Goal: Communication & Community: Answer question/provide support

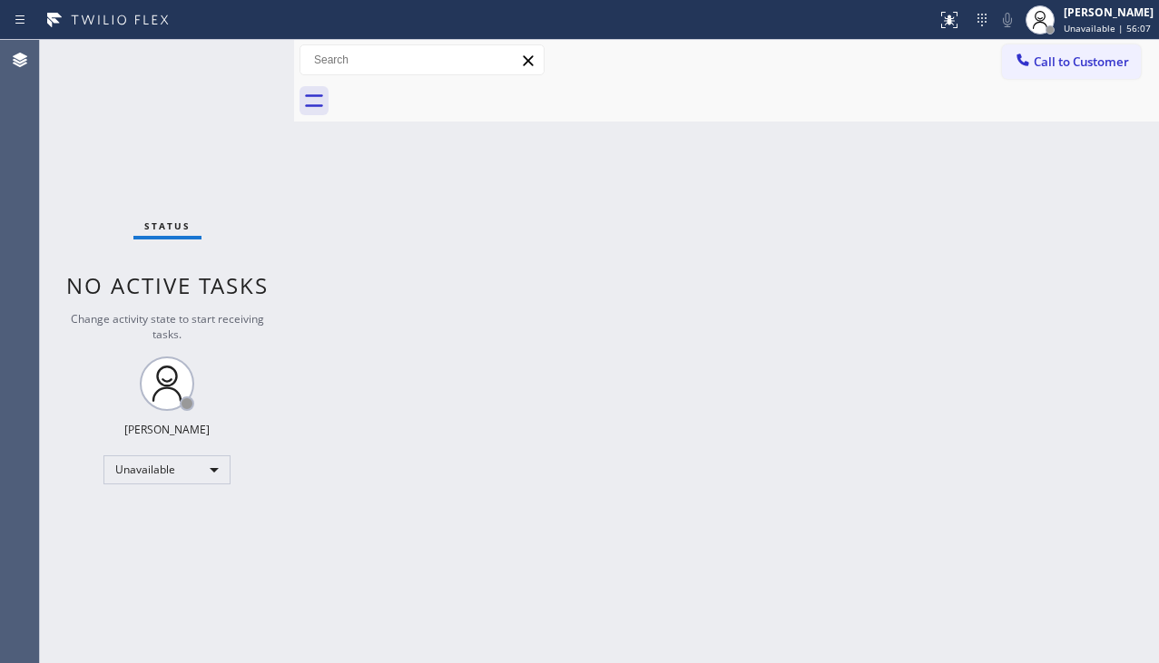
click at [867, 95] on div at bounding box center [746, 101] width 825 height 41
click at [1062, 460] on div "Back to Dashboard Change Sender ID Customers Technicians Select a contact Outbo…" at bounding box center [726, 351] width 865 height 623
click at [346, 615] on div "Back to Dashboard Change Sender ID Customers Technicians Select a contact Outbo…" at bounding box center [726, 355] width 865 height 630
click at [411, 617] on div "Back to Dashboard Change Sender ID Customers Technicians Select a contact Outbo…" at bounding box center [727, 355] width 867 height 630
click at [1032, 478] on div "Back to Dashboard Change Sender ID Customers Technicians Select a contact Outbo…" at bounding box center [727, 355] width 867 height 630
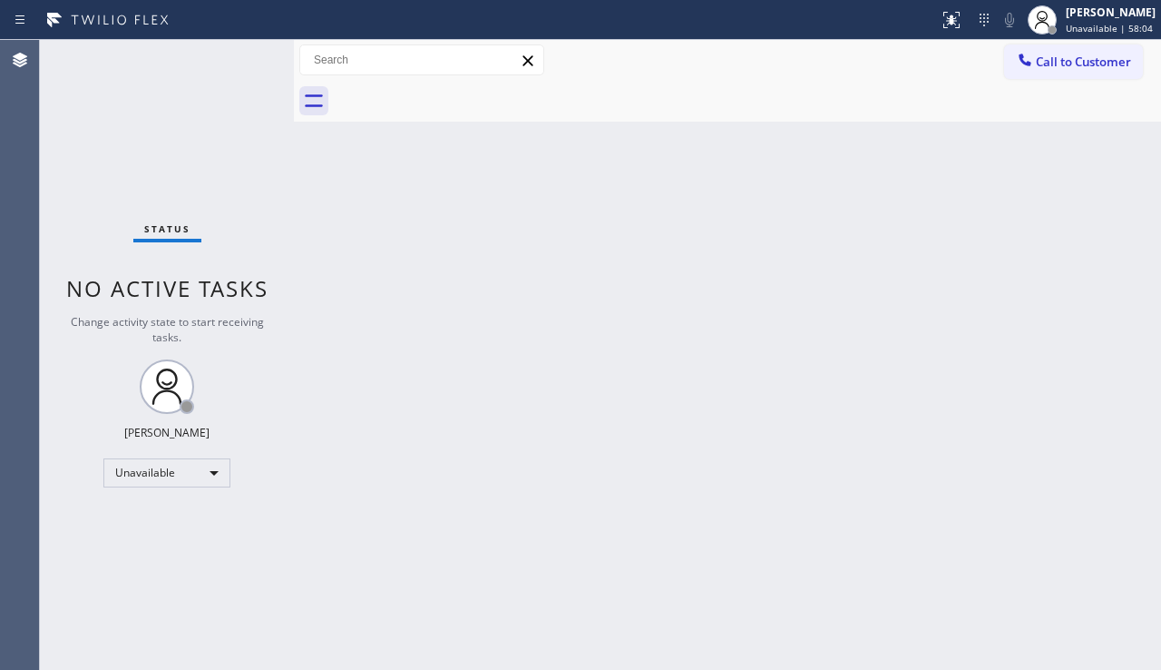
click at [458, 469] on div "Back to Dashboard Change Sender ID Customers Technicians Select a contact Outbo…" at bounding box center [727, 355] width 867 height 630
click at [1087, 482] on div "Back to Dashboard Change Sender ID Customers Technicians Select a contact Outbo…" at bounding box center [727, 355] width 867 height 630
click at [669, 433] on div "Back to Dashboard Change Sender ID Customers Technicians Select a contact Outbo…" at bounding box center [727, 355] width 867 height 630
click at [62, 570] on div "Status No active tasks Change activity state to start receiving tasks. [PERSON_…" at bounding box center [167, 355] width 254 height 630
click at [1137, 459] on div "Back to Dashboard Change Sender ID Customers Technicians Select a contact Outbo…" at bounding box center [727, 355] width 867 height 630
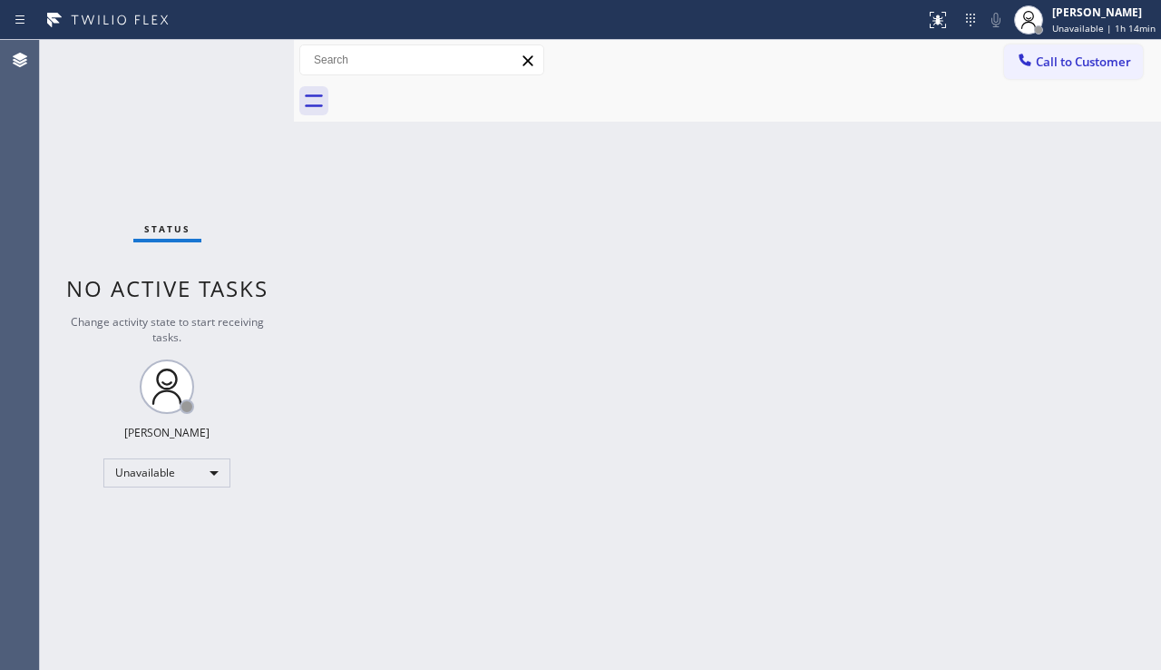
click at [498, 238] on div "Back to Dashboard Change Sender ID Customers Technicians Select a contact Outbo…" at bounding box center [727, 355] width 867 height 630
drag, startPoint x: 1059, startPoint y: 73, endPoint x: 1024, endPoint y: 80, distance: 35.2
click at [1059, 73] on button "Call to Customer" at bounding box center [1073, 61] width 139 height 34
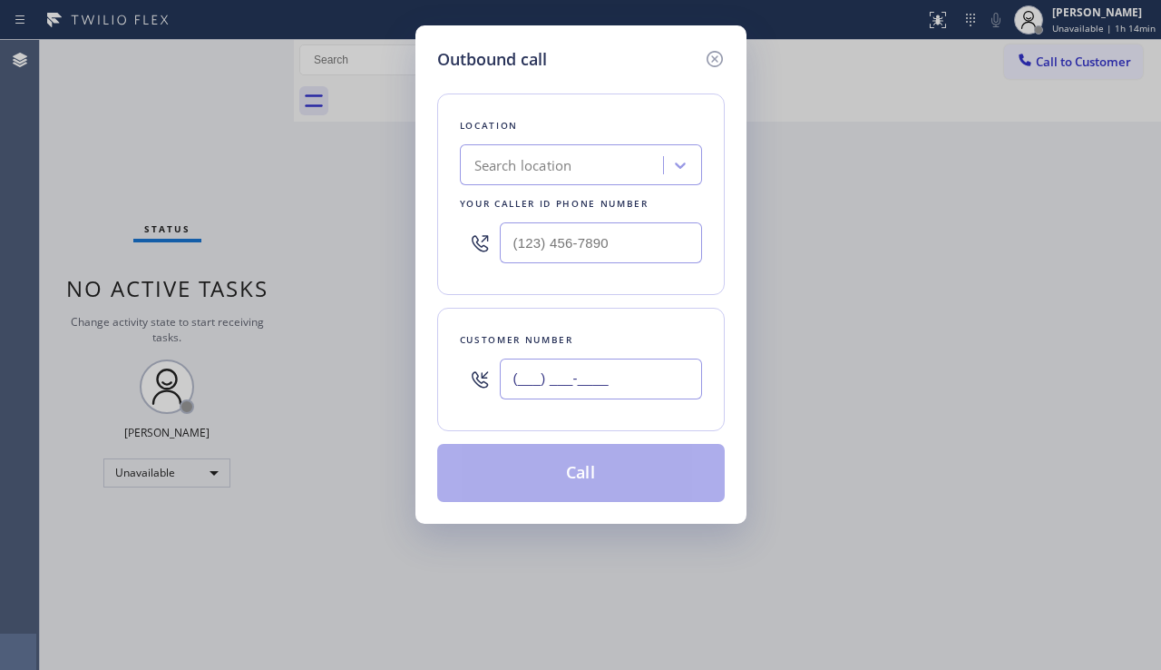
click at [573, 379] on input "(___) ___-____" at bounding box center [601, 378] width 202 height 41
paste input "301) 437-6258"
type input "[PHONE_NUMBER]"
click at [641, 238] on input "(___) ___-____" at bounding box center [601, 242] width 202 height 41
paste input "855) 213-9318"
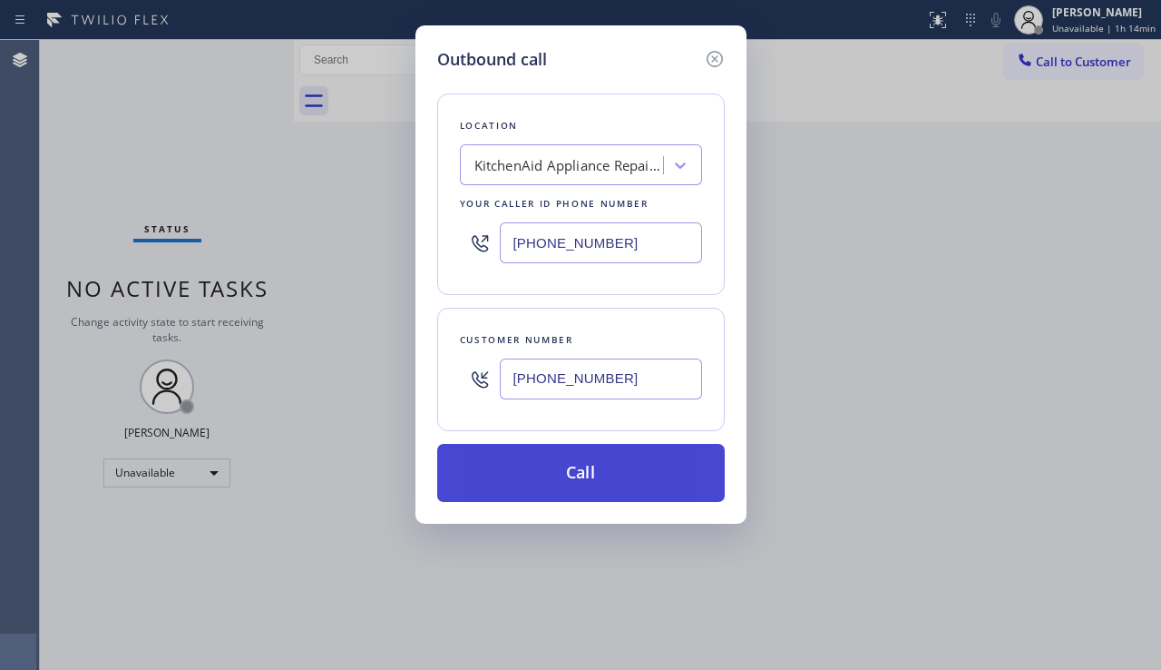
type input "[PHONE_NUMBER]"
click at [577, 463] on button "Call" at bounding box center [581, 473] width 288 height 58
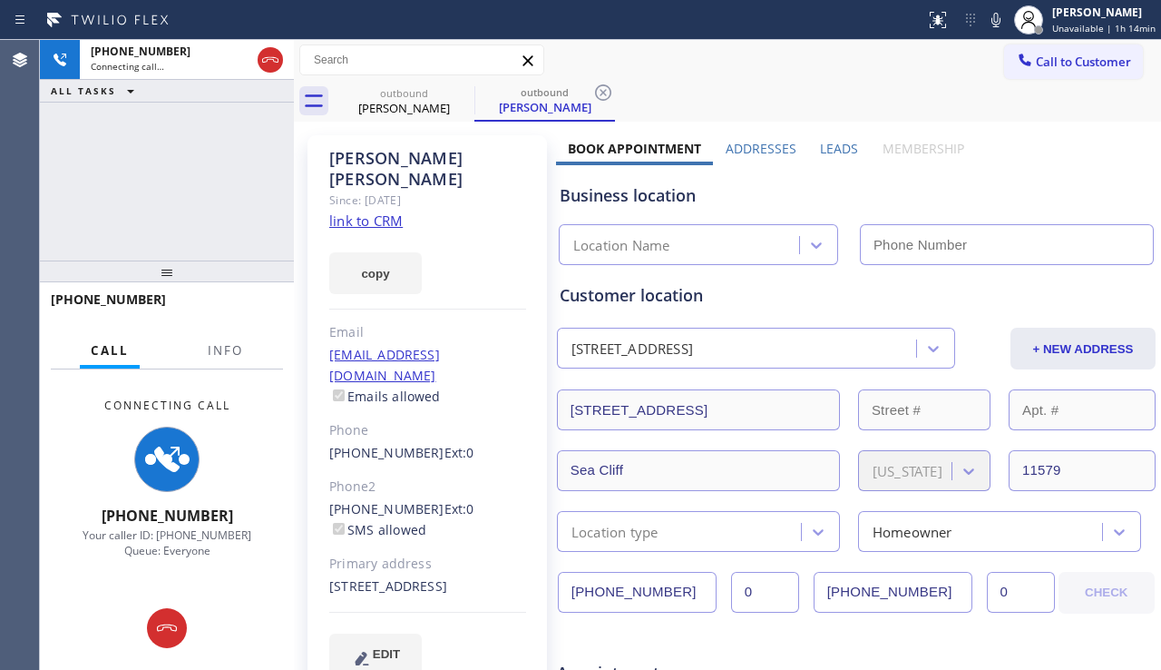
click at [824, 152] on label "Leads" at bounding box center [839, 148] width 38 height 17
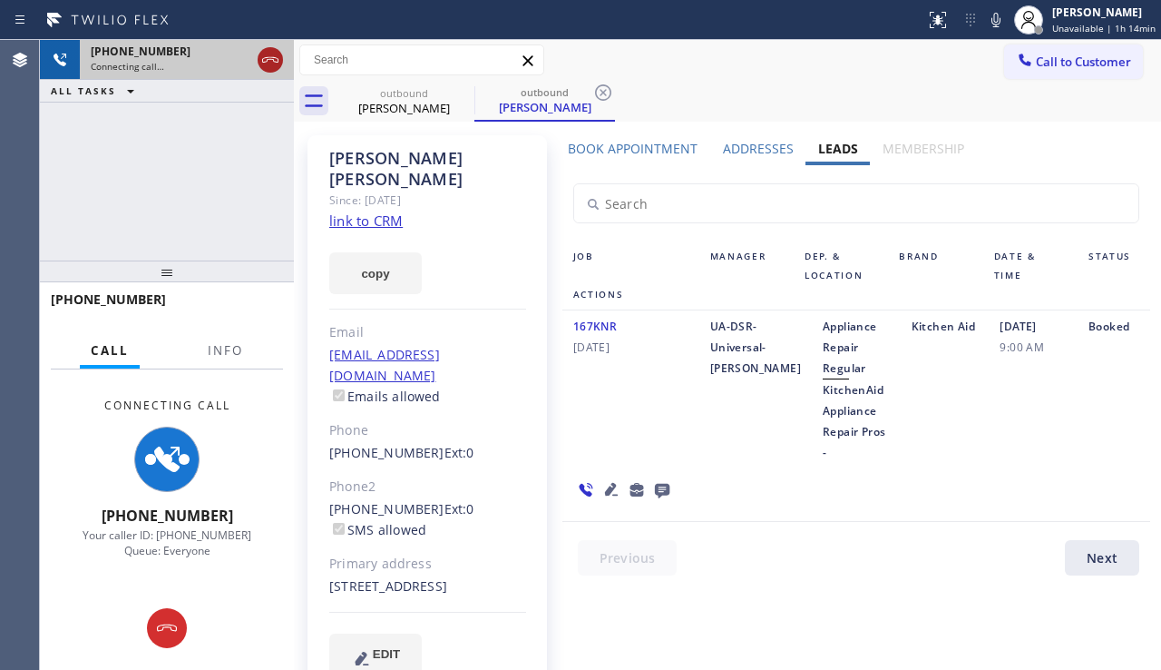
click at [279, 64] on icon at bounding box center [271, 60] width 22 height 22
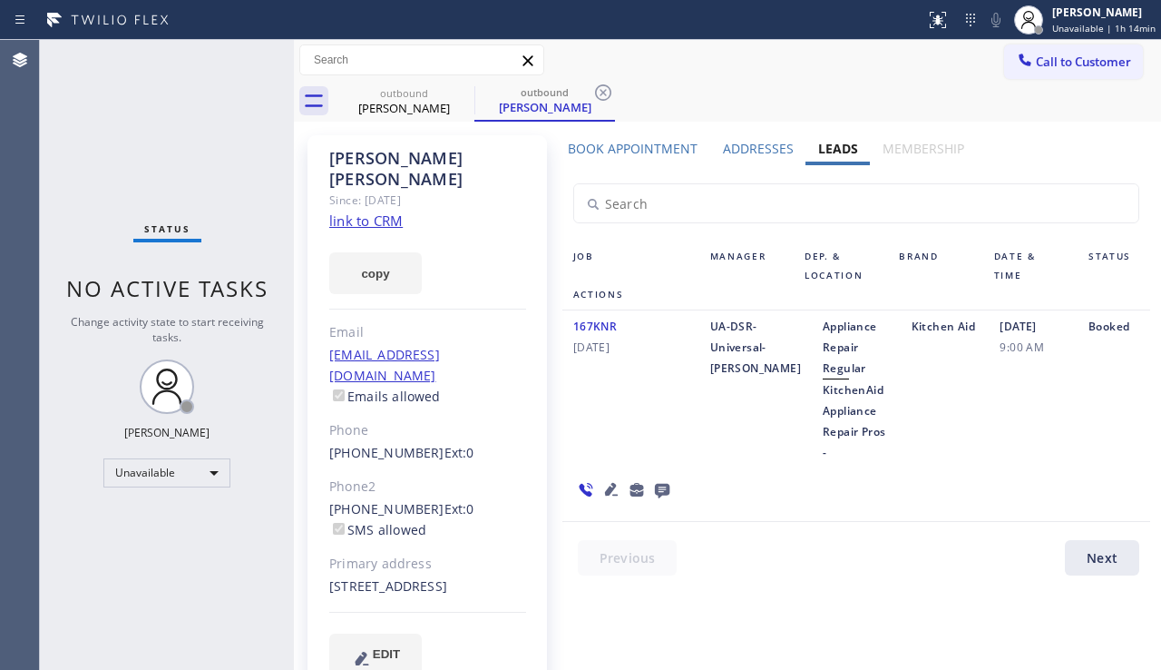
click at [652, 489] on icon at bounding box center [663, 489] width 22 height 23
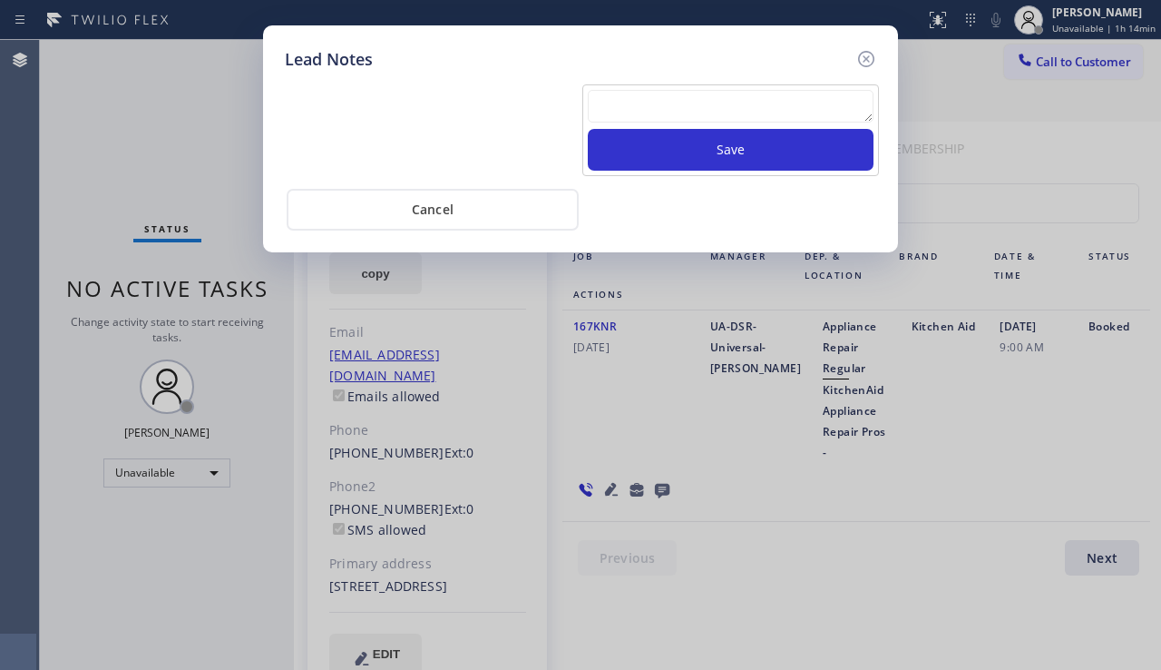
click at [669, 103] on textarea at bounding box center [731, 106] width 286 height 33
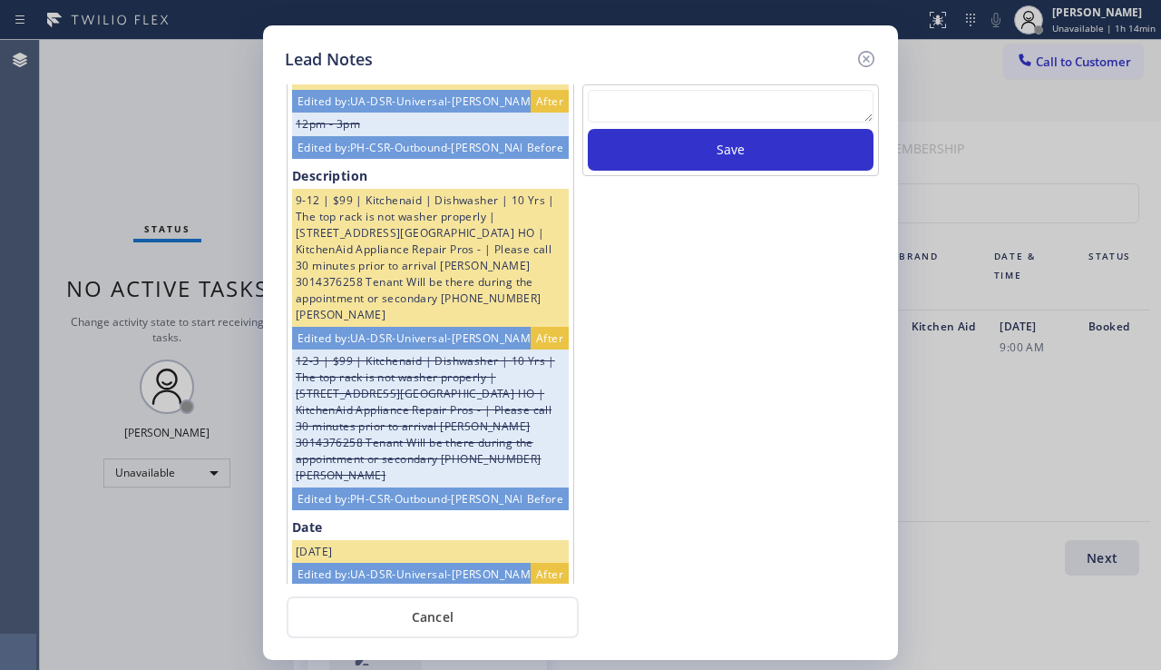
scroll to position [532, 0]
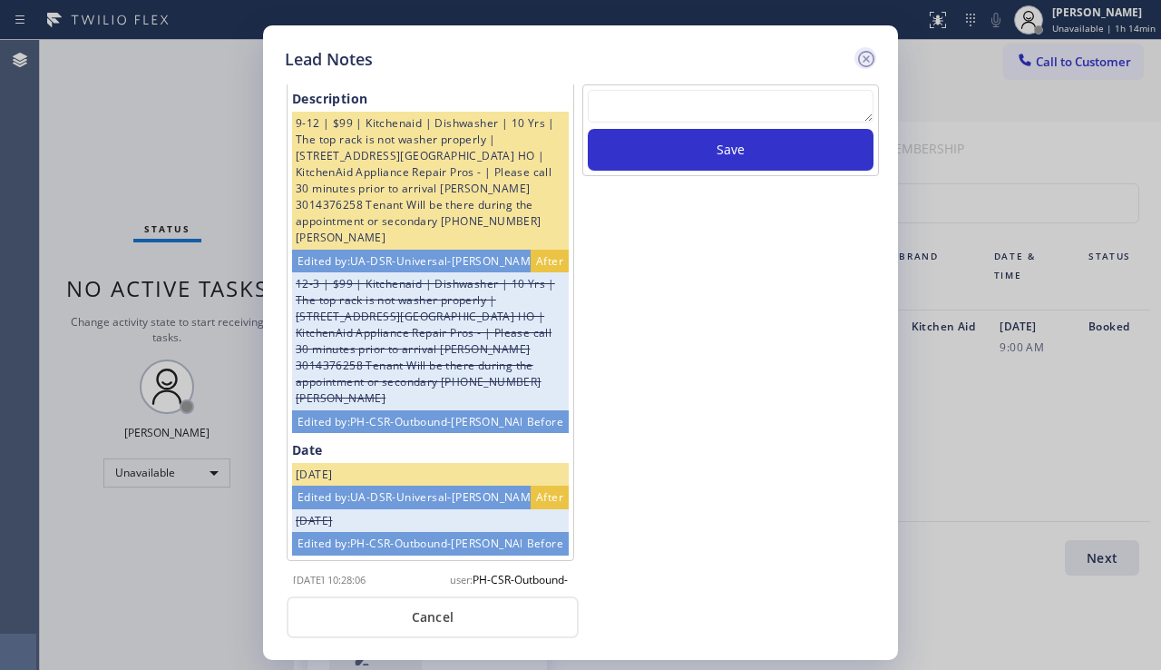
click at [868, 65] on icon at bounding box center [867, 59] width 22 height 22
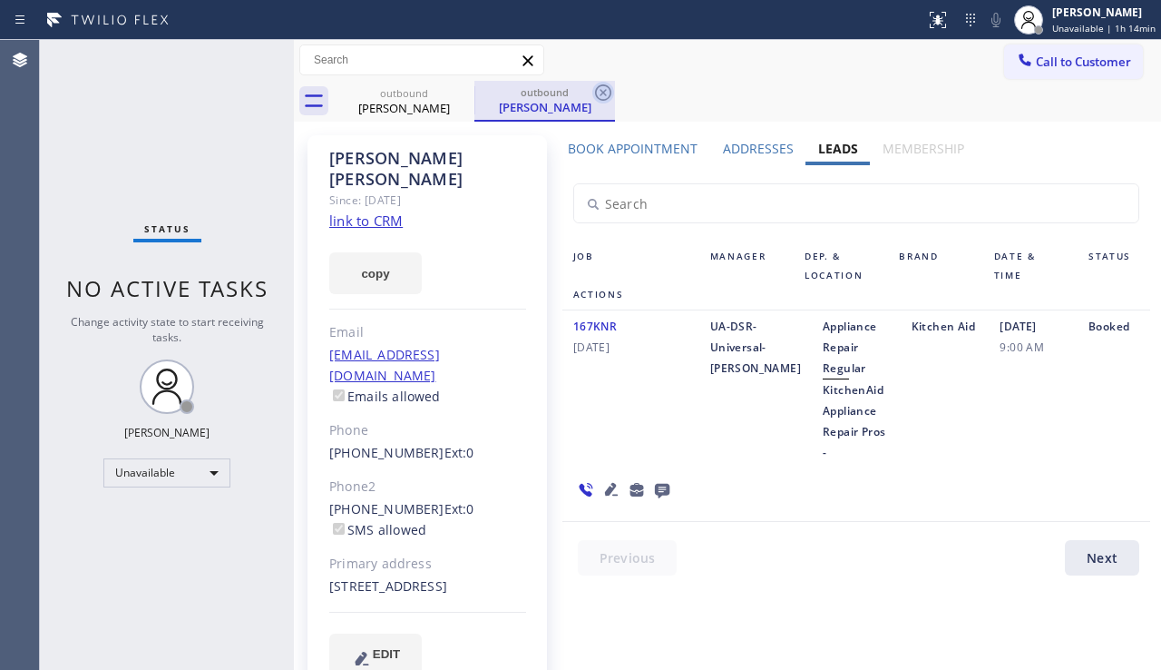
click at [604, 85] on icon at bounding box center [603, 92] width 16 height 16
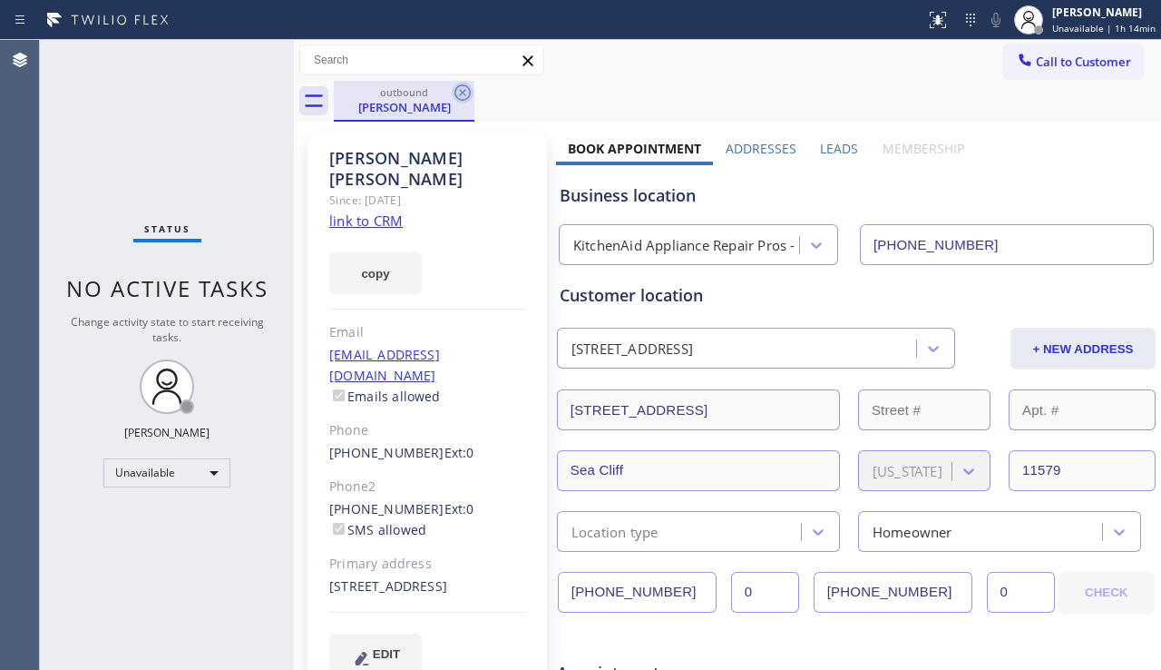
click at [464, 88] on icon at bounding box center [463, 93] width 22 height 22
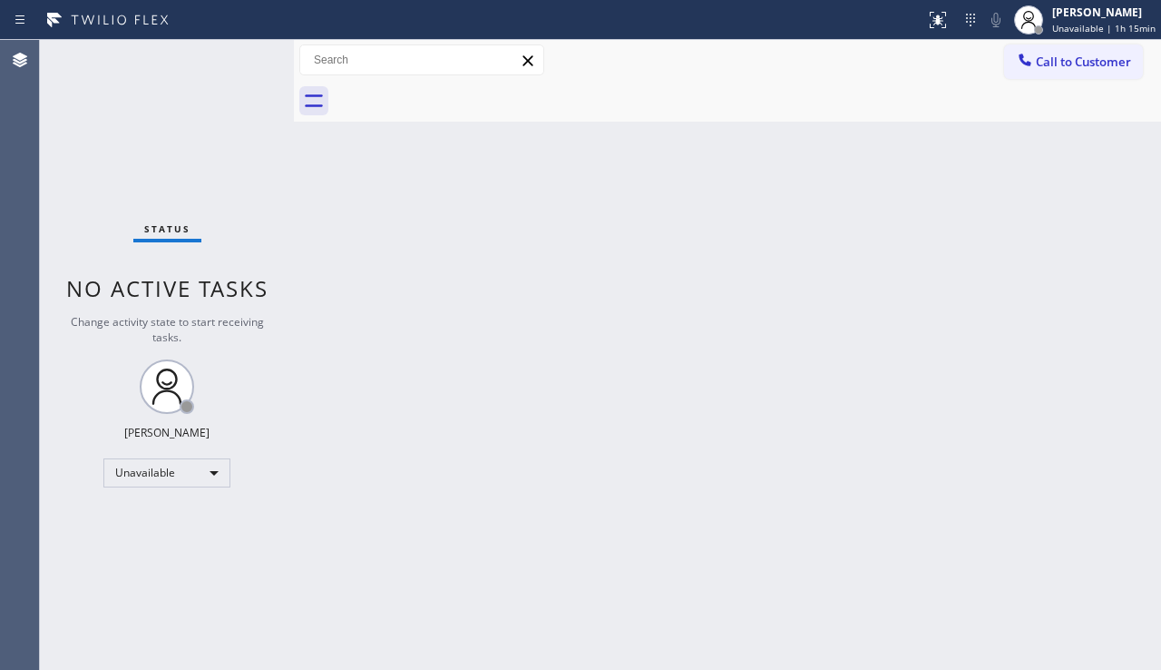
drag, startPoint x: 1122, startPoint y: 467, endPoint x: 1122, endPoint y: 395, distance: 72.6
click at [1122, 462] on div "Back to Dashboard Change Sender ID Customers Technicians Select a contact Outbo…" at bounding box center [727, 355] width 867 height 630
click at [1035, 58] on div at bounding box center [1025, 62] width 22 height 22
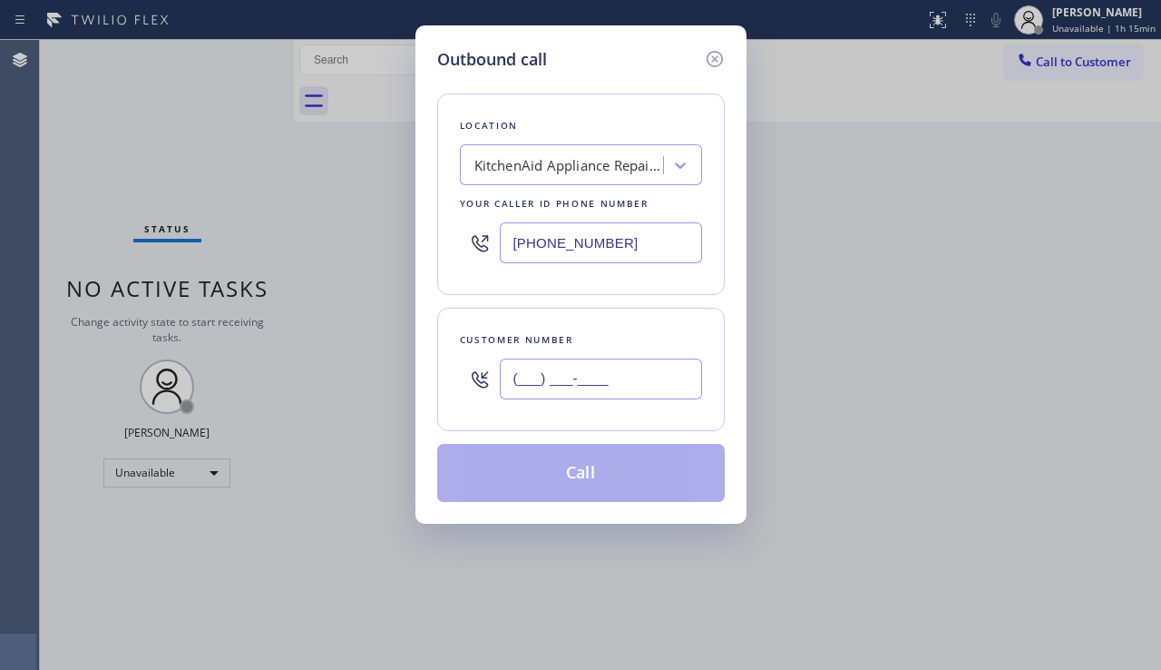
click at [589, 378] on input "(___) ___-____" at bounding box center [601, 378] width 202 height 41
paste input "206) 730-9354"
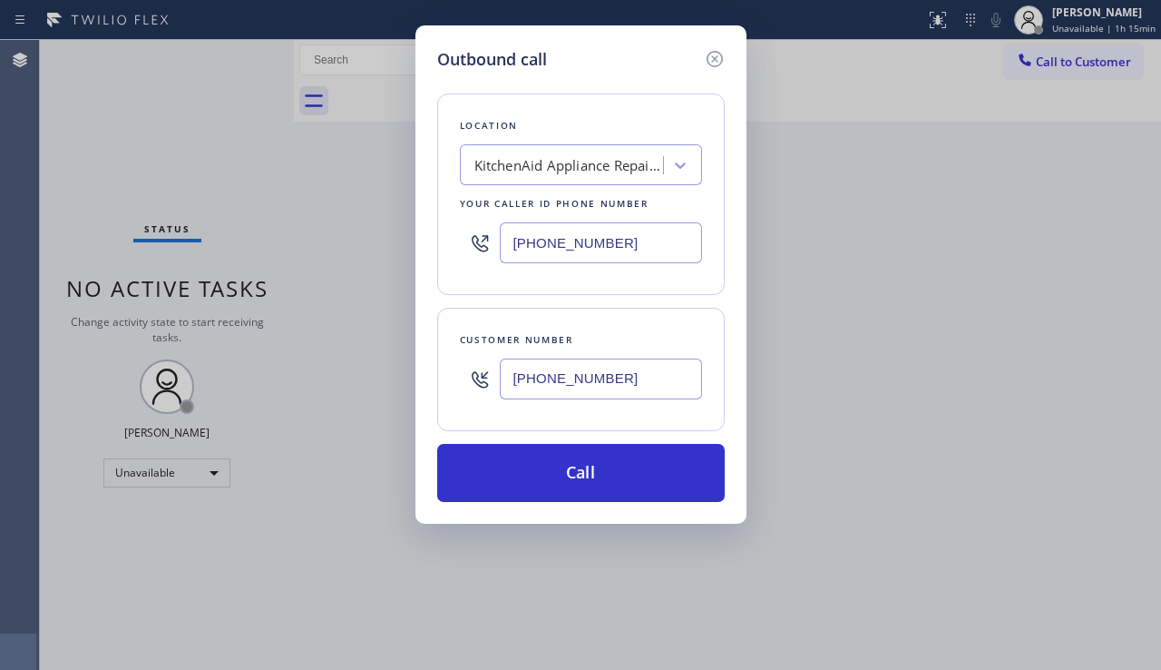
type input "[PHONE_NUMBER]"
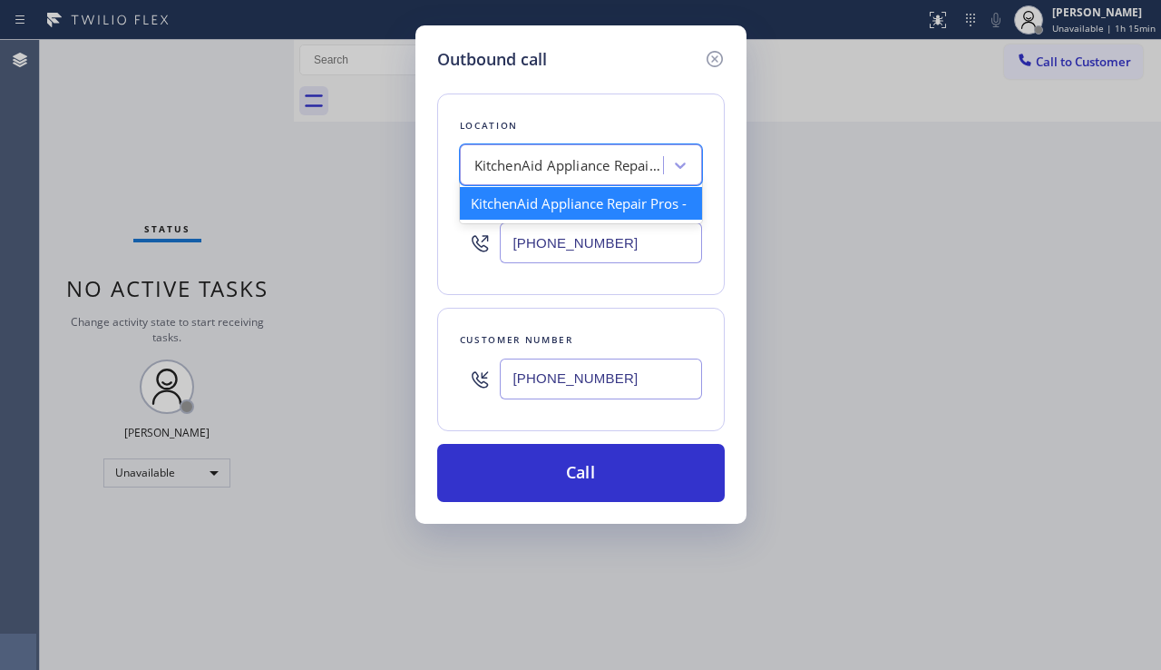
click at [567, 181] on div "KitchenAid Appliance Repair Pros -" at bounding box center [564, 166] width 198 height 32
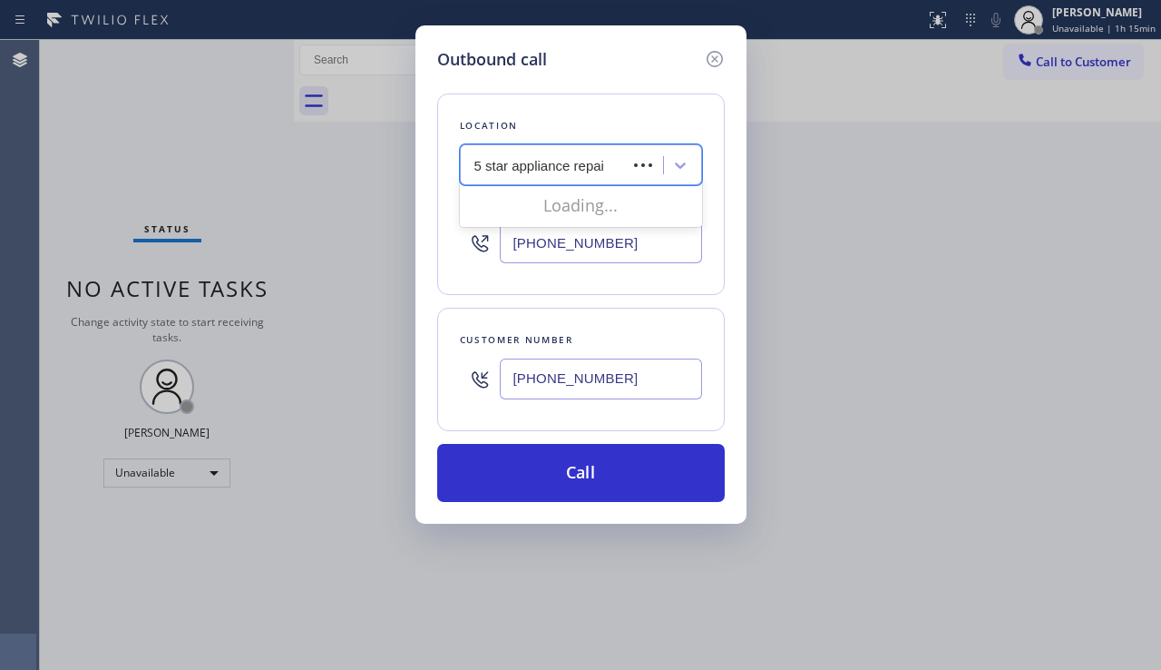
type input "5 star appliance repair"
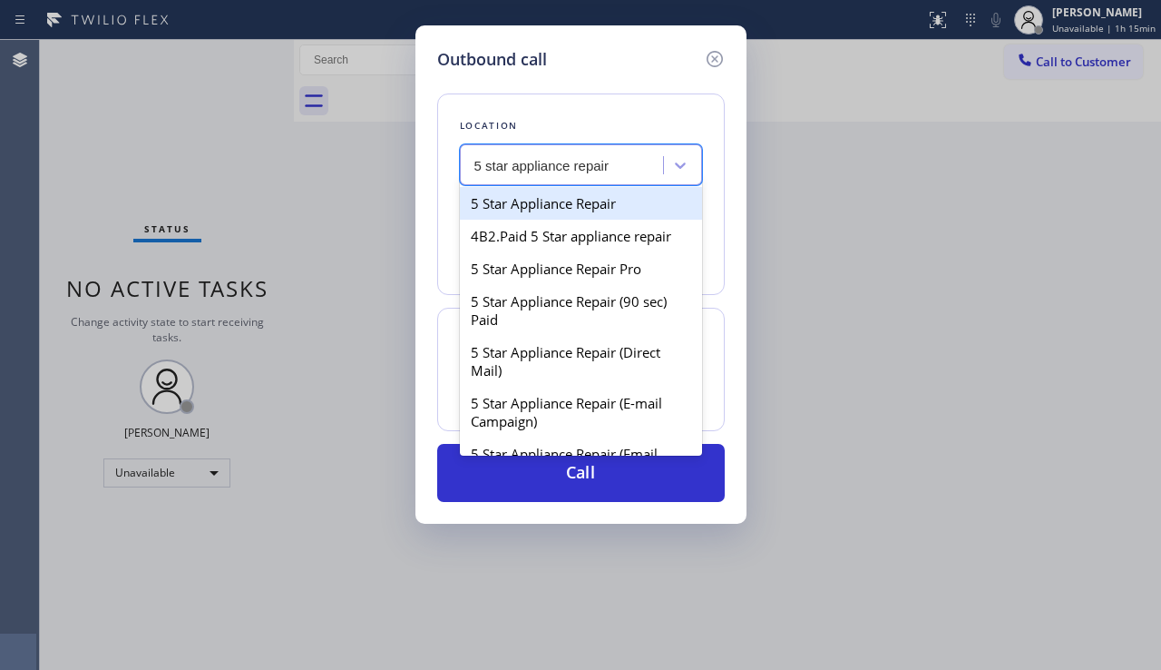
click at [552, 204] on div "5 Star Appliance Repair" at bounding box center [581, 203] width 242 height 33
type input "[PHONE_NUMBER]"
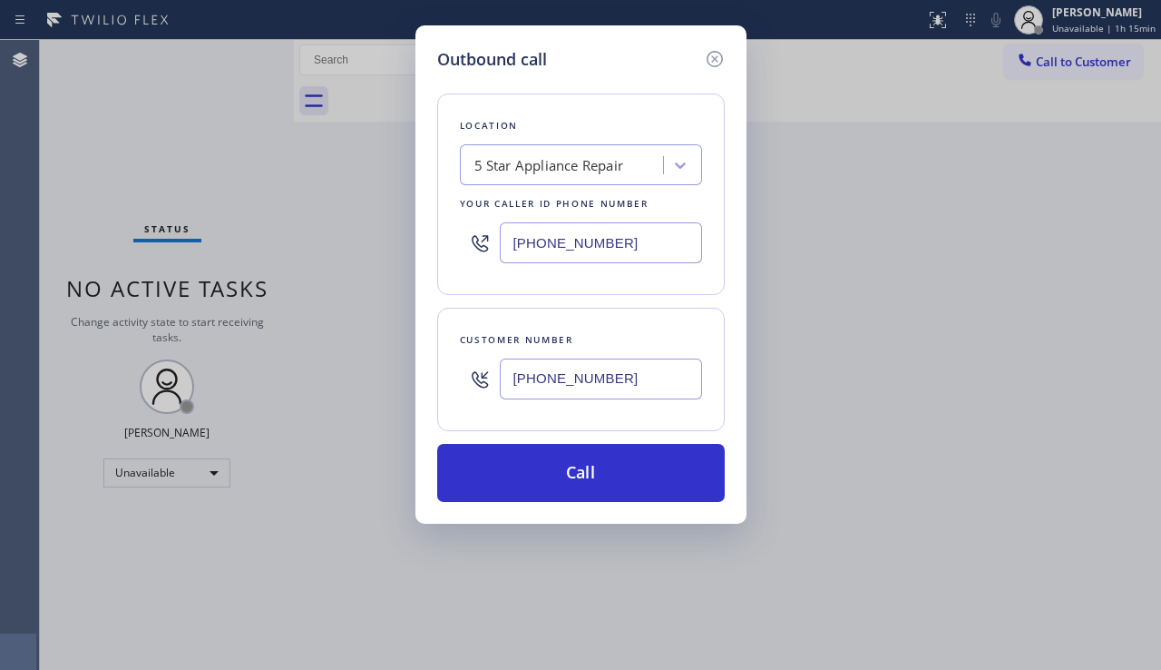
drag, startPoint x: 569, startPoint y: 482, endPoint x: 840, endPoint y: 484, distance: 271.3
click at [568, 481] on button "Call" at bounding box center [581, 473] width 288 height 58
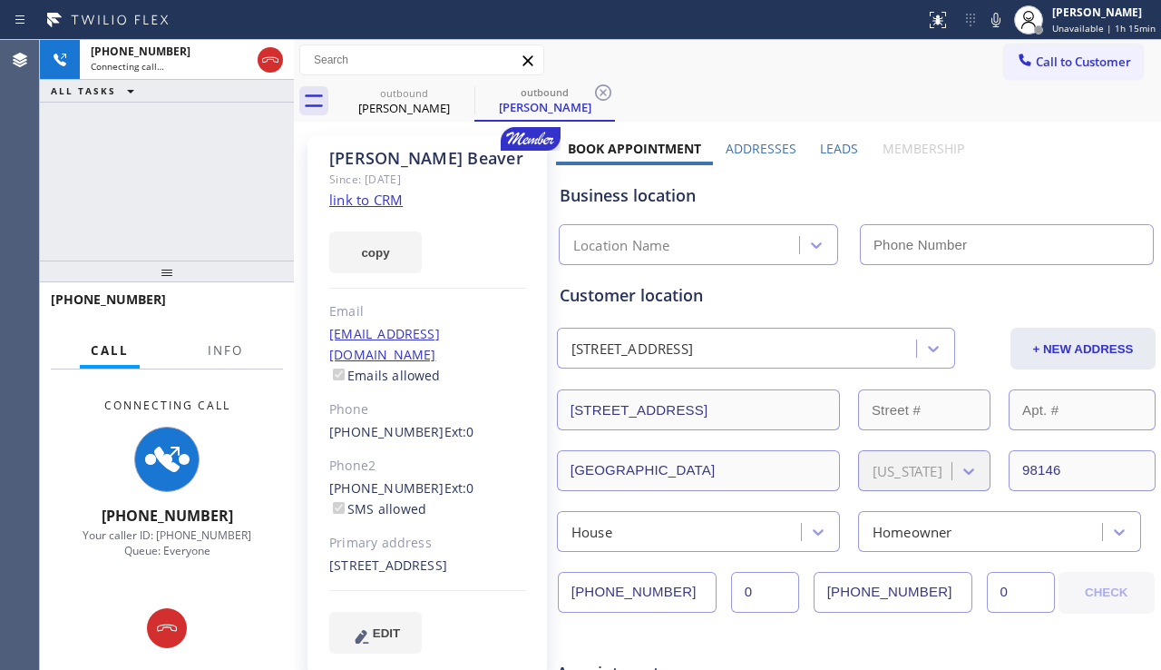
click at [264, 56] on icon at bounding box center [271, 60] width 22 height 22
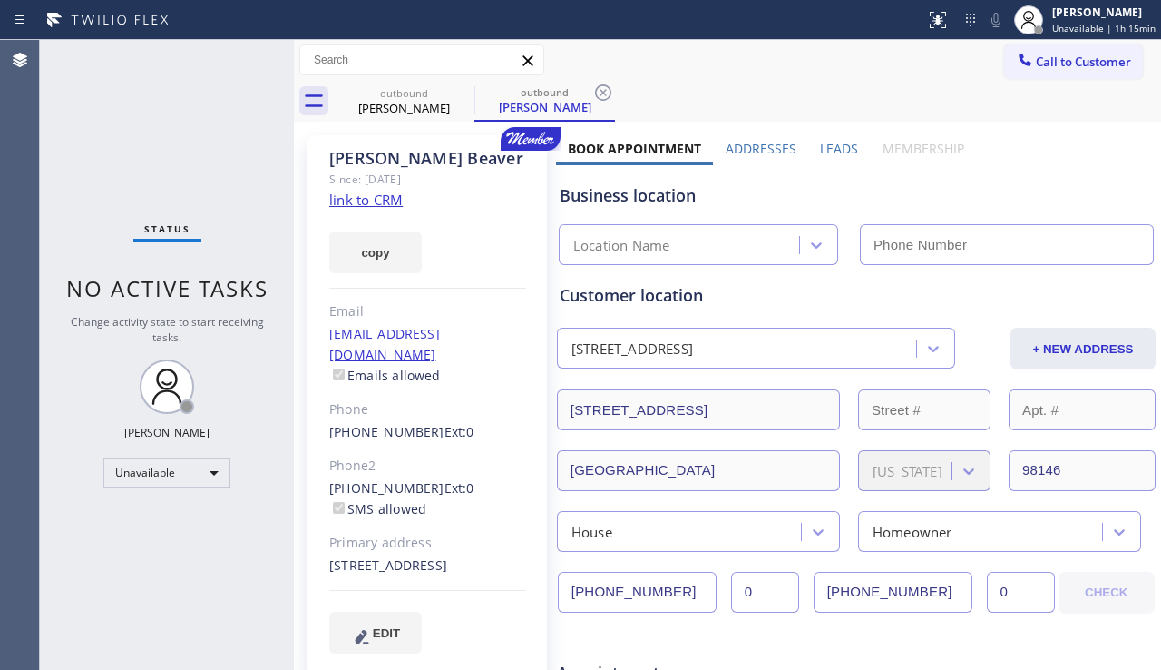
click at [842, 152] on label "Leads" at bounding box center [839, 148] width 38 height 17
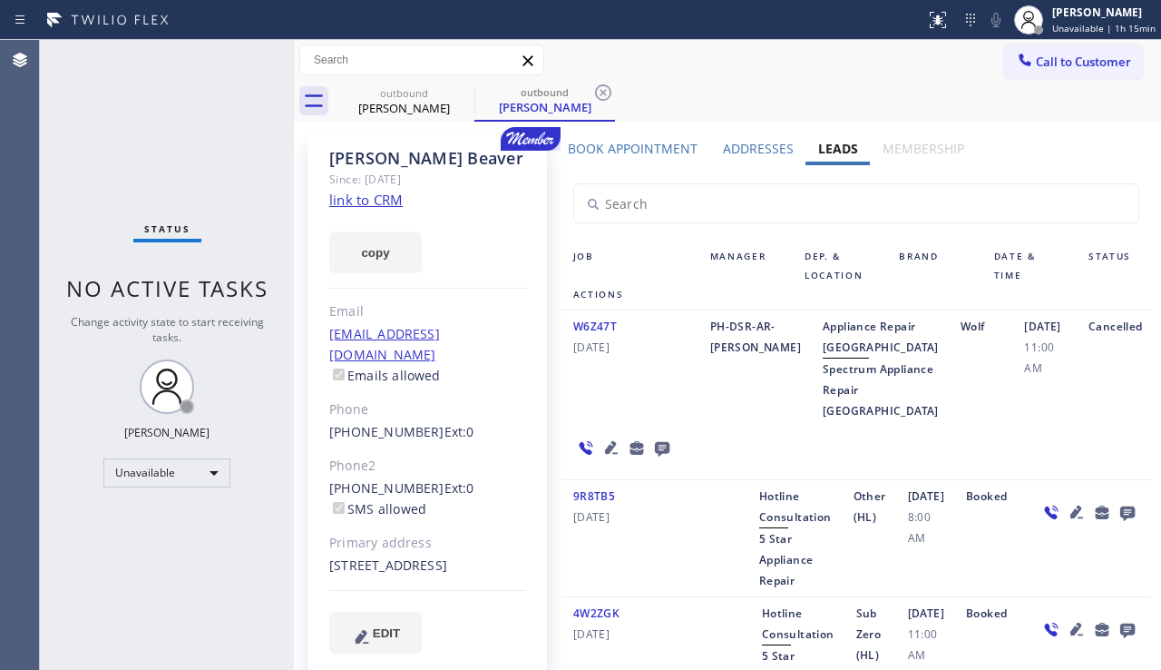
click at [367, 200] on link "link to CRM" at bounding box center [365, 200] width 73 height 18
click at [453, 94] on icon at bounding box center [463, 93] width 22 height 22
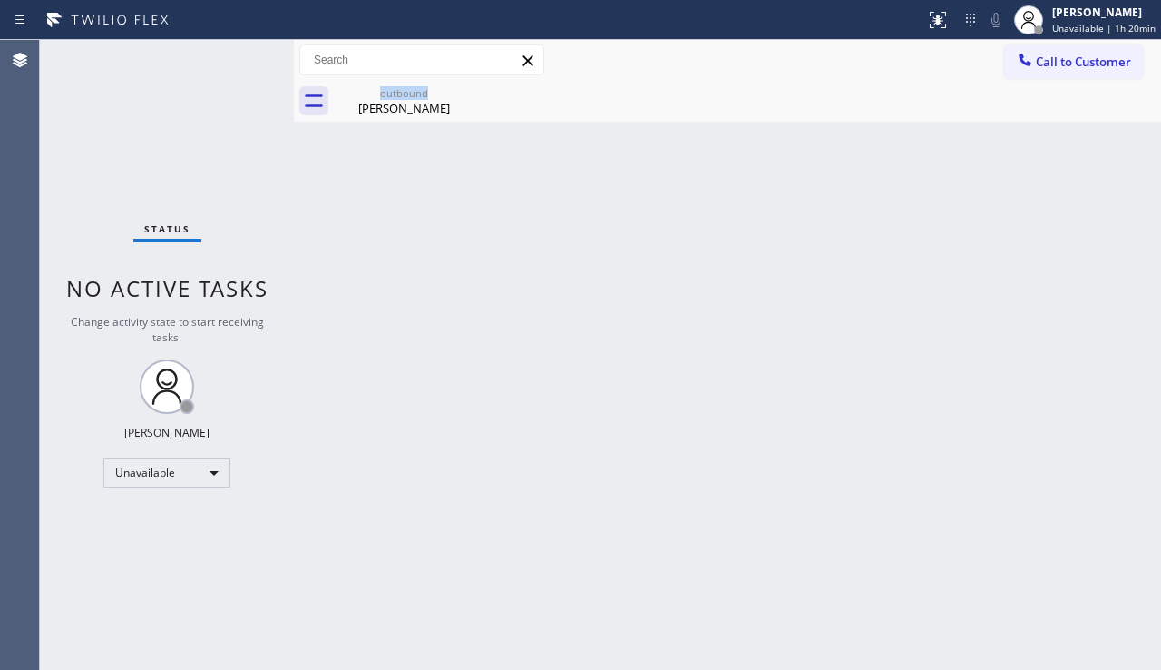
click at [453, 94] on div "outbound [PERSON_NAME]" at bounding box center [404, 101] width 141 height 41
click at [0, 0] on icon at bounding box center [0, 0] width 0 height 0
drag, startPoint x: 1116, startPoint y: 168, endPoint x: 1106, endPoint y: 136, distance: 33.3
click at [1116, 166] on div "Back to Dashboard Change Sender ID Customers Technicians Select a contact Outbo…" at bounding box center [727, 355] width 867 height 630
click at [1079, 76] on button "Call to Customer" at bounding box center [1073, 61] width 139 height 34
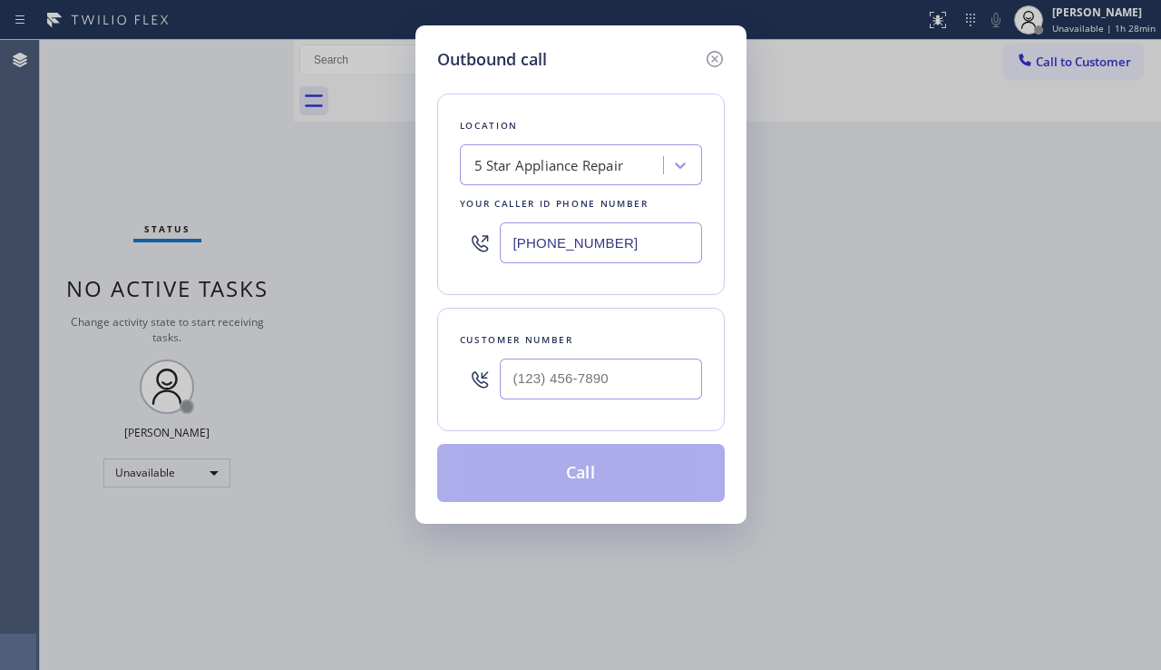
click at [561, 356] on div at bounding box center [601, 378] width 202 height 59
click at [554, 368] on input "(___) ___-____" at bounding box center [601, 378] width 202 height 41
paste input "310) 770-4098"
drag, startPoint x: 636, startPoint y: 381, endPoint x: 376, endPoint y: 377, distance: 260.4
click at [376, 377] on div "Outbound call Location 5 Star Appliance Repair Your caller id phone number [PHO…" at bounding box center [580, 335] width 1161 height 670
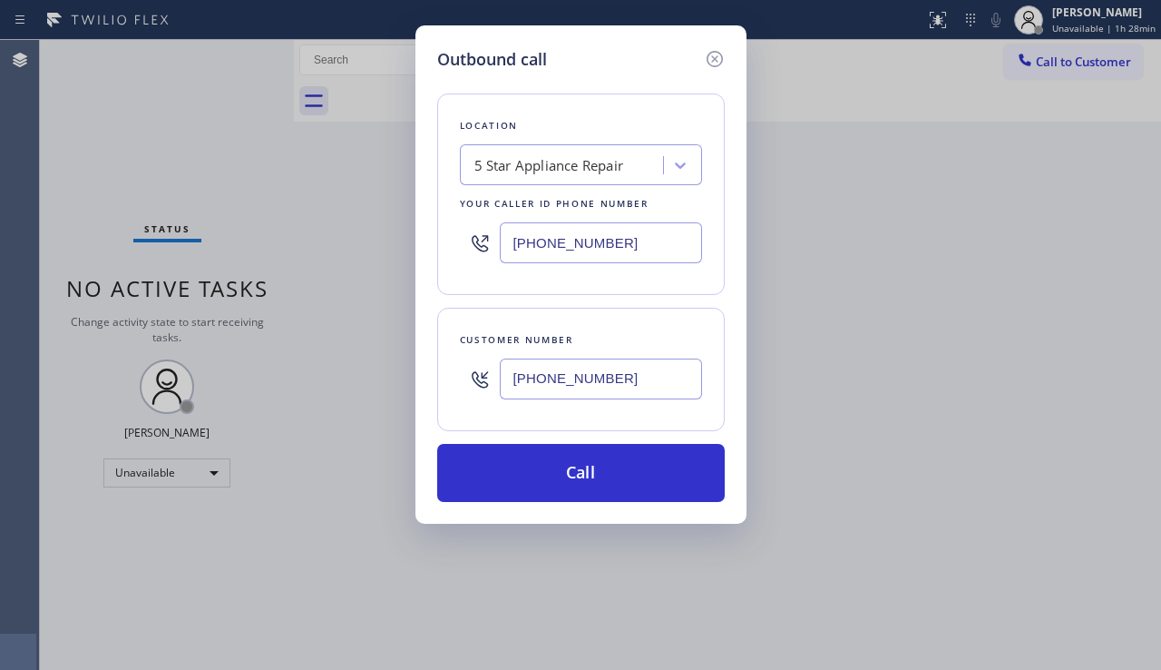
drag, startPoint x: 1142, startPoint y: 289, endPoint x: 1053, endPoint y: 309, distance: 90.3
click at [1142, 289] on div "Outbound call Location 5 Star Appliance Repair Your caller id phone number [PHO…" at bounding box center [580, 335] width 1161 height 670
click at [606, 369] on input "[PHONE_NUMBER]" at bounding box center [601, 378] width 202 height 41
drag, startPoint x: 616, startPoint y: 369, endPoint x: 462, endPoint y: 379, distance: 154.6
click at [462, 379] on div "[PHONE_NUMBER]" at bounding box center [581, 378] width 242 height 59
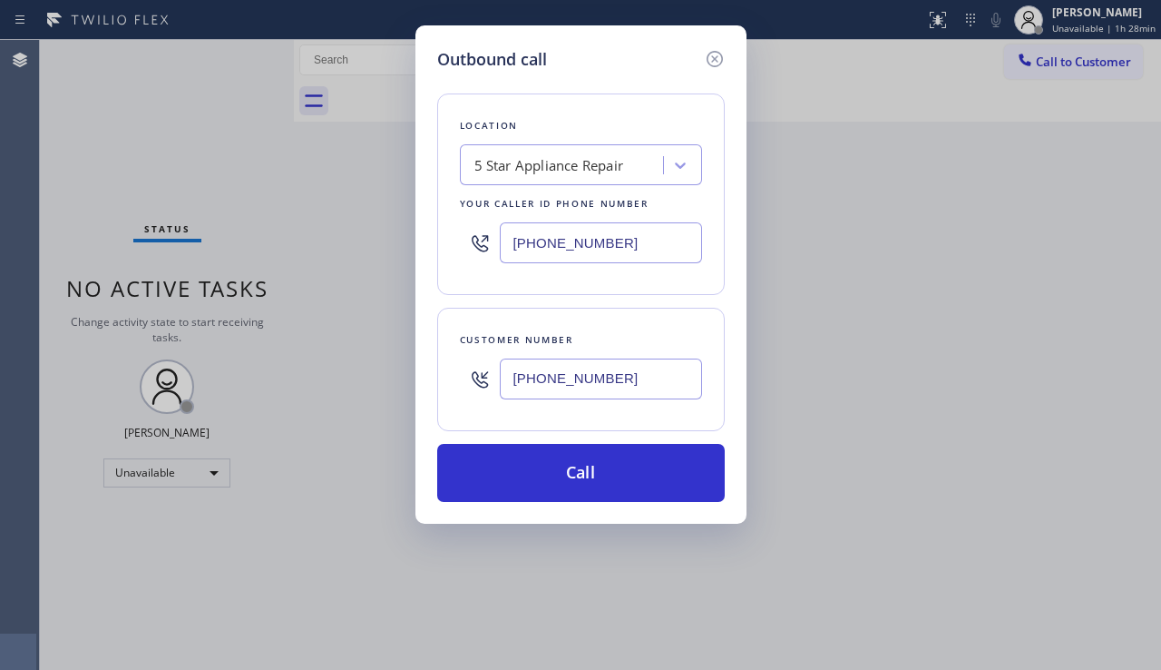
click at [1083, 361] on div "Outbound call Location 5 Star Appliance Repair Your caller id phone number [PHO…" at bounding box center [580, 335] width 1161 height 670
drag, startPoint x: 631, startPoint y: 383, endPoint x: 495, endPoint y: 375, distance: 135.4
click at [495, 375] on div "[PHONE_NUMBER]" at bounding box center [581, 378] width 242 height 59
paste input "818) 370-3579"
type input "[PHONE_NUMBER]"
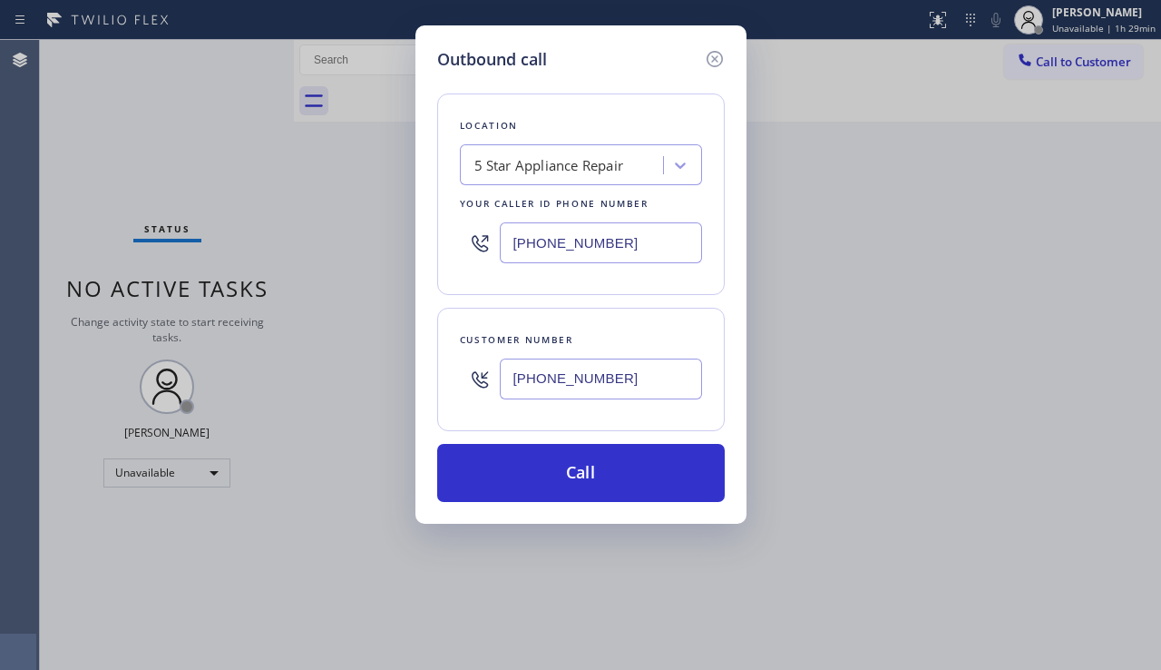
drag, startPoint x: 632, startPoint y: 252, endPoint x: 428, endPoint y: 248, distance: 204.2
click at [428, 248] on div "Outbound call Location 5 Star Appliance Repair Your caller id phone number [PHO…" at bounding box center [581, 274] width 331 height 498
paste input "18) 532-5473"
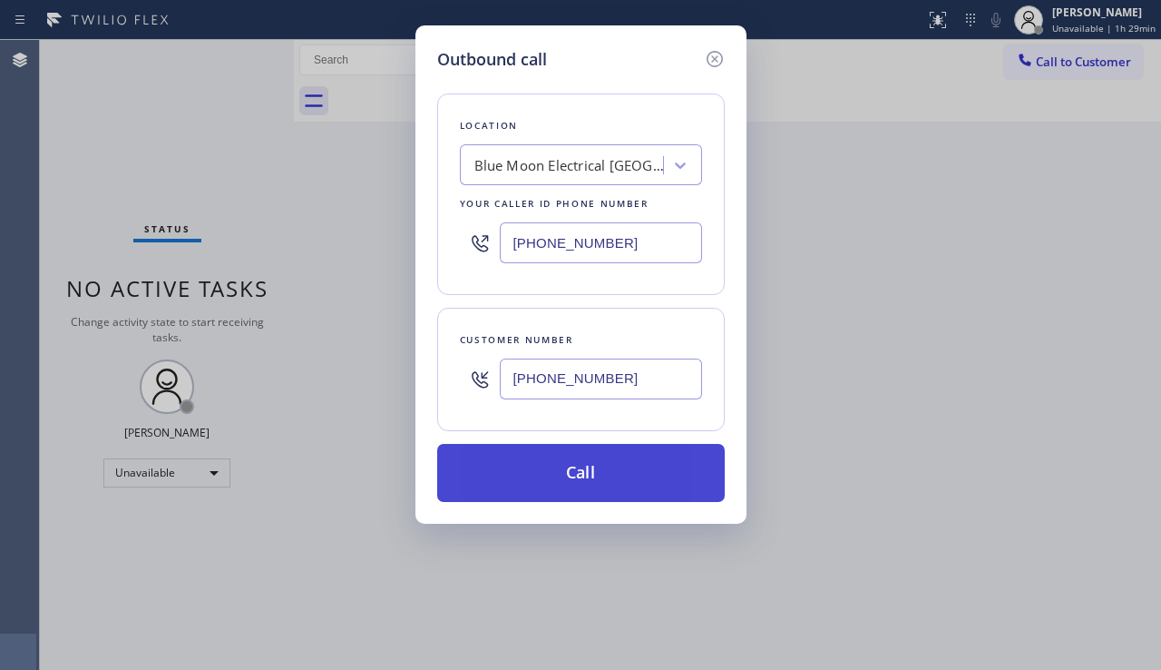
type input "[PHONE_NUMBER]"
click at [553, 464] on button "Call" at bounding box center [581, 473] width 288 height 58
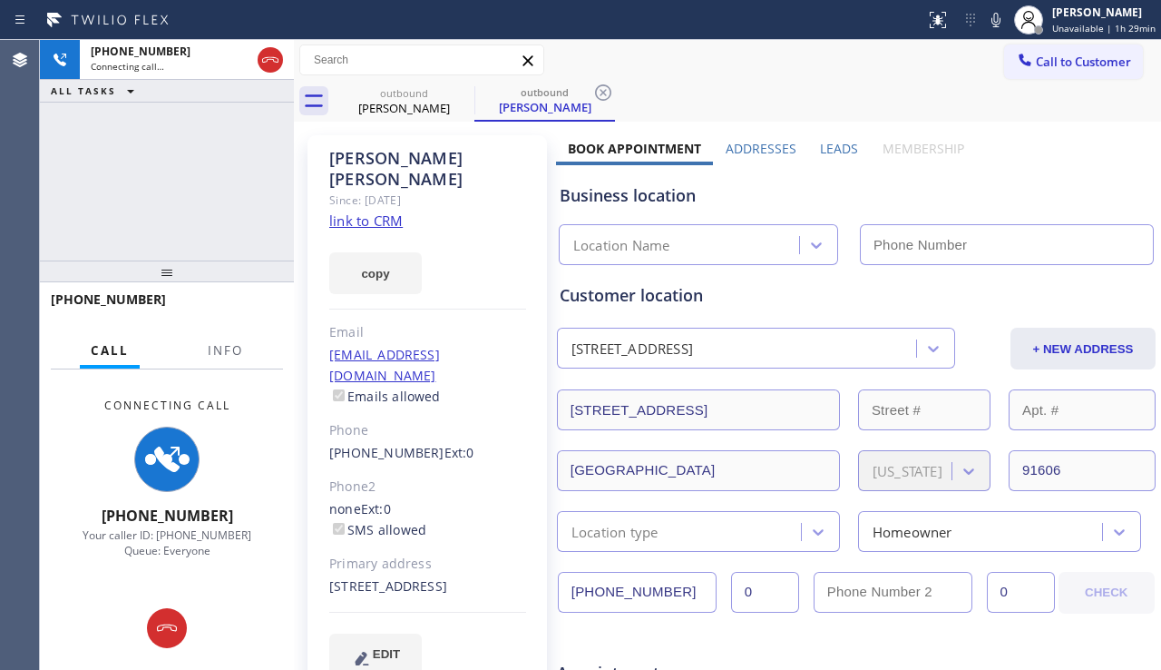
click at [841, 151] on label "Leads" at bounding box center [839, 148] width 38 height 17
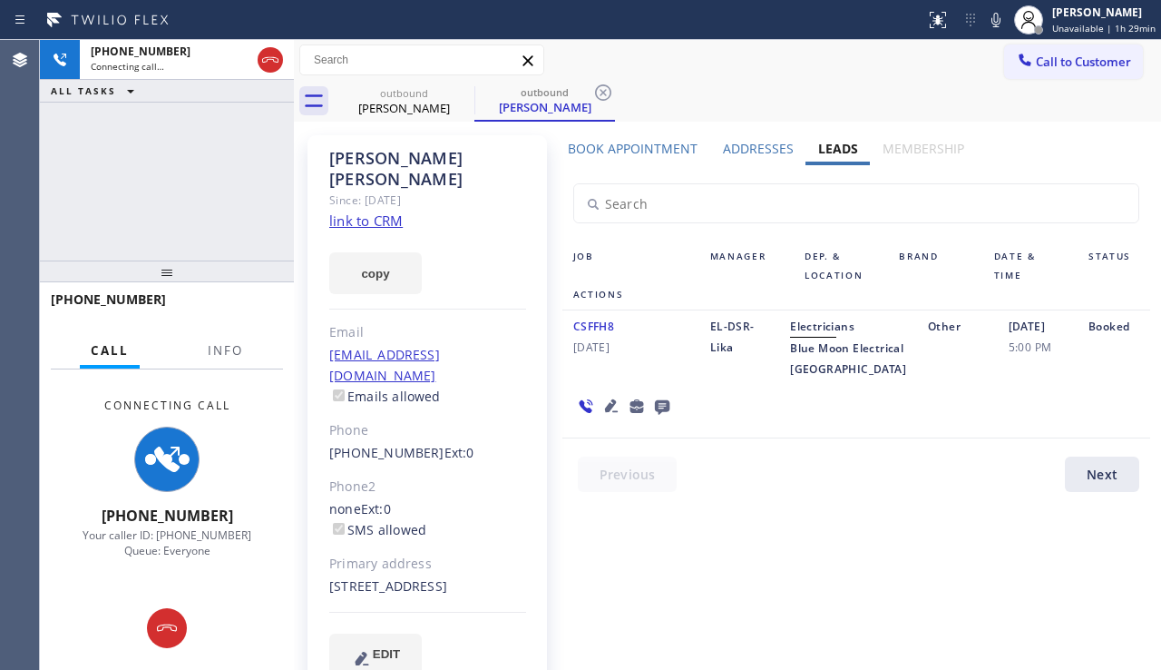
click at [655, 417] on icon at bounding box center [663, 406] width 22 height 23
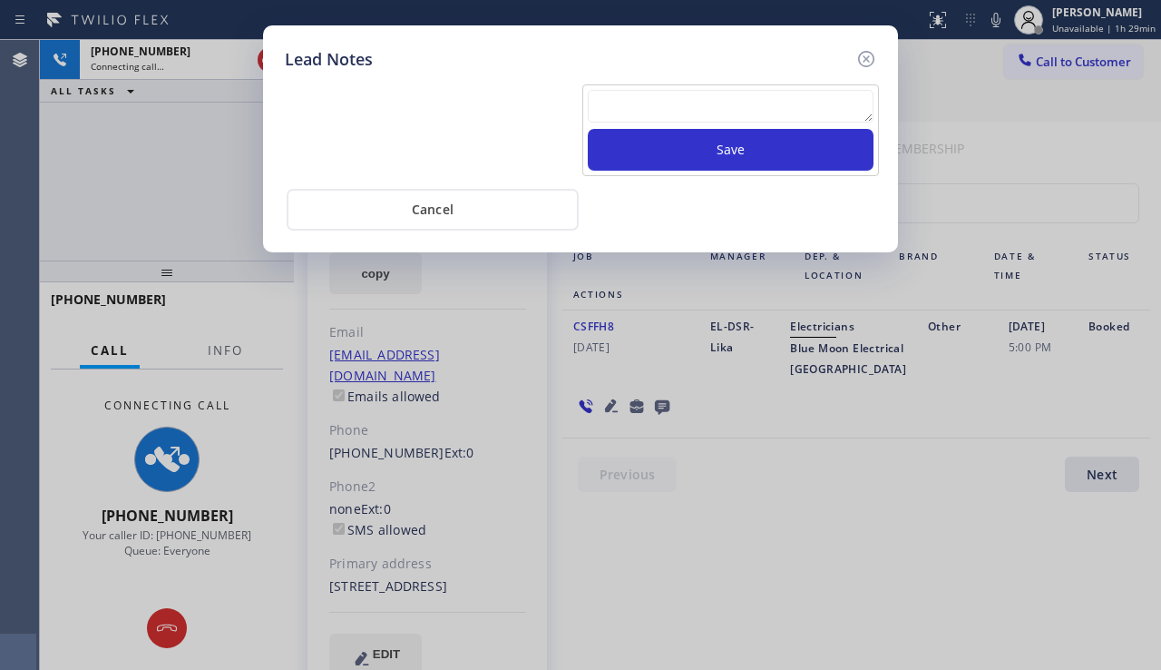
click at [647, 120] on textarea at bounding box center [731, 106] width 286 height 33
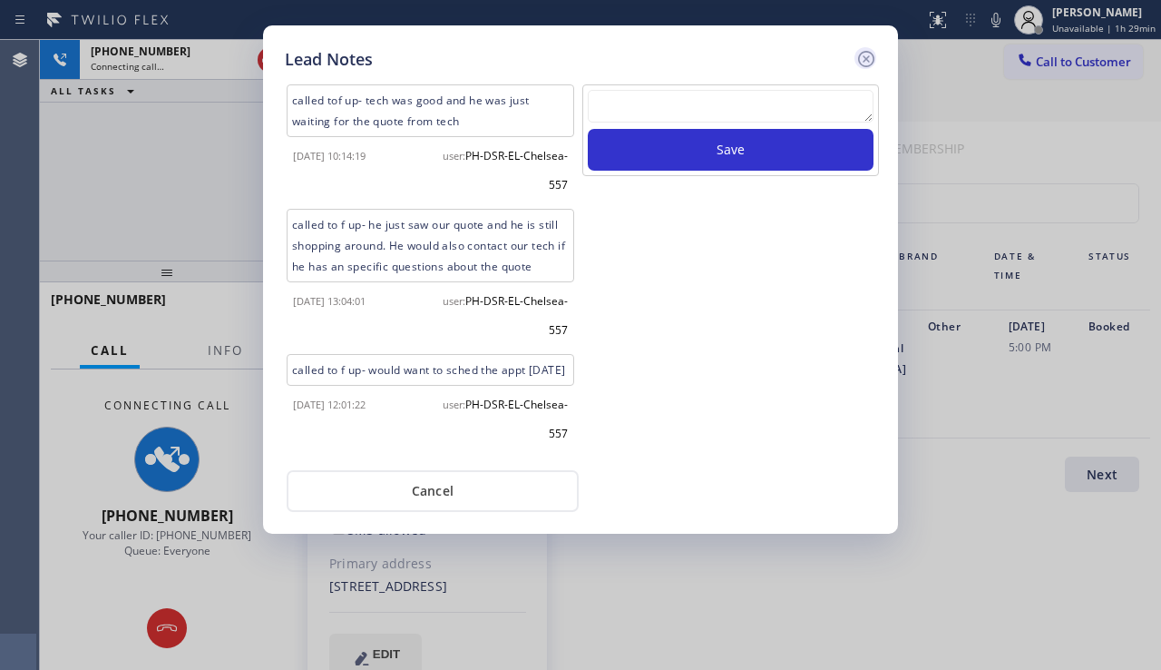
click at [864, 60] on icon at bounding box center [867, 59] width 22 height 22
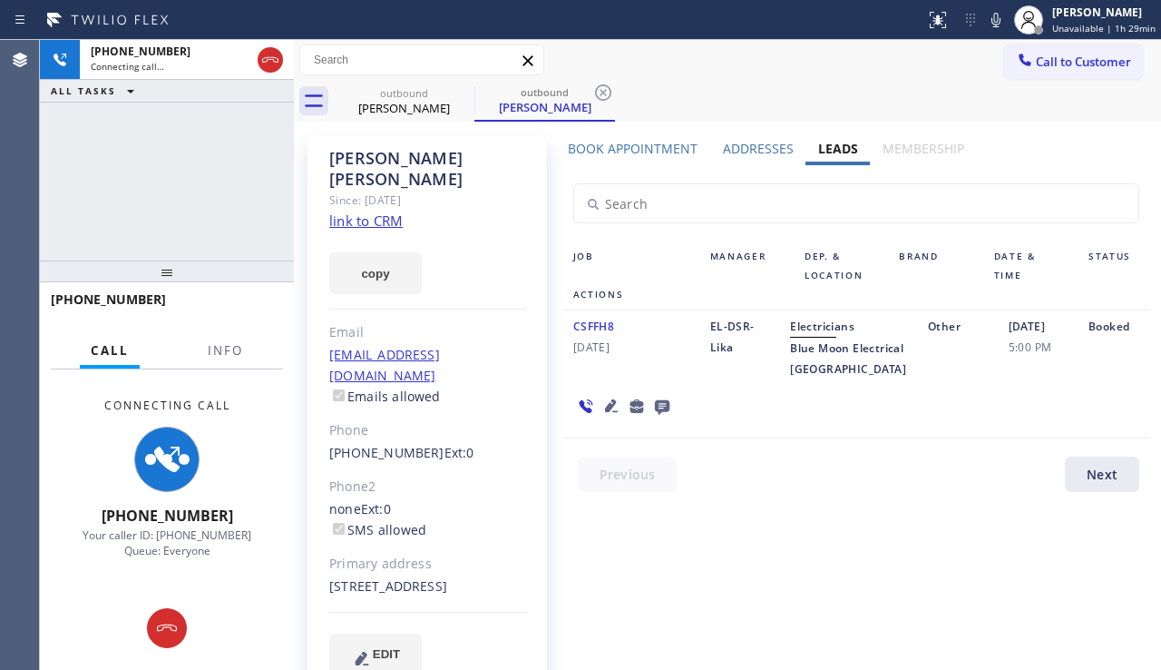
click at [658, 417] on icon at bounding box center [663, 406] width 22 height 23
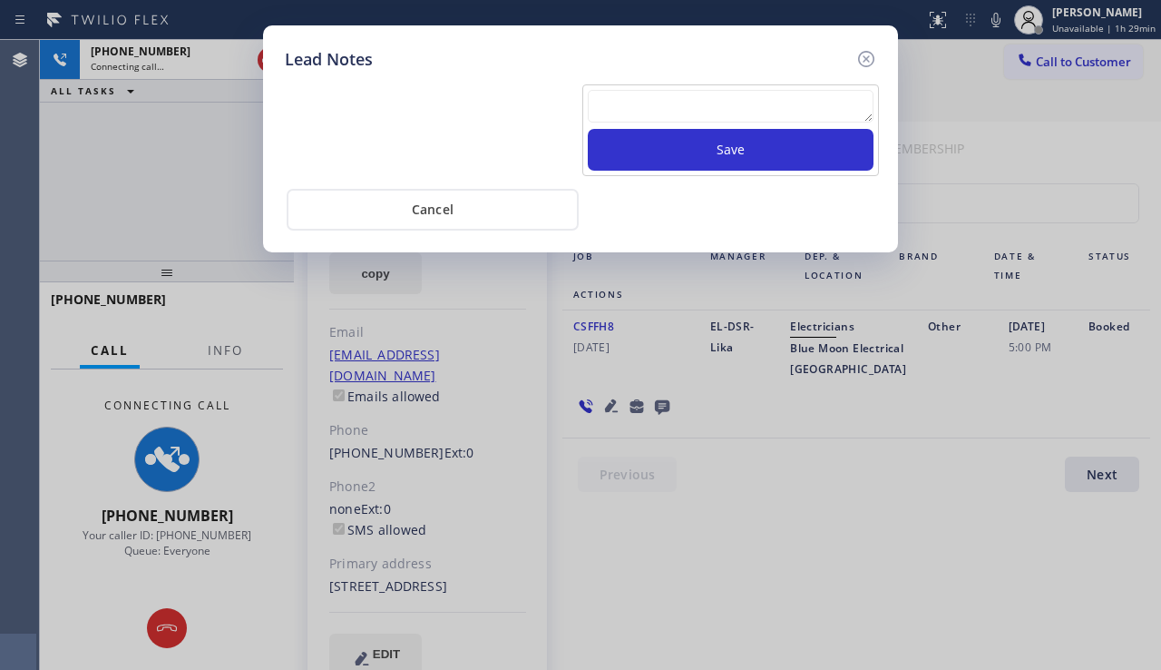
click at [754, 99] on textarea at bounding box center [731, 106] width 286 height 33
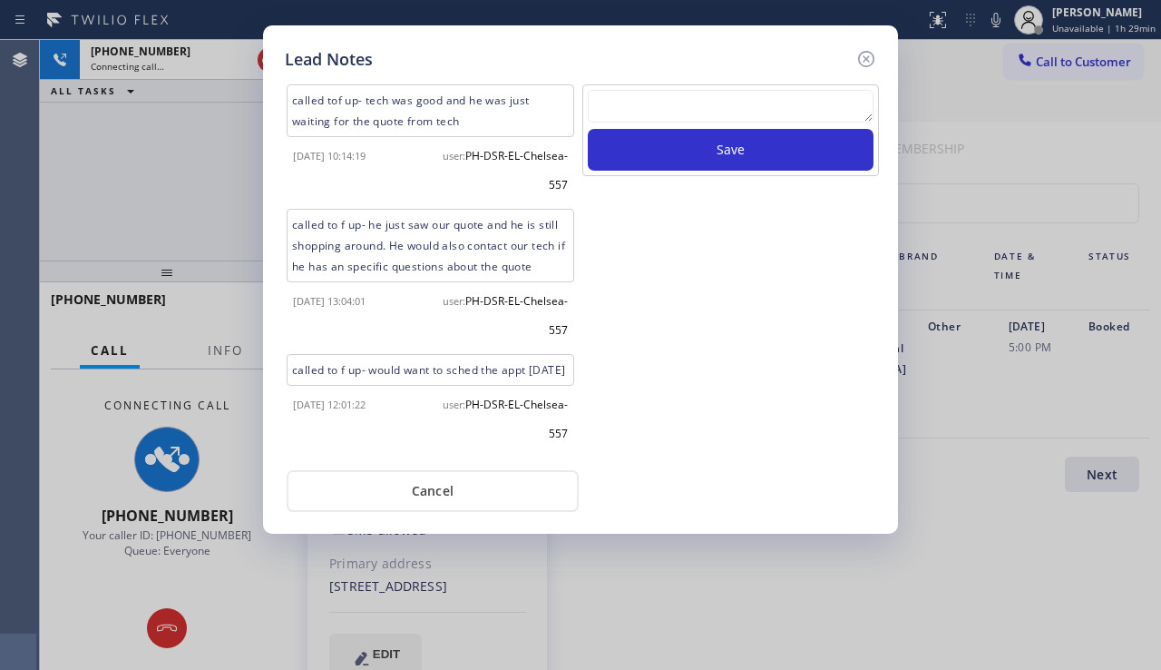
click at [629, 106] on textarea at bounding box center [731, 106] width 286 height 33
click at [861, 63] on icon at bounding box center [867, 59] width 22 height 22
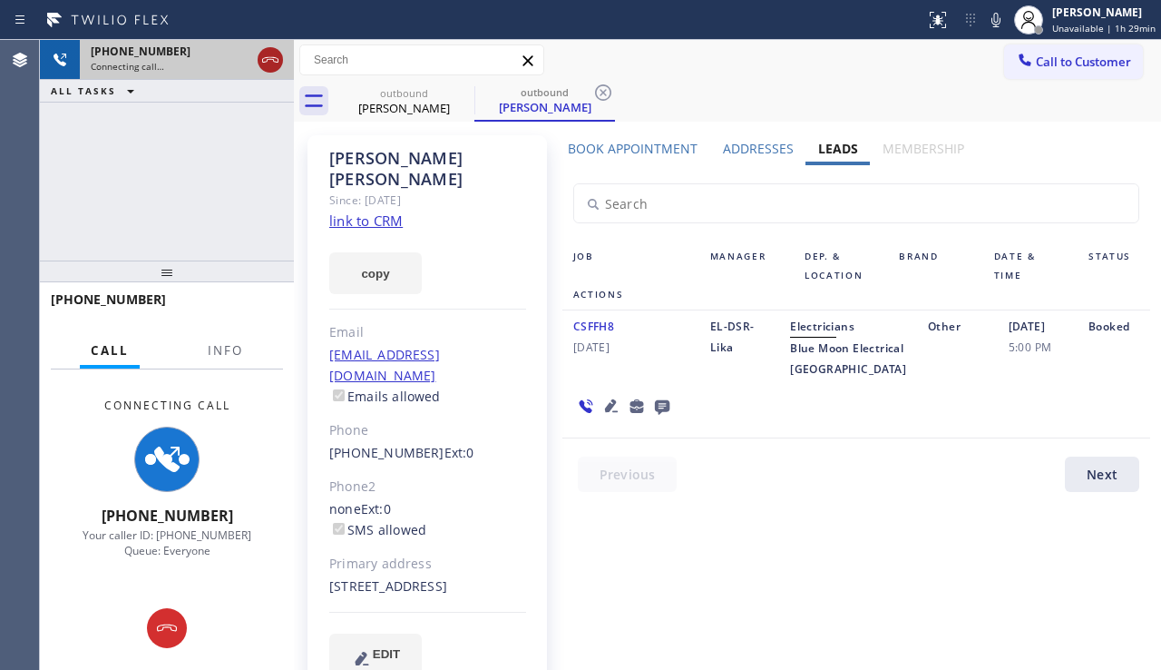
click at [272, 56] on icon at bounding box center [271, 60] width 22 height 22
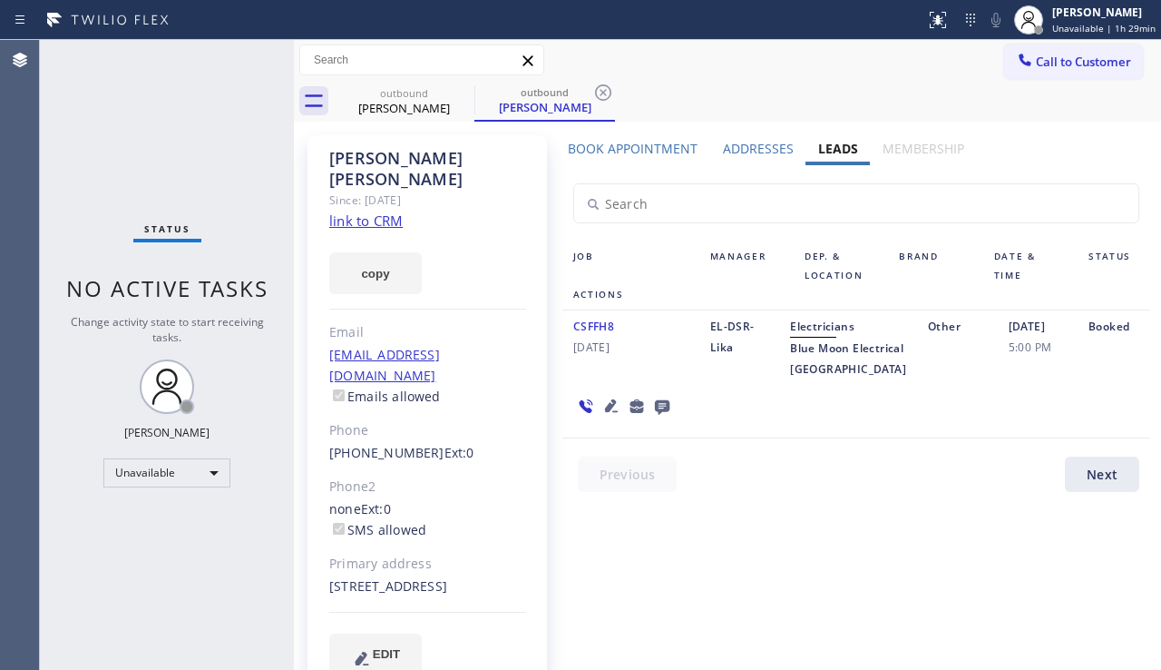
click at [606, 412] on icon at bounding box center [611, 405] width 13 height 13
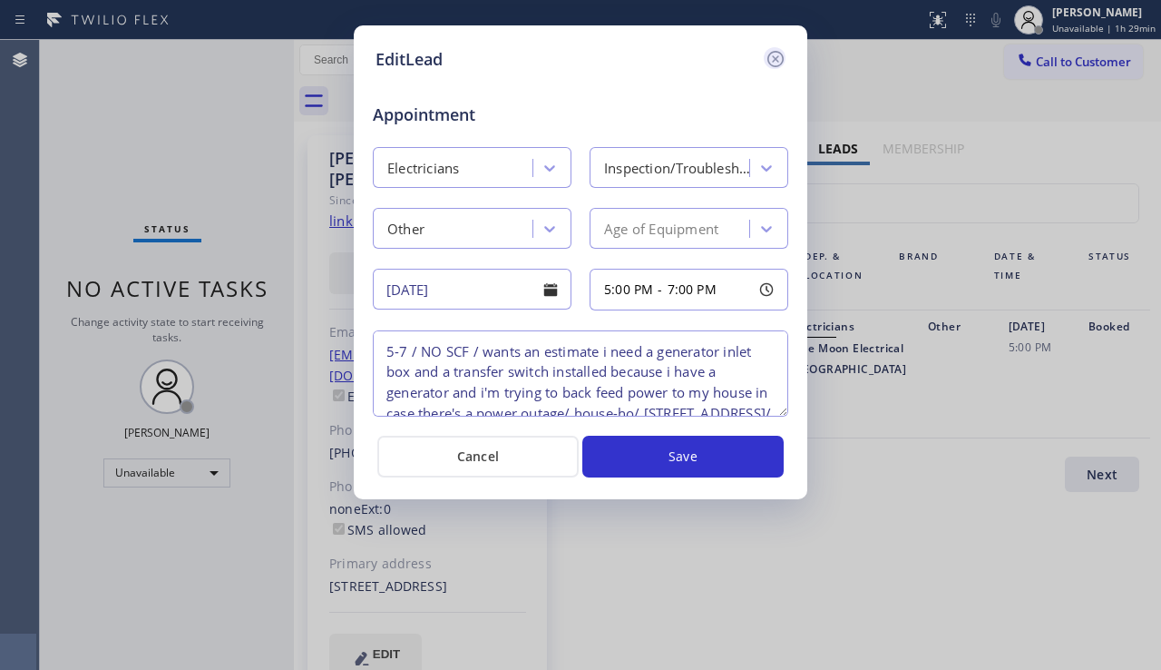
click at [777, 68] on icon at bounding box center [776, 59] width 22 height 22
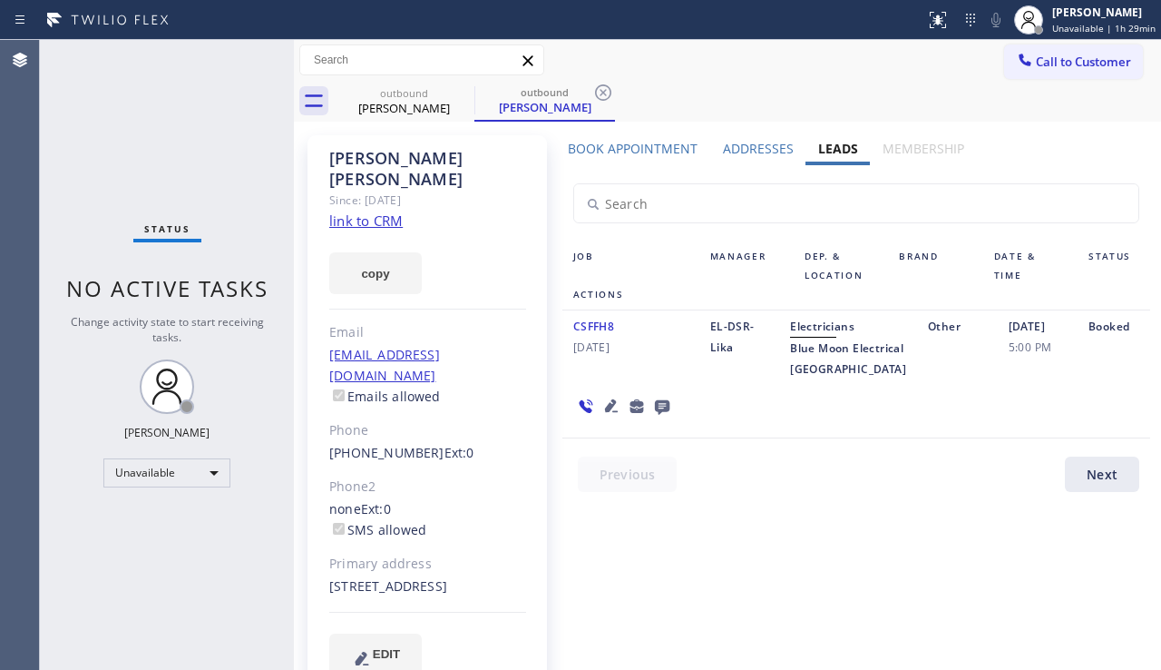
click at [656, 415] on icon at bounding box center [662, 407] width 15 height 15
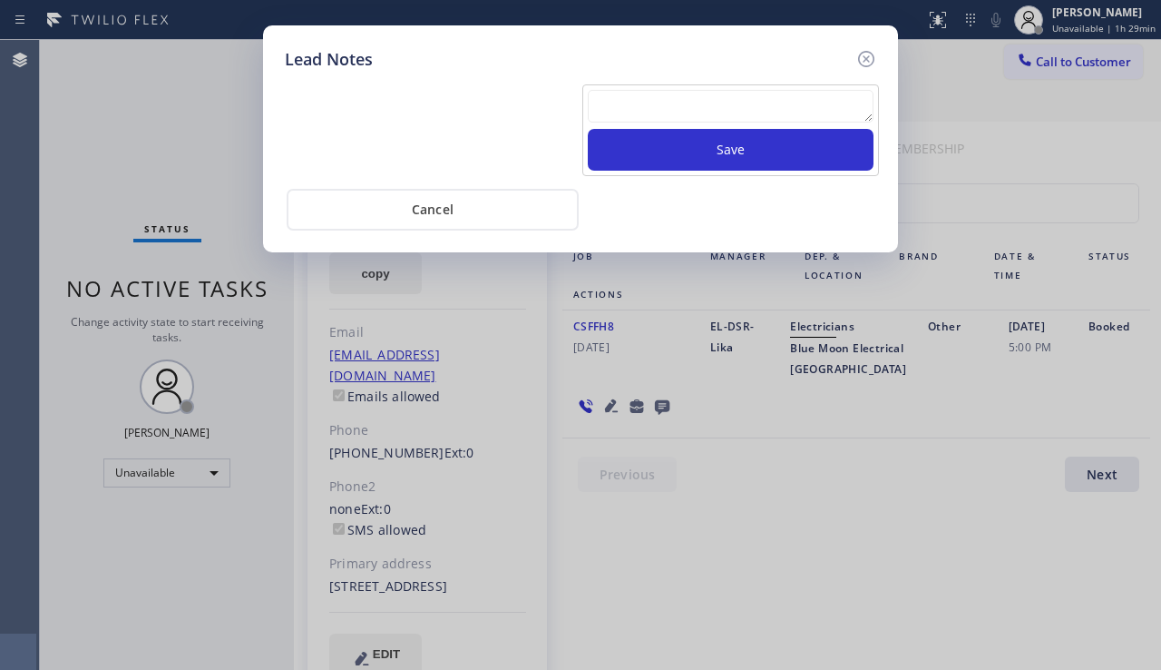
click at [631, 103] on textarea at bounding box center [731, 106] width 286 height 33
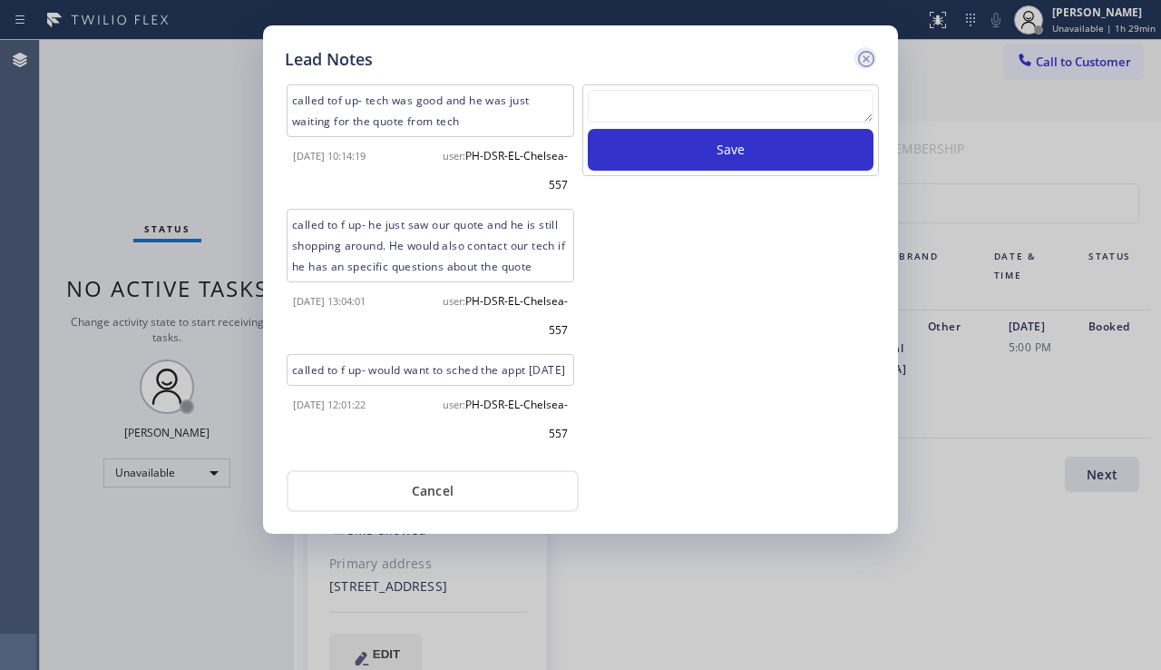
click at [867, 67] on icon at bounding box center [866, 59] width 16 height 16
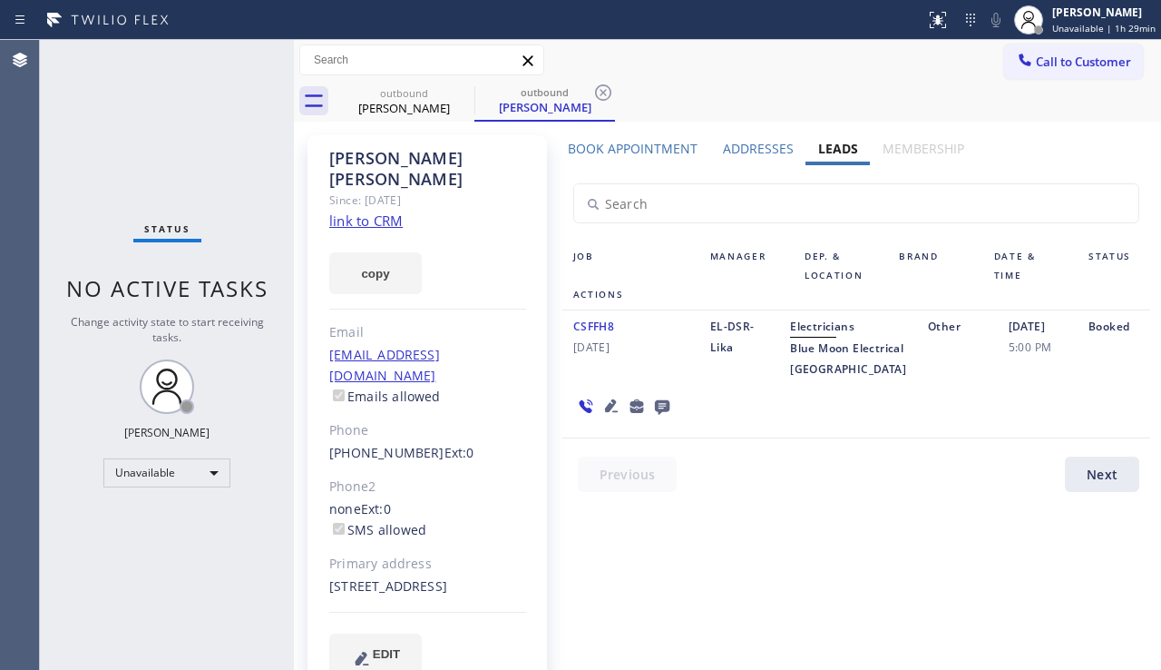
click at [652, 417] on icon at bounding box center [663, 406] width 22 height 23
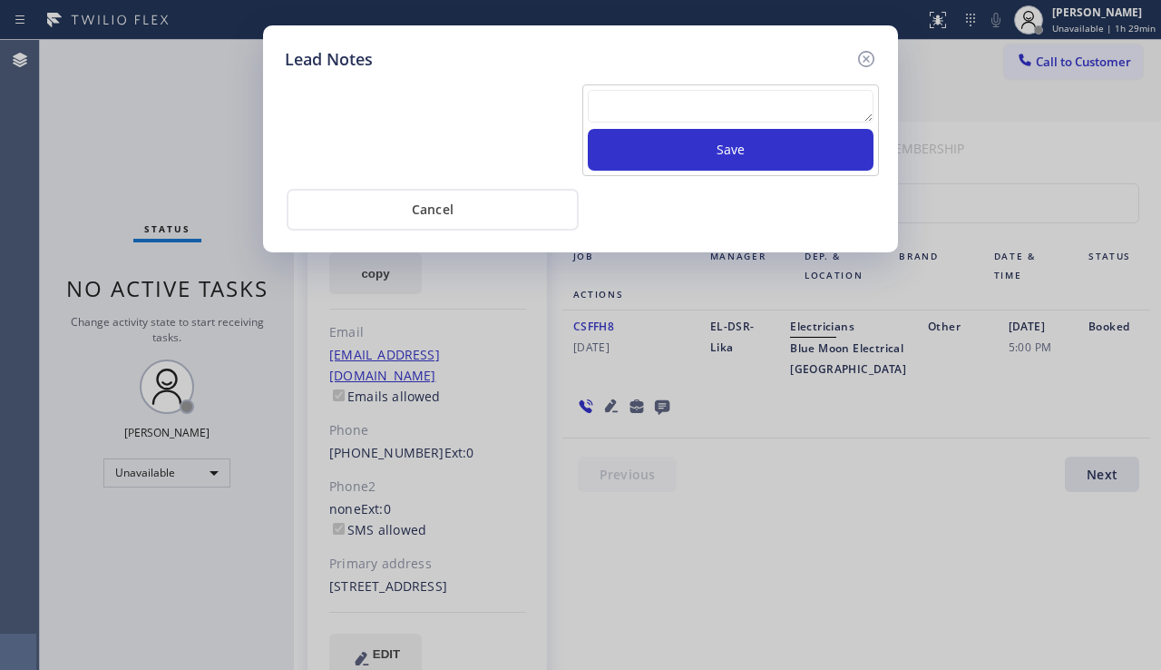
click at [613, 94] on textarea at bounding box center [731, 106] width 286 height 33
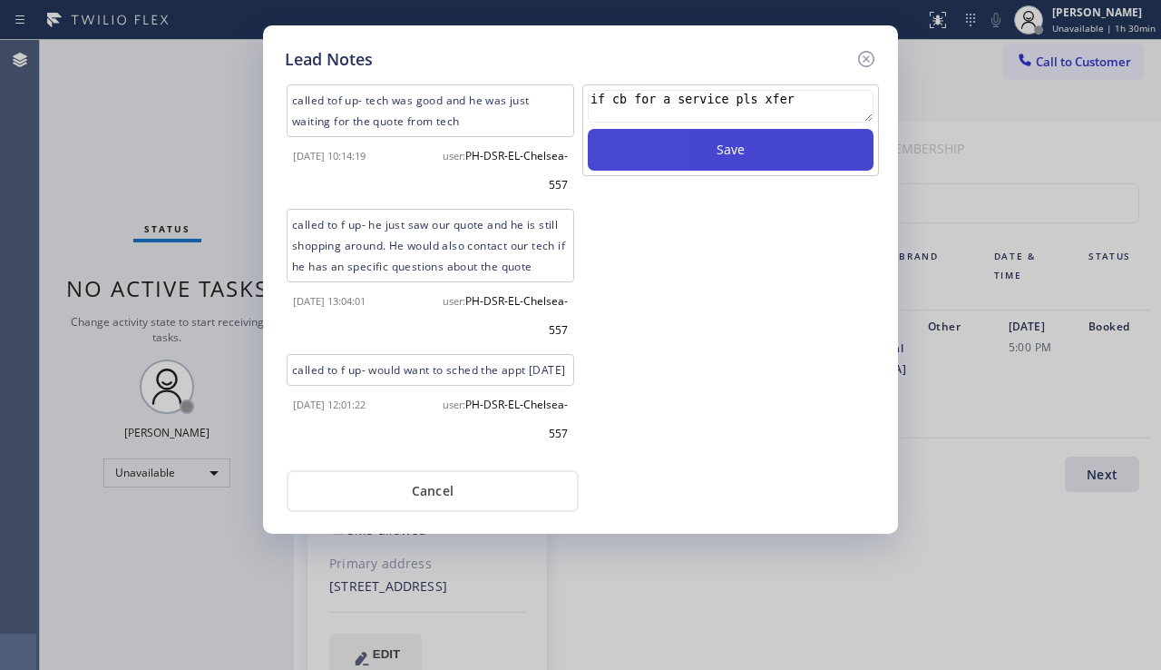
type textarea "if cb for a service pls xfer"
click at [670, 148] on button "Save" at bounding box center [731, 150] width 286 height 42
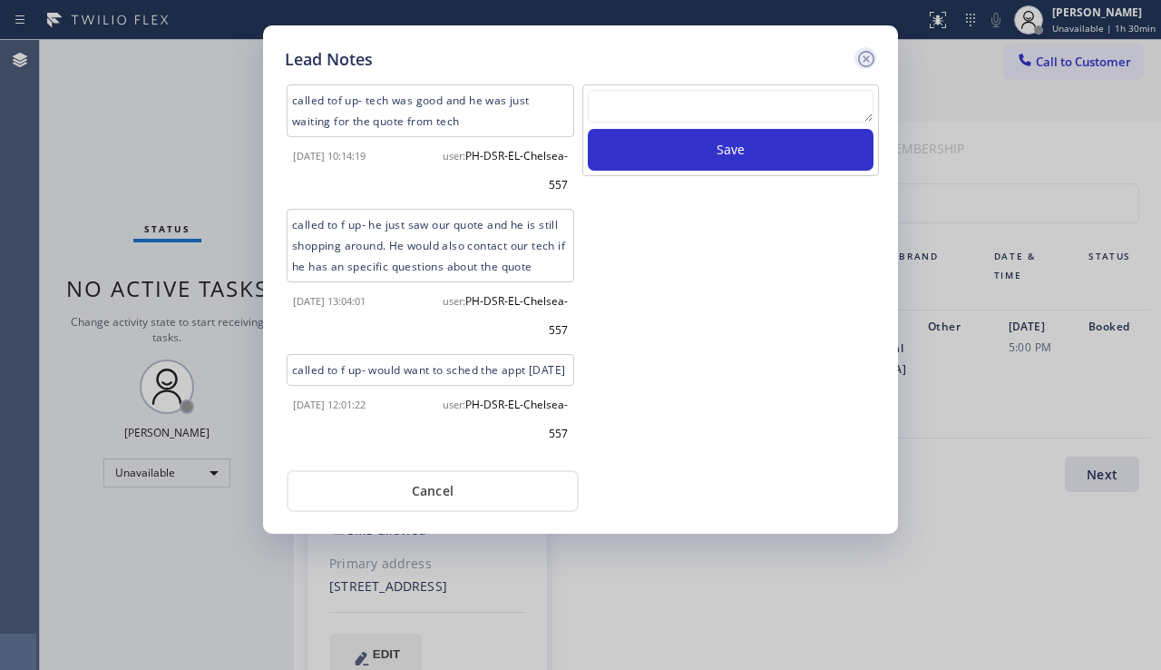
click at [857, 59] on icon at bounding box center [867, 59] width 22 height 22
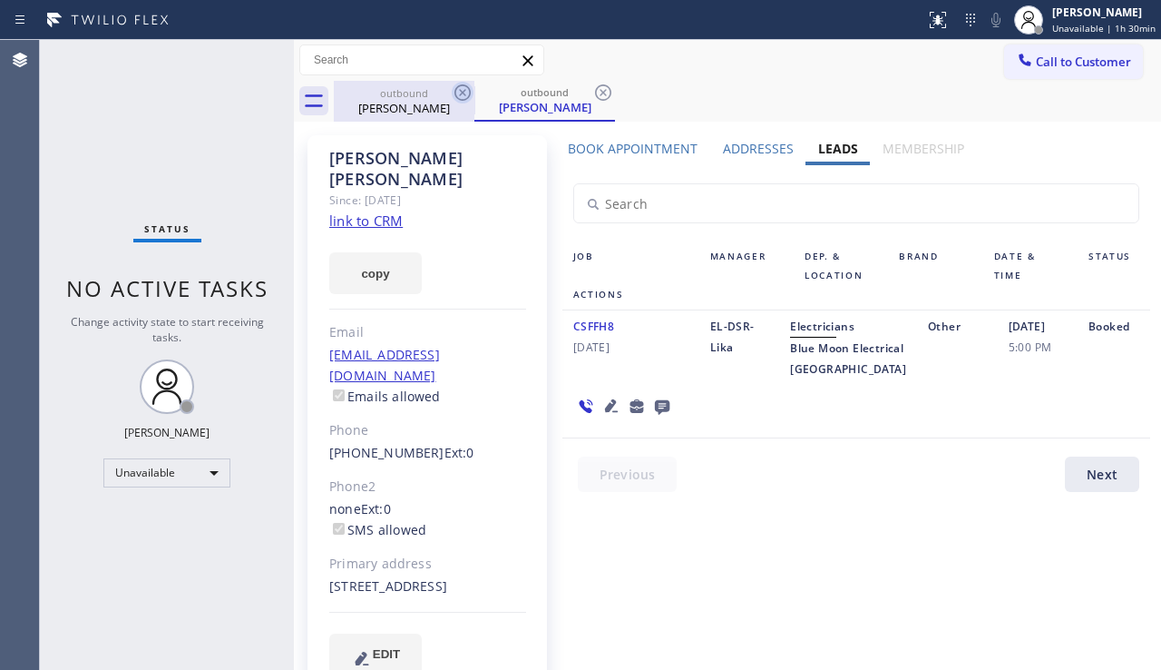
click at [460, 93] on icon at bounding box center [463, 93] width 22 height 22
click at [475, 93] on div "outbound [PERSON_NAME]" at bounding box center [545, 101] width 141 height 41
click at [458, 85] on icon at bounding box center [463, 93] width 22 height 22
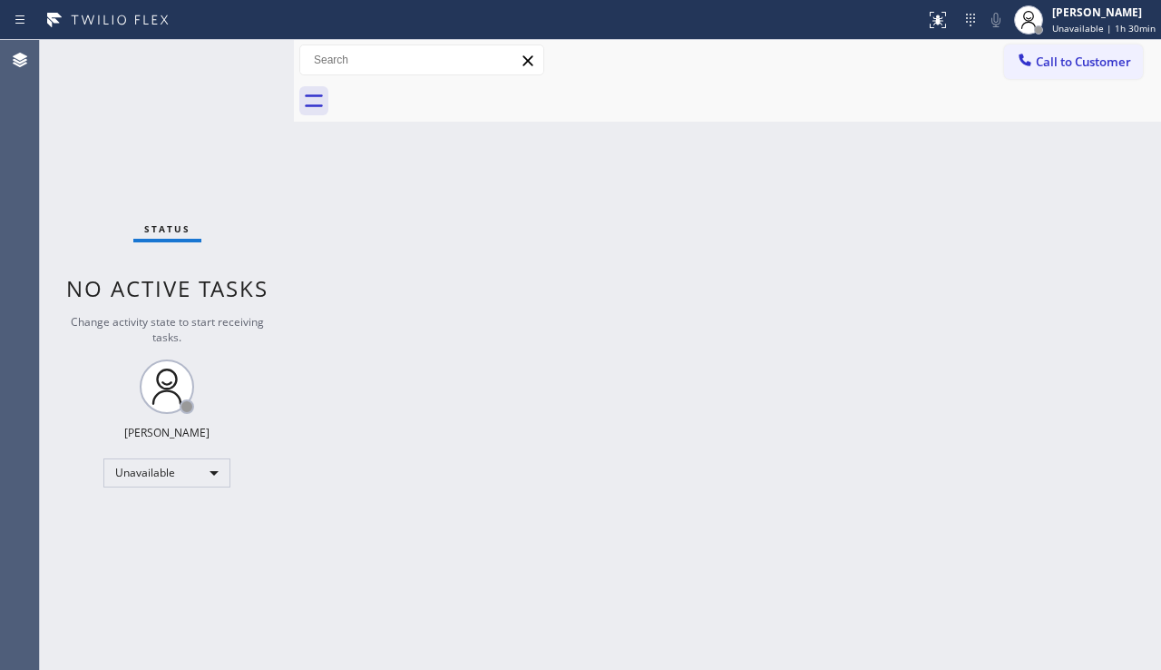
click at [456, 236] on div "Back to Dashboard Change Sender ID Customers Technicians Select a contact Outbo…" at bounding box center [727, 355] width 867 height 630
click at [1073, 44] on div "Call to Customer Outbound call Location Blue Moon Electrical [GEOGRAPHIC_DATA] …" at bounding box center [727, 60] width 867 height 41
click at [1042, 64] on span "Call to Customer" at bounding box center [1083, 62] width 95 height 16
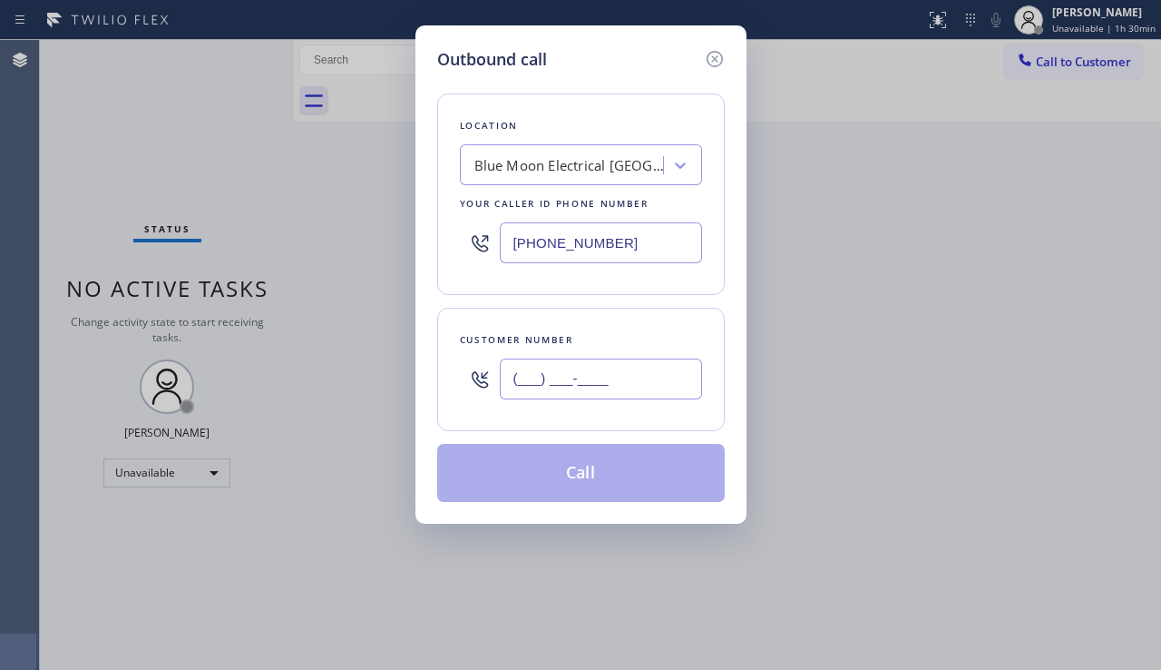
click at [577, 372] on input "(___) ___-____" at bounding box center [601, 378] width 202 height 41
paste input "718) 415-4907"
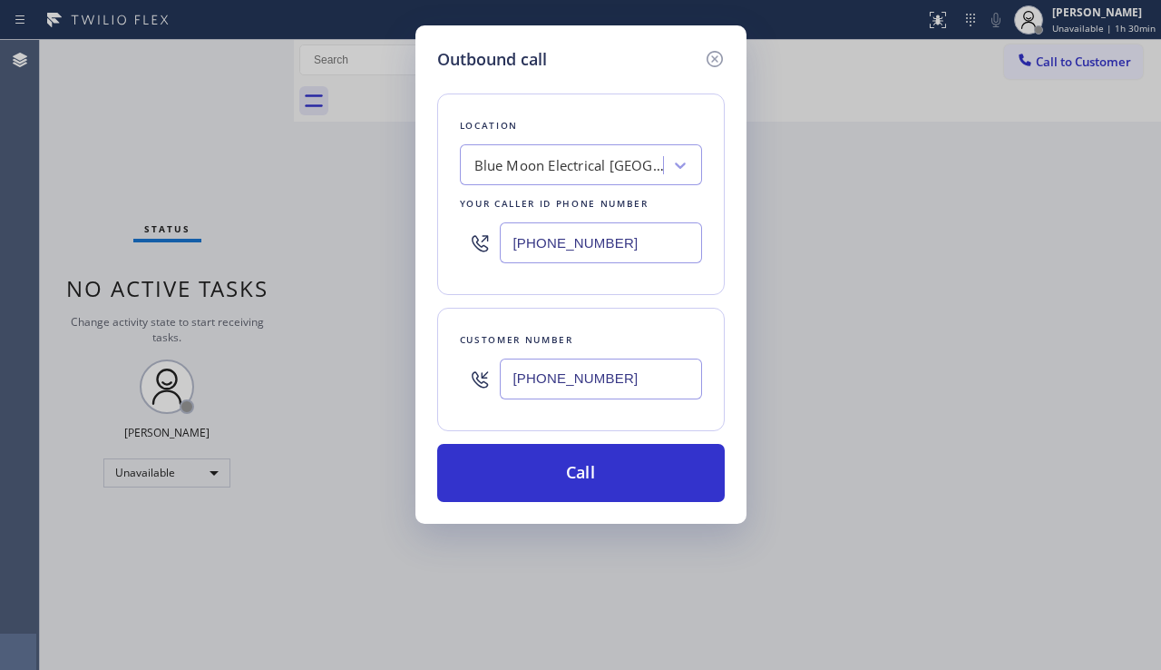
type input "[PHONE_NUMBER]"
drag, startPoint x: 645, startPoint y: 237, endPoint x: 472, endPoint y: 240, distance: 173.3
click at [472, 240] on div "[PHONE_NUMBER]" at bounding box center [581, 242] width 242 height 59
paste input "914) 873-0795"
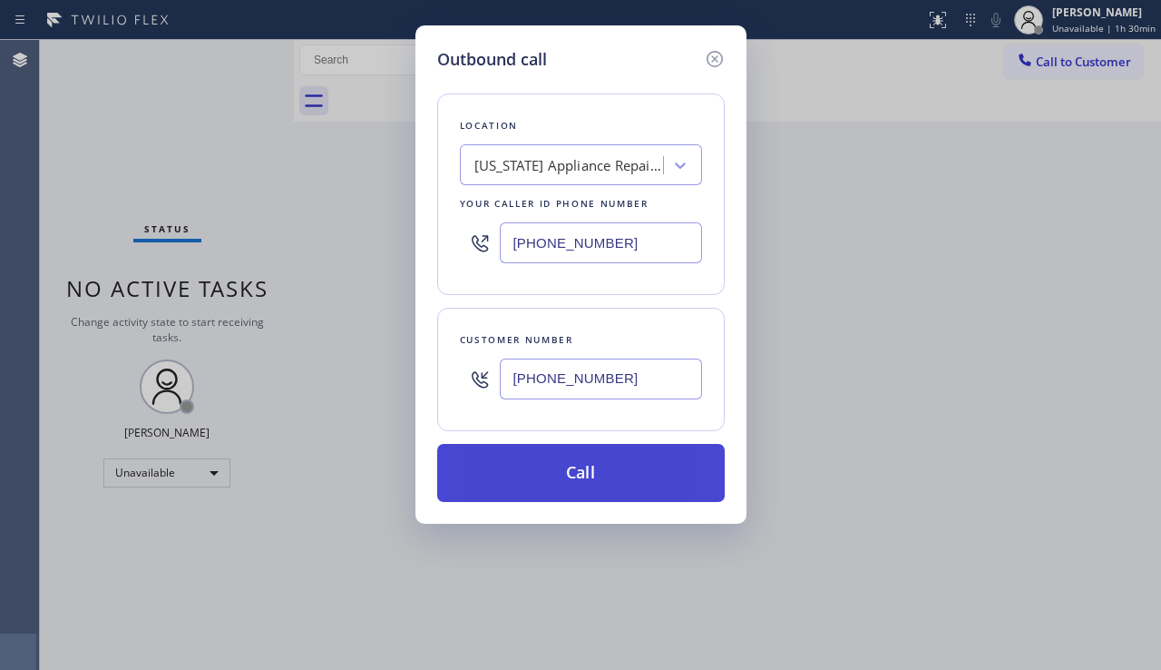
type input "[PHONE_NUMBER]"
click at [553, 486] on button "Call" at bounding box center [581, 473] width 288 height 58
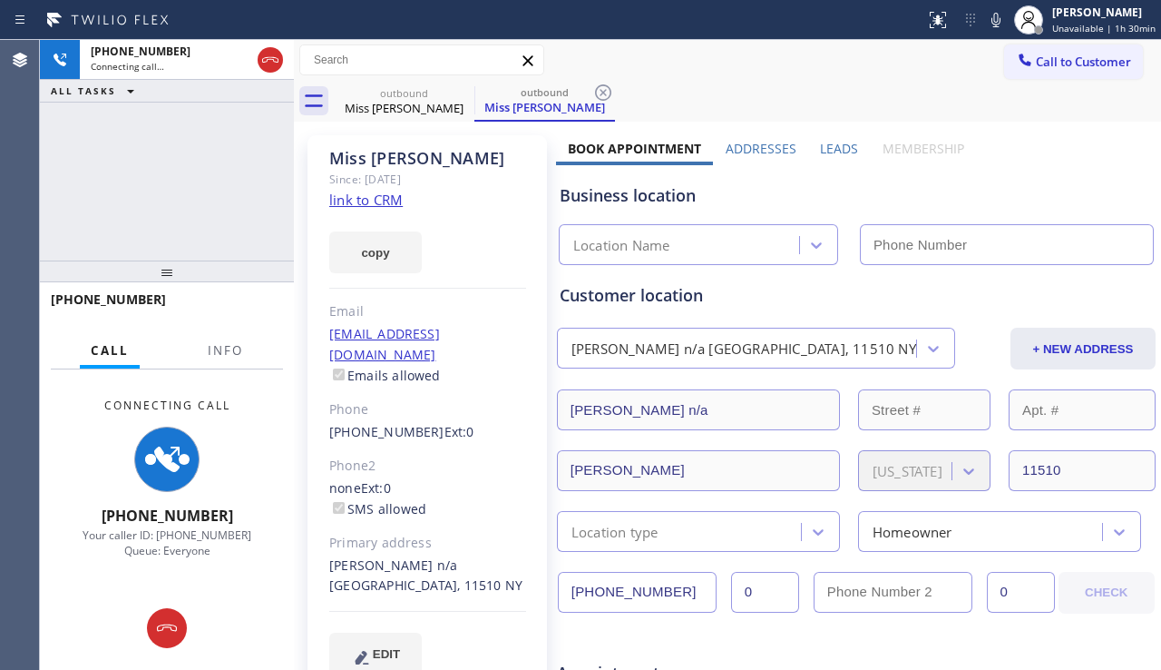
click at [836, 145] on label "Leads" at bounding box center [839, 148] width 38 height 17
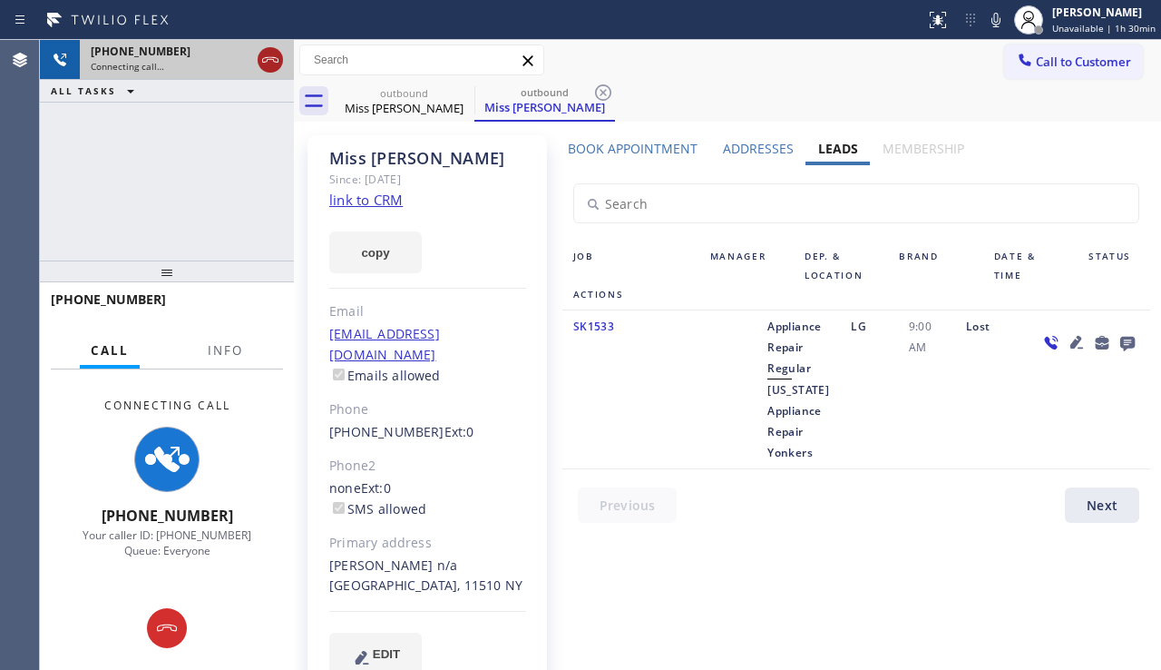
click at [282, 66] on div at bounding box center [270, 60] width 25 height 22
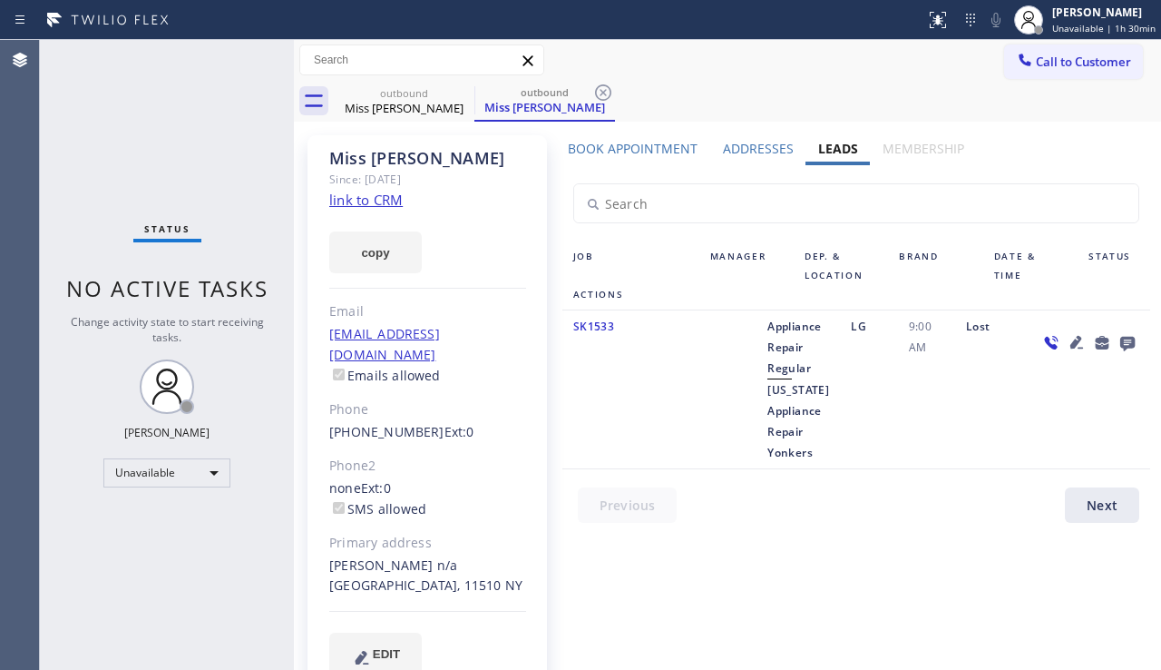
click at [1073, 338] on icon at bounding box center [1077, 342] width 22 height 22
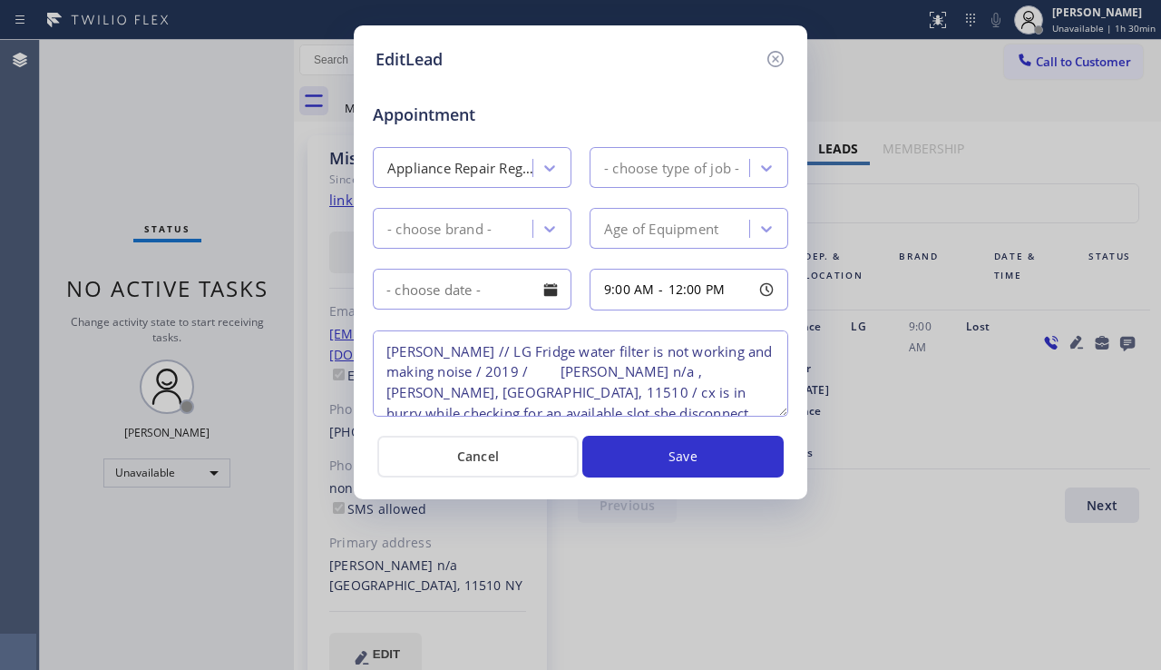
type textarea "[PERSON_NAME] // LG Fridge water filter is not working and making noise / 2019 …"
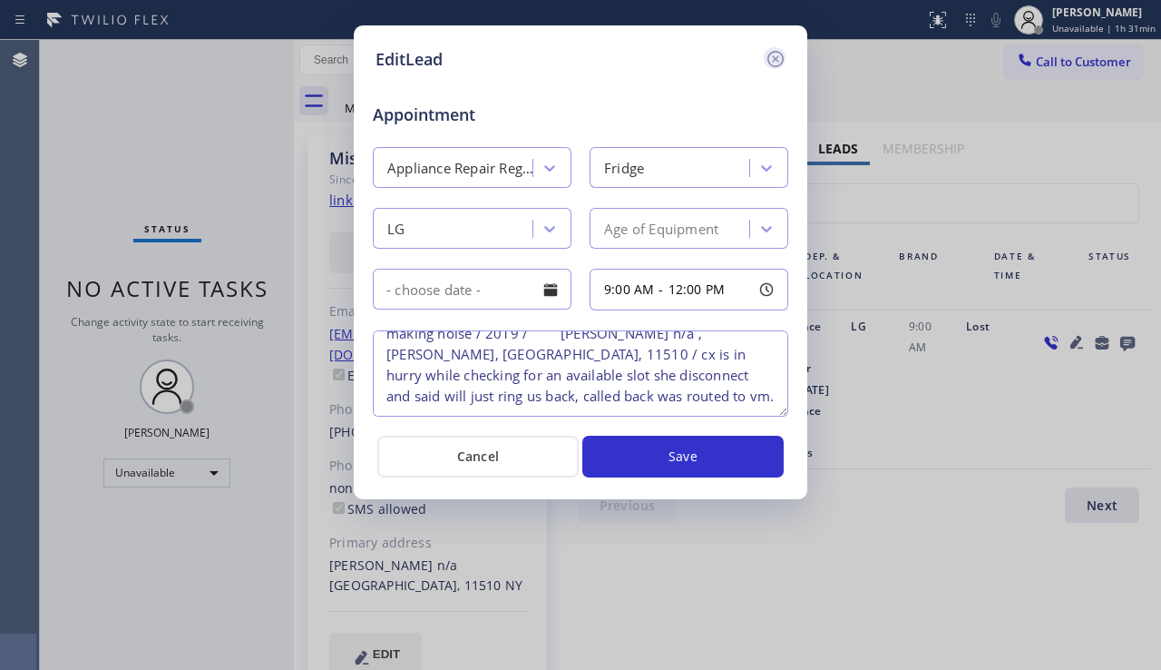
click at [780, 59] on icon at bounding box center [776, 59] width 22 height 22
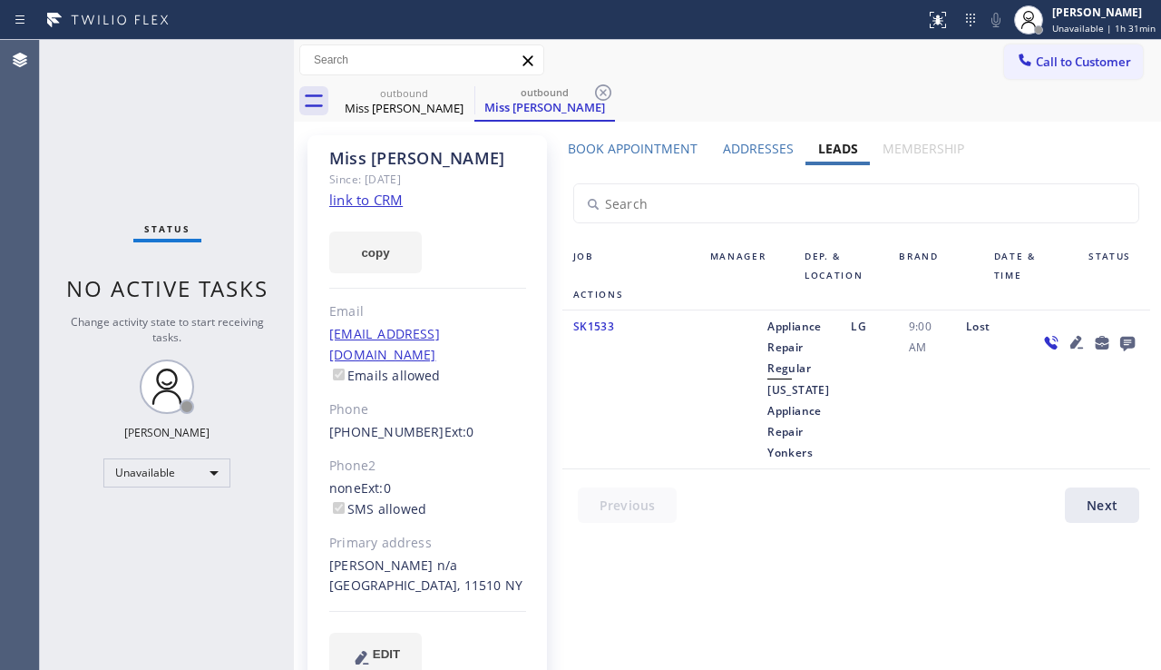
click at [1133, 342] on icon at bounding box center [1128, 344] width 15 height 15
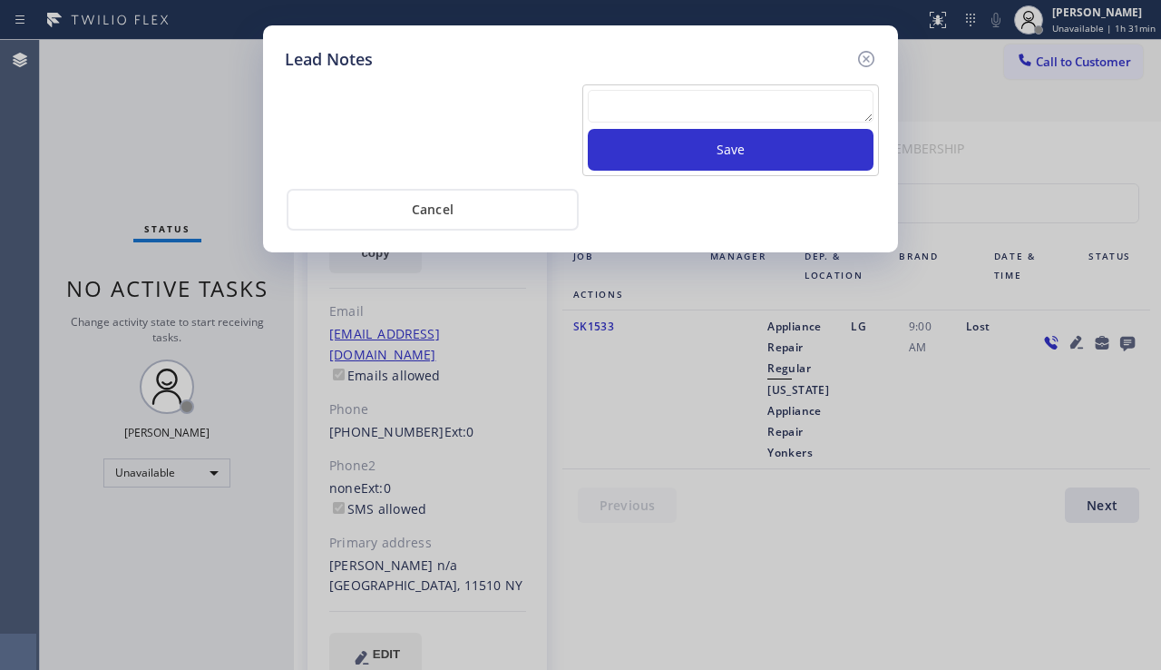
click at [705, 119] on textarea at bounding box center [731, 106] width 286 height 33
click at [645, 105] on textarea at bounding box center [731, 106] width 286 height 33
click at [646, 104] on textarea at bounding box center [731, 106] width 286 height 33
click at [1059, 432] on div "Lead Notes Save Cancel" at bounding box center [580, 335] width 1161 height 670
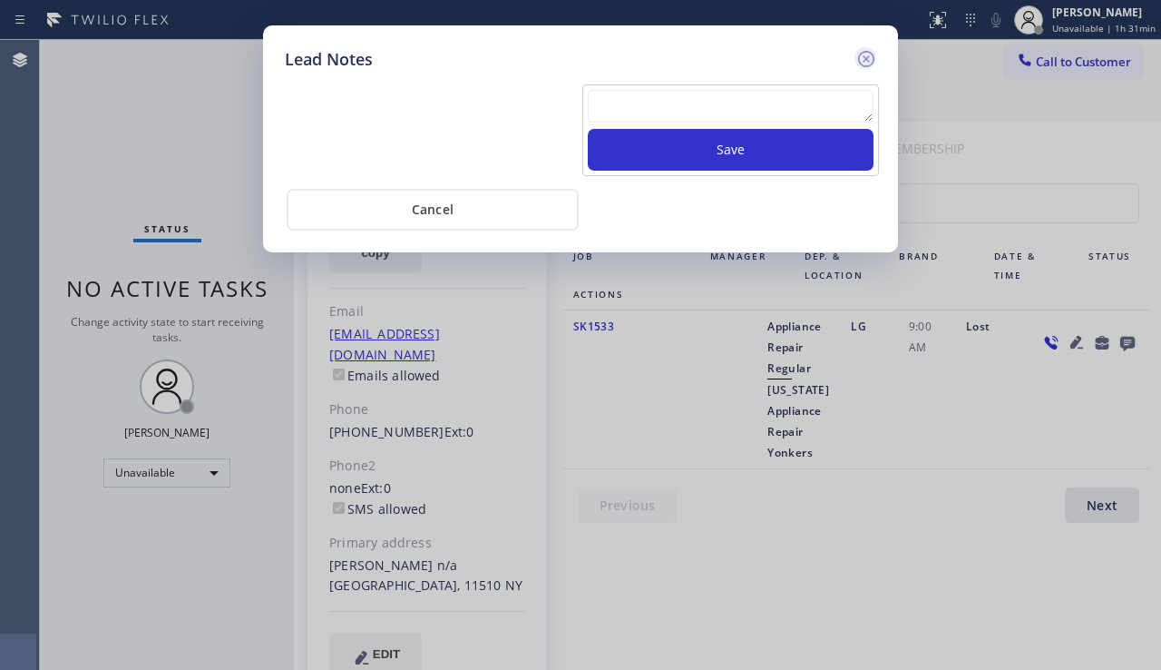
click at [871, 56] on icon at bounding box center [867, 59] width 22 height 22
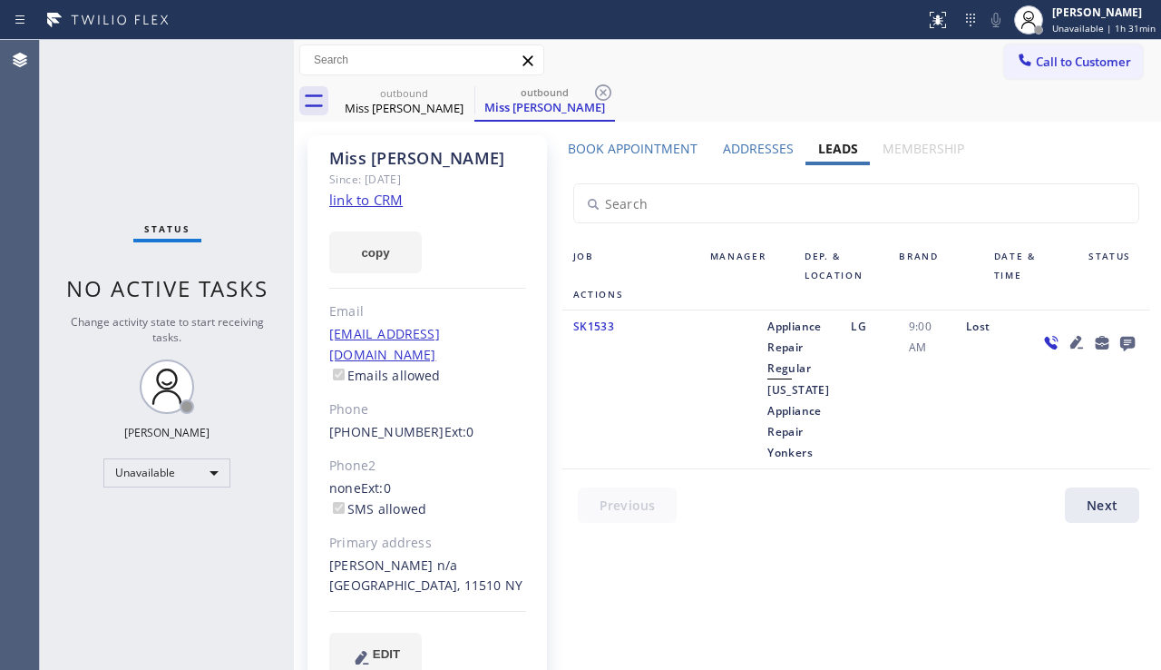
click at [1071, 342] on icon at bounding box center [1077, 342] width 22 height 22
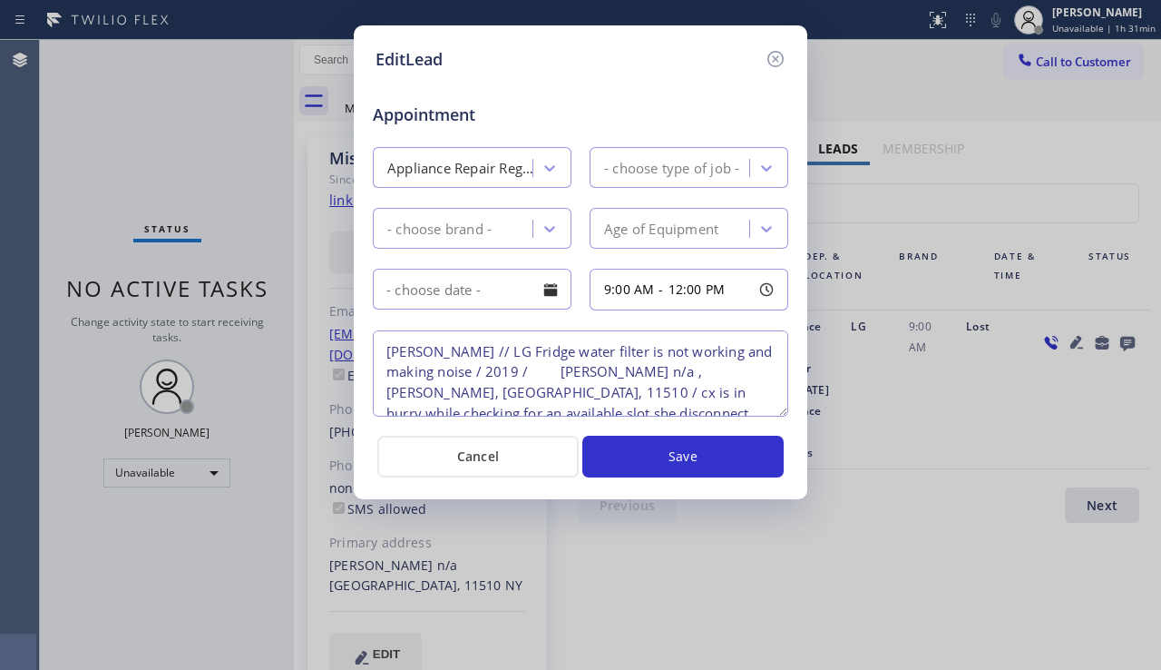
type textarea "[PERSON_NAME] // LG Fridge water filter is not working and making noise / 2019 …"
click at [778, 68] on icon at bounding box center [776, 59] width 22 height 22
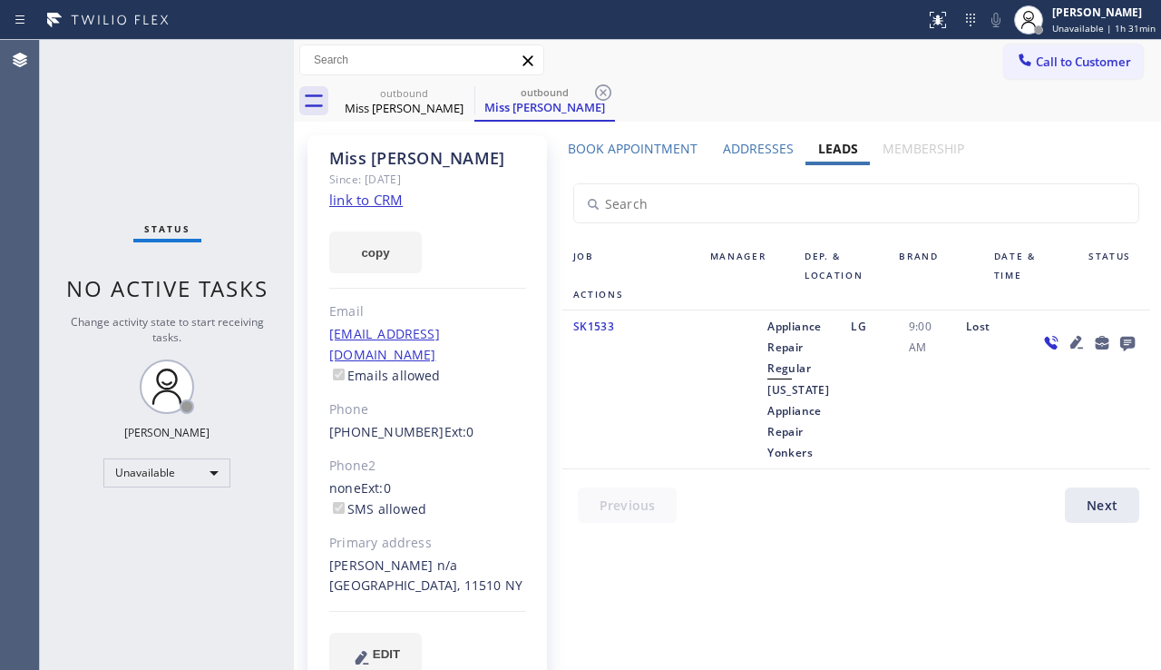
click at [1092, 427] on div at bounding box center [1089, 389] width 122 height 147
click at [1133, 338] on icon at bounding box center [1128, 344] width 15 height 15
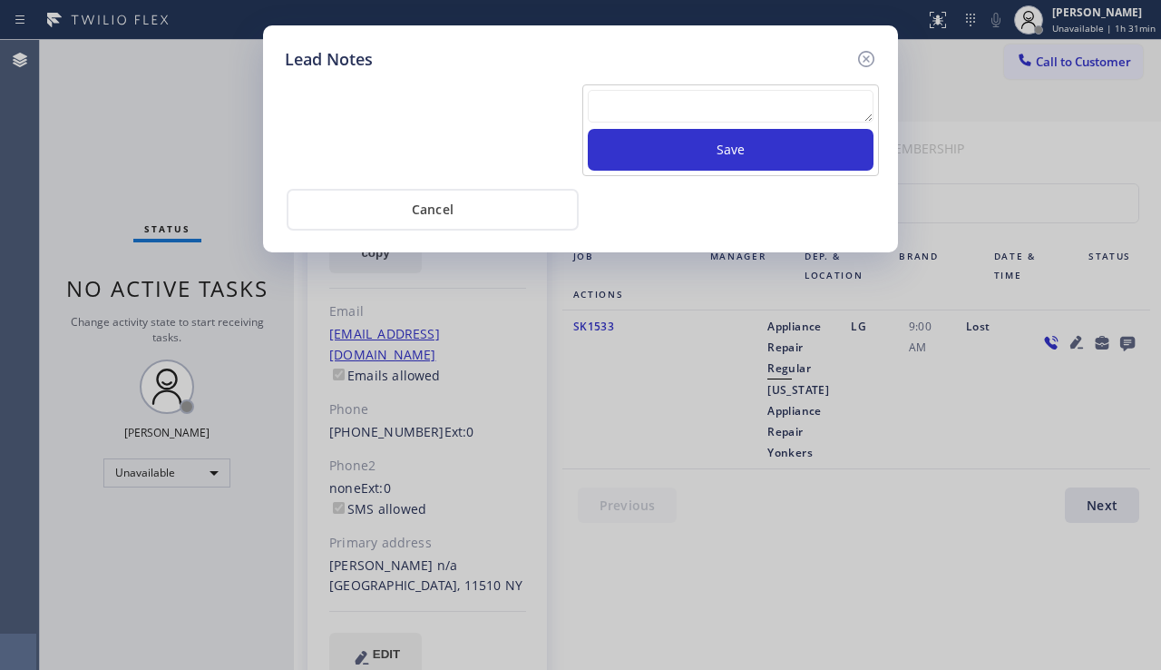
click at [626, 95] on textarea at bounding box center [731, 106] width 286 height 33
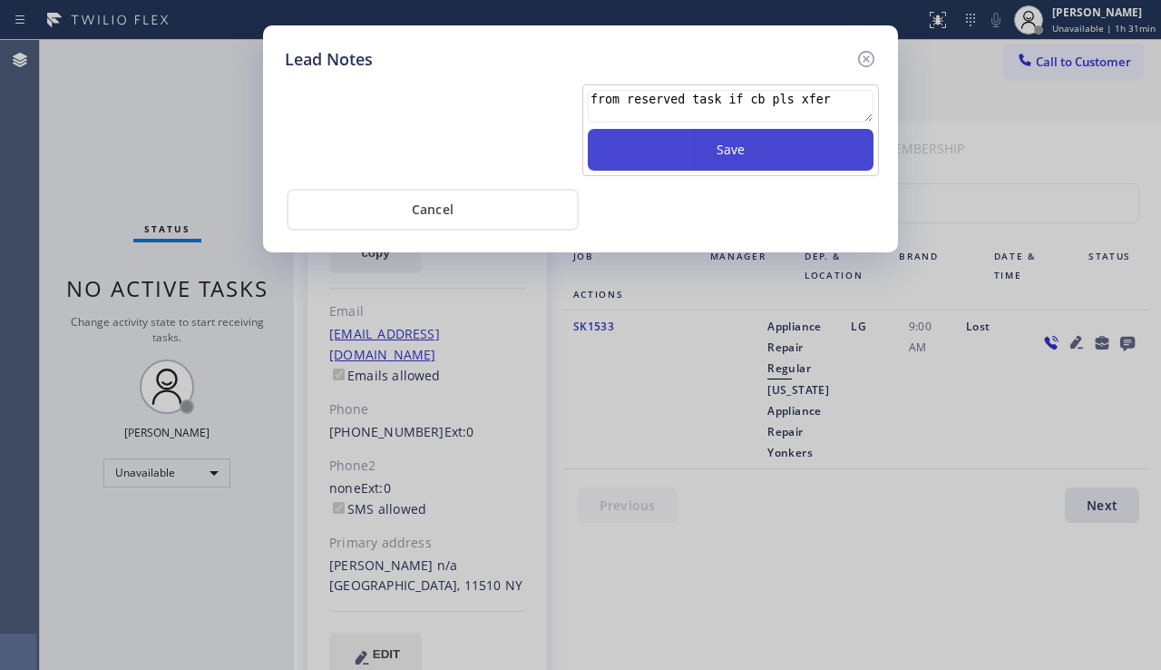
type textarea "from reserved task if cb pls xfer"
click at [689, 154] on button "Save" at bounding box center [731, 150] width 286 height 42
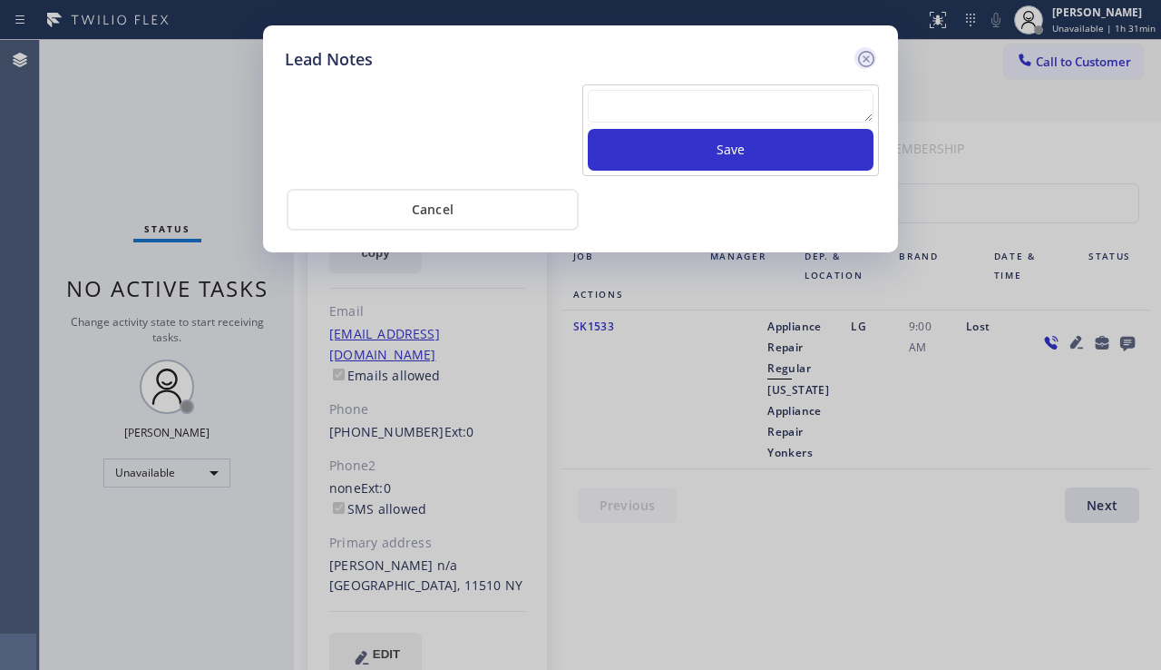
click at [874, 62] on icon at bounding box center [866, 59] width 16 height 16
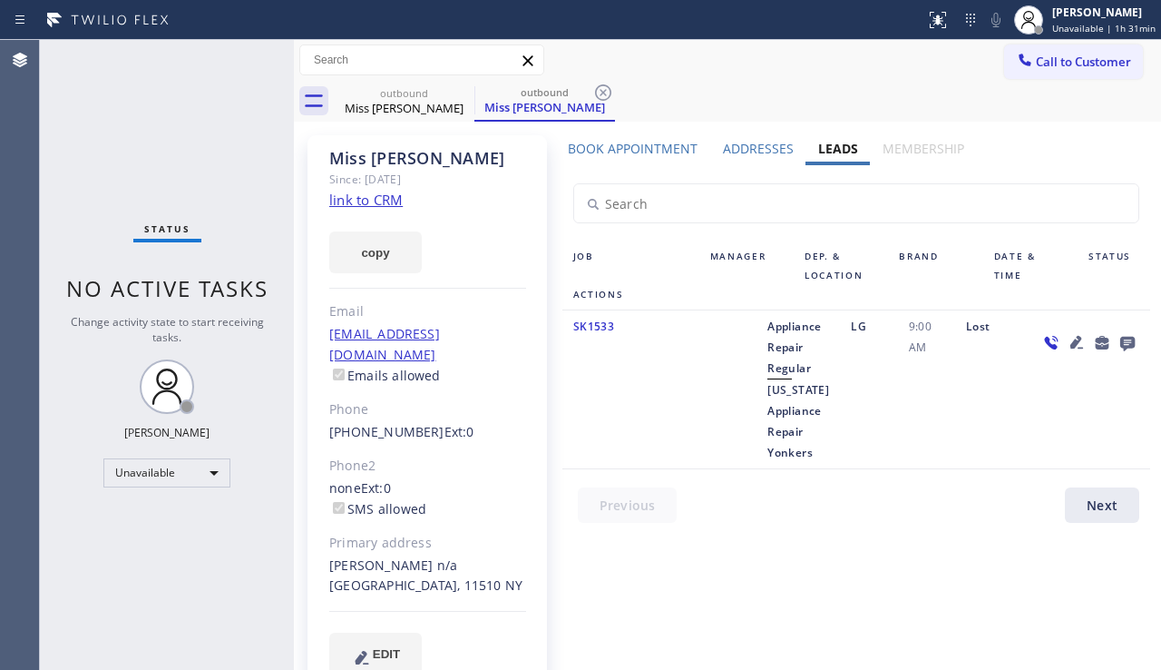
click at [645, 145] on label "Book Appointment" at bounding box center [633, 148] width 130 height 17
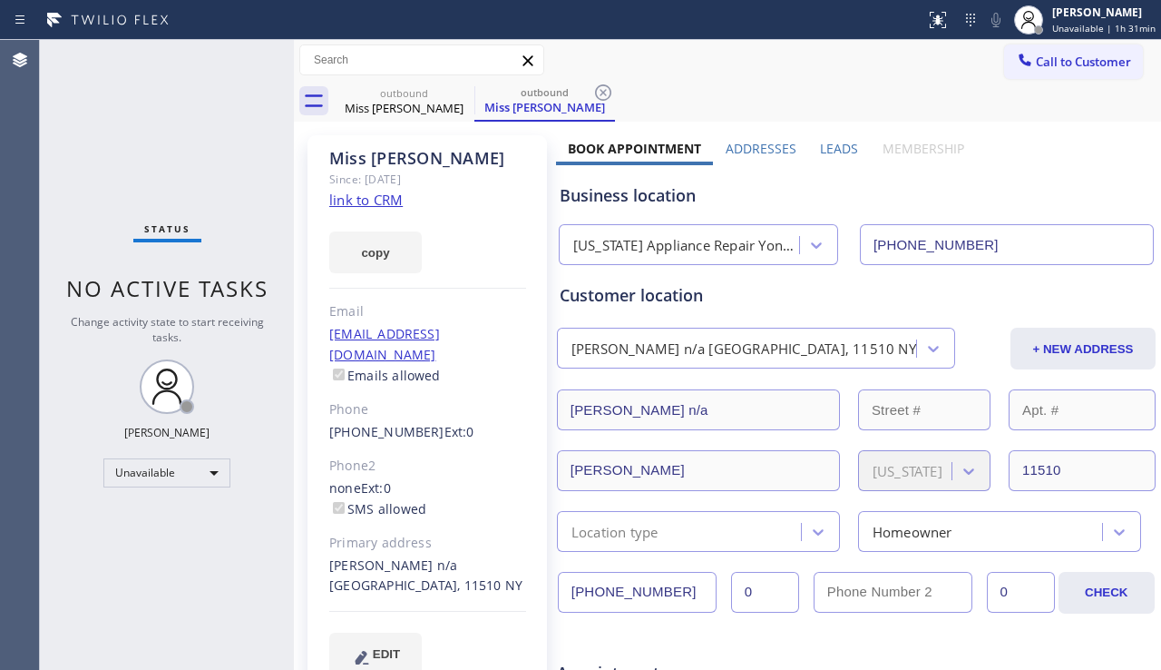
drag, startPoint x: 667, startPoint y: 591, endPoint x: 567, endPoint y: 592, distance: 99.8
click at [567, 592] on input "[PHONE_NUMBER]" at bounding box center [637, 592] width 159 height 41
click at [1051, 70] on button "Call to Customer" at bounding box center [1073, 61] width 139 height 34
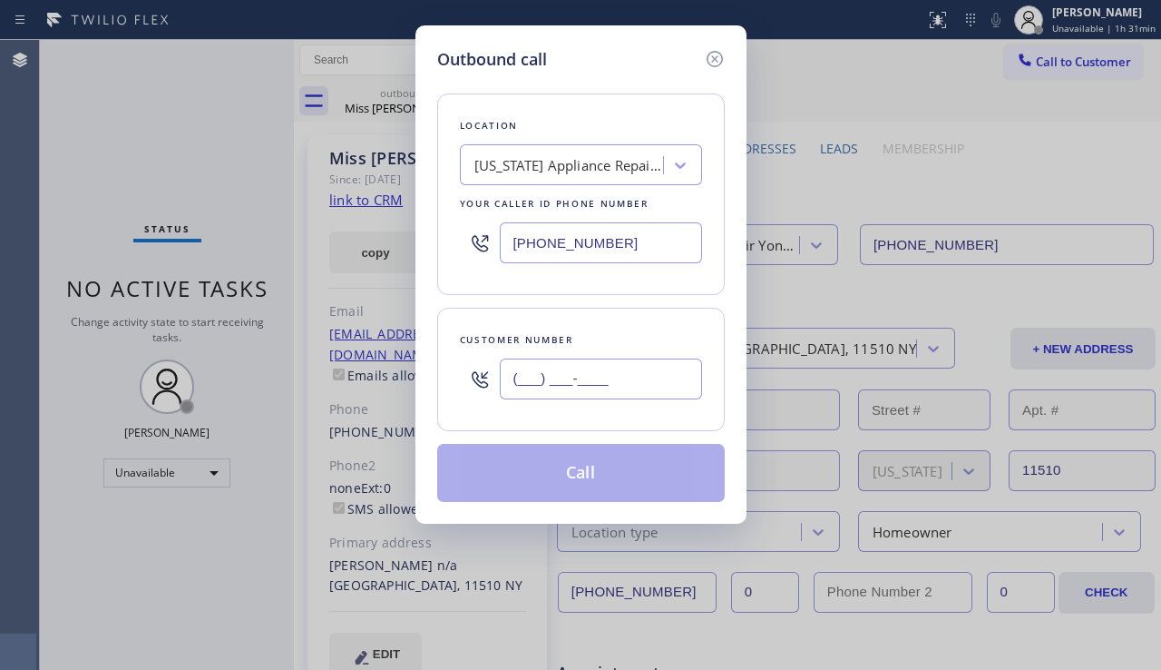
click at [551, 391] on input "(___) ___-____" at bounding box center [601, 378] width 202 height 41
paste input "718) 415-4907"
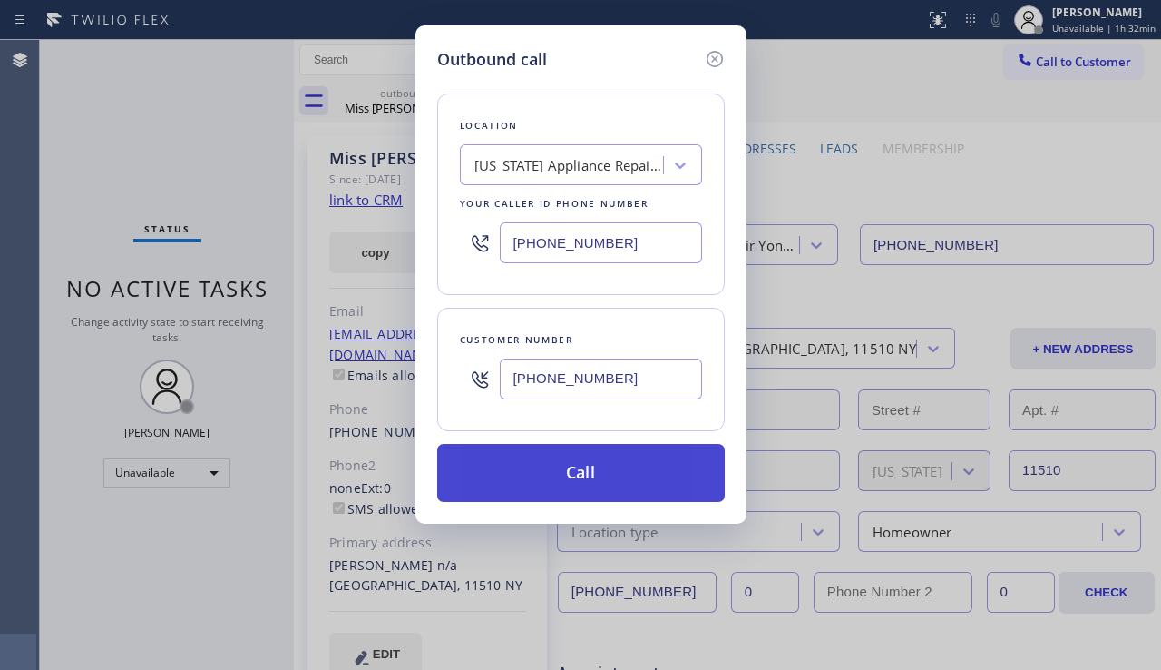
type input "[PHONE_NUMBER]"
click at [515, 483] on button "Call" at bounding box center [581, 473] width 288 height 58
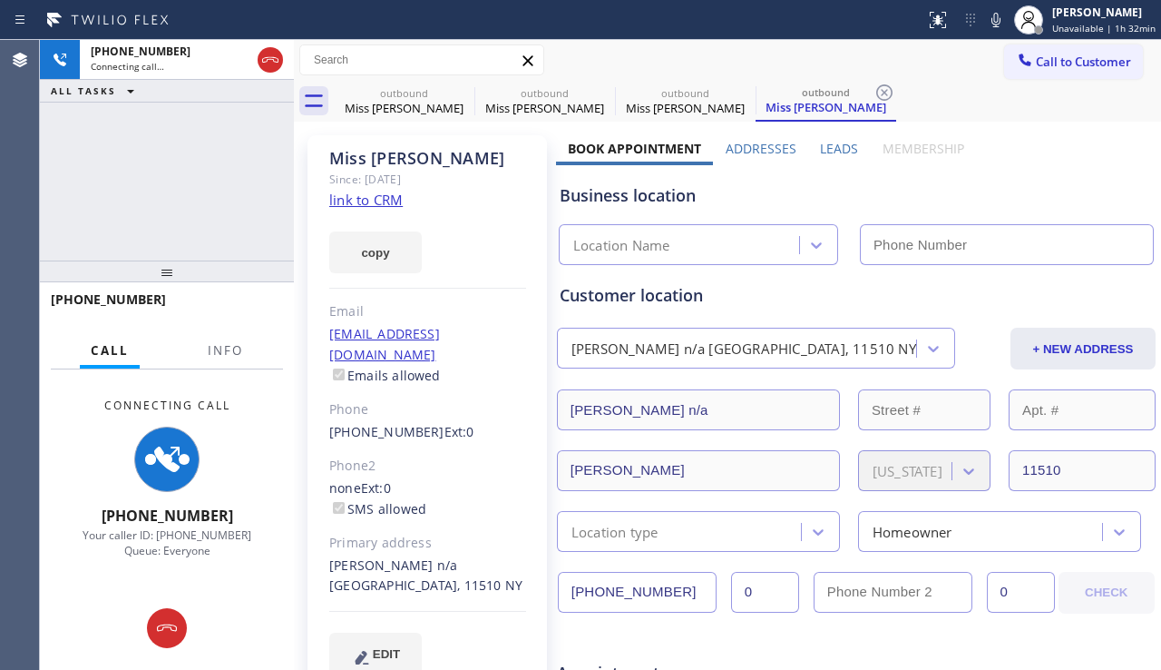
click at [822, 146] on label "Leads" at bounding box center [839, 148] width 38 height 17
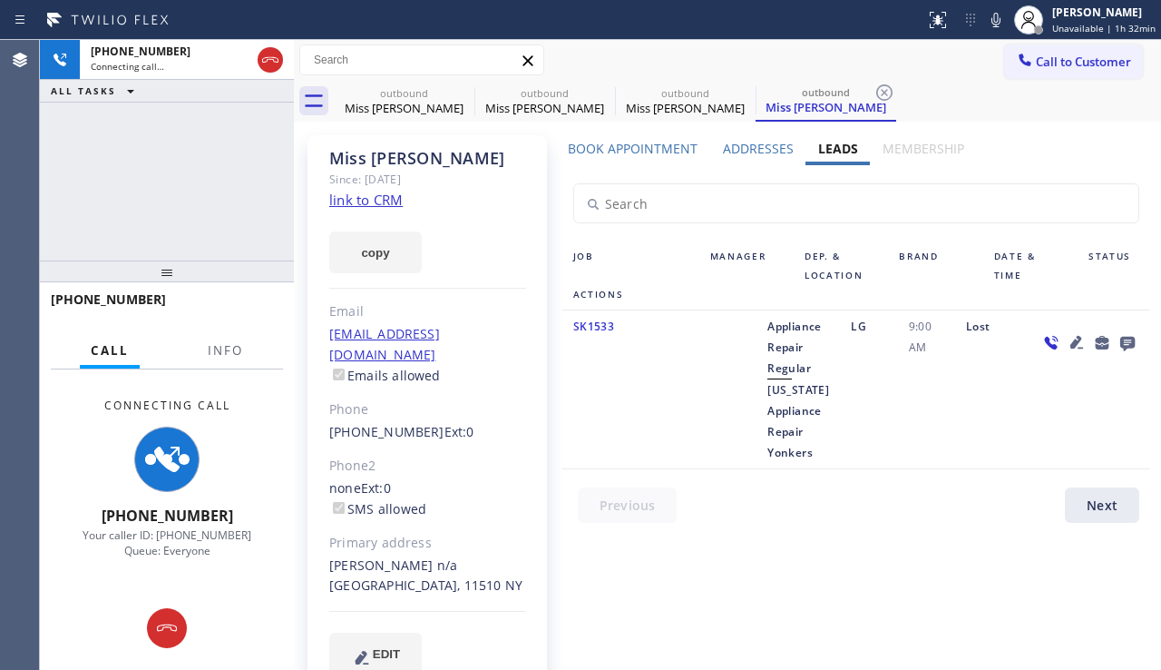
click at [1073, 342] on icon at bounding box center [1077, 342] width 13 height 13
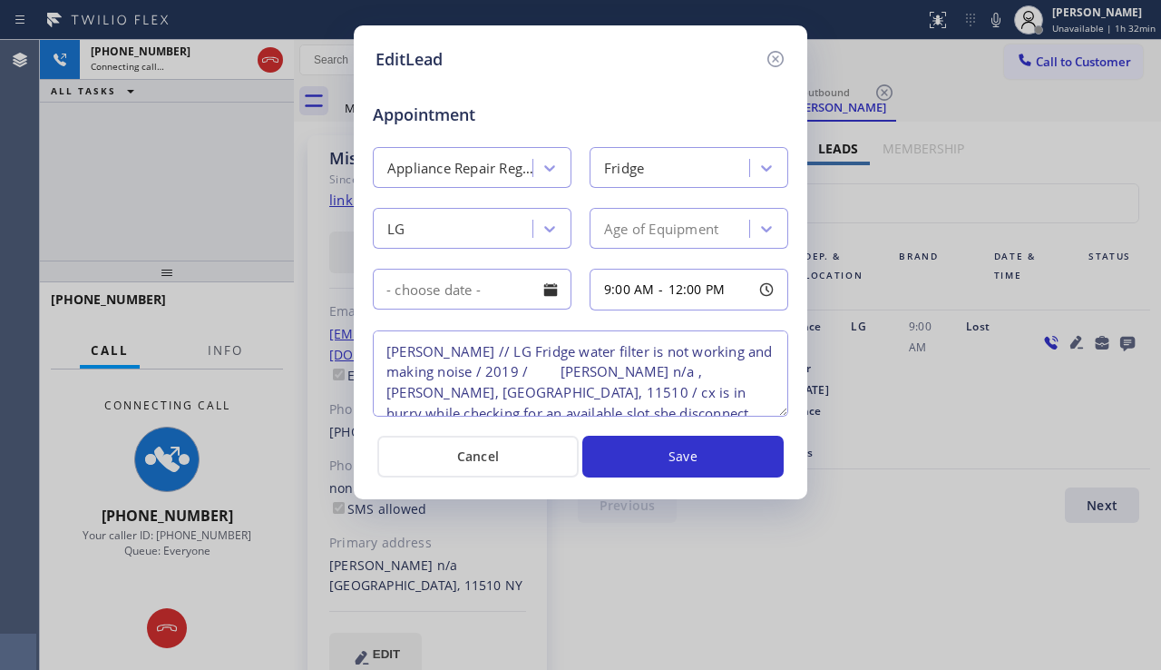
scroll to position [59, 0]
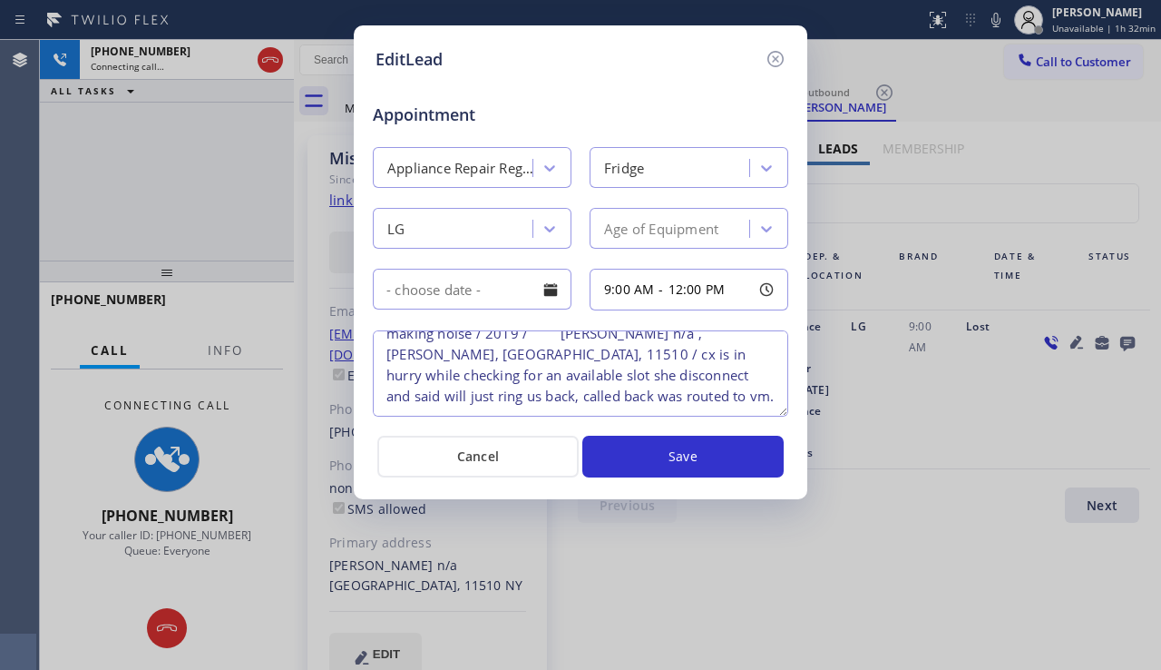
type textarea "[PERSON_NAME] // LG Fridge water filter is not working and making noise / 2019 …"
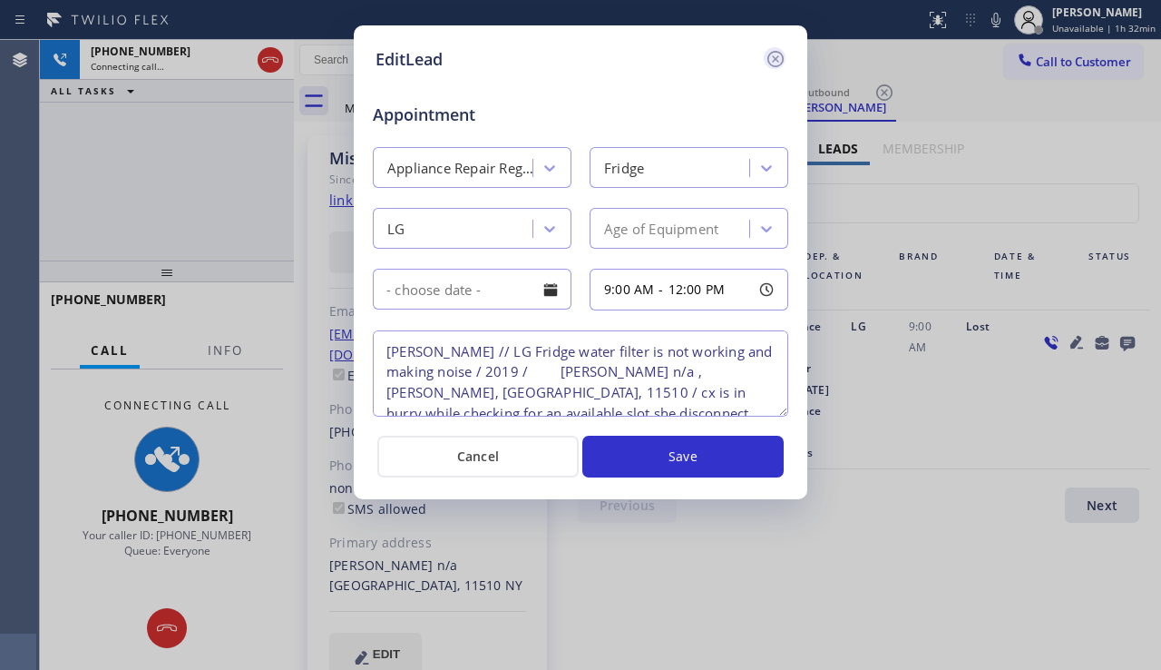
click at [765, 64] on icon at bounding box center [776, 59] width 22 height 22
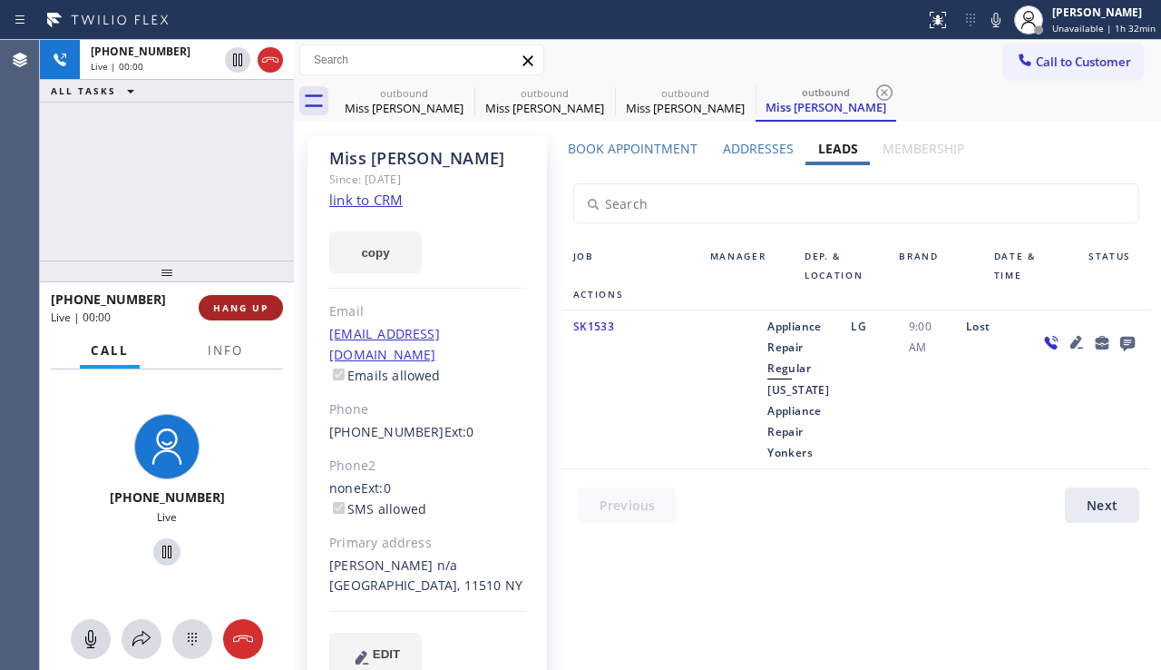
click at [250, 311] on span "HANG UP" at bounding box center [240, 307] width 55 height 13
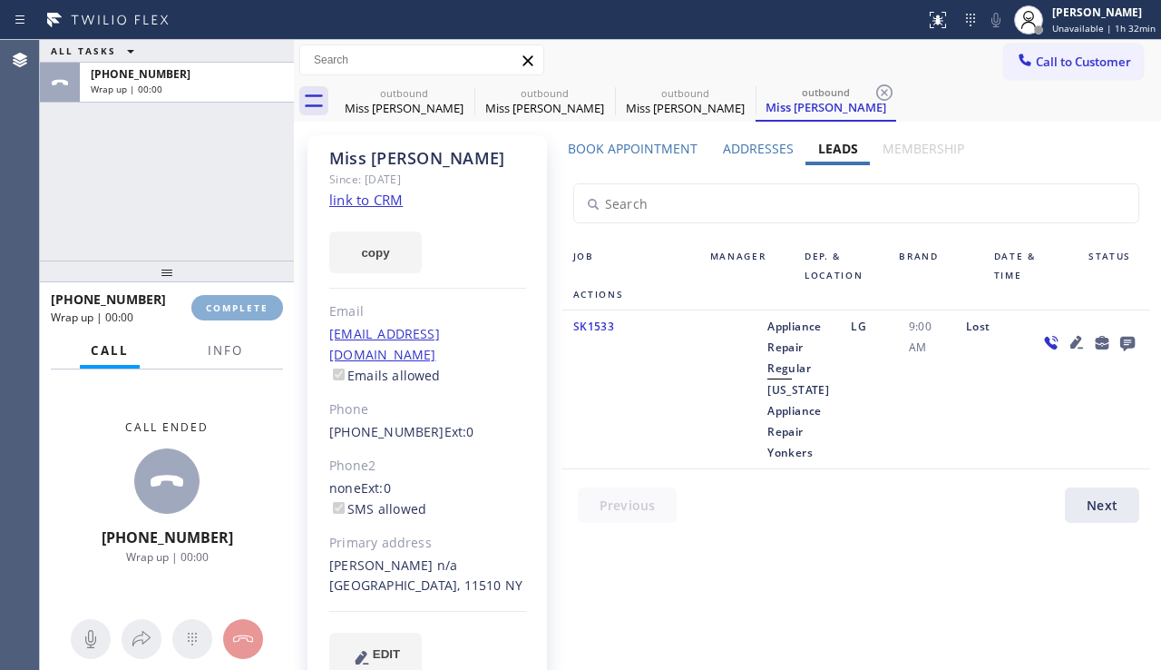
click at [249, 310] on span "COMPLETE" at bounding box center [237, 307] width 63 height 13
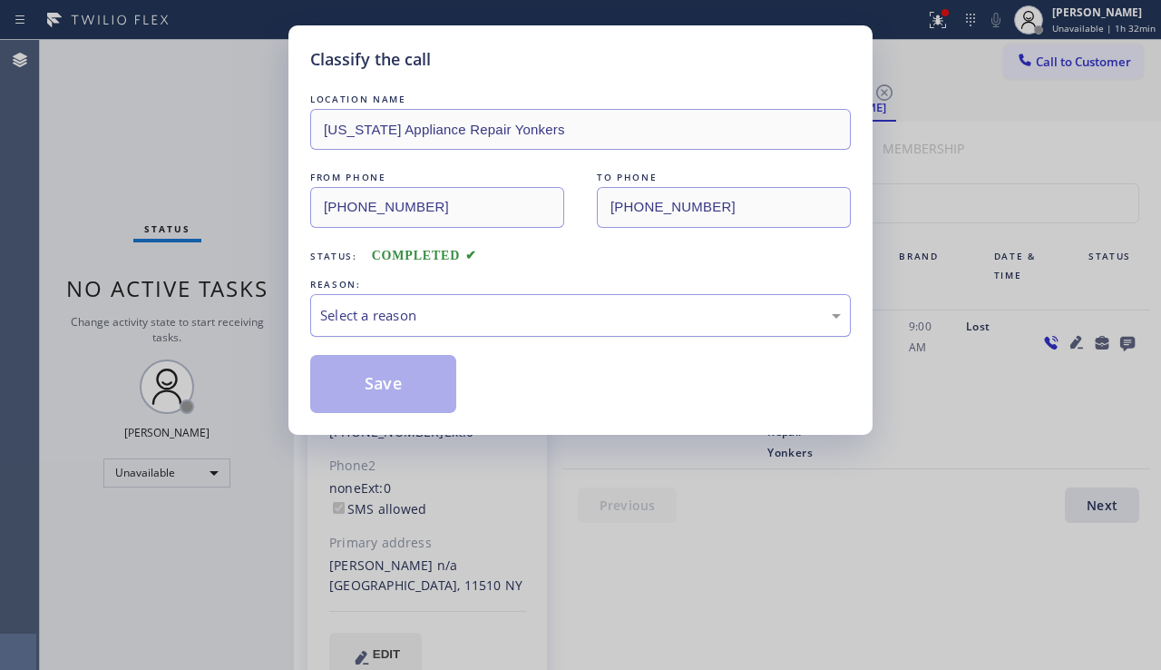
click at [474, 312] on div "Select a reason" at bounding box center [580, 315] width 521 height 21
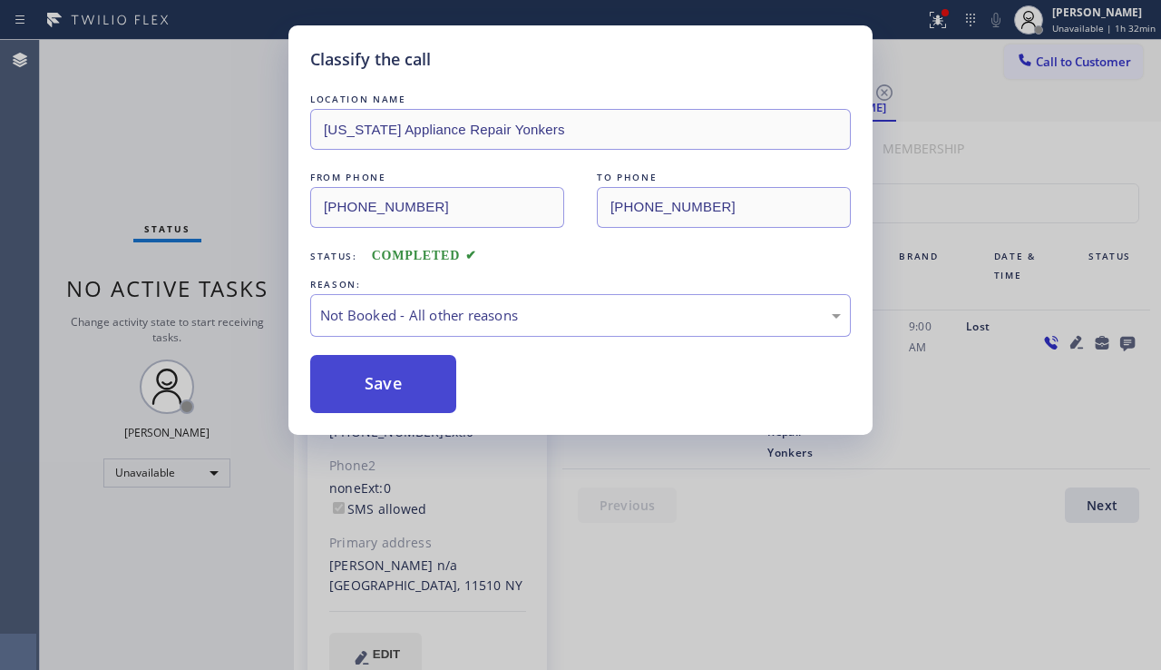
click at [397, 385] on button "Save" at bounding box center [383, 384] width 146 height 58
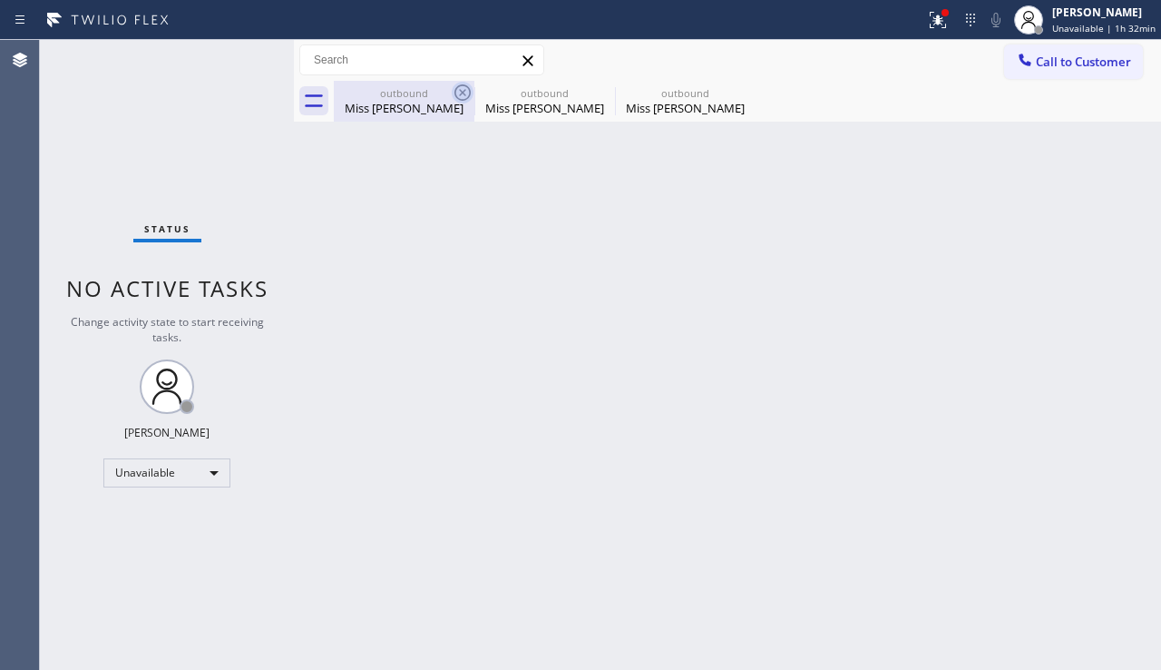
click at [461, 86] on icon at bounding box center [463, 93] width 22 height 22
click at [0, 0] on icon at bounding box center [0, 0] width 0 height 0
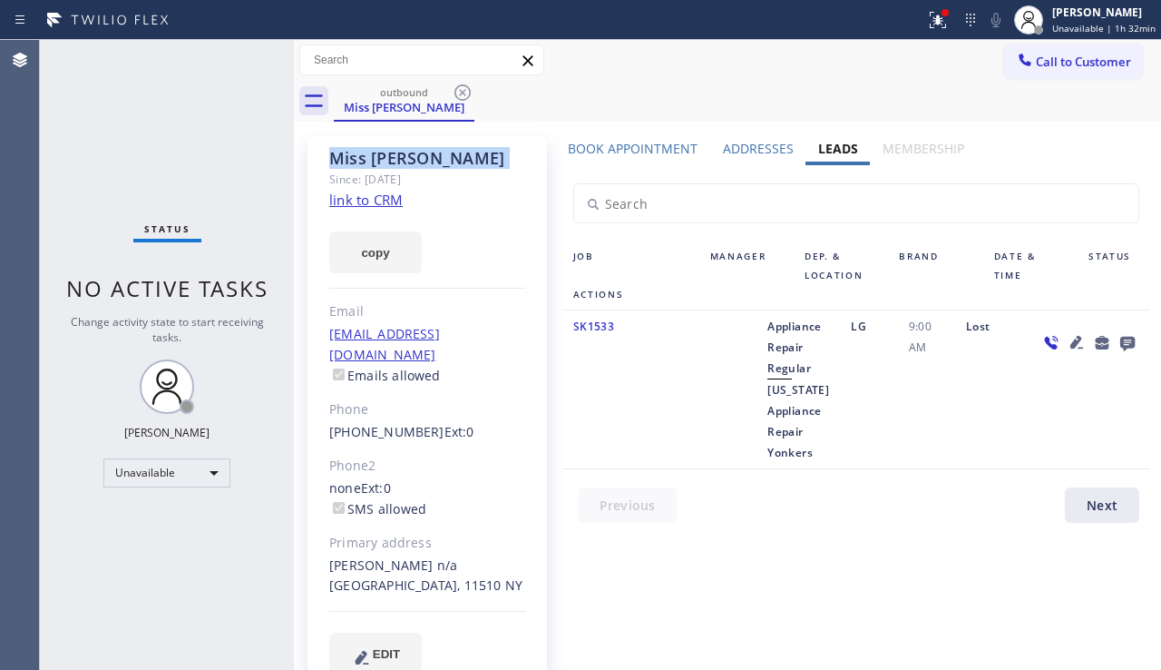
click at [461, 86] on icon at bounding box center [463, 93] width 22 height 22
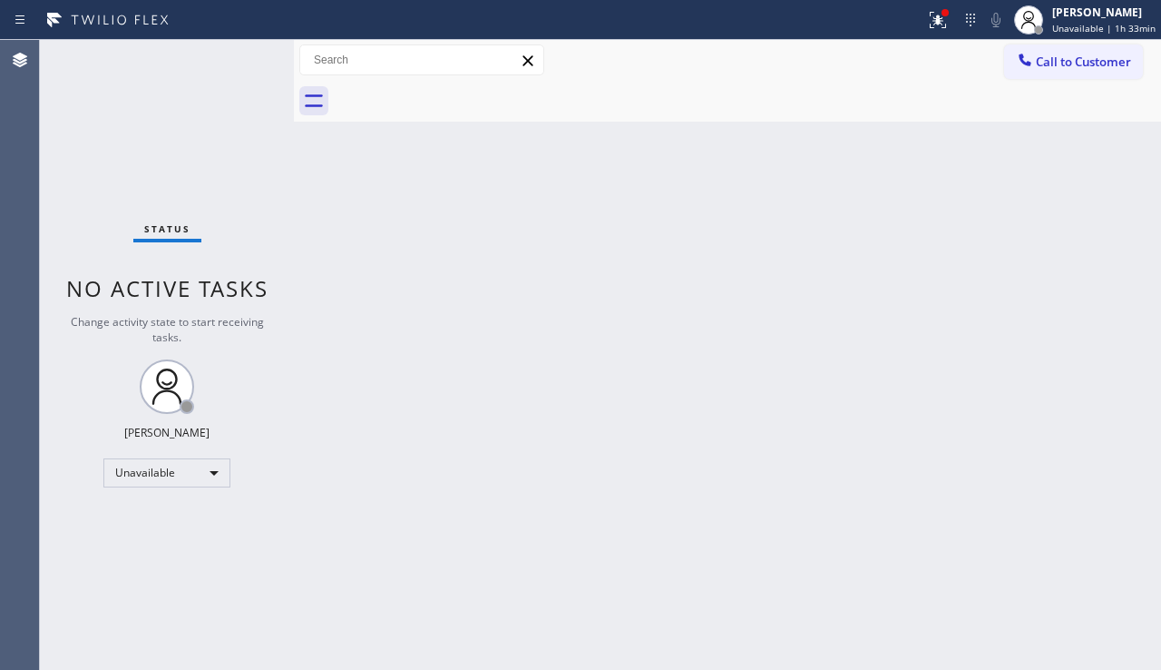
click at [798, 407] on div "Back to Dashboard Change Sender ID Customers Technicians Select a contact Outbo…" at bounding box center [727, 355] width 867 height 630
click at [1080, 64] on span "Call to Customer" at bounding box center [1083, 62] width 95 height 16
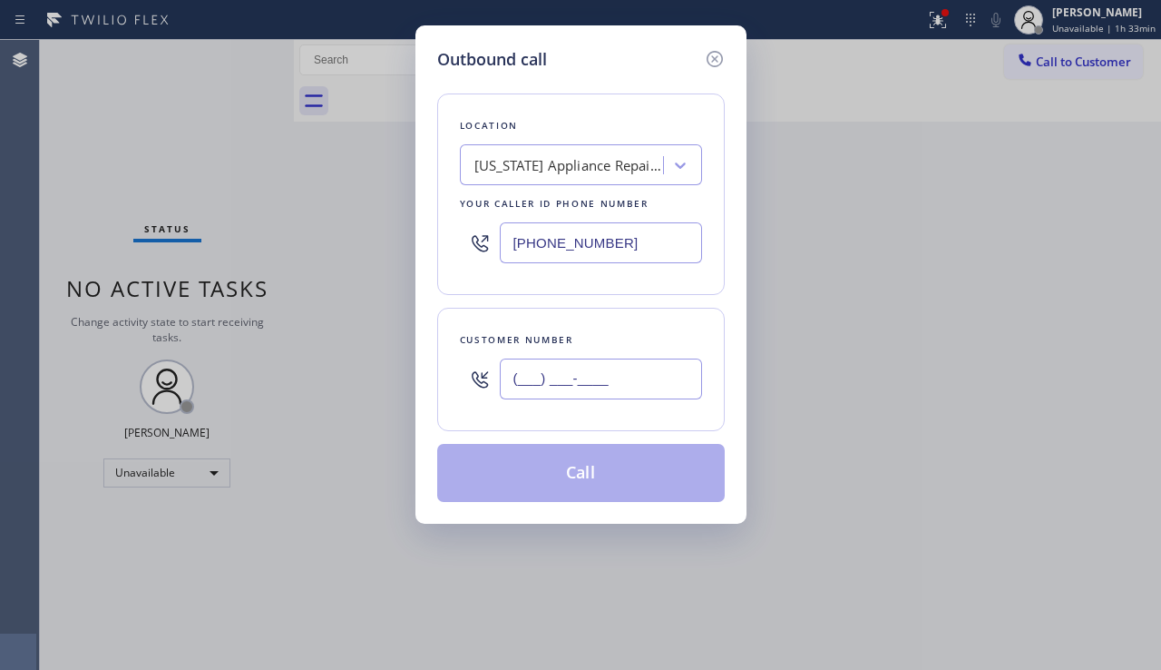
click at [542, 381] on input "(___) ___-____" at bounding box center [601, 378] width 202 height 41
paste input "949) 295-2695"
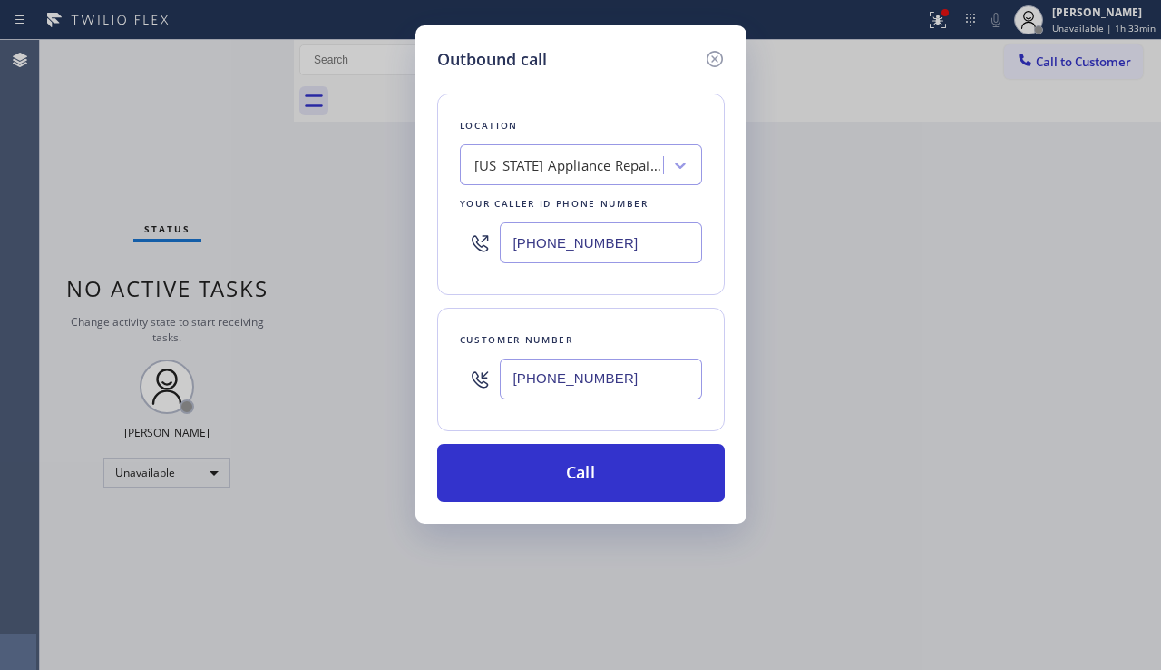
type input "[PHONE_NUMBER]"
drag, startPoint x: 652, startPoint y: 252, endPoint x: 511, endPoint y: 250, distance: 140.7
click at [511, 250] on input "[PHONE_NUMBER]" at bounding box center [601, 242] width 202 height 41
paste input "49) 202-5983"
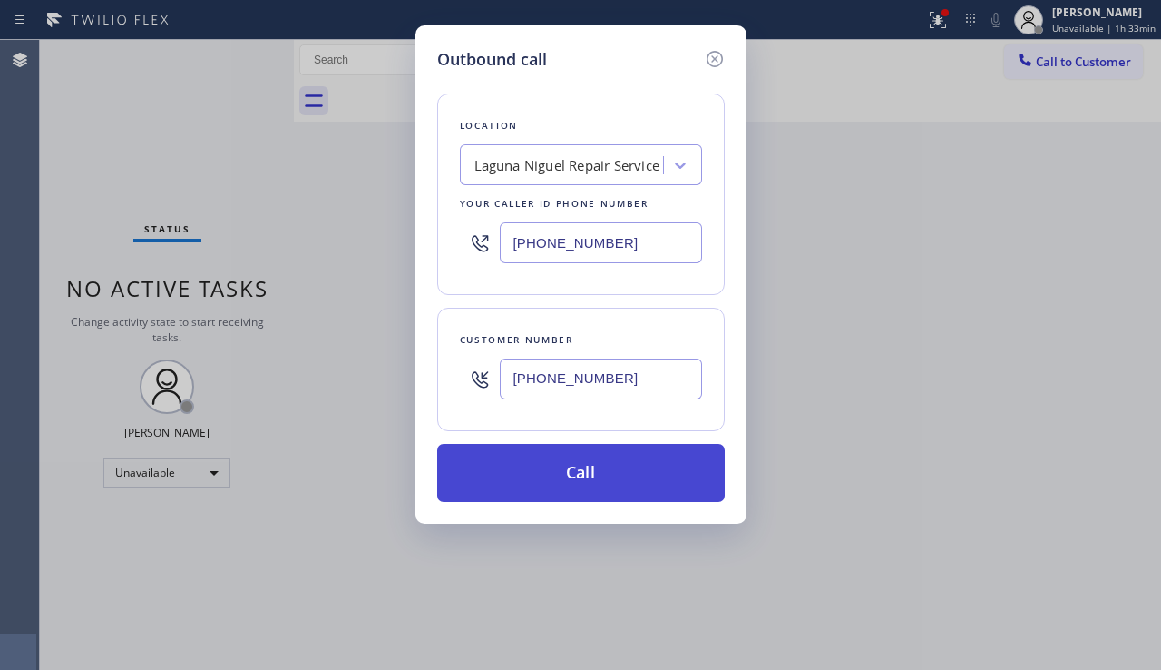
type input "[PHONE_NUMBER]"
click at [531, 470] on button "Call" at bounding box center [581, 473] width 288 height 58
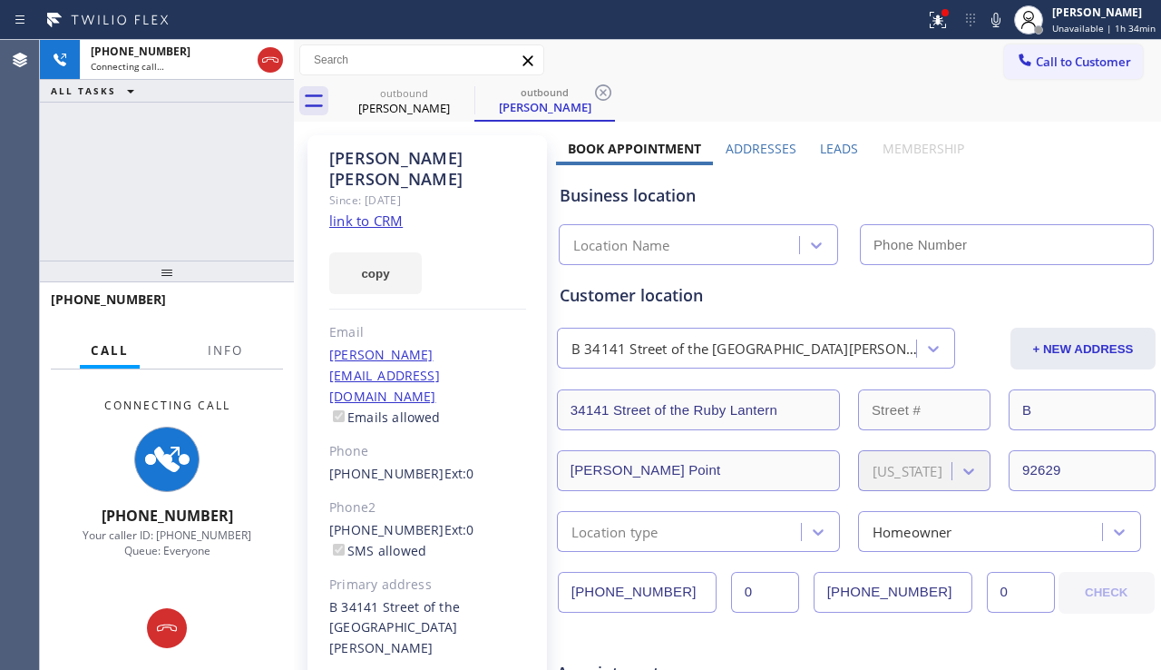
click at [834, 152] on label "Leads" at bounding box center [839, 148] width 38 height 17
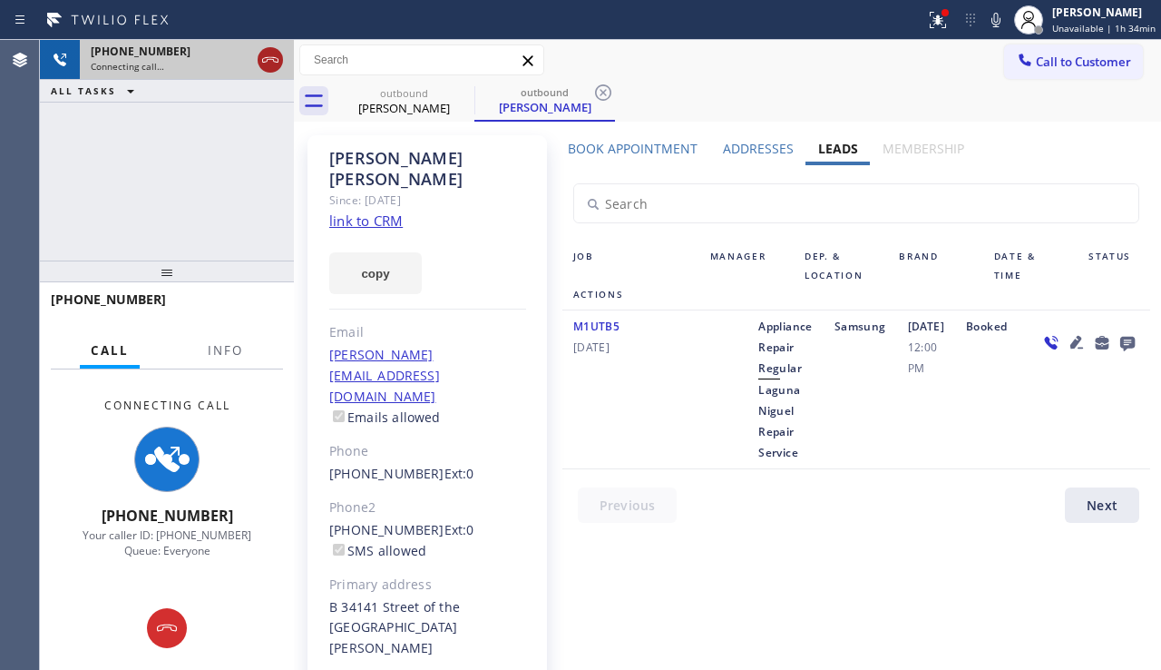
click at [258, 54] on div at bounding box center [270, 60] width 25 height 22
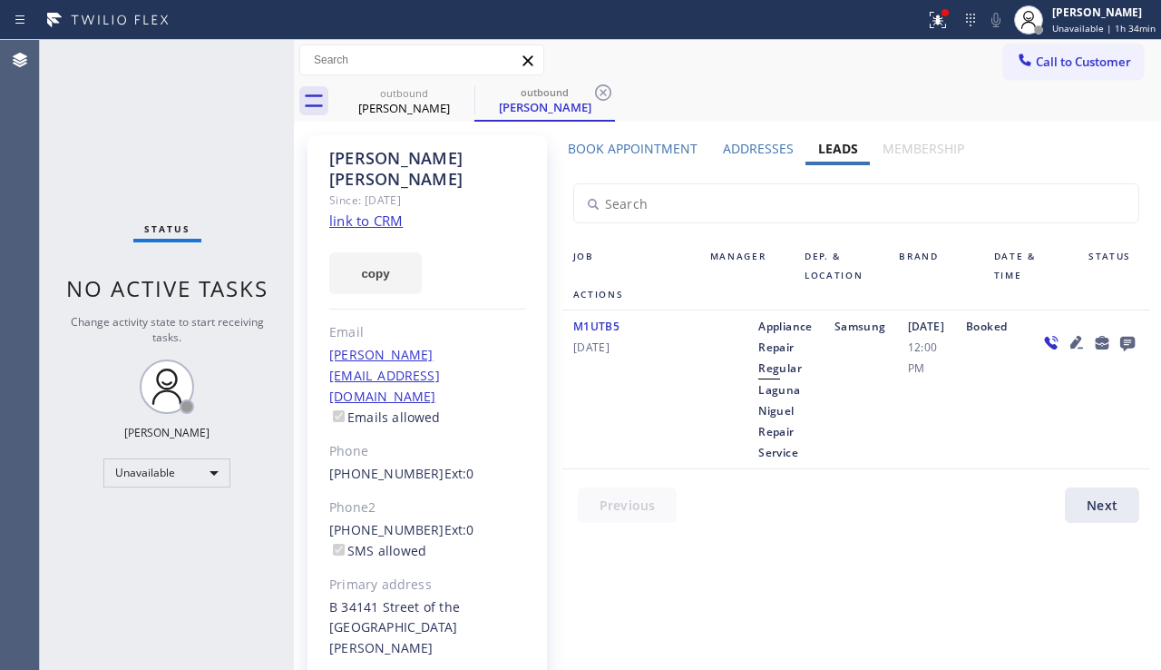
click at [1066, 353] on icon at bounding box center [1077, 342] width 22 height 22
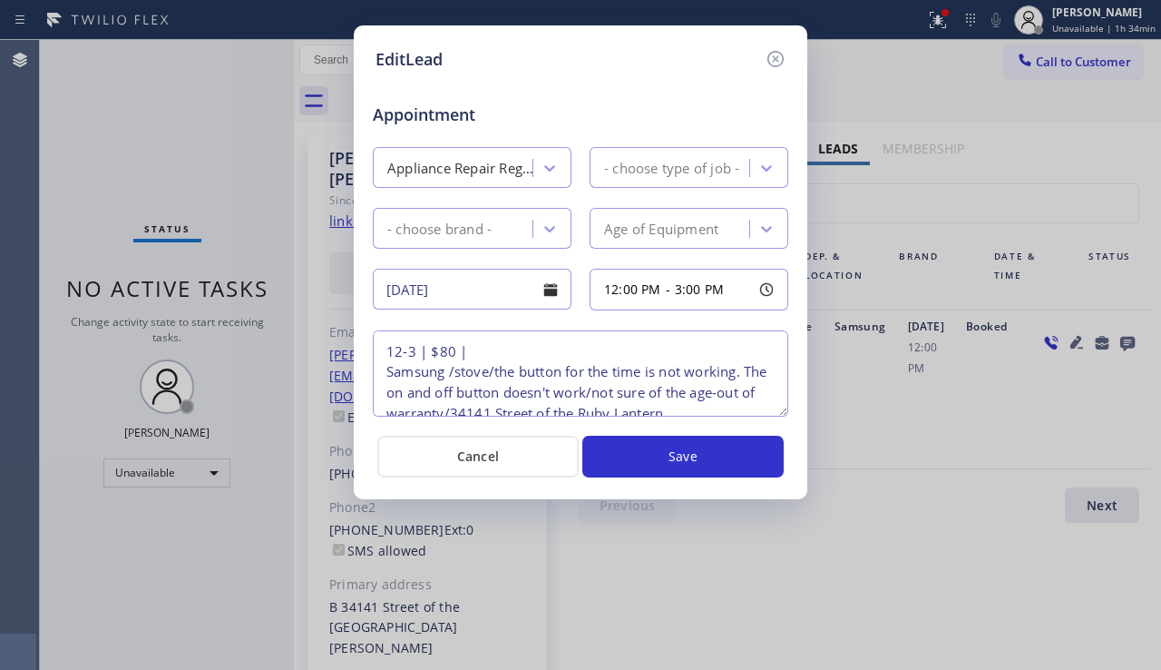
type textarea "12-3 | $80 | Samsung /stove/the button for the time is not working. The on and …"
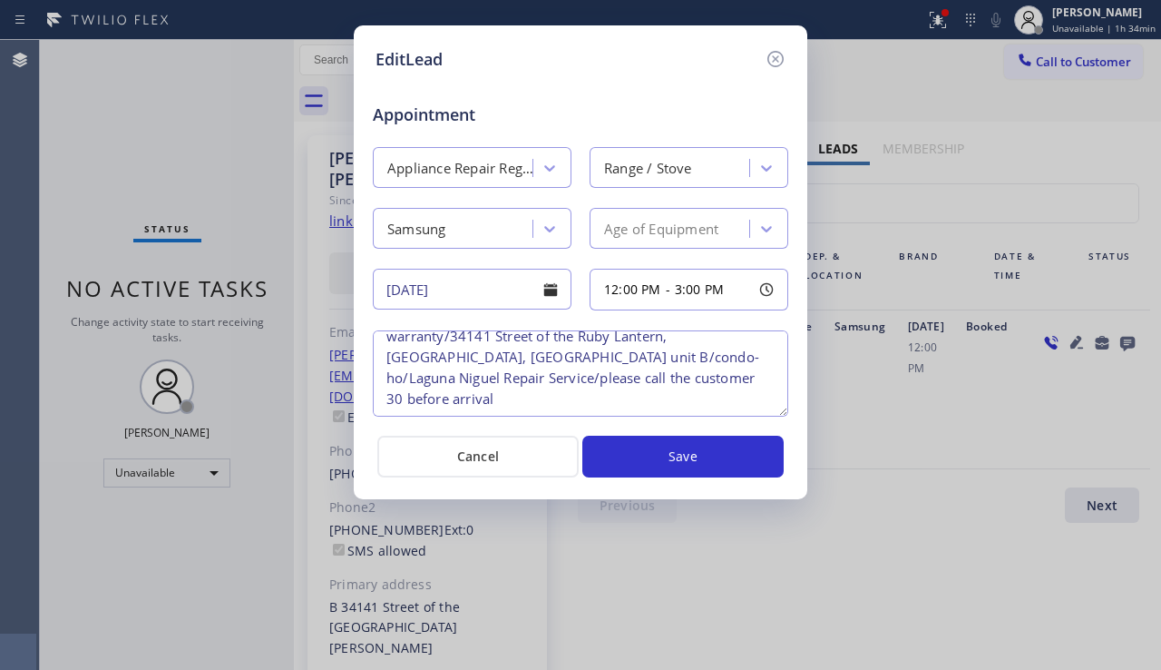
scroll to position [80, 0]
click at [778, 63] on icon at bounding box center [776, 59] width 22 height 22
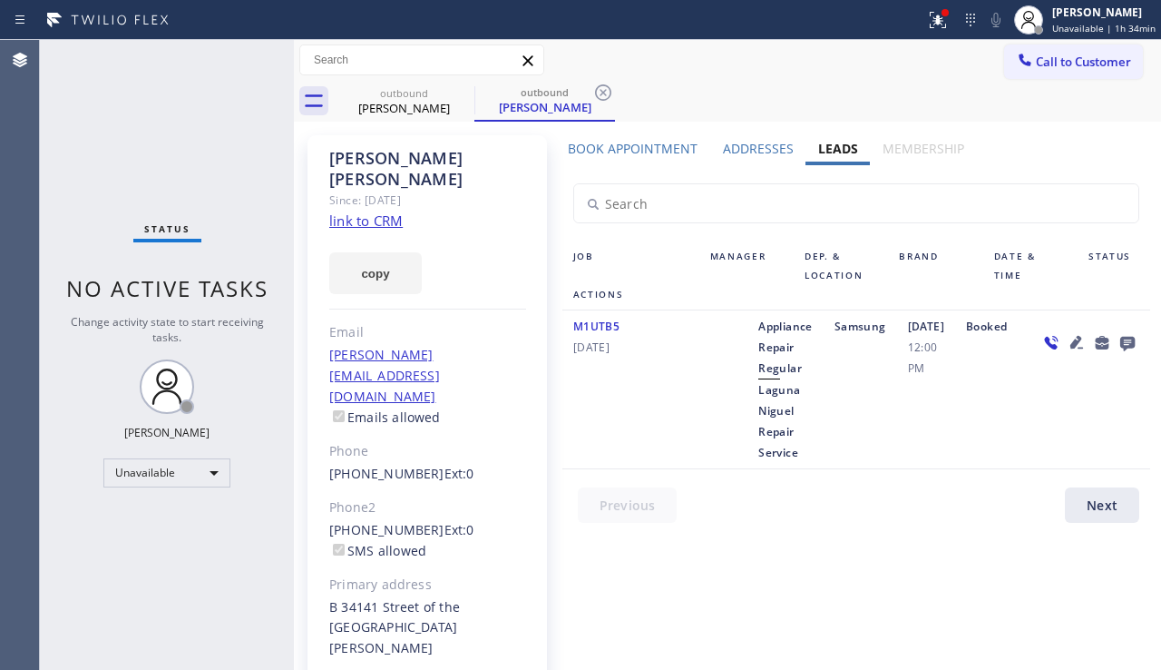
click at [1121, 351] on icon at bounding box center [1128, 344] width 15 height 15
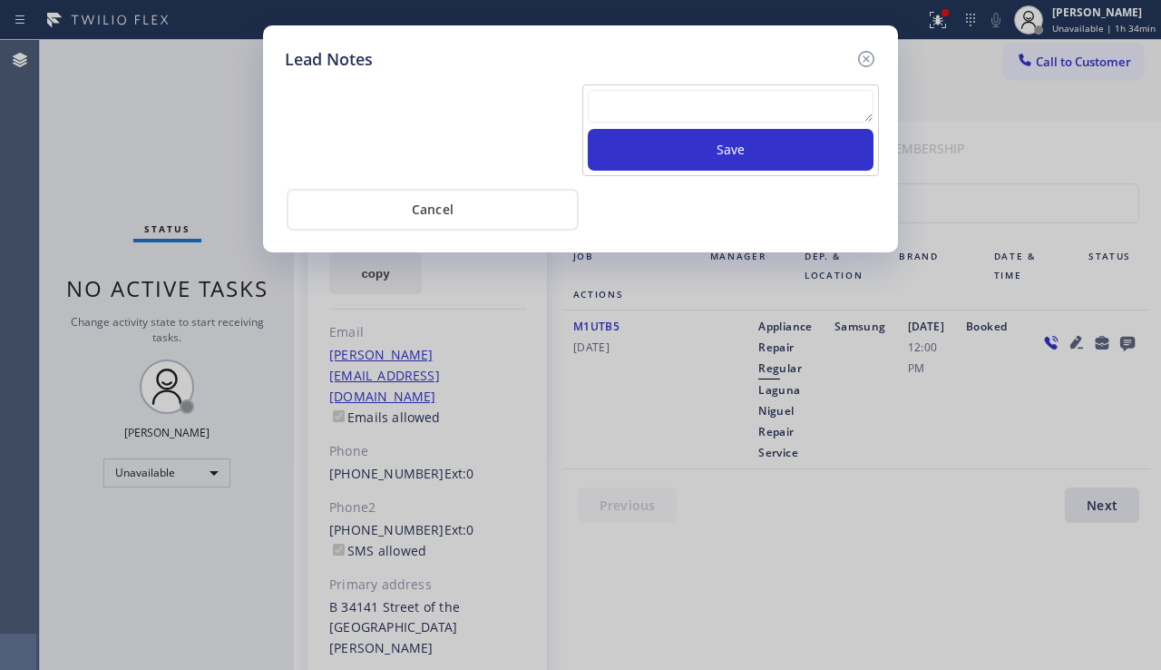
click at [636, 102] on textarea at bounding box center [731, 106] width 286 height 33
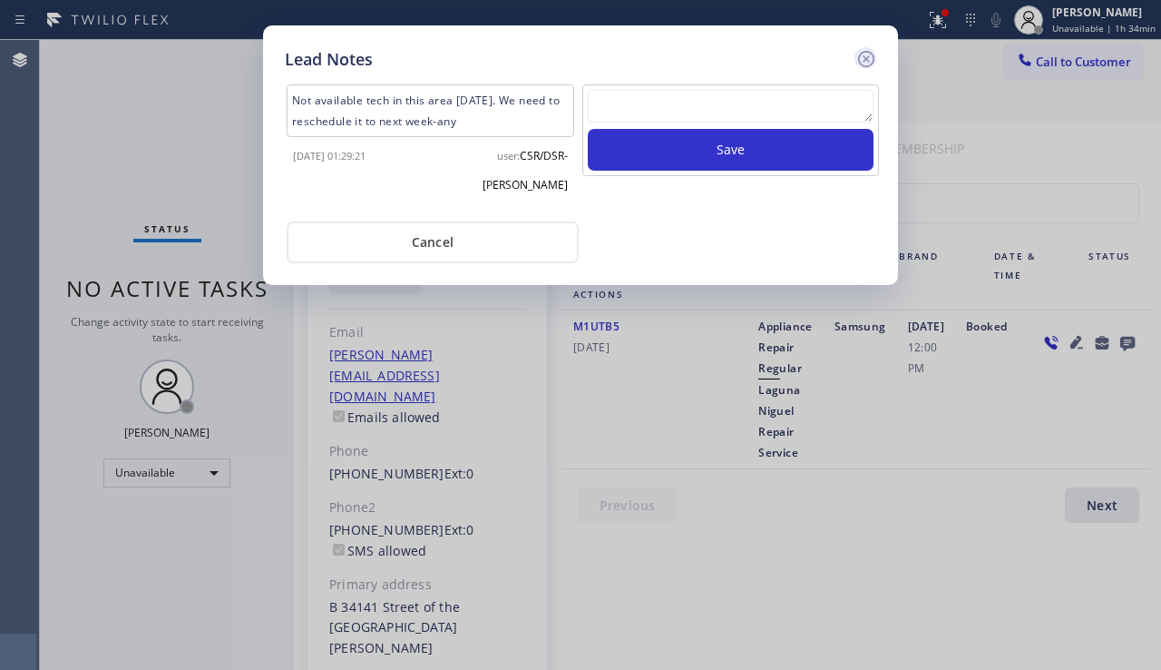
click at [869, 59] on icon at bounding box center [867, 59] width 22 height 22
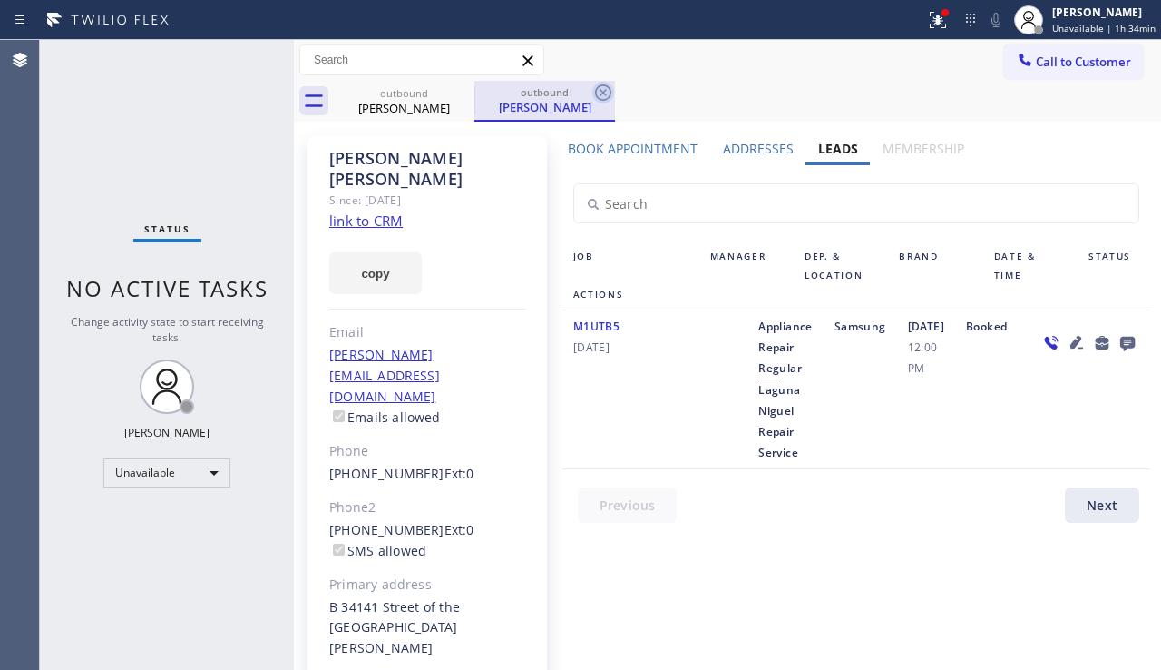
click at [600, 89] on icon at bounding box center [604, 93] width 22 height 22
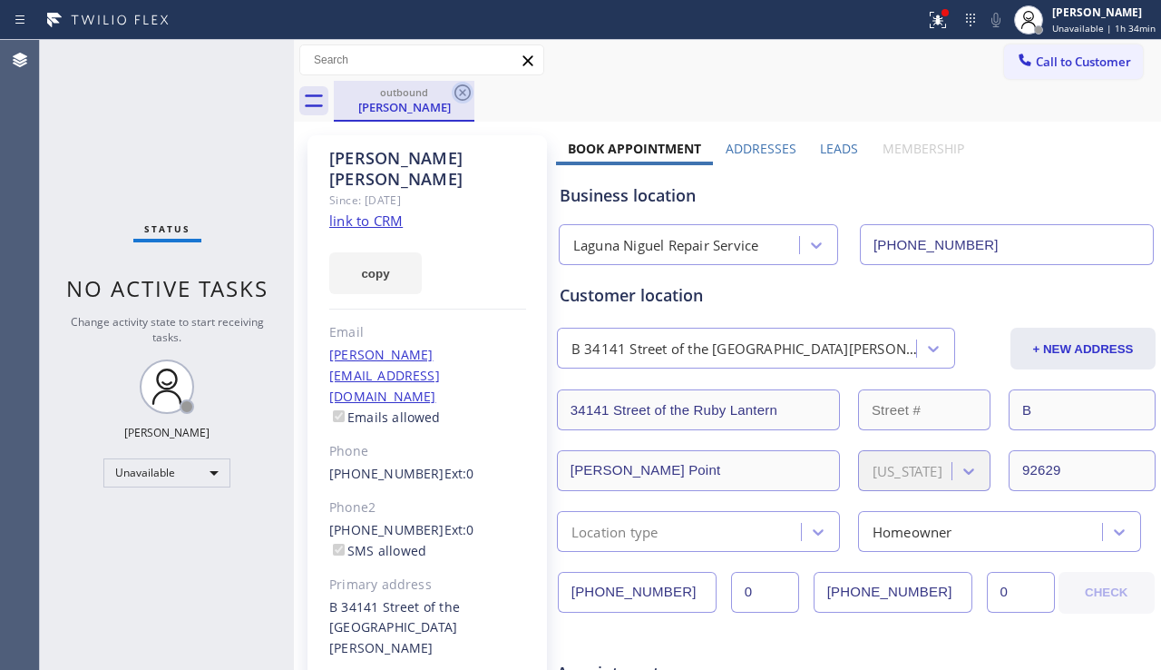
click at [462, 93] on icon at bounding box center [463, 92] width 16 height 16
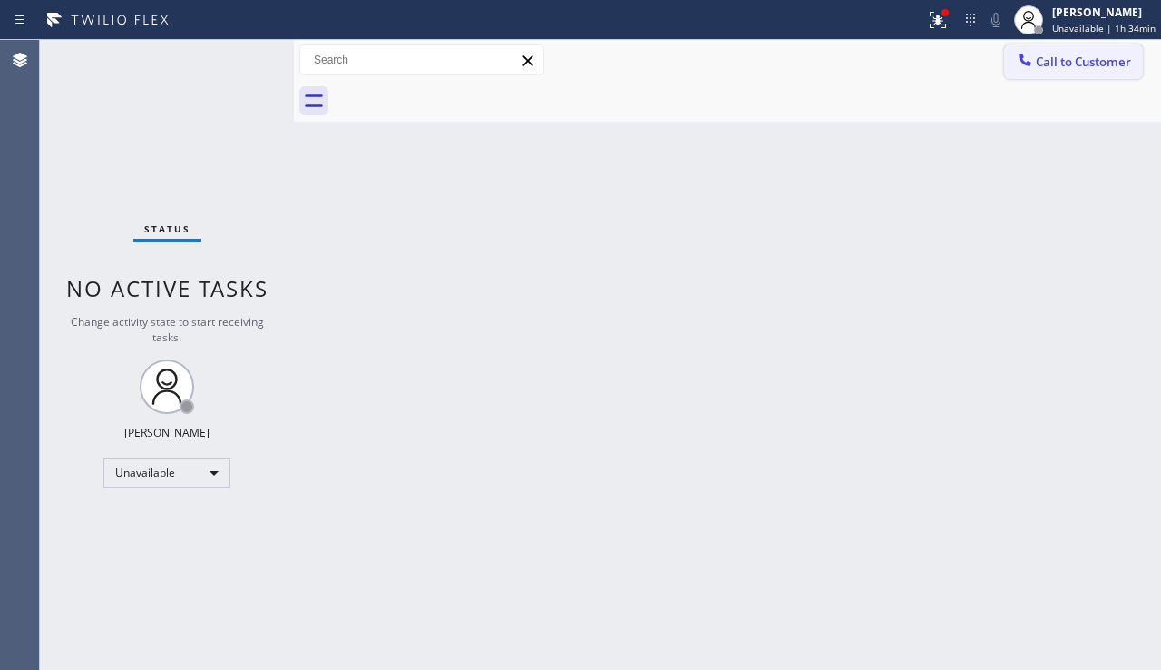
click at [1030, 68] on icon at bounding box center [1025, 60] width 18 height 18
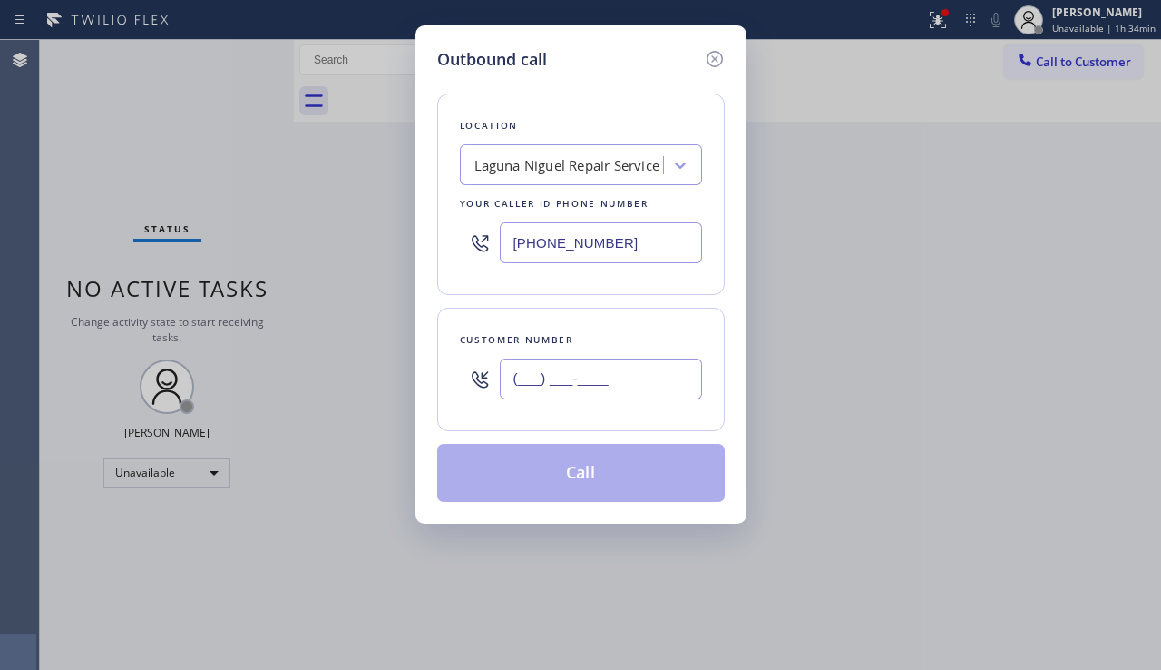
click at [598, 376] on input "(___) ___-____" at bounding box center [601, 378] width 202 height 41
paste input "562) 233-3746"
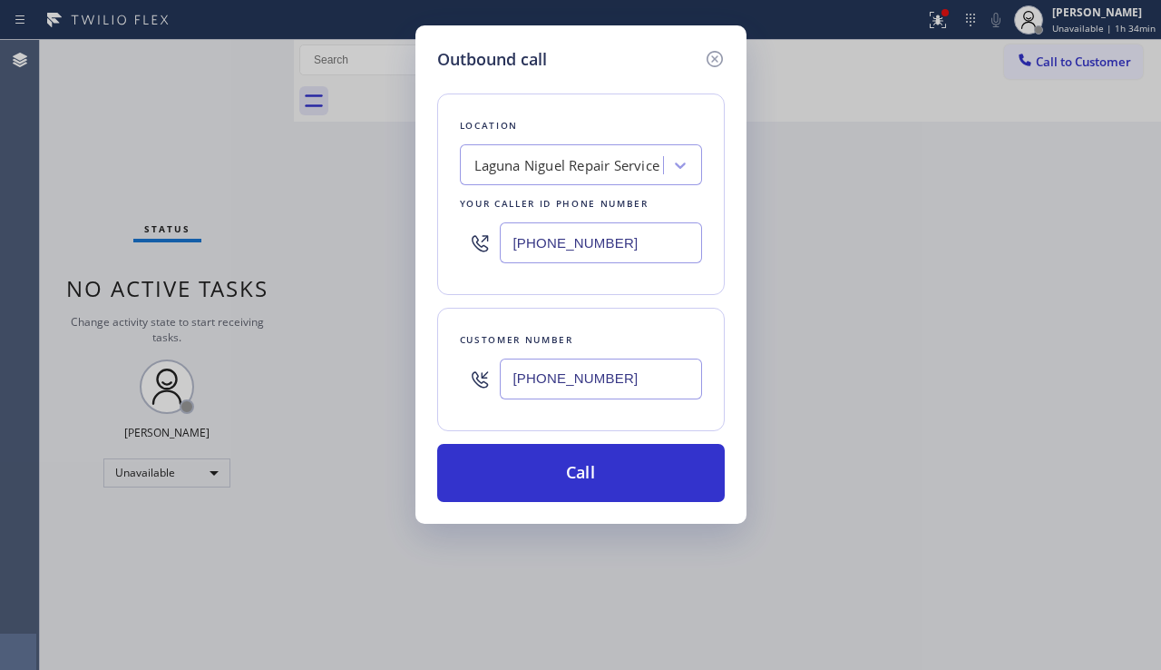
type input "[PHONE_NUMBER]"
drag, startPoint x: 622, startPoint y: 237, endPoint x: 413, endPoint y: 240, distance: 209.6
click at [413, 240] on div "Outbound call Location [GEOGRAPHIC_DATA] Repair Service Your caller id phone nu…" at bounding box center [580, 335] width 1161 height 670
paste input "855) 731-4952"
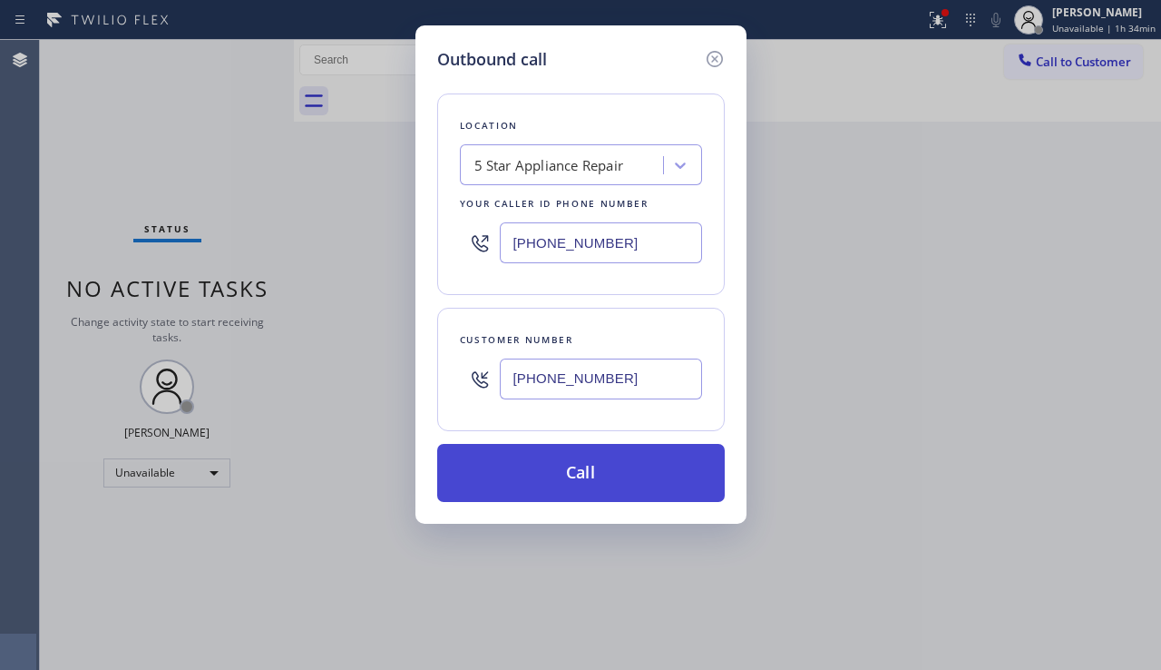
type input "[PHONE_NUMBER]"
click at [568, 465] on button "Call" at bounding box center [581, 473] width 288 height 58
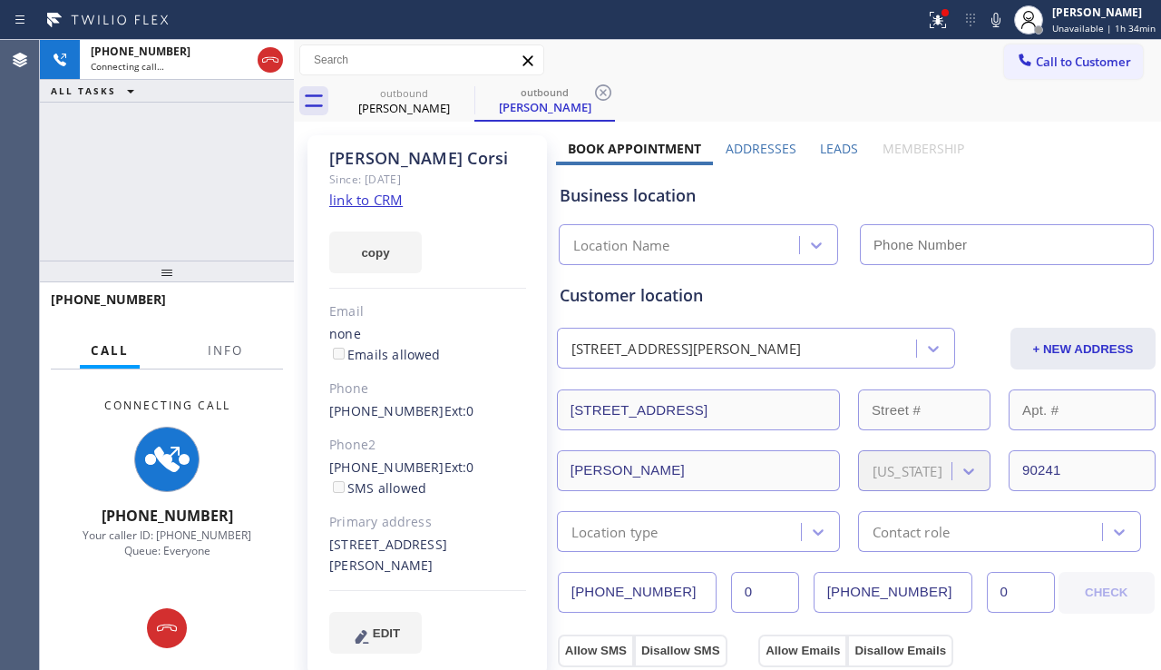
click at [826, 153] on label "Leads" at bounding box center [839, 148] width 38 height 17
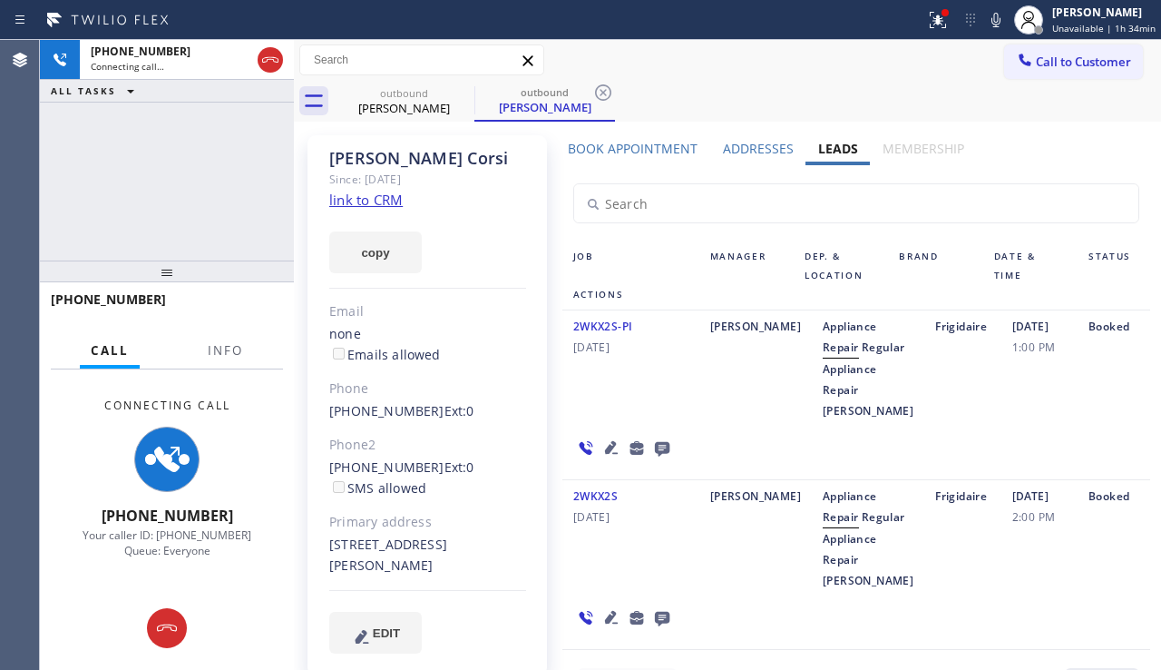
click at [655, 456] on icon at bounding box center [662, 449] width 15 height 15
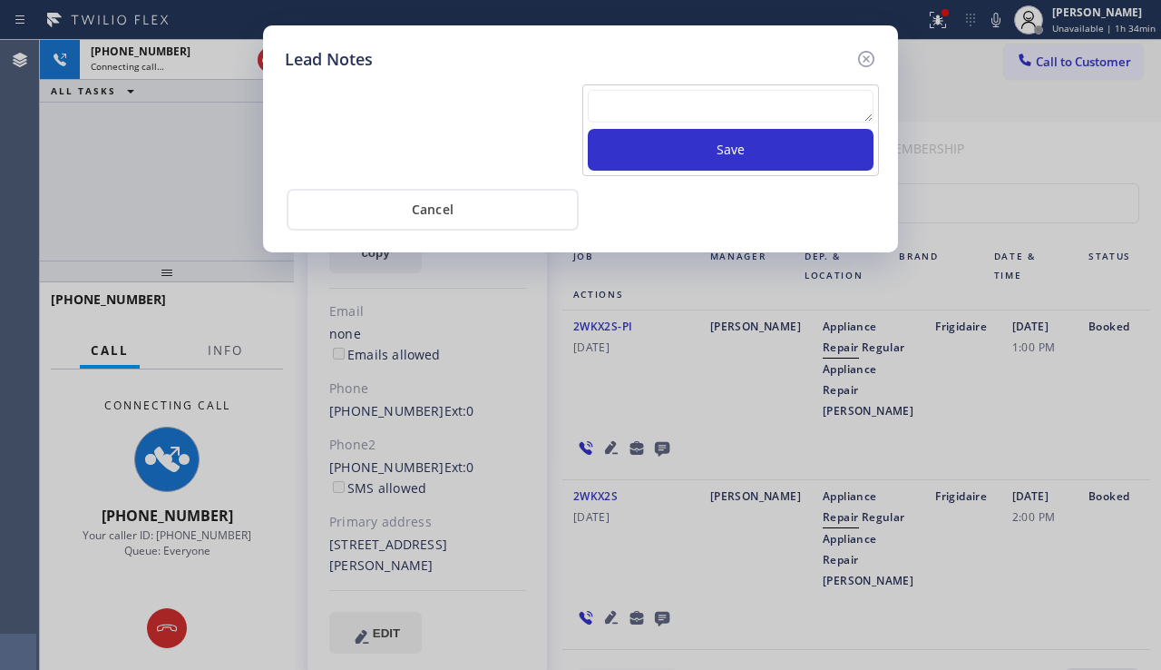
click at [632, 103] on textarea at bounding box center [731, 106] width 286 height 33
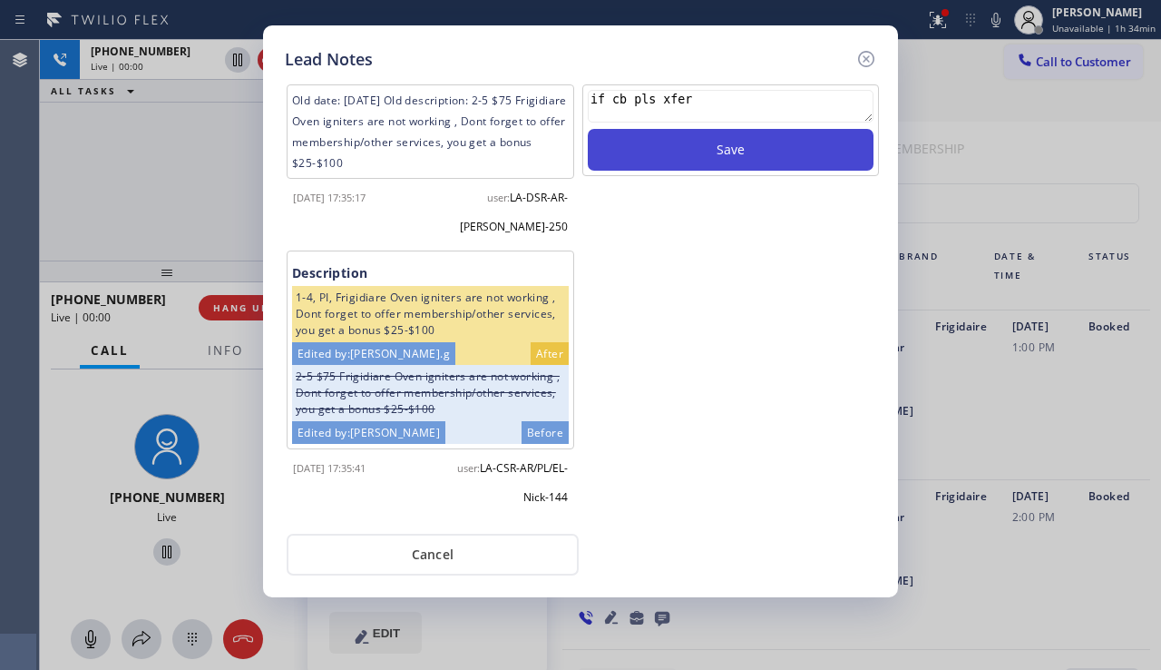
type textarea "if cb pls xfer"
click at [682, 152] on button "Save" at bounding box center [731, 150] width 286 height 42
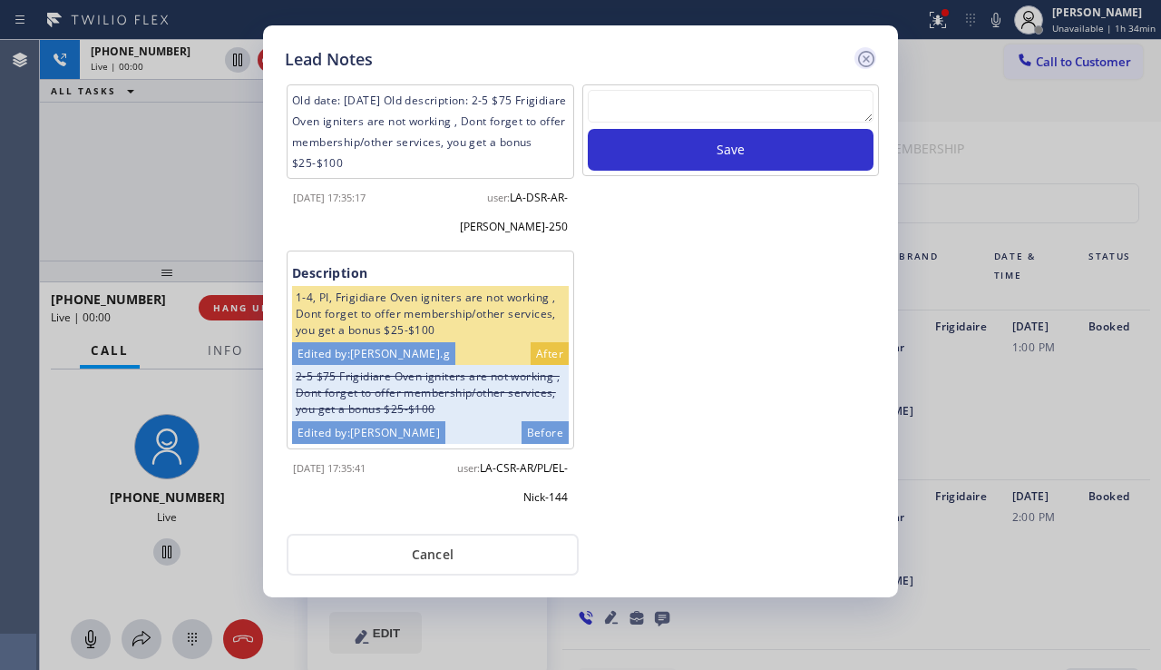
click at [865, 59] on icon at bounding box center [867, 59] width 22 height 22
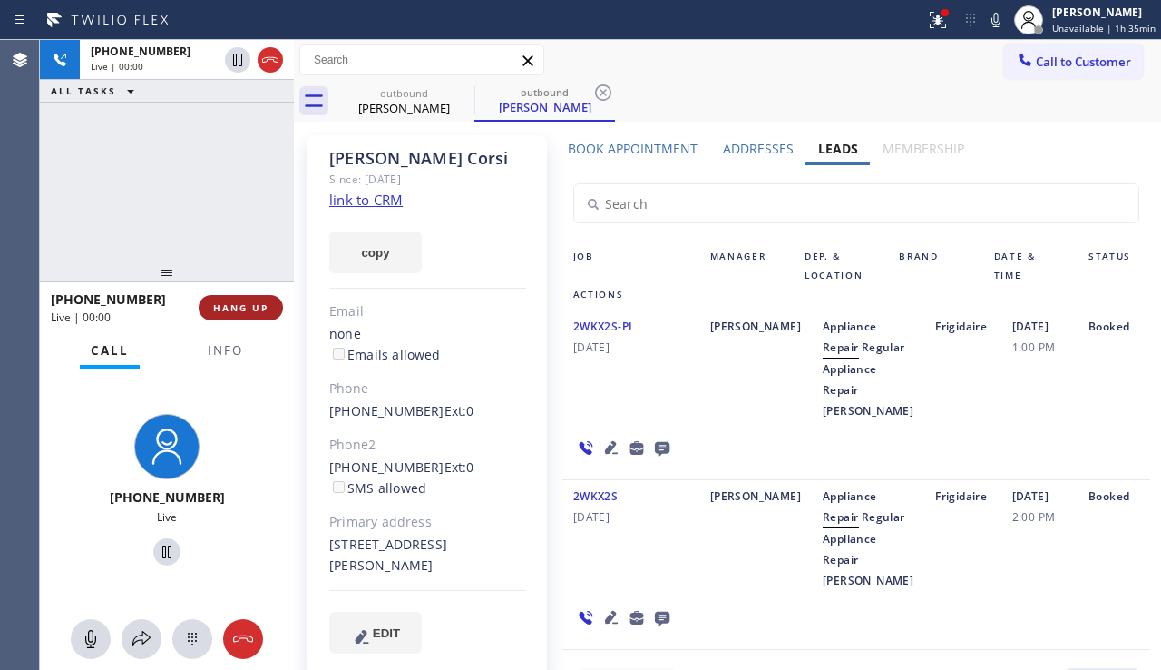
click at [240, 303] on span "HANG UP" at bounding box center [240, 307] width 55 height 13
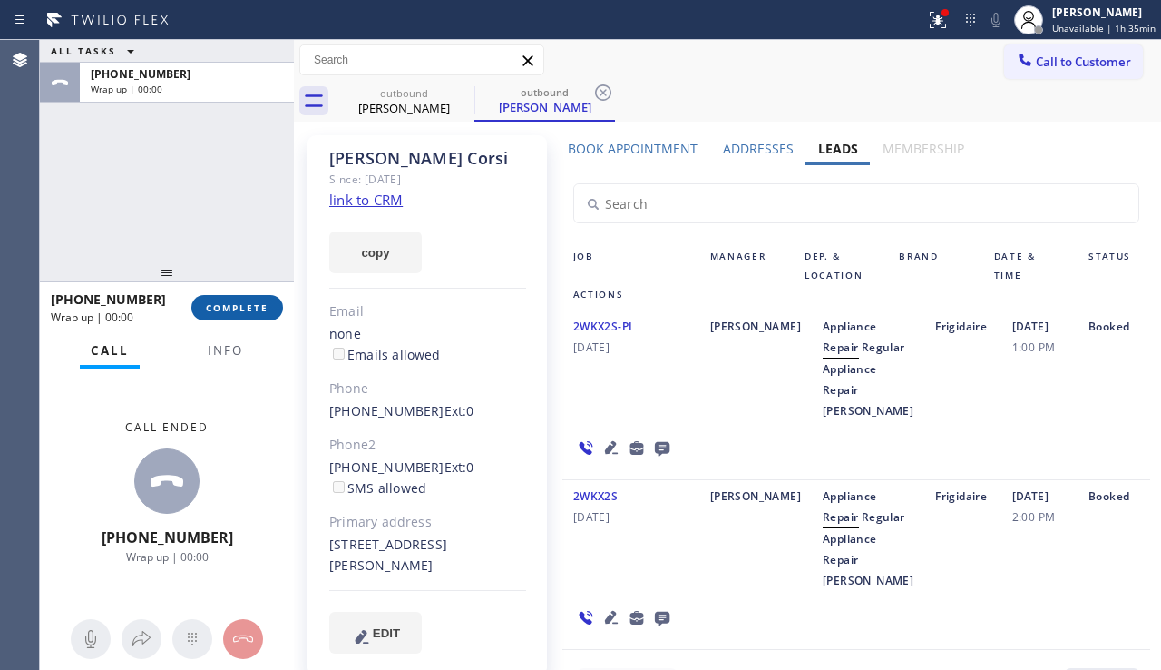
click at [240, 304] on span "COMPLETE" at bounding box center [237, 307] width 63 height 13
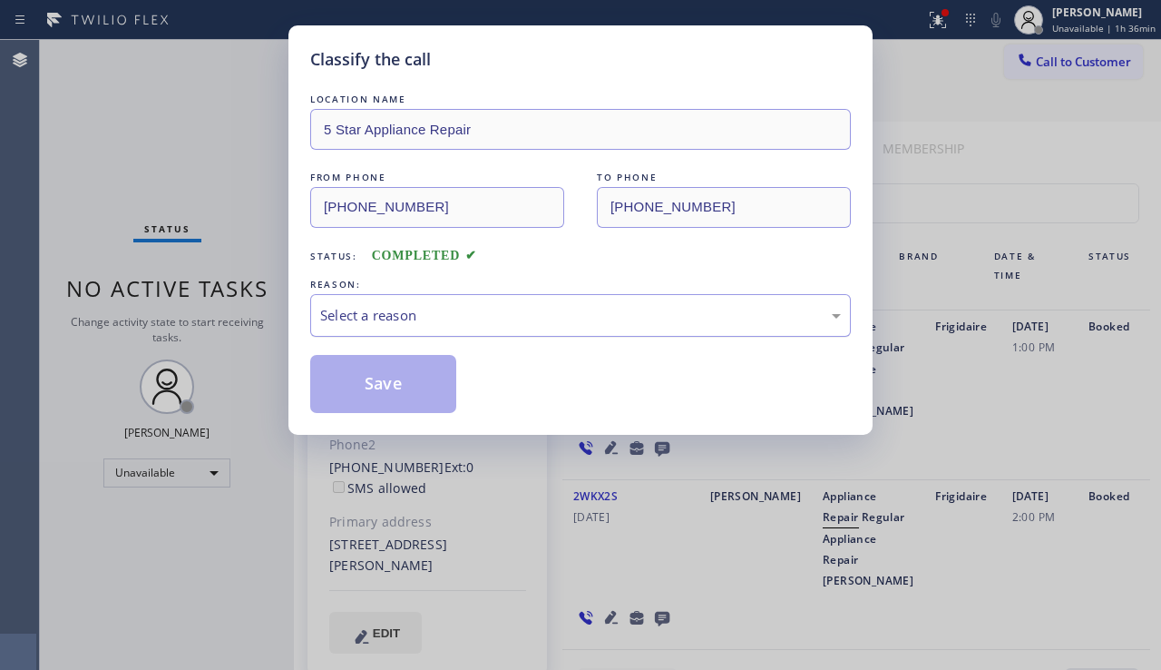
click at [513, 328] on div "Select a reason" at bounding box center [580, 315] width 541 height 43
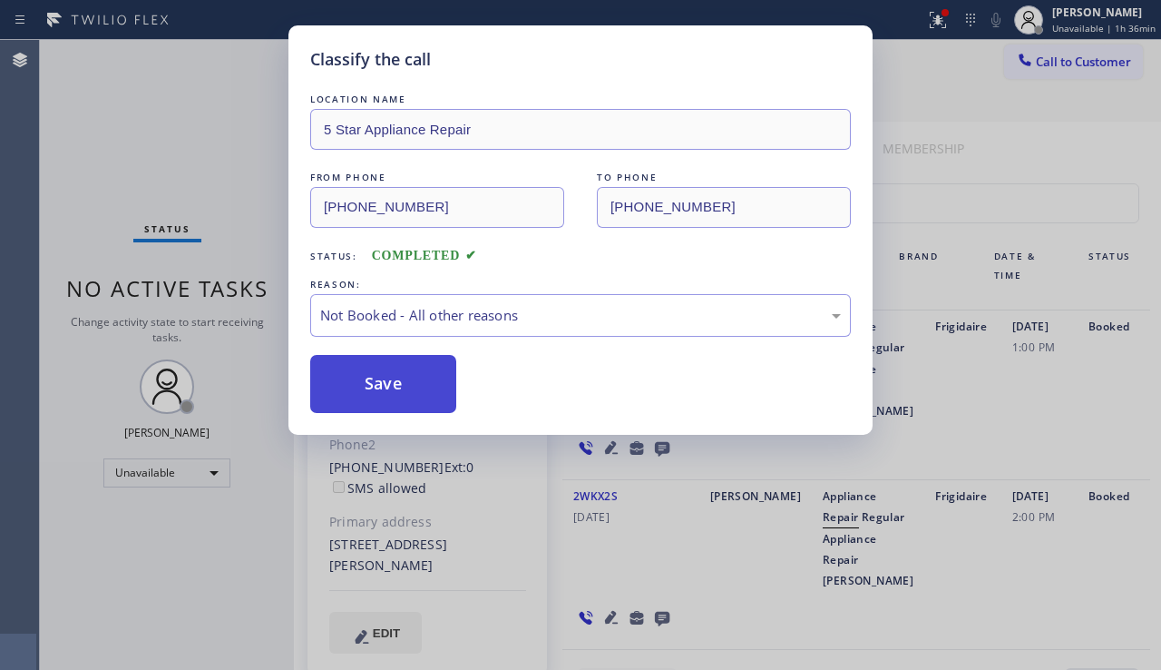
click at [385, 386] on button "Save" at bounding box center [383, 384] width 146 height 58
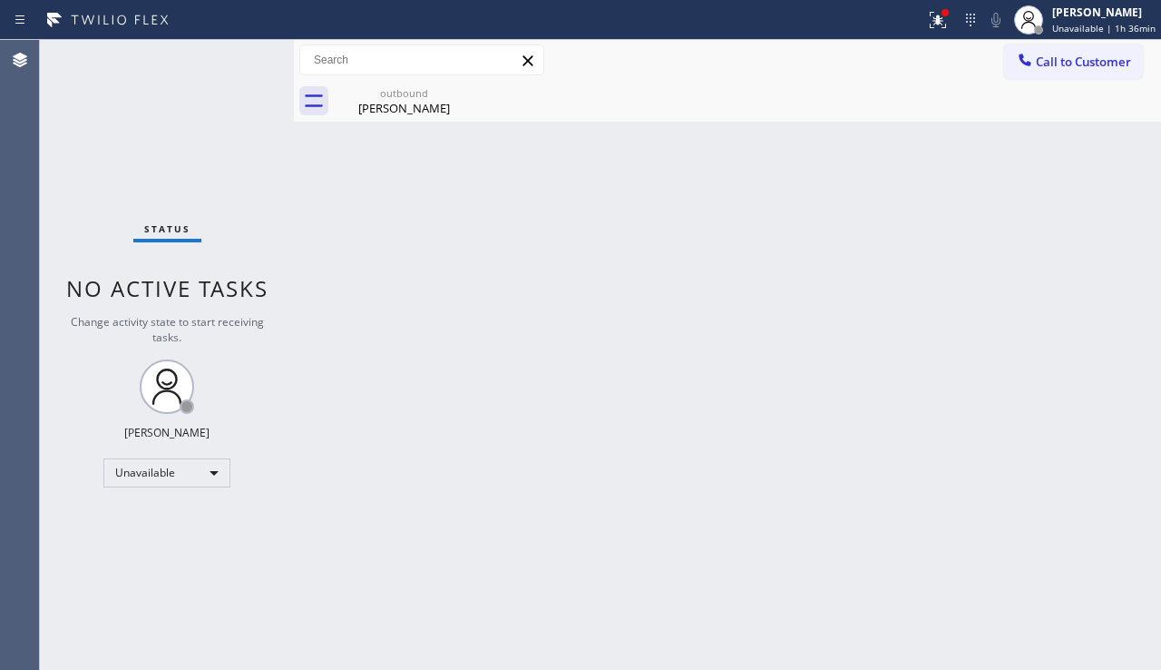
drag, startPoint x: 1067, startPoint y: 354, endPoint x: 1103, endPoint y: 239, distance: 120.8
click at [1067, 352] on div "Back to Dashboard Change Sender ID Customers Technicians Select a contact Outbo…" at bounding box center [727, 355] width 867 height 630
click at [1089, 73] on button "Call to Customer" at bounding box center [1073, 61] width 139 height 34
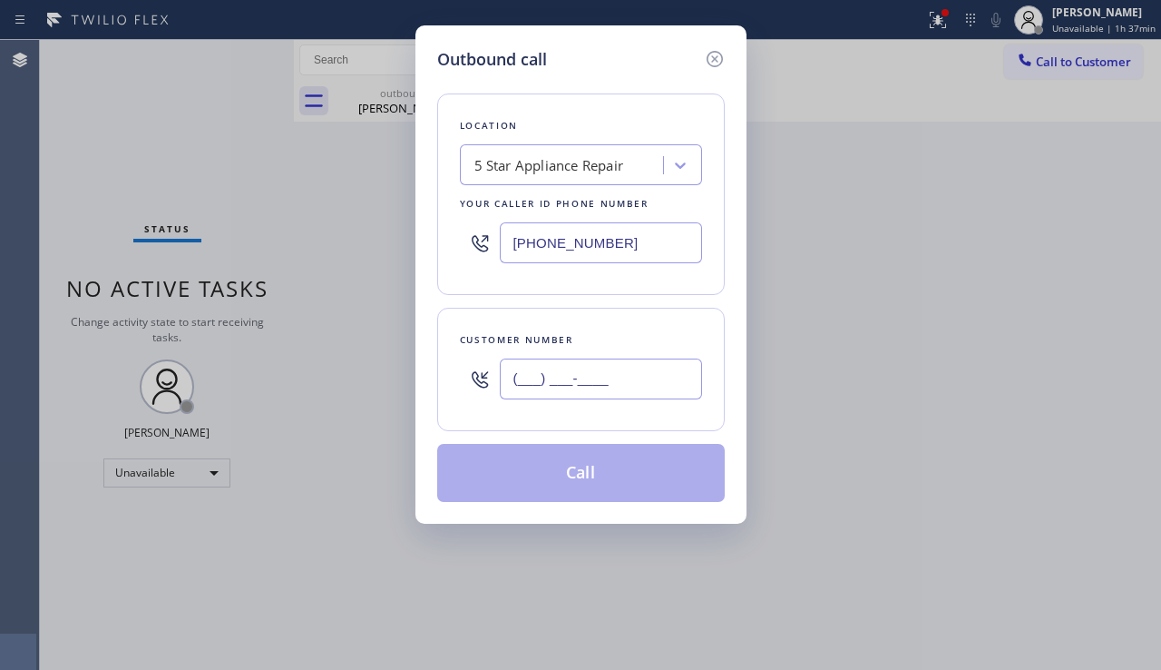
click at [543, 382] on input "(___) ___-____" at bounding box center [601, 378] width 202 height 41
paste input "310) 386-9320"
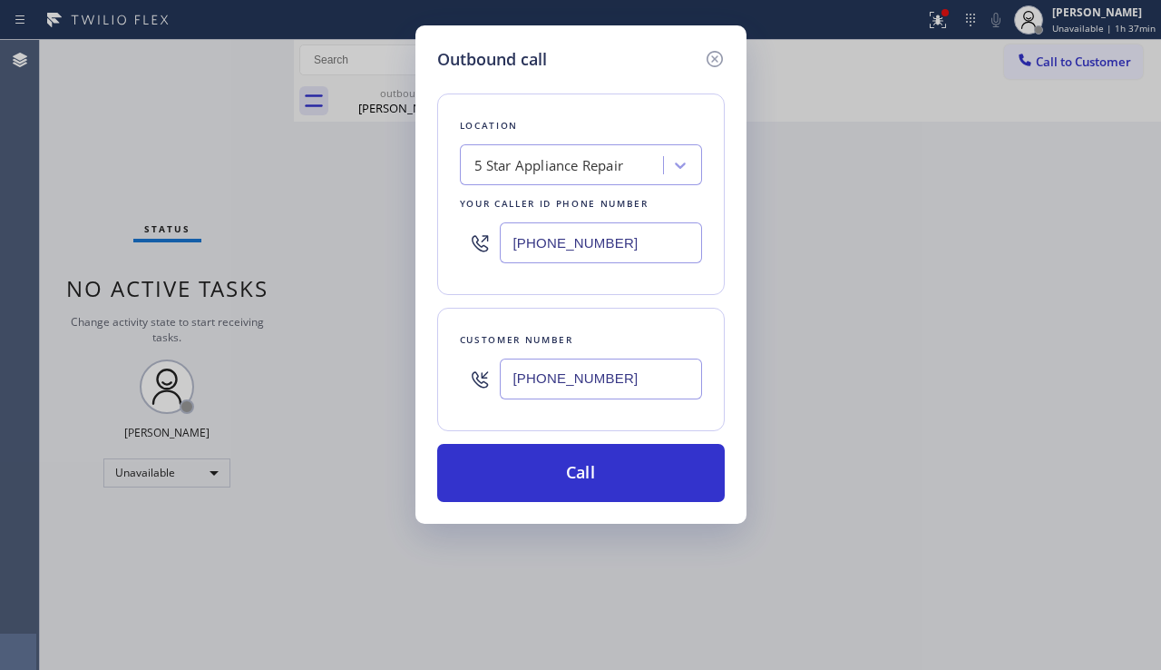
type input "[PHONE_NUMBER]"
drag, startPoint x: 656, startPoint y: 247, endPoint x: 404, endPoint y: 237, distance: 252.5
click at [404, 237] on div "Outbound call Location 5 Star Appliance Repair Your caller id phone number [PHO…" at bounding box center [580, 335] width 1161 height 670
paste input "213) 277-6121"
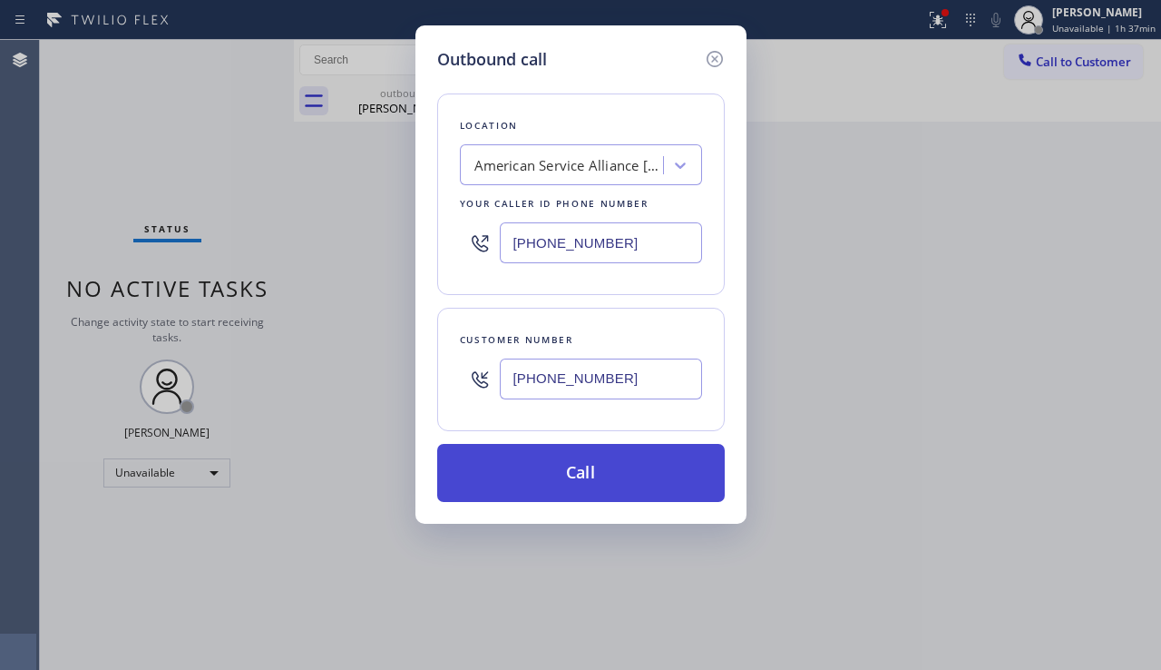
type input "[PHONE_NUMBER]"
click at [526, 494] on button "Call" at bounding box center [581, 473] width 288 height 58
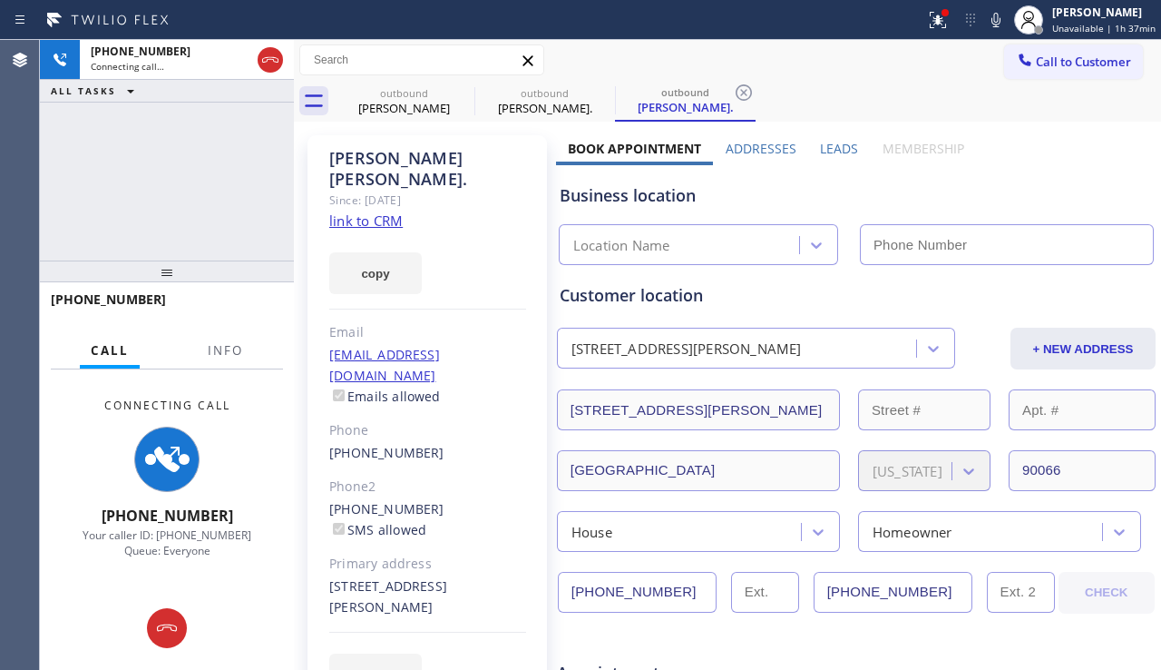
click at [820, 143] on label "Leads" at bounding box center [839, 148] width 38 height 17
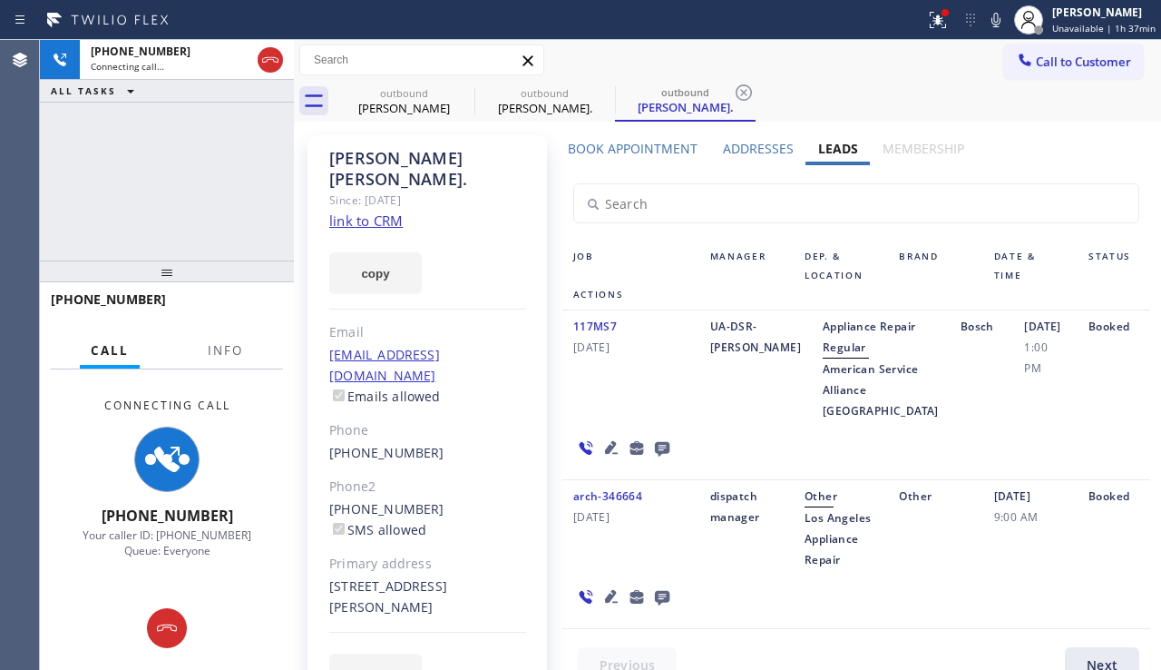
click at [660, 459] on icon at bounding box center [663, 447] width 22 height 23
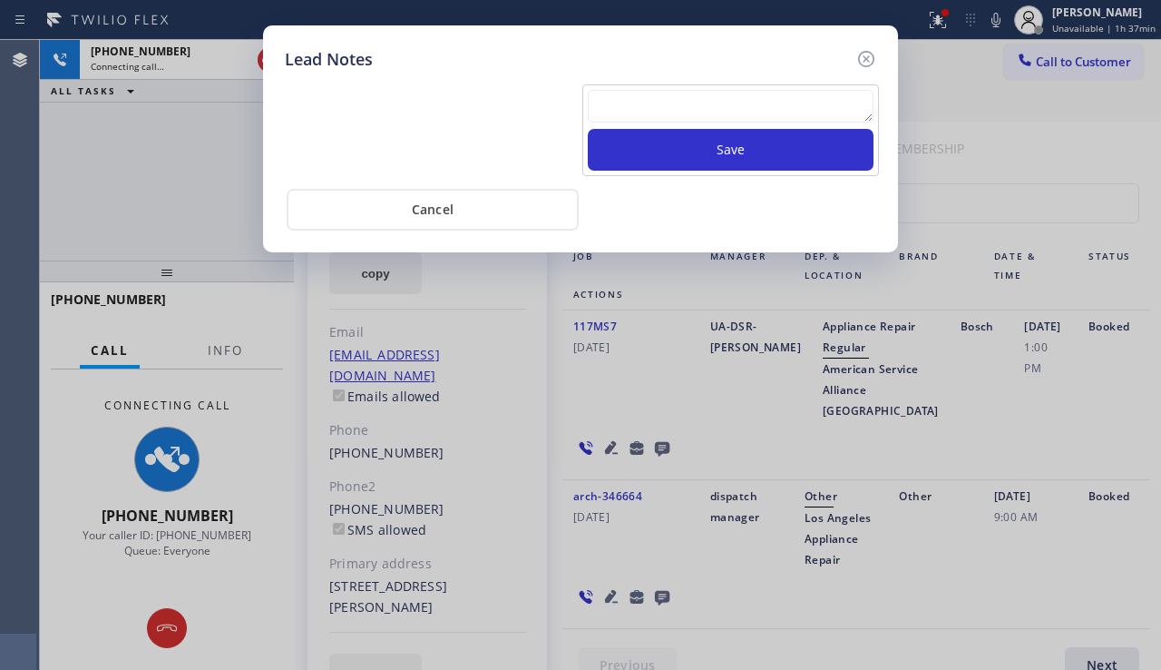
click at [606, 104] on textarea at bounding box center [731, 106] width 286 height 33
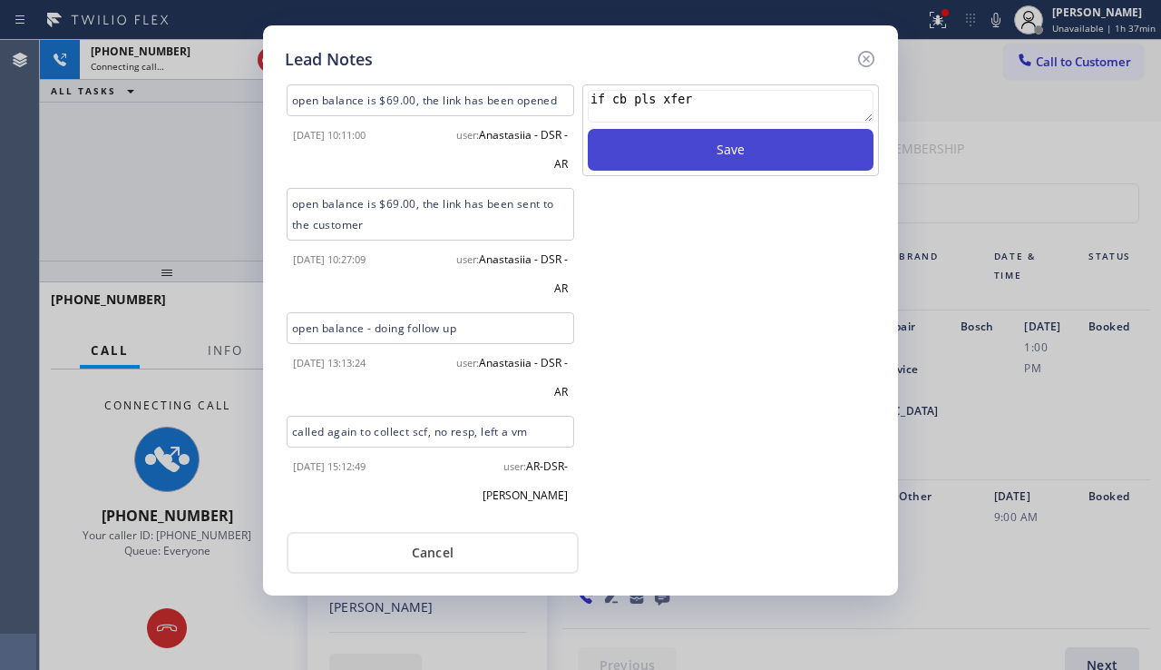
type textarea "if cb pls xfer"
click at [664, 138] on button "Save" at bounding box center [731, 150] width 286 height 42
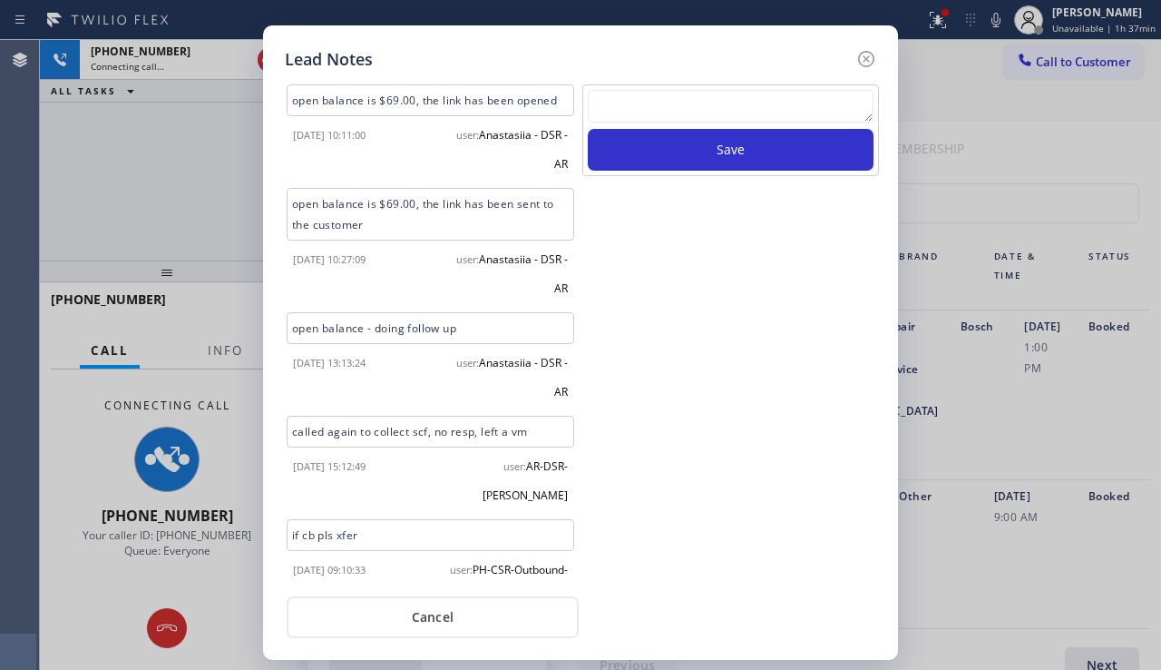
scroll to position [31, 0]
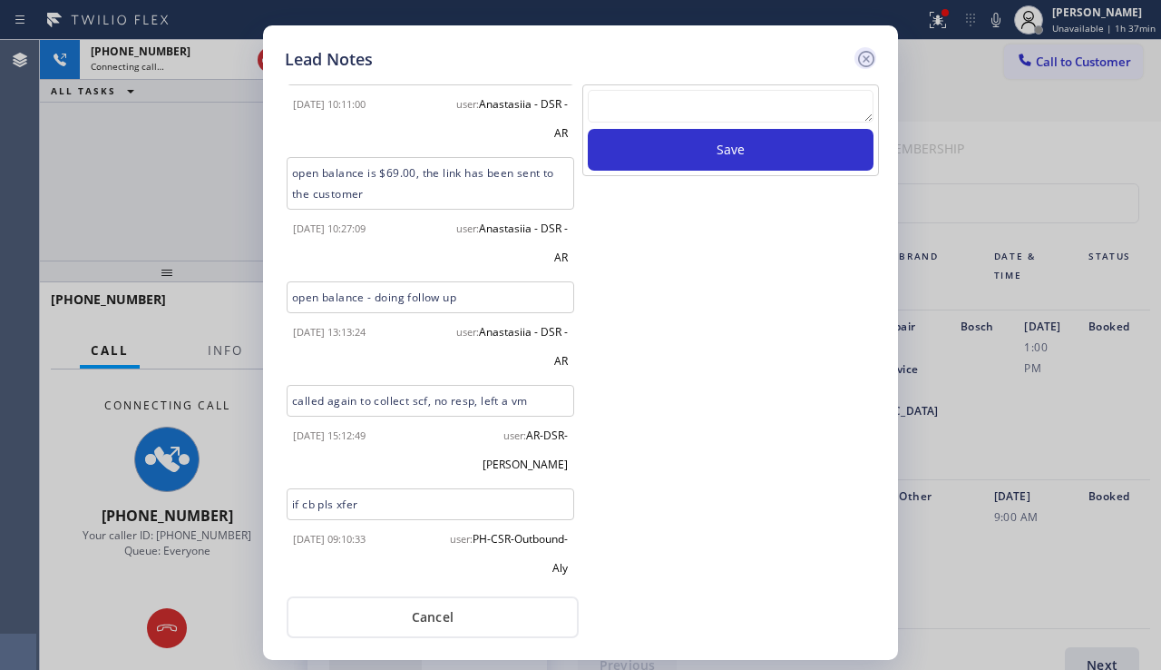
click at [861, 65] on icon at bounding box center [867, 59] width 22 height 22
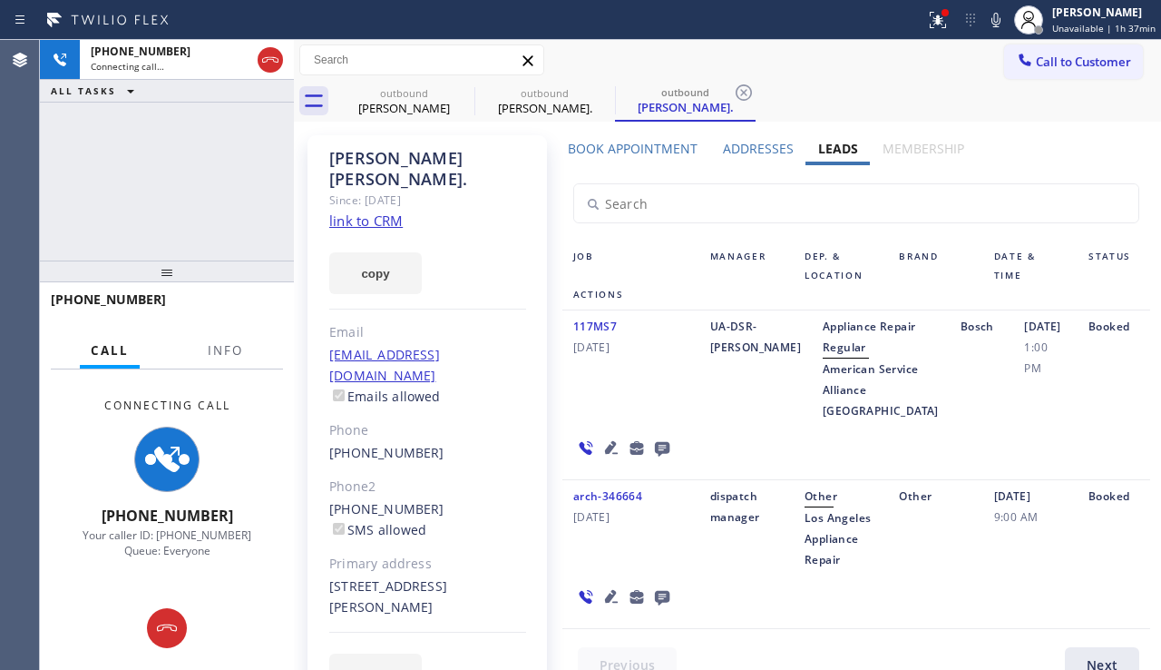
click at [605, 454] on icon at bounding box center [611, 447] width 13 height 13
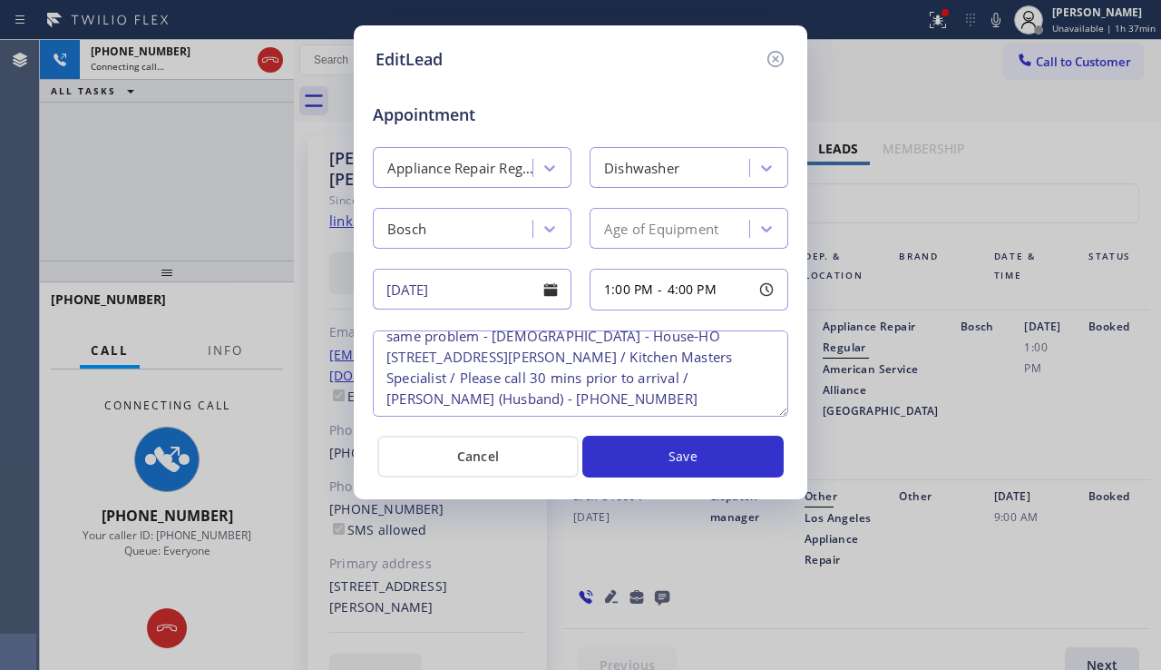
scroll to position [101, 0]
click at [775, 55] on icon at bounding box center [776, 59] width 22 height 22
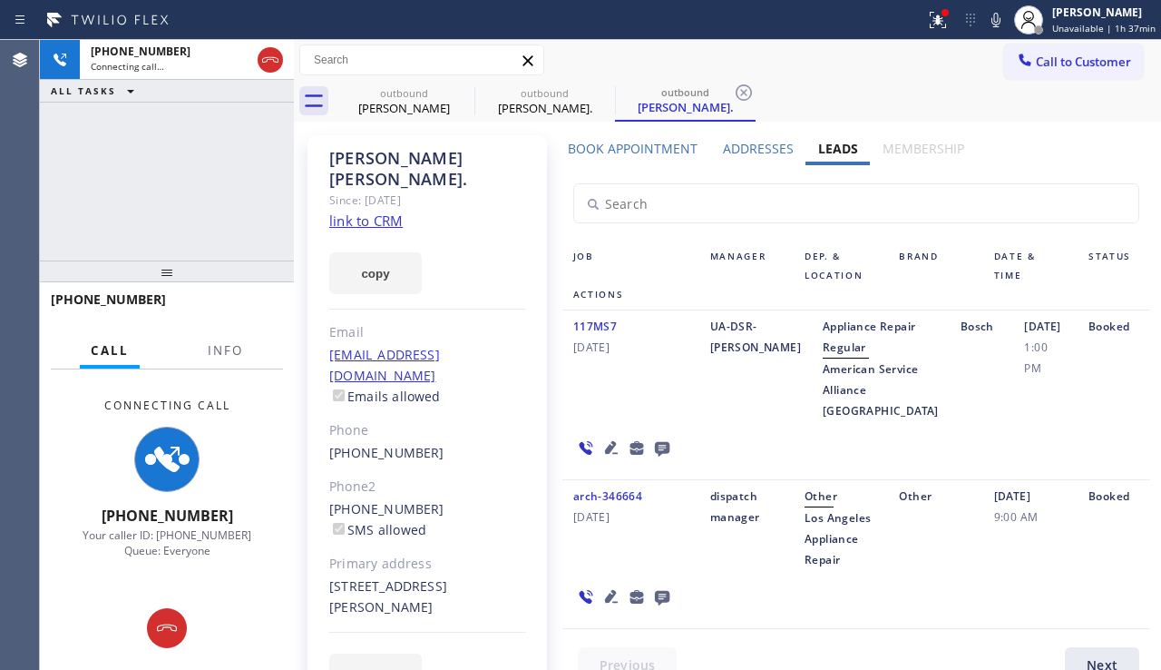
click at [658, 456] on icon at bounding box center [662, 449] width 15 height 15
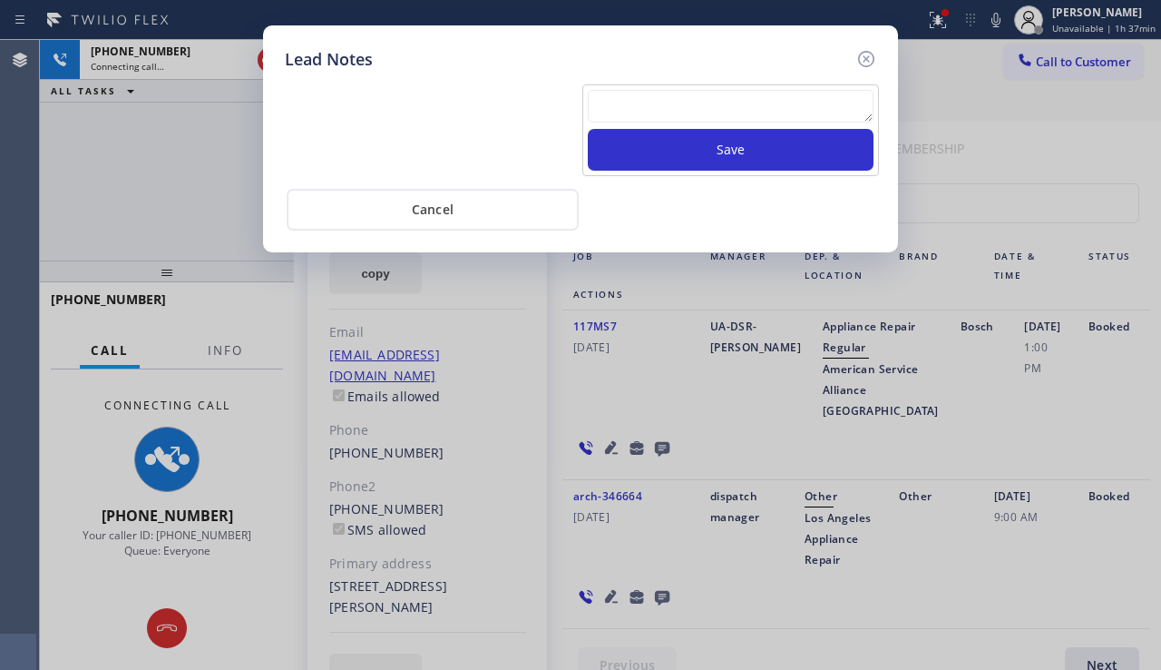
click at [659, 112] on textarea at bounding box center [731, 106] width 286 height 33
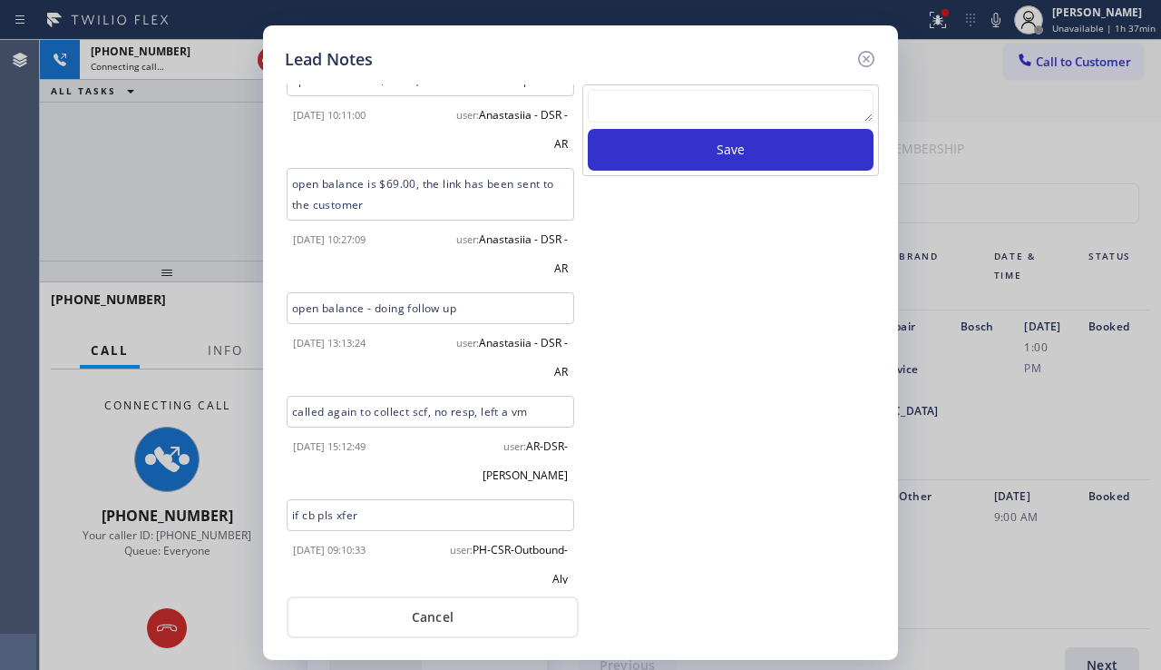
scroll to position [31, 0]
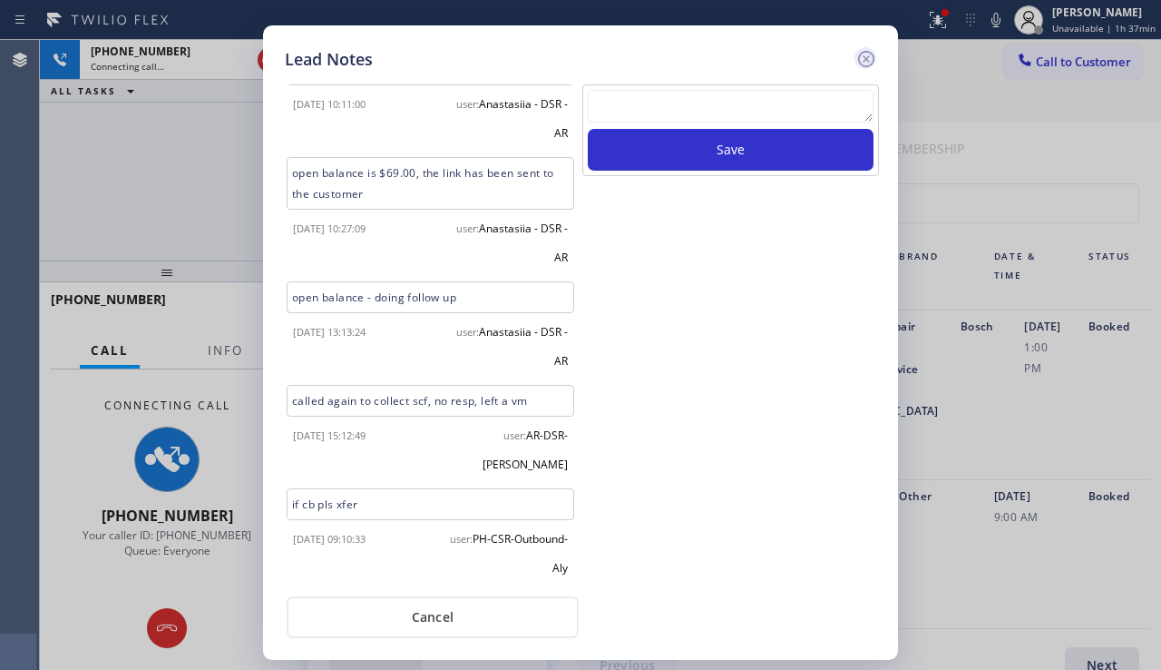
click at [861, 65] on icon at bounding box center [867, 59] width 22 height 22
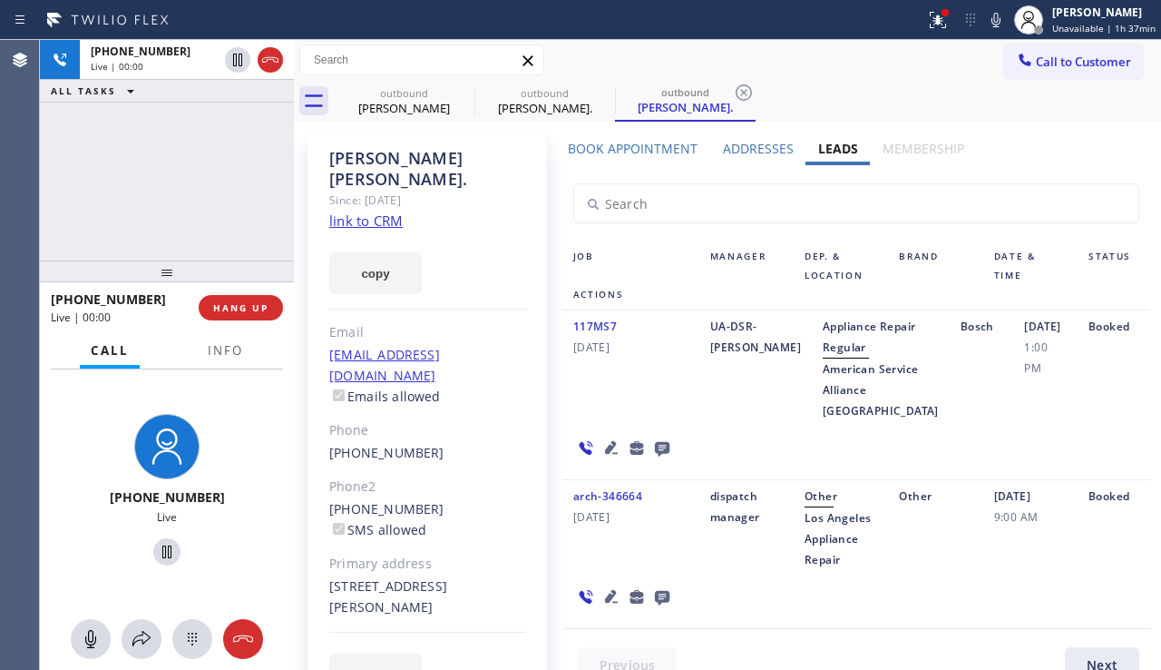
click at [601, 458] on icon at bounding box center [612, 447] width 22 height 22
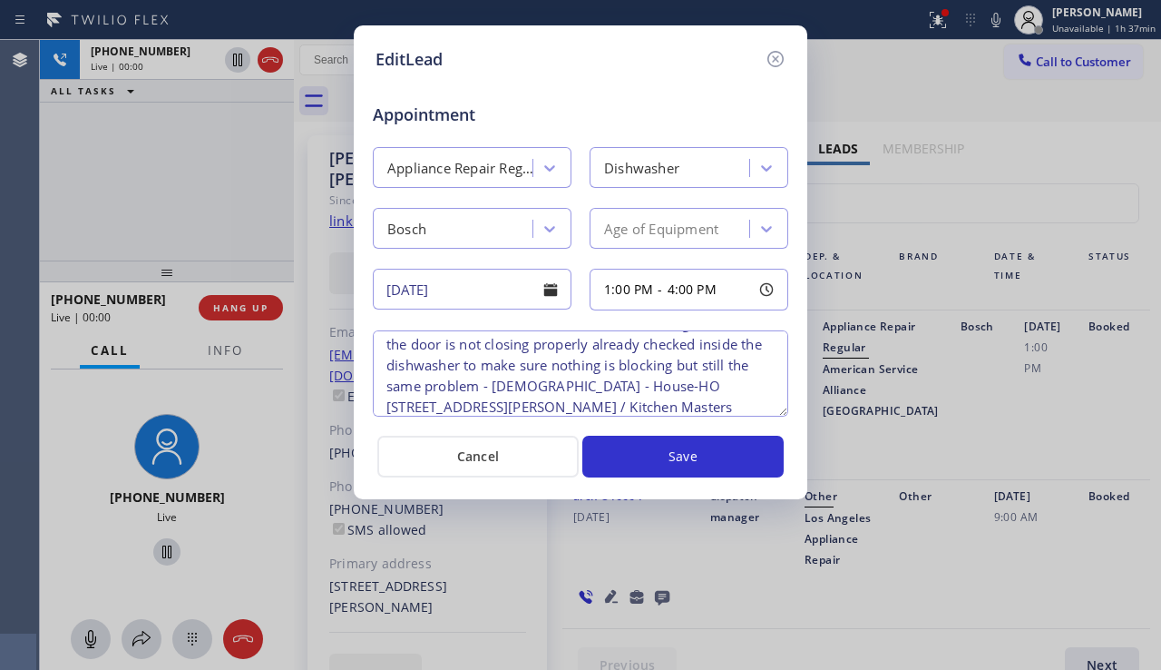
scroll to position [0, 0]
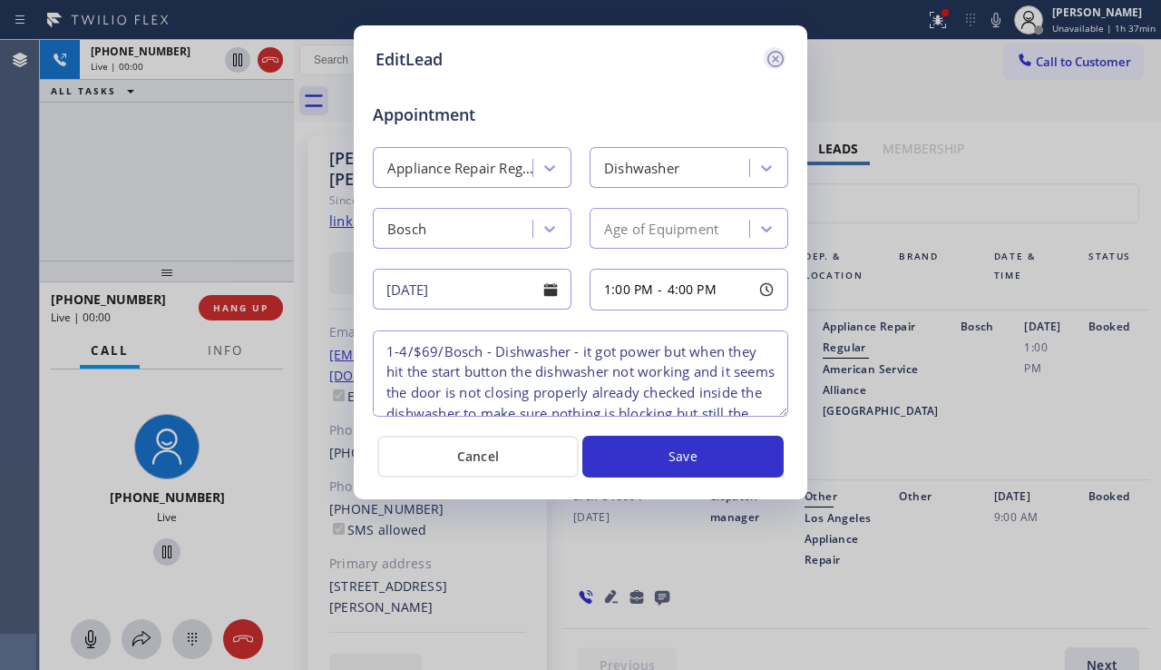
click at [769, 66] on icon at bounding box center [776, 59] width 22 height 22
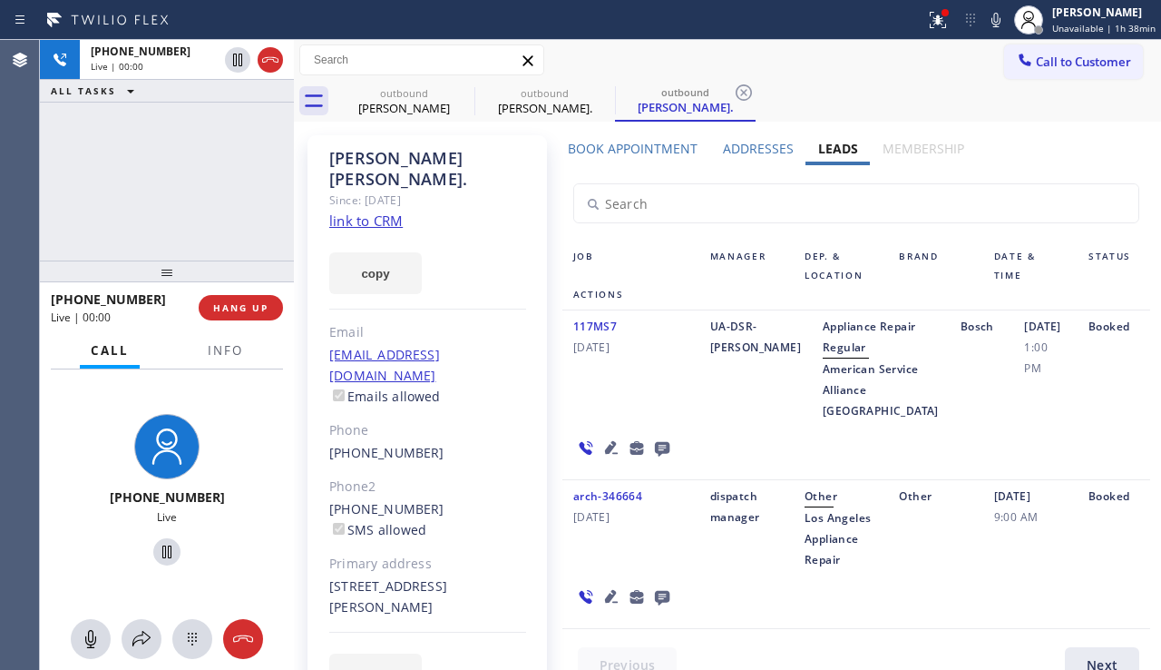
click at [1107, 421] on div "Booked" at bounding box center [1114, 368] width 73 height 105
click at [675, 419] on div "117MS7 [DATE]" at bounding box center [631, 368] width 137 height 105
click at [230, 314] on button "HANG UP" at bounding box center [241, 307] width 84 height 25
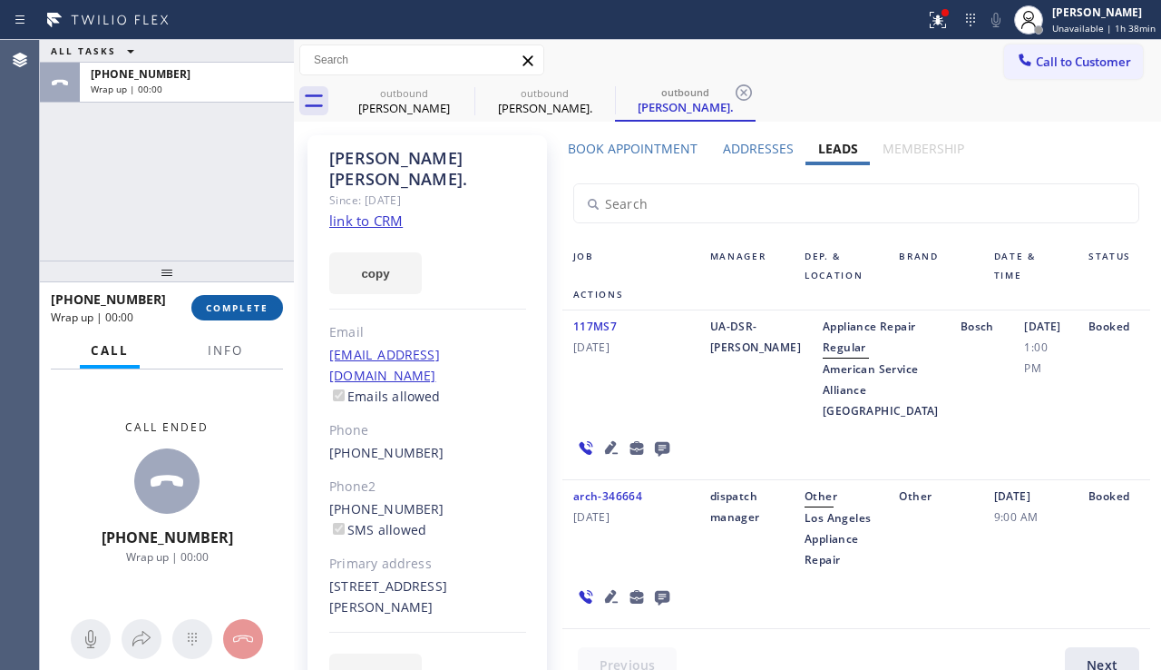
click at [230, 314] on button "COMPLETE" at bounding box center [237, 307] width 92 height 25
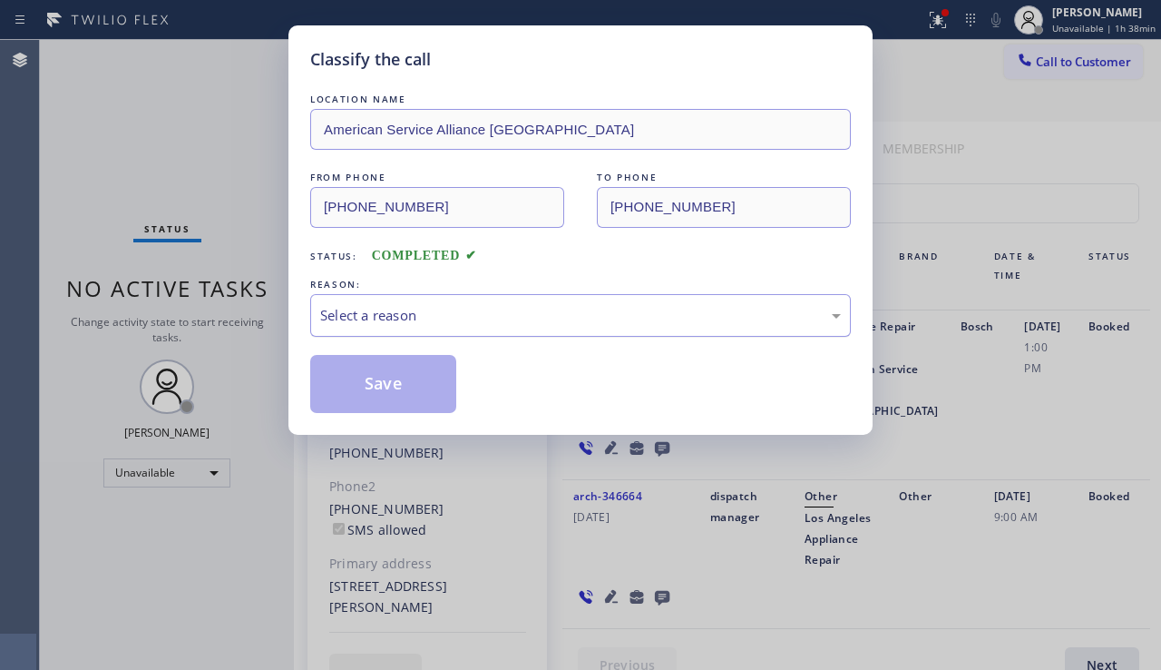
click at [501, 312] on div "Select a reason" at bounding box center [580, 315] width 521 height 21
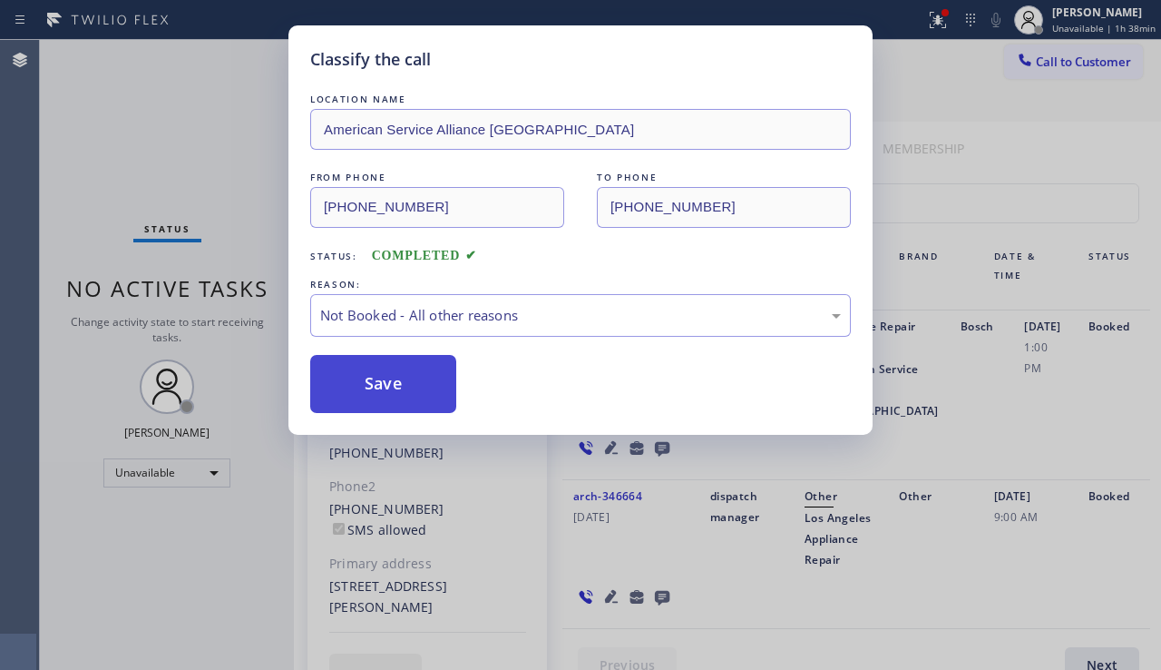
click at [368, 378] on button "Save" at bounding box center [383, 384] width 146 height 58
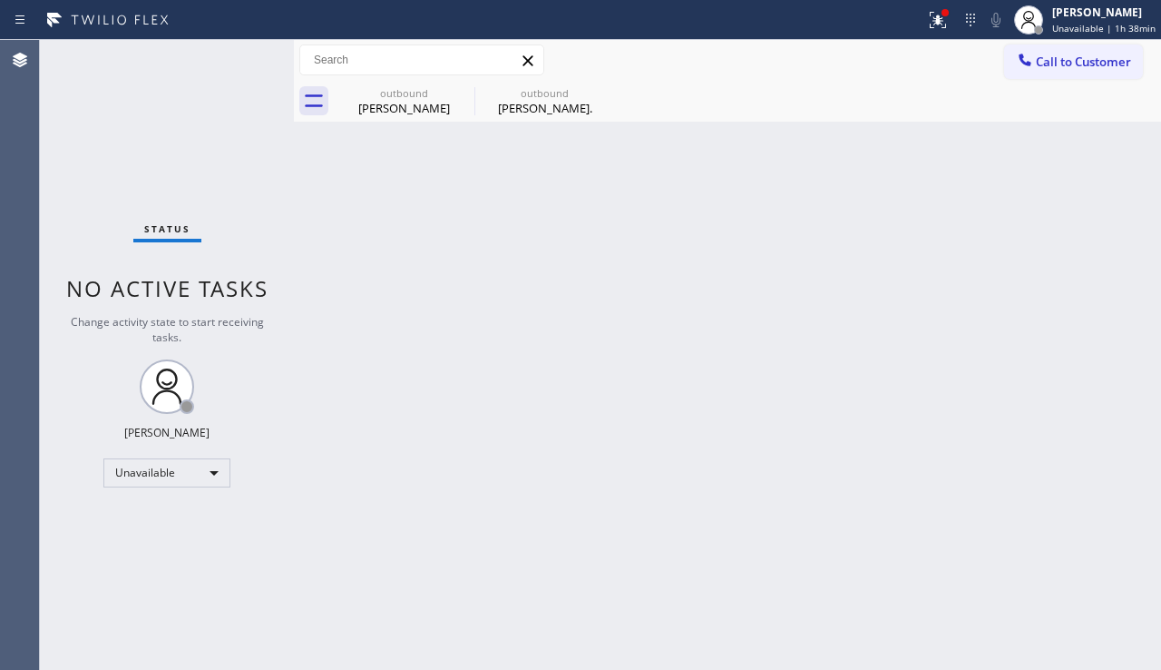
click at [358, 404] on div "Back to Dashboard Change Sender ID Customers Technicians Select a contact Outbo…" at bounding box center [727, 355] width 867 height 630
click at [1067, 73] on button "Call to Customer" at bounding box center [1073, 61] width 139 height 34
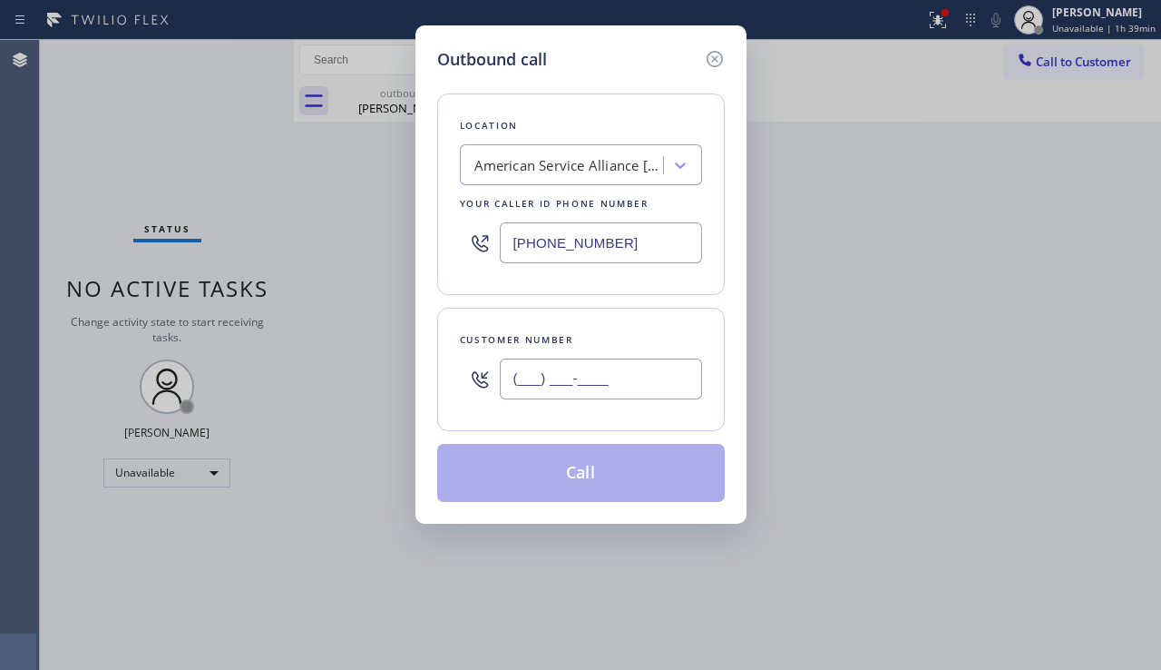
click at [518, 397] on input "(___) ___-____" at bounding box center [601, 378] width 202 height 41
paste input "516) 635-6655"
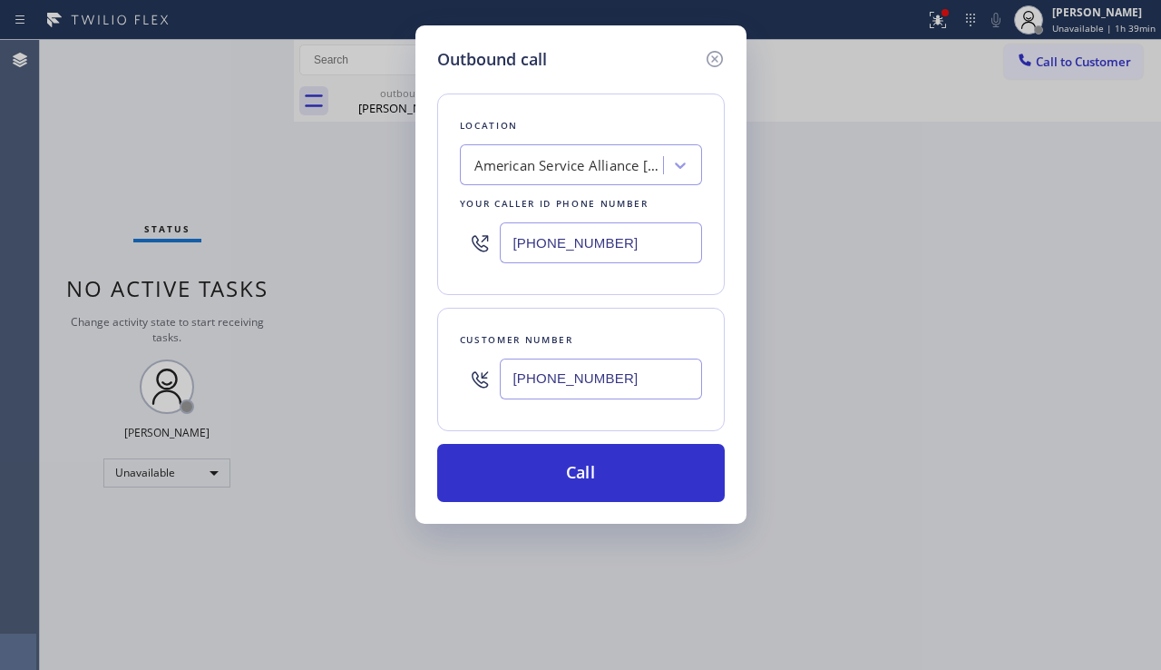
type input "[PHONE_NUMBER]"
drag, startPoint x: 622, startPoint y: 249, endPoint x: 476, endPoint y: 252, distance: 146.1
click at [478, 251] on div "[PHONE_NUMBER]" at bounding box center [581, 242] width 242 height 59
paste input "833) 384-0080"
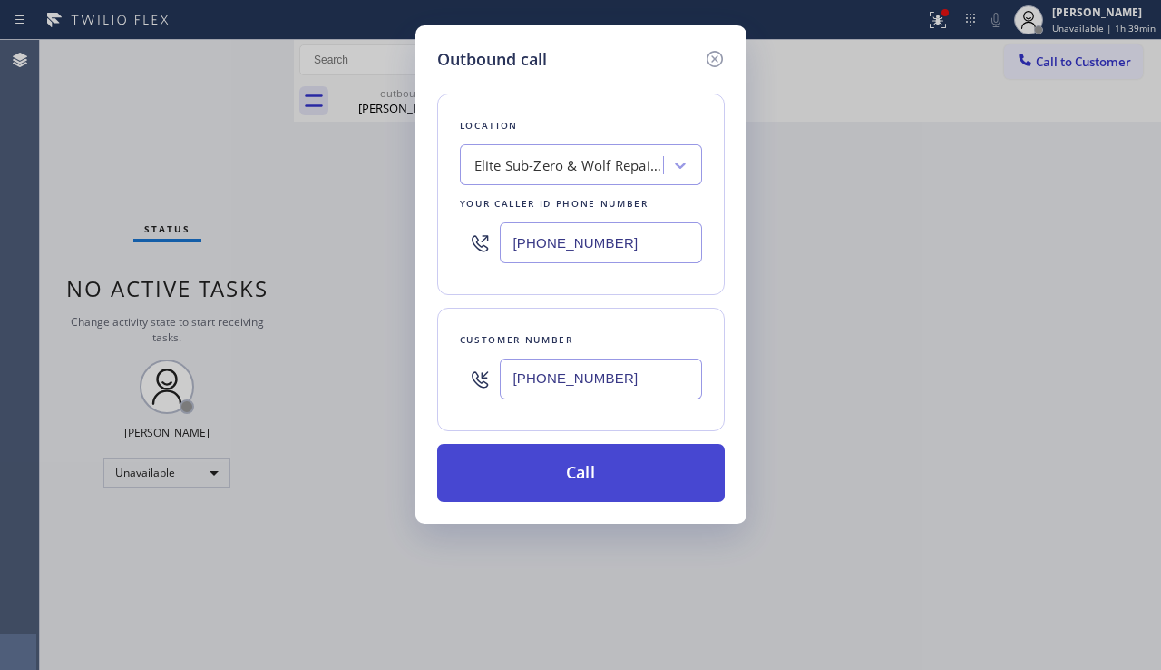
type input "[PHONE_NUMBER]"
click at [566, 470] on button "Call" at bounding box center [581, 473] width 288 height 58
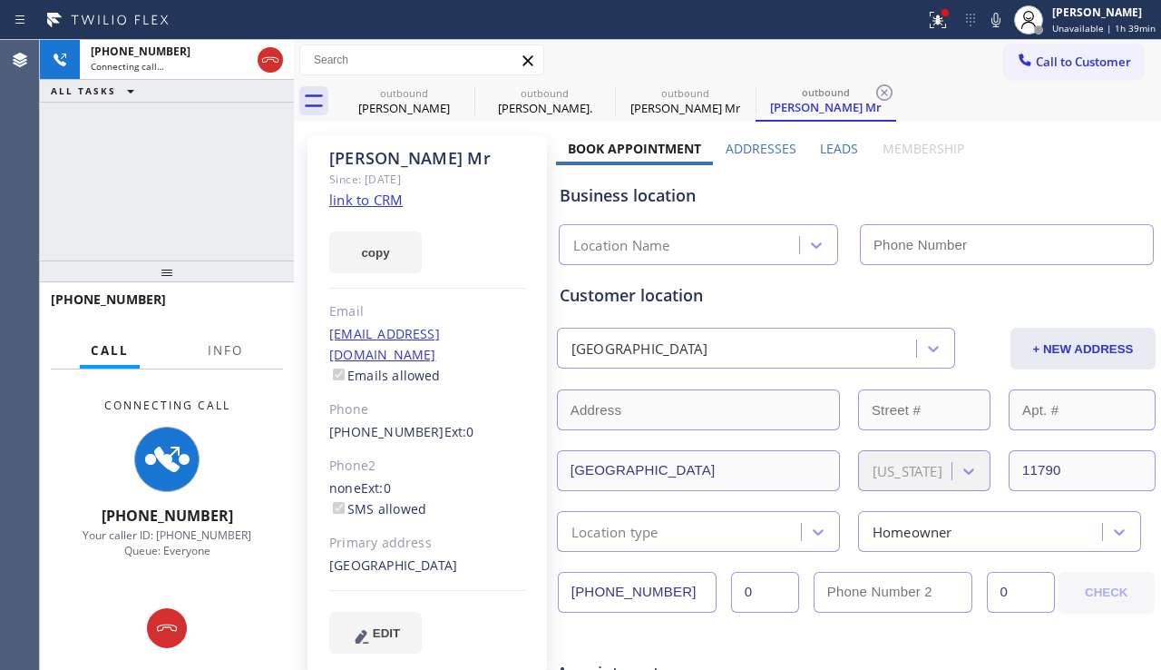
click at [831, 152] on label "Leads" at bounding box center [839, 148] width 38 height 17
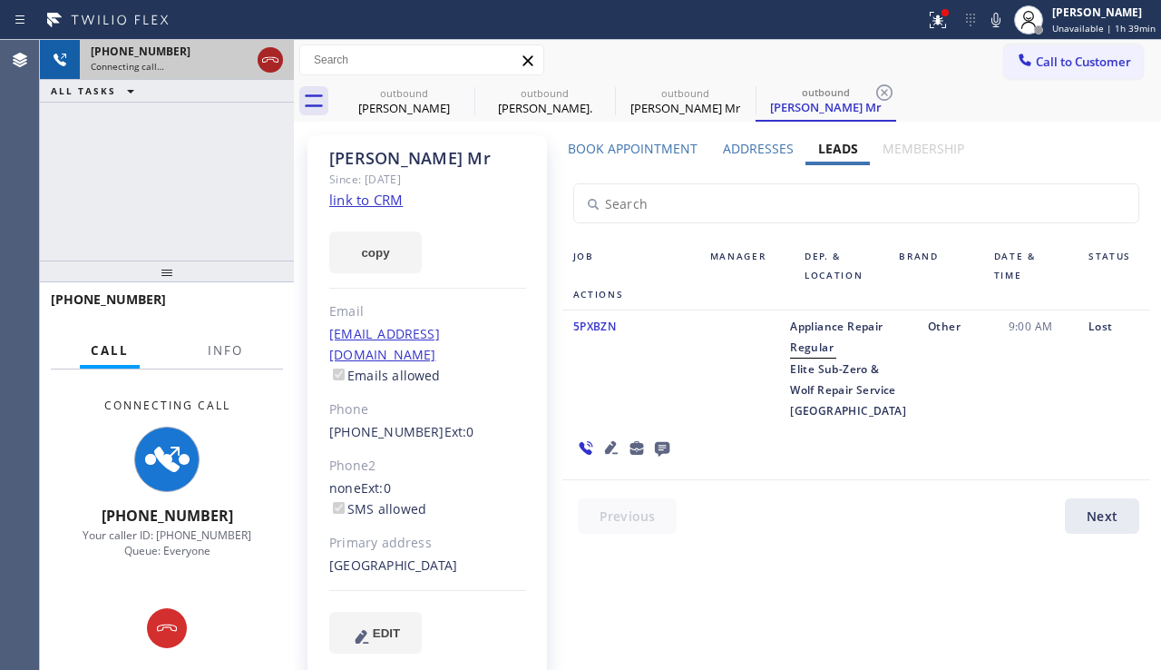
click at [274, 56] on icon at bounding box center [271, 60] width 22 height 22
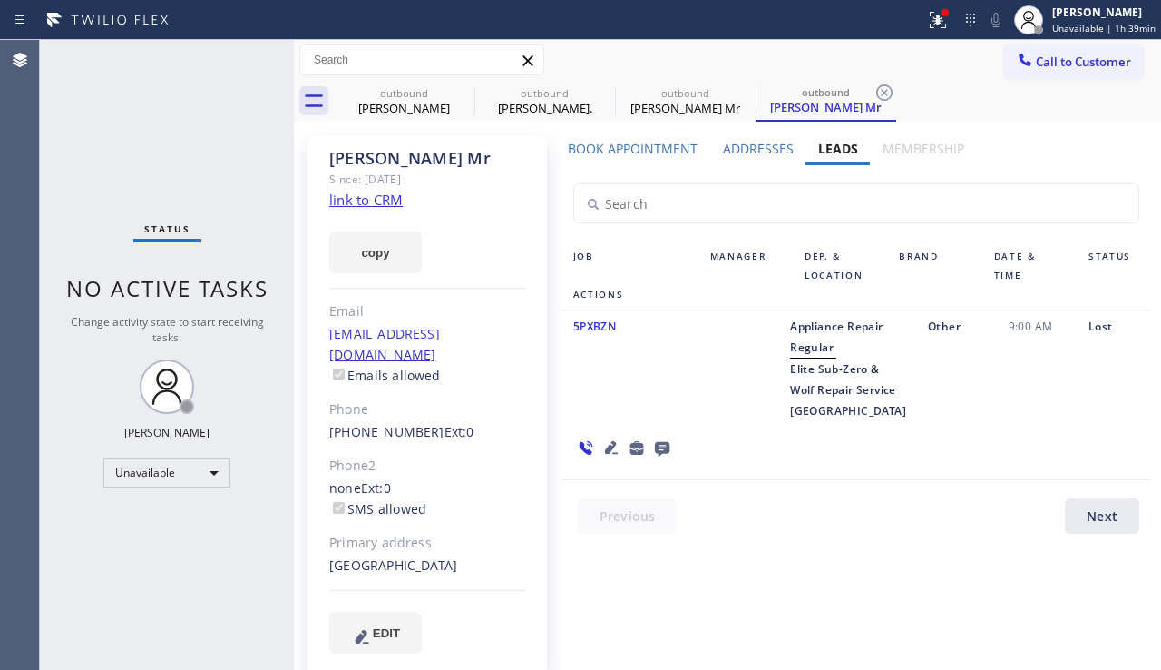
click at [622, 436] on icon at bounding box center [612, 447] width 22 height 22
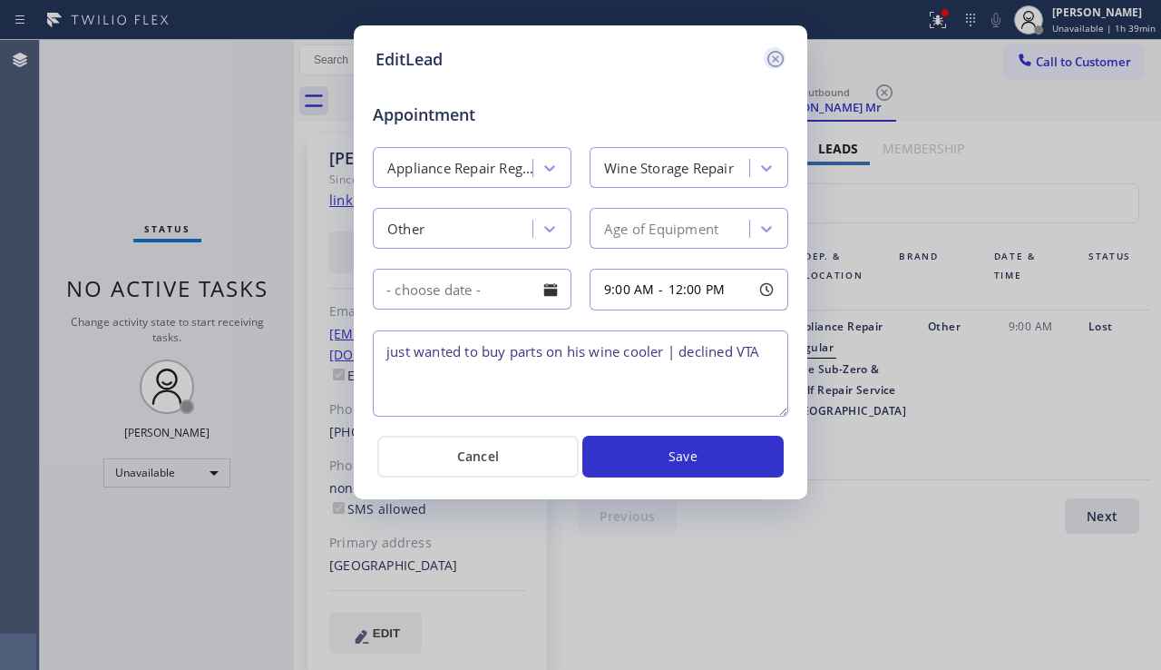
click at [779, 66] on icon at bounding box center [776, 59] width 16 height 16
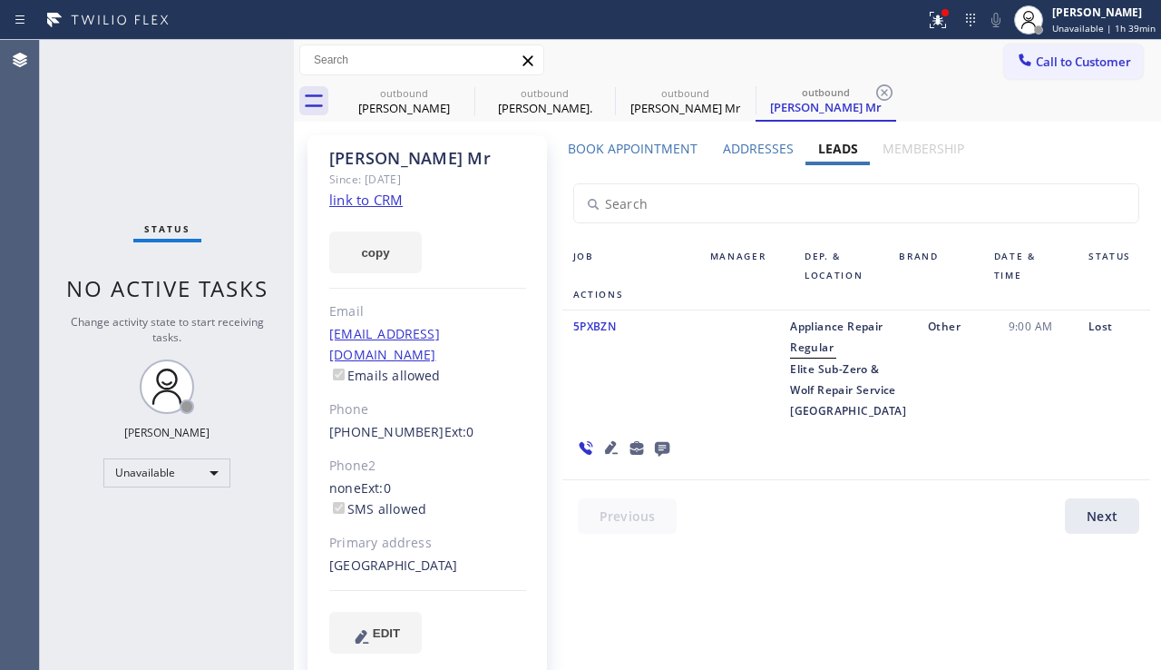
click at [670, 442] on icon at bounding box center [662, 449] width 15 height 15
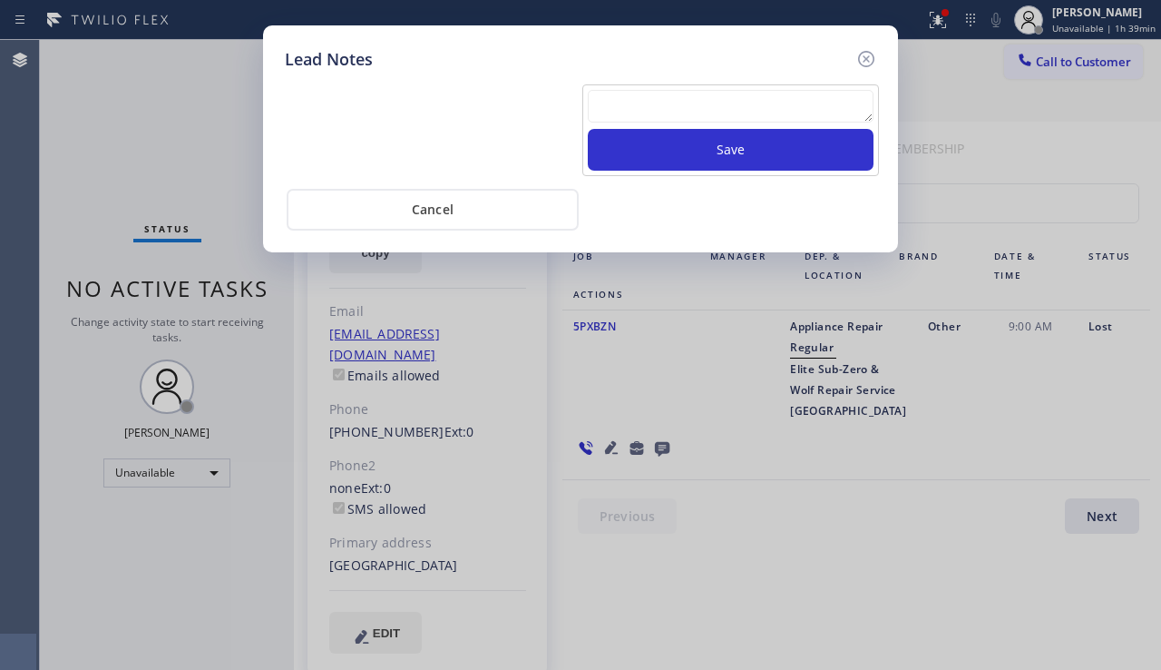
click at [695, 107] on textarea at bounding box center [731, 106] width 286 height 33
click at [855, 58] on div at bounding box center [866, 58] width 22 height 22
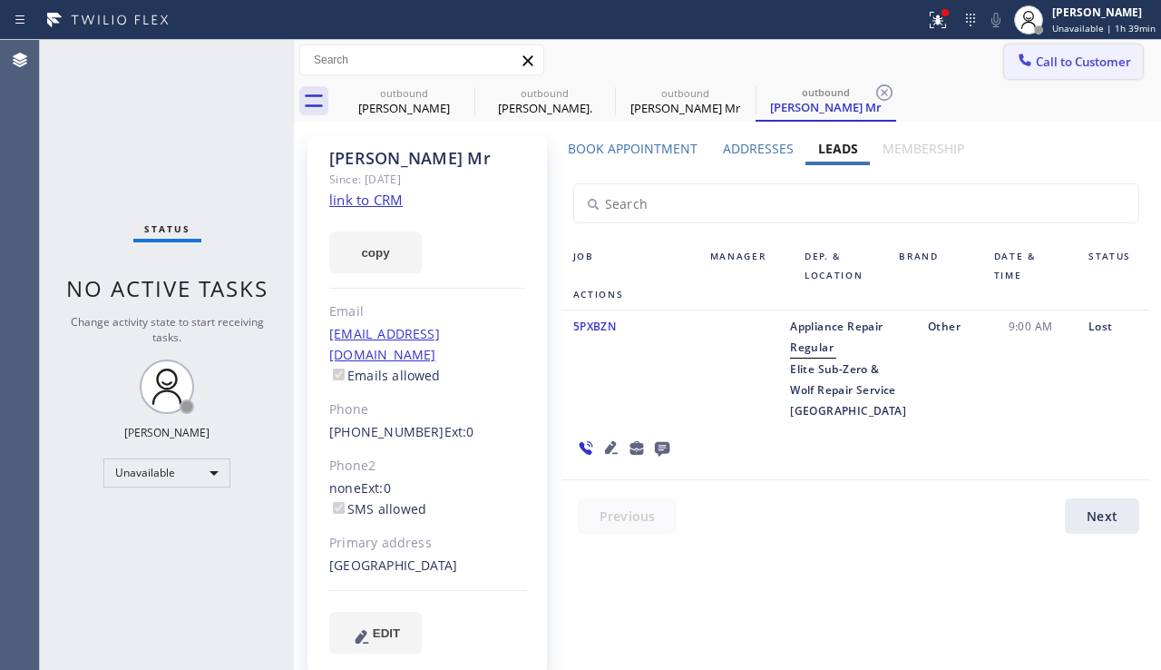
click at [1024, 55] on icon at bounding box center [1025, 60] width 18 height 18
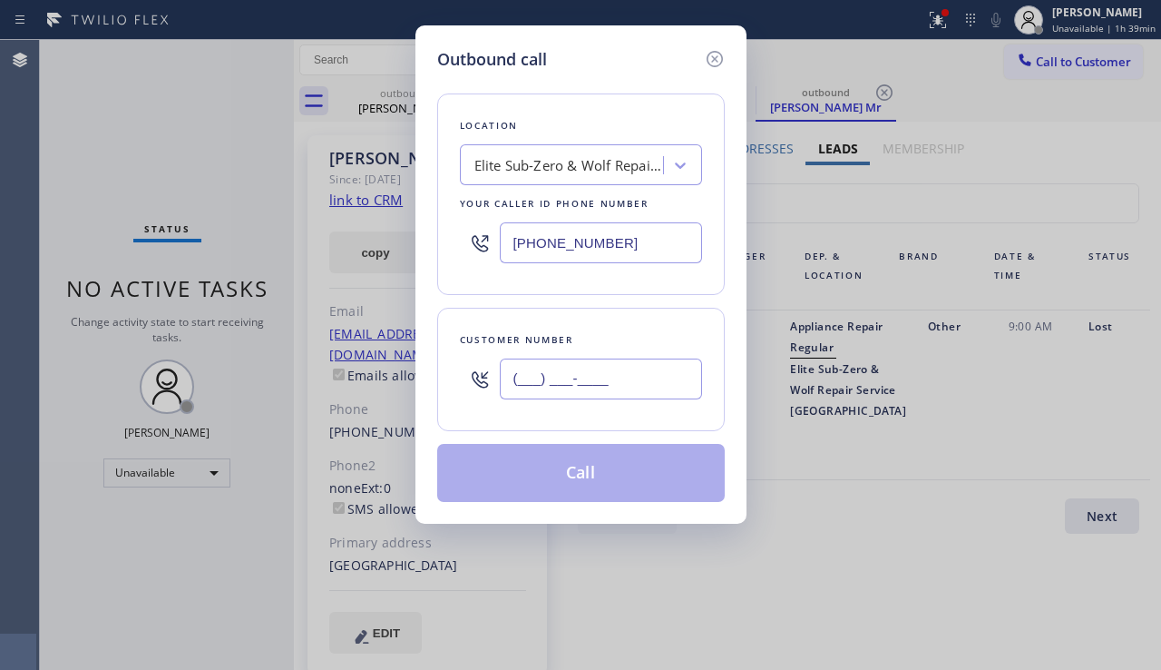
click at [611, 377] on input "(___) ___-____" at bounding box center [601, 378] width 202 height 41
paste input "917) 217-3258"
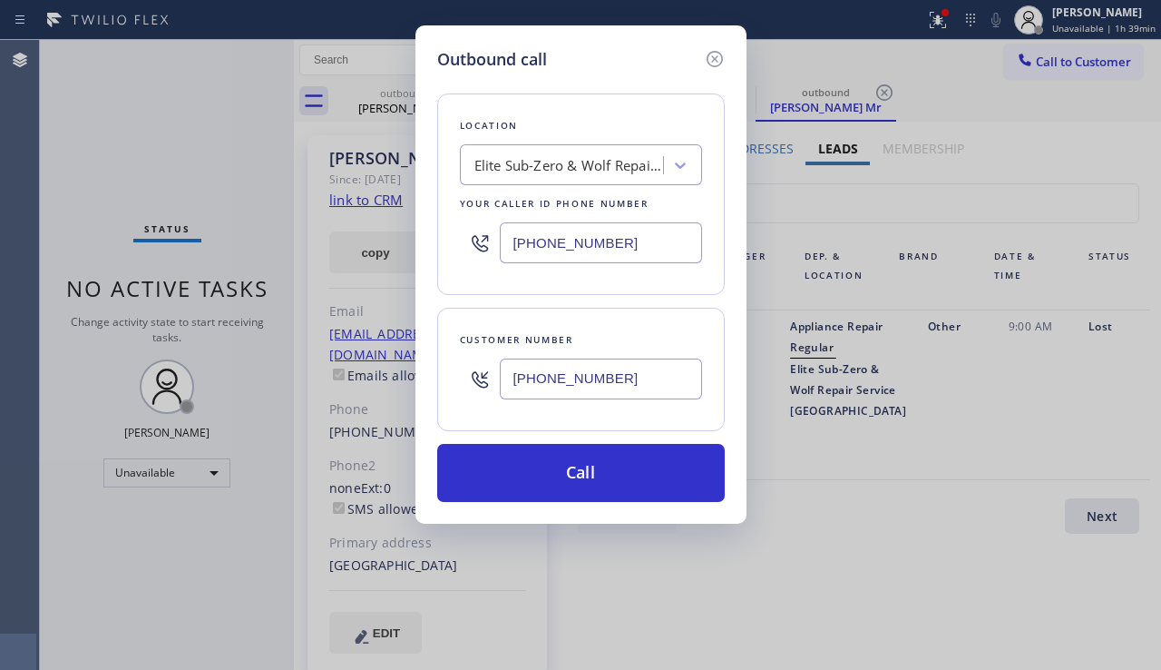
type input "[PHONE_NUMBER]"
click at [1138, 465] on div "Outbound call Location Elite Sub-Zero & Wolf Repair Service Your caller id phon…" at bounding box center [580, 335] width 1161 height 670
click at [720, 63] on icon at bounding box center [714, 59] width 16 height 16
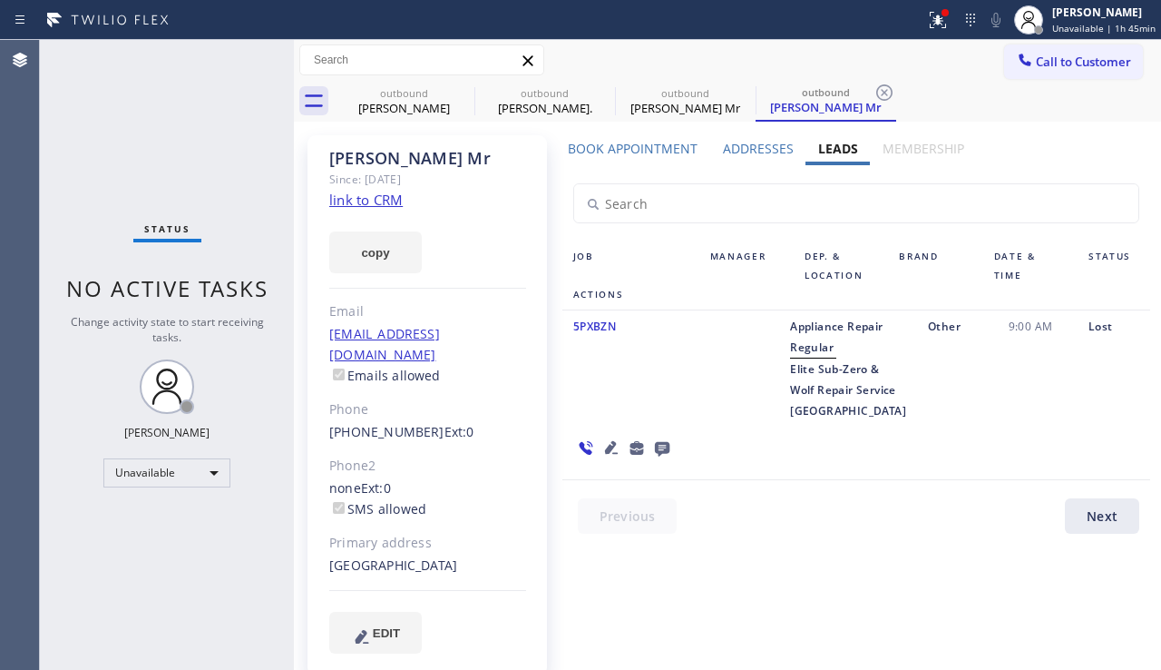
drag, startPoint x: 1066, startPoint y: 441, endPoint x: 938, endPoint y: 377, distance: 143.2
click at [685, 437] on div at bounding box center [624, 447] width 122 height 53
click at [457, 93] on icon at bounding box center [463, 93] width 22 height 22
click at [0, 0] on icon at bounding box center [0, 0] width 0 height 0
type input "[PHONE_NUMBER]"
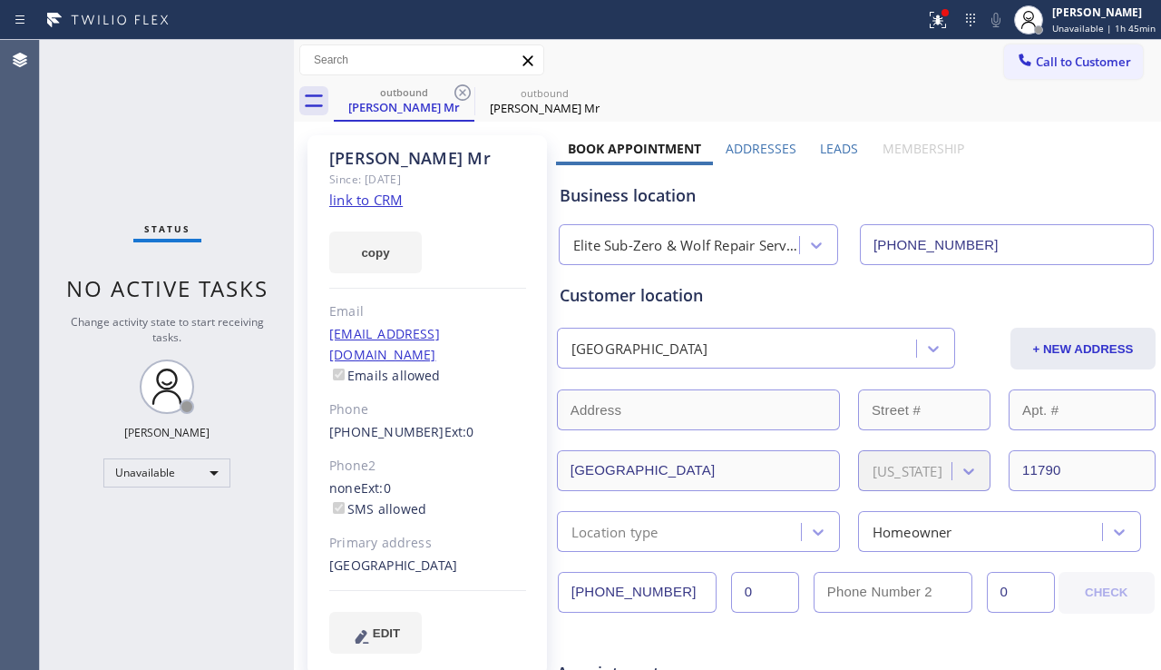
click at [1021, 183] on div "Business location" at bounding box center [856, 195] width 593 height 24
click at [820, 153] on label "Leads" at bounding box center [839, 148] width 38 height 17
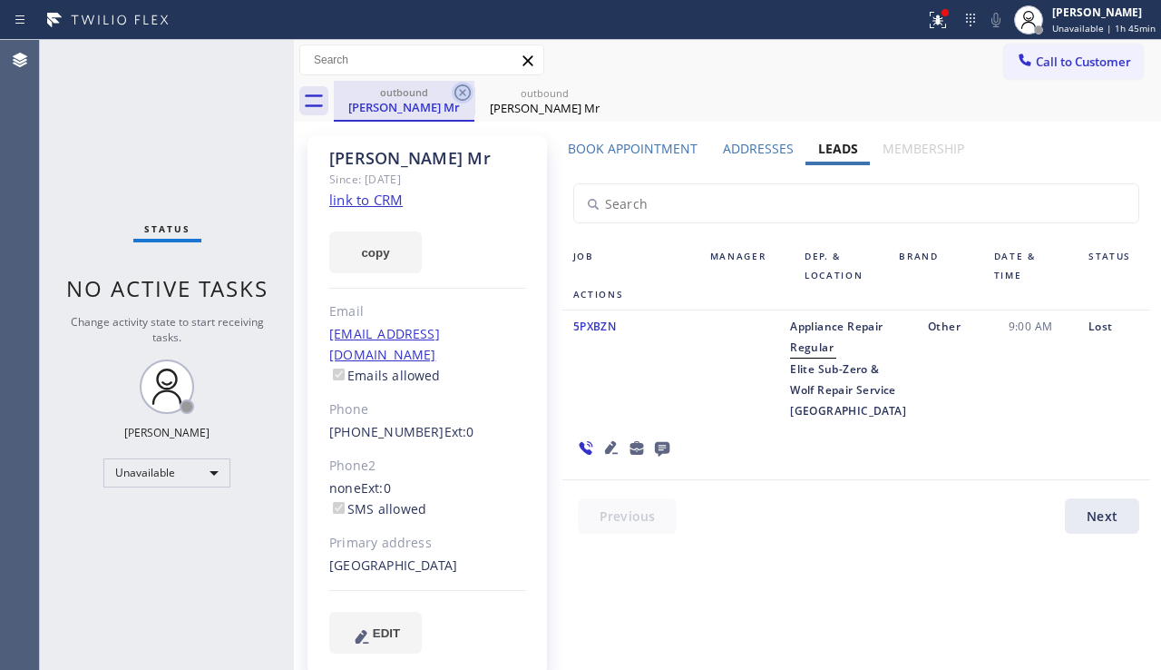
click at [465, 91] on icon at bounding box center [463, 92] width 16 height 16
click at [0, 0] on icon at bounding box center [0, 0] width 0 height 0
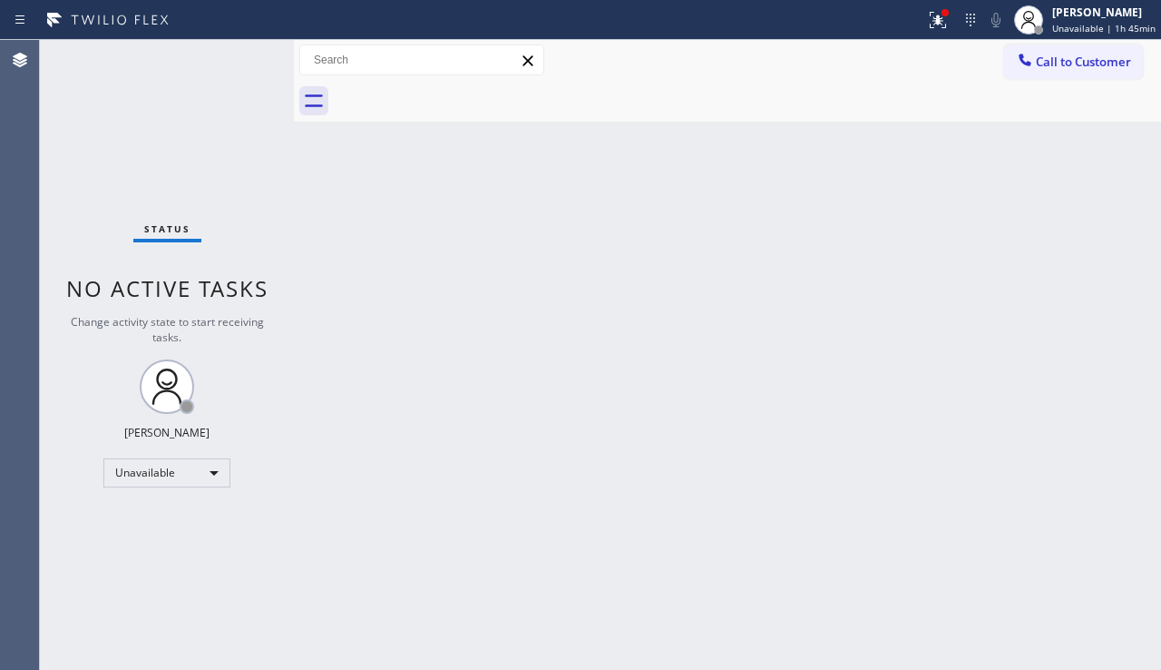
click at [465, 91] on div at bounding box center [748, 101] width 828 height 41
click at [1087, 420] on div "Back to Dashboard Change Sender ID Customers Technicians Select a contact Outbo…" at bounding box center [727, 355] width 867 height 630
click at [1031, 65] on icon at bounding box center [1025, 60] width 12 height 12
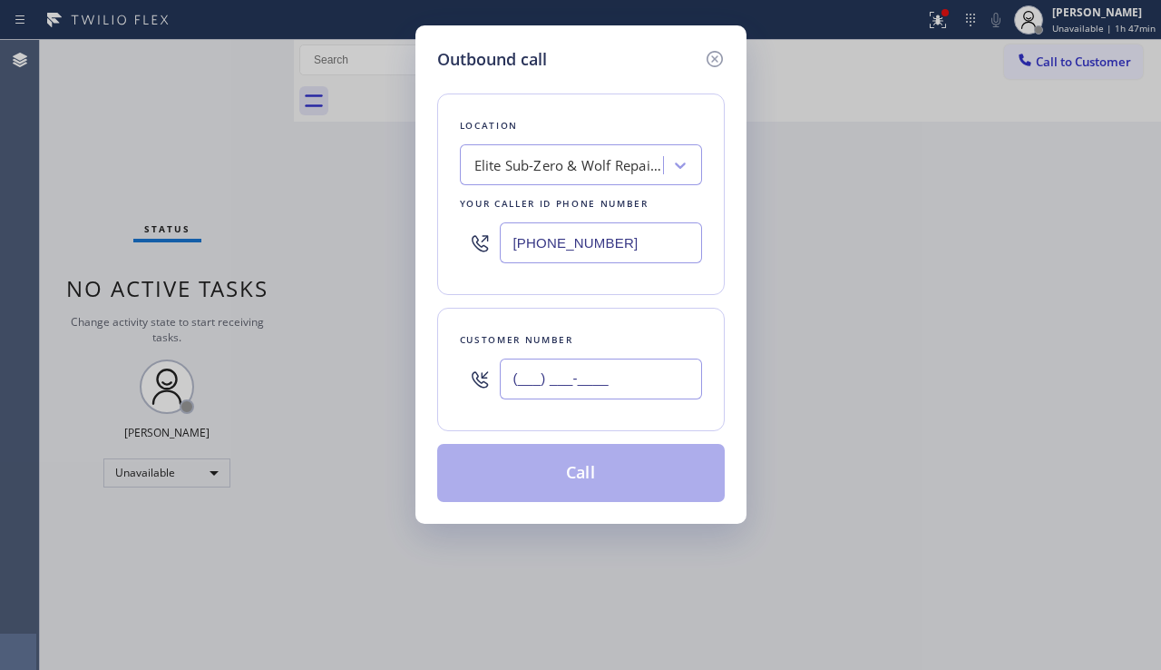
click at [556, 371] on input "(___) ___-____" at bounding box center [601, 378] width 202 height 41
paste input "917) 217-3258"
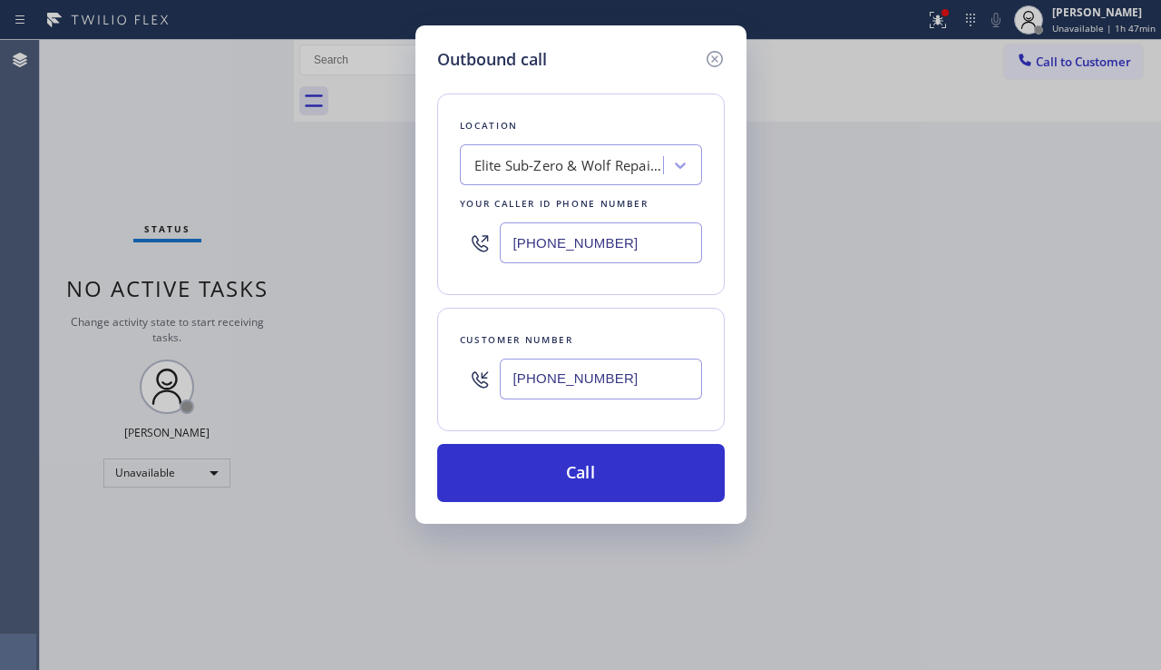
type input "[PHONE_NUMBER]"
drag, startPoint x: 625, startPoint y: 241, endPoint x: 466, endPoint y: 244, distance: 158.8
click at [466, 244] on div "[PHONE_NUMBER]" at bounding box center [581, 242] width 242 height 59
paste input "347) 690-7214"
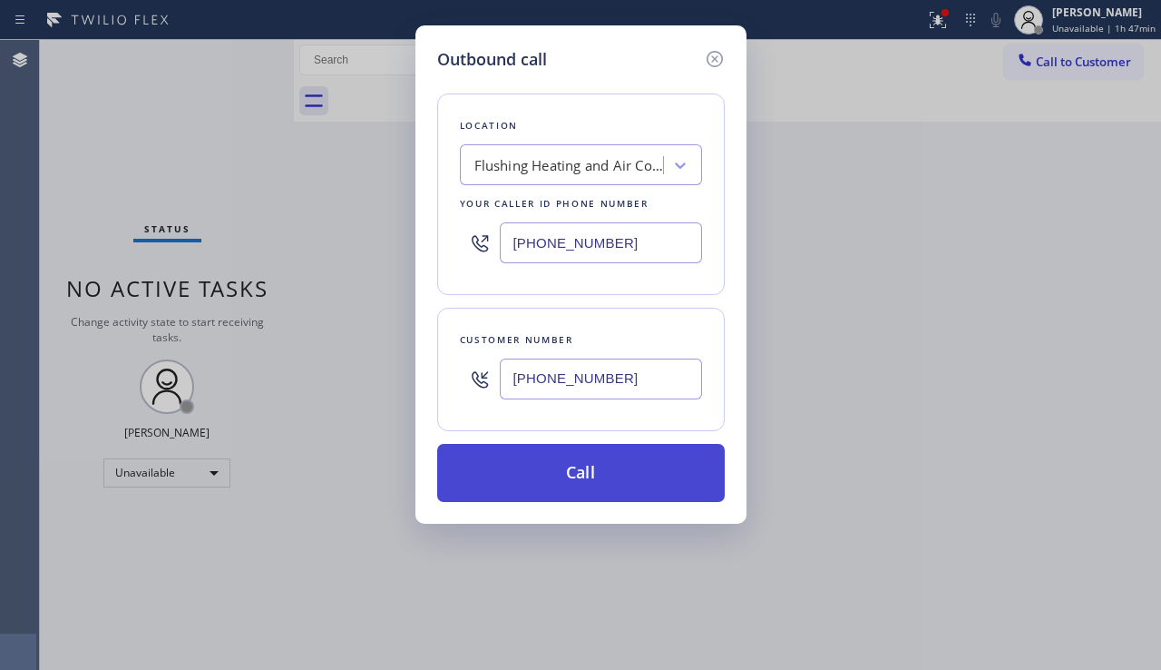
type input "[PHONE_NUMBER]"
click at [598, 468] on button "Call" at bounding box center [581, 473] width 288 height 58
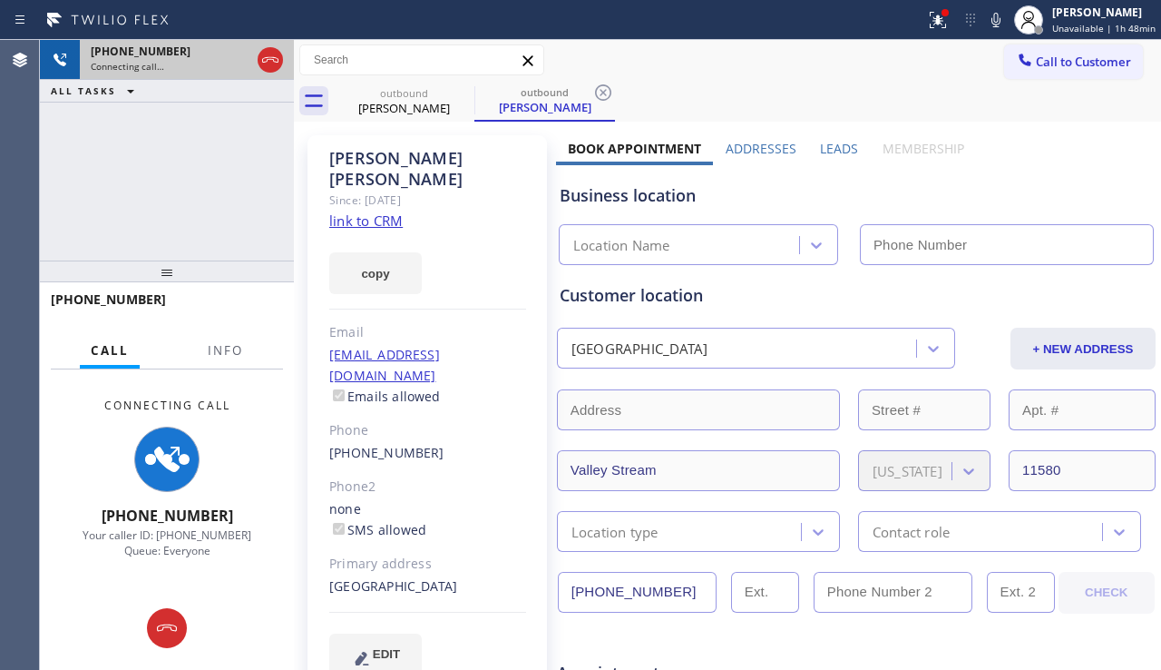
click at [273, 60] on icon at bounding box center [270, 59] width 16 height 5
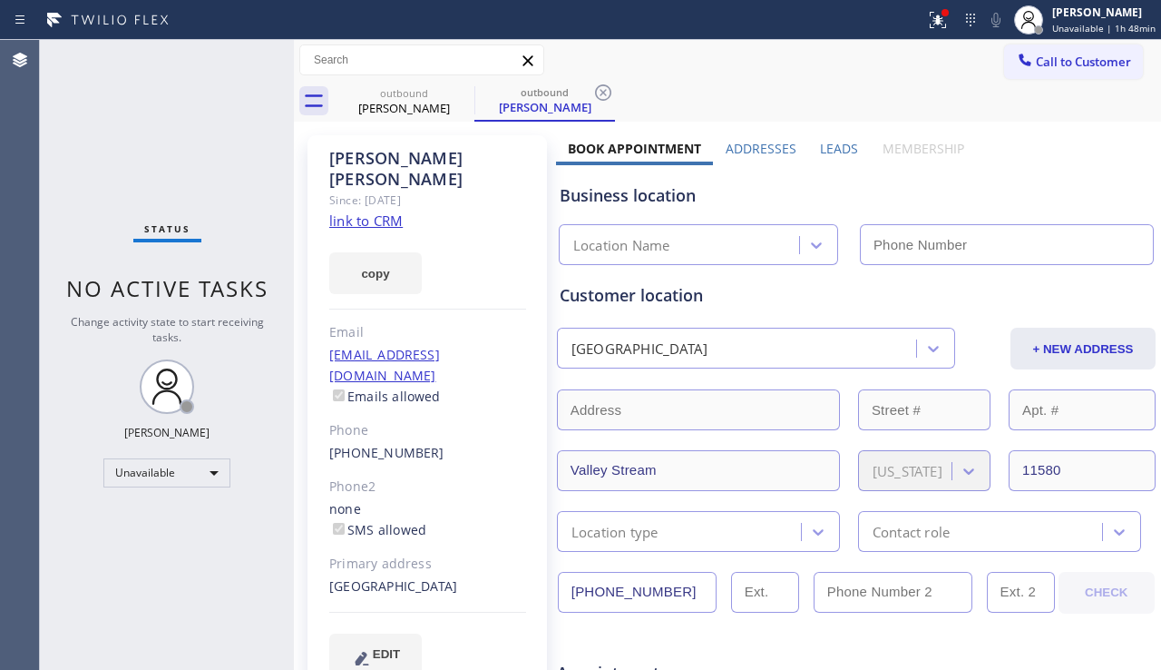
click at [839, 145] on label "Leads" at bounding box center [839, 148] width 38 height 17
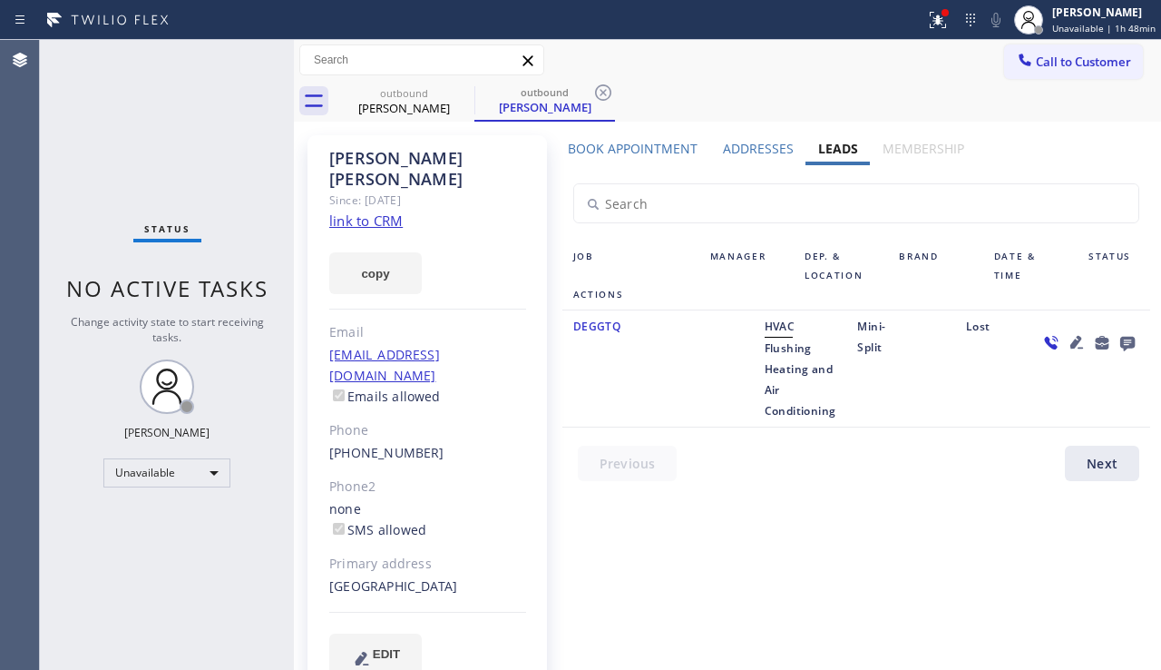
click at [1079, 339] on icon at bounding box center [1077, 342] width 13 height 13
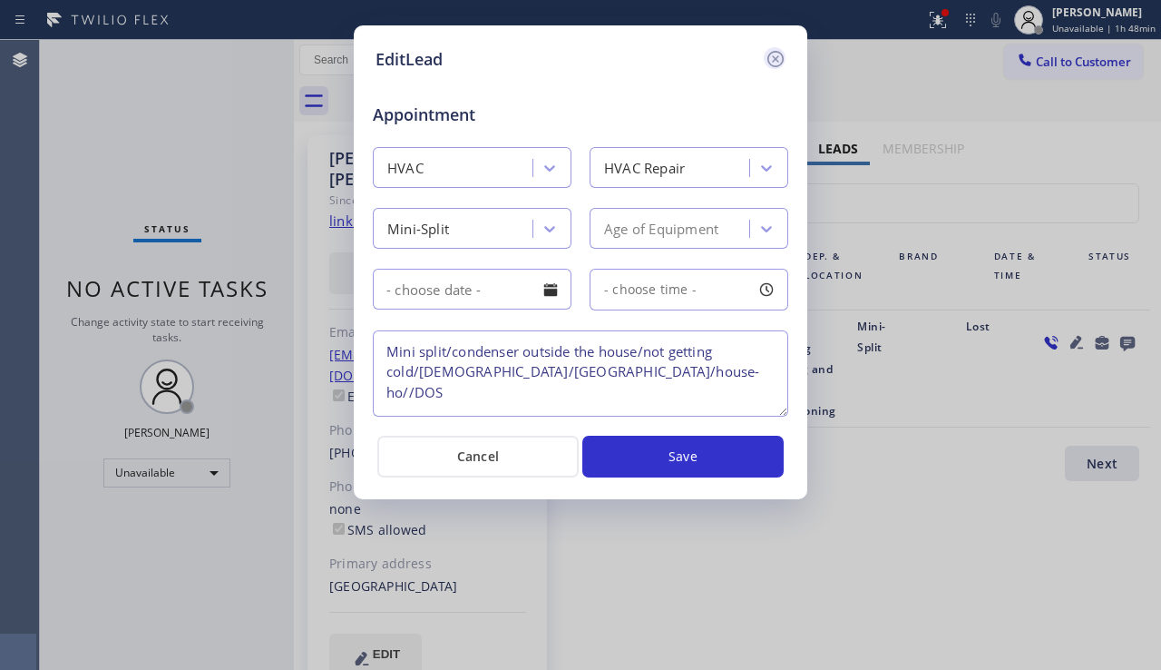
click at [783, 55] on icon at bounding box center [776, 59] width 16 height 16
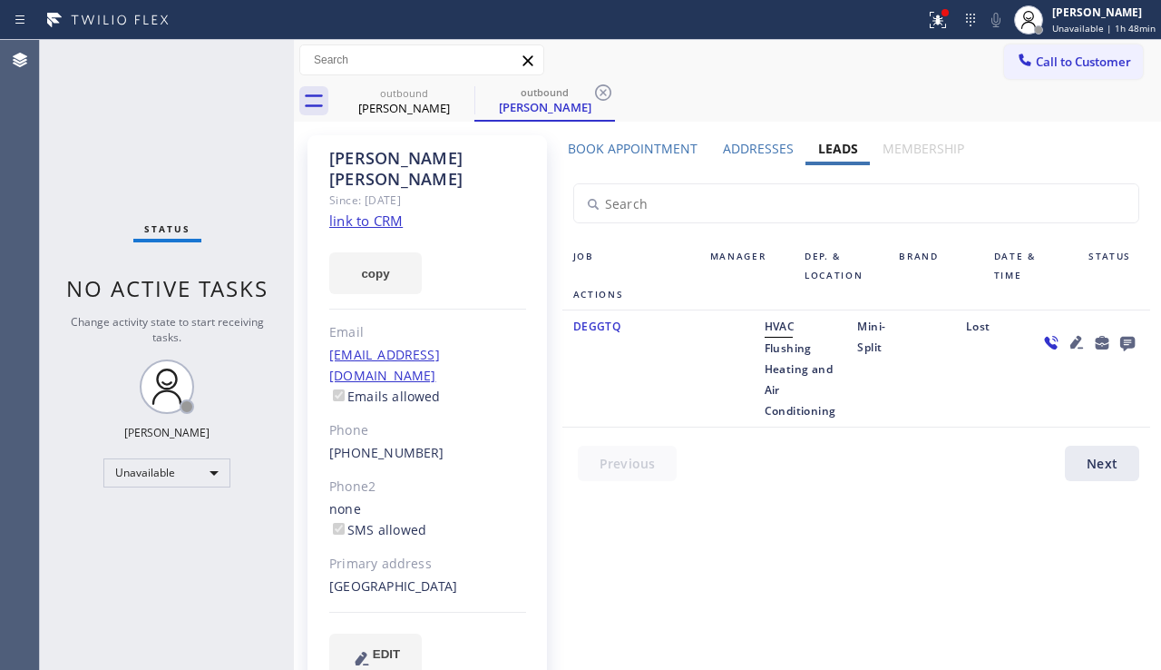
click at [1077, 345] on icon at bounding box center [1077, 342] width 13 height 13
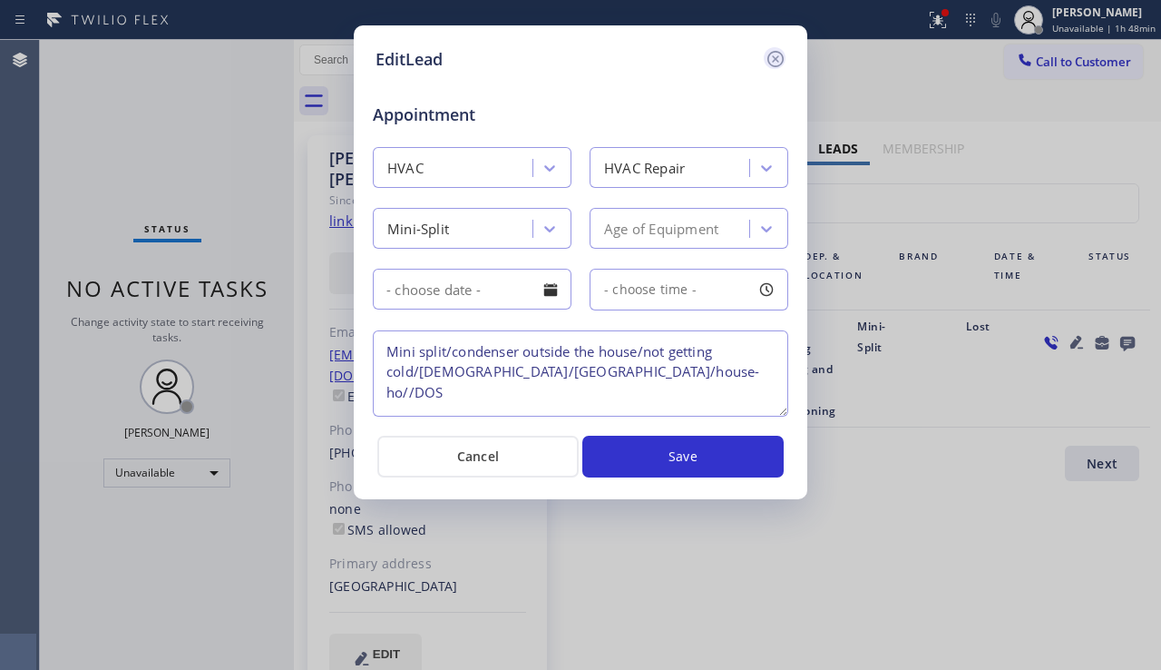
click at [776, 56] on icon at bounding box center [776, 59] width 22 height 22
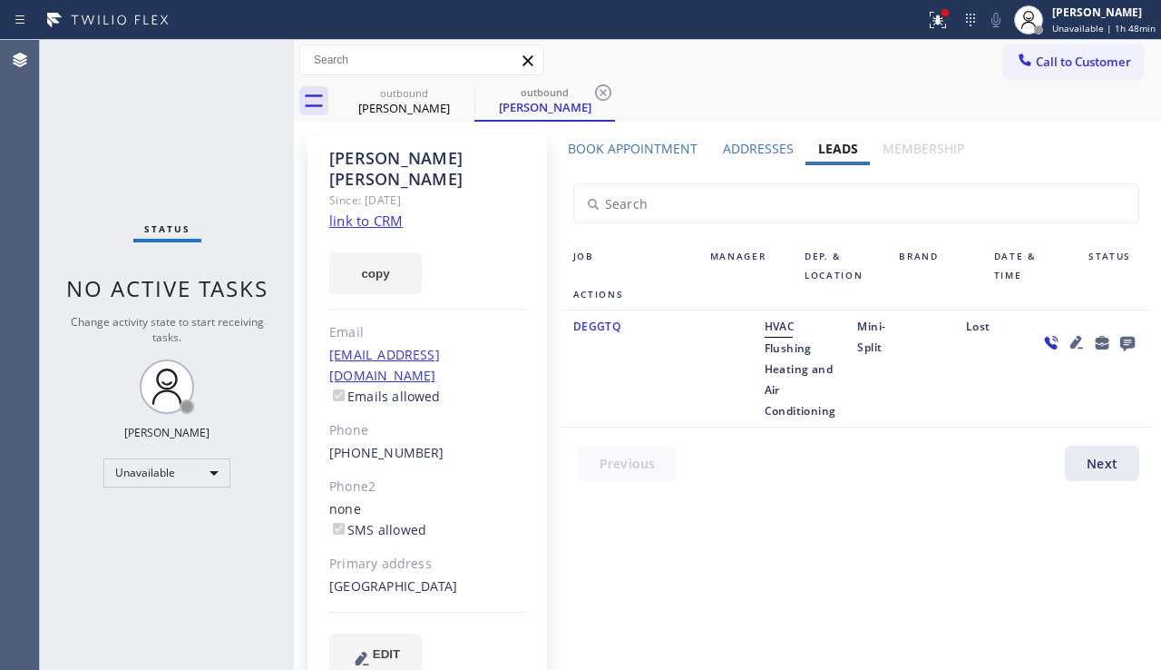
click at [367, 211] on link "link to CRM" at bounding box center [365, 220] width 73 height 18
drag, startPoint x: 1044, startPoint y: 530, endPoint x: 1014, endPoint y: 541, distance: 32.7
click at [1044, 530] on div "Book Appointment Addresses Leads Membership Business location Flushing Heating …" at bounding box center [856, 423] width 601 height 566
click at [1059, 128] on div "[PERSON_NAME] Since: [DATE] link to CRM copy Email [EMAIL_ADDRESS][DOMAIN_NAME]…" at bounding box center [728, 416] width 858 height 580
click at [1061, 64] on span "Call to Customer" at bounding box center [1083, 62] width 95 height 16
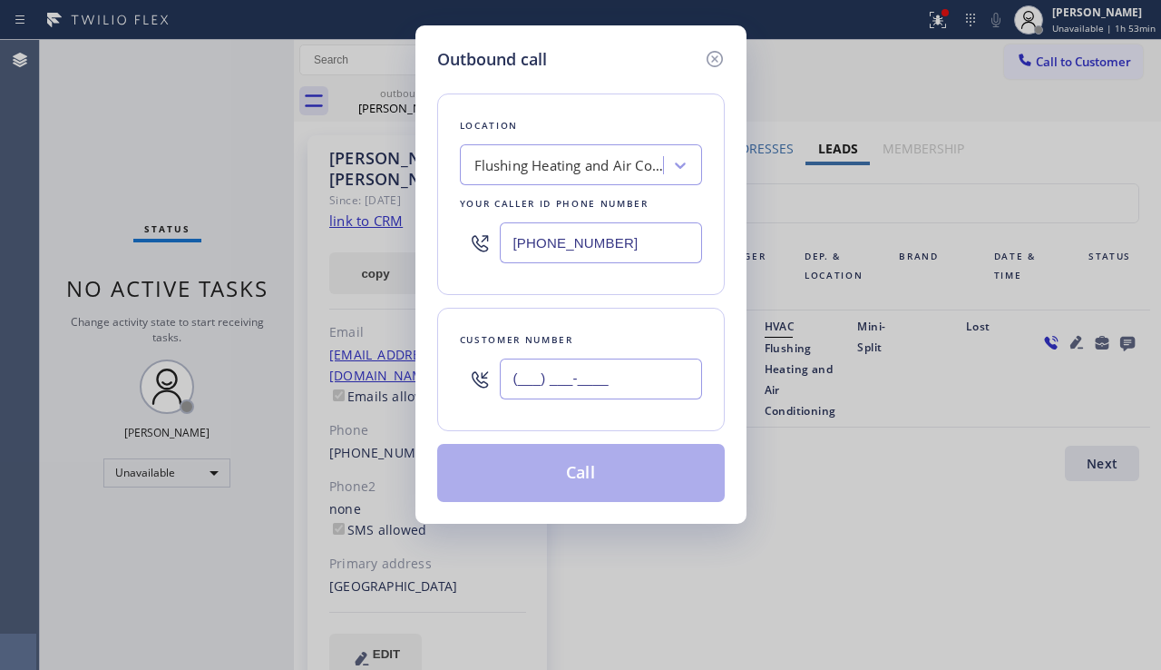
click at [550, 374] on input "(___) ___-____" at bounding box center [601, 378] width 202 height 41
paste input "323) 219-8981"
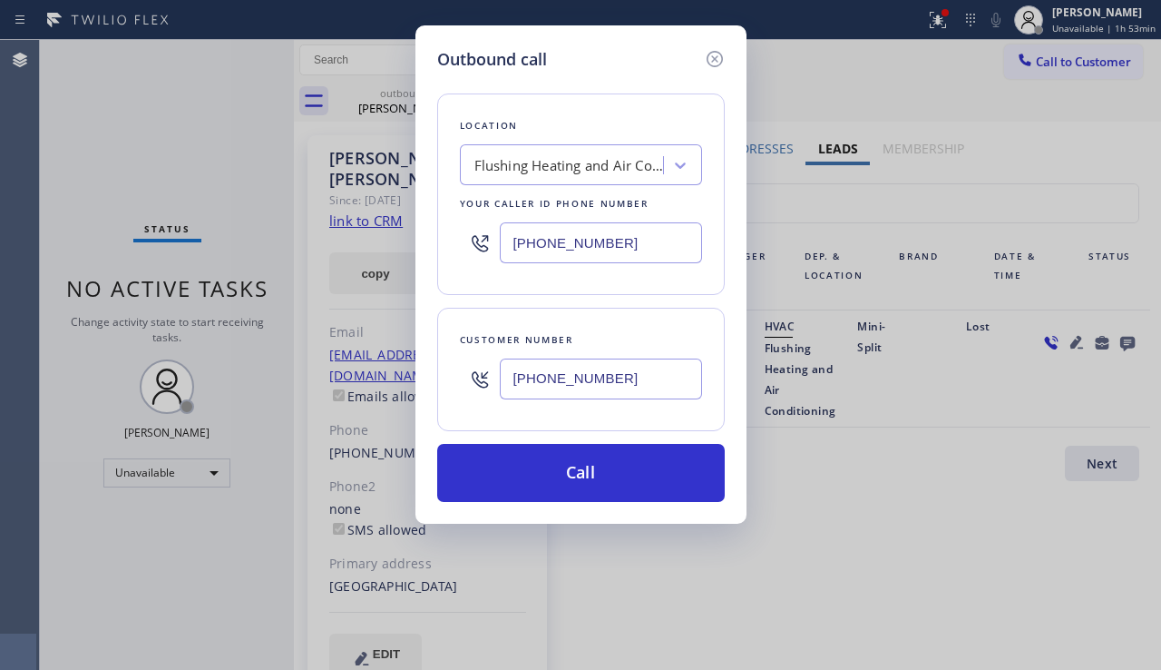
type input "[PHONE_NUMBER]"
drag, startPoint x: 619, startPoint y: 241, endPoint x: 485, endPoint y: 240, distance: 133.4
click at [485, 240] on div "[PHONE_NUMBER]" at bounding box center [581, 242] width 242 height 59
paste input "23) 203-0882"
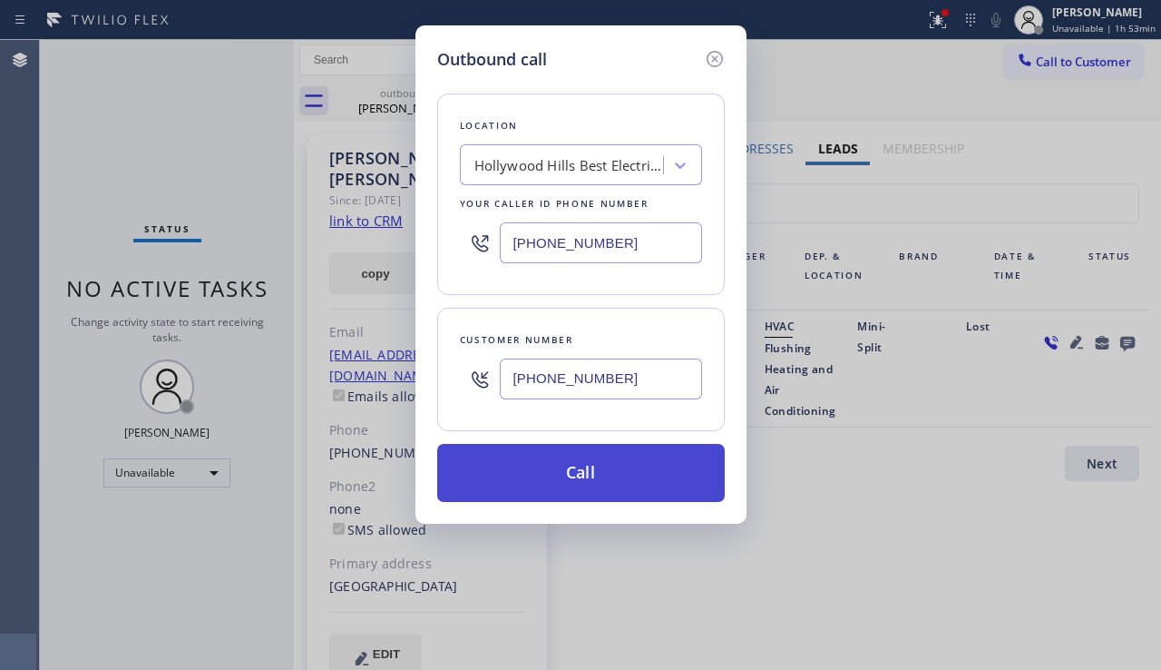
type input "[PHONE_NUMBER]"
click at [604, 498] on button "Call" at bounding box center [581, 473] width 288 height 58
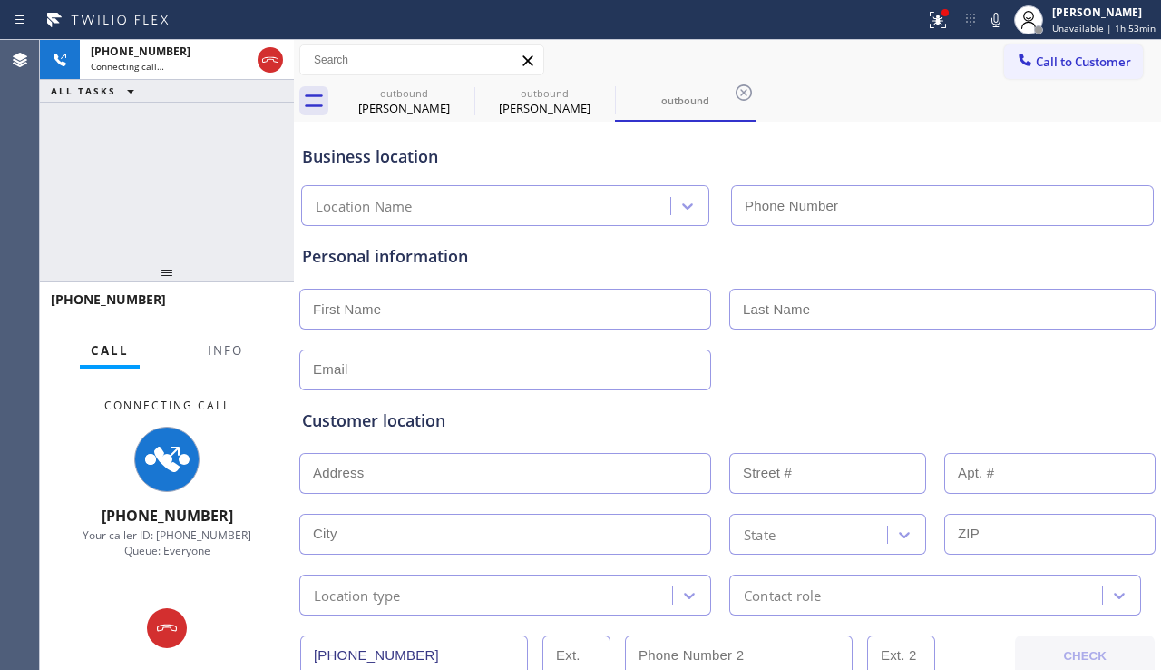
type input "[PHONE_NUMBER]"
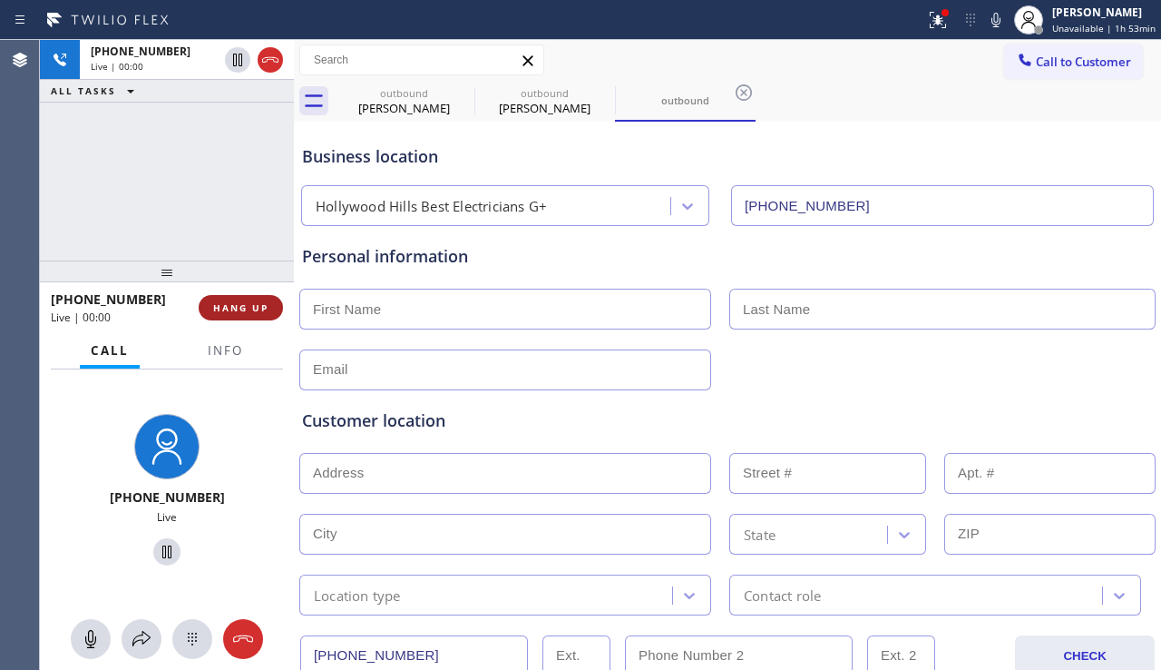
click at [249, 308] on span "HANG UP" at bounding box center [240, 307] width 55 height 13
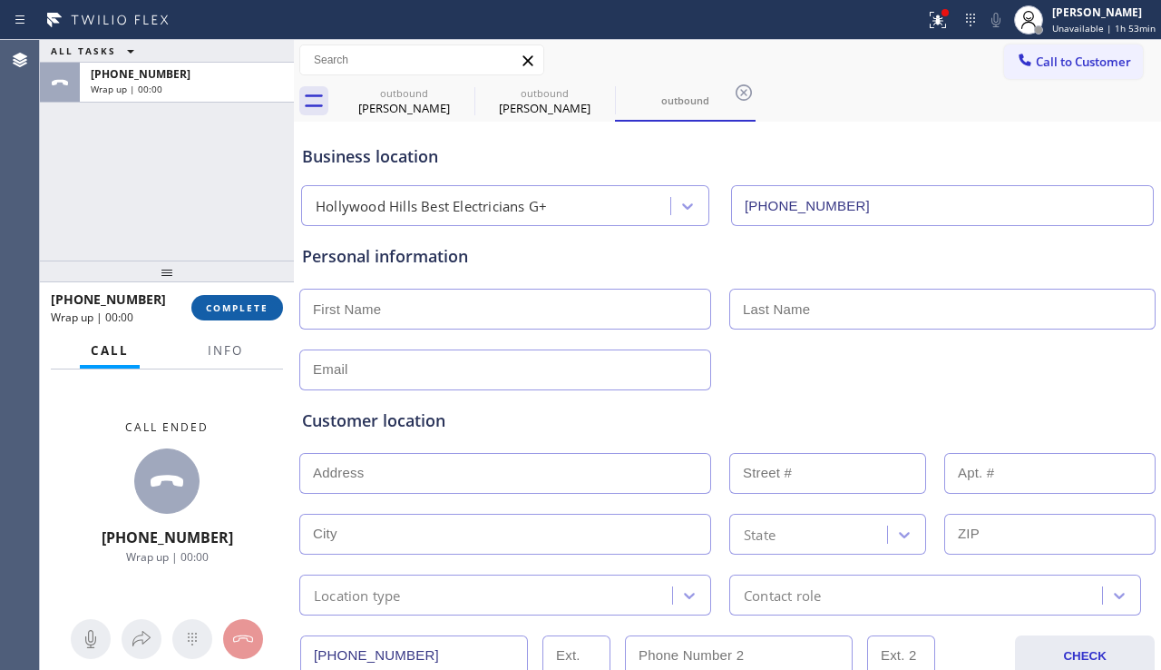
click at [249, 308] on span "COMPLETE" at bounding box center [237, 307] width 63 height 13
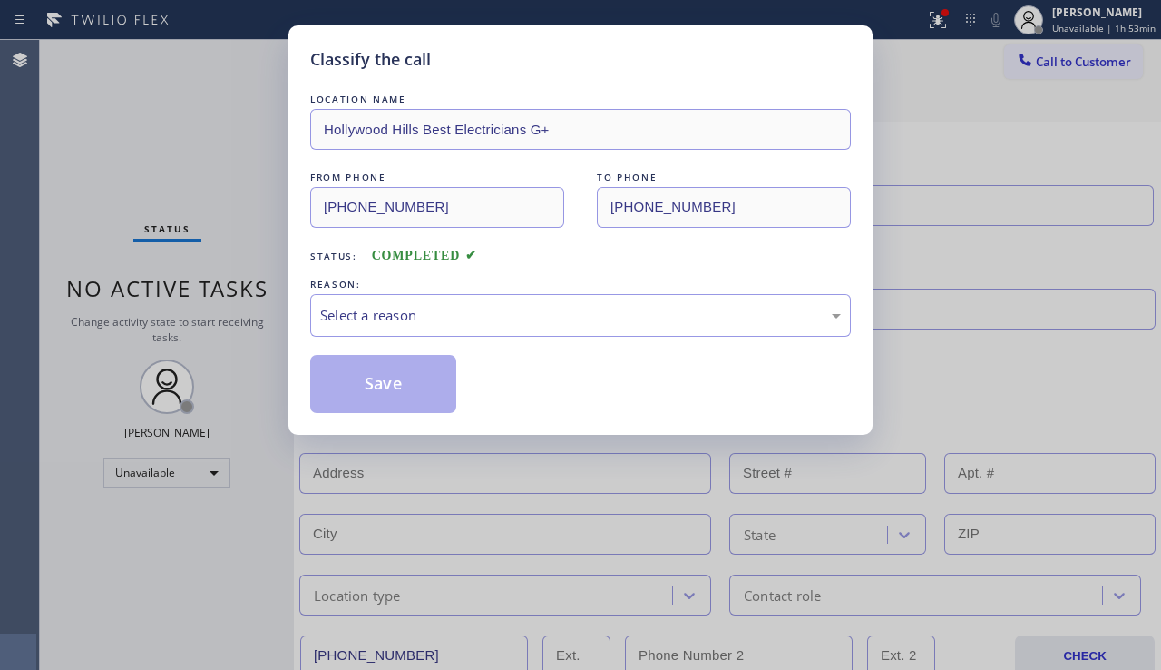
click at [586, 203] on div "FROM PHONE [PHONE_NUMBER] TO PHONE [PHONE_NUMBER]" at bounding box center [580, 198] width 541 height 60
click at [301, 122] on div "Classify the call LOCATION NAME [GEOGRAPHIC_DATA] Best Electricians G+ FROM PHO…" at bounding box center [581, 229] width 584 height 409
click at [568, 199] on div "FROM PHONE [PHONE_NUMBER] TO PHONE [PHONE_NUMBER]" at bounding box center [580, 198] width 541 height 60
click at [578, 309] on div "Select a reason" at bounding box center [580, 315] width 521 height 21
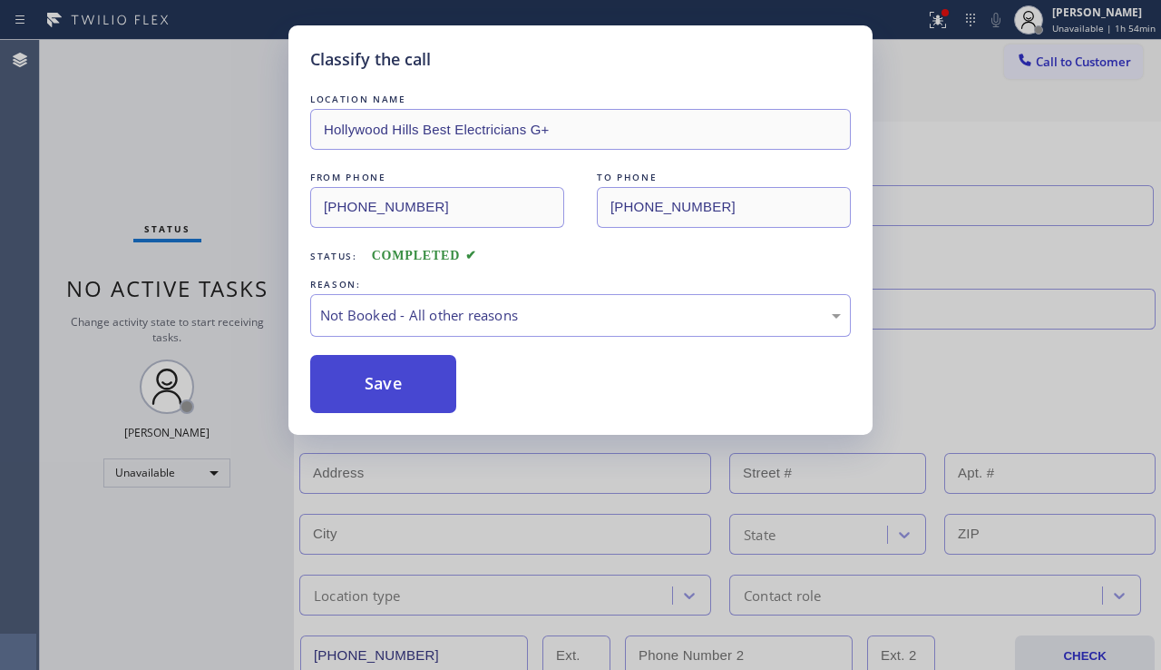
drag, startPoint x: 427, startPoint y: 376, endPoint x: 369, endPoint y: 390, distance: 59.9
click at [368, 390] on button "Save" at bounding box center [383, 384] width 146 height 58
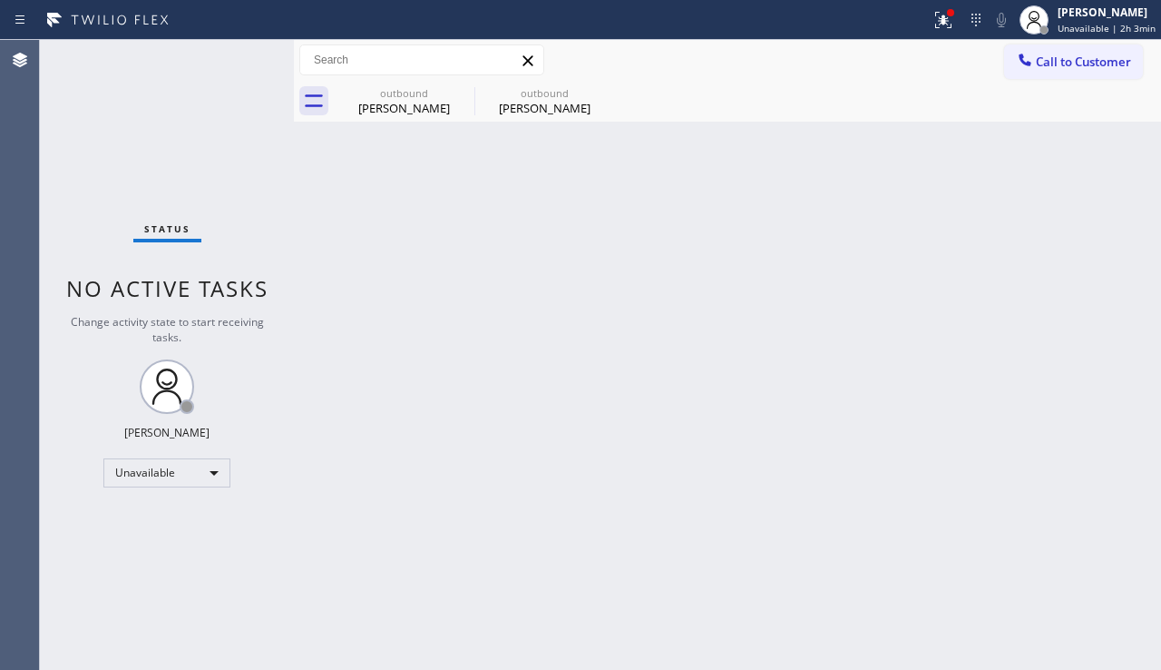
click at [544, 332] on div "Back to Dashboard Change Sender ID Customers Technicians Select a contact Outbo…" at bounding box center [727, 355] width 867 height 630
click at [464, 92] on icon at bounding box center [463, 92] width 16 height 16
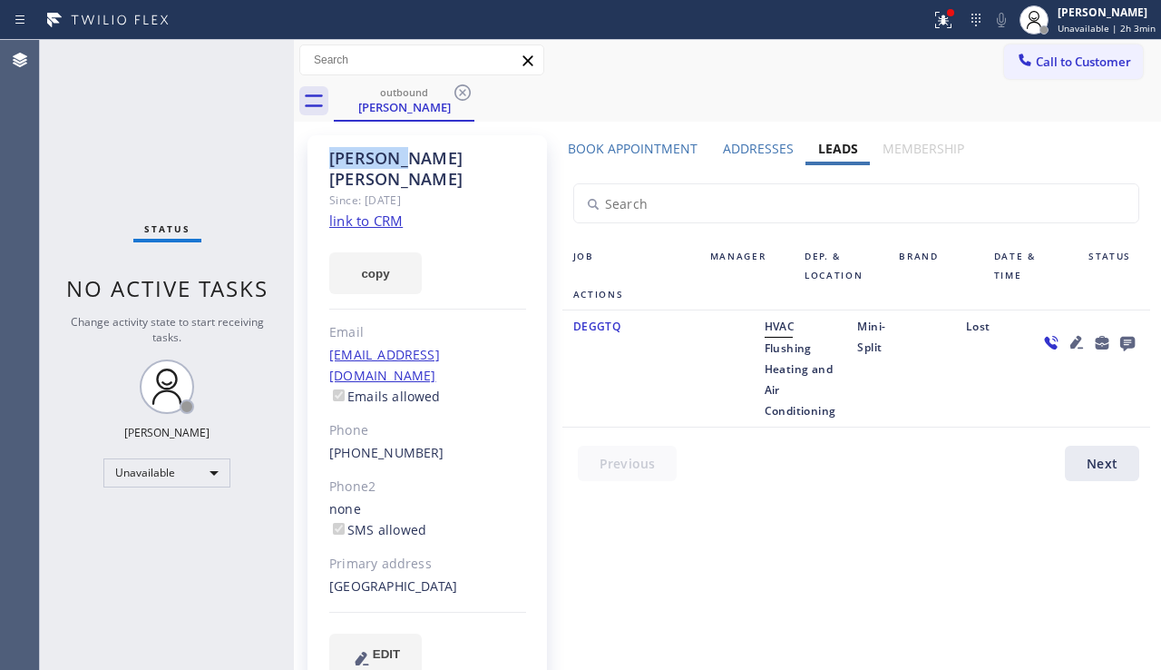
click at [464, 92] on icon at bounding box center [463, 92] width 16 height 16
click at [464, 92] on div "outbound [PERSON_NAME]" at bounding box center [748, 101] width 828 height 41
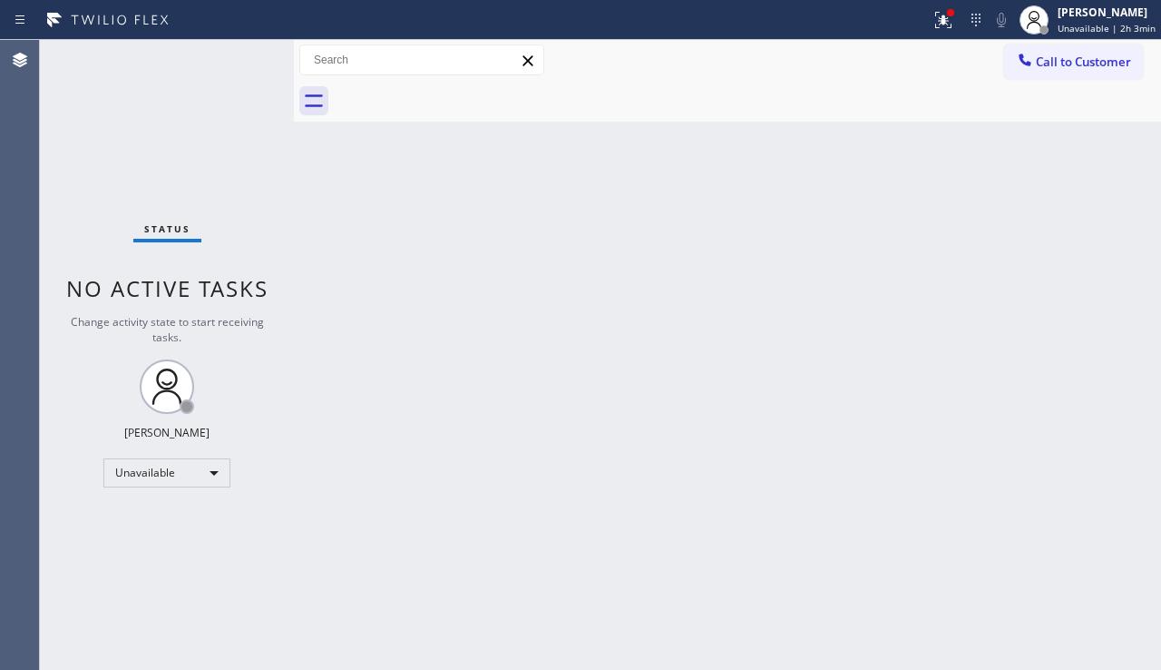
click at [512, 294] on div "Back to Dashboard Change Sender ID Customers Technicians Select a contact Outbo…" at bounding box center [727, 355] width 867 height 630
click at [1084, 373] on div "Back to Dashboard Change Sender ID Customers Technicians Select a contact Outbo…" at bounding box center [727, 355] width 867 height 630
drag, startPoint x: 1085, startPoint y: 457, endPoint x: 1064, endPoint y: 350, distance: 109.1
click at [1083, 447] on div "Back to Dashboard Change Sender ID Customers Technicians Select a contact Outbo…" at bounding box center [727, 355] width 867 height 630
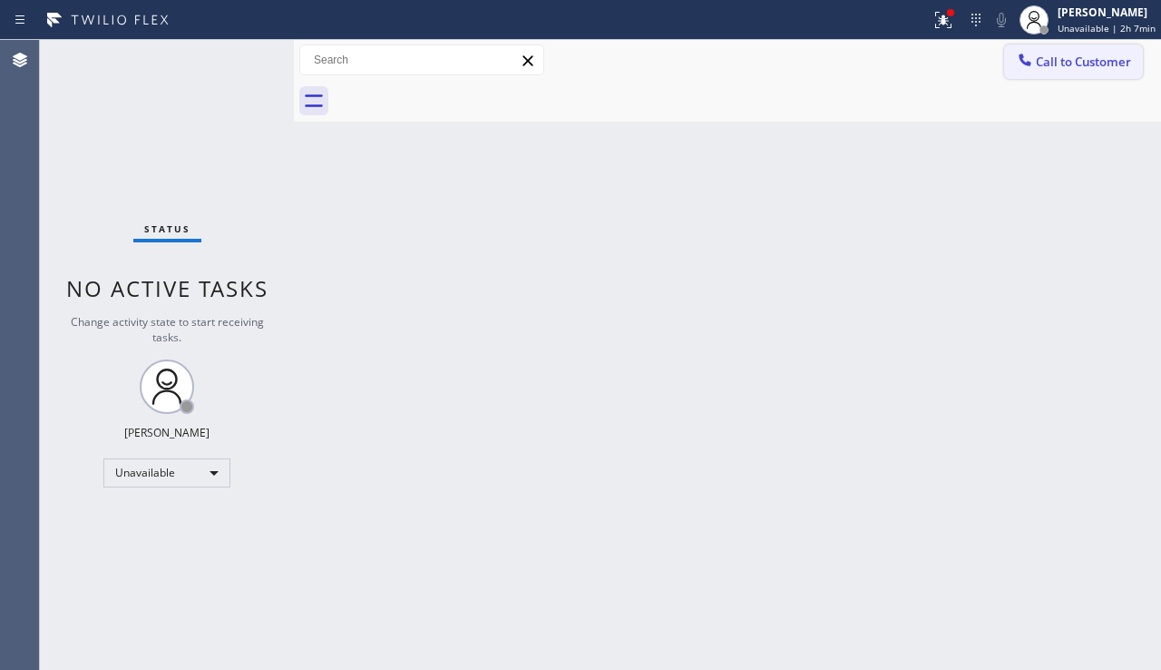
click at [1071, 72] on button "Call to Customer" at bounding box center [1073, 61] width 139 height 34
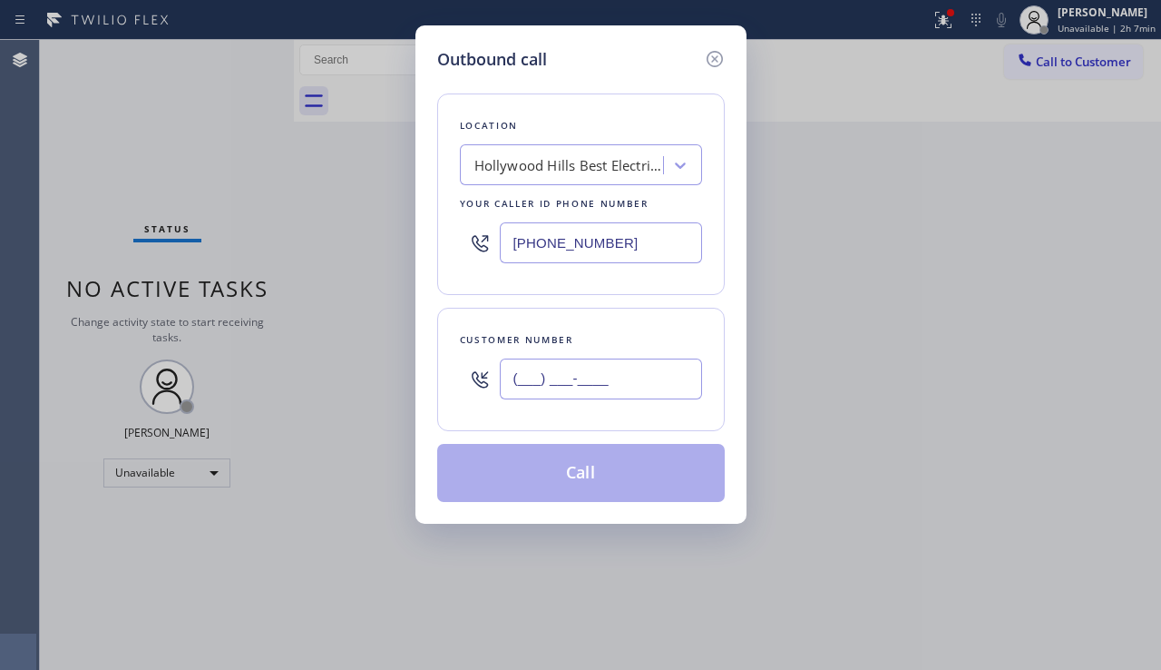
click at [600, 381] on input "(___) ___-____" at bounding box center [601, 378] width 202 height 41
paste input "310) 848-3474"
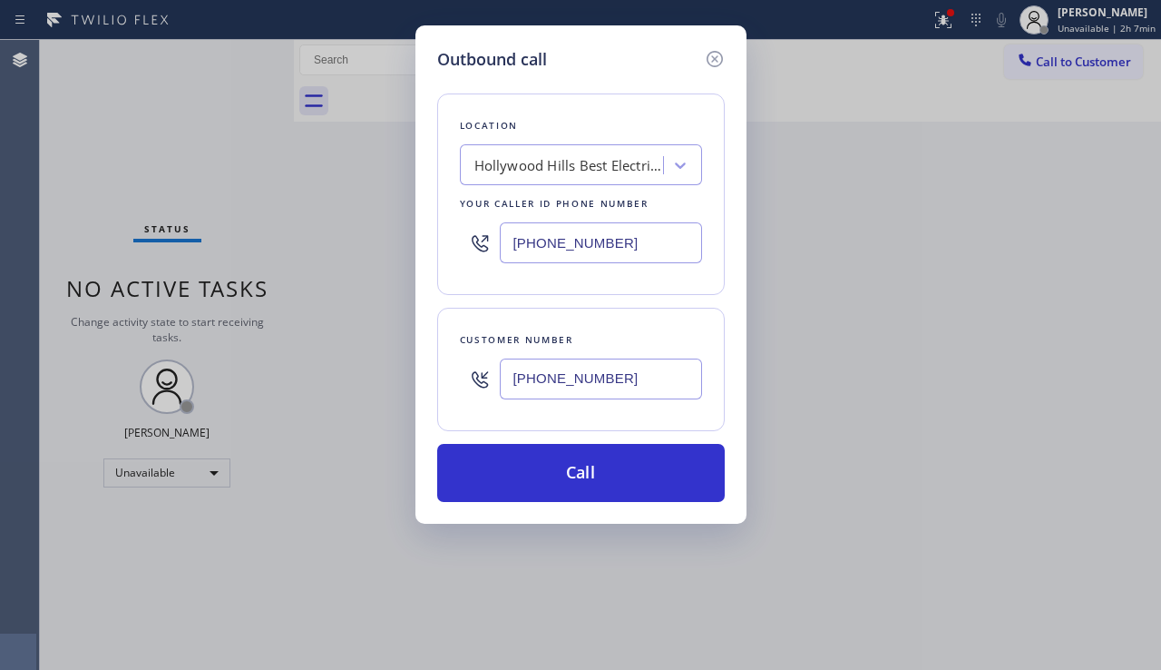
type input "[PHONE_NUMBER]"
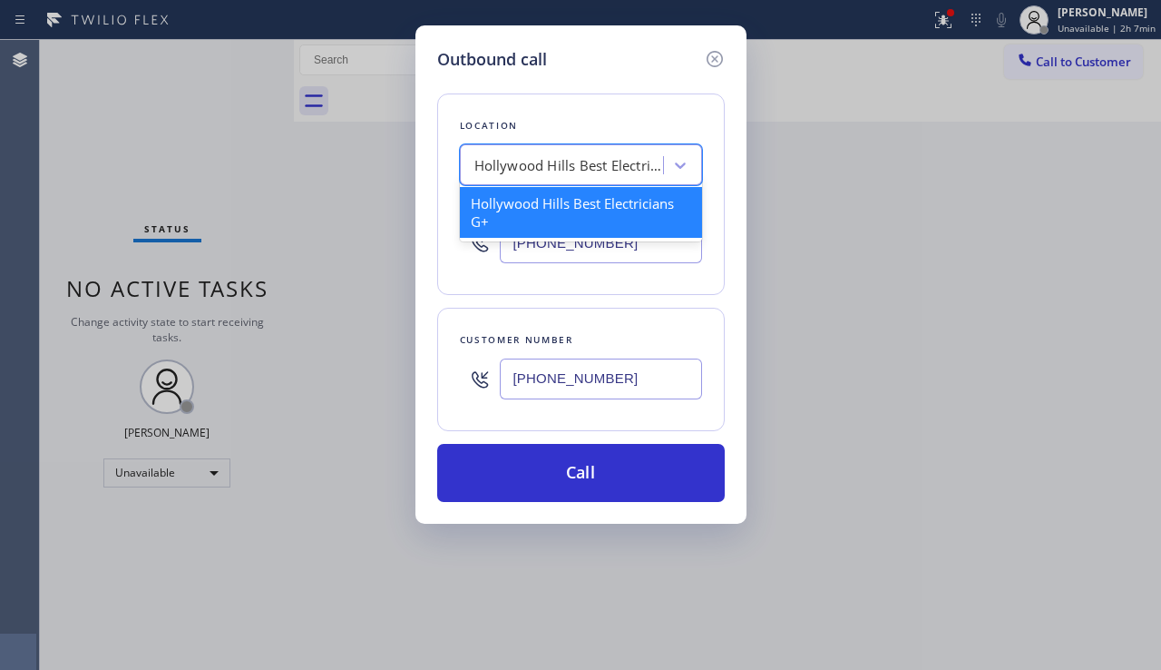
click at [534, 180] on div "Hollywood Hills Best Electricians G+" at bounding box center [564, 166] width 198 height 32
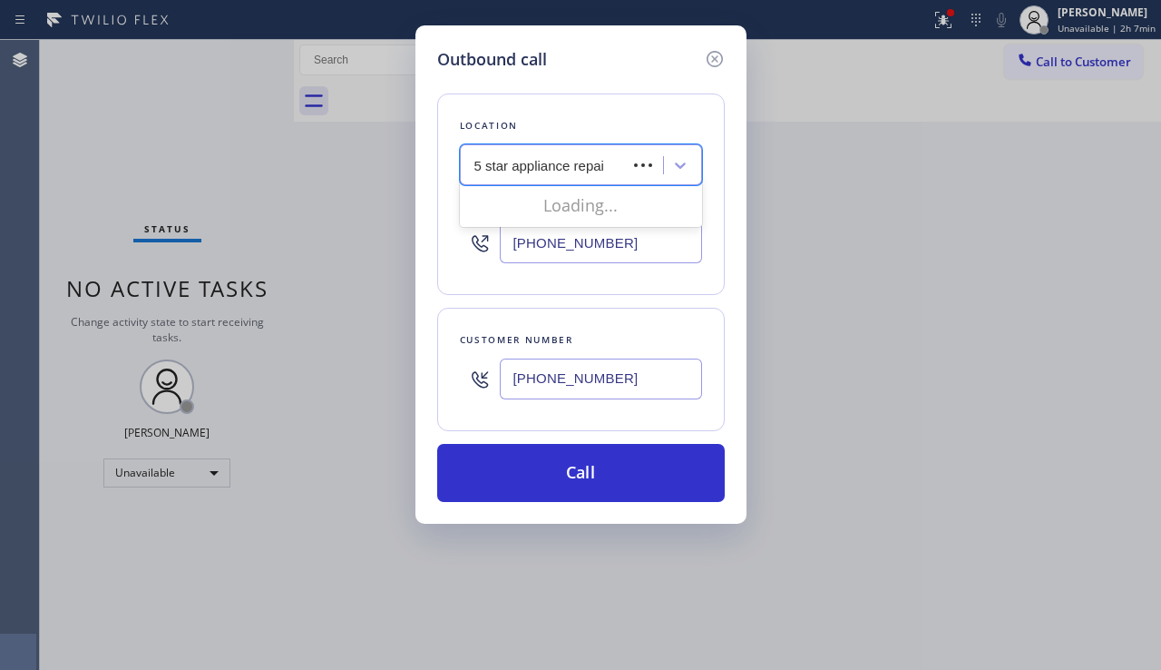
type input "5 star appliance repair"
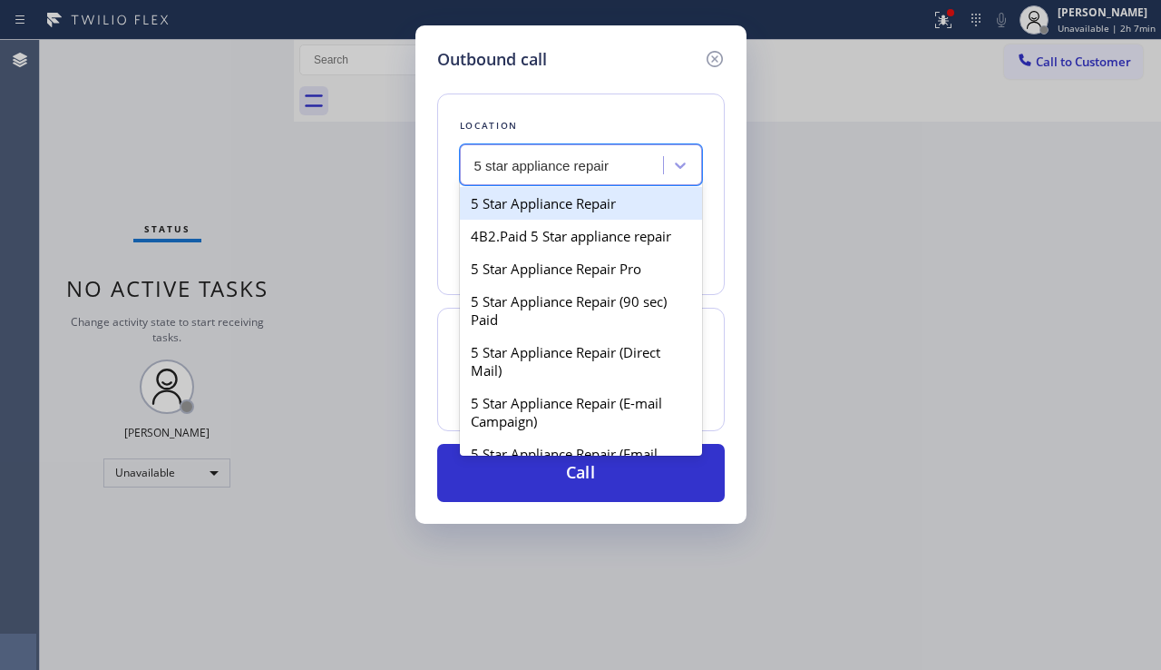
drag, startPoint x: 534, startPoint y: 198, endPoint x: 539, endPoint y: 208, distance: 11.0
click at [534, 199] on div "5 Star Appliance Repair" at bounding box center [581, 203] width 242 height 33
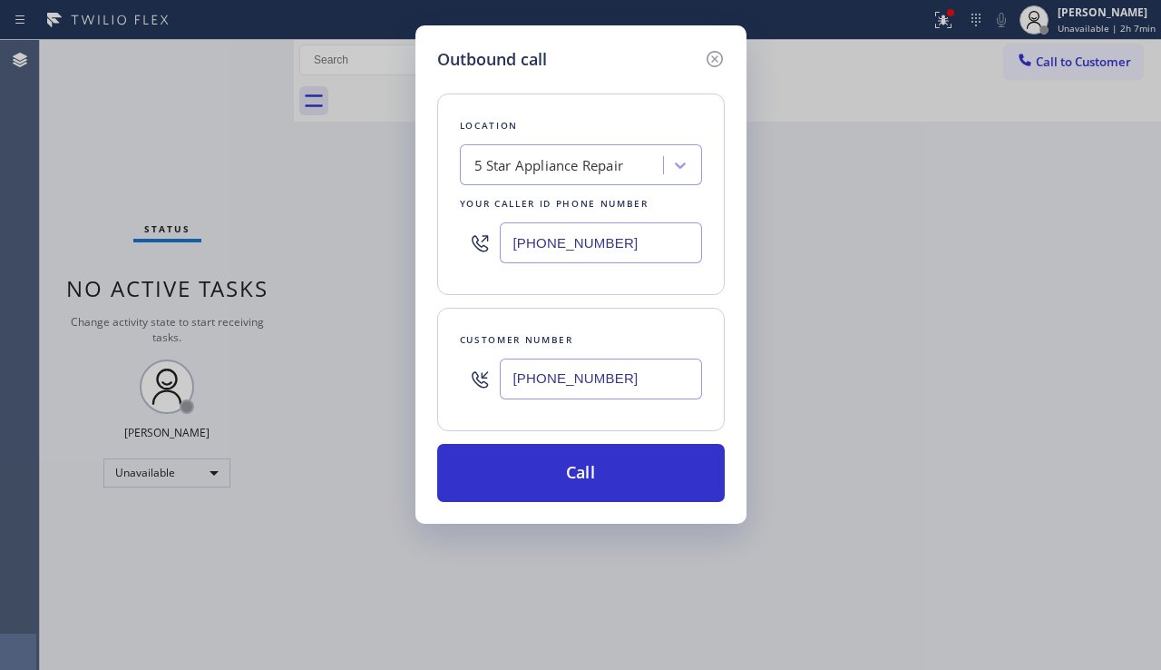
click at [1096, 360] on div "Outbound call Location 5 Star Appliance Repair Your caller id phone number [PHO…" at bounding box center [580, 335] width 1161 height 670
click at [630, 161] on div "5 Star Appliance Repair" at bounding box center [564, 166] width 198 height 32
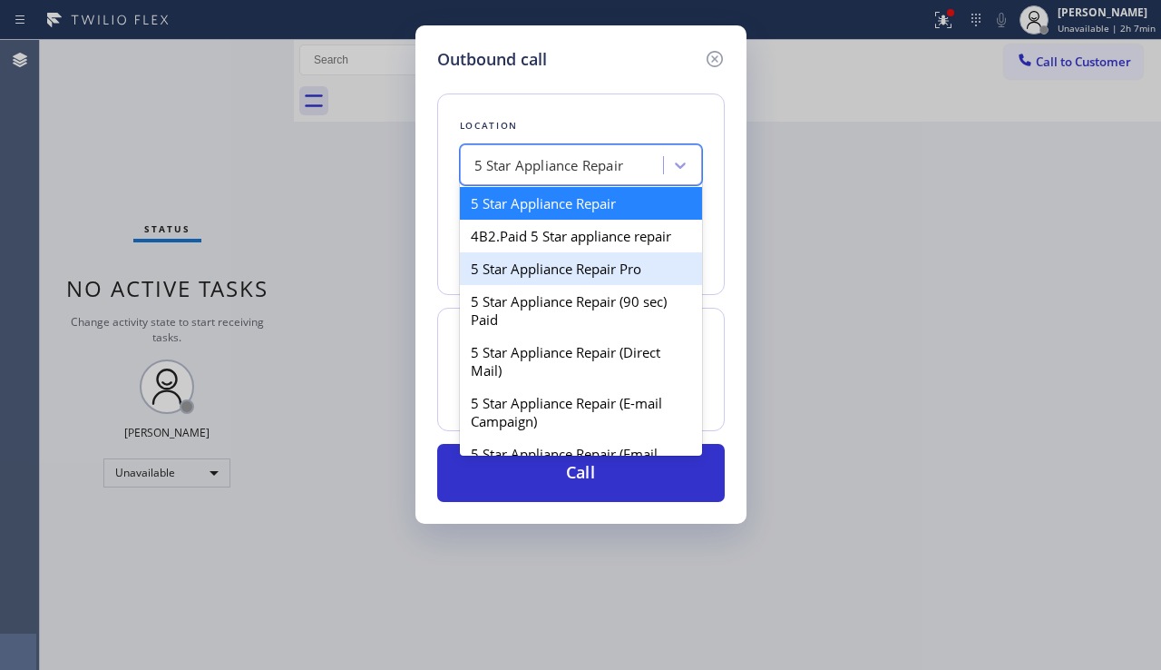
click at [607, 260] on div "5 Star Appliance Repair Pro" at bounding box center [581, 268] width 242 height 33
type input "[PHONE_NUMBER]"
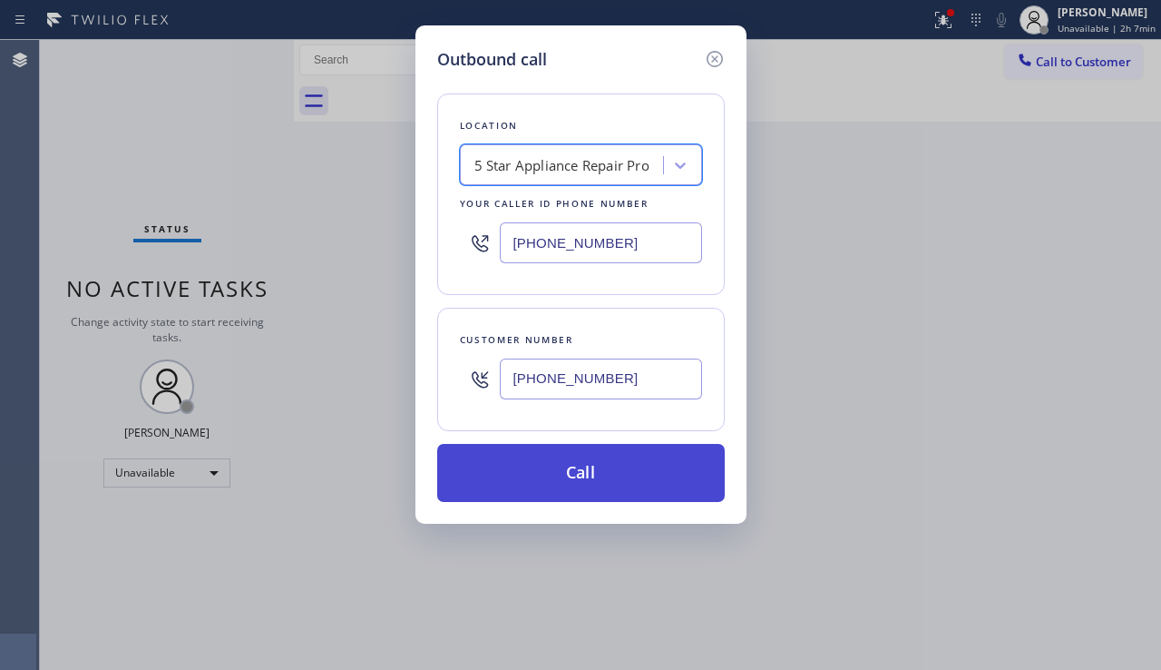
click at [554, 478] on button "Call" at bounding box center [581, 473] width 288 height 58
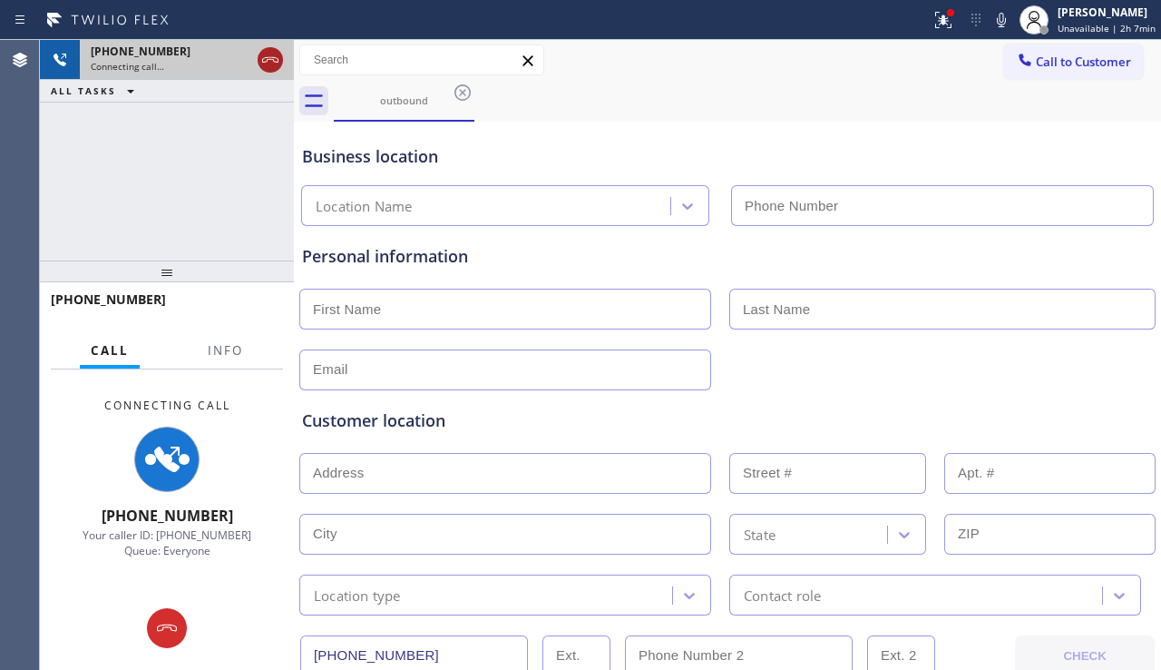
type input "[PHONE_NUMBER]"
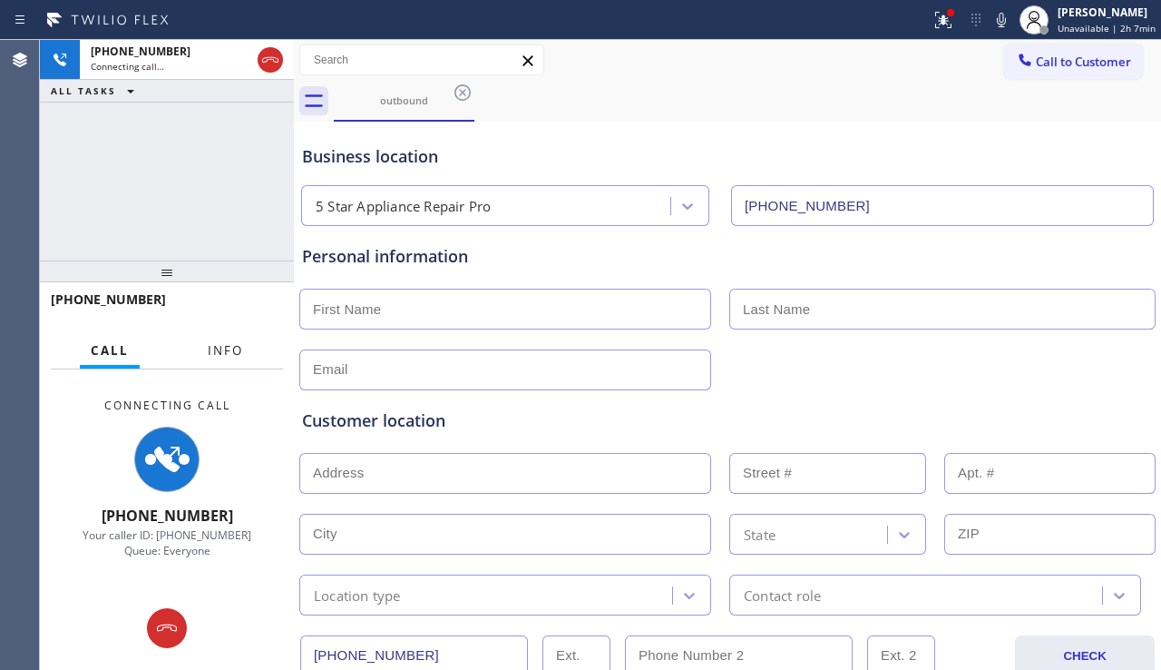
click at [226, 342] on span "Info" at bounding box center [225, 350] width 35 height 16
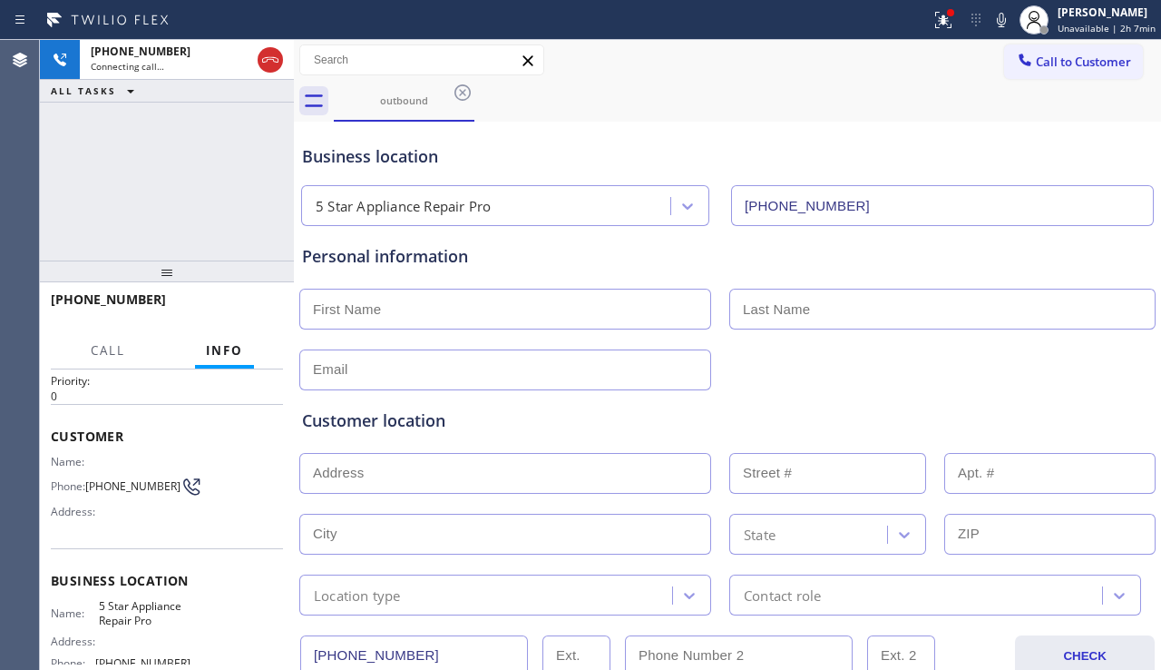
scroll to position [91, 0]
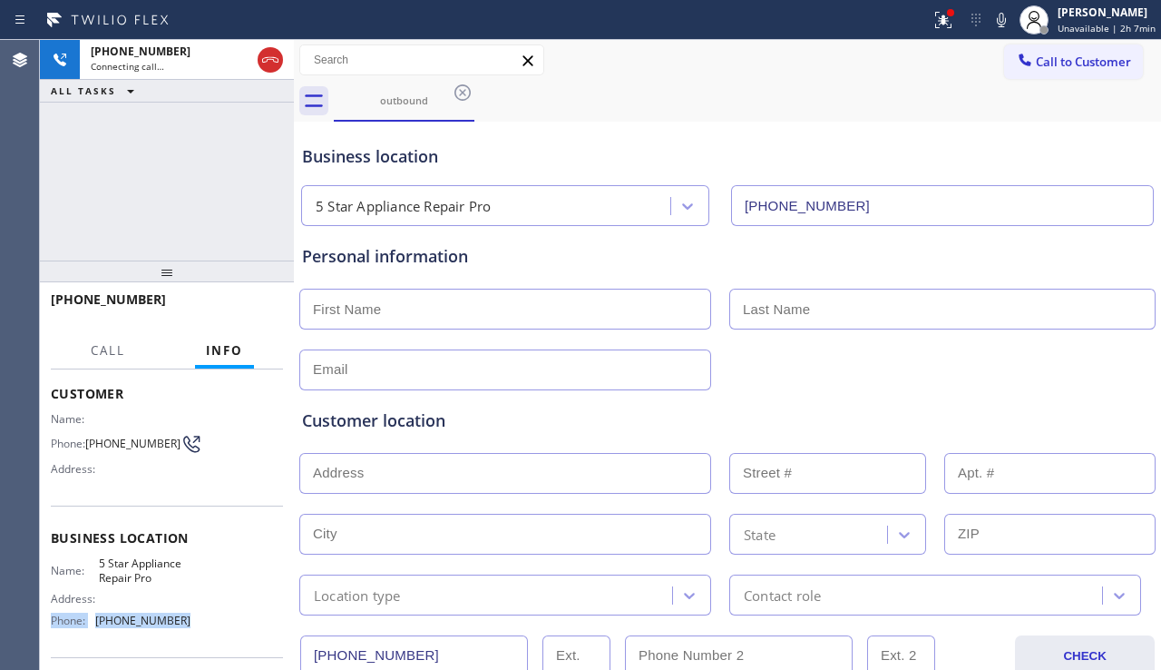
drag, startPoint x: 181, startPoint y: 623, endPoint x: 49, endPoint y: 622, distance: 131.6
click at [49, 623] on div "Context Queue: Everyone Priority: 0 Customer Name: Phone: [PHONE_NUMBER] Addres…" at bounding box center [167, 519] width 254 height 300
drag, startPoint x: 681, startPoint y: 188, endPoint x: 642, endPoint y: 207, distance: 42.6
click at [642, 207] on div "5 Star Appliance Repair Pro [PHONE_NUMBER]" at bounding box center [728, 202] width 860 height 48
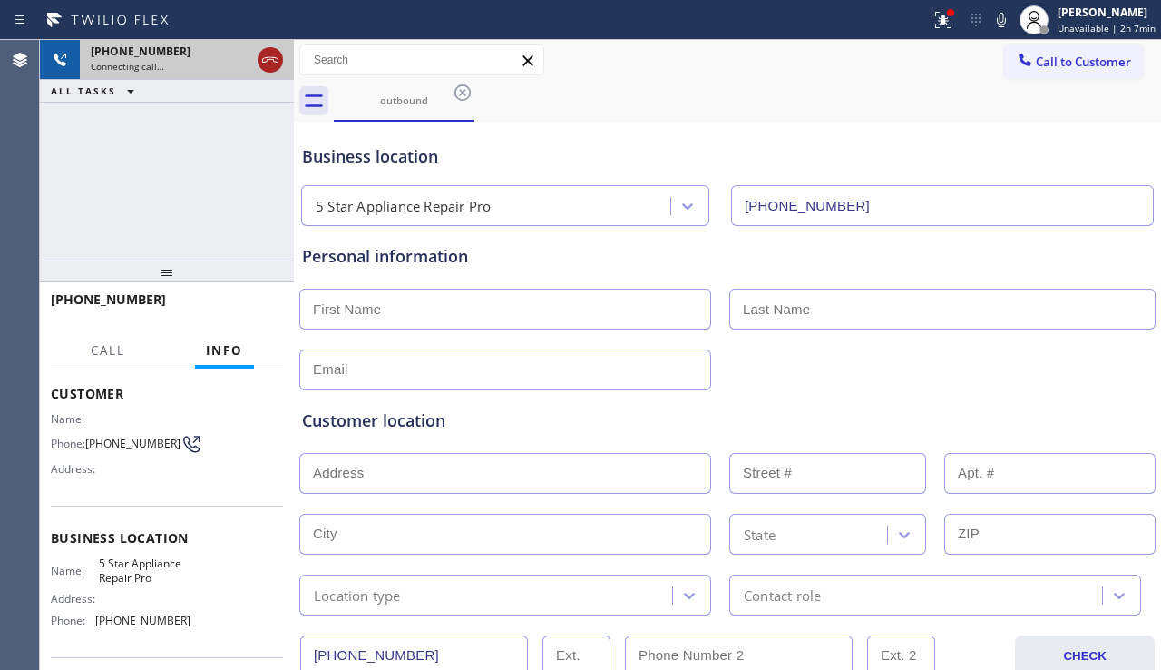
click at [264, 62] on icon at bounding box center [270, 59] width 16 height 5
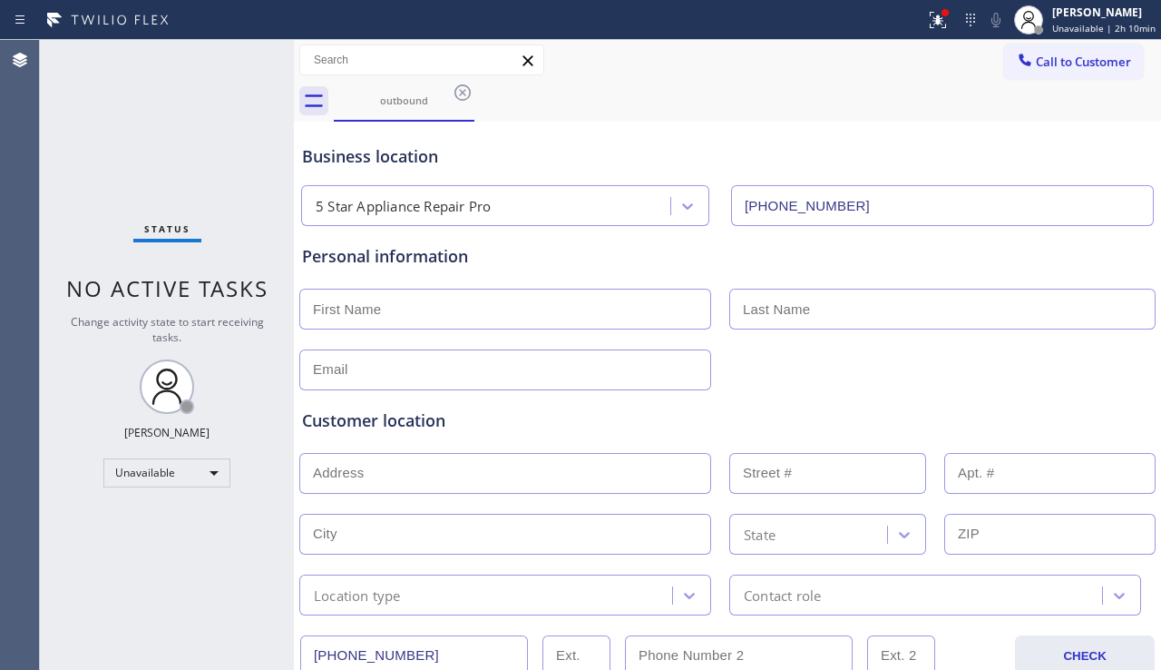
click at [1125, 426] on div "Customer location" at bounding box center [727, 420] width 851 height 24
click at [429, 417] on div "Customer location" at bounding box center [727, 420] width 851 height 24
drag, startPoint x: 1047, startPoint y: 384, endPoint x: 1035, endPoint y: 386, distance: 11.9
click at [1047, 384] on div "Customer location >> ADD NEW ADDRESS << + NEW ADDRESS State Location type Conta…" at bounding box center [728, 499] width 858 height 232
drag, startPoint x: 1055, startPoint y: 72, endPoint x: 808, endPoint y: 184, distance: 271.3
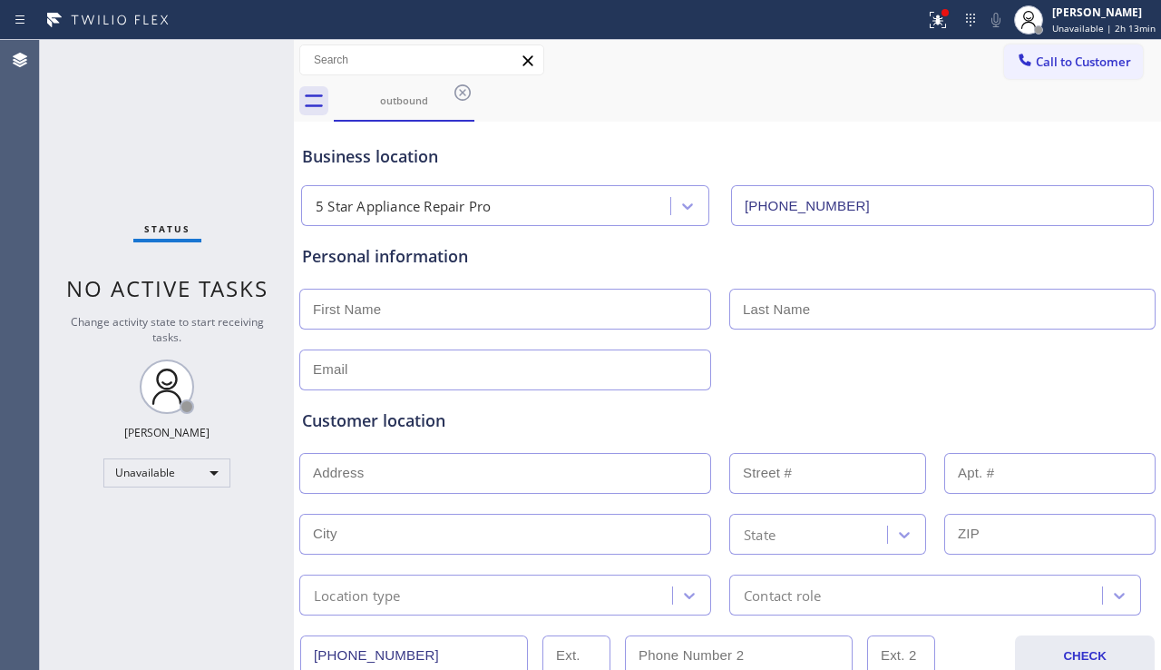
click at [1055, 72] on button "Call to Customer" at bounding box center [1073, 61] width 139 height 34
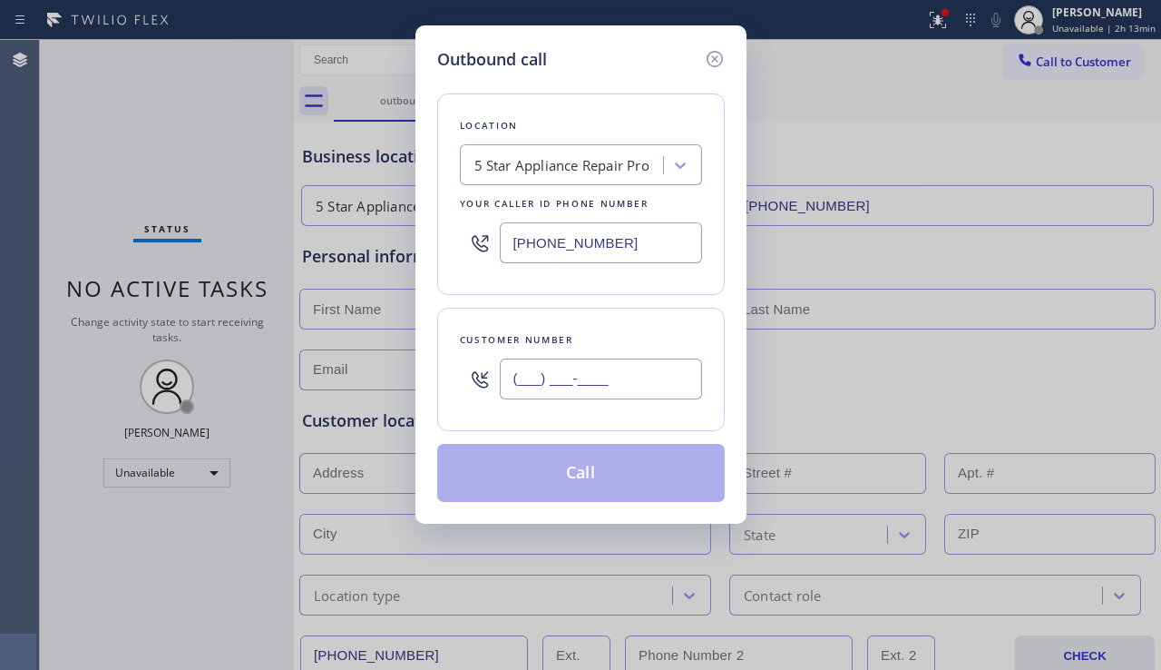
click at [568, 361] on input "(___) ___-____" at bounding box center [601, 378] width 202 height 41
paste input "818) 359-3637"
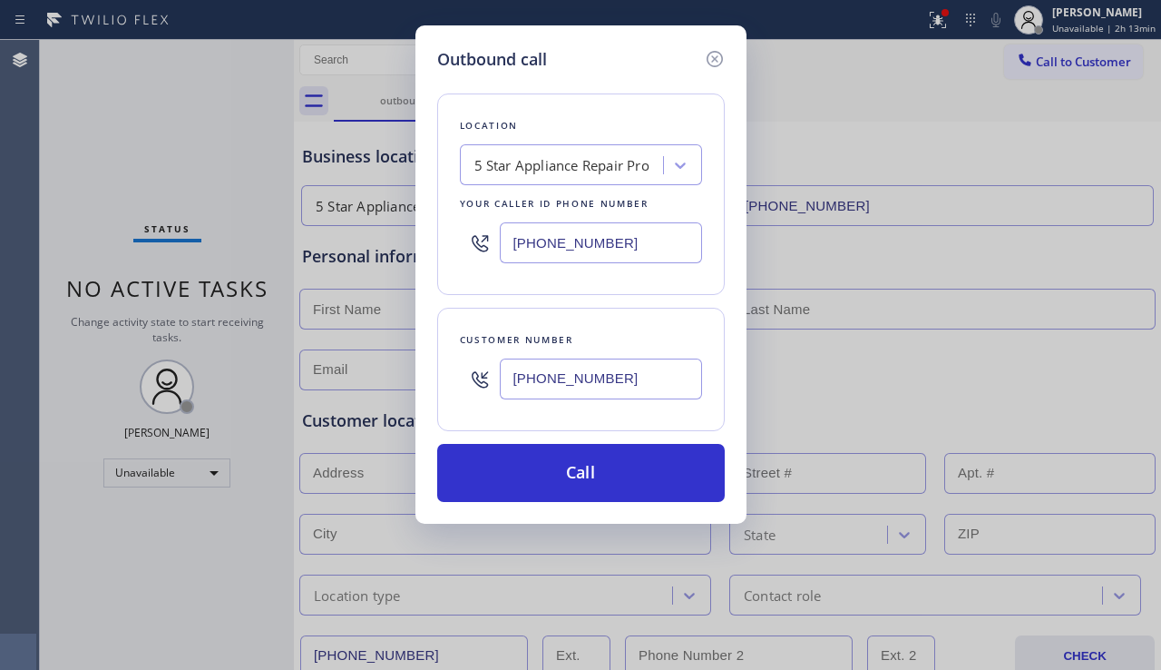
type input "[PHONE_NUMBER]"
drag, startPoint x: 629, startPoint y: 240, endPoint x: 415, endPoint y: 247, distance: 214.3
click at [417, 248] on div "Outbound call Location 5 Star Appliance Repair Pro Your caller id phone number …" at bounding box center [581, 274] width 331 height 498
paste input "18) 937-1318"
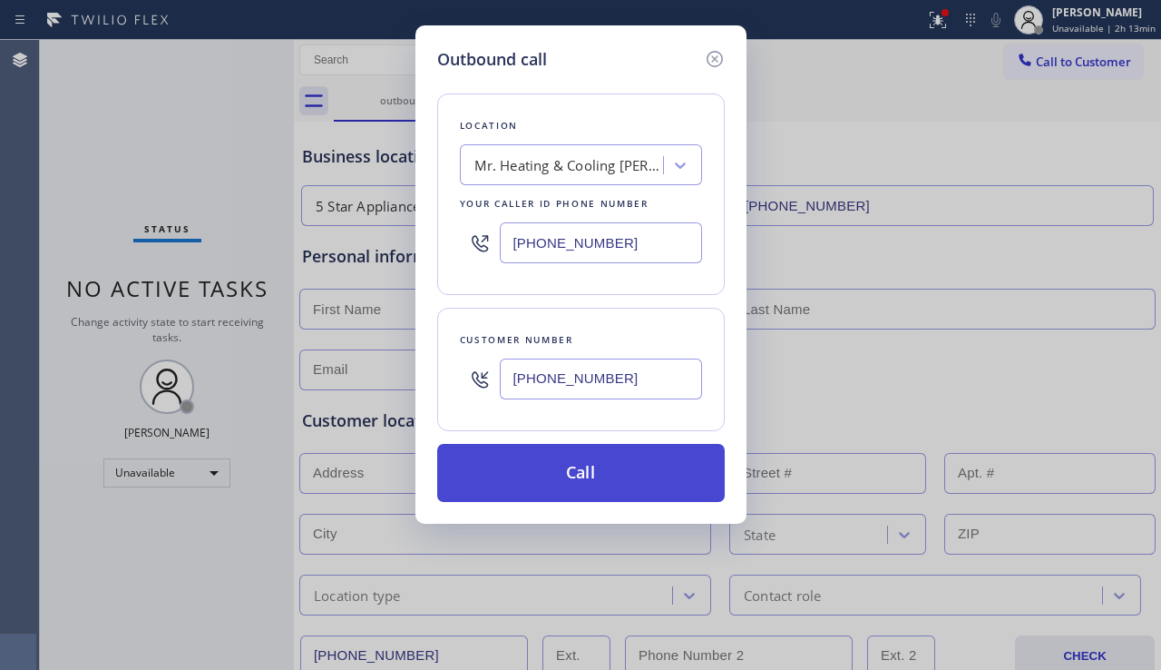
type input "[PHONE_NUMBER]"
click at [568, 468] on button "Call" at bounding box center [581, 473] width 288 height 58
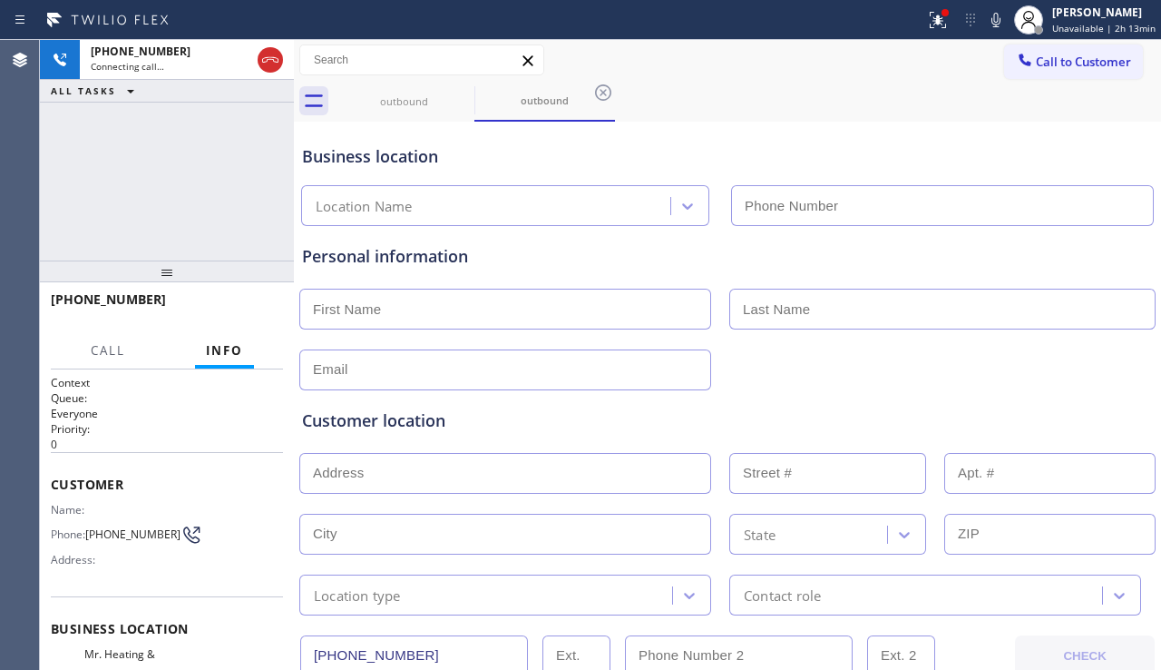
type input "[PHONE_NUMBER]"
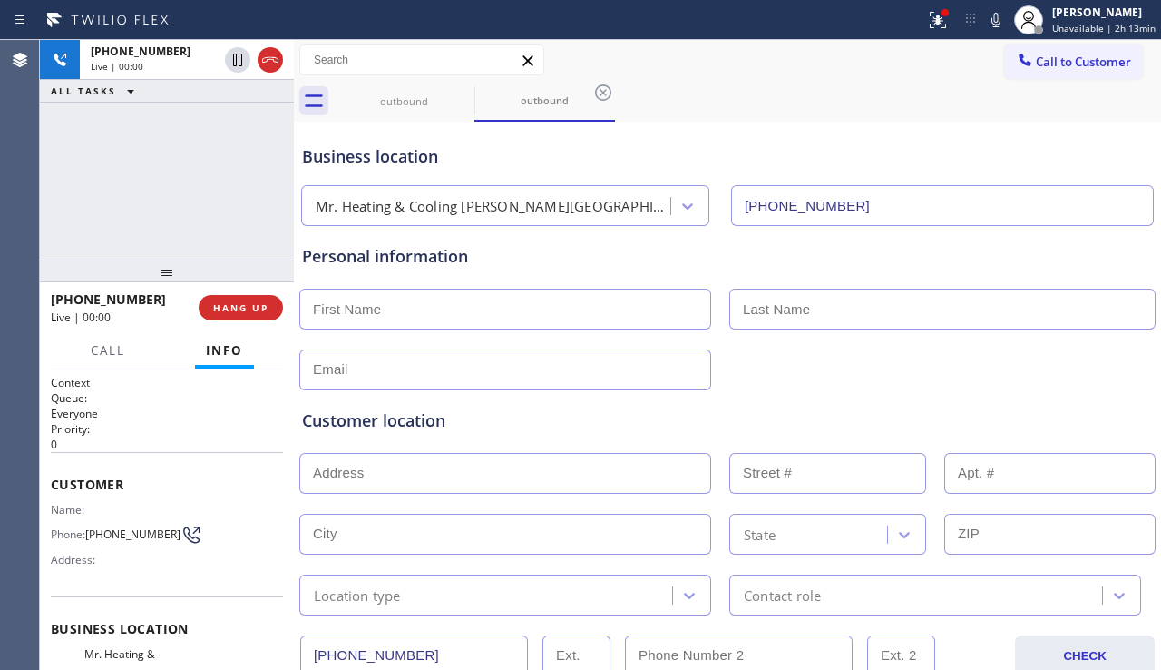
click at [140, 181] on div "[PHONE_NUMBER] Live | 00:00 ALL TASKS ALL TASKS ACTIVE TASKS TASKS IN WRAP UP" at bounding box center [167, 150] width 254 height 220
click at [249, 309] on span "HANG UP" at bounding box center [240, 307] width 55 height 13
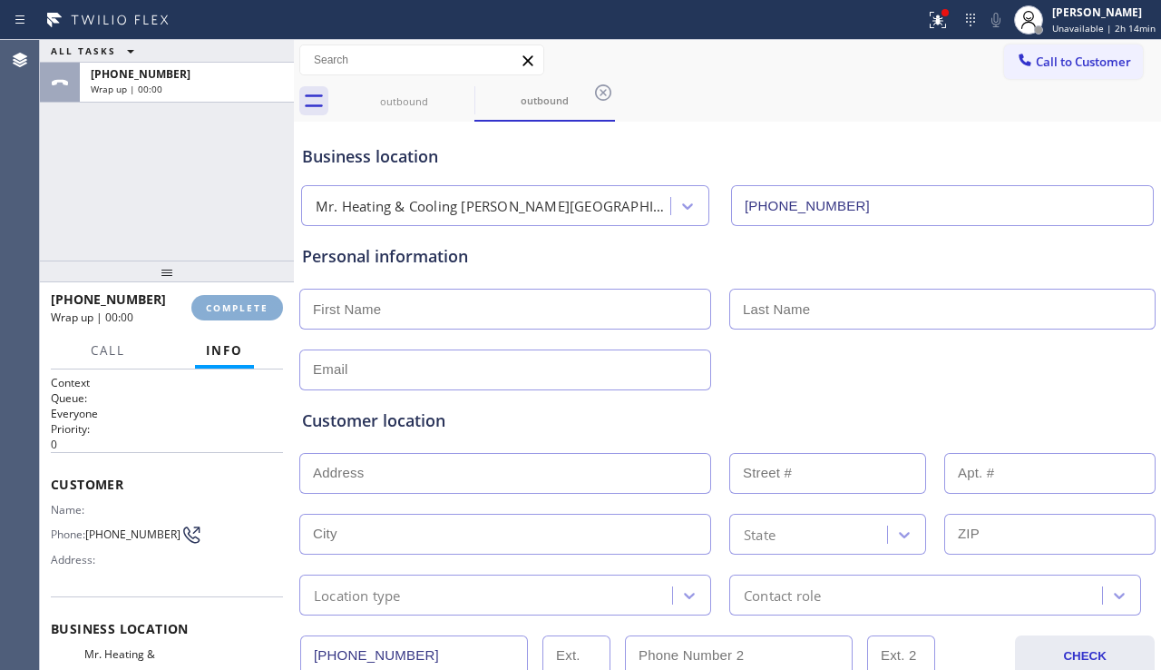
click at [249, 309] on span "COMPLETE" at bounding box center [237, 307] width 63 height 13
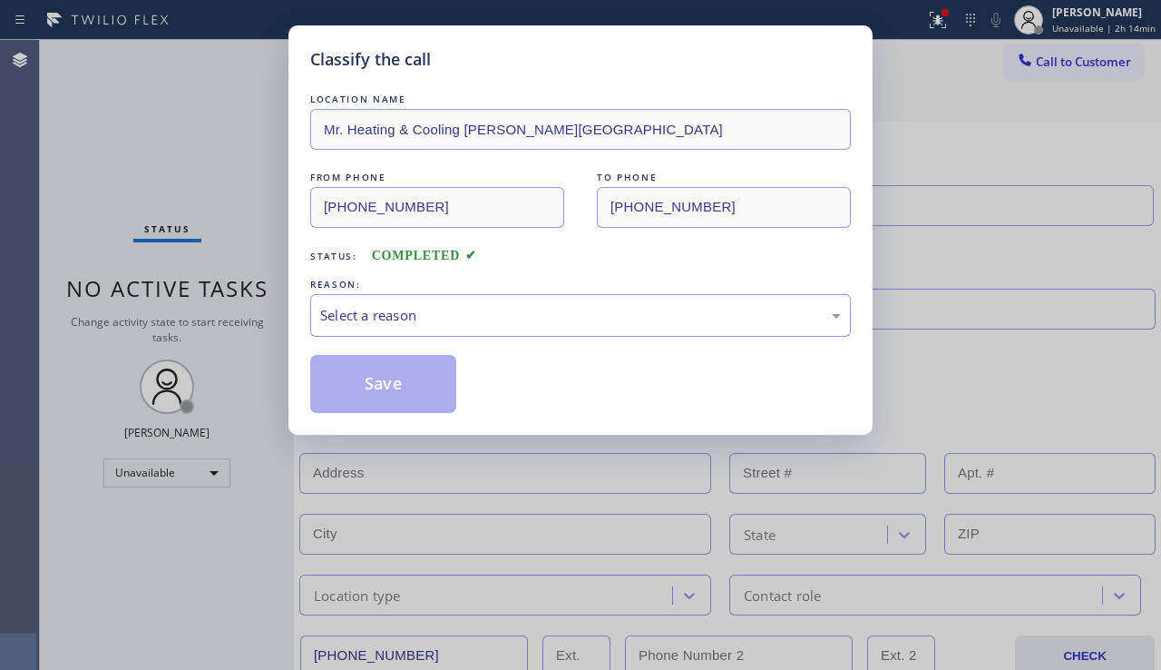
click at [451, 307] on div "Select a reason" at bounding box center [580, 315] width 521 height 21
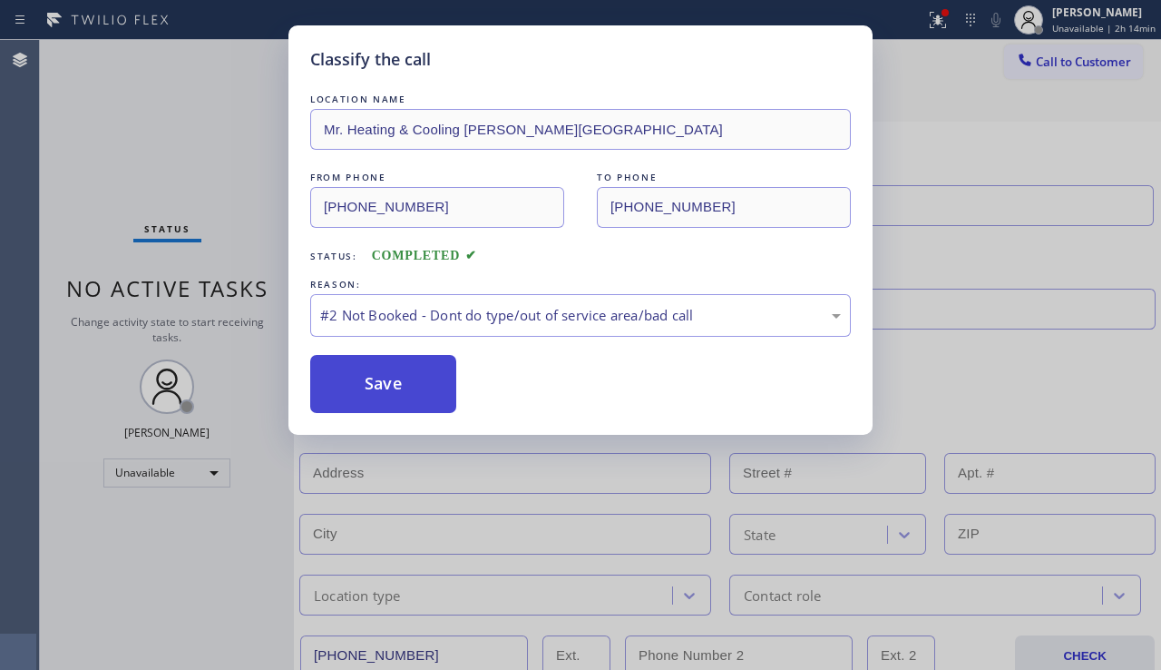
click at [386, 377] on button "Save" at bounding box center [383, 384] width 146 height 58
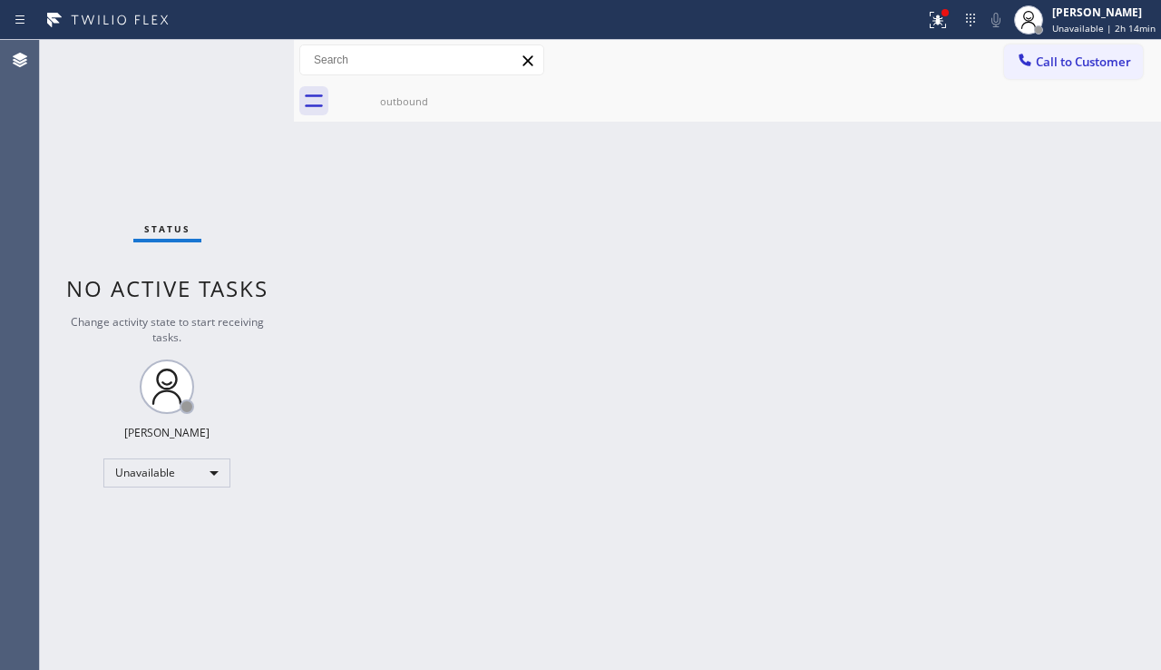
click at [661, 320] on div "Back to Dashboard Change Sender ID Customers Technicians Select a contact Outbo…" at bounding box center [727, 355] width 867 height 630
drag, startPoint x: 1067, startPoint y: 434, endPoint x: 1034, endPoint y: 334, distance: 105.3
click at [1066, 422] on div "Back to Dashboard Change Sender ID Customers Technicians Select a contact Outbo…" at bounding box center [727, 355] width 867 height 630
click at [1039, 80] on div "Call to Customer Outbound call Location Mr. Heating & Cooling [PERSON_NAME][GEO…" at bounding box center [727, 60] width 867 height 41
click at [1033, 73] on button "Call to Customer" at bounding box center [1073, 61] width 139 height 34
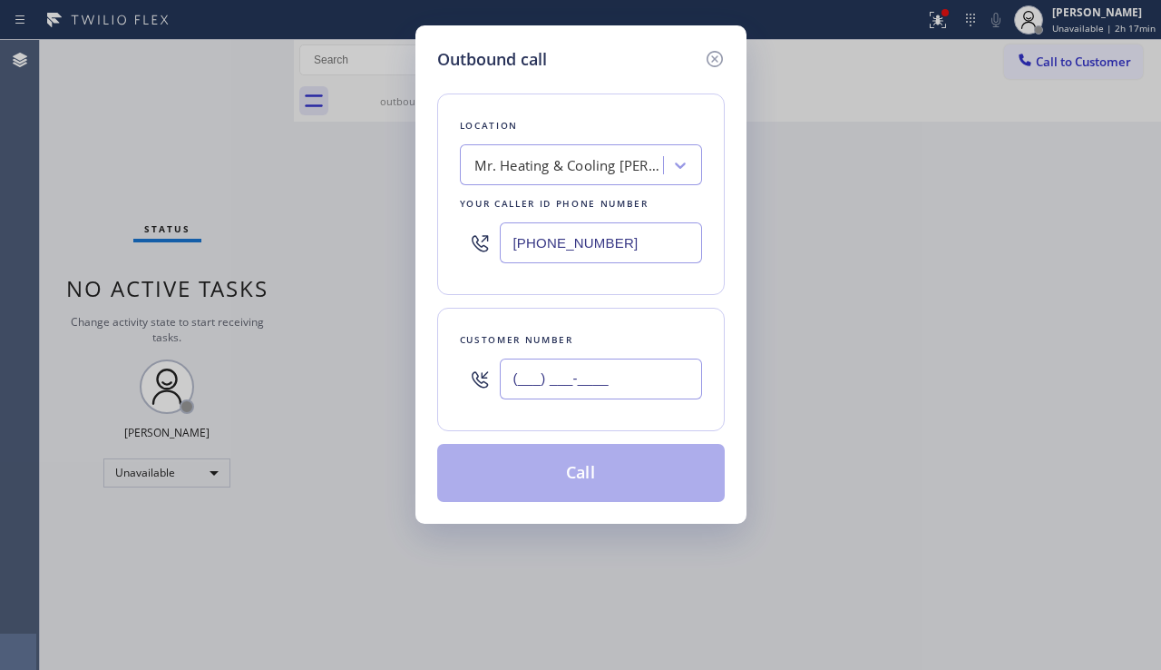
click at [525, 387] on input "(___) ___-____" at bounding box center [601, 378] width 202 height 41
paste input "213) 505-7767"
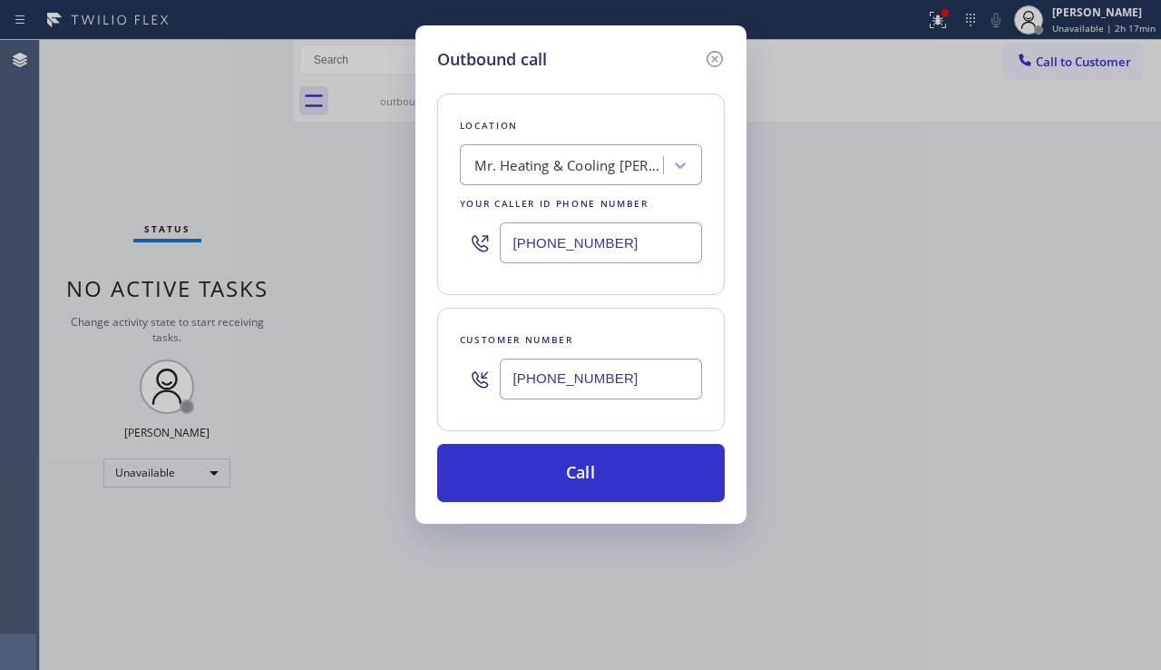
type input "[PHONE_NUMBER]"
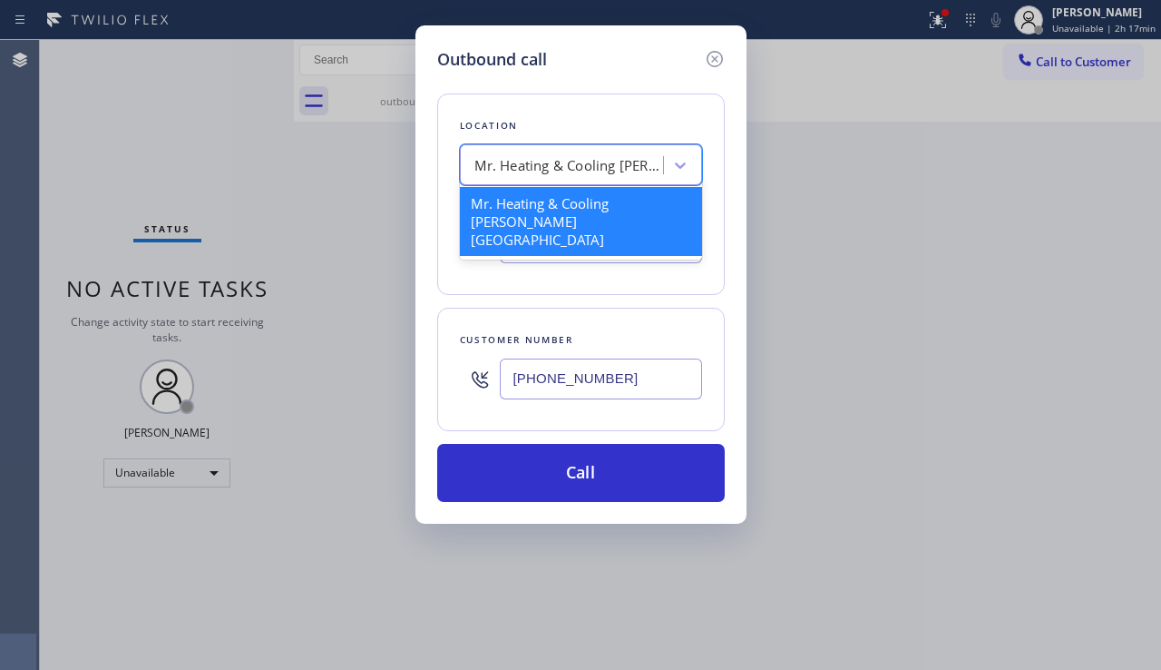
click at [517, 158] on div "Mr. Heating & Cooling [PERSON_NAME][GEOGRAPHIC_DATA]" at bounding box center [570, 165] width 191 height 21
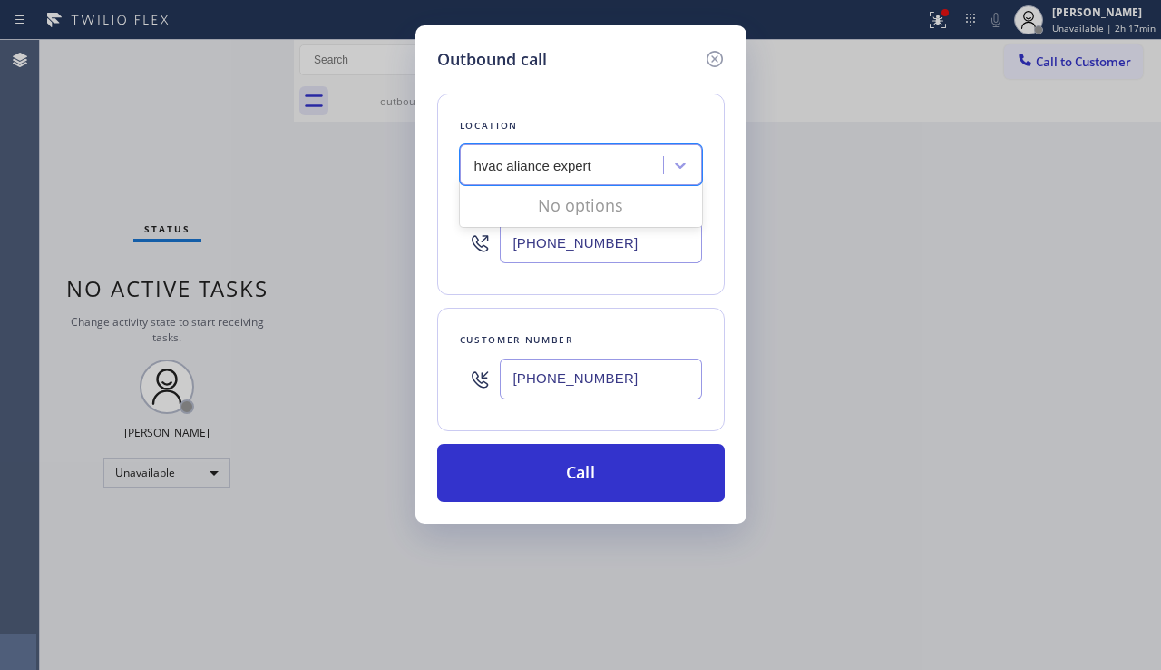
click at [516, 167] on input "hvac aliance expert" at bounding box center [534, 165] width 119 height 15
type input "hvac alliance expert"
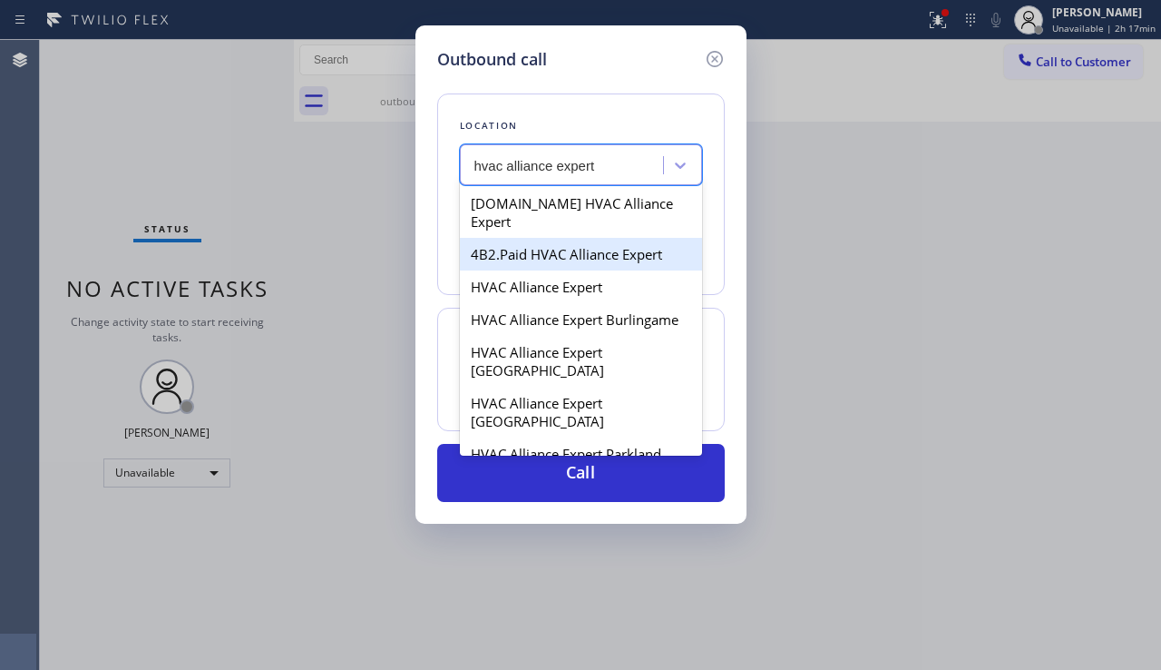
click at [515, 238] on div "4B2.Paid HVAC Alliance Expert" at bounding box center [581, 254] width 242 height 33
type input "[PHONE_NUMBER]"
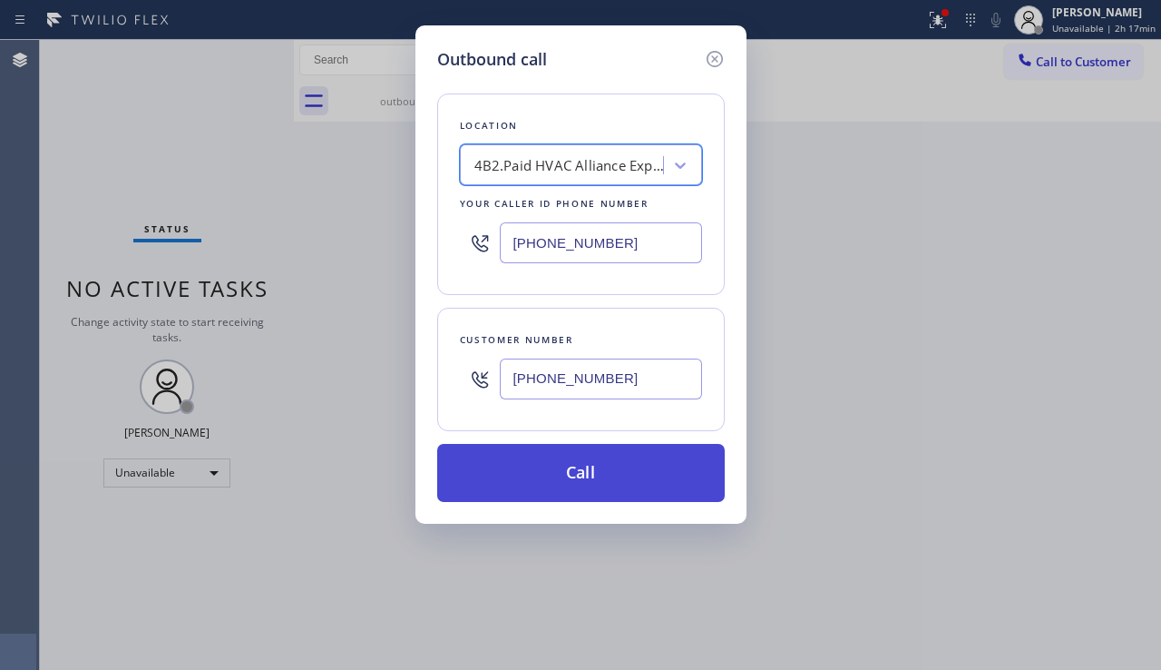
click at [541, 487] on button "Call" at bounding box center [581, 473] width 288 height 58
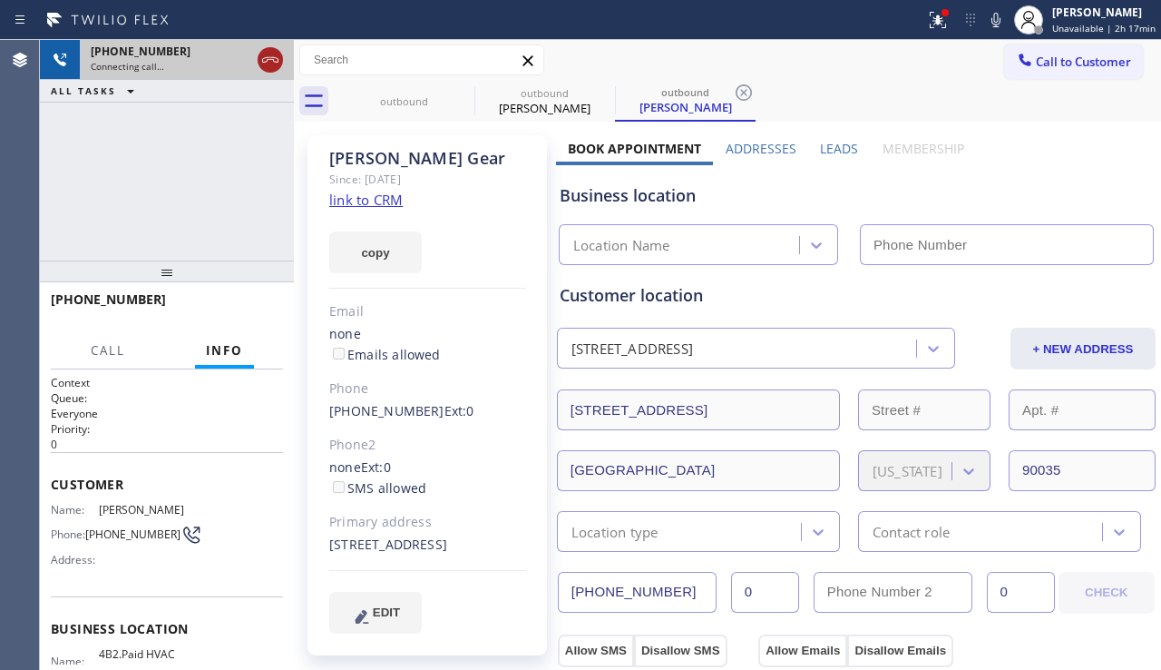
click at [271, 60] on icon at bounding box center [271, 60] width 22 height 22
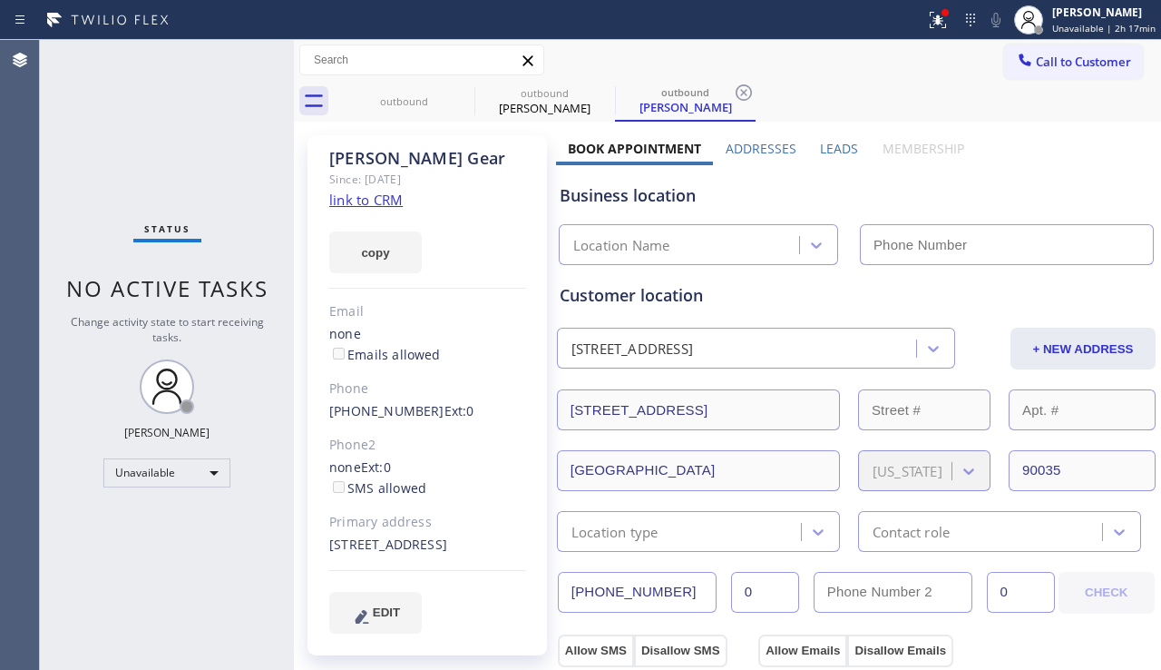
click at [835, 148] on label "Leads" at bounding box center [839, 148] width 38 height 17
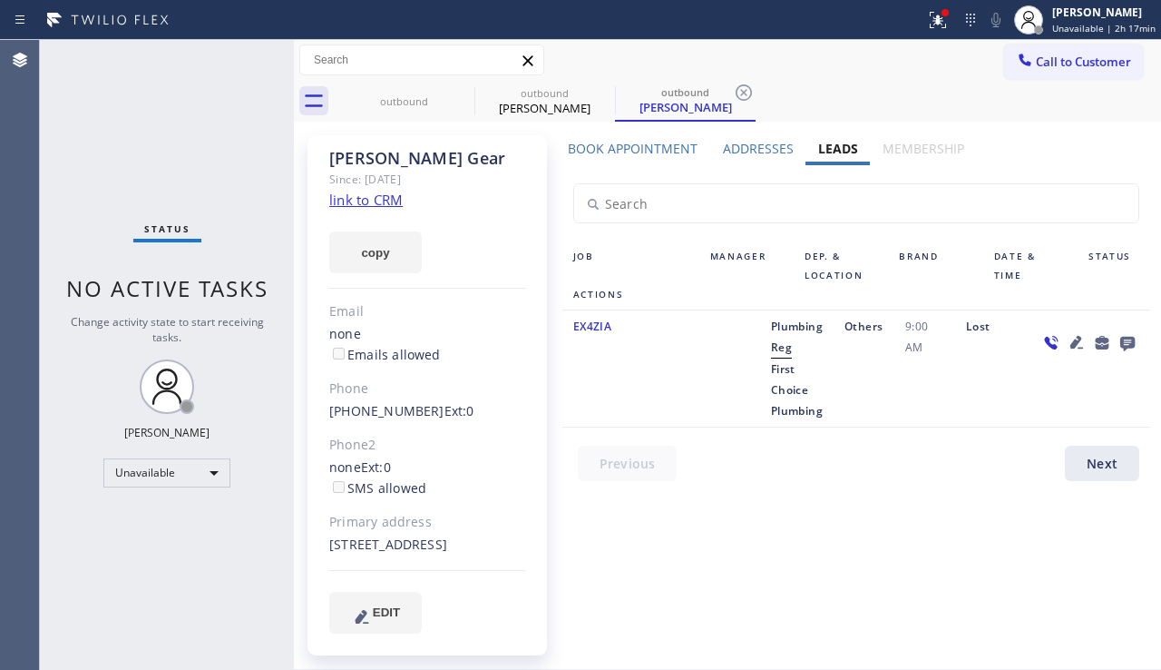
click at [1071, 338] on icon at bounding box center [1077, 342] width 13 height 13
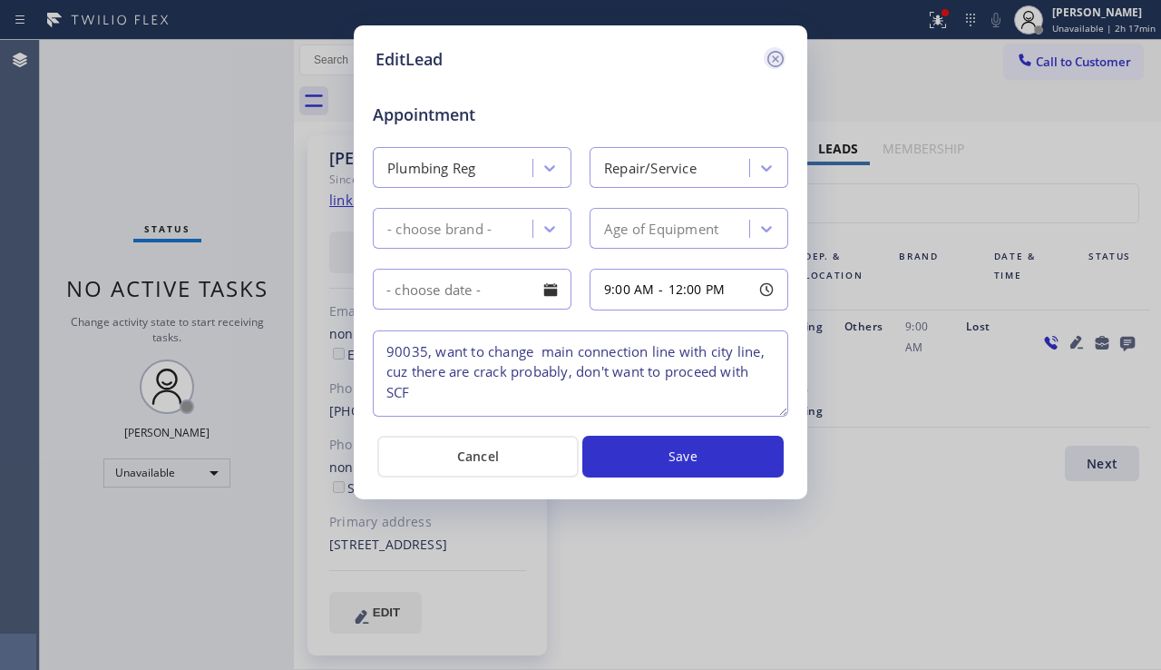
click at [773, 52] on icon at bounding box center [776, 59] width 16 height 16
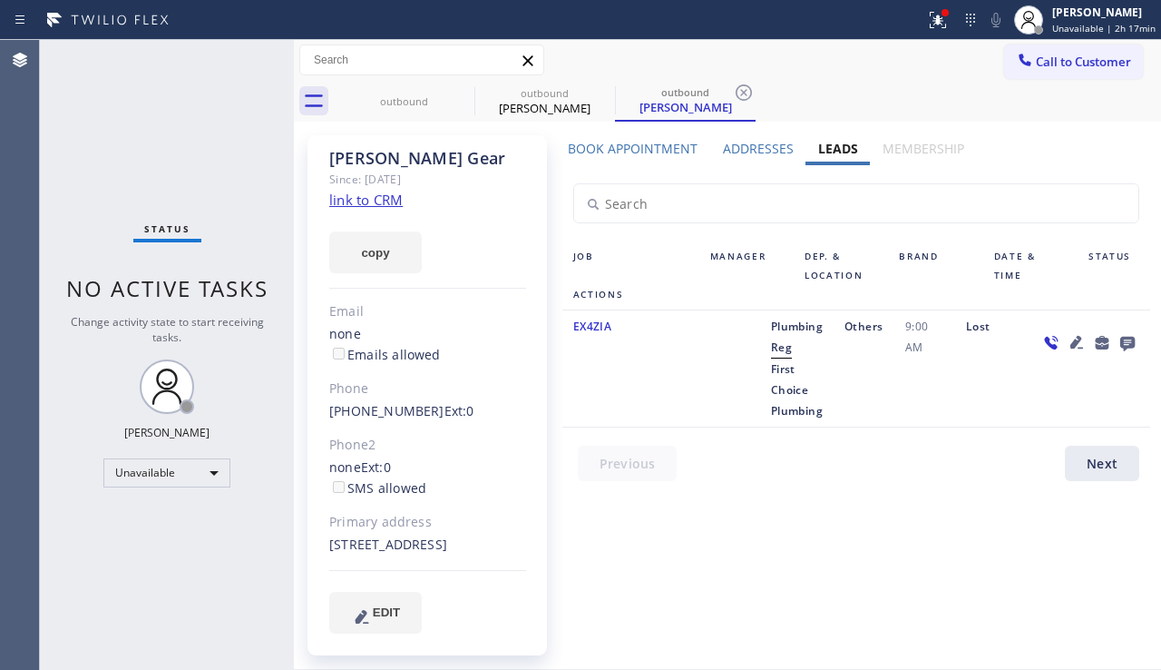
click at [358, 200] on link "link to CRM" at bounding box center [365, 200] width 73 height 18
click at [1044, 59] on span "Call to Customer" at bounding box center [1083, 62] width 95 height 16
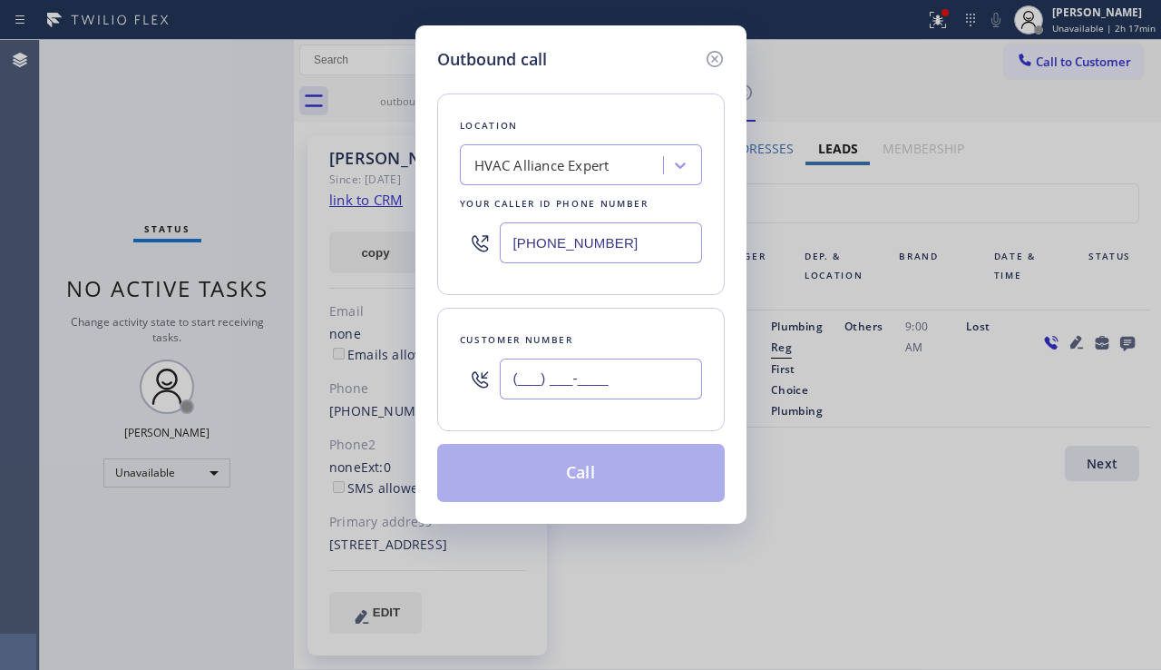
click at [514, 370] on input "(___) ___-____" at bounding box center [601, 378] width 202 height 41
paste input "213) 505-7767"
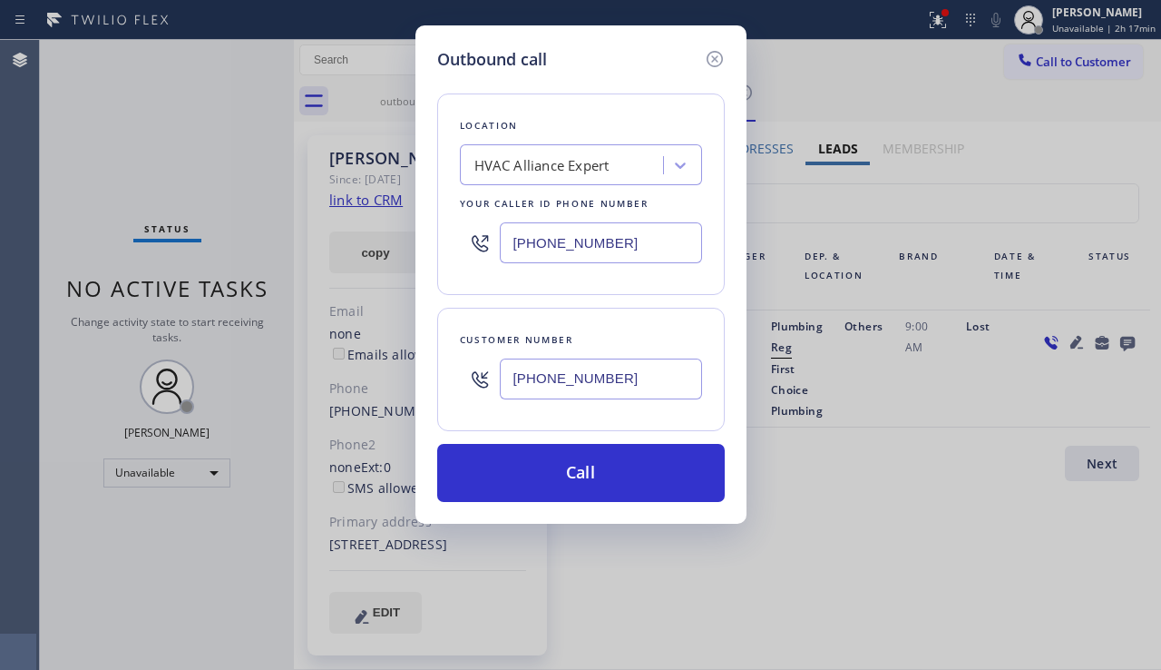
type input "[PHONE_NUMBER]"
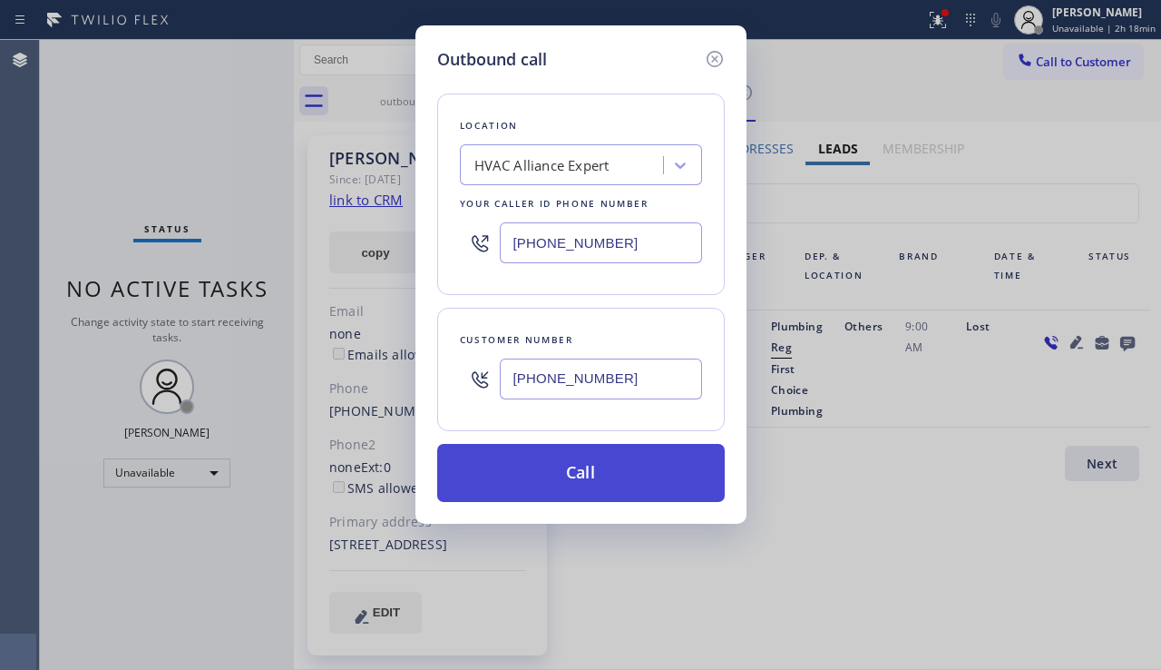
drag, startPoint x: 565, startPoint y: 479, endPoint x: 588, endPoint y: 482, distance: 22.8
click at [565, 479] on button "Call" at bounding box center [581, 473] width 288 height 58
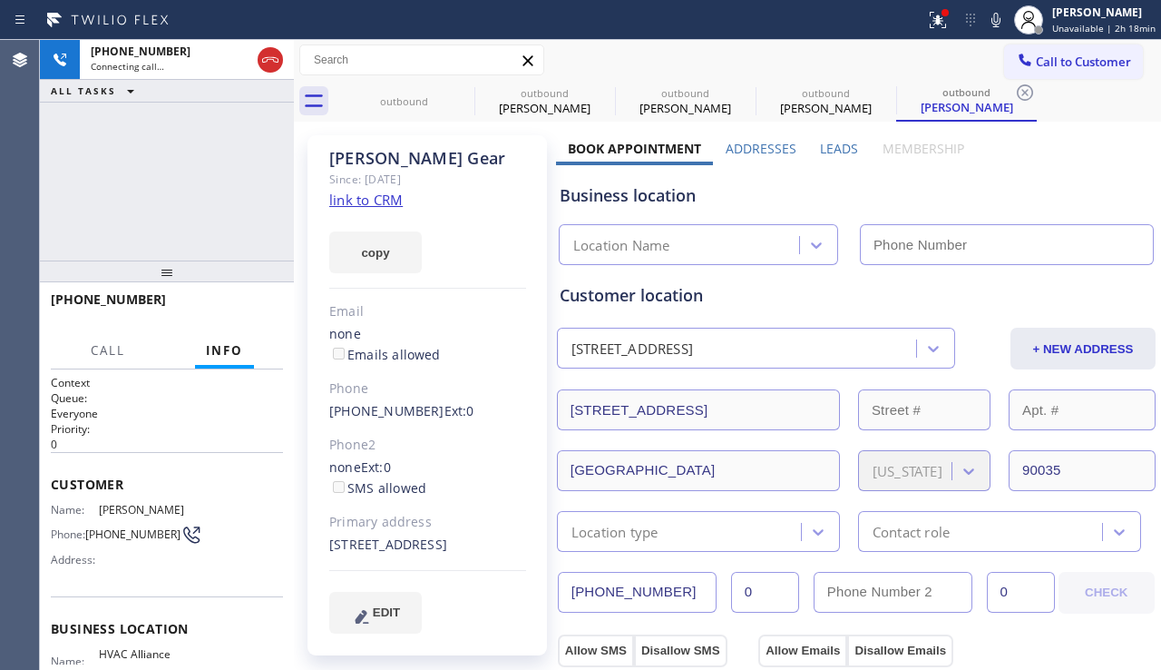
type input "[PHONE_NUMBER]"
click at [116, 214] on div "[PHONE_NUMBER] Connecting call… ALL TASKS ALL TASKS ACTIVE TASKS TASKS IN WRAP …" at bounding box center [167, 150] width 254 height 220
click at [358, 260] on button "copy" at bounding box center [375, 252] width 93 height 42
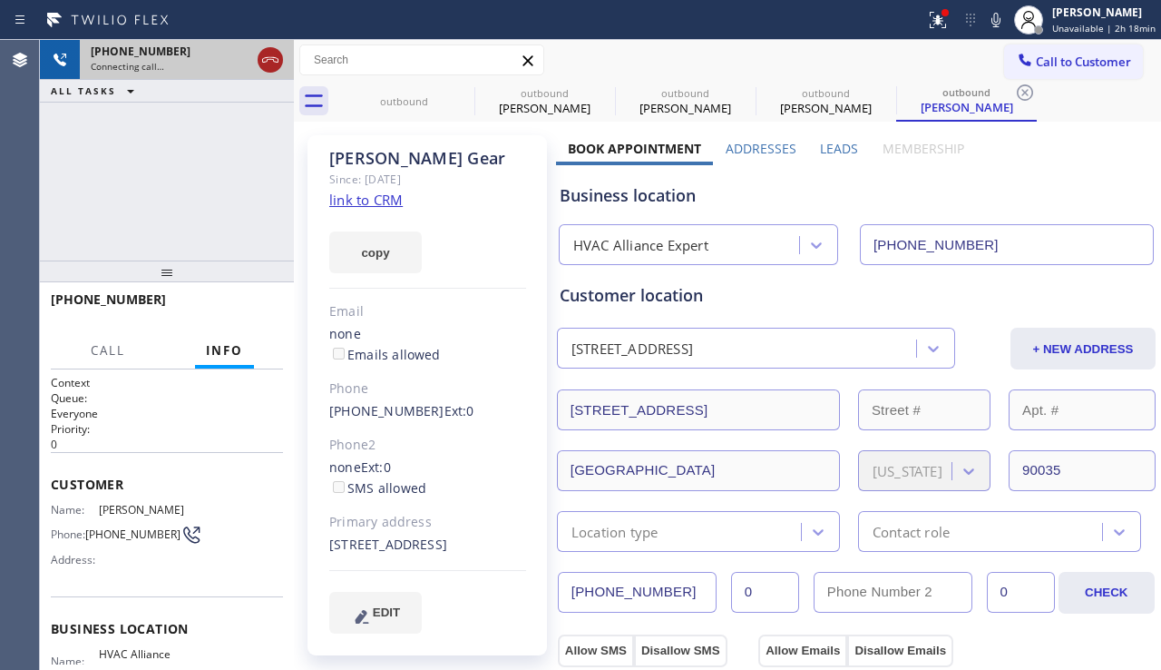
click at [267, 61] on icon at bounding box center [270, 59] width 16 height 5
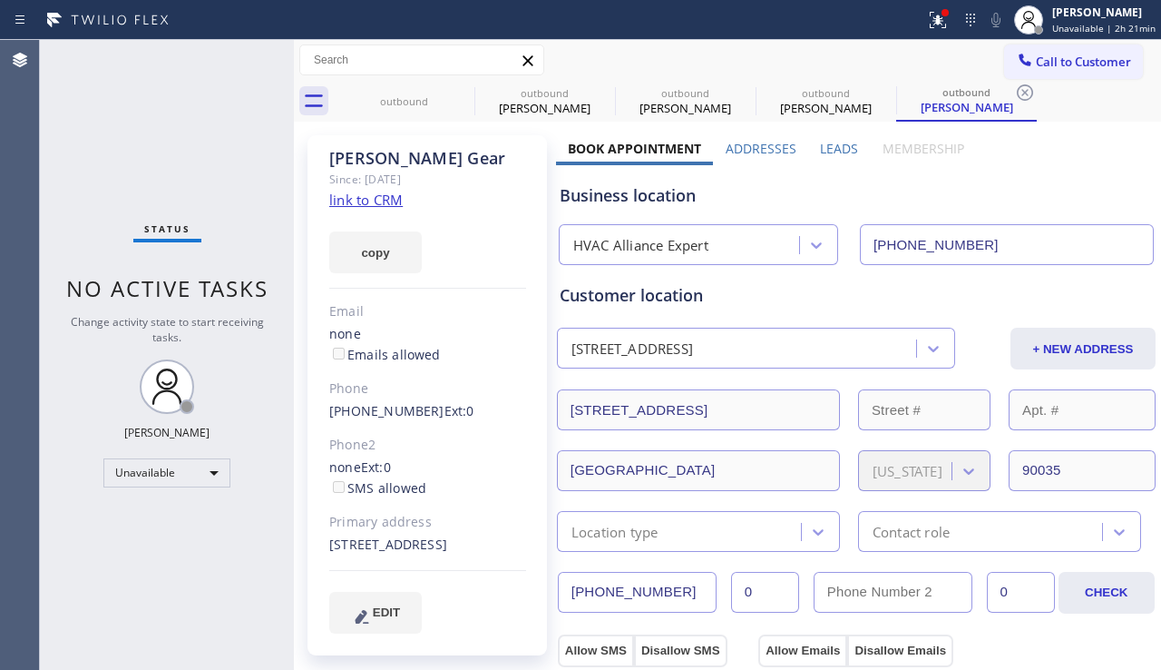
click at [1063, 195] on div "Business location" at bounding box center [856, 195] width 593 height 24
click at [465, 90] on icon at bounding box center [463, 92] width 16 height 16
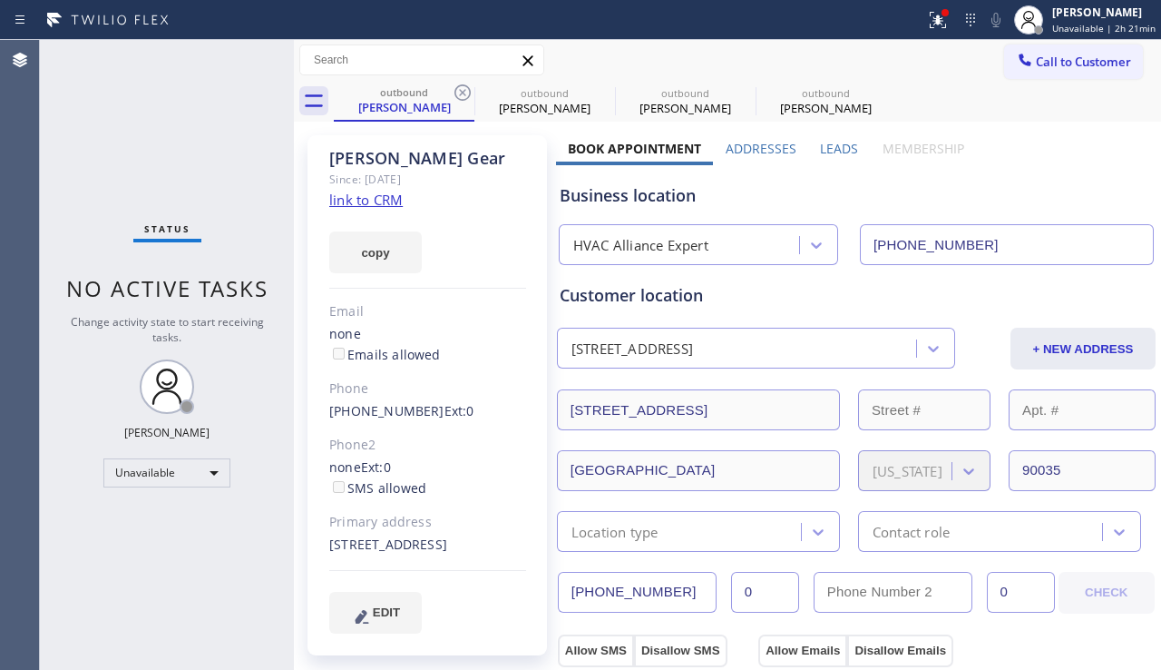
click at [465, 90] on icon at bounding box center [463, 92] width 16 height 16
click at [0, 0] on icon at bounding box center [0, 0] width 0 height 0
click at [465, 90] on icon at bounding box center [463, 92] width 16 height 16
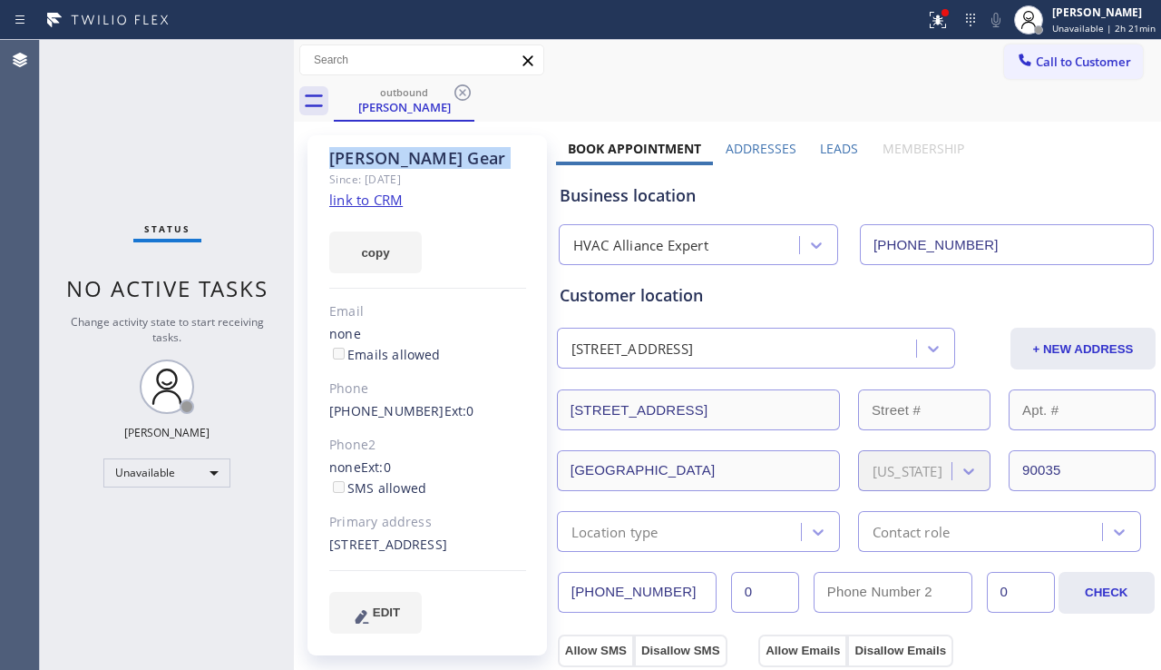
click at [465, 90] on icon at bounding box center [463, 92] width 16 height 16
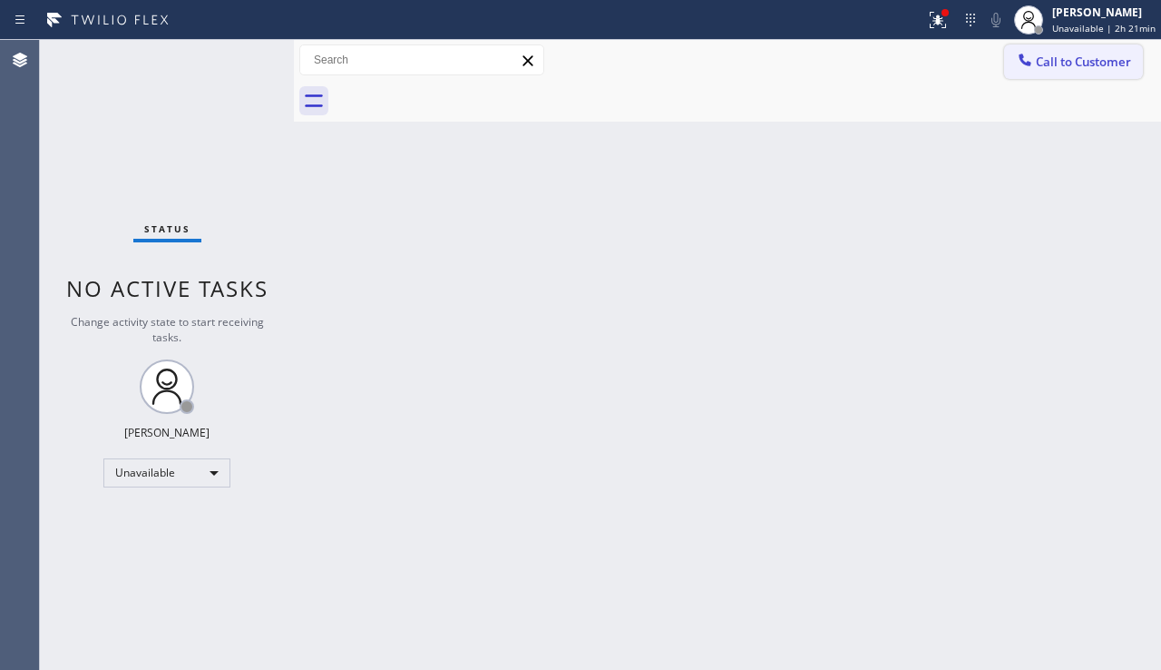
click at [1023, 73] on button "Call to Customer" at bounding box center [1073, 61] width 139 height 34
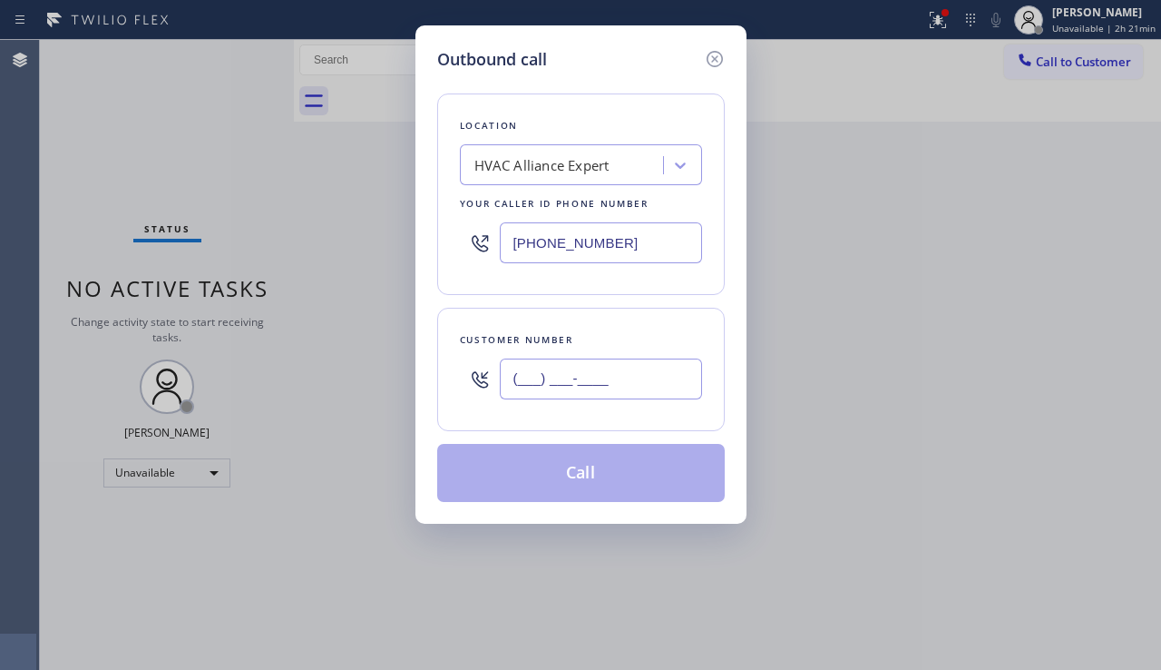
click at [521, 382] on input "(___) ___-____" at bounding box center [601, 378] width 202 height 41
paste input "415) 225-8775"
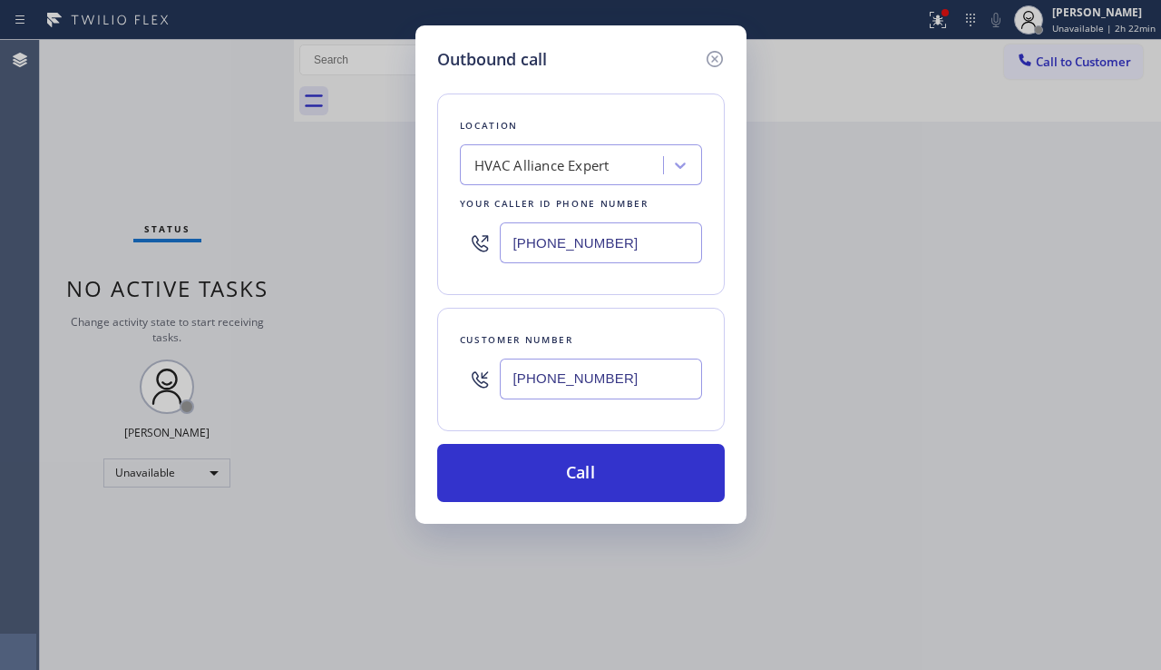
type input "[PHONE_NUMBER]"
drag, startPoint x: 1098, startPoint y: 454, endPoint x: 1020, endPoint y: 413, distance: 88.1
click at [1098, 454] on div "Outbound call Location HVAC Alliance Expert Your caller id phone number [PHONE_…" at bounding box center [580, 335] width 1161 height 670
click at [516, 162] on div "HVAC Alliance Expert" at bounding box center [542, 165] width 135 height 21
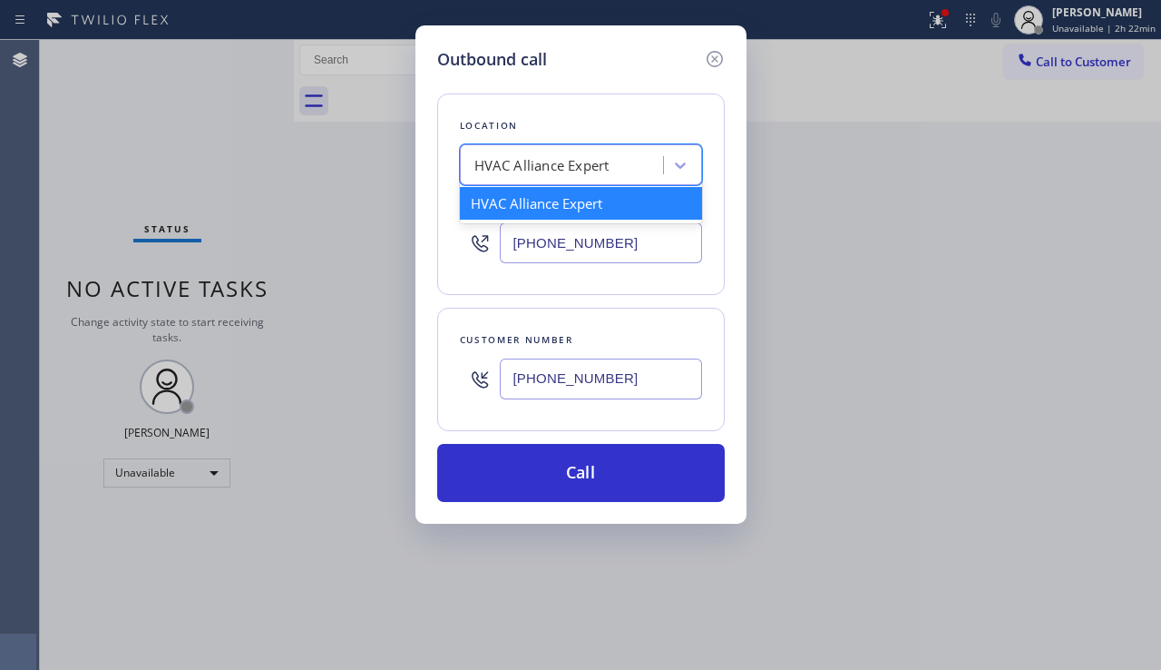
paste input "[PERSON_NAME] Appliance Repair"
type input "[PERSON_NAME] Appliance Repair"
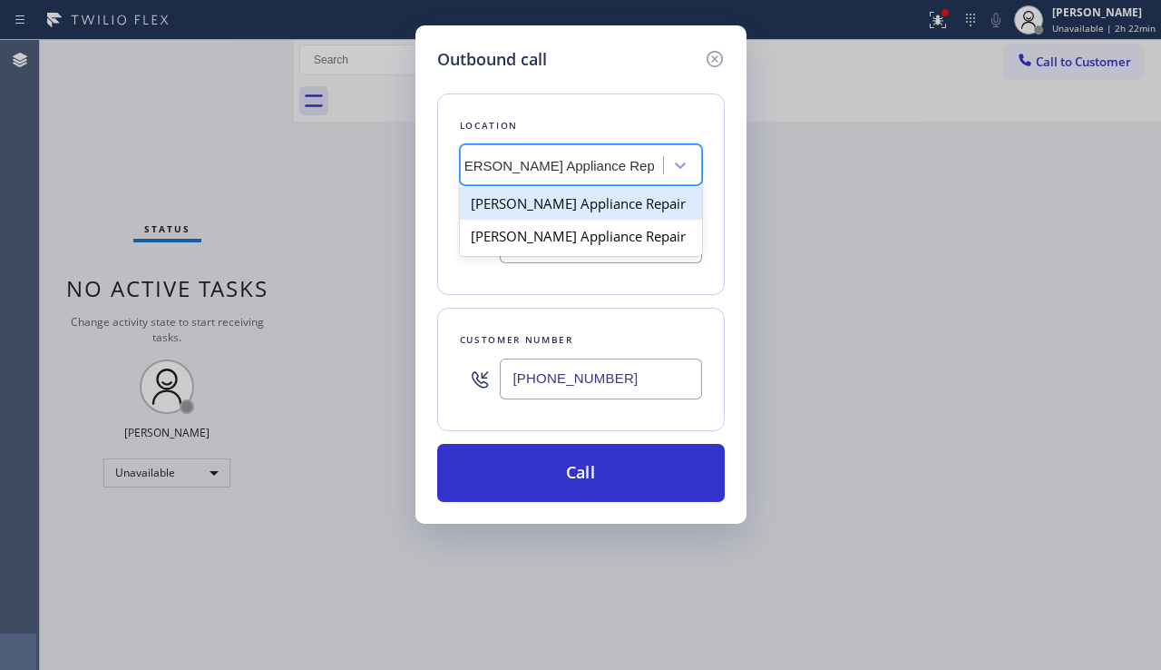
click at [540, 211] on div "[PERSON_NAME] Appliance Repair" at bounding box center [581, 203] width 242 height 33
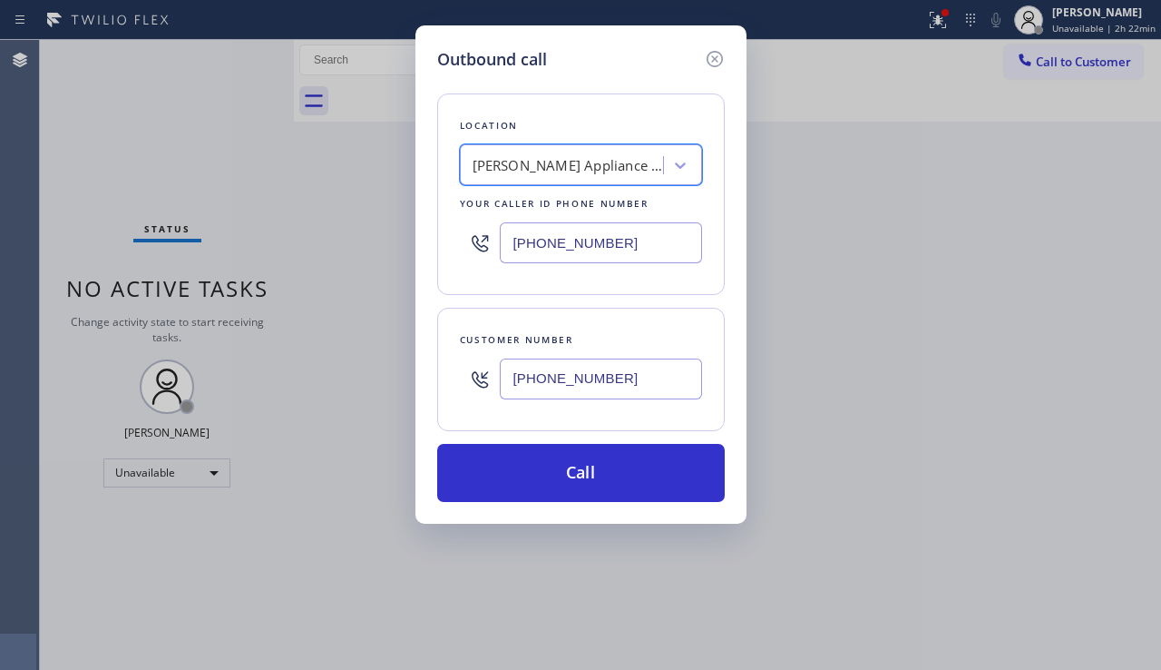
scroll to position [0, 2]
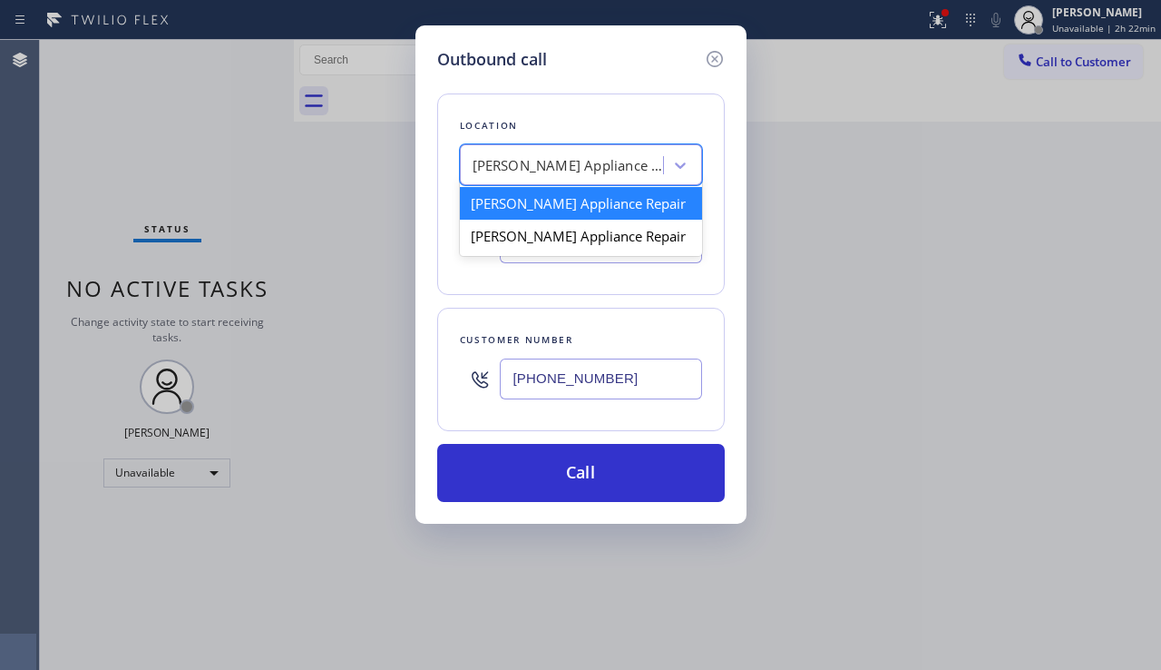
click at [544, 173] on div "[PERSON_NAME] Appliance Repair" at bounding box center [568, 165] width 191 height 21
click at [550, 240] on div "[PERSON_NAME] Appliance Repair" at bounding box center [581, 236] width 242 height 33
type input "[PHONE_NUMBER]"
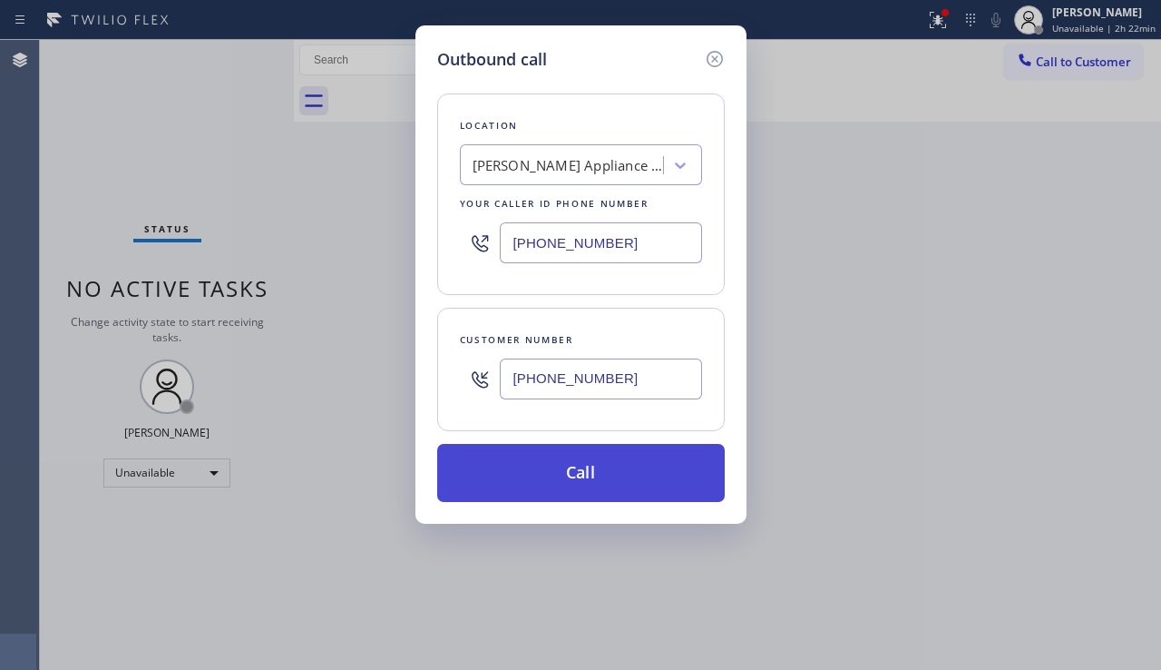
click at [558, 461] on button "Call" at bounding box center [581, 473] width 288 height 58
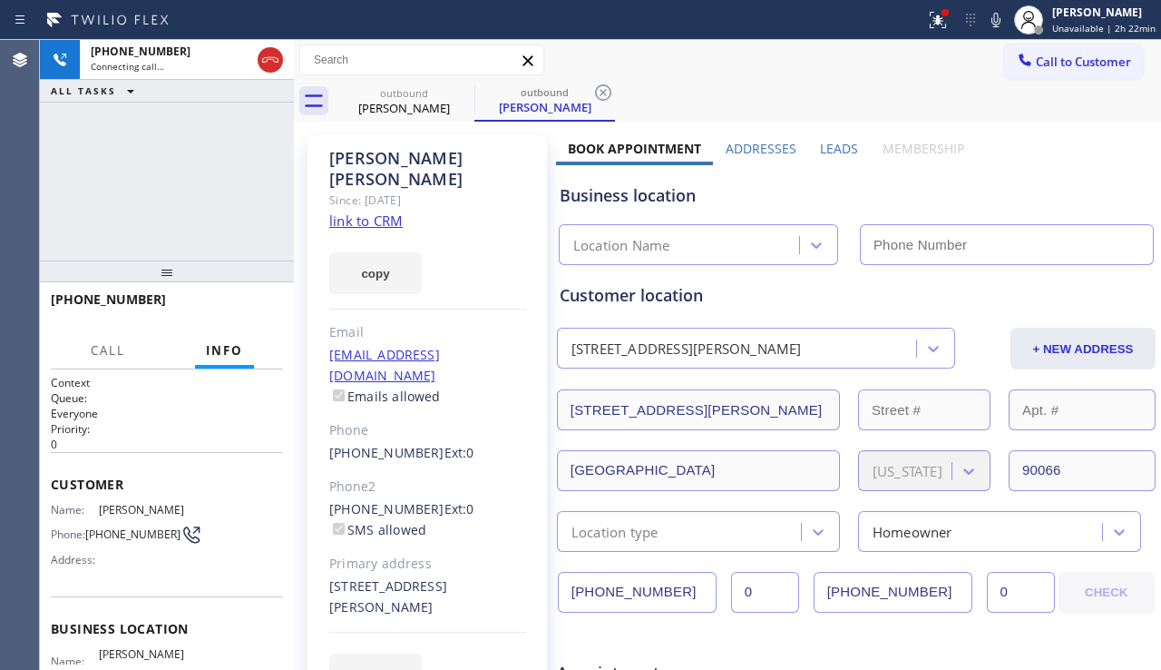
click at [823, 144] on label "Leads" at bounding box center [839, 148] width 38 height 17
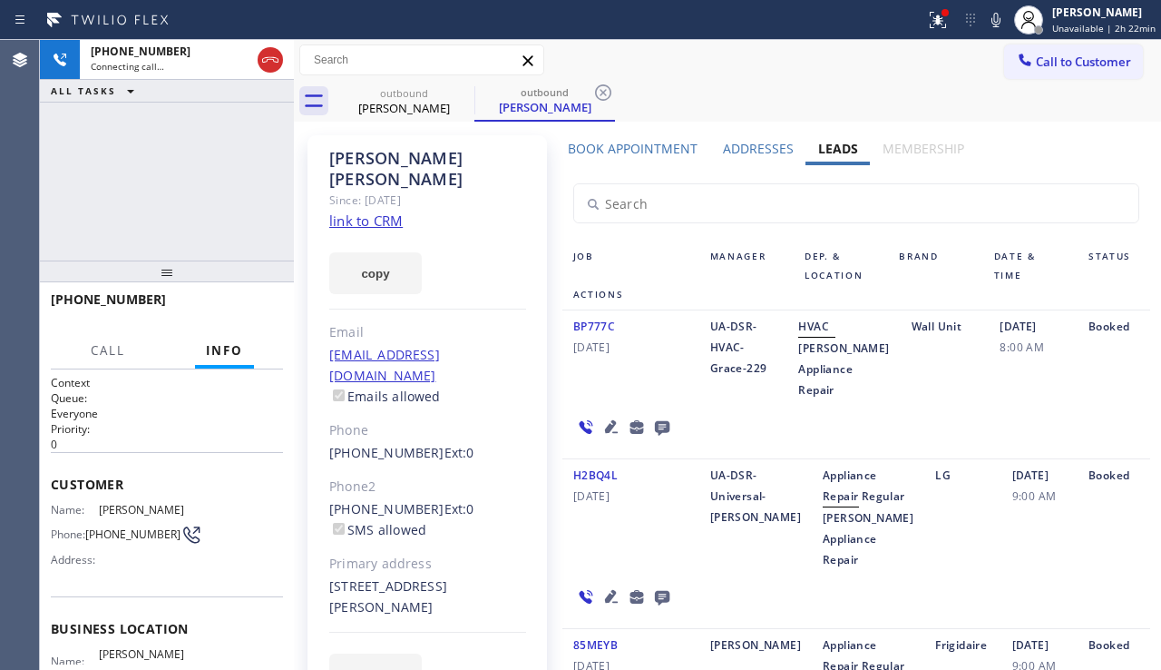
click at [652, 438] on icon at bounding box center [663, 427] width 22 height 23
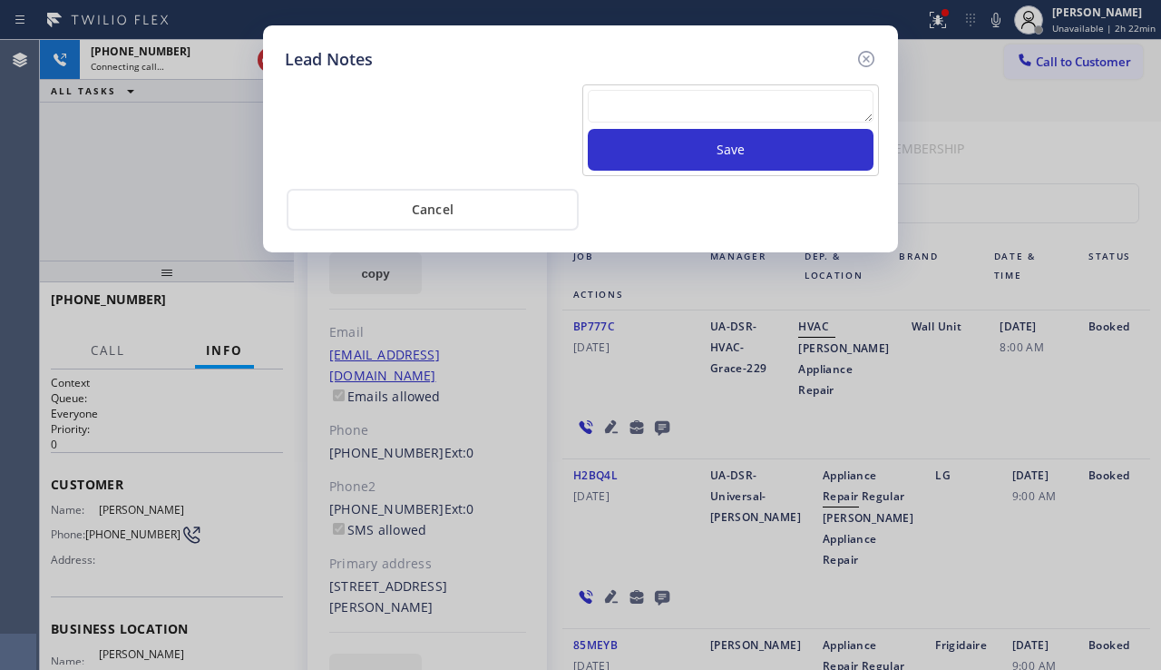
click at [637, 120] on textarea at bounding box center [731, 106] width 286 height 33
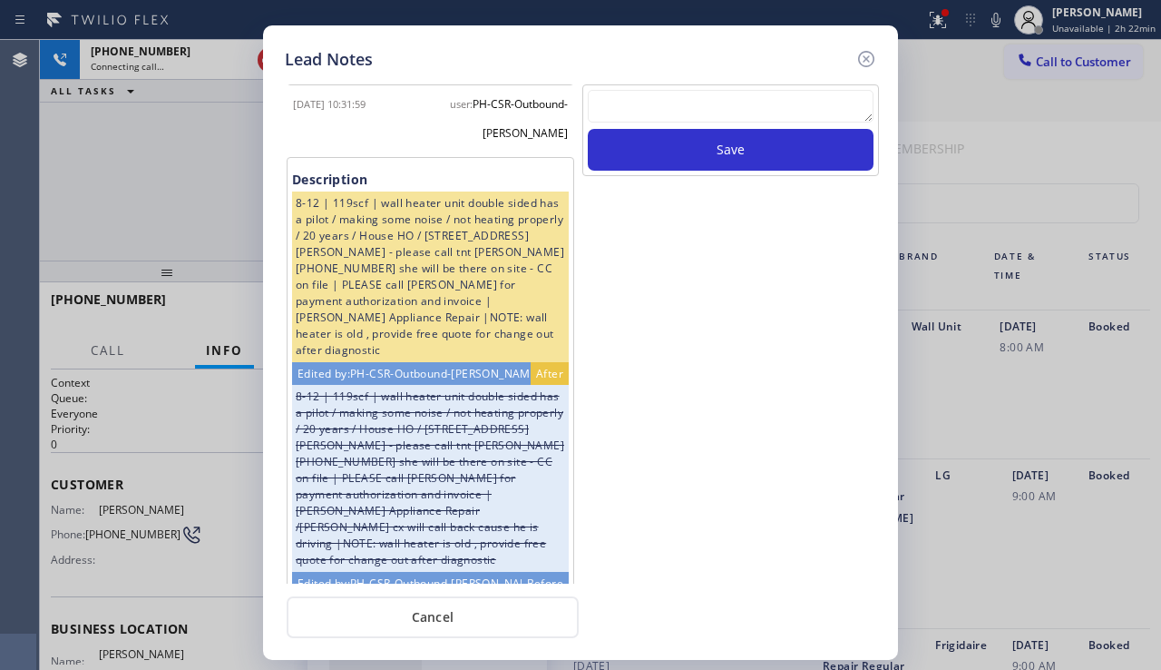
scroll to position [1464, 0]
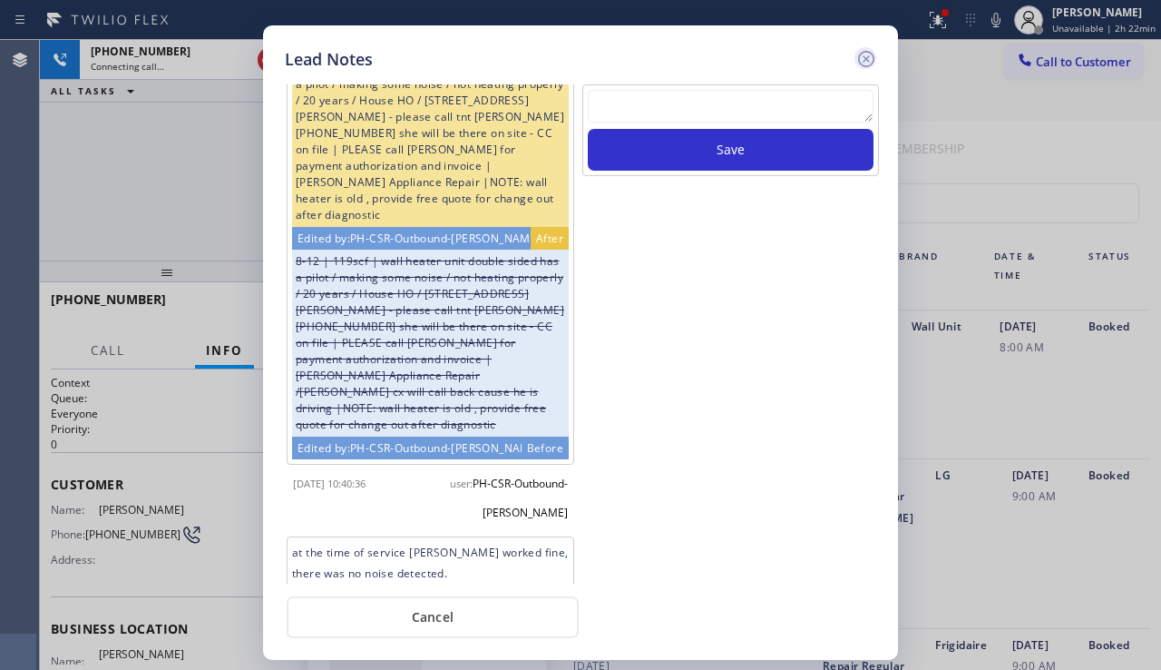
click at [860, 56] on icon at bounding box center [866, 59] width 16 height 16
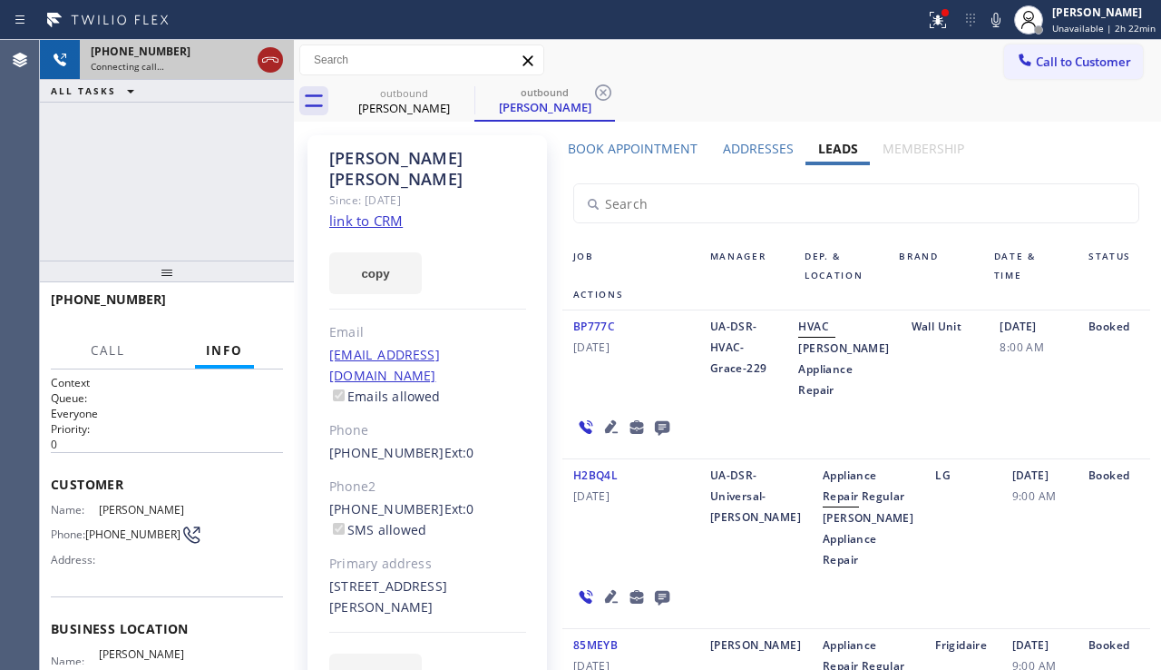
click at [264, 56] on icon at bounding box center [271, 60] width 22 height 22
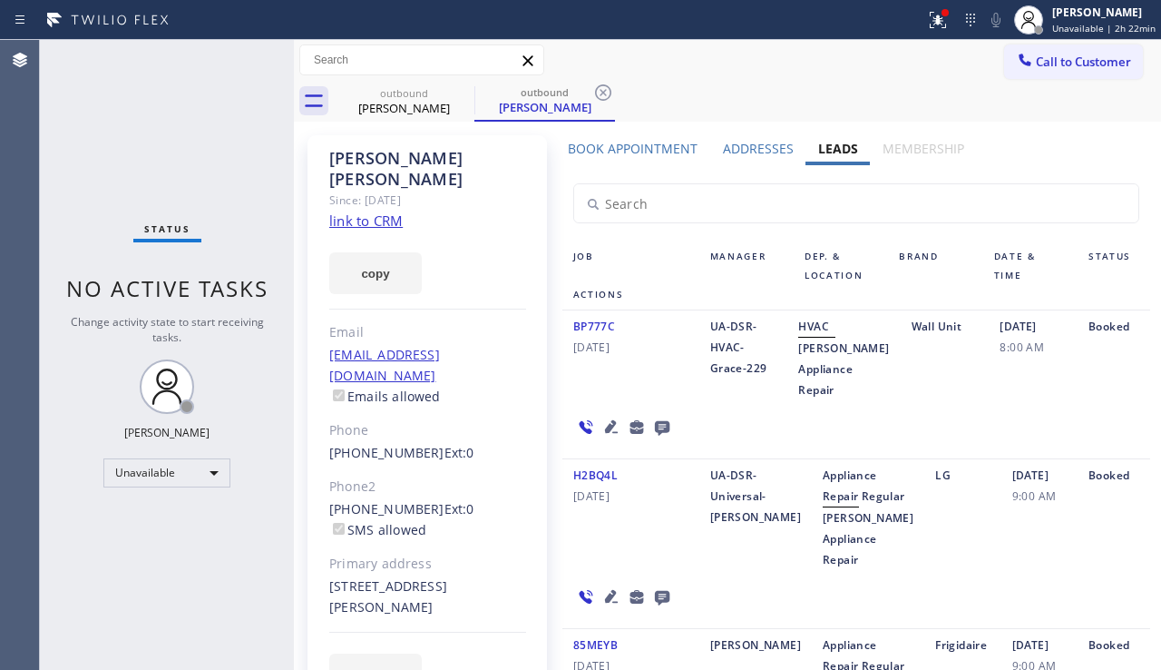
click at [626, 150] on label "Book Appointment" at bounding box center [633, 148] width 130 height 17
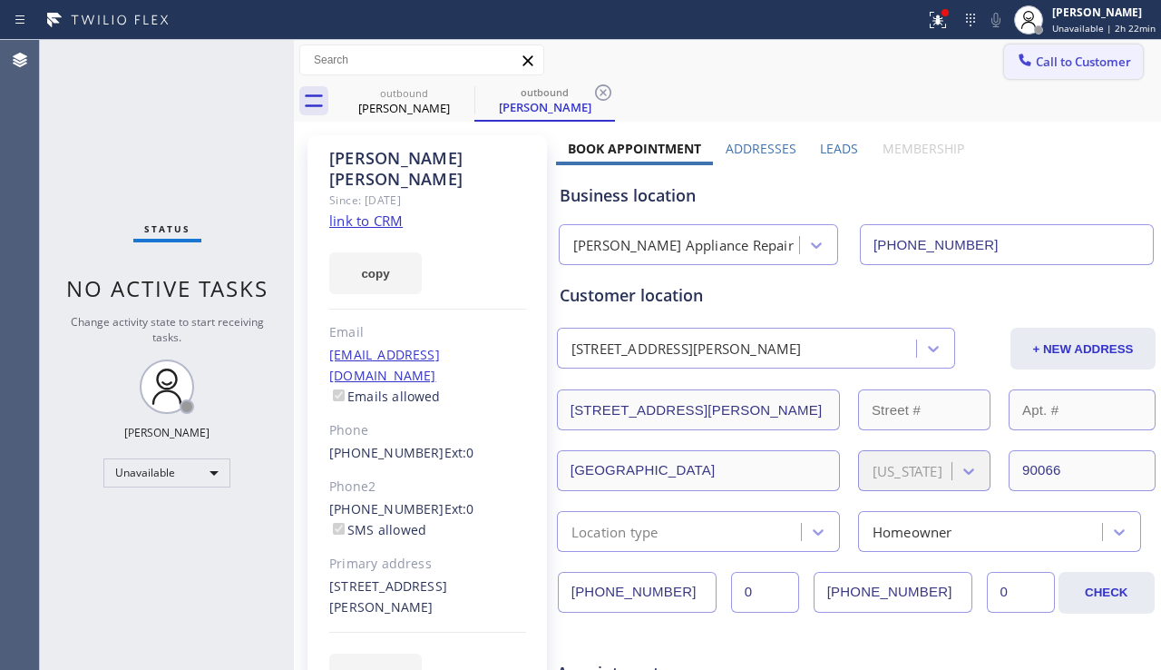
click at [1045, 73] on button "Call to Customer" at bounding box center [1073, 61] width 139 height 34
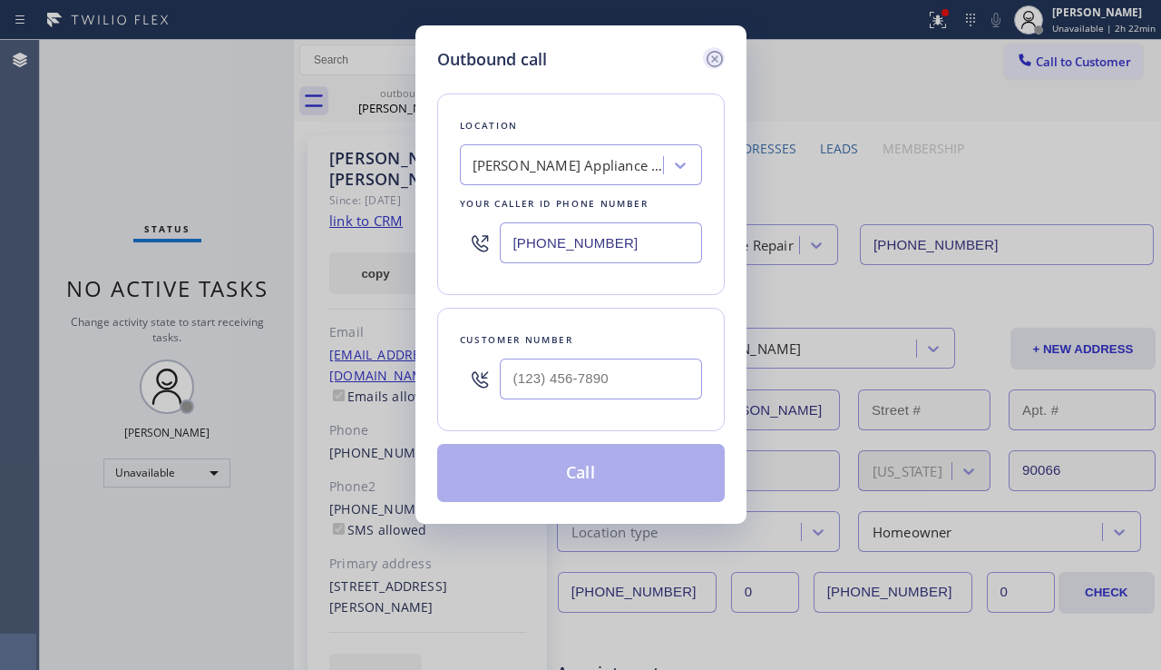
click at [720, 58] on icon at bounding box center [715, 59] width 22 height 22
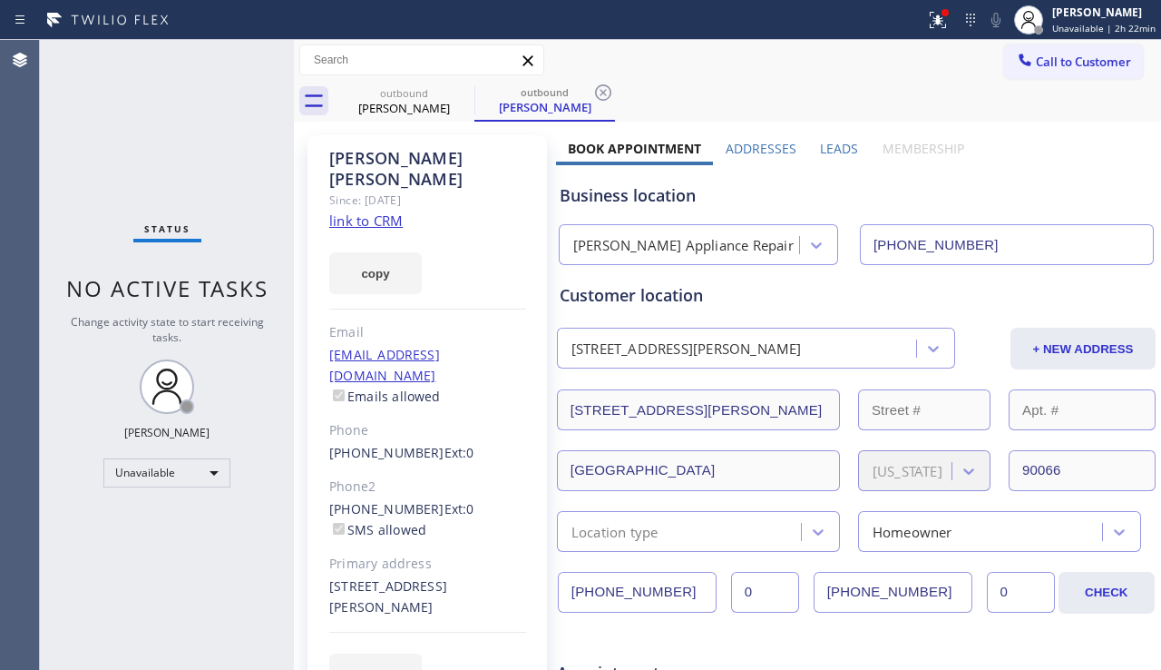
drag, startPoint x: 670, startPoint y: 593, endPoint x: 495, endPoint y: 588, distance: 175.2
drag, startPoint x: 916, startPoint y: 592, endPoint x: 820, endPoint y: 589, distance: 96.2
click at [820, 589] on input "[PHONE_NUMBER]" at bounding box center [893, 592] width 159 height 41
drag, startPoint x: 475, startPoint y: 150, endPoint x: 319, endPoint y: 157, distance: 156.2
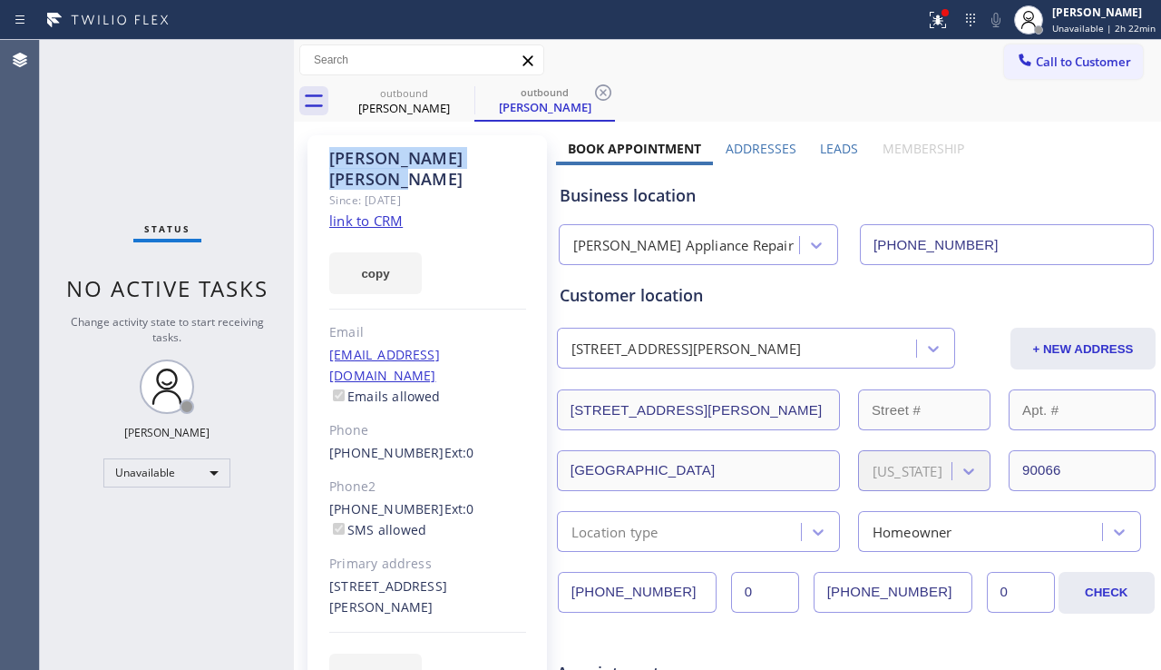
click at [319, 157] on div "[PERSON_NAME] Since: [DATE] link to CRM copy Email [EMAIL_ADDRESS][DOMAIN_NAME]…" at bounding box center [428, 426] width 240 height 582
copy div "[PERSON_NAME]"
click at [253, 492] on div "Status No active tasks Change activity state to start receiving tasks. [PERSON_…" at bounding box center [167, 355] width 254 height 630
click at [1067, 199] on div "Business location" at bounding box center [856, 195] width 593 height 24
click at [460, 90] on icon at bounding box center [463, 92] width 16 height 16
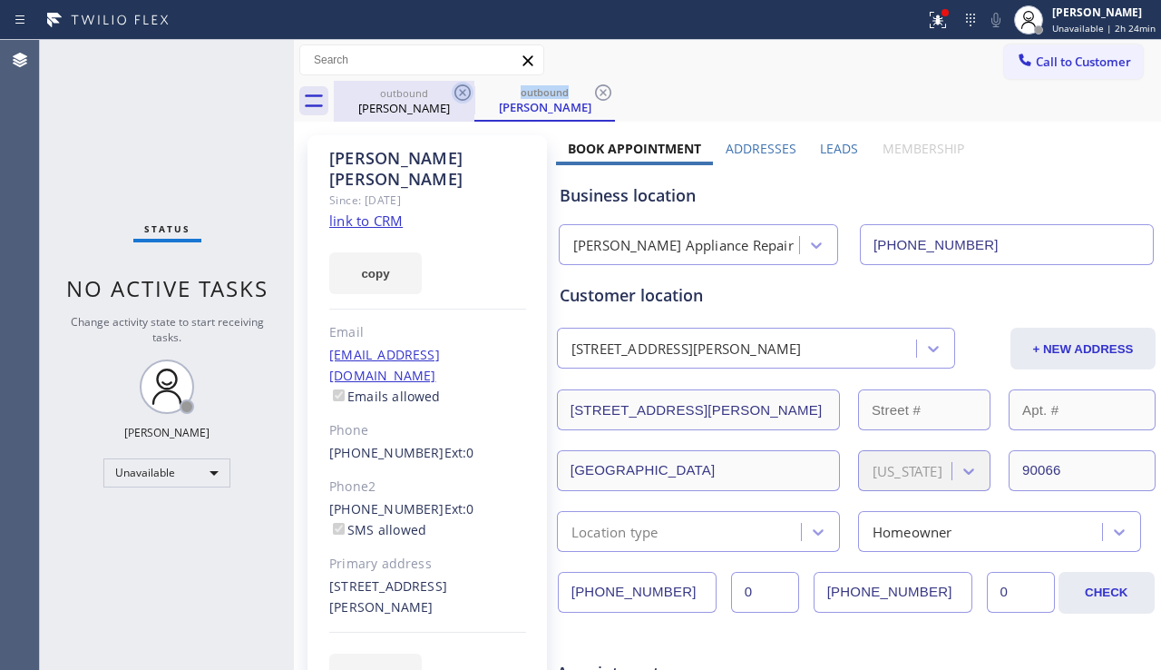
click at [460, 90] on icon at bounding box center [463, 92] width 16 height 16
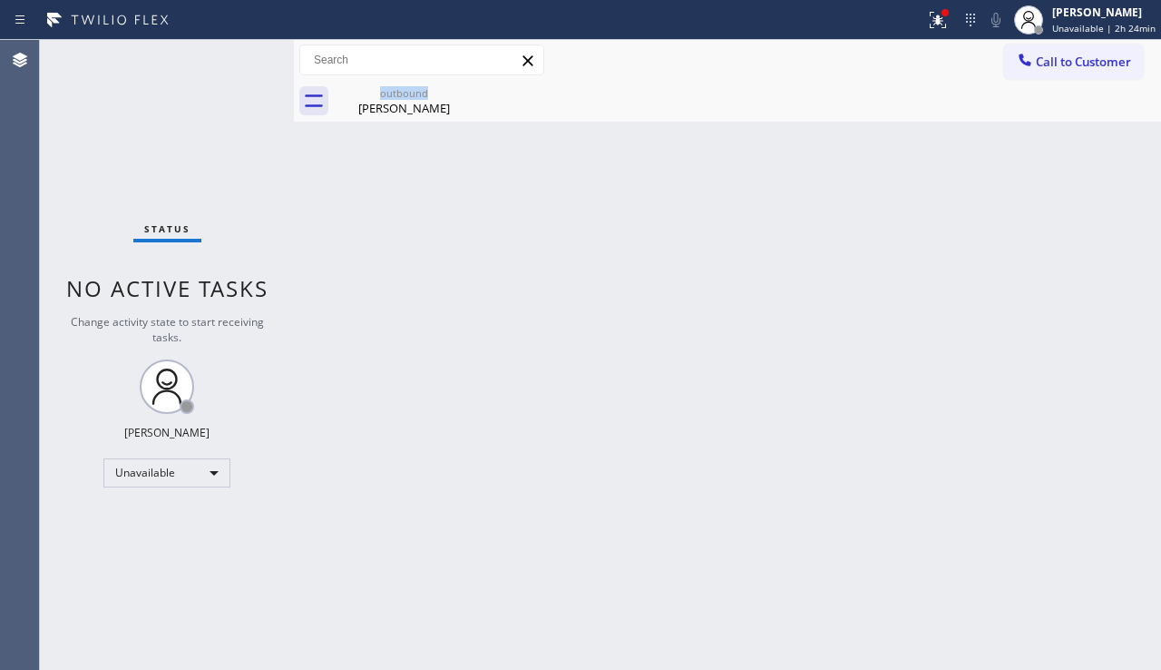
click at [460, 90] on div "outbound [PERSON_NAME]" at bounding box center [404, 101] width 141 height 41
click at [0, 0] on icon at bounding box center [0, 0] width 0 height 0
click at [460, 90] on div at bounding box center [748, 101] width 828 height 41
click at [1057, 344] on div "Back to Dashboard Change Sender ID Customers Technicians Select a contact Outbo…" at bounding box center [727, 355] width 867 height 630
drag, startPoint x: 1121, startPoint y: 381, endPoint x: 902, endPoint y: 178, distance: 298.6
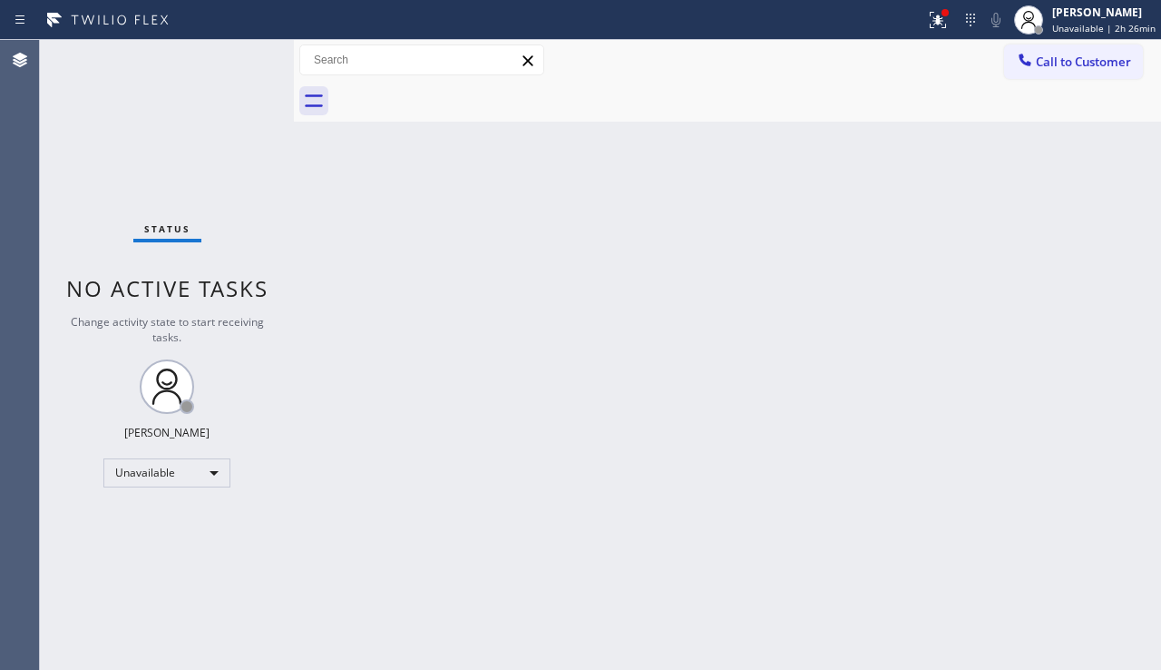
click at [1121, 380] on div "Back to Dashboard Change Sender ID Customers Technicians Select a contact Outbo…" at bounding box center [727, 355] width 867 height 630
click at [1047, 419] on div "Back to Dashboard Change Sender ID Customers Technicians Select a contact Outbo…" at bounding box center [727, 355] width 867 height 630
click at [1073, 441] on div "Back to Dashboard Change Sender ID Customers Technicians Select a contact Outbo…" at bounding box center [727, 355] width 867 height 630
click at [1049, 59] on span "Call to Customer" at bounding box center [1083, 62] width 95 height 16
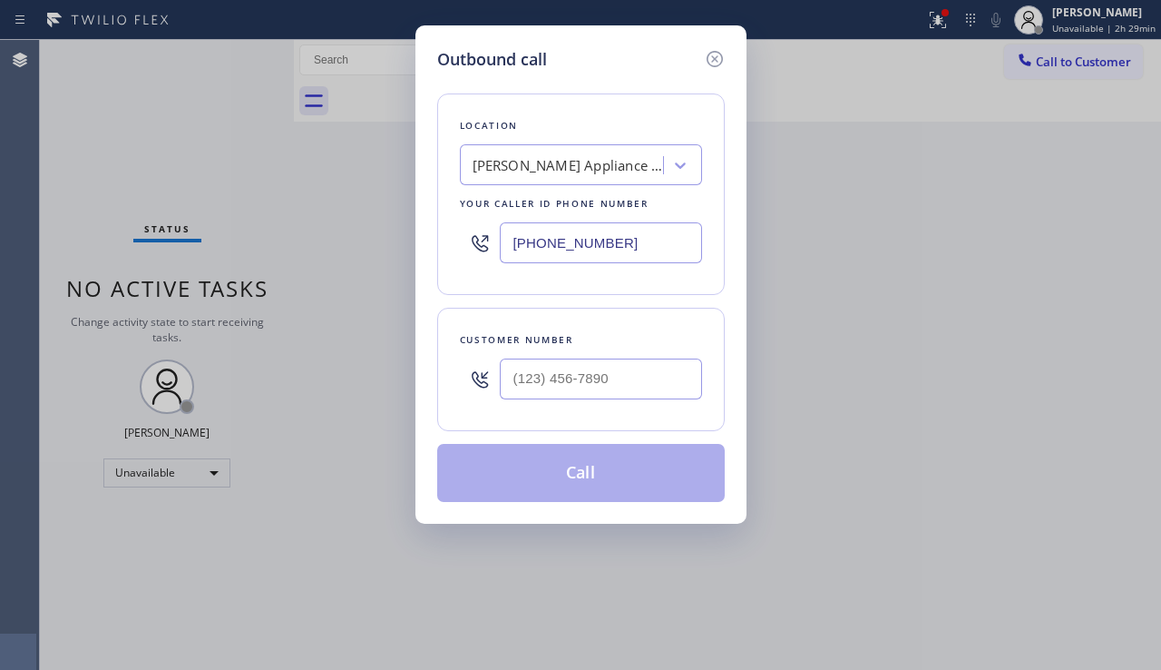
drag, startPoint x: 1132, startPoint y: 481, endPoint x: 620, endPoint y: 393, distance: 519.3
click at [1132, 480] on div "Outbound call Location [PERSON_NAME] Appliance Repair Your caller id phone numb…" at bounding box center [580, 335] width 1161 height 670
click at [535, 387] on input "(___) ___-____" at bounding box center [601, 378] width 202 height 41
paste input "415) 225-8775"
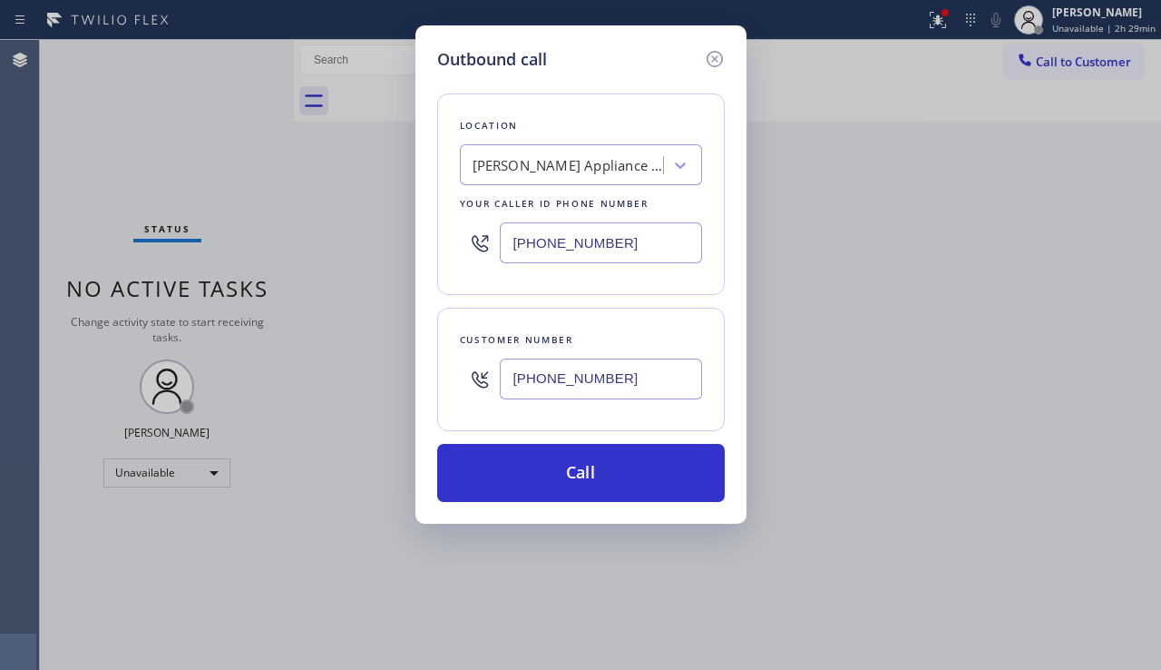
type input "[PHONE_NUMBER]"
drag, startPoint x: 1084, startPoint y: 494, endPoint x: 1021, endPoint y: 482, distance: 64.6
click at [1084, 494] on div "Outbound call Location [PERSON_NAME] Appliance Repair Your caller id phone numb…" at bounding box center [580, 335] width 1161 height 670
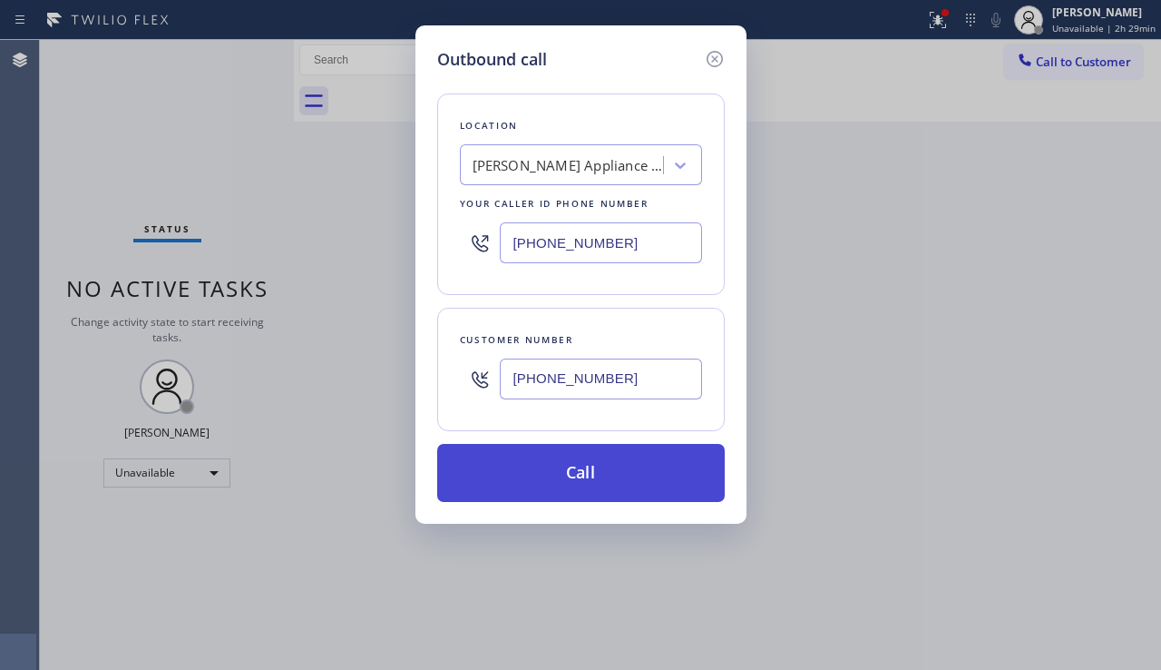
click at [530, 463] on button "Call" at bounding box center [581, 473] width 288 height 58
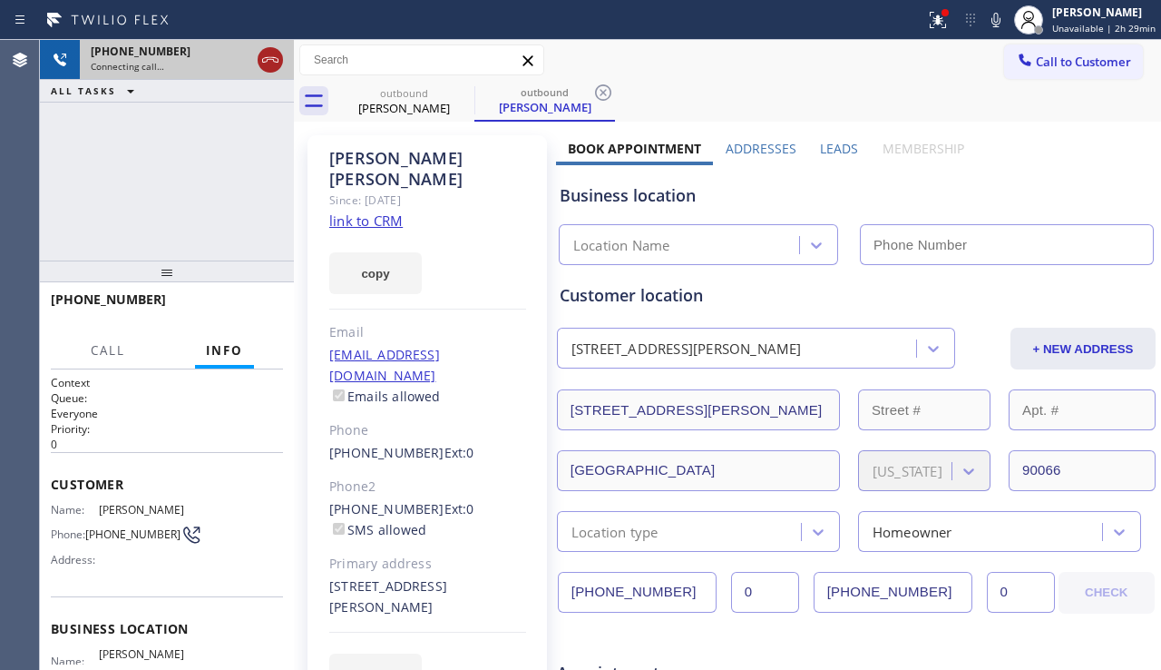
click at [274, 60] on icon at bounding box center [271, 60] width 22 height 22
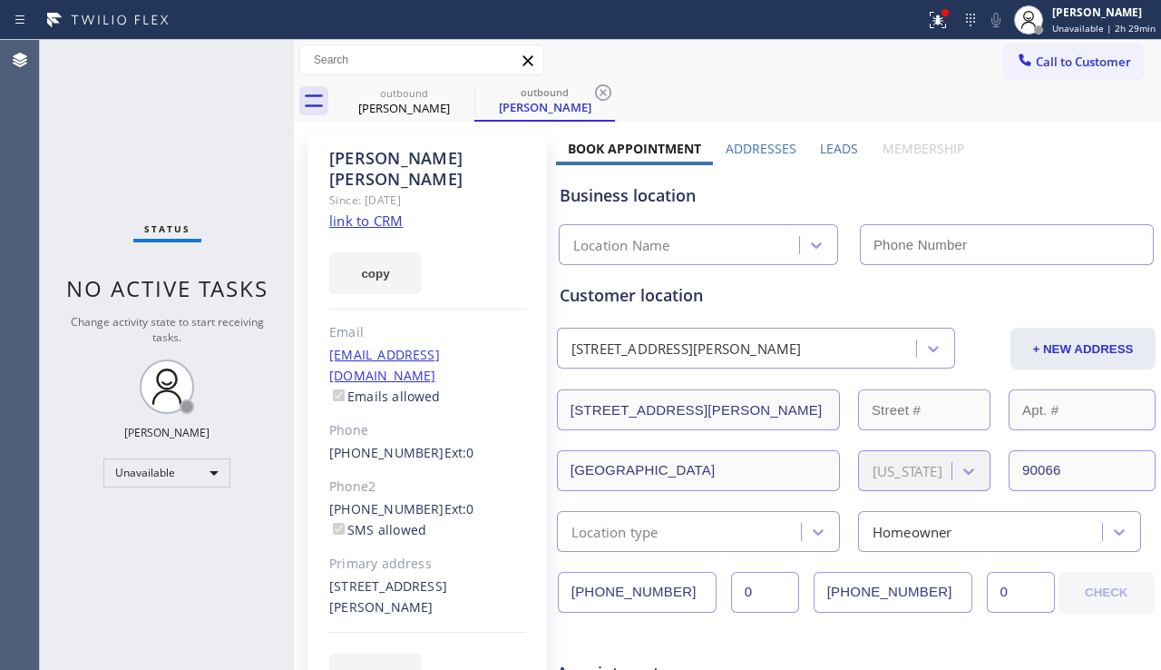
type input "[PHONE_NUMBER]"
click at [601, 93] on icon at bounding box center [604, 93] width 22 height 22
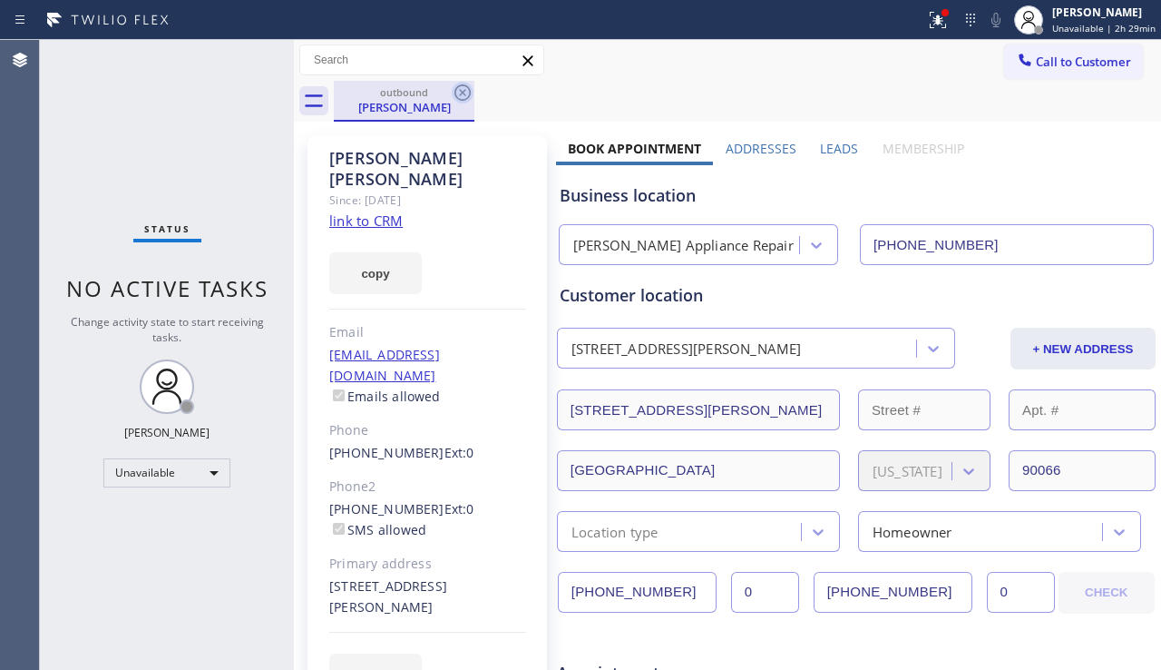
click at [465, 92] on icon at bounding box center [463, 92] width 16 height 16
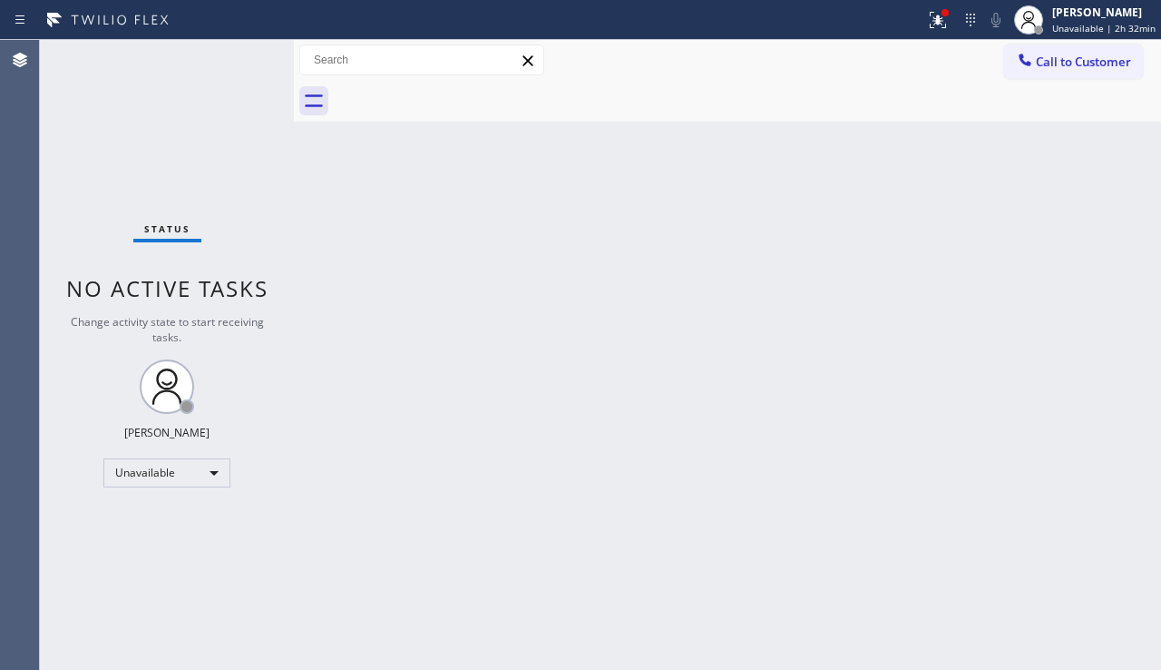
click at [1046, 514] on div "Back to Dashboard Change Sender ID Customers Technicians Select a contact Outbo…" at bounding box center [727, 355] width 867 height 630
click at [940, 17] on div at bounding box center [945, 12] width 11 height 11
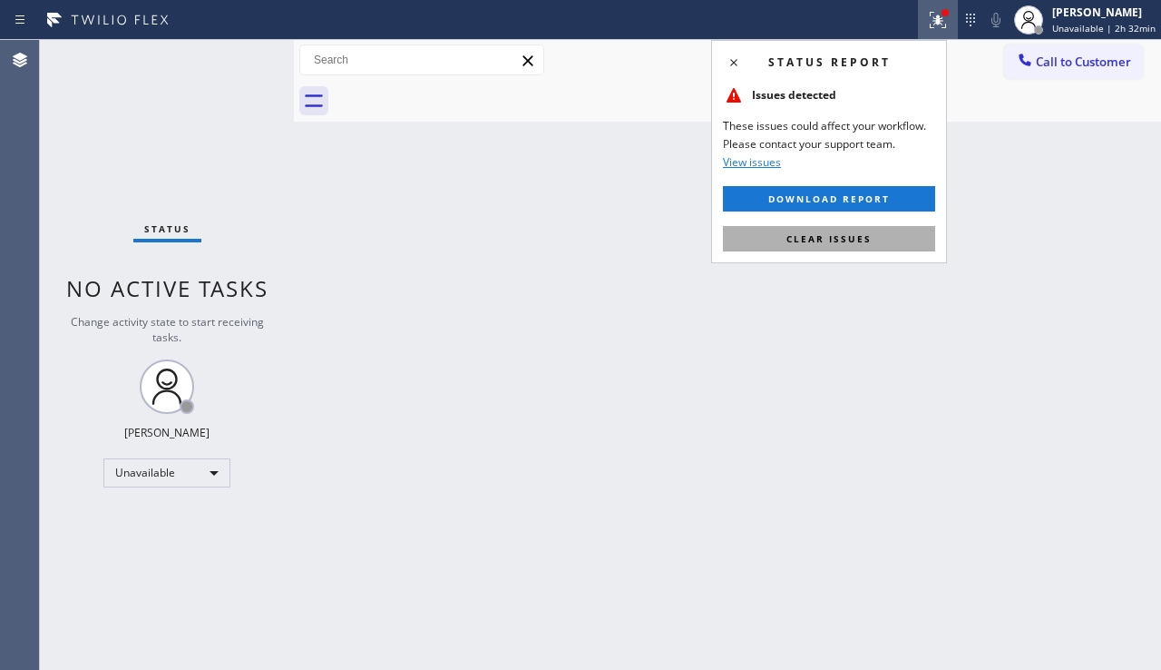
click at [784, 240] on button "Clear issues" at bounding box center [829, 238] width 212 height 25
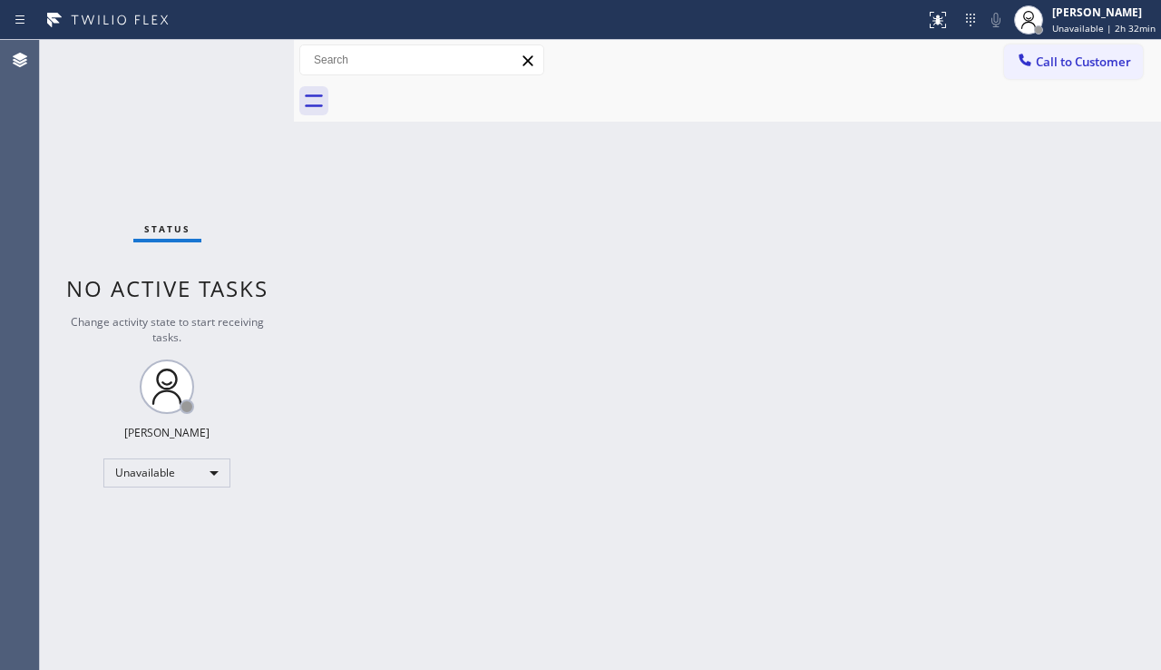
click at [475, 403] on div "Back to Dashboard Change Sender ID Customers Technicians Select a contact Outbo…" at bounding box center [727, 355] width 867 height 630
drag, startPoint x: 1066, startPoint y: 402, endPoint x: 1003, endPoint y: 270, distance: 146.1
click at [1066, 400] on div "Back to Dashboard Change Sender ID Customers Technicians Select a contact Outbo…" at bounding box center [727, 355] width 867 height 630
click at [361, 229] on div "Back to Dashboard Change Sender ID Customers Technicians Select a contact Outbo…" at bounding box center [727, 355] width 867 height 630
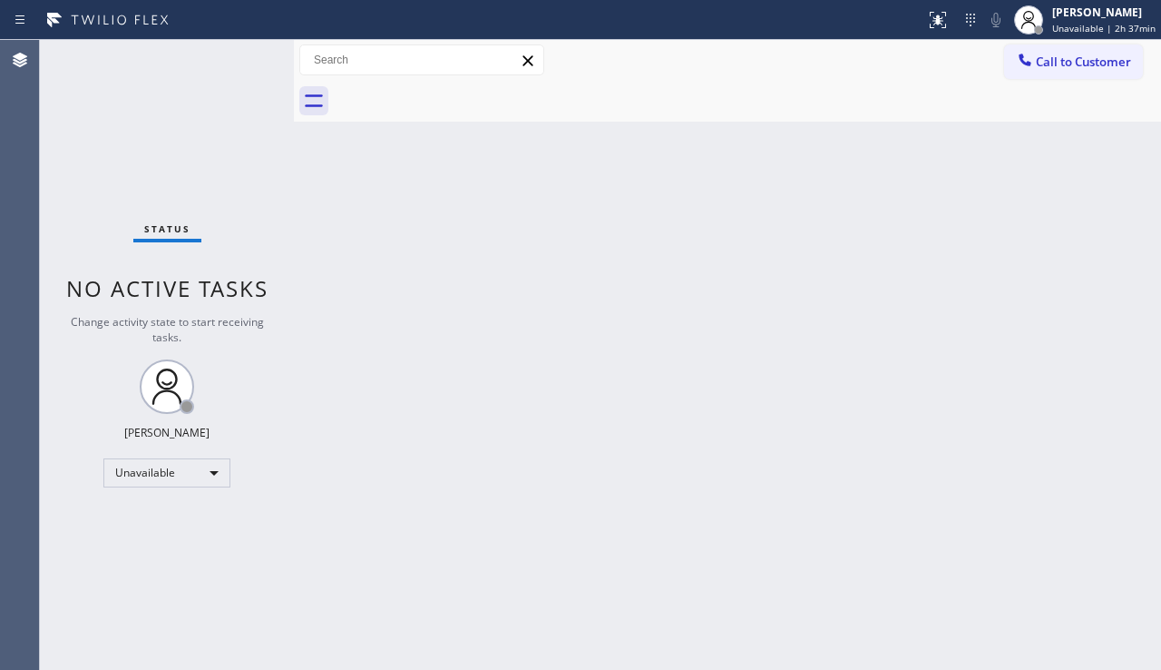
click at [1065, 445] on div "Back to Dashboard Change Sender ID Customers Technicians Select a contact Outbo…" at bounding box center [727, 355] width 867 height 630
click at [194, 469] on div "Unavailable" at bounding box center [166, 472] width 127 height 29
click at [163, 563] on li "Break" at bounding box center [165, 566] width 123 height 22
click at [257, 572] on div "Status No active tasks Change activity state to start receiving tasks. [PERSON_…" at bounding box center [167, 355] width 254 height 630
click at [1103, 461] on div "Back to Dashboard Change Sender ID Customers Technicians Select a contact Outbo…" at bounding box center [727, 355] width 867 height 630
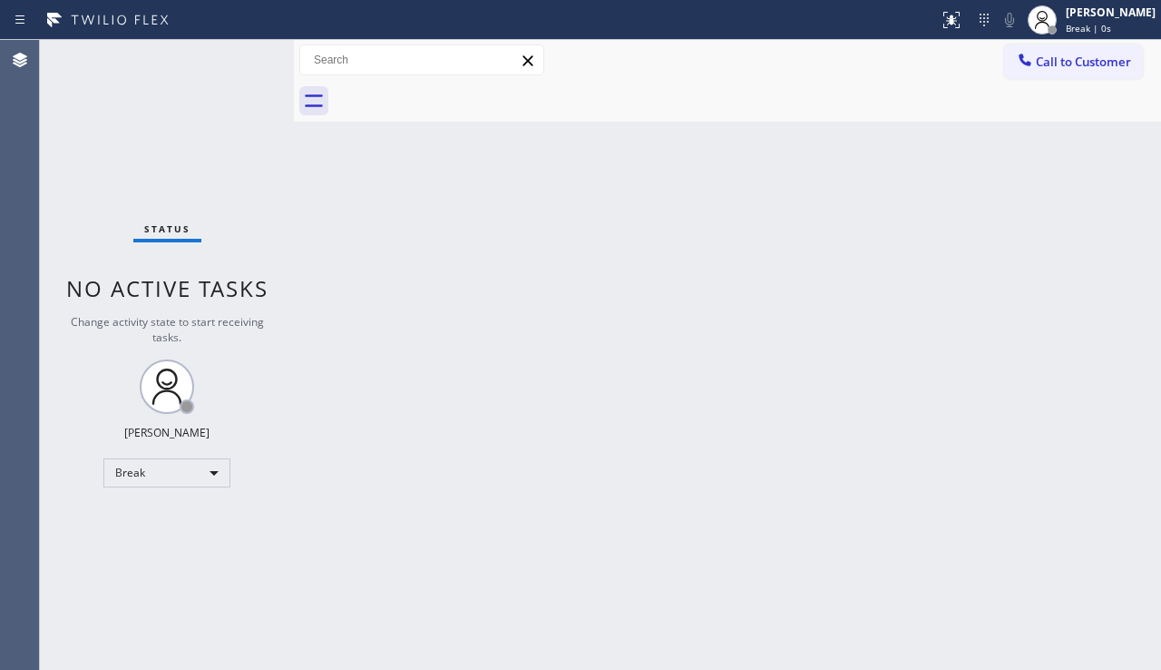
click at [354, 460] on div "Back to Dashboard Change Sender ID Customers Technicians Select a contact Outbo…" at bounding box center [727, 355] width 867 height 630
click at [372, 606] on div "Back to Dashboard Change Sender ID Customers Technicians Select a contact Outbo…" at bounding box center [727, 355] width 867 height 630
click at [172, 472] on div "Break" at bounding box center [166, 472] width 127 height 29
click at [148, 534] on li "Unavailable" at bounding box center [165, 544] width 123 height 22
click at [348, 539] on div "Back to Dashboard Change Sender ID Customers Technicians Select a contact Outbo…" at bounding box center [727, 355] width 867 height 630
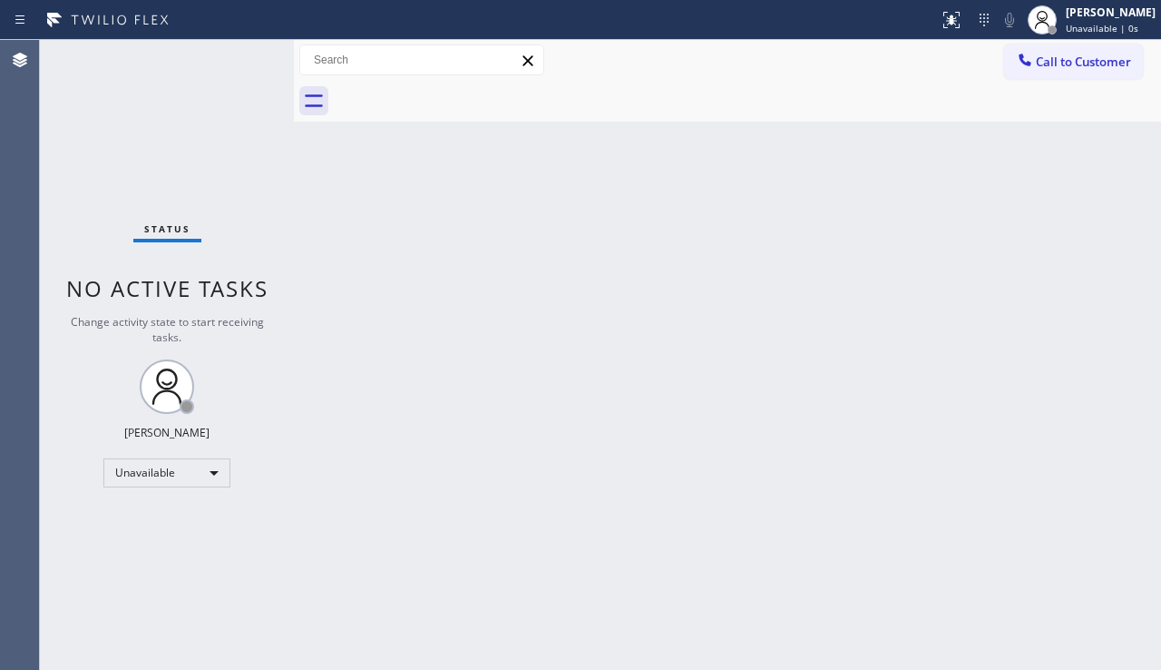
click at [83, 209] on div "Status No active tasks Change activity state to start receiving tasks. [PERSON_…" at bounding box center [167, 355] width 254 height 630
click at [83, 171] on div "Status No active tasks Change activity state to start receiving tasks. [PERSON_…" at bounding box center [167, 355] width 254 height 630
click at [456, 211] on div "Back to Dashboard Change Sender ID Customers Technicians Select a contact Outbo…" at bounding box center [727, 355] width 867 height 630
click at [100, 576] on div "Status No active tasks Change activity state to start receiving tasks. [PERSON_…" at bounding box center [167, 355] width 254 height 630
click at [632, 288] on div "Back to Dashboard Change Sender ID Customers Technicians Select a contact Outbo…" at bounding box center [727, 355] width 867 height 630
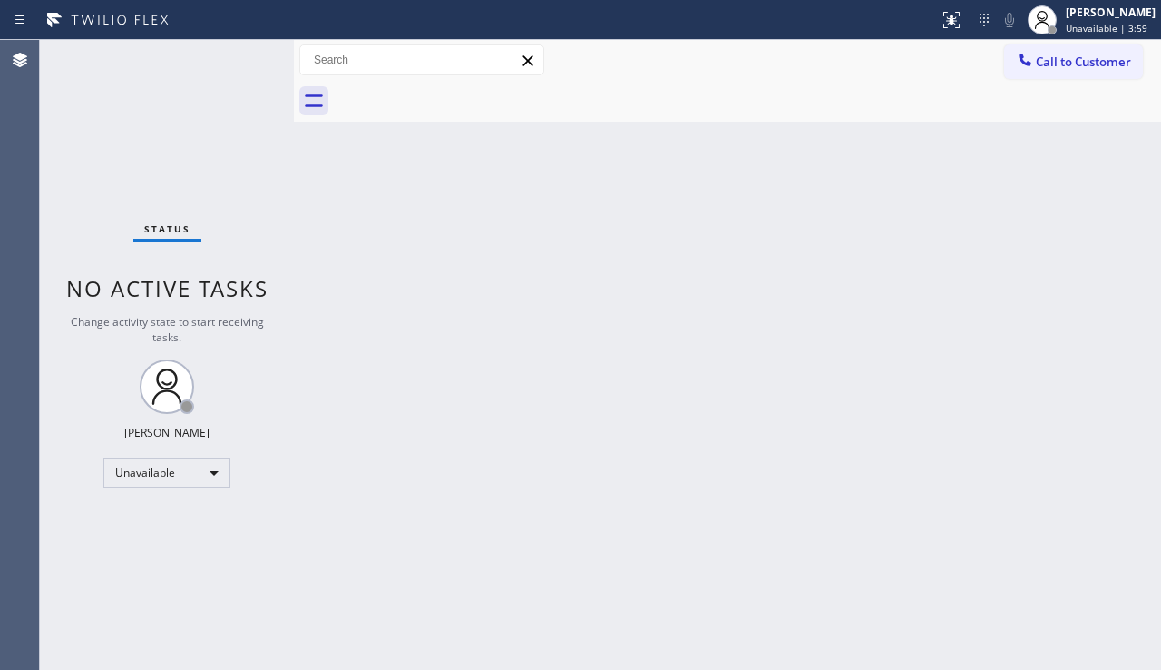
drag, startPoint x: 1063, startPoint y: 463, endPoint x: 1053, endPoint y: 460, distance: 10.3
click at [1063, 463] on div "Back to Dashboard Change Sender ID Customers Technicians Select a contact Outbo…" at bounding box center [727, 355] width 867 height 630
click at [116, 560] on div "Status No active tasks Change activity state to start receiving tasks. [PERSON_…" at bounding box center [167, 355] width 254 height 630
click at [754, 342] on div "Back to Dashboard Change Sender ID Customers Technicians Select a contact Outbo…" at bounding box center [727, 355] width 867 height 630
click at [503, 530] on div "Back to Dashboard Change Sender ID Customers Technicians Select a contact Outbo…" at bounding box center [727, 355] width 867 height 630
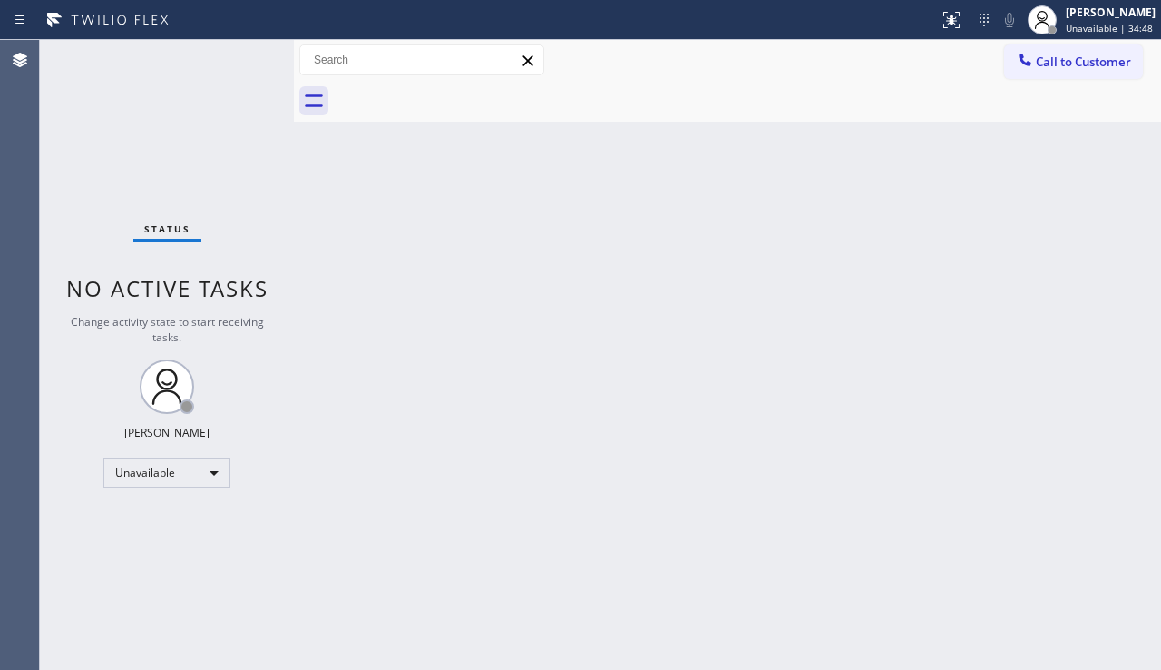
click at [394, 278] on div "Back to Dashboard Change Sender ID Customers Technicians Select a contact Outbo…" at bounding box center [727, 355] width 867 height 630
click at [464, 572] on div "Back to Dashboard Change Sender ID Customers Technicians Select a contact Outbo…" at bounding box center [727, 355] width 867 height 630
click at [1091, 330] on div "Back to Dashboard Change Sender ID Customers Technicians Select a contact Outbo…" at bounding box center [727, 355] width 867 height 630
click at [1080, 67] on span "Call to Customer" at bounding box center [1083, 62] width 95 height 16
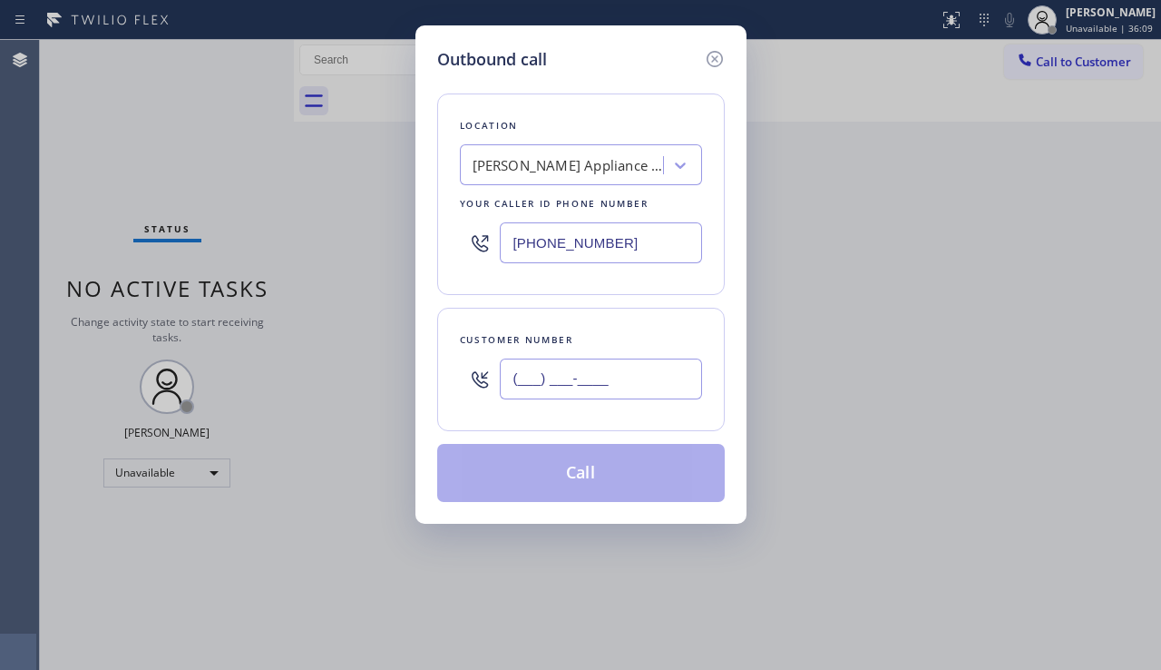
click at [566, 389] on input "(___) ___-____" at bounding box center [601, 378] width 202 height 41
paste input "909) 561-6603"
type input "[PHONE_NUMBER]"
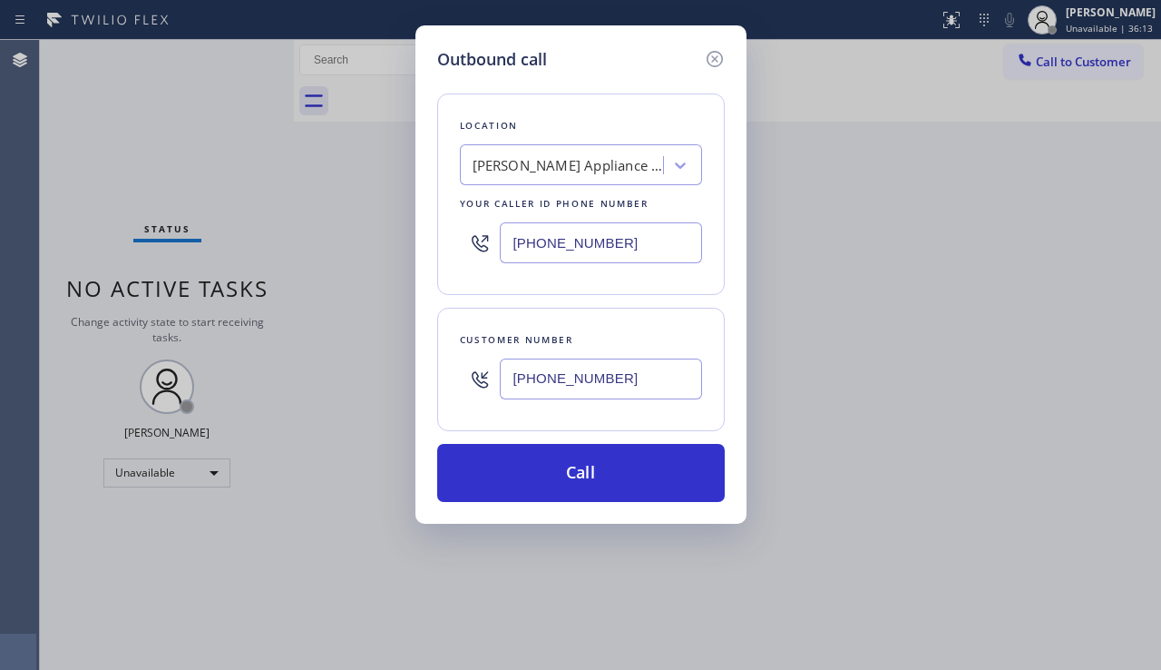
drag, startPoint x: 684, startPoint y: 227, endPoint x: 470, endPoint y: 245, distance: 214.9
click at [470, 245] on div "[PHONE_NUMBER]" at bounding box center [581, 242] width 242 height 59
paste input "855) 213-9318"
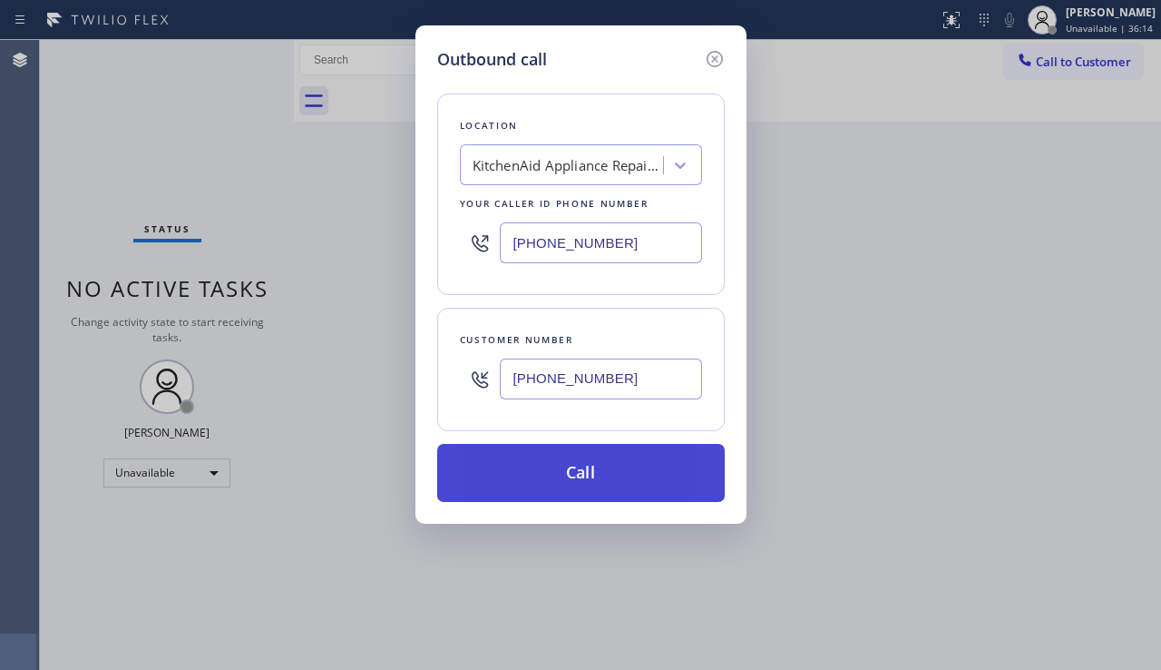
type input "[PHONE_NUMBER]"
click at [539, 466] on button "Call" at bounding box center [581, 473] width 288 height 58
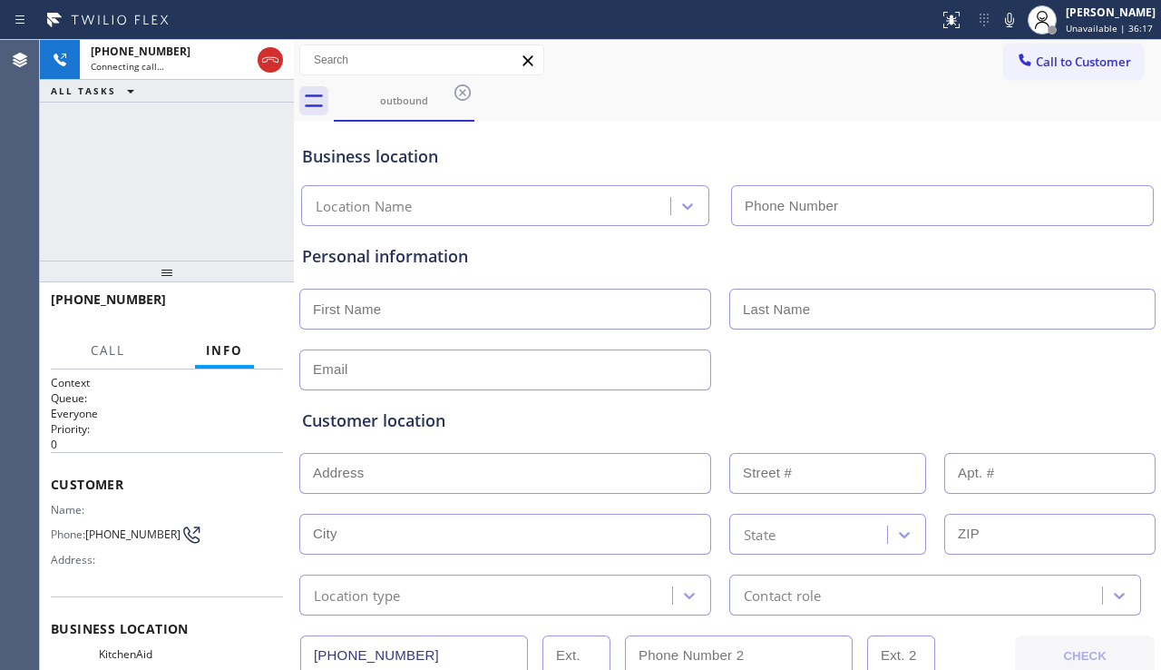
type input "[PHONE_NUMBER]"
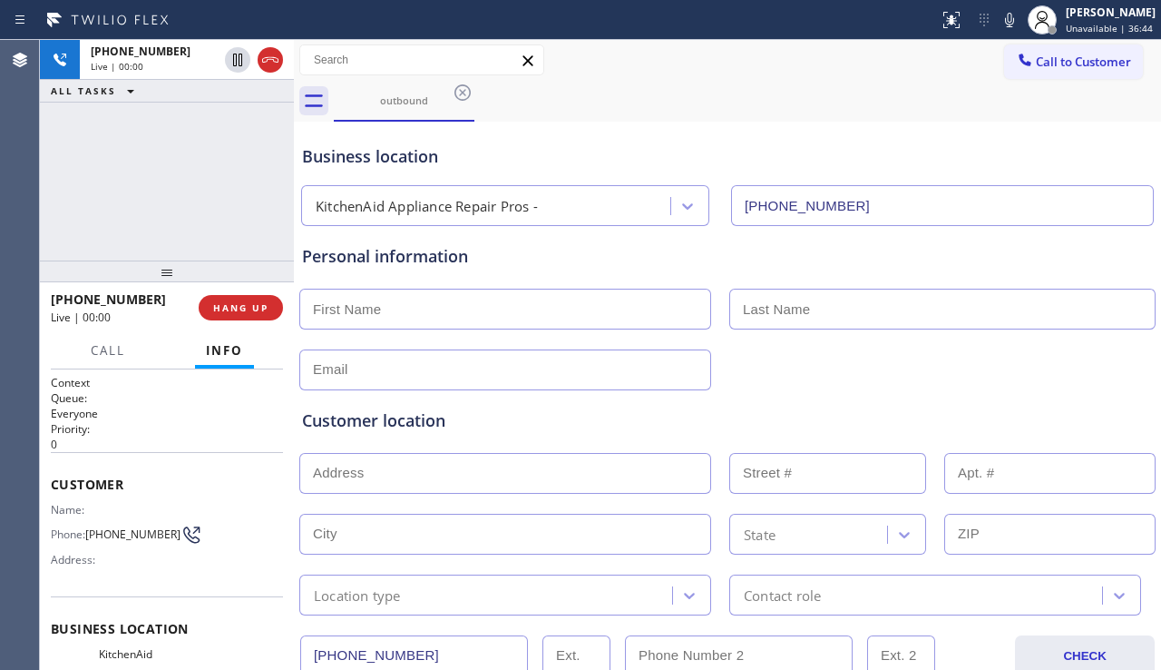
click at [1094, 387] on div "Customer location >> ADD NEW ADDRESS << + NEW ADDRESS State Location type Conta…" at bounding box center [728, 499] width 858 height 232
click at [239, 306] on span "HANG UP" at bounding box center [240, 307] width 55 height 13
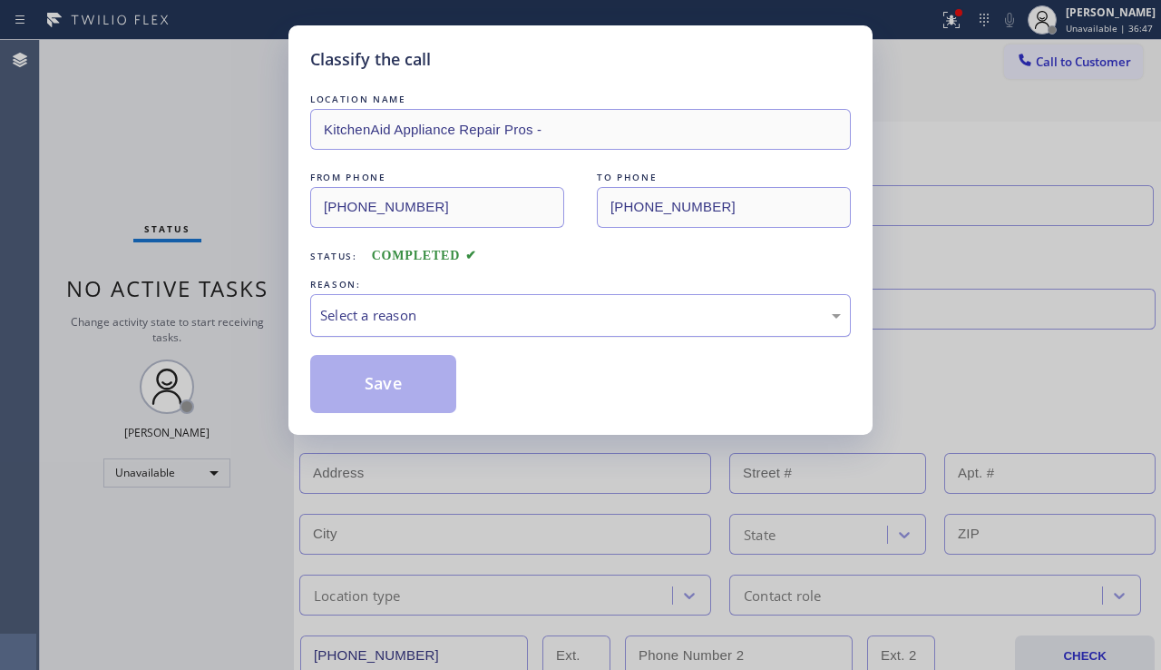
click at [443, 316] on div "Select a reason" at bounding box center [580, 315] width 521 height 21
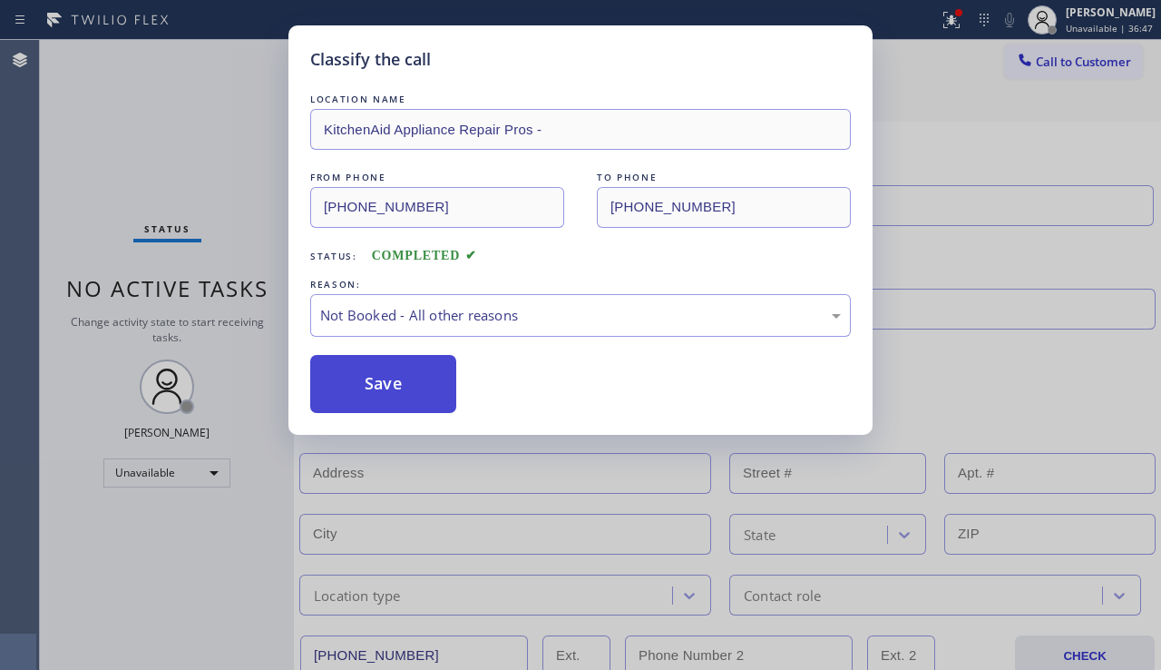
click at [375, 387] on button "Save" at bounding box center [383, 384] width 146 height 58
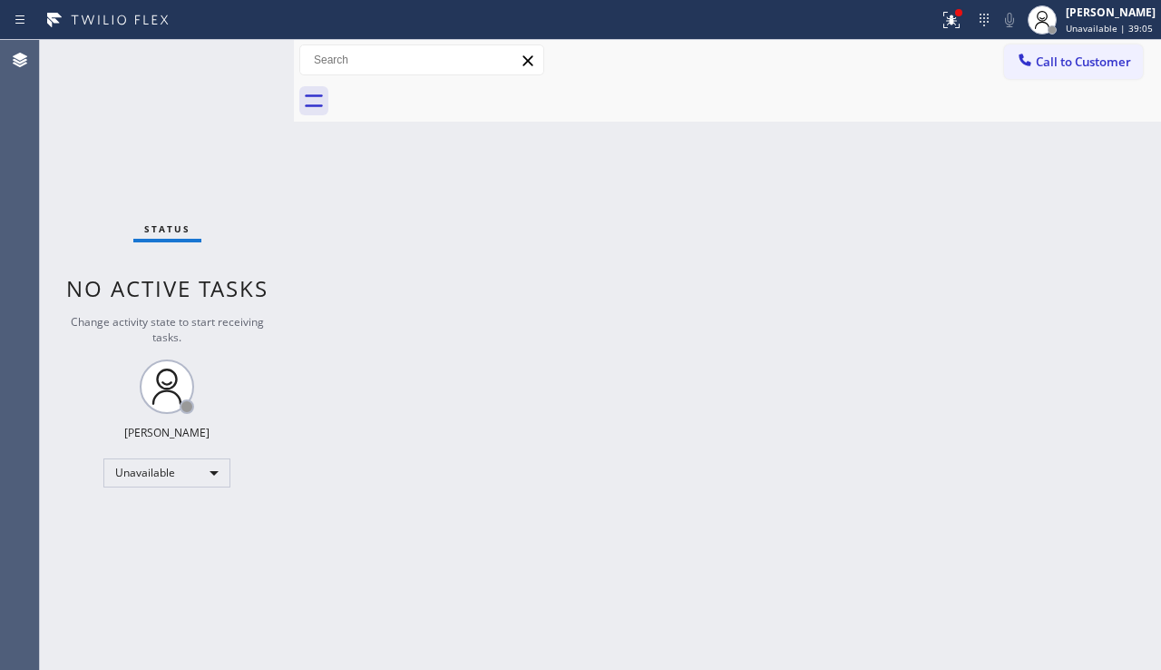
click at [1033, 470] on div "Back to Dashboard Change Sender ID Customers Technicians Select a contact Outbo…" at bounding box center [727, 355] width 867 height 630
click at [1058, 69] on span "Call to Customer" at bounding box center [1083, 62] width 95 height 16
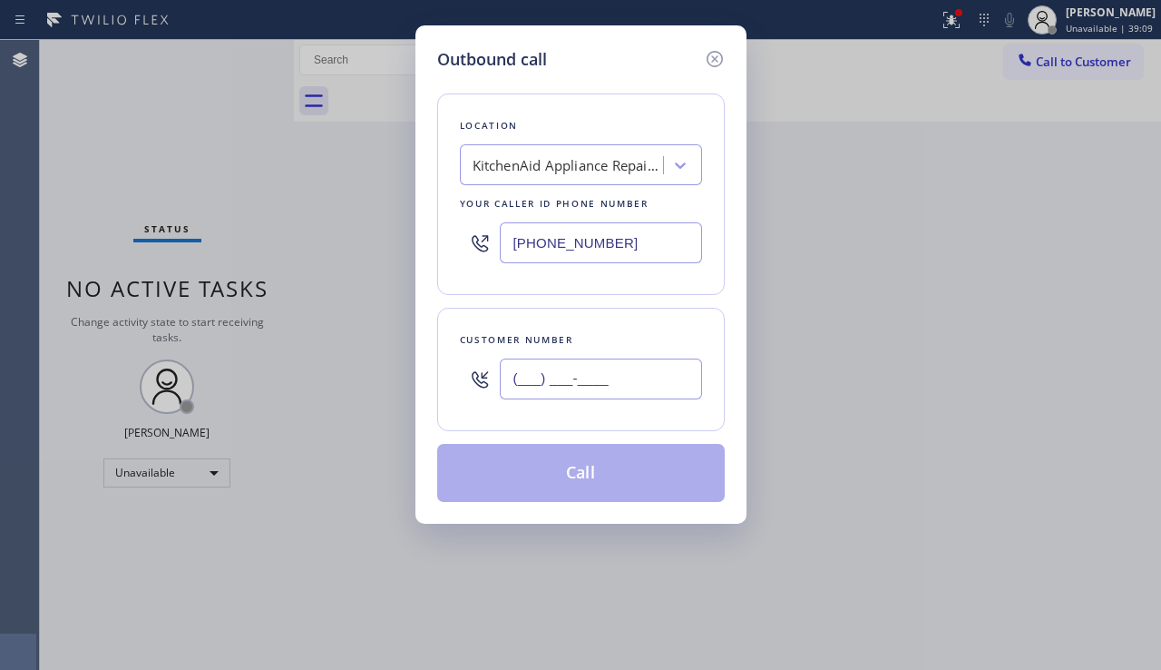
click at [583, 375] on input "(___) ___-____" at bounding box center [601, 378] width 202 height 41
paste input "510) 872-2600"
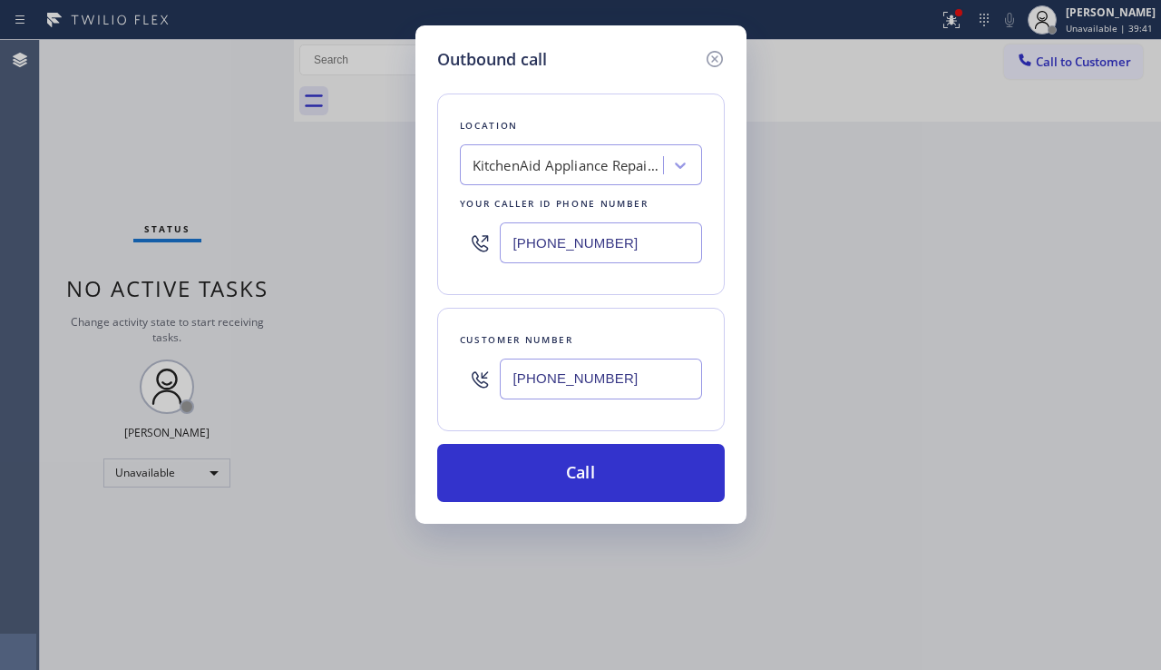
drag, startPoint x: 1125, startPoint y: 339, endPoint x: 1123, endPoint y: 313, distance: 26.4
click at [1125, 338] on div "Outbound call Location KitchenAid Appliance Repair Pros - Your caller id phone …" at bounding box center [580, 335] width 1161 height 670
drag, startPoint x: 622, startPoint y: 376, endPoint x: 413, endPoint y: 375, distance: 208.7
click at [413, 375] on div "Outbound call Location KitchenAid Appliance Repair Pros - Your caller id phone …" at bounding box center [580, 335] width 1161 height 670
paste input "text"
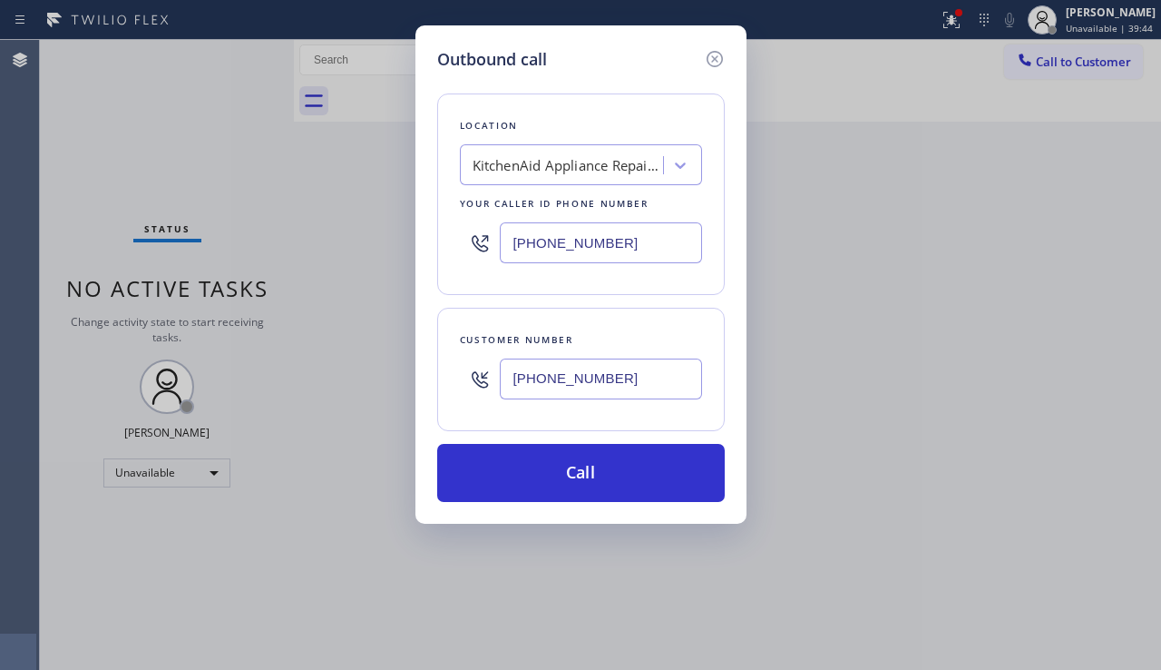
type input "[PHONE_NUMBER]"
drag, startPoint x: 638, startPoint y: 246, endPoint x: 466, endPoint y: 247, distance: 171.5
click at [466, 247] on div "[PHONE_NUMBER]" at bounding box center [581, 242] width 242 height 59
paste input "628) 257-642"
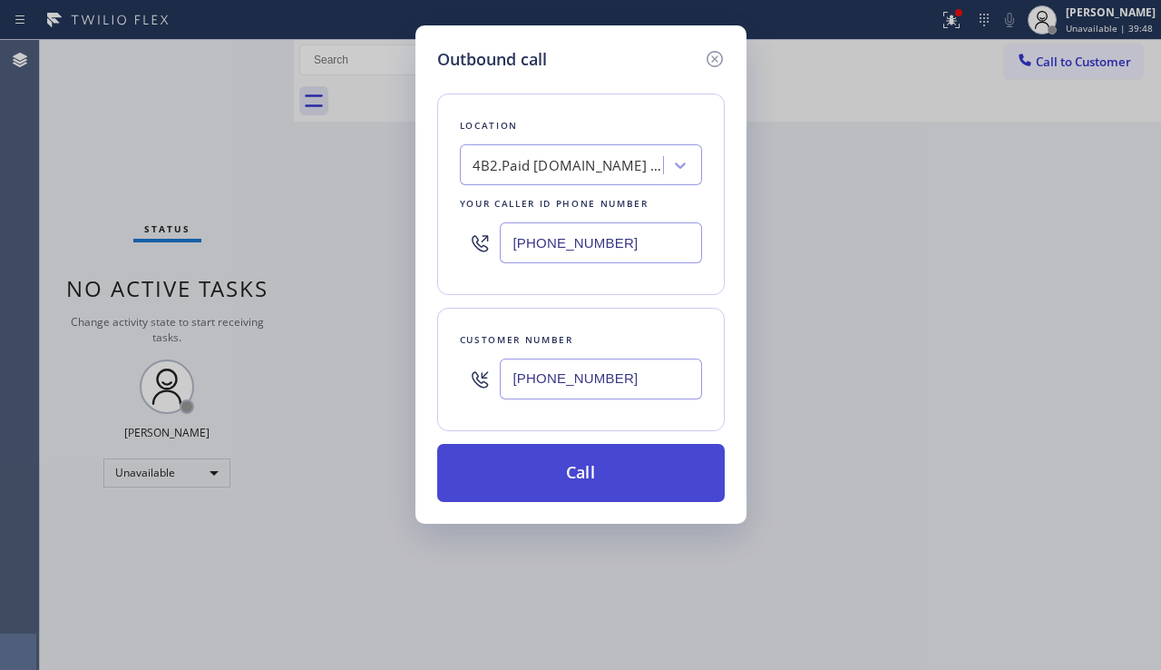
type input "[PHONE_NUMBER]"
click at [568, 454] on button "Call" at bounding box center [581, 473] width 288 height 58
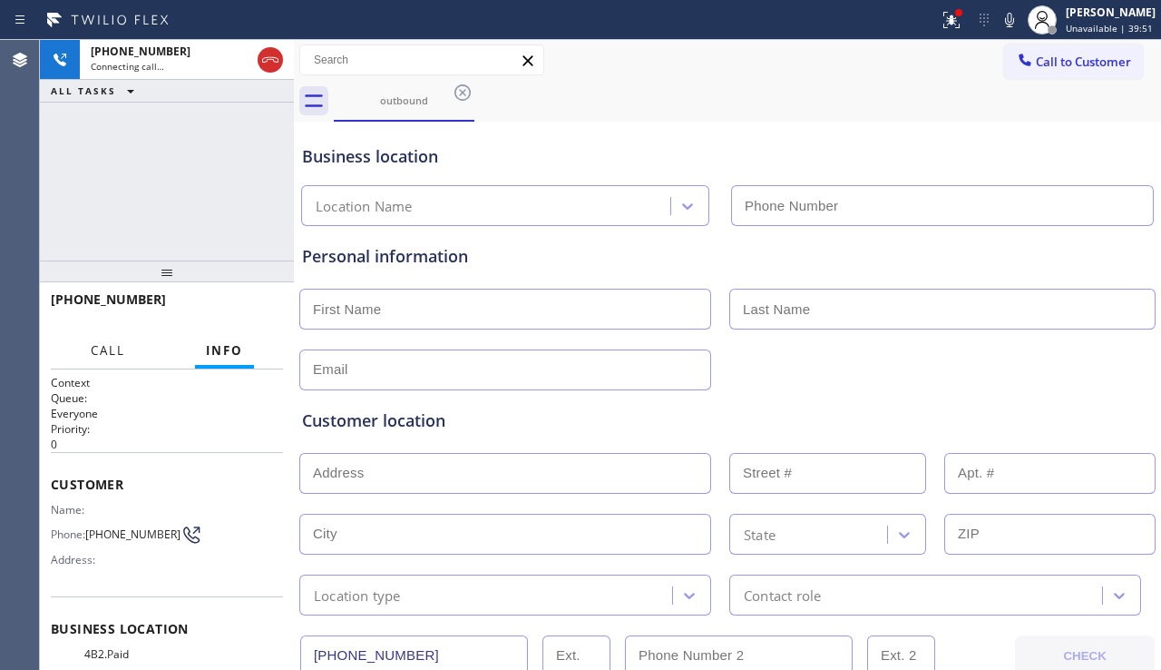
type input "[PHONE_NUMBER]"
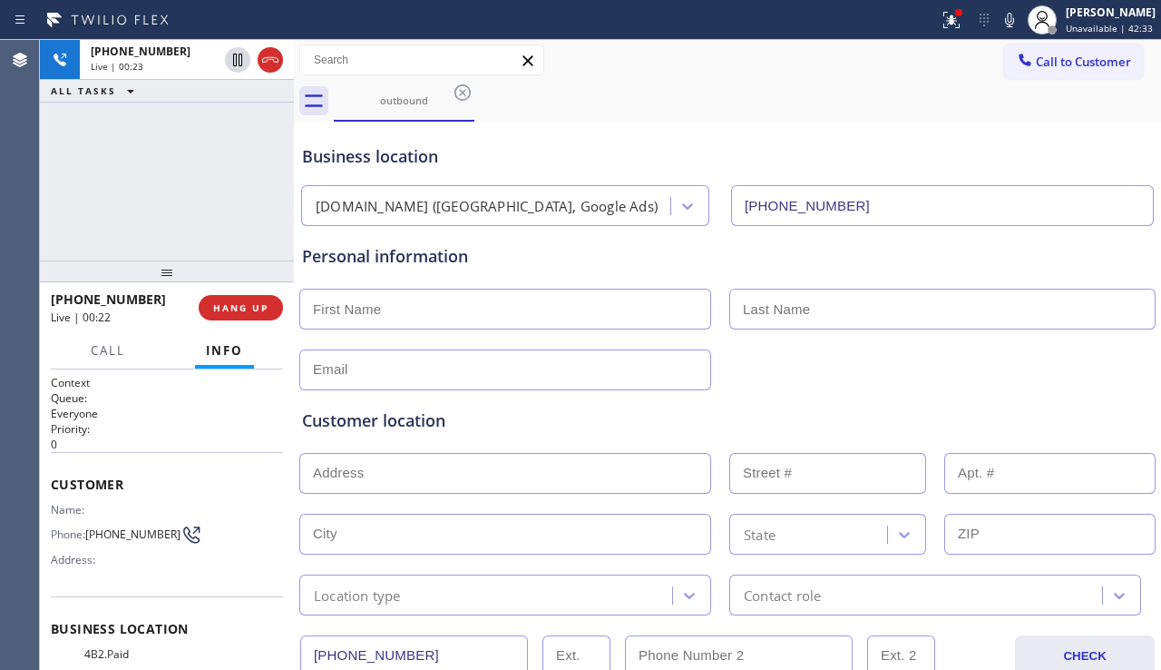
click at [123, 240] on div "[PHONE_NUMBER] Live | 00:23 ALL TASKS ALL TASKS ACTIVE TASKS TASKS IN WRAP UP" at bounding box center [167, 150] width 254 height 220
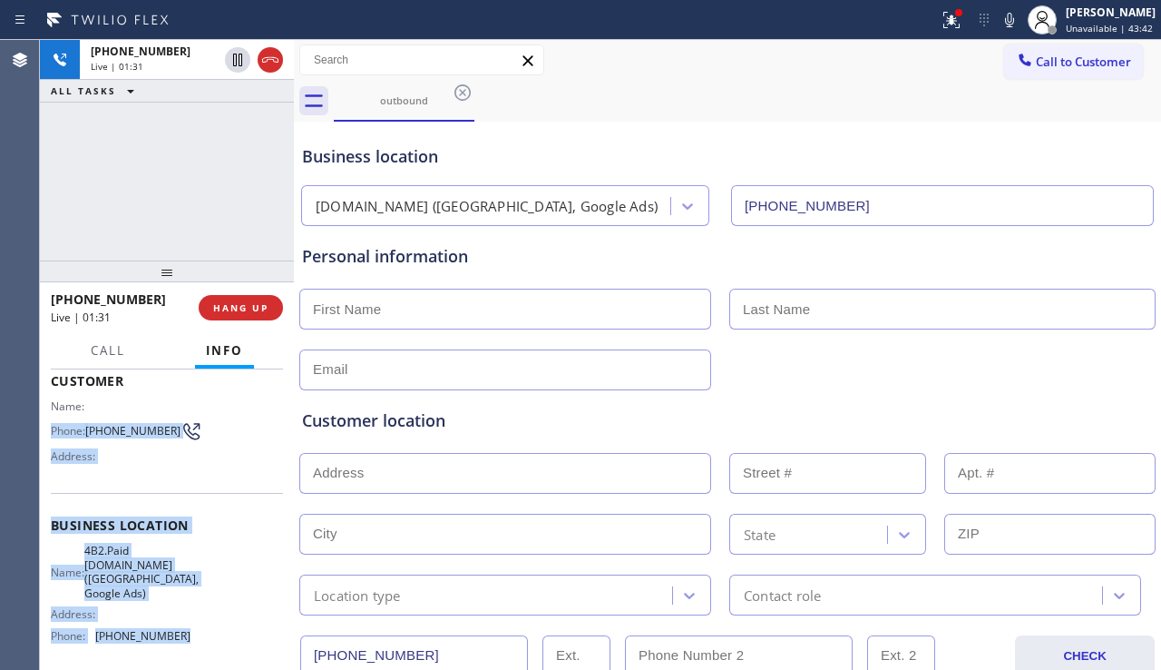
scroll to position [122, 0]
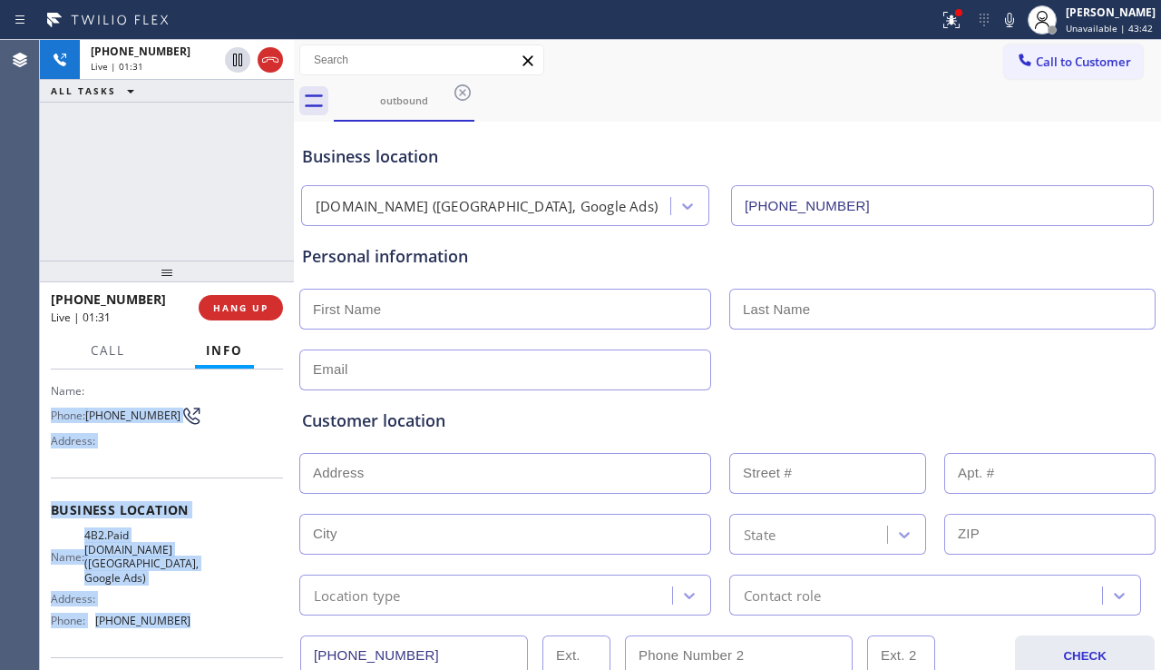
drag, startPoint x: 48, startPoint y: 446, endPoint x: 178, endPoint y: 647, distance: 239.6
click at [178, 647] on div "Context Queue: Everyone Priority: 0 Customer Name: Phone: [PHONE_NUMBER] Addres…" at bounding box center [167, 519] width 254 height 300
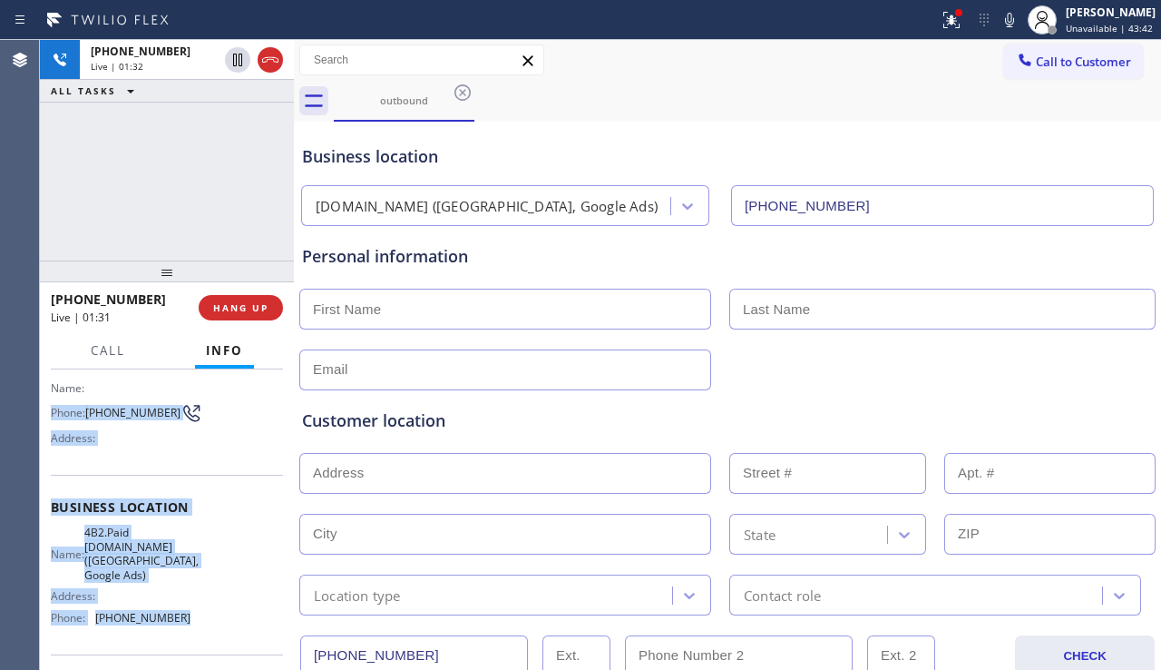
copy div "Phone: [PHONE_NUMBER] Address: Business location Name: 4B2.Paid [DOMAIN_NAME] (…"
click at [255, 311] on span "HANG UP" at bounding box center [240, 307] width 55 height 13
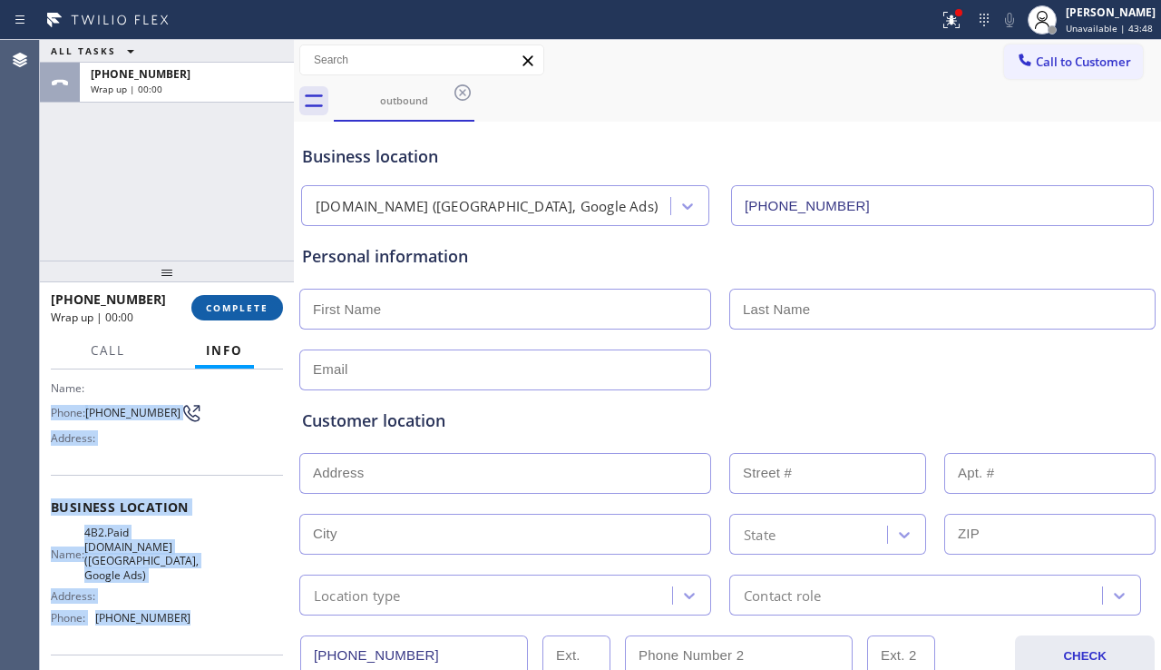
click at [235, 309] on span "COMPLETE" at bounding box center [237, 307] width 63 height 13
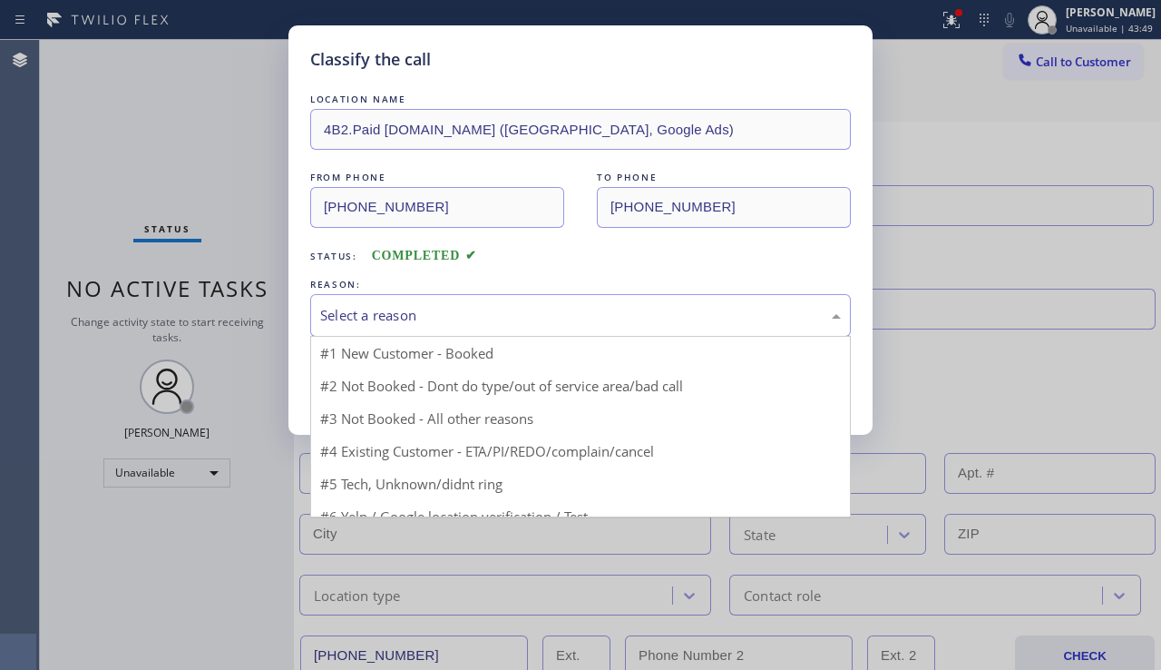
click at [510, 309] on div "Select a reason" at bounding box center [580, 315] width 521 height 21
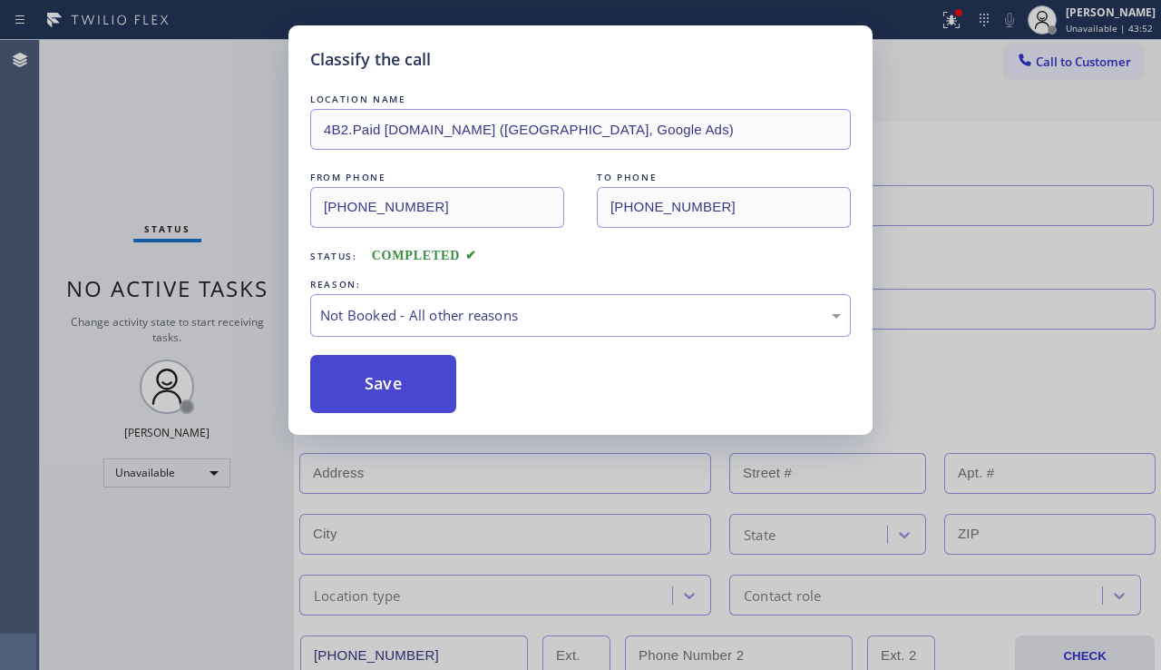
click at [374, 379] on button "Save" at bounding box center [383, 384] width 146 height 58
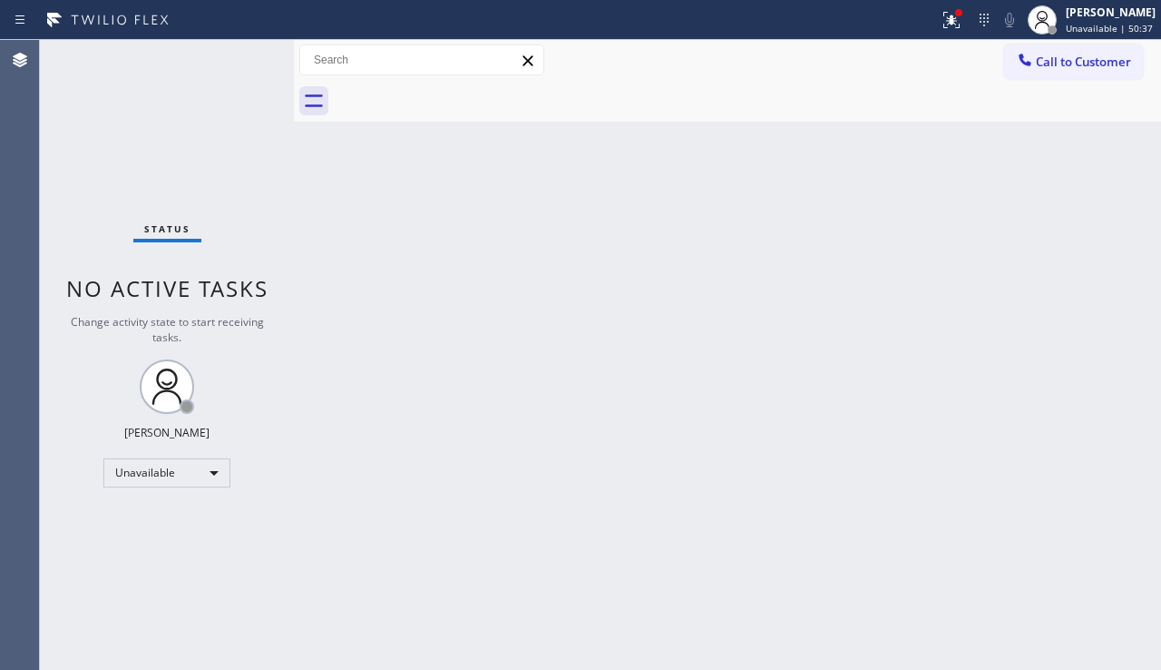
drag, startPoint x: 53, startPoint y: 549, endPoint x: 177, endPoint y: 586, distance: 129.8
click at [53, 549] on div "Status No active tasks Change activity state to start receiving tasks. [PERSON_…" at bounding box center [167, 355] width 254 height 630
click at [318, 632] on div "Back to Dashboard Change Sender ID Customers Technicians Select a contact Outbo…" at bounding box center [727, 355] width 867 height 630
drag, startPoint x: 1155, startPoint y: 372, endPoint x: 1053, endPoint y: 331, distance: 110.4
click at [1154, 371] on div "Back to Dashboard Change Sender ID Customers Technicians Select a contact Outbo…" at bounding box center [727, 355] width 867 height 630
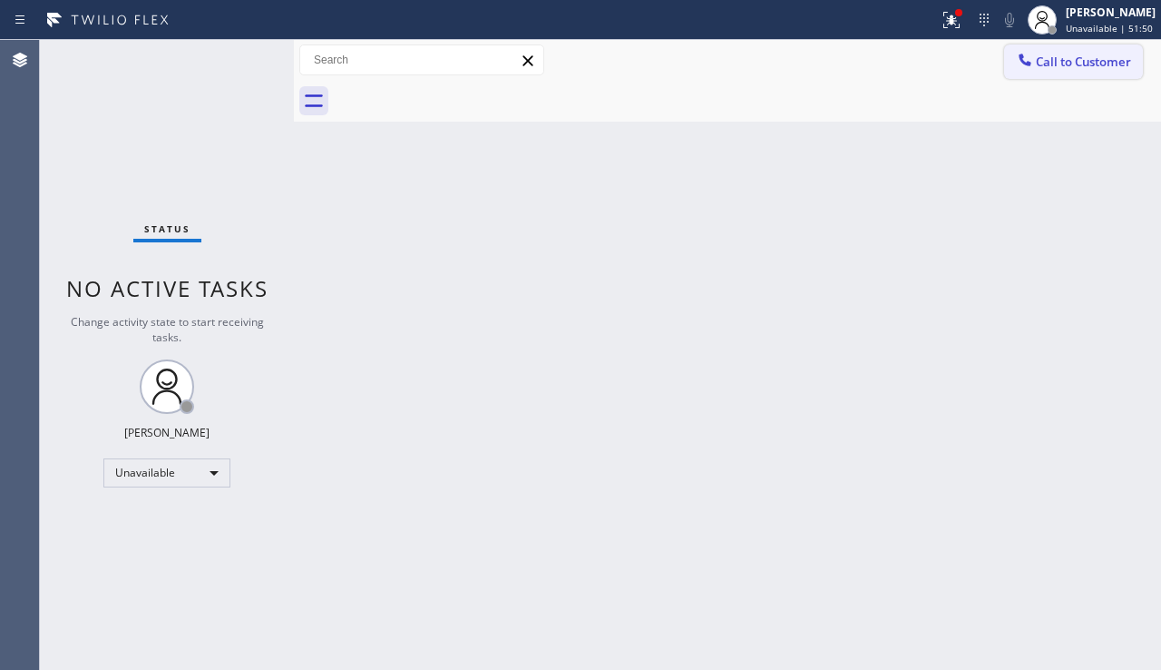
click at [1066, 62] on span "Call to Customer" at bounding box center [1083, 62] width 95 height 16
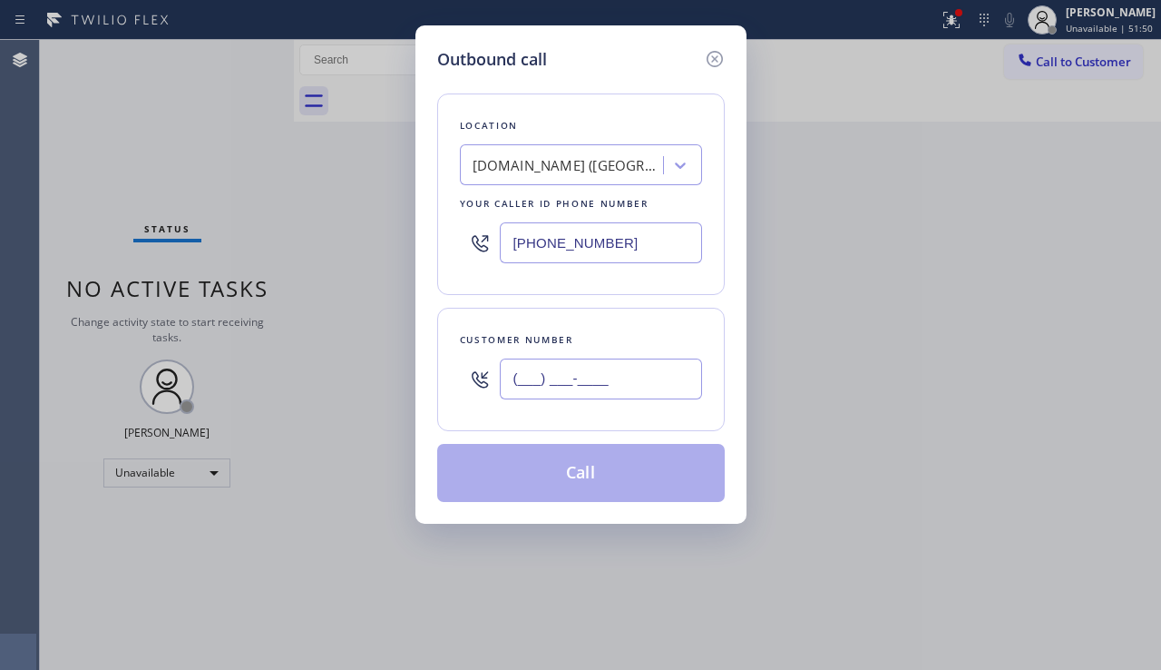
click at [565, 387] on input "(___) ___-____" at bounding box center [601, 378] width 202 height 41
paste input "310) 770-4098"
type input "[PHONE_NUMBER]"
click at [538, 163] on div "[DOMAIN_NAME] ([GEOGRAPHIC_DATA], Google Ads)" at bounding box center [568, 165] width 191 height 21
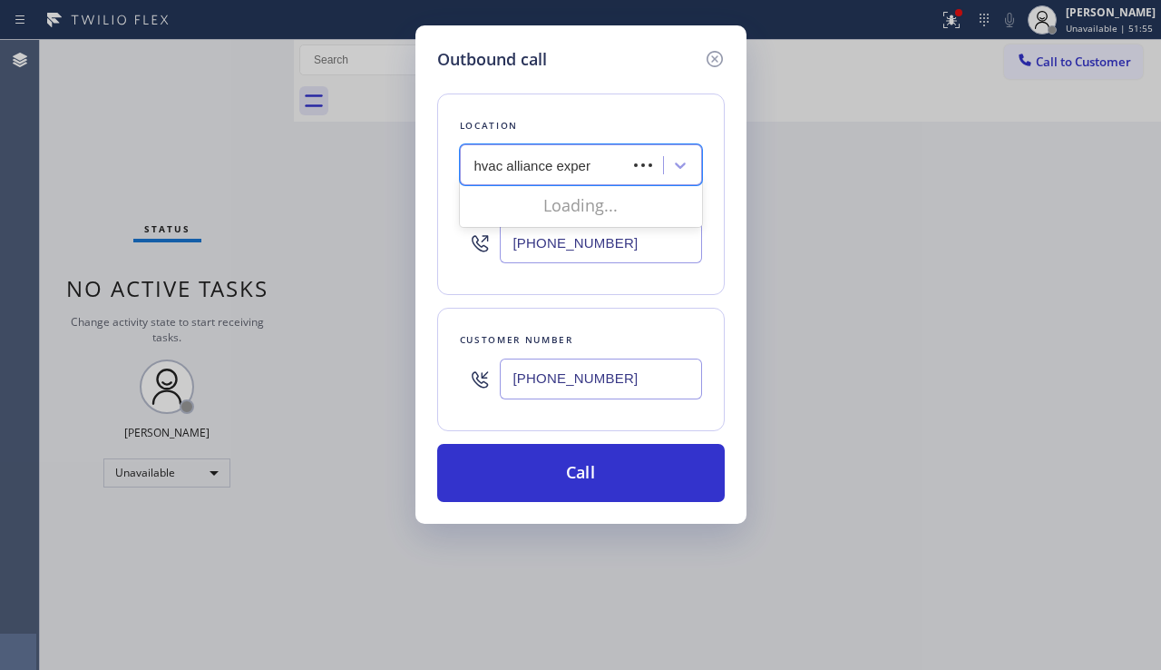
type input "hvac alliance expert"
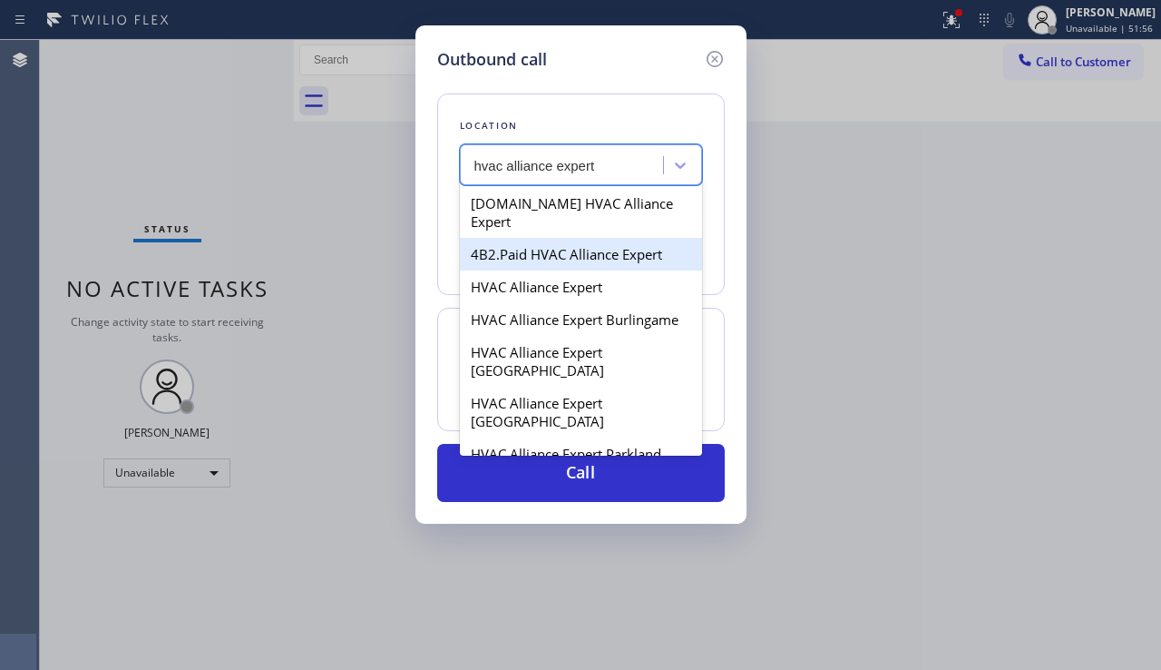
click at [547, 238] on div "4B2.Paid HVAC Alliance Expert" at bounding box center [581, 254] width 242 height 33
type input "[PHONE_NUMBER]"
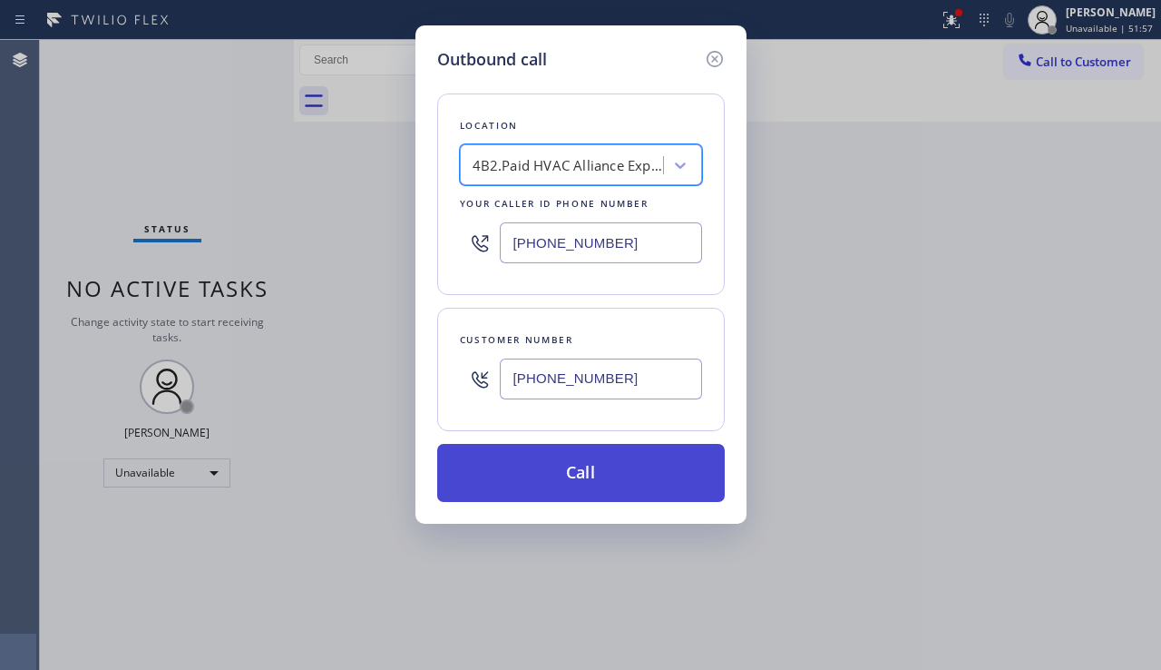
click at [557, 479] on button "Call" at bounding box center [581, 473] width 288 height 58
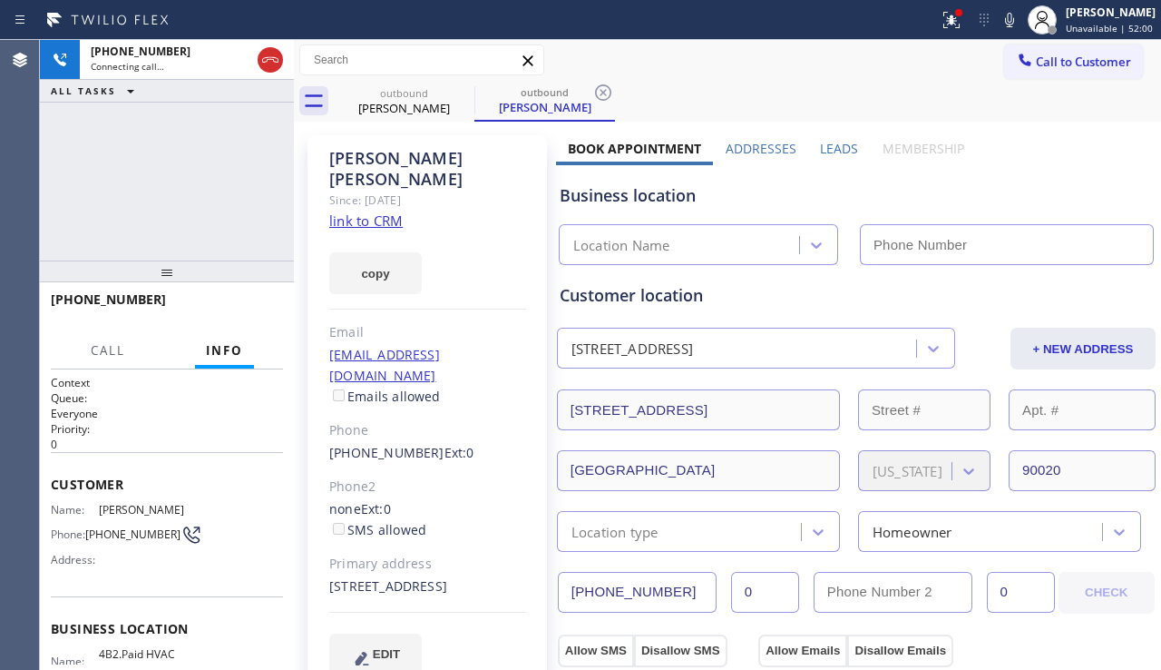
click at [821, 149] on label "Leads" at bounding box center [839, 148] width 38 height 17
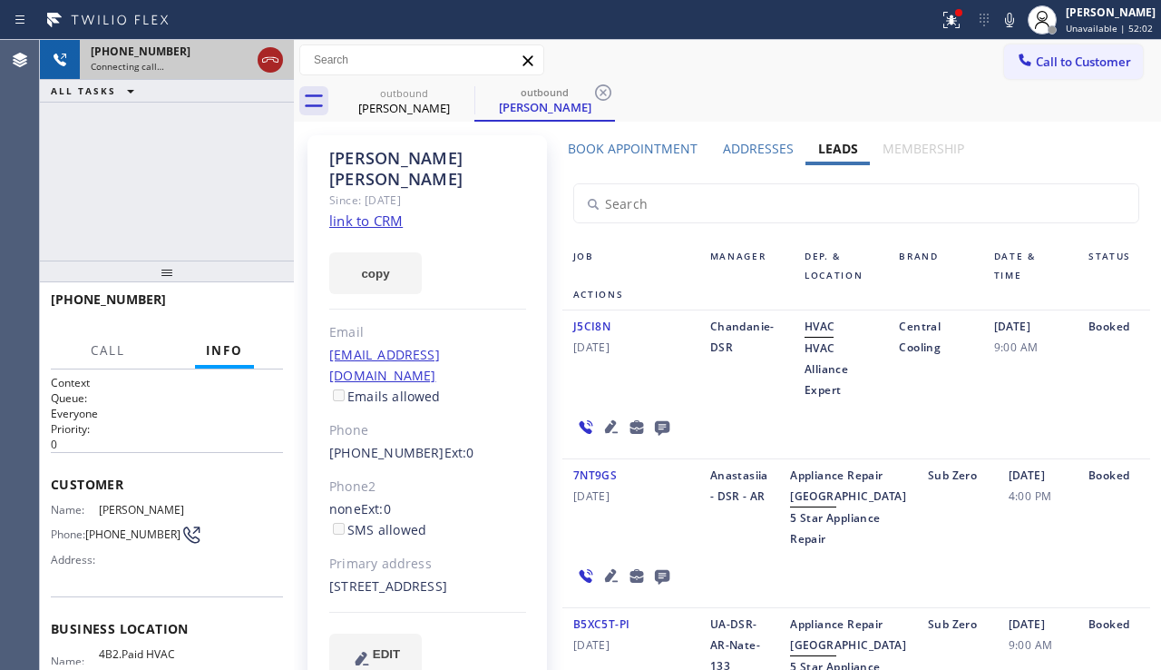
click at [269, 62] on icon at bounding box center [271, 60] width 22 height 22
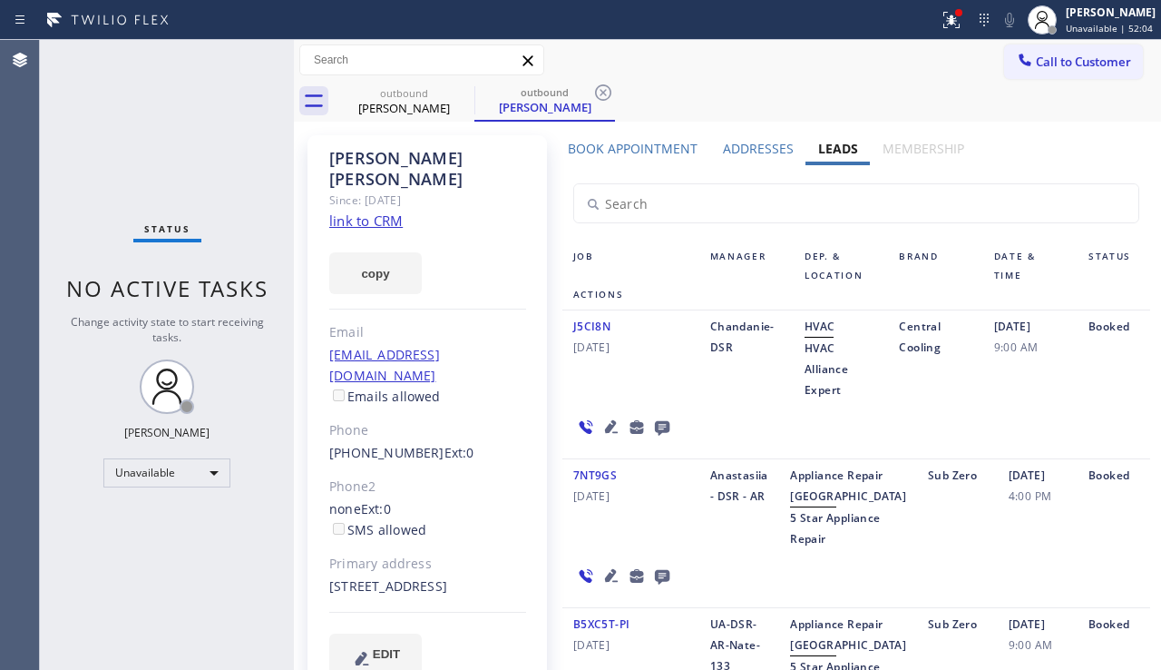
click at [604, 425] on icon at bounding box center [612, 427] width 22 height 22
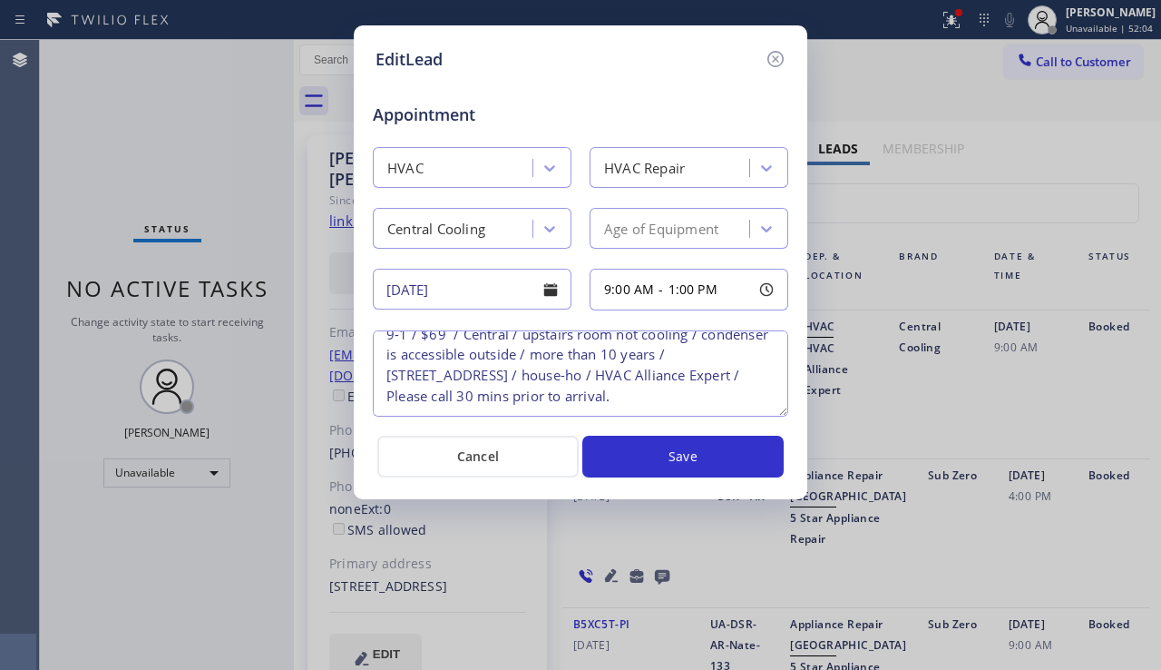
scroll to position [38, 0]
click at [765, 61] on icon at bounding box center [776, 59] width 22 height 22
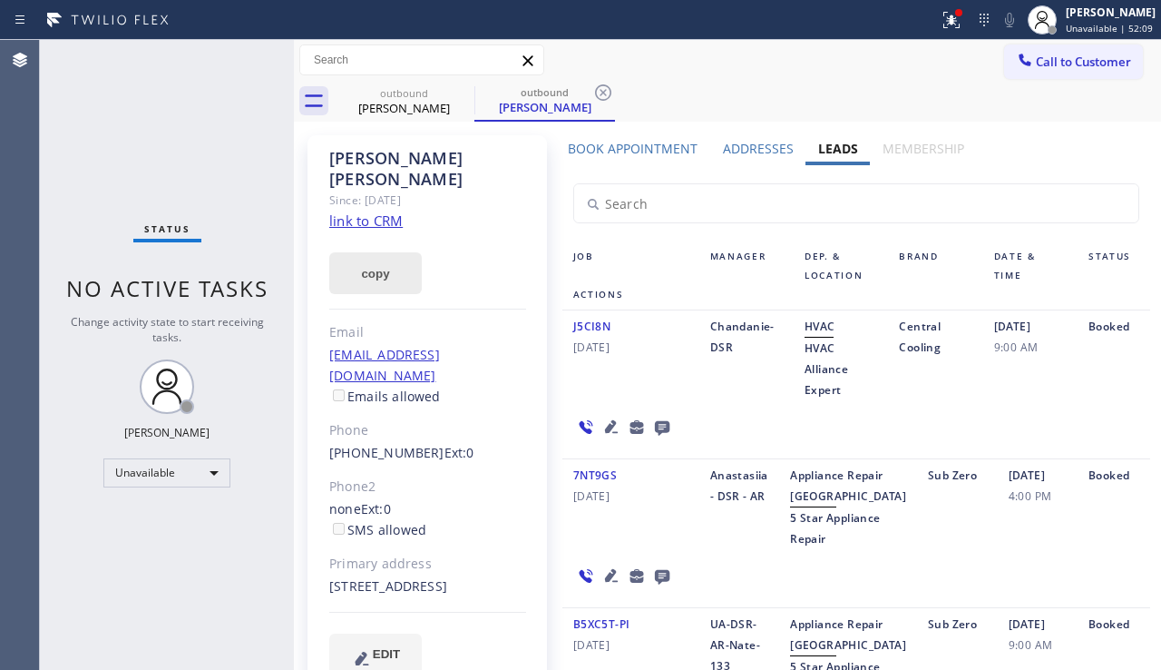
click at [370, 260] on button "copy" at bounding box center [375, 273] width 93 height 42
click at [1066, 405] on div "J5CI8N [DATE] Chandanie-DSR HVAC HVAC Alliance Expert Central Cooling [DATE] 9:…" at bounding box center [857, 384] width 588 height 149
click at [363, 211] on link "link to CRM" at bounding box center [365, 220] width 73 height 18
click at [463, 90] on icon at bounding box center [463, 93] width 22 height 22
click at [0, 0] on icon at bounding box center [0, 0] width 0 height 0
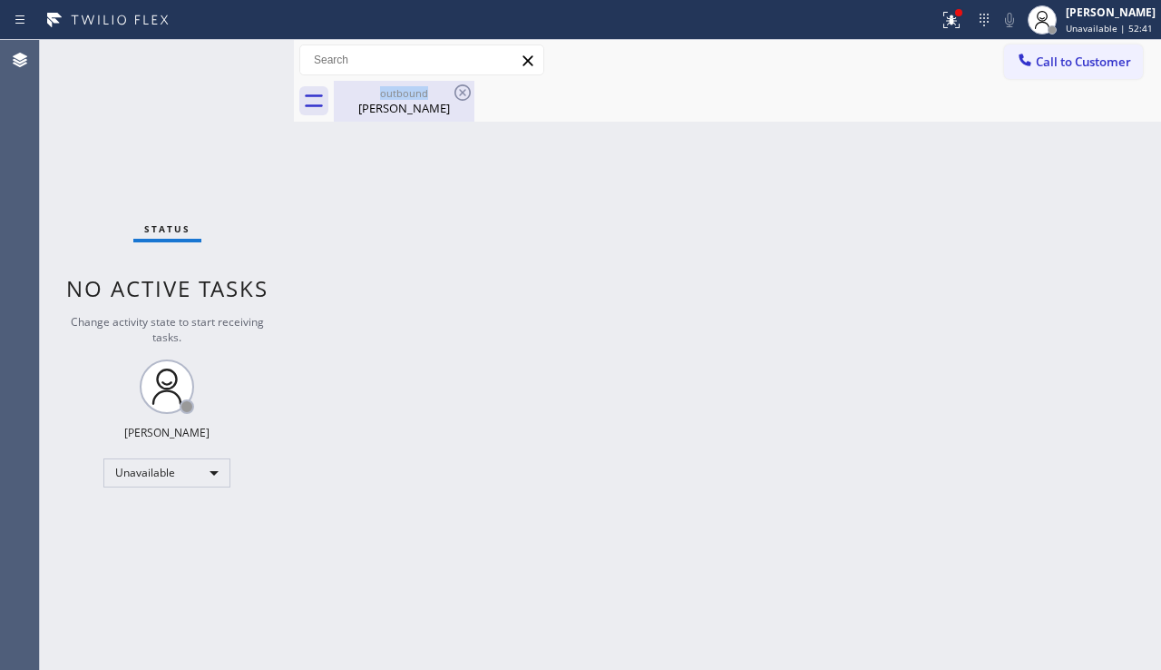
click at [463, 89] on icon at bounding box center [463, 93] width 22 height 22
click at [419, 104] on div "[PERSON_NAME]" at bounding box center [404, 108] width 137 height 16
click at [1081, 60] on span "Call to Customer" at bounding box center [1083, 62] width 95 height 16
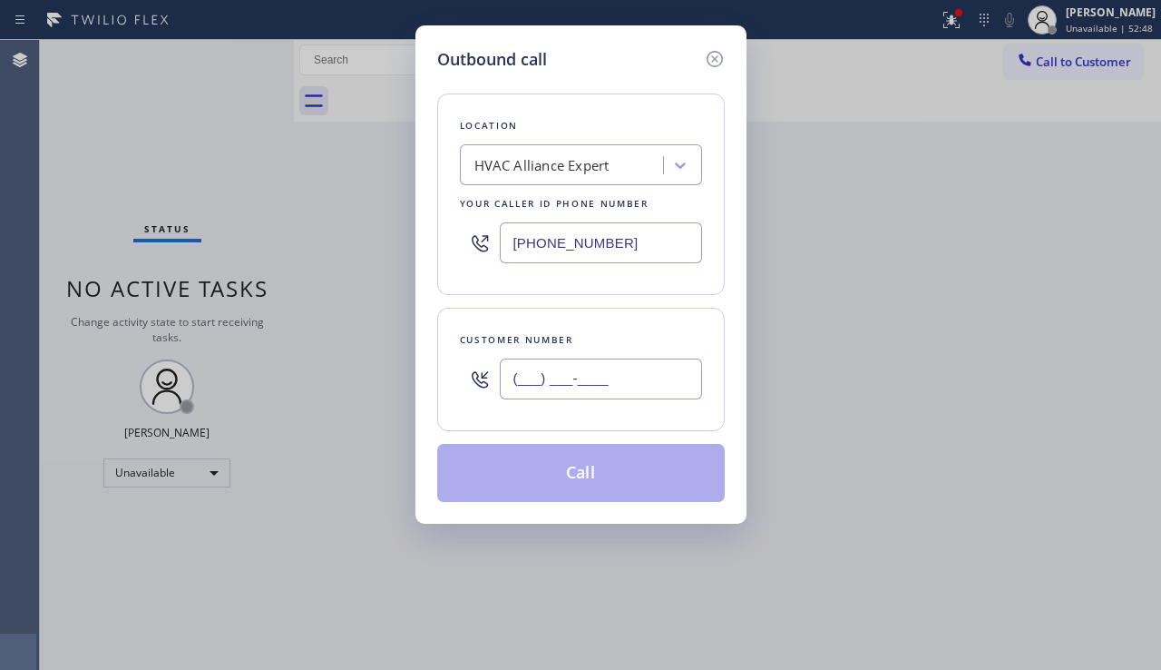
click at [522, 398] on input "(___) ___-____" at bounding box center [601, 378] width 202 height 41
paste input "213) 505-7767"
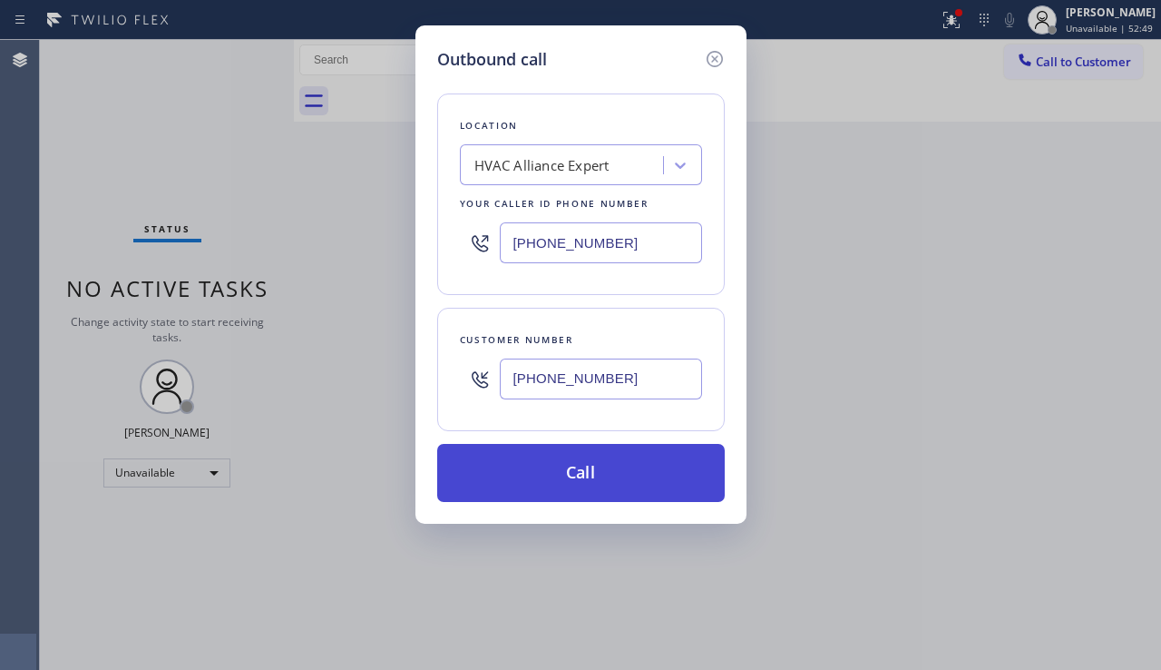
type input "[PHONE_NUMBER]"
click at [580, 461] on button "Call" at bounding box center [581, 473] width 288 height 58
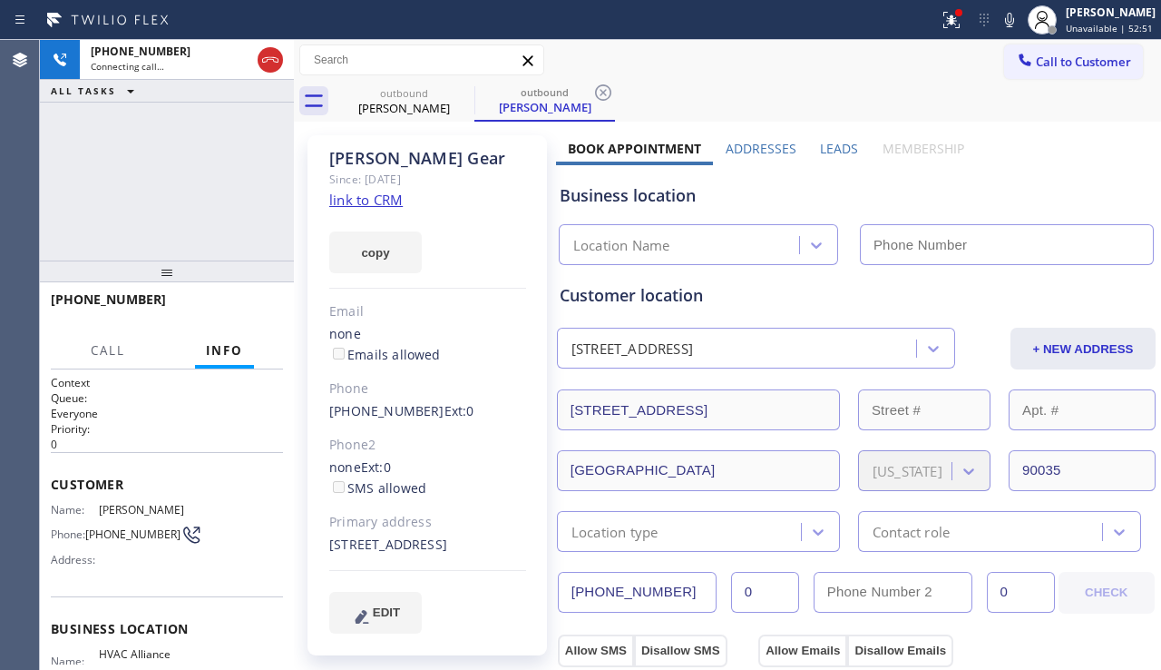
click at [820, 143] on label "Leads" at bounding box center [839, 148] width 38 height 17
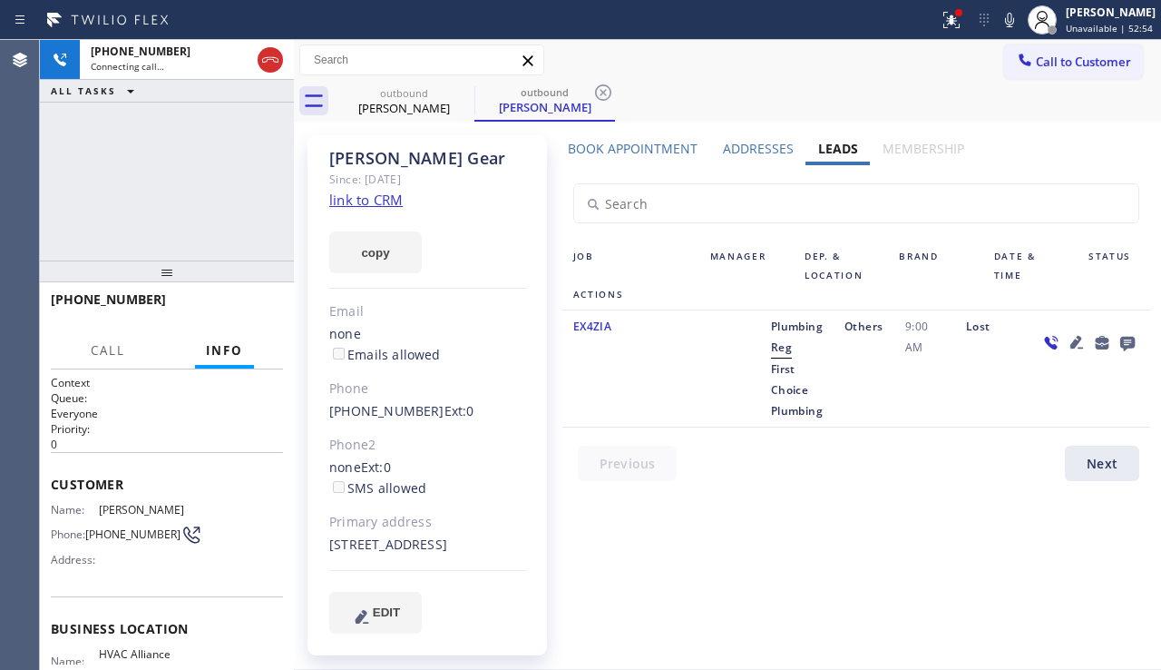
click at [1066, 344] on icon at bounding box center [1077, 342] width 22 height 22
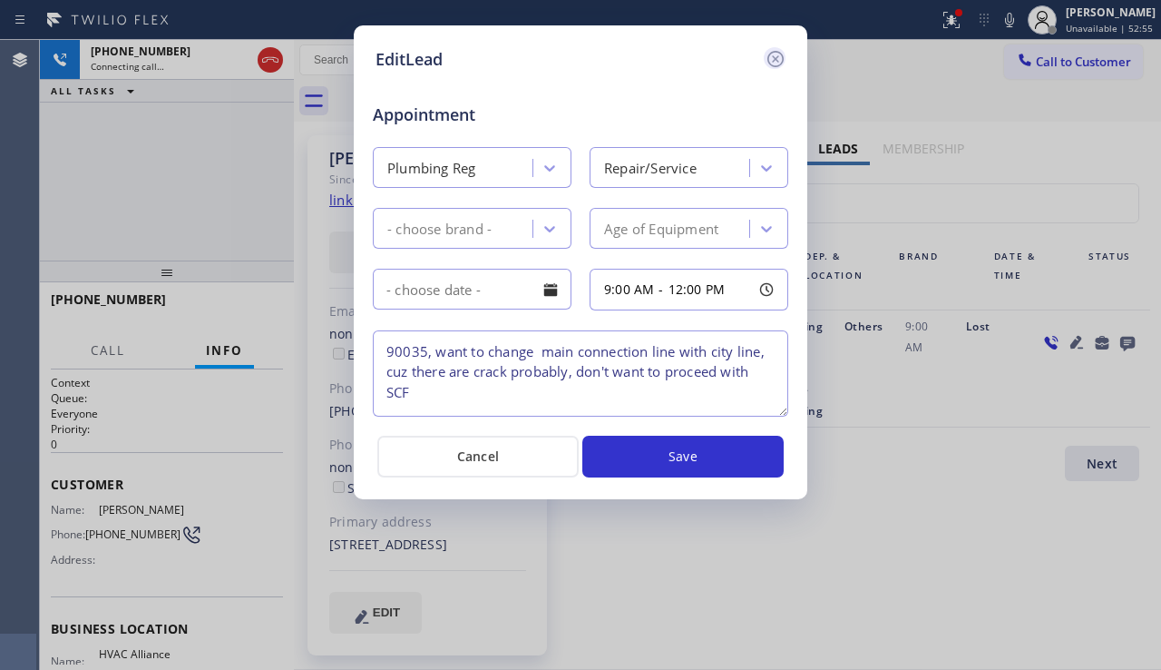
click at [778, 54] on icon at bounding box center [776, 59] width 22 height 22
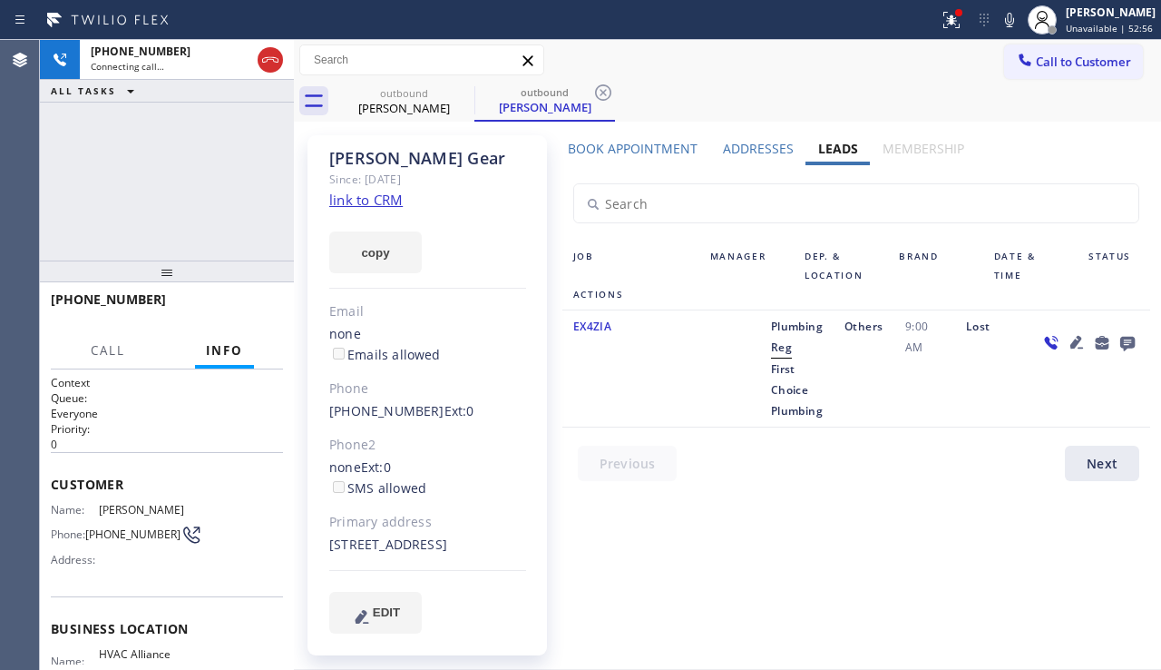
click at [1117, 338] on icon at bounding box center [1128, 342] width 22 height 23
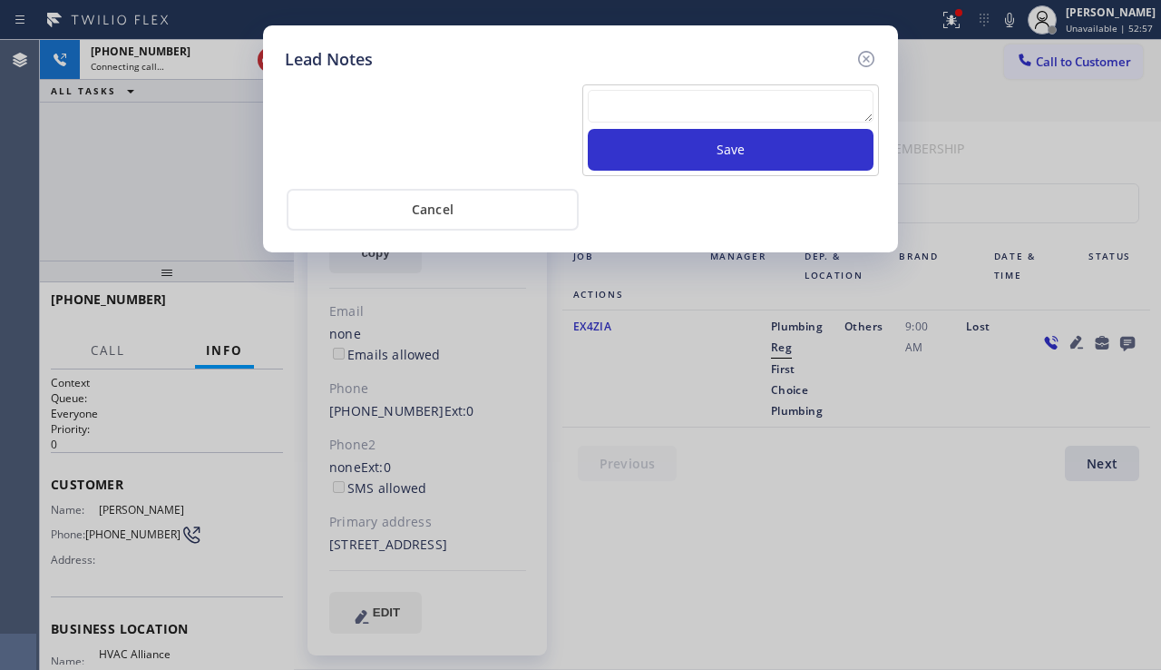
click at [729, 97] on textarea at bounding box center [731, 106] width 286 height 33
click at [631, 113] on textarea at bounding box center [731, 106] width 286 height 33
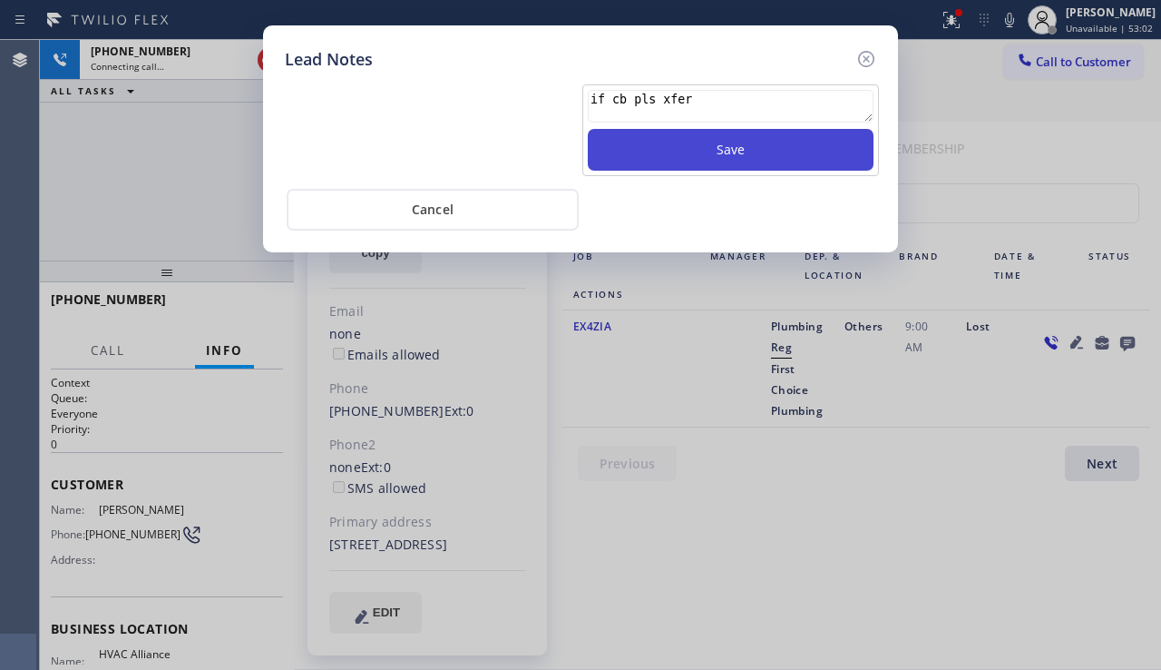
type textarea "if cb pls xfer"
click at [654, 151] on button "Save" at bounding box center [731, 150] width 286 height 42
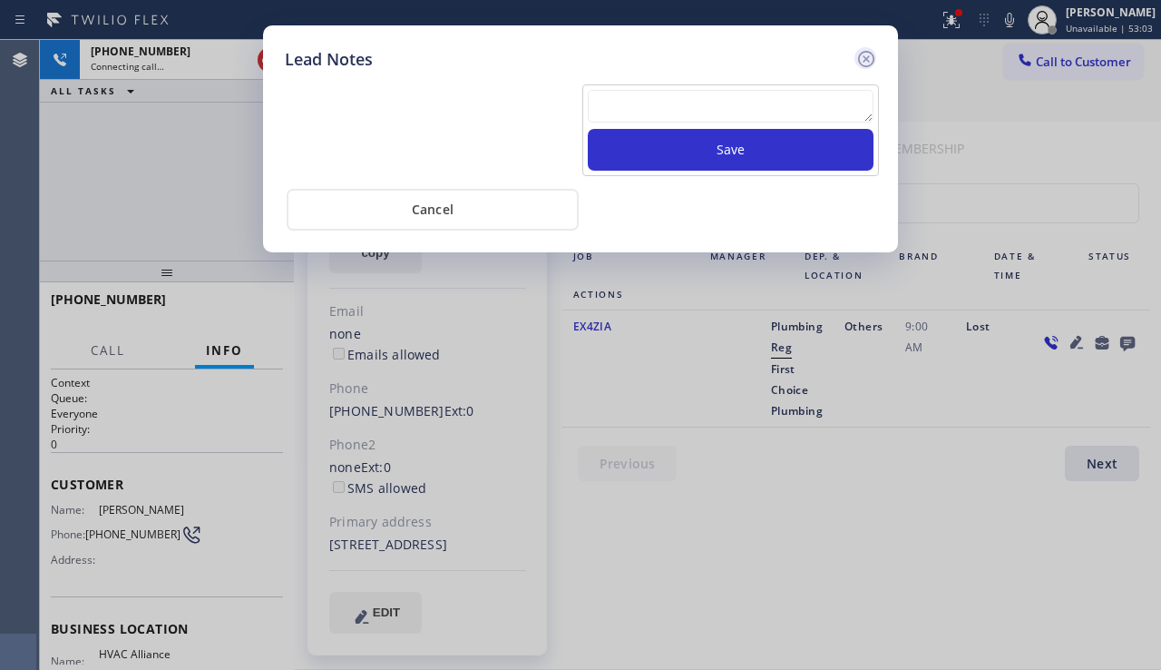
click at [858, 58] on icon at bounding box center [867, 59] width 22 height 22
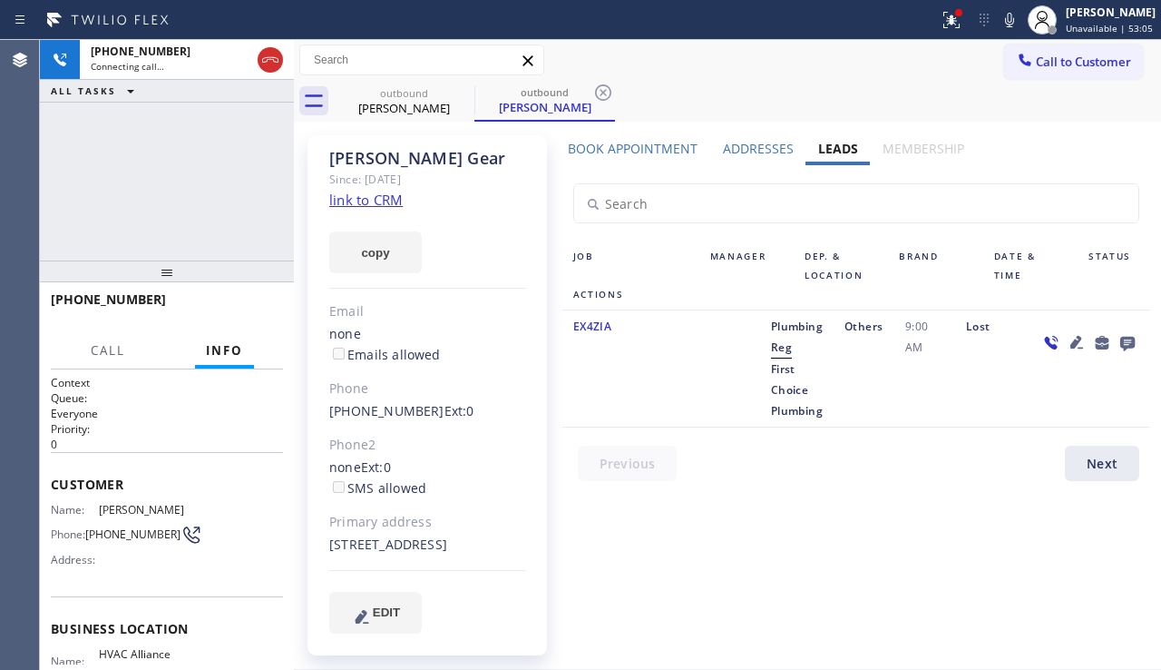
click at [1071, 341] on icon at bounding box center [1077, 342] width 13 height 13
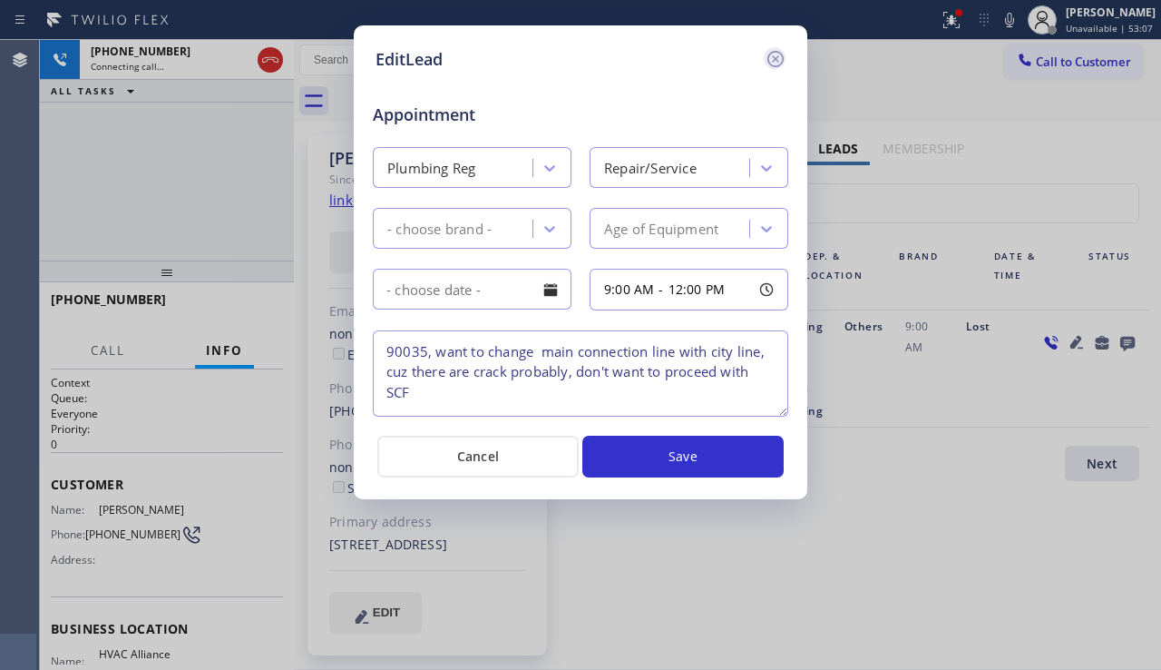
click at [783, 60] on icon at bounding box center [776, 59] width 16 height 16
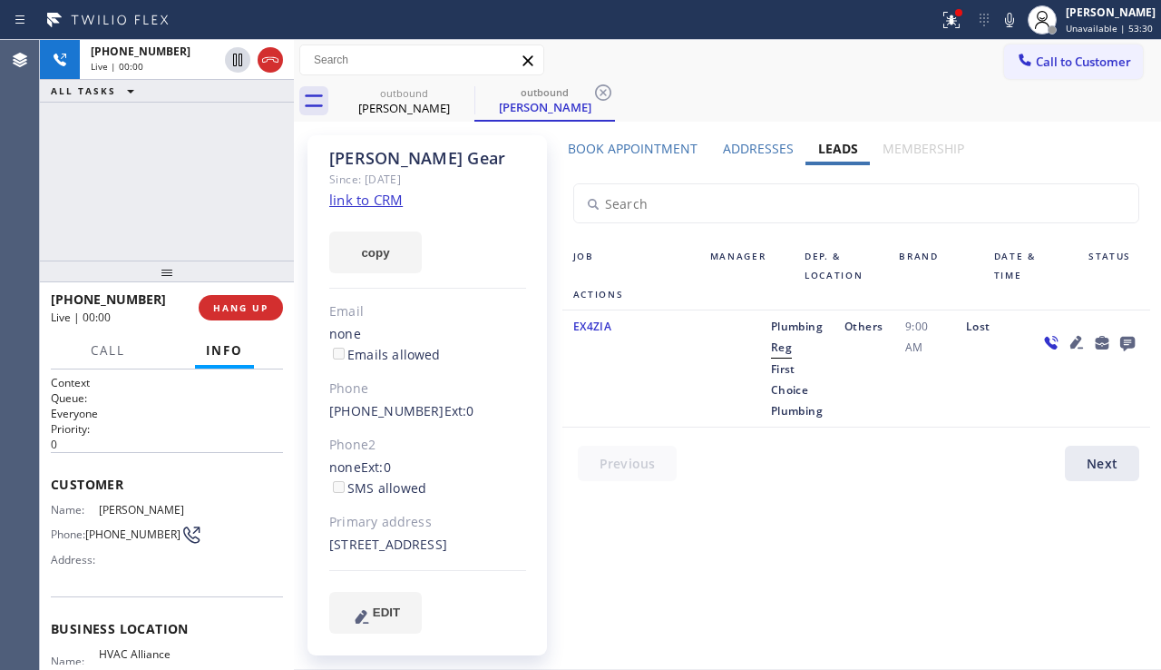
click at [1078, 262] on div "Status" at bounding box center [1114, 266] width 73 height 38
click at [1050, 388] on div at bounding box center [1089, 368] width 122 height 105
click at [253, 309] on span "HANG UP" at bounding box center [240, 307] width 55 height 13
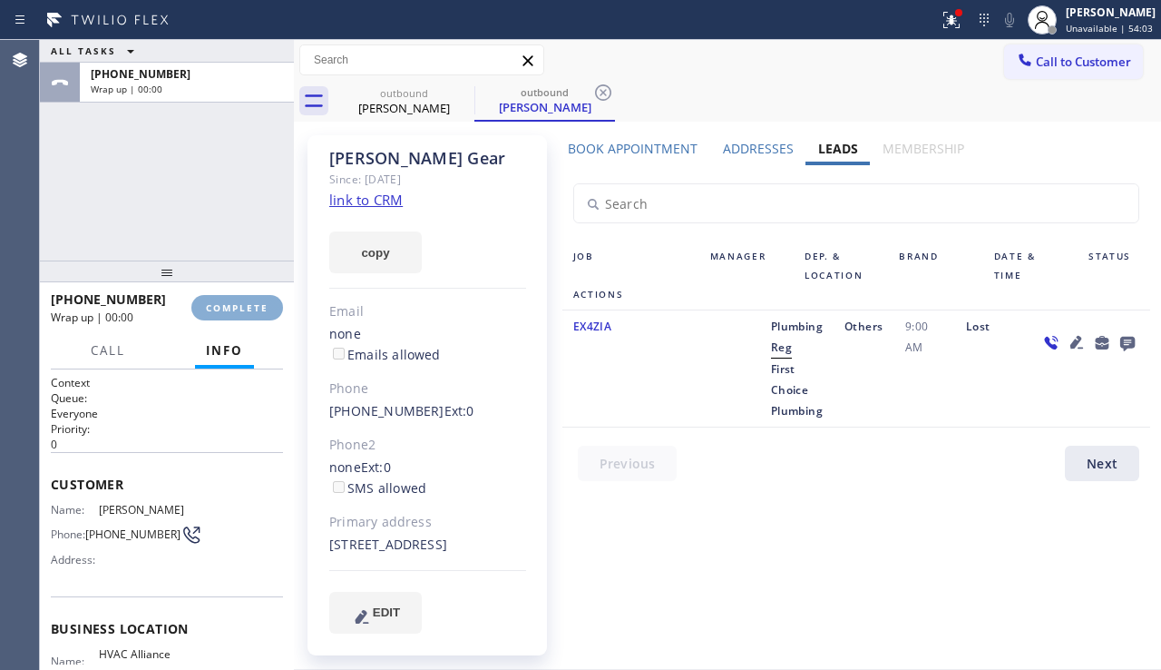
click at [253, 309] on span "COMPLETE" at bounding box center [237, 307] width 63 height 13
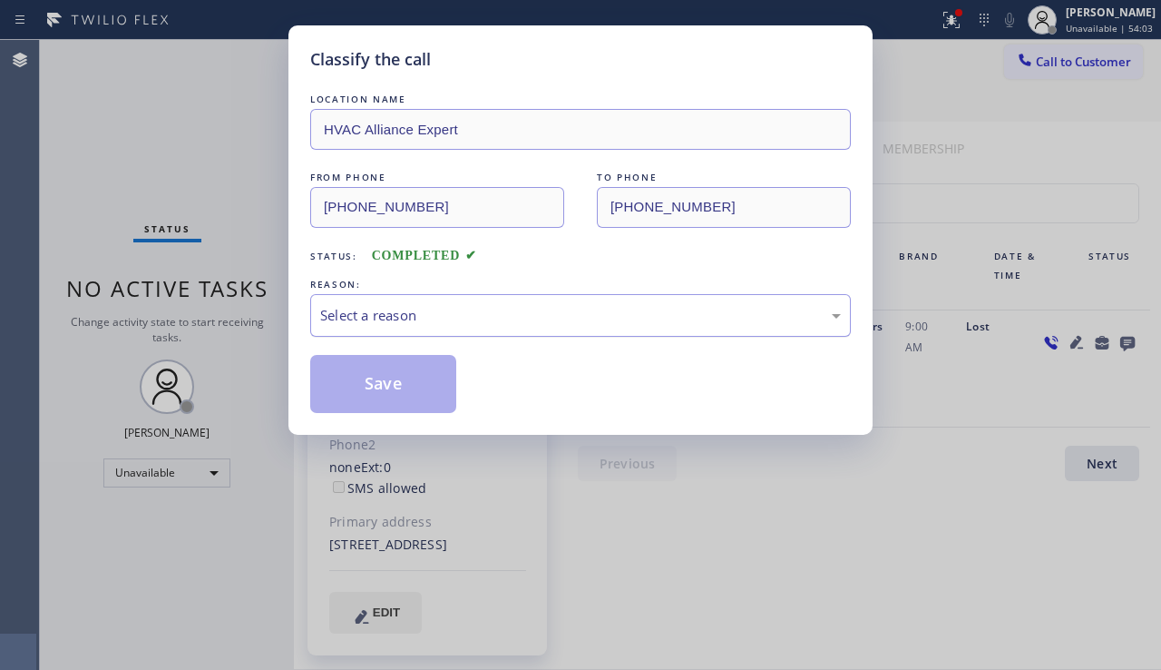
click at [444, 318] on div "Select a reason" at bounding box center [580, 315] width 521 height 21
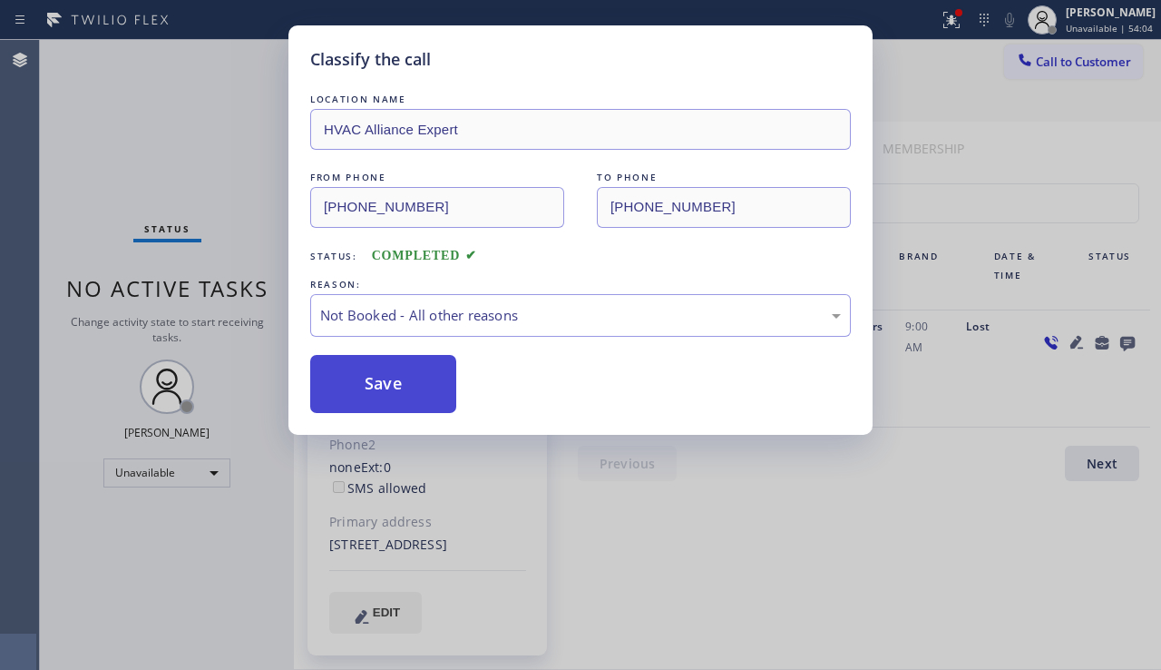
click at [392, 381] on button "Save" at bounding box center [383, 384] width 146 height 58
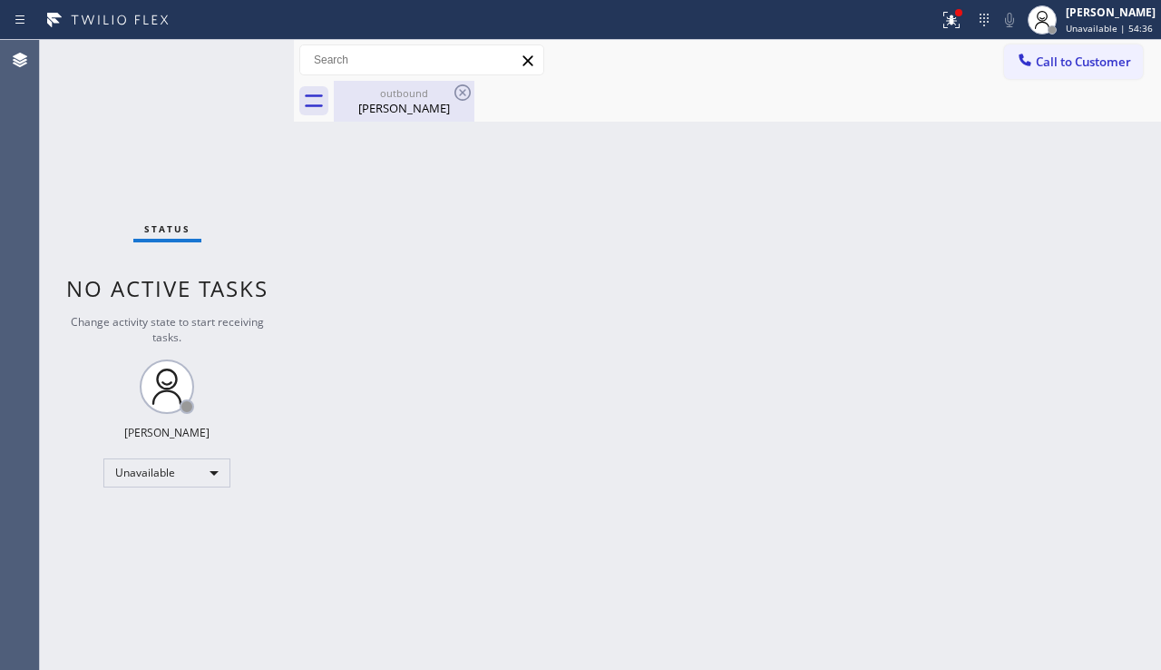
drag, startPoint x: 411, startPoint y: 103, endPoint x: 427, endPoint y: 96, distance: 17.9
click at [411, 102] on div "[PERSON_NAME]" at bounding box center [404, 108] width 137 height 16
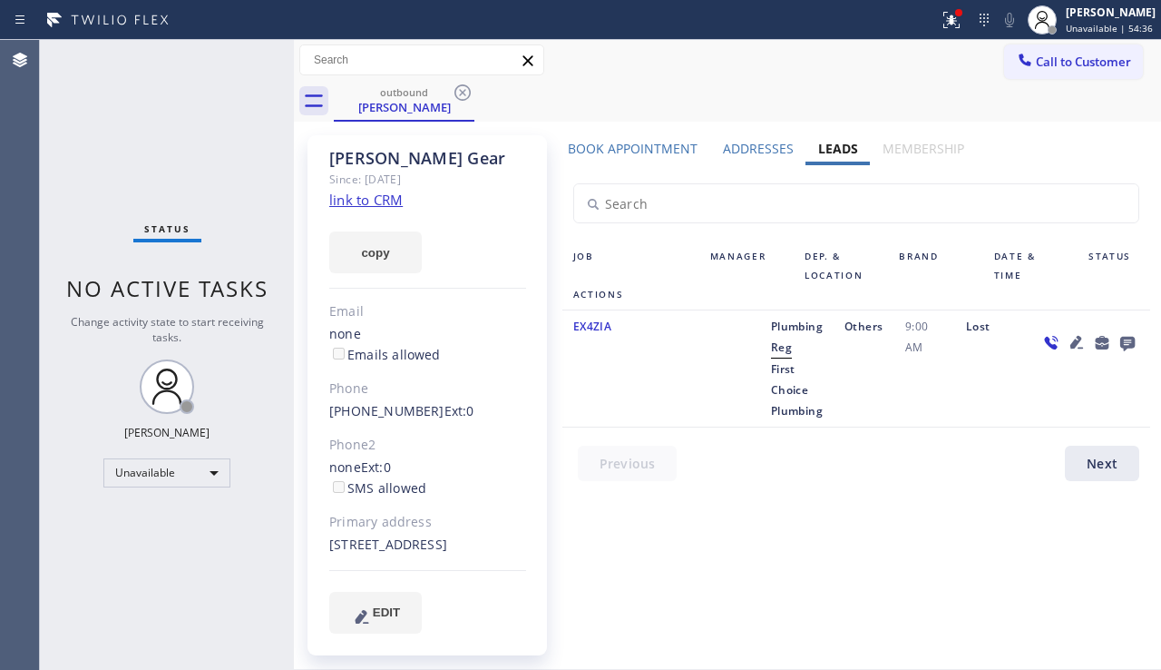
click at [456, 87] on icon at bounding box center [463, 93] width 22 height 22
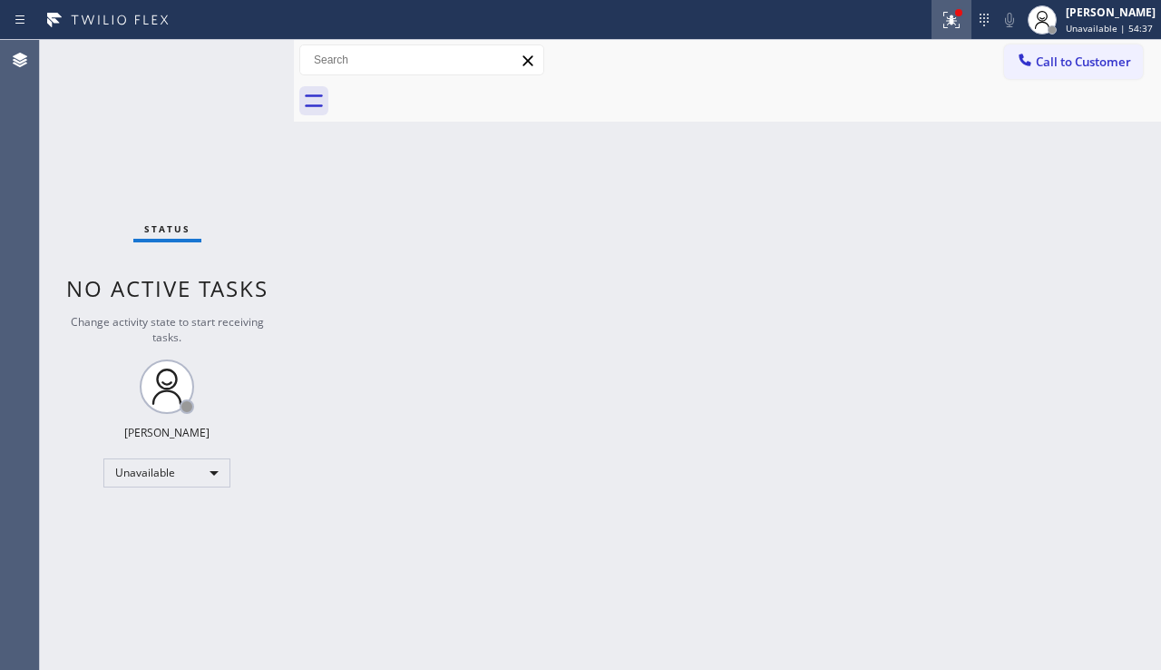
click at [932, 29] on div at bounding box center [952, 20] width 40 height 22
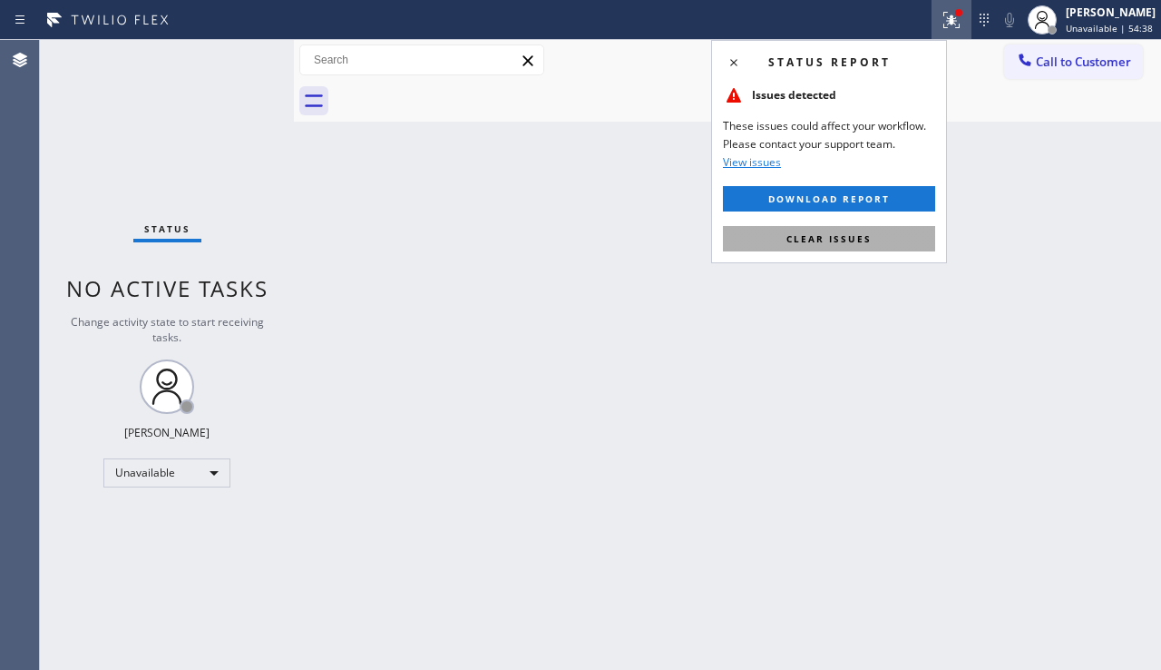
click at [760, 248] on button "Clear issues" at bounding box center [829, 238] width 212 height 25
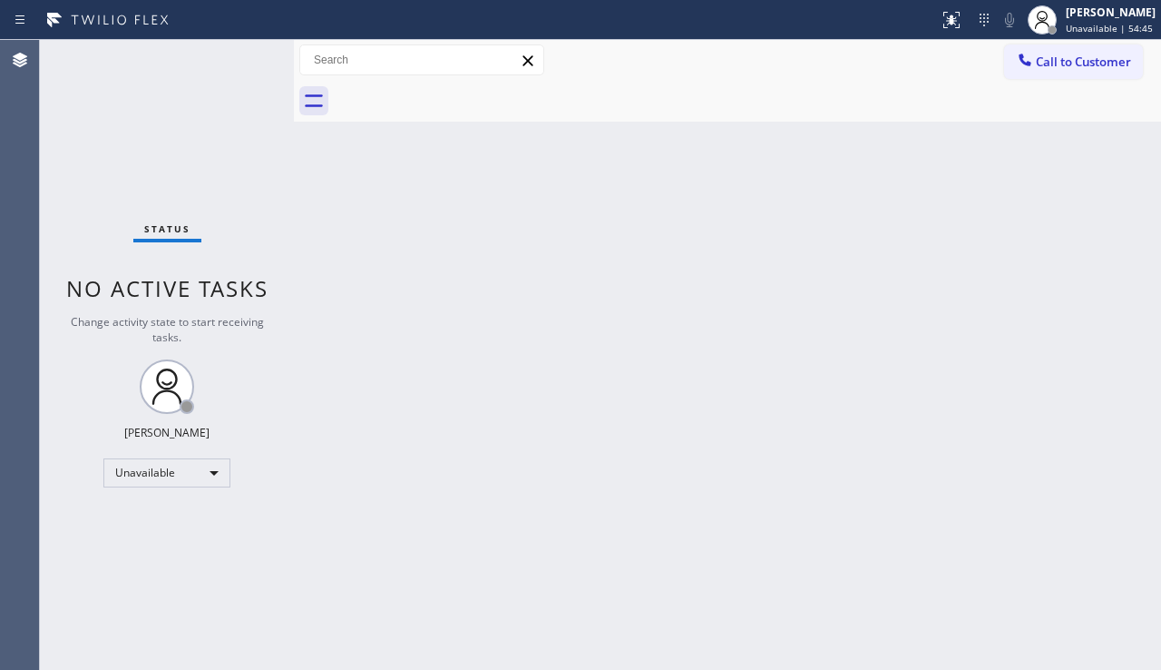
click at [1032, 441] on div "Back to Dashboard Change Sender ID Customers Technicians Select a contact Outbo…" at bounding box center [727, 355] width 867 height 630
click at [1050, 63] on span "Call to Customer" at bounding box center [1083, 62] width 95 height 16
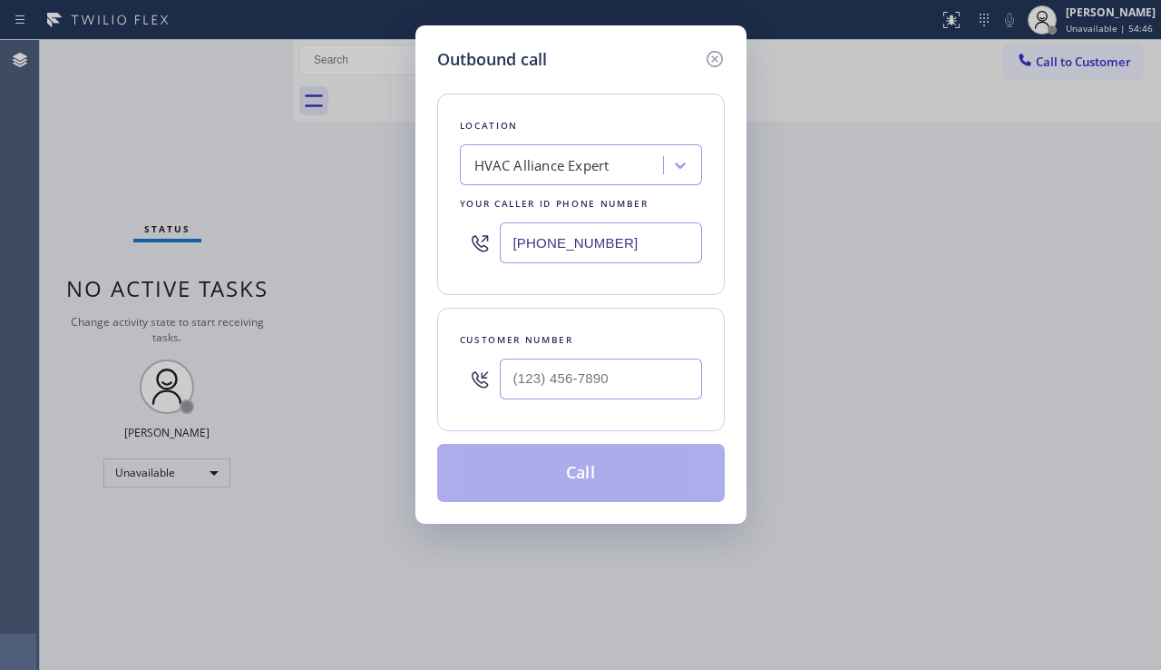
click at [566, 403] on div at bounding box center [601, 378] width 202 height 59
click at [567, 378] on input "(___) ___-____" at bounding box center [601, 378] width 202 height 41
paste input "818) 810-8347"
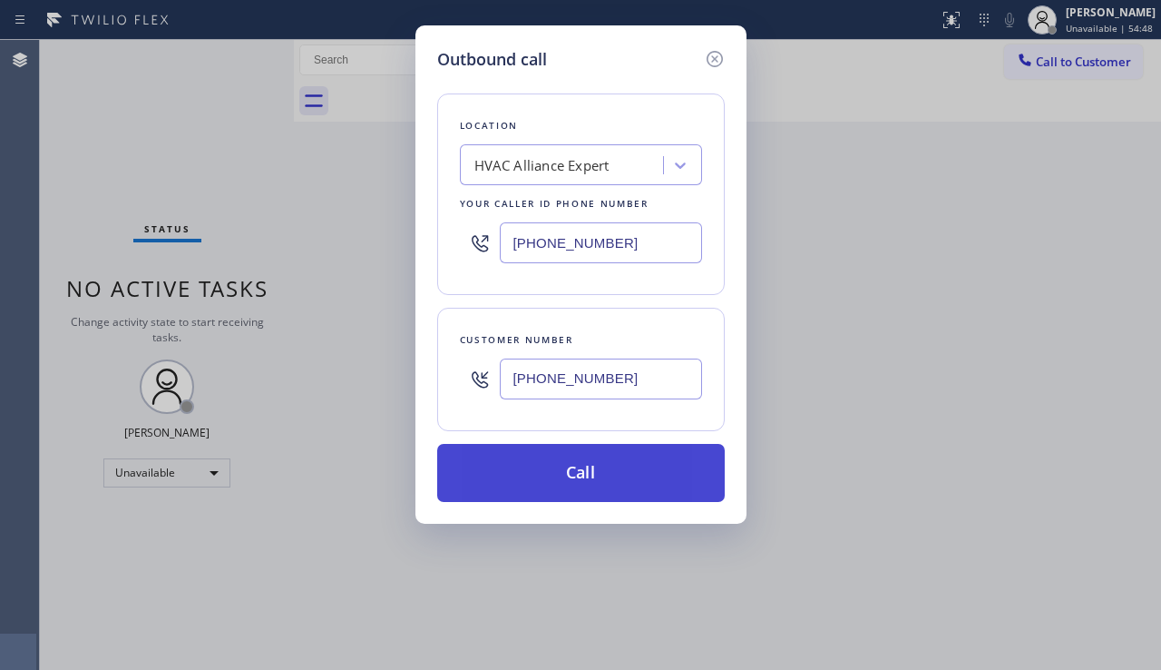
type input "[PHONE_NUMBER]"
click at [547, 472] on button "Call" at bounding box center [581, 473] width 288 height 58
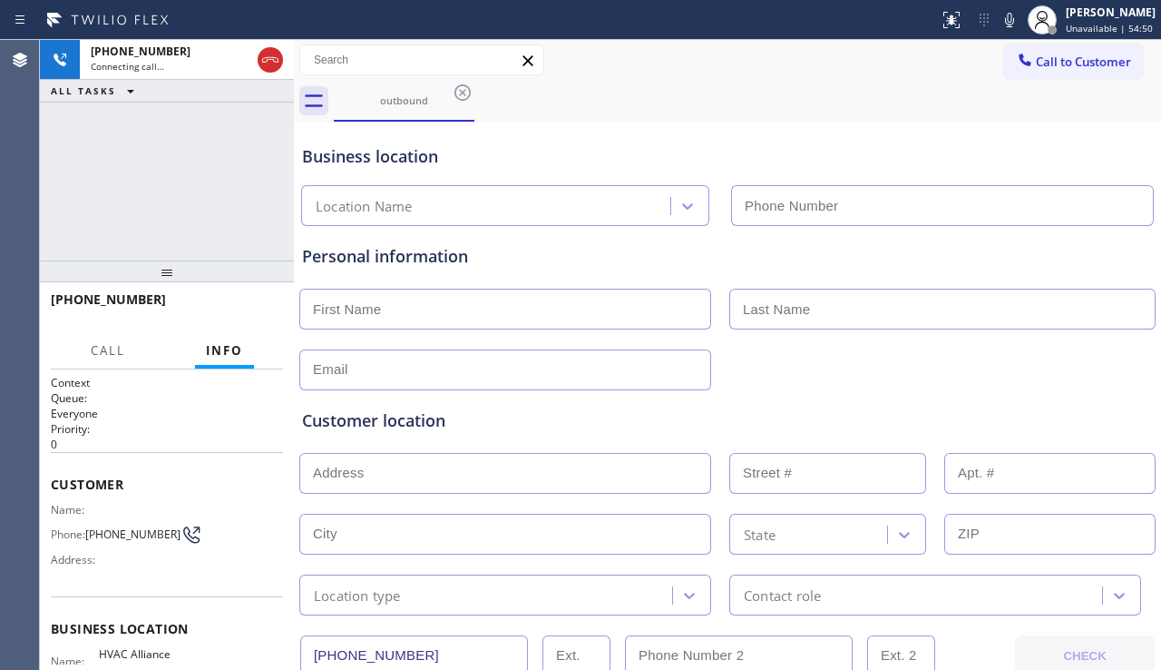
type input "[PHONE_NUMBER]"
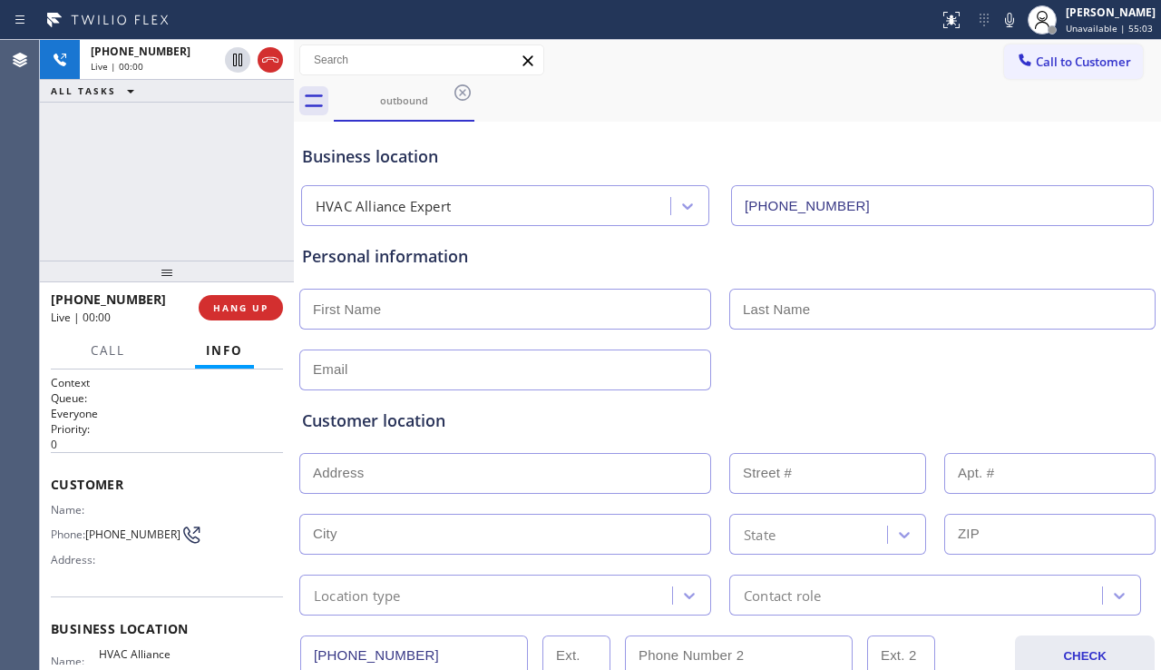
click at [1072, 380] on div at bounding box center [728, 368] width 860 height 44
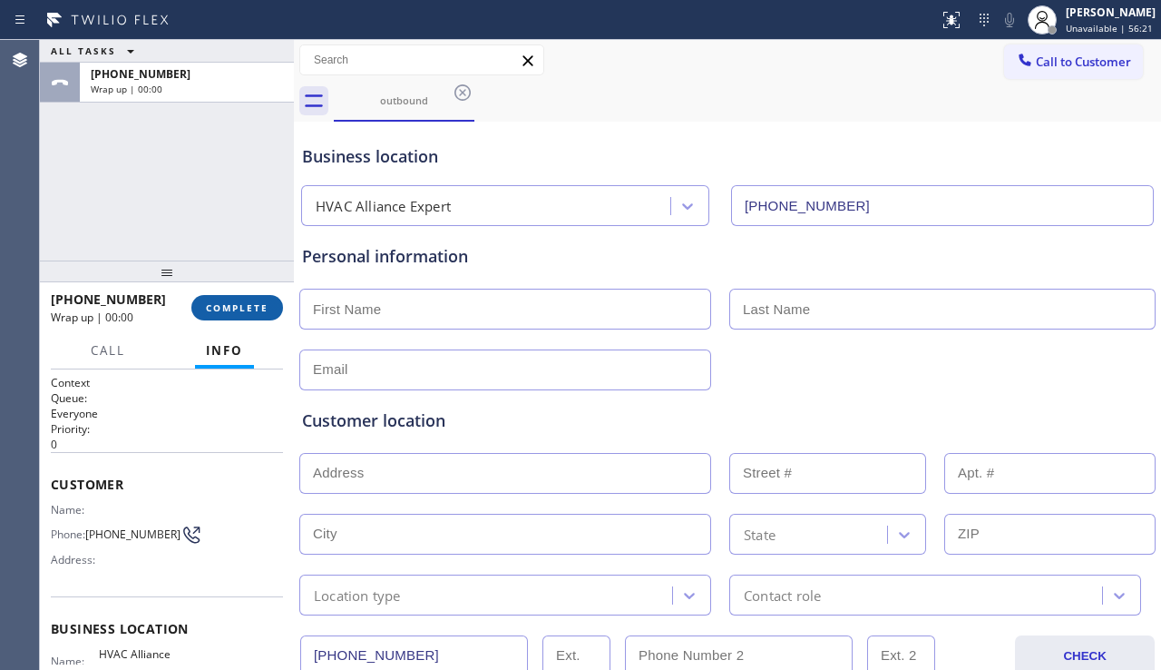
click at [240, 318] on button "COMPLETE" at bounding box center [237, 307] width 92 height 25
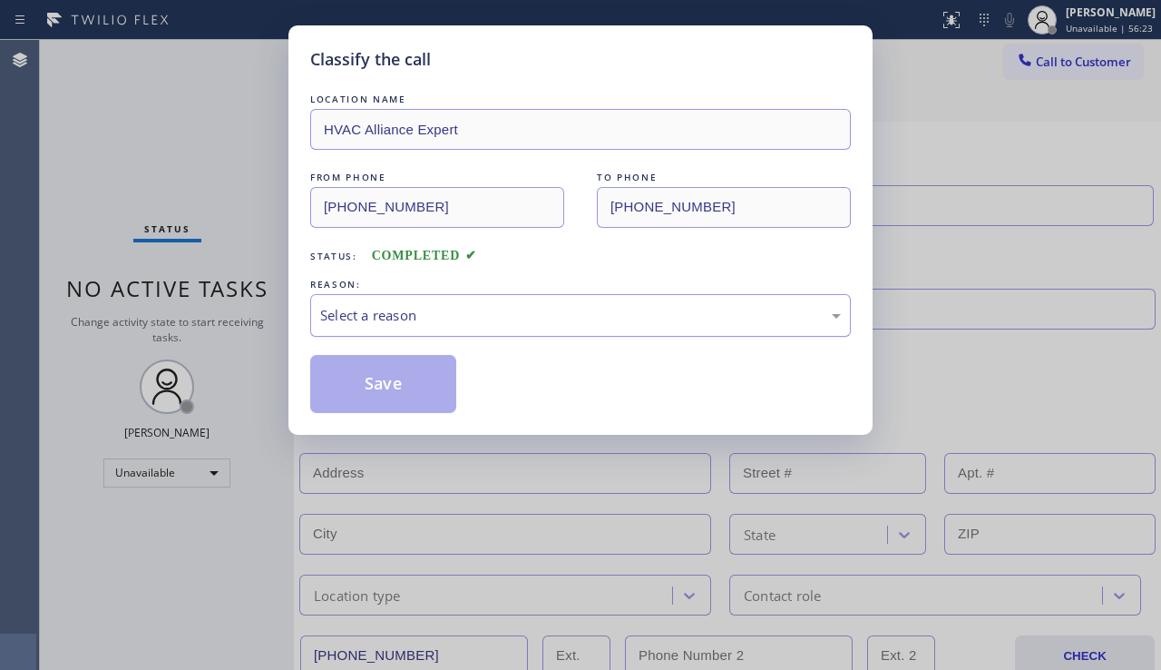
click at [395, 314] on div "Select a reason" at bounding box center [580, 315] width 521 height 21
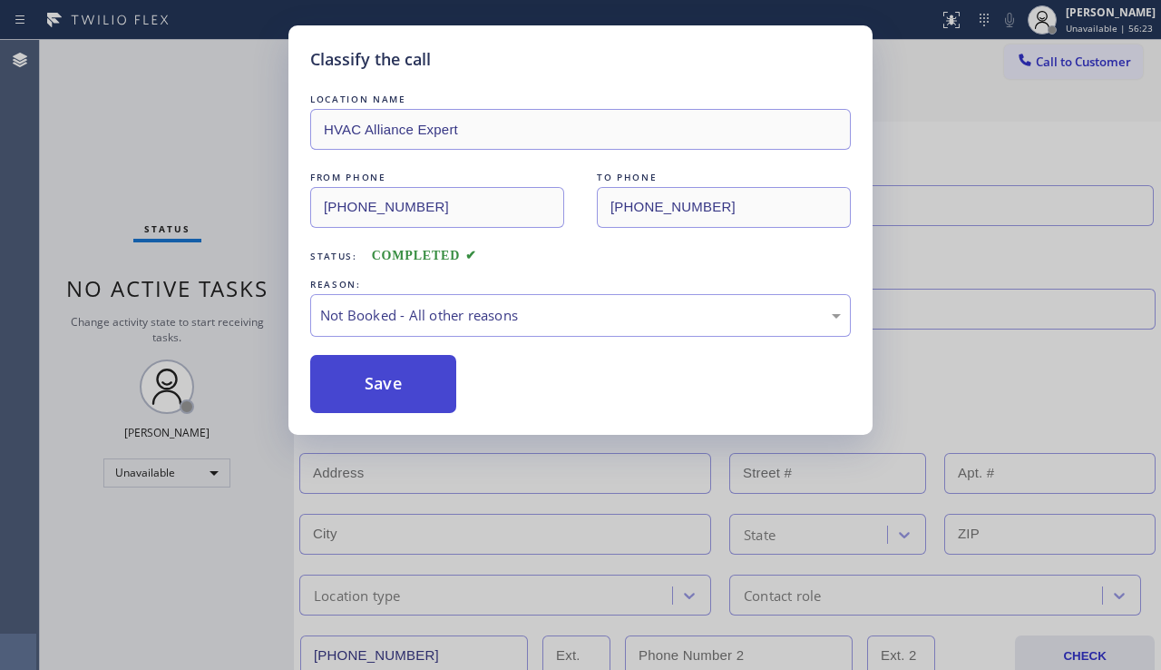
click at [373, 389] on button "Save" at bounding box center [383, 384] width 146 height 58
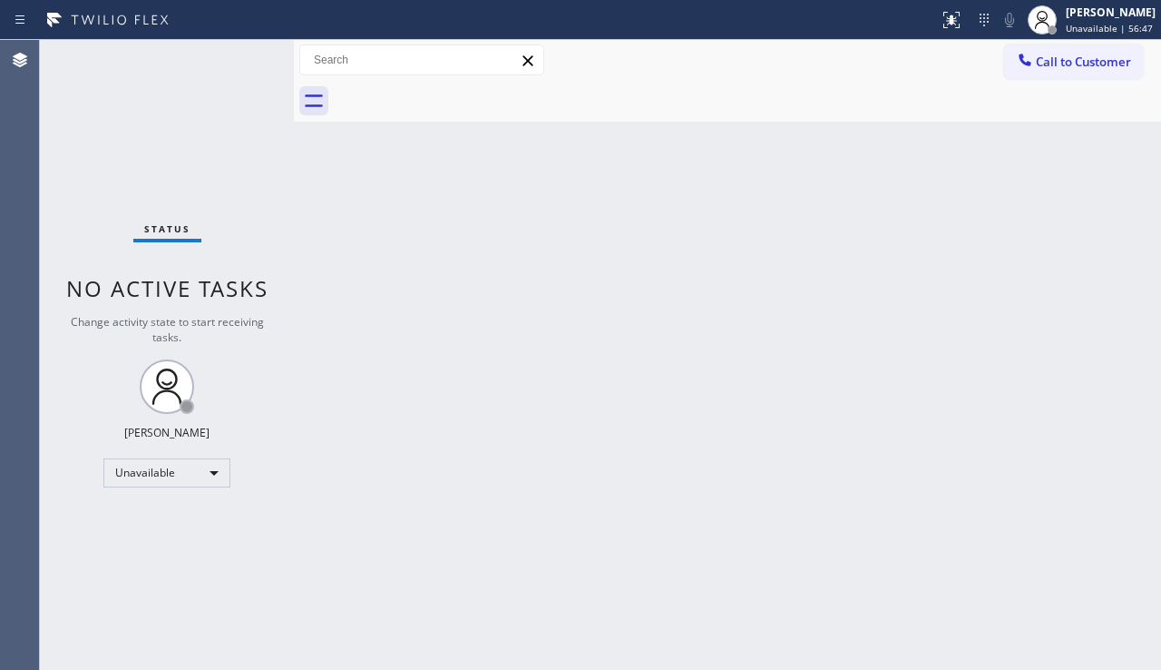
drag, startPoint x: 1112, startPoint y: 299, endPoint x: 1100, endPoint y: 224, distance: 76.4
click at [1112, 299] on div "Back to Dashboard Change Sender ID Customers Technicians Select a contact Outbo…" at bounding box center [727, 355] width 867 height 630
click at [1084, 68] on span "Call to Customer" at bounding box center [1083, 62] width 95 height 16
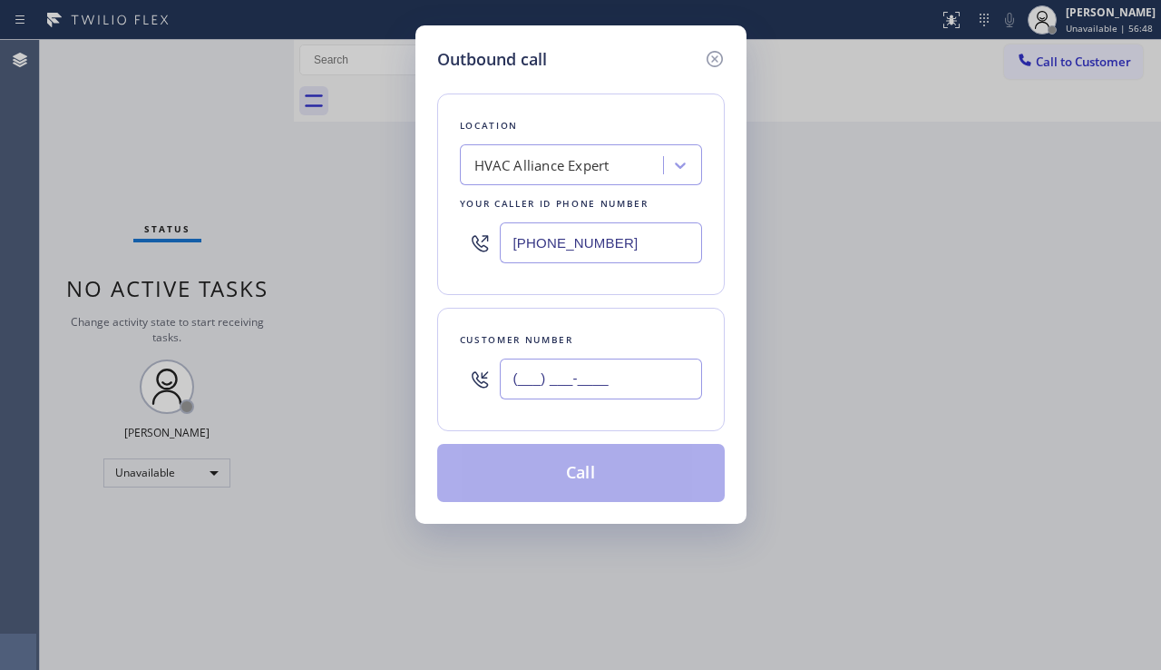
click at [548, 379] on input "(___) ___-____" at bounding box center [601, 378] width 202 height 41
paste input "310) 770-4098"
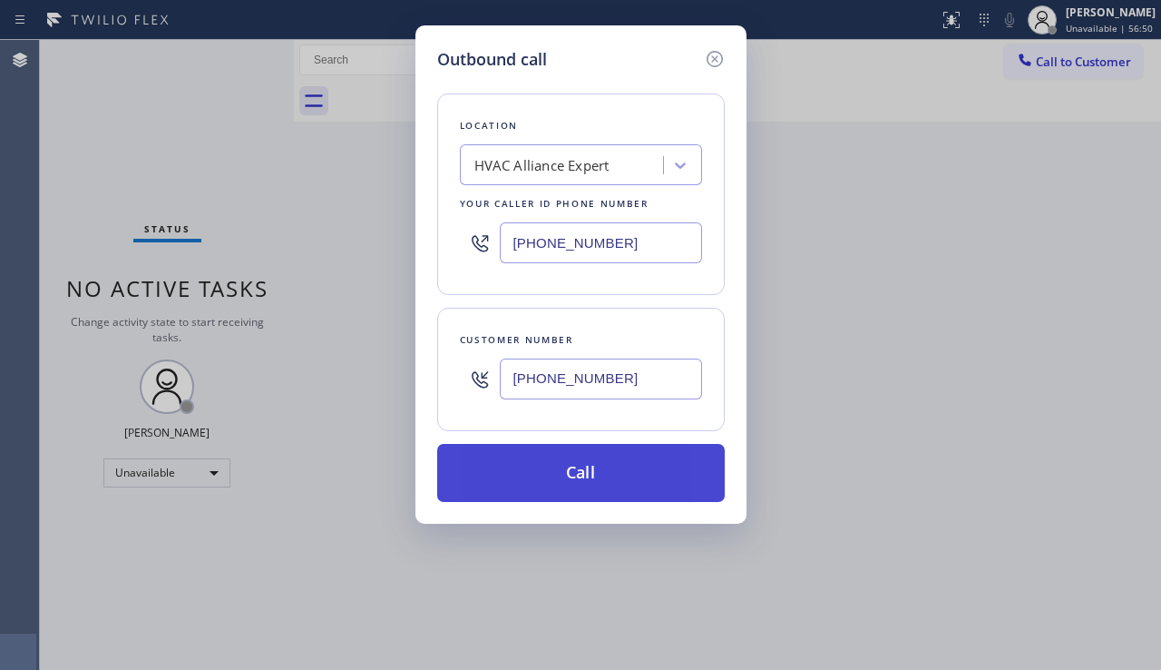
type input "[PHONE_NUMBER]"
click at [566, 481] on button "Call" at bounding box center [581, 473] width 288 height 58
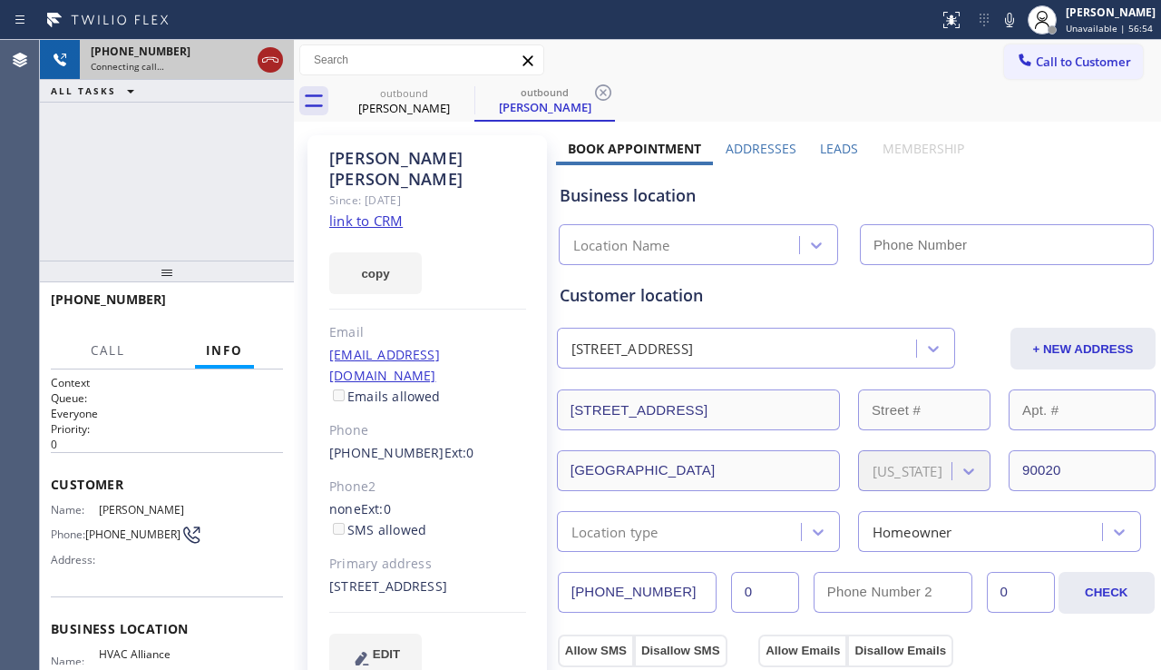
click at [276, 53] on icon at bounding box center [271, 60] width 22 height 22
type input "[PHONE_NUMBER]"
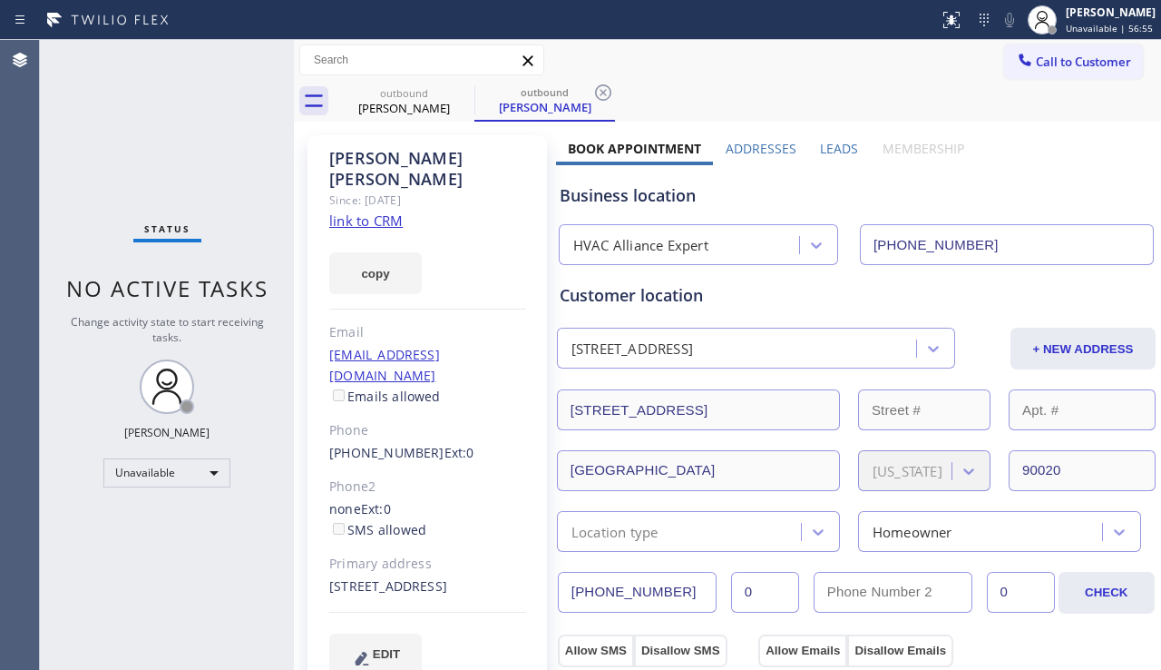
click at [834, 152] on label "Leads" at bounding box center [839, 148] width 38 height 17
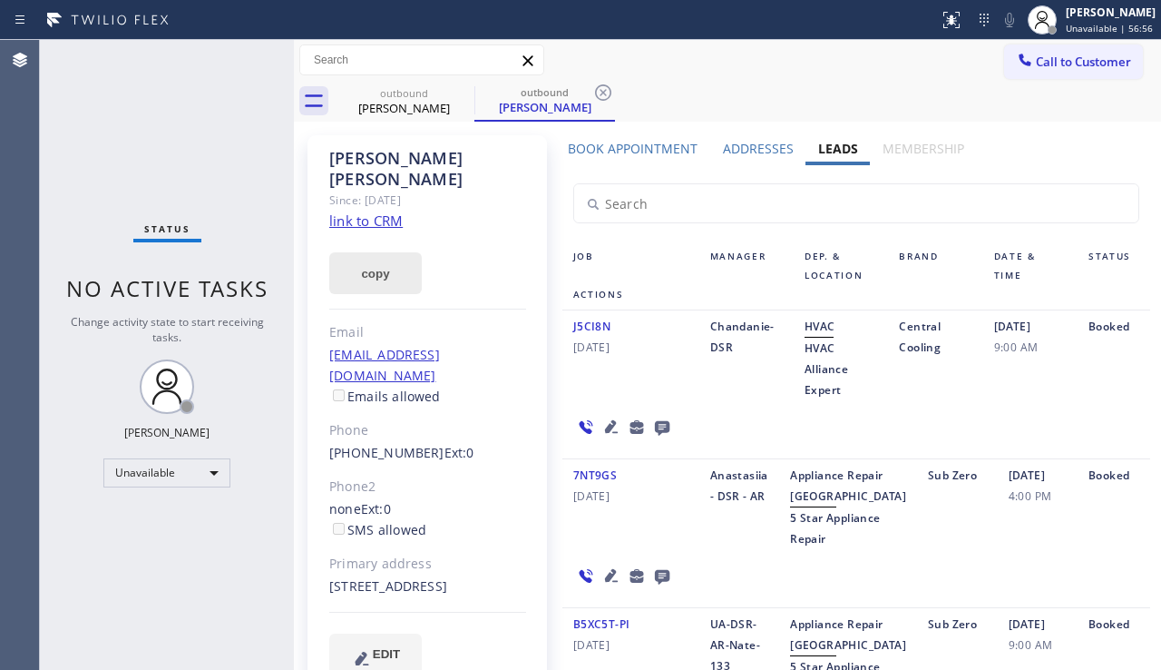
click at [378, 252] on button "copy" at bounding box center [375, 273] width 93 height 42
click at [90, 560] on div "Status No active tasks Change activity state to start receiving tasks. [PERSON_…" at bounding box center [167, 355] width 254 height 630
click at [462, 93] on icon at bounding box center [463, 92] width 16 height 16
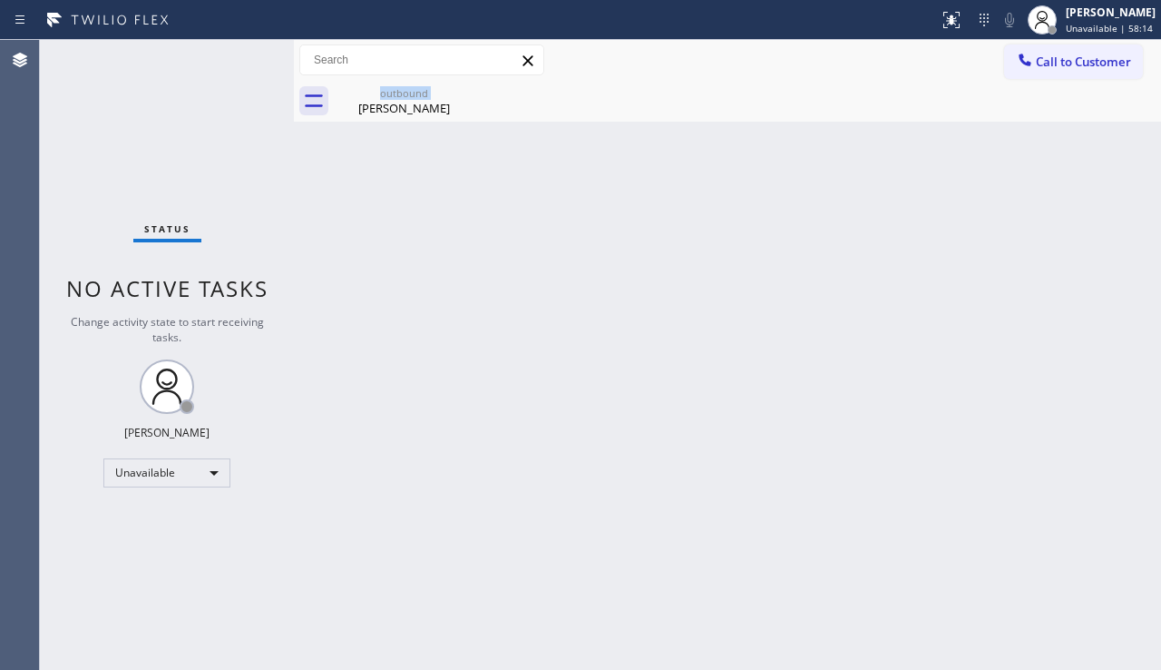
click at [462, 93] on div "outbound [PERSON_NAME]" at bounding box center [404, 101] width 141 height 41
click at [0, 0] on icon at bounding box center [0, 0] width 0 height 0
click at [381, 266] on div "Back to Dashboard Change Sender ID Customers Technicians Select a contact Outbo…" at bounding box center [727, 355] width 867 height 630
drag, startPoint x: 407, startPoint y: 638, endPoint x: 397, endPoint y: 665, distance: 29.3
click at [407, 638] on div "Back to Dashboard Change Sender ID Customers Technicians Select a contact Outbo…" at bounding box center [727, 355] width 867 height 630
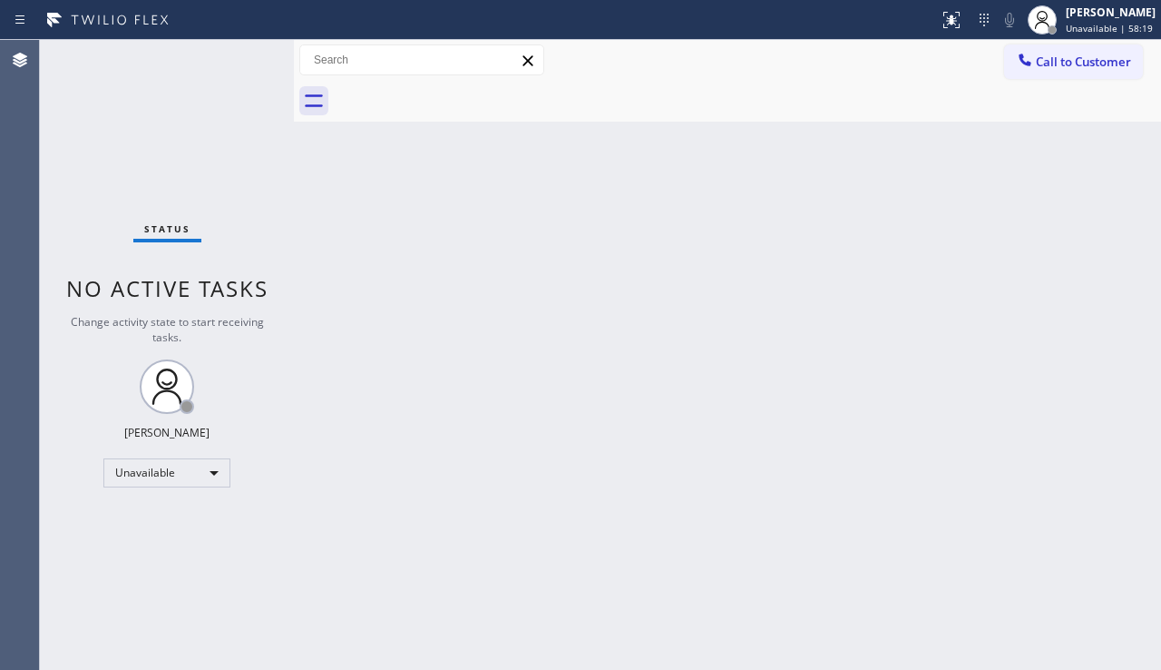
click at [402, 405] on div "Back to Dashboard Change Sender ID Customers Technicians Select a contact Outbo…" at bounding box center [727, 355] width 867 height 630
click at [1070, 371] on div "Back to Dashboard Change Sender ID Customers Technicians Select a contact Outbo…" at bounding box center [727, 355] width 867 height 630
click at [1063, 79] on div "Call to Customer Outbound call Location HVAC Alliance Expert Your caller id pho…" at bounding box center [727, 60] width 867 height 41
click at [1063, 73] on button "Call to Customer" at bounding box center [1073, 61] width 139 height 34
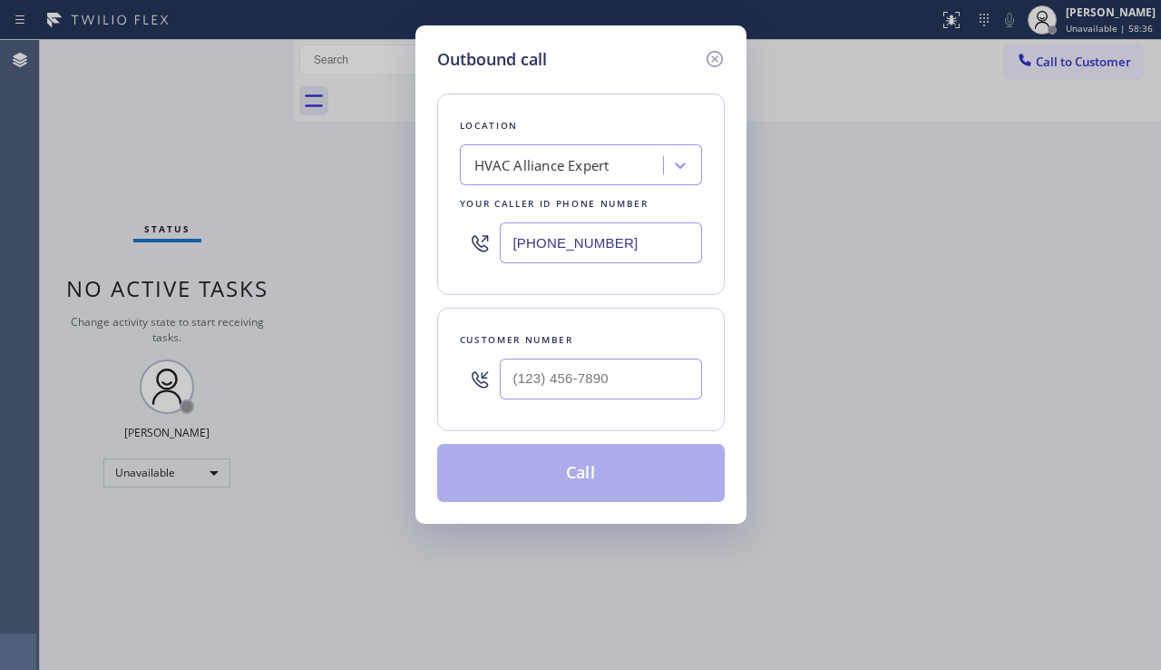
drag, startPoint x: 1047, startPoint y: 367, endPoint x: 820, endPoint y: 358, distance: 227.0
click at [1047, 367] on div "Outbound call Location HVAC Alliance Expert Your caller id phone number [PHONE_…" at bounding box center [580, 335] width 1161 height 670
click at [648, 368] on input "(___) ___-____" at bounding box center [601, 378] width 202 height 41
paste input "480) 238-7116"
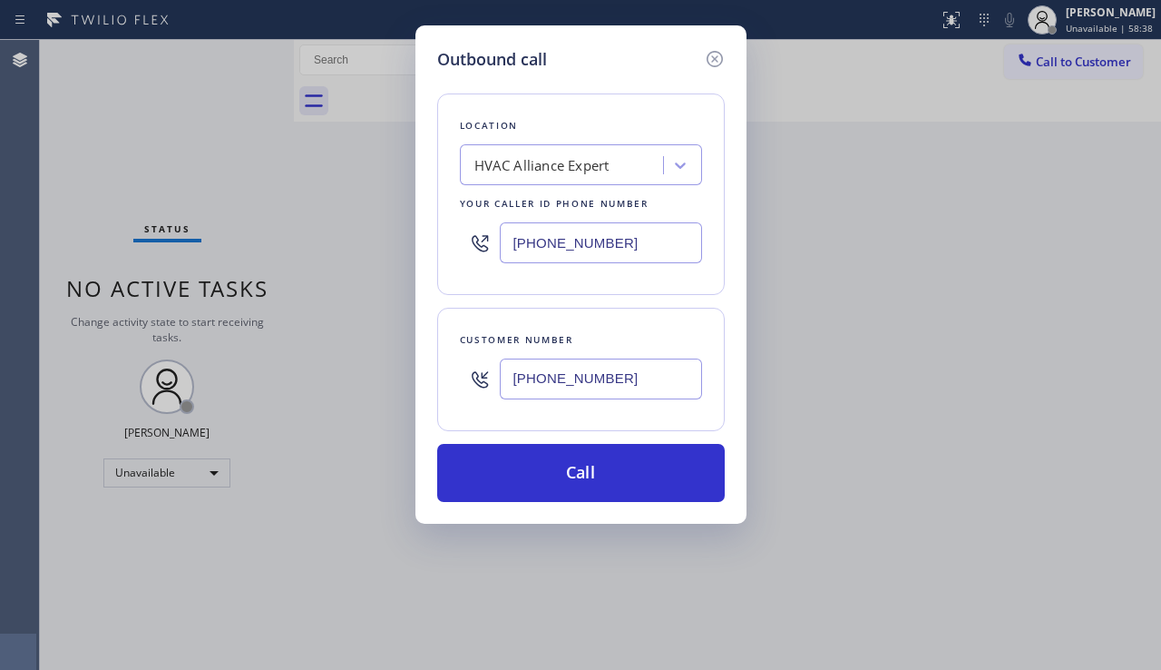
type input "[PHONE_NUMBER]"
drag, startPoint x: 633, startPoint y: 237, endPoint x: 425, endPoint y: 239, distance: 208.7
click at [425, 239] on div "Outbound call Location HVAC Alliance Expert Your caller id phone number [PHONE_…" at bounding box center [581, 274] width 331 height 498
paste input "731-4952"
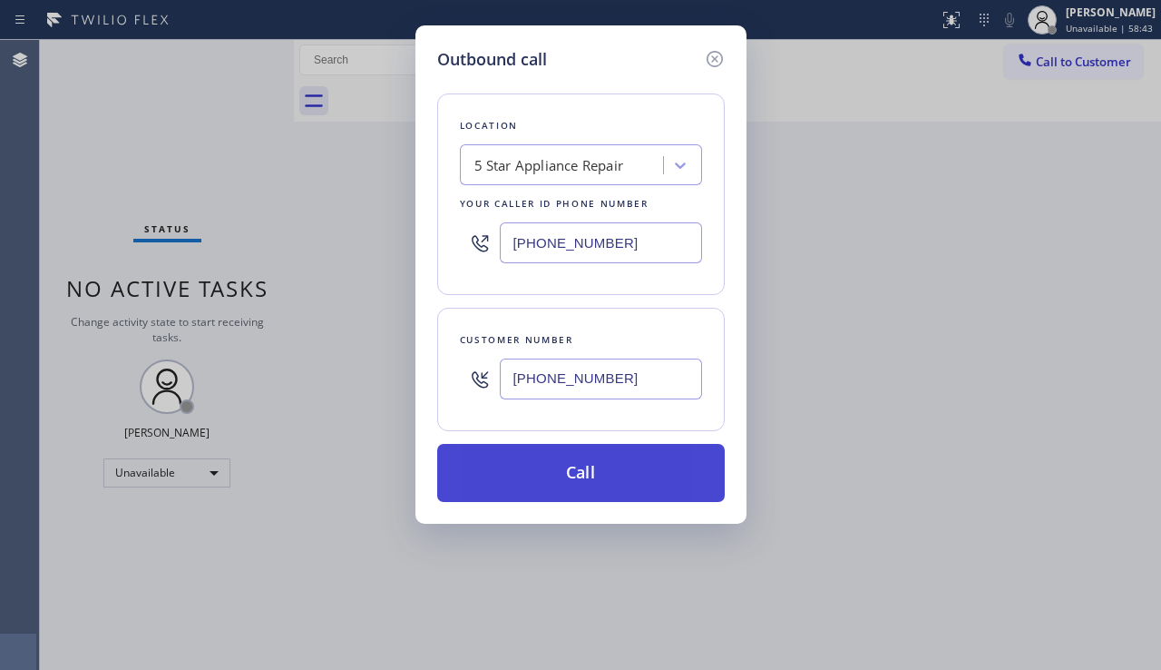
type input "[PHONE_NUMBER]"
click at [547, 473] on button "Call" at bounding box center [581, 473] width 288 height 58
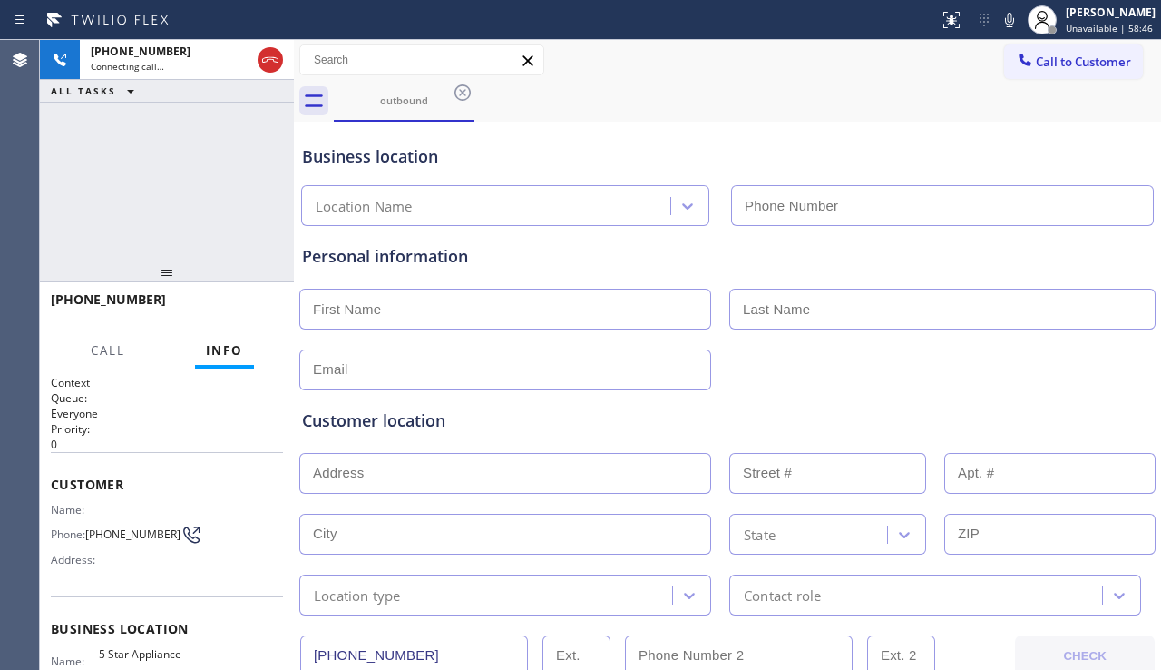
type input "[PHONE_NUMBER]"
click at [1068, 397] on div "Customer location >> ADD NEW ADDRESS << + NEW ADDRESS State Location type Conta…" at bounding box center [728, 502] width 858 height 225
click at [488, 405] on div "Customer location >> ADD NEW ADDRESS << + NEW ADDRESS State Location type Conta…" at bounding box center [728, 502] width 858 height 225
click at [436, 425] on div "Customer location" at bounding box center [727, 420] width 851 height 24
click at [426, 426] on div "Customer location" at bounding box center [727, 420] width 851 height 24
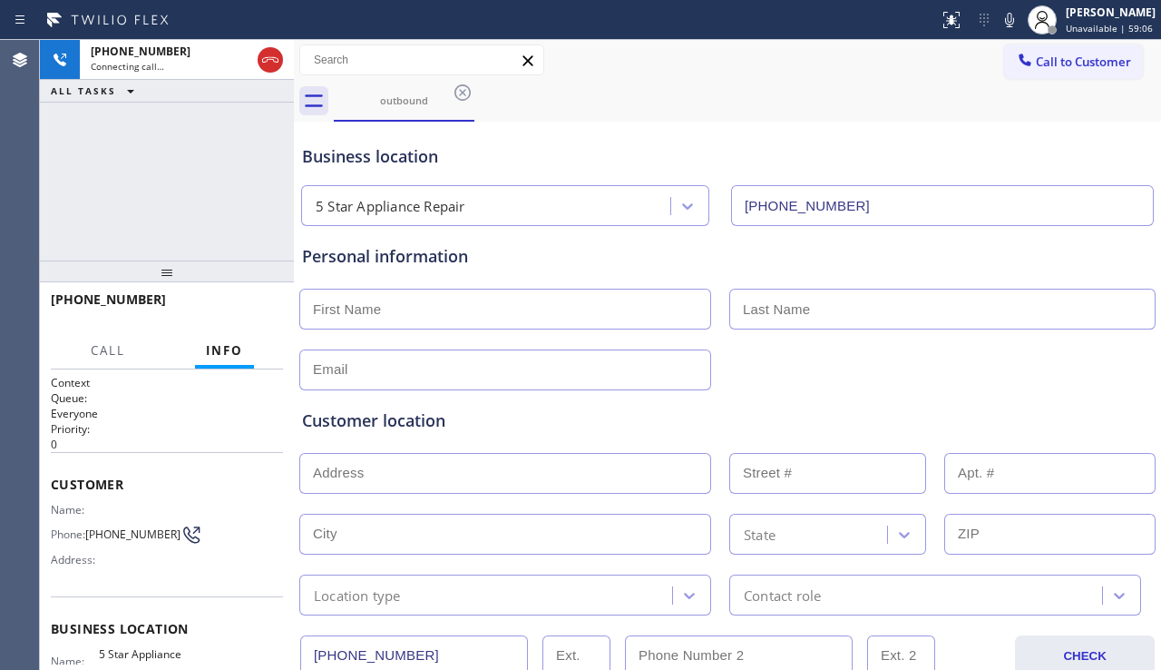
click at [422, 426] on div "Customer location" at bounding box center [727, 420] width 851 height 24
click at [413, 428] on div "Customer location" at bounding box center [727, 420] width 851 height 24
click at [406, 428] on div "Customer location" at bounding box center [727, 420] width 851 height 24
click at [397, 424] on div "Customer location" at bounding box center [727, 420] width 851 height 24
click at [388, 426] on div "Customer location" at bounding box center [727, 420] width 851 height 24
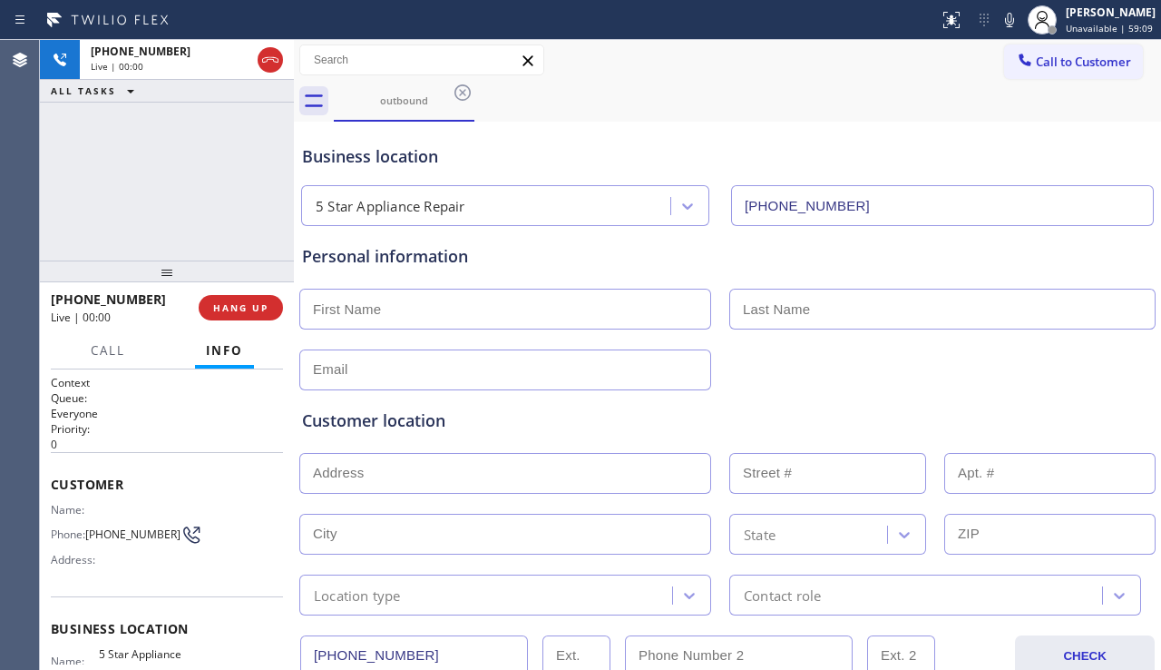
click at [381, 426] on div "Customer location" at bounding box center [727, 420] width 851 height 24
click at [386, 425] on div "Customer location" at bounding box center [727, 420] width 851 height 24
click at [379, 420] on div "Customer location" at bounding box center [727, 420] width 851 height 24
click at [387, 419] on div "Customer location" at bounding box center [727, 420] width 851 height 24
click at [385, 422] on div "Customer location" at bounding box center [727, 420] width 851 height 24
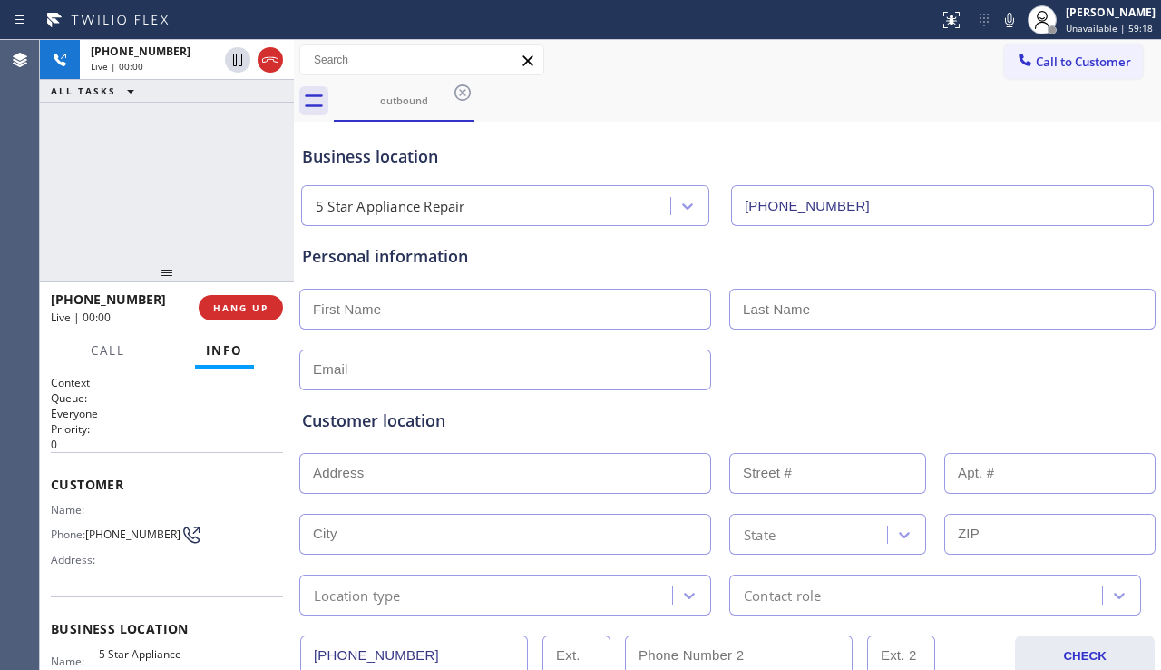
click at [377, 420] on div "Customer location" at bounding box center [727, 420] width 851 height 24
click at [383, 422] on div "Customer location" at bounding box center [727, 420] width 851 height 24
click at [378, 425] on div "Customer location" at bounding box center [727, 420] width 851 height 24
click at [90, 183] on div "[PHONE_NUMBER] Live | 00:44 ALL TASKS ALL TASKS ACTIVE TASKS TASKS IN WRAP UP" at bounding box center [167, 150] width 254 height 220
drag, startPoint x: 475, startPoint y: 261, endPoint x: 307, endPoint y: 253, distance: 168.1
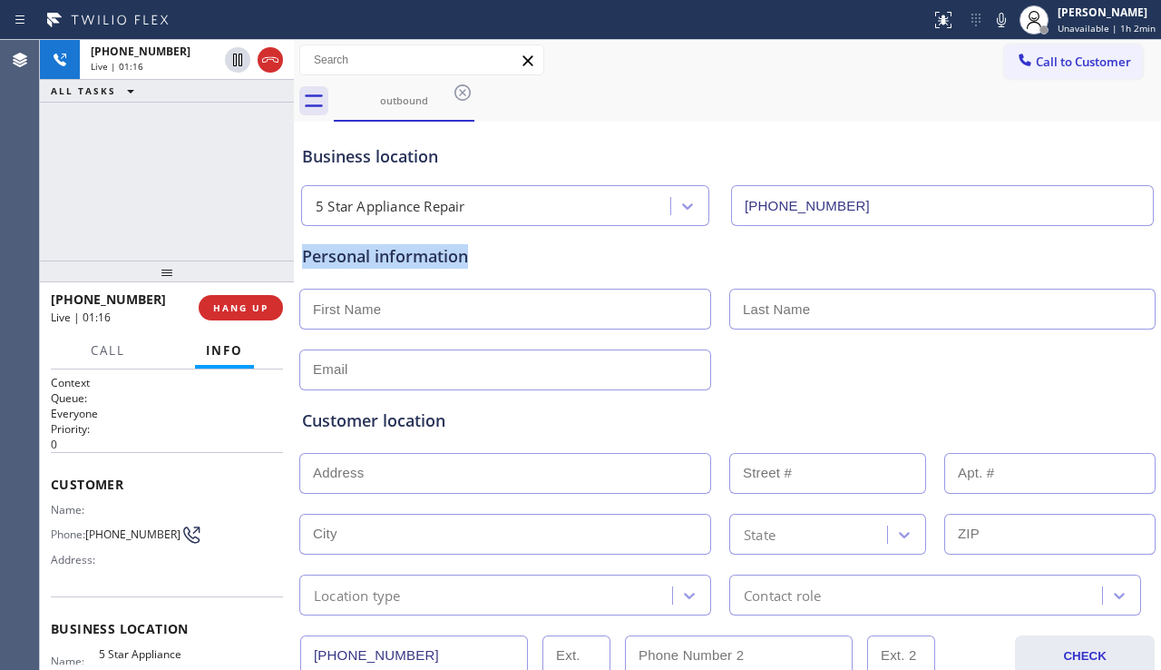
click at [307, 253] on div "Personal information" at bounding box center [727, 256] width 851 height 24
click at [485, 260] on div "Personal information" at bounding box center [727, 256] width 851 height 24
drag, startPoint x: 471, startPoint y: 253, endPoint x: 302, endPoint y: 250, distance: 168.8
click at [302, 250] on div "Personal information" at bounding box center [727, 256] width 851 height 24
click at [455, 259] on div "Personal information" at bounding box center [727, 256] width 851 height 24
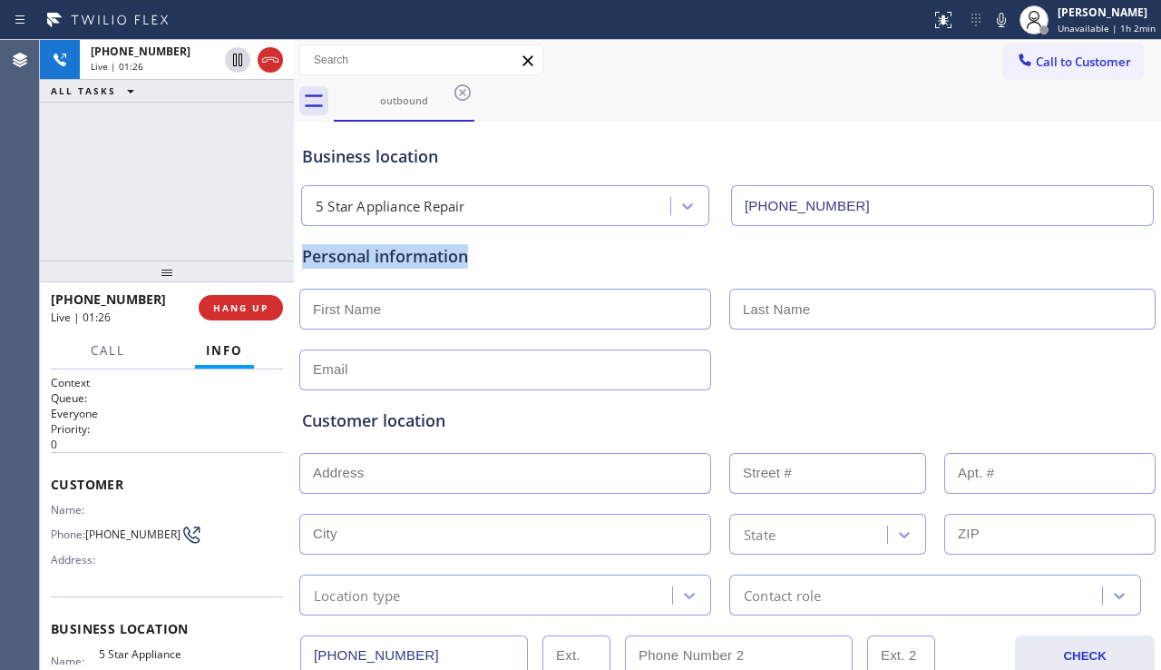
drag, startPoint x: 469, startPoint y: 257, endPoint x: 306, endPoint y: 258, distance: 163.3
click at [306, 258] on div "Personal information" at bounding box center [727, 256] width 851 height 24
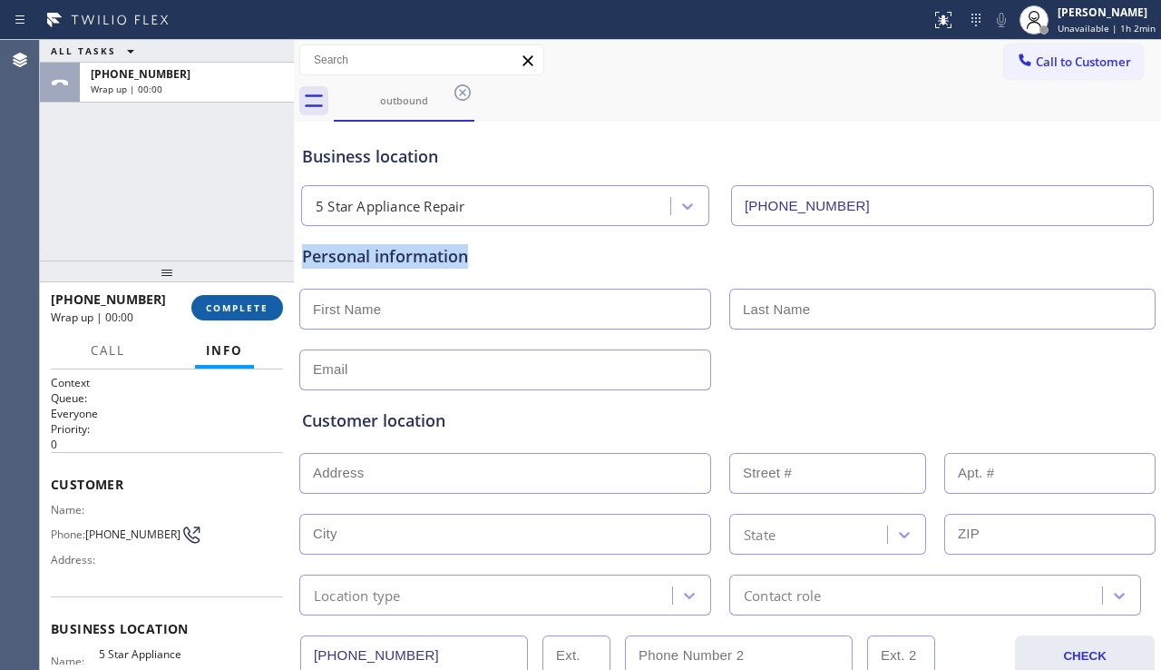
click at [243, 307] on span "COMPLETE" at bounding box center [237, 307] width 63 height 13
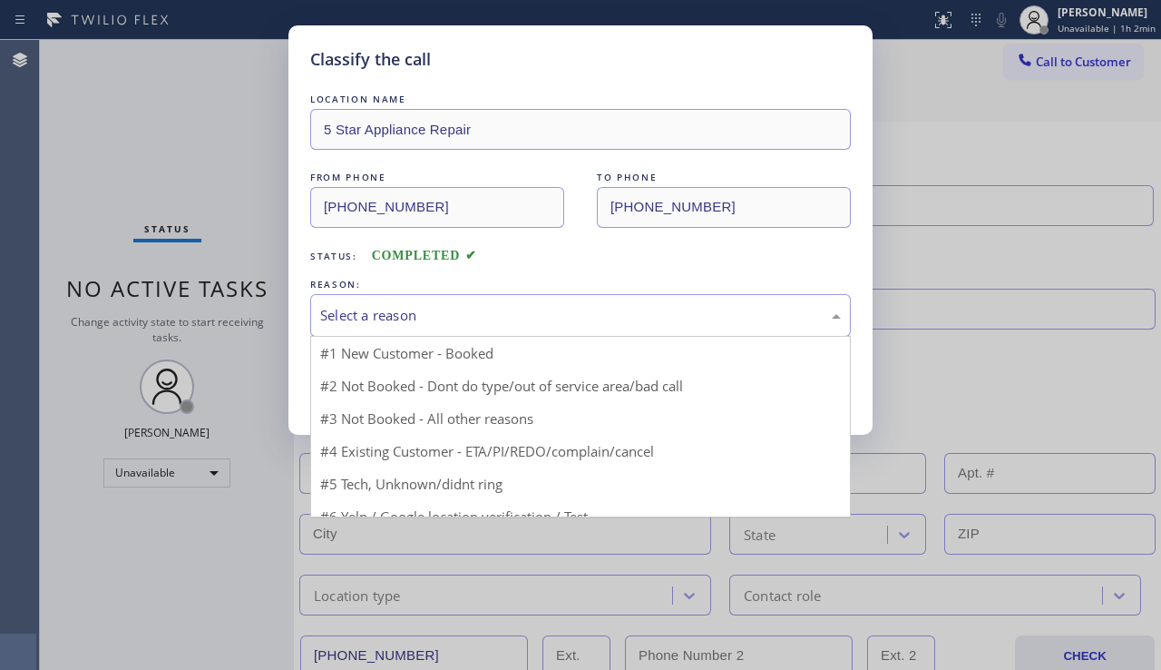
click at [408, 318] on div "Select a reason" at bounding box center [580, 315] width 521 height 21
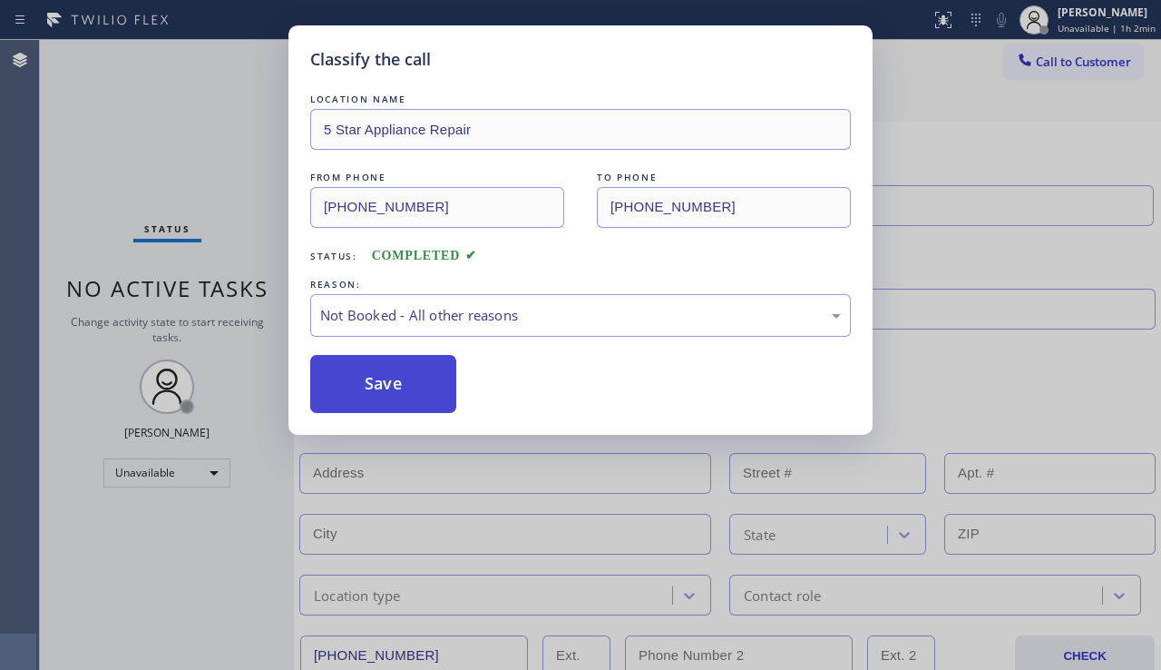
click at [377, 397] on button "Save" at bounding box center [383, 384] width 146 height 58
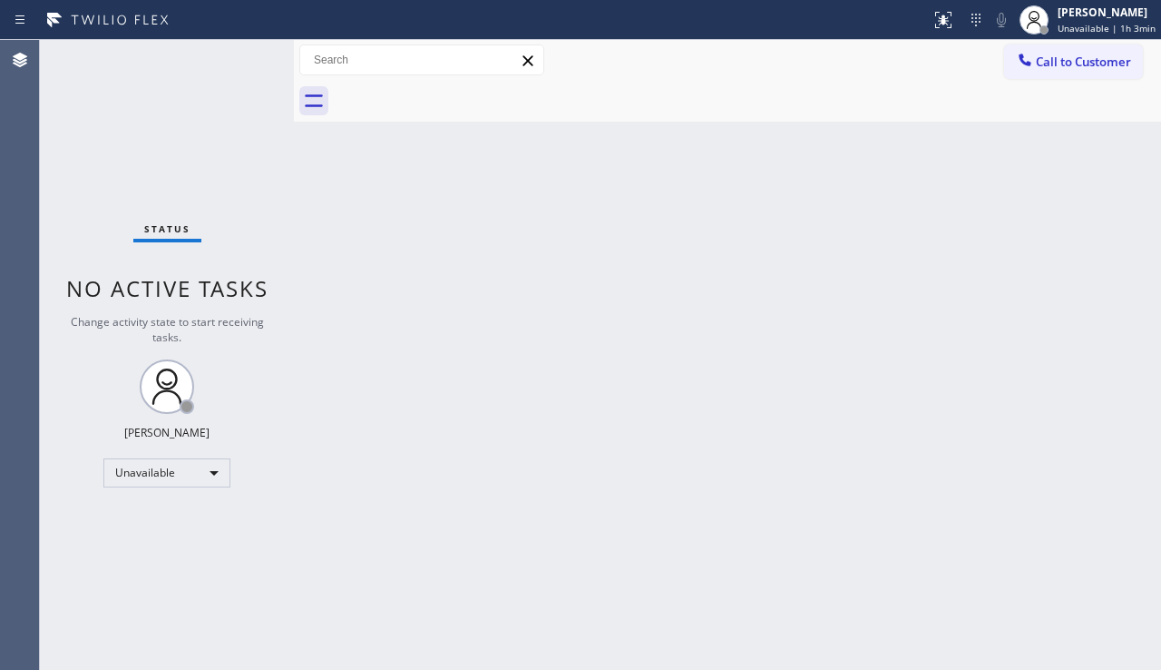
drag, startPoint x: 1056, startPoint y: 325, endPoint x: 1062, endPoint y: 260, distance: 64.7
click at [1055, 322] on div "Back to Dashboard Change Sender ID Customers Technicians Select a contact Outbo…" at bounding box center [727, 355] width 867 height 630
click at [1051, 71] on button "Call to Customer" at bounding box center [1073, 61] width 139 height 34
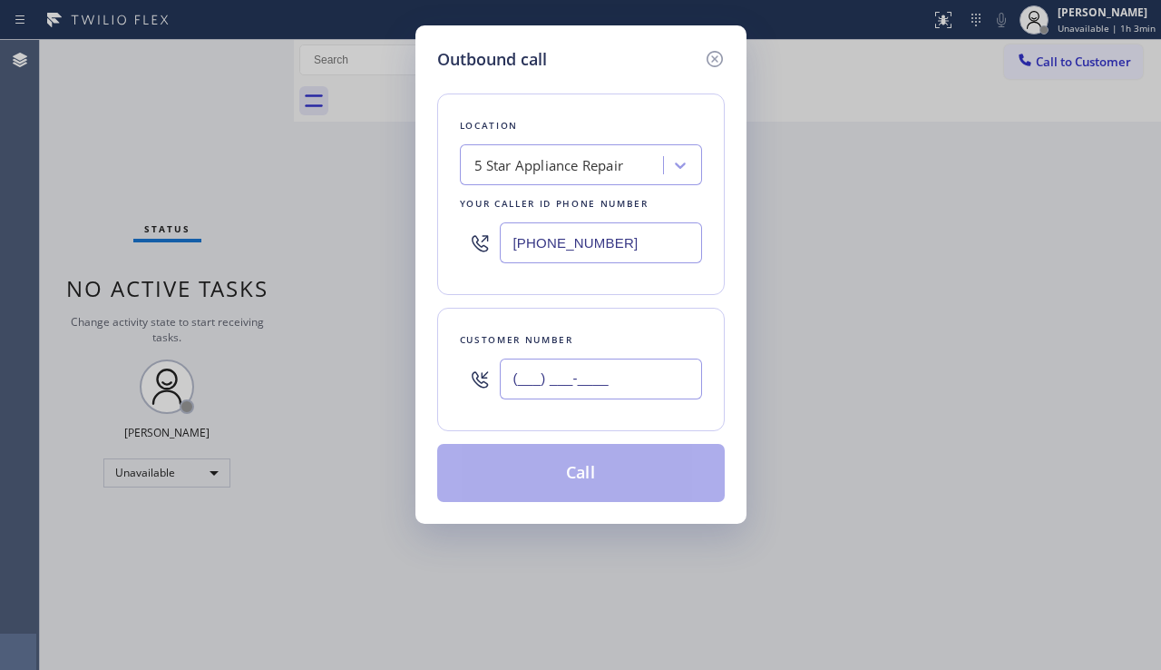
click at [541, 376] on input "(___) ___-____" at bounding box center [601, 378] width 202 height 41
paste input "781) 243-0878"
type input "[PHONE_NUMBER]"
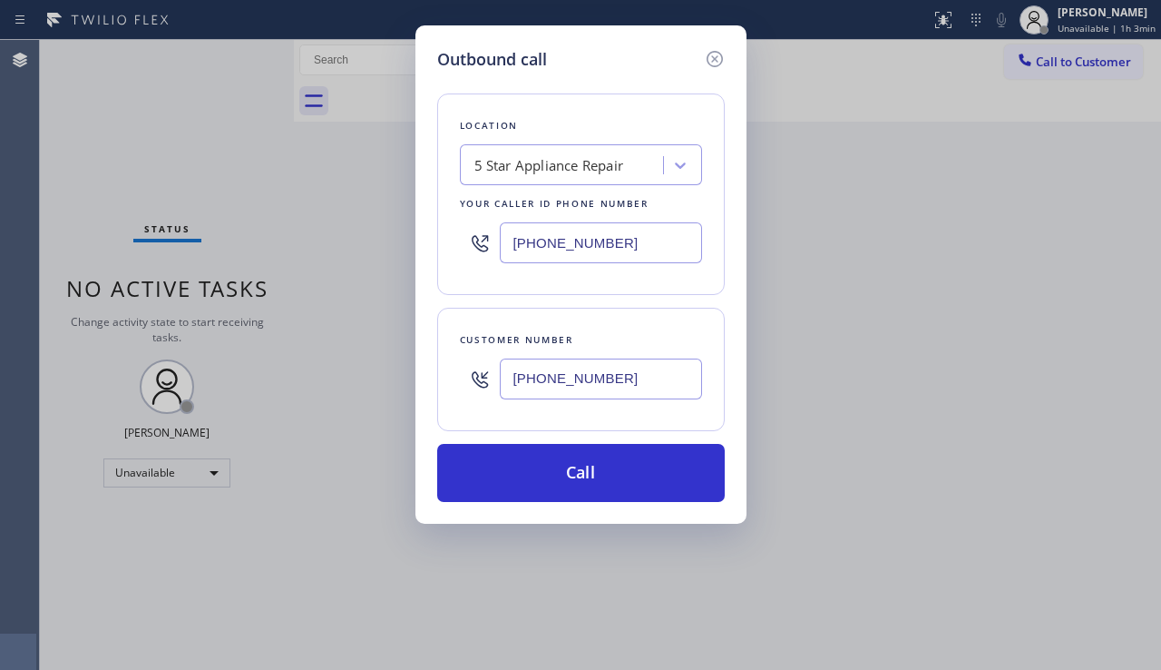
drag, startPoint x: 634, startPoint y: 250, endPoint x: 466, endPoint y: 238, distance: 168.3
click at [466, 238] on div "[PHONE_NUMBER]" at bounding box center [581, 242] width 242 height 59
paste input "617) 917-3196"
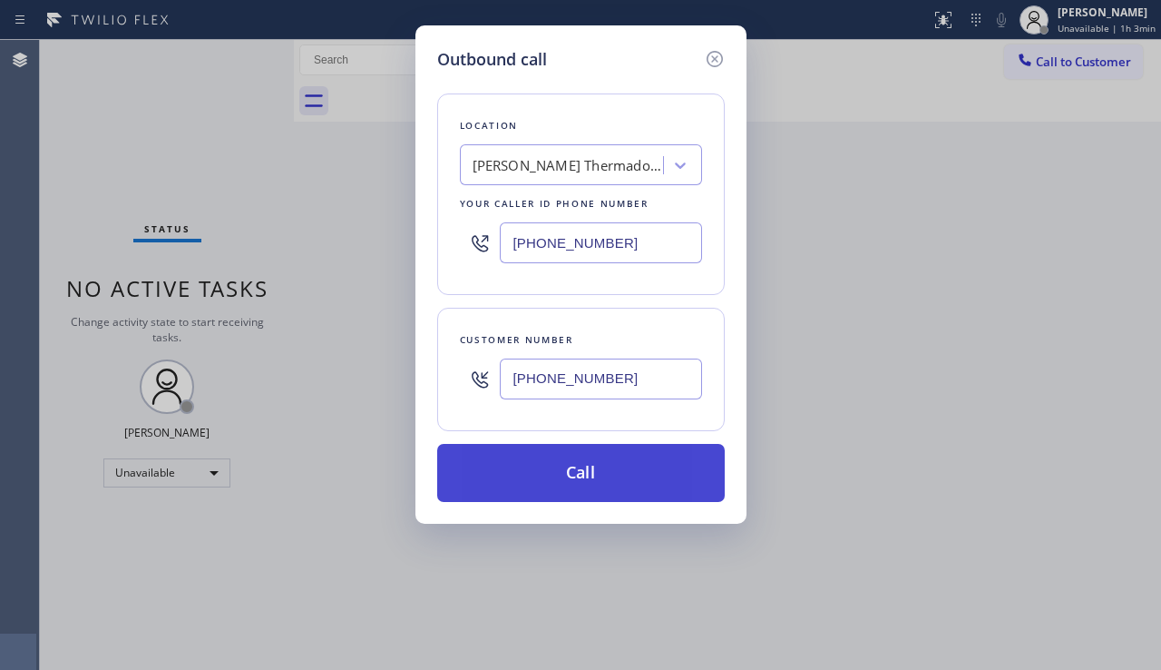
type input "[PHONE_NUMBER]"
click at [553, 477] on button "Call" at bounding box center [581, 473] width 288 height 58
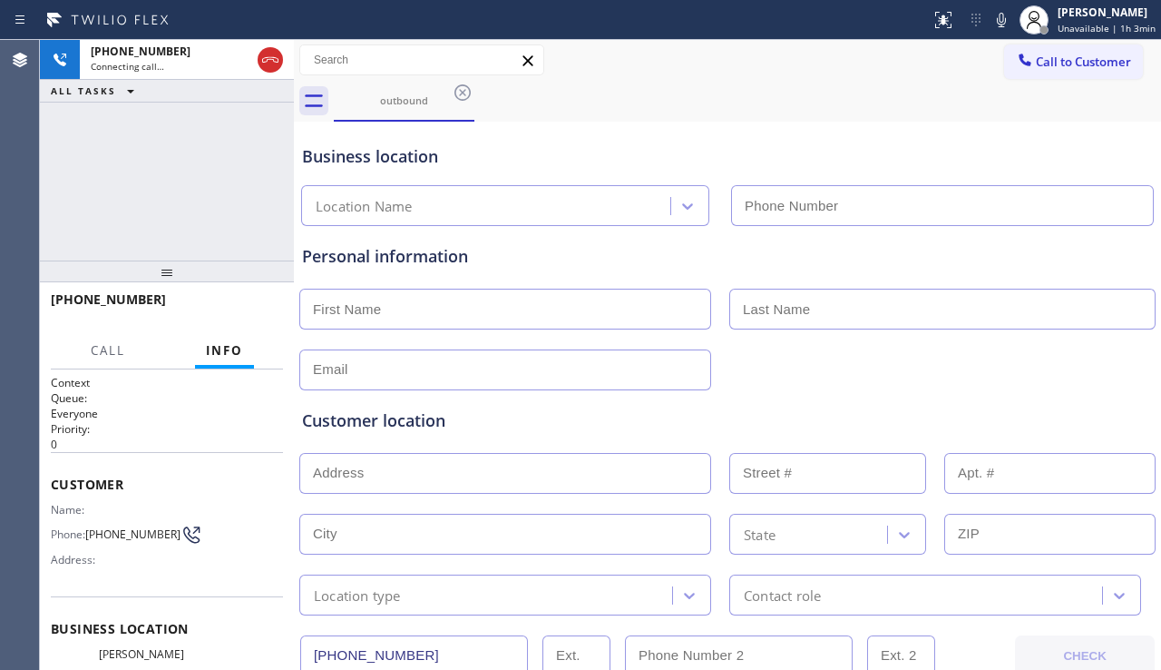
type input "[PHONE_NUMBER]"
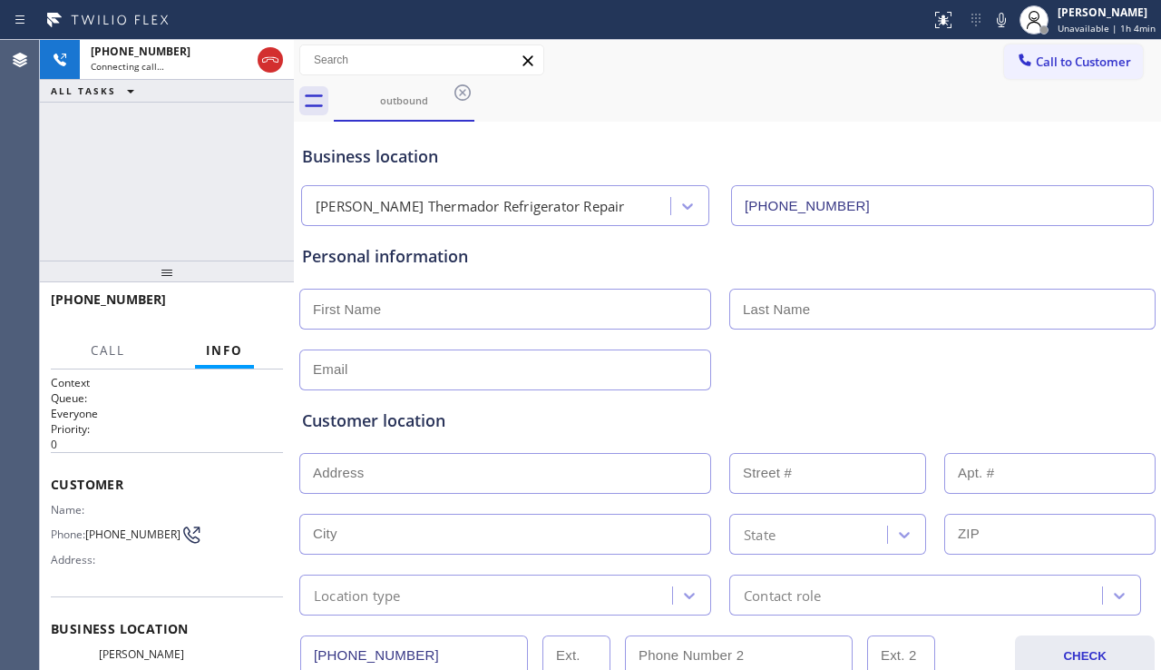
click at [444, 416] on div "Customer location" at bounding box center [727, 420] width 851 height 24
click at [430, 422] on div "Customer location" at bounding box center [727, 420] width 851 height 24
click at [414, 422] on div "Customer location" at bounding box center [727, 420] width 851 height 24
click at [397, 424] on div "Customer location" at bounding box center [727, 420] width 851 height 24
click at [385, 425] on div "Customer location" at bounding box center [727, 420] width 851 height 24
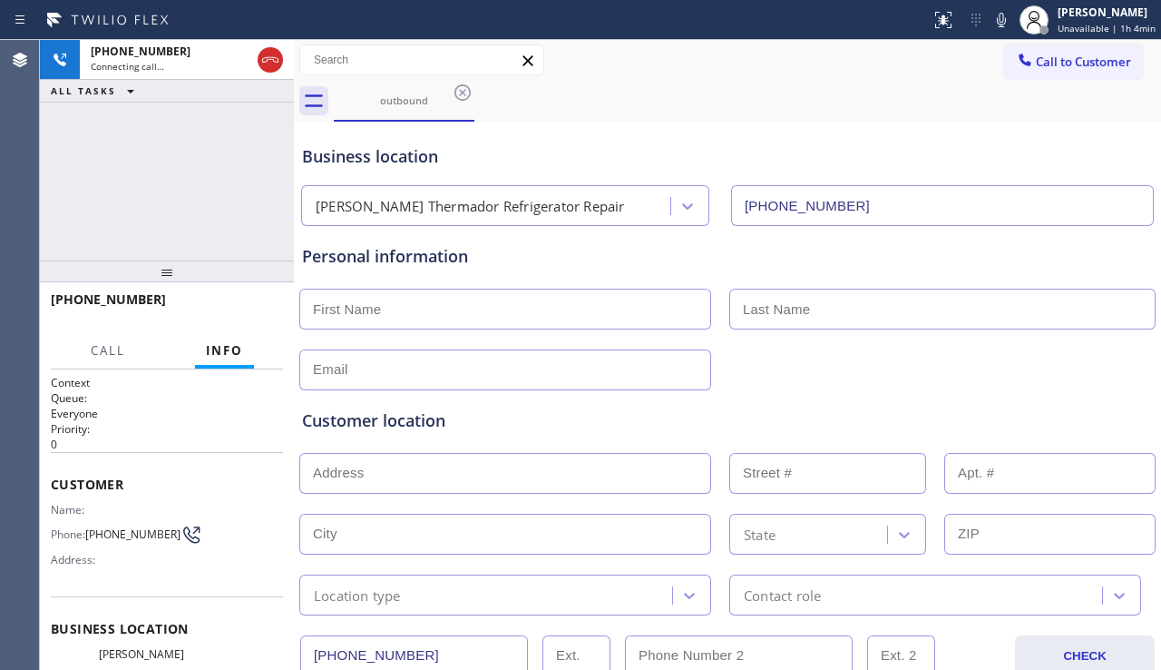
click at [364, 424] on div "Customer location" at bounding box center [727, 420] width 851 height 24
click at [340, 422] on div "Customer location" at bounding box center [727, 420] width 851 height 24
click at [324, 423] on div "Customer location" at bounding box center [727, 420] width 851 height 24
click at [306, 423] on div "Customer location" at bounding box center [727, 420] width 851 height 24
click at [320, 423] on div "Customer location" at bounding box center [727, 420] width 851 height 24
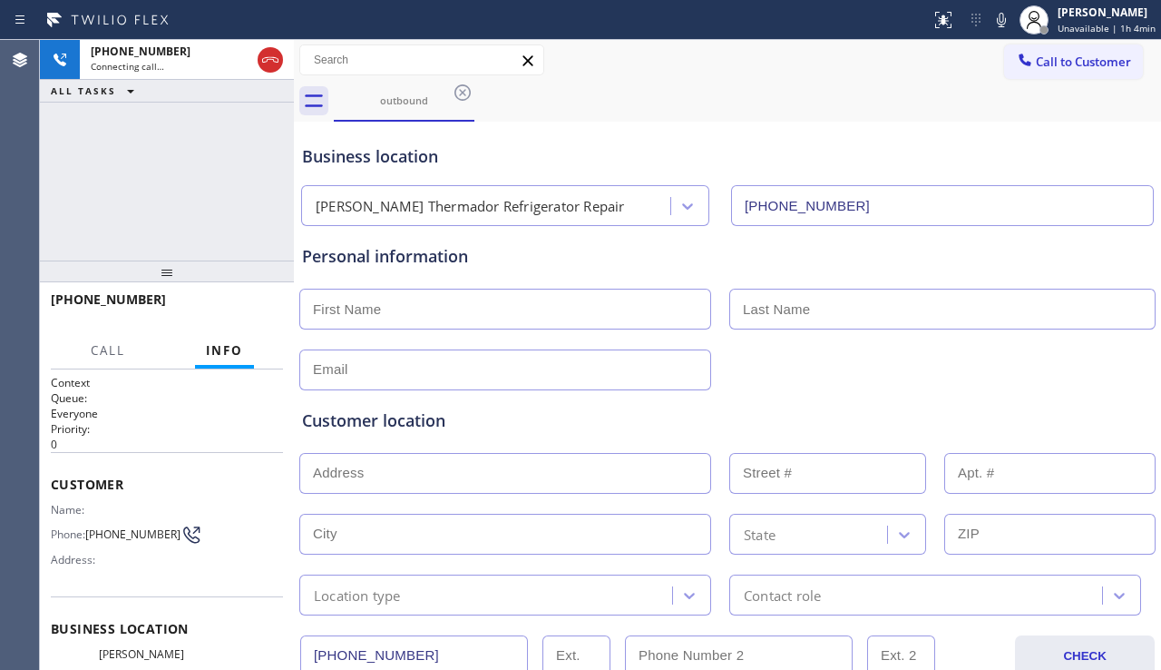
click at [338, 421] on div "Customer location" at bounding box center [727, 420] width 851 height 24
click at [361, 420] on div "Customer location" at bounding box center [727, 420] width 851 height 24
click at [395, 424] on div "Customer location" at bounding box center [727, 420] width 851 height 24
click at [415, 420] on div "Customer location" at bounding box center [727, 420] width 851 height 24
click at [427, 419] on div "Customer location" at bounding box center [727, 420] width 851 height 24
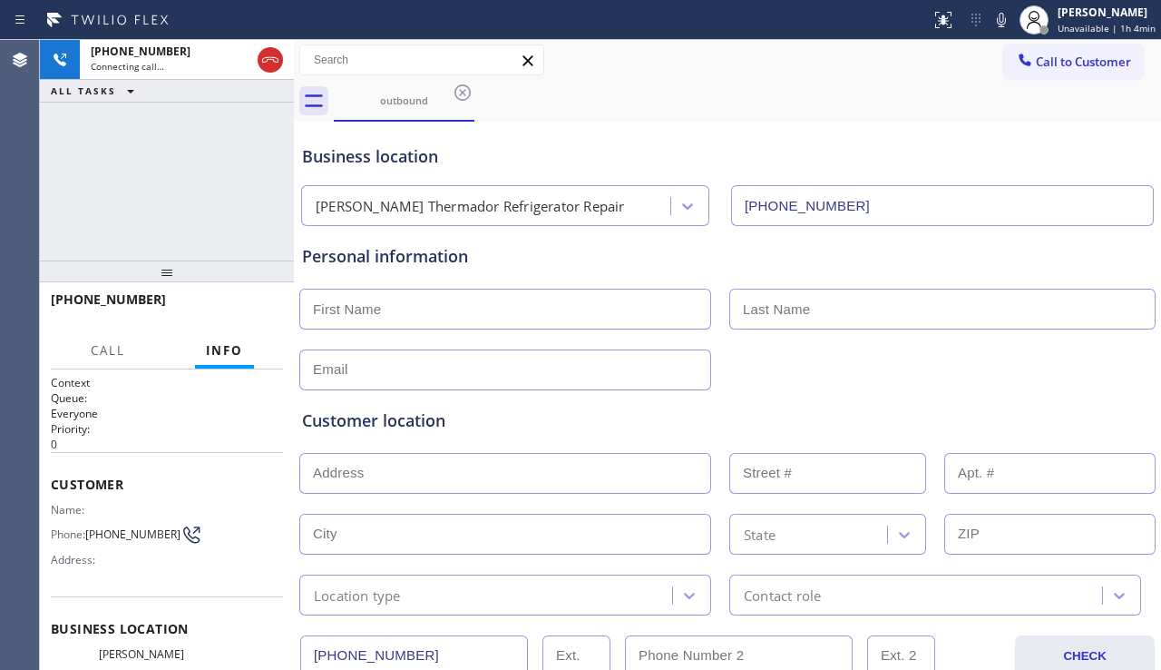
click at [449, 423] on div "Customer location" at bounding box center [727, 420] width 851 height 24
click at [426, 425] on div "Customer location" at bounding box center [727, 420] width 851 height 24
click at [416, 426] on div "Customer location" at bounding box center [727, 420] width 851 height 24
click at [400, 426] on div "Customer location" at bounding box center [727, 420] width 851 height 24
click at [384, 426] on div "Customer location" at bounding box center [727, 420] width 851 height 24
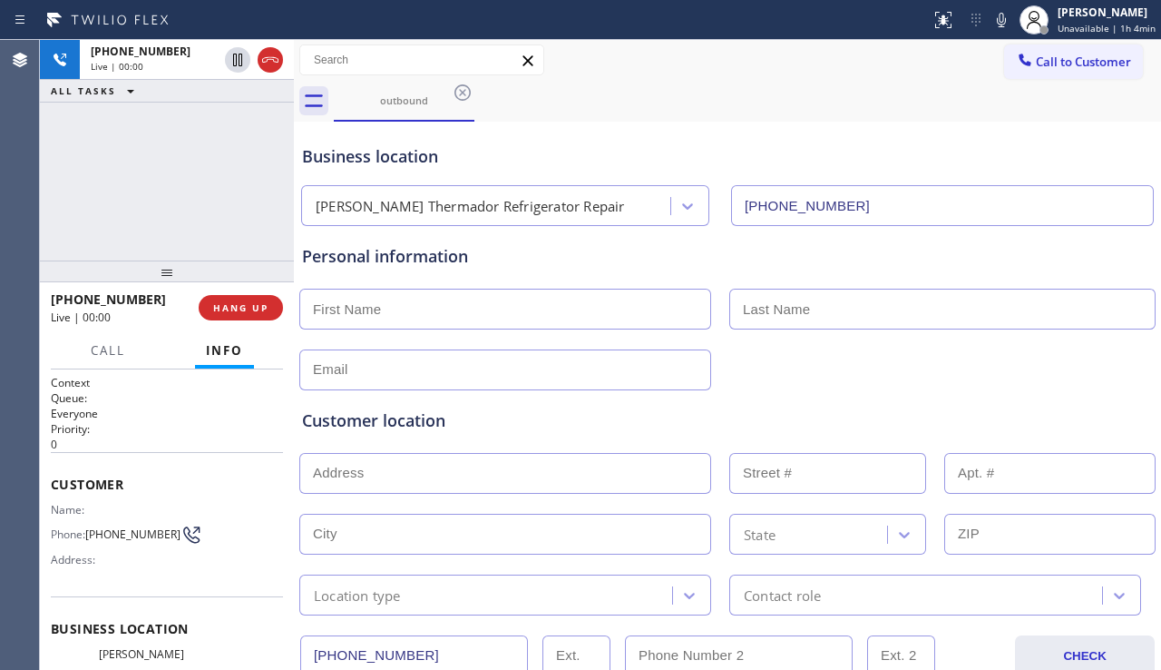
click at [364, 425] on div "Customer location" at bounding box center [727, 420] width 851 height 24
click at [338, 423] on div "Customer location" at bounding box center [727, 420] width 851 height 24
click at [324, 424] on div "Customer location" at bounding box center [727, 420] width 851 height 24
click at [306, 423] on div "Customer location" at bounding box center [727, 420] width 851 height 24
click at [429, 425] on div "Customer location" at bounding box center [727, 420] width 851 height 24
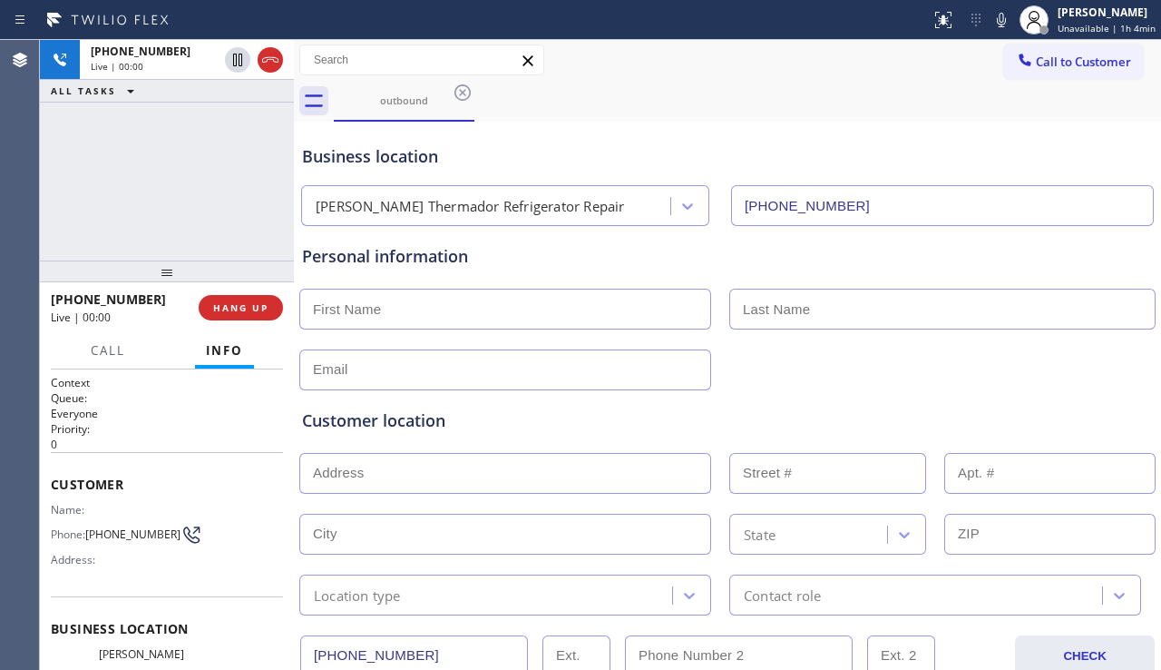
click at [415, 425] on div "Customer location" at bounding box center [727, 420] width 851 height 24
click at [397, 425] on div "Customer location" at bounding box center [727, 420] width 851 height 24
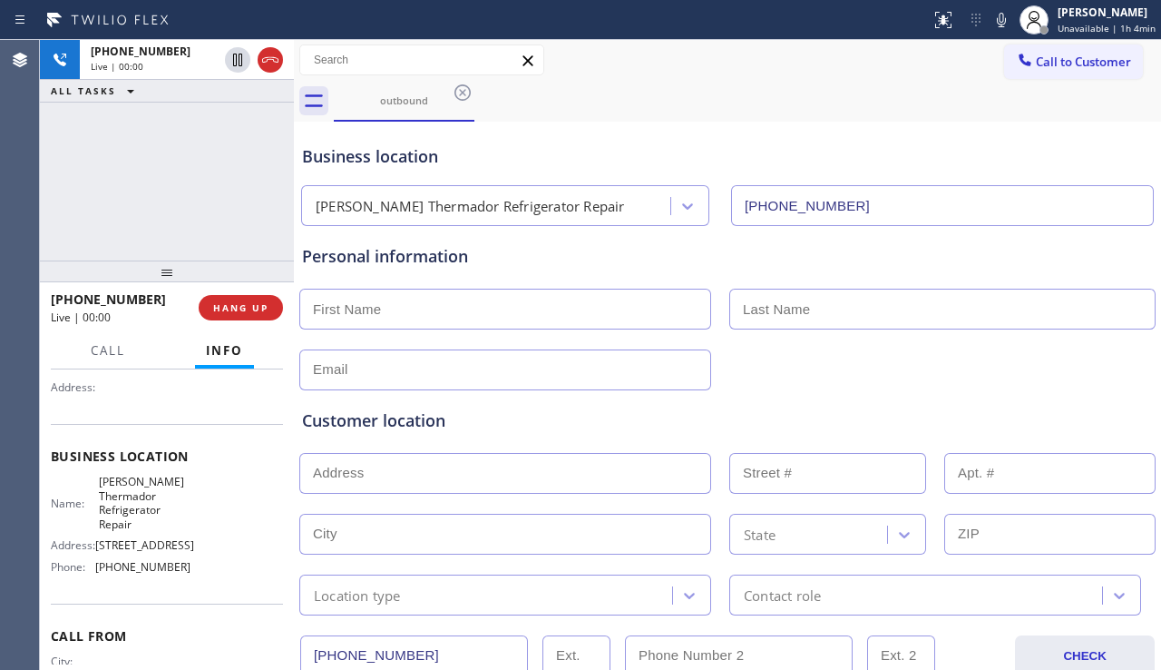
scroll to position [175, 0]
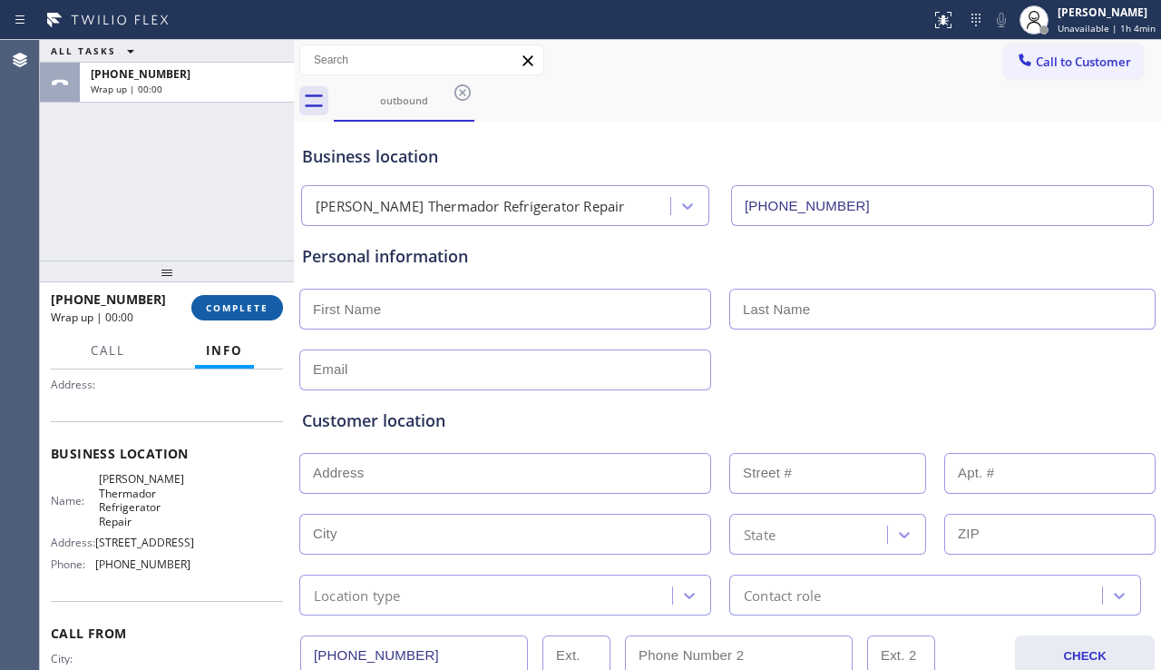
click at [243, 311] on span "COMPLETE" at bounding box center [237, 307] width 63 height 13
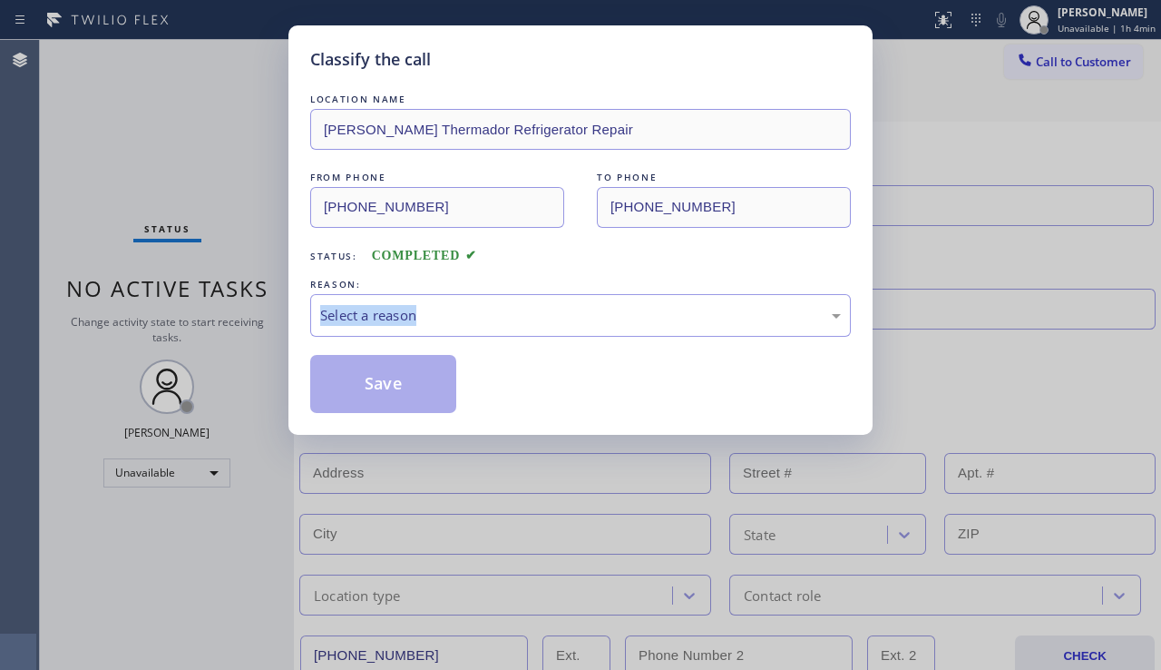
click at [243, 311] on div "Classify the call LOCATION NAME [PERSON_NAME] Refrigerator Repair FROM PHONE [P…" at bounding box center [580, 335] width 1161 height 670
click at [545, 322] on div "Select a reason" at bounding box center [580, 315] width 521 height 21
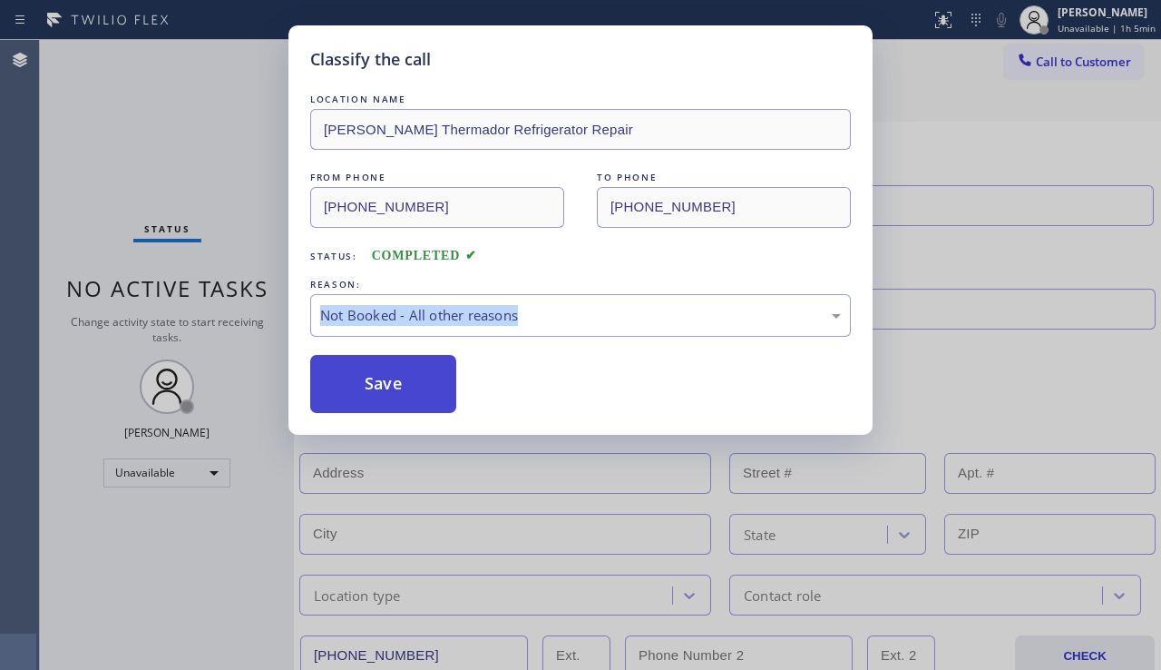
click at [364, 392] on button "Save" at bounding box center [383, 384] width 146 height 58
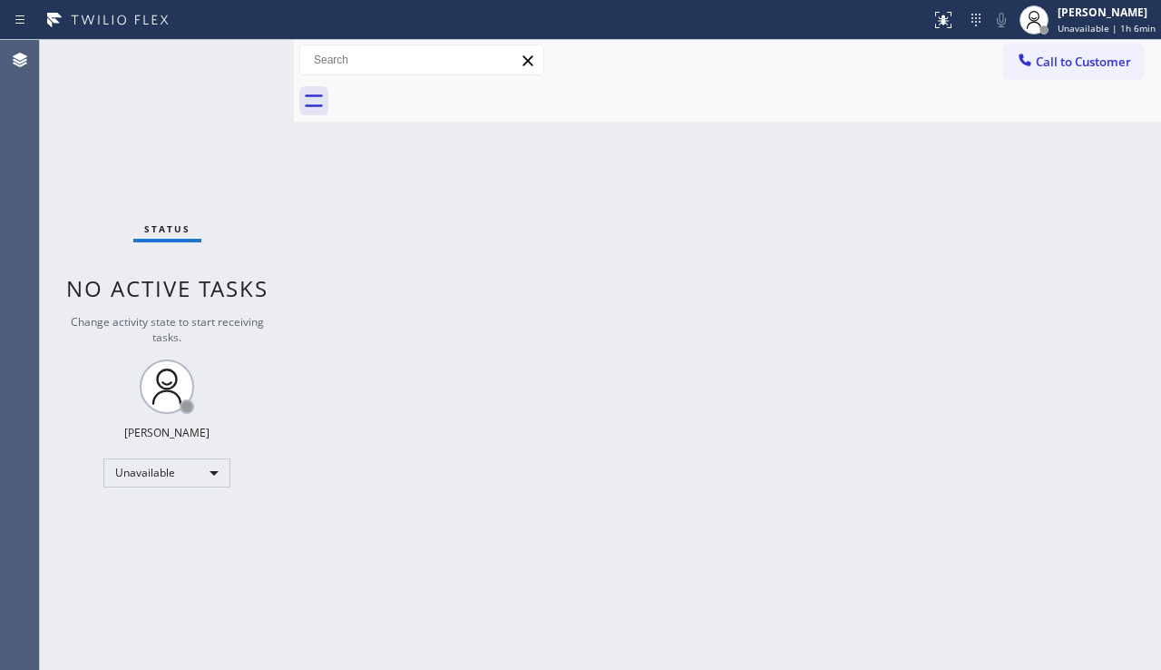
click at [1119, 417] on div "Back to Dashboard Change Sender ID Customers Technicians Select a contact Outbo…" at bounding box center [727, 355] width 867 height 630
click at [414, 163] on div "Back to Dashboard Change Sender ID Customers Technicians Select a contact Outbo…" at bounding box center [727, 355] width 867 height 630
click at [1052, 517] on div "Back to Dashboard Change Sender ID Customers Technicians Select a contact Outbo…" at bounding box center [727, 355] width 867 height 630
click at [1044, 485] on div "Back to Dashboard Change Sender ID Customers Technicians Select a contact Outbo…" at bounding box center [727, 355] width 867 height 630
click at [1103, 464] on div "Back to Dashboard Change Sender ID Customers Technicians Select a contact Outbo…" at bounding box center [727, 355] width 867 height 630
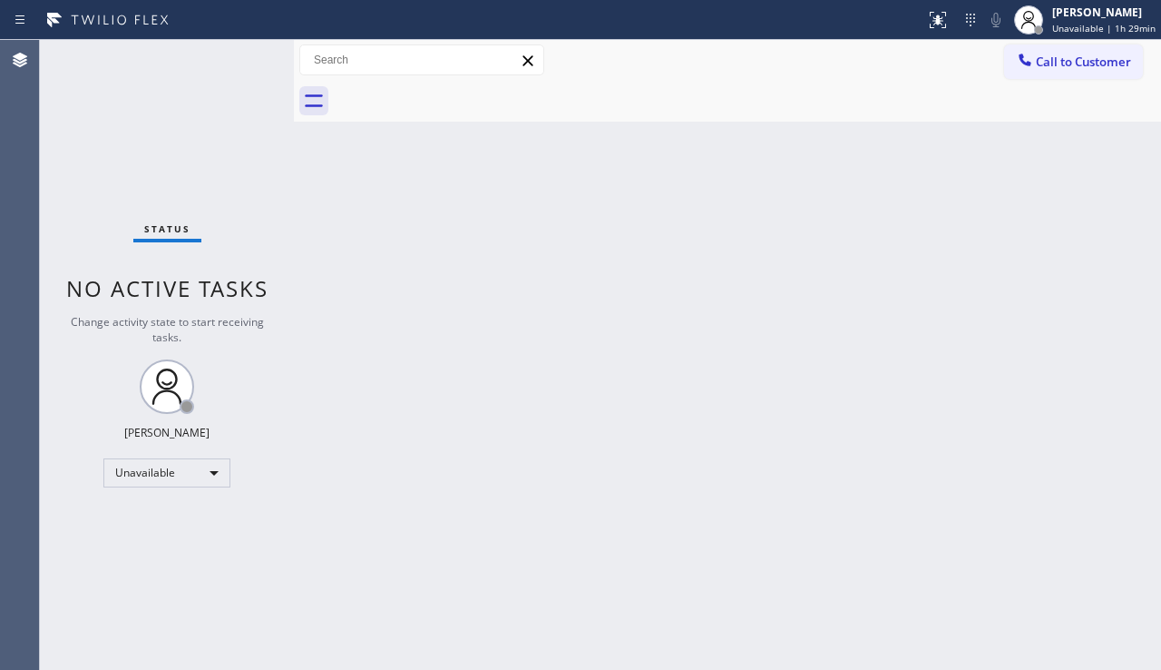
drag, startPoint x: 1123, startPoint y: 402, endPoint x: 1112, endPoint y: 378, distance: 26.4
click at [1120, 392] on div "Back to Dashboard Change Sender ID Customers Technicians Select a contact Outbo…" at bounding box center [727, 355] width 867 height 630
click at [1071, 62] on span "Call to Customer" at bounding box center [1083, 62] width 95 height 16
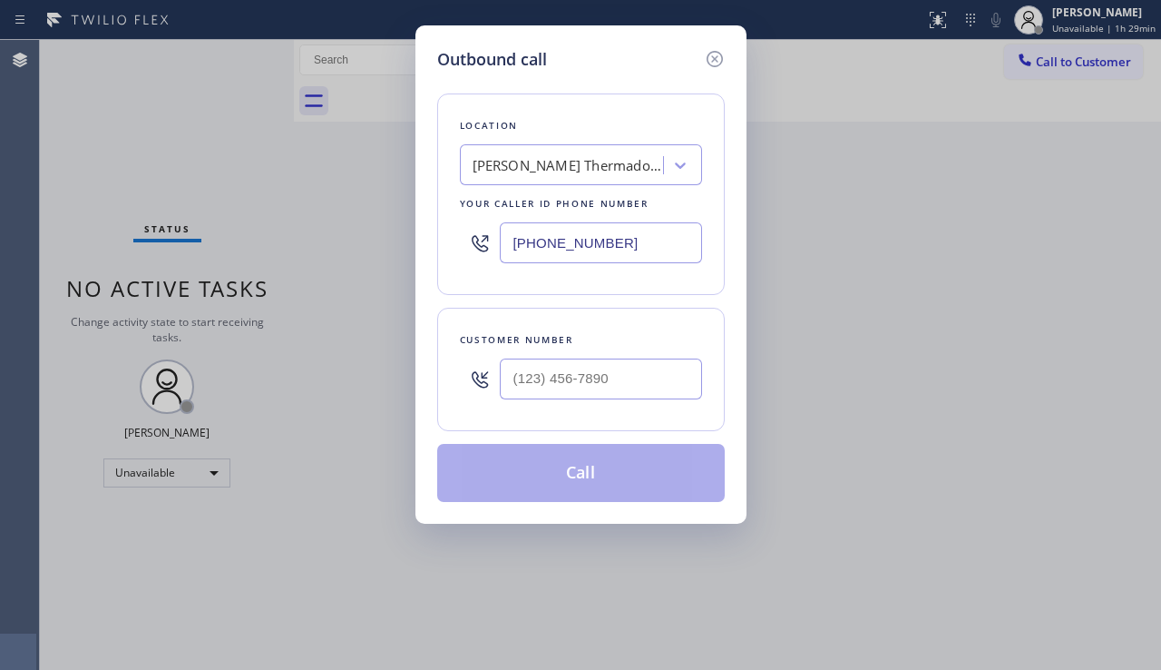
click at [549, 166] on div "[PERSON_NAME] Thermador Refrigerator Repair" at bounding box center [568, 165] width 191 height 21
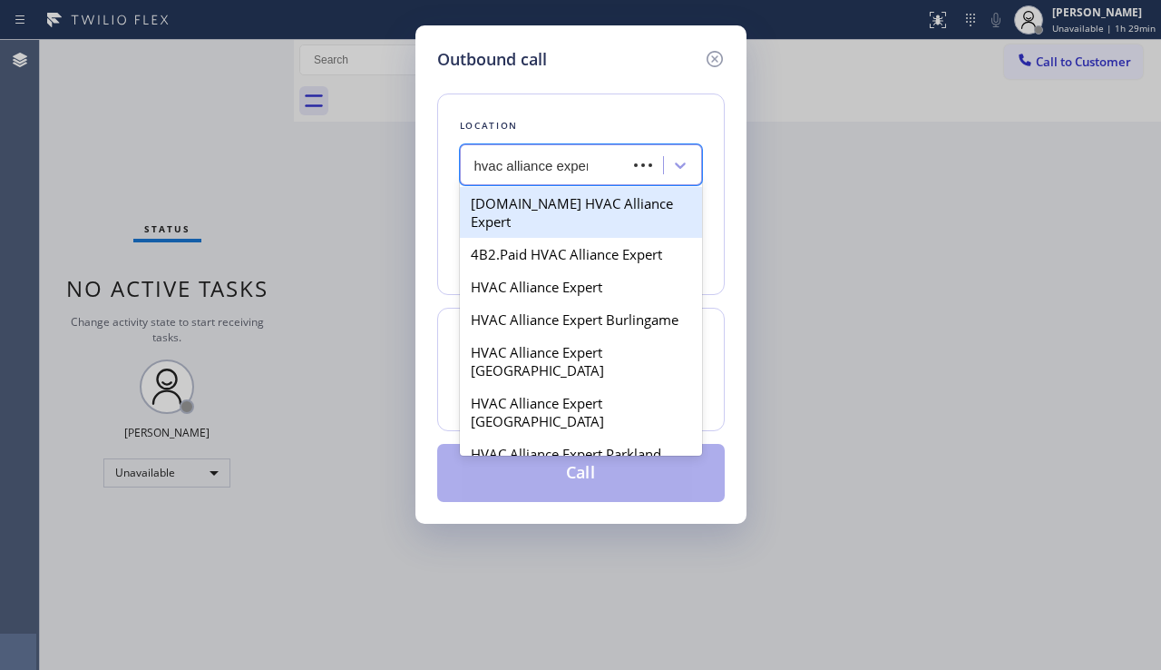
type input "hvac alliance expert"
click at [557, 219] on div "[DOMAIN_NAME] HVAC Alliance Expert" at bounding box center [581, 212] width 242 height 51
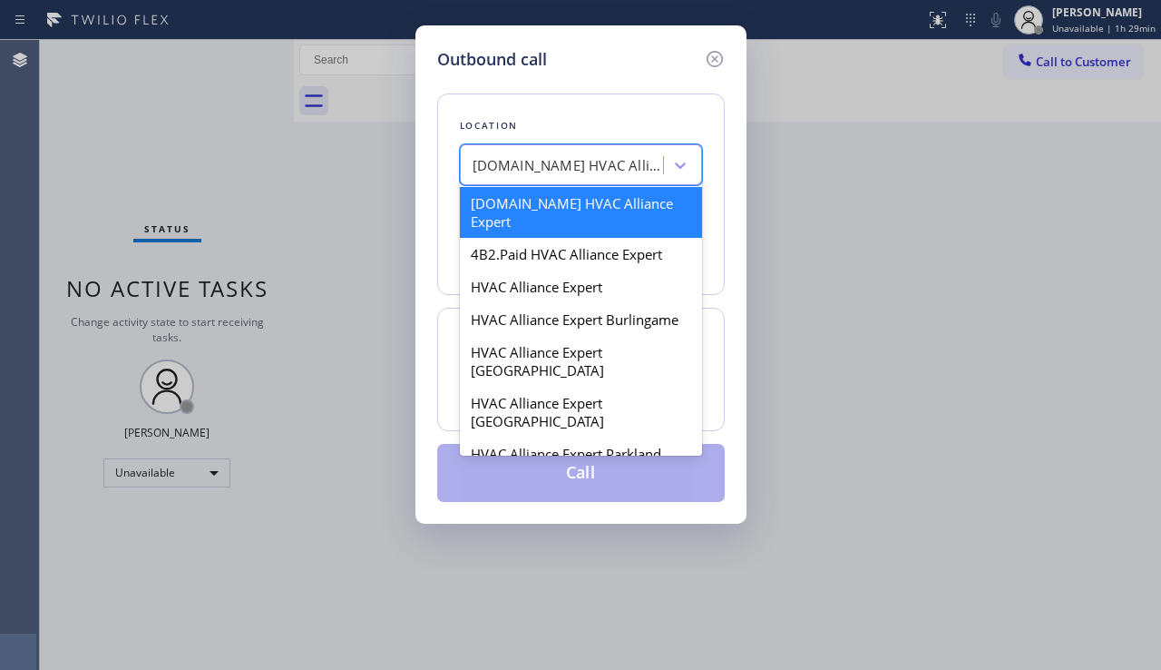
click at [583, 156] on div "[DOMAIN_NAME] HVAC Alliance Expert" at bounding box center [568, 165] width 191 height 21
click at [540, 240] on div "4B2.Paid HVAC Alliance Expert" at bounding box center [581, 254] width 242 height 33
type input "[PHONE_NUMBER]"
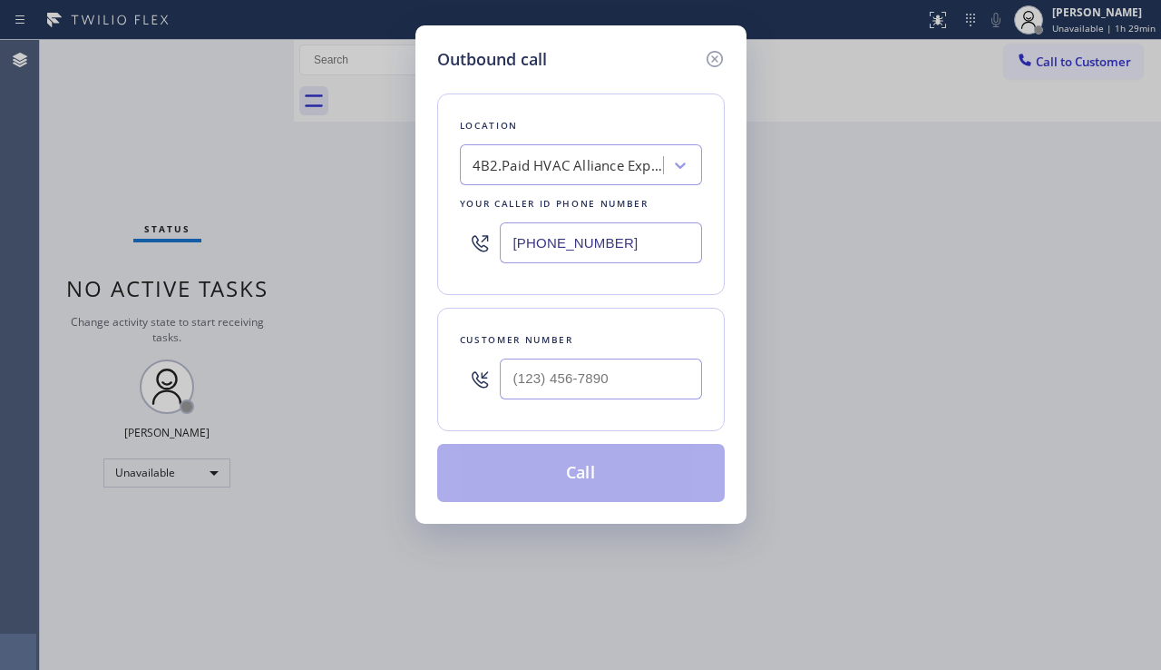
drag, startPoint x: 1029, startPoint y: 454, endPoint x: 773, endPoint y: 400, distance: 261.4
click at [1024, 451] on div "Outbound call Location 4B2.Paid HVAC Alliance Expert Your caller id phone numbe…" at bounding box center [580, 335] width 1161 height 670
click at [600, 358] on input "(___) ___-____" at bounding box center [601, 378] width 202 height 41
paste input "626) 506-5806"
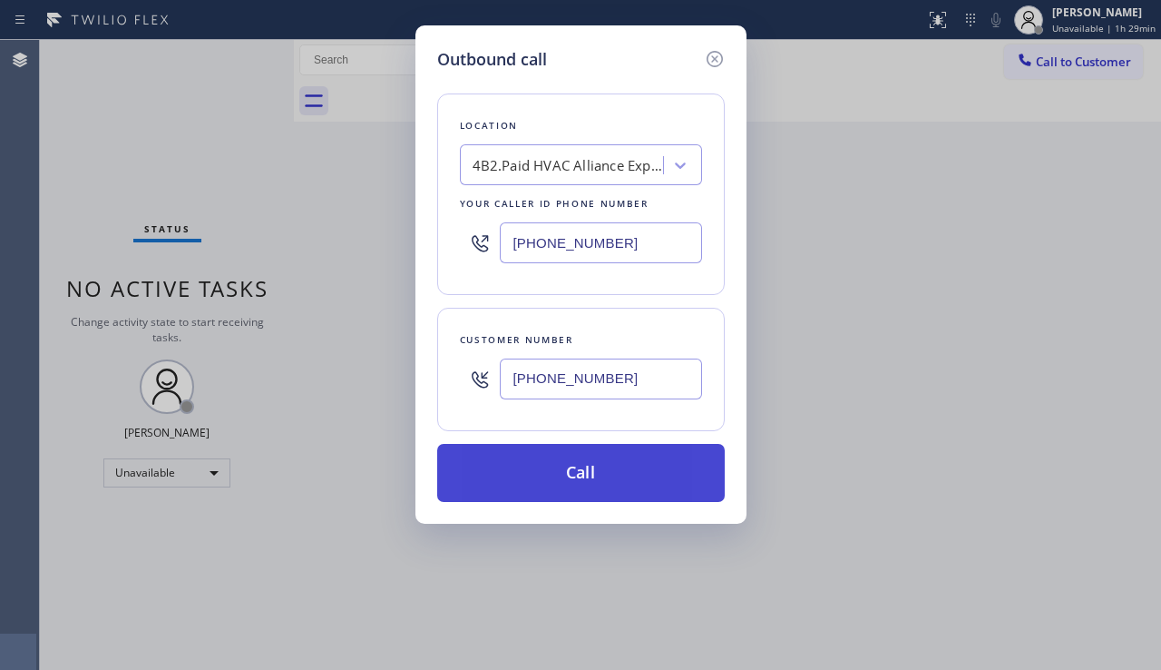
type input "[PHONE_NUMBER]"
click at [570, 472] on button "Call" at bounding box center [581, 473] width 288 height 58
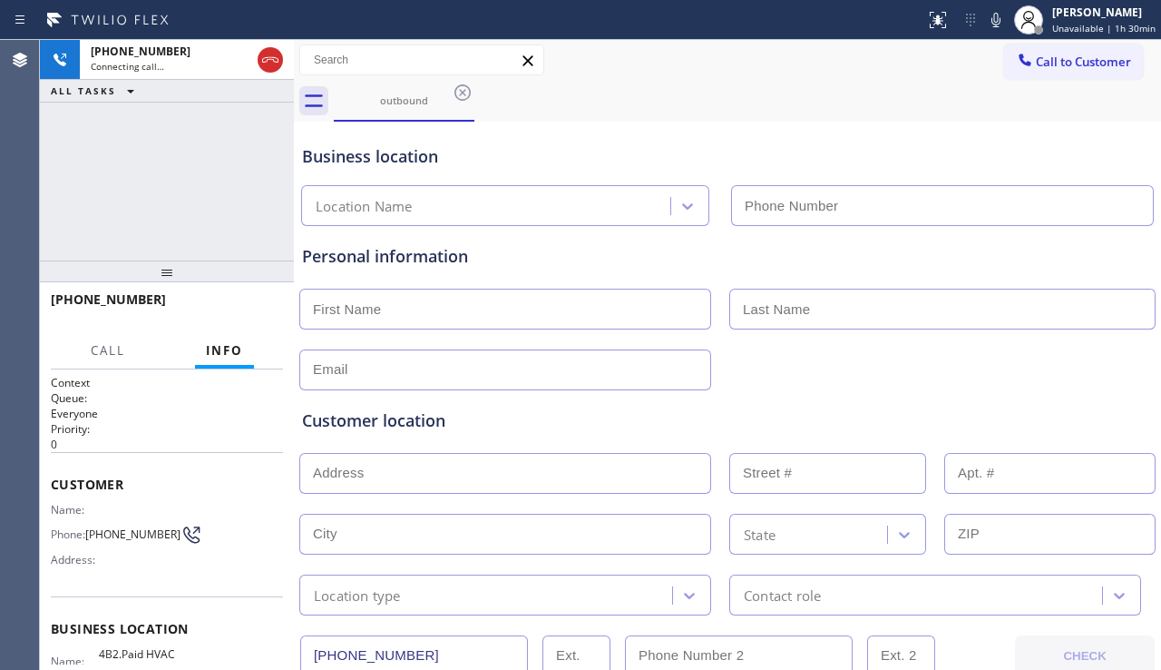
type input "[PHONE_NUMBER]"
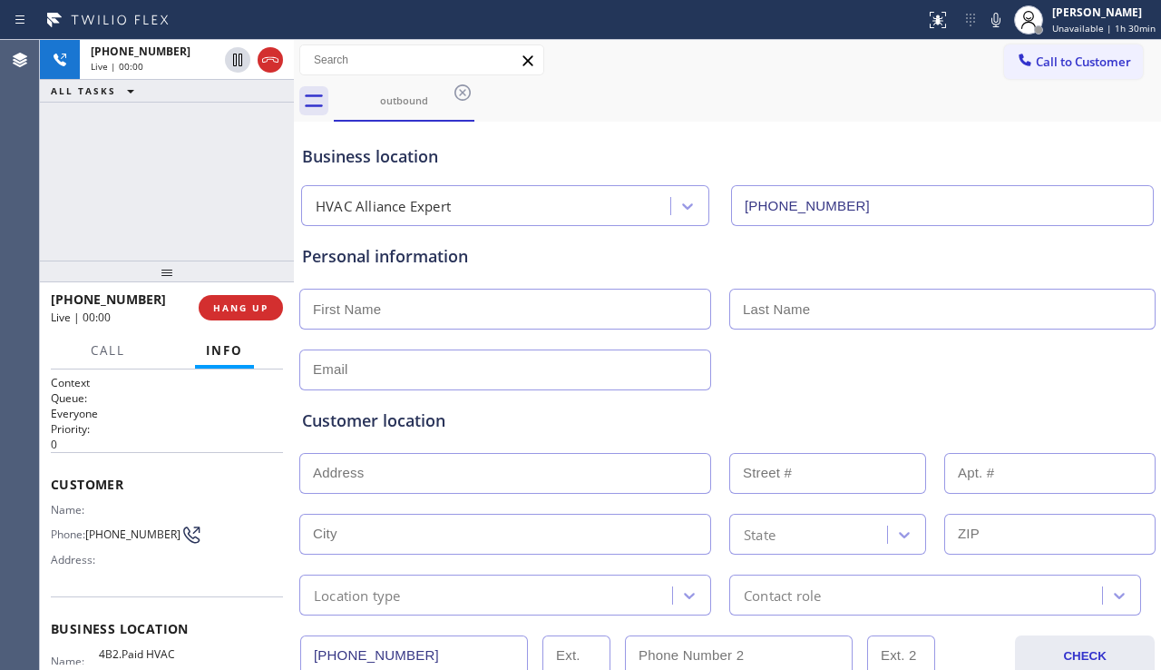
click at [1104, 406] on div "Customer location >> ADD NEW ADDRESS << + NEW ADDRESS State Location type Conta…" at bounding box center [728, 502] width 858 height 225
drag, startPoint x: 716, startPoint y: 387, endPoint x: 859, endPoint y: 424, distance: 147.9
click at [716, 387] on div "Customer location >> ADD NEW ADDRESS << + NEW ADDRESS State Location type Conta…" at bounding box center [728, 499] width 858 height 232
click at [428, 425] on div "Customer location" at bounding box center [727, 420] width 851 height 24
click at [412, 426] on div "Customer location" at bounding box center [727, 420] width 851 height 24
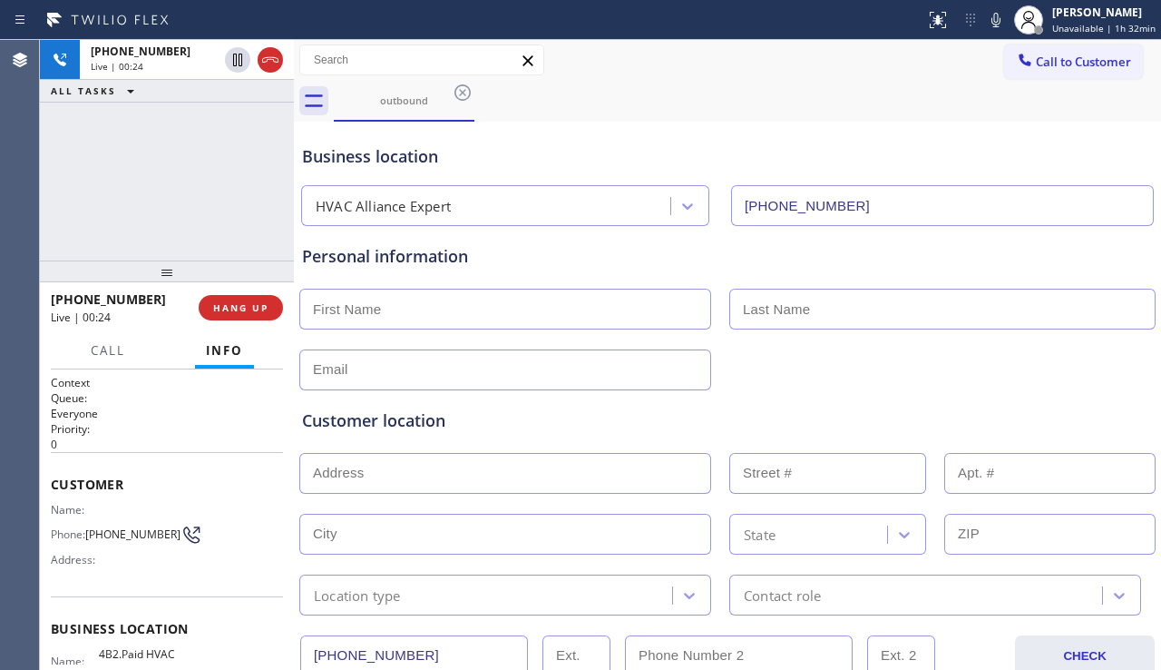
click at [394, 426] on div "Customer location" at bounding box center [727, 420] width 851 height 24
click at [384, 423] on div "Customer location" at bounding box center [727, 420] width 851 height 24
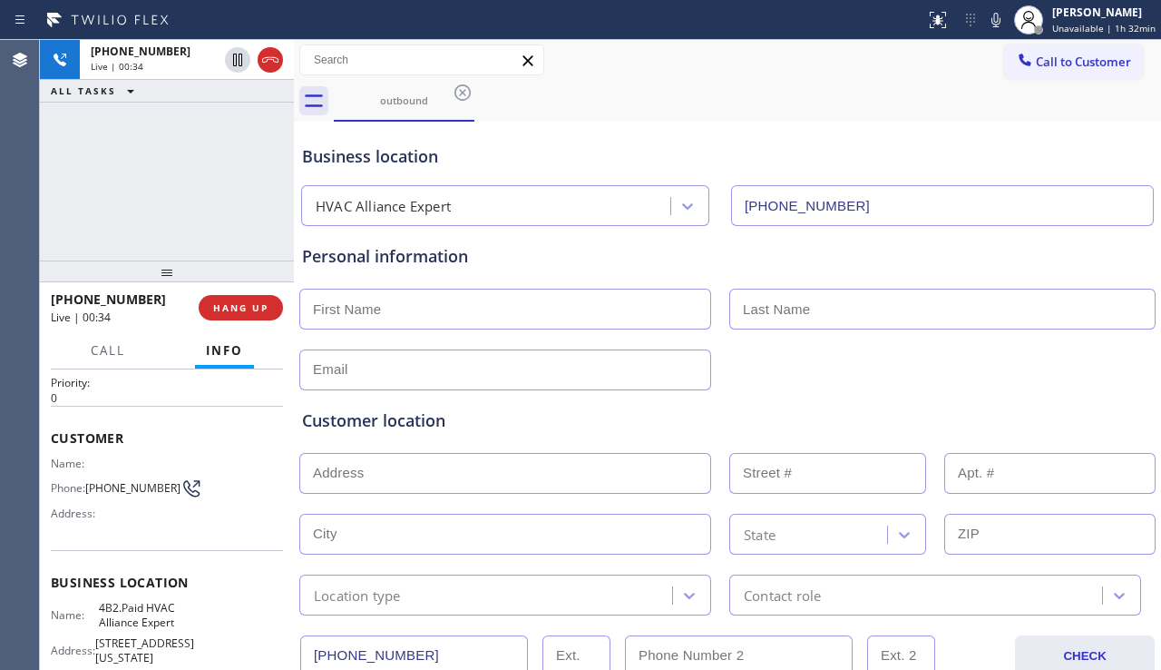
scroll to position [44, 0]
click at [250, 315] on button "HANG UP" at bounding box center [241, 307] width 84 height 25
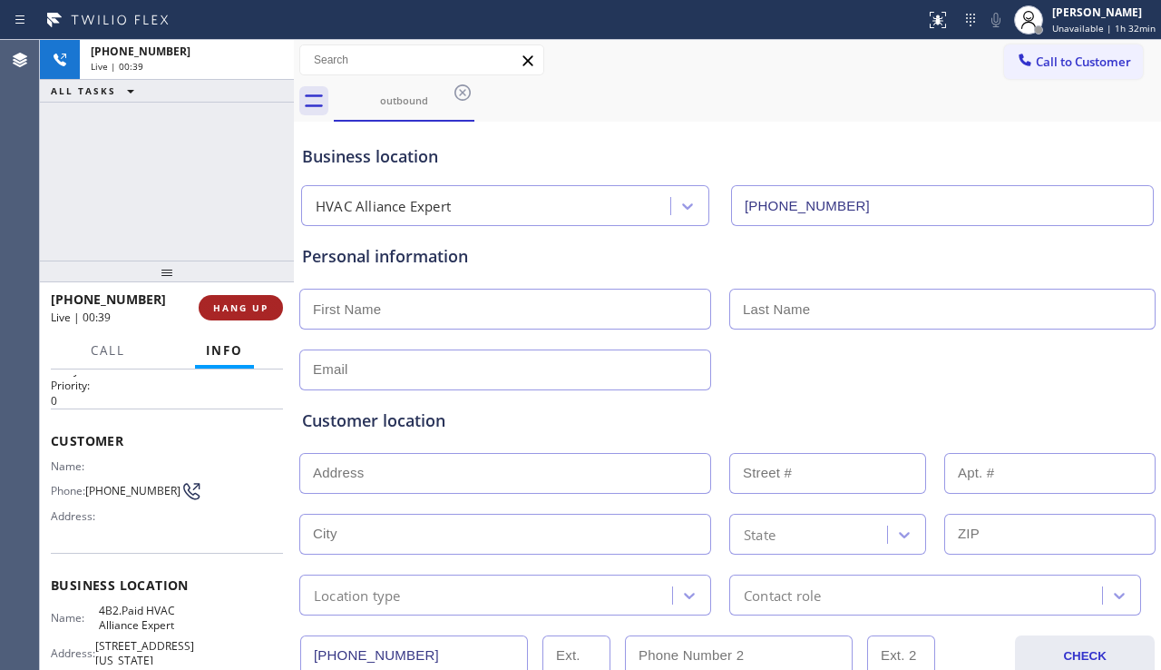
click at [254, 314] on button "HANG UP" at bounding box center [241, 307] width 84 height 25
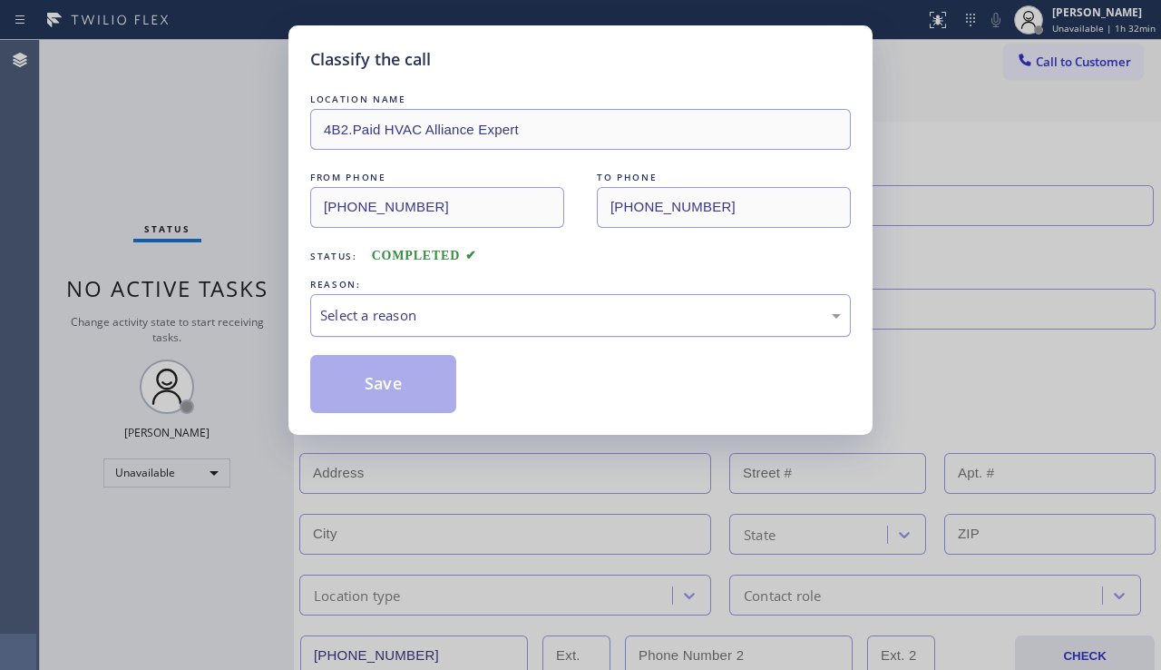
click at [524, 309] on div "Select a reason" at bounding box center [580, 315] width 521 height 21
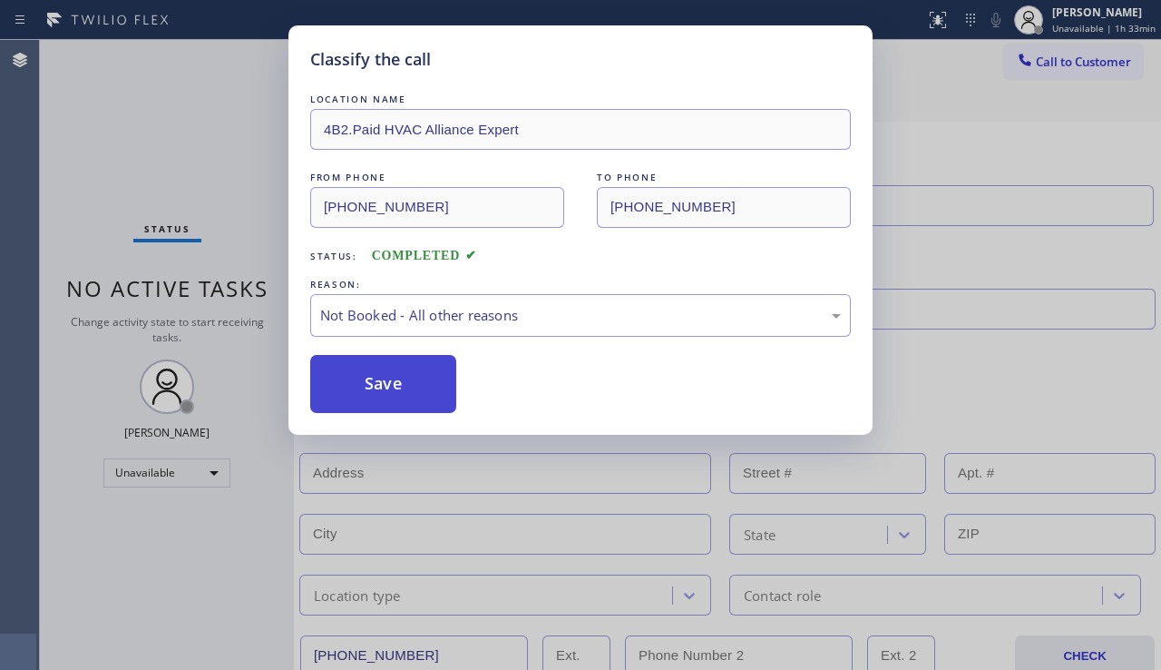
click at [411, 379] on button "Save" at bounding box center [383, 384] width 146 height 58
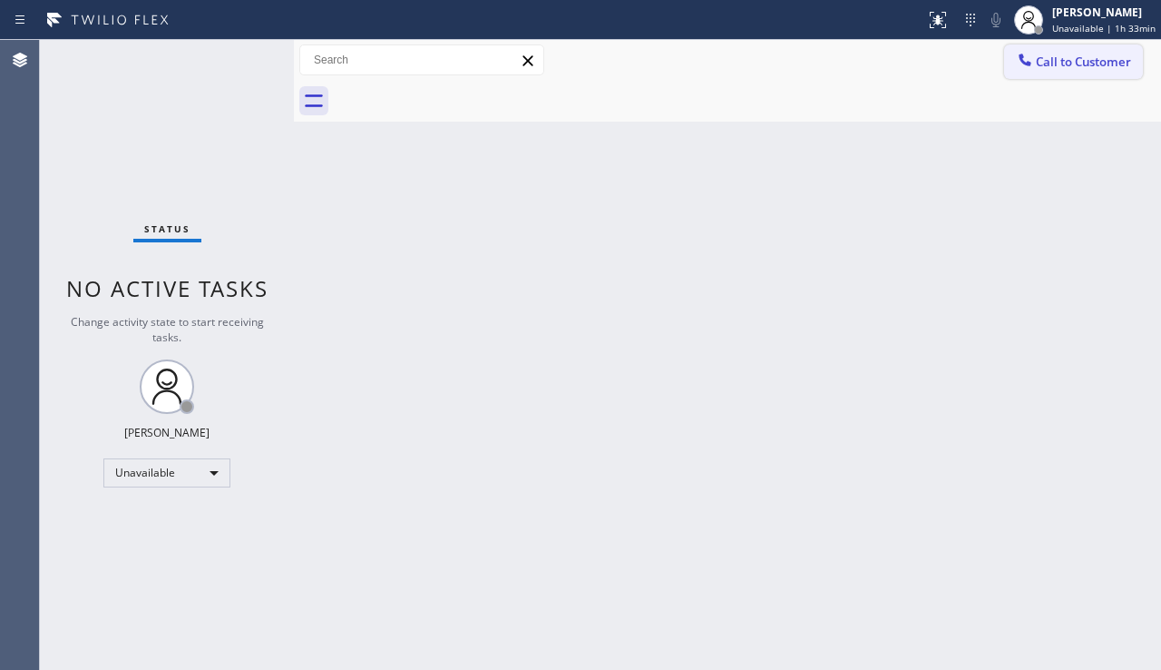
click at [1080, 67] on span "Call to Customer" at bounding box center [1083, 62] width 95 height 16
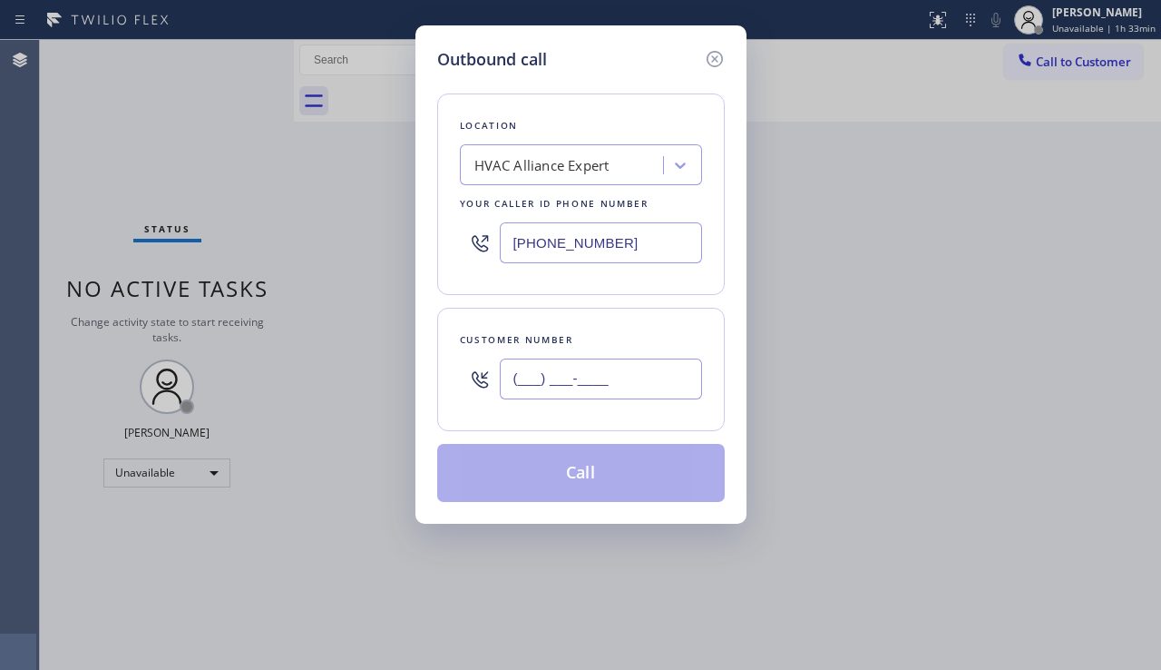
click at [534, 369] on input "(___) ___-____" at bounding box center [601, 378] width 202 height 41
paste input "347) 605-8045"
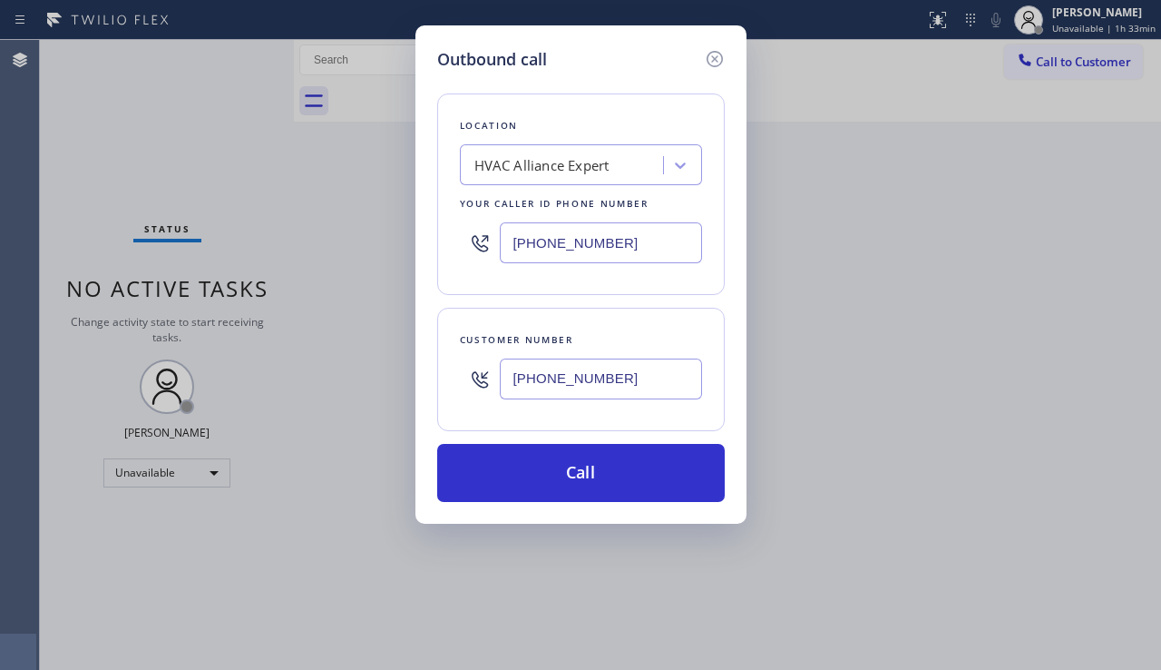
type input "[PHONE_NUMBER]"
drag, startPoint x: 651, startPoint y: 243, endPoint x: 437, endPoint y: 233, distance: 213.5
click at [437, 233] on div "Location HVAC Alliance Expert Your caller id phone number [PHONE_NUMBER]" at bounding box center [581, 193] width 288 height 201
paste input "347) 284-6179"
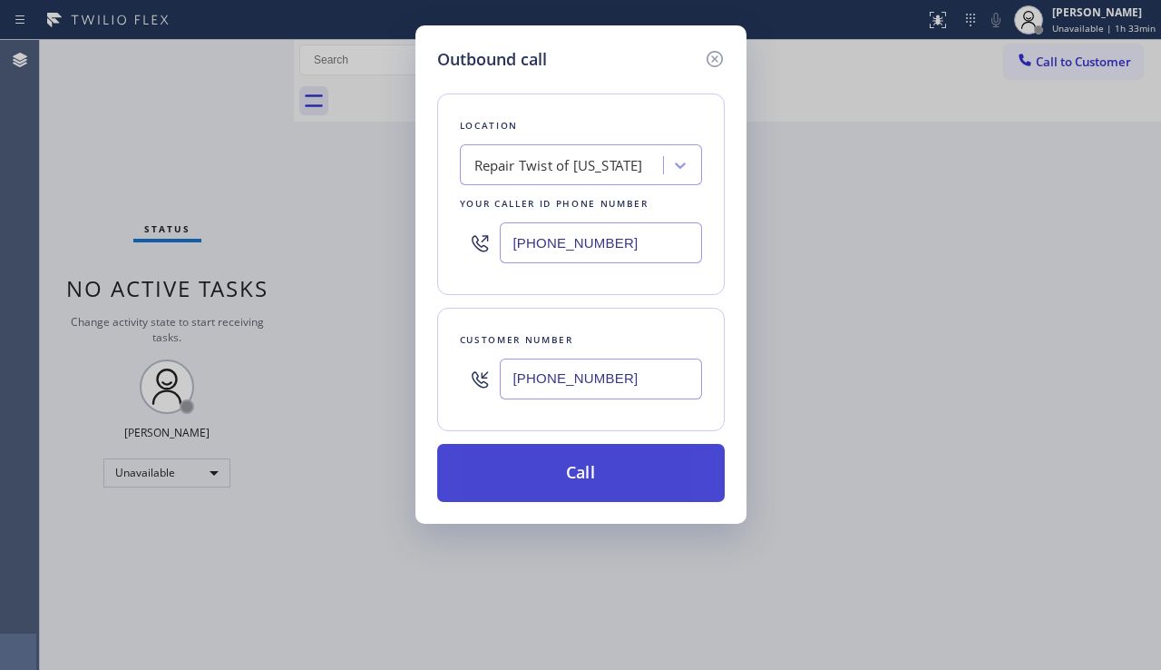
type input "[PHONE_NUMBER]"
click at [531, 470] on button "Call" at bounding box center [581, 473] width 288 height 58
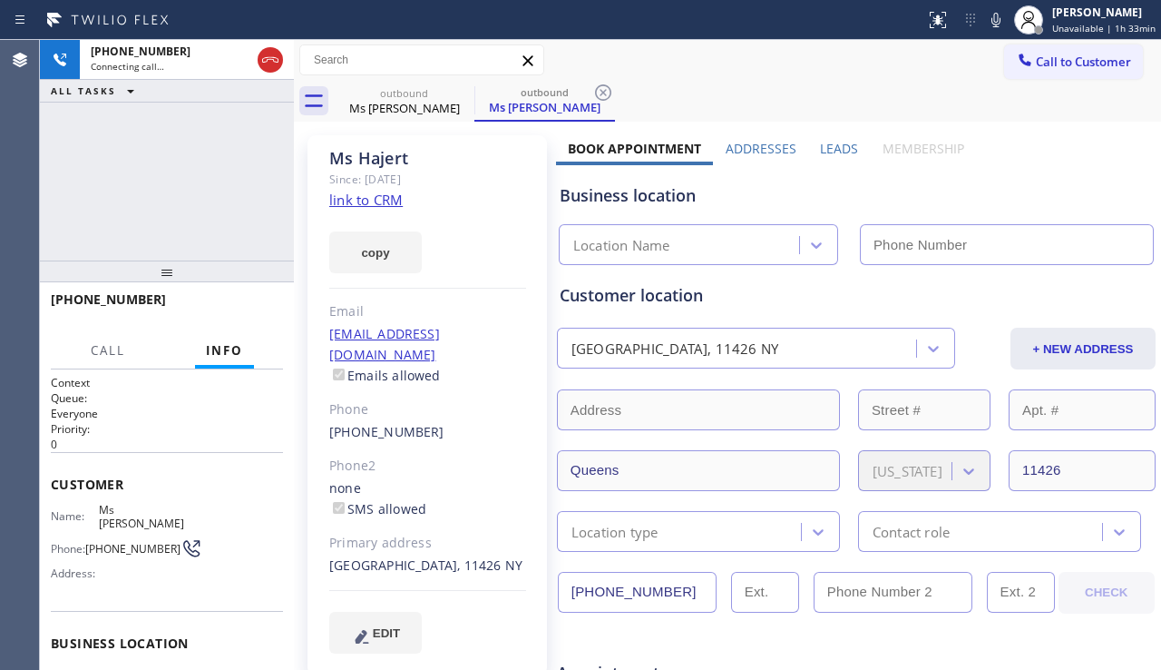
click at [837, 149] on label "Leads" at bounding box center [839, 148] width 38 height 17
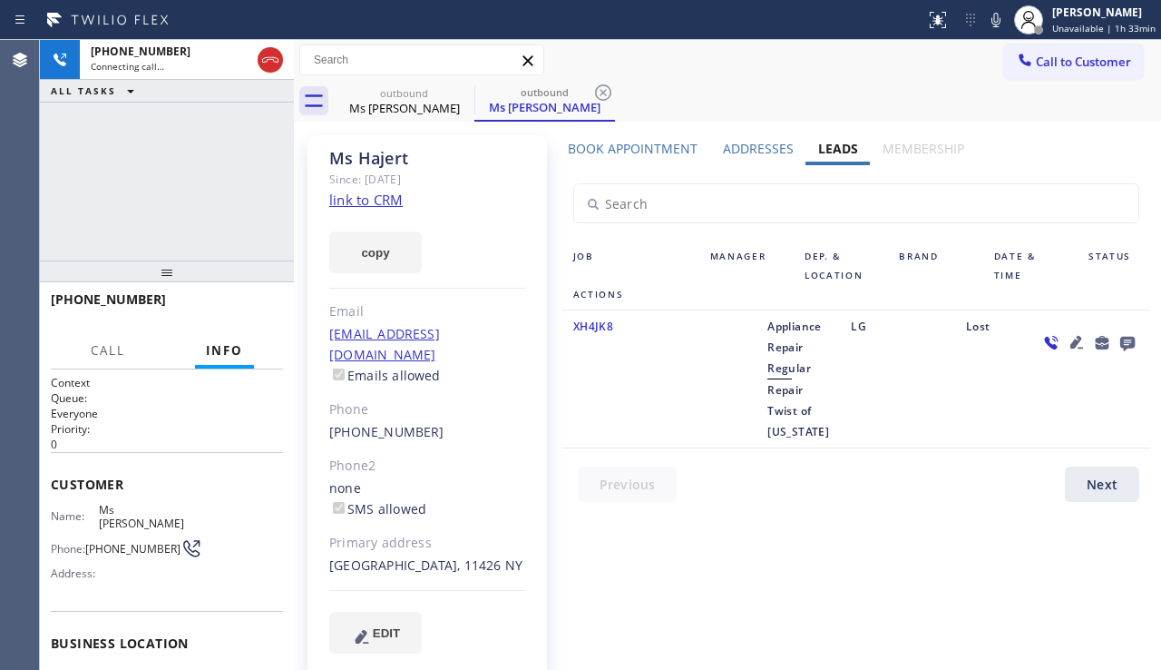
click at [1134, 340] on icon at bounding box center [1128, 344] width 15 height 15
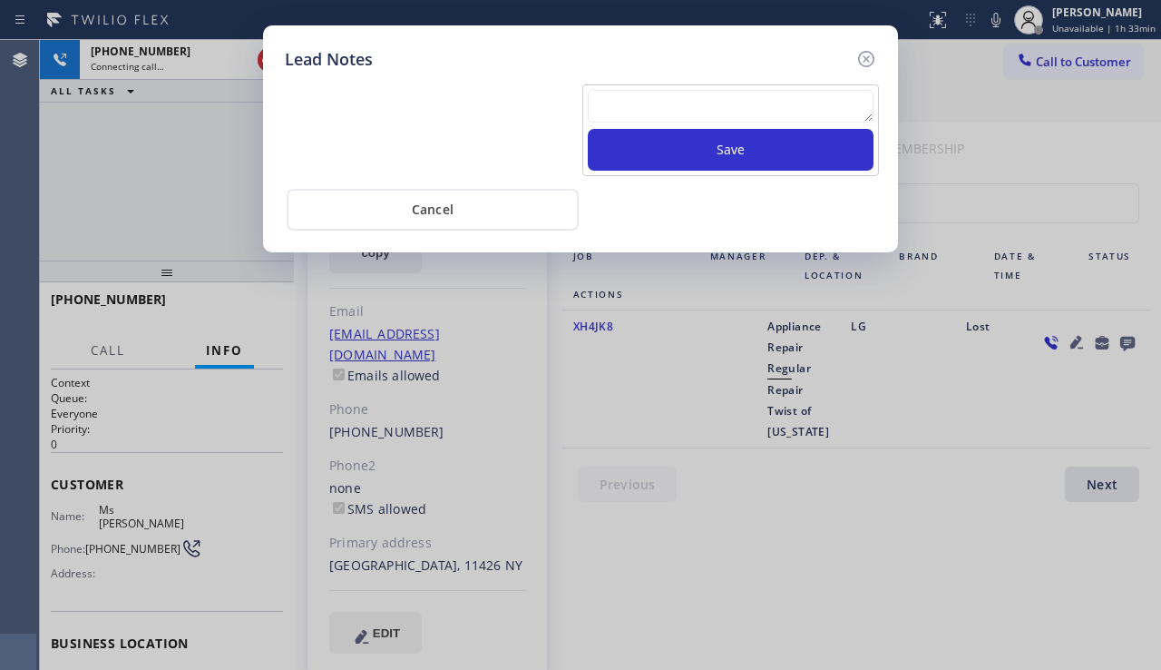
click at [727, 115] on textarea at bounding box center [731, 106] width 286 height 33
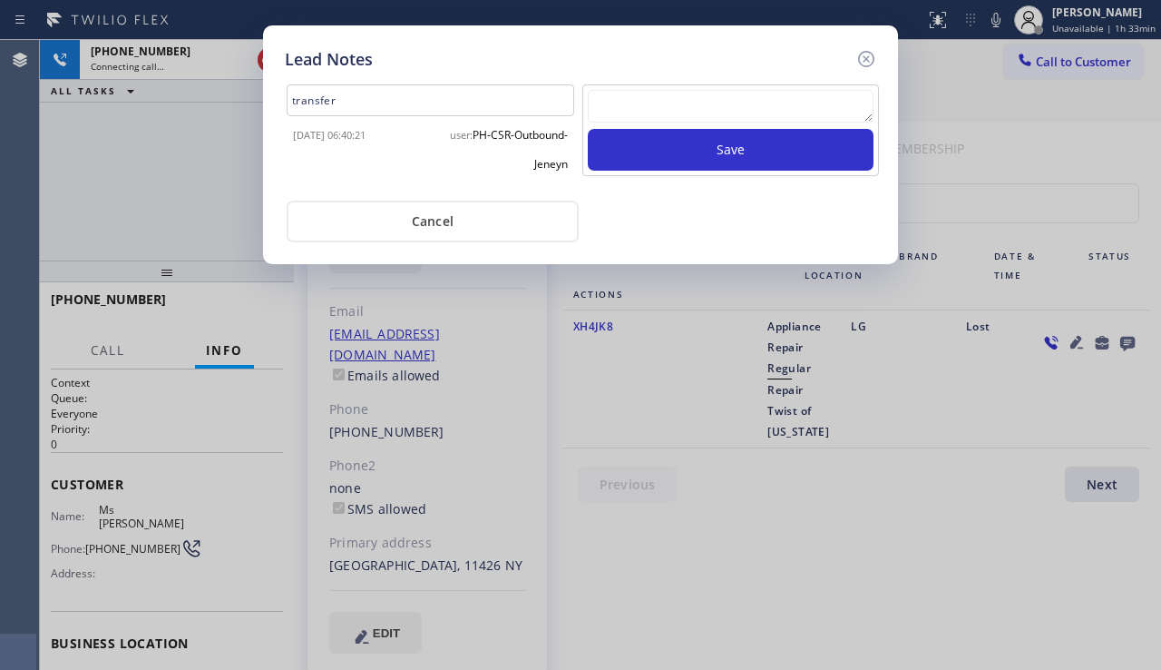
click at [639, 106] on textarea at bounding box center [731, 106] width 286 height 33
type textarea "i"
click at [867, 64] on icon at bounding box center [867, 59] width 22 height 22
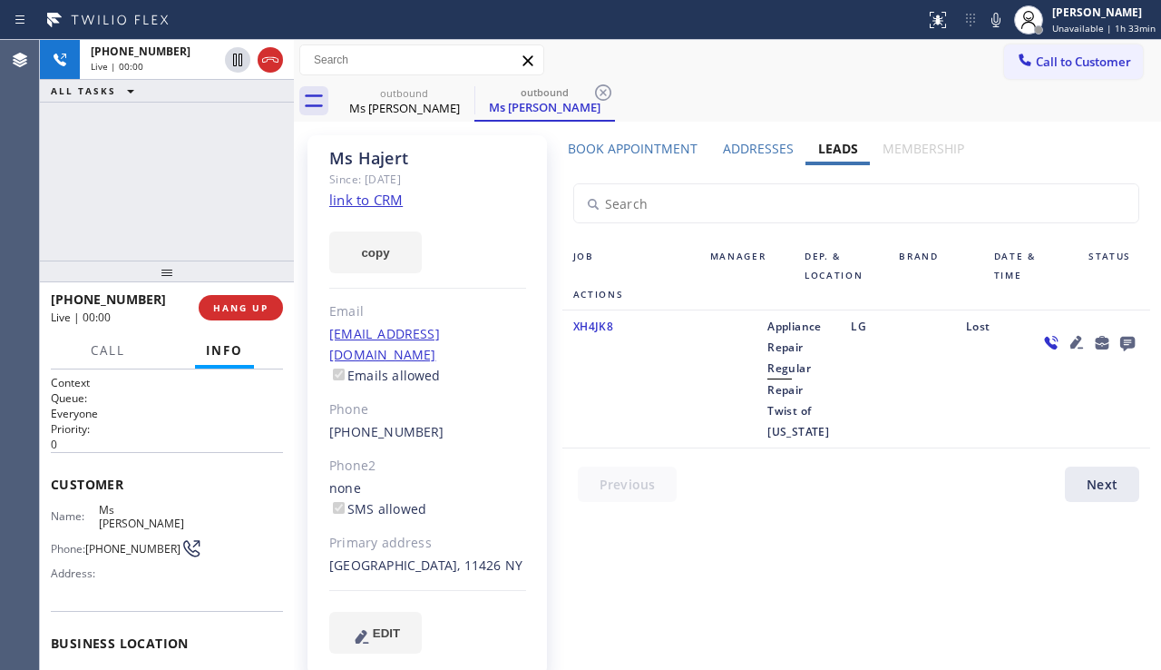
click at [1075, 336] on icon at bounding box center [1077, 342] width 22 height 22
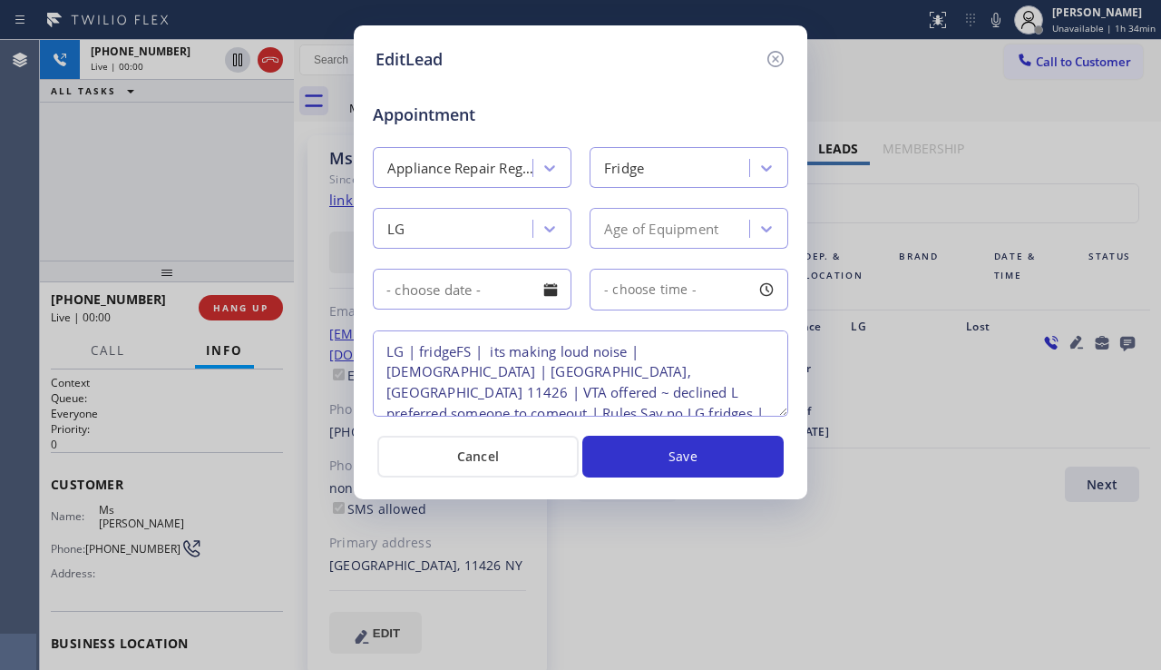
drag, startPoint x: 425, startPoint y: 374, endPoint x: 390, endPoint y: 377, distance: 34.7
click at [390, 377] on textarea "LG | fridgeFS | its making loud noise | [DEMOGRAPHIC_DATA] | [GEOGRAPHIC_DATA],…" at bounding box center [581, 373] width 416 height 86
click at [771, 62] on icon at bounding box center [776, 59] width 22 height 22
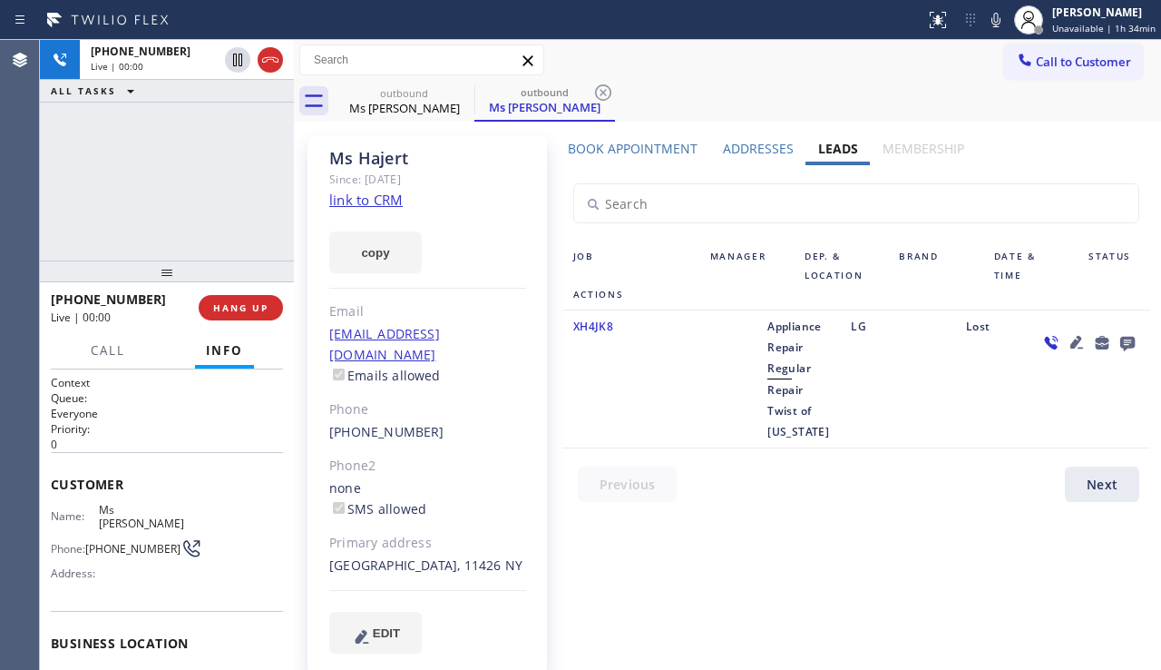
click at [1077, 338] on icon at bounding box center [1077, 342] width 13 height 13
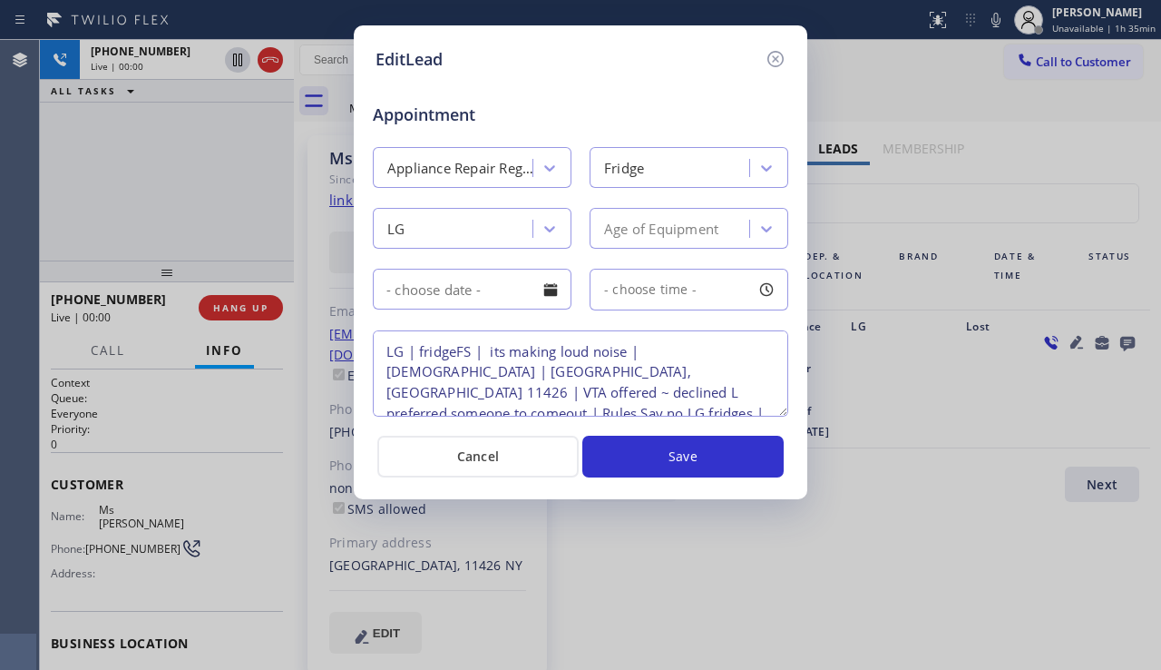
drag, startPoint x: 384, startPoint y: 350, endPoint x: 437, endPoint y: 369, distance: 56.8
click at [437, 369] on textarea "LG | fridgeFS | its making loud noise | [DEMOGRAPHIC_DATA] | [GEOGRAPHIC_DATA],…" at bounding box center [581, 373] width 416 height 86
click at [412, 371] on textarea "LG | fridgeFS | its making loud noise | [DEMOGRAPHIC_DATA] | [GEOGRAPHIC_DATA],…" at bounding box center [581, 373] width 416 height 86
drag, startPoint x: 424, startPoint y: 371, endPoint x: 387, endPoint y: 378, distance: 37.0
click at [387, 378] on textarea "LG | fridgeFS | its making loud noise | [DEMOGRAPHIC_DATA] | [GEOGRAPHIC_DATA],…" at bounding box center [581, 373] width 416 height 86
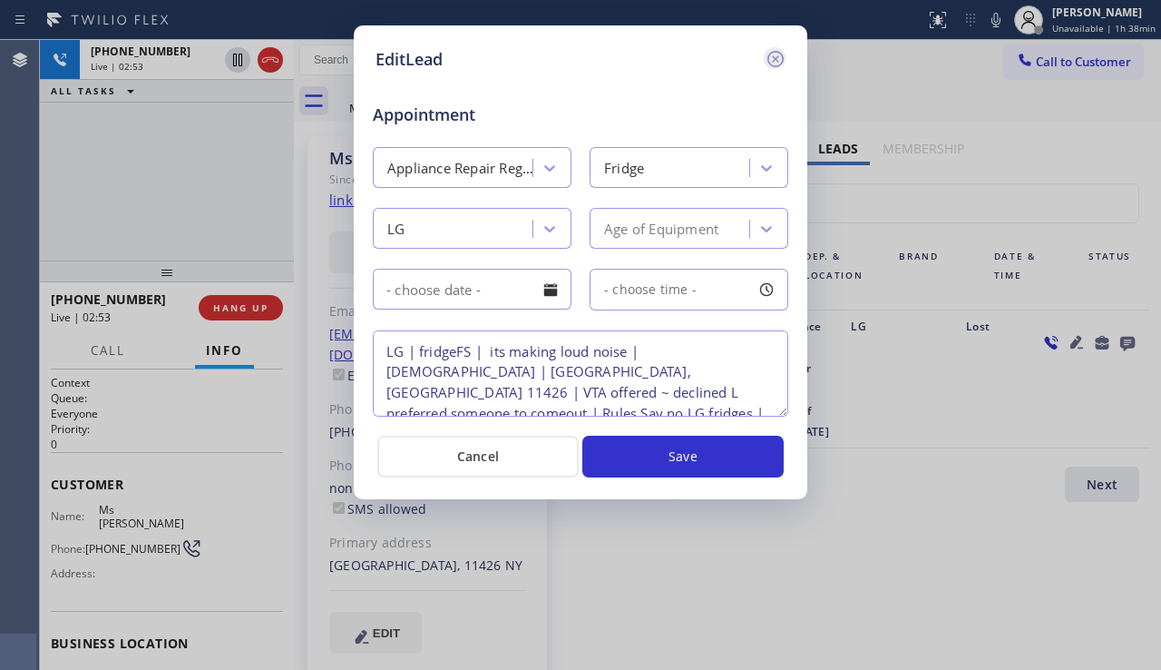
click at [770, 66] on icon at bounding box center [776, 59] width 22 height 22
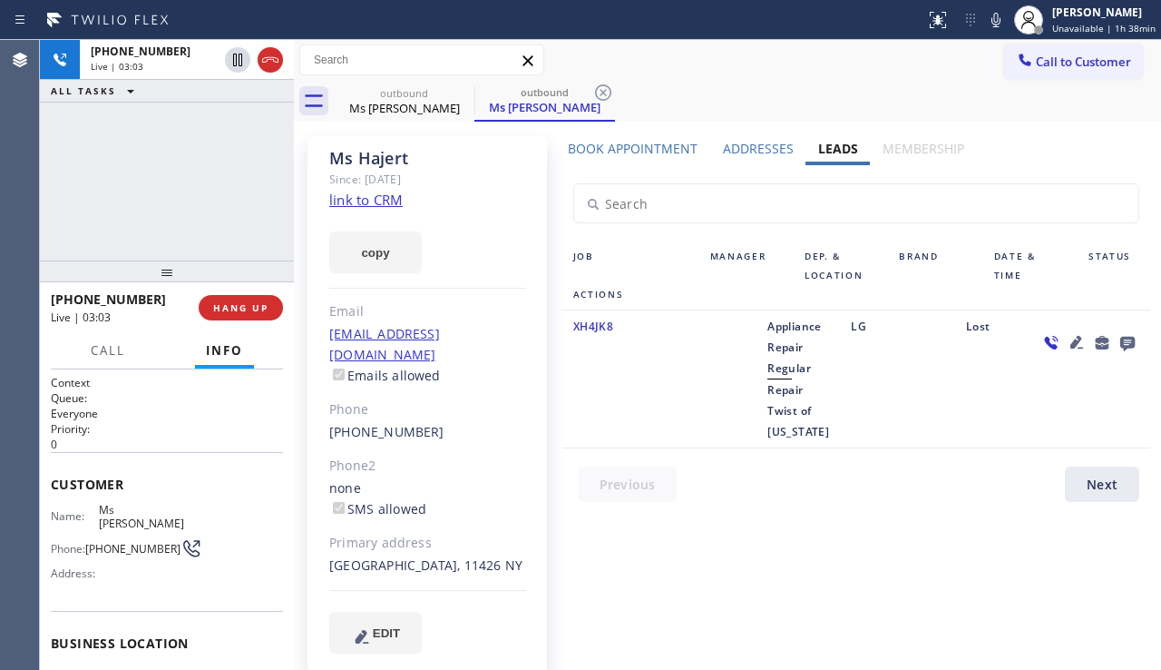
click at [375, 196] on link "link to CRM" at bounding box center [365, 200] width 73 height 18
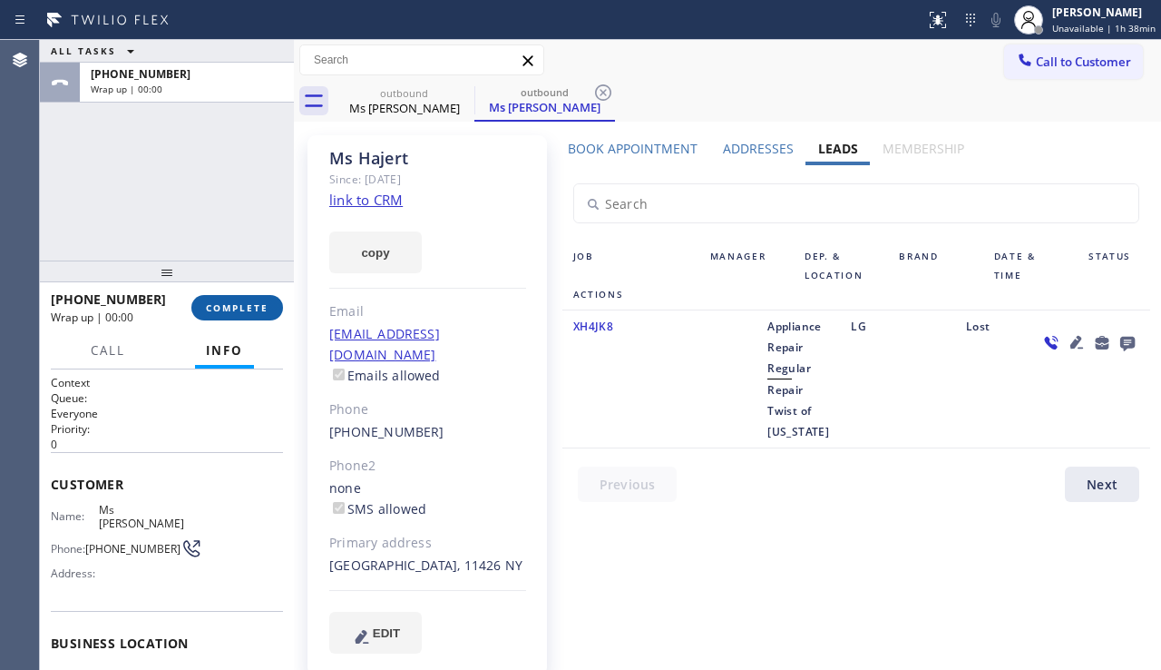
click at [248, 309] on span "COMPLETE" at bounding box center [237, 307] width 63 height 13
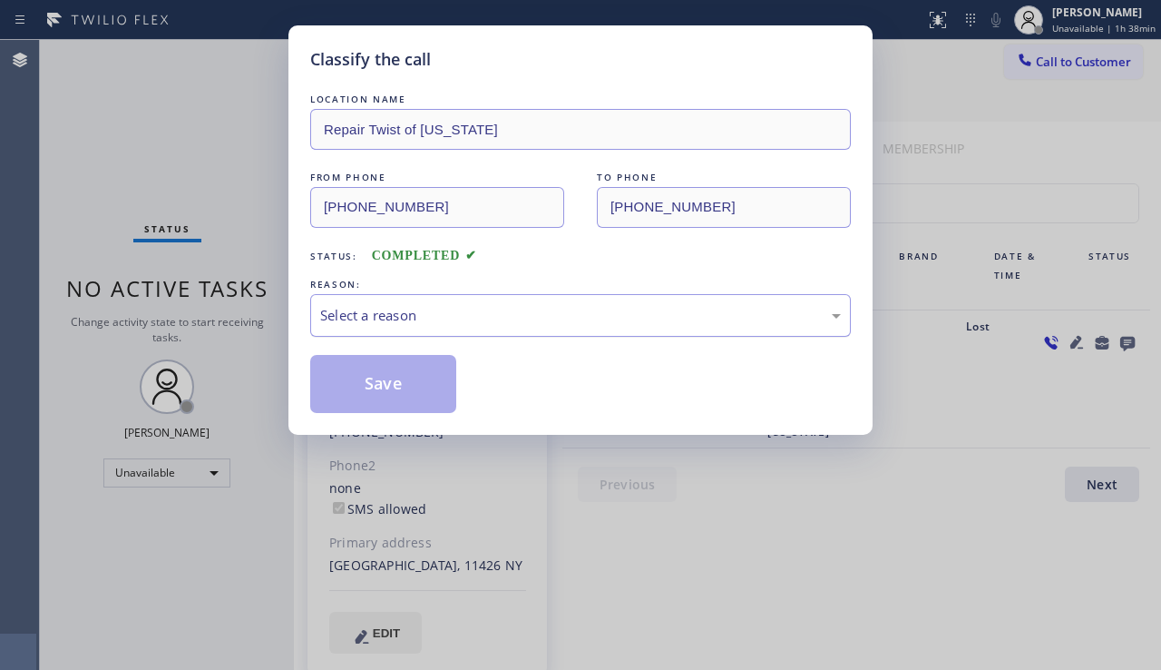
click at [424, 316] on div "Select a reason" at bounding box center [580, 315] width 521 height 21
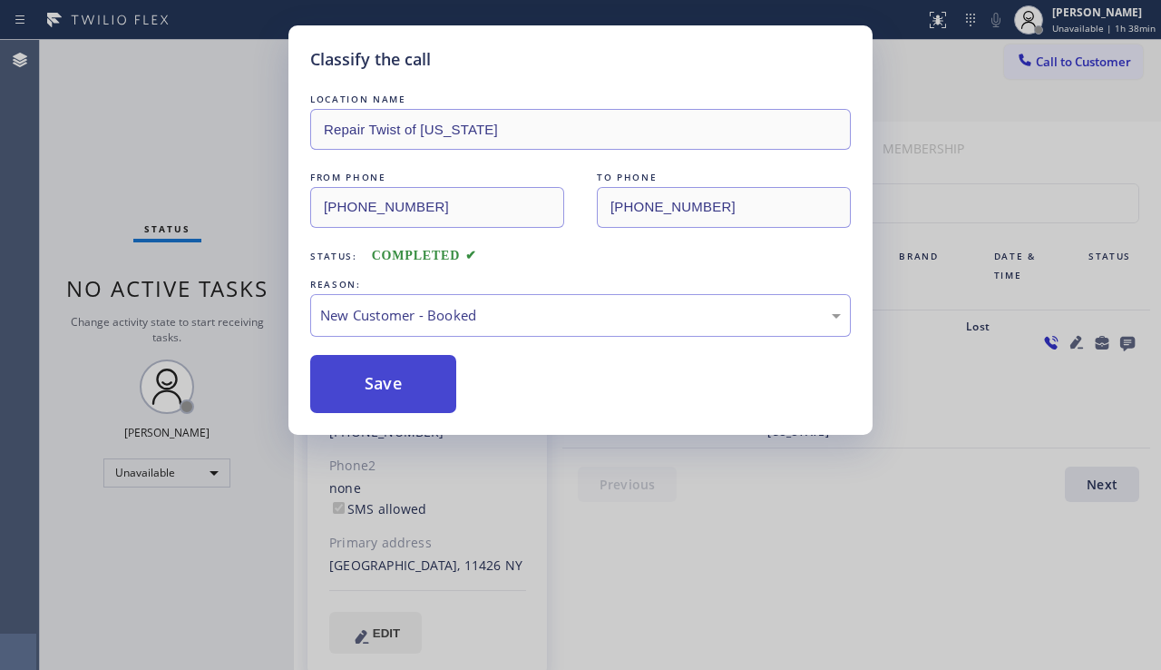
click at [369, 372] on button "Save" at bounding box center [383, 384] width 146 height 58
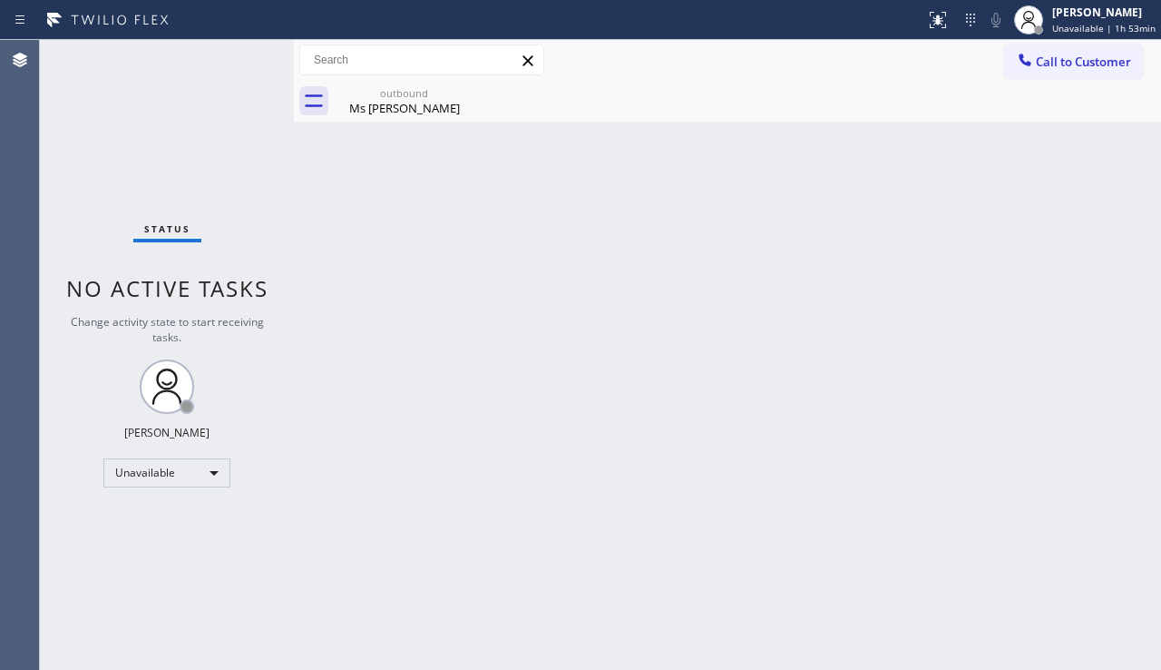
click at [485, 234] on div "Back to Dashboard Change Sender ID Customers Technicians Select a contact Outbo…" at bounding box center [727, 355] width 867 height 630
drag, startPoint x: 410, startPoint y: 122, endPoint x: 414, endPoint y: 108, distance: 15.0
click at [410, 122] on div "Back to Dashboard Change Sender ID Customers Technicians Select a contact Outbo…" at bounding box center [727, 355] width 867 height 630
click at [453, 91] on icon at bounding box center [463, 93] width 22 height 22
click at [489, 163] on div "Back to Dashboard Change Sender ID Customers Technicians Select a contact Outbo…" at bounding box center [727, 355] width 867 height 630
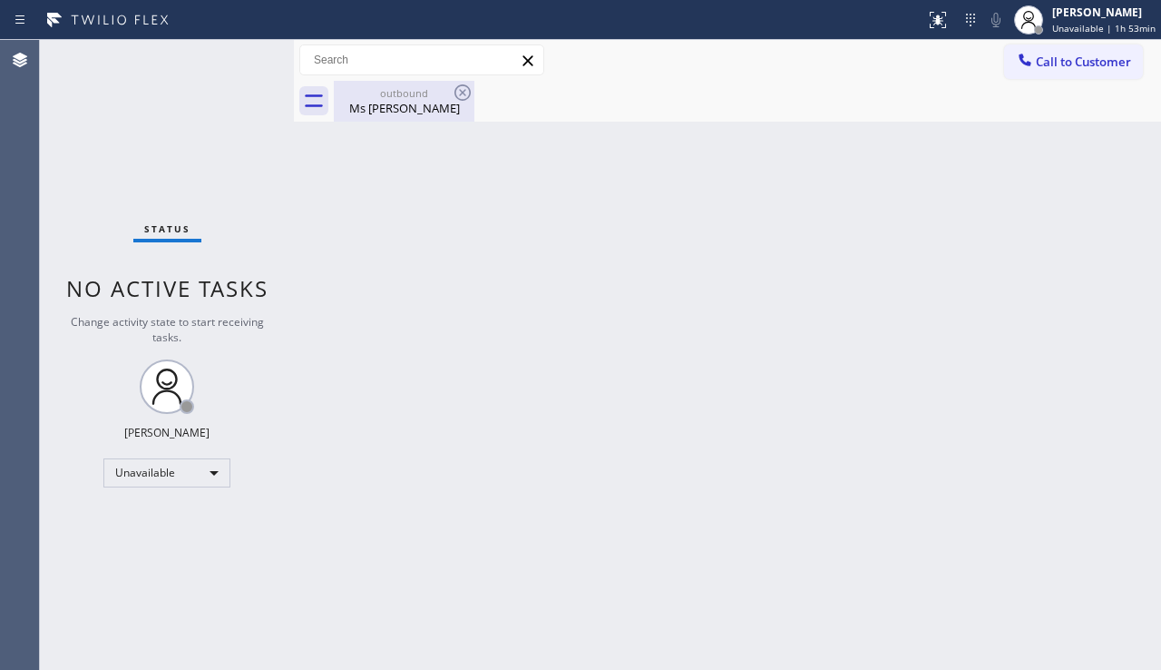
click at [415, 109] on div "Ms [PERSON_NAME]" at bounding box center [404, 108] width 137 height 16
click at [550, 318] on div "Back to Dashboard Change Sender ID Customers Technicians Select a contact Outbo…" at bounding box center [727, 355] width 867 height 630
click at [1049, 424] on div "Back to Dashboard Change Sender ID Customers Technicians Select a contact Outbo…" at bounding box center [727, 355] width 867 height 630
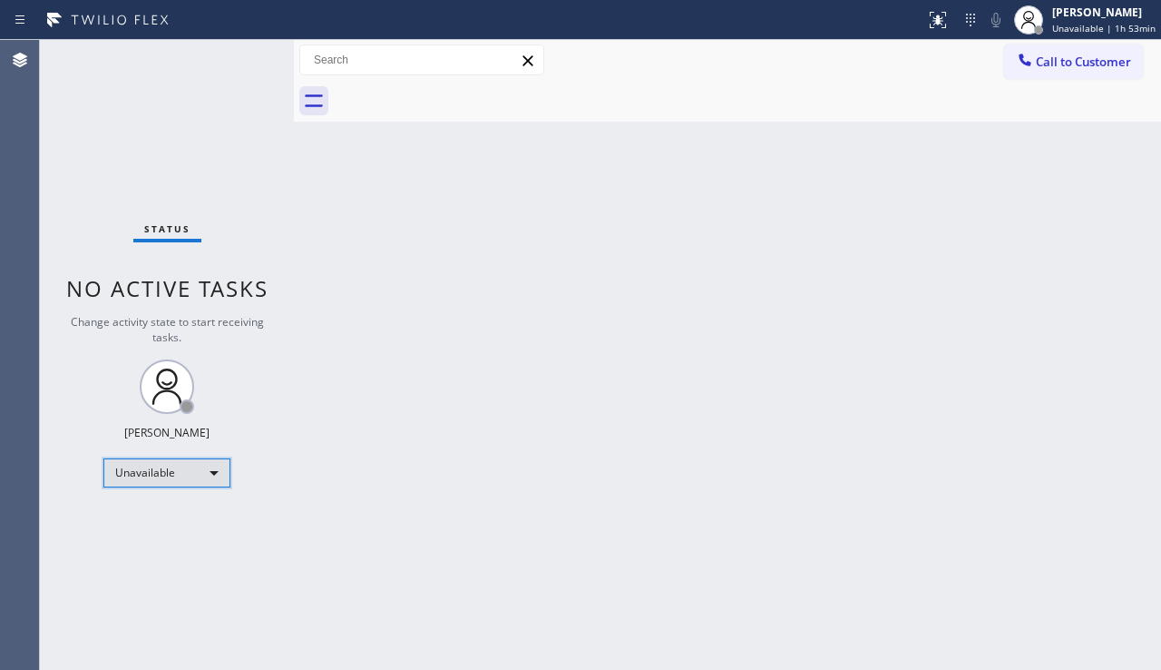
click at [205, 461] on div "Unavailable" at bounding box center [166, 472] width 127 height 29
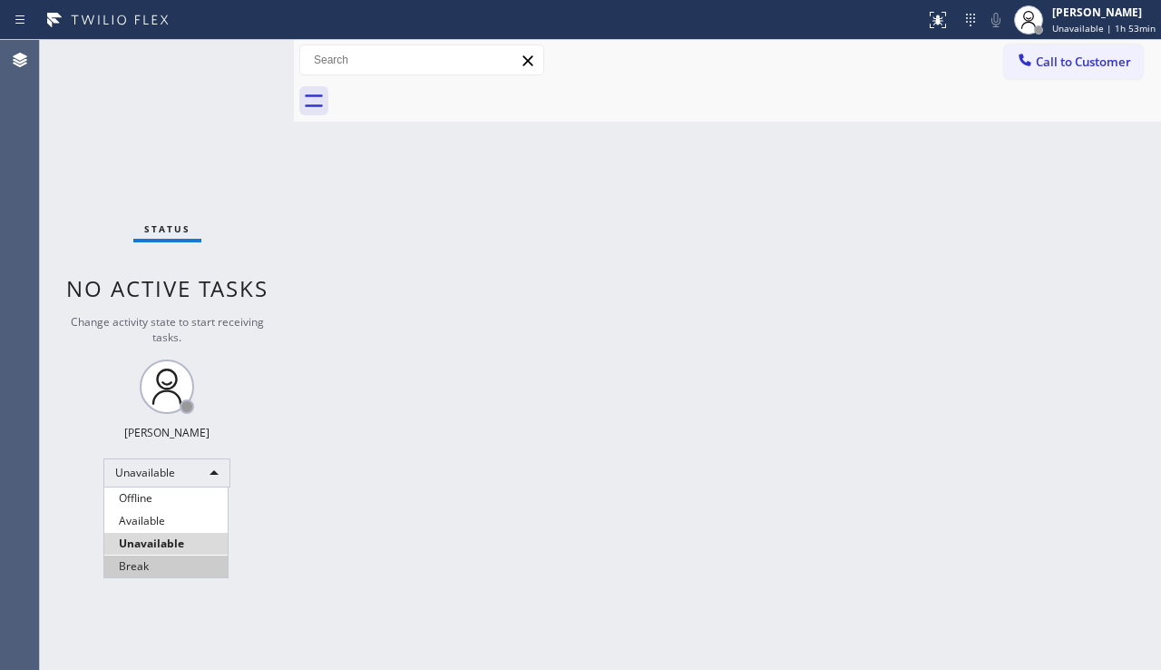
click at [147, 565] on li "Break" at bounding box center [165, 566] width 123 height 22
click at [337, 539] on div "Back to Dashboard Change Sender ID Customers Technicians Select a contact Outbo…" at bounding box center [727, 355] width 867 height 630
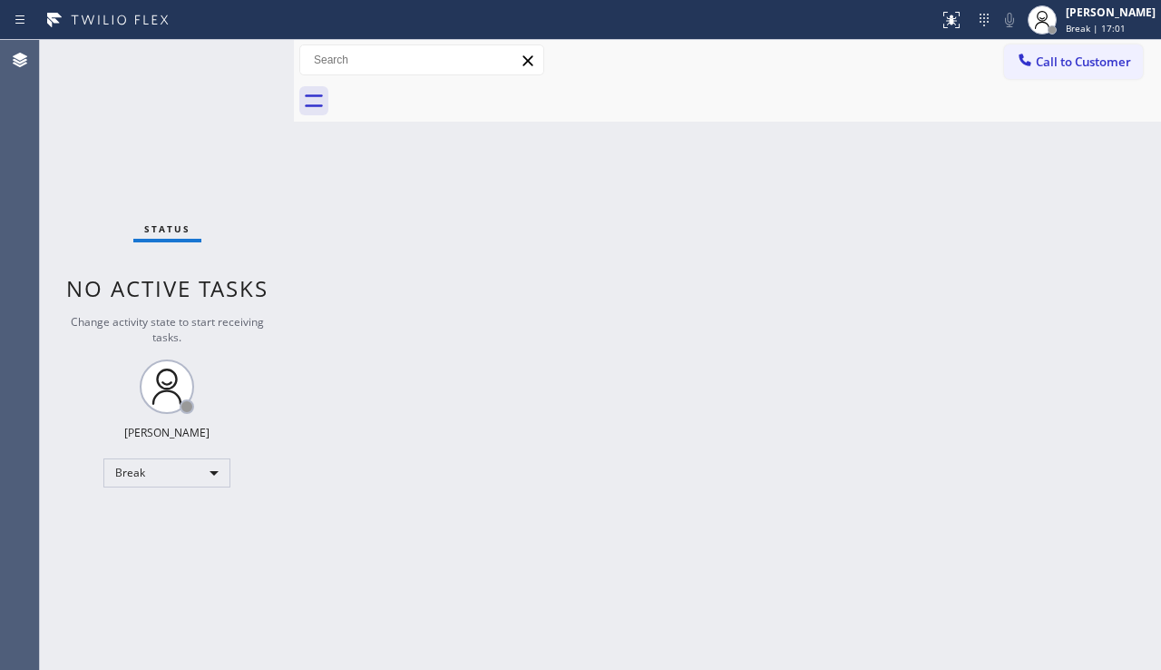
click at [437, 416] on div "Back to Dashboard Change Sender ID Customers Technicians Select a contact Outbo…" at bounding box center [727, 355] width 867 height 630
click at [177, 474] on div "Break" at bounding box center [166, 472] width 127 height 29
click at [158, 540] on li "Unavailable" at bounding box center [165, 544] width 123 height 22
click at [103, 537] on div "Status No active tasks Change activity state to start receiving tasks. [PERSON_…" at bounding box center [167, 355] width 254 height 630
click at [135, 471] on div "Unavailable" at bounding box center [166, 472] width 127 height 29
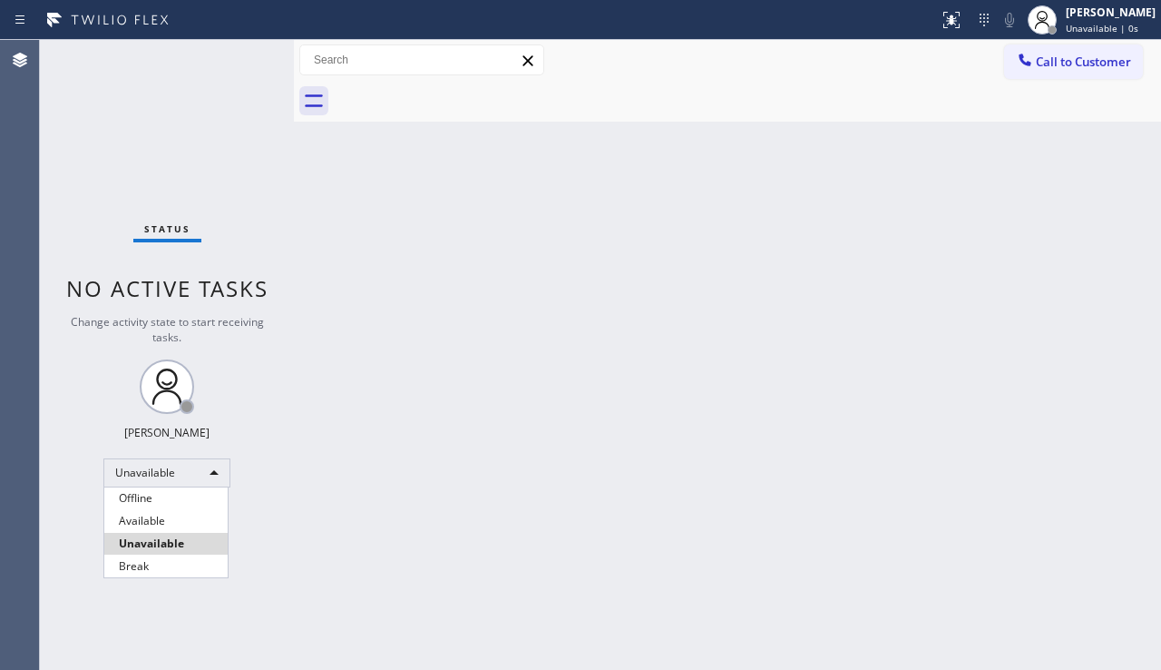
click at [413, 456] on div at bounding box center [580, 335] width 1161 height 670
click at [113, 515] on div "Status No active tasks Change activity state to start receiving tasks. [PERSON_…" at bounding box center [167, 355] width 254 height 630
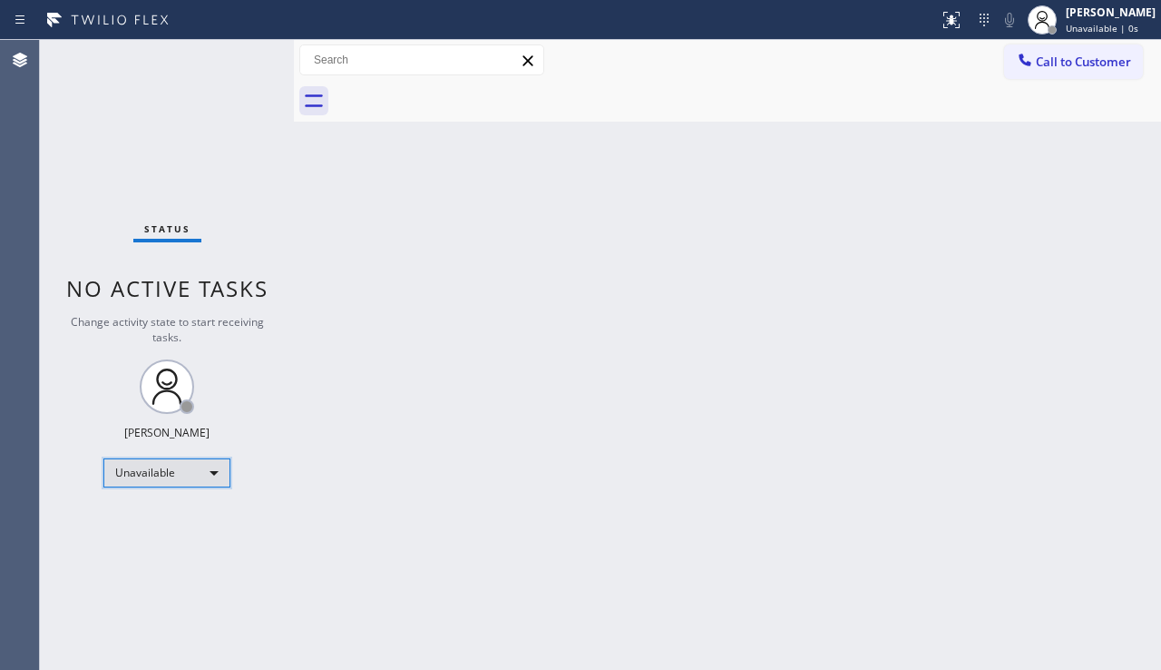
click at [162, 468] on div "Unavailable" at bounding box center [166, 472] width 127 height 29
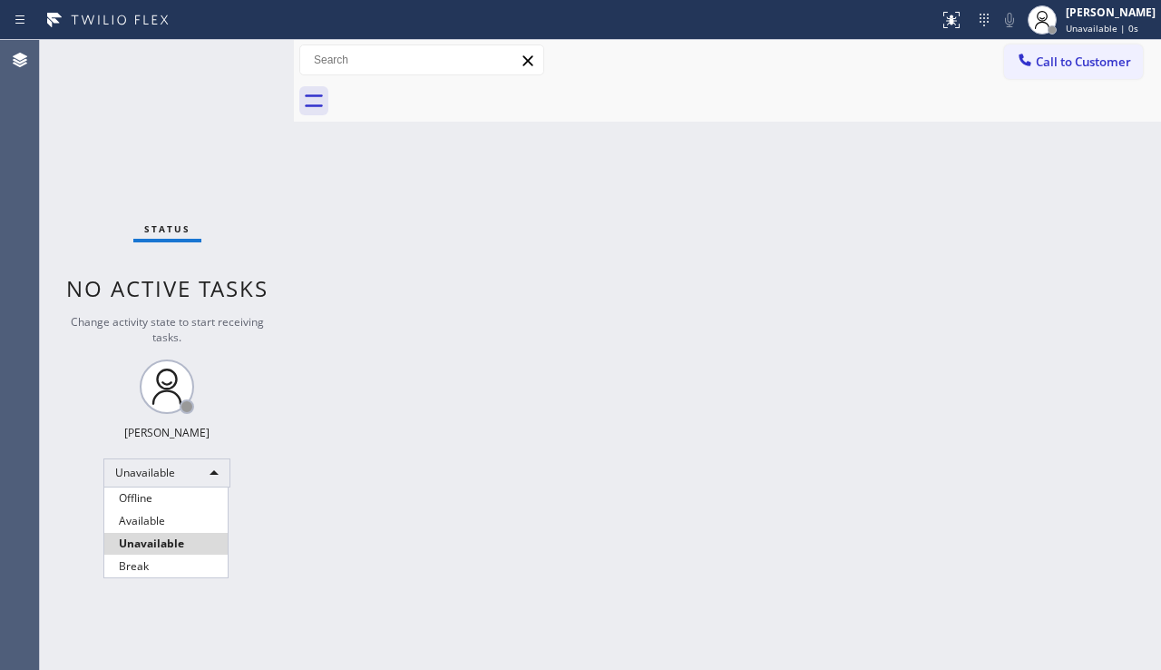
click at [366, 527] on div at bounding box center [580, 335] width 1161 height 670
drag, startPoint x: 128, startPoint y: 553, endPoint x: 106, endPoint y: 357, distance: 197.2
click at [127, 553] on div "Status No active tasks Change activity state to start receiving tasks. [PERSON_…" at bounding box center [167, 355] width 254 height 630
click at [1044, 70] on button "Call to Customer" at bounding box center [1073, 61] width 139 height 34
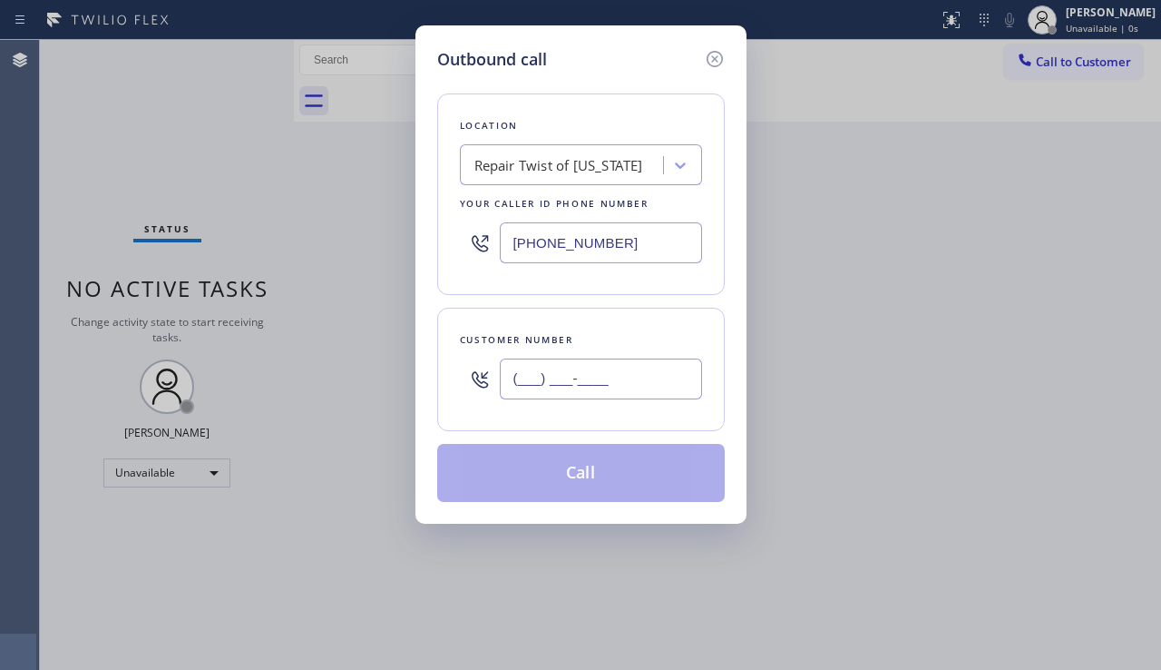
click at [632, 387] on input "(___) ___-____" at bounding box center [601, 378] width 202 height 41
paste input "347) 605-8045"
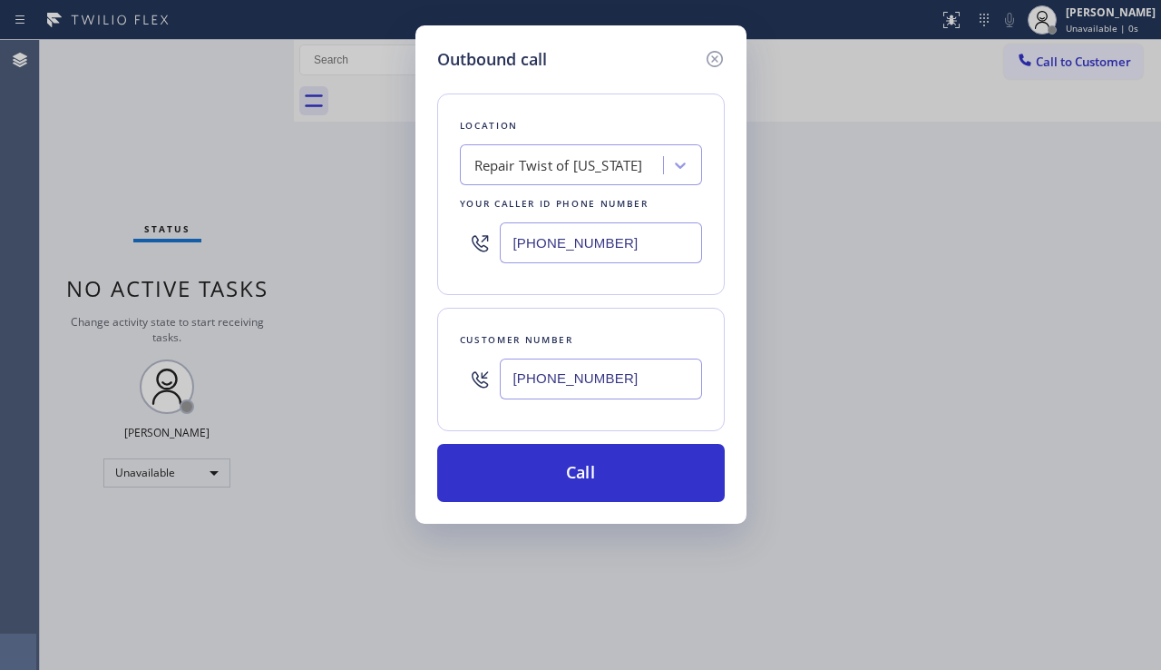
type input "[PHONE_NUMBER]"
click at [633, 167] on div "Repair Twist of [US_STATE]" at bounding box center [559, 165] width 169 height 21
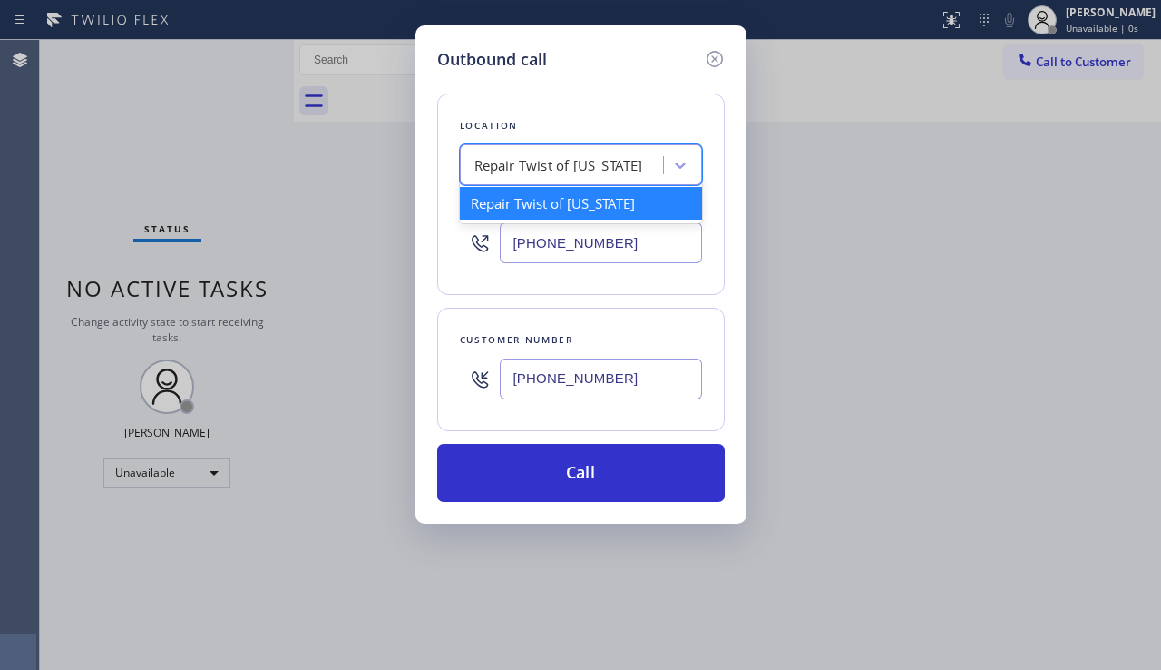
click at [632, 168] on div "Repair Twist of [US_STATE]" at bounding box center [559, 165] width 169 height 21
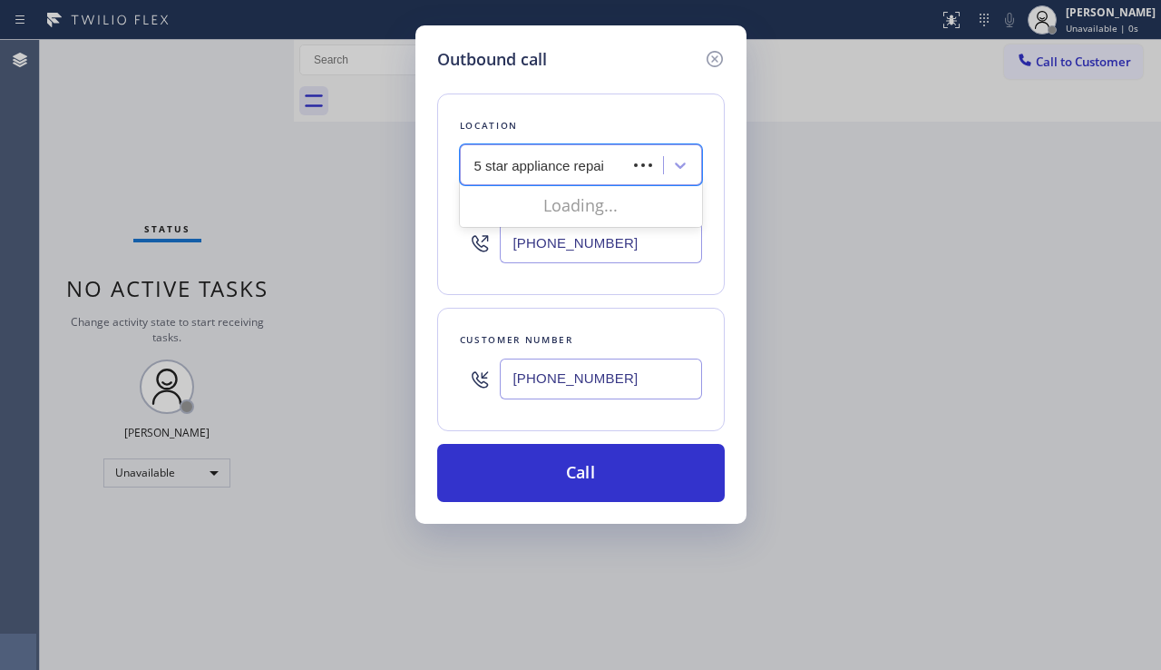
type input "5 star appliance repair"
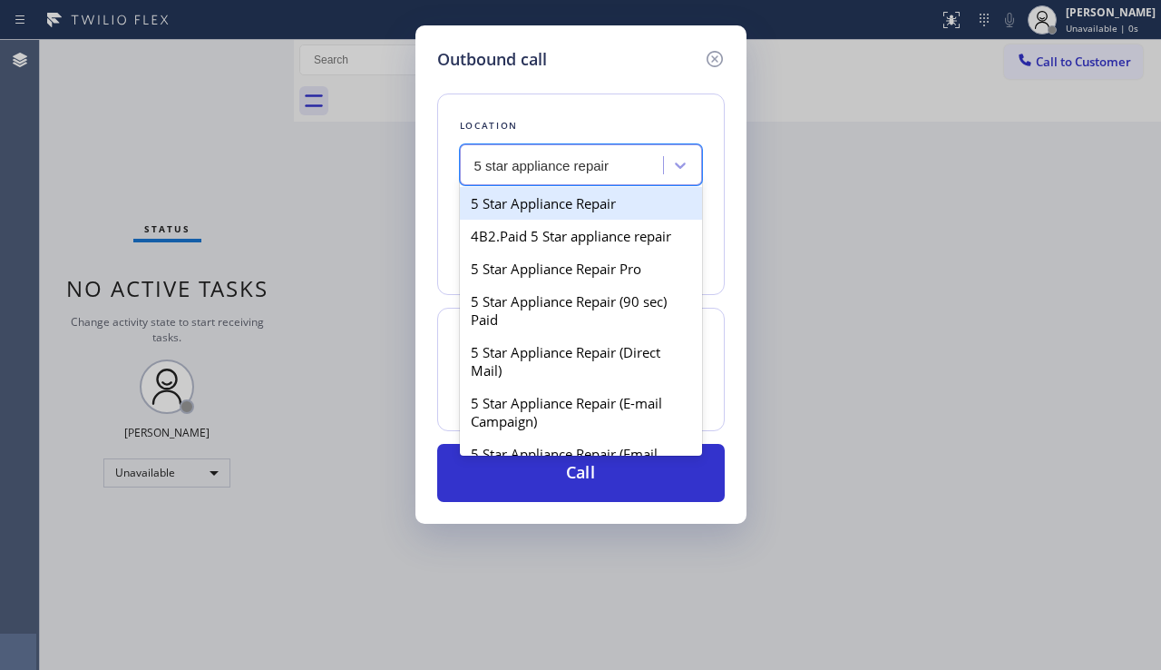
type input "[PHONE_NUMBER]"
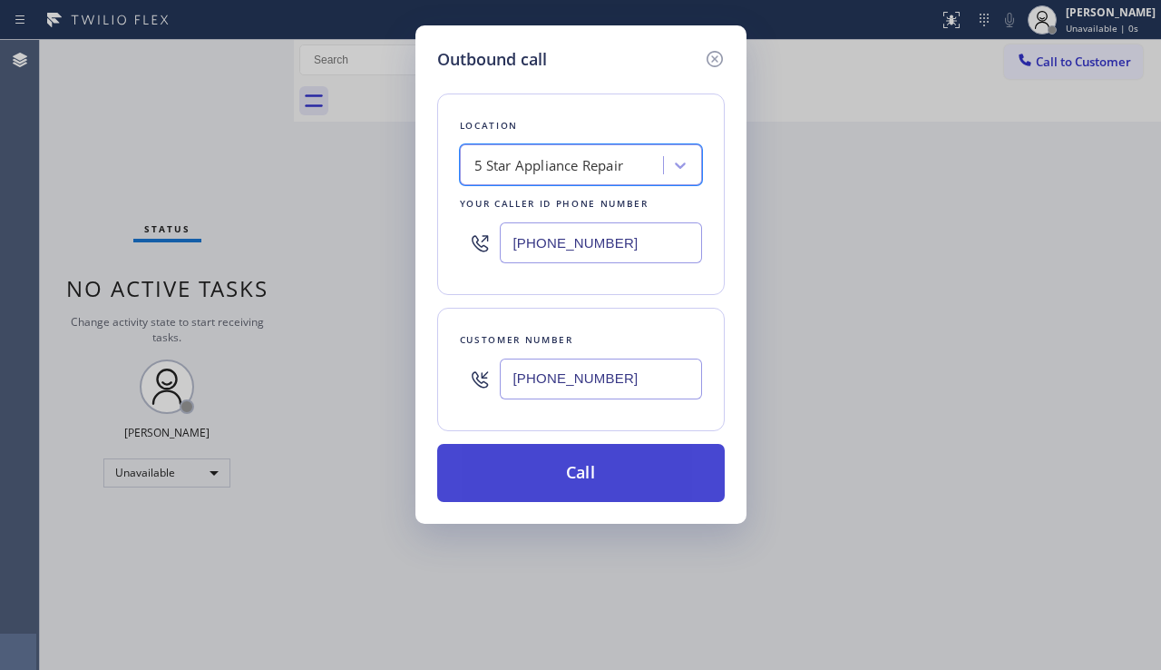
click at [597, 459] on button "Call" at bounding box center [581, 473] width 288 height 58
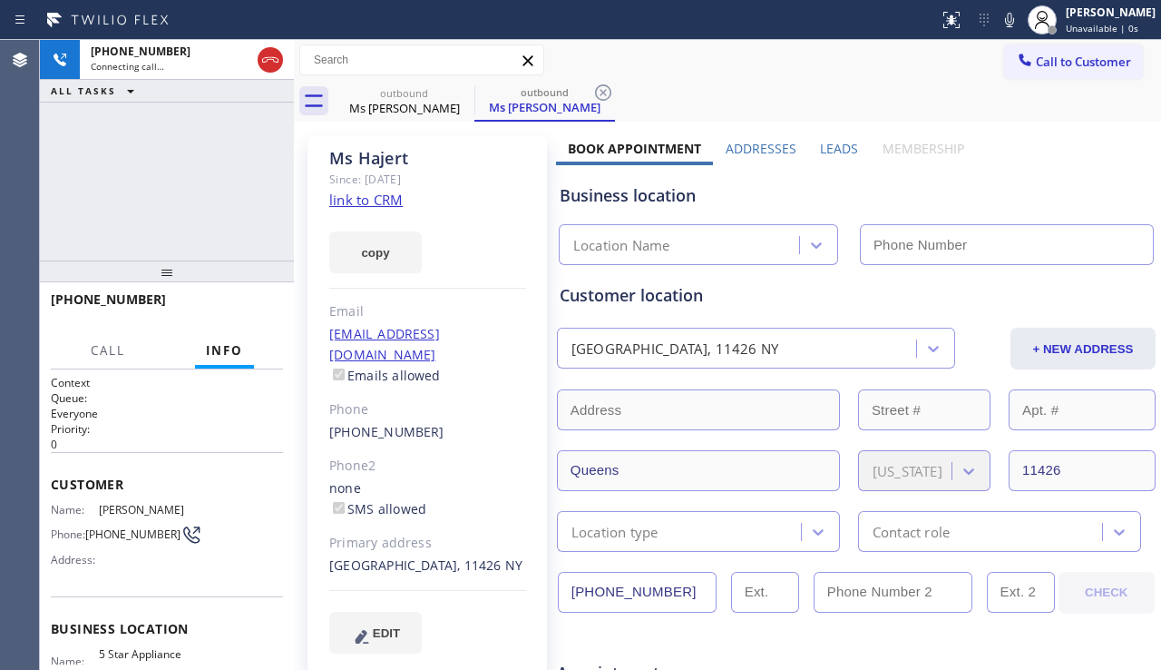
type input "[PHONE_NUMBER]"
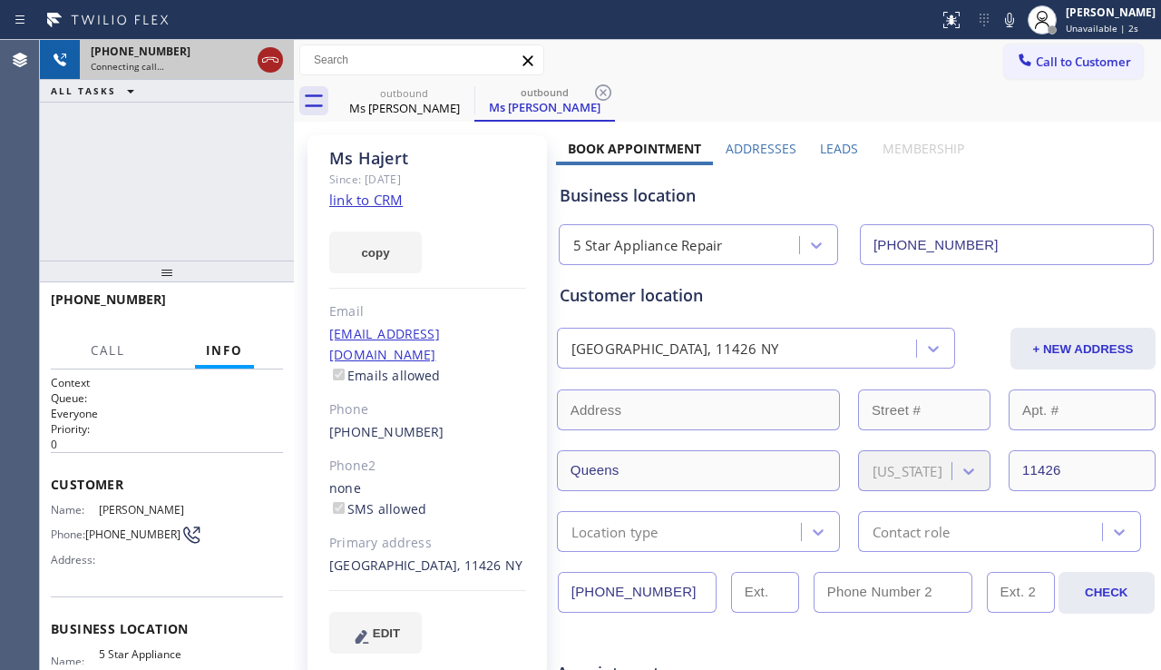
click at [269, 64] on icon at bounding box center [271, 60] width 22 height 22
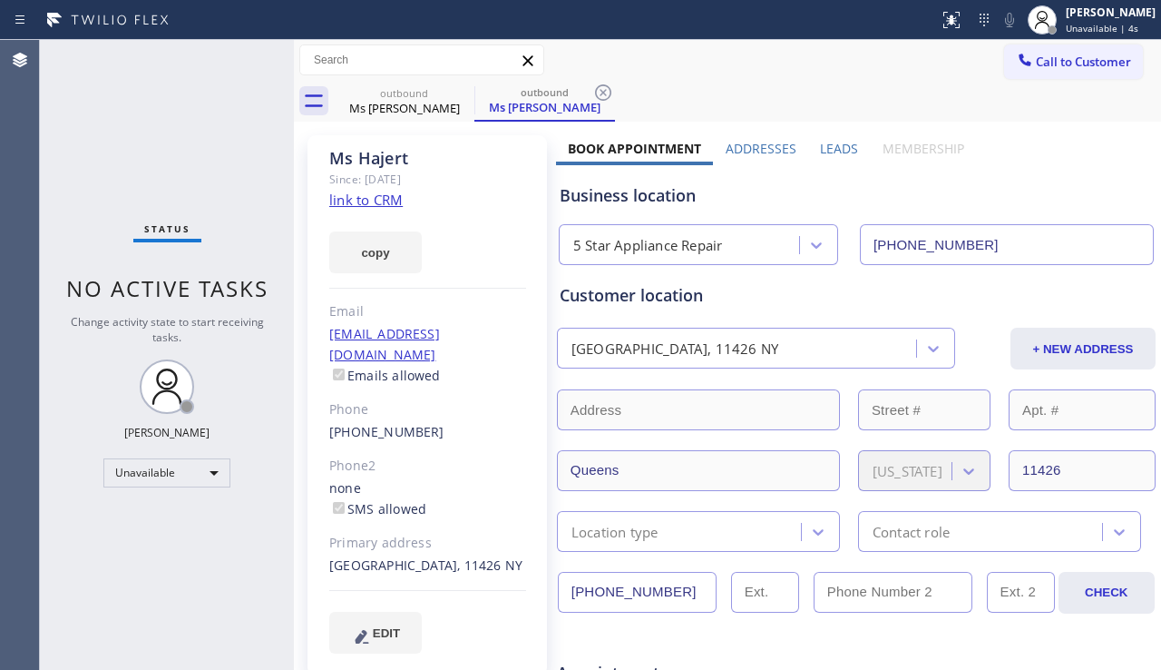
drag, startPoint x: 1080, startPoint y: 66, endPoint x: 1044, endPoint y: 83, distance: 39.8
click at [1076, 66] on span "Call to Customer" at bounding box center [1083, 62] width 95 height 16
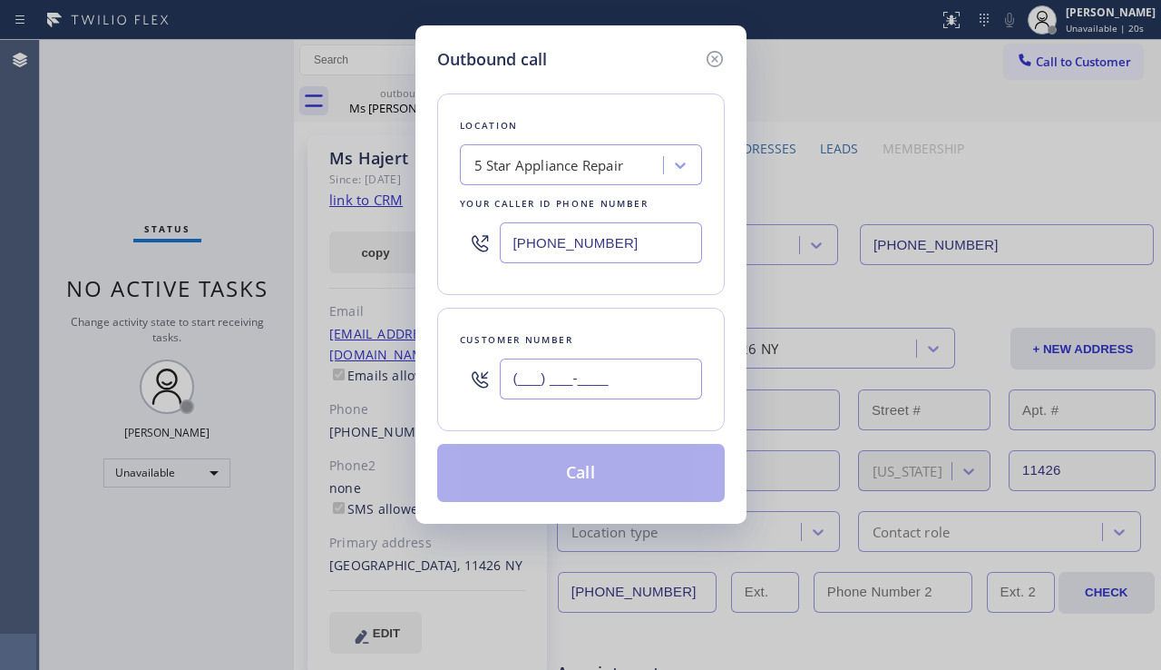
click at [618, 384] on input "(___) ___-____" at bounding box center [601, 378] width 202 height 41
paste input "818) 645-4257"
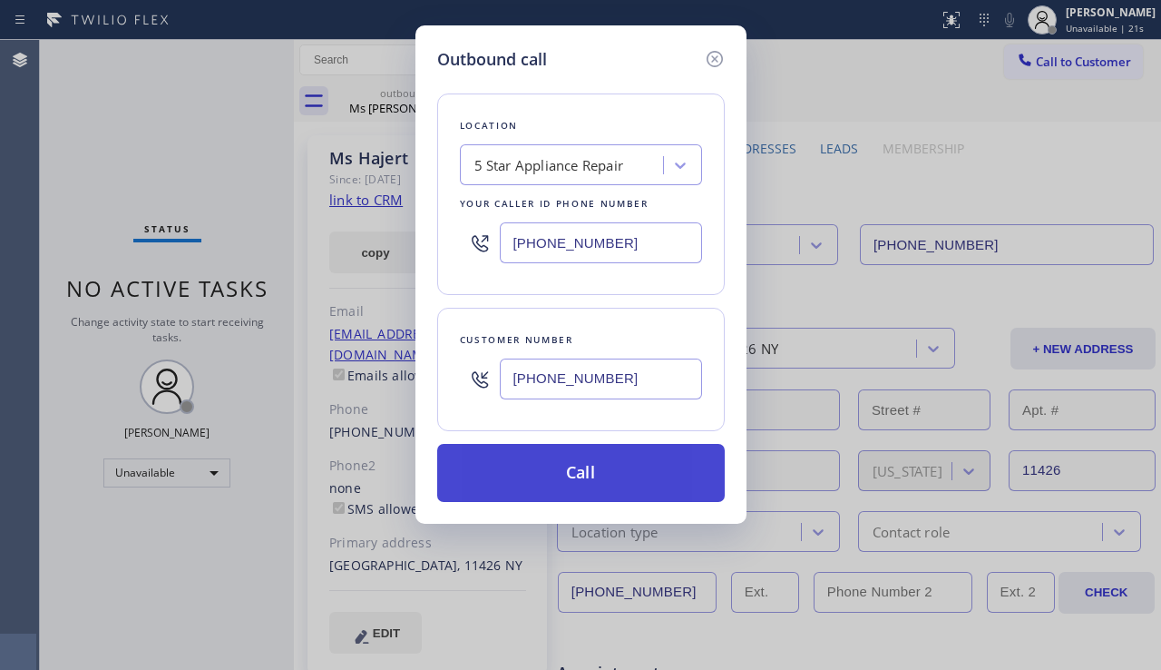
type input "[PHONE_NUMBER]"
click at [592, 474] on button "Call" at bounding box center [581, 473] width 288 height 58
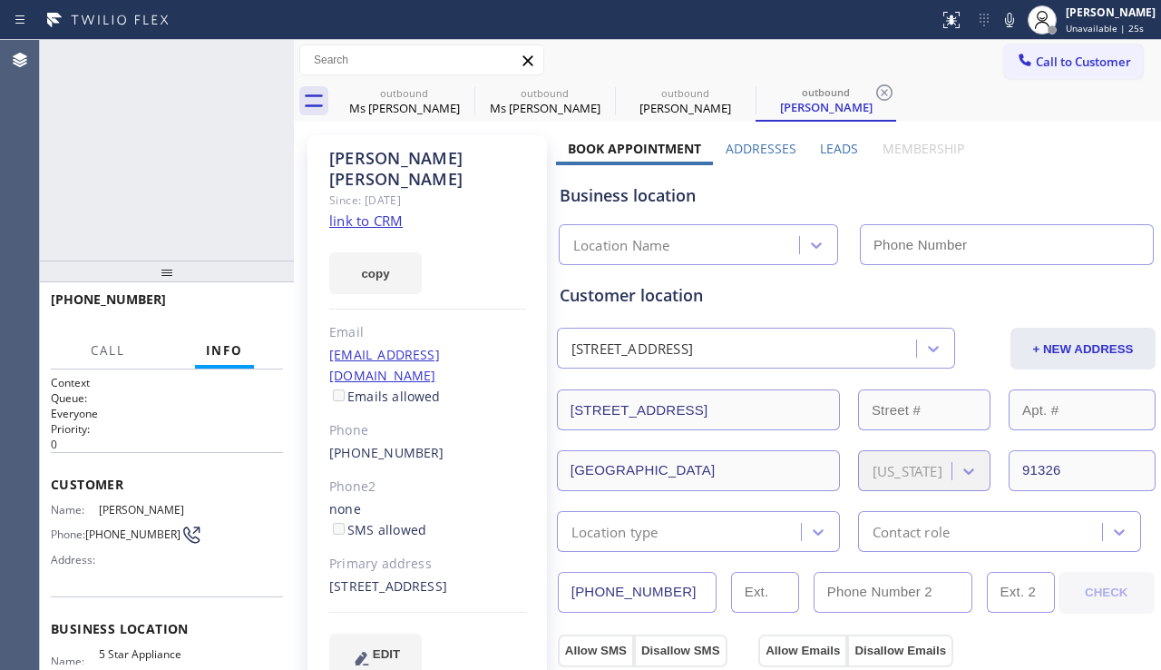
type input "[PHONE_NUMBER]"
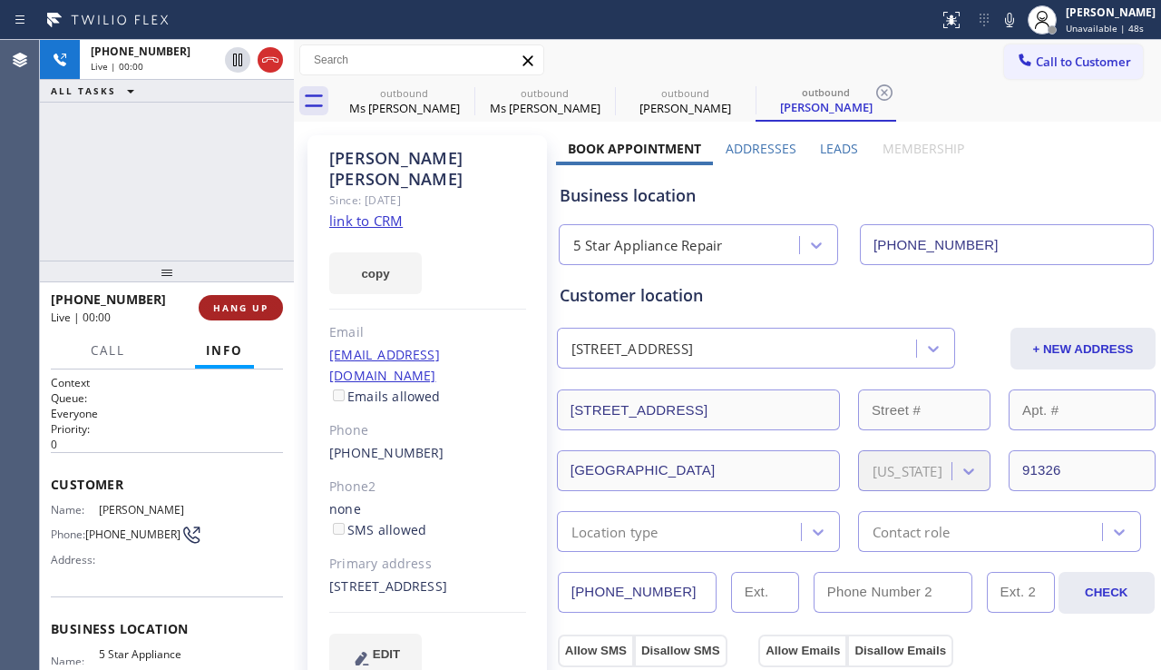
click at [222, 314] on button "HANG UP" at bounding box center [241, 307] width 84 height 25
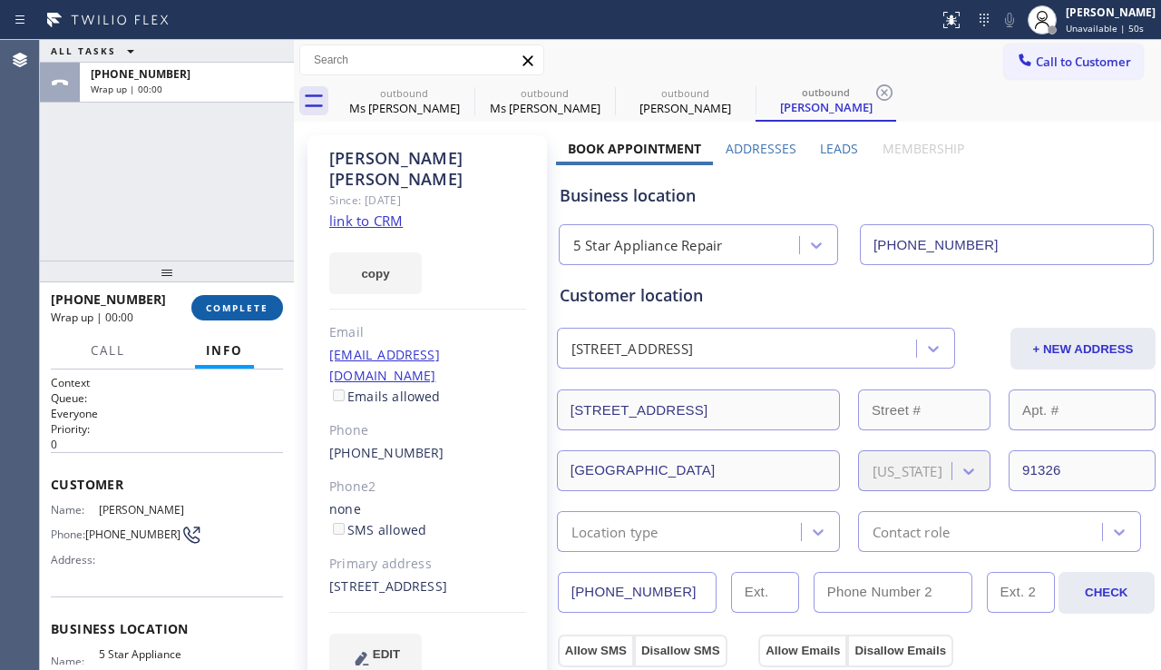
click at [221, 315] on button "COMPLETE" at bounding box center [237, 307] width 92 height 25
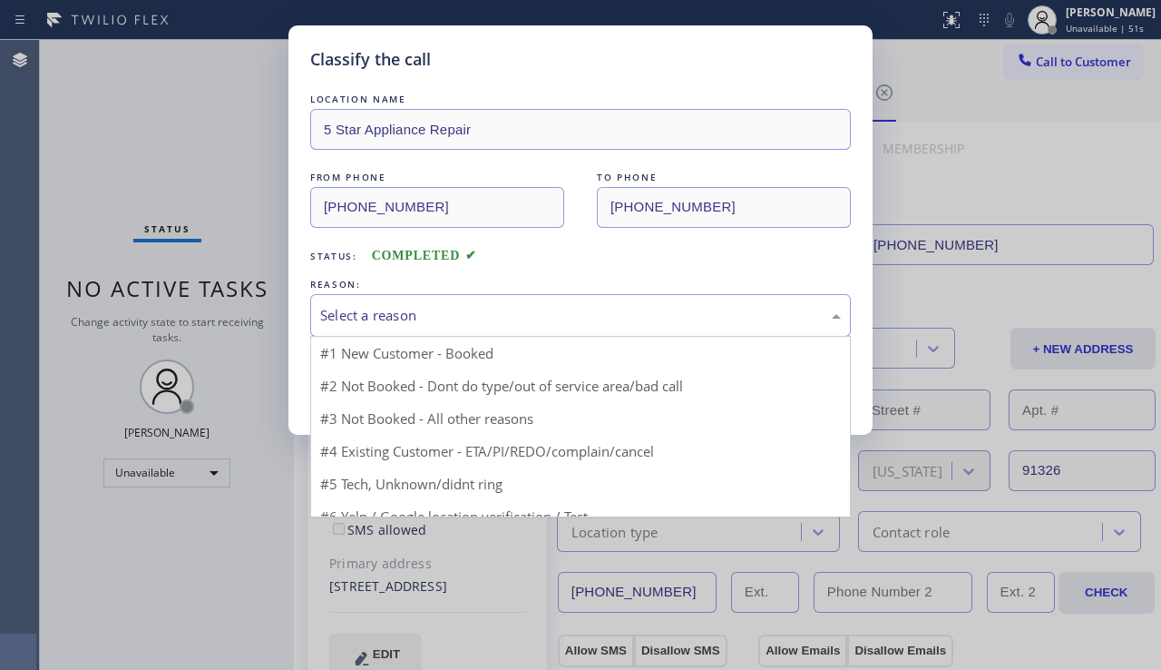
drag, startPoint x: 381, startPoint y: 307, endPoint x: 380, endPoint y: 322, distance: 15.5
click at [382, 308] on div "Select a reason" at bounding box center [580, 315] width 521 height 21
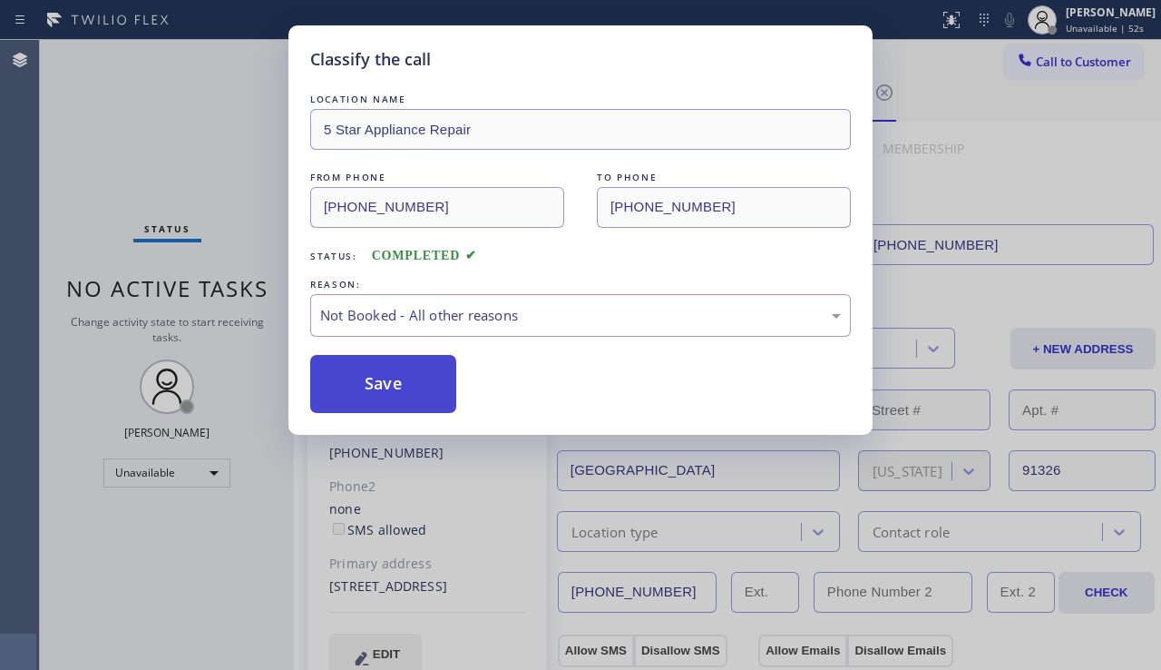
click at [348, 382] on button "Save" at bounding box center [383, 384] width 146 height 58
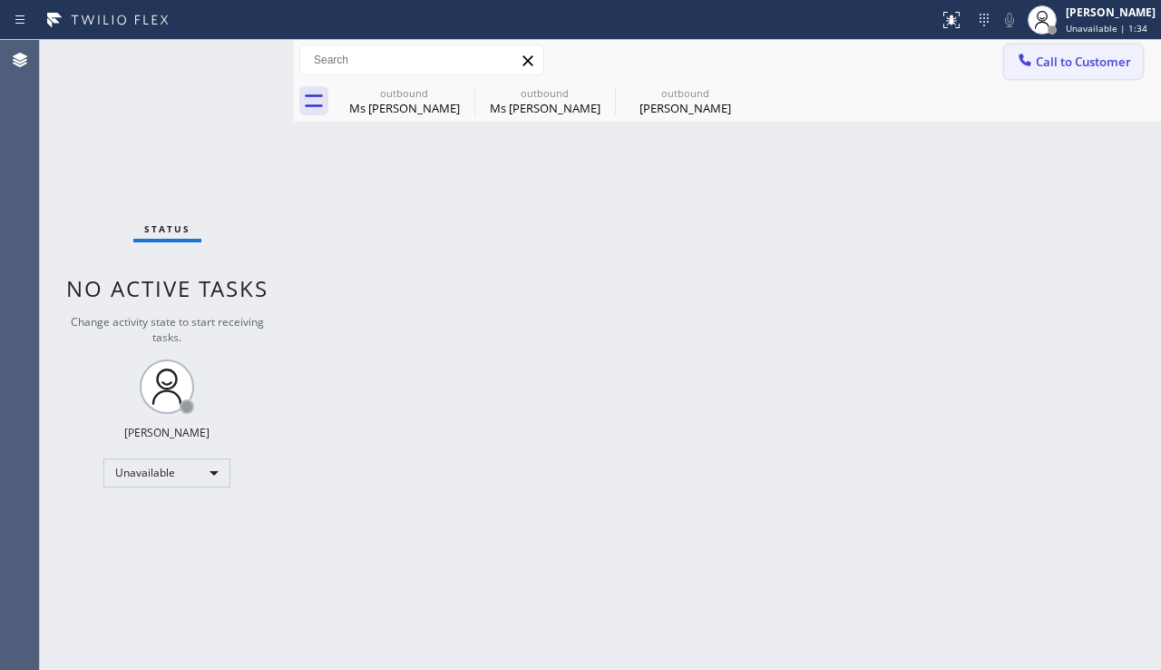
click at [1050, 64] on span "Call to Customer" at bounding box center [1083, 62] width 95 height 16
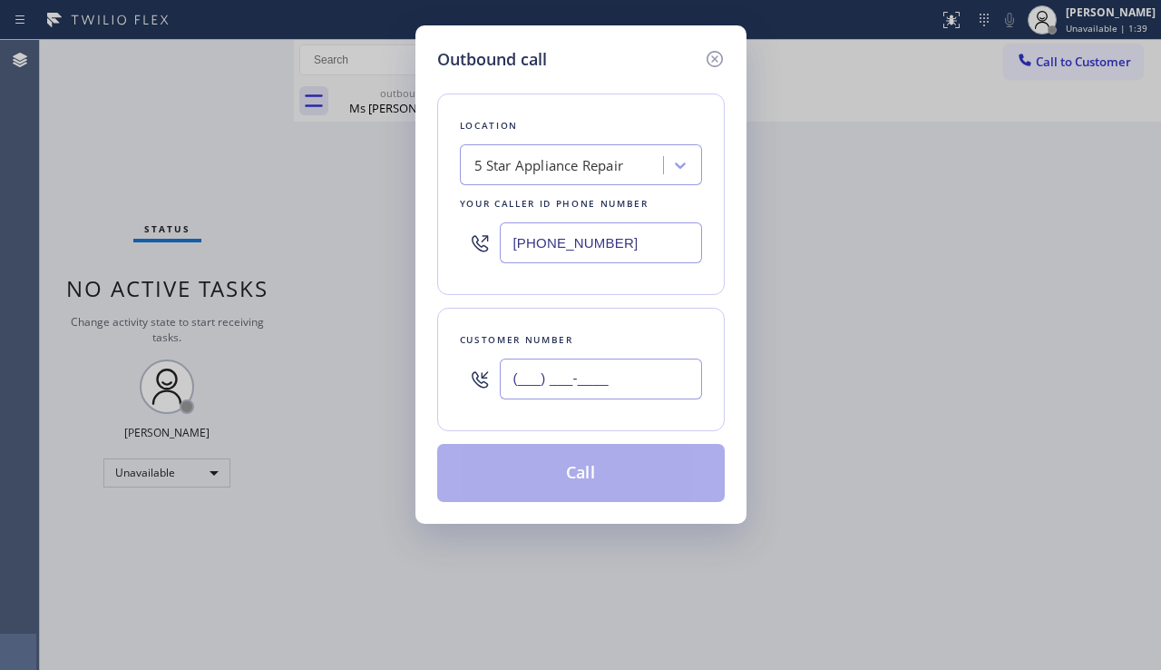
click at [573, 378] on input "(___) ___-____" at bounding box center [601, 378] width 202 height 41
paste input "310) 997-5321"
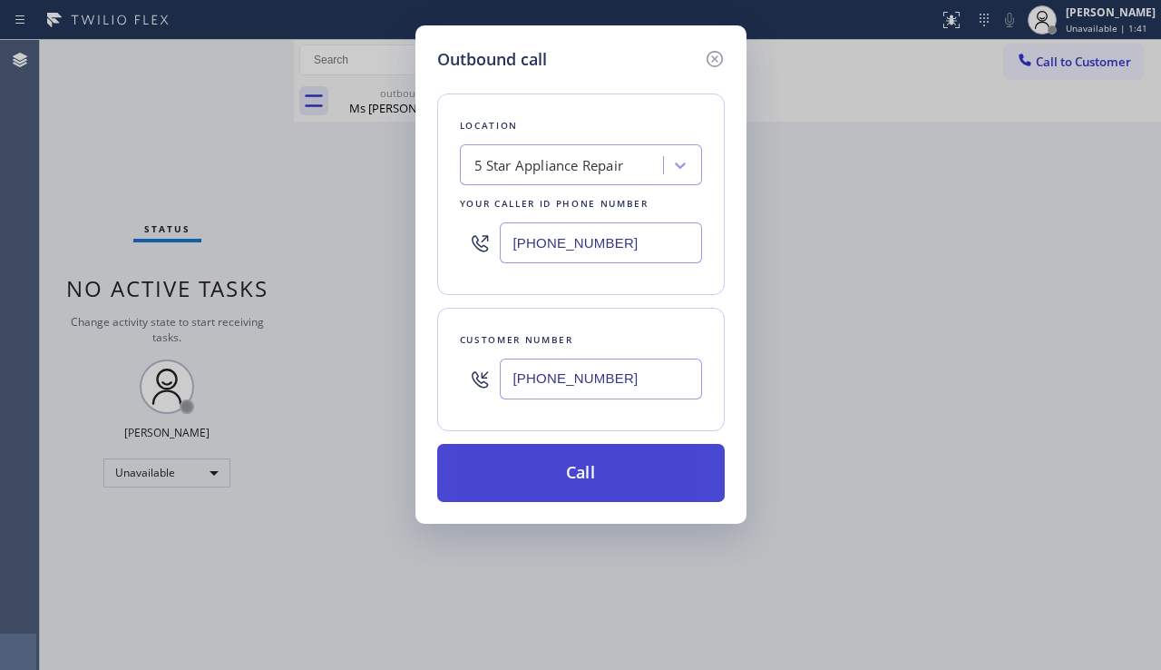
type input "[PHONE_NUMBER]"
click at [571, 479] on button "Call" at bounding box center [581, 473] width 288 height 58
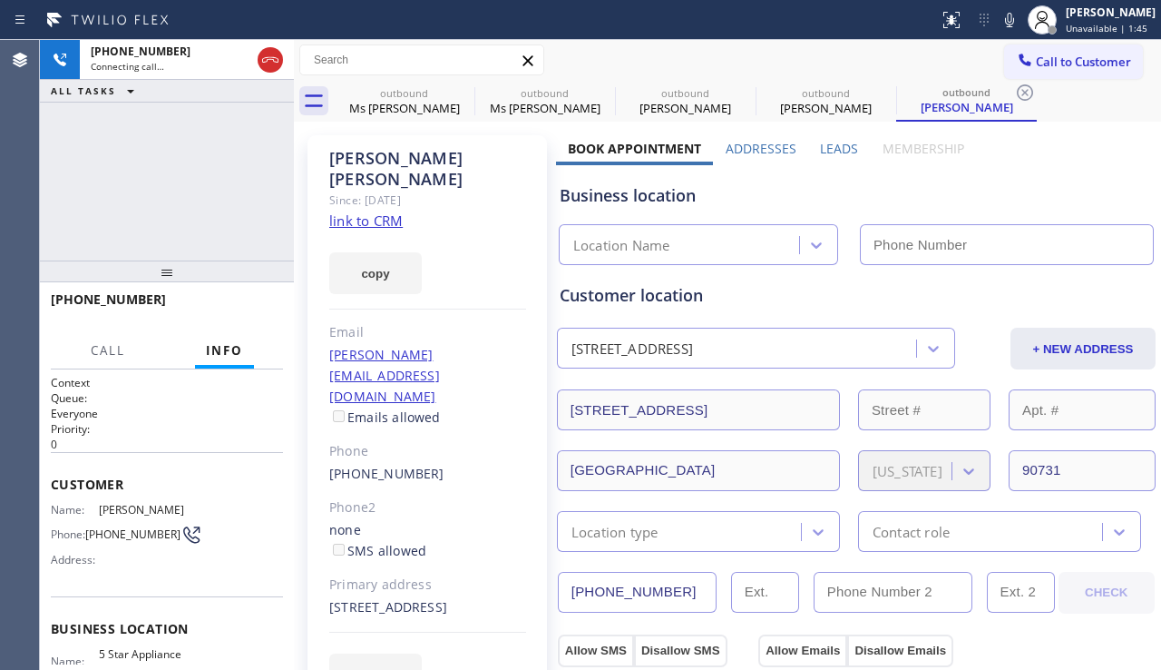
type input "[PHONE_NUMBER]"
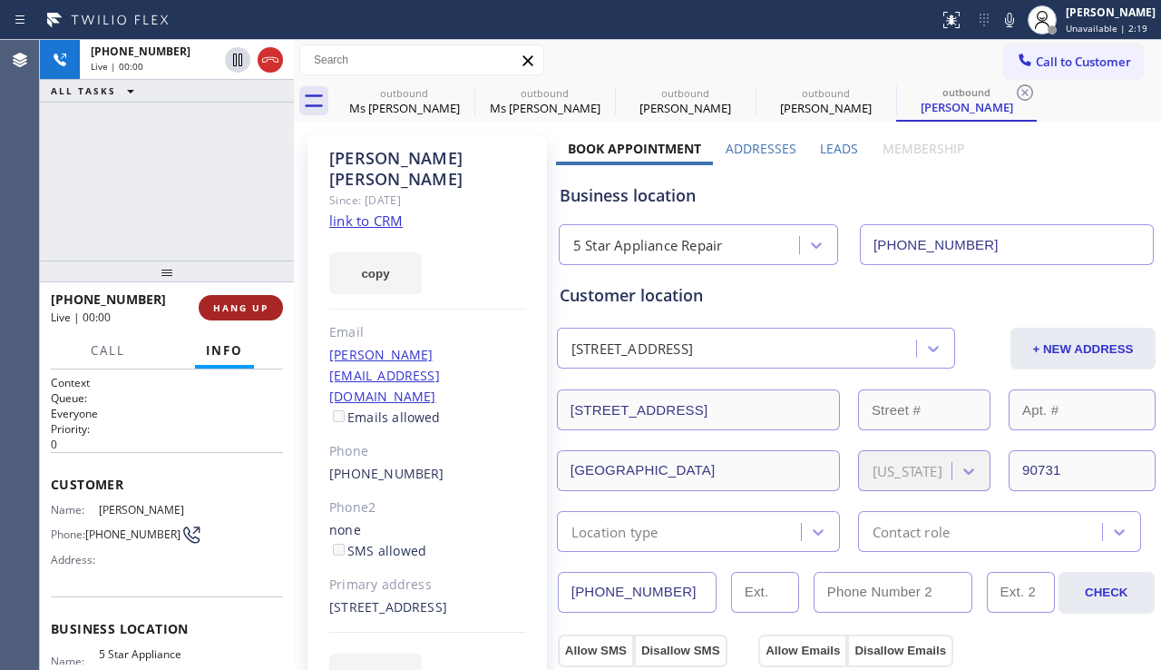
click at [244, 309] on span "HANG UP" at bounding box center [240, 307] width 55 height 13
click at [244, 309] on span "COMPLETE" at bounding box center [237, 307] width 63 height 13
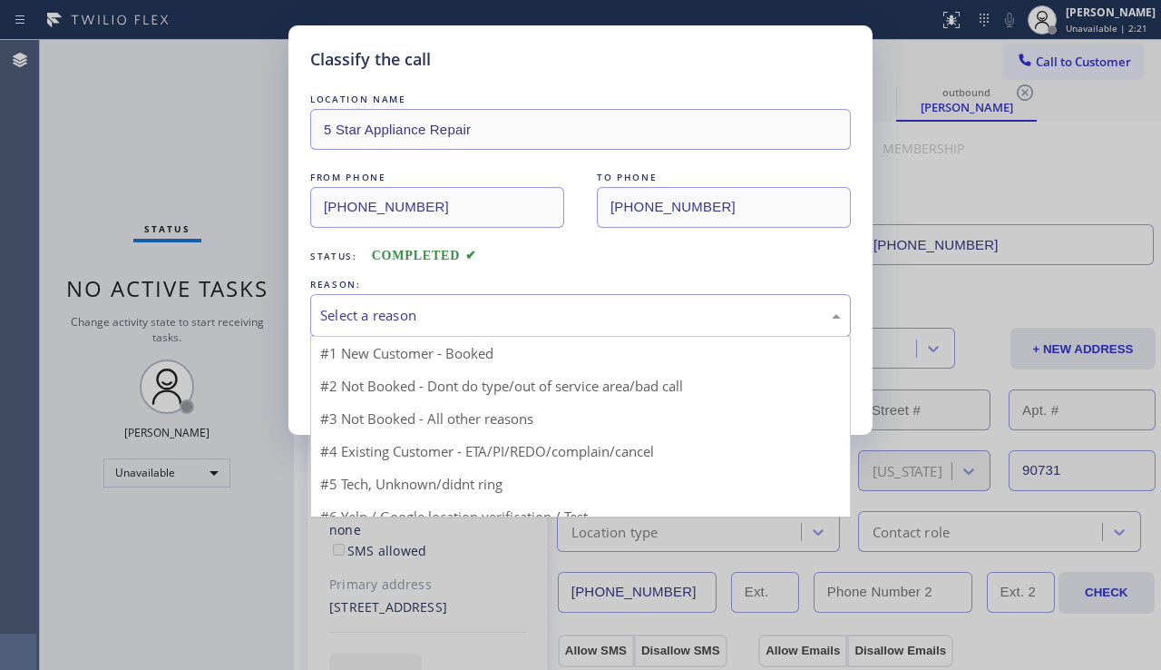
click at [464, 314] on div "Select a reason" at bounding box center [580, 315] width 521 height 21
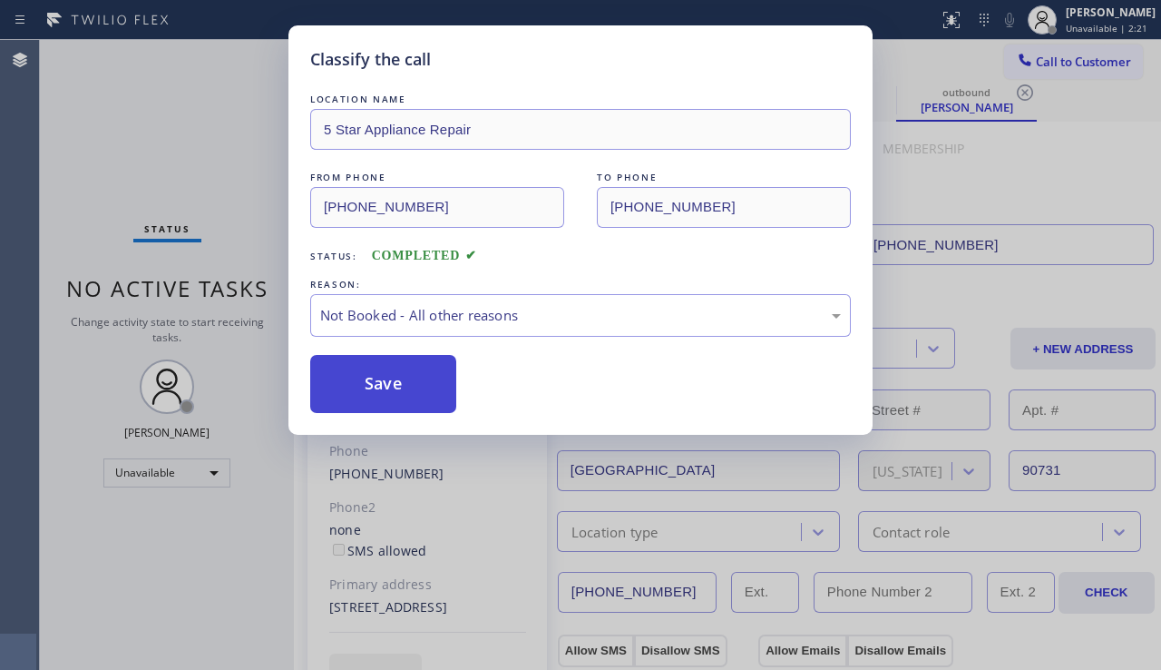
click at [368, 381] on button "Save" at bounding box center [383, 384] width 146 height 58
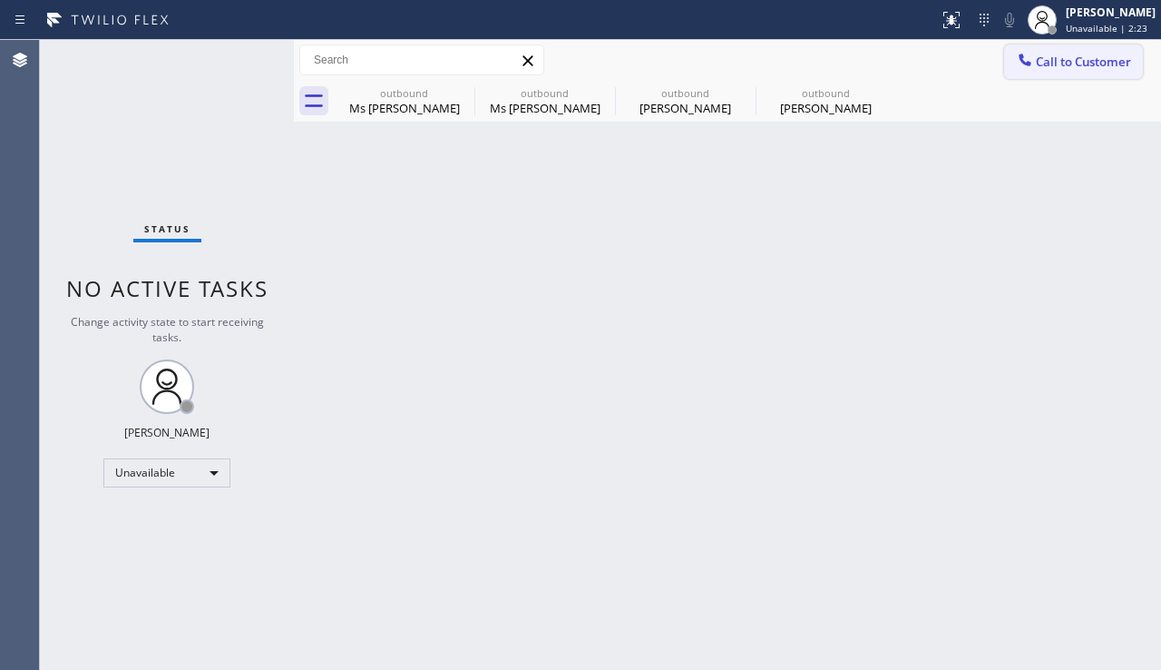
click at [1048, 61] on span "Call to Customer" at bounding box center [1083, 62] width 95 height 16
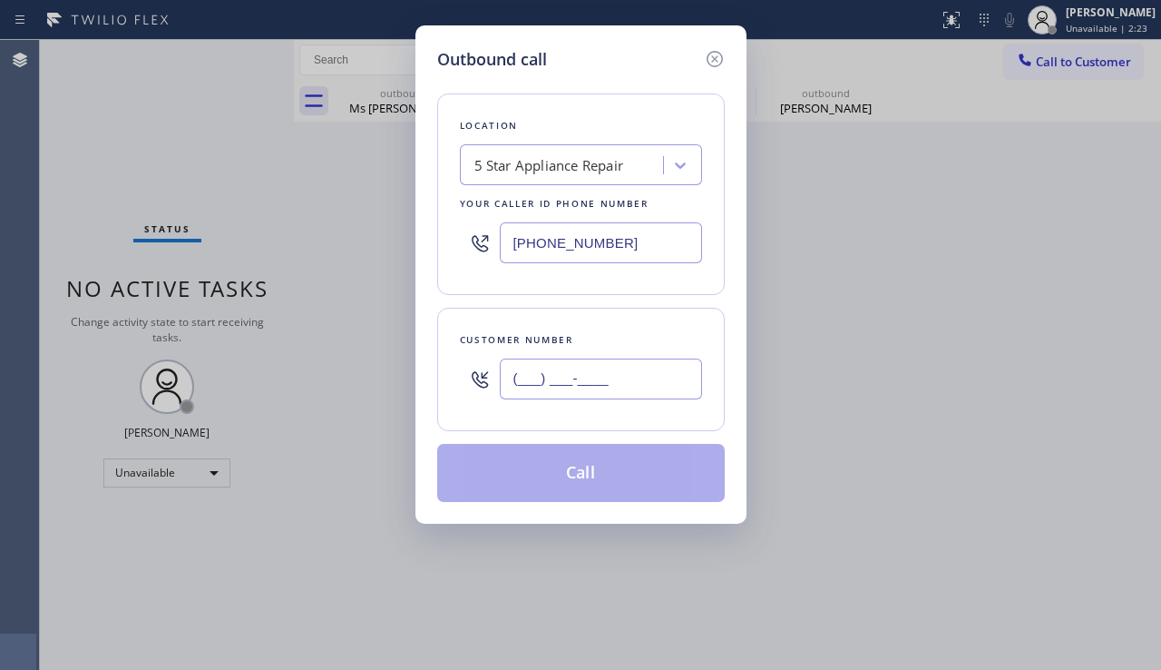
click at [612, 378] on input "(___) ___-____" at bounding box center [601, 378] width 202 height 41
paste input "818) 723-0002"
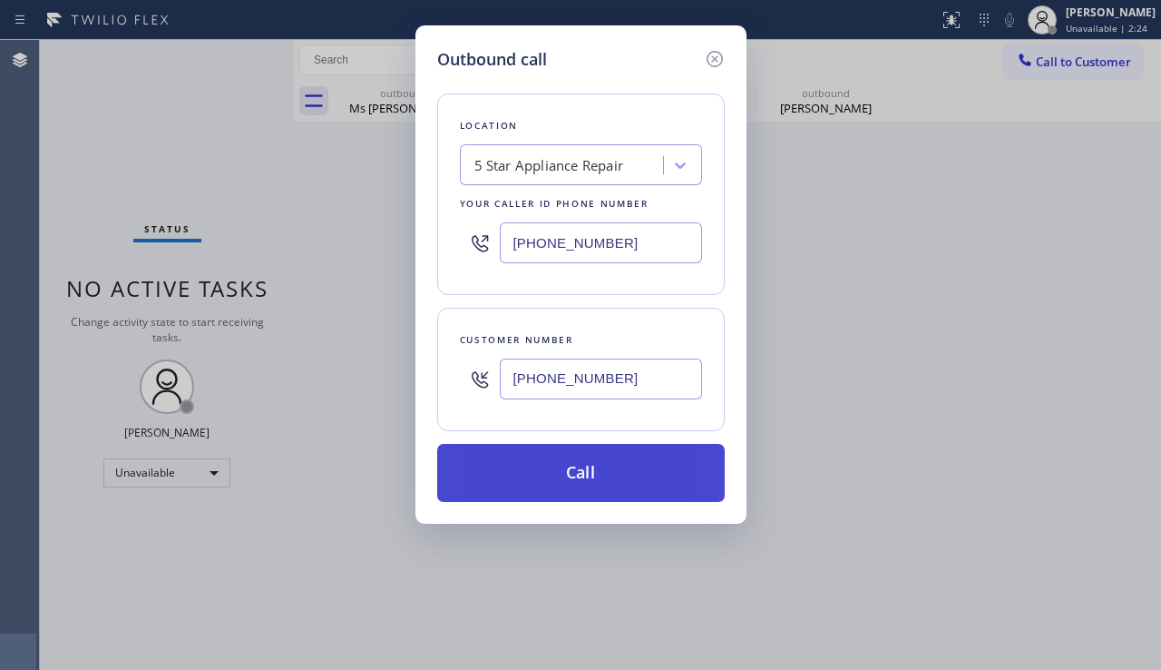
type input "[PHONE_NUMBER]"
click at [566, 473] on button "Call" at bounding box center [581, 473] width 288 height 58
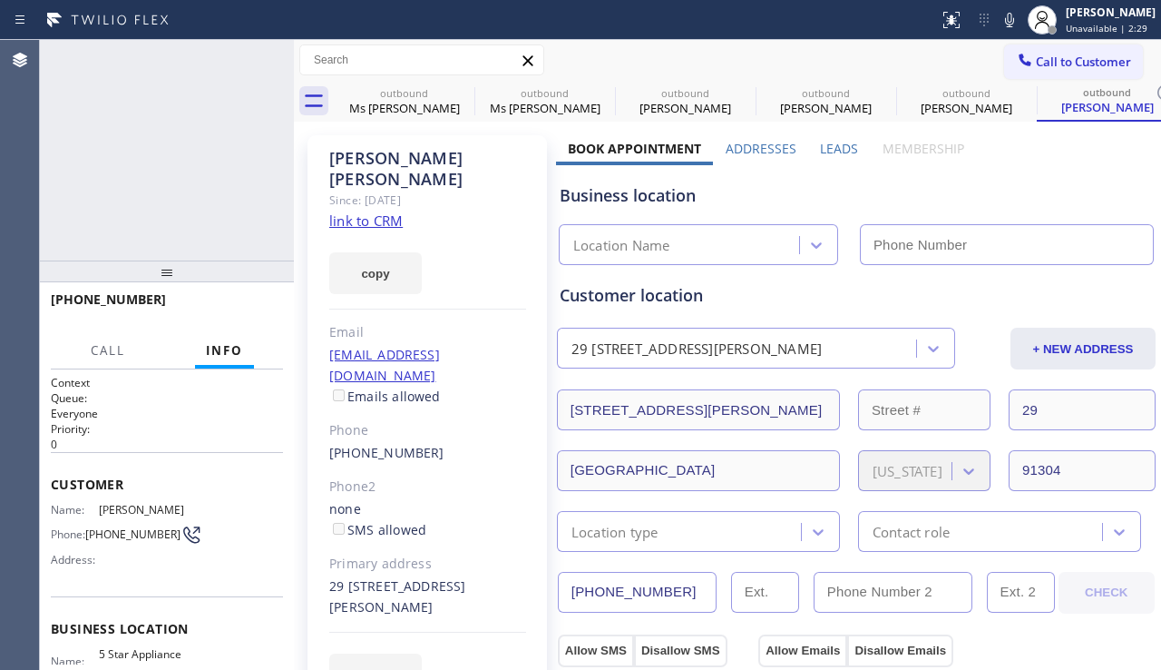
type input "[PHONE_NUMBER]"
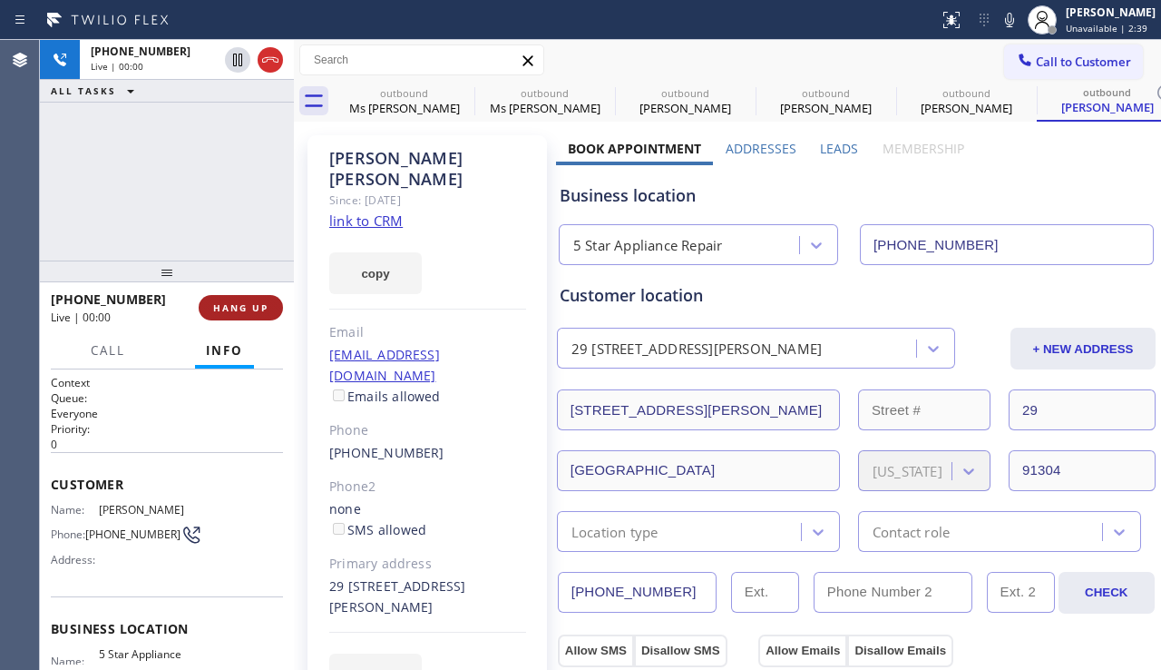
click at [231, 309] on span "HANG UP" at bounding box center [240, 307] width 55 height 13
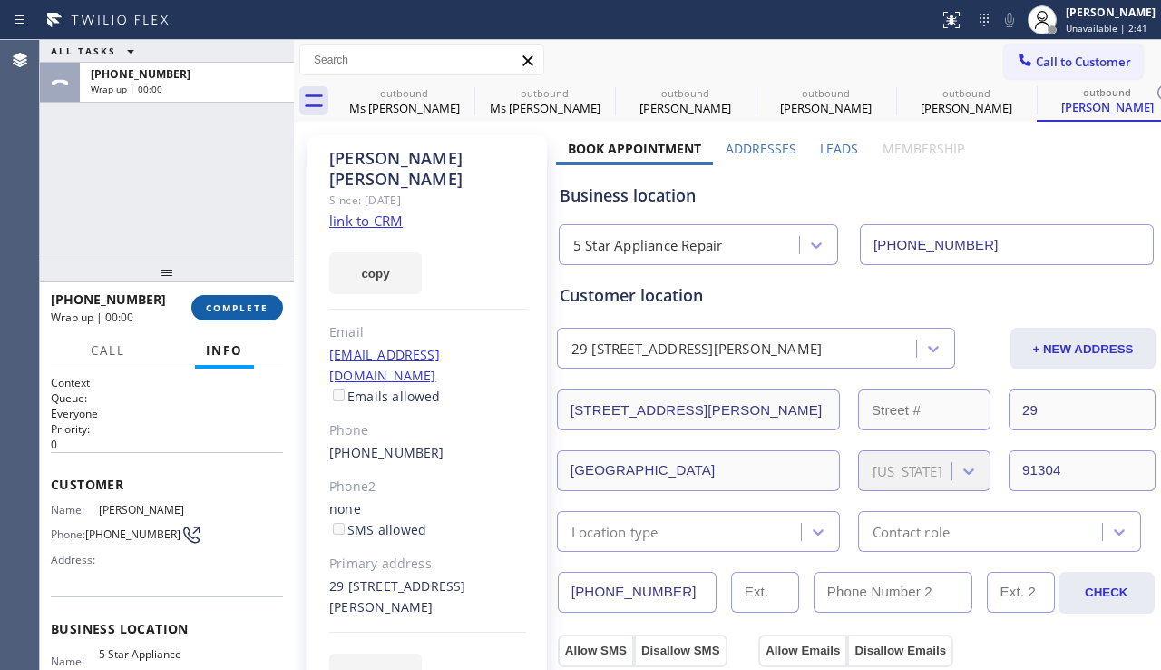
click at [235, 304] on span "COMPLETE" at bounding box center [237, 307] width 63 height 13
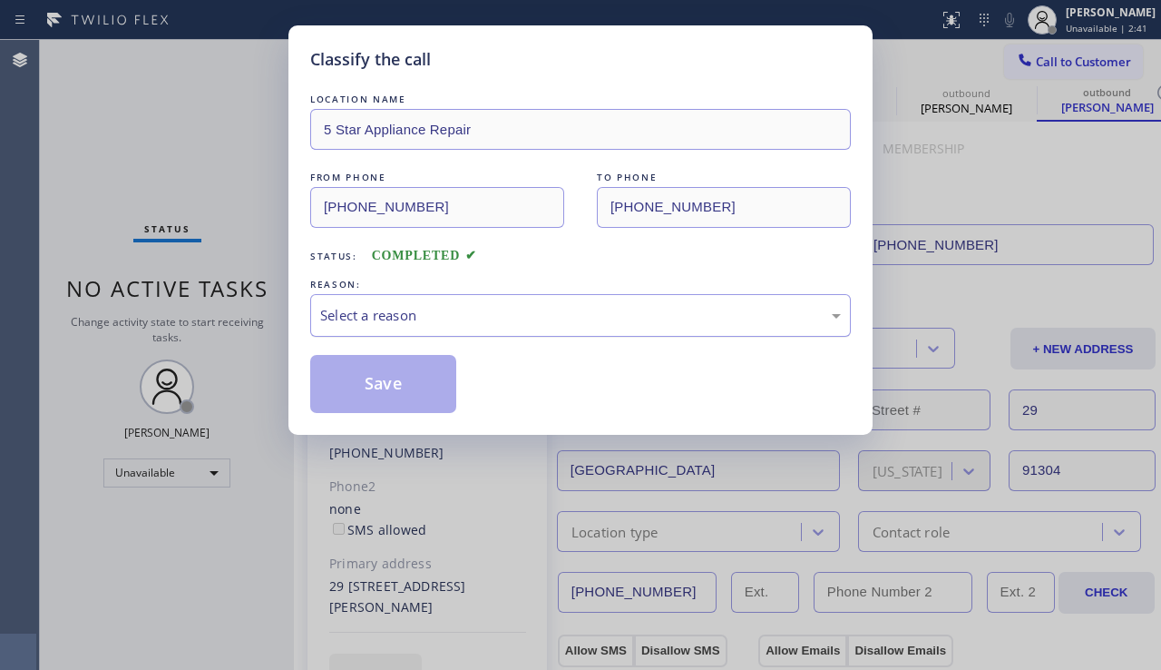
click at [408, 318] on div "Select a reason" at bounding box center [580, 315] width 521 height 21
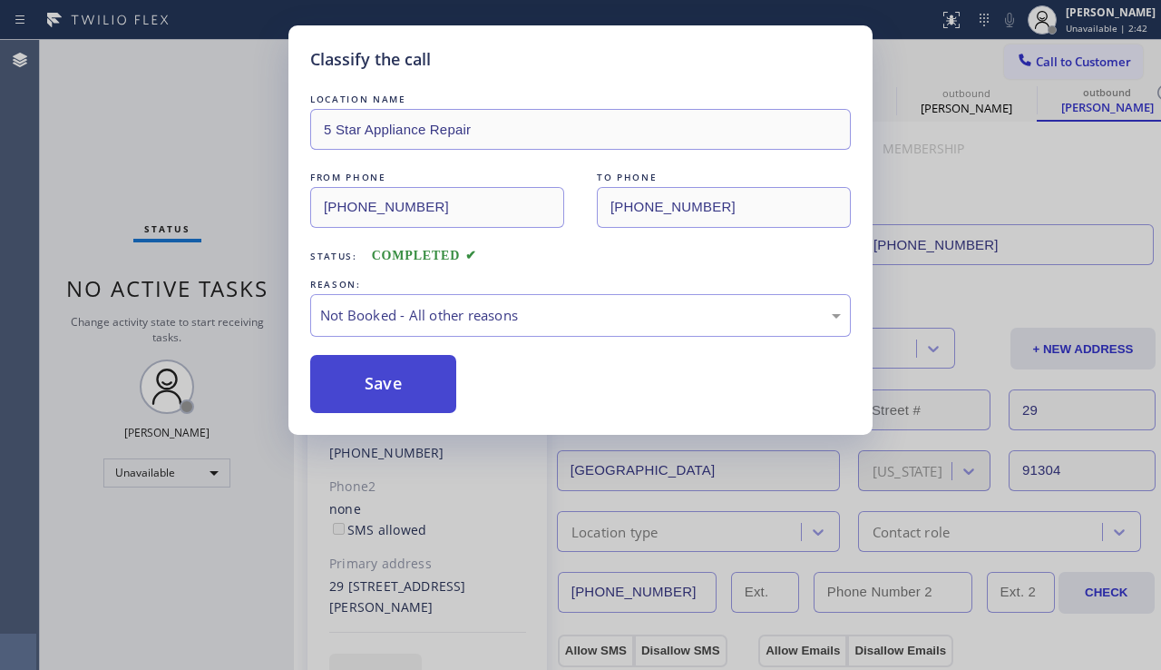
click at [340, 387] on button "Save" at bounding box center [383, 384] width 146 height 58
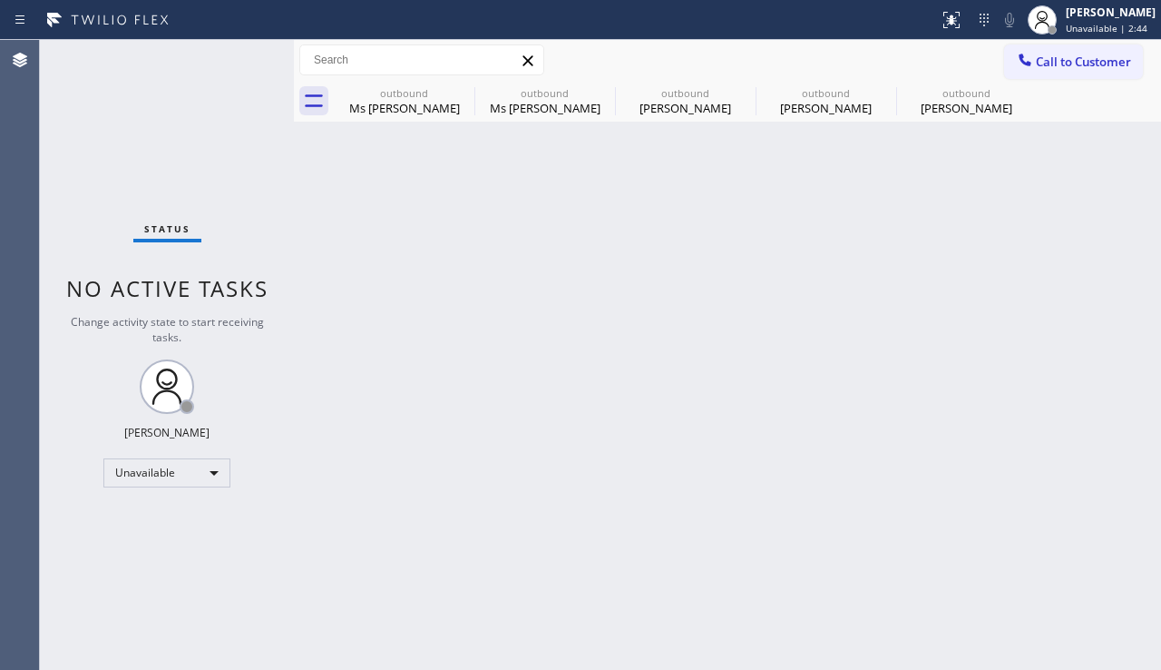
click at [1067, 71] on button "Call to Customer" at bounding box center [1073, 61] width 139 height 34
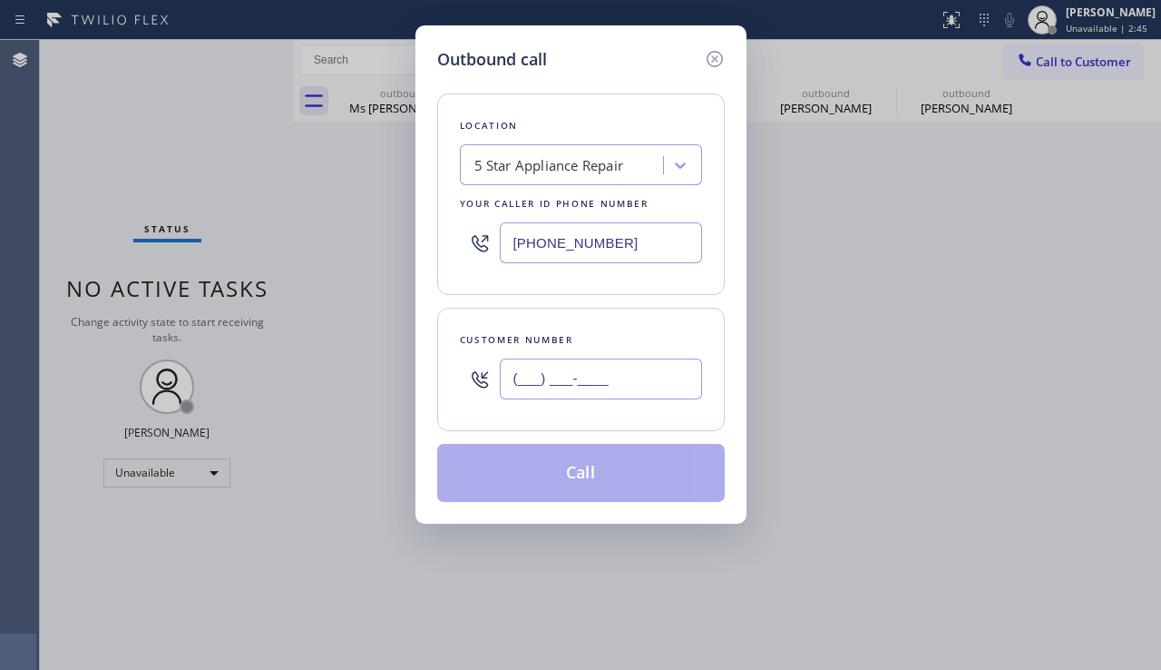
click at [612, 396] on input "(___) ___-____" at bounding box center [601, 378] width 202 height 41
paste input "917) 690-7628"
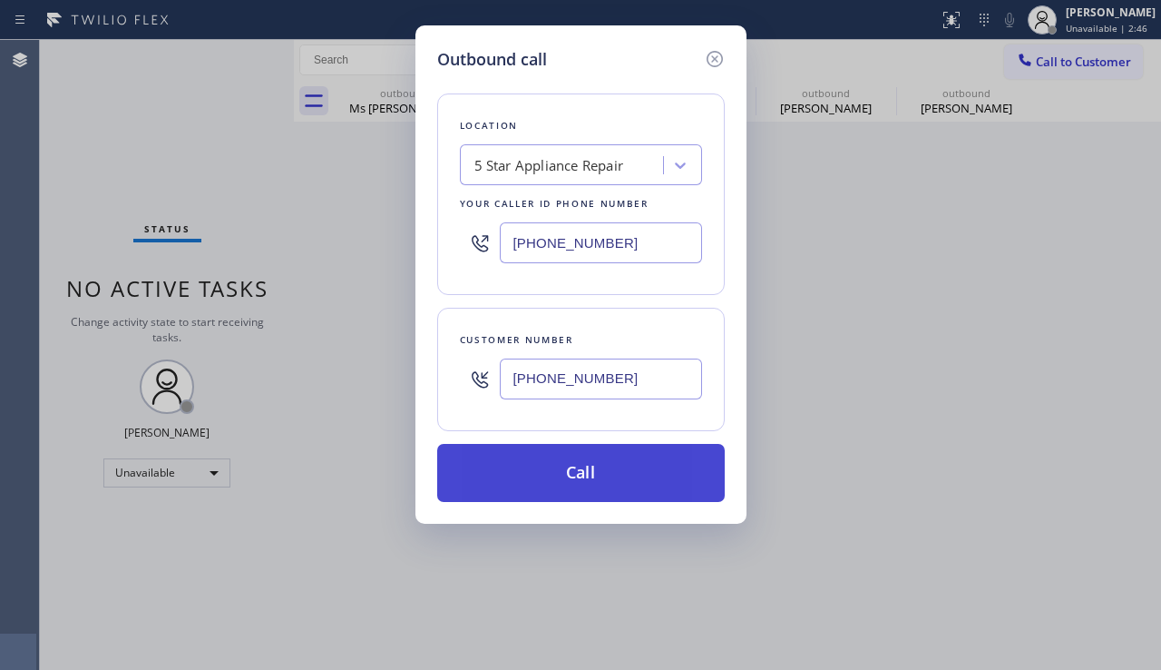
type input "[PHONE_NUMBER]"
click at [593, 476] on button "Call" at bounding box center [581, 473] width 288 height 58
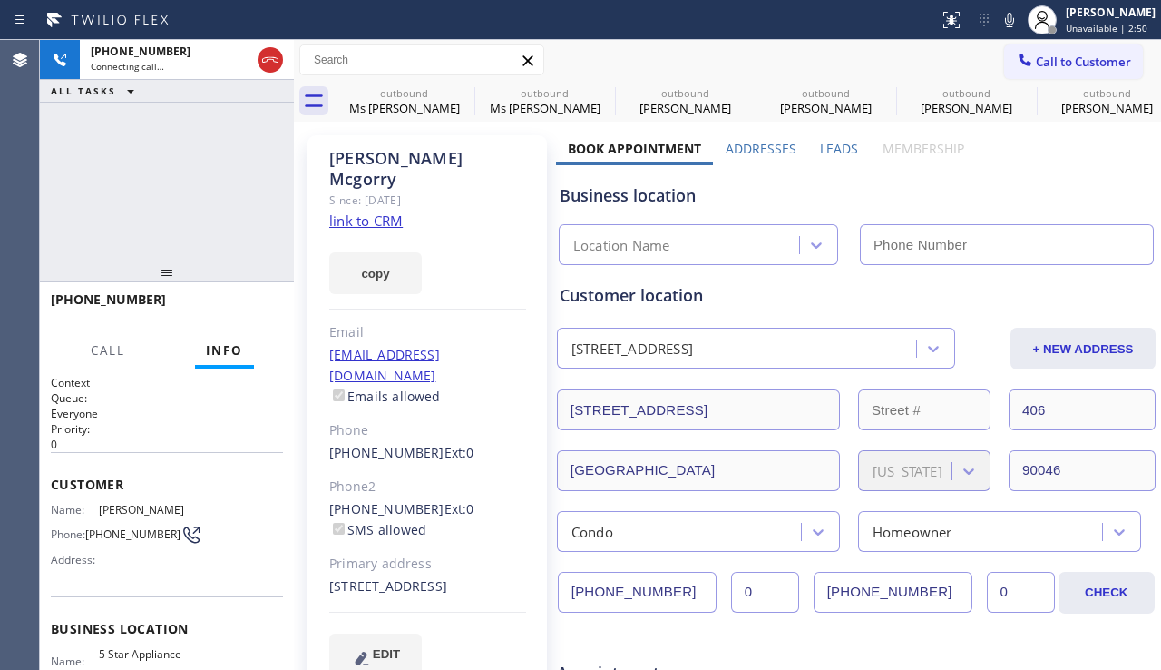
type input "[PHONE_NUMBER]"
click at [222, 305] on span "HANG UP" at bounding box center [240, 307] width 55 height 13
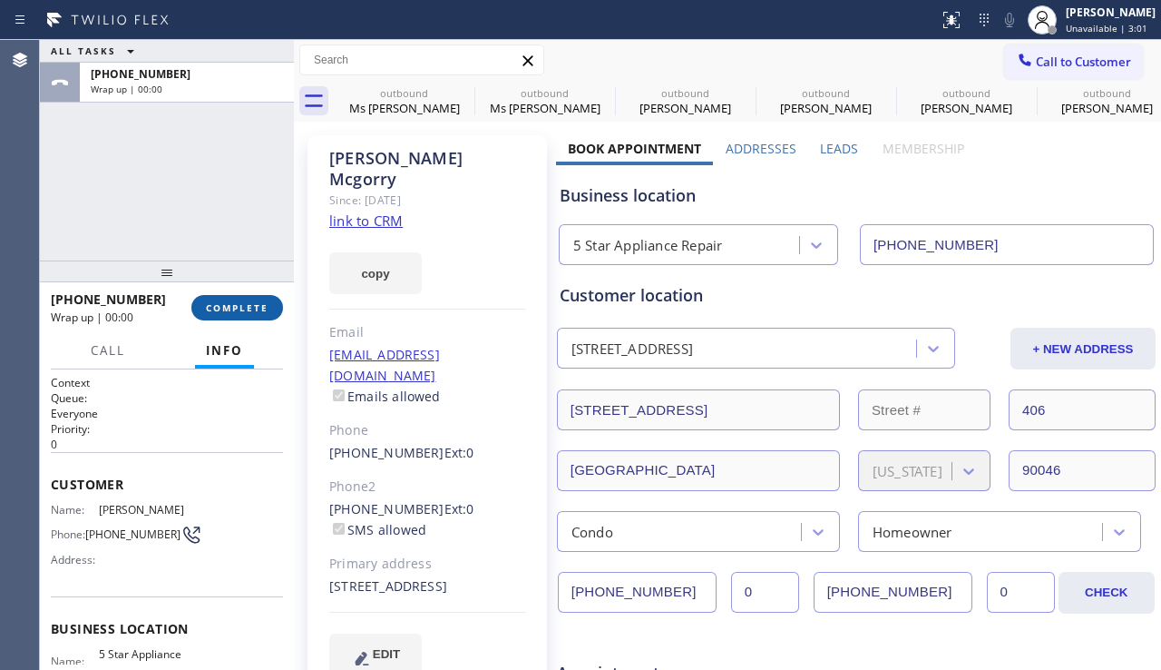
click at [225, 303] on span "COMPLETE" at bounding box center [237, 307] width 63 height 13
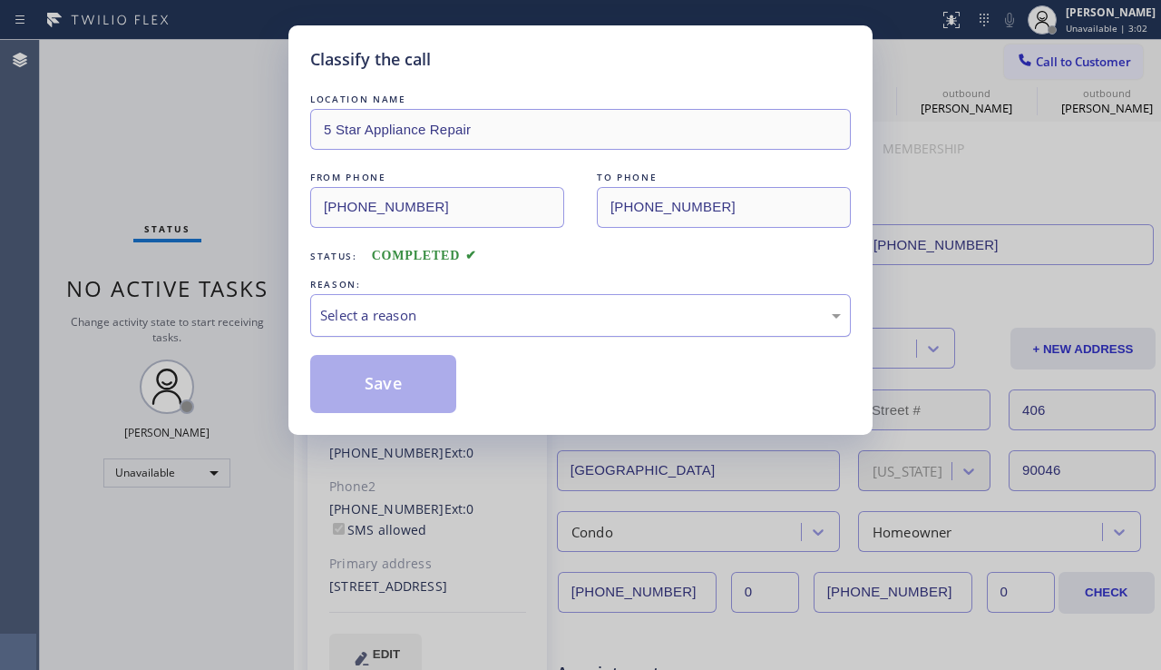
click at [399, 309] on div "Select a reason" at bounding box center [580, 315] width 521 height 21
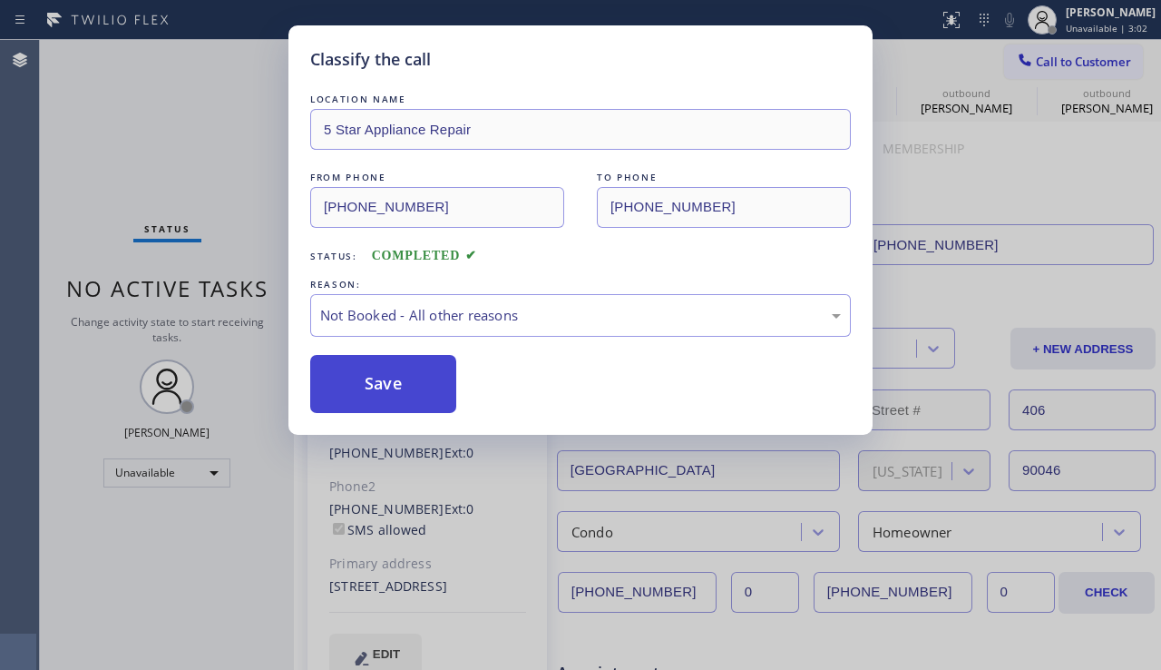
click at [361, 384] on button "Save" at bounding box center [383, 384] width 146 height 58
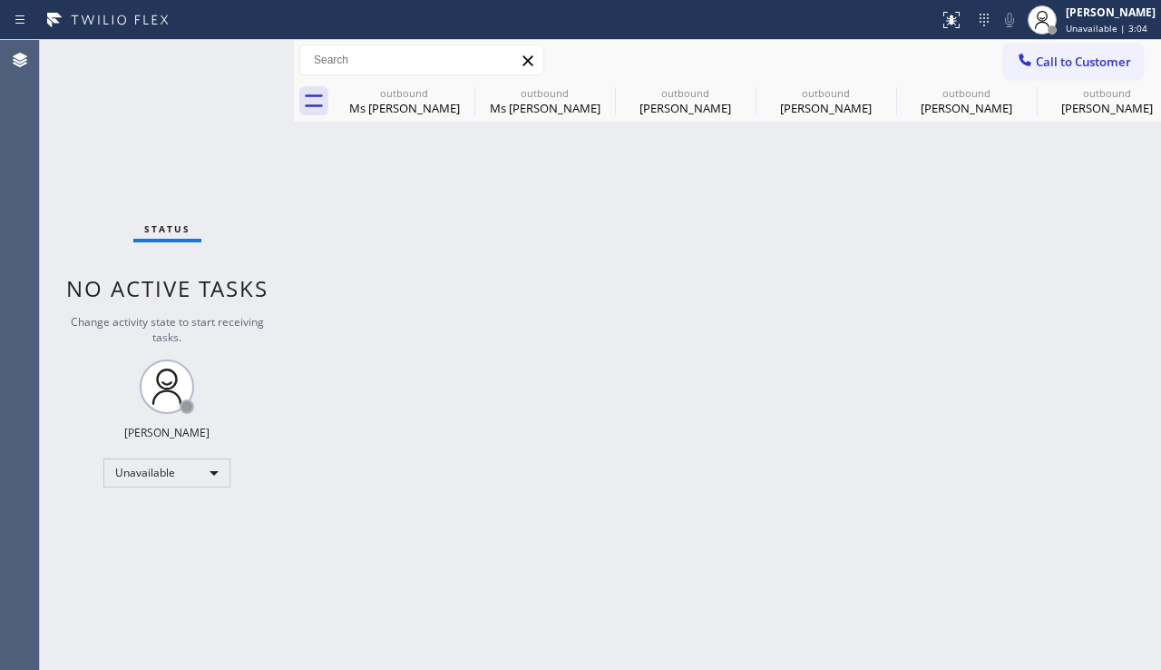
click at [1026, 64] on icon at bounding box center [1025, 60] width 12 height 12
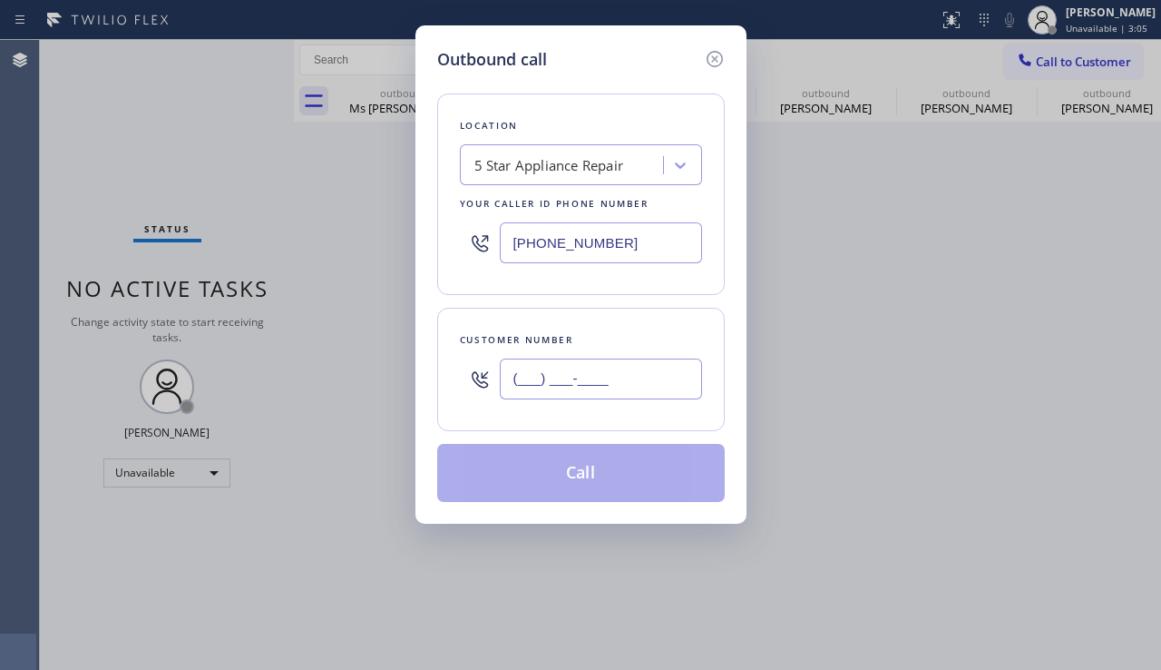
click at [628, 385] on input "(___) ___-____" at bounding box center [601, 378] width 202 height 41
paste input "818) 881-0912"
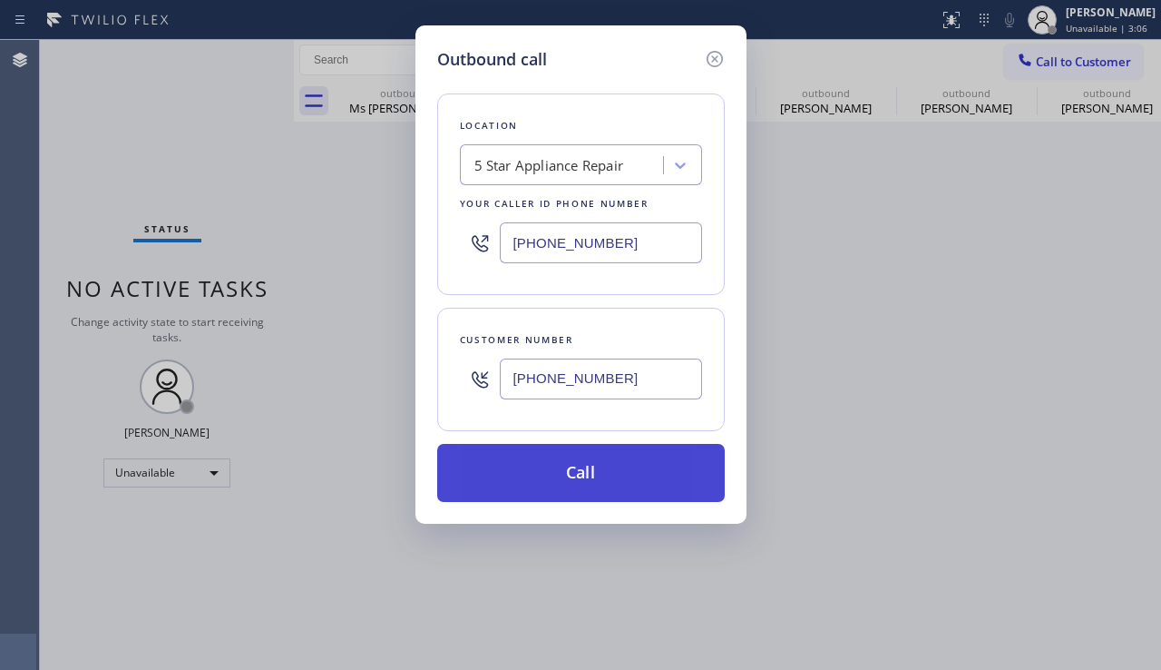
type input "[PHONE_NUMBER]"
click at [578, 469] on button "Call" at bounding box center [581, 473] width 288 height 58
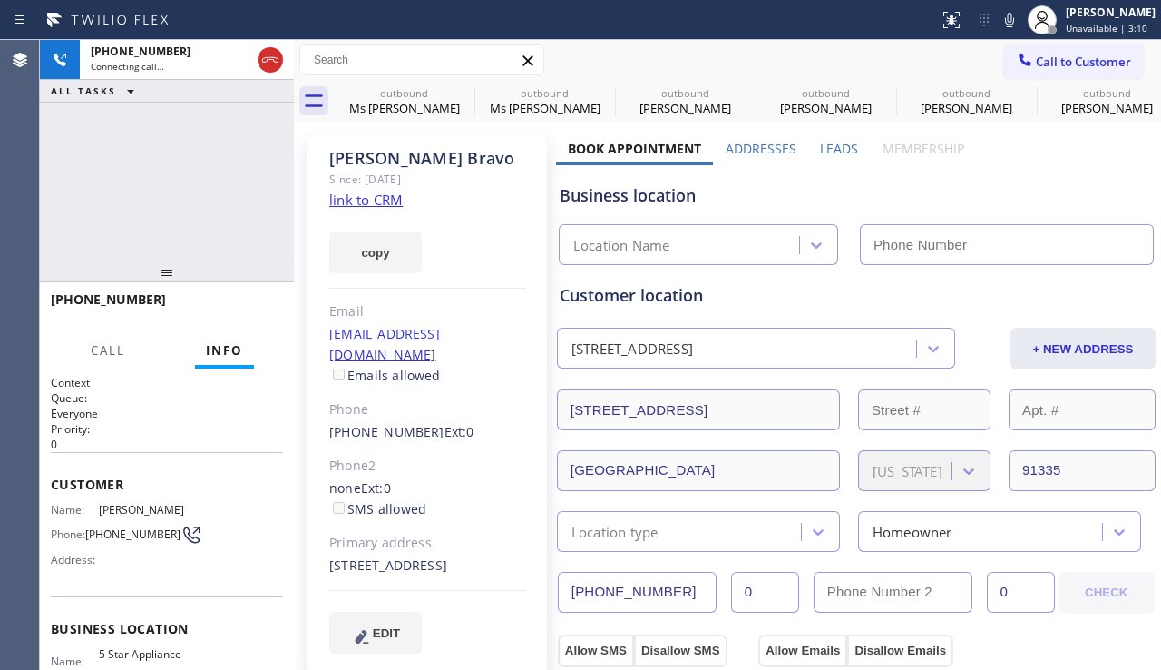
type input "[PHONE_NUMBER]"
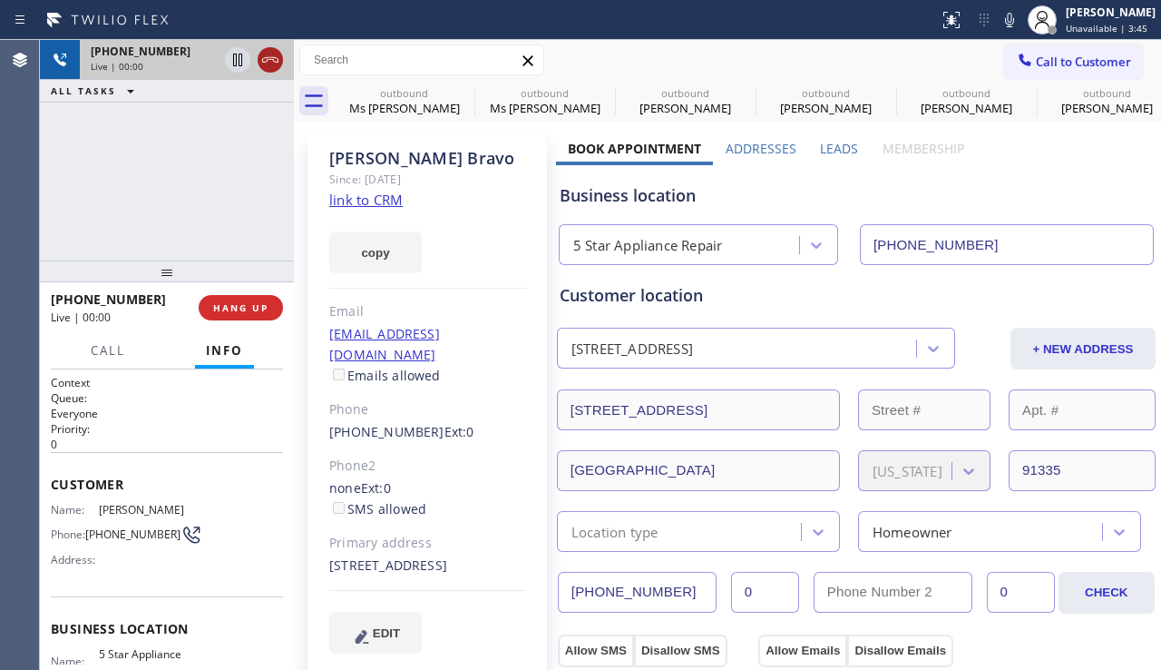
click at [272, 56] on icon at bounding box center [271, 60] width 22 height 22
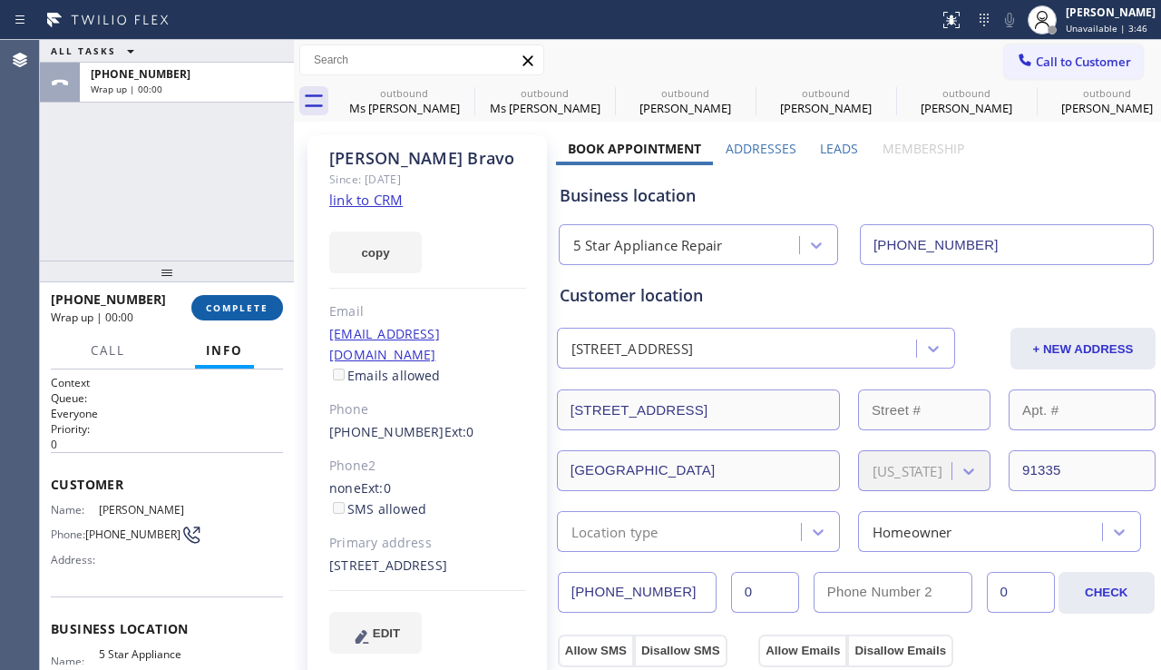
click at [256, 309] on span "COMPLETE" at bounding box center [237, 307] width 63 height 13
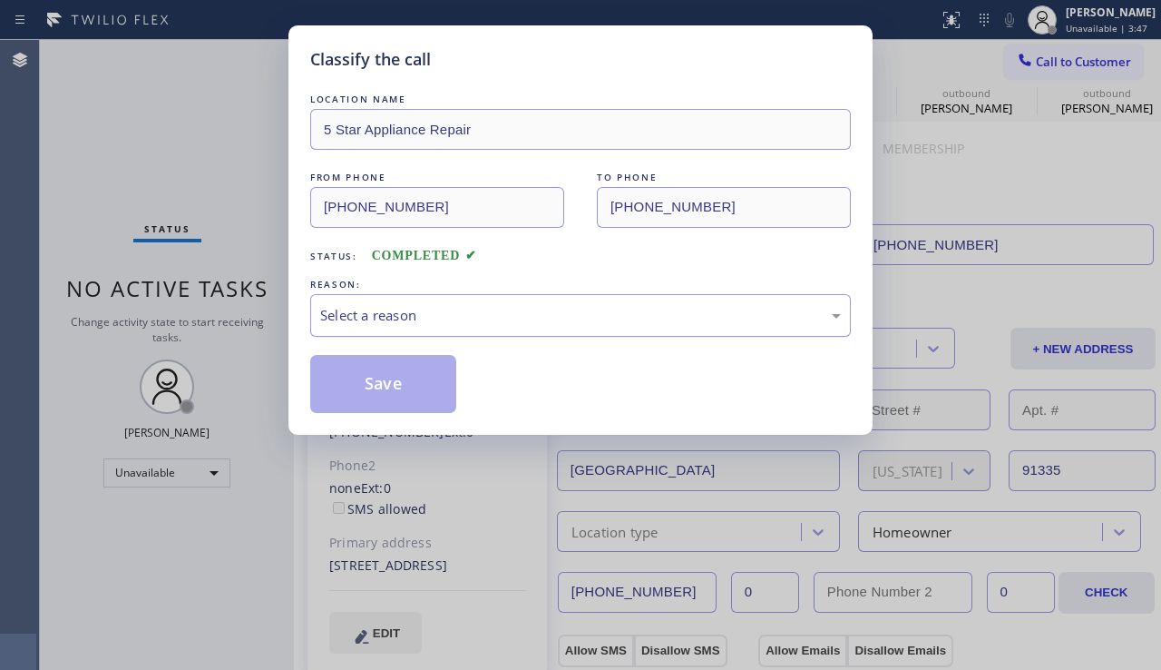
click at [470, 315] on div "Select a reason" at bounding box center [580, 315] width 521 height 21
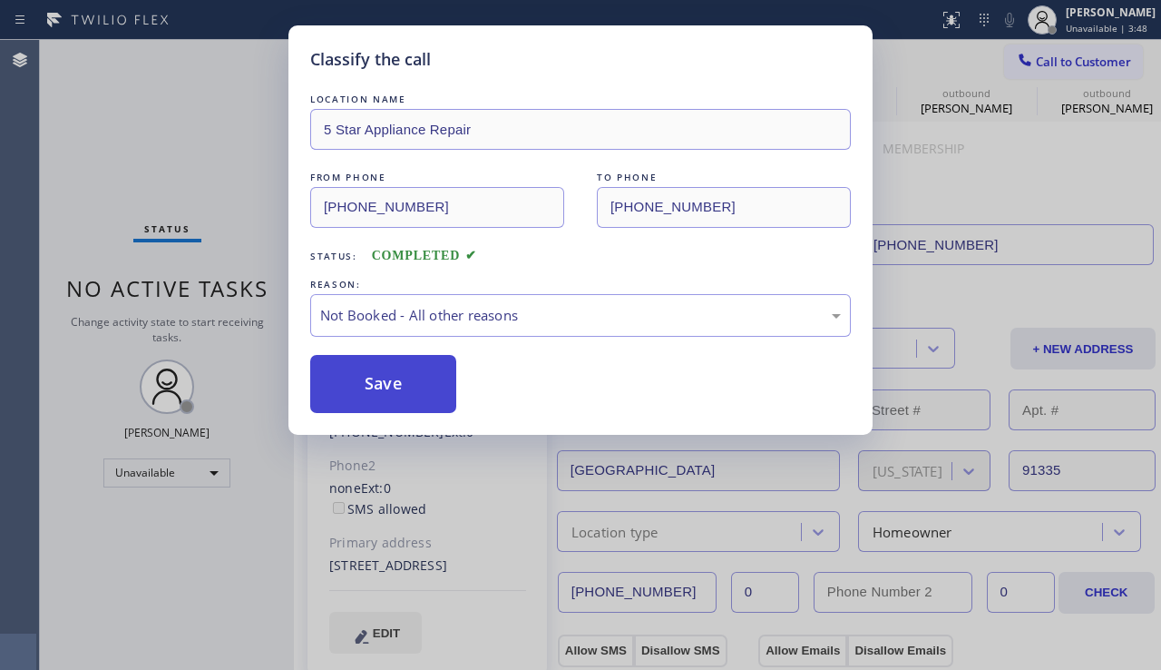
click at [371, 386] on button "Save" at bounding box center [383, 384] width 146 height 58
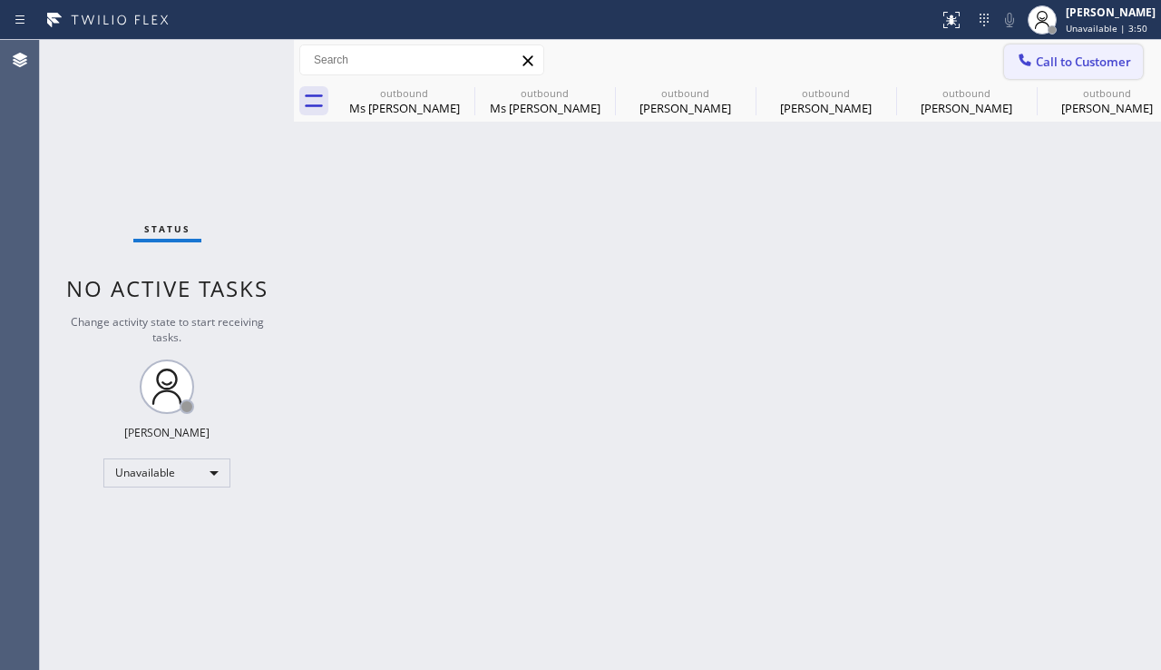
click at [1040, 51] on button "Call to Customer" at bounding box center [1073, 61] width 139 height 34
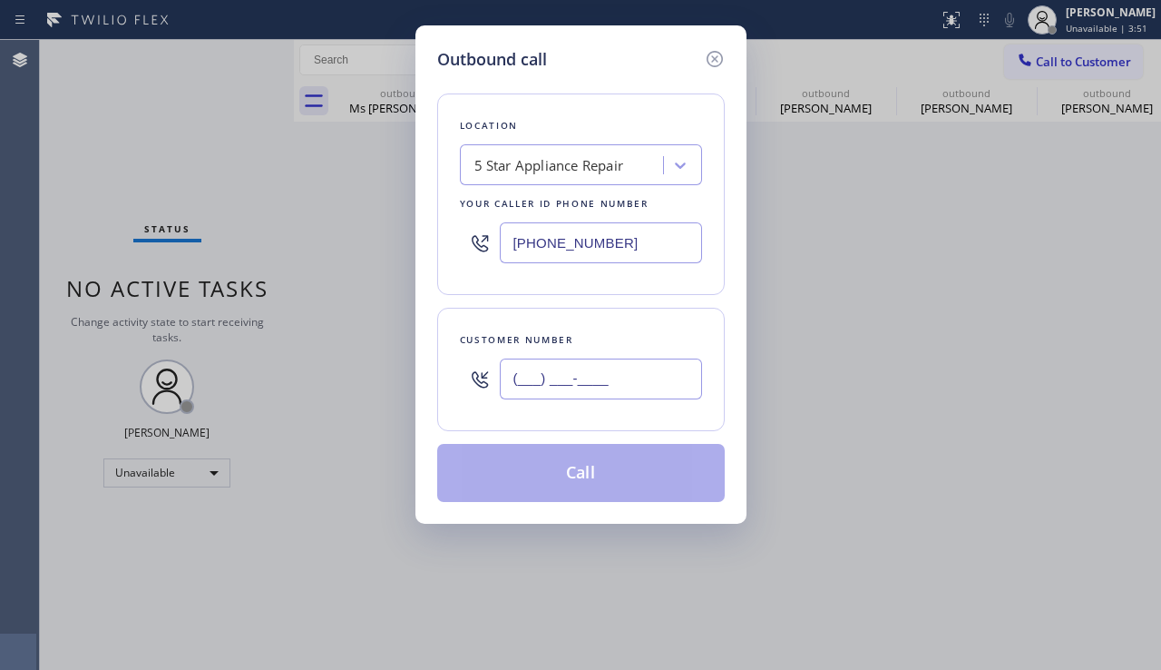
click at [518, 387] on input "(___) ___-____" at bounding box center [601, 378] width 202 height 41
paste input "773) 592-7346"
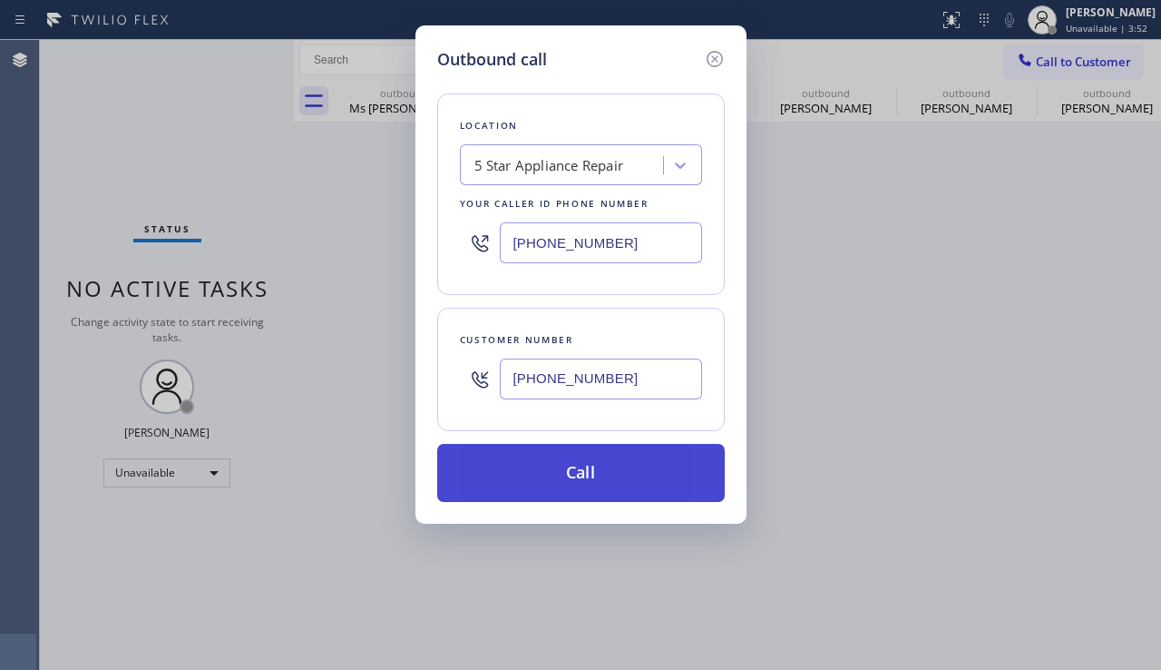
type input "[PHONE_NUMBER]"
click at [514, 474] on button "Call" at bounding box center [581, 473] width 288 height 58
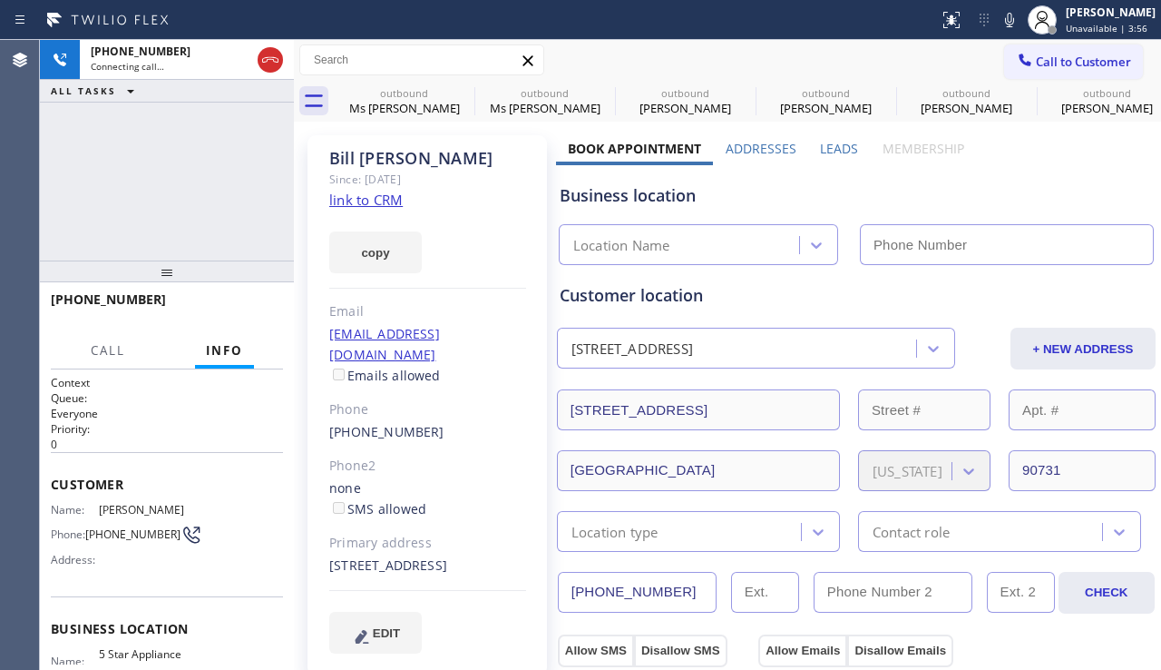
type input "[PHONE_NUMBER]"
click at [256, 307] on span "HANG UP" at bounding box center [240, 307] width 55 height 13
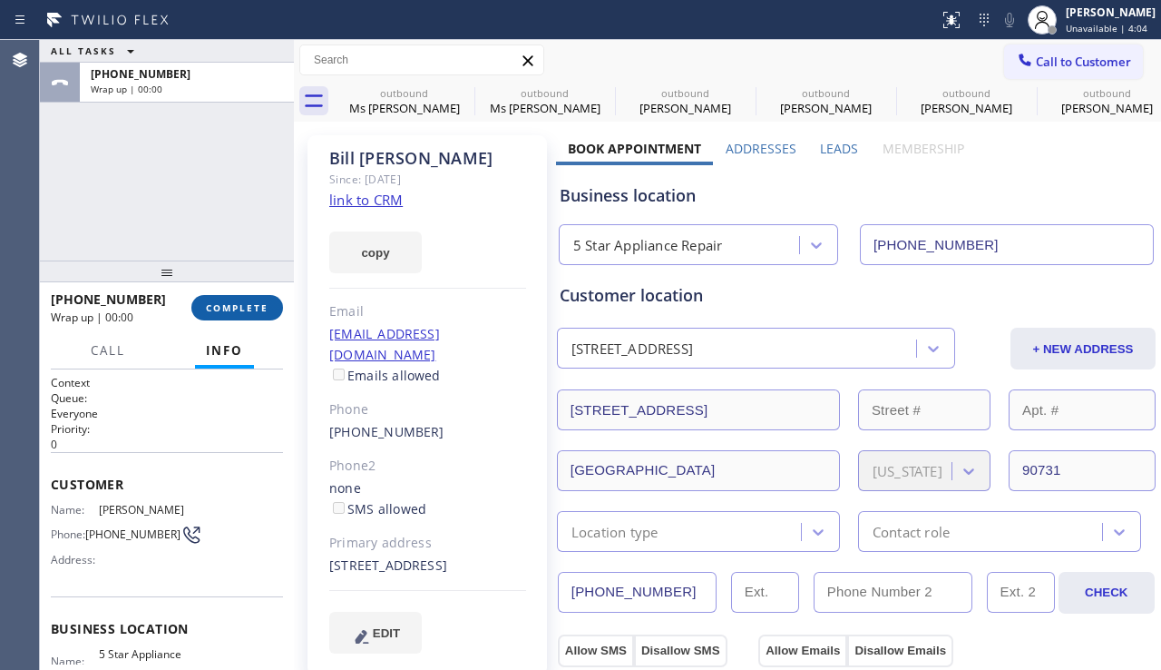
click at [258, 307] on span "COMPLETE" at bounding box center [237, 307] width 63 height 13
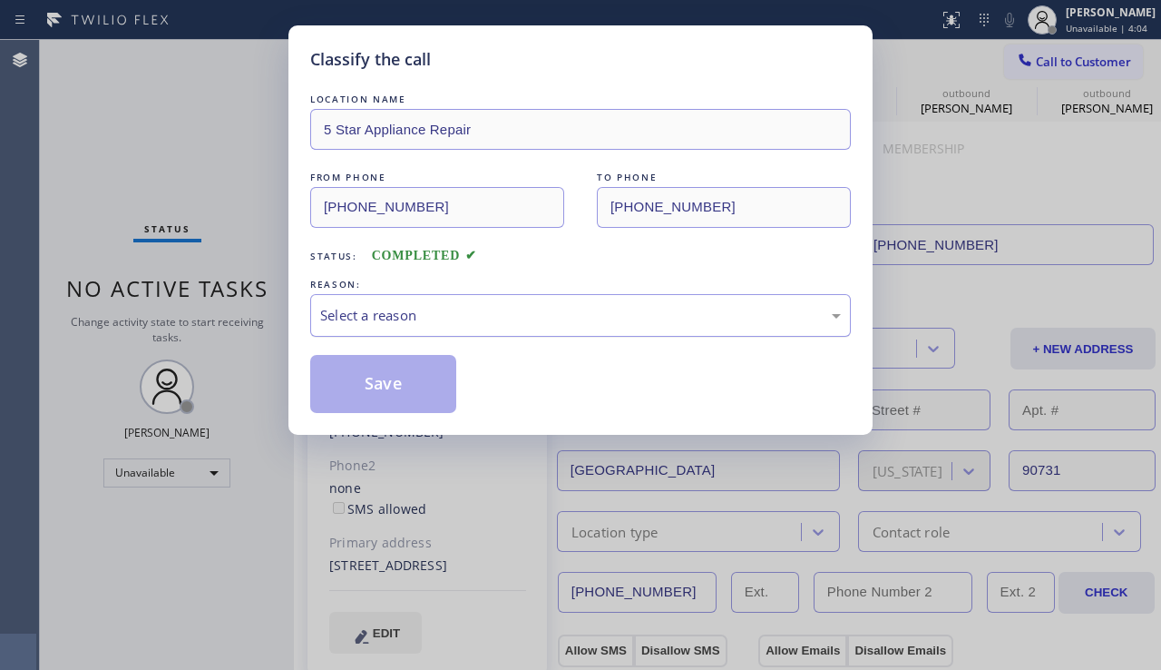
click at [422, 302] on div "Select a reason" at bounding box center [580, 315] width 541 height 43
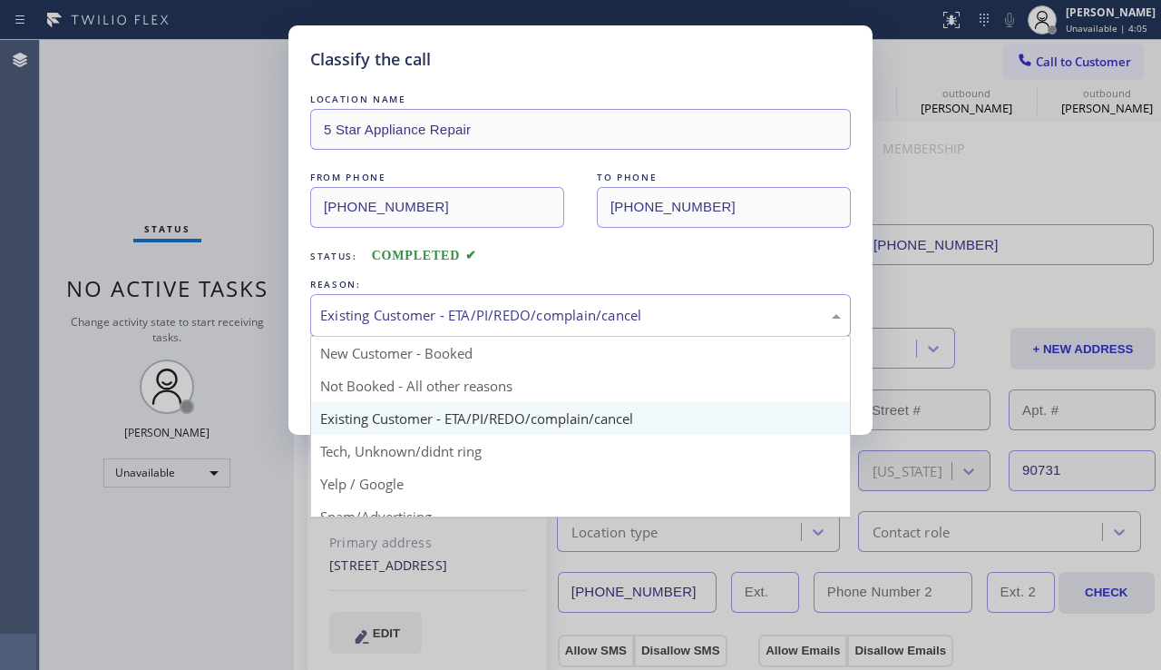
click at [395, 309] on div "Existing Customer - ETA/PI/REDO/complain/cancel" at bounding box center [580, 315] width 521 height 21
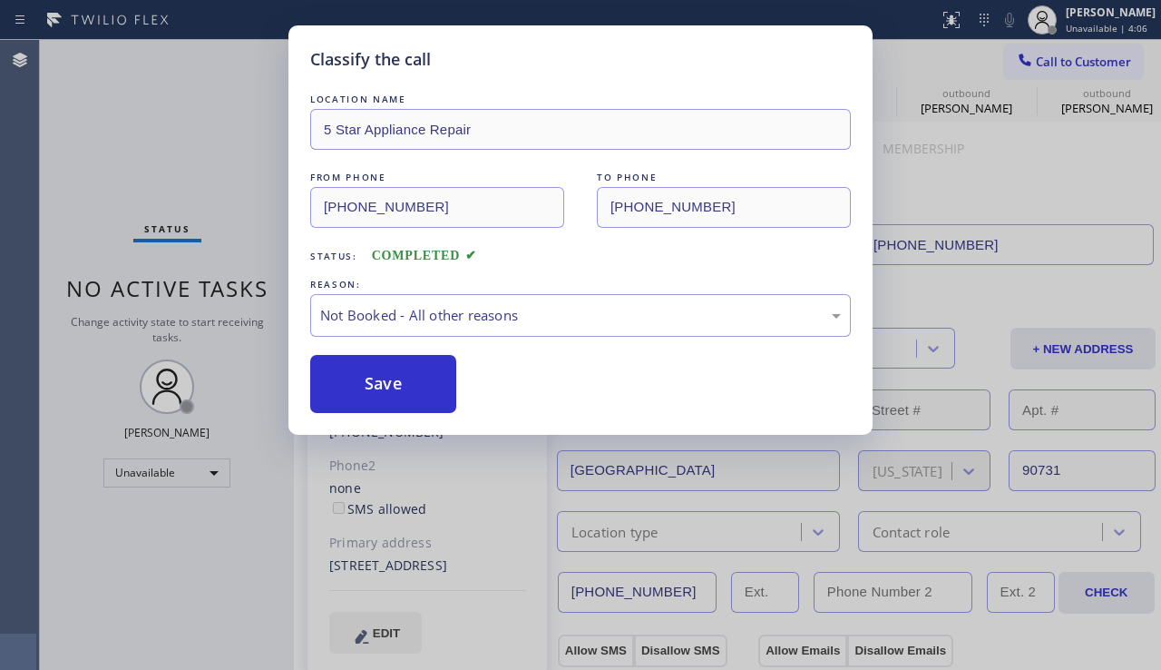
click at [370, 375] on button "Save" at bounding box center [383, 384] width 146 height 58
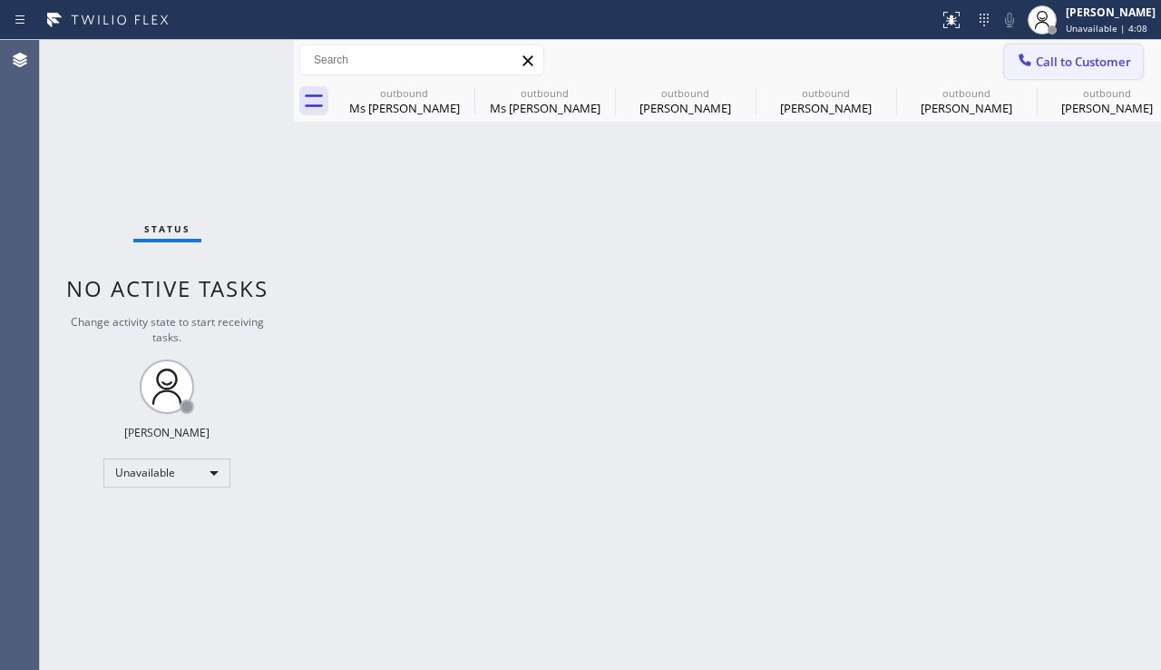
click at [1061, 63] on span "Call to Customer" at bounding box center [1083, 62] width 95 height 16
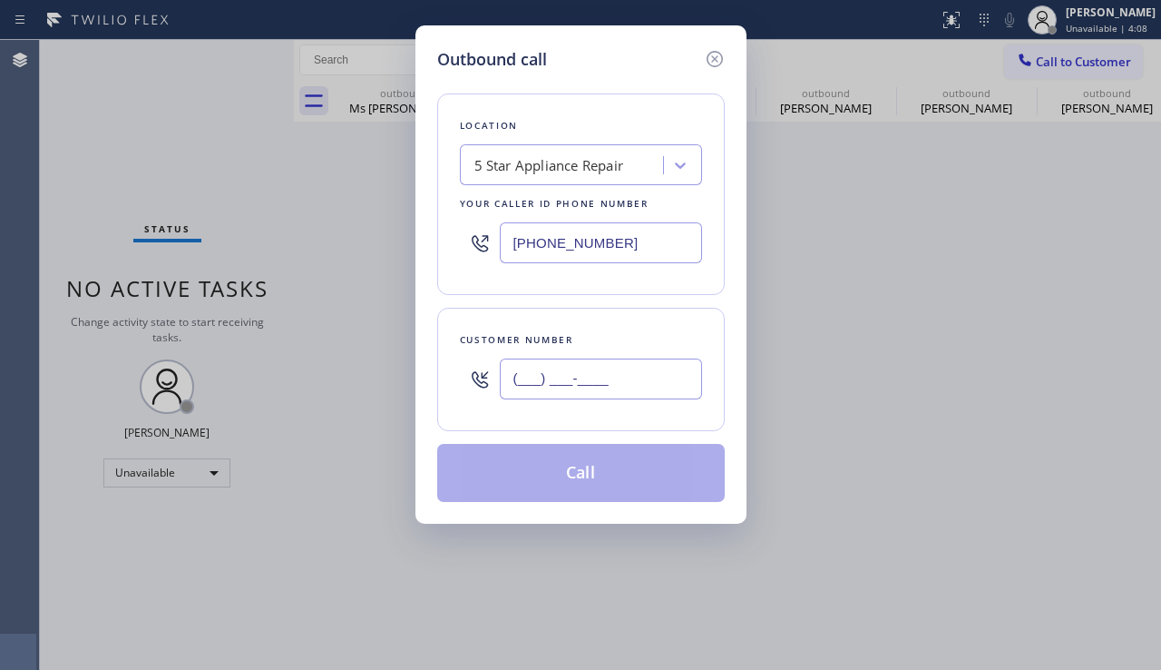
click at [612, 387] on input "(___) ___-____" at bounding box center [601, 378] width 202 height 41
paste input "951) 544-7101"
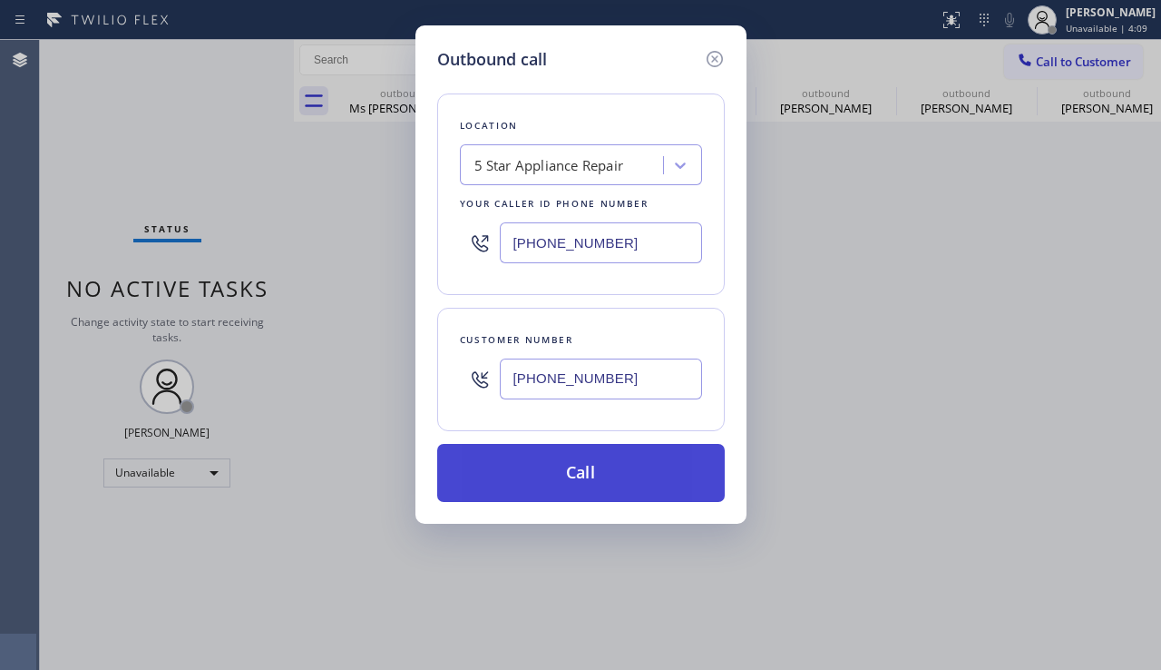
type input "[PHONE_NUMBER]"
click at [559, 473] on button "Call" at bounding box center [581, 473] width 288 height 58
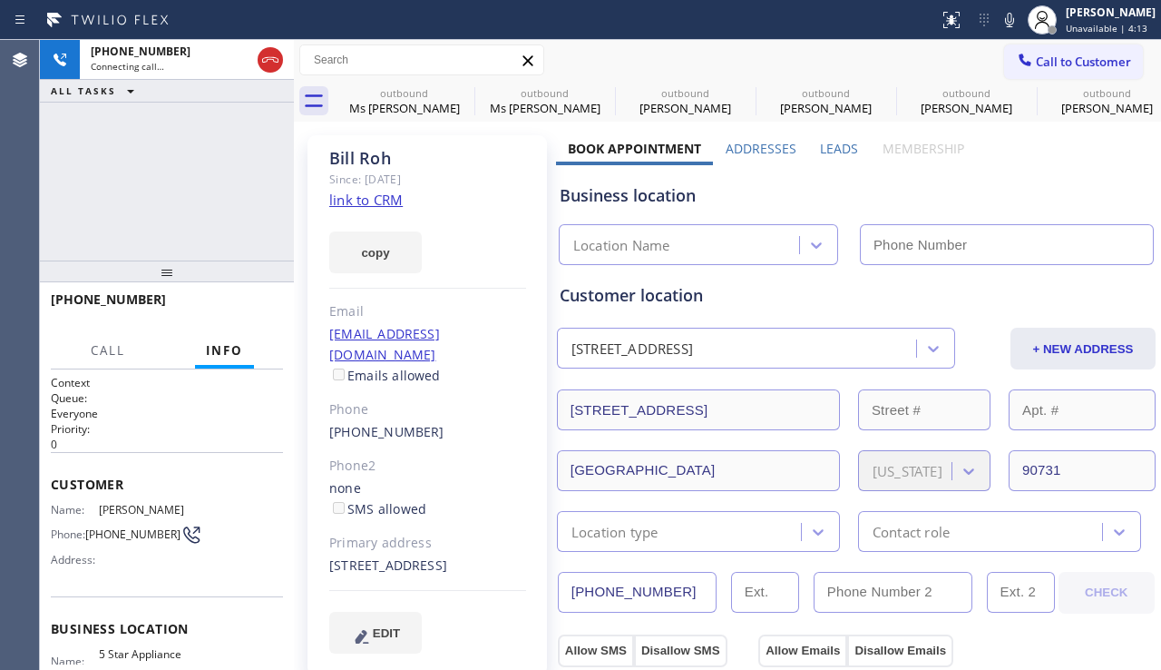
type input "[PHONE_NUMBER]"
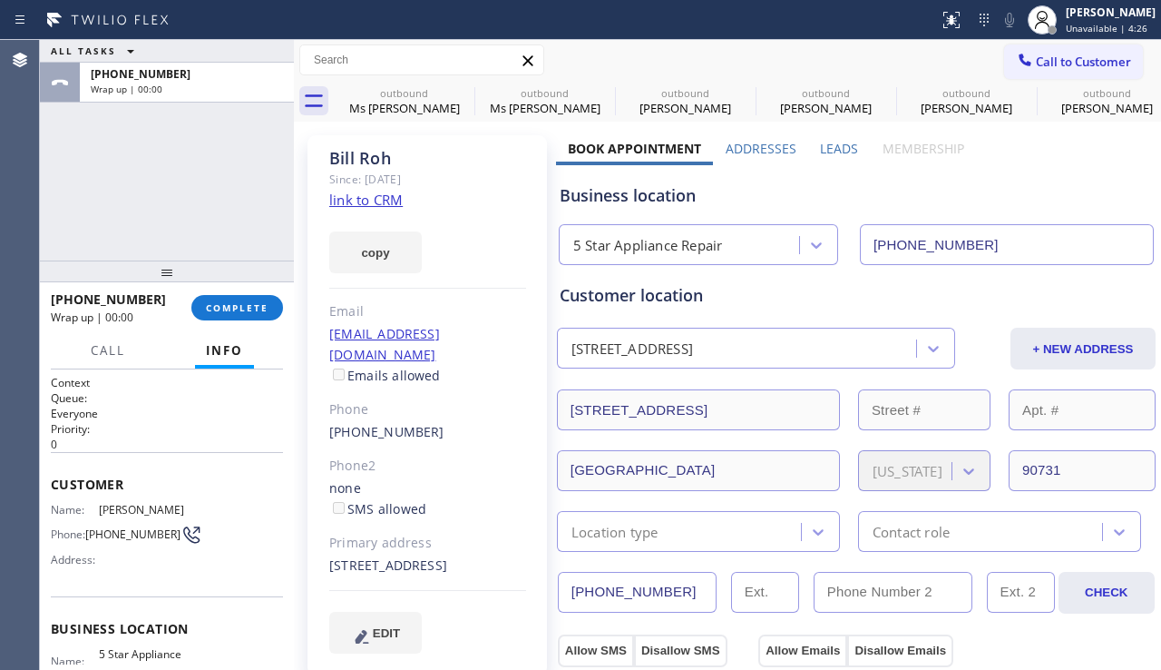
click at [237, 282] on div at bounding box center [167, 271] width 254 height 22
click at [239, 295] on button "COMPLETE" at bounding box center [237, 307] width 92 height 25
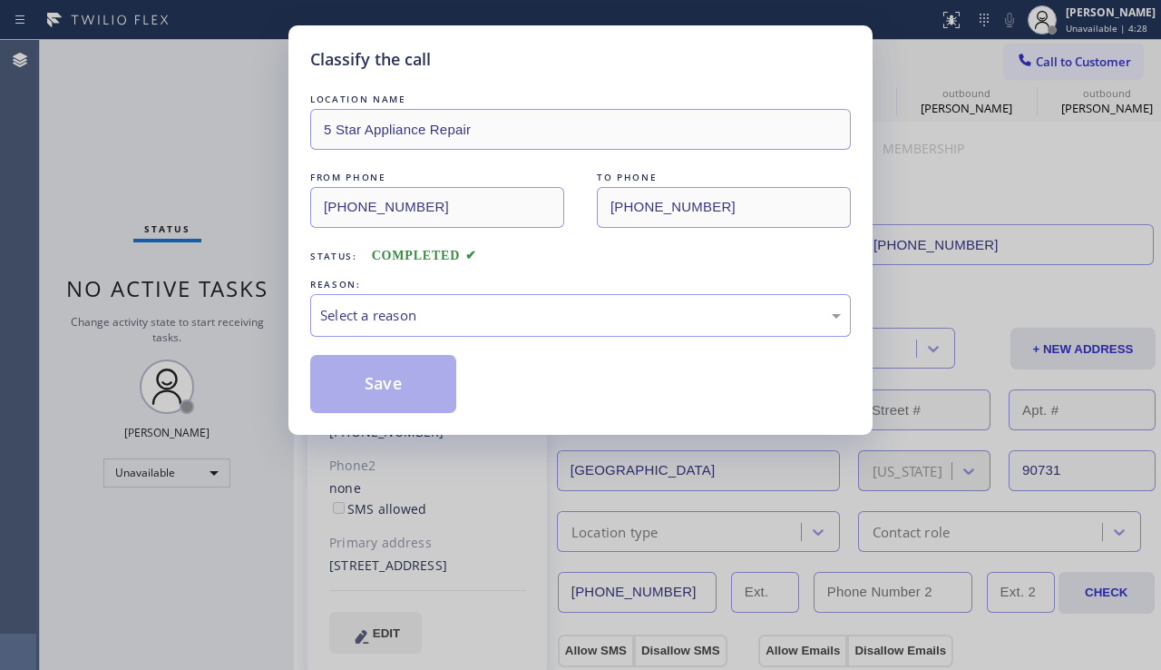
drag, startPoint x: 239, startPoint y: 296, endPoint x: 294, endPoint y: 309, distance: 56.8
click at [239, 297] on div "Classify the call LOCATION NAME 5 Star Appliance Repair FROM PHONE [PHONE_NUMBE…" at bounding box center [580, 335] width 1161 height 670
click at [342, 311] on div "Select a reason" at bounding box center [580, 315] width 521 height 21
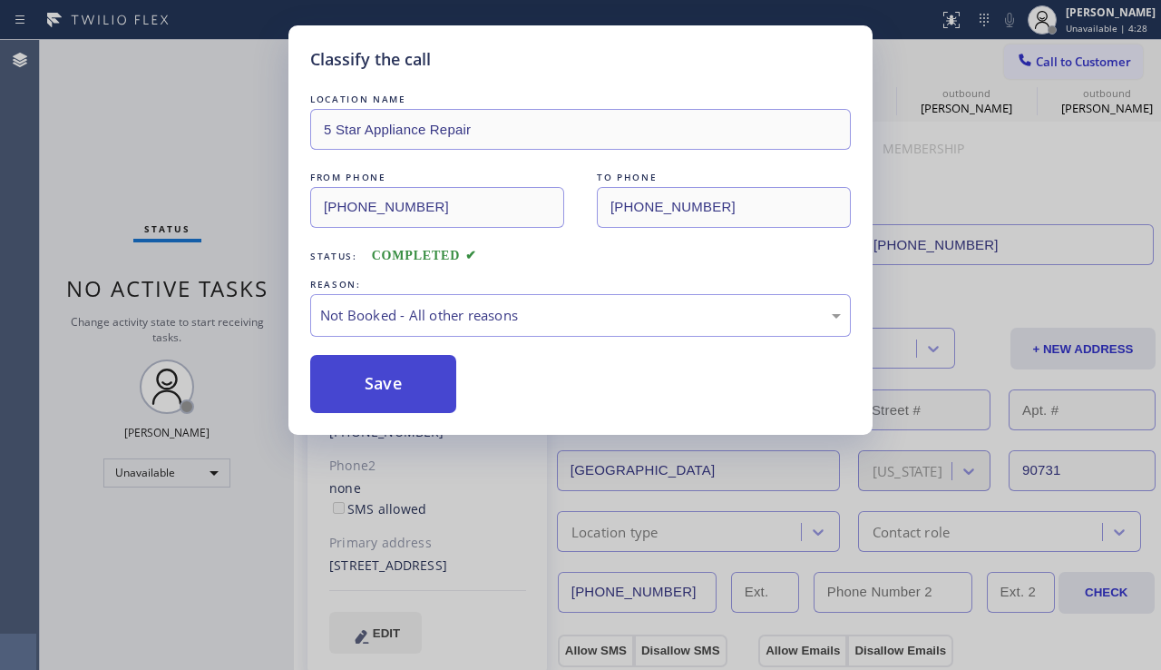
click at [379, 392] on button "Save" at bounding box center [383, 384] width 146 height 58
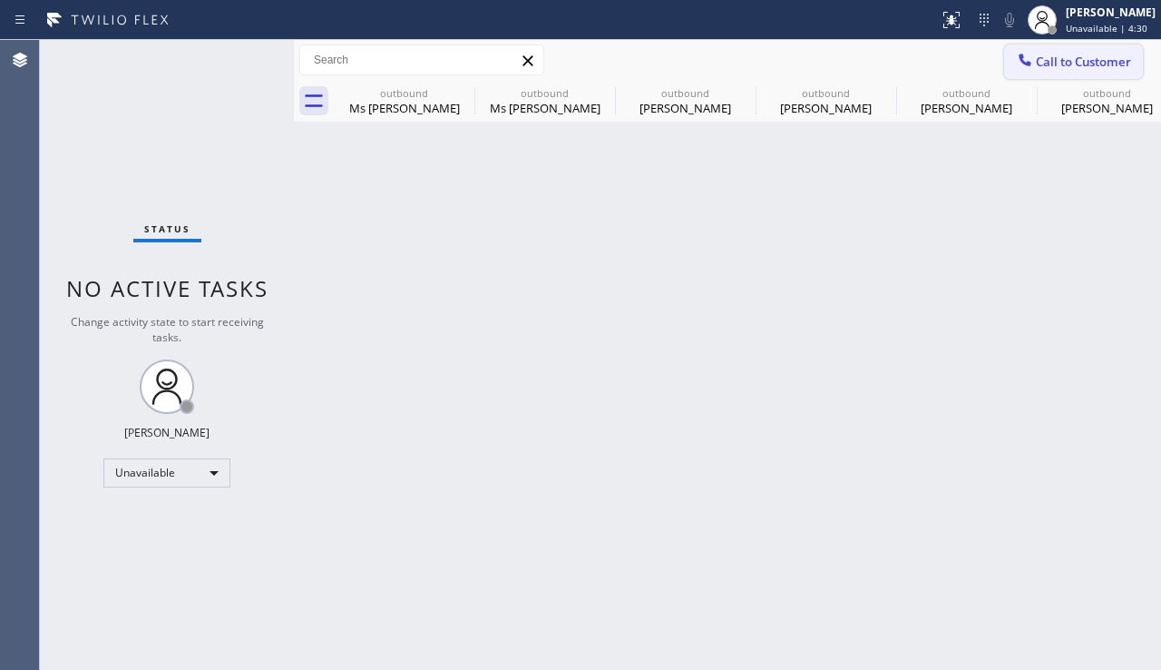
click at [1065, 58] on span "Call to Customer" at bounding box center [1083, 62] width 95 height 16
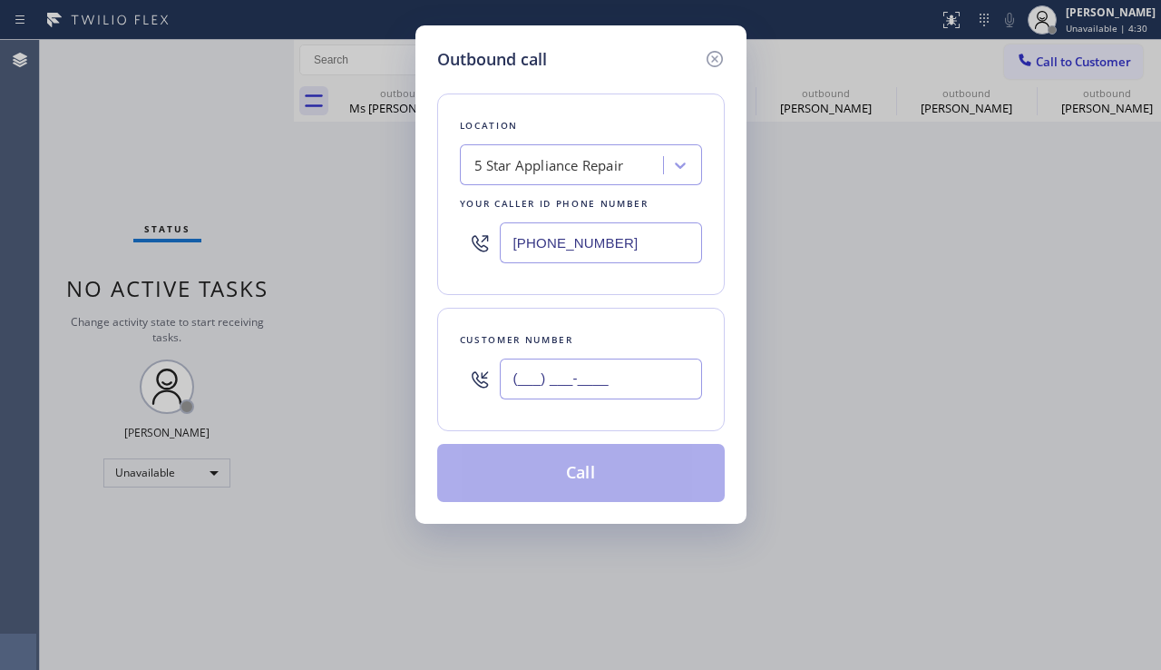
click at [610, 394] on input "(___) ___-____" at bounding box center [601, 378] width 202 height 41
paste input "714) 363-7566"
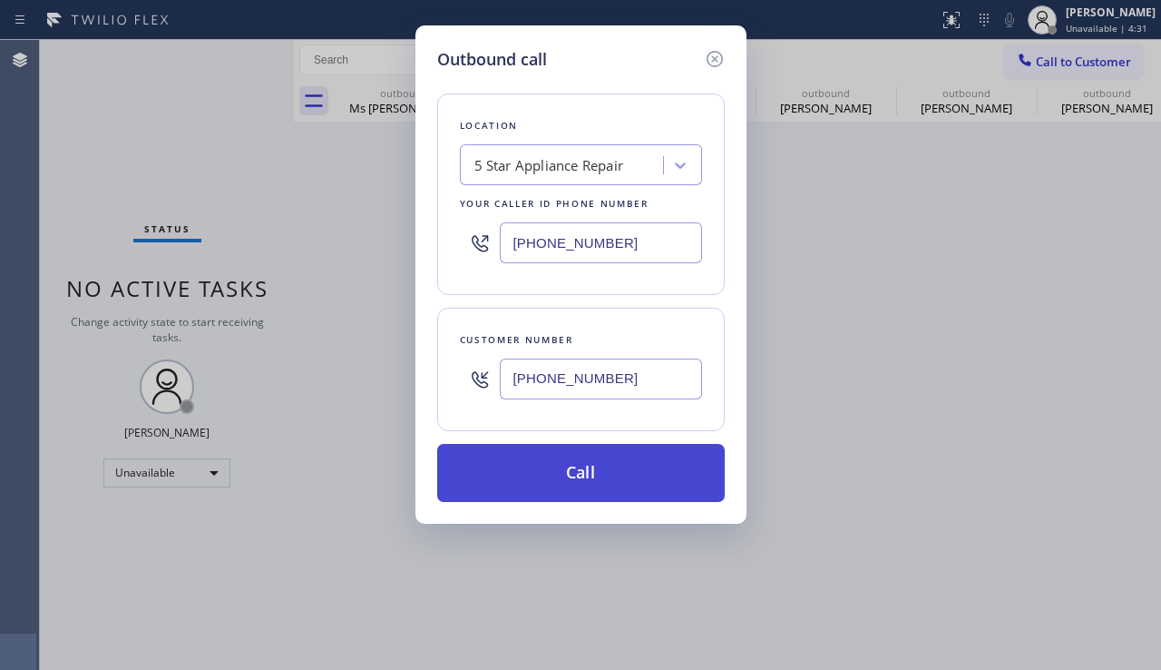
type input "[PHONE_NUMBER]"
click at [562, 478] on button "Call" at bounding box center [581, 473] width 288 height 58
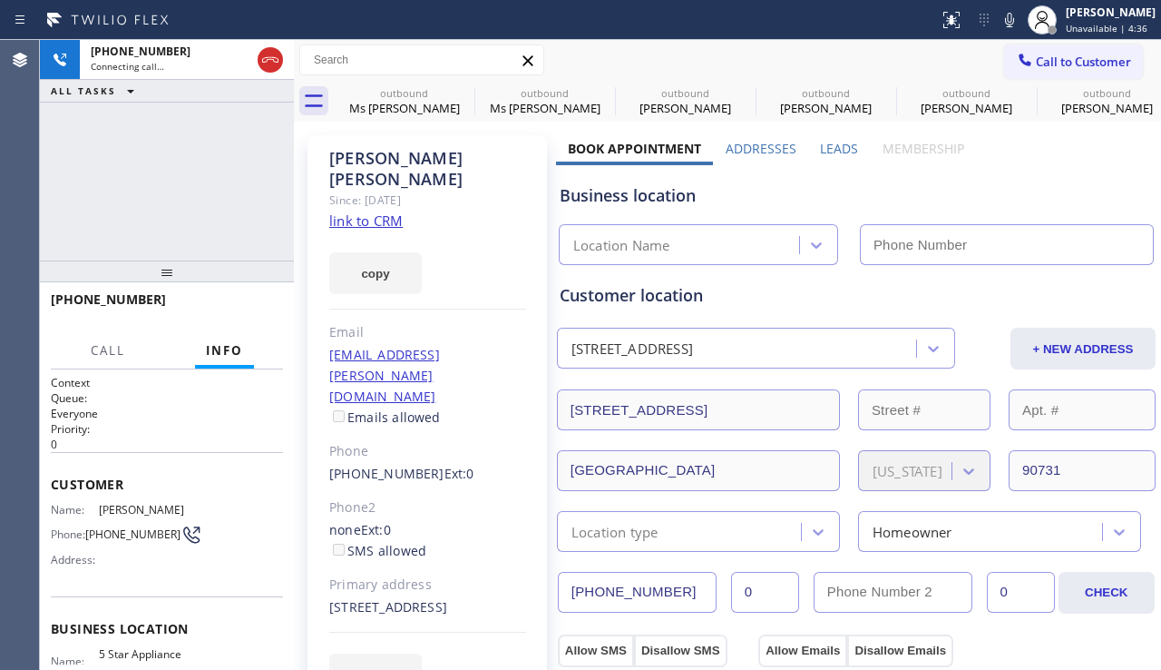
type input "[PHONE_NUMBER]"
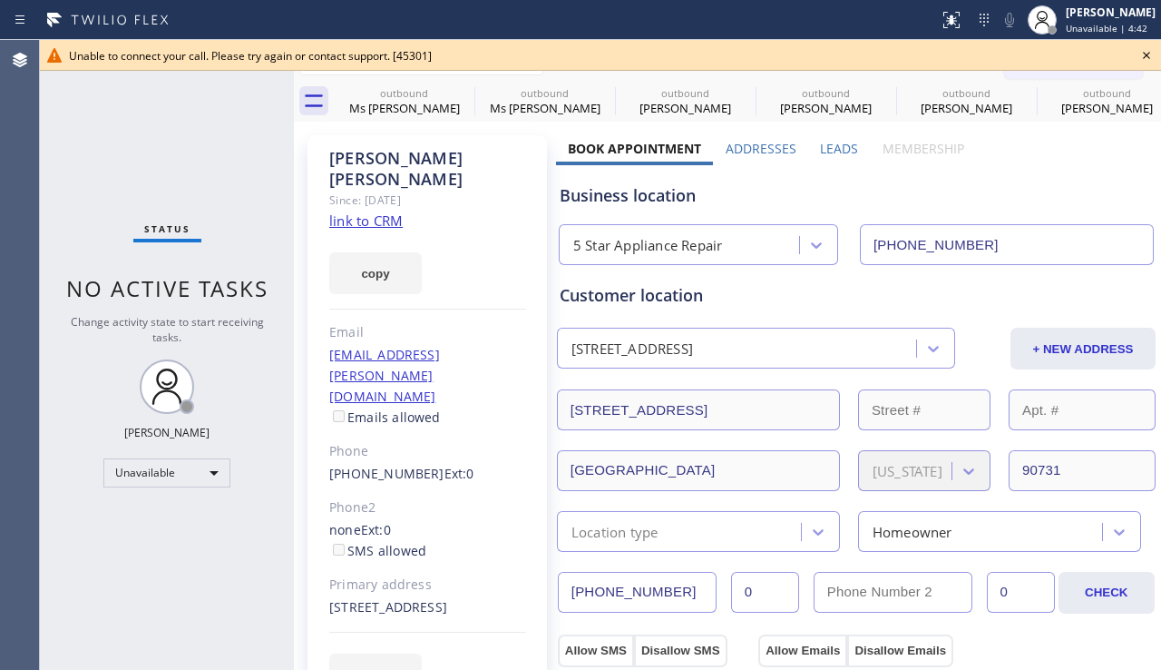
click at [1153, 54] on icon at bounding box center [1147, 55] width 22 height 22
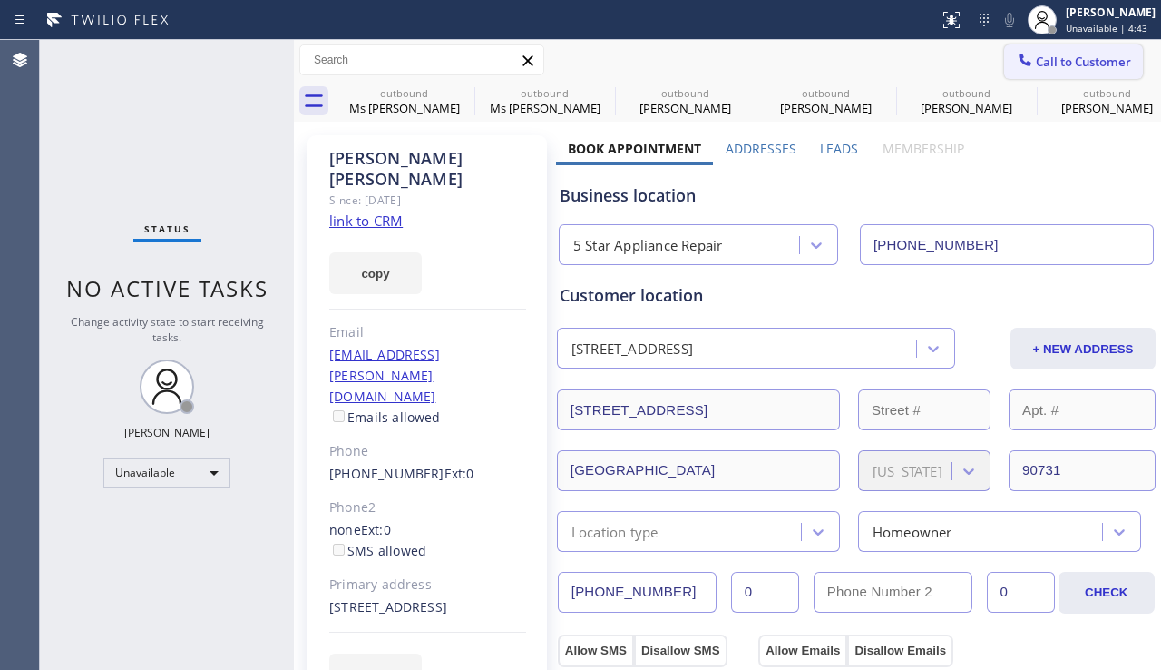
click at [1113, 73] on button "Call to Customer" at bounding box center [1073, 61] width 139 height 34
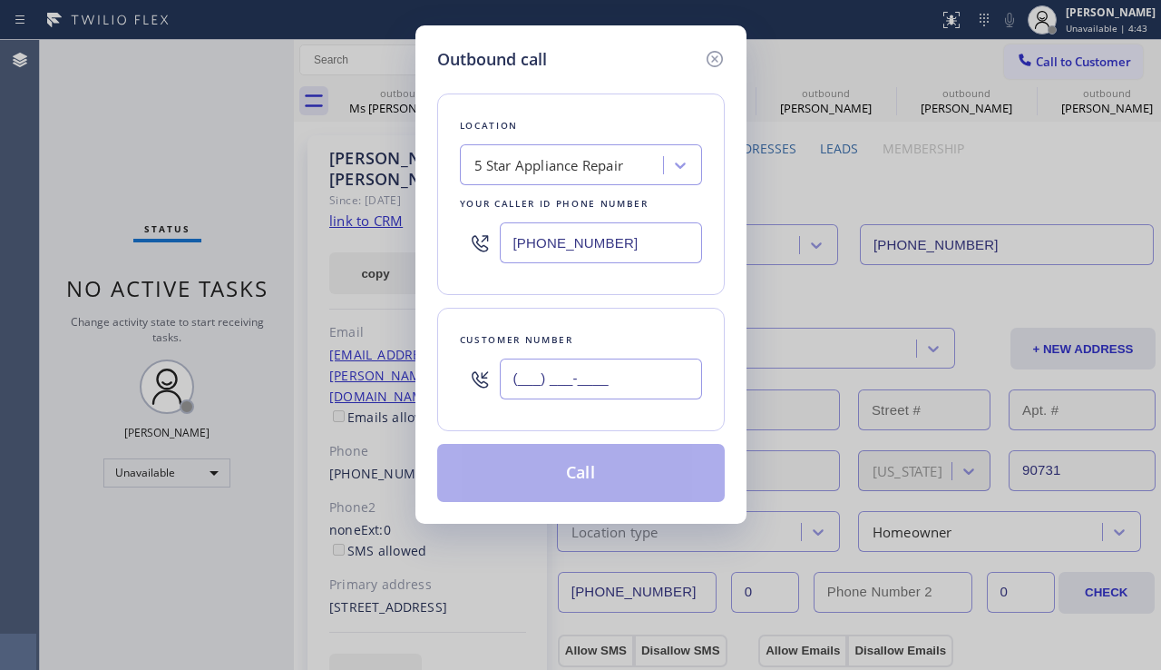
click at [654, 362] on input "(___) ___-____" at bounding box center [601, 378] width 202 height 41
paste input "310) 663-3807"
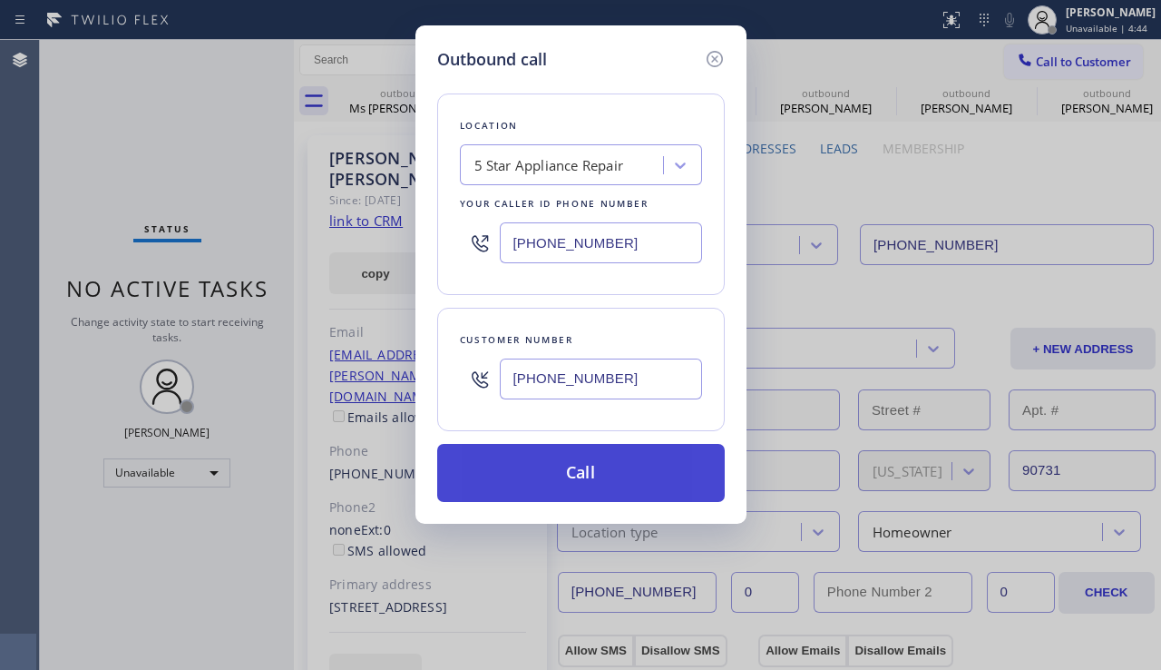
type input "[PHONE_NUMBER]"
click at [577, 468] on button "Call" at bounding box center [581, 473] width 288 height 58
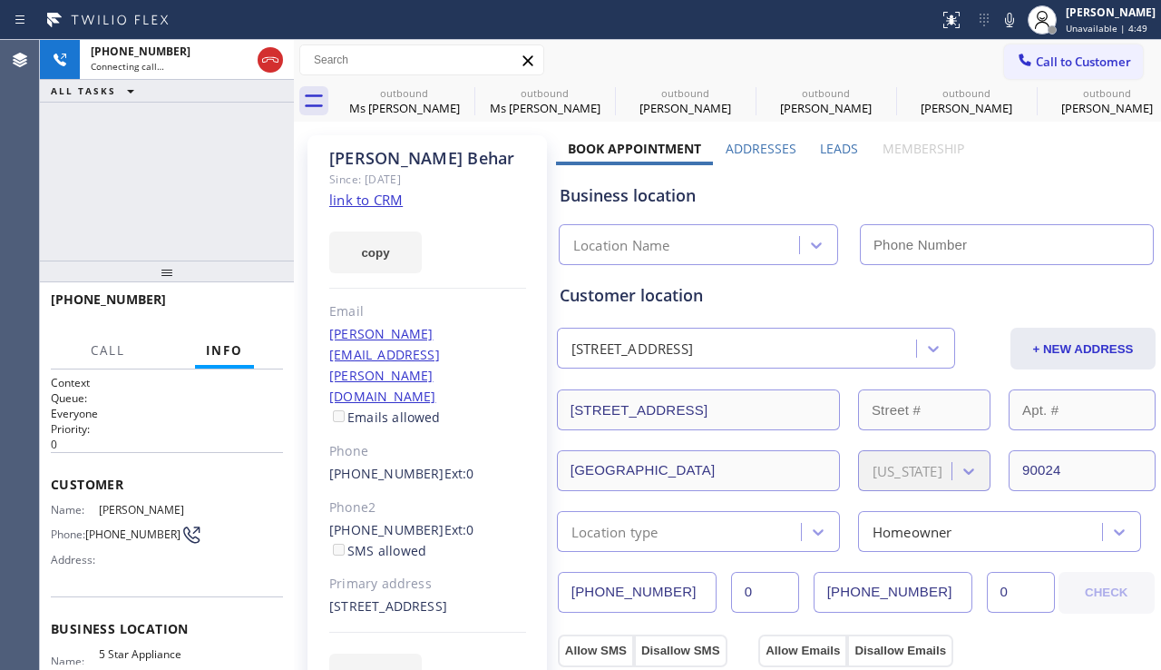
type input "[PHONE_NUMBER]"
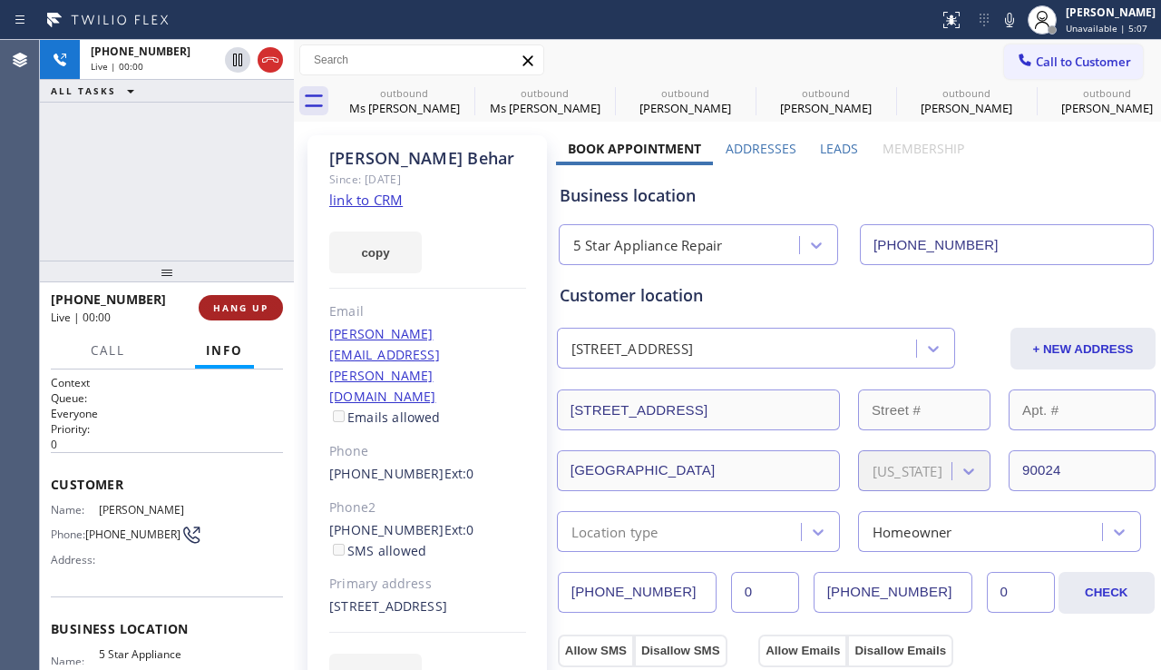
click at [238, 309] on span "HANG UP" at bounding box center [240, 307] width 55 height 13
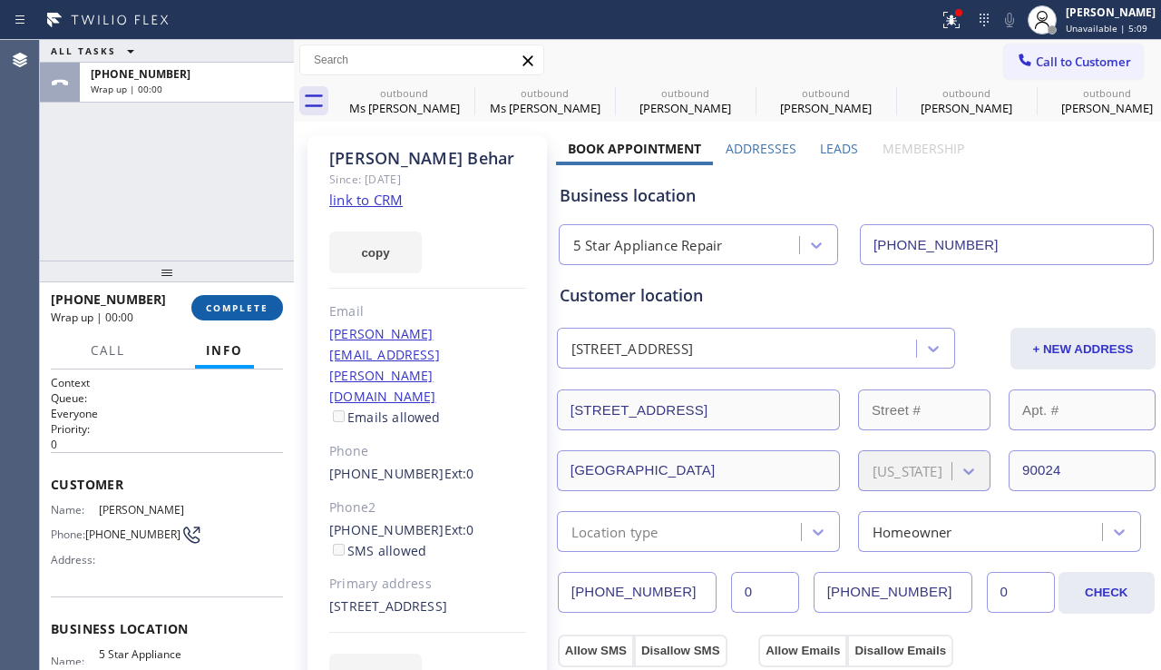
click at [261, 310] on span "COMPLETE" at bounding box center [237, 307] width 63 height 13
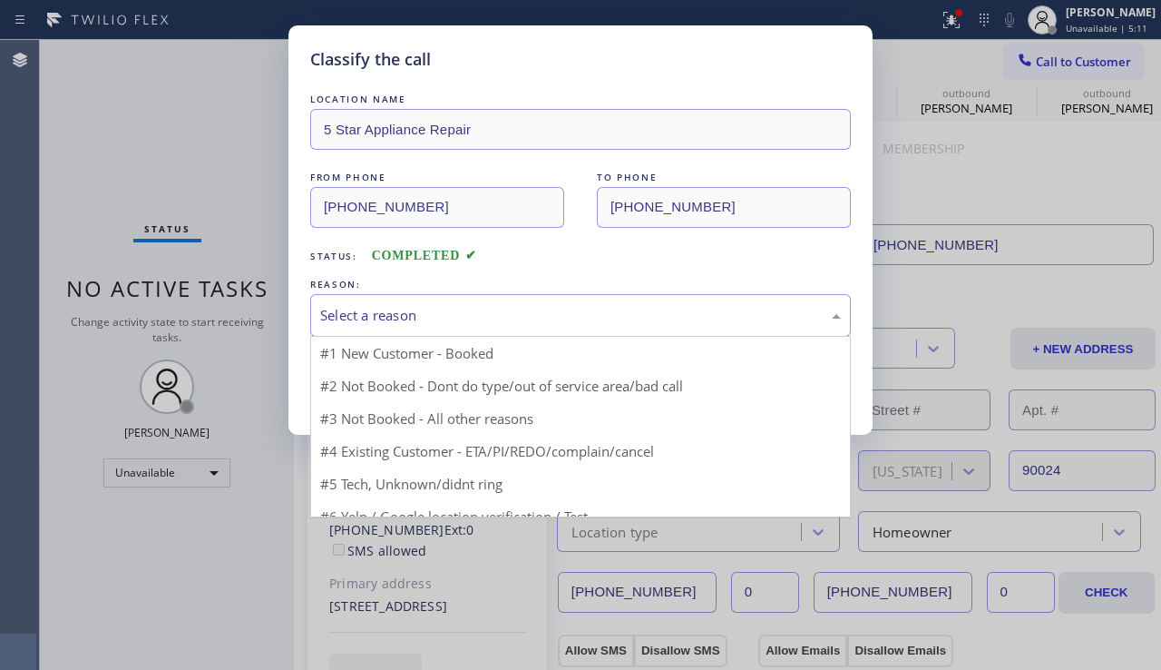
click at [451, 330] on div "Select a reason" at bounding box center [580, 315] width 541 height 43
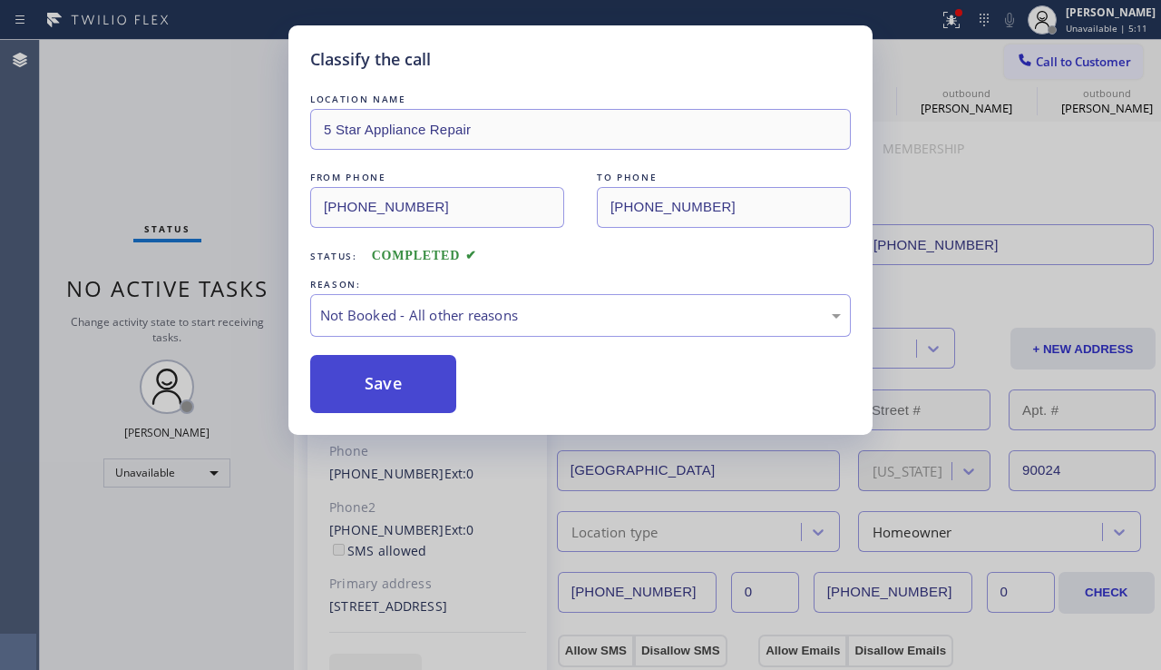
click at [403, 382] on button "Save" at bounding box center [383, 384] width 146 height 58
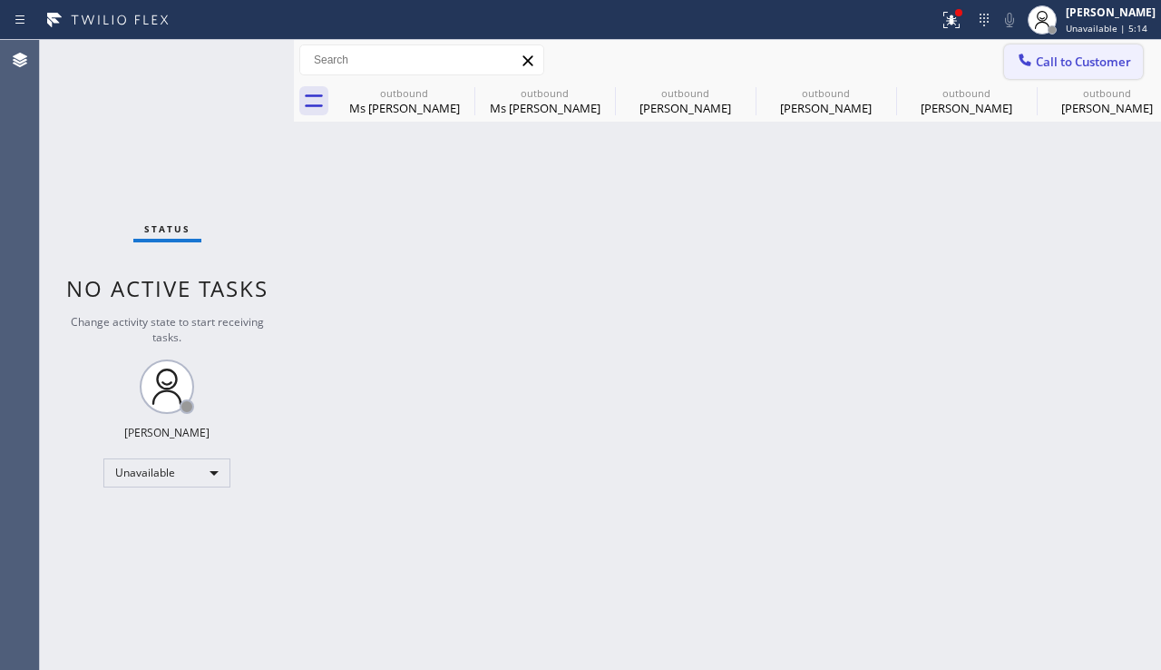
click at [1070, 55] on span "Call to Customer" at bounding box center [1083, 62] width 95 height 16
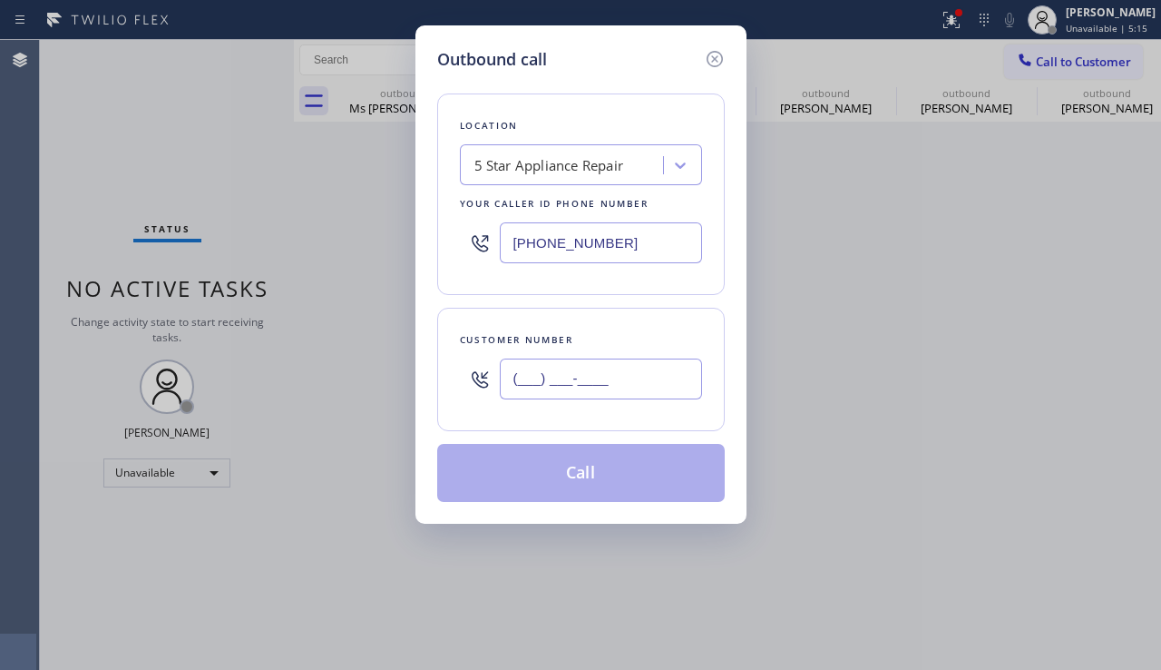
click at [676, 380] on input "(___) ___-____" at bounding box center [601, 378] width 202 height 41
paste input "646) 942-6610"
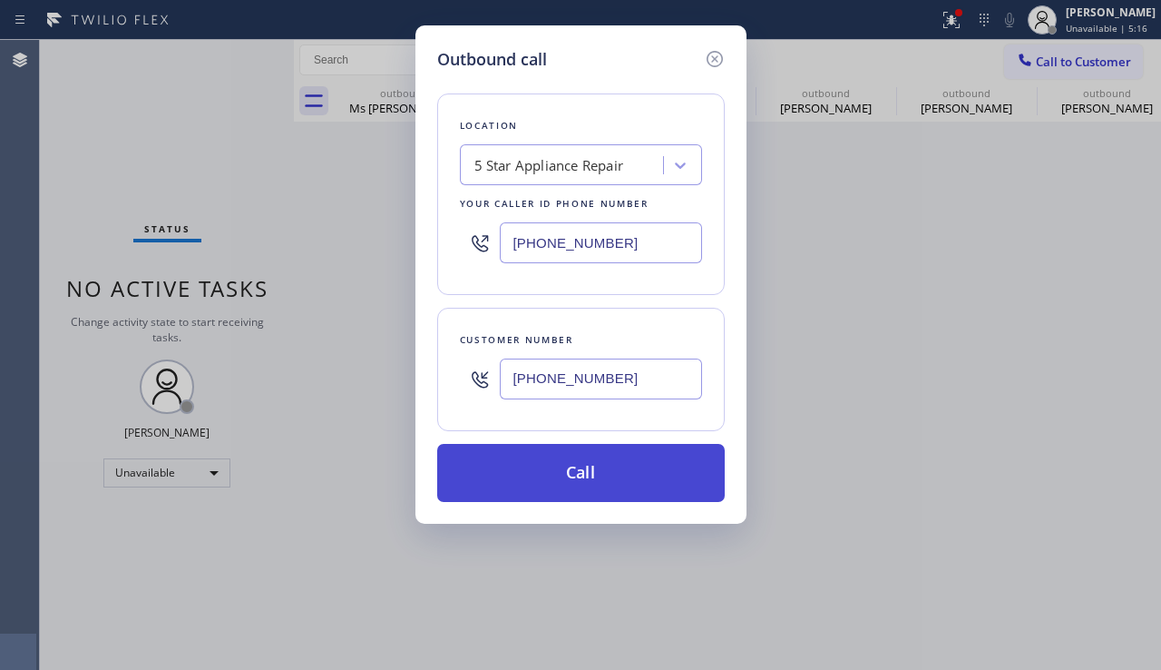
type input "[PHONE_NUMBER]"
click at [599, 466] on button "Call" at bounding box center [581, 473] width 288 height 58
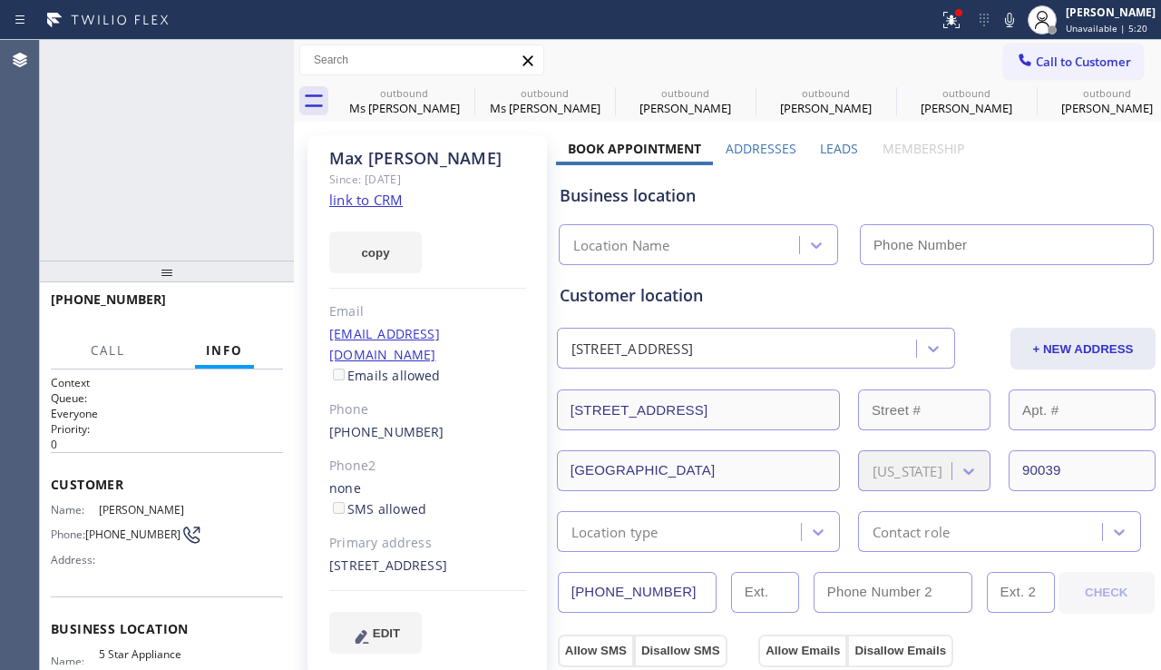
type input "[PHONE_NUMBER]"
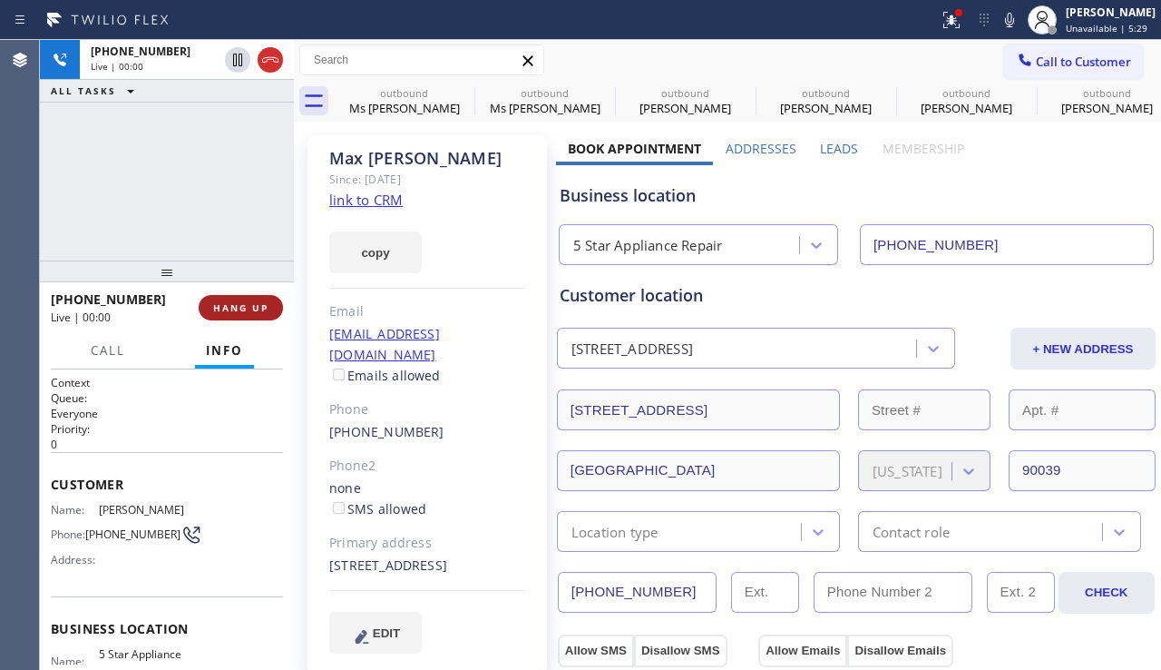
click at [227, 297] on button "HANG UP" at bounding box center [241, 307] width 84 height 25
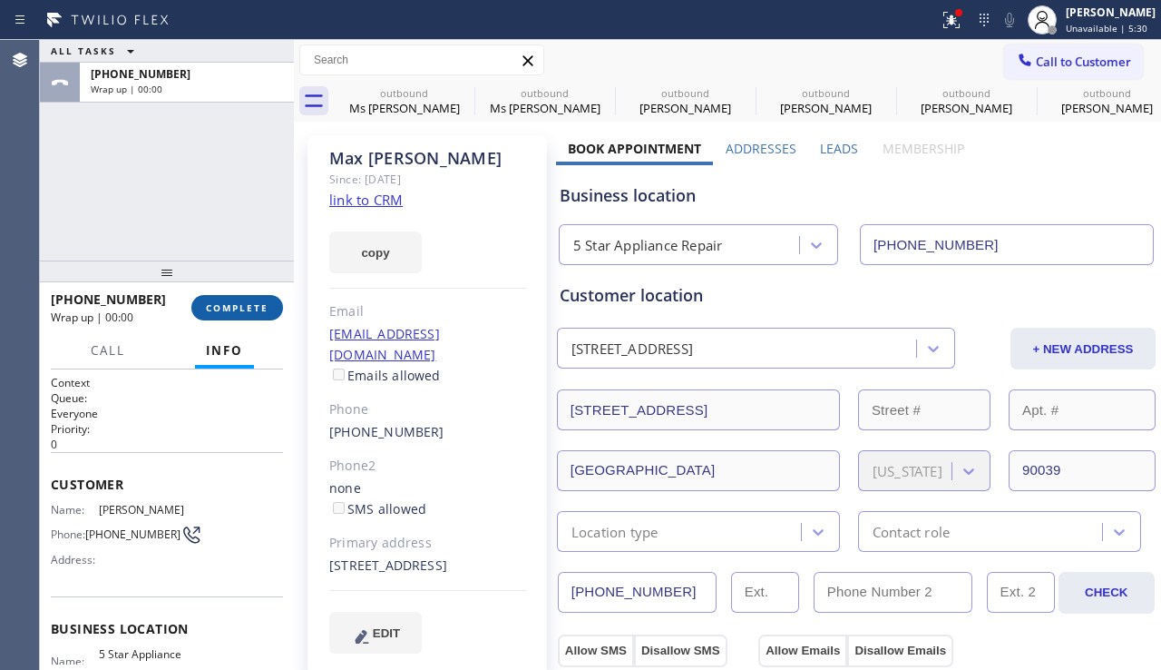
click at [227, 297] on button "COMPLETE" at bounding box center [237, 307] width 92 height 25
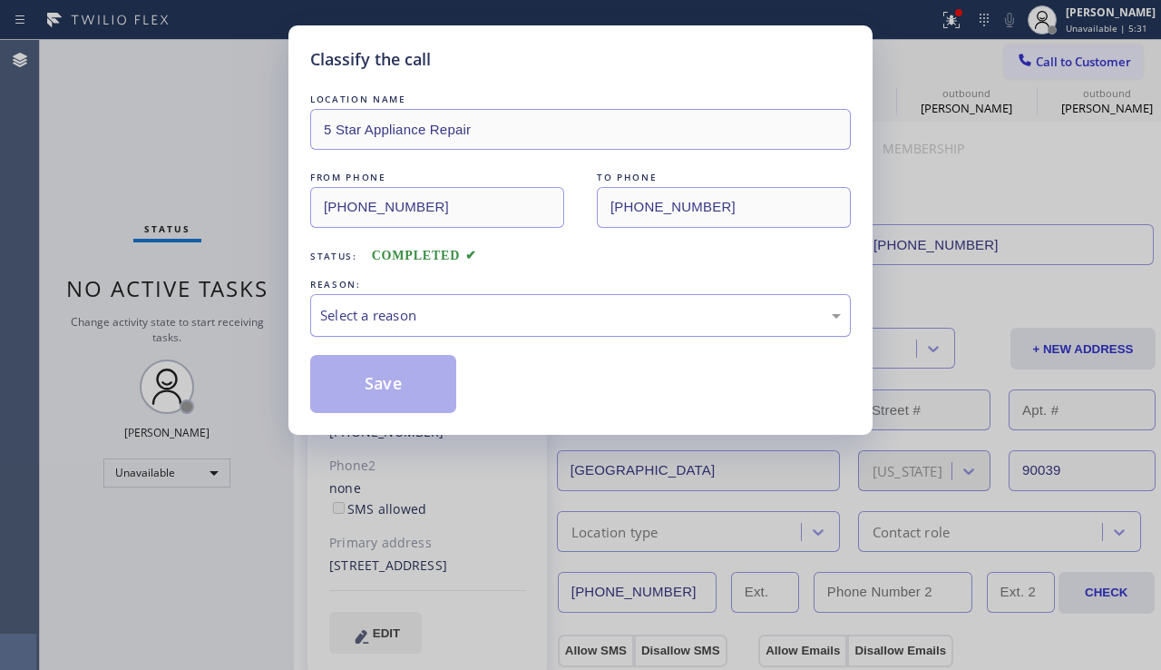
click at [410, 294] on div "Select a reason" at bounding box center [580, 315] width 541 height 43
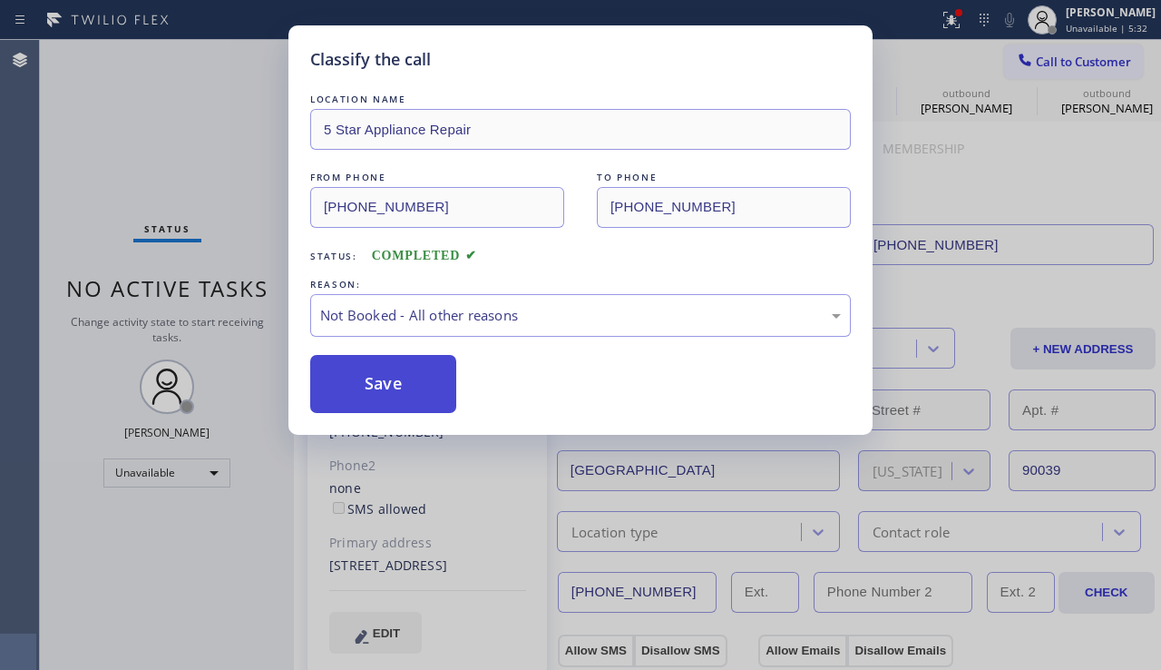
click at [360, 386] on button "Save" at bounding box center [383, 384] width 146 height 58
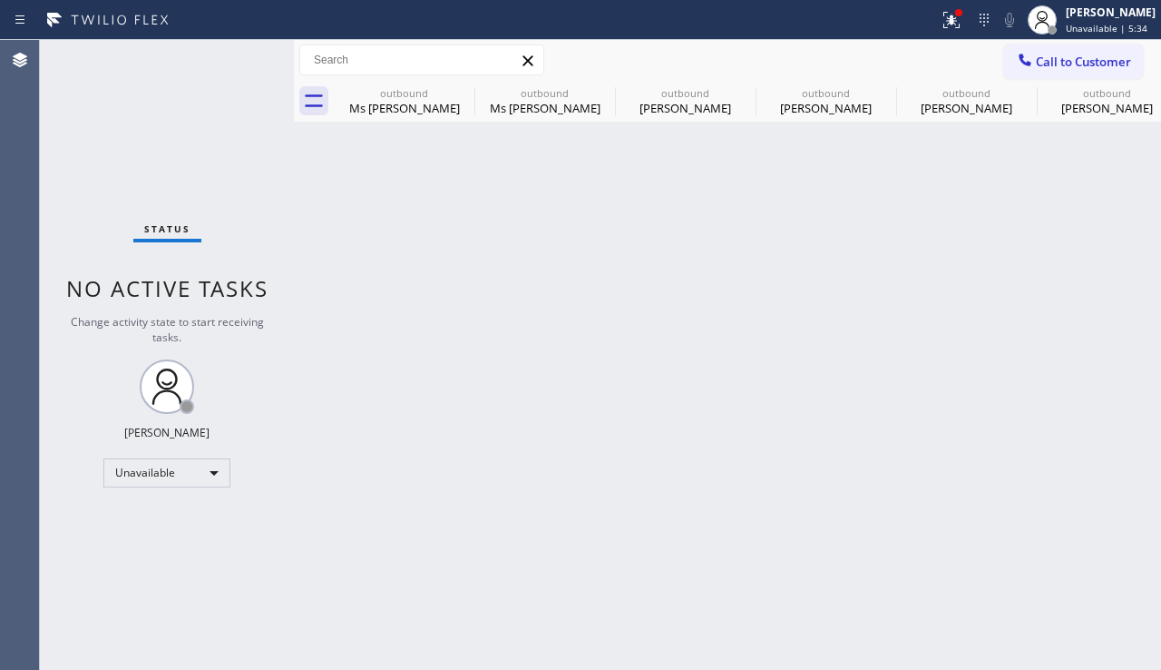
click at [1040, 64] on span "Call to Customer" at bounding box center [1083, 62] width 95 height 16
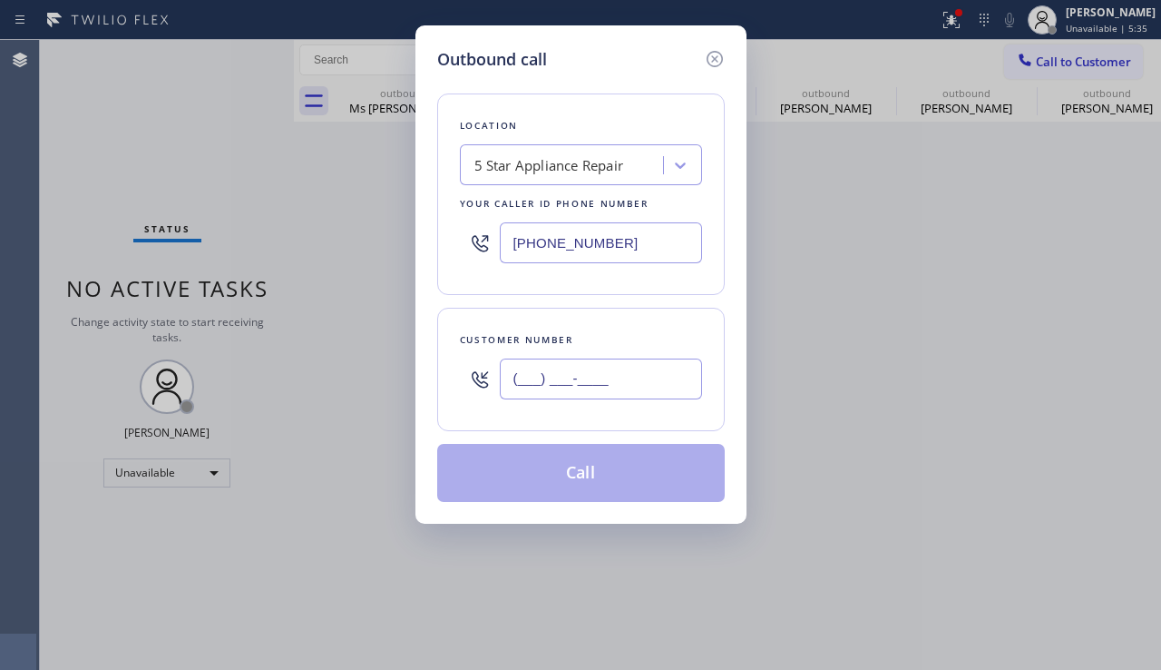
click at [559, 395] on input "(___) ___-____" at bounding box center [601, 378] width 202 height 41
paste input "917) 843-2837"
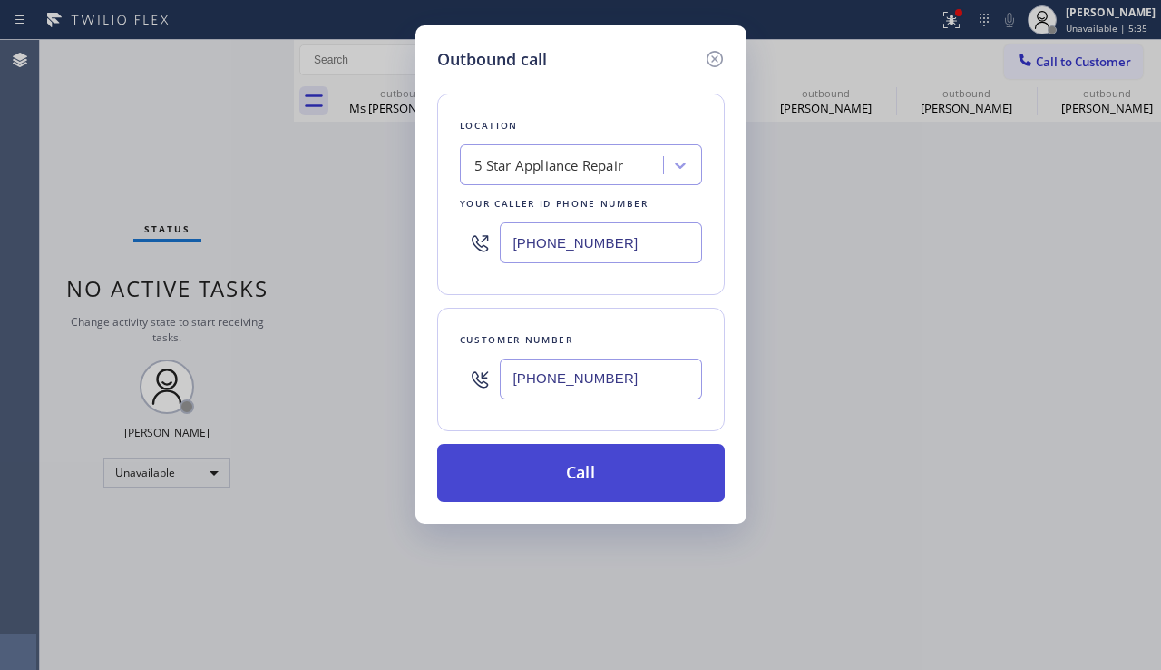
type input "[PHONE_NUMBER]"
click at [537, 468] on button "Call" at bounding box center [581, 473] width 288 height 58
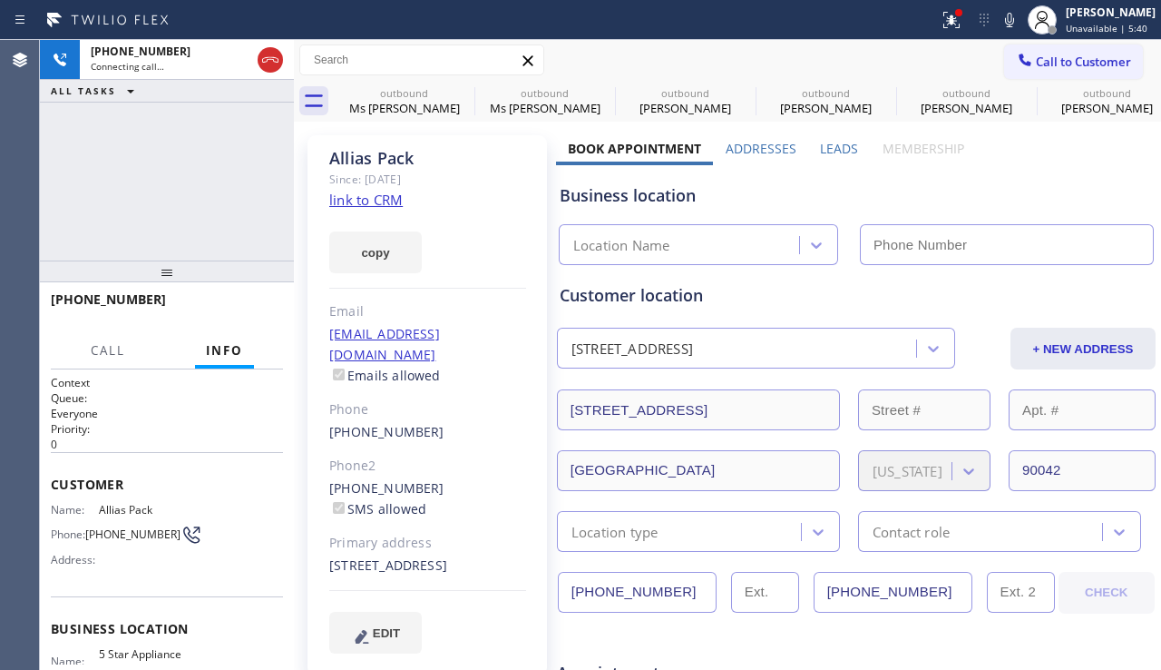
type input "[PHONE_NUMBER]"
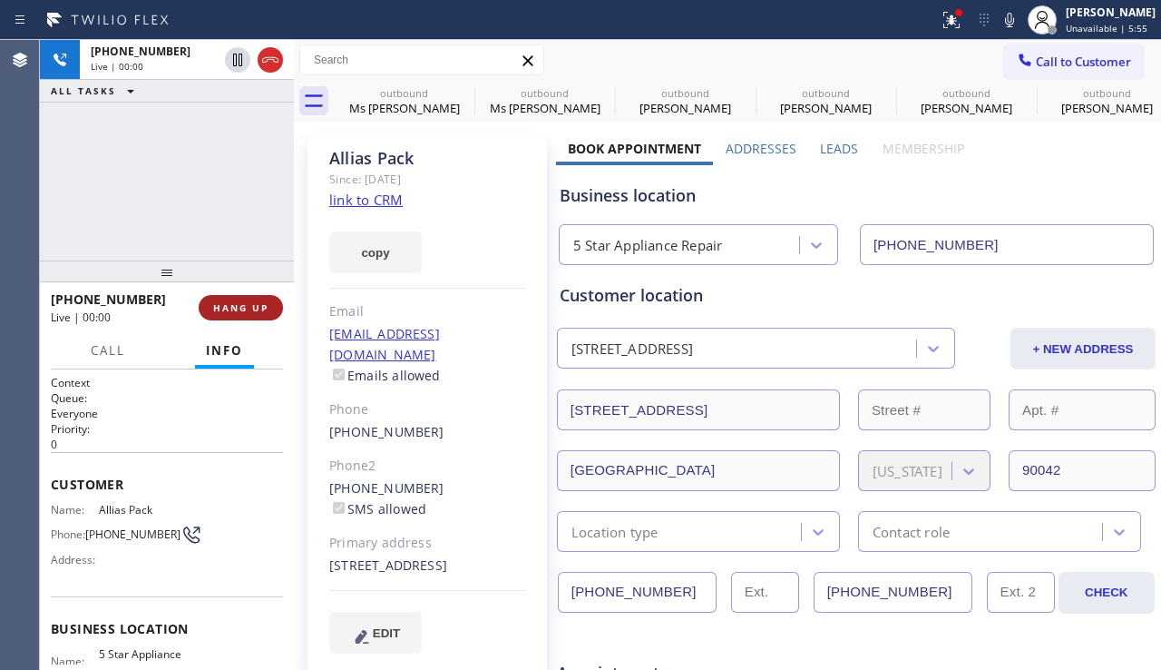
click at [246, 318] on button "HANG UP" at bounding box center [241, 307] width 84 height 25
click at [247, 316] on button "HANG UP" at bounding box center [241, 307] width 84 height 25
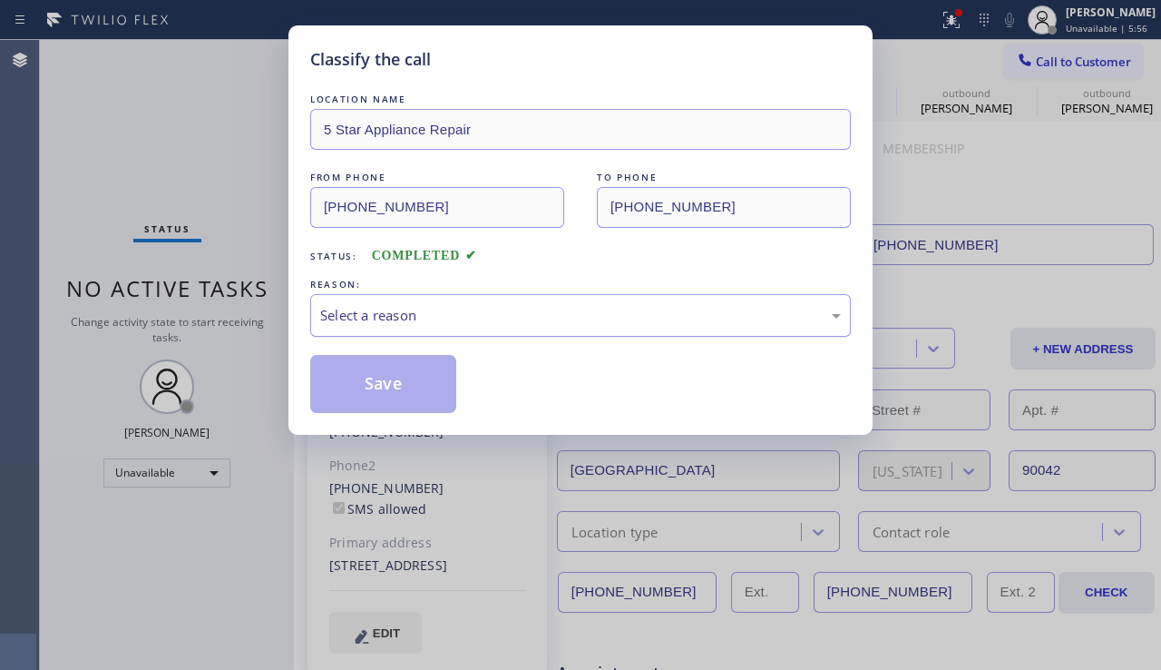
click at [426, 316] on div "Select a reason" at bounding box center [580, 315] width 521 height 21
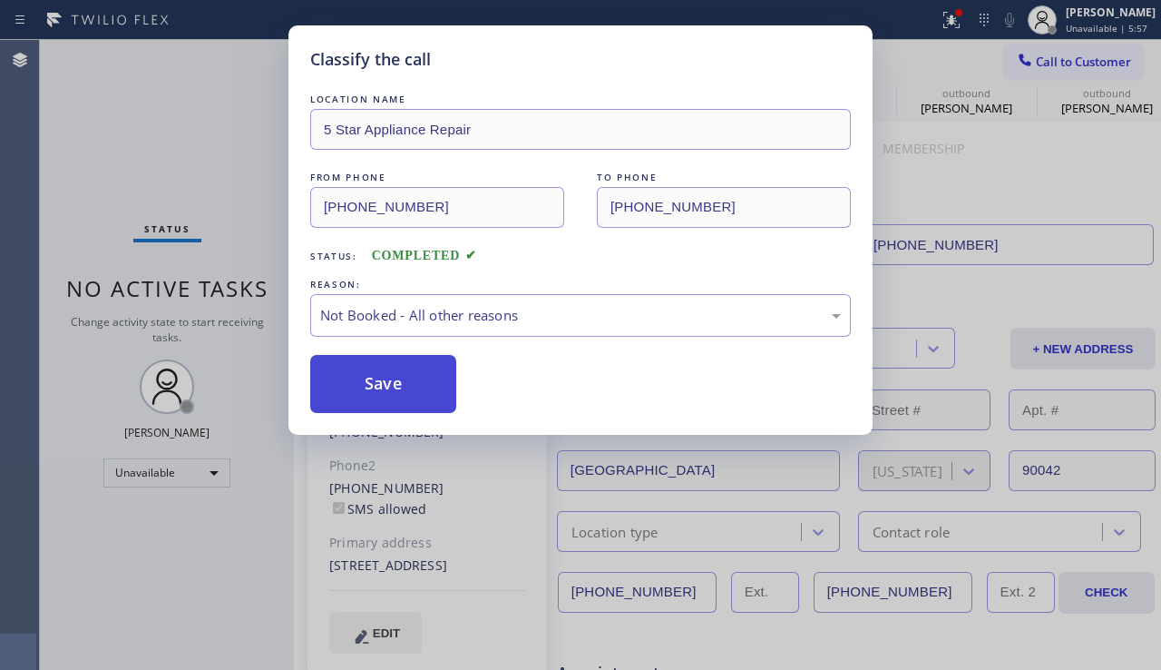
click at [372, 392] on button "Save" at bounding box center [383, 384] width 146 height 58
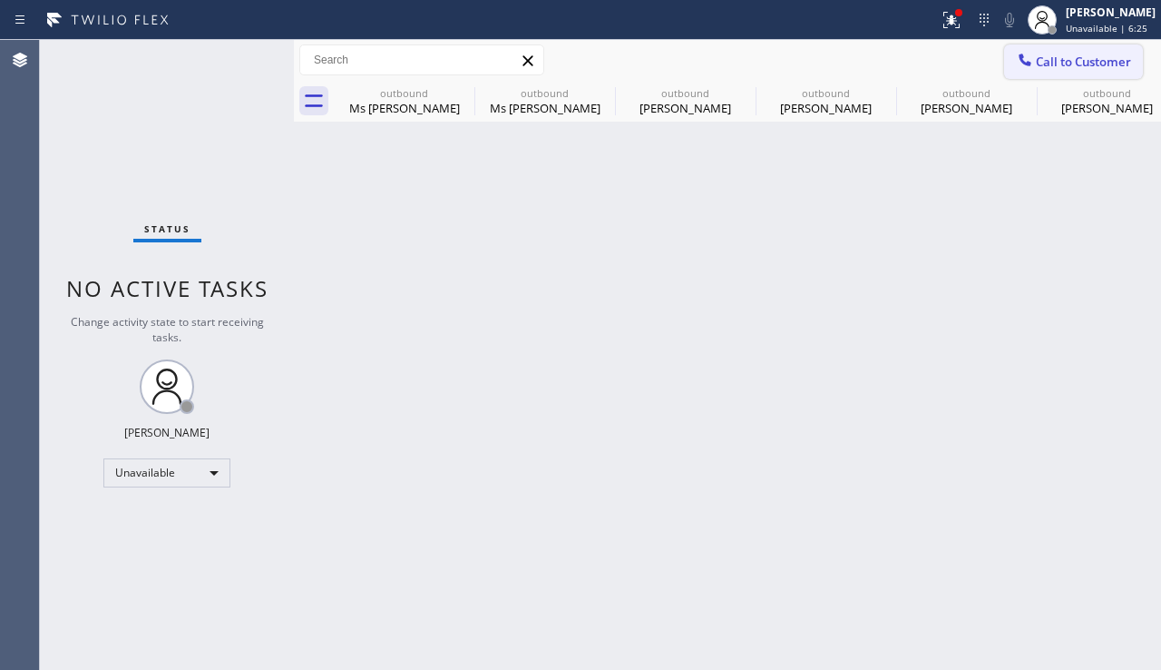
click at [1021, 70] on div at bounding box center [1025, 62] width 22 height 22
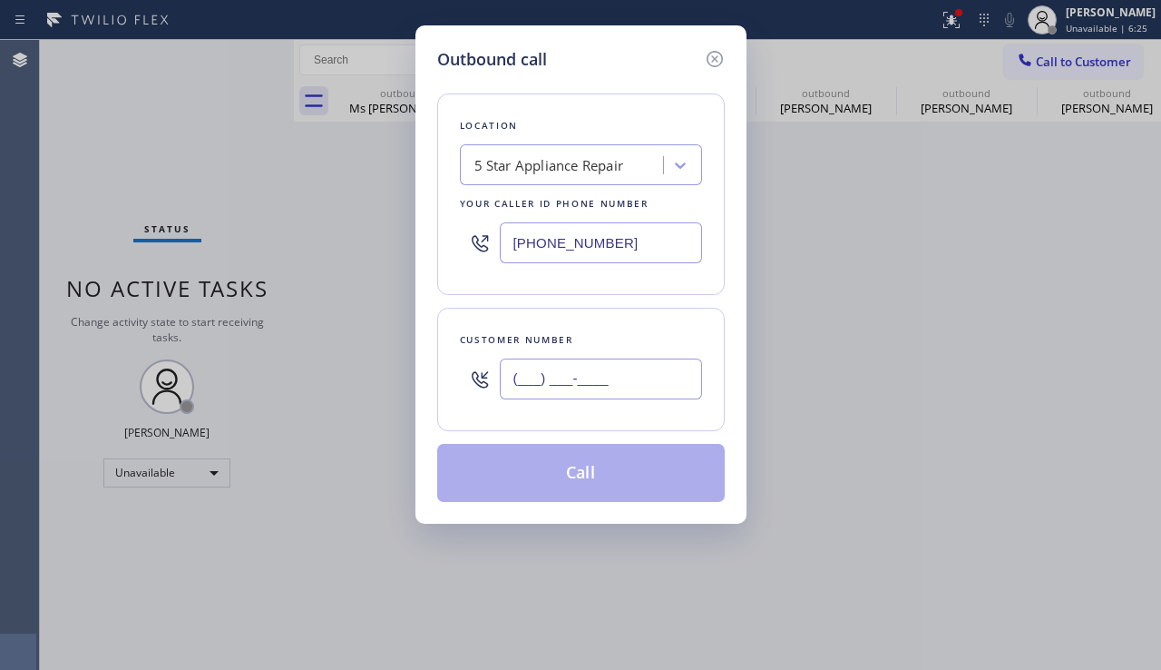
click at [621, 384] on input "(___) ___-____" at bounding box center [601, 378] width 202 height 41
paste input "323) 633-3365"
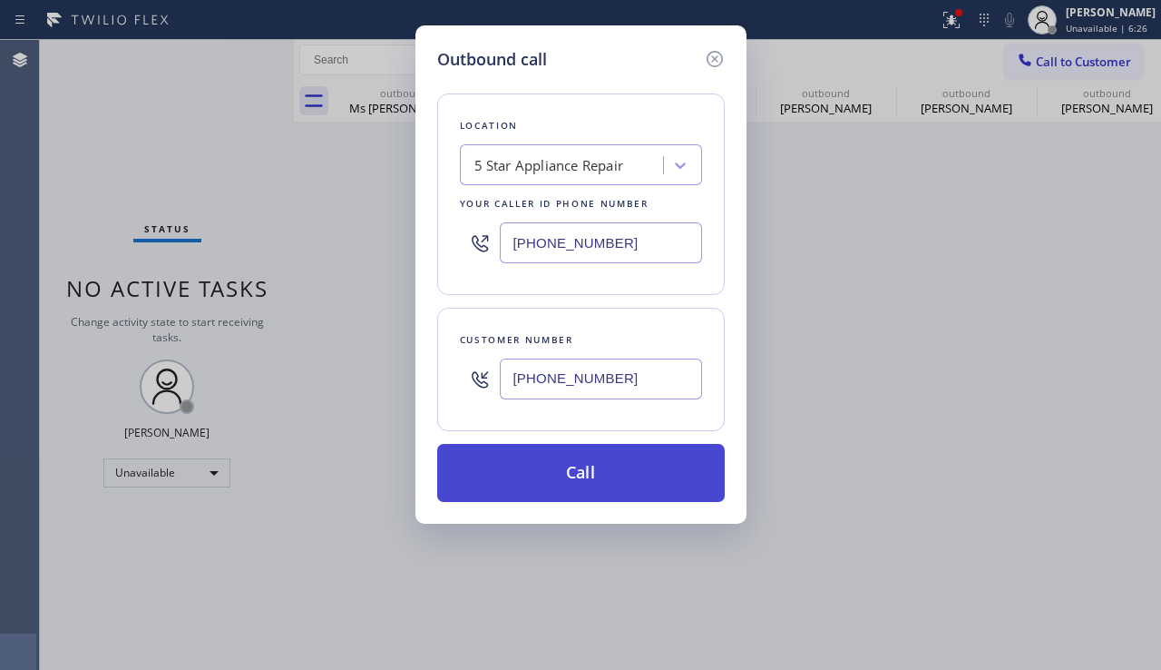
type input "[PHONE_NUMBER]"
click at [602, 480] on button "Call" at bounding box center [581, 473] width 288 height 58
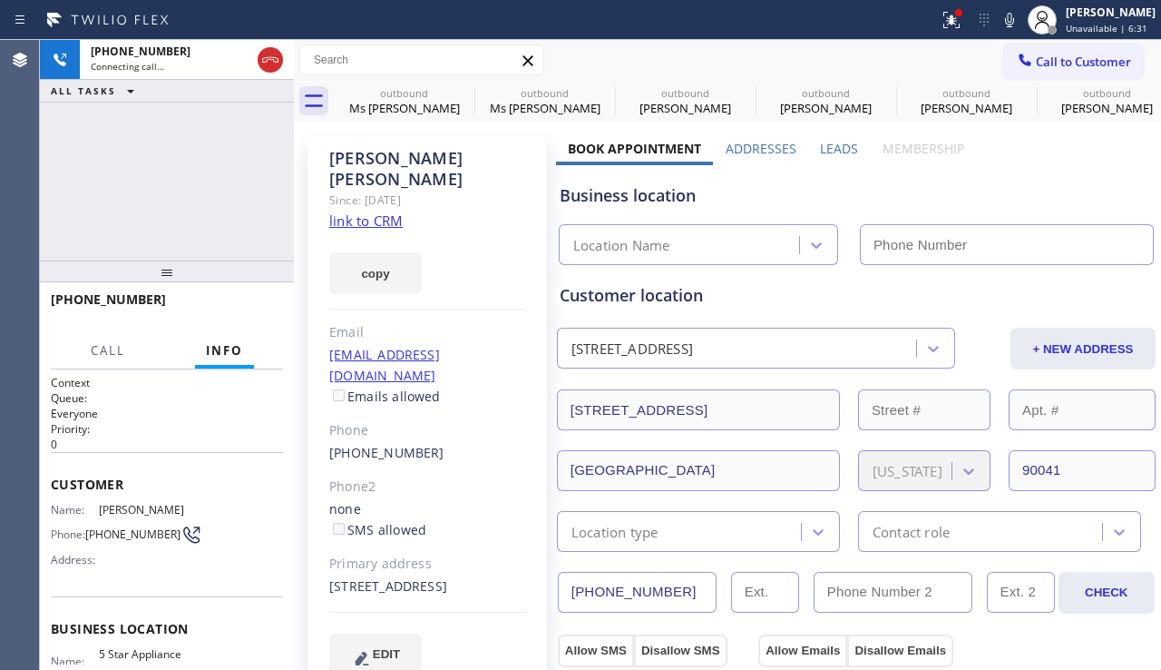
type input "[PHONE_NUMBER]"
click at [219, 309] on span "HANG UP" at bounding box center [240, 307] width 55 height 13
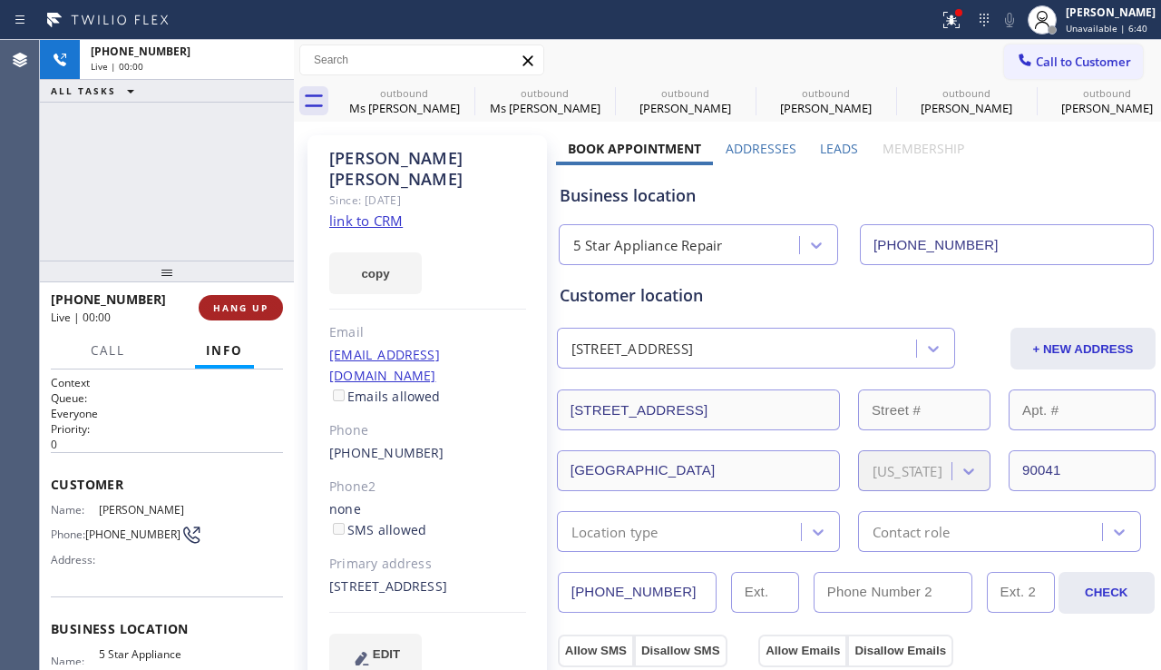
click at [220, 308] on span "HANG UP" at bounding box center [240, 307] width 55 height 13
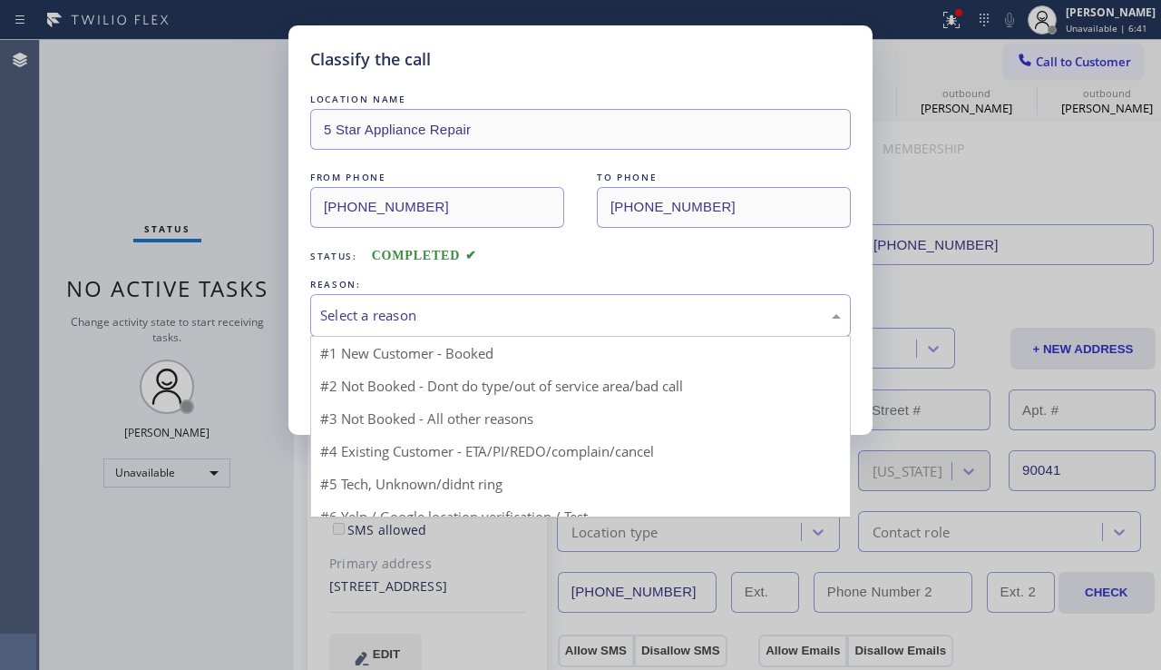
click at [461, 303] on div "Select a reason" at bounding box center [580, 315] width 541 height 43
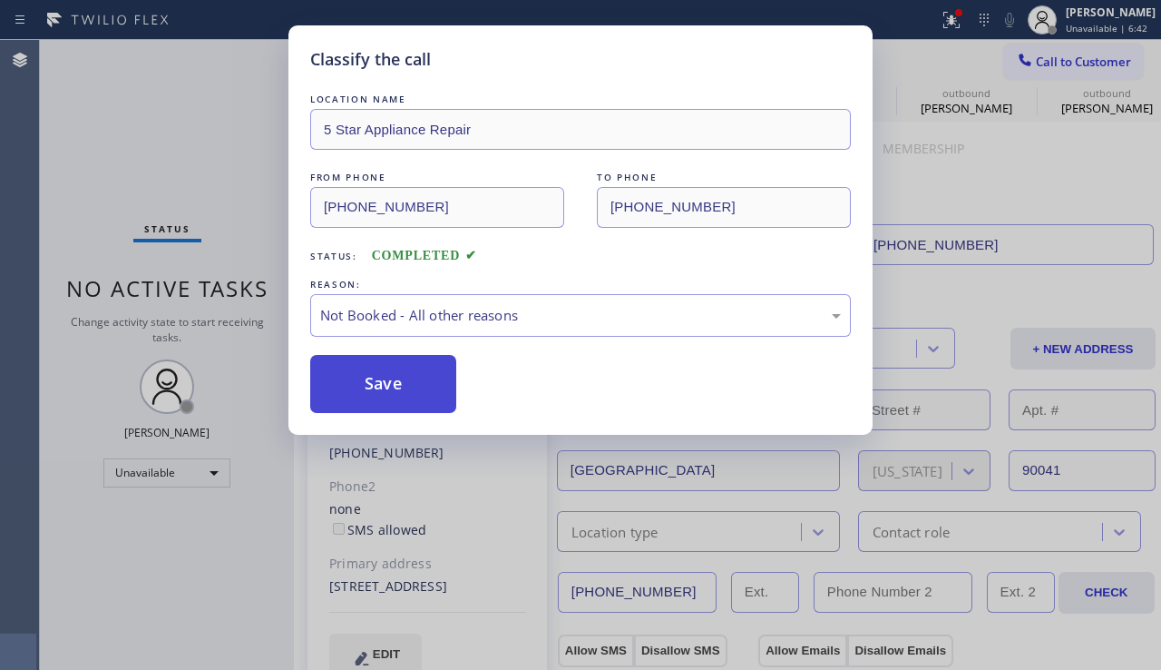
click at [405, 377] on button "Save" at bounding box center [383, 384] width 146 height 58
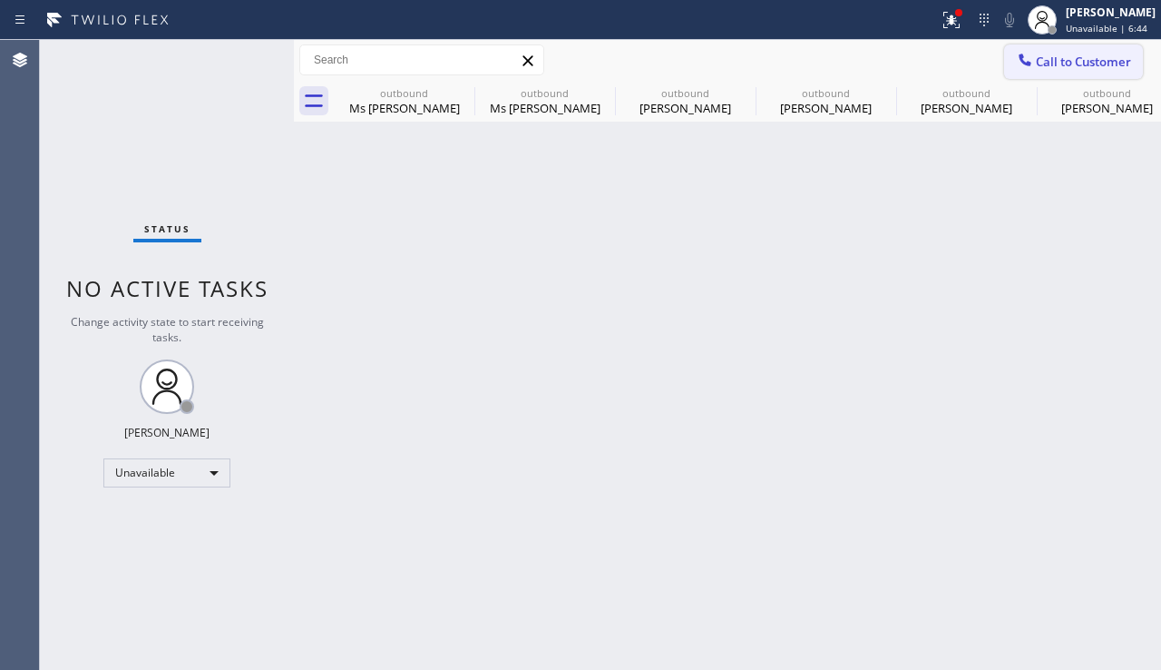
click at [1038, 62] on span "Call to Customer" at bounding box center [1083, 62] width 95 height 16
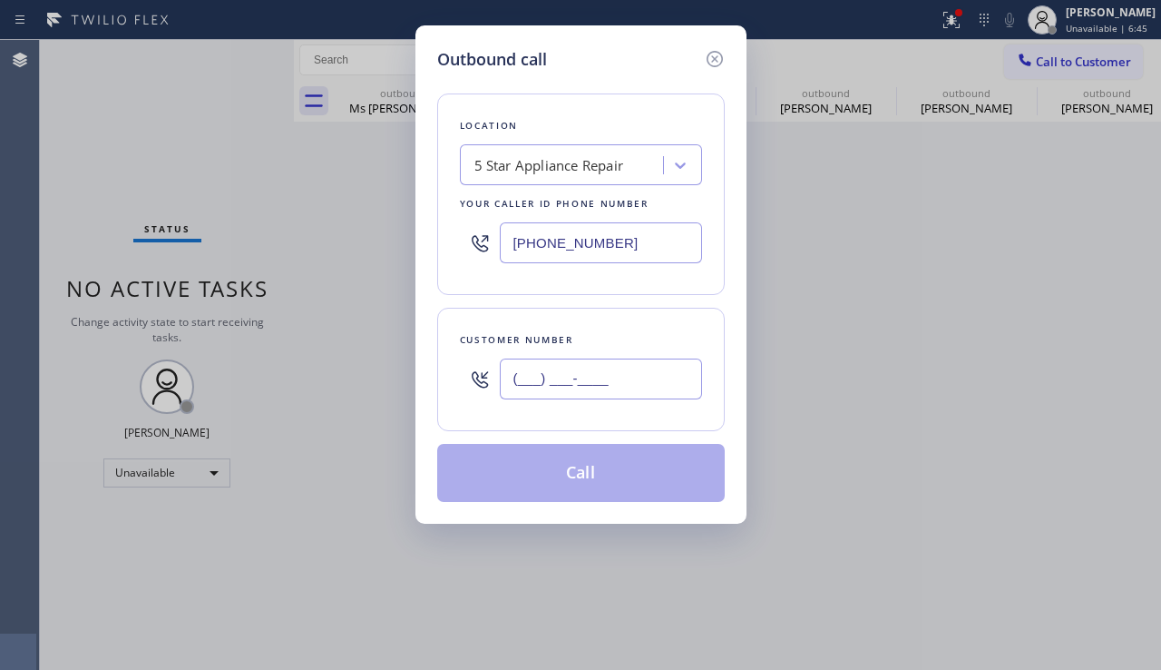
click at [622, 379] on input "(___) ___-____" at bounding box center [601, 378] width 202 height 41
paste input "818) 317-7928"
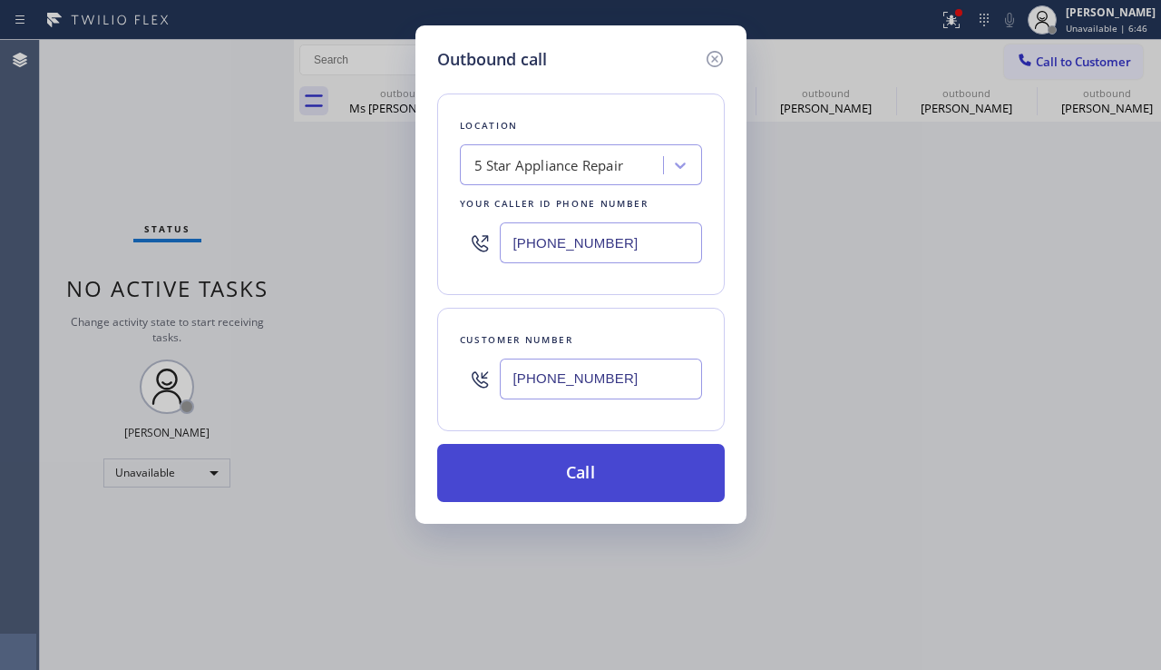
type input "[PHONE_NUMBER]"
click at [609, 489] on button "Call" at bounding box center [581, 473] width 288 height 58
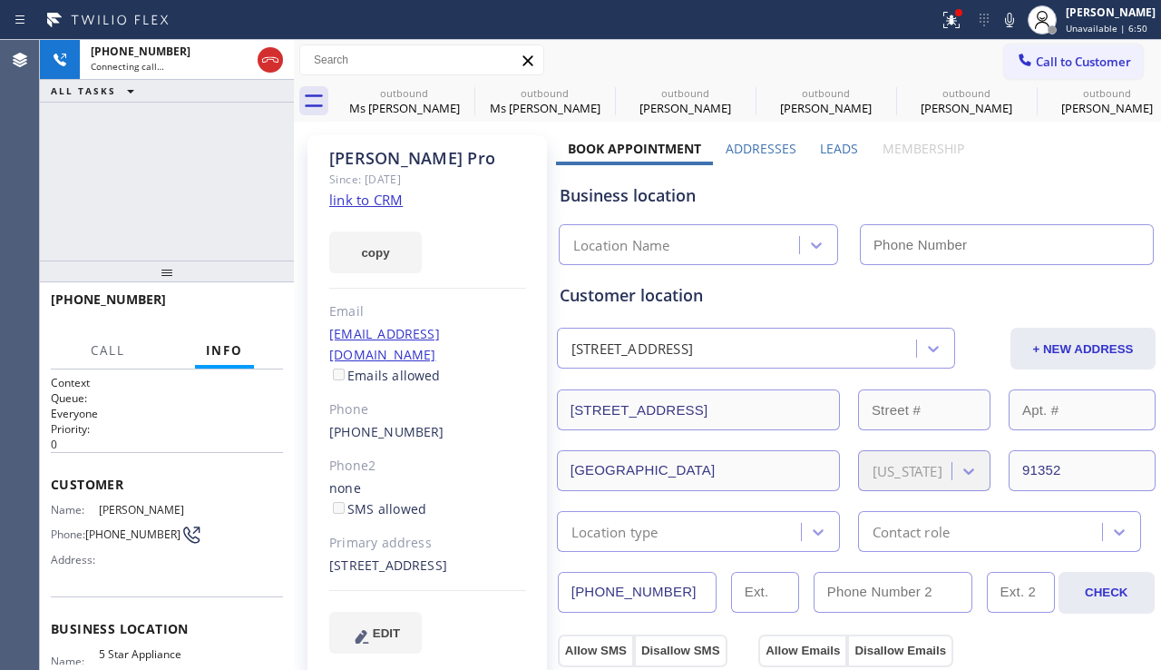
type input "[PHONE_NUMBER]"
click at [260, 306] on span "HANG UP" at bounding box center [240, 307] width 55 height 13
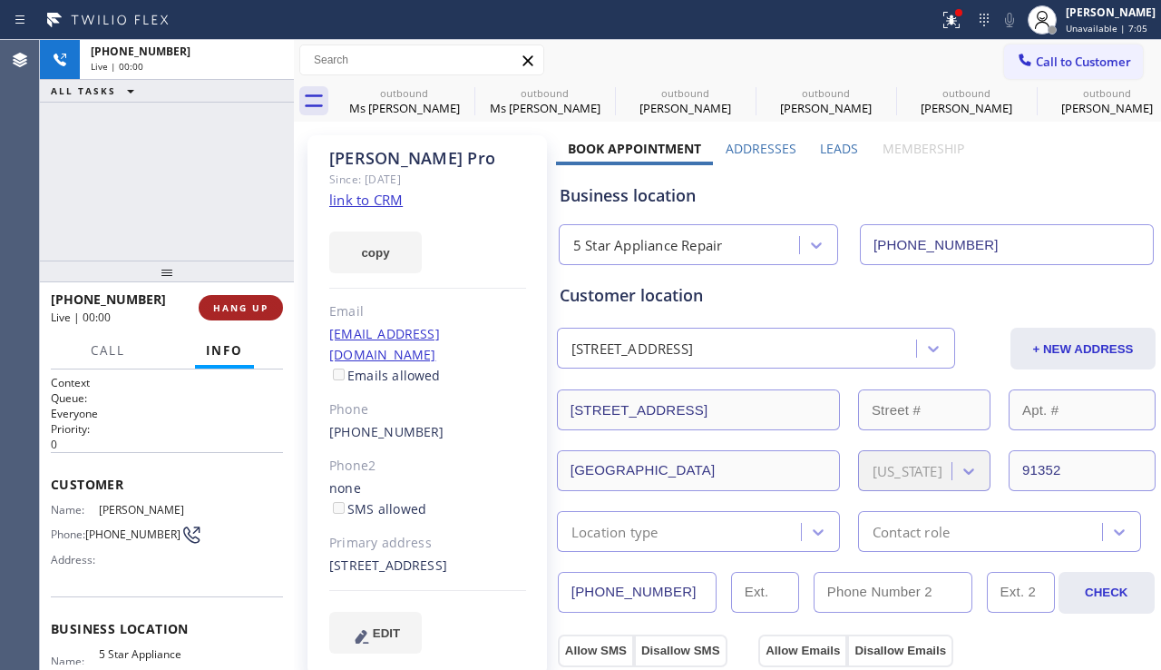
click at [260, 306] on span "HANG UP" at bounding box center [240, 307] width 55 height 13
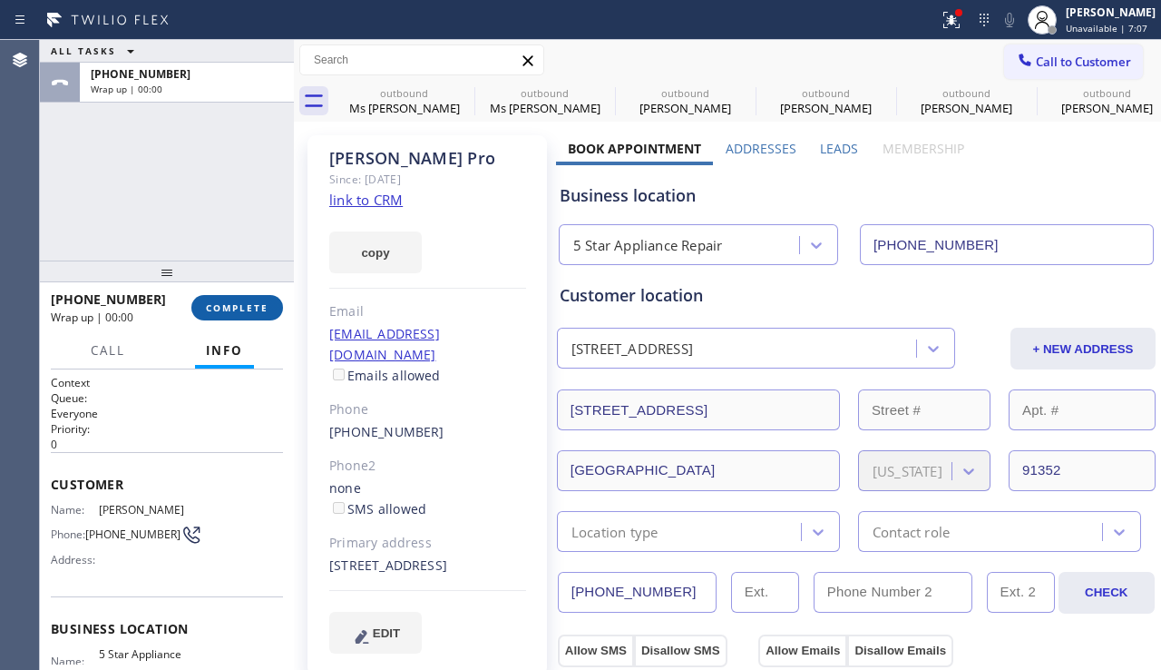
click at [262, 304] on span "COMPLETE" at bounding box center [237, 307] width 63 height 13
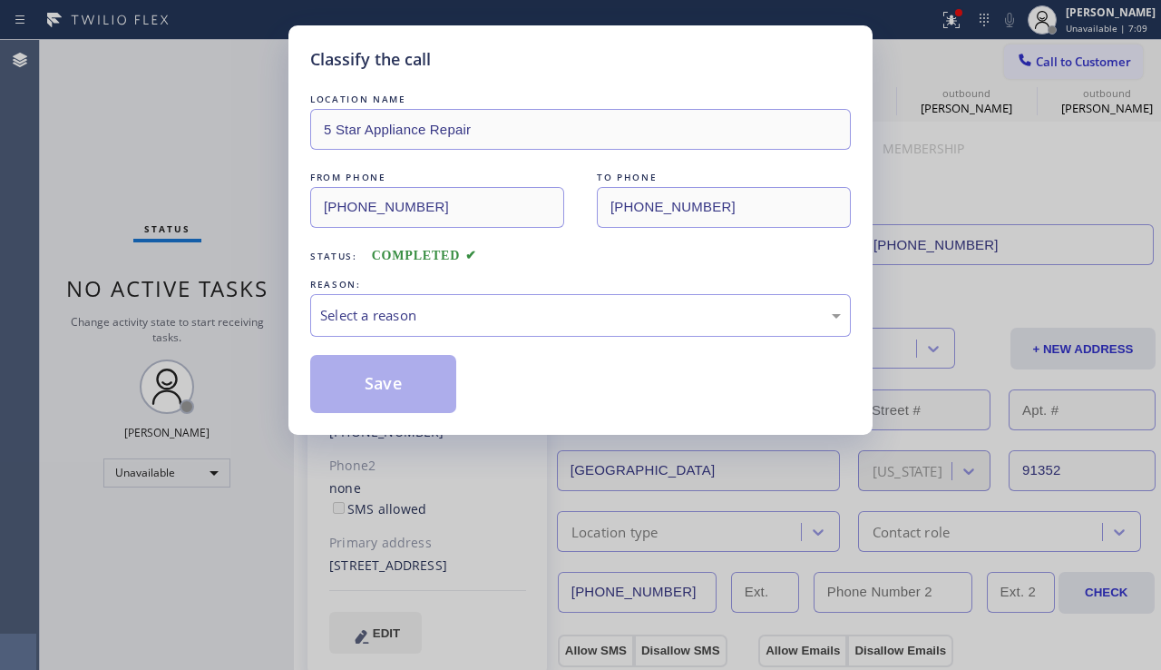
click at [416, 315] on div "Select a reason" at bounding box center [580, 315] width 521 height 21
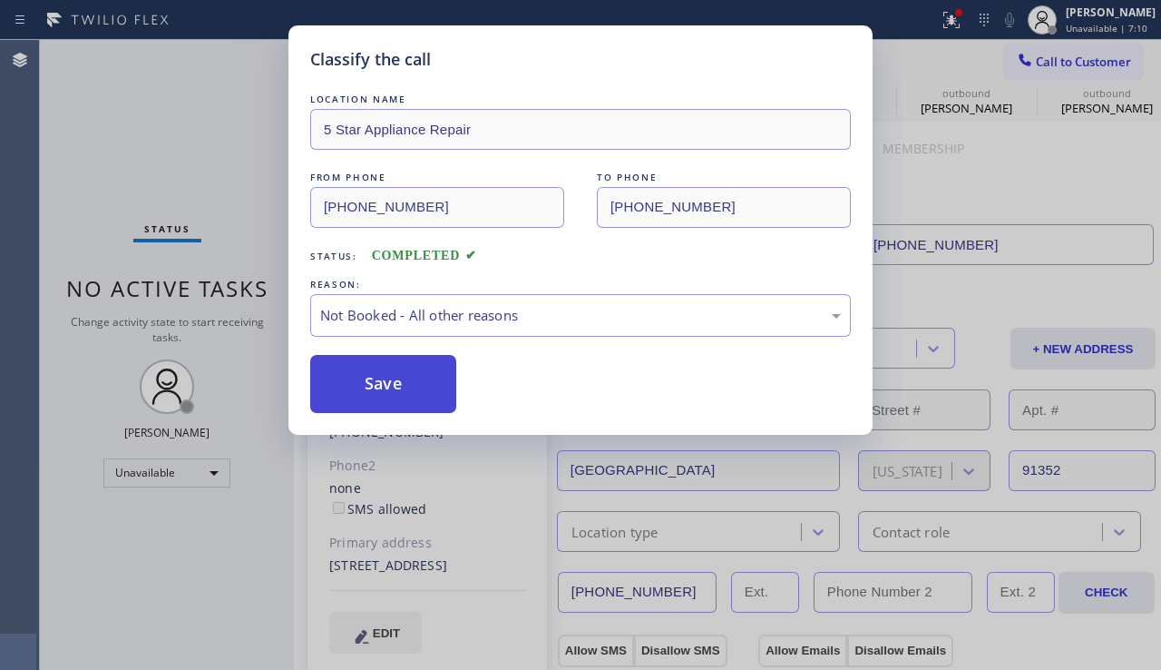
click at [382, 370] on button "Save" at bounding box center [383, 384] width 146 height 58
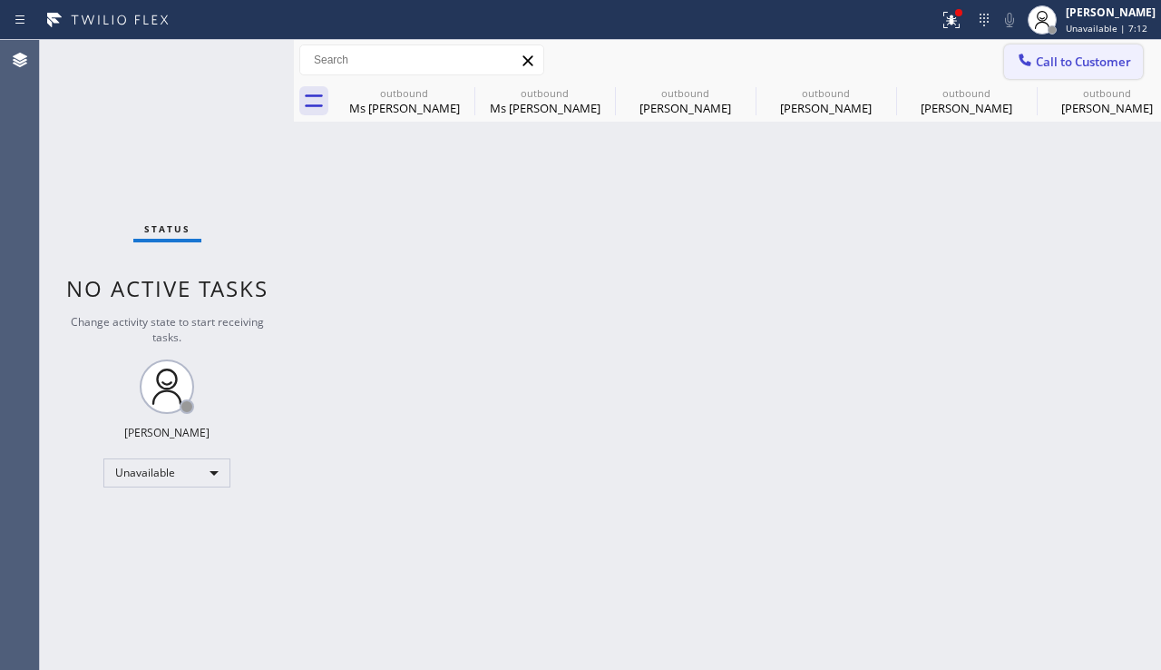
click at [1018, 66] on icon at bounding box center [1025, 60] width 18 height 18
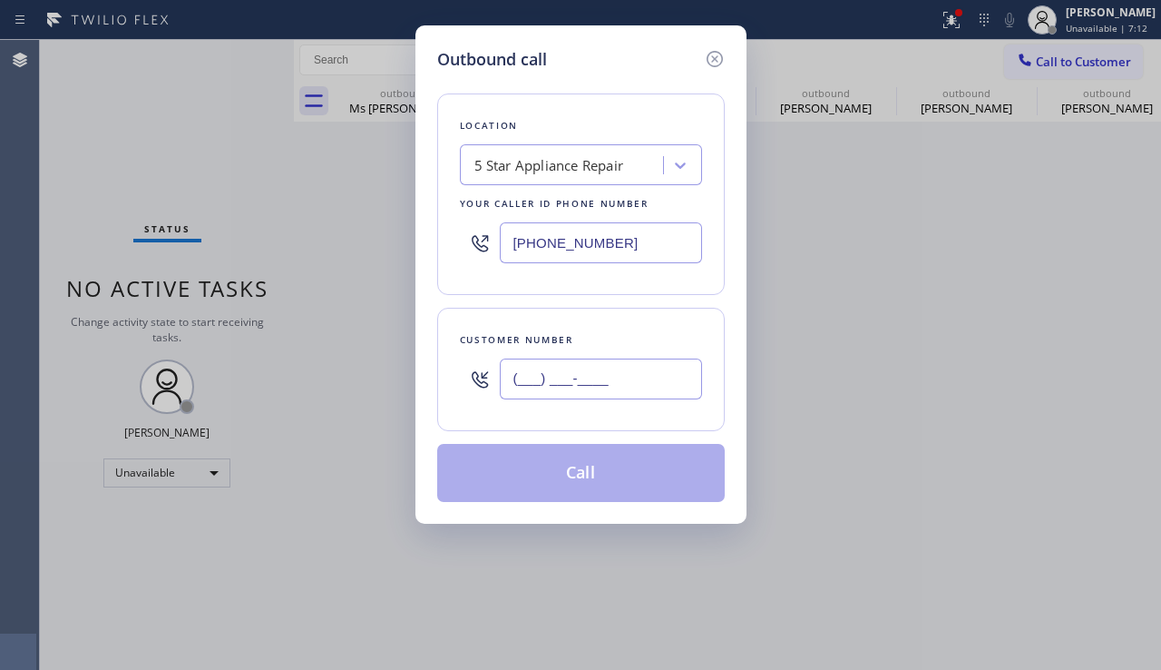
click at [632, 390] on input "(___) ___-____" at bounding box center [601, 378] width 202 height 41
paste input "323) 599-8363"
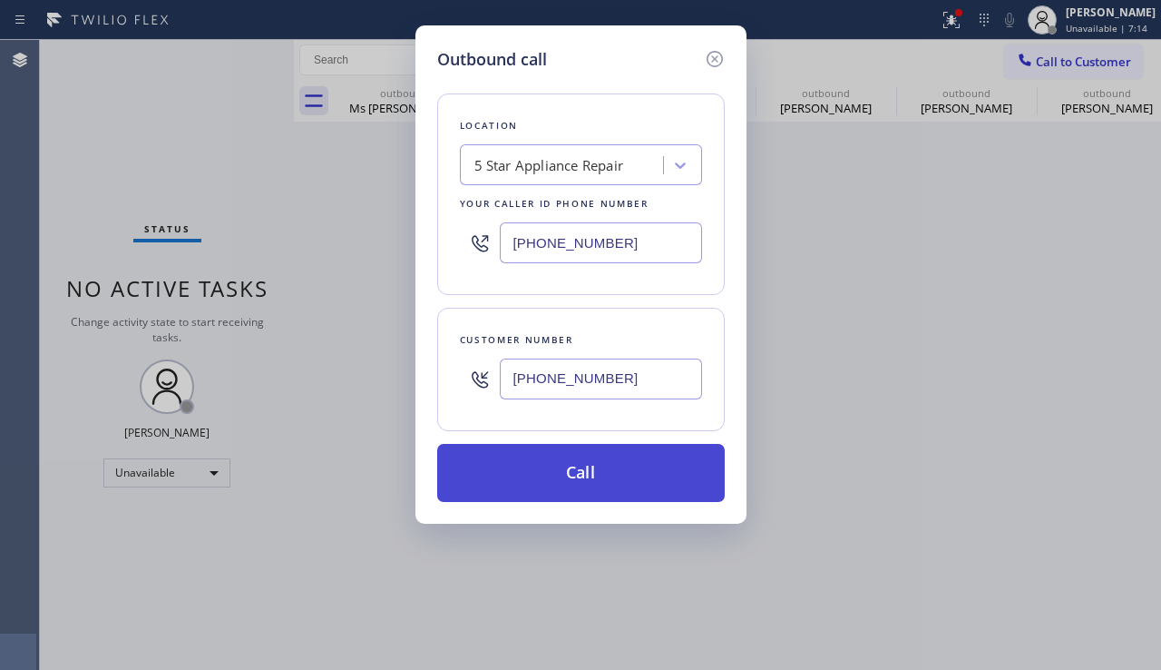
type input "[PHONE_NUMBER]"
click at [590, 470] on button "Call" at bounding box center [581, 473] width 288 height 58
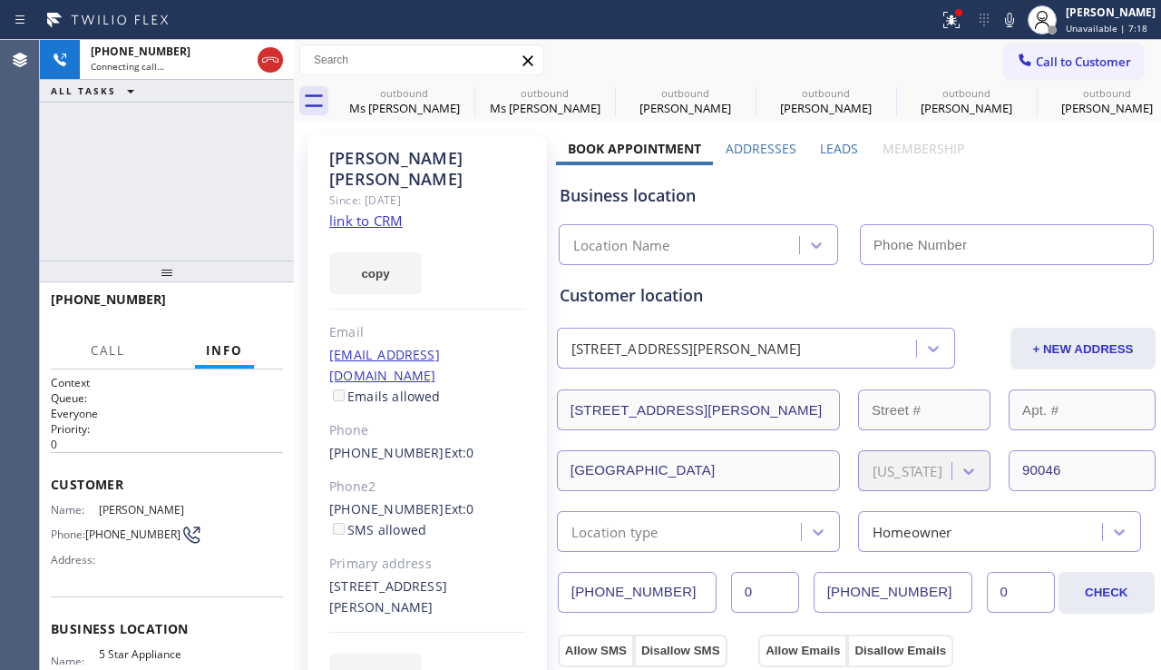
type input "[PHONE_NUMBER]"
click at [260, 312] on span "HANG UP" at bounding box center [240, 307] width 55 height 13
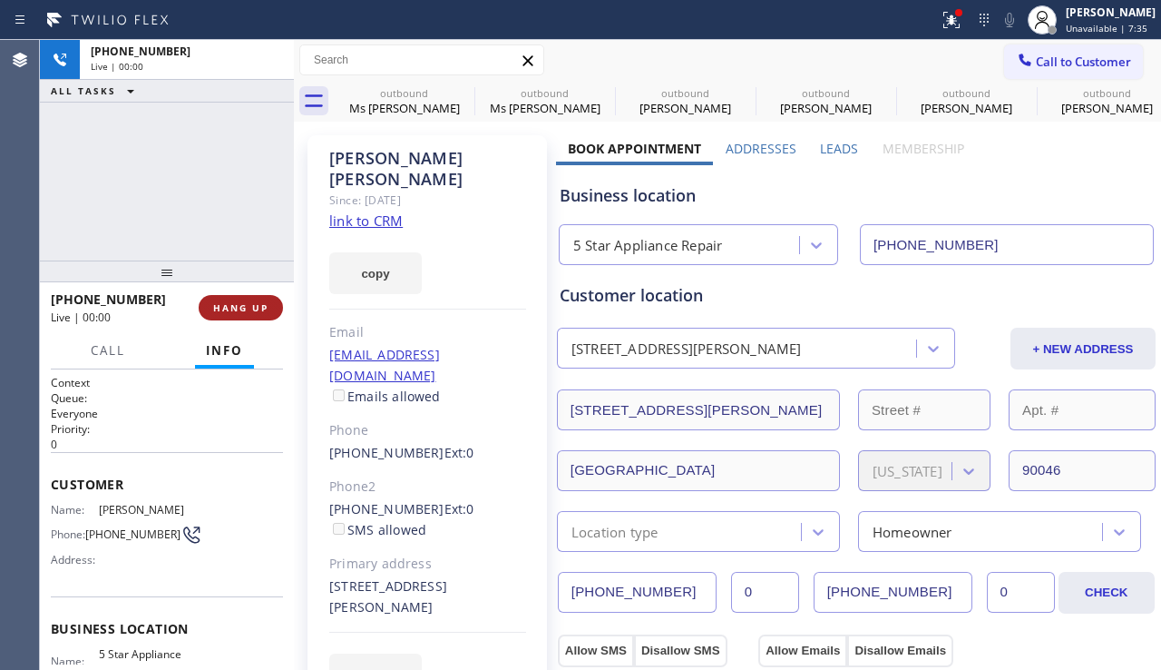
click at [260, 312] on span "HANG UP" at bounding box center [240, 307] width 55 height 13
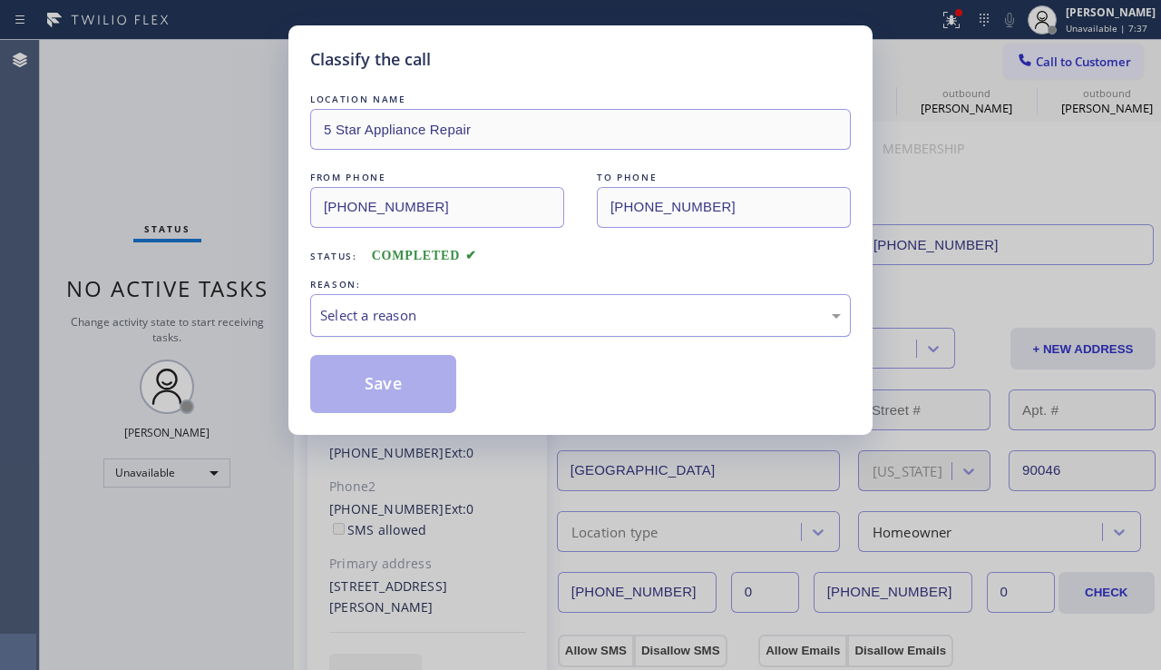
click at [544, 327] on div "Select a reason" at bounding box center [580, 315] width 541 height 43
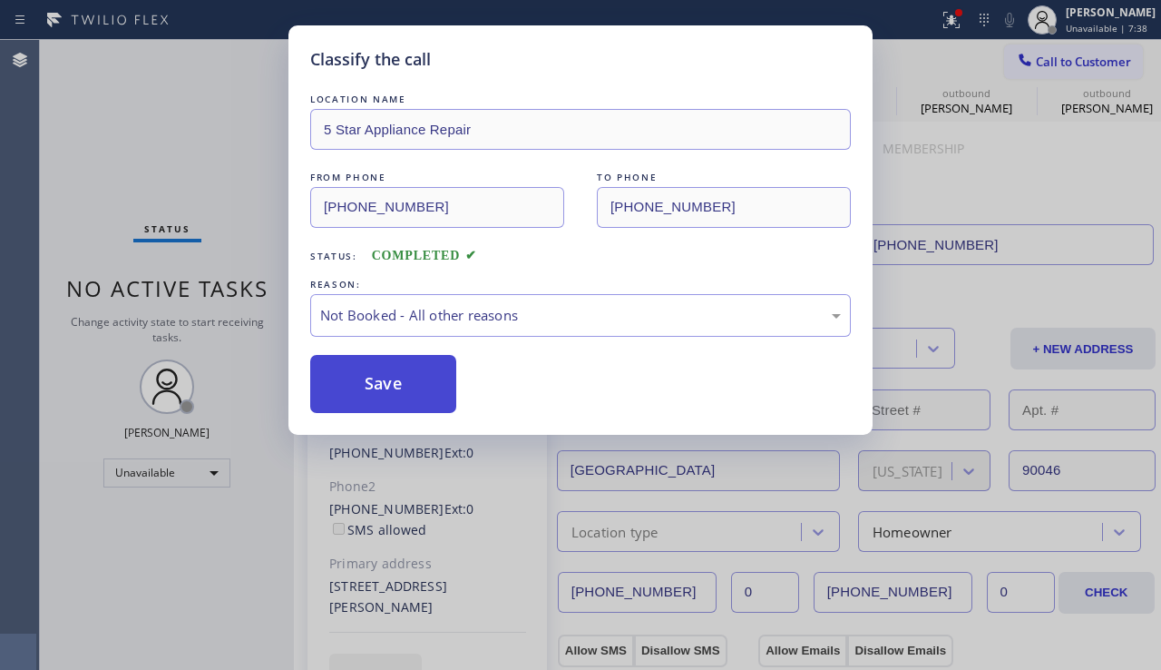
click at [366, 394] on button "Save" at bounding box center [383, 384] width 146 height 58
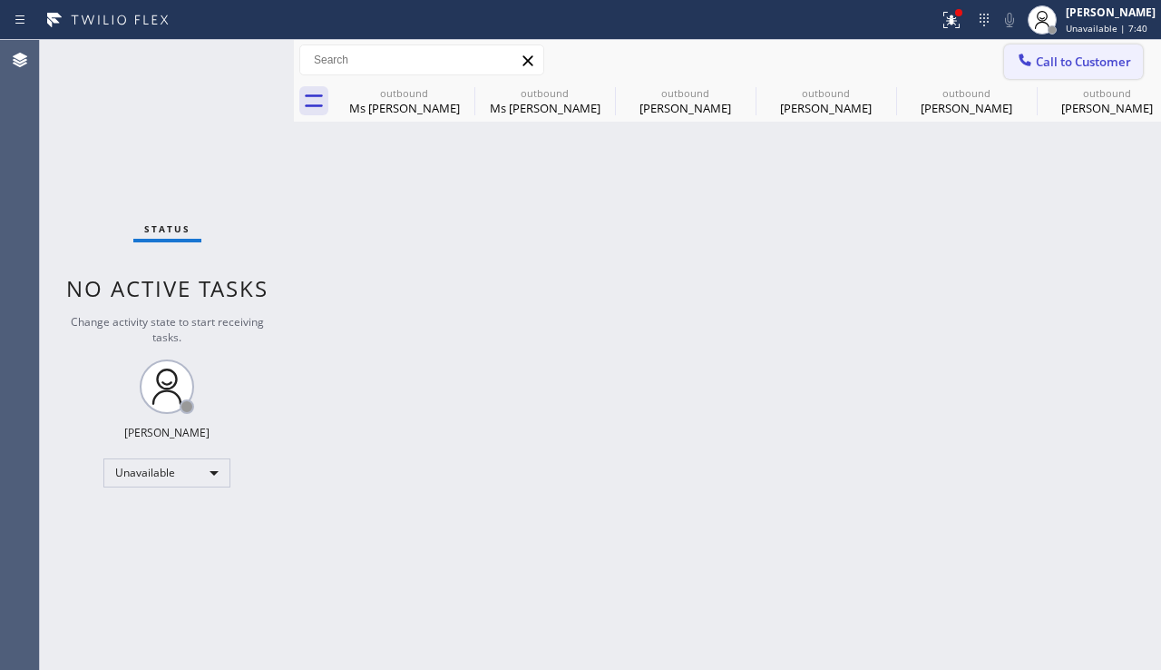
click at [1013, 61] on button "Call to Customer" at bounding box center [1073, 61] width 139 height 34
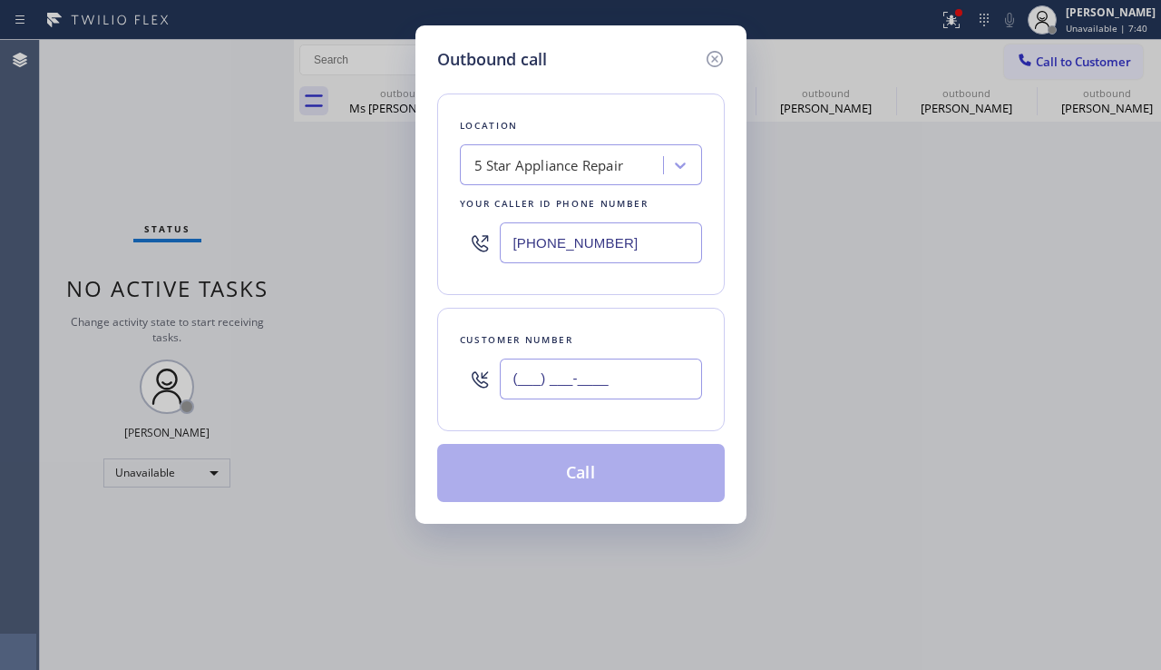
click at [633, 388] on input "(___) ___-____" at bounding box center [601, 378] width 202 height 41
paste input "818) 588-5621"
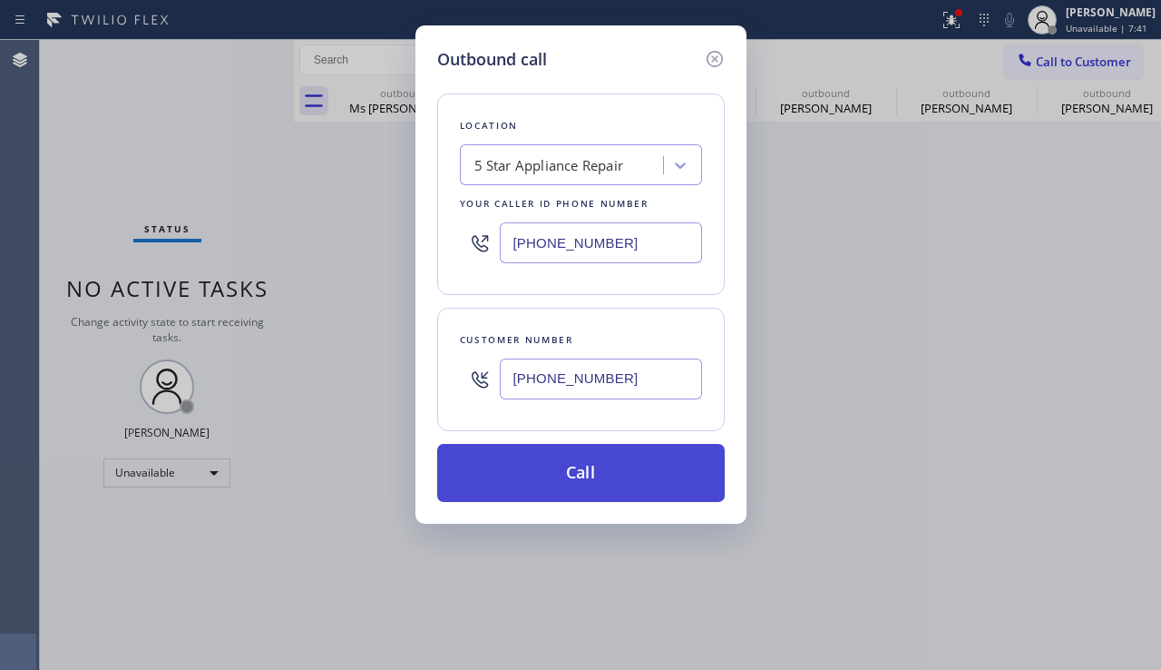
type input "[PHONE_NUMBER]"
click at [590, 476] on button "Call" at bounding box center [581, 473] width 288 height 58
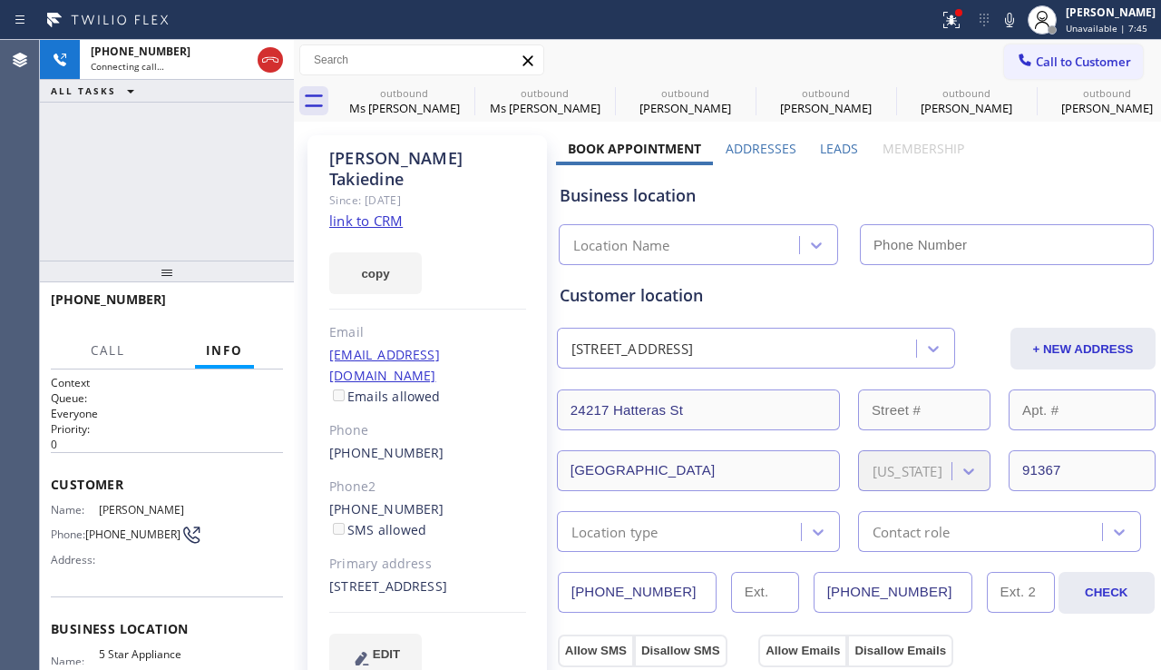
type input "[PHONE_NUMBER]"
click at [255, 313] on span "HANG UP" at bounding box center [240, 307] width 55 height 13
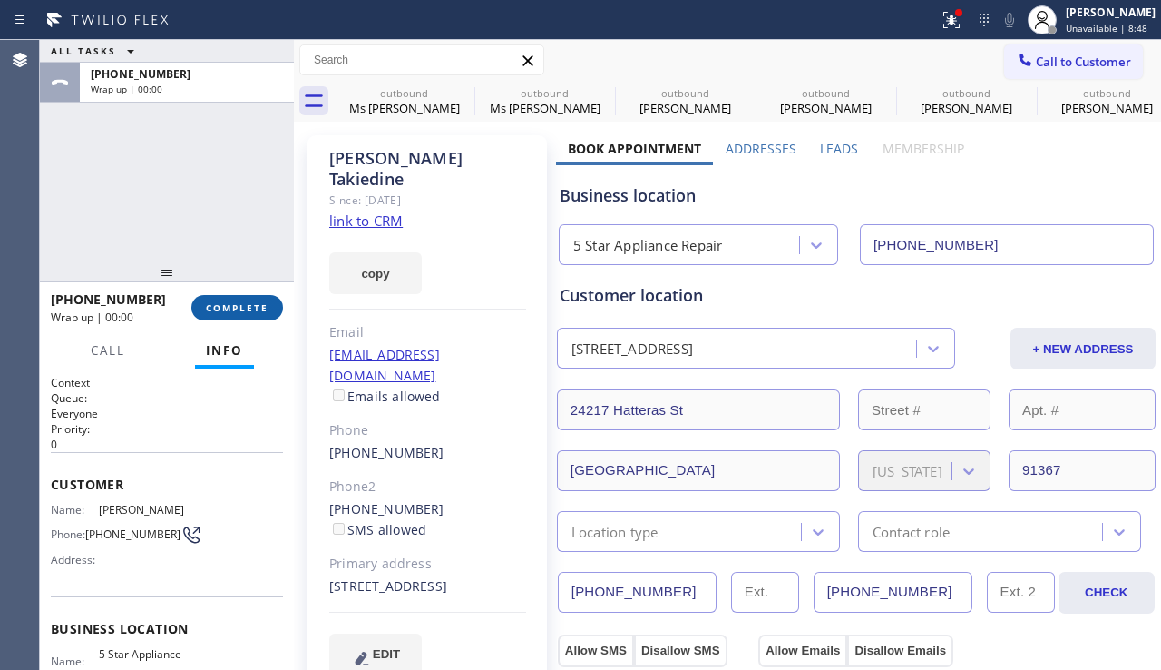
click at [241, 301] on span "COMPLETE" at bounding box center [237, 307] width 63 height 13
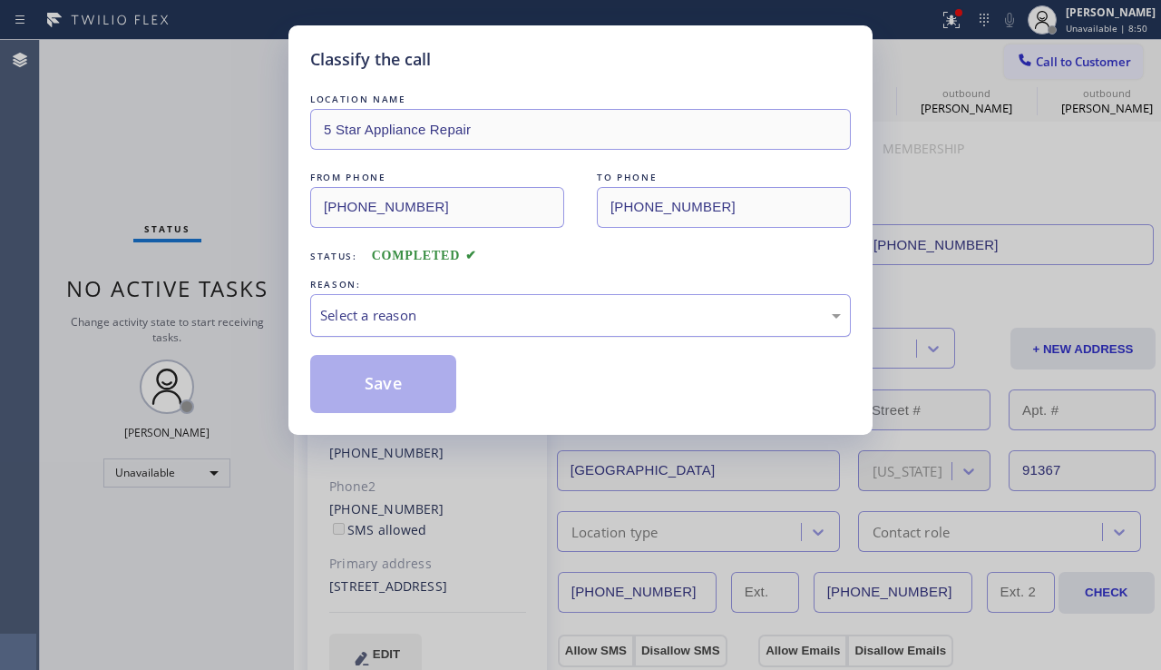
click at [388, 307] on div "Select a reason" at bounding box center [580, 315] width 521 height 21
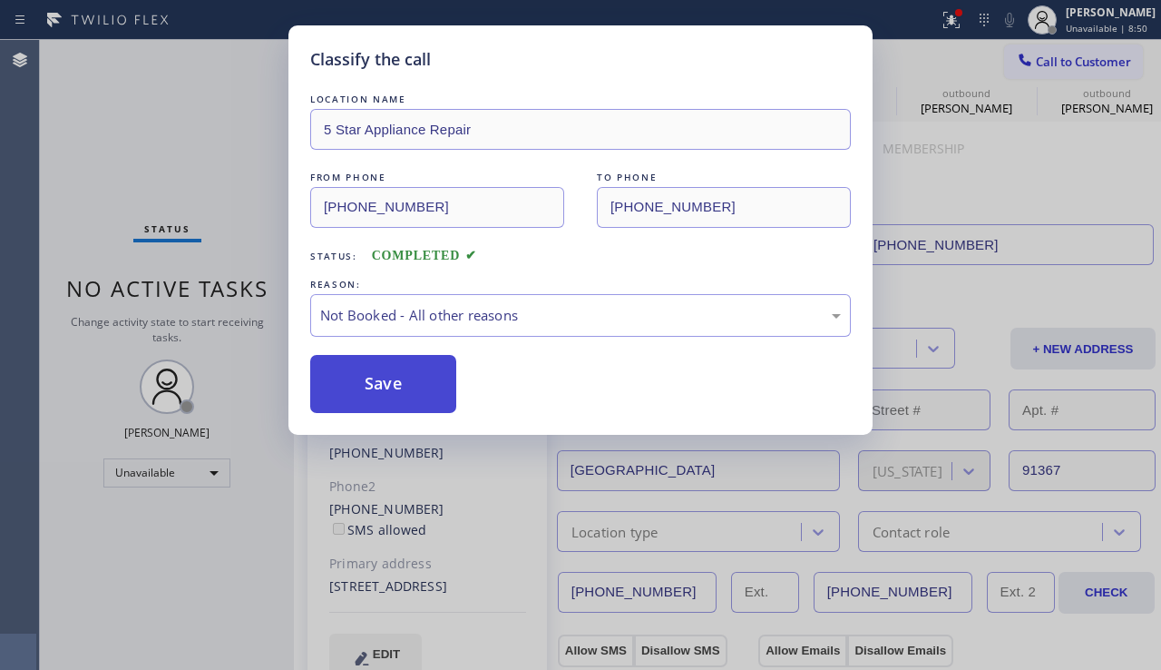
click at [368, 378] on button "Save" at bounding box center [383, 384] width 146 height 58
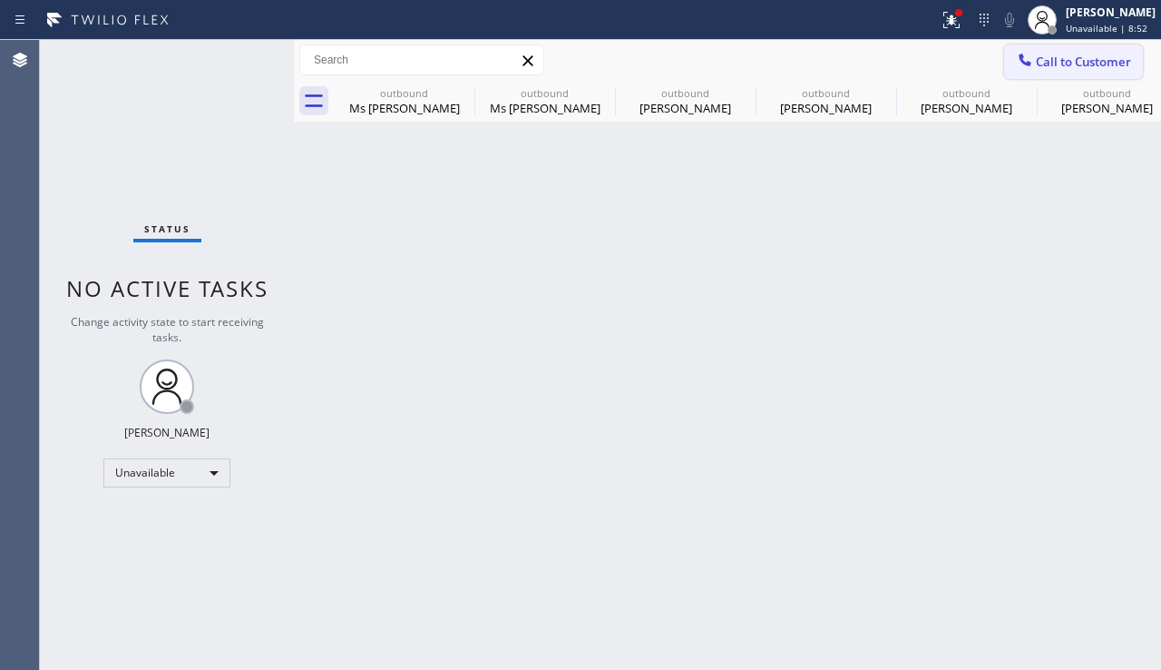
click at [1055, 64] on span "Call to Customer" at bounding box center [1083, 62] width 95 height 16
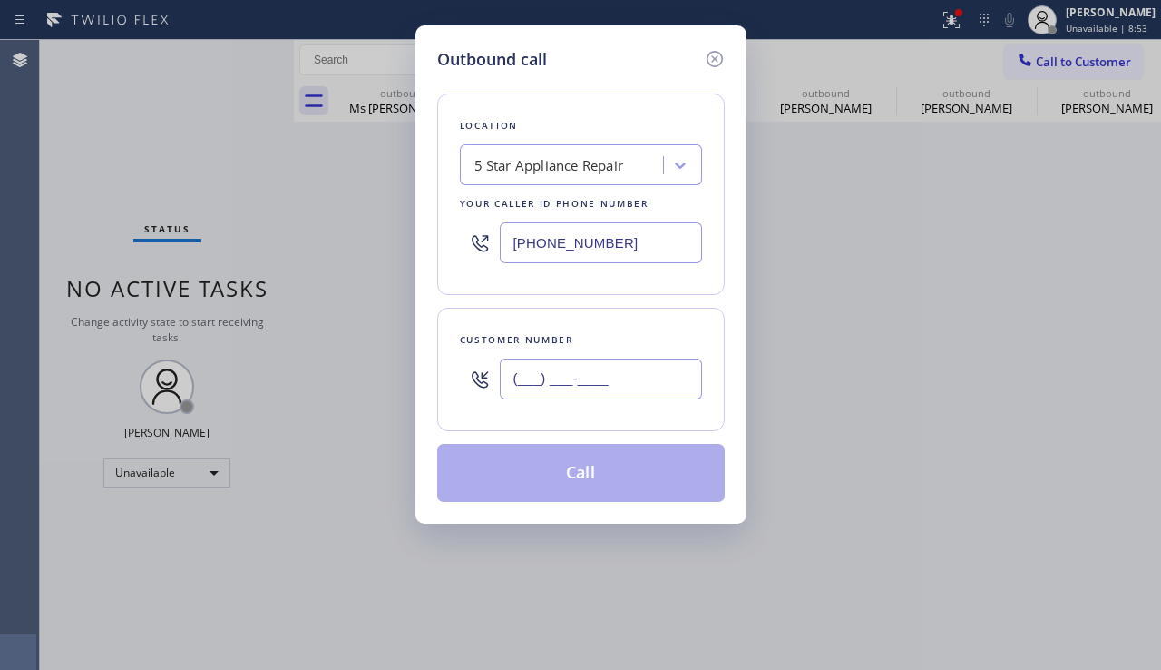
click at [632, 382] on input "(___) ___-____" at bounding box center [601, 378] width 202 height 41
paste input "626) 941-4336"
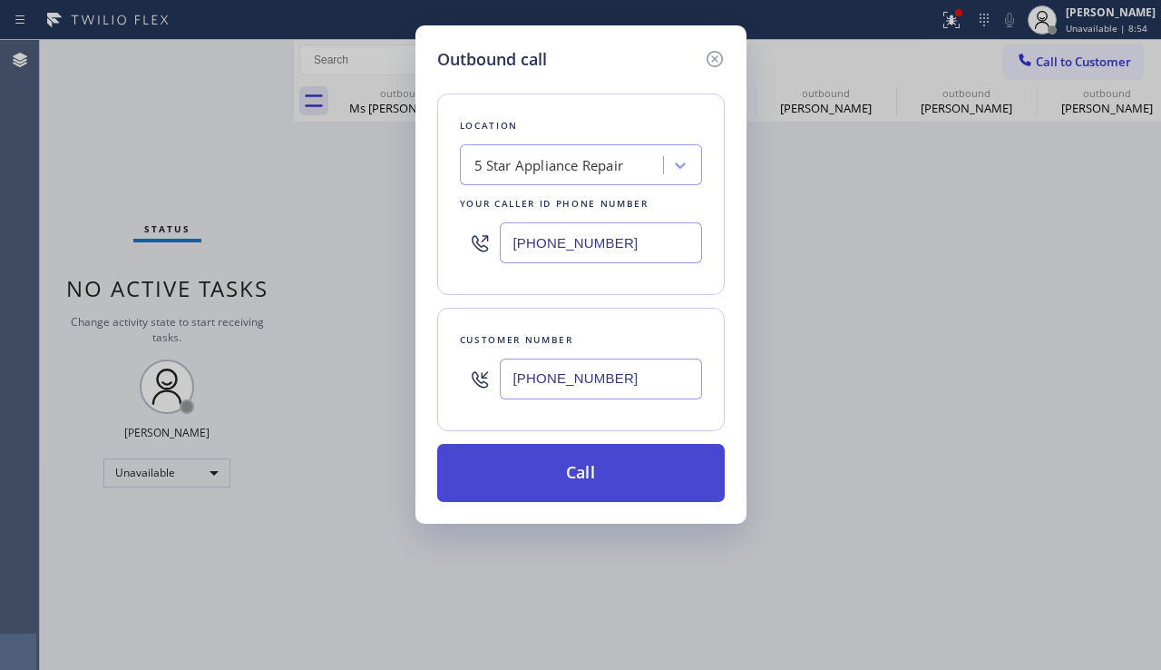
type input "[PHONE_NUMBER]"
click at [573, 469] on button "Call" at bounding box center [581, 473] width 288 height 58
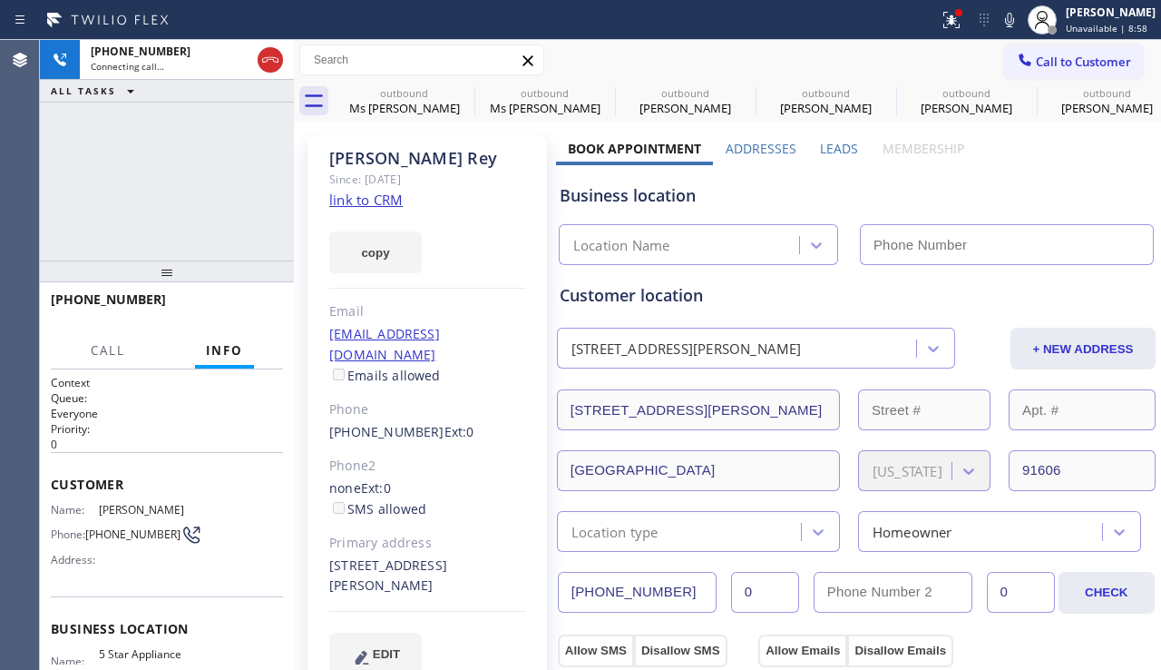
type input "[PHONE_NUMBER]"
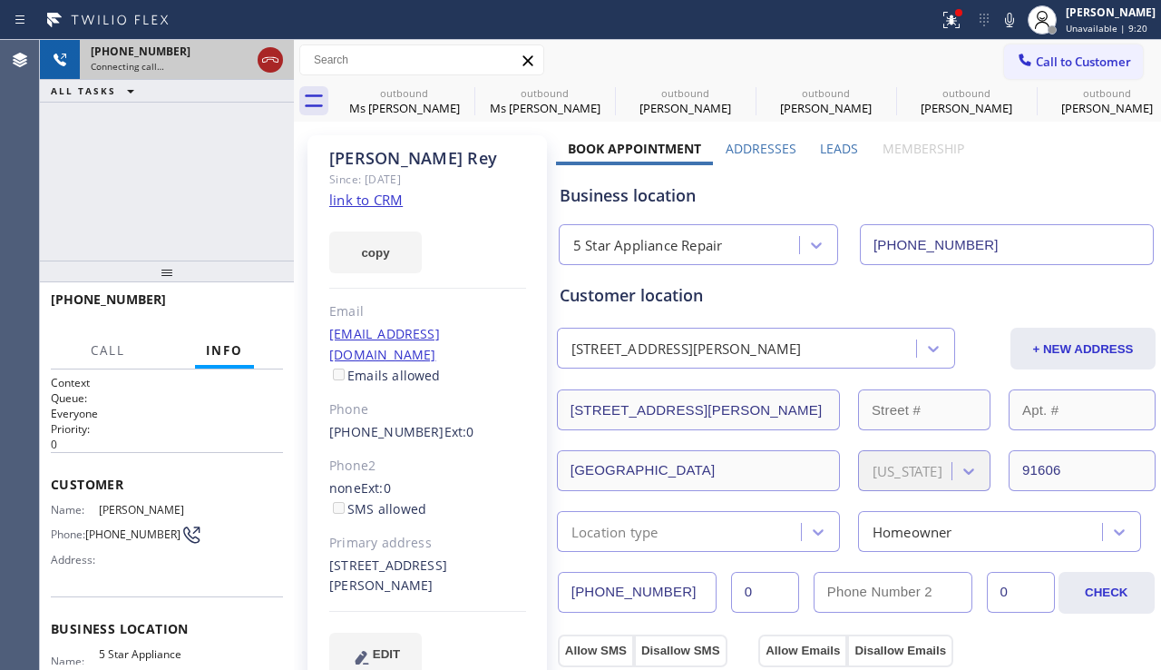
click at [275, 57] on icon at bounding box center [271, 60] width 22 height 22
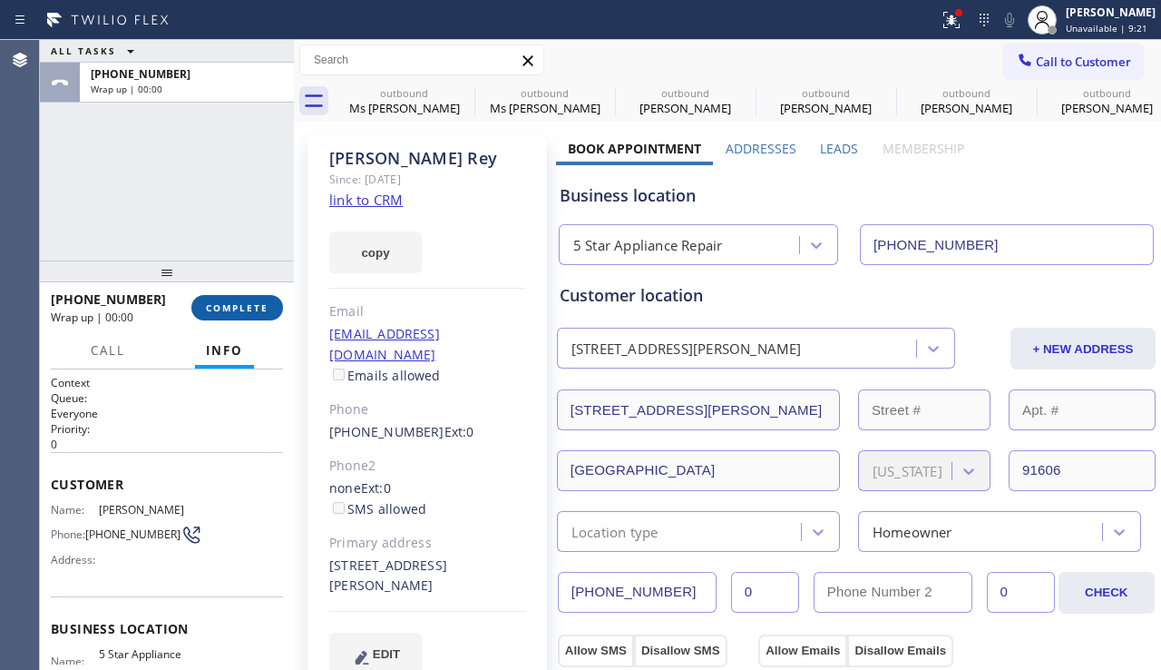
click at [252, 319] on button "COMPLETE" at bounding box center [237, 307] width 92 height 25
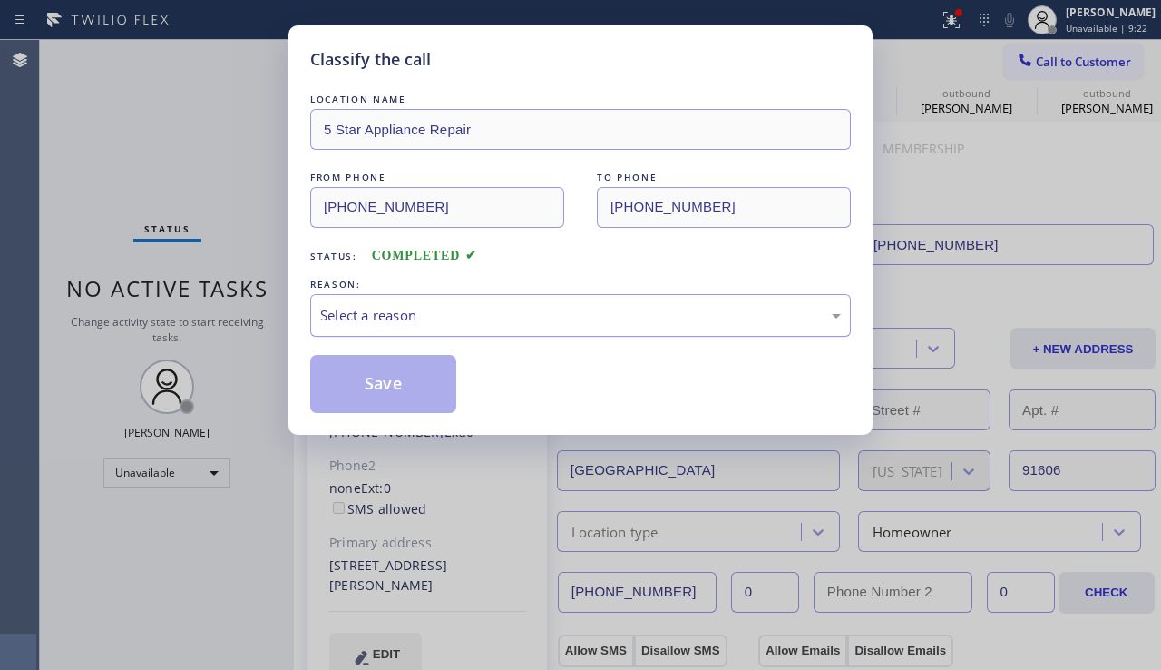
click at [366, 303] on div "Select a reason" at bounding box center [580, 315] width 541 height 43
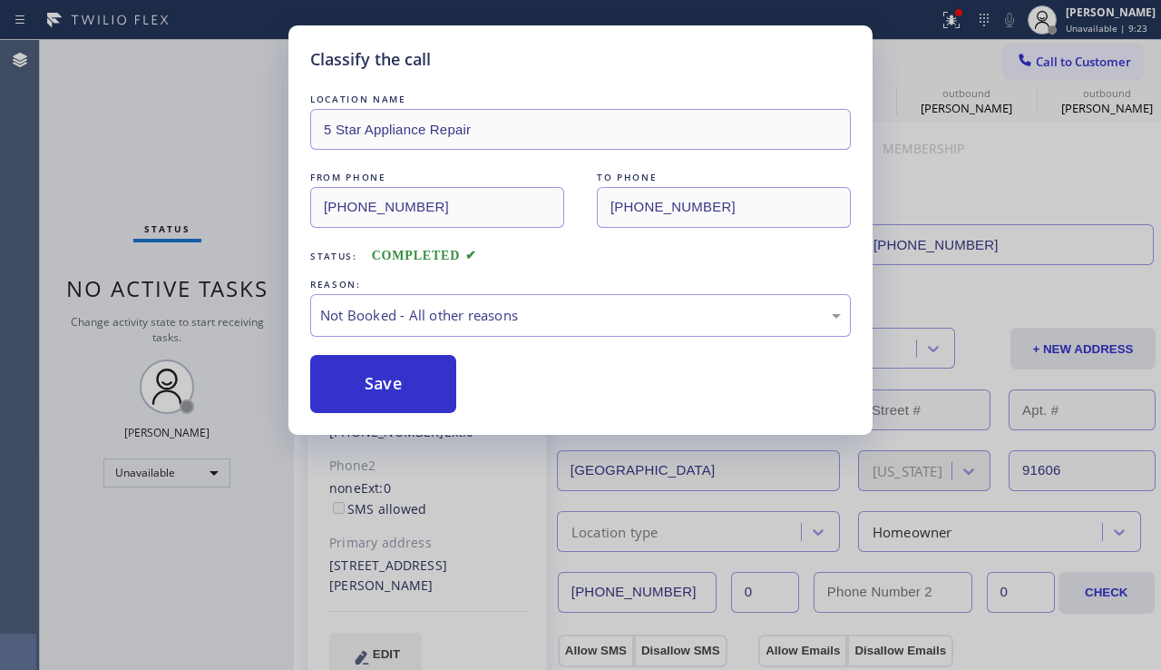
click at [368, 384] on button "Save" at bounding box center [383, 384] width 146 height 58
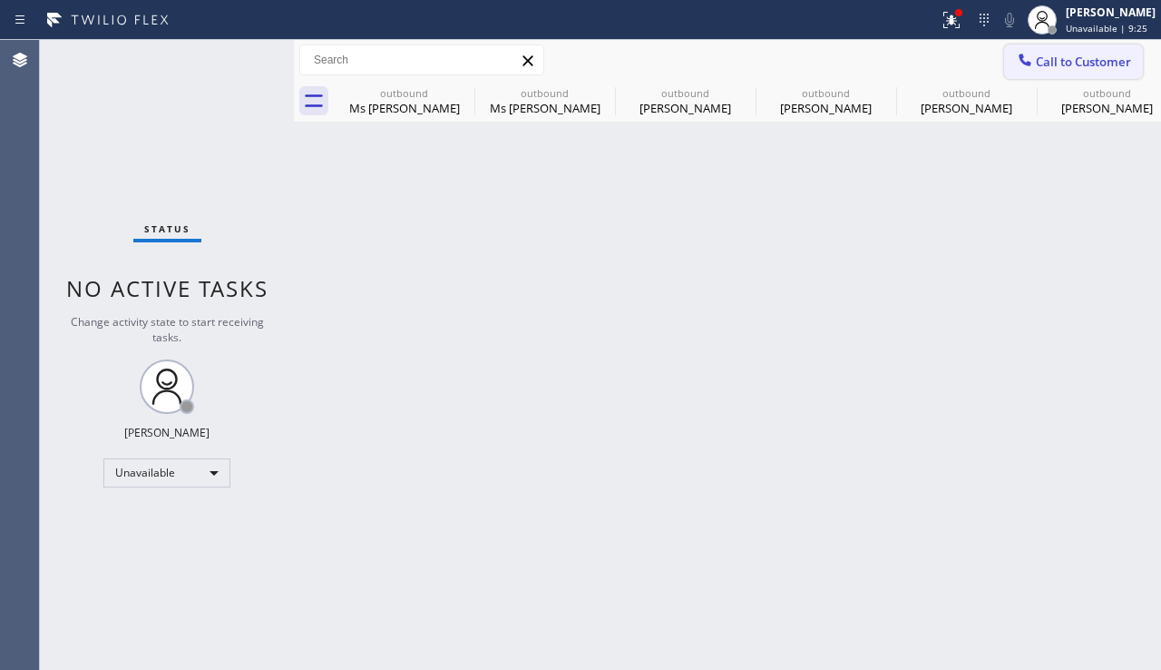
click at [1044, 62] on span "Call to Customer" at bounding box center [1083, 62] width 95 height 16
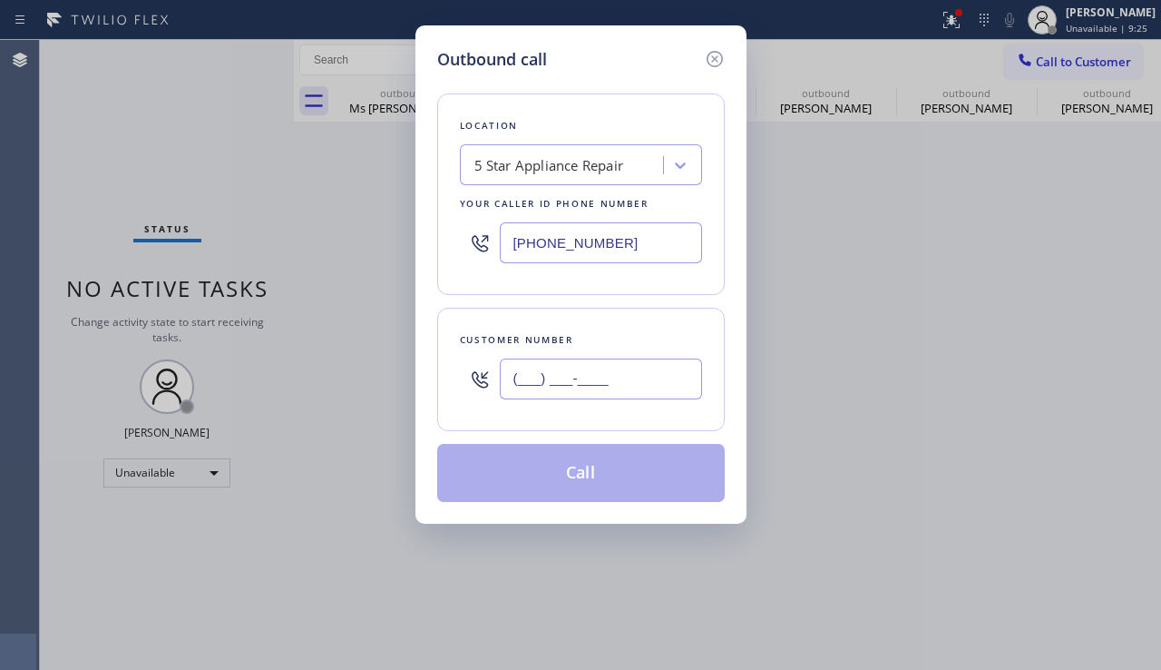
click at [639, 372] on input "(___) ___-____" at bounding box center [601, 378] width 202 height 41
paste input "818) 554-3018"
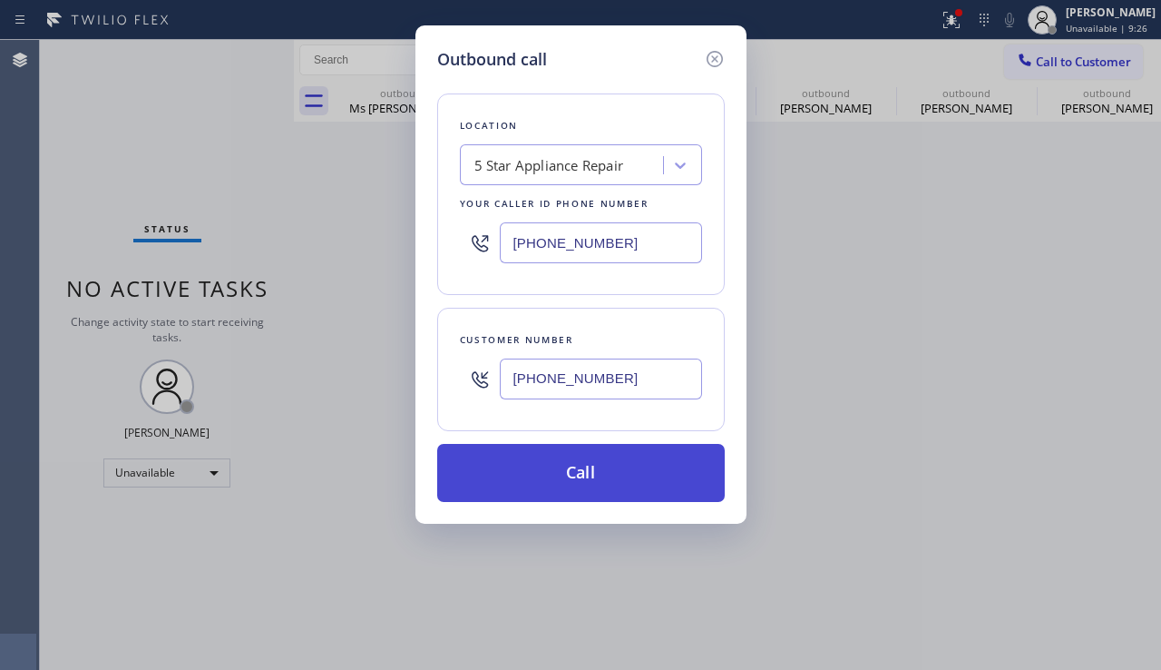
type input "[PHONE_NUMBER]"
click at [597, 472] on button "Call" at bounding box center [581, 473] width 288 height 58
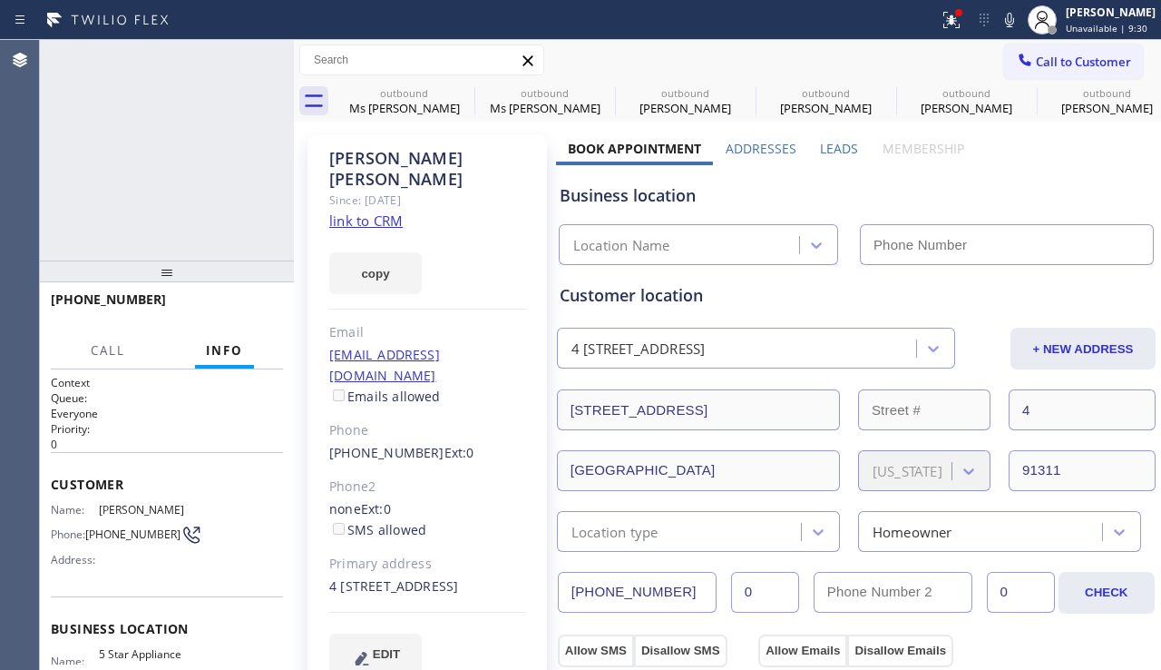
type input "[PHONE_NUMBER]"
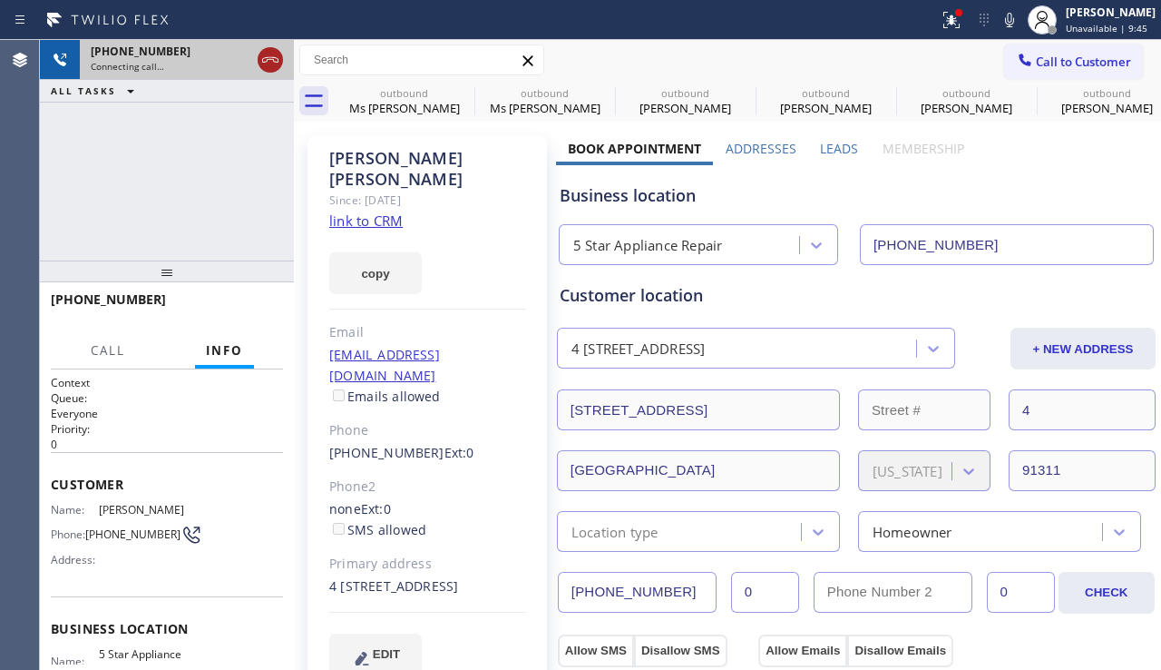
click at [267, 60] on icon at bounding box center [271, 60] width 22 height 22
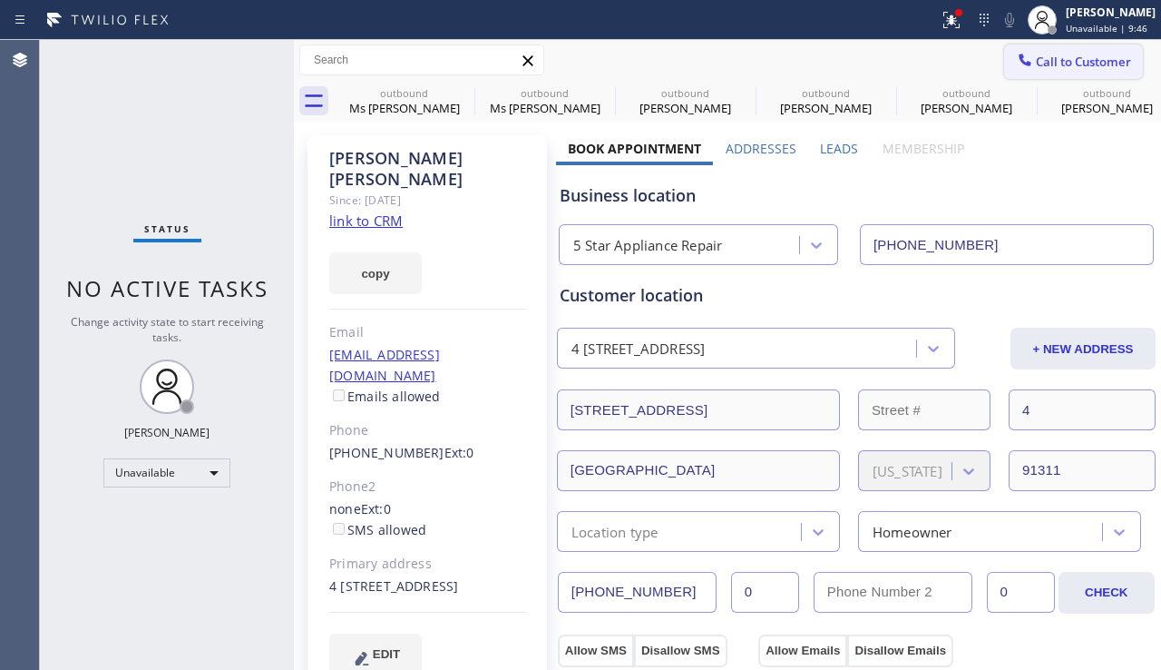
click at [1036, 64] on span "Call to Customer" at bounding box center [1083, 62] width 95 height 16
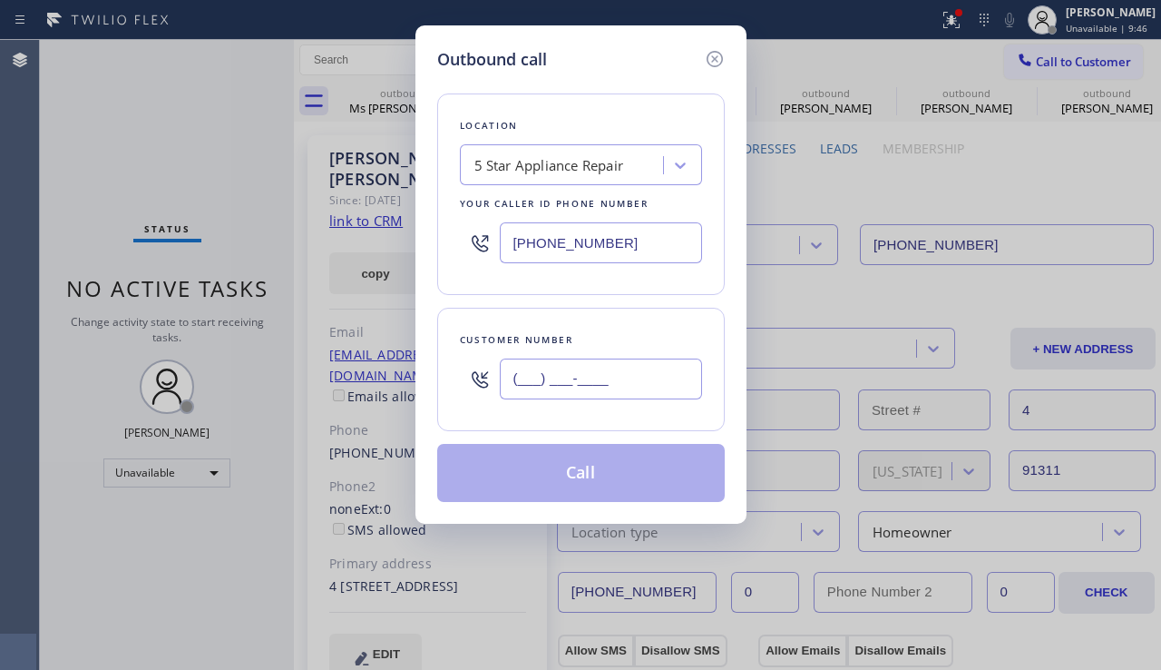
click at [559, 377] on input "(___) ___-____" at bounding box center [601, 378] width 202 height 41
paste input "310) 261-7006"
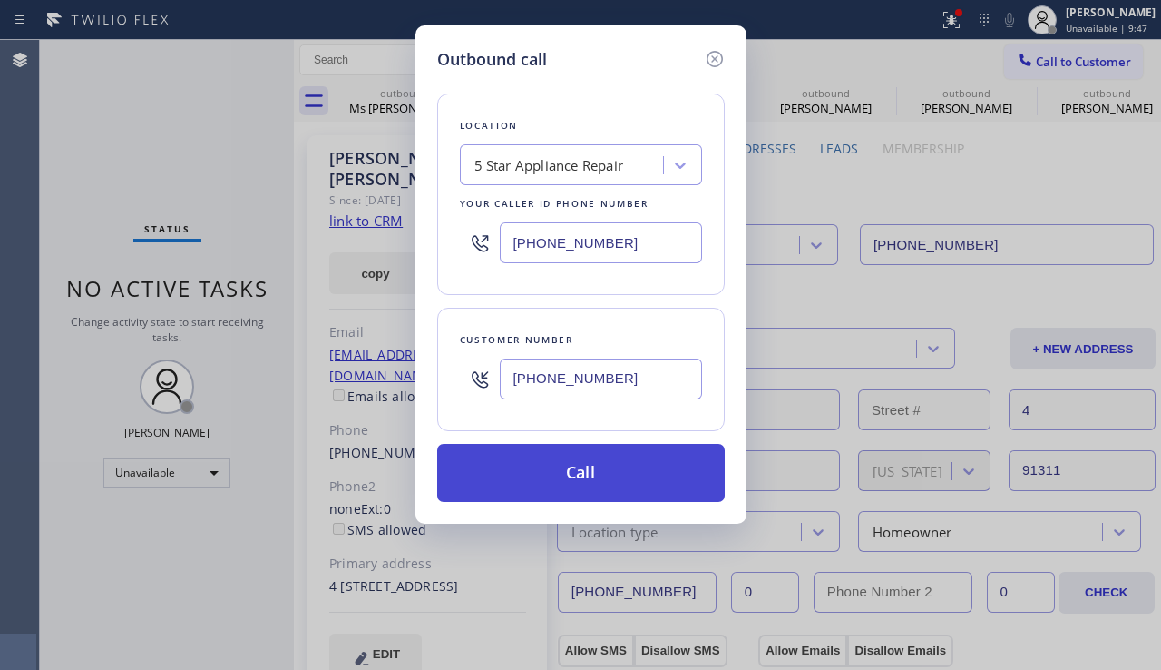
type input "[PHONE_NUMBER]"
click at [535, 482] on button "Call" at bounding box center [581, 473] width 288 height 58
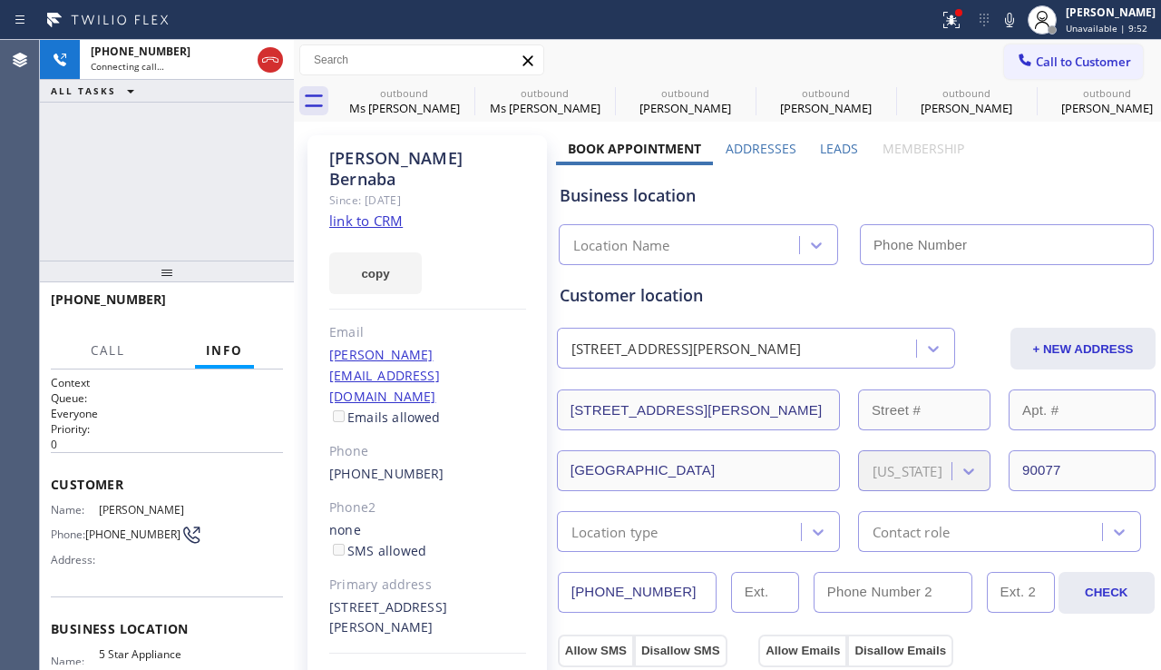
type input "[PHONE_NUMBER]"
click at [240, 309] on span "HANG UP" at bounding box center [240, 307] width 55 height 13
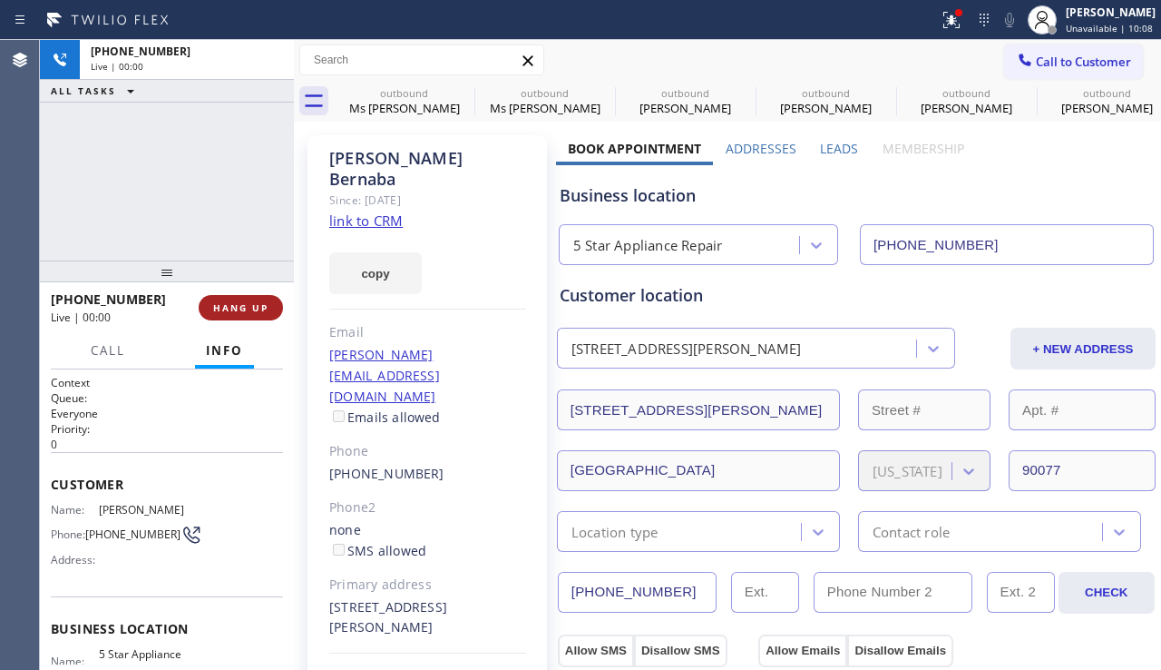
click at [240, 307] on span "HANG UP" at bounding box center [240, 307] width 55 height 13
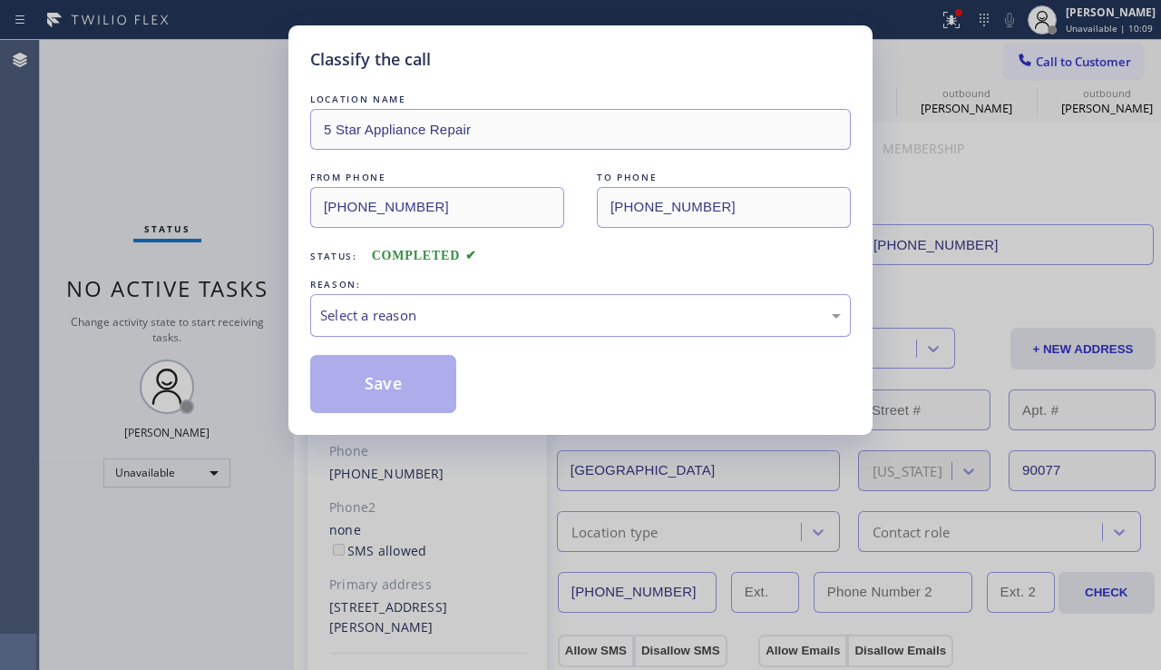
click at [450, 317] on div "Select a reason" at bounding box center [580, 315] width 521 height 21
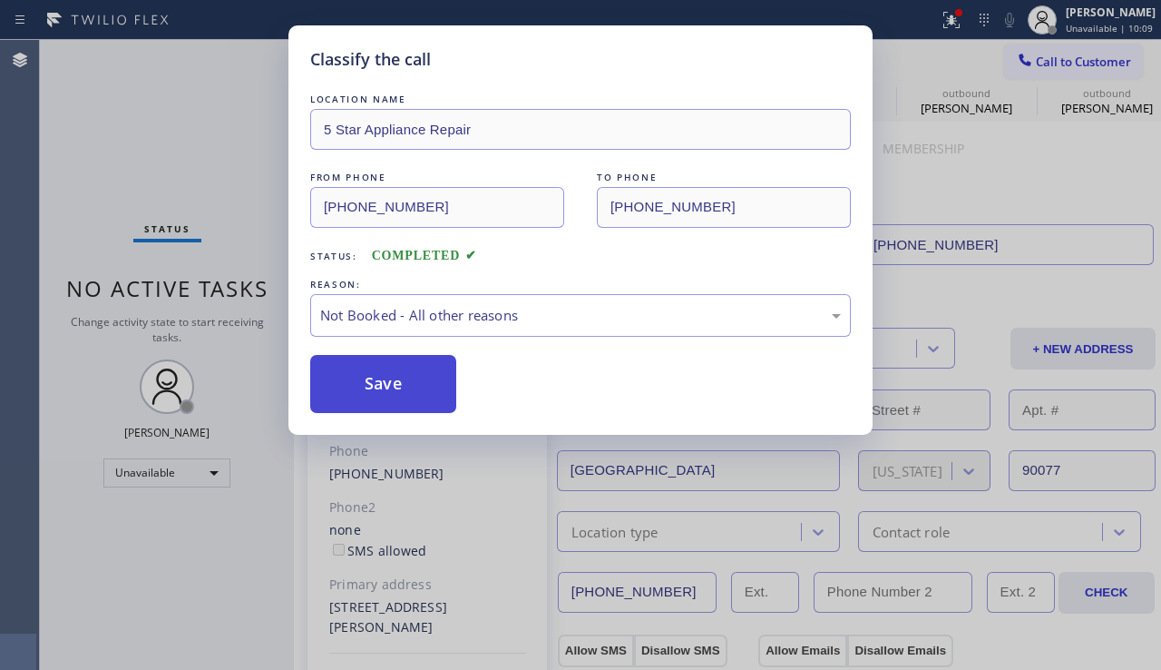
click at [387, 384] on button "Save" at bounding box center [383, 384] width 146 height 58
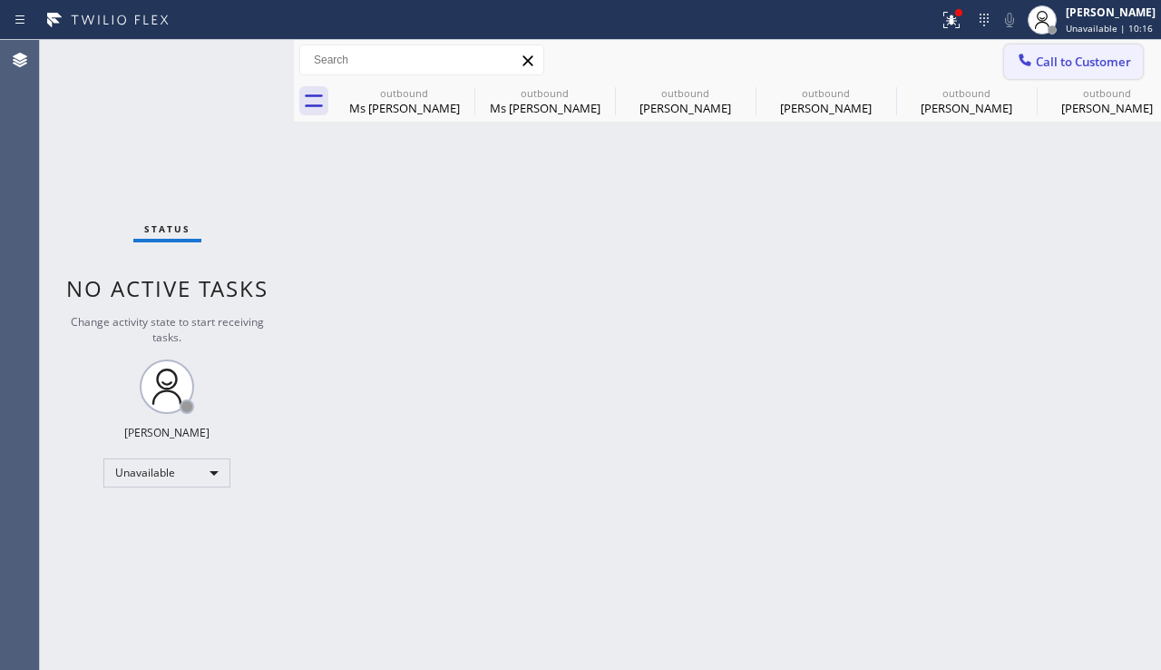
click at [1036, 57] on span "Call to Customer" at bounding box center [1083, 62] width 95 height 16
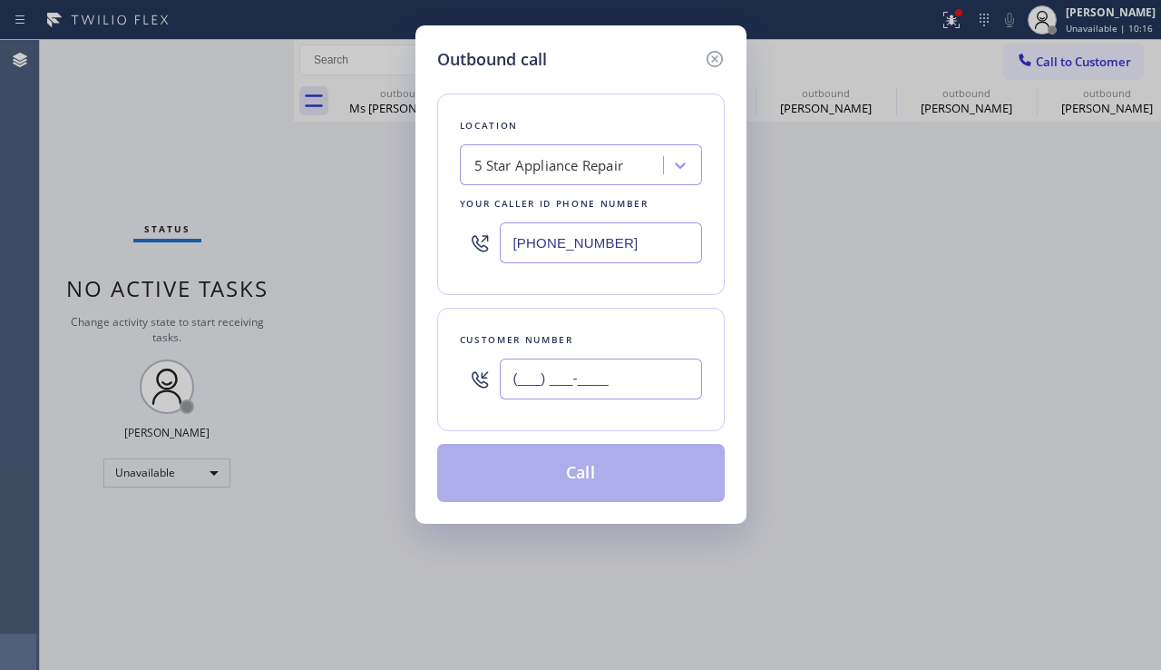
click at [594, 377] on input "(___) ___-____" at bounding box center [601, 378] width 202 height 41
paste input "310) 482-9727"
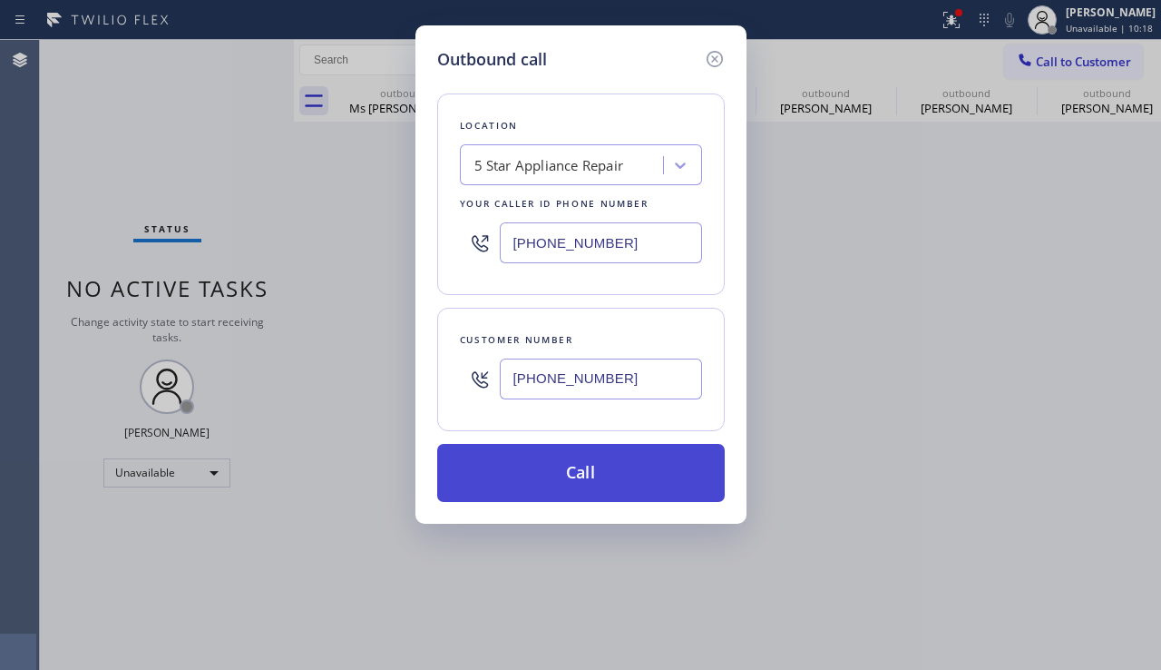
type input "[PHONE_NUMBER]"
click at [603, 486] on button "Call" at bounding box center [581, 473] width 288 height 58
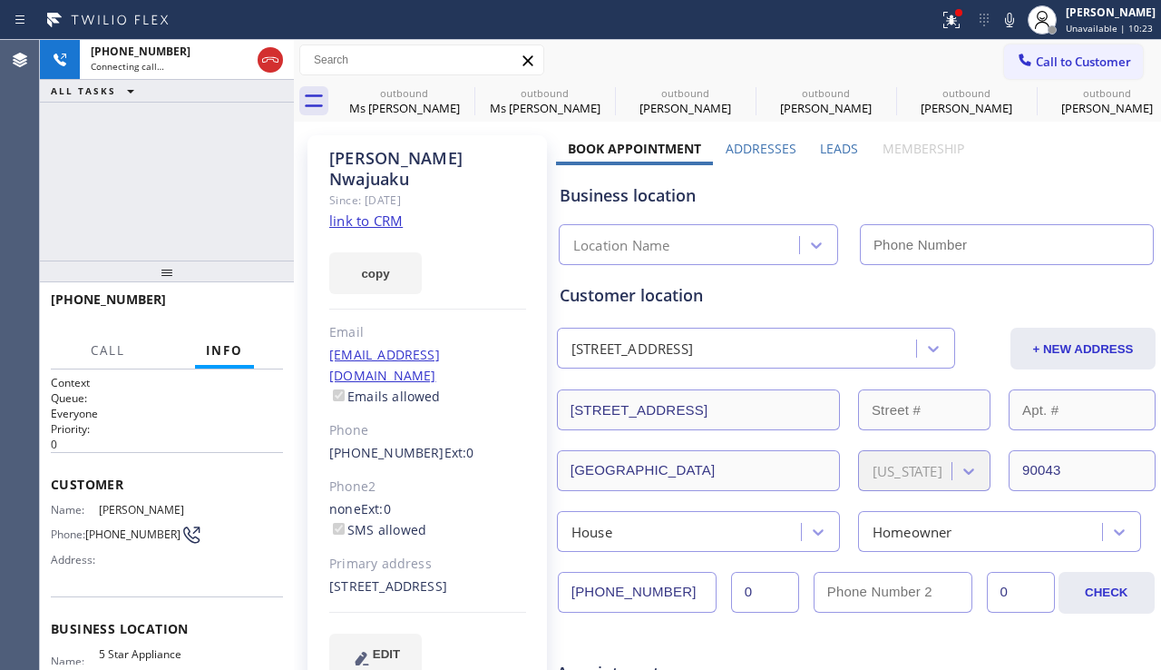
type input "[PHONE_NUMBER]"
click at [220, 279] on div at bounding box center [167, 271] width 254 height 22
click at [220, 290] on div "[PHONE_NUMBER] Live | 00:00 HANG UP" at bounding box center [167, 307] width 232 height 47
click at [221, 297] on button "HANG UP" at bounding box center [241, 307] width 84 height 25
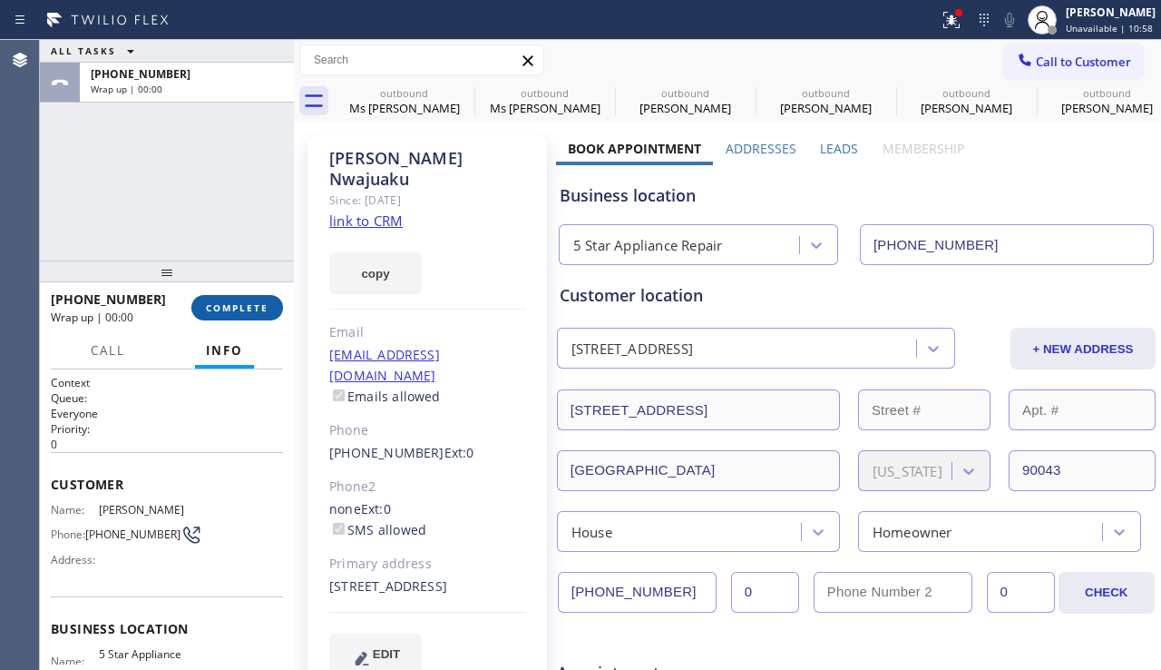
click at [233, 308] on span "COMPLETE" at bounding box center [237, 307] width 63 height 13
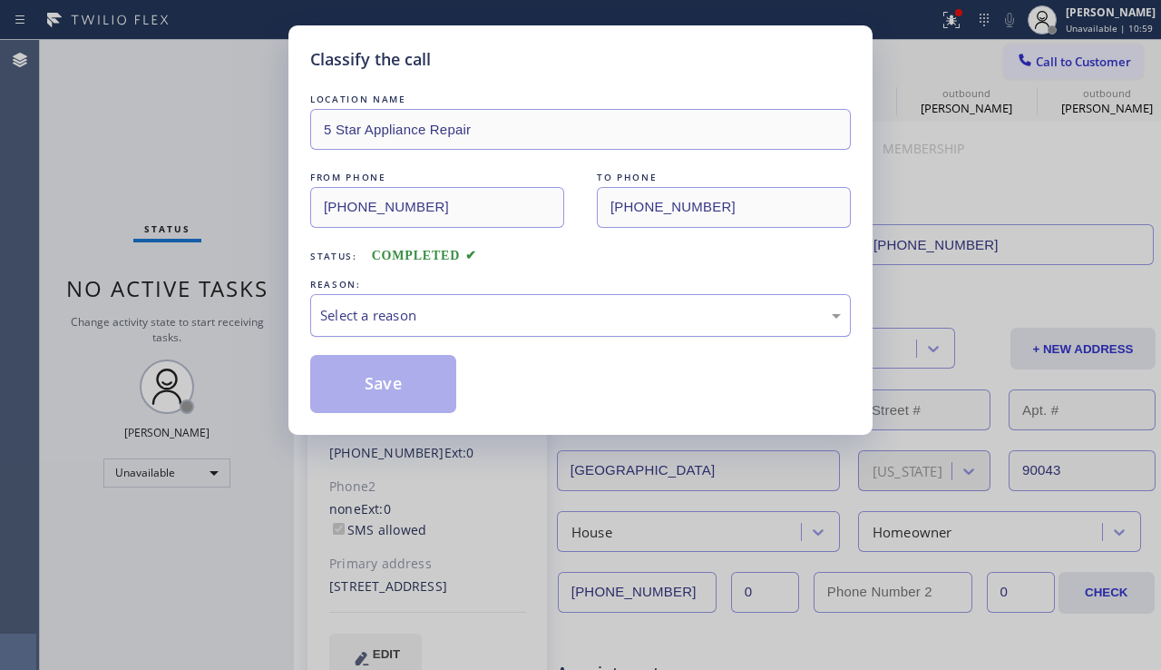
click at [376, 322] on div "Select a reason" at bounding box center [580, 315] width 521 height 21
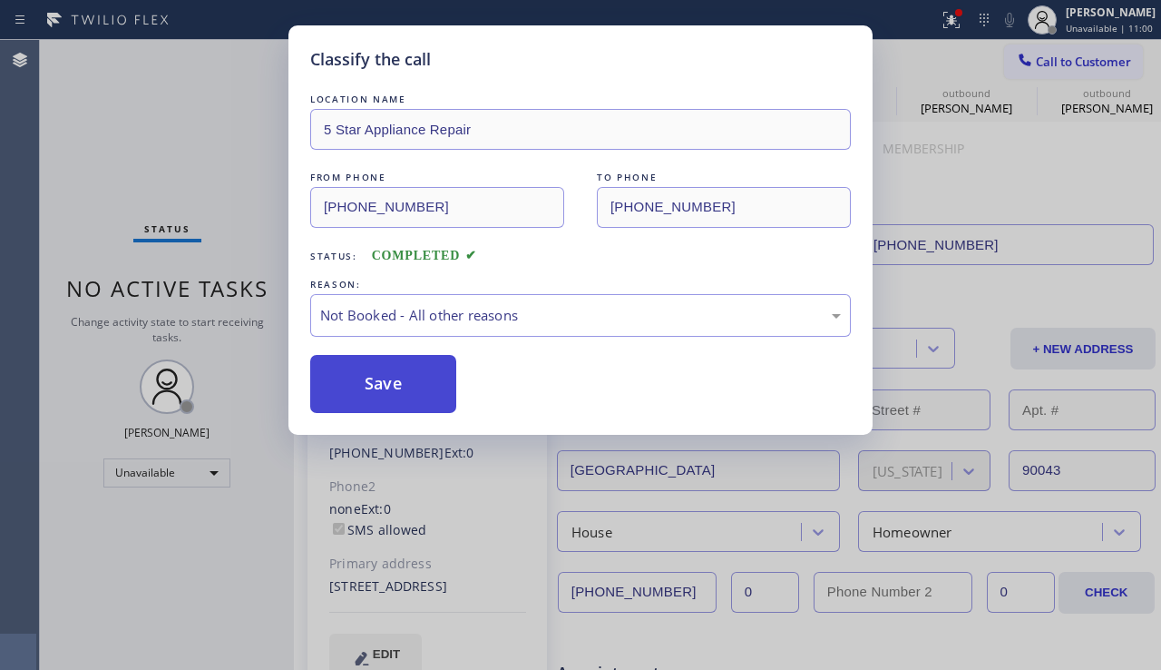
click at [357, 380] on button "Save" at bounding box center [383, 384] width 146 height 58
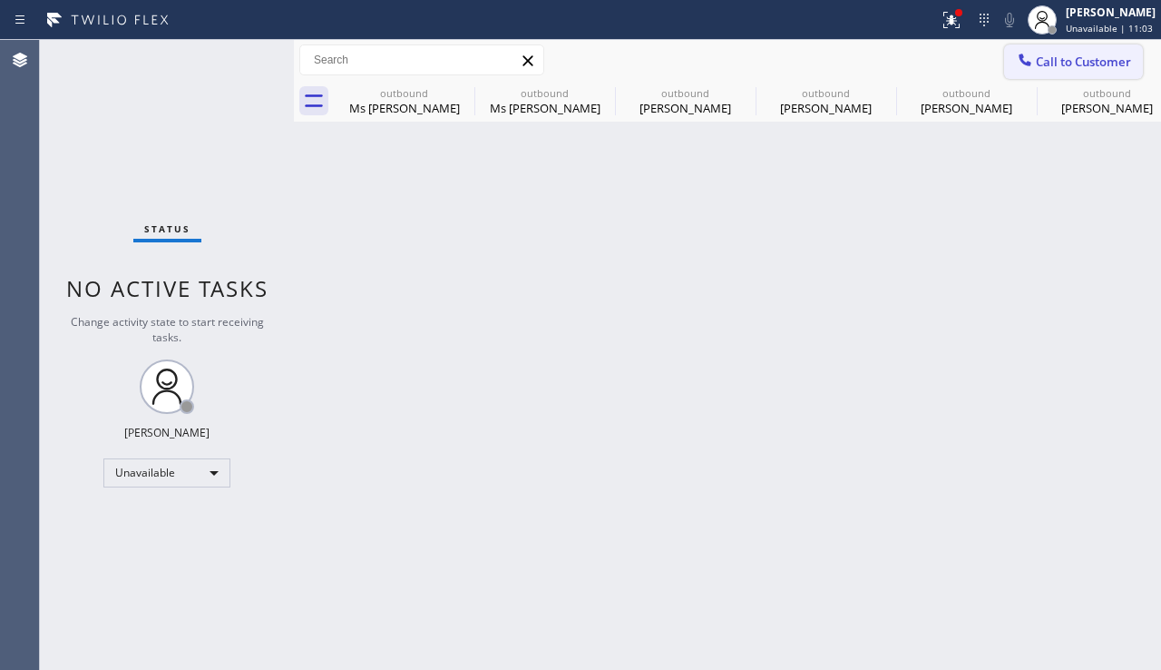
click at [1054, 64] on span "Call to Customer" at bounding box center [1083, 62] width 95 height 16
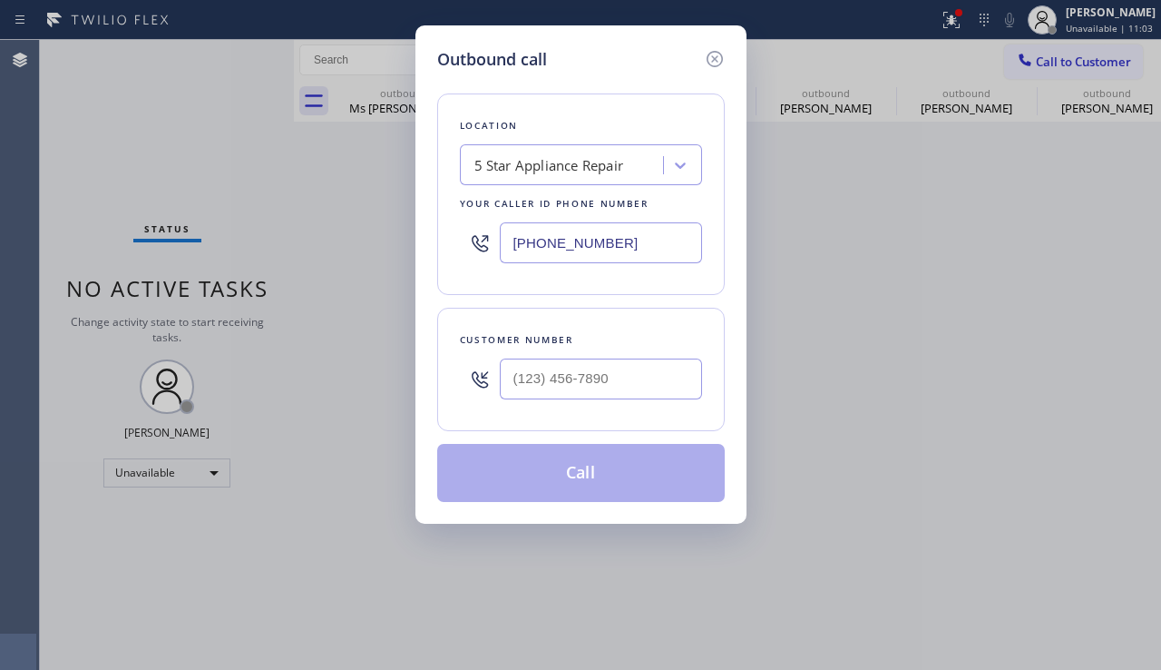
click at [560, 400] on div at bounding box center [601, 378] width 202 height 59
click at [560, 384] on input "(___) ___-____" at bounding box center [601, 378] width 202 height 41
paste input "818) 522-4111"
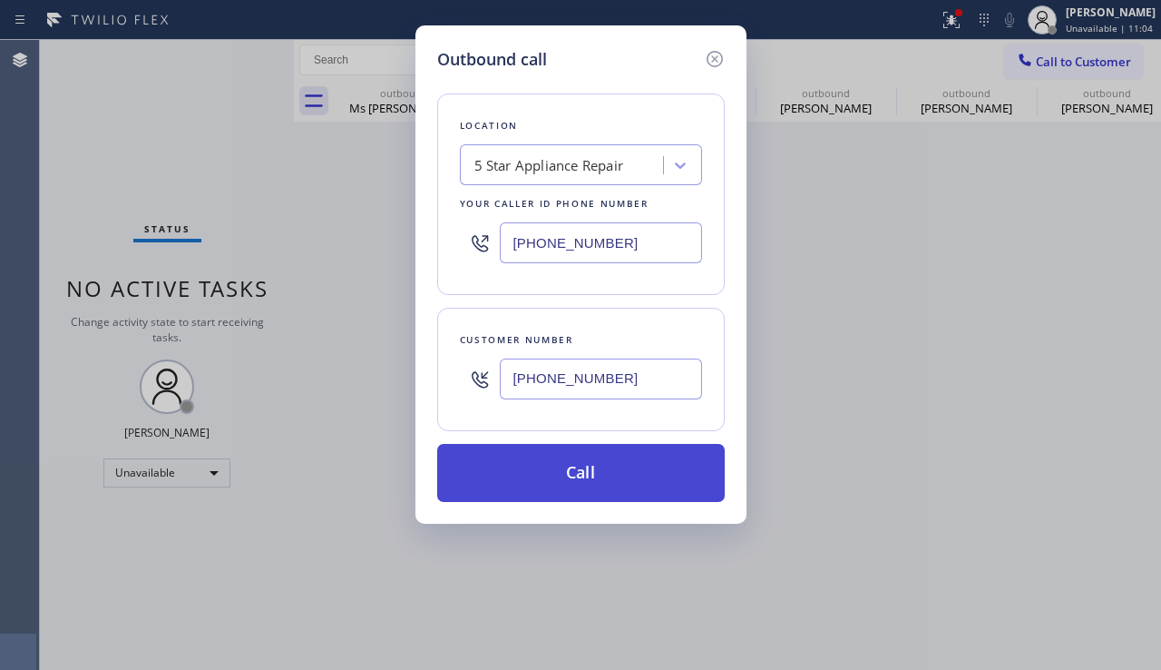
type input "[PHONE_NUMBER]"
click at [544, 474] on button "Call" at bounding box center [581, 473] width 288 height 58
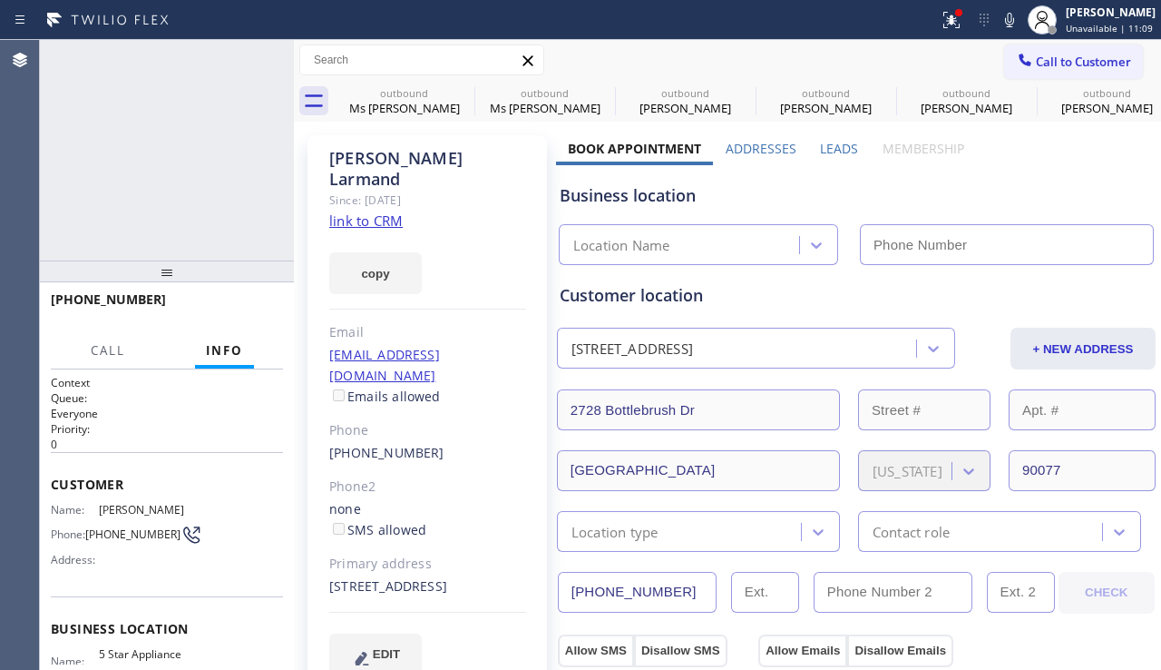
type input "[PHONE_NUMBER]"
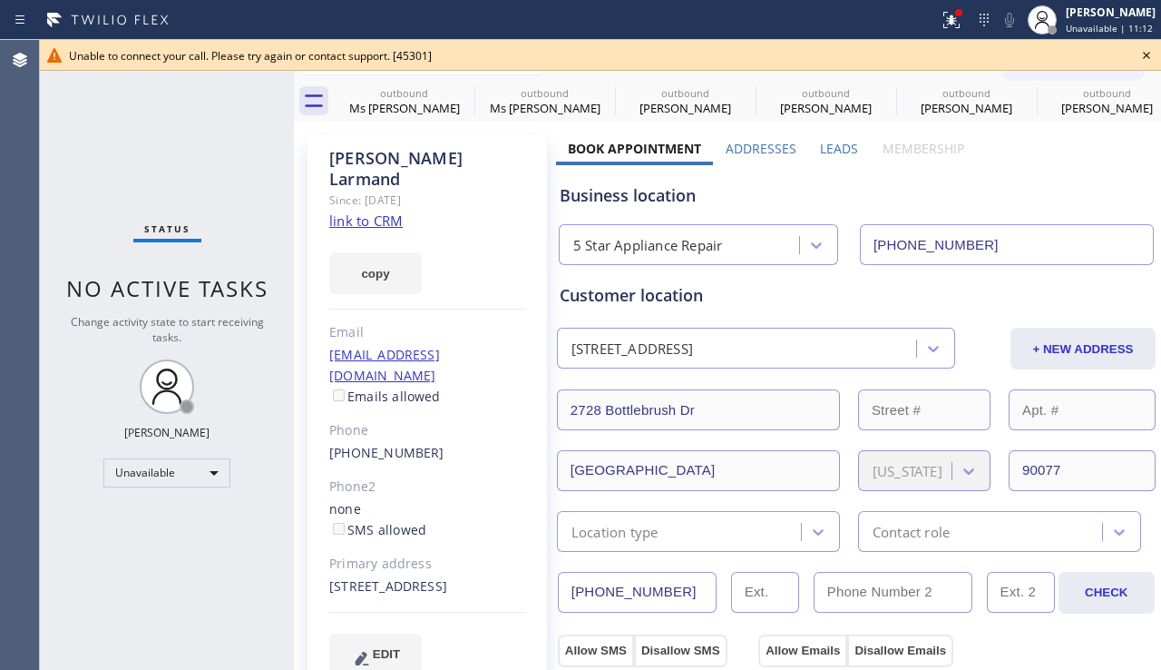
click at [1149, 55] on icon at bounding box center [1147, 55] width 22 height 22
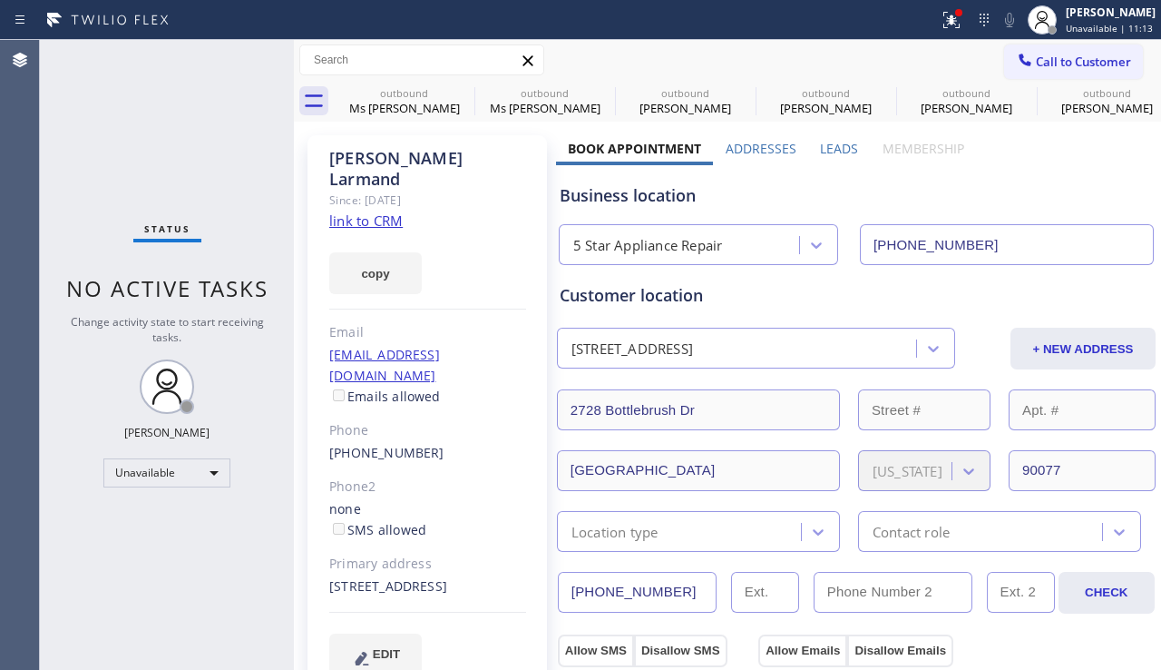
drag, startPoint x: 1082, startPoint y: 63, endPoint x: 991, endPoint y: 115, distance: 104.9
click at [1082, 64] on span "Call to Customer" at bounding box center [1083, 62] width 95 height 16
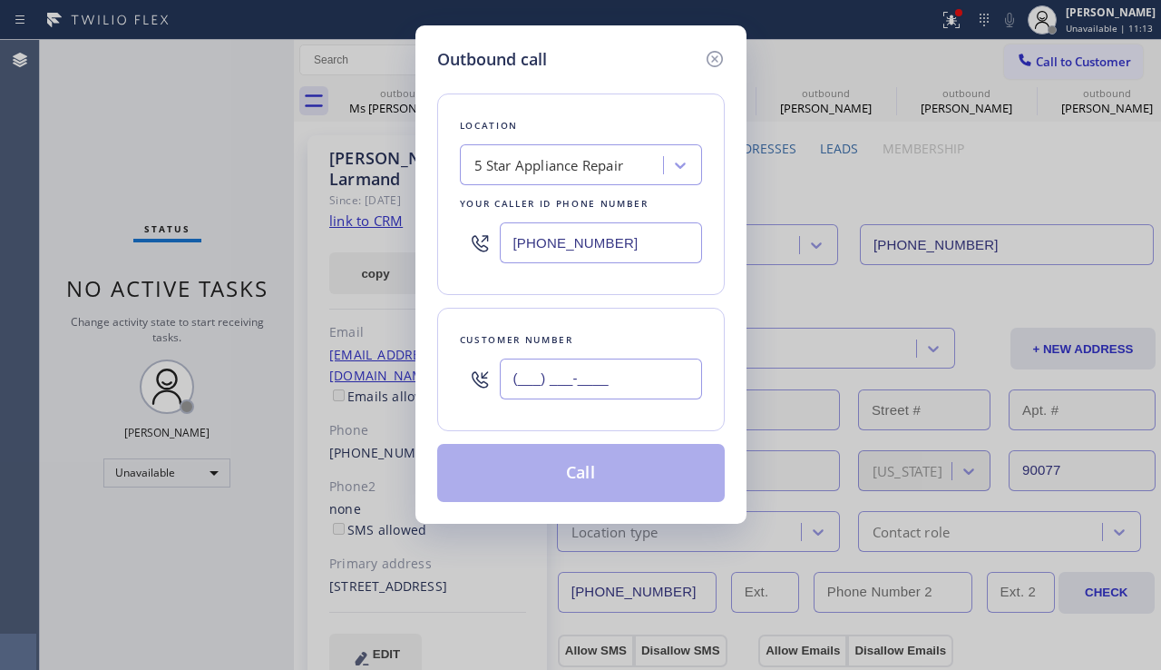
click at [610, 391] on input "(___) ___-____" at bounding box center [601, 378] width 202 height 41
paste input "310) 749-0918"
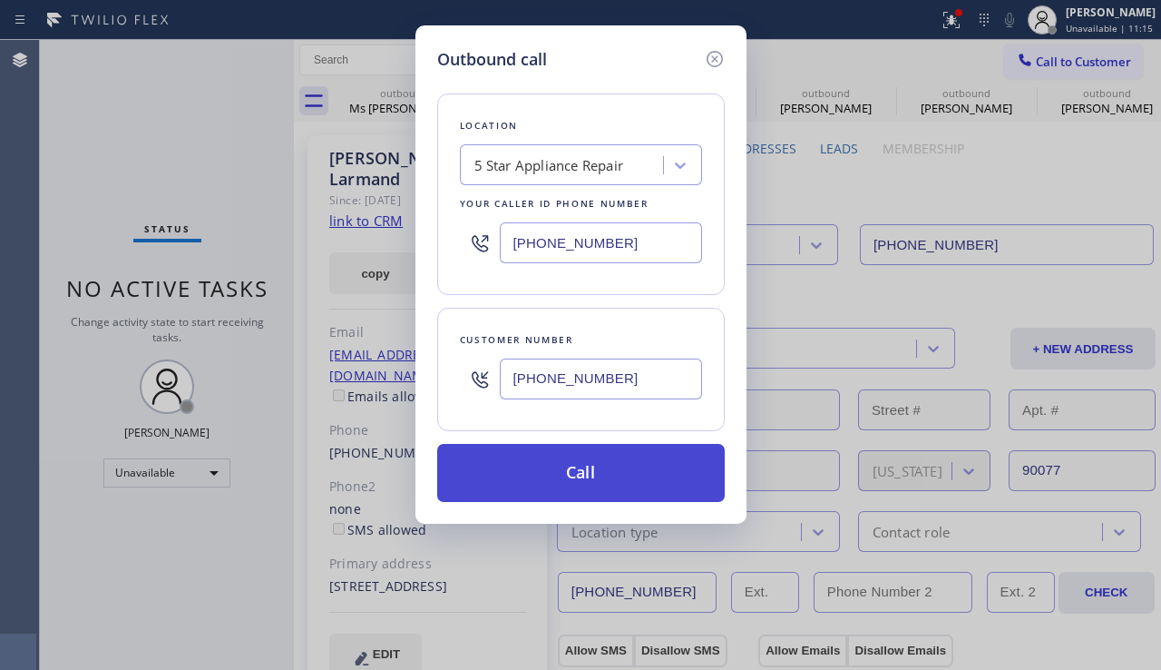
type input "[PHONE_NUMBER]"
click at [588, 469] on button "Call" at bounding box center [581, 473] width 288 height 58
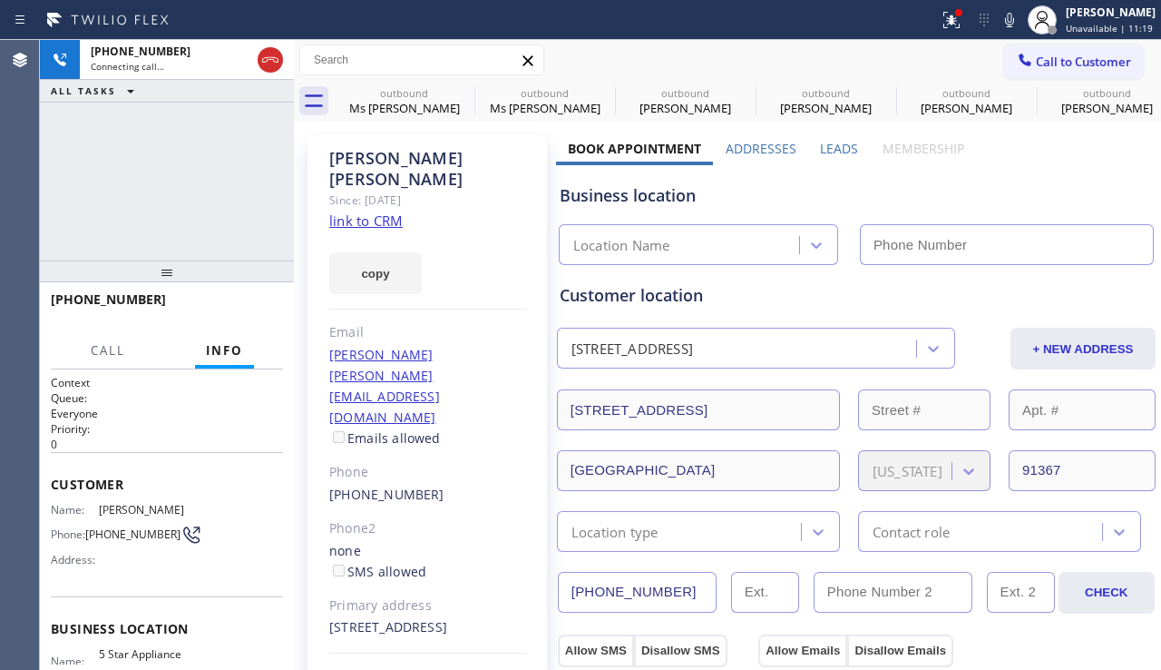
type input "[PHONE_NUMBER]"
click at [250, 311] on span "HANG UP" at bounding box center [240, 307] width 55 height 13
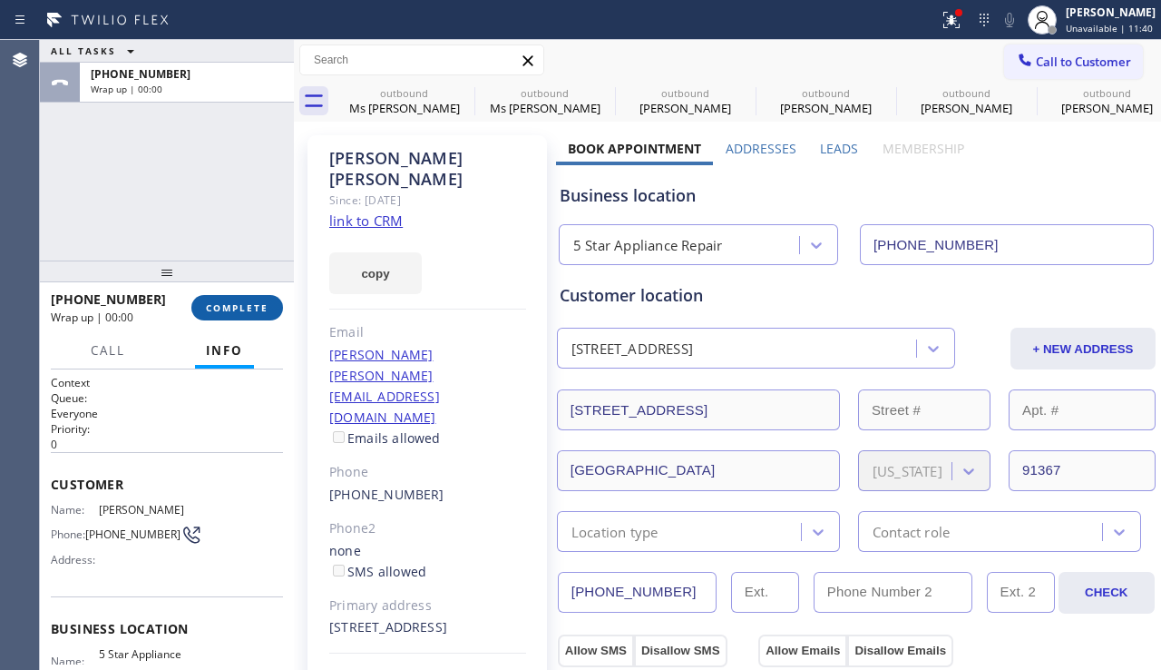
click at [250, 311] on span "COMPLETE" at bounding box center [237, 307] width 63 height 13
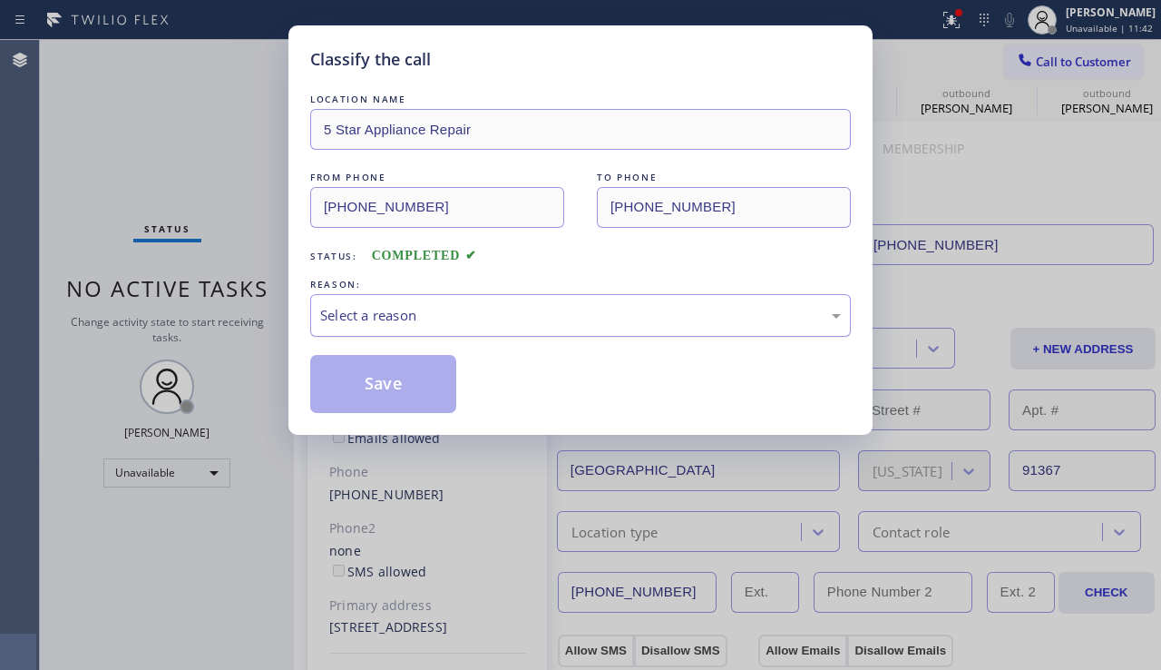
click at [465, 320] on div "Select a reason" at bounding box center [580, 315] width 521 height 21
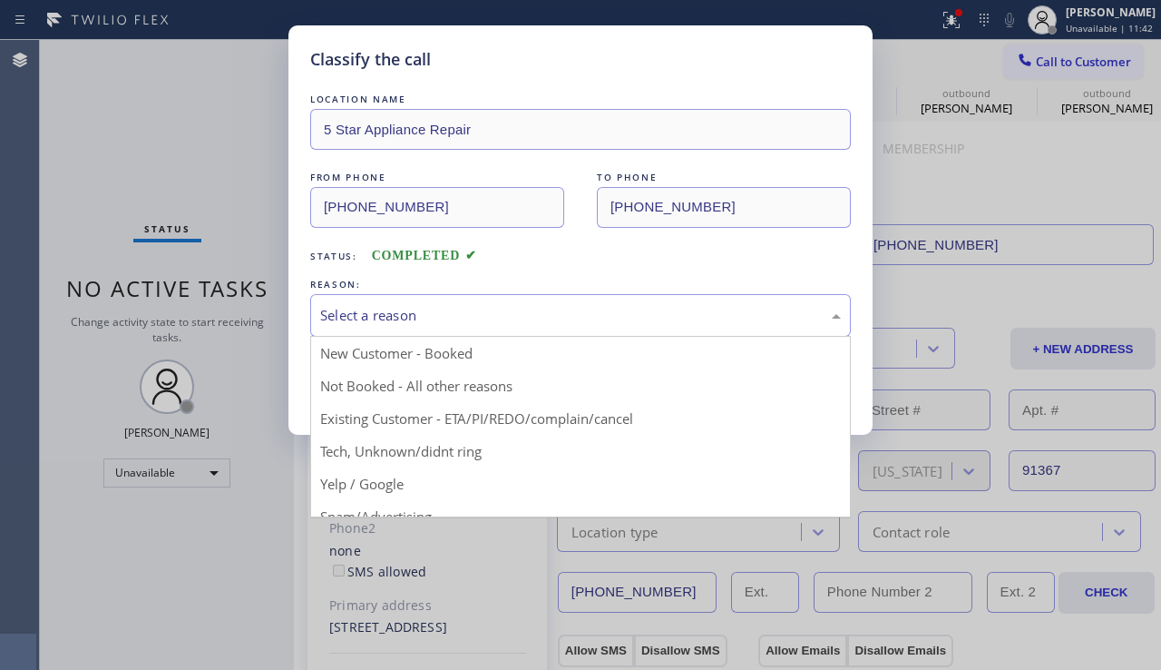
drag, startPoint x: 407, startPoint y: 386, endPoint x: 387, endPoint y: 389, distance: 21.2
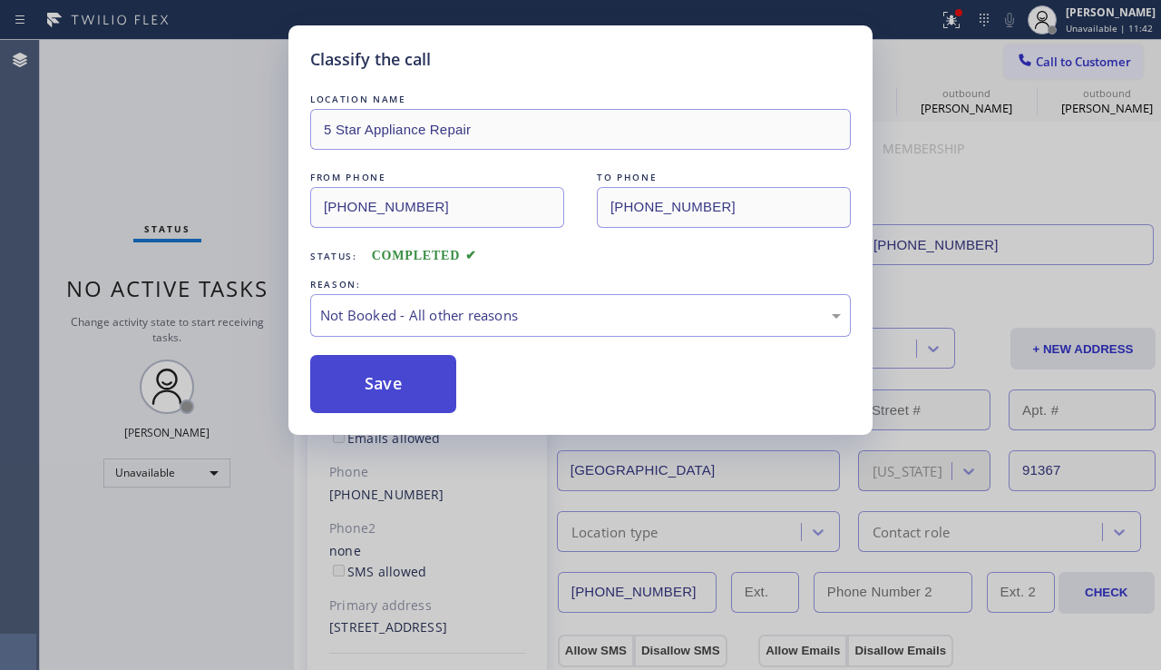
click at [375, 392] on button "Save" at bounding box center [383, 384] width 146 height 58
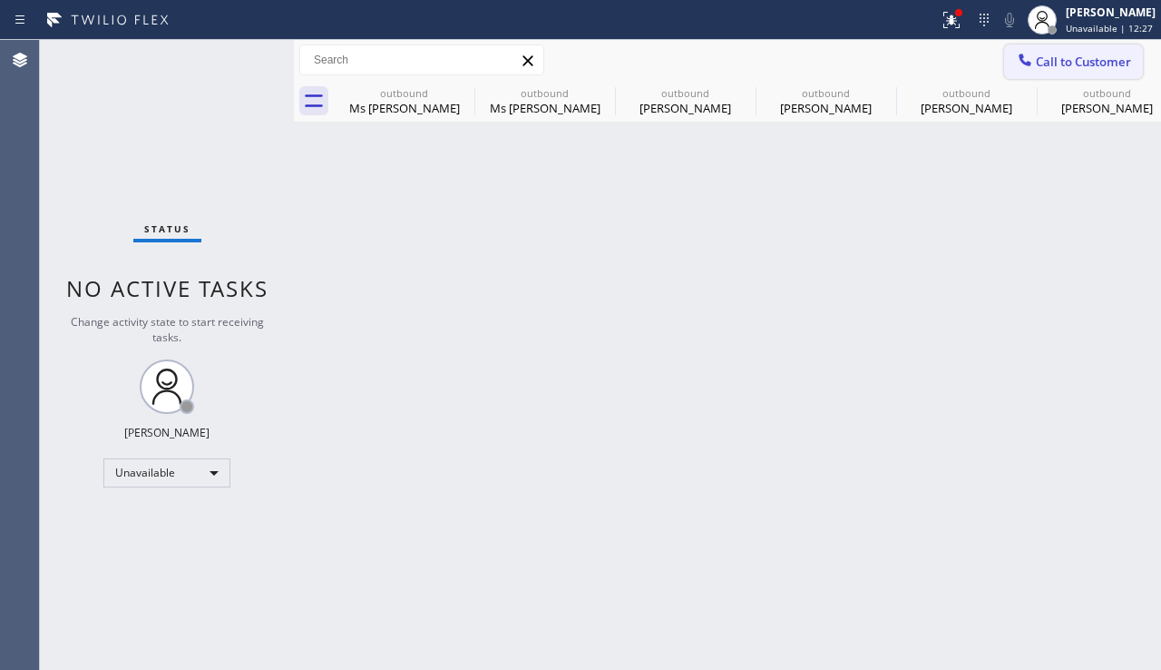
click at [1040, 67] on span "Call to Customer" at bounding box center [1083, 62] width 95 height 16
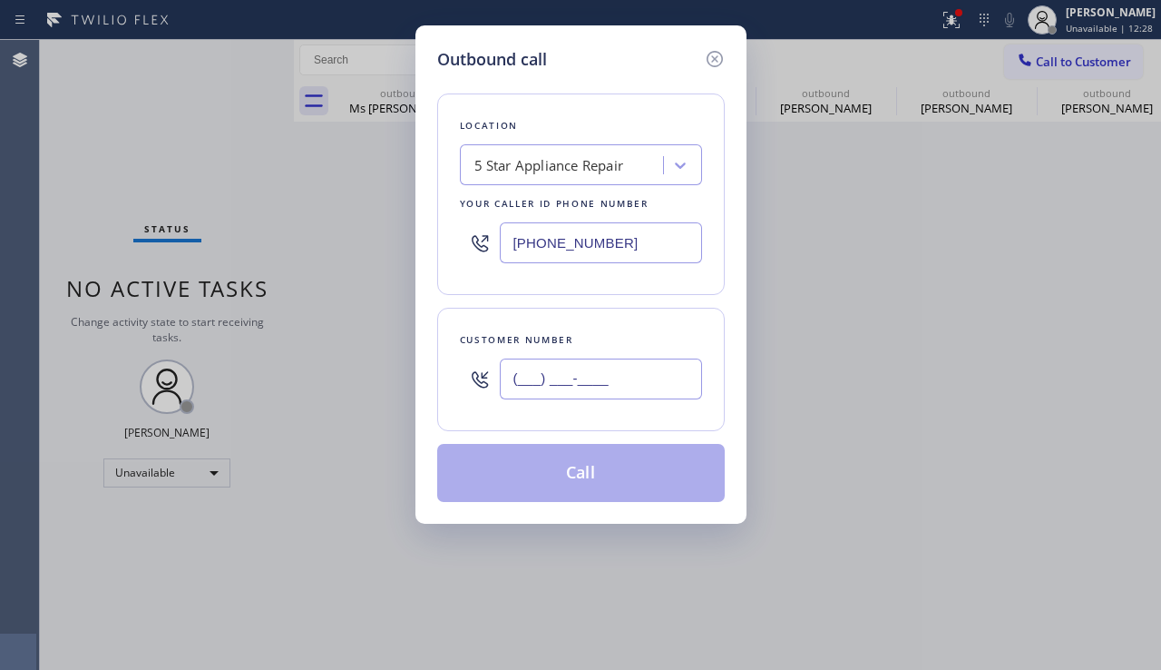
click at [609, 381] on input "(___) ___-____" at bounding box center [601, 378] width 202 height 41
paste input "818) 324-8151"
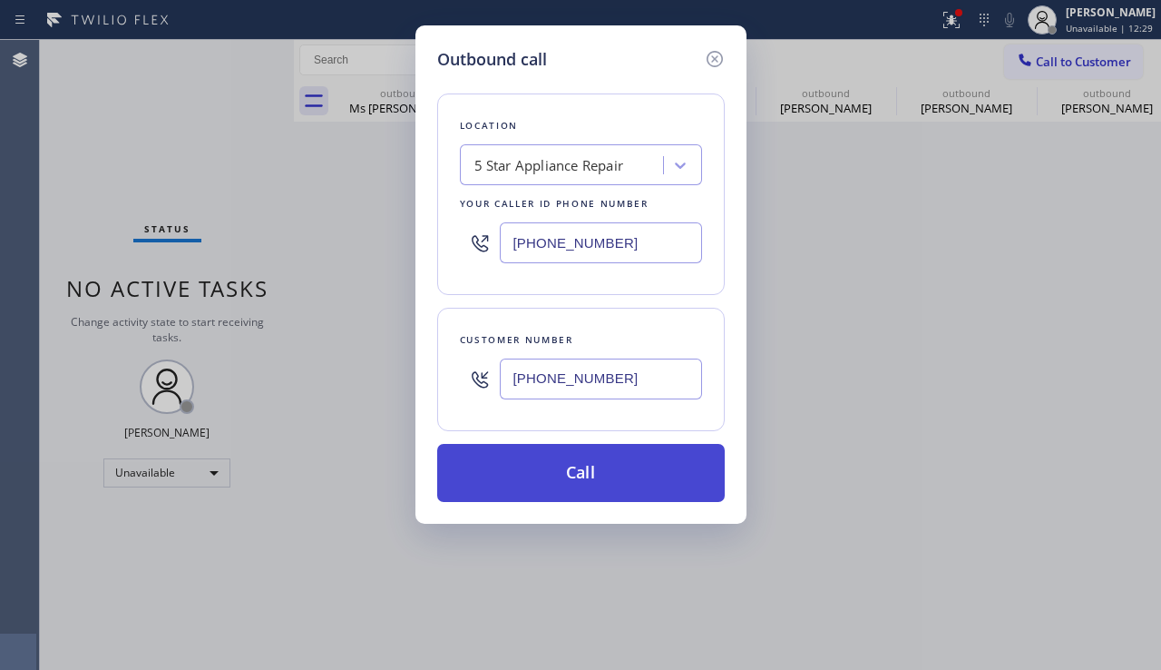
type input "[PHONE_NUMBER]"
click at [567, 470] on button "Call" at bounding box center [581, 473] width 288 height 58
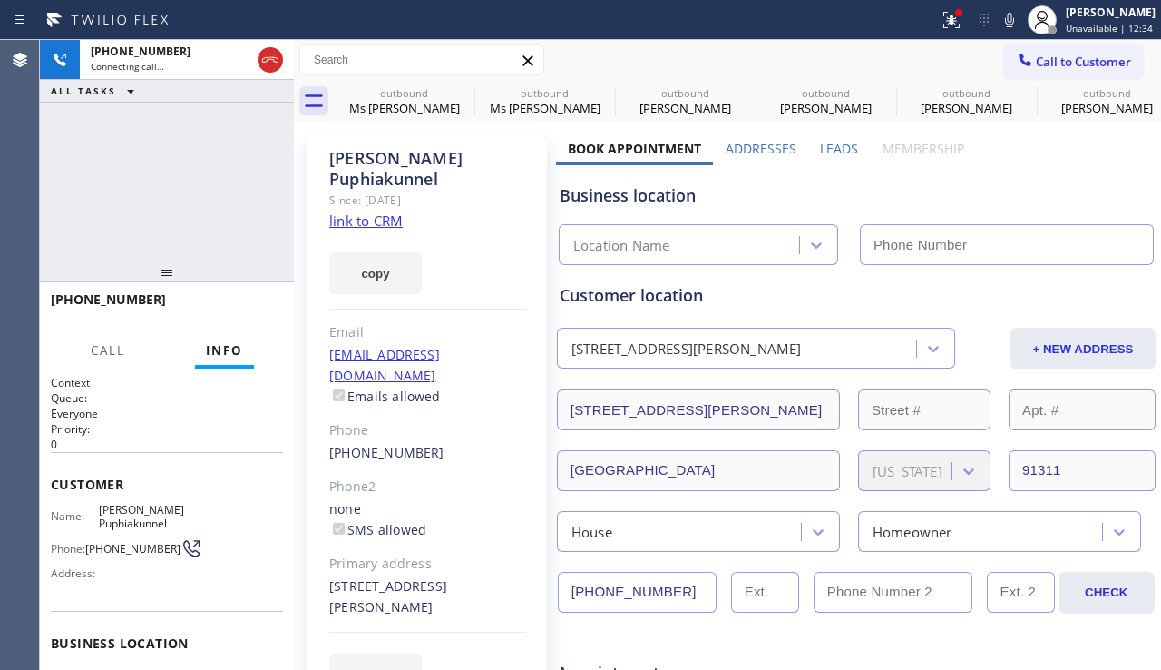
type input "[PHONE_NUMBER]"
drag, startPoint x: 567, startPoint y: 470, endPoint x: 509, endPoint y: 212, distance: 264.2
click at [509, 231] on div "copy" at bounding box center [427, 262] width 197 height 63
click at [285, 310] on div "[PHONE_NUMBER] Live | 00:00 HANG UP" at bounding box center [167, 307] width 254 height 51
click at [266, 312] on span "HANG UP" at bounding box center [240, 307] width 55 height 13
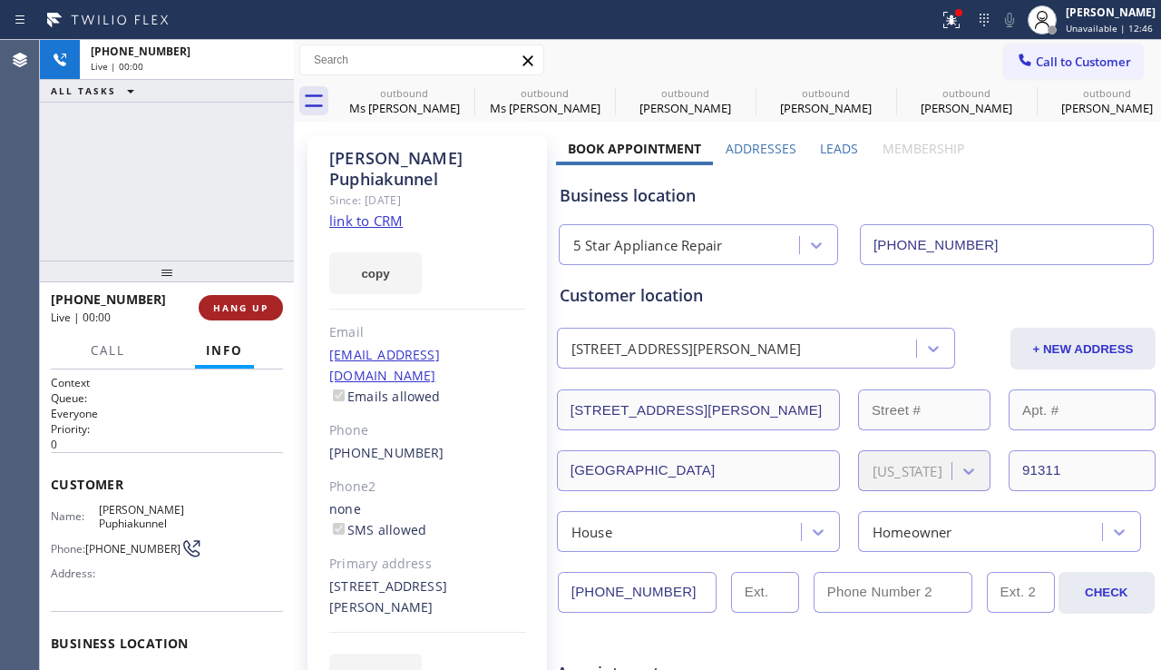
click at [266, 312] on span "HANG UP" at bounding box center [240, 307] width 55 height 13
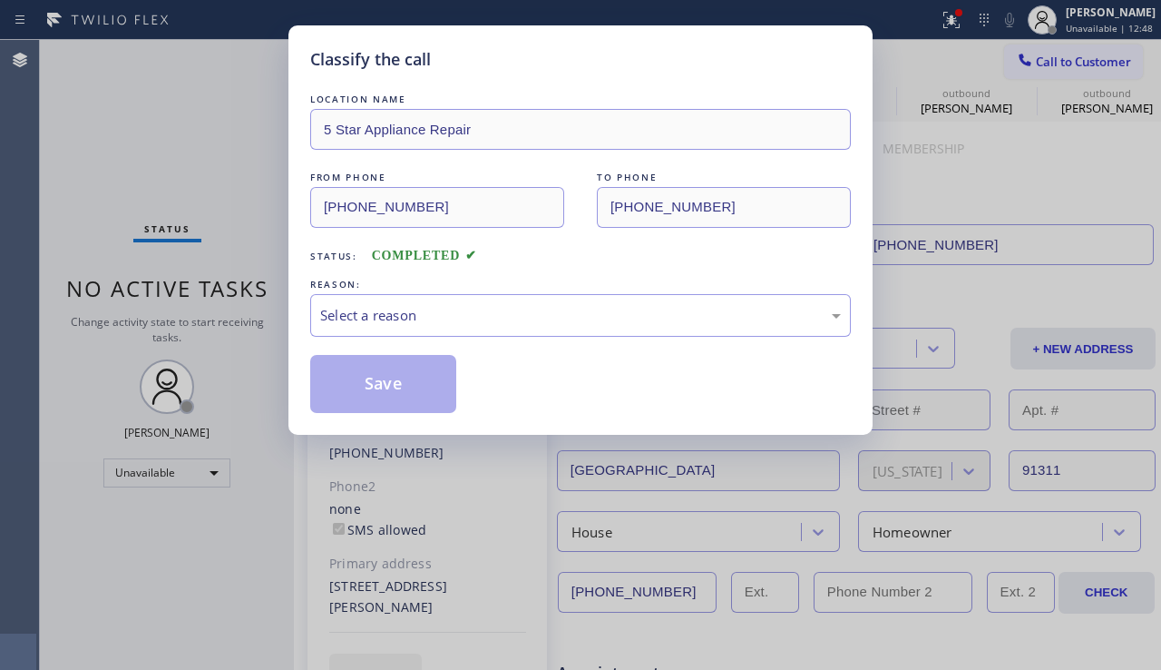
click at [434, 300] on div "Select a reason" at bounding box center [580, 315] width 541 height 43
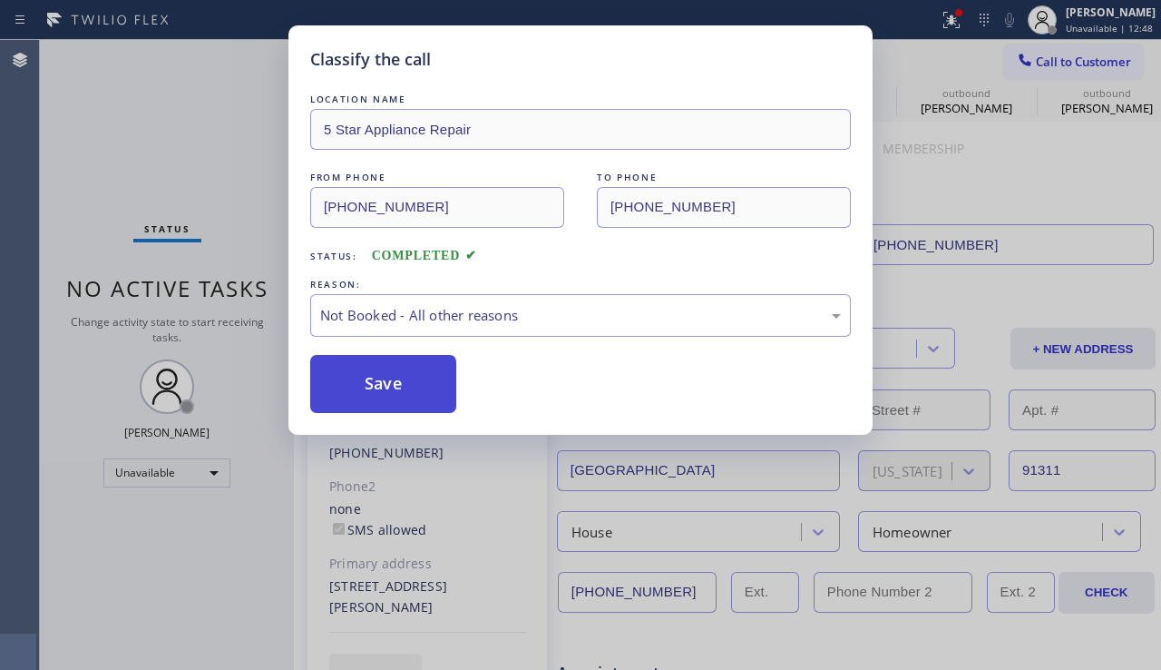
click at [397, 379] on button "Save" at bounding box center [383, 384] width 146 height 58
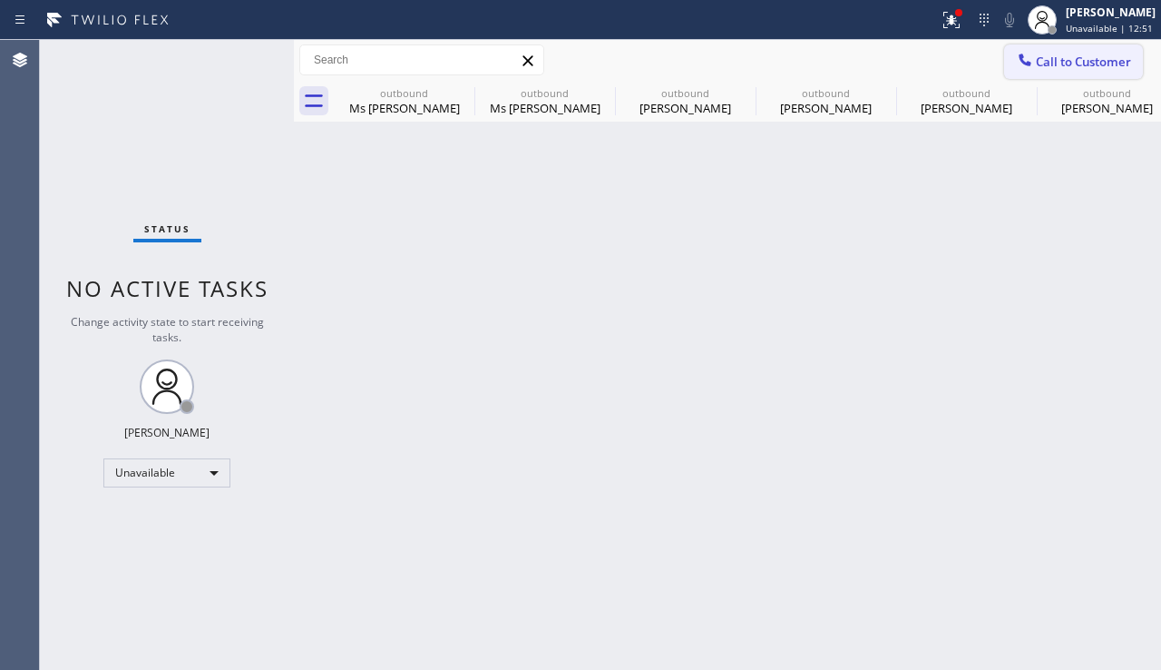
click at [1036, 69] on span "Call to Customer" at bounding box center [1083, 62] width 95 height 16
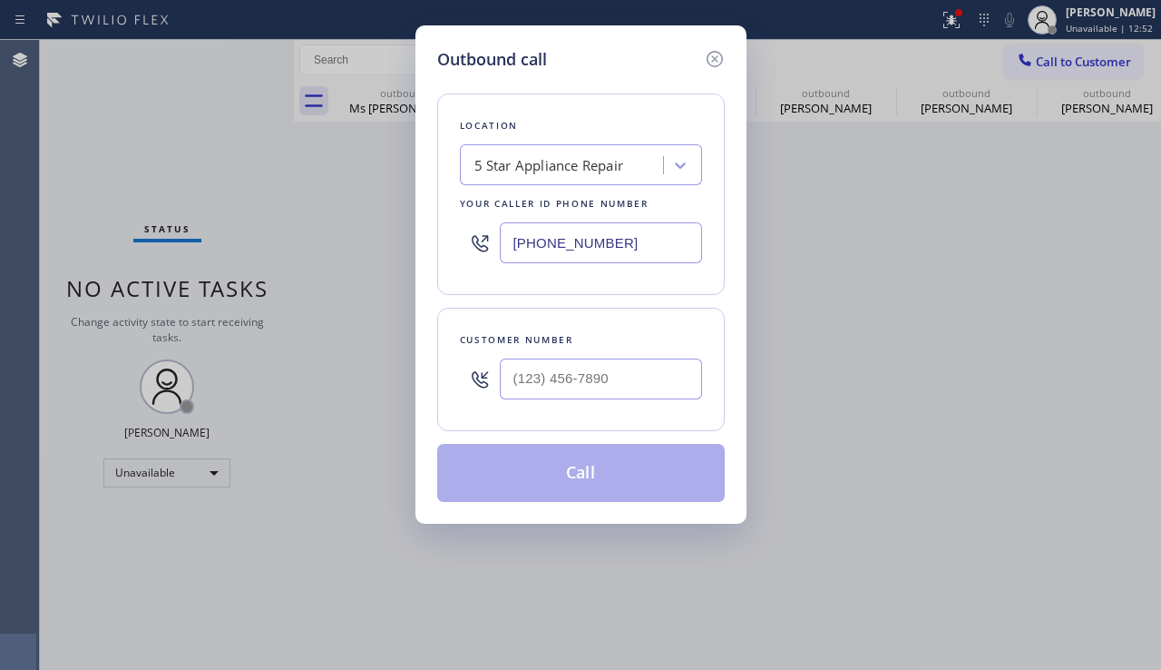
click at [537, 406] on div at bounding box center [601, 378] width 202 height 59
click at [562, 379] on input "(___) ___-____" at bounding box center [601, 378] width 202 height 41
paste input "818) 445-7943"
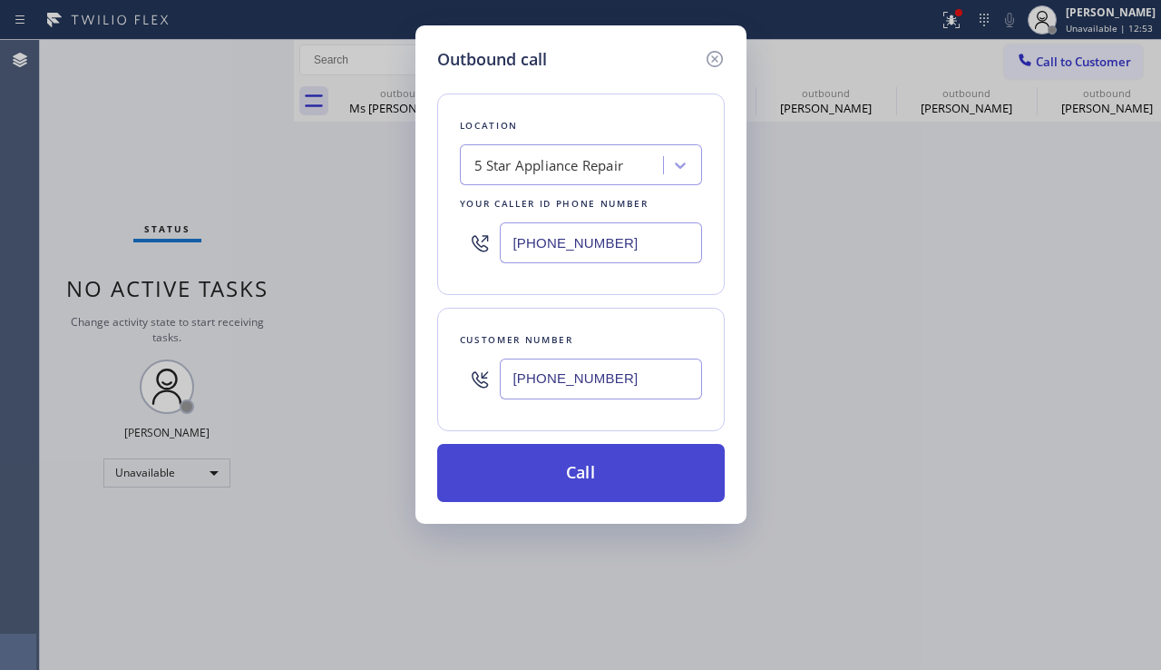
type input "[PHONE_NUMBER]"
click at [511, 485] on button "Call" at bounding box center [581, 473] width 288 height 58
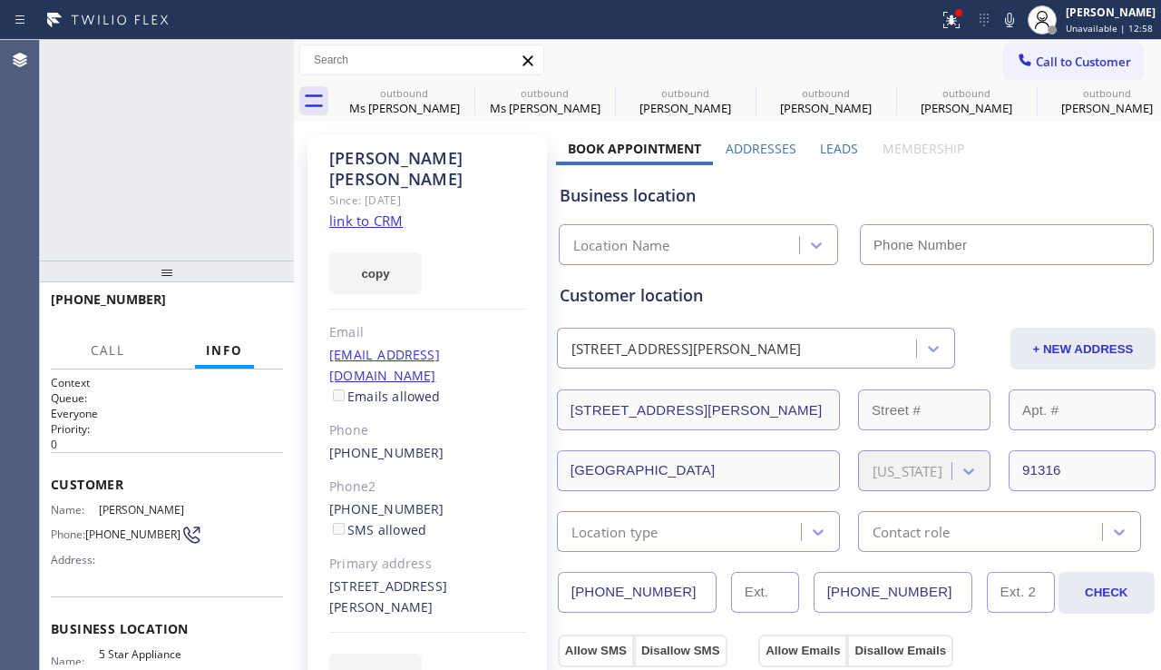
type input "[PHONE_NUMBER]"
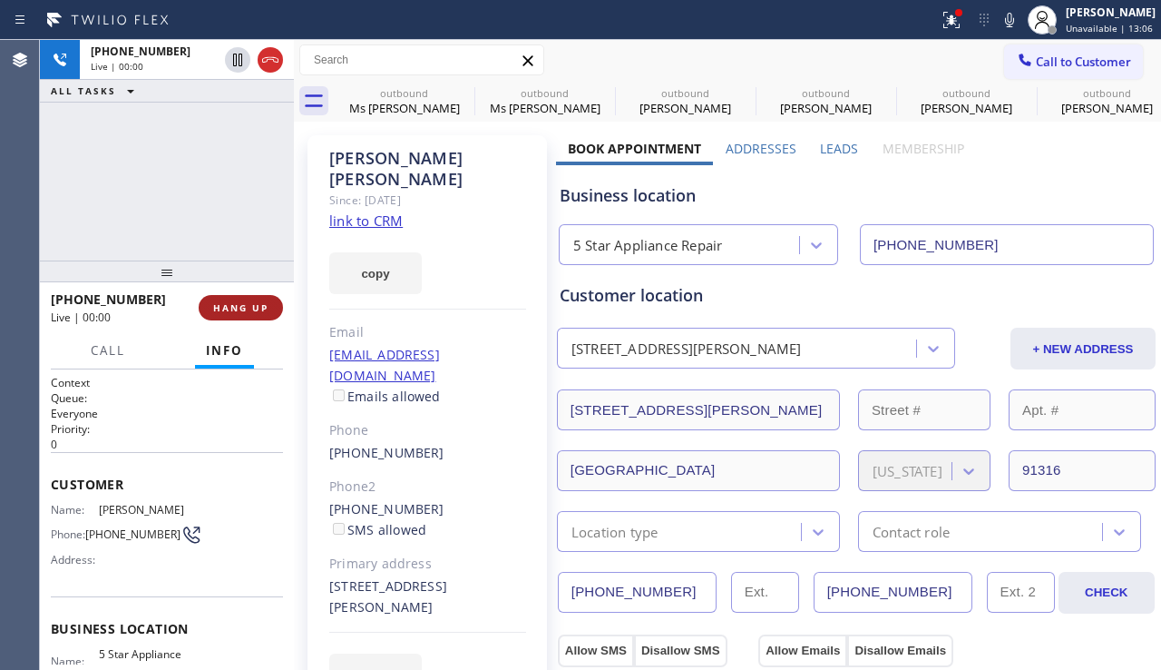
click at [238, 303] on span "HANG UP" at bounding box center [240, 307] width 55 height 13
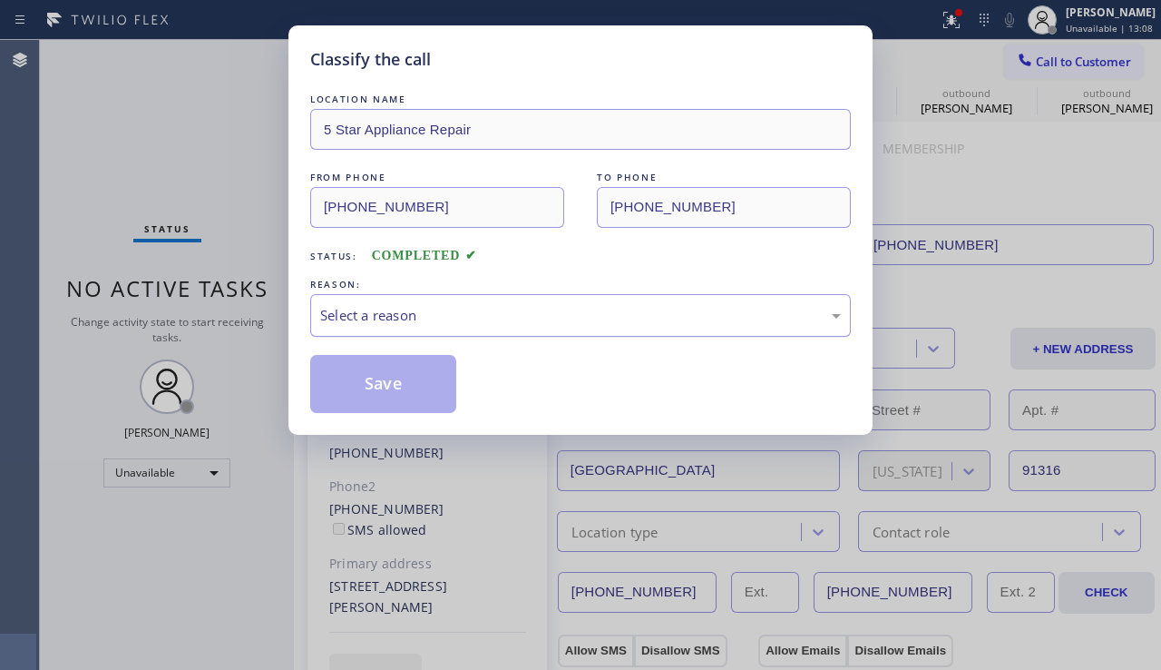
click at [484, 324] on div "Select a reason" at bounding box center [580, 315] width 521 height 21
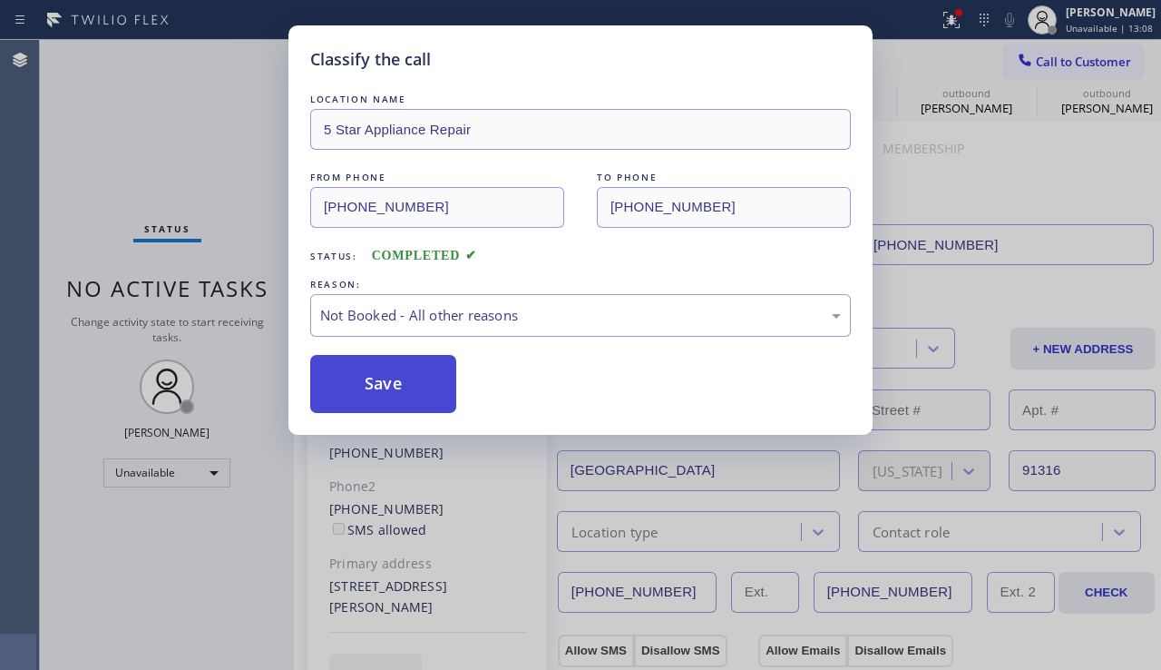
click at [373, 394] on button "Save" at bounding box center [383, 384] width 146 height 58
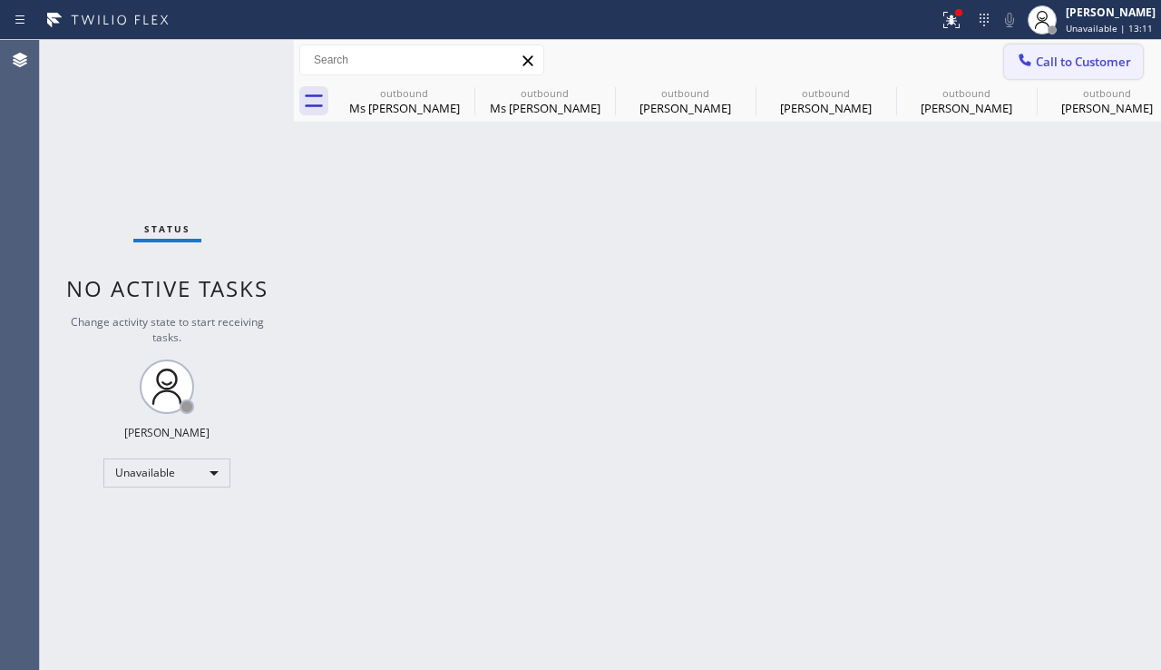
click at [1062, 66] on span "Call to Customer" at bounding box center [1083, 62] width 95 height 16
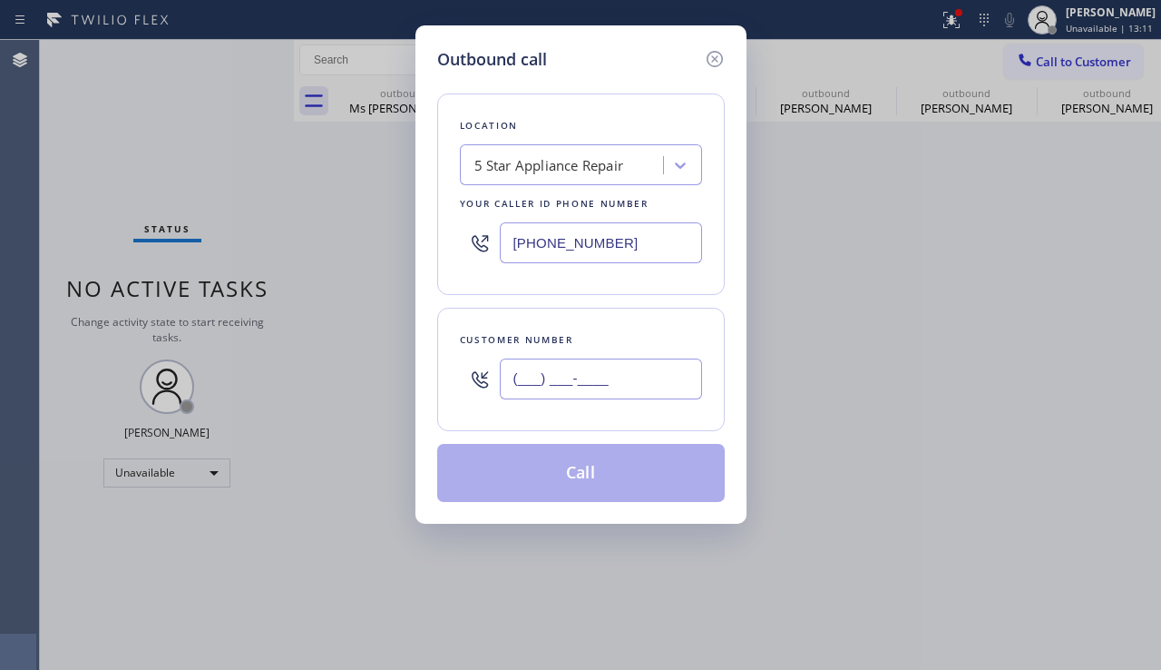
drag, startPoint x: 629, startPoint y: 394, endPoint x: 618, endPoint y: 379, distance: 18.1
click at [629, 391] on input "(___) ___-____" at bounding box center [601, 378] width 202 height 41
paste input "310) 628-5795"
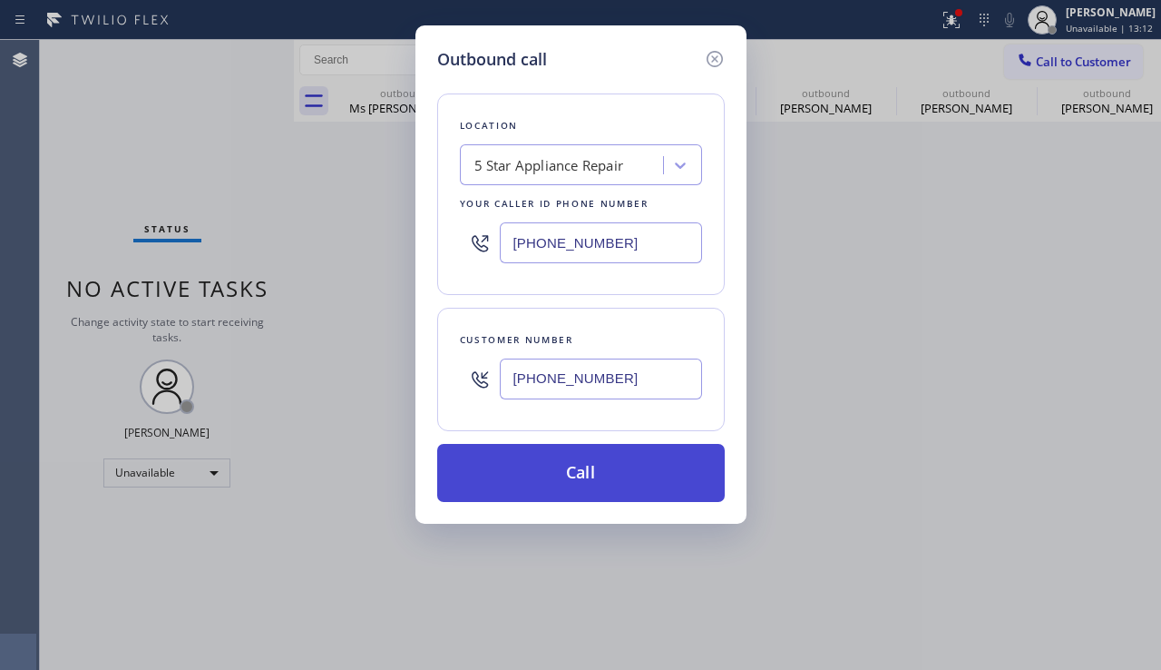
type input "[PHONE_NUMBER]"
click at [582, 476] on button "Call" at bounding box center [581, 473] width 288 height 58
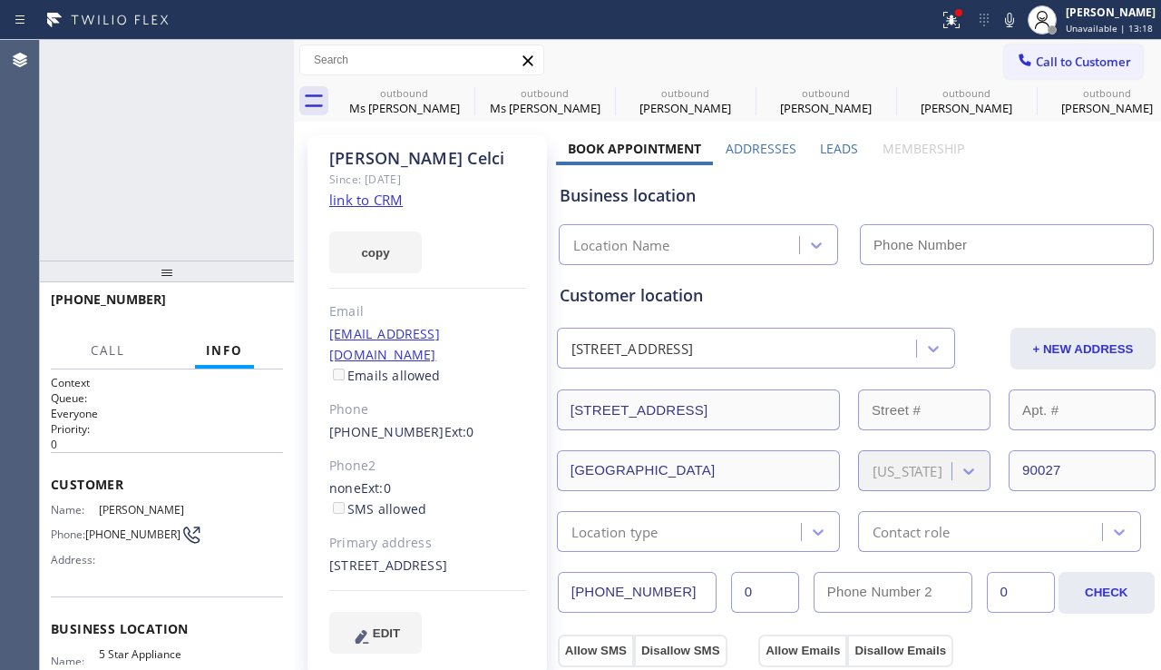
type input "[PHONE_NUMBER]"
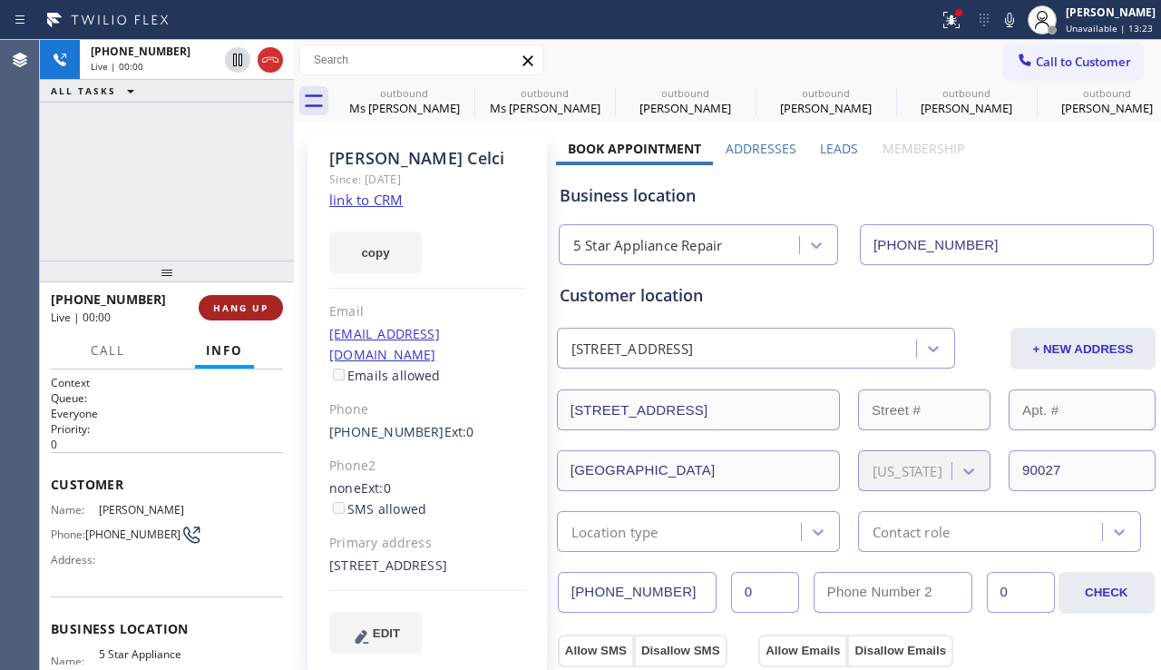
click at [237, 310] on span "HANG UP" at bounding box center [240, 307] width 55 height 13
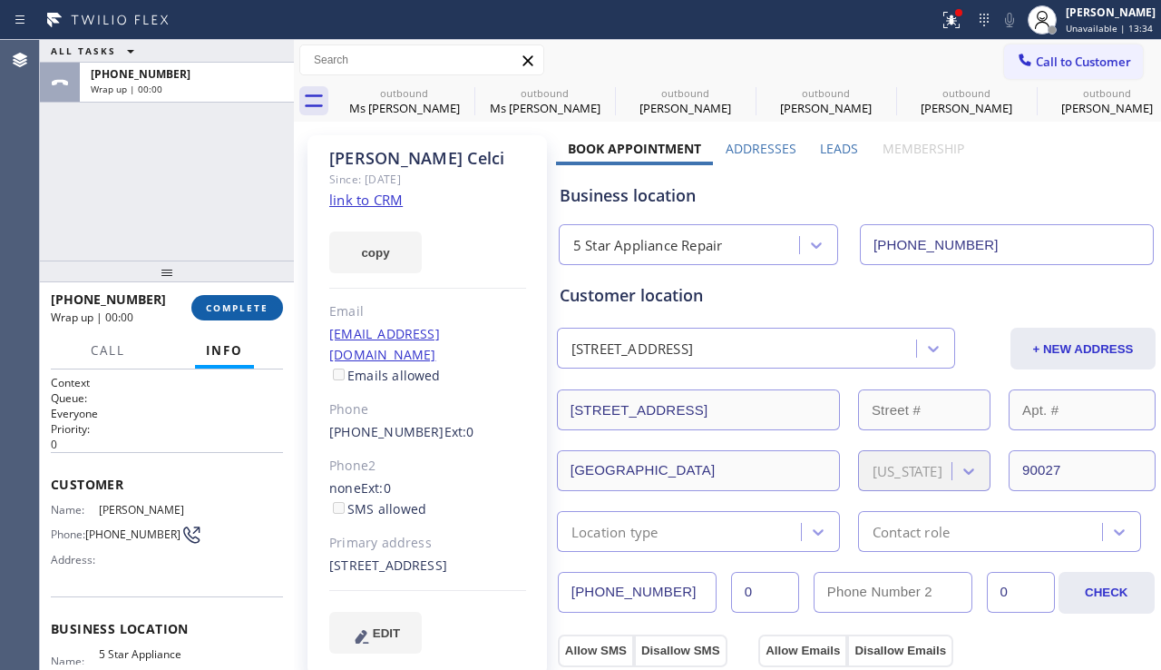
click at [251, 314] on button "COMPLETE" at bounding box center [237, 307] width 92 height 25
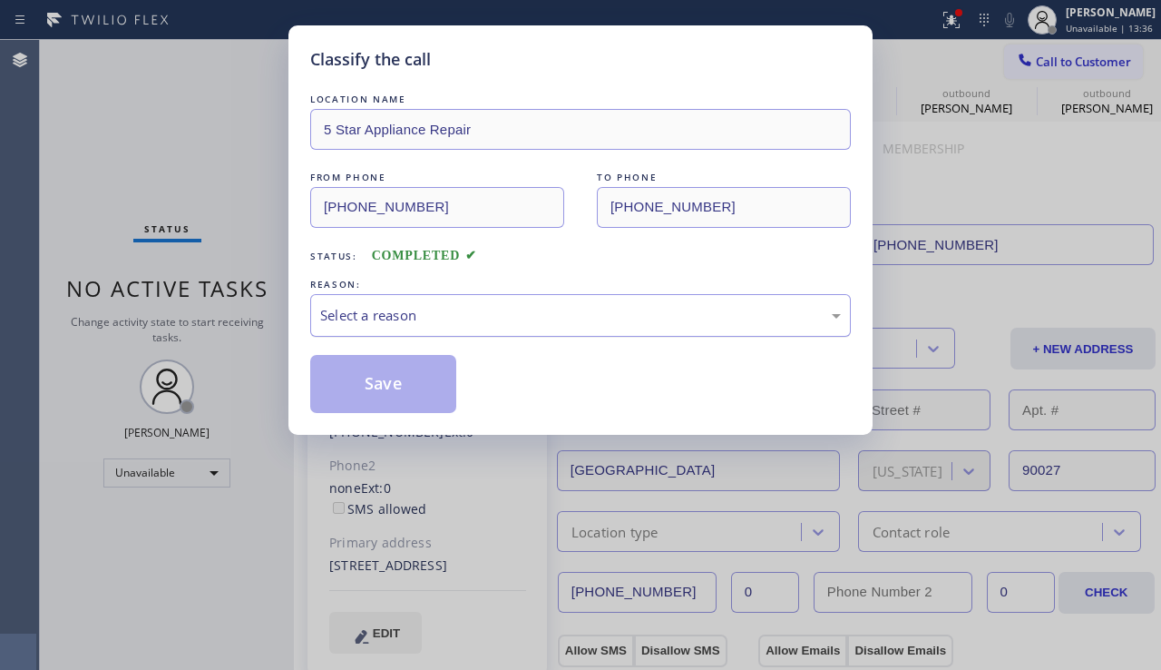
click at [459, 318] on div "Select a reason" at bounding box center [580, 315] width 521 height 21
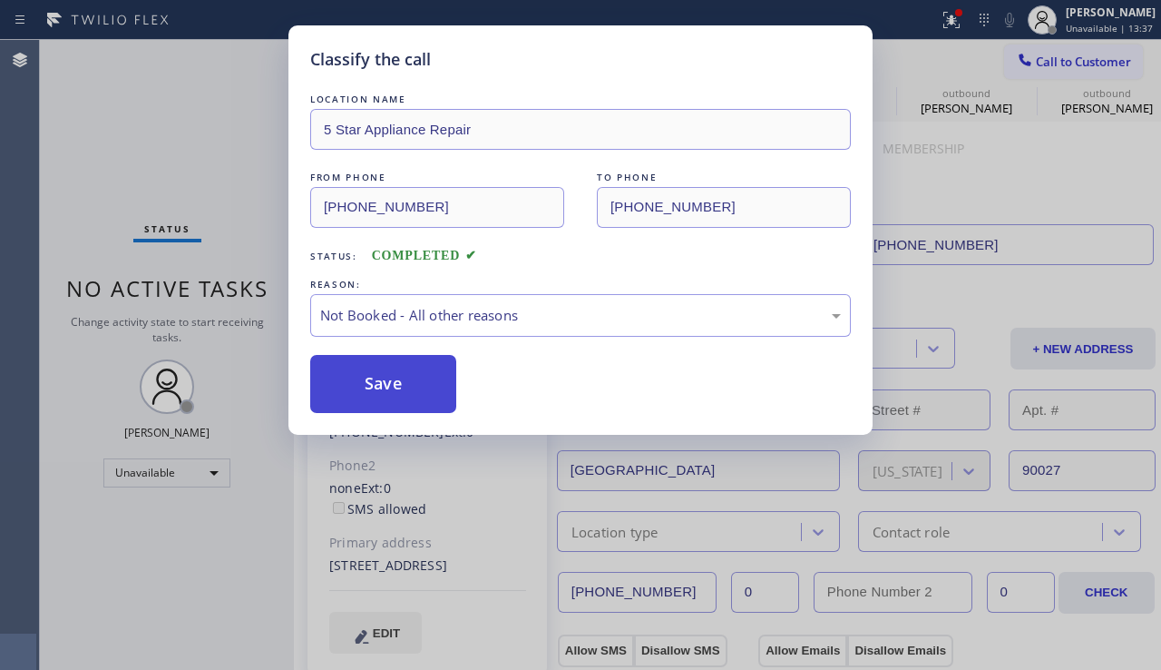
click at [353, 380] on button "Save" at bounding box center [383, 384] width 146 height 58
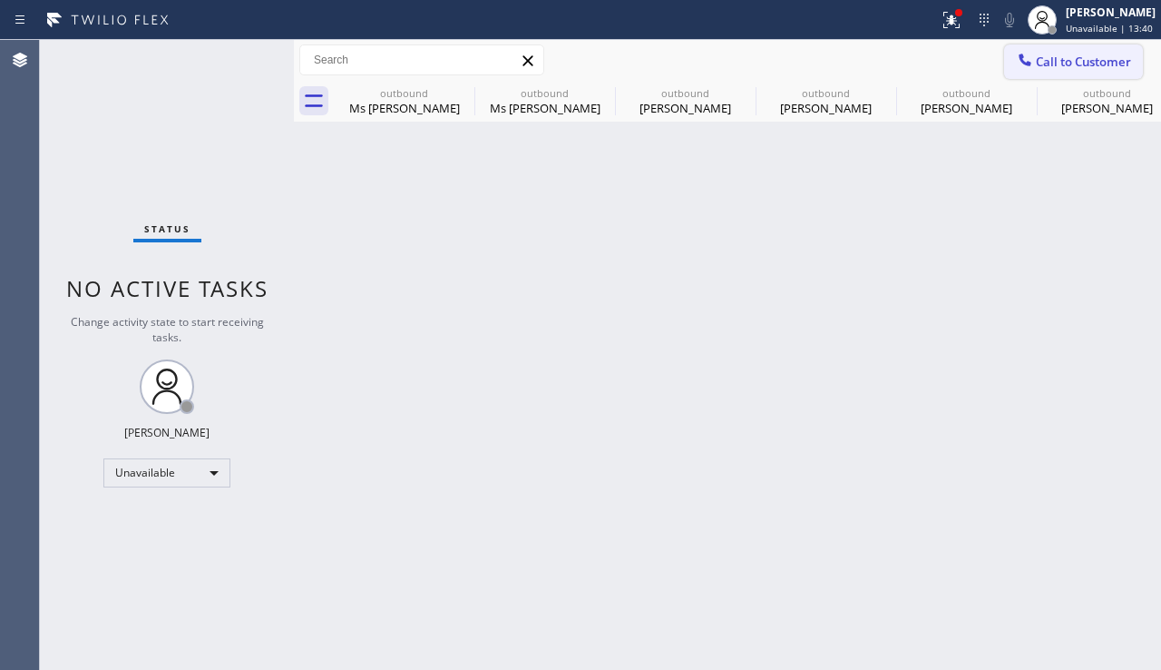
click at [1041, 65] on span "Call to Customer" at bounding box center [1083, 62] width 95 height 16
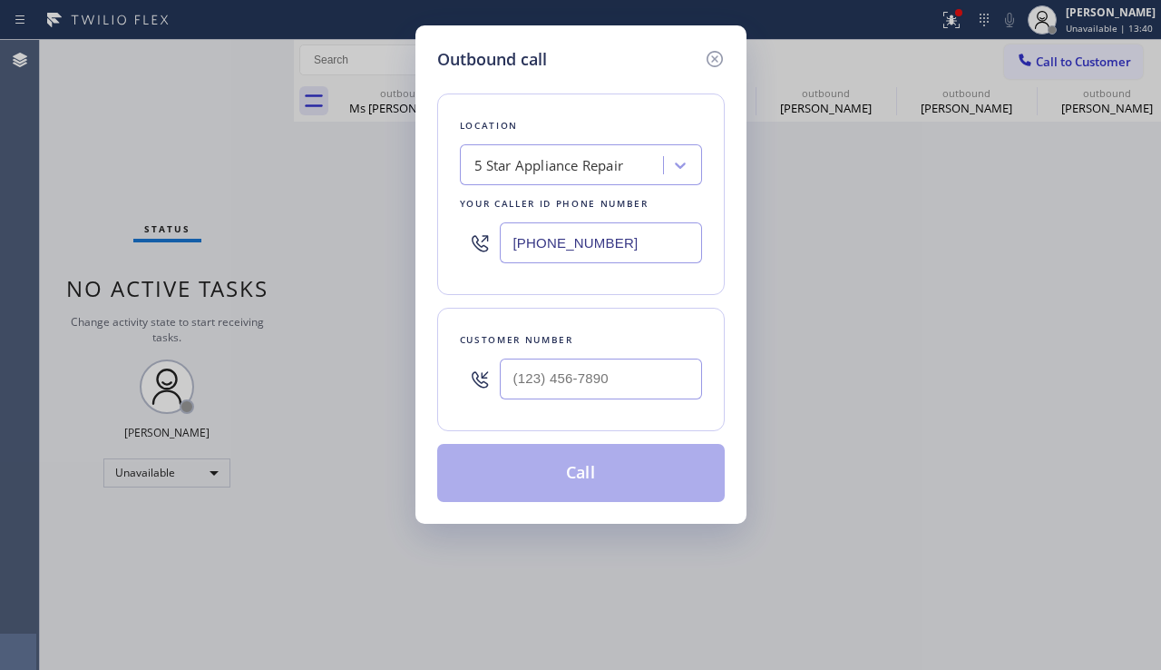
type input "(___) ___-____"
click at [599, 384] on input "(___) ___-____" at bounding box center [601, 378] width 202 height 41
click at [598, 386] on input "(___) ___-____" at bounding box center [601, 378] width 202 height 41
click at [598, 387] on input "(___) ___-____" at bounding box center [601, 378] width 202 height 41
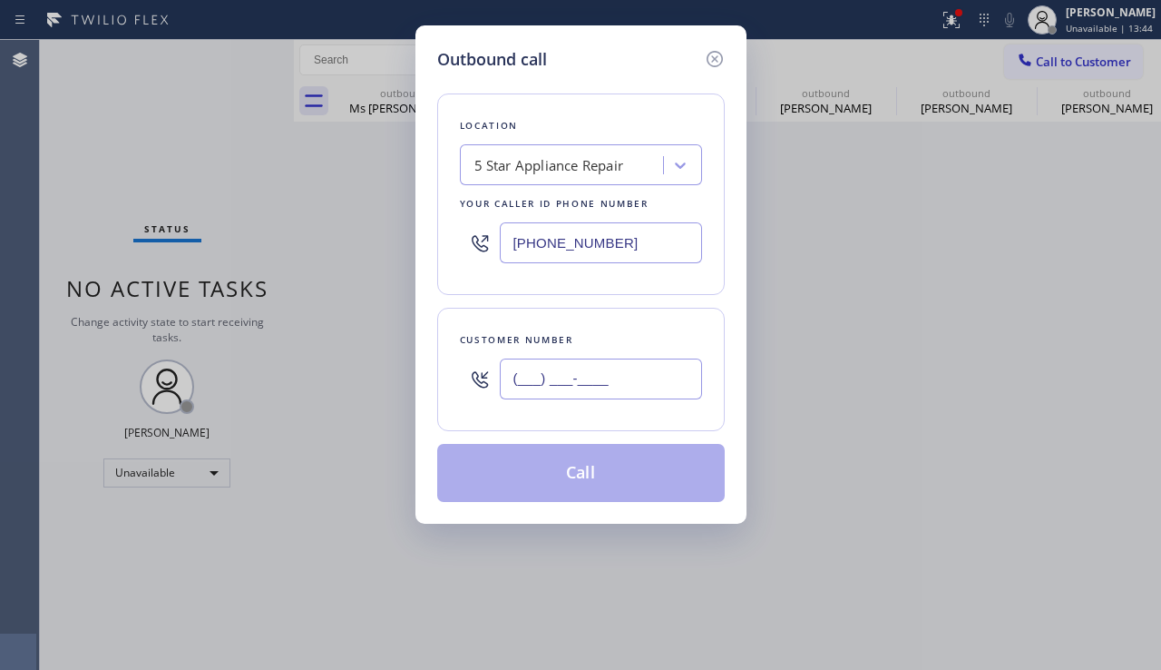
click at [598, 387] on input "(___) ___-____" at bounding box center [601, 378] width 202 height 41
paste input "310) 614-6488"
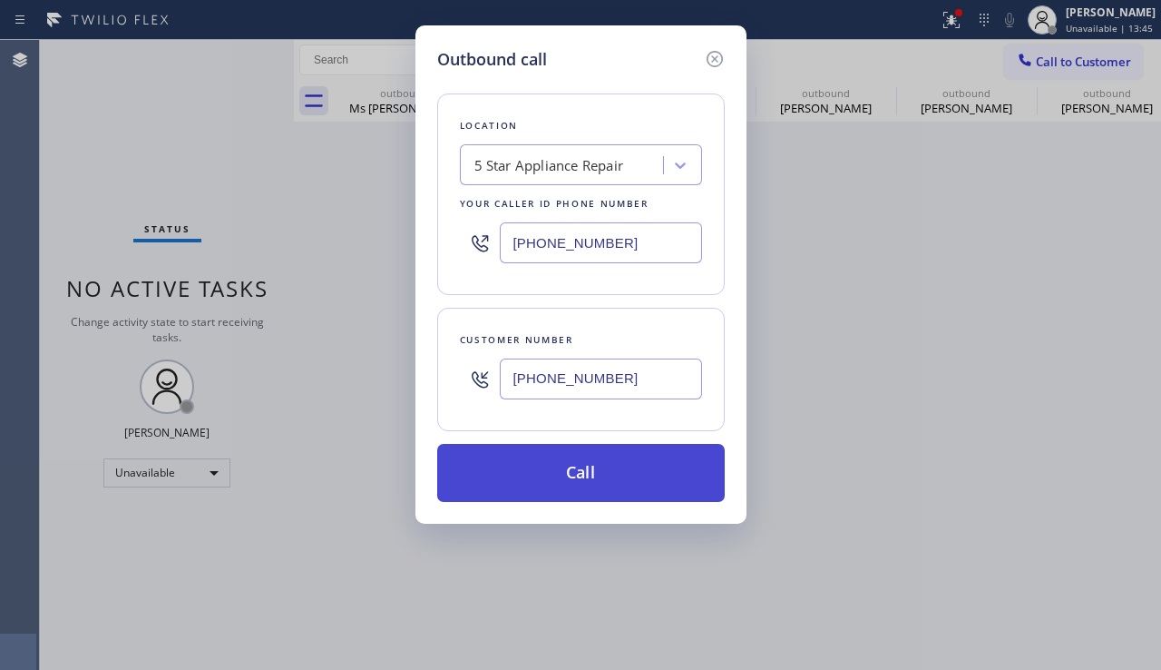
type input "[PHONE_NUMBER]"
click at [592, 481] on button "Call" at bounding box center [581, 473] width 288 height 58
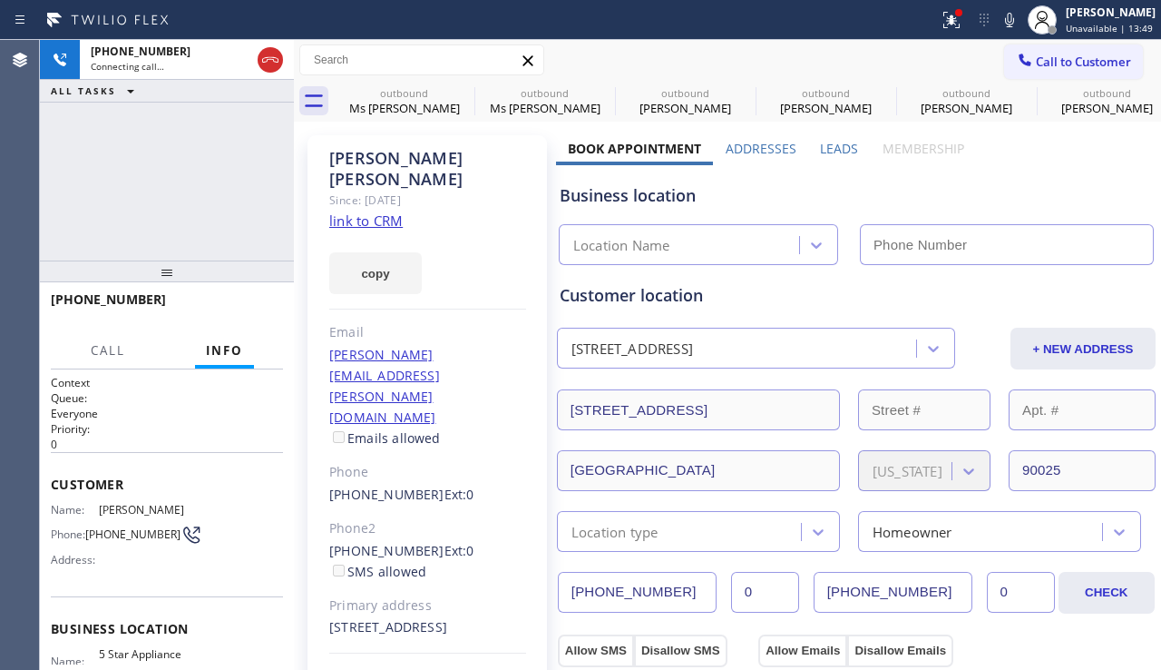
type input "[PHONE_NUMBER]"
click at [458, 93] on icon at bounding box center [463, 93] width 22 height 22
click at [0, 0] on icon at bounding box center [0, 0] width 0 height 0
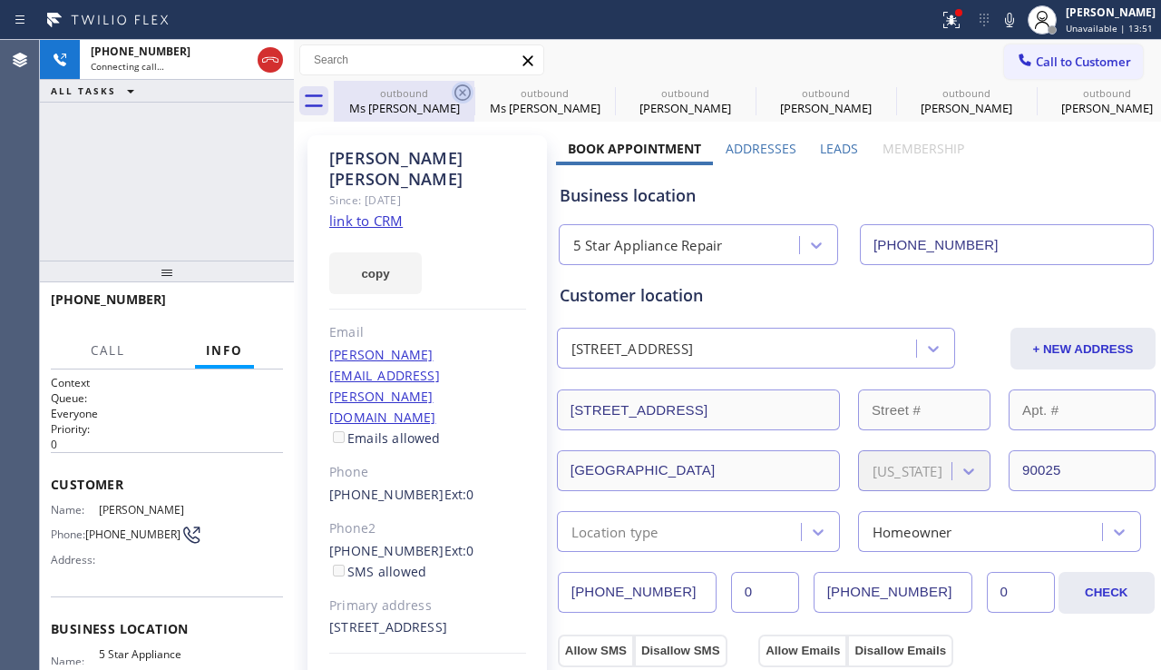
click at [0, 0] on icon at bounding box center [0, 0] width 0 height 0
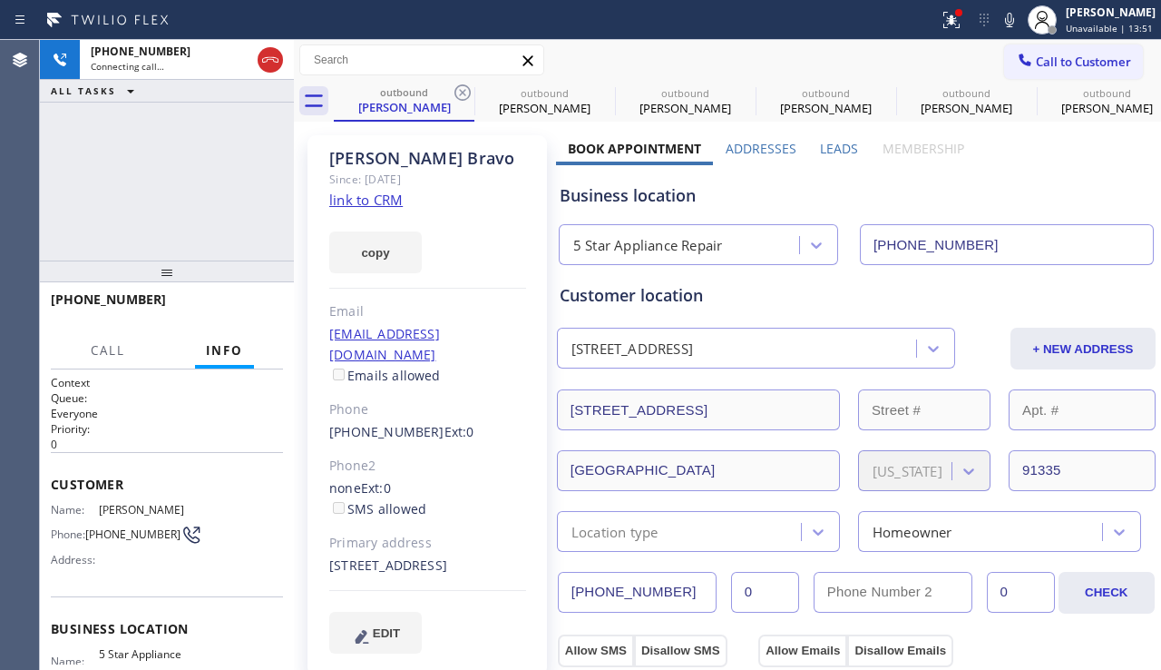
click at [458, 93] on icon at bounding box center [463, 93] width 22 height 22
click at [0, 0] on icon at bounding box center [0, 0] width 0 height 0
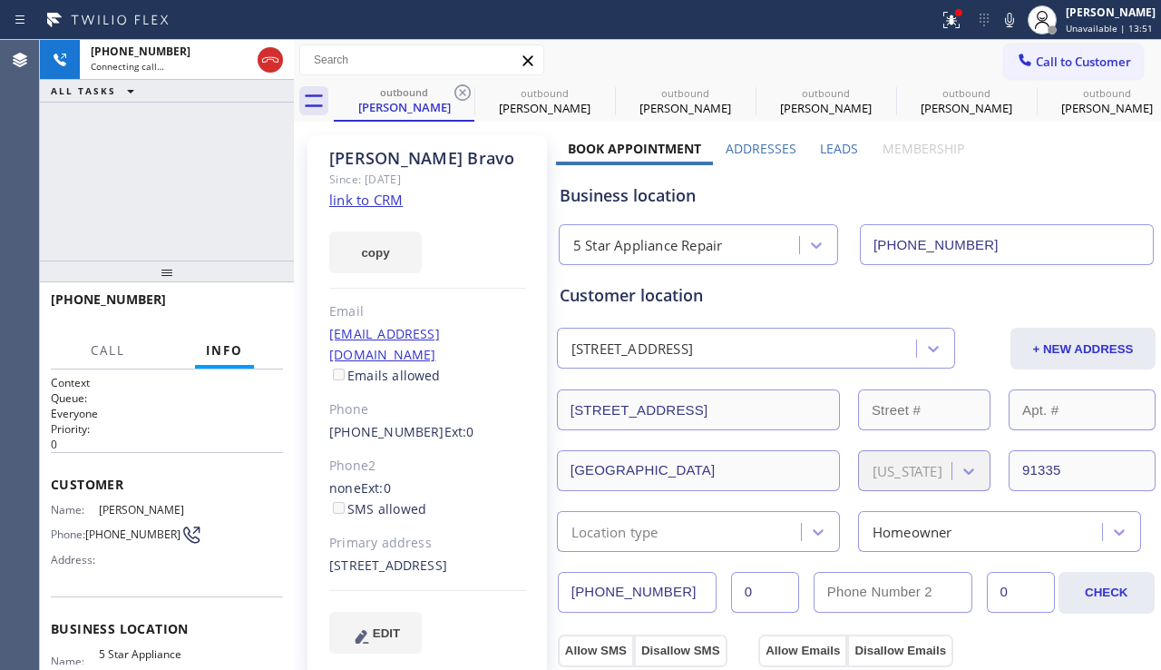
click at [0, 0] on icon at bounding box center [0, 0] width 0 height 0
drag, startPoint x: 458, startPoint y: 93, endPoint x: 472, endPoint y: 88, distance: 14.3
click at [0, 0] on icon at bounding box center [0, 0] width 0 height 0
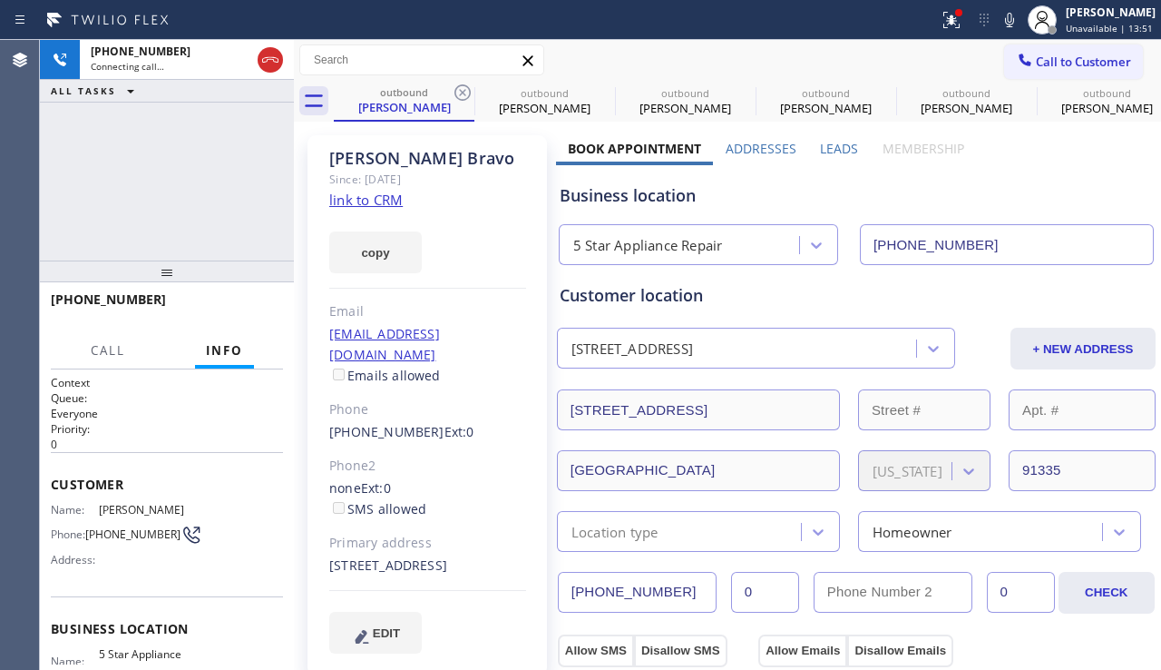
click at [0, 0] on icon at bounding box center [0, 0] width 0 height 0
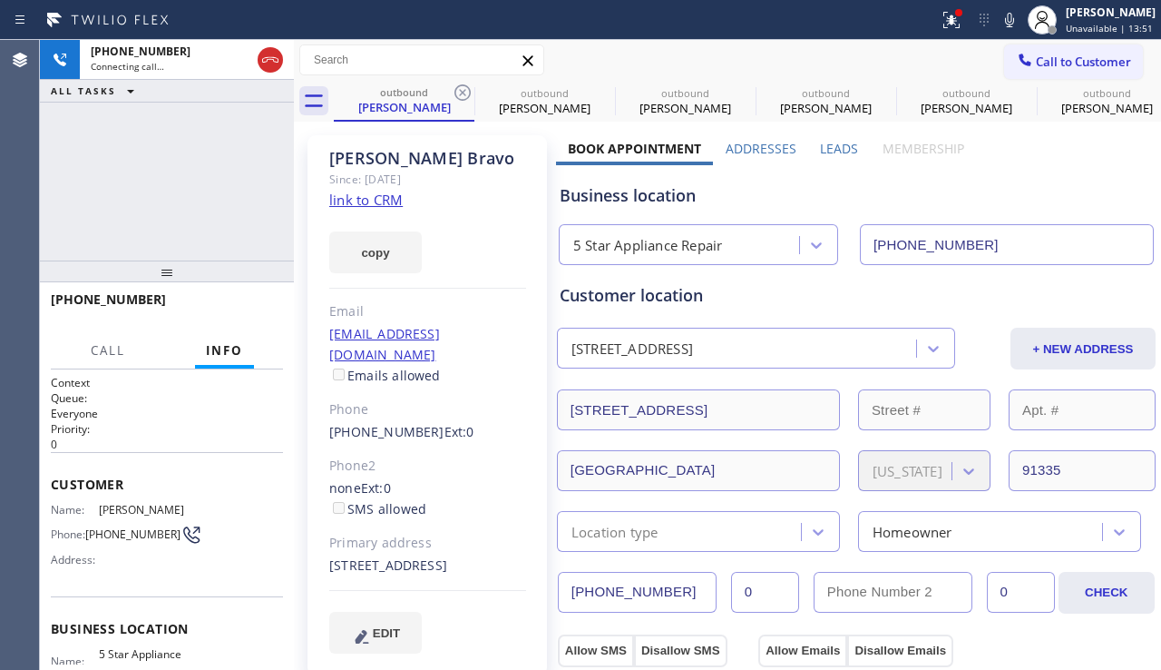
click at [0, 0] on icon at bounding box center [0, 0] width 0 height 0
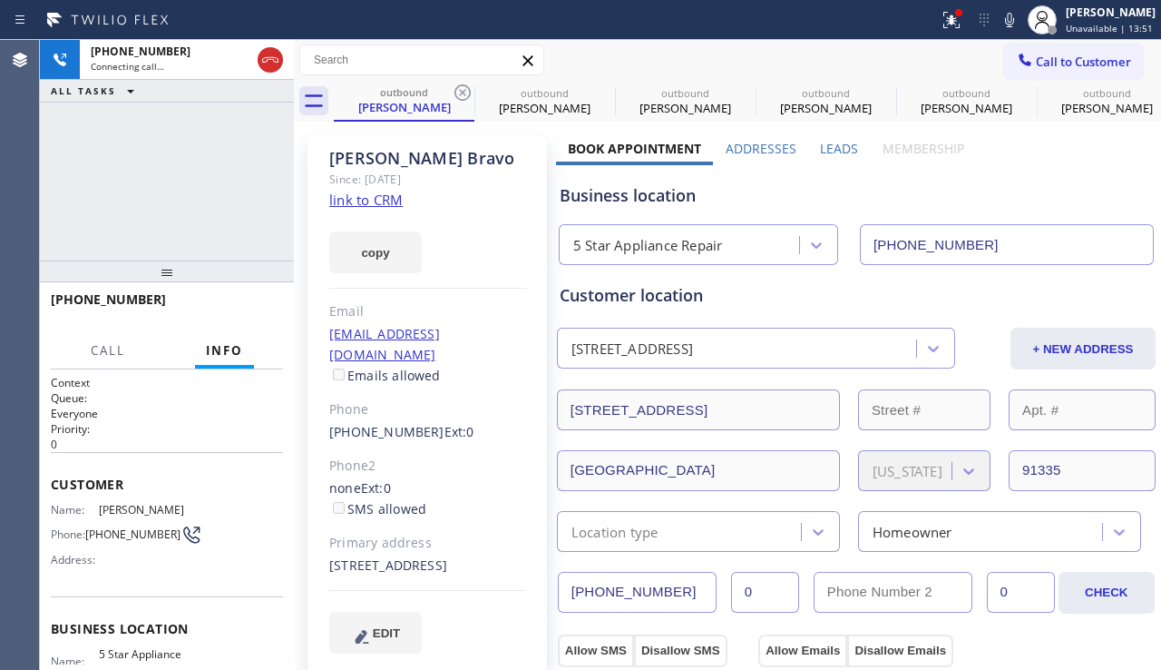
click at [0, 0] on icon at bounding box center [0, 0] width 0 height 0
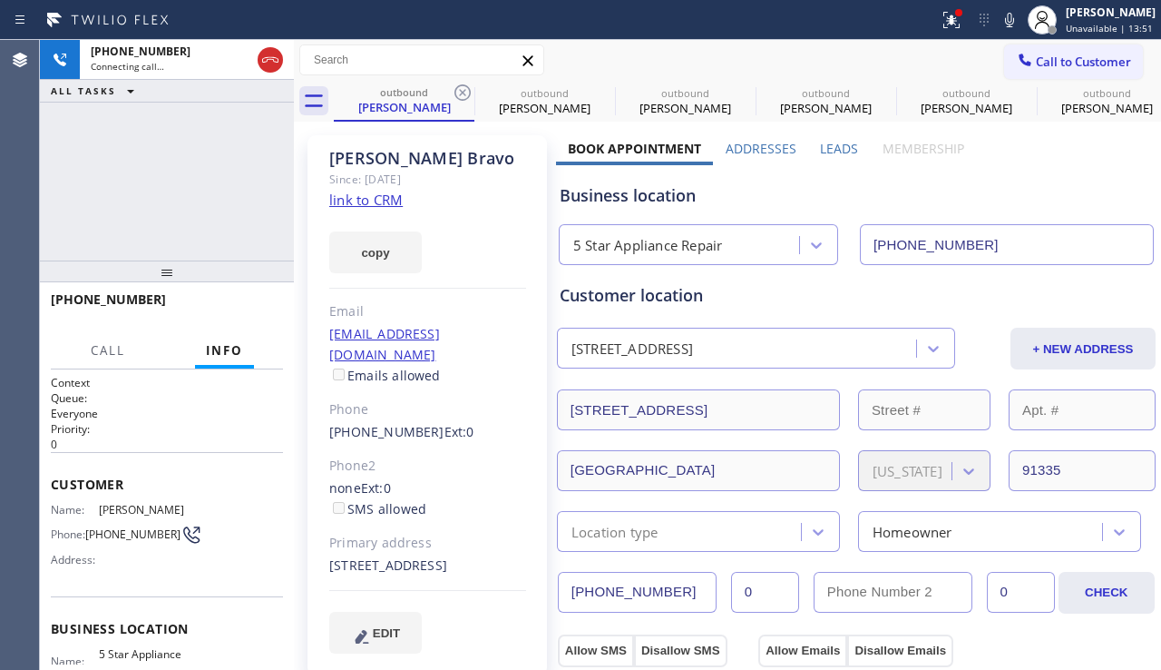
click at [0, 0] on icon at bounding box center [0, 0] width 0 height 0
click at [465, 90] on div "outbound [PERSON_NAME] outbound [PERSON_NAME] outbound [PERSON_NAME] outbound […" at bounding box center [748, 101] width 828 height 41
click at [465, 89] on div "outbound [PERSON_NAME] outbound [PERSON_NAME] outbound [PERSON_NAME] outbound […" at bounding box center [748, 101] width 828 height 41
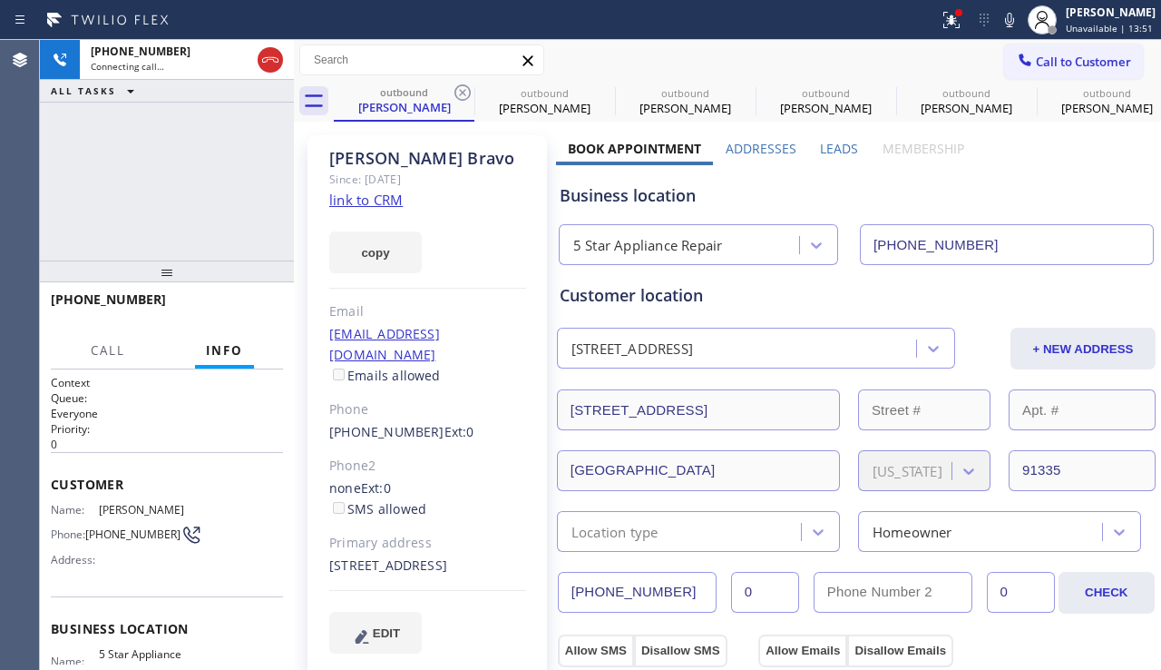
click at [465, 89] on div "outbound [PERSON_NAME] outbound [PERSON_NAME] outbound [PERSON_NAME] outbound […" at bounding box center [748, 101] width 828 height 41
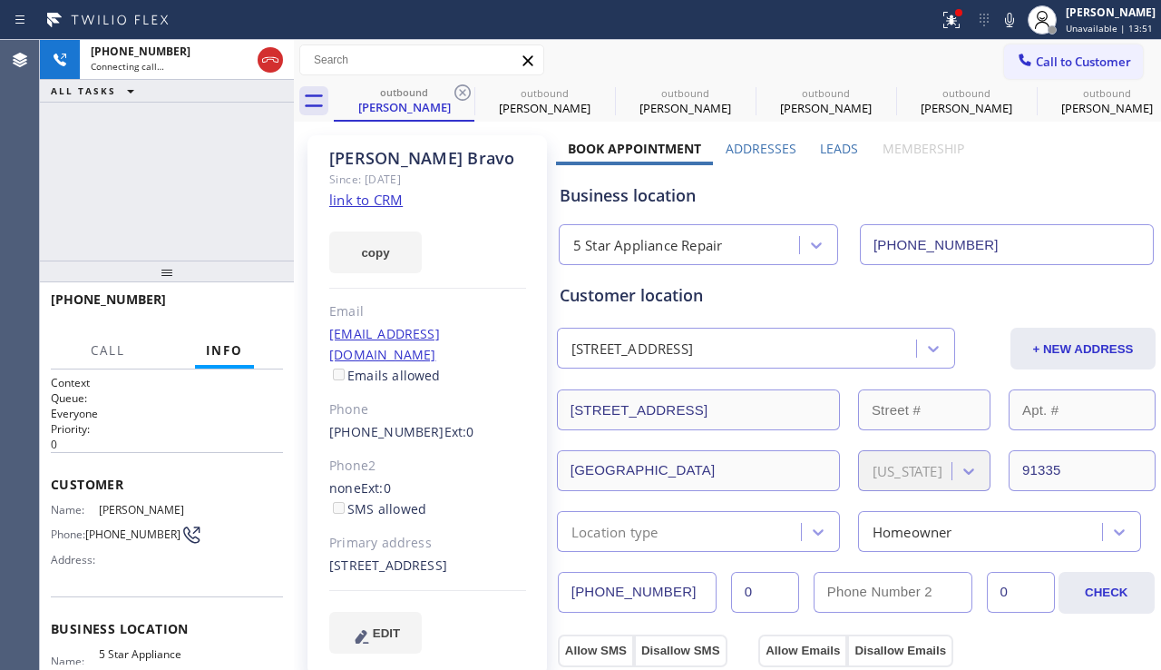
click at [464, 89] on div "outbound [PERSON_NAME] outbound [PERSON_NAME] outbound [PERSON_NAME] outbound […" at bounding box center [748, 101] width 828 height 41
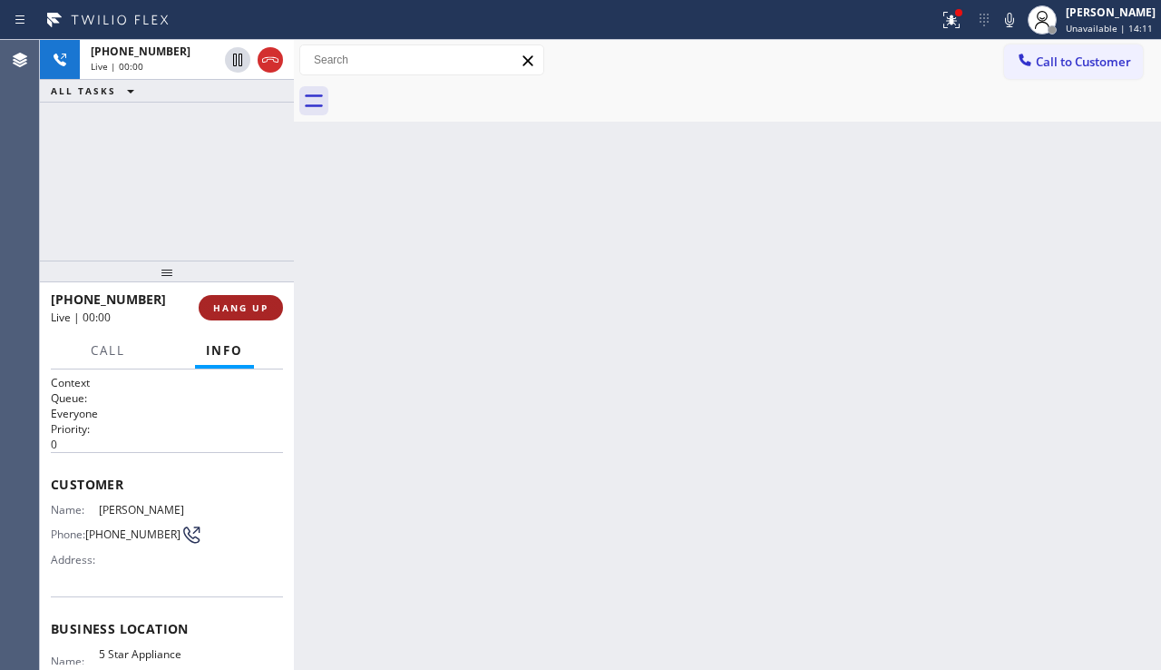
click at [238, 297] on button "HANG UP" at bounding box center [241, 307] width 84 height 25
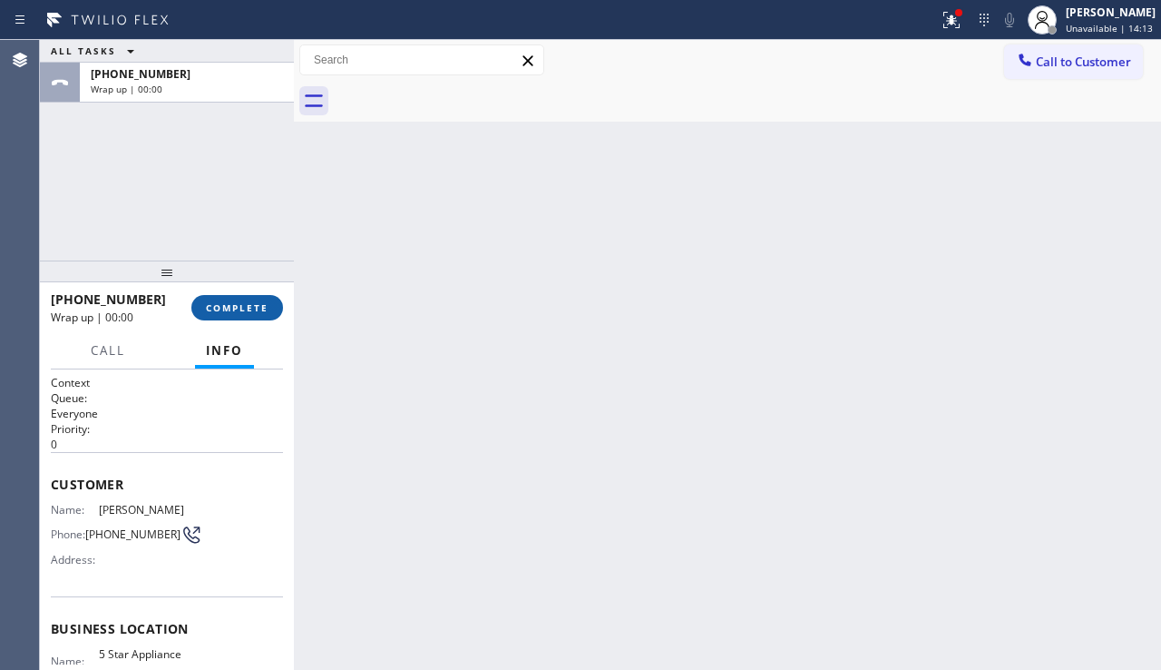
click at [248, 299] on button "COMPLETE" at bounding box center [237, 307] width 92 height 25
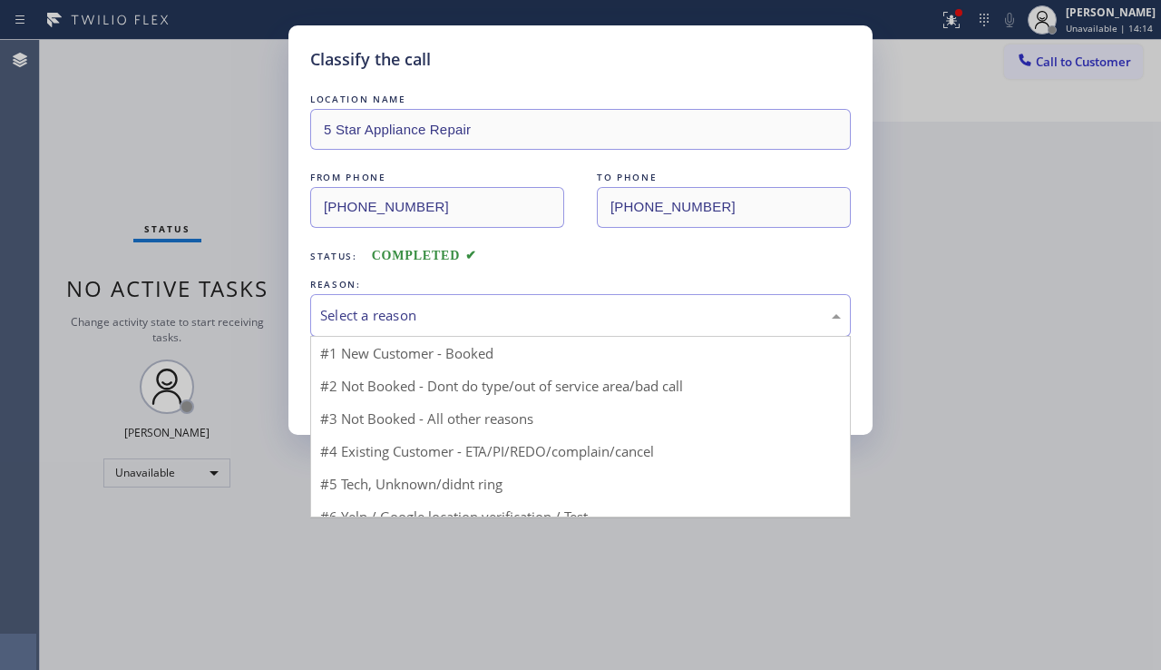
click at [408, 312] on div "Select a reason" at bounding box center [580, 315] width 521 height 21
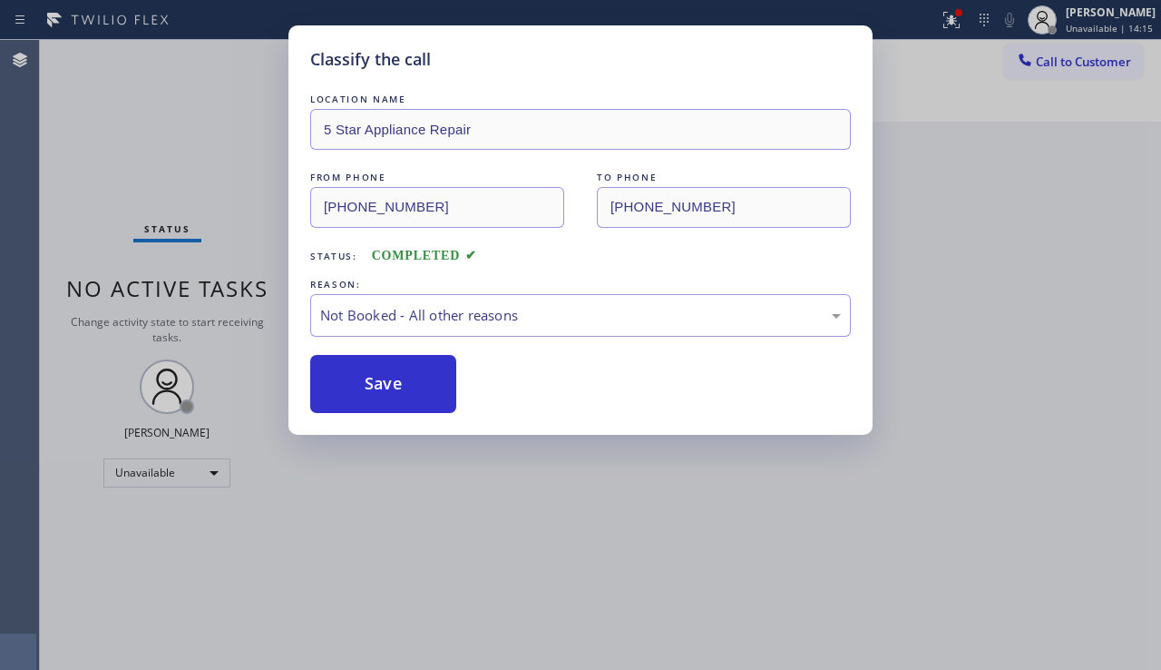
click at [379, 375] on button "Save" at bounding box center [383, 384] width 146 height 58
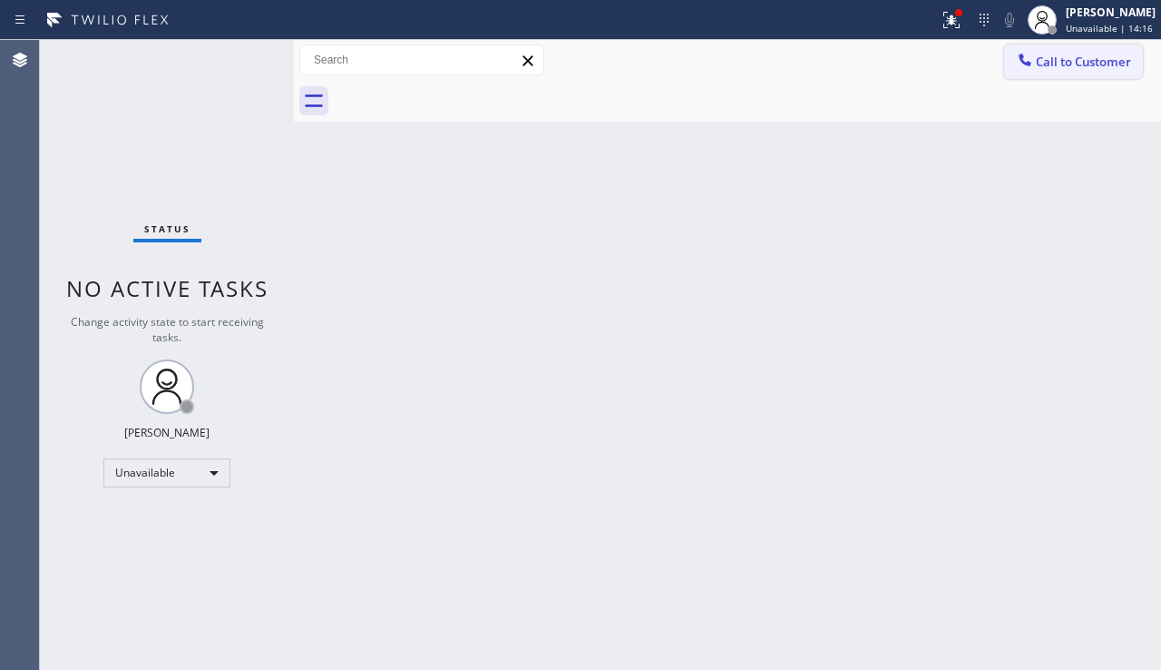
click at [1061, 64] on span "Call to Customer" at bounding box center [1083, 62] width 95 height 16
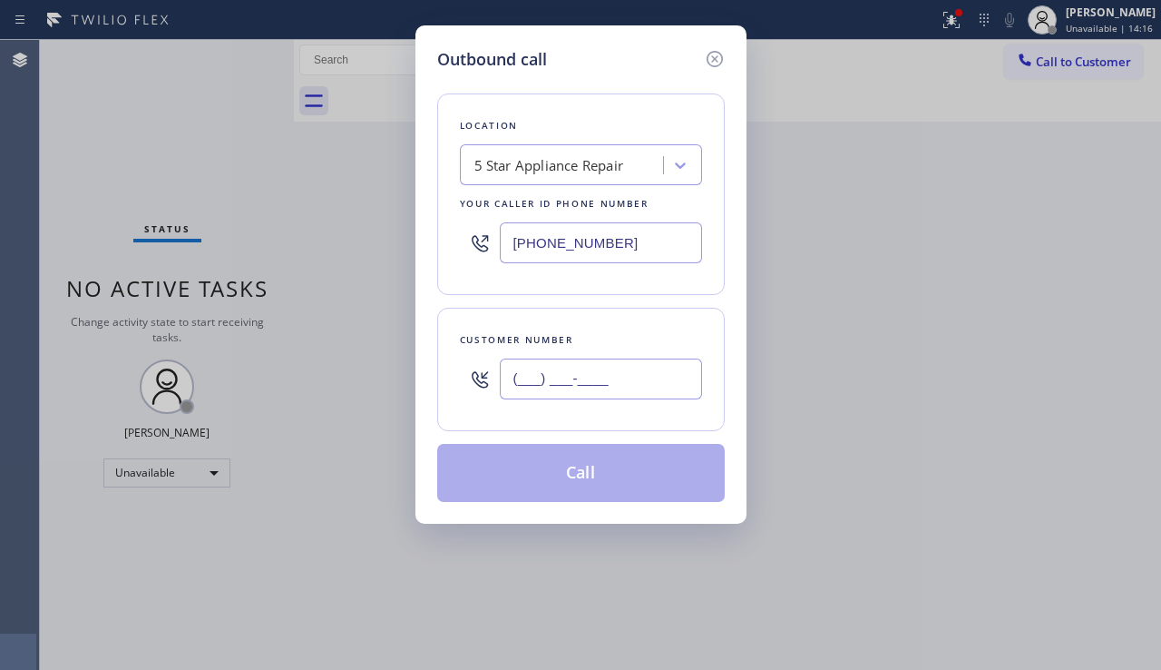
click at [603, 390] on input "(___) ___-____" at bounding box center [601, 378] width 202 height 41
paste input "818) 742-8493"
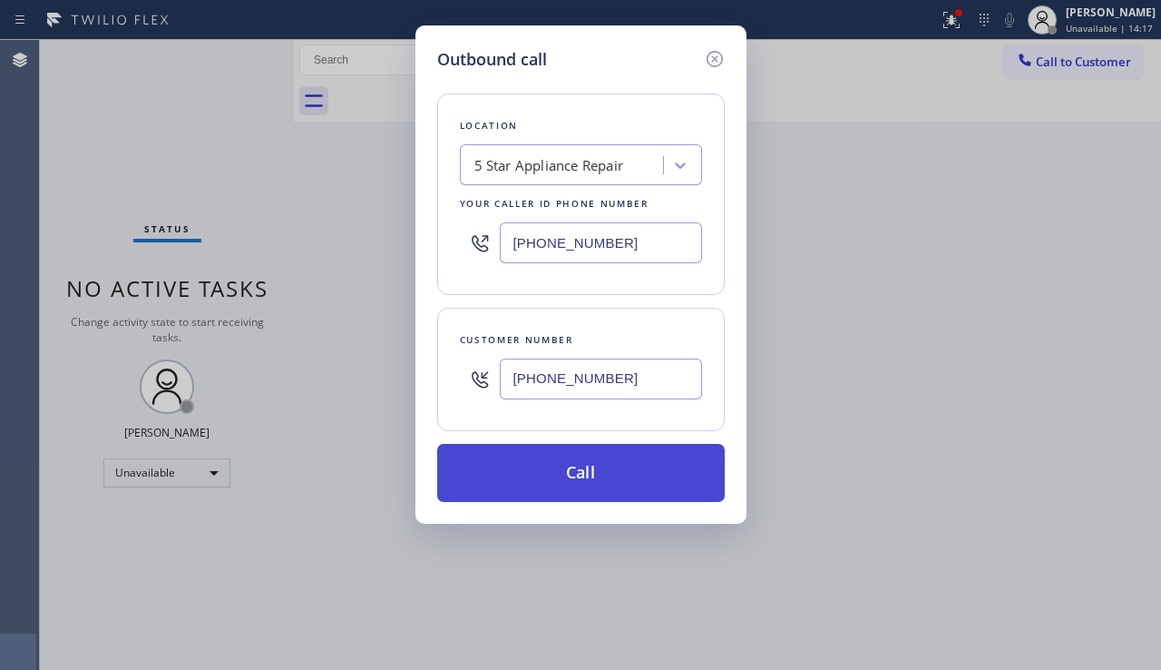
type input "(818) 742-8493"
click at [579, 483] on button "Call" at bounding box center [581, 473] width 288 height 58
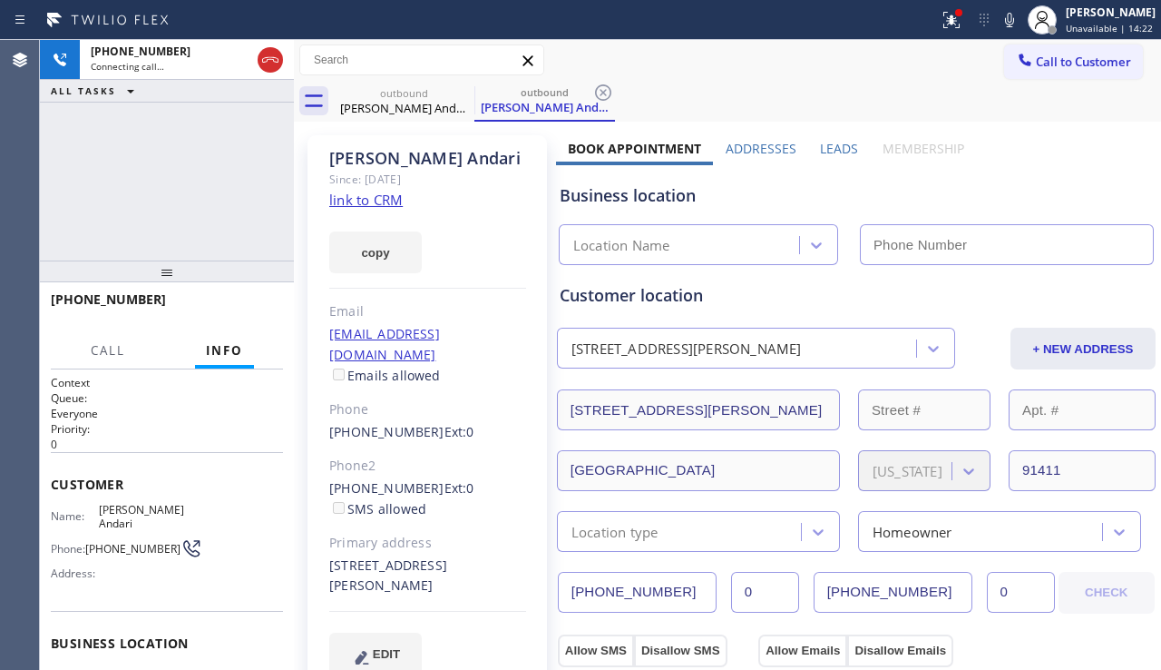
type input "[PHONE_NUMBER]"
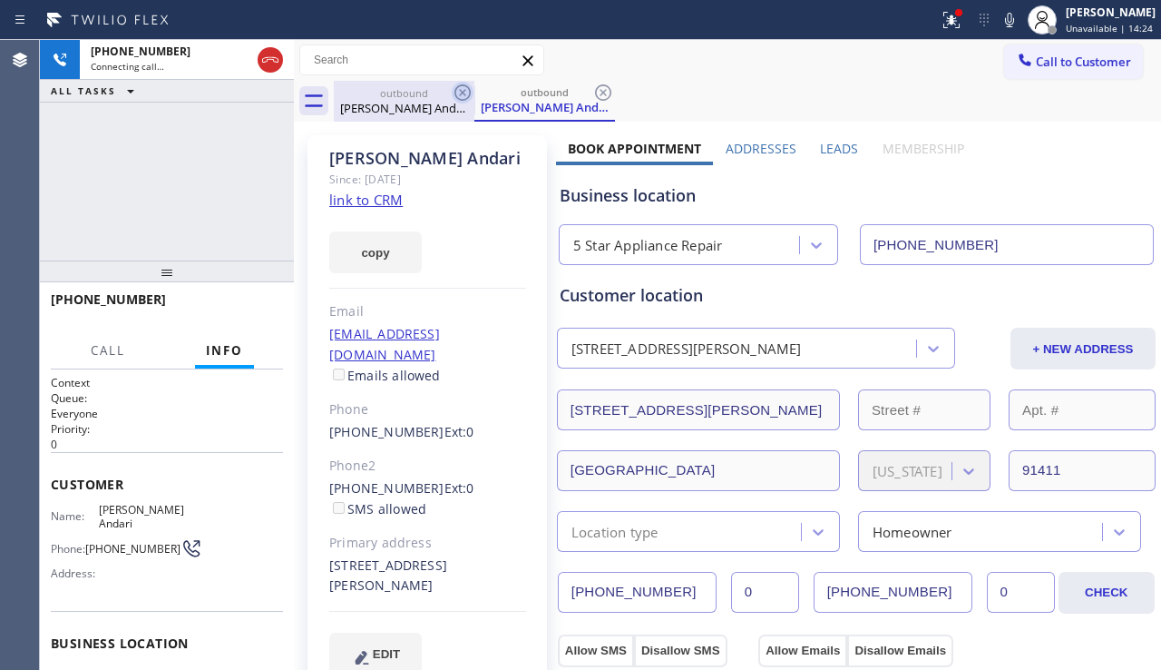
click at [455, 93] on icon at bounding box center [463, 93] width 22 height 22
click at [456, 91] on icon at bounding box center [463, 93] width 22 height 22
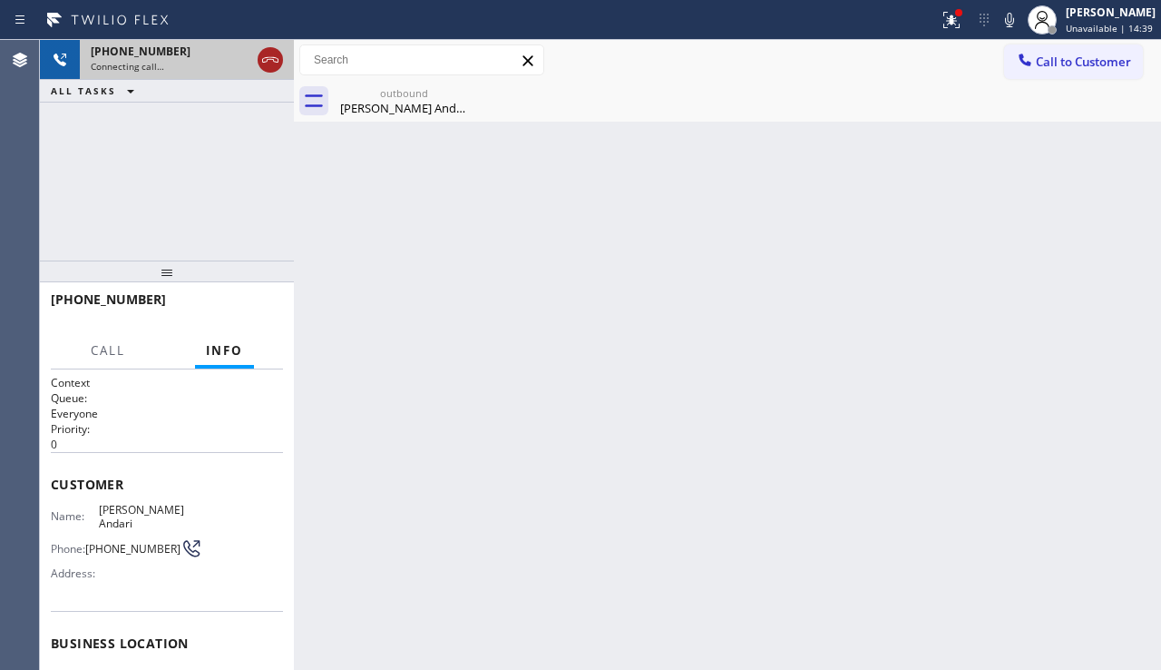
click at [272, 64] on icon at bounding box center [271, 60] width 22 height 22
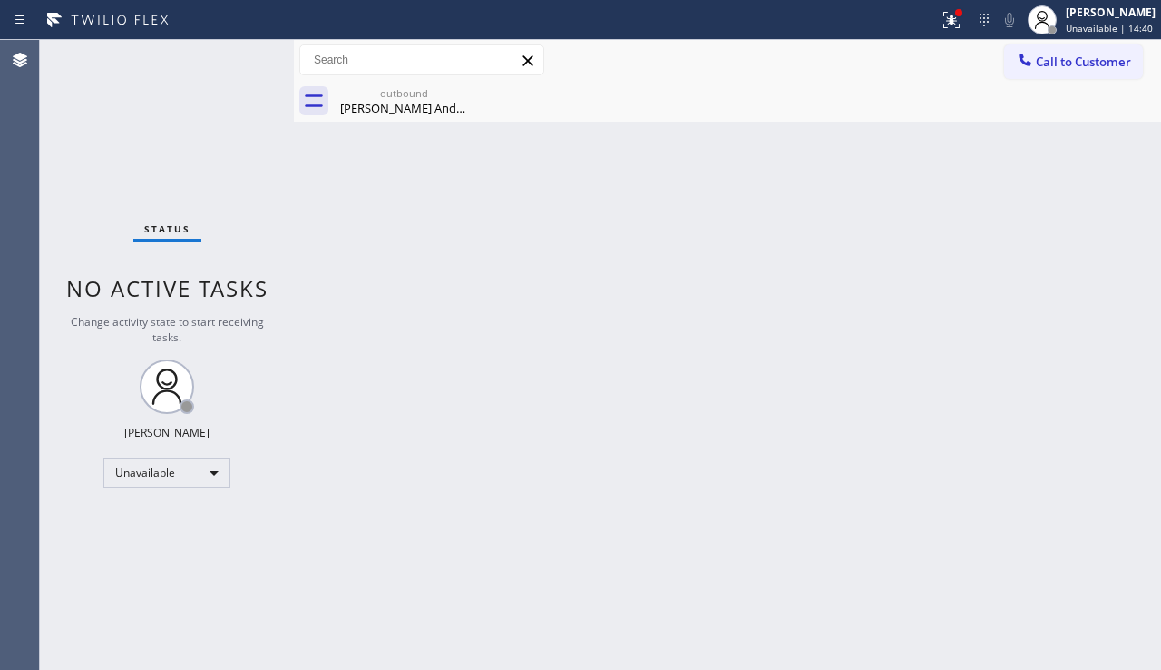
click at [1030, 63] on icon at bounding box center [1025, 60] width 12 height 12
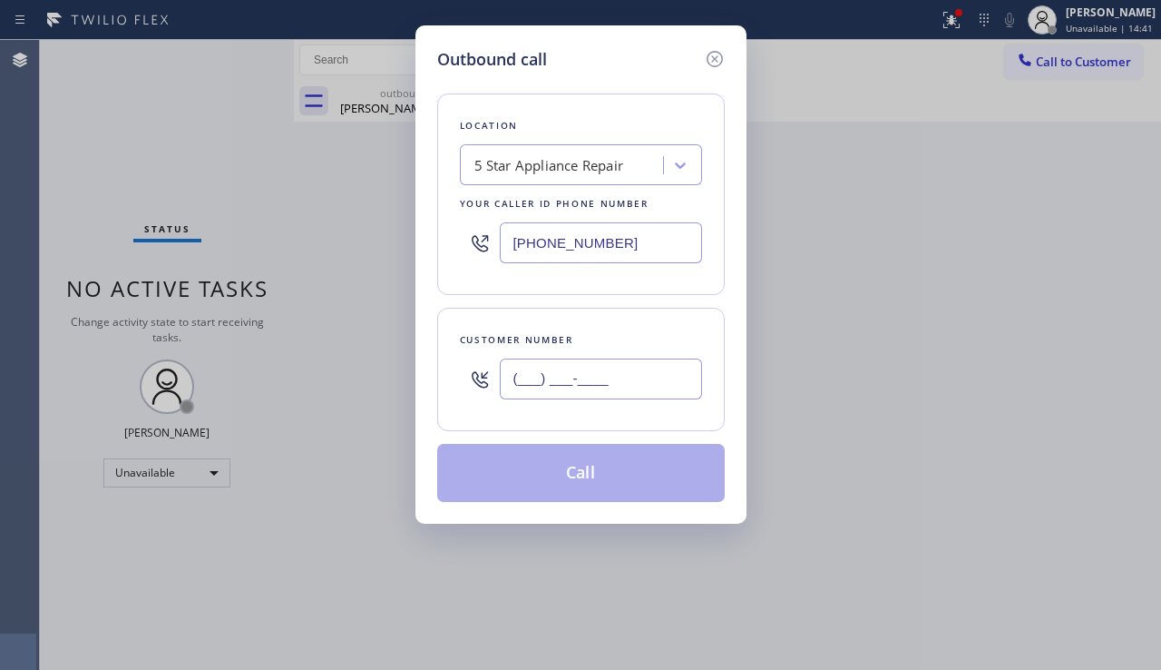
click at [575, 365] on input "(___) ___-____" at bounding box center [601, 378] width 202 height 41
paste input "323) 810-6960"
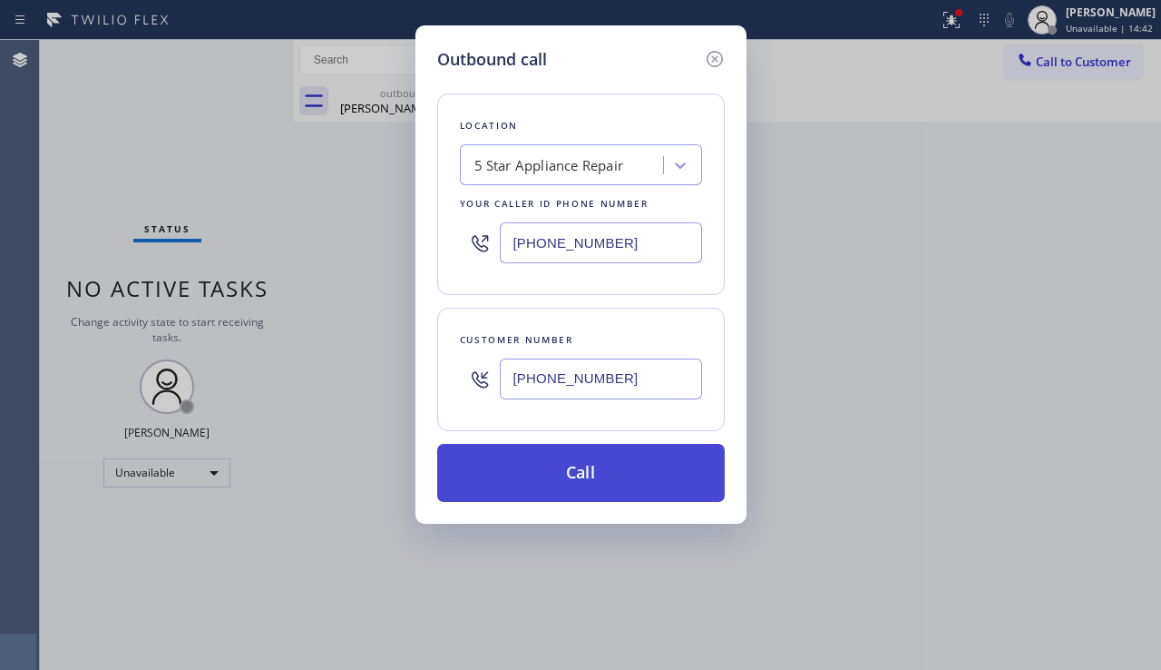
type input "(323) 810-6960"
click at [538, 471] on button "Call" at bounding box center [581, 473] width 288 height 58
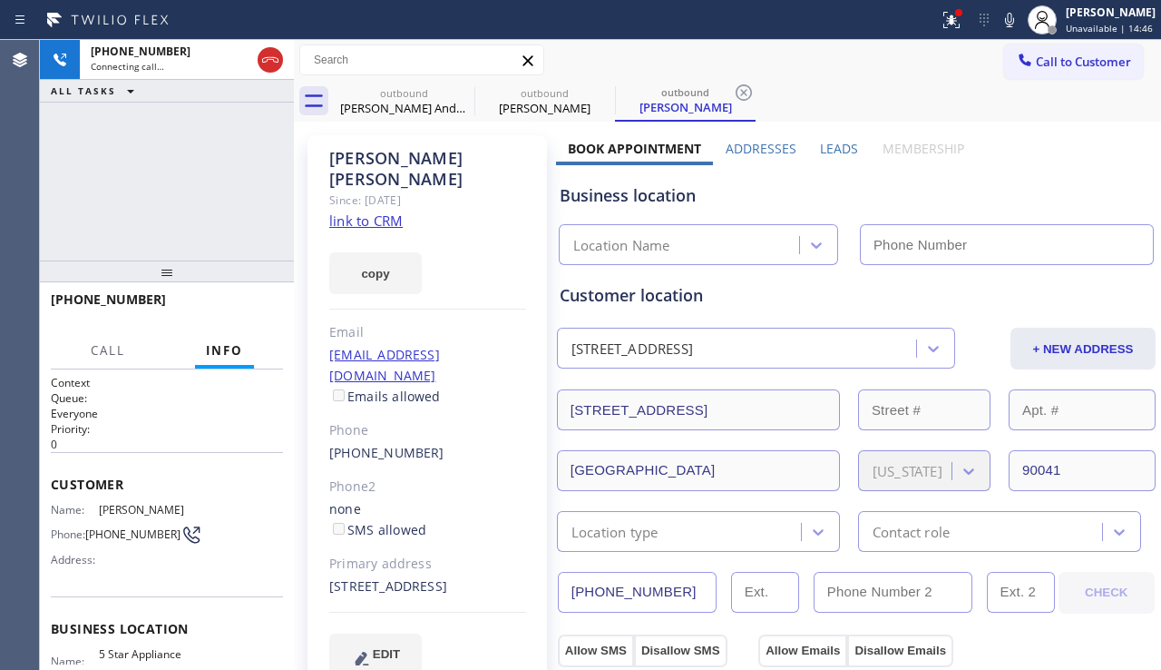
type input "[PHONE_NUMBER]"
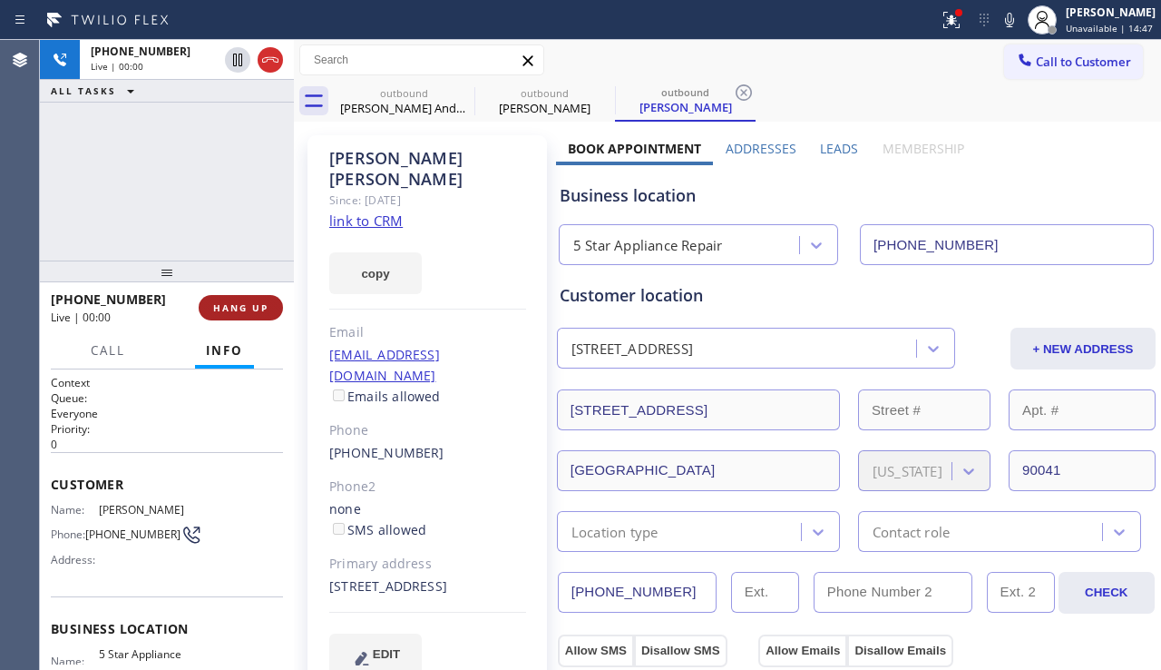
click at [220, 307] on span "HANG UP" at bounding box center [240, 307] width 55 height 13
click at [249, 306] on span "HANG UP" at bounding box center [240, 307] width 55 height 13
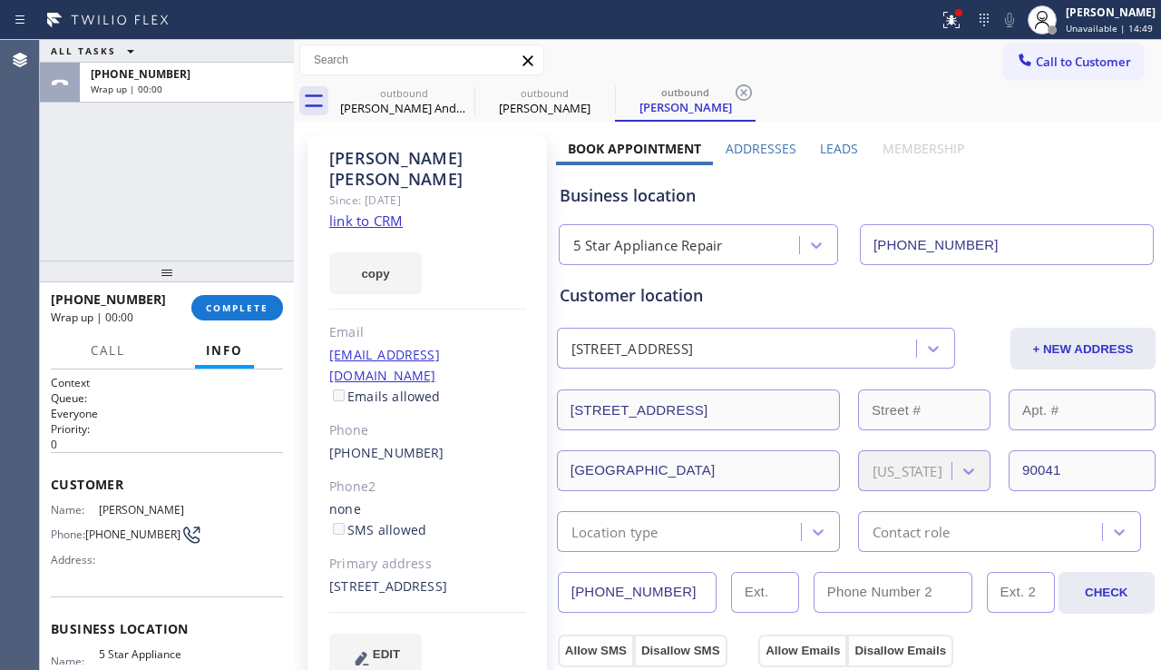
click at [427, 322] on div "Email" at bounding box center [427, 332] width 197 height 21
click at [230, 314] on button "COMPLETE" at bounding box center [237, 307] width 92 height 25
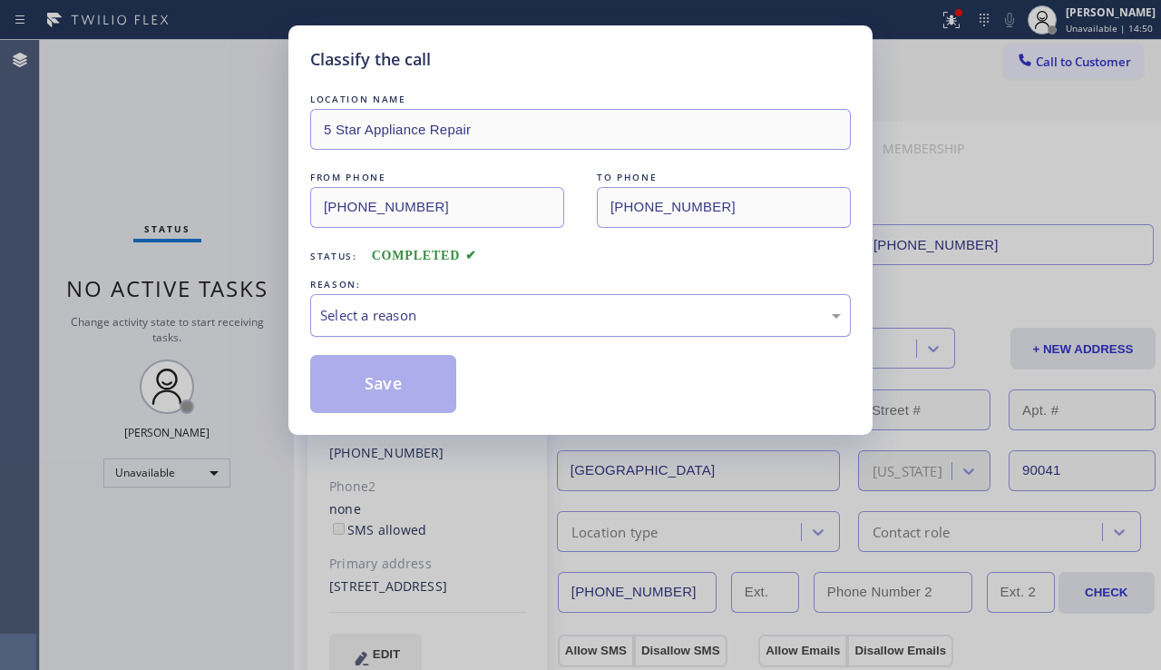
click at [448, 309] on div "Select a reason" at bounding box center [580, 315] width 521 height 21
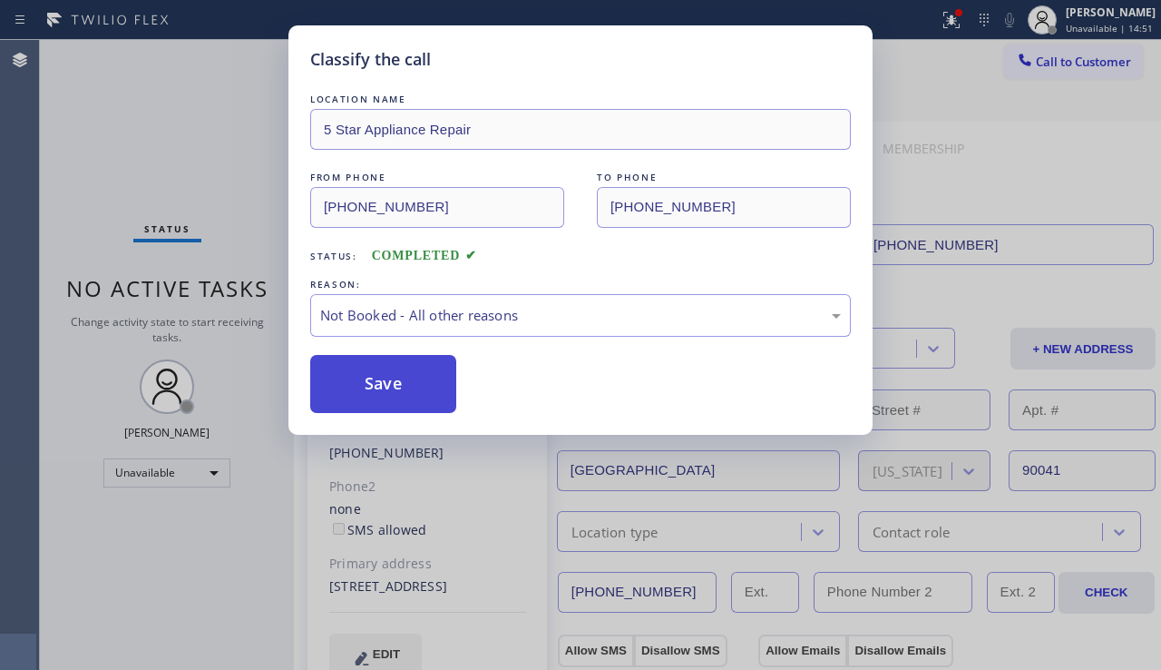
click at [358, 392] on button "Save" at bounding box center [383, 384] width 146 height 58
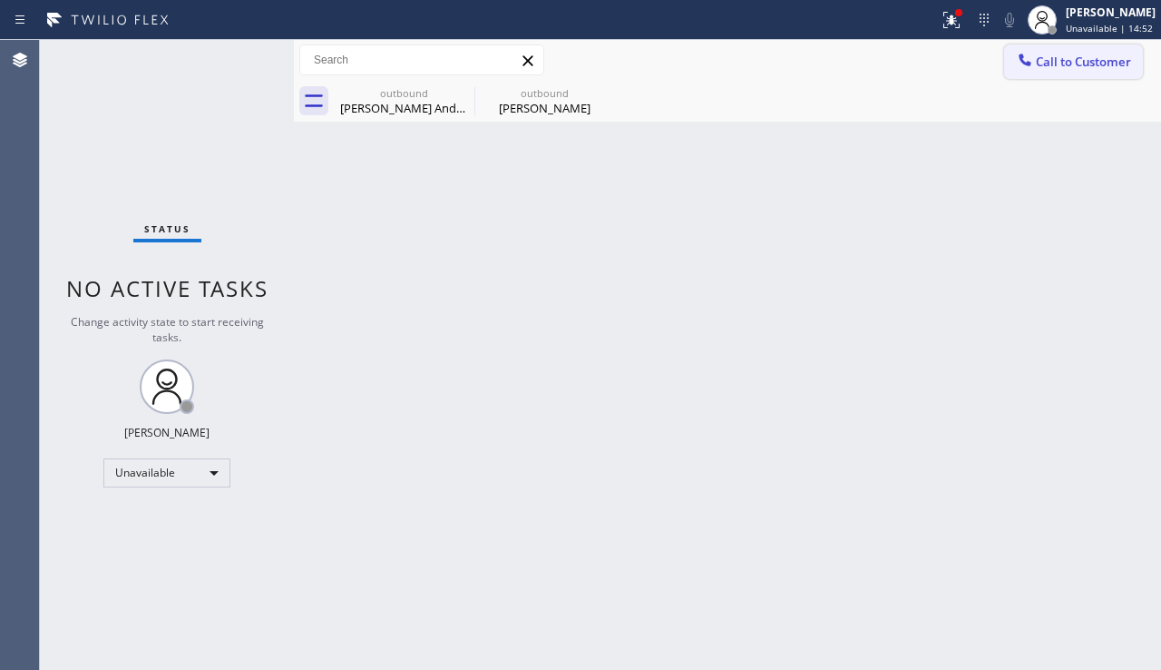
click at [1024, 65] on icon at bounding box center [1025, 60] width 18 height 18
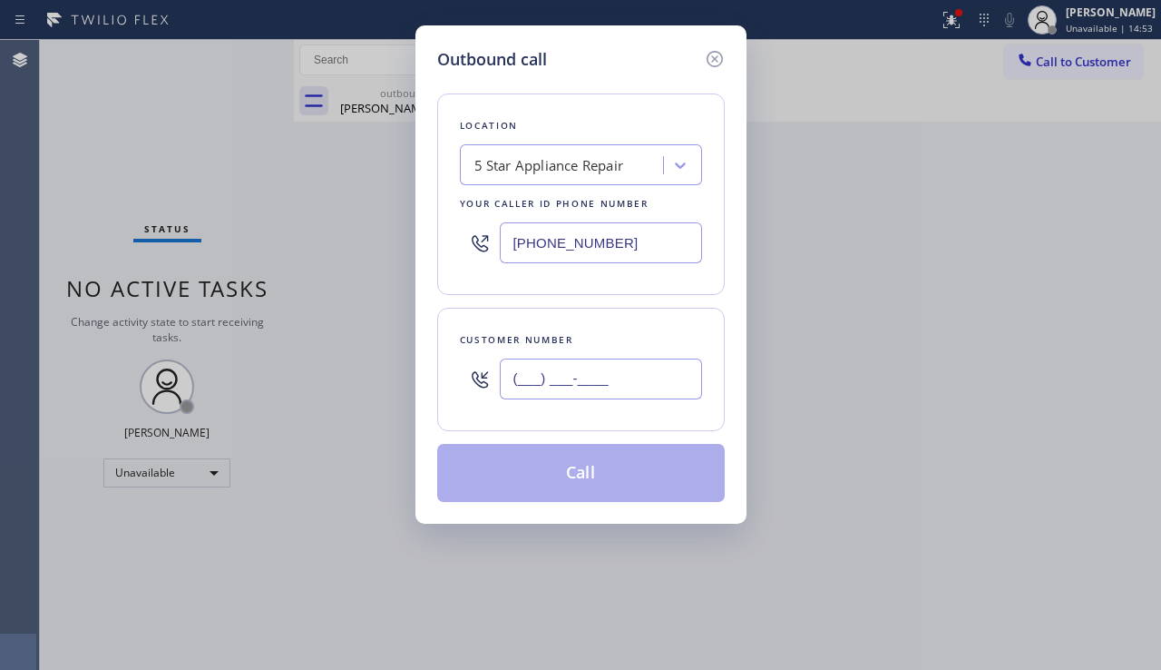
click at [548, 370] on input "(___) ___-____" at bounding box center [601, 378] width 202 height 41
paste input "310) 650-3311"
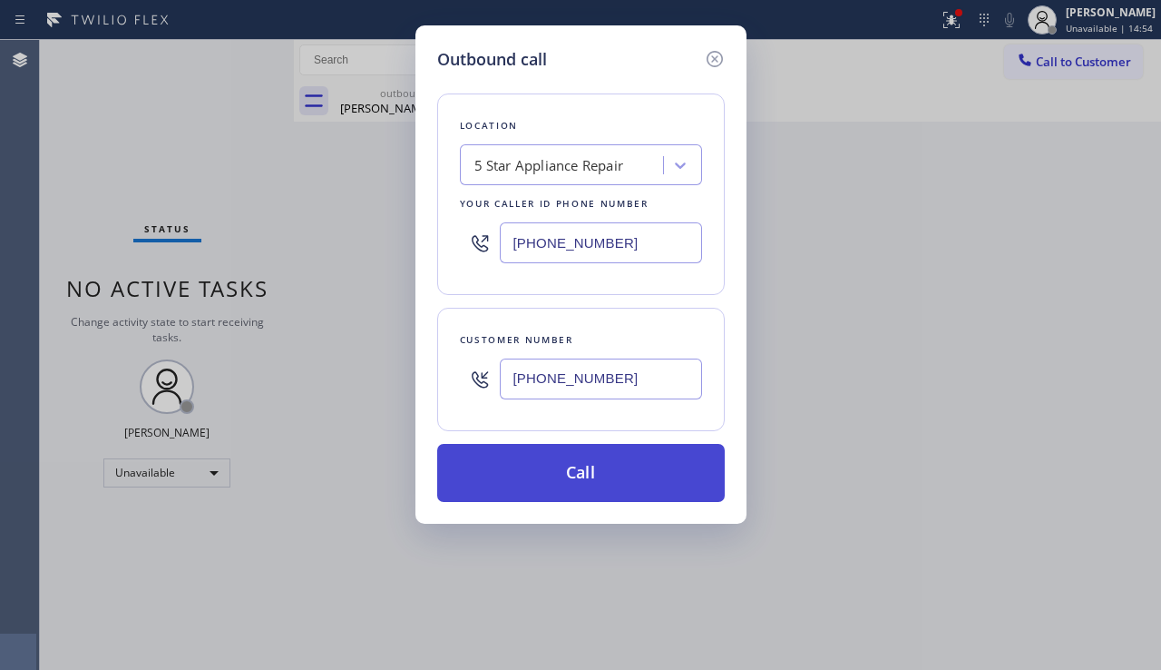
type input "(310) 650-3311"
click at [531, 473] on button "Call" at bounding box center [581, 473] width 288 height 58
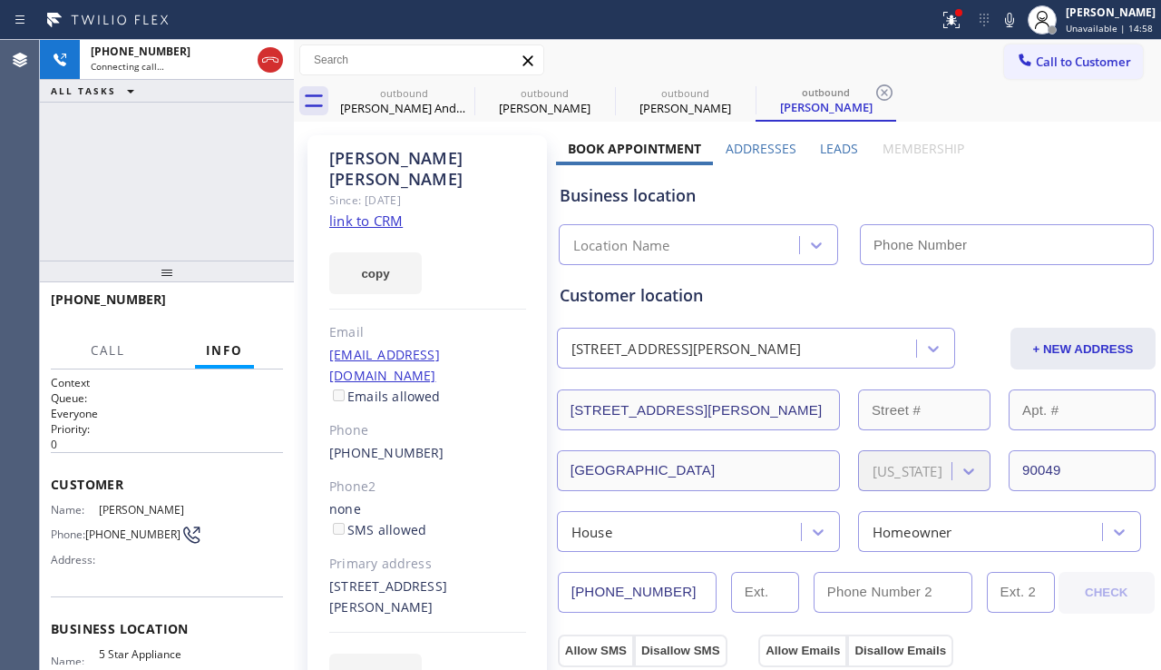
type input "[PHONE_NUMBER]"
drag, startPoint x: 253, startPoint y: 158, endPoint x: 171, endPoint y: 195, distance: 90.6
click at [171, 195] on div "+13106503311 Connecting call… ALL TASKS ALL TASKS ACTIVE TASKS TASKS IN WRAP UP" at bounding box center [167, 150] width 254 height 220
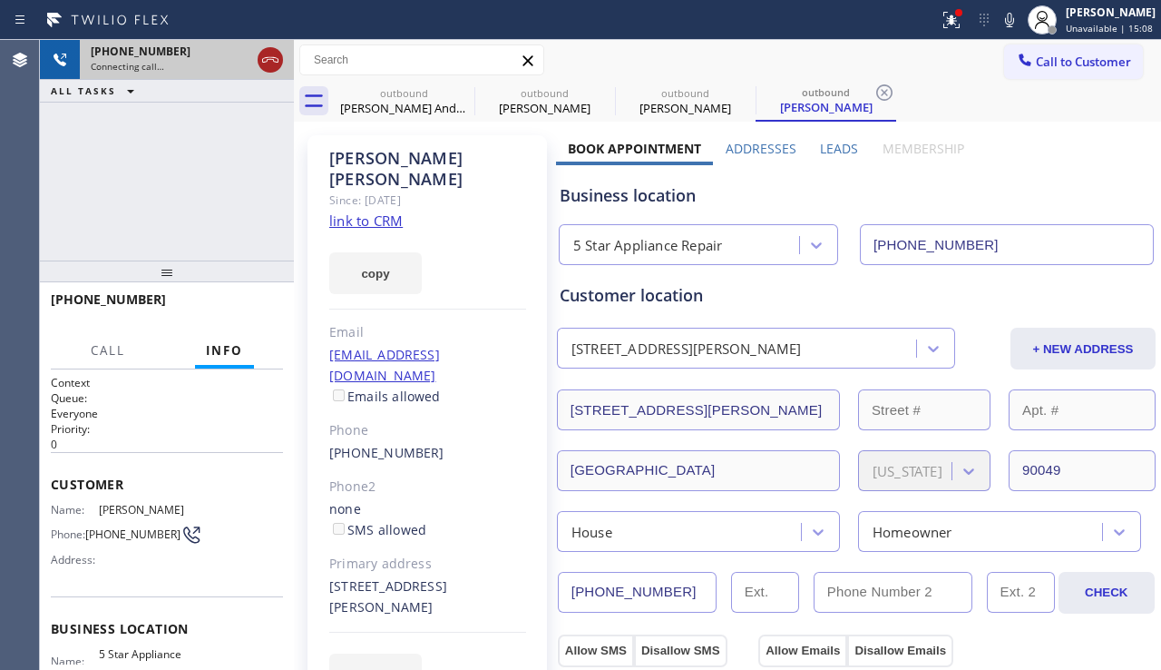
click at [267, 68] on icon at bounding box center [271, 60] width 22 height 22
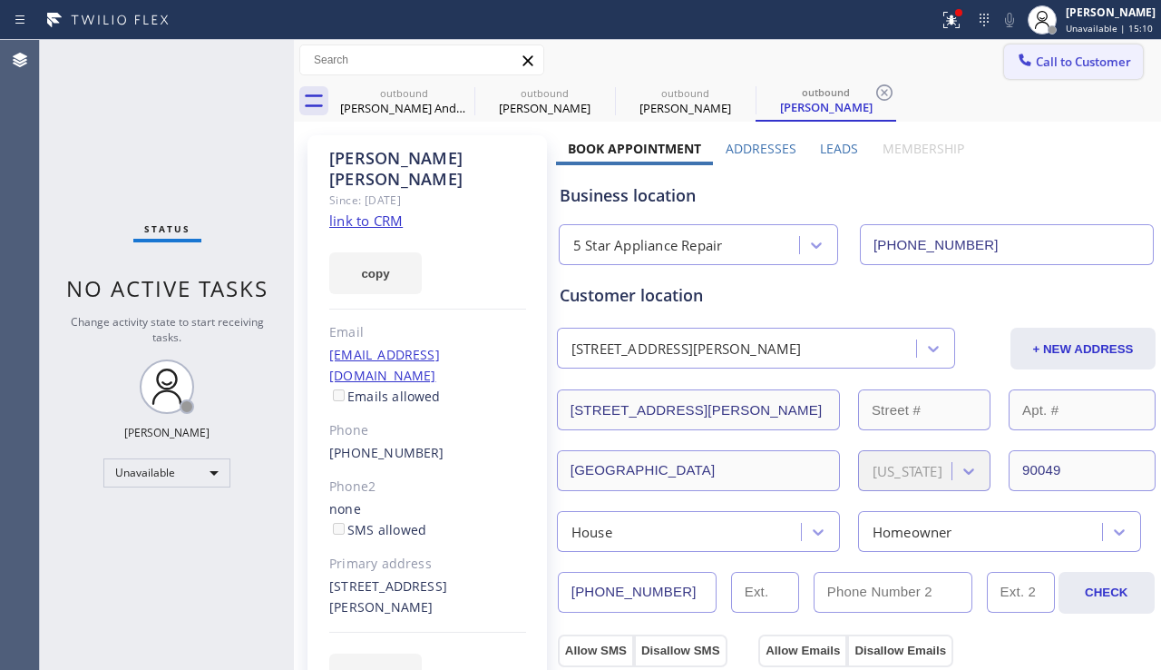
click at [1019, 61] on icon at bounding box center [1025, 60] width 12 height 12
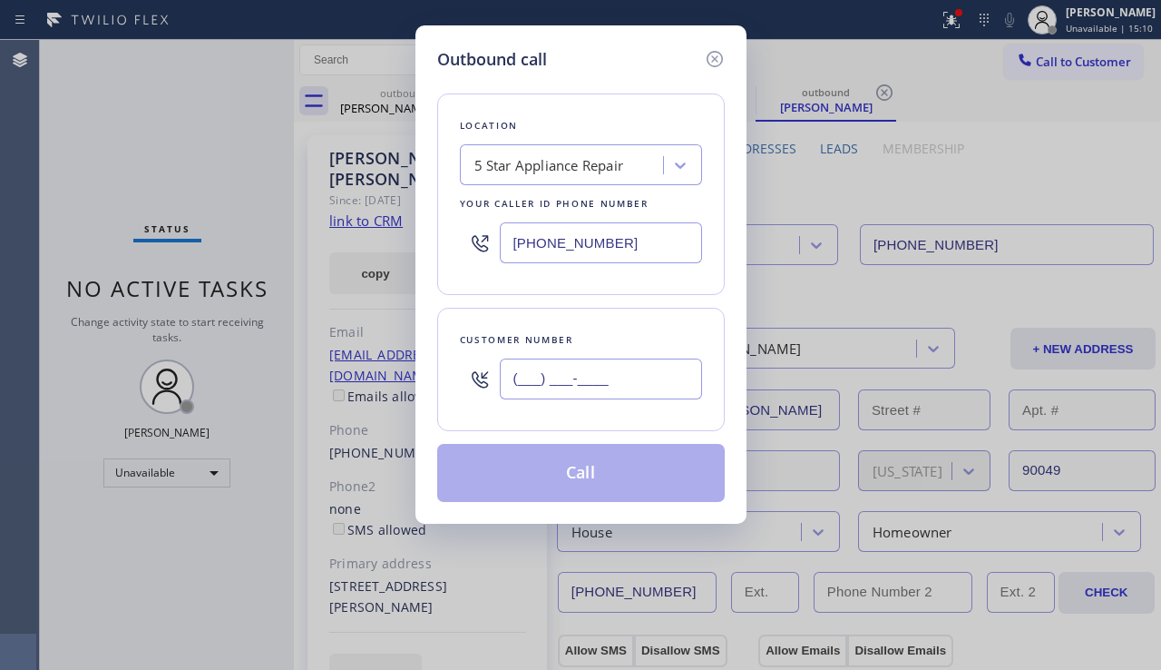
click at [544, 374] on input "(___) ___-____" at bounding box center [601, 378] width 202 height 41
paste input "818) 599-0662"
type input "(818) 599-0662"
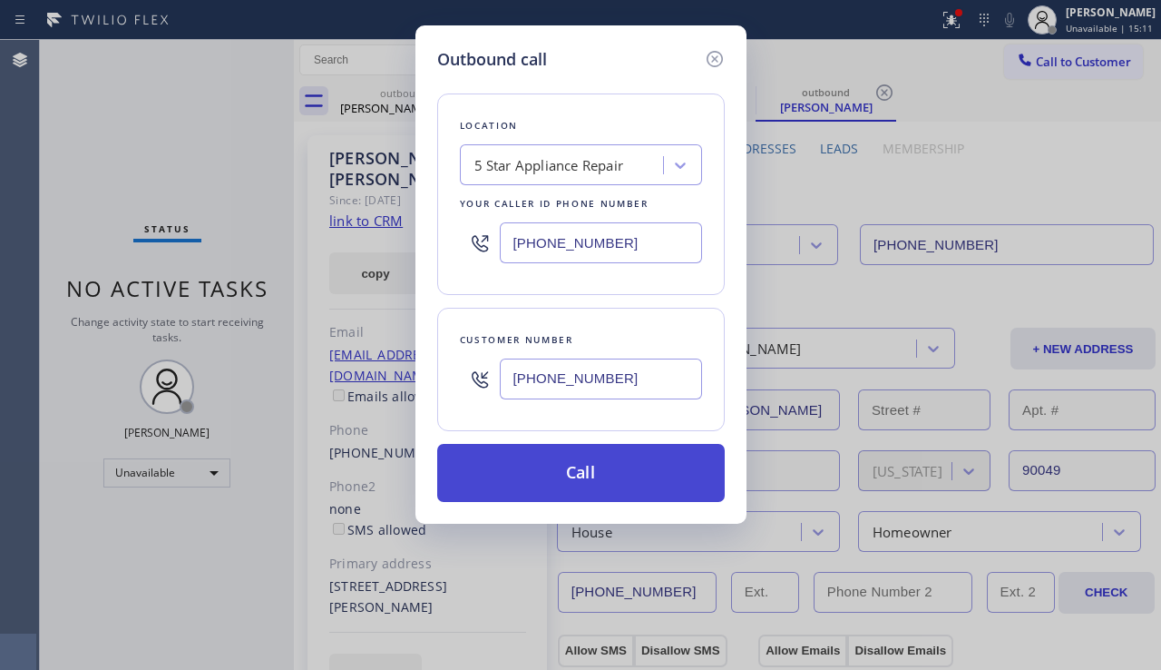
click at [504, 478] on button "Call" at bounding box center [581, 473] width 288 height 58
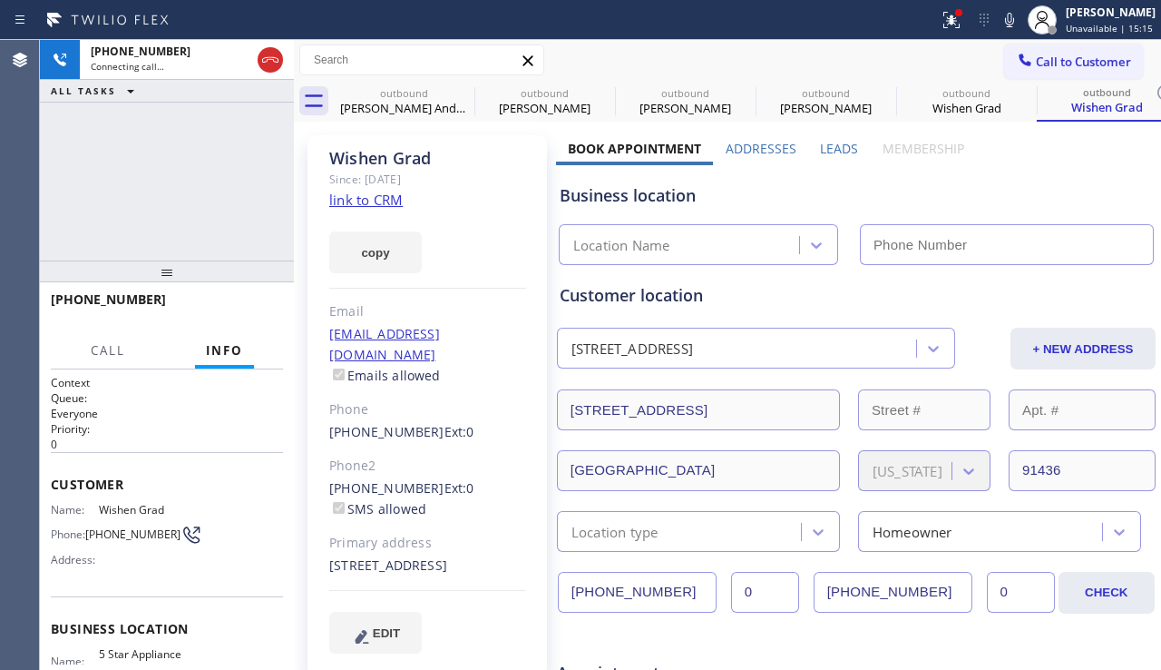
type input "[PHONE_NUMBER]"
click at [458, 85] on icon at bounding box center [463, 93] width 22 height 22
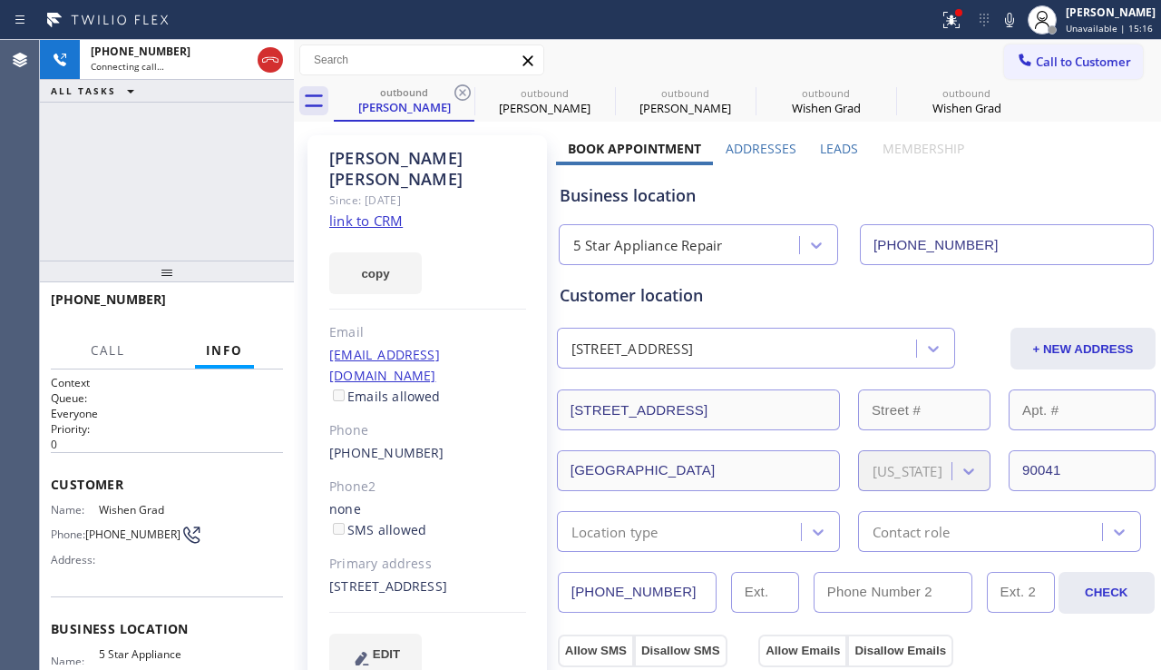
click at [458, 85] on icon at bounding box center [463, 93] width 22 height 22
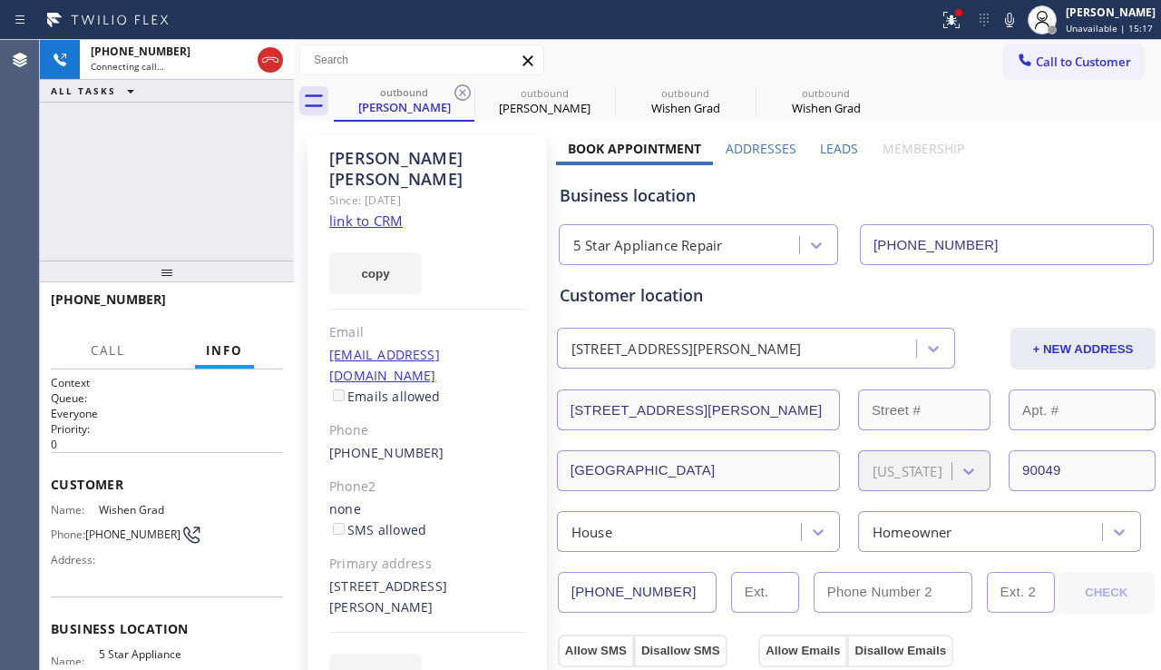
click at [458, 85] on icon at bounding box center [463, 93] width 22 height 22
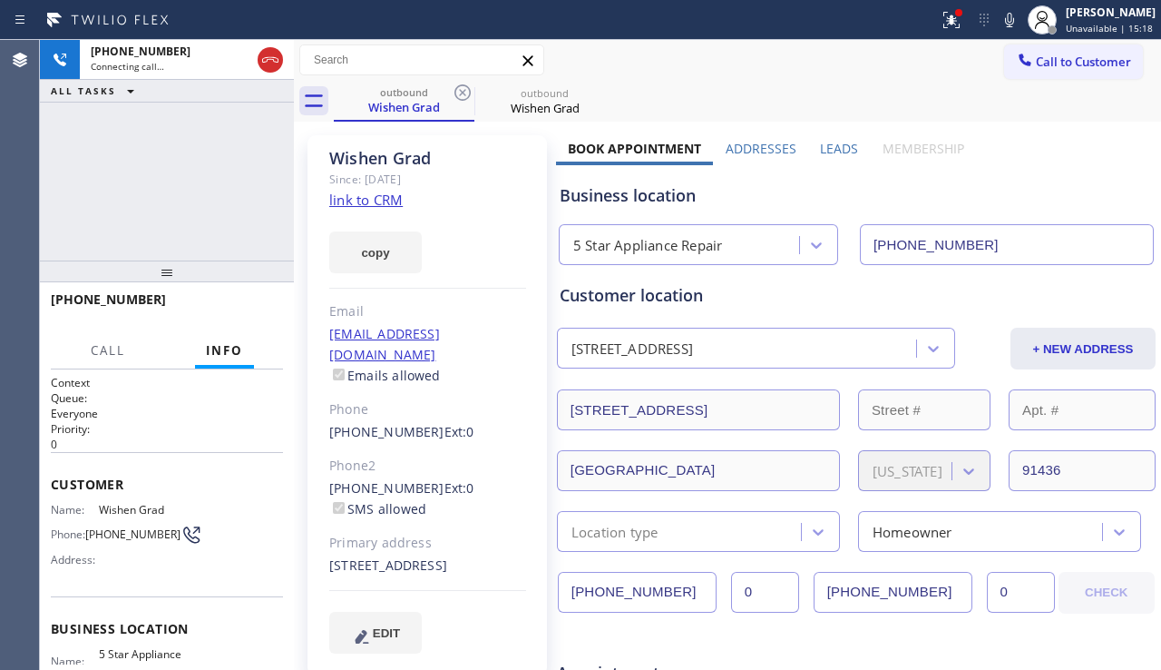
click at [458, 85] on icon at bounding box center [463, 93] width 22 height 22
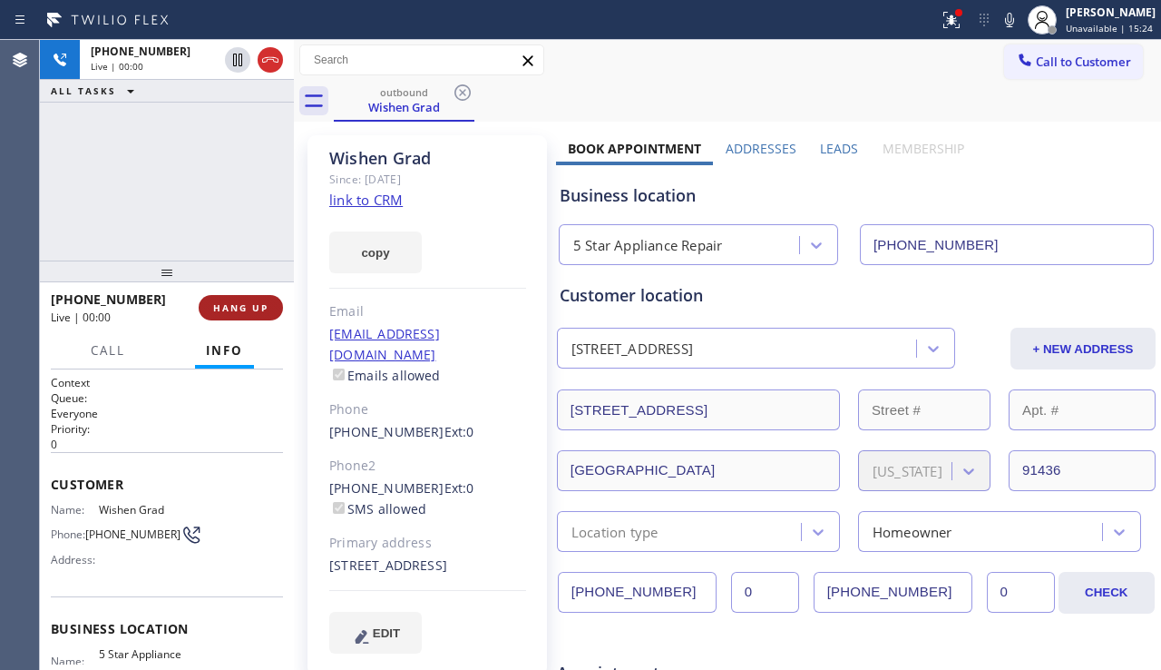
click at [246, 309] on span "HANG UP" at bounding box center [240, 307] width 55 height 13
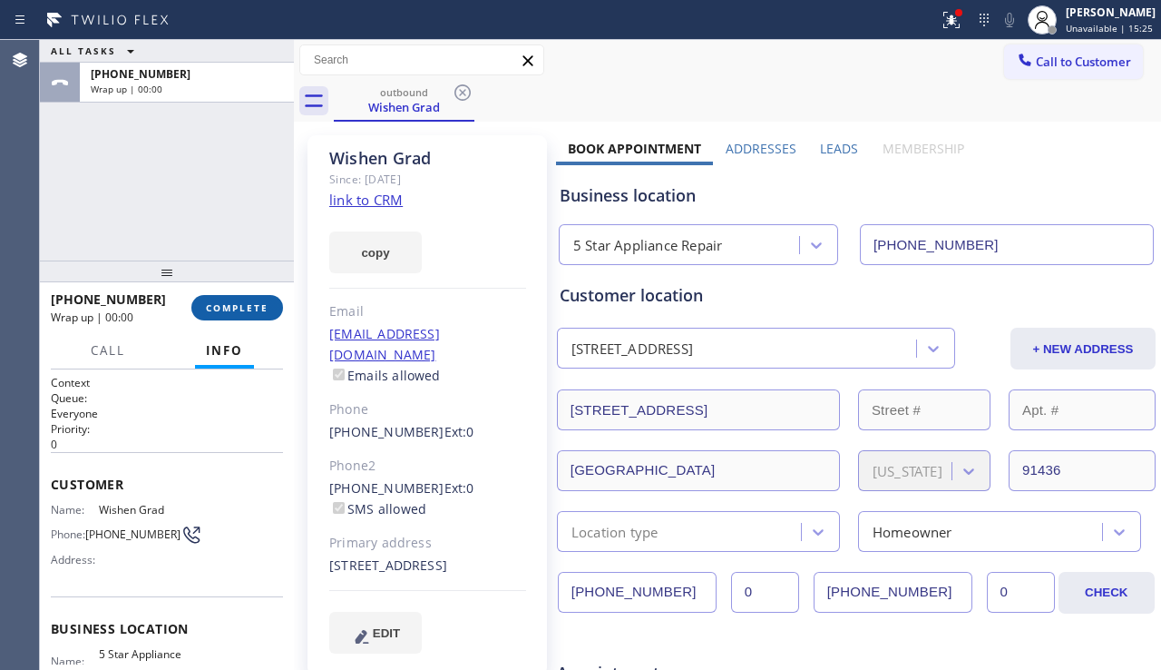
click at [245, 308] on span "COMPLETE" at bounding box center [237, 307] width 63 height 13
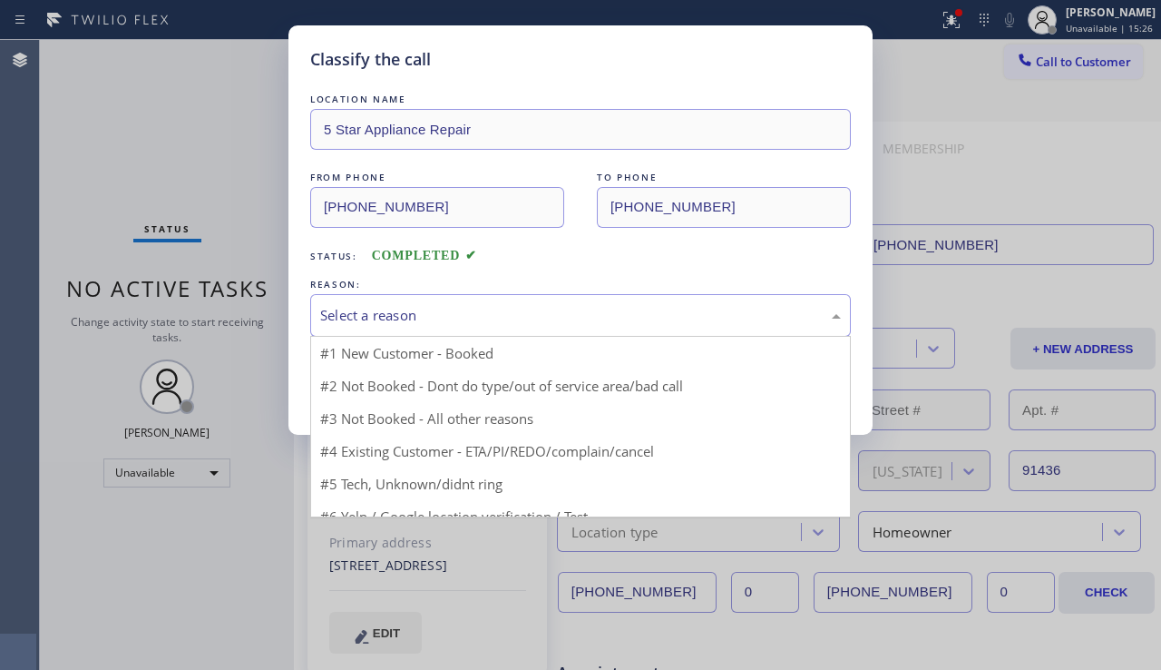
click at [438, 320] on div "Select a reason" at bounding box center [580, 315] width 521 height 21
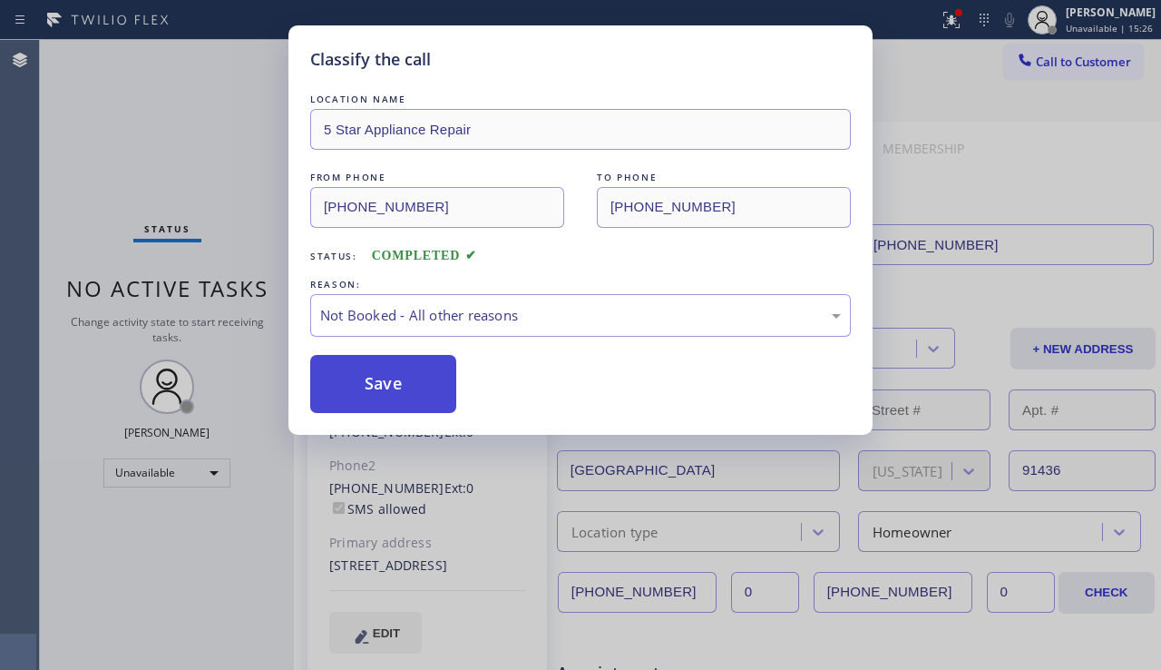
click at [387, 388] on button "Save" at bounding box center [383, 384] width 146 height 58
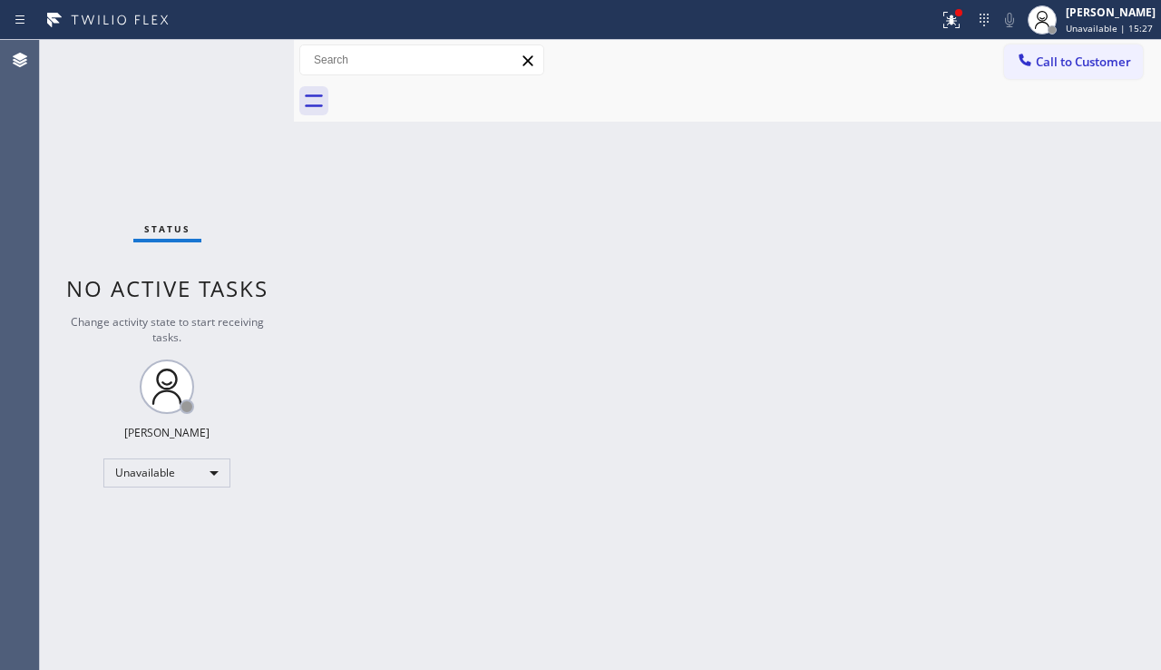
click at [1060, 67] on span "Call to Customer" at bounding box center [1083, 62] width 95 height 16
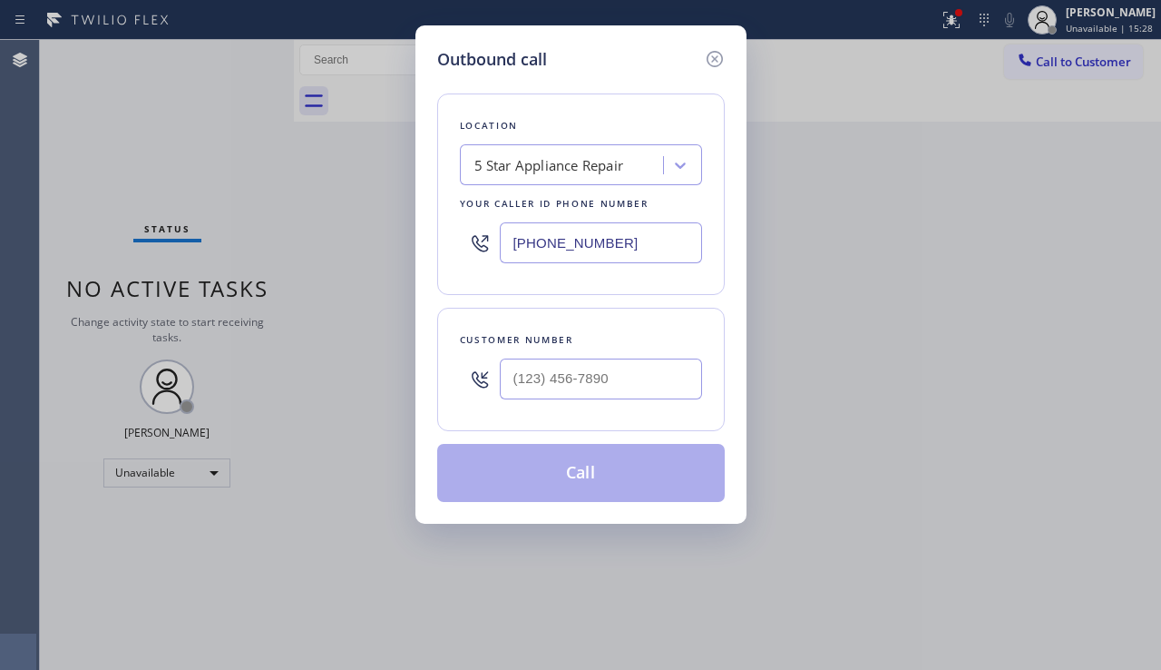
drag, startPoint x: 527, startPoint y: 407, endPoint x: 533, endPoint y: 390, distance: 18.1
click at [527, 407] on div at bounding box center [601, 378] width 202 height 59
click at [534, 388] on input "(___) ___-____" at bounding box center [601, 378] width 202 height 41
paste input "818) 613-3567"
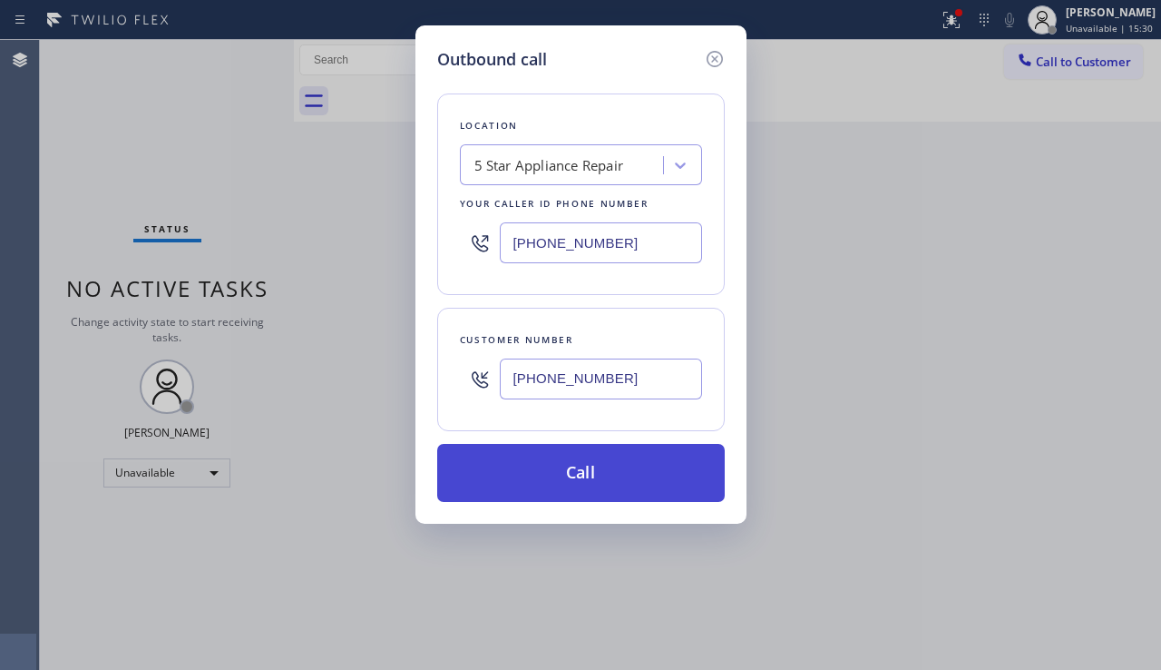
type input "(818) 613-3567"
click at [510, 476] on button "Call" at bounding box center [581, 473] width 288 height 58
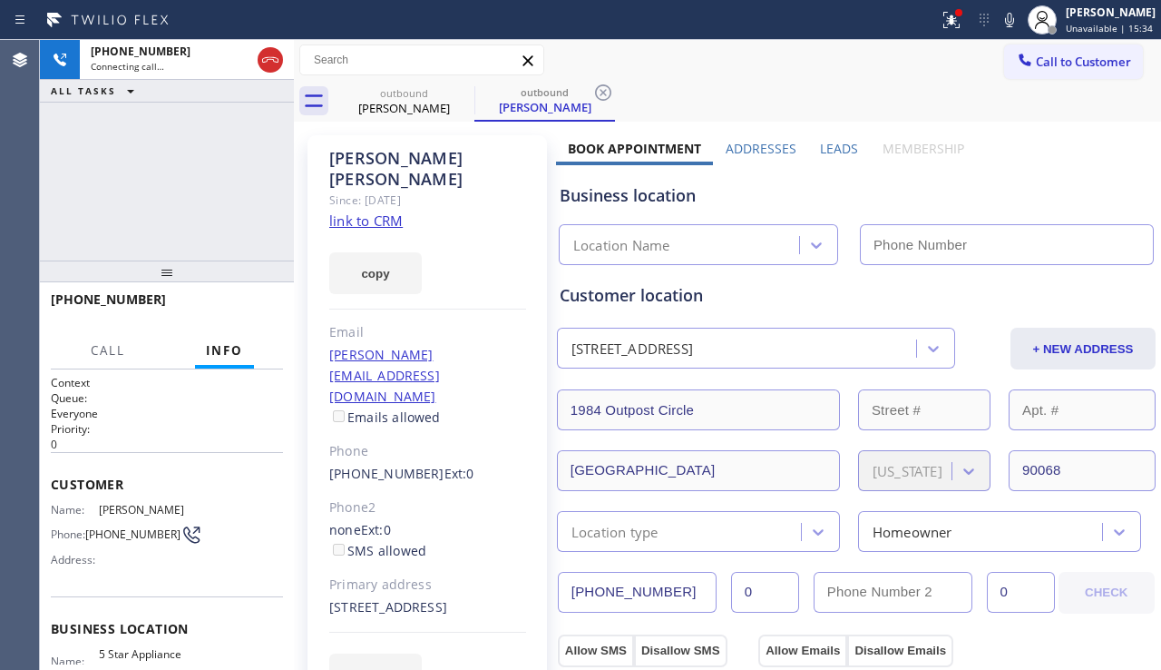
type input "[PHONE_NUMBER]"
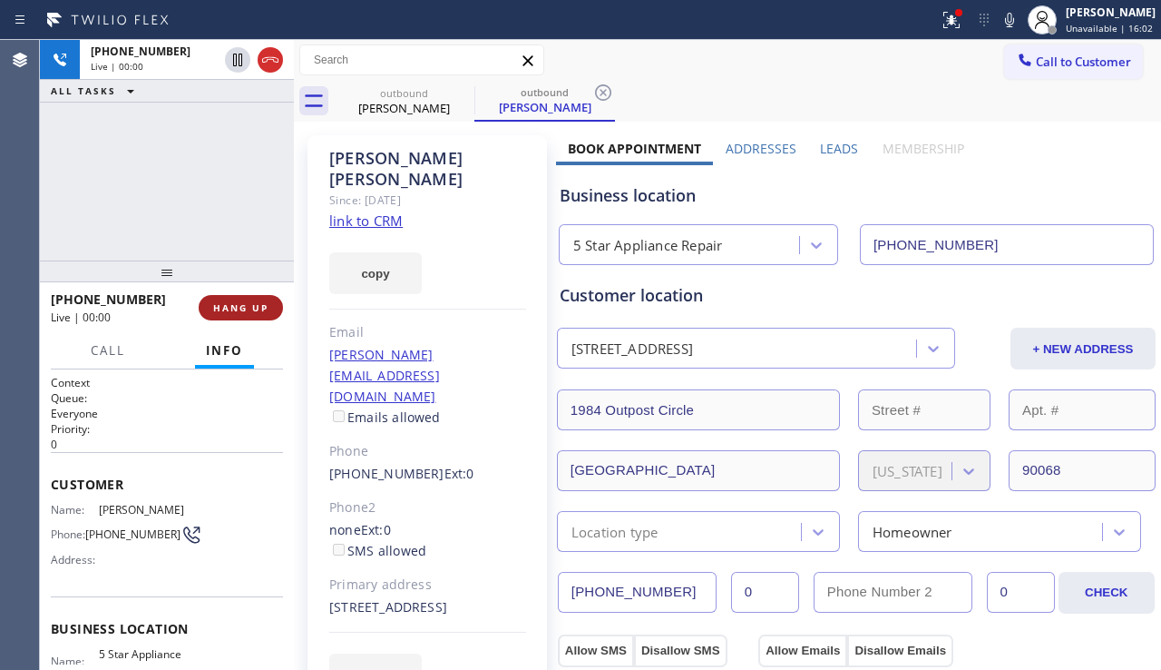
click at [230, 305] on span "HANG UP" at bounding box center [240, 307] width 55 height 13
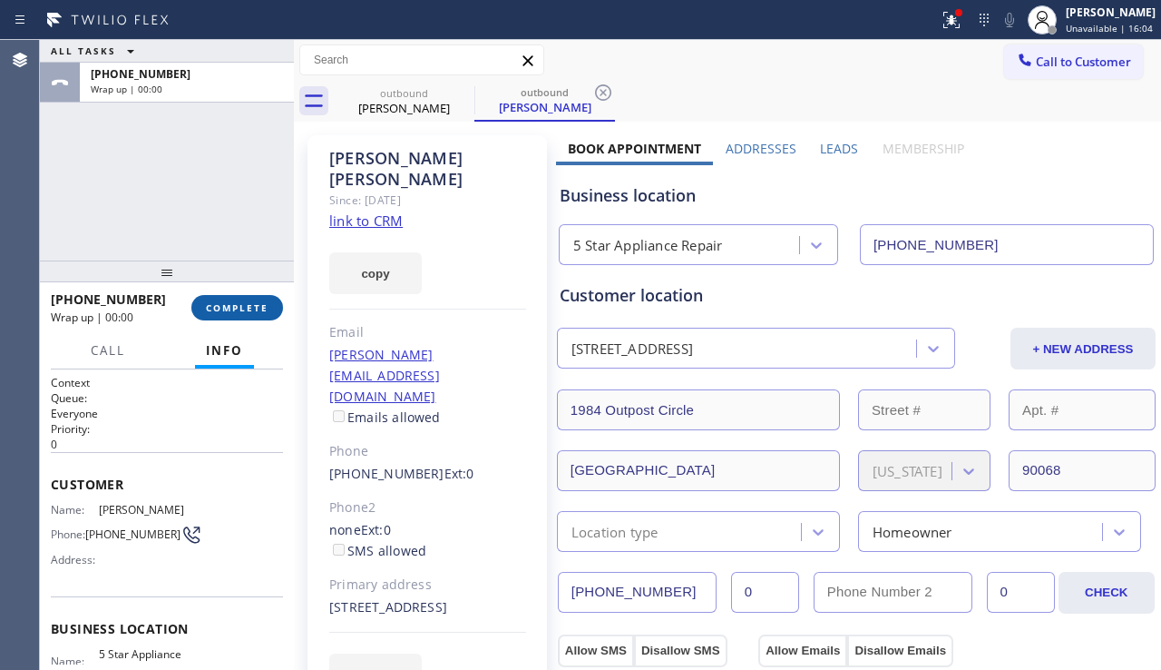
click at [230, 305] on span "COMPLETE" at bounding box center [237, 307] width 63 height 13
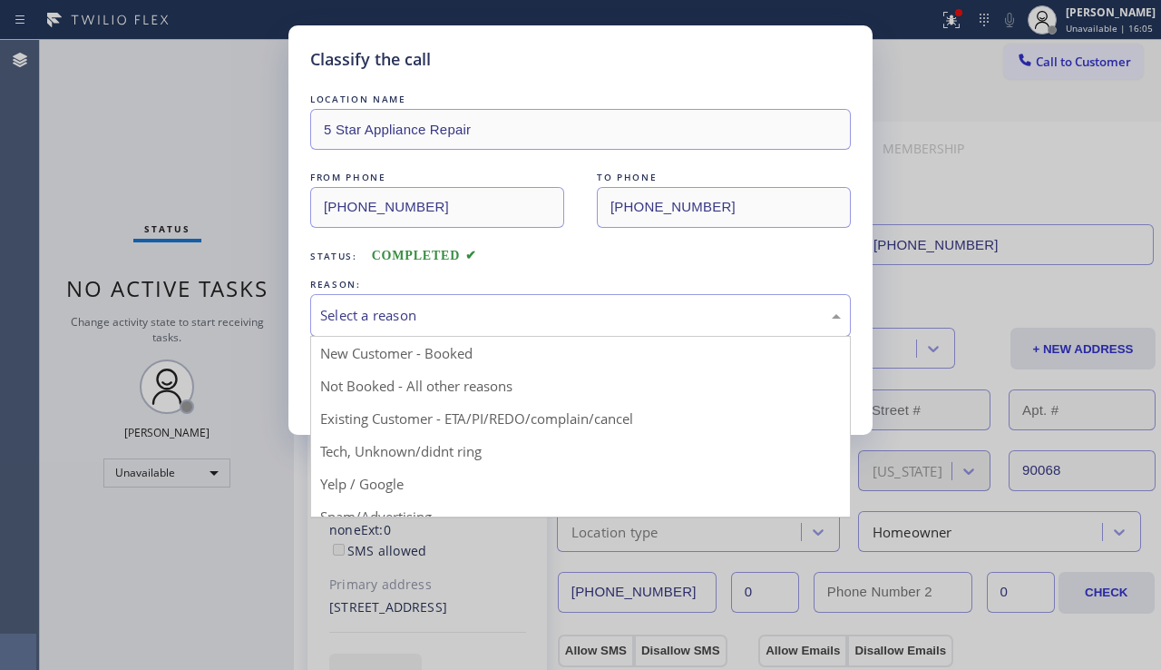
click at [479, 313] on div "Select a reason" at bounding box center [580, 315] width 521 height 21
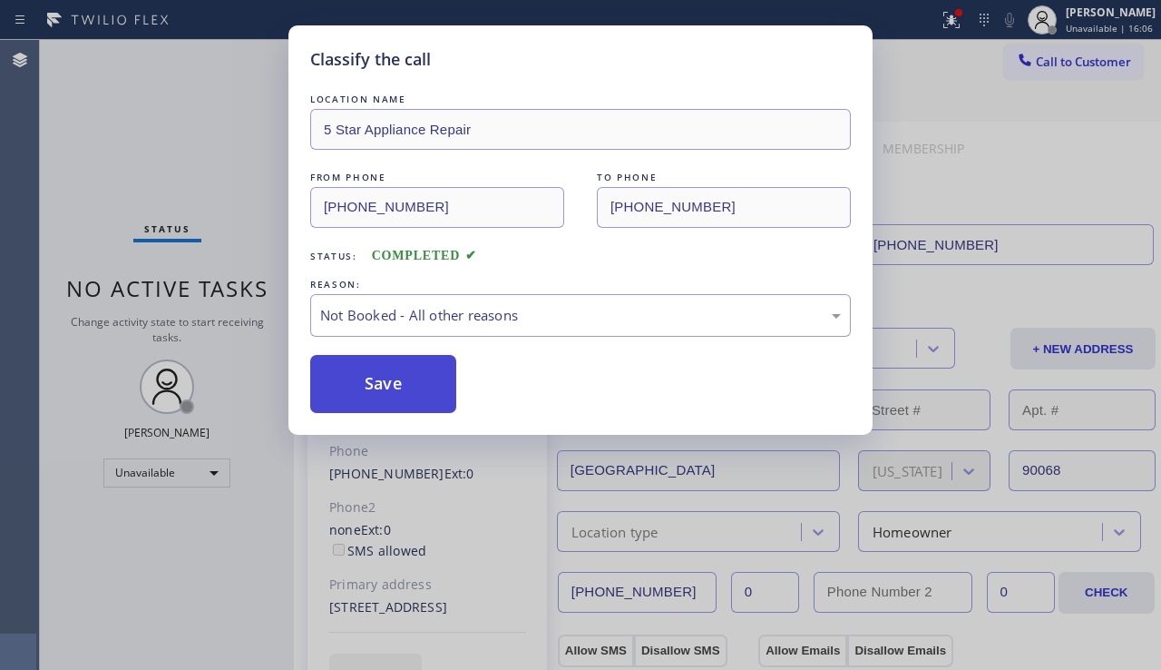
click at [411, 389] on button "Save" at bounding box center [383, 384] width 146 height 58
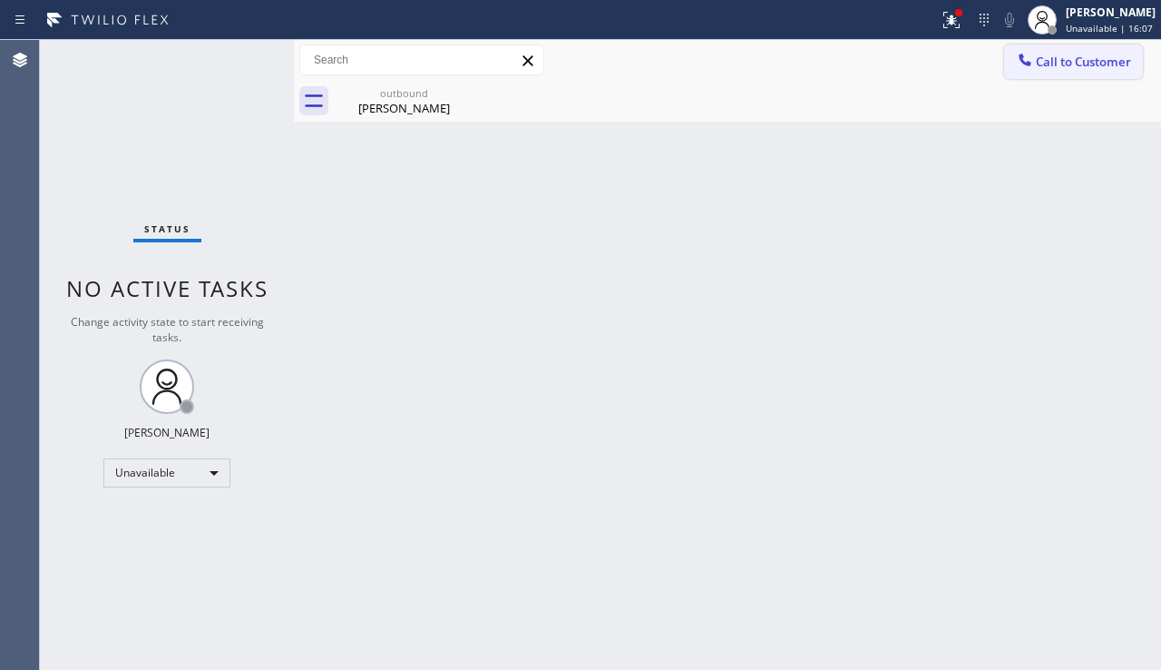
click at [1022, 58] on icon at bounding box center [1025, 60] width 12 height 12
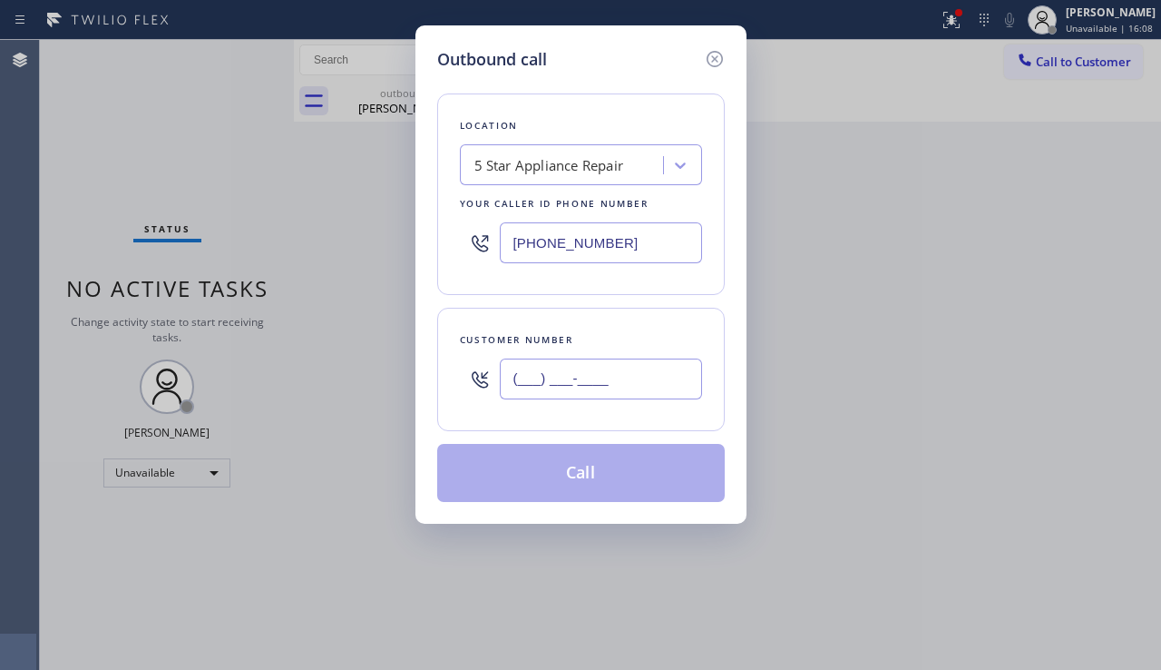
click at [566, 380] on input "(___) ___-____" at bounding box center [601, 378] width 202 height 41
paste input "818) 915-2748"
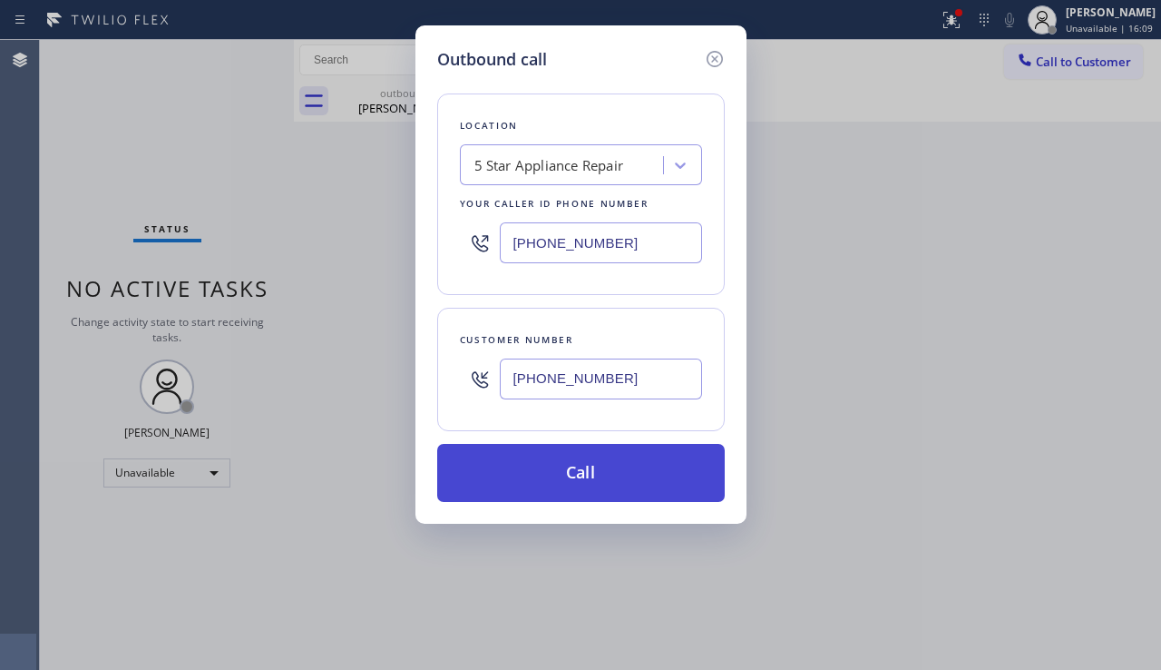
type input "(818) 915-2748"
click at [535, 460] on button "Call" at bounding box center [581, 473] width 288 height 58
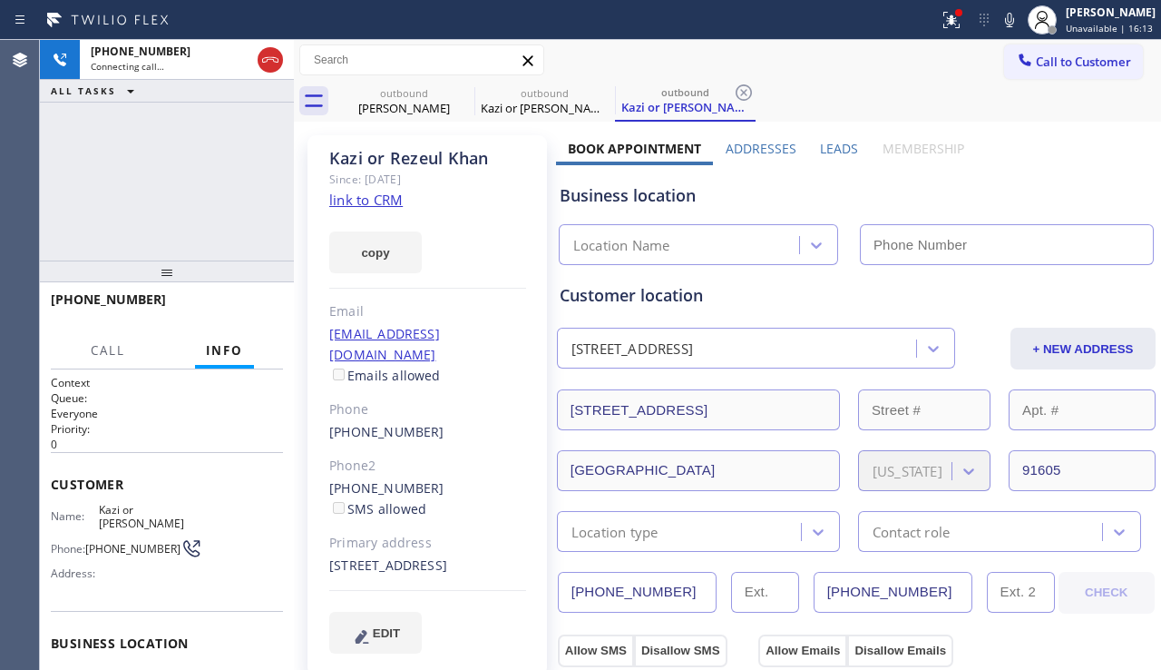
type input "[PHONE_NUMBER]"
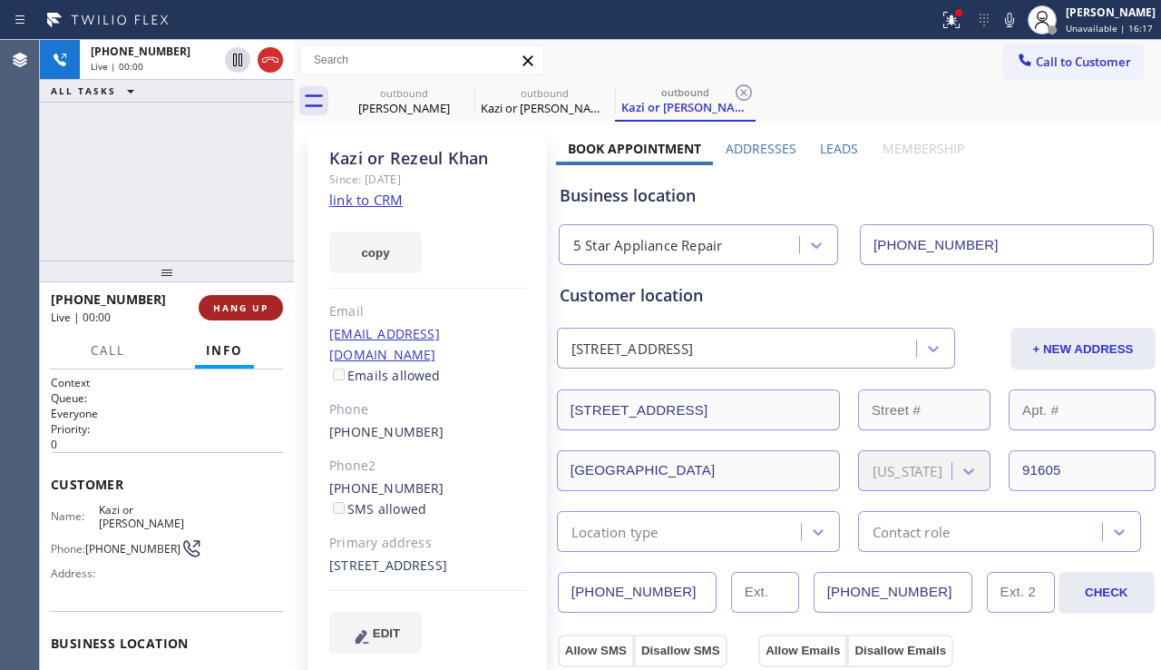
click at [245, 312] on span "HANG UP" at bounding box center [240, 307] width 55 height 13
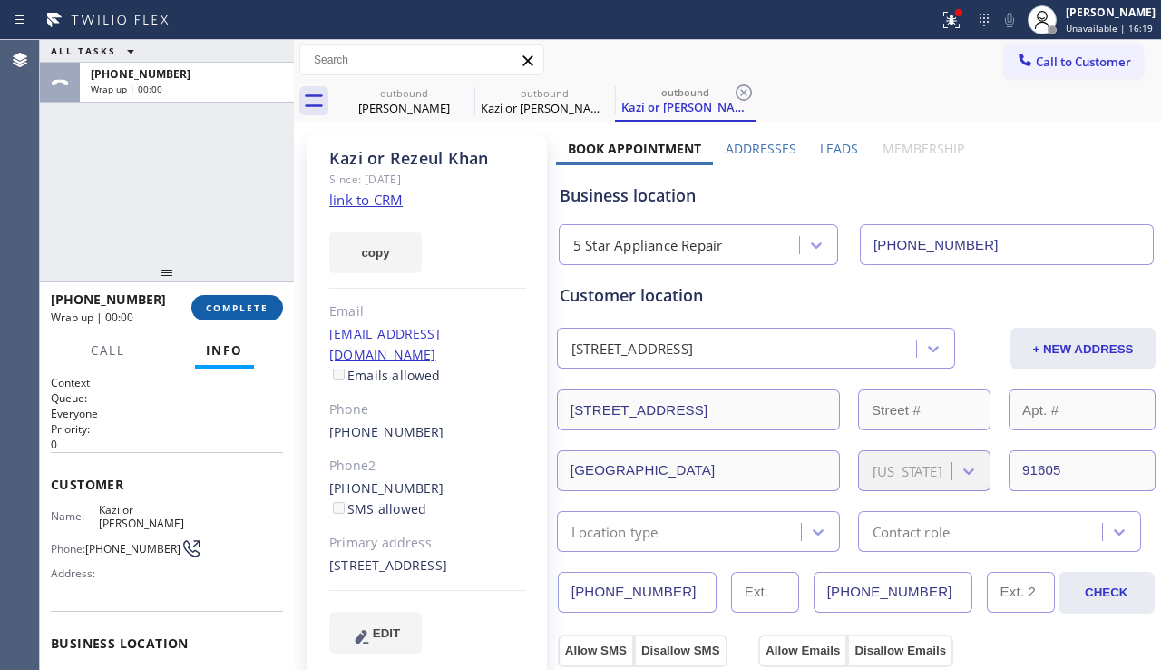
click at [240, 311] on span "COMPLETE" at bounding box center [237, 307] width 63 height 13
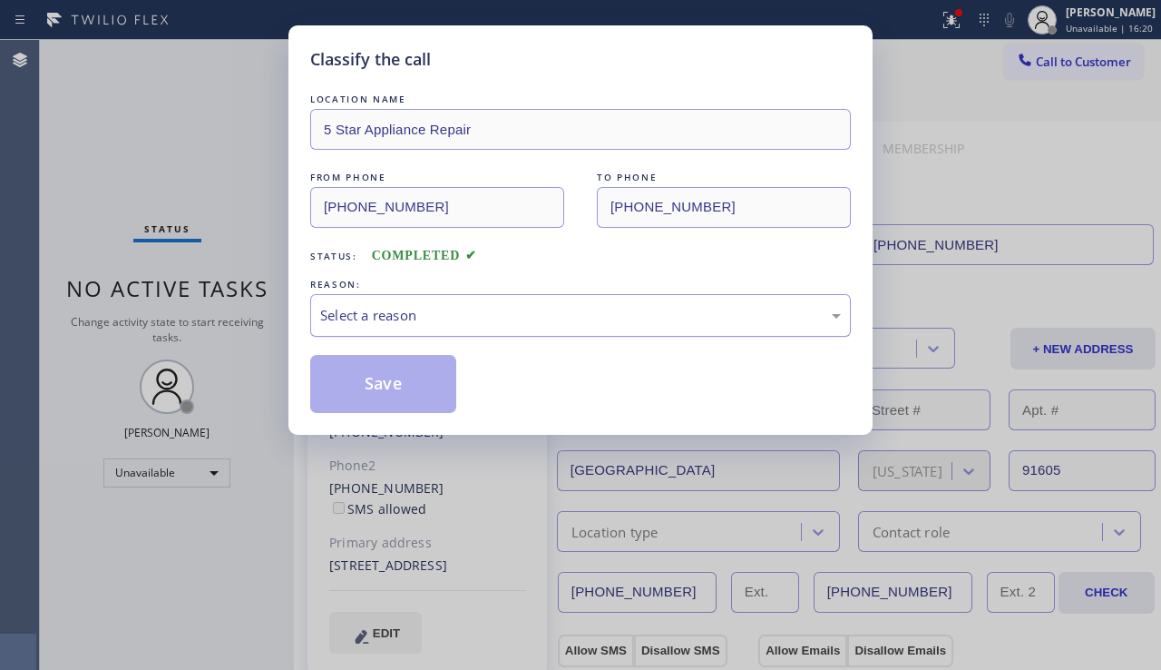
click at [356, 319] on div "Select a reason" at bounding box center [580, 315] width 521 height 21
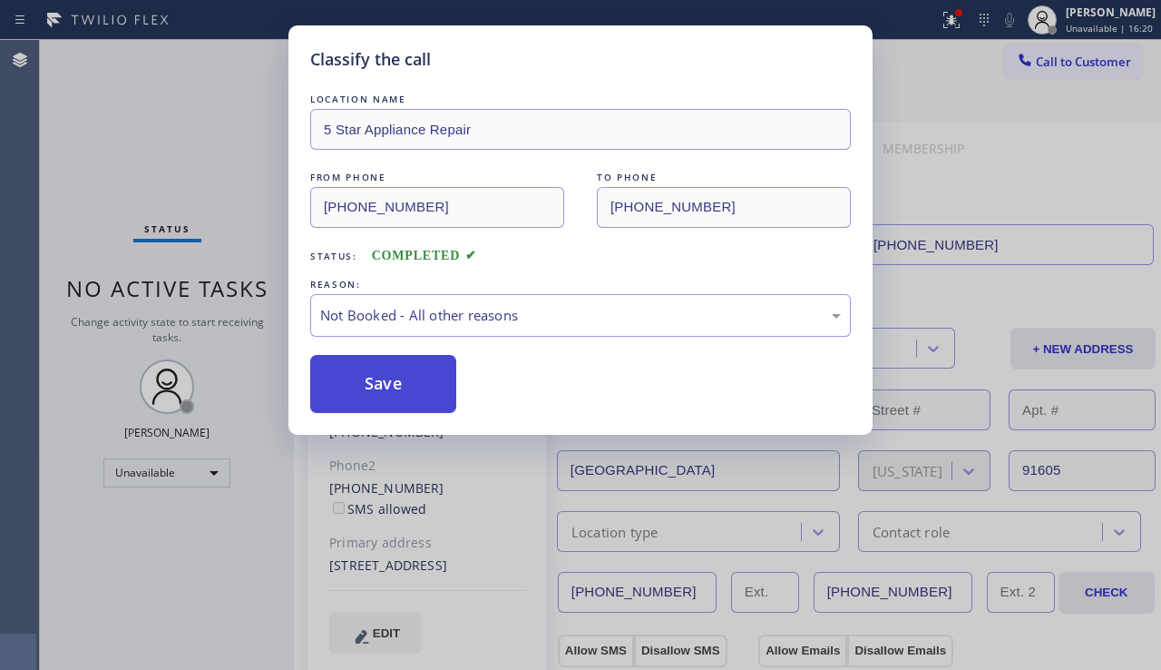
click at [337, 392] on button "Save" at bounding box center [383, 384] width 146 height 58
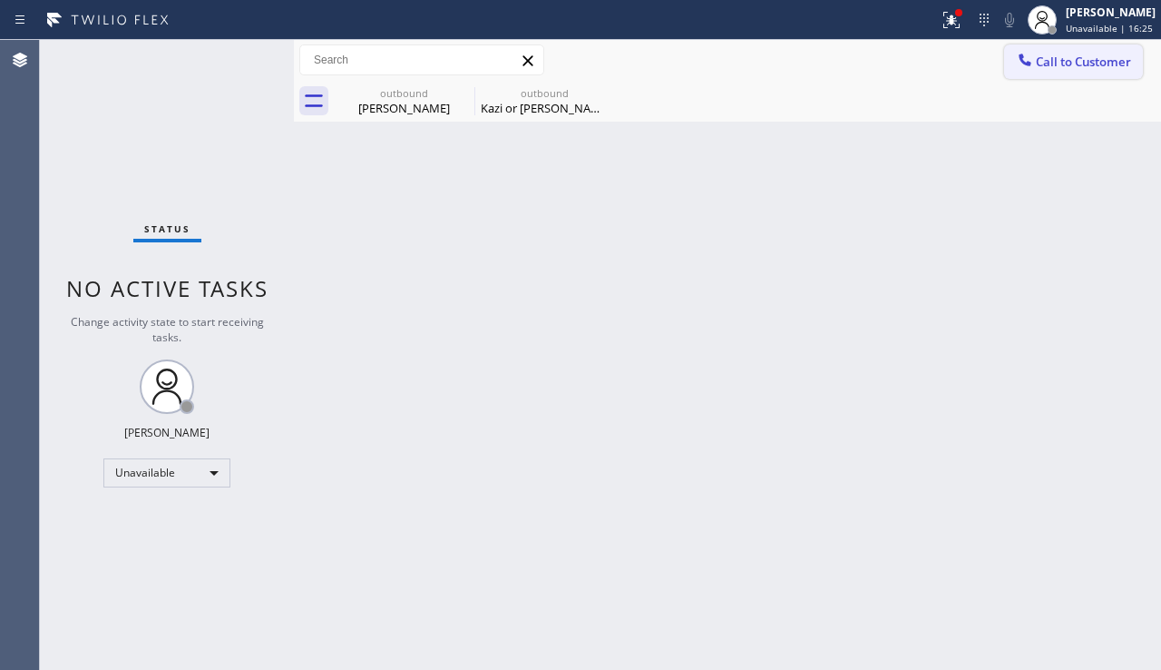
click at [1038, 55] on span "Call to Customer" at bounding box center [1083, 62] width 95 height 16
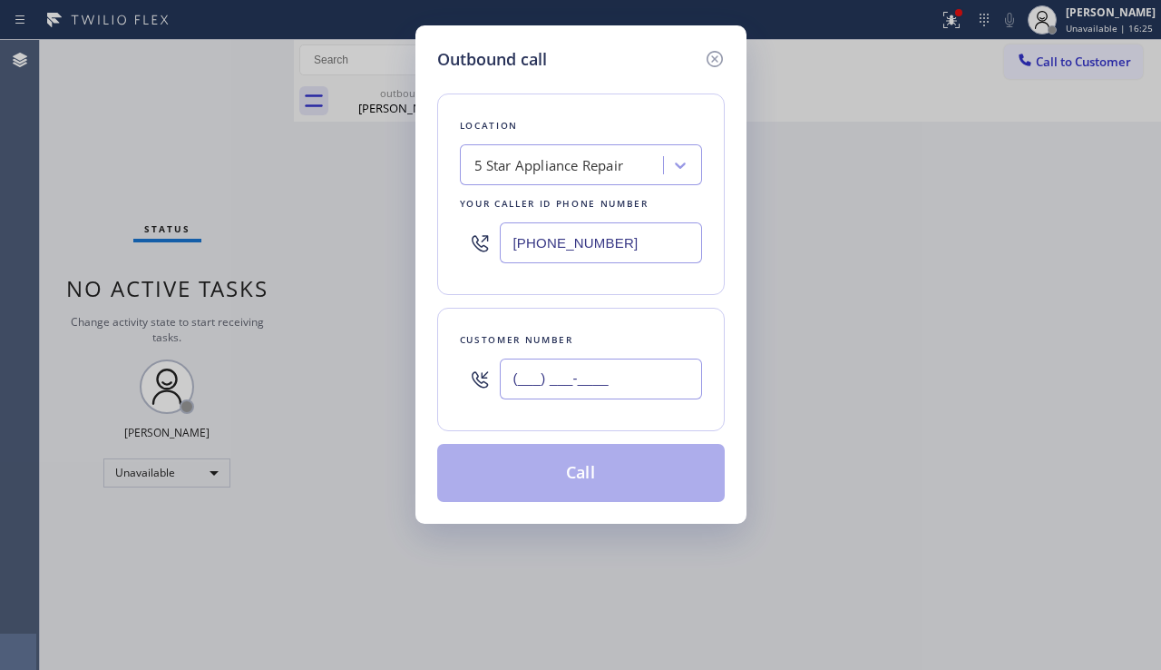
click at [627, 368] on input "(___) ___-____" at bounding box center [601, 378] width 202 height 41
paste input "310) 570-0513"
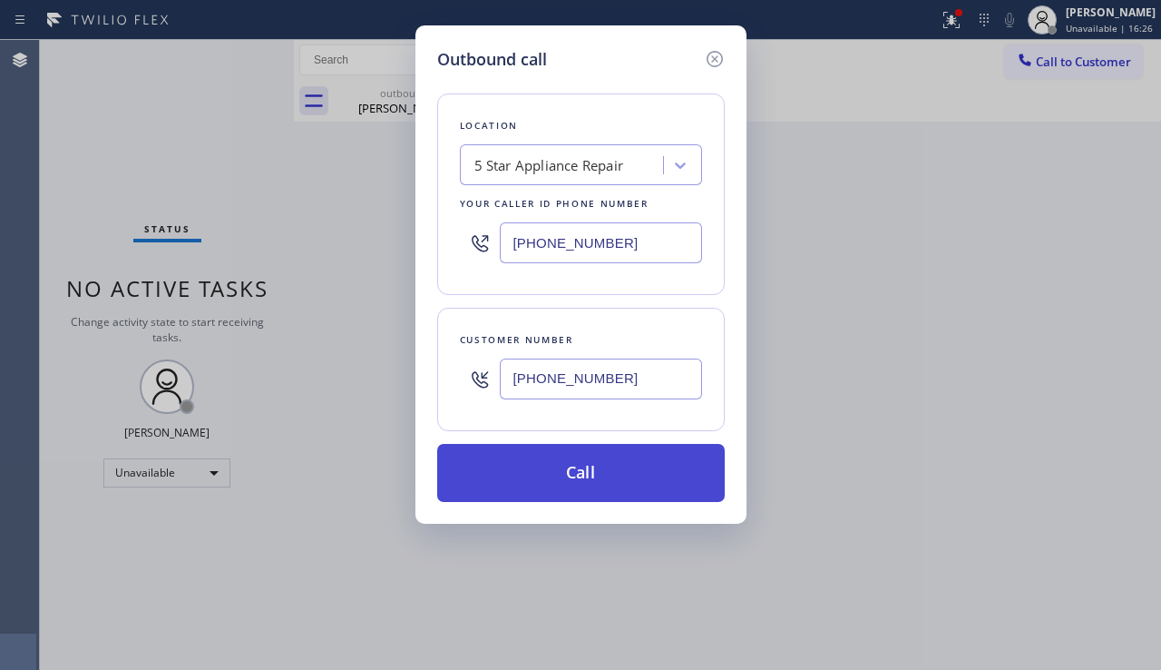
type input "(310) 570-0513"
click at [590, 472] on button "Call" at bounding box center [581, 473] width 288 height 58
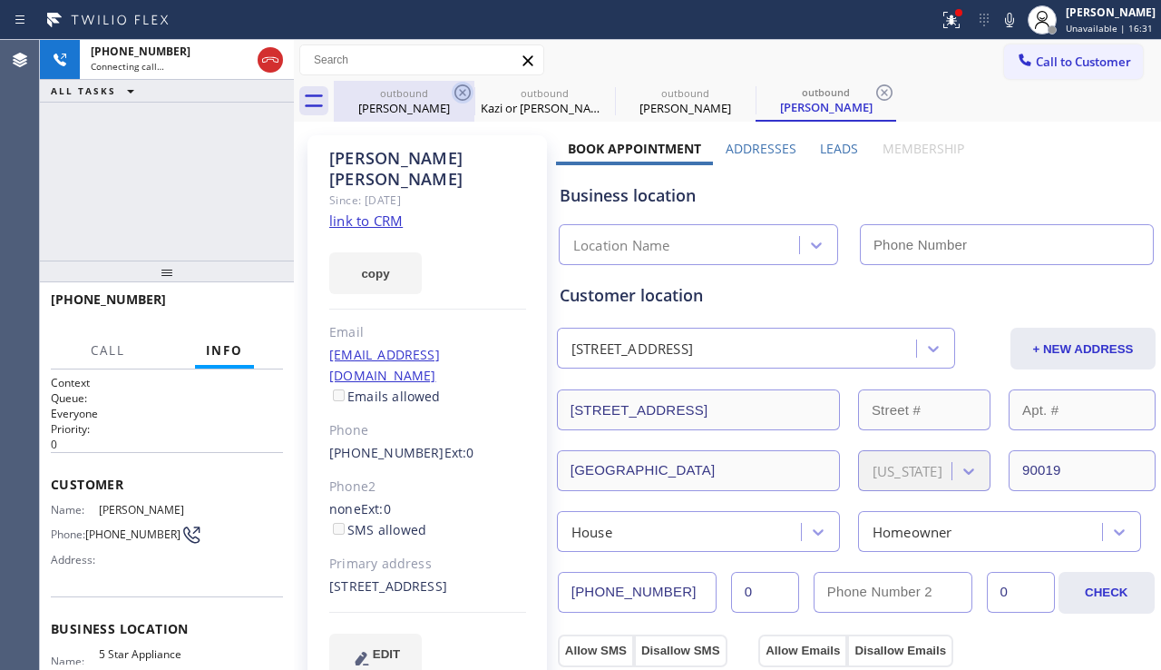
type input "[PHONE_NUMBER]"
click at [460, 91] on icon at bounding box center [463, 92] width 16 height 16
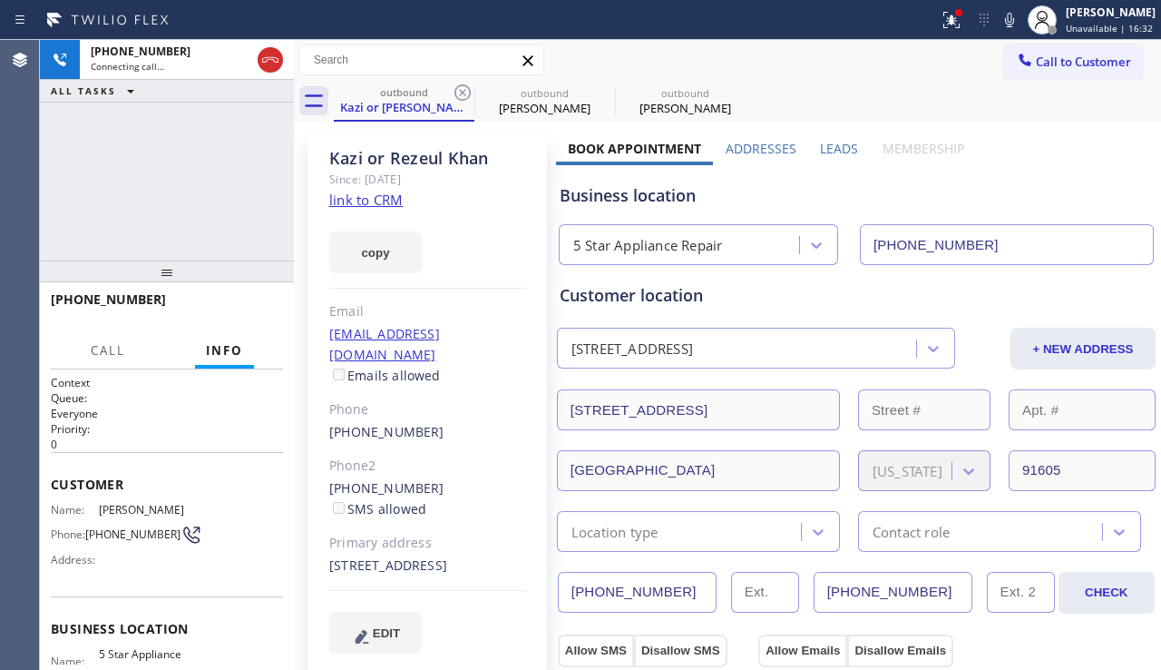
click at [460, 91] on icon at bounding box center [463, 92] width 16 height 16
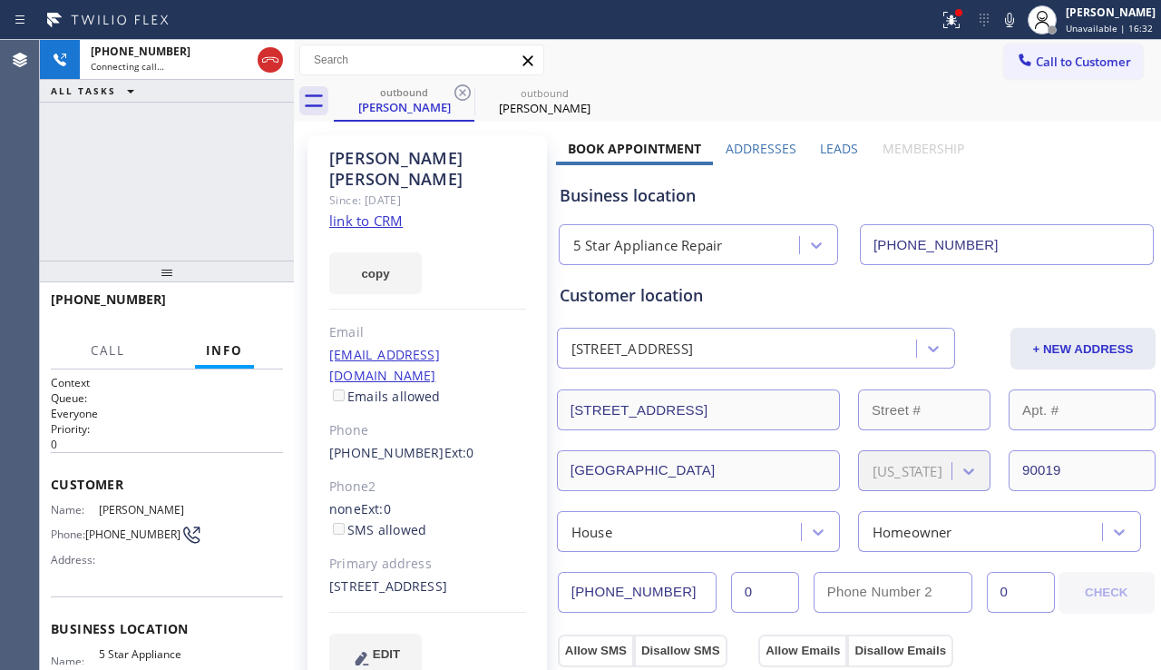
click at [460, 91] on icon at bounding box center [463, 92] width 16 height 16
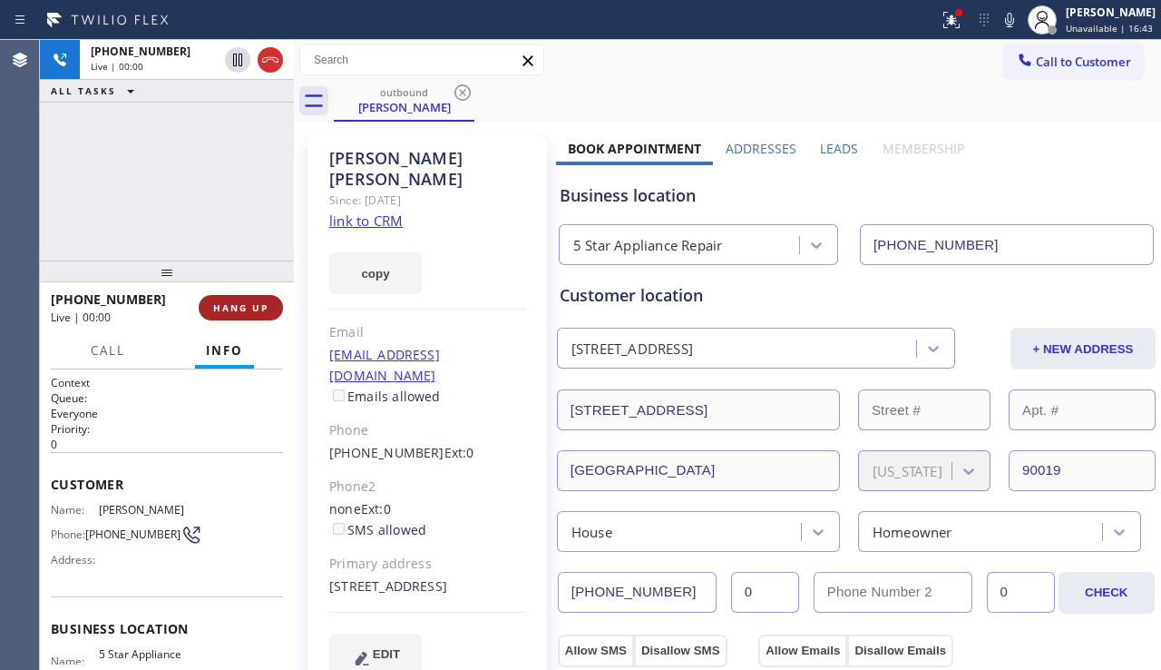
click at [239, 307] on span "HANG UP" at bounding box center [240, 307] width 55 height 13
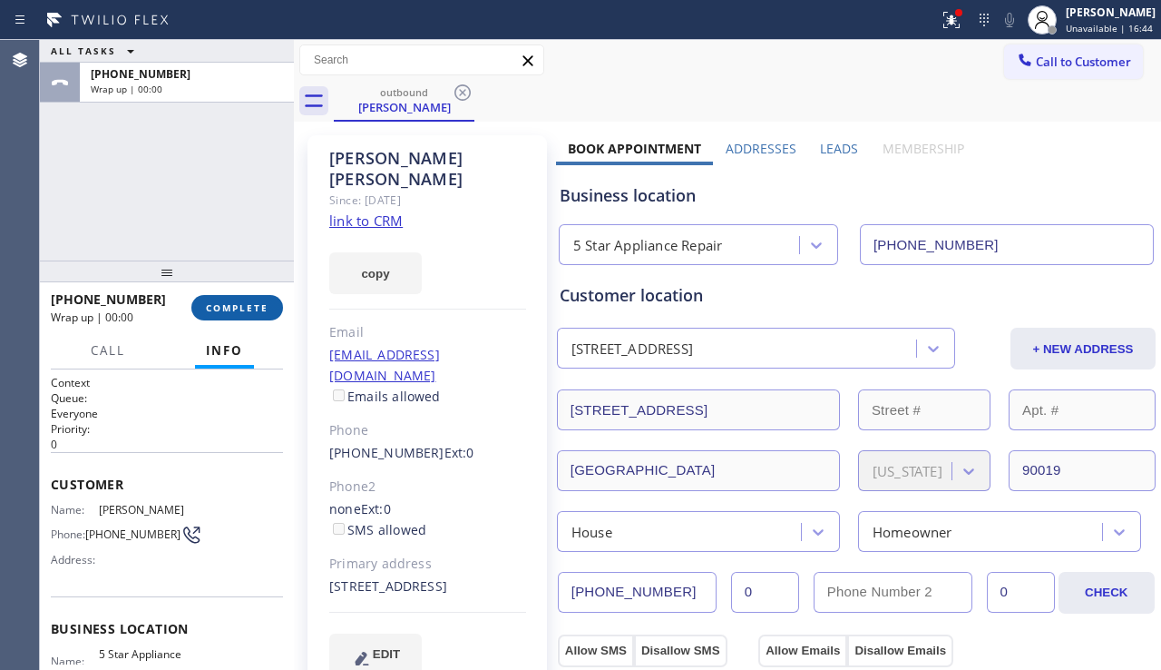
click at [244, 315] on button "COMPLETE" at bounding box center [237, 307] width 92 height 25
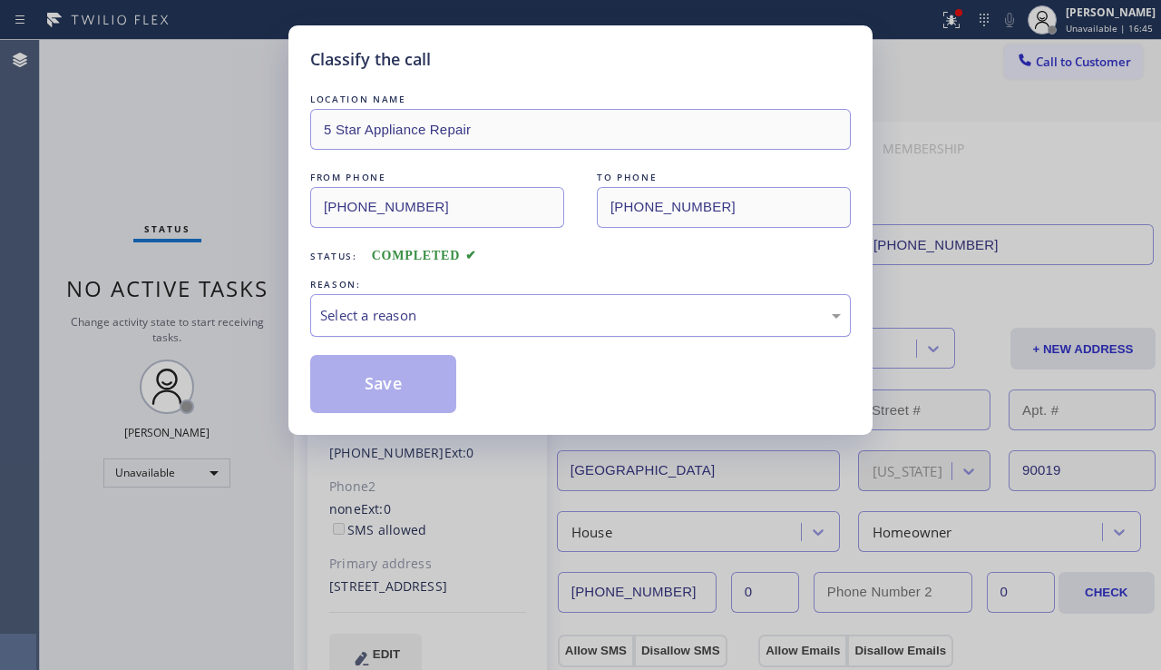
click at [345, 309] on div "Select a reason" at bounding box center [580, 315] width 521 height 21
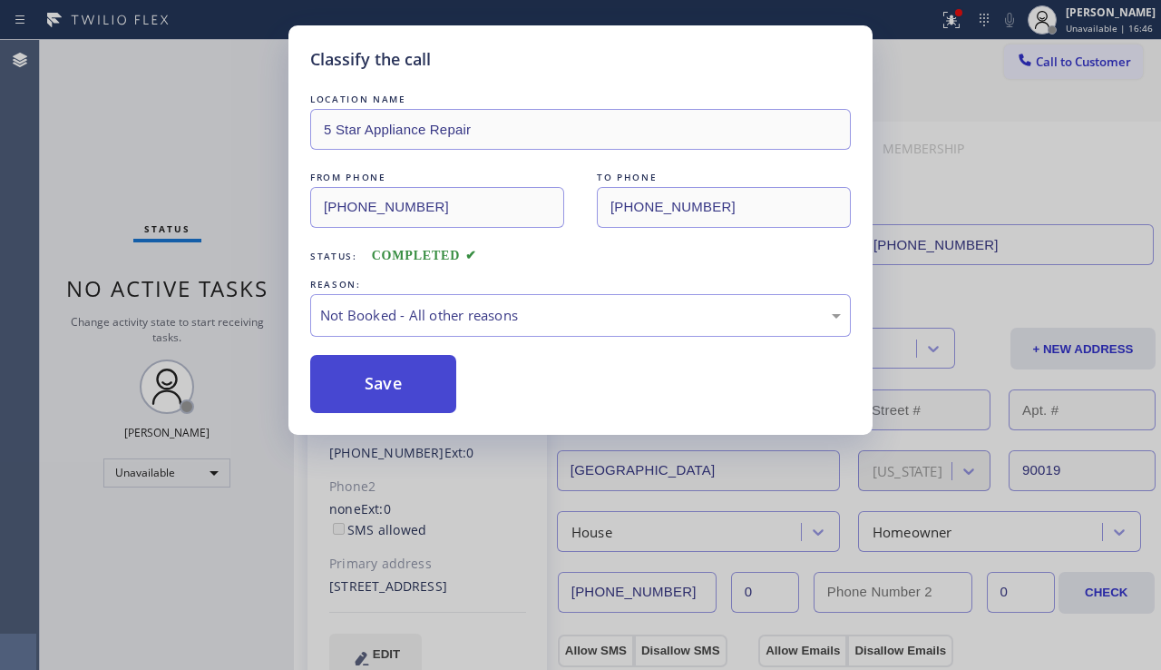
click at [348, 381] on button "Save" at bounding box center [383, 384] width 146 height 58
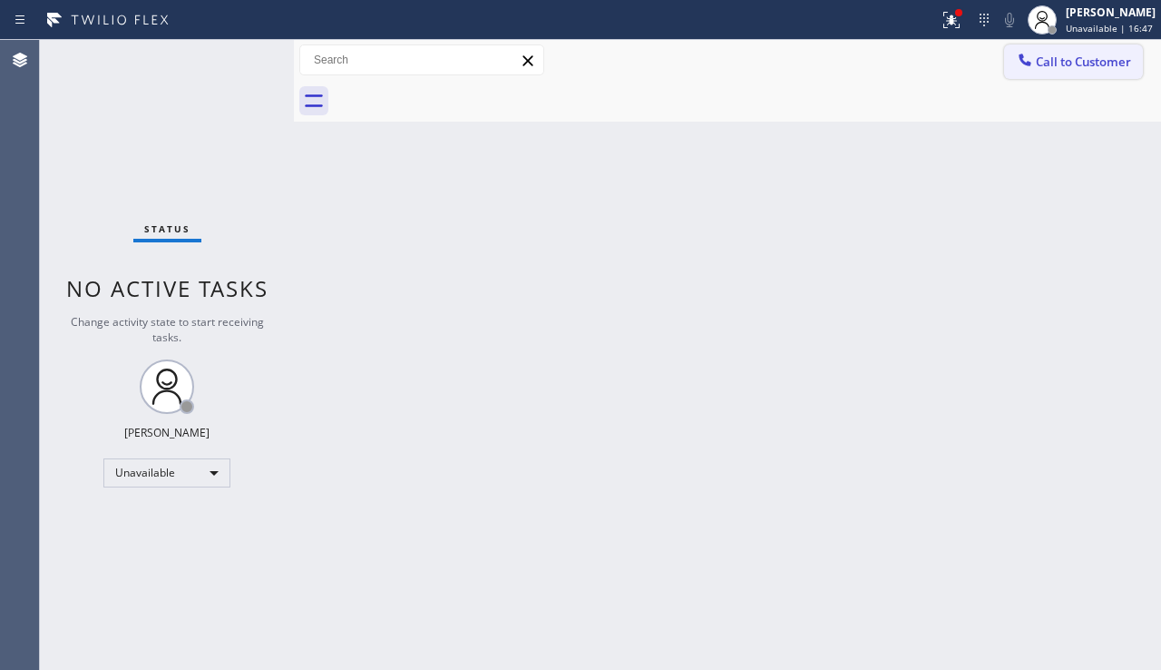
click at [1096, 63] on span "Call to Customer" at bounding box center [1083, 62] width 95 height 16
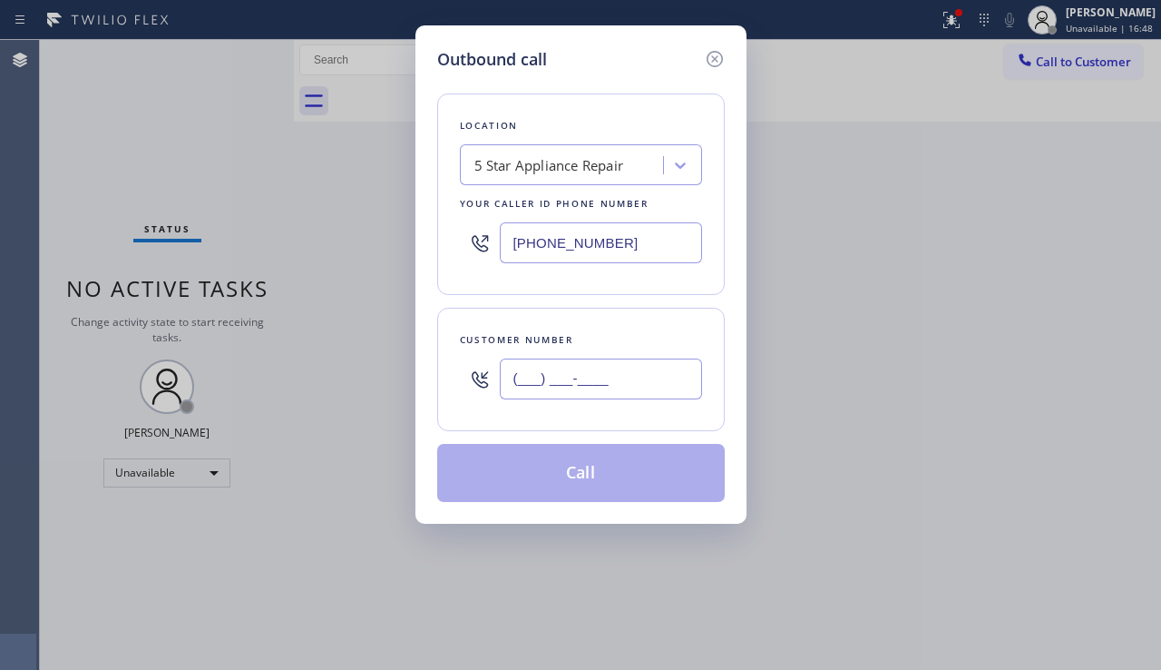
click at [612, 381] on input "(___) ___-____" at bounding box center [601, 378] width 202 height 41
paste input "718) 757-0684"
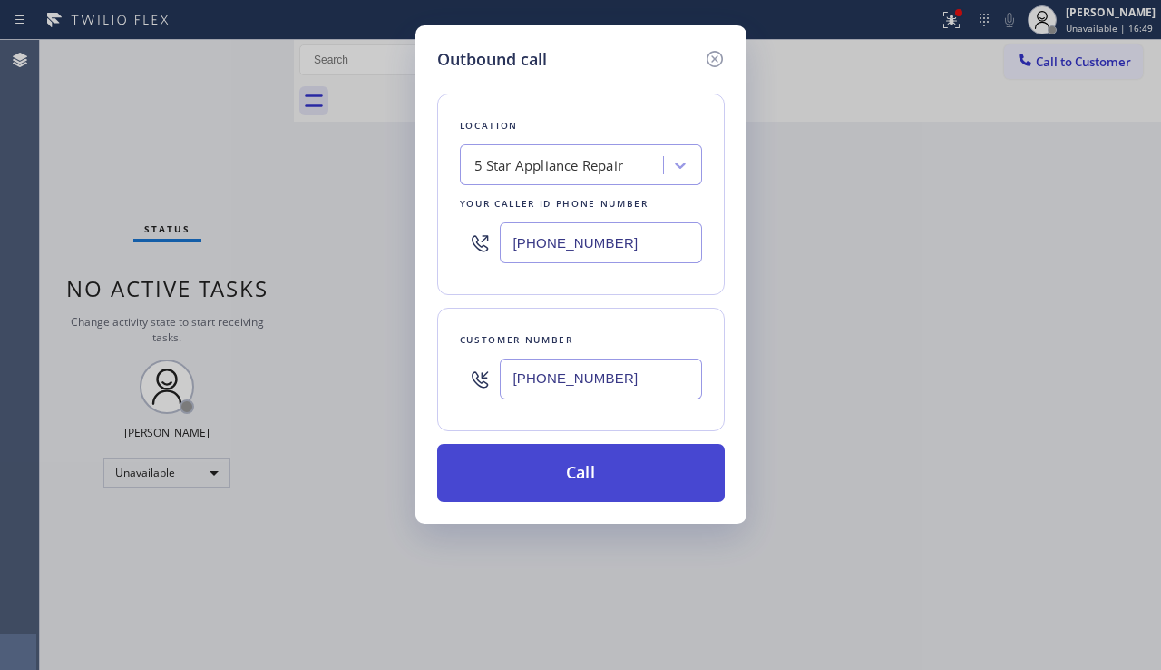
type input "(718) 757-0684"
click at [564, 471] on button "Call" at bounding box center [581, 473] width 288 height 58
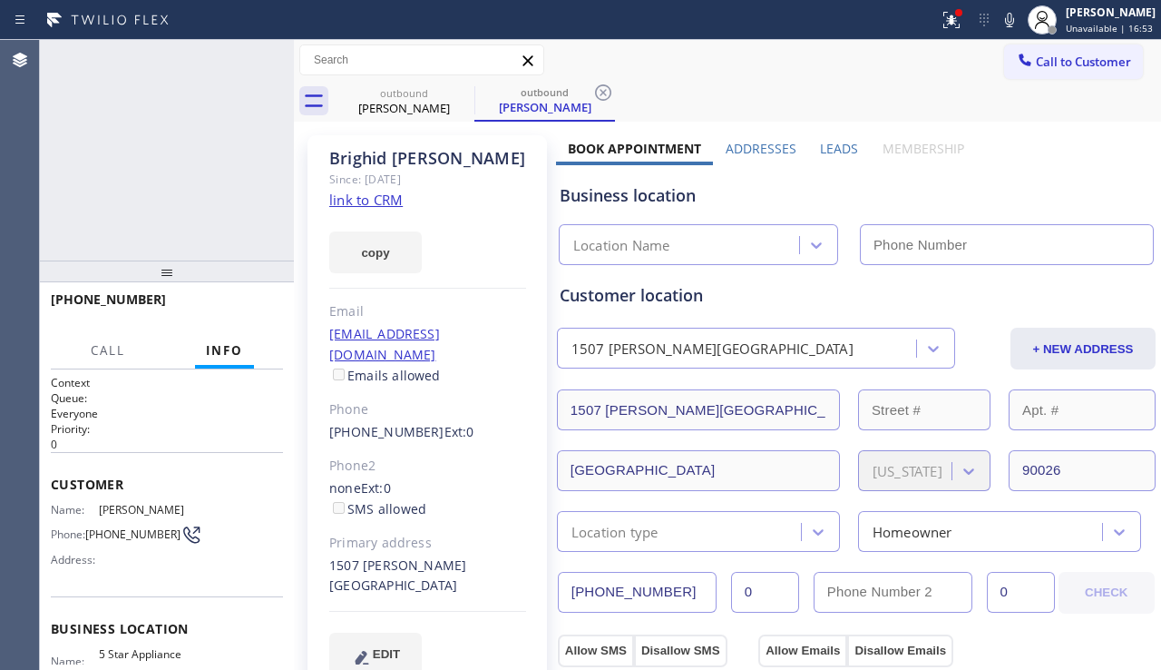
type input "[PHONE_NUMBER]"
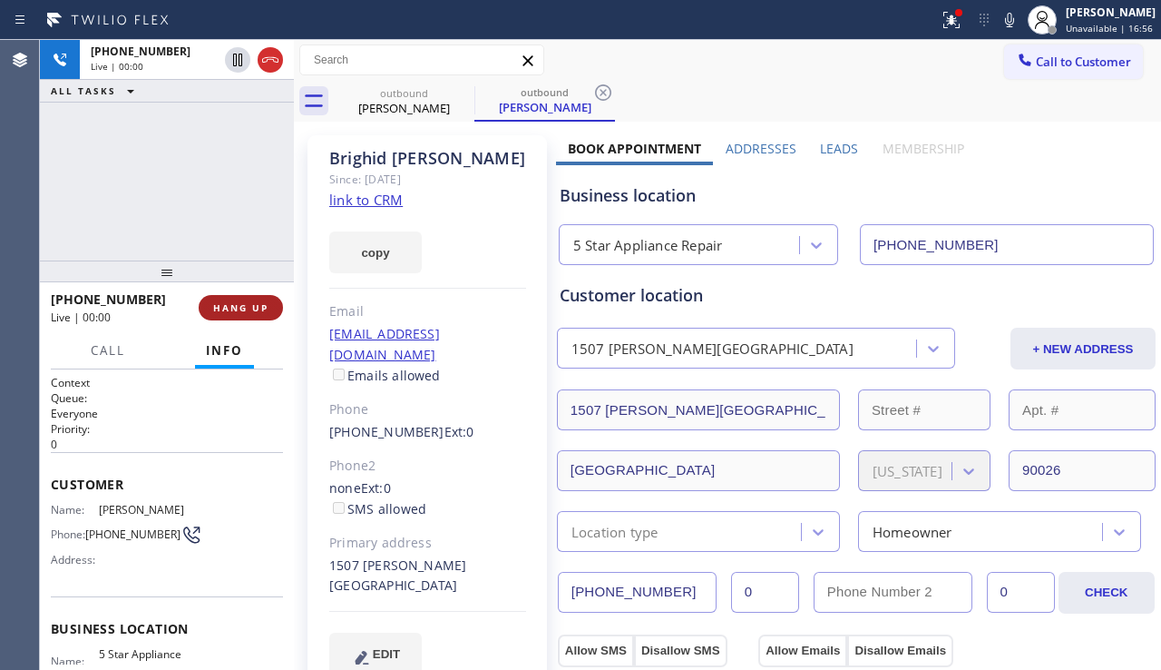
click at [252, 309] on span "HANG UP" at bounding box center [240, 307] width 55 height 13
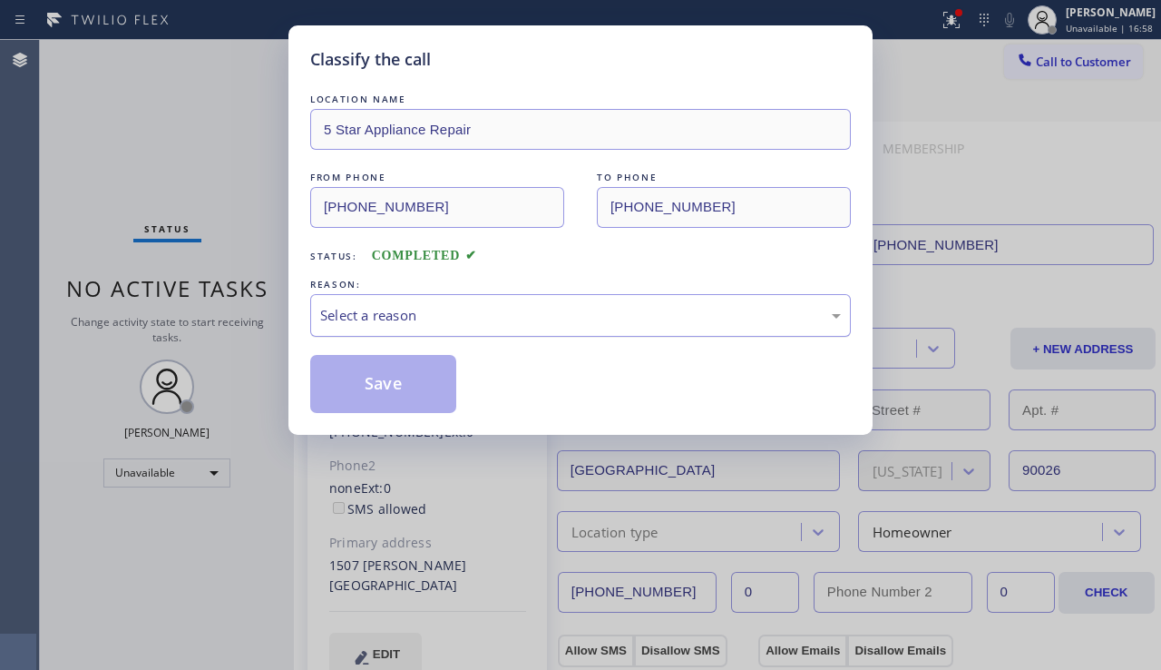
click at [372, 315] on div "Select a reason" at bounding box center [580, 315] width 521 height 21
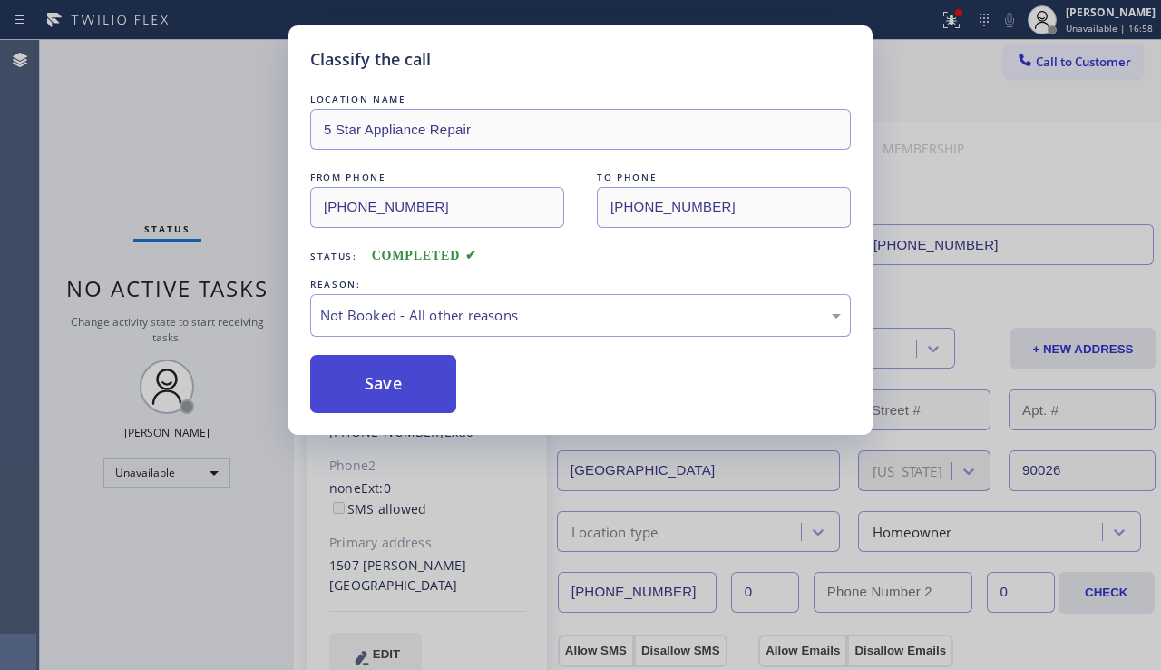
click at [370, 381] on button "Save" at bounding box center [383, 384] width 146 height 58
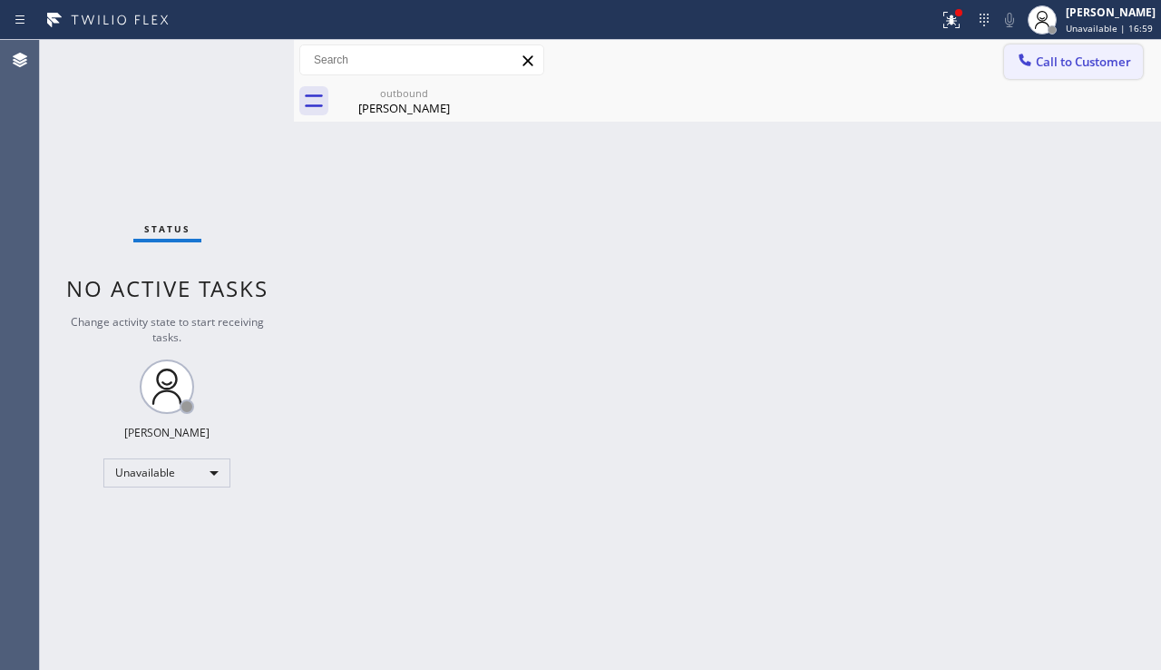
click at [1072, 70] on button "Call to Customer" at bounding box center [1073, 61] width 139 height 34
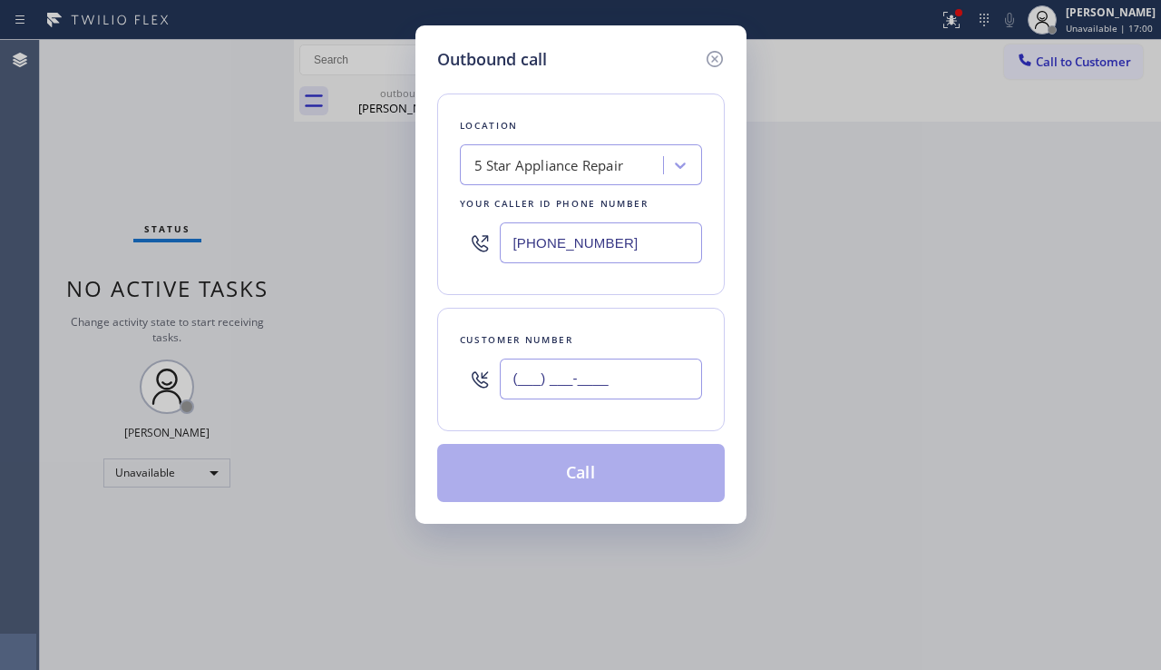
click at [607, 381] on input "(___) ___-____" at bounding box center [601, 378] width 202 height 41
paste input "818) 826-7645"
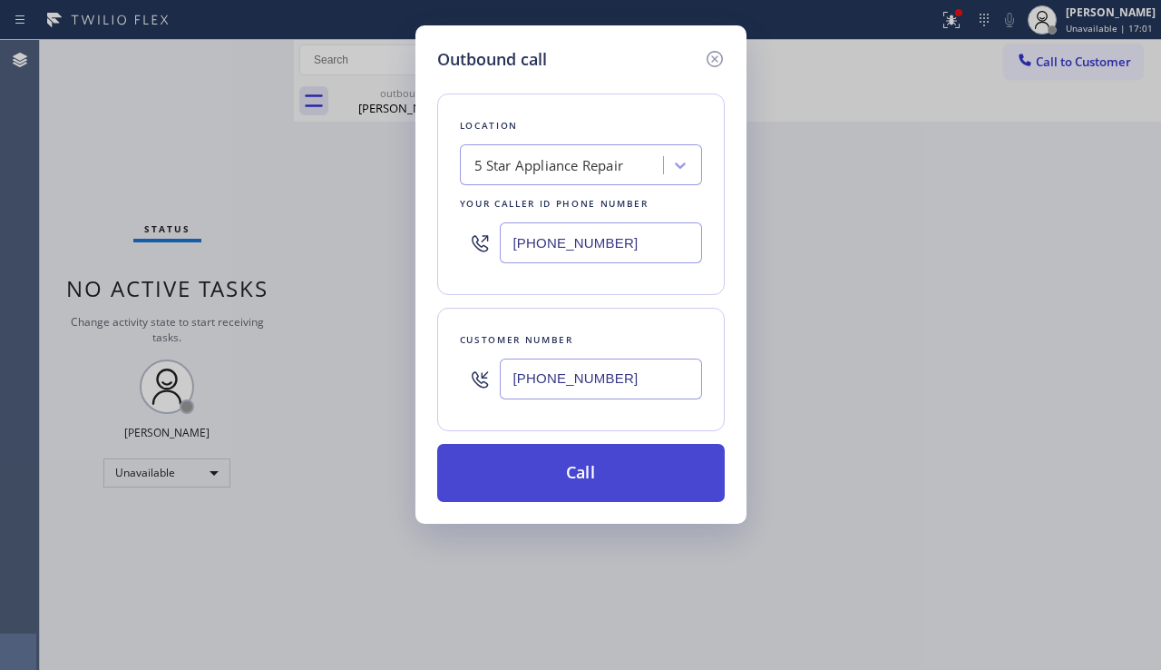
type input "(818) 826-7645"
click at [548, 478] on button "Call" at bounding box center [581, 473] width 288 height 58
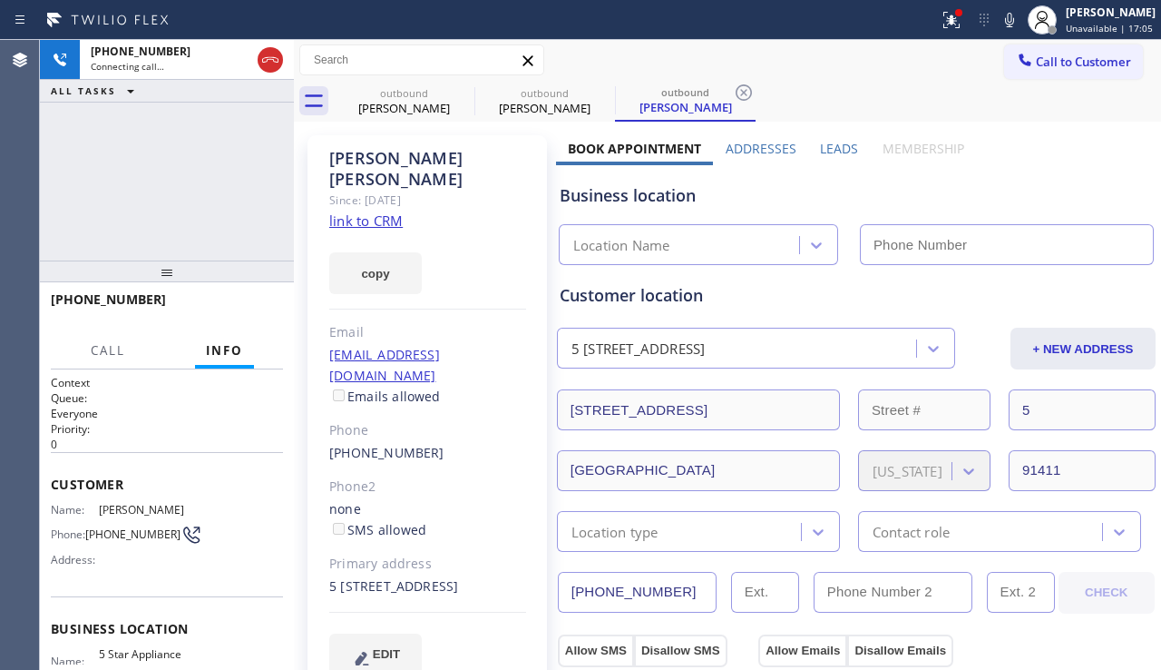
type input "[PHONE_NUMBER]"
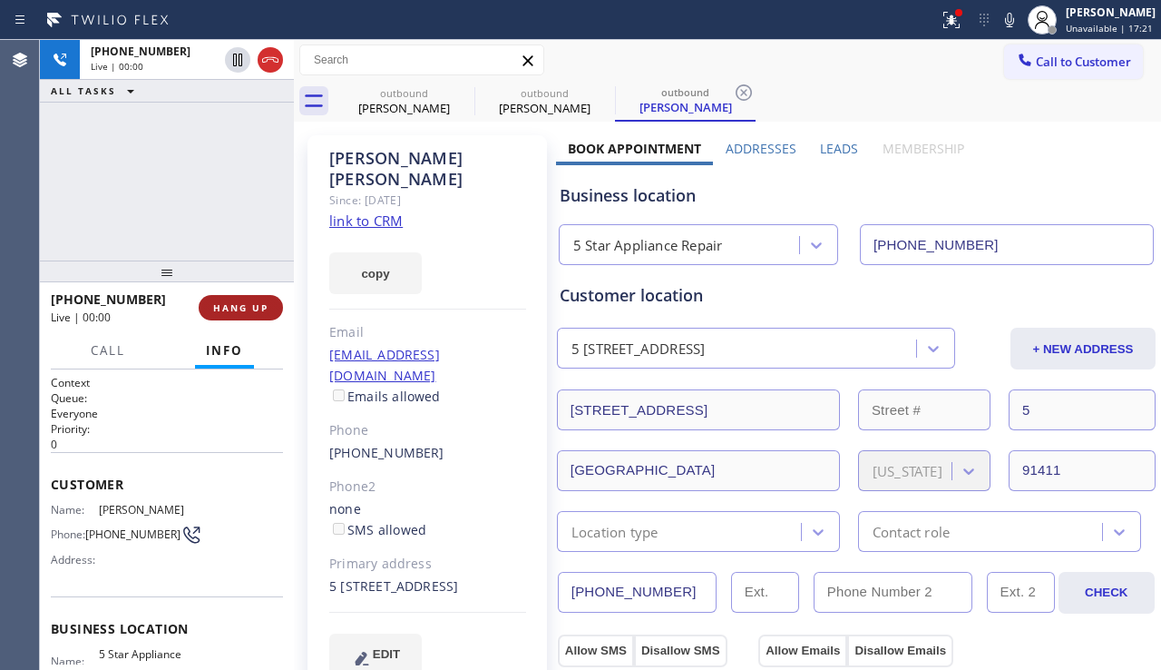
click at [234, 307] on span "HANG UP" at bounding box center [240, 307] width 55 height 13
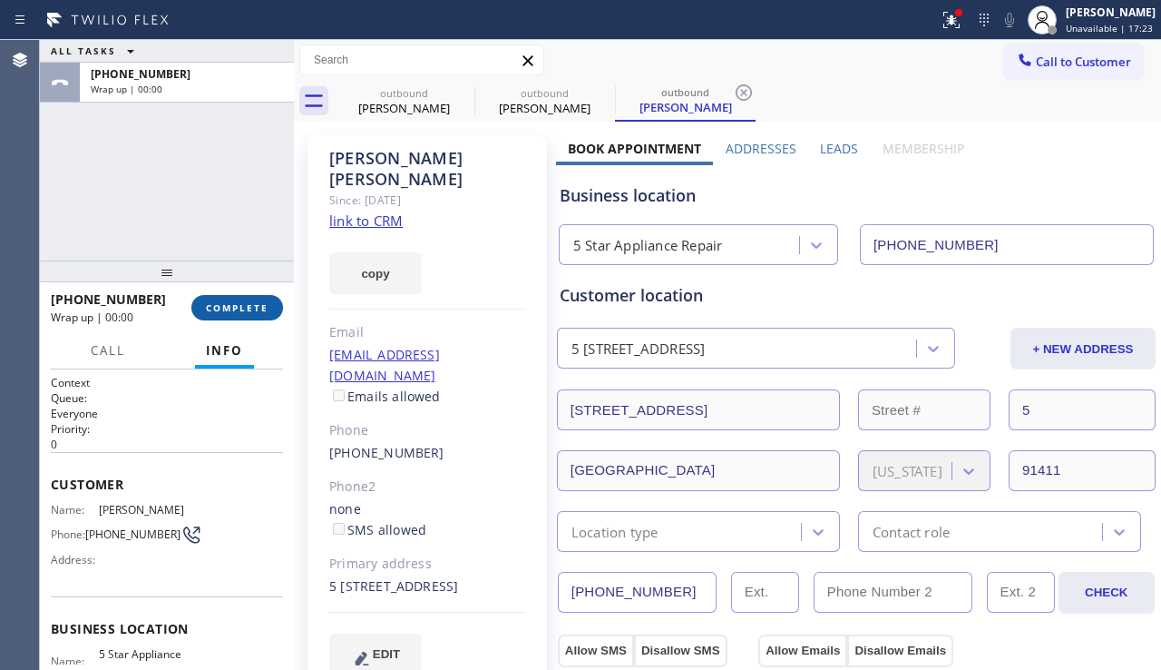
click at [239, 309] on span "COMPLETE" at bounding box center [237, 307] width 63 height 13
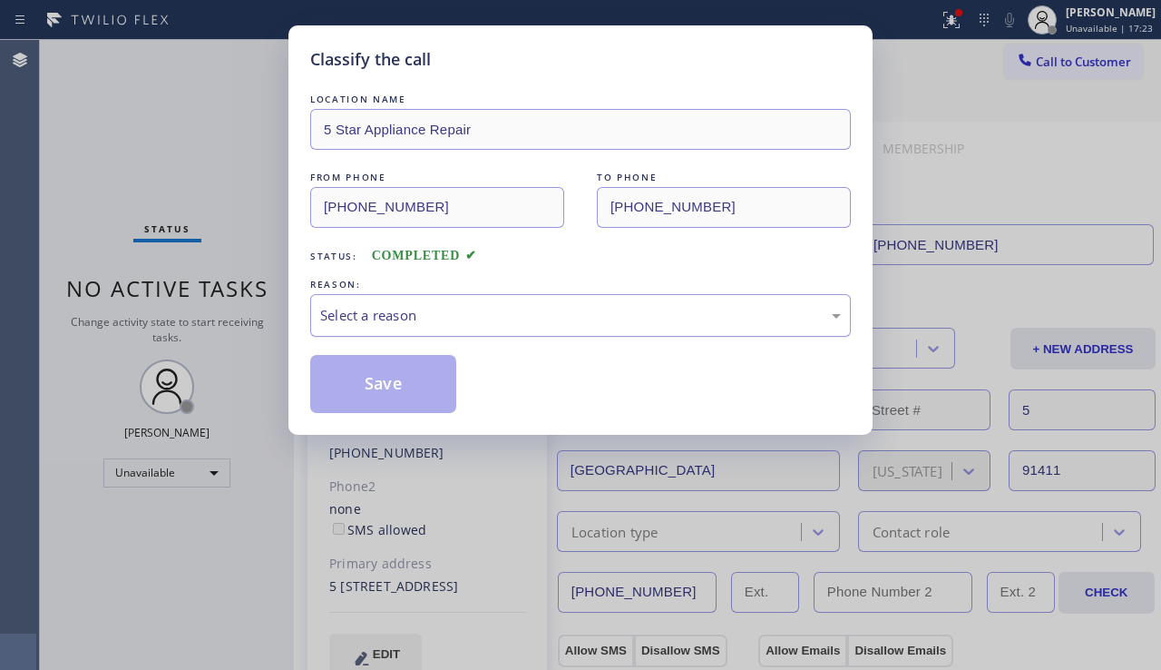
drag, startPoint x: 353, startPoint y: 316, endPoint x: 406, endPoint y: 329, distance: 54.4
click at [396, 319] on div "Select a reason" at bounding box center [580, 315] width 521 height 21
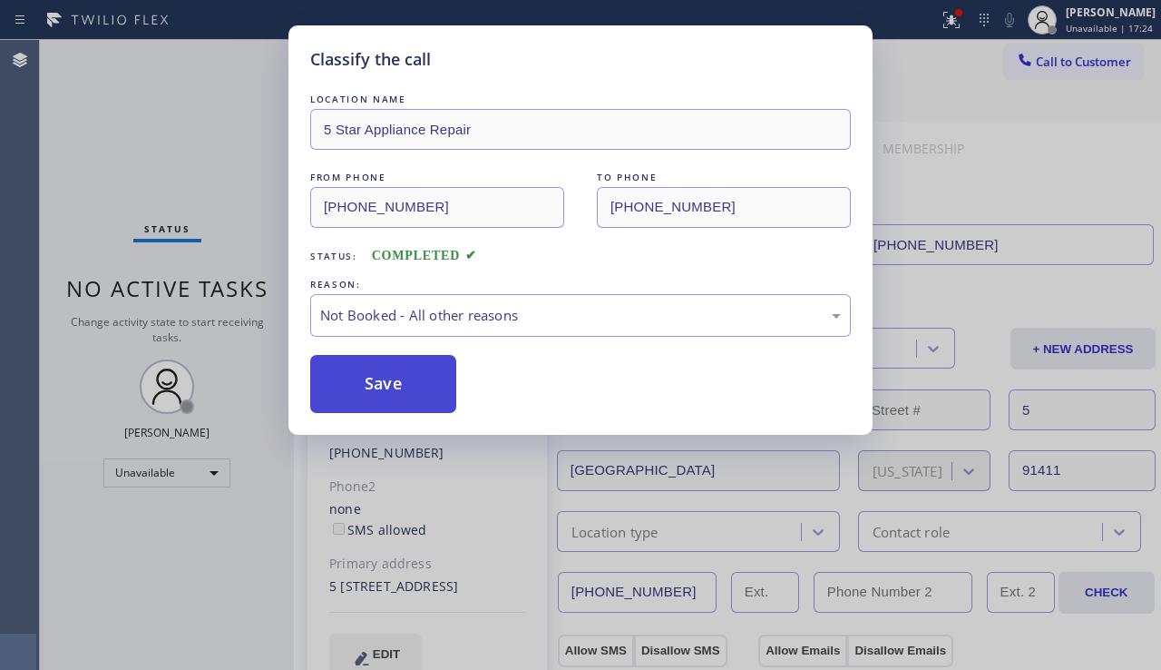
click at [371, 387] on button "Save" at bounding box center [383, 384] width 146 height 58
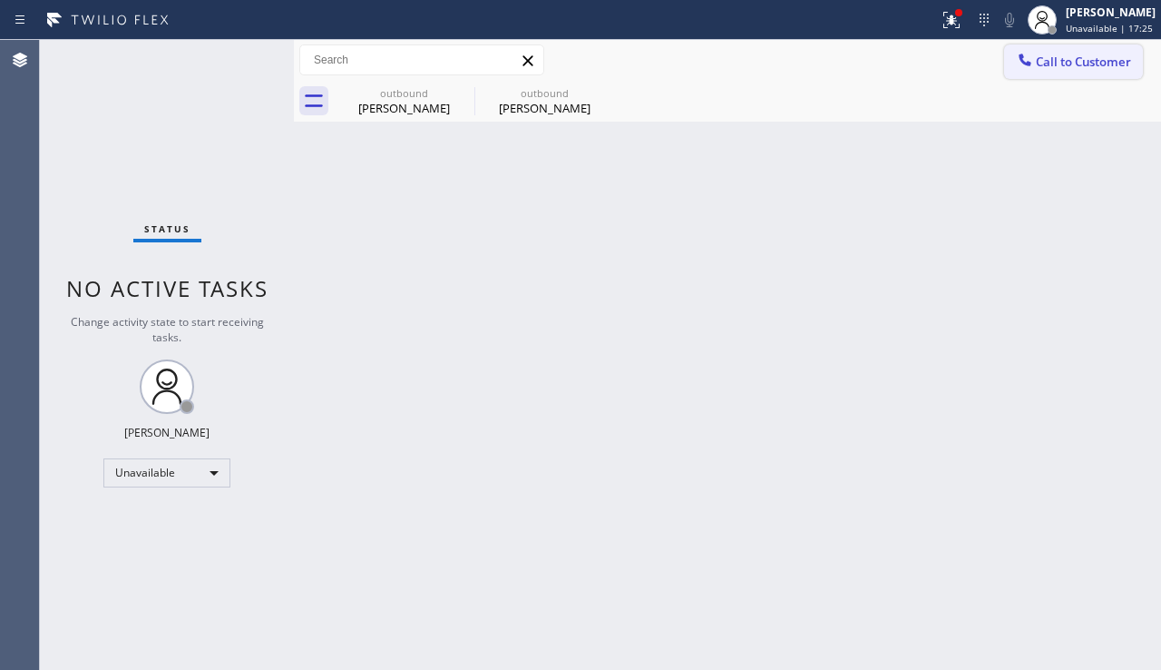
click at [1026, 54] on icon at bounding box center [1025, 60] width 18 height 18
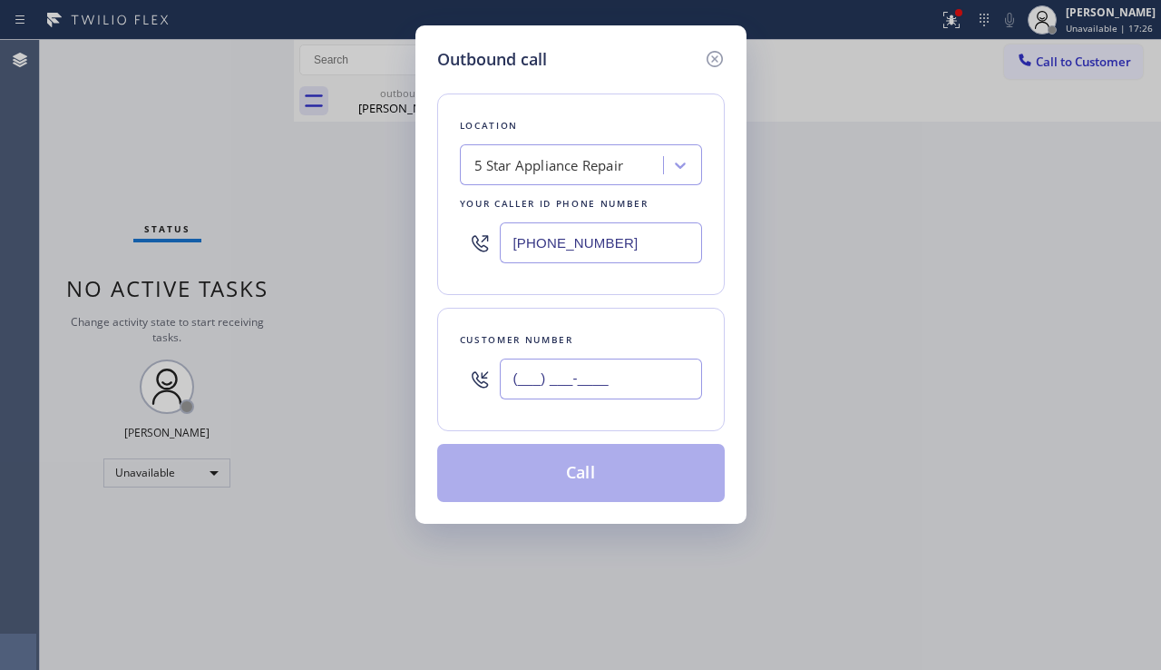
click at [541, 381] on input "(___) ___-____" at bounding box center [601, 378] width 202 height 41
paste input "323) 898-4718"
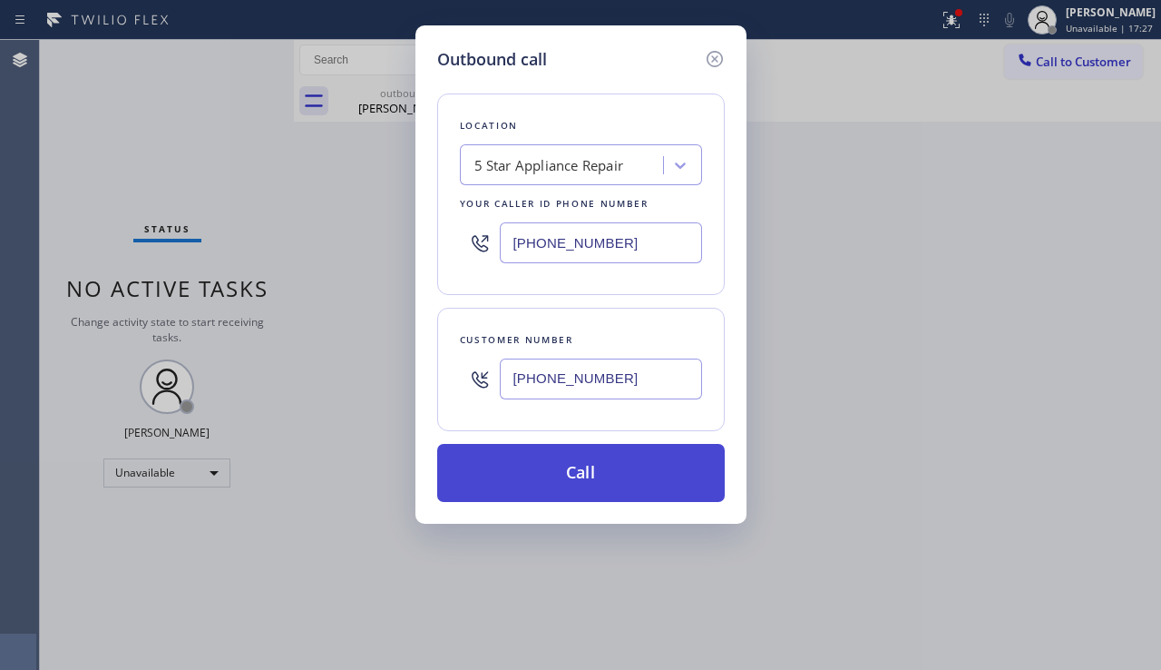
type input "(323) 898-4718"
click at [504, 484] on button "Call" at bounding box center [581, 473] width 288 height 58
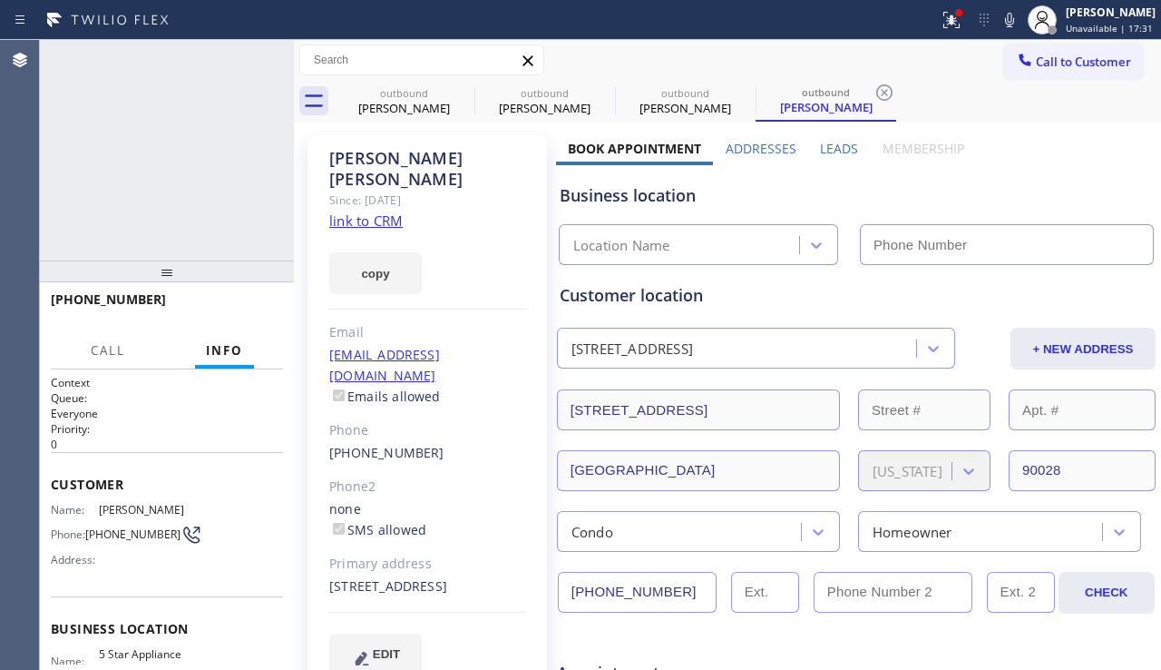
type input "[PHONE_NUMBER]"
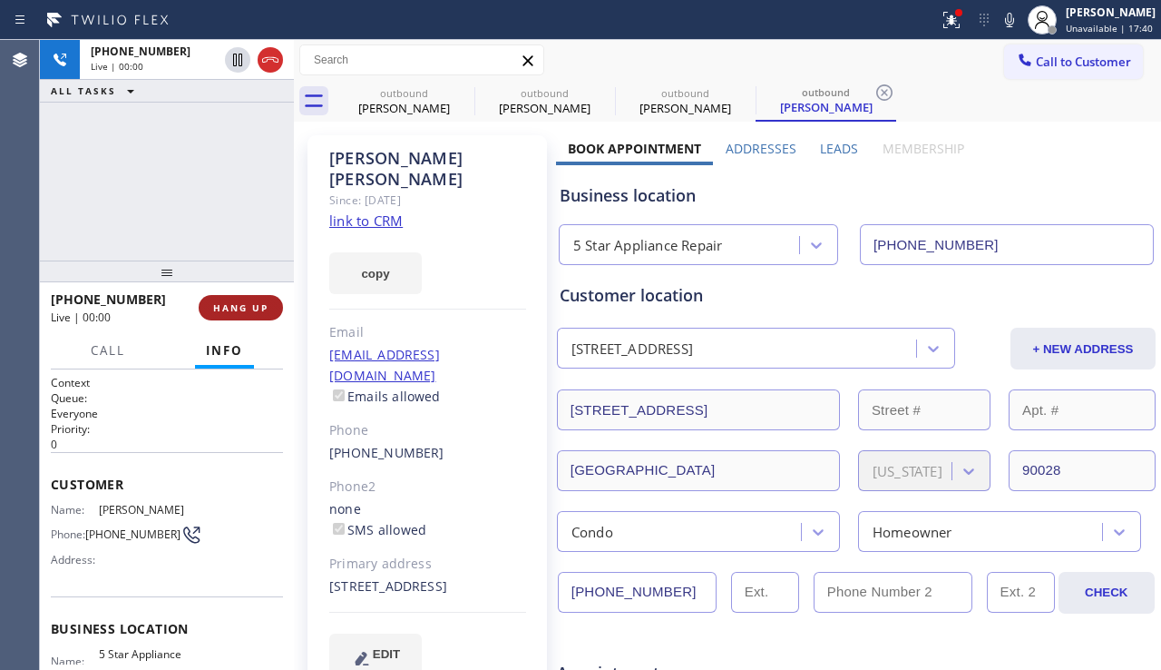
click at [246, 318] on button "HANG UP" at bounding box center [241, 307] width 84 height 25
click at [250, 313] on span "HANG UP" at bounding box center [240, 307] width 55 height 13
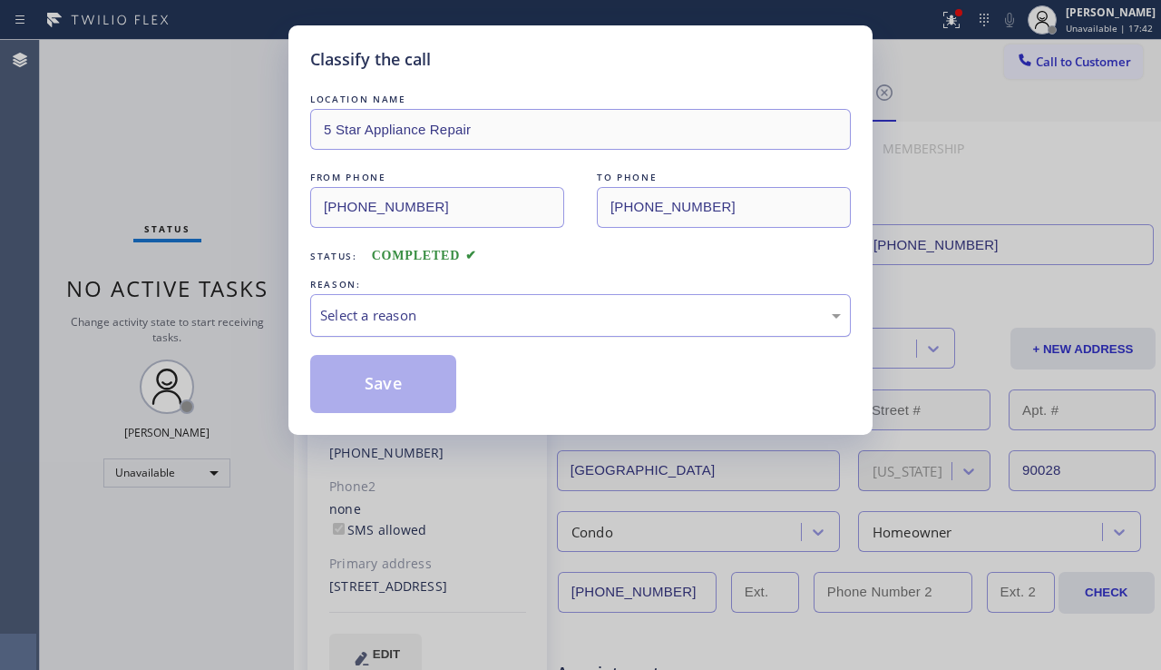
click at [444, 320] on div "Select a reason" at bounding box center [580, 315] width 521 height 21
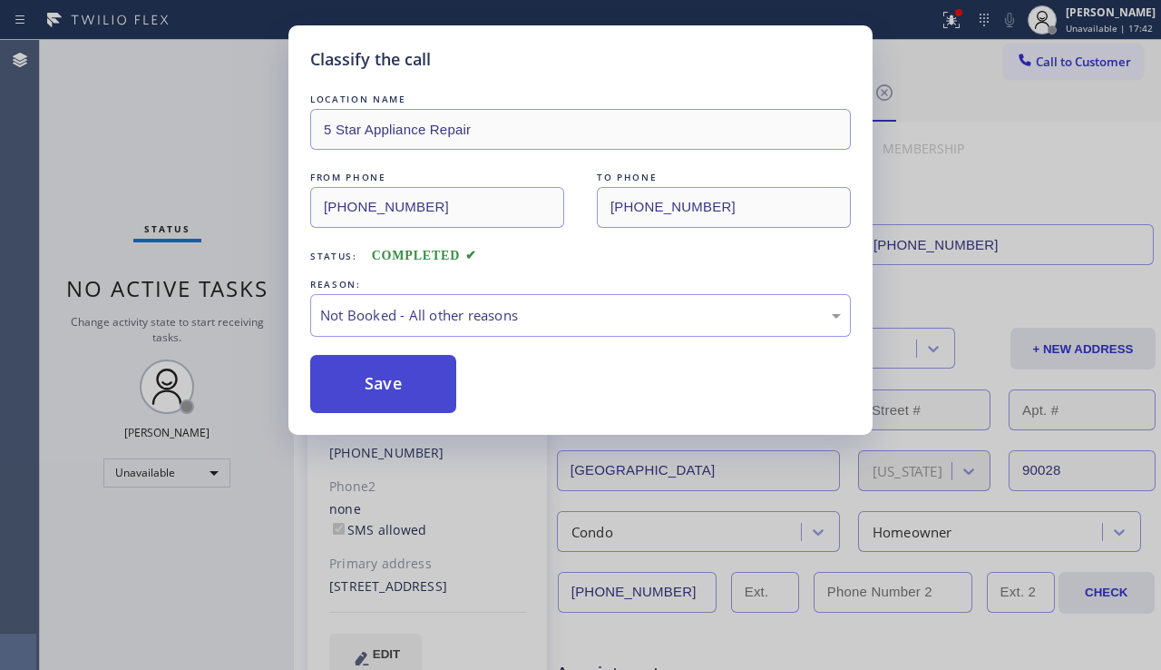
click at [389, 379] on button "Save" at bounding box center [383, 384] width 146 height 58
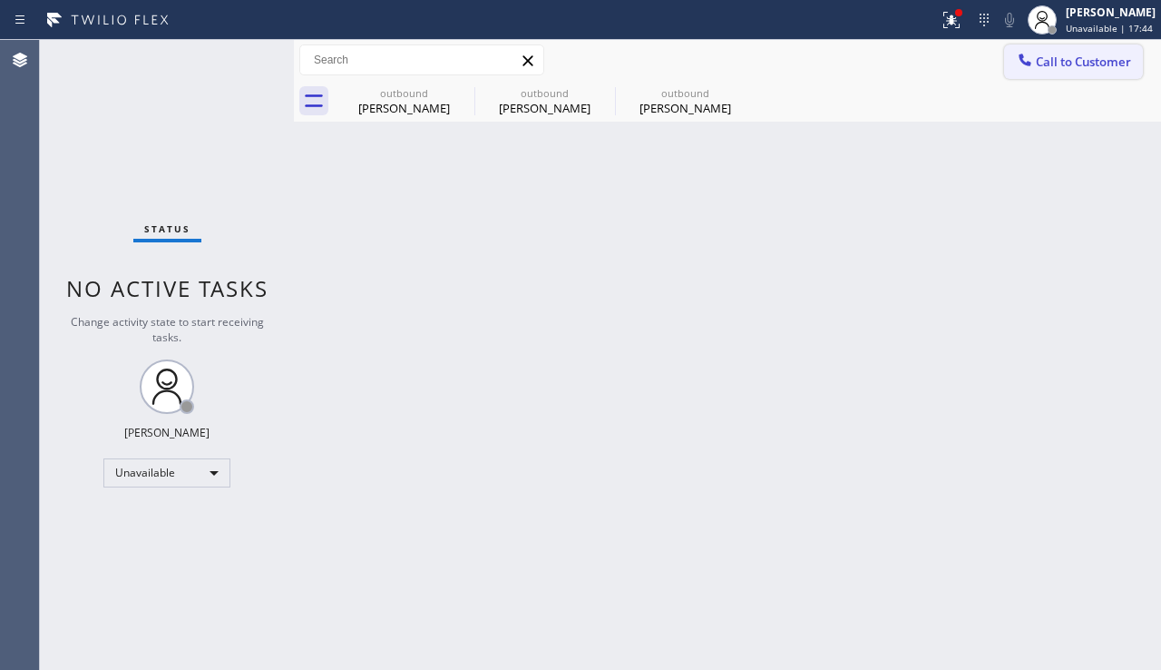
click at [1085, 59] on span "Call to Customer" at bounding box center [1083, 62] width 95 height 16
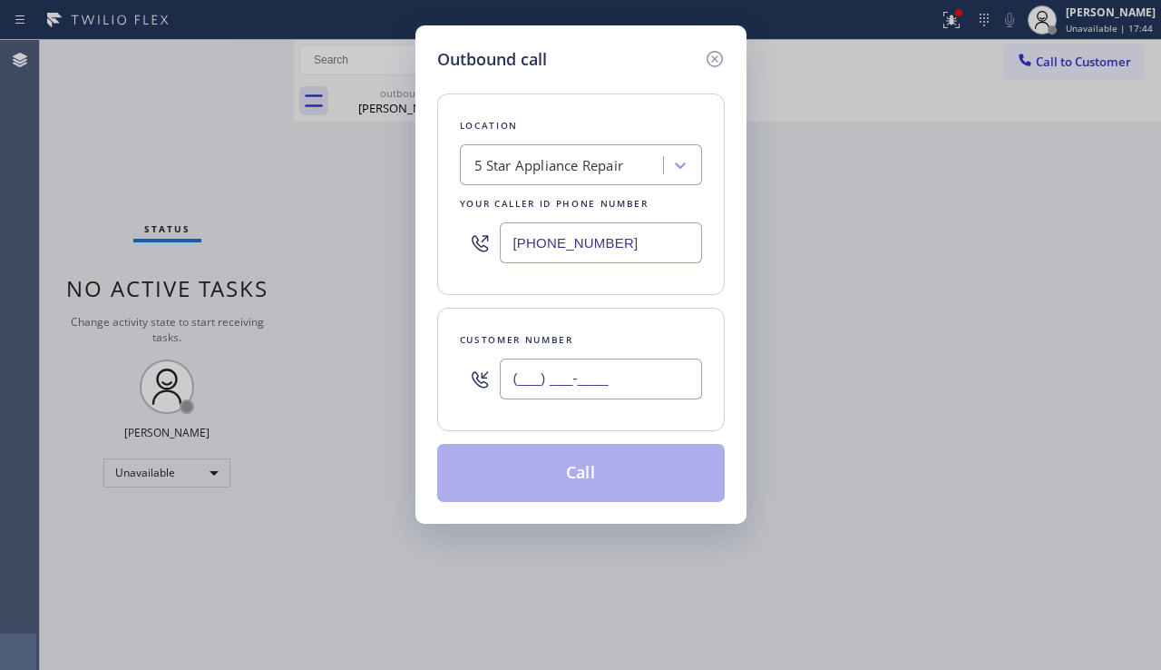
click at [568, 386] on input "(___) ___-____" at bounding box center [601, 378] width 202 height 41
paste input "310) 402-4946"
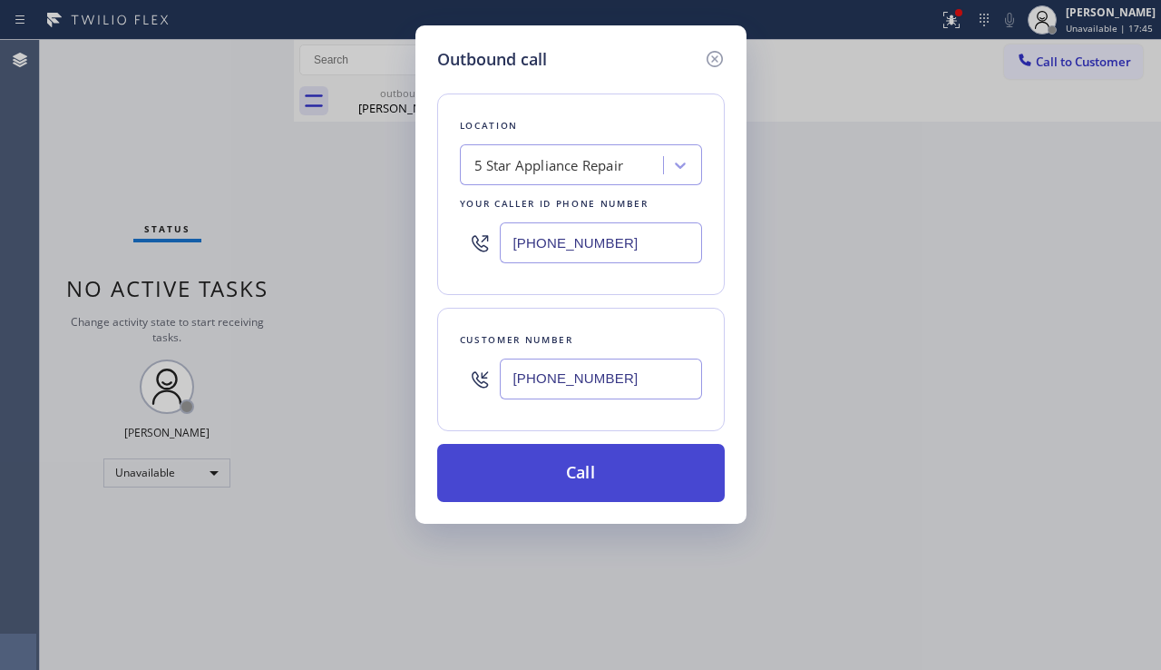
type input "(310) 402-4946"
click at [542, 469] on button "Call" at bounding box center [581, 473] width 288 height 58
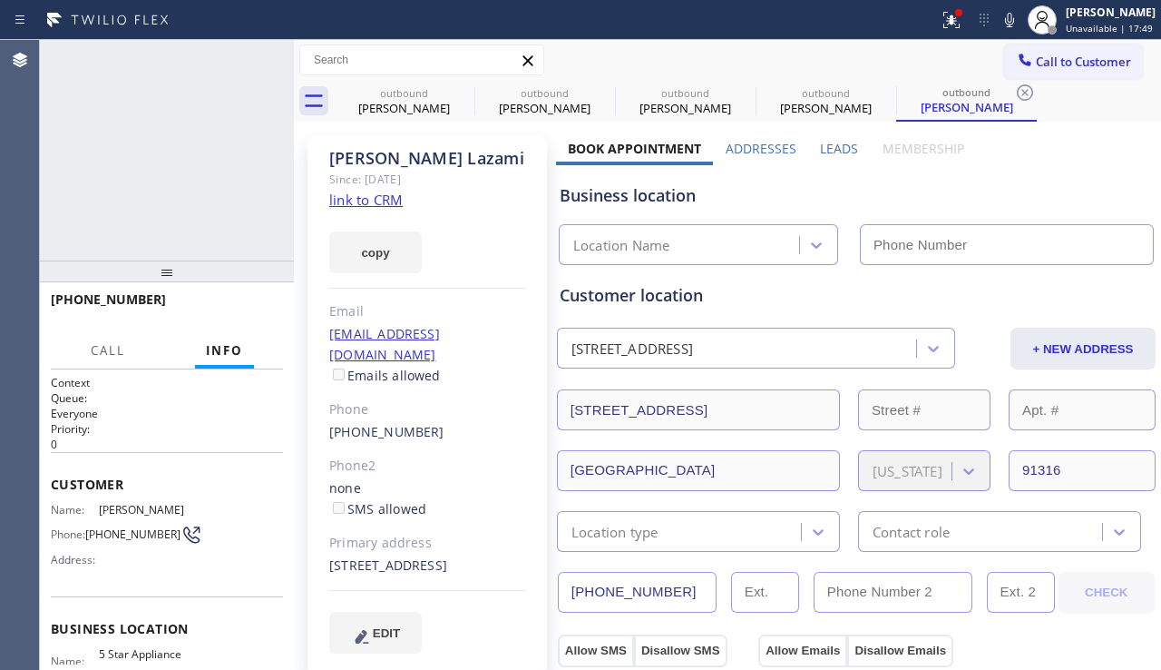
type input "[PHONE_NUMBER]"
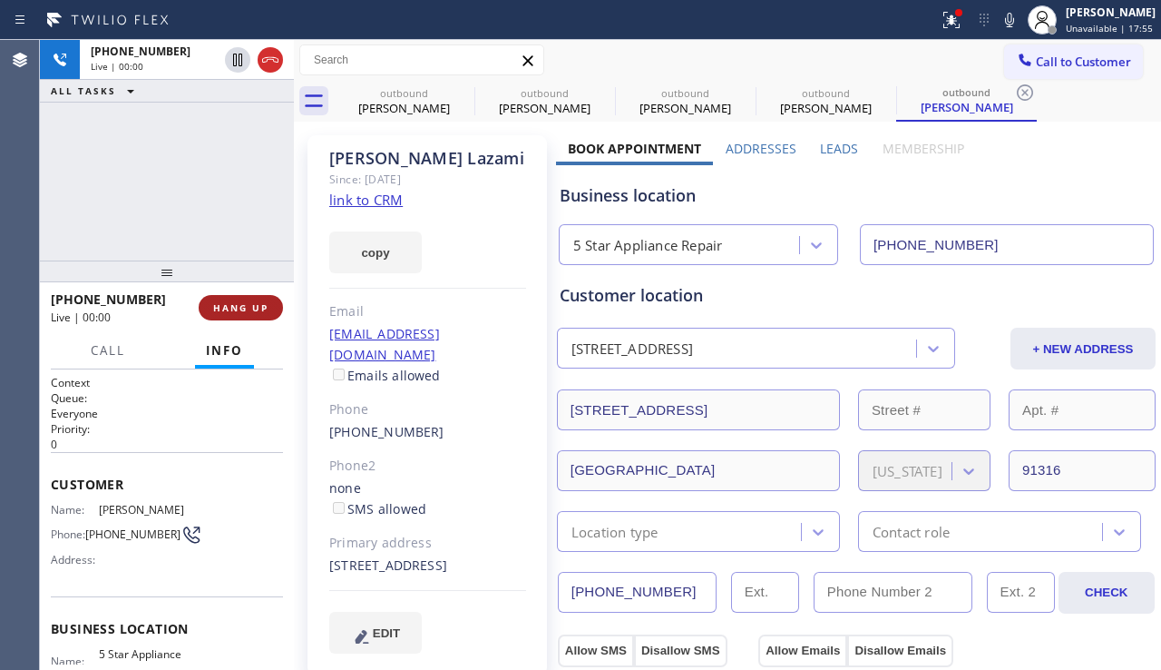
click at [251, 304] on span "HANG UP" at bounding box center [240, 307] width 55 height 13
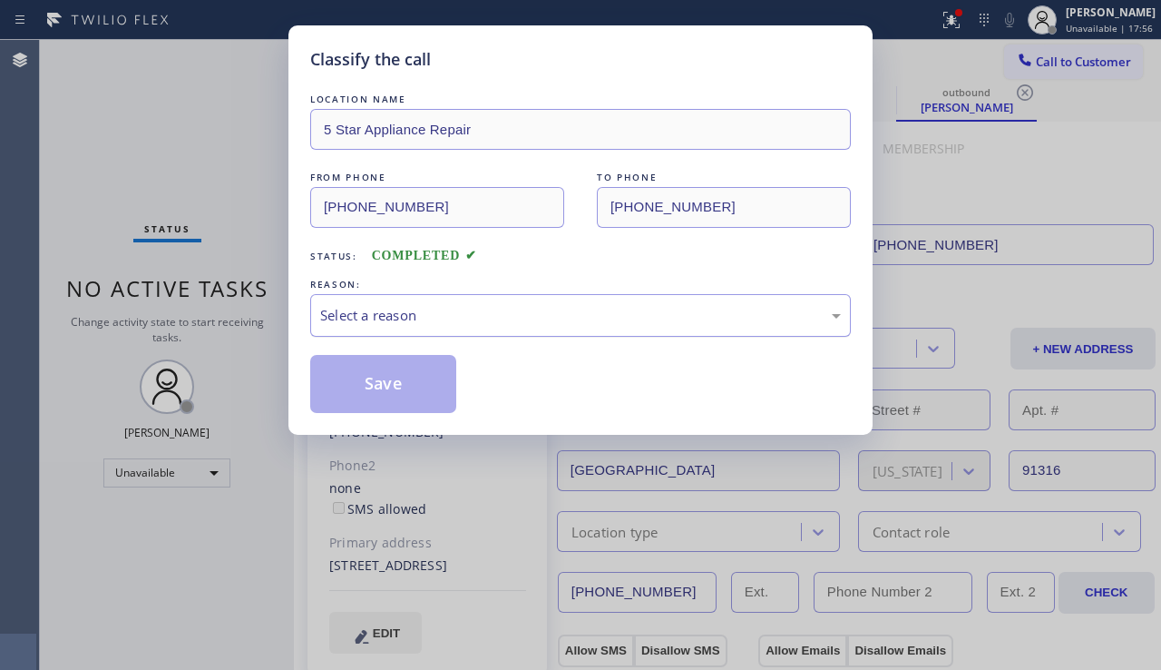
click at [365, 306] on div "Select a reason" at bounding box center [580, 315] width 521 height 21
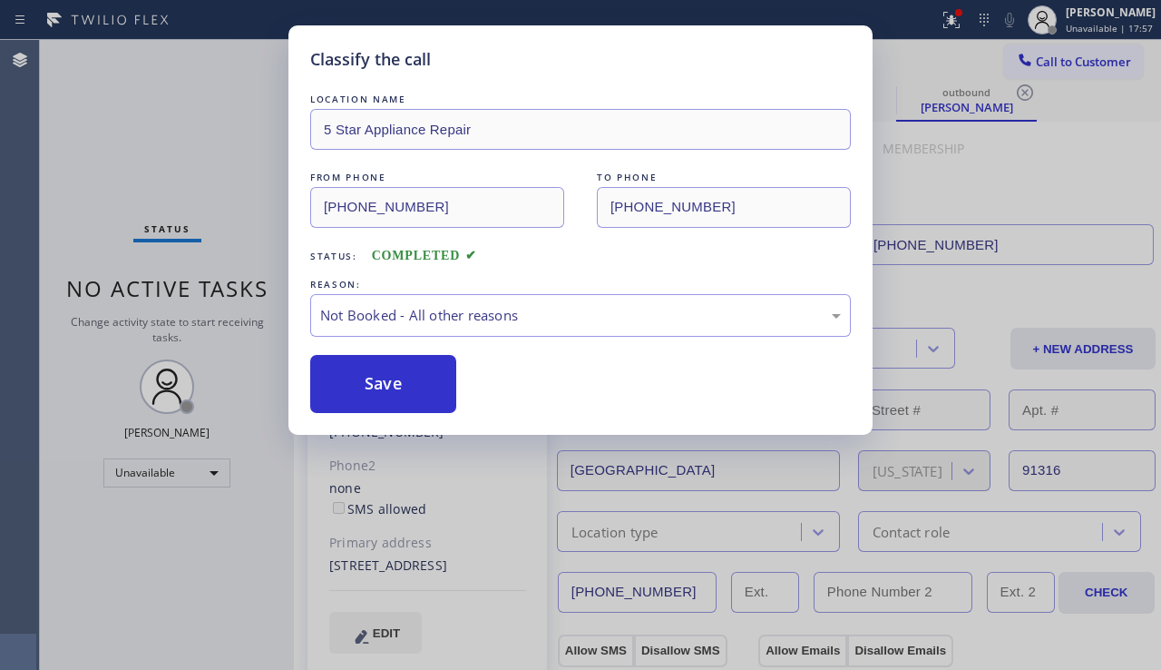
click at [357, 395] on button "Save" at bounding box center [383, 384] width 146 height 58
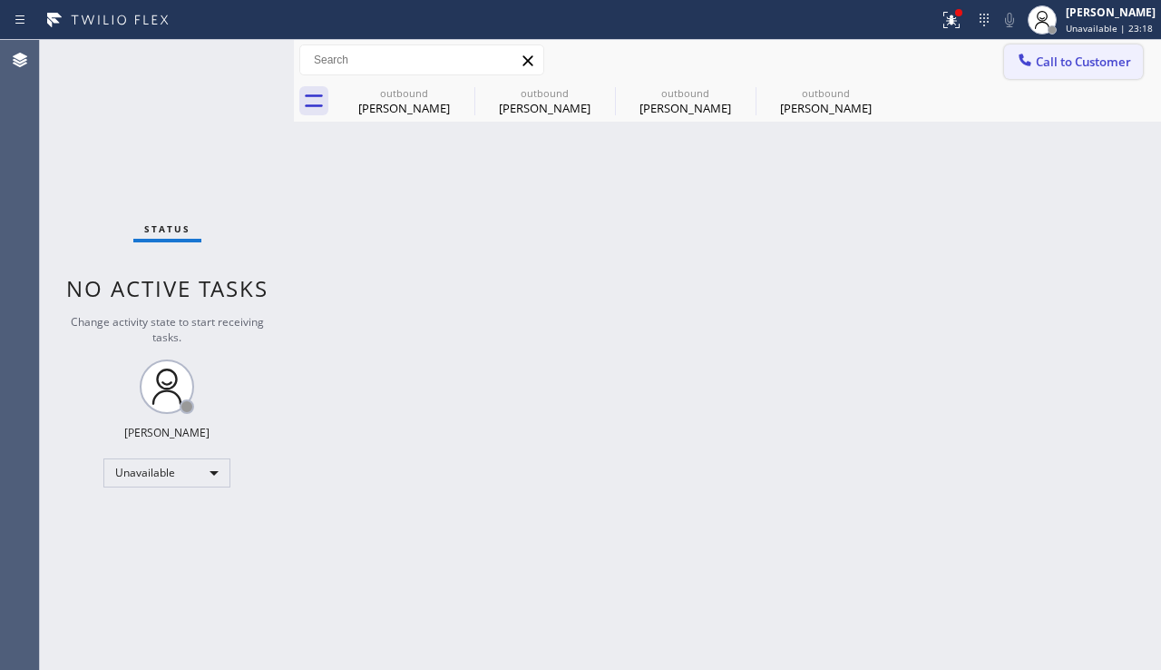
click at [1053, 50] on button "Call to Customer" at bounding box center [1073, 61] width 139 height 34
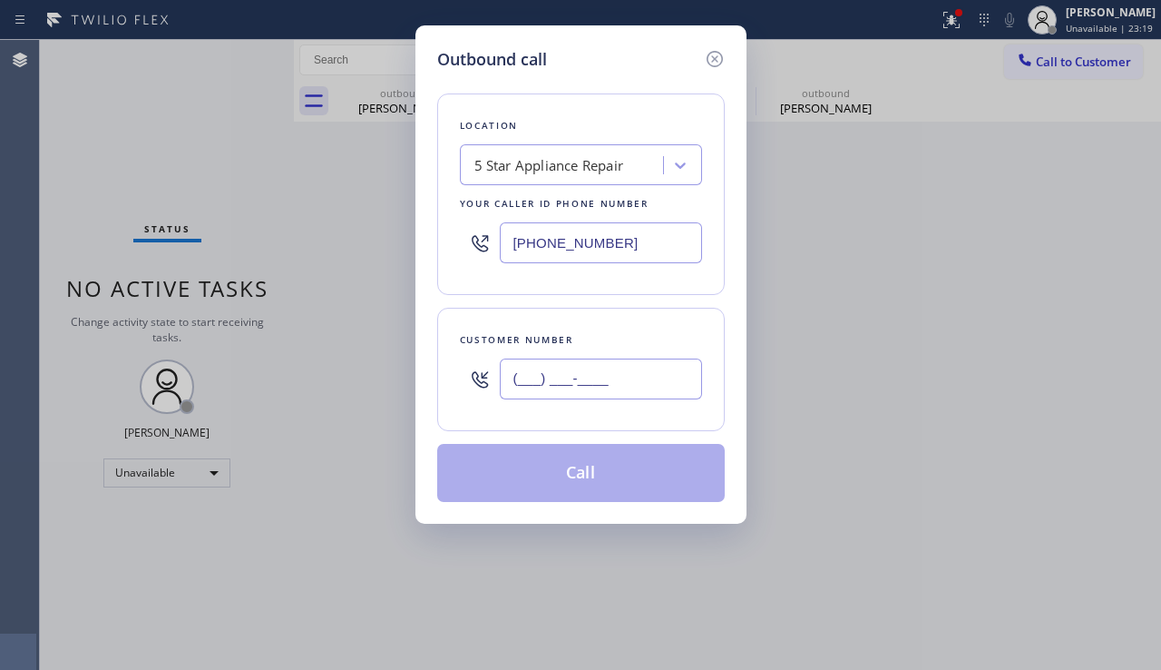
click at [582, 371] on input "(___) ___-____" at bounding box center [601, 378] width 202 height 41
paste input "818) 932-4596"
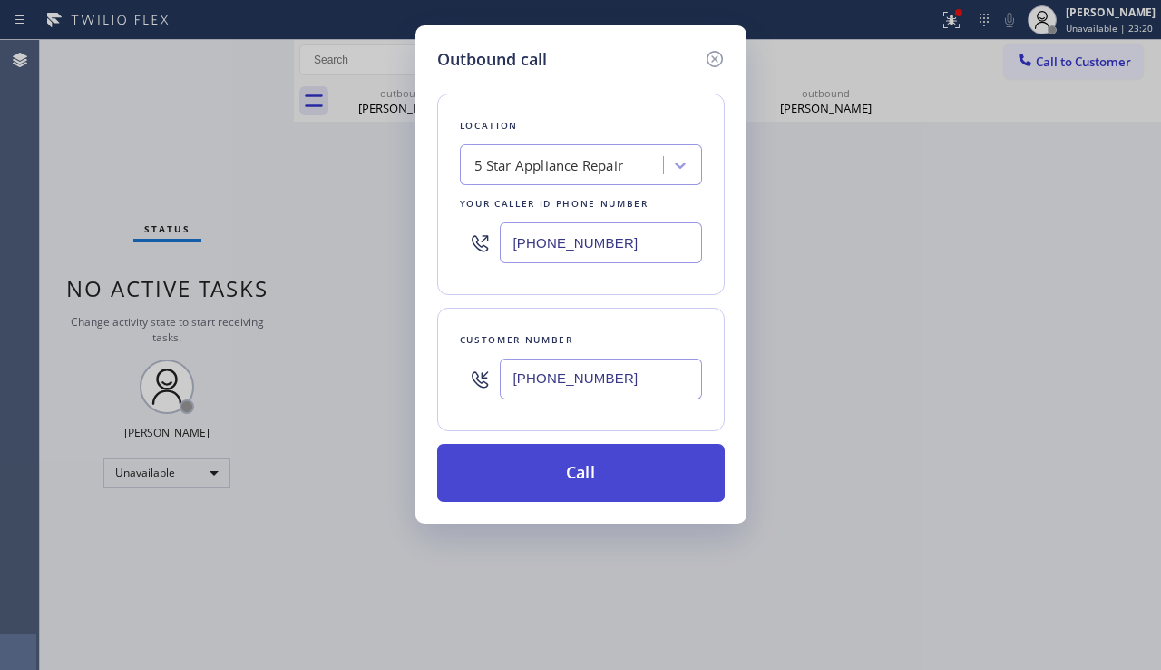
type input "(818) 932-4596"
click at [554, 485] on button "Call" at bounding box center [581, 473] width 288 height 58
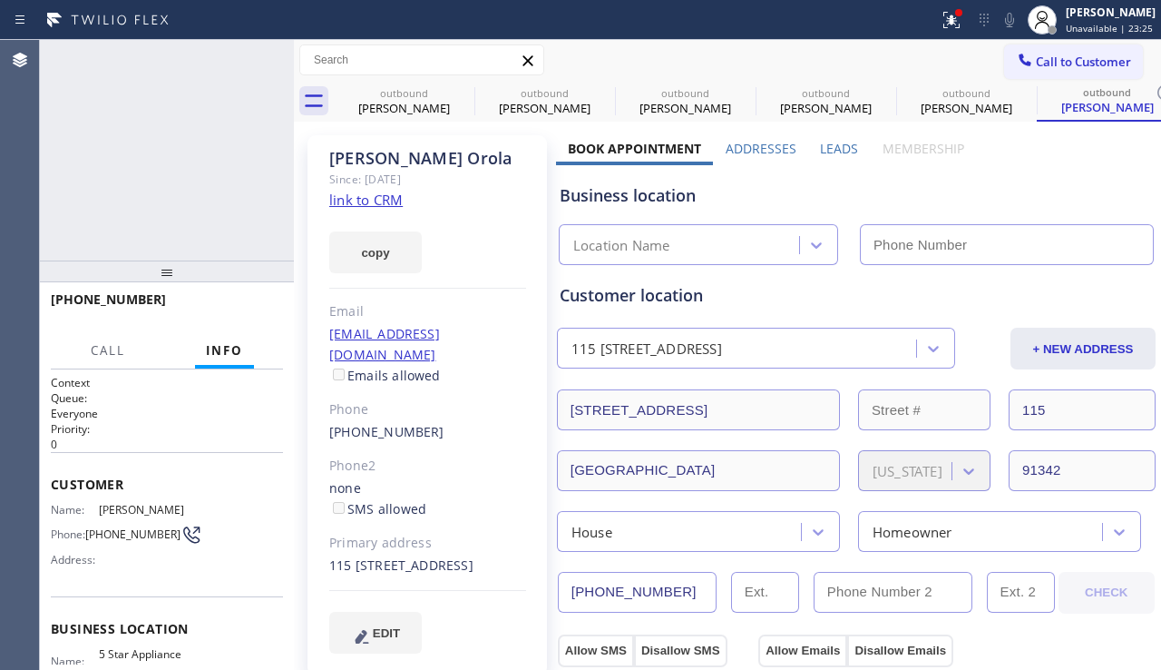
type input "[PHONE_NUMBER]"
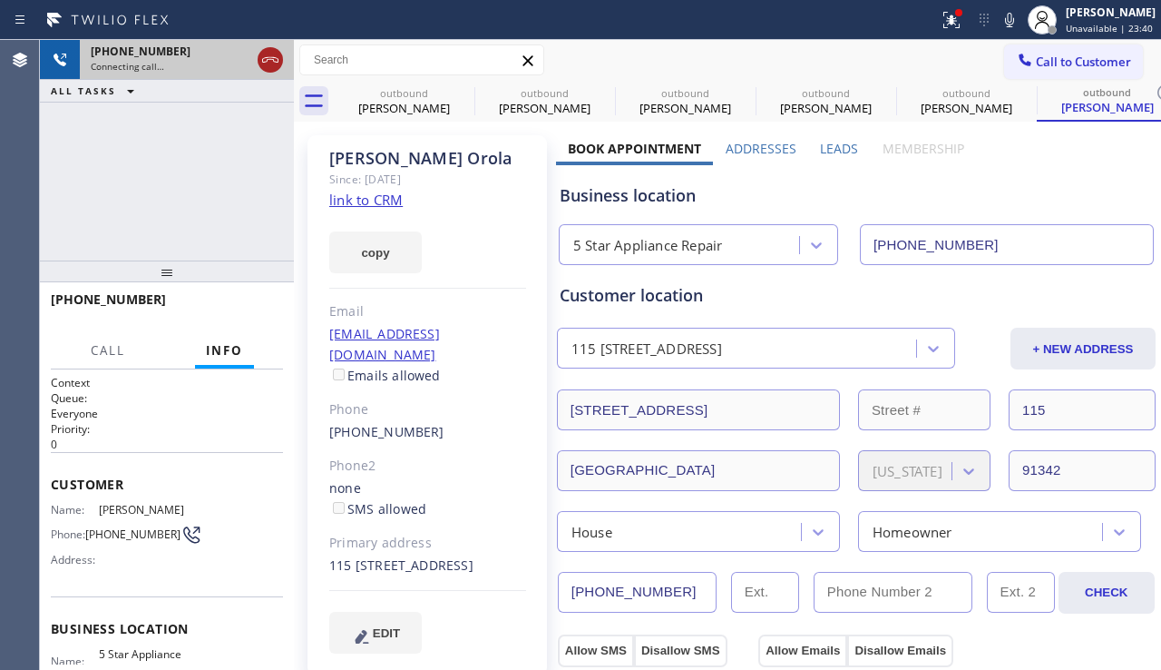
click at [270, 62] on icon at bounding box center [271, 60] width 22 height 22
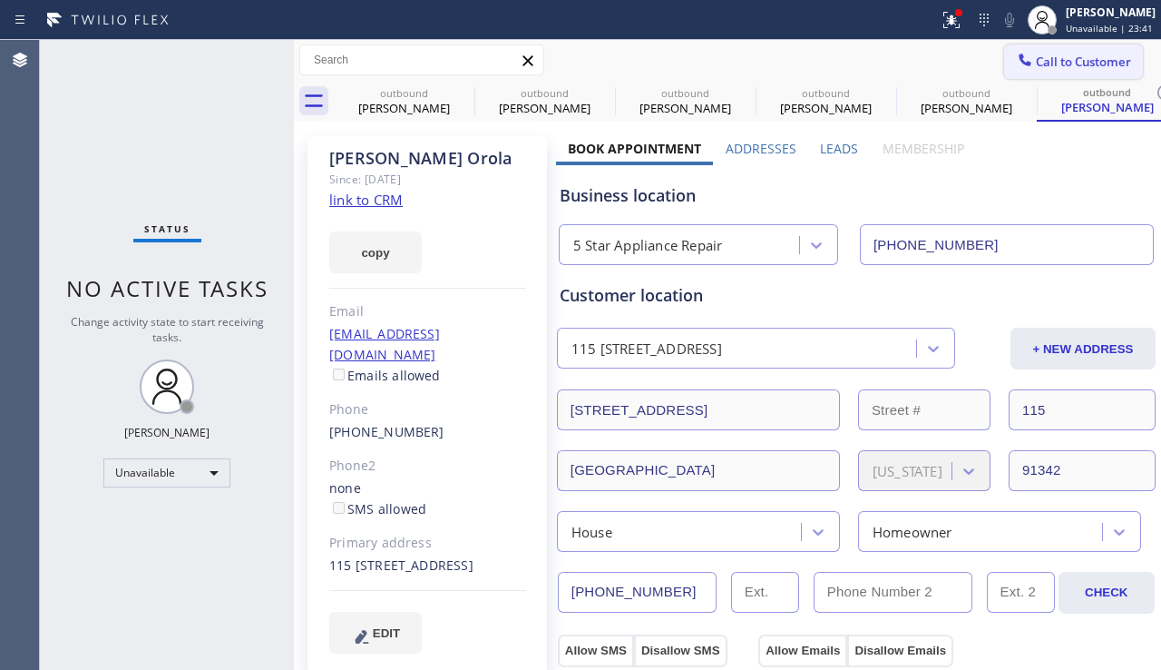
click at [1019, 59] on icon at bounding box center [1025, 60] width 18 height 18
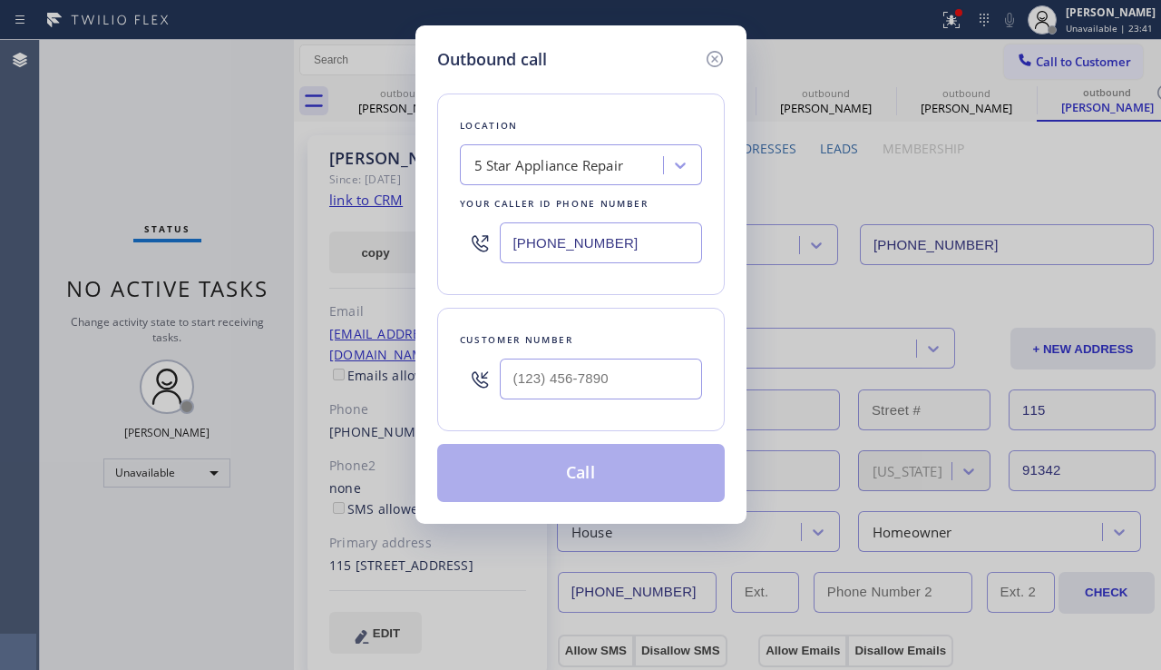
drag, startPoint x: 622, startPoint y: 409, endPoint x: 616, endPoint y: 380, distance: 29.5
click at [621, 409] on div "Customer number" at bounding box center [581, 369] width 288 height 123
click at [616, 380] on input "(___) ___-____" at bounding box center [601, 378] width 202 height 41
paste input "310) 420-9066"
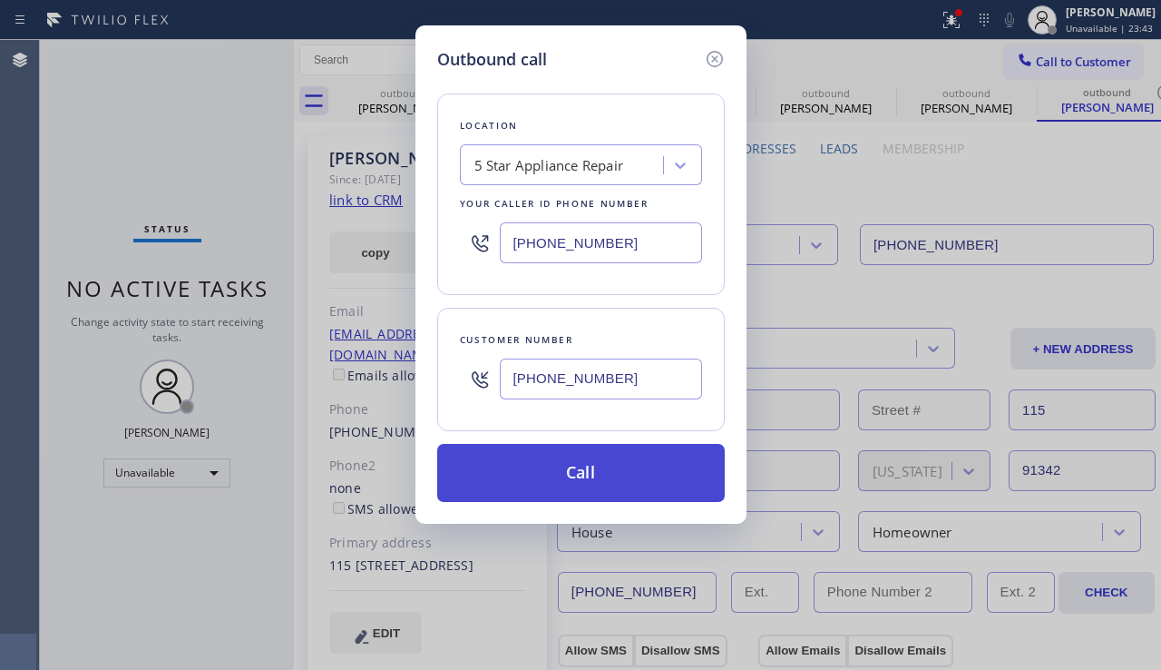
type input "(310) 420-9066"
click at [588, 462] on button "Call" at bounding box center [581, 473] width 288 height 58
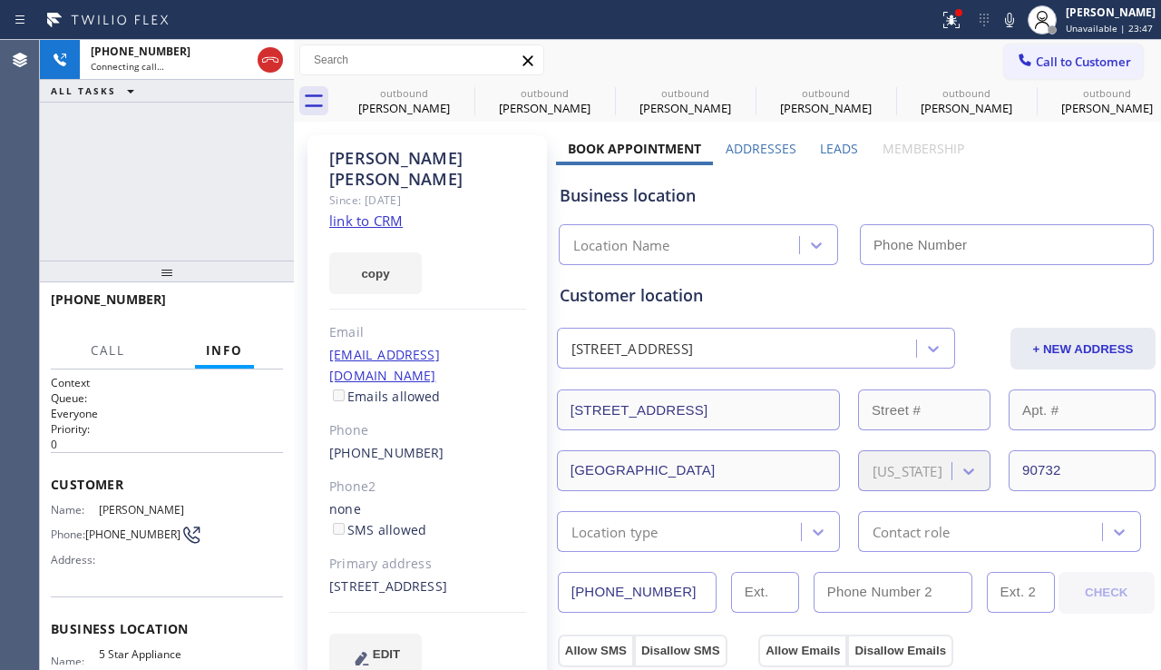
type input "[PHONE_NUMBER]"
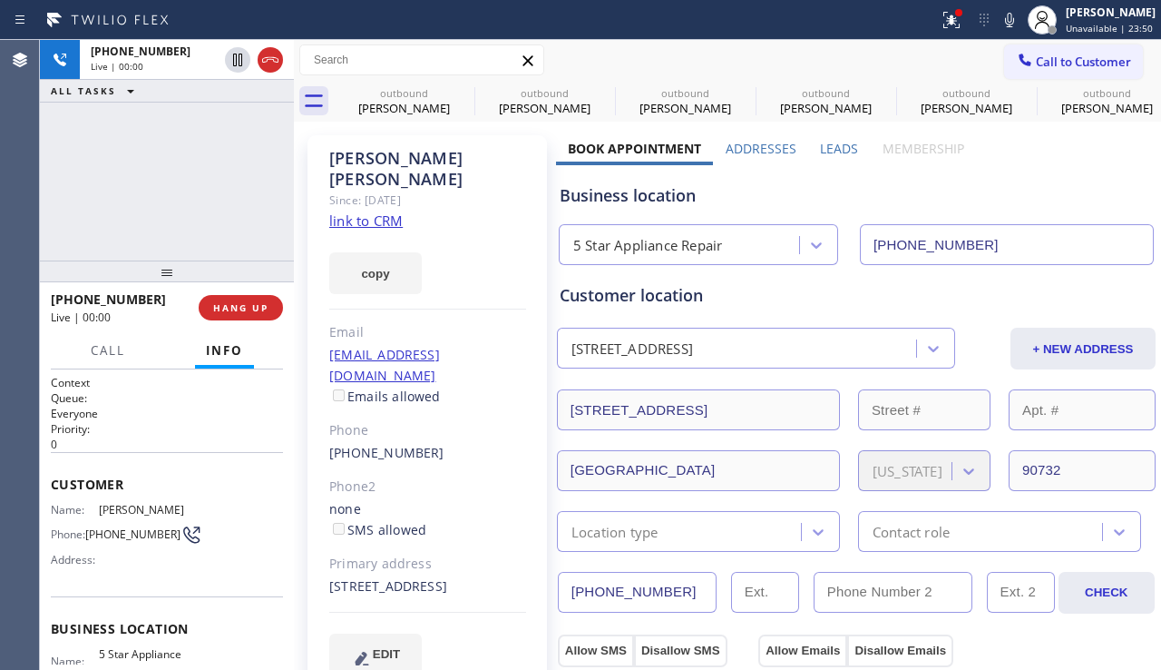
click at [246, 328] on div "+13104209066 Live | 00:00 HANG UP" at bounding box center [167, 307] width 232 height 47
click at [250, 308] on span "HANG UP" at bounding box center [240, 307] width 55 height 13
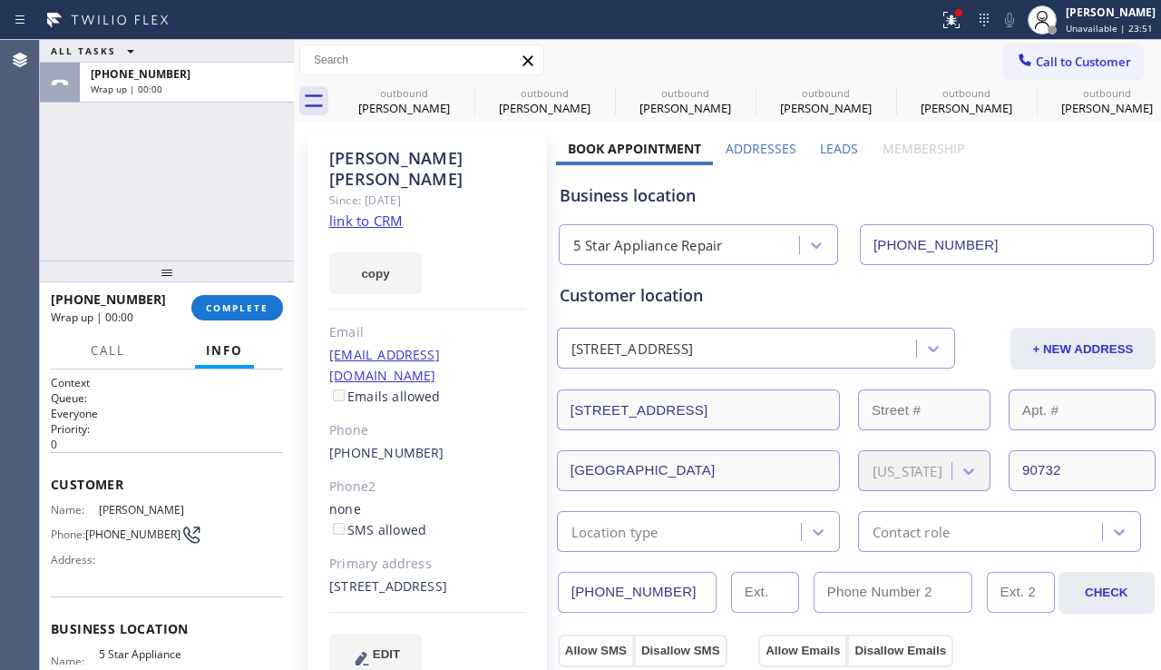
click at [377, 322] on div "Email" at bounding box center [427, 332] width 197 height 21
click at [233, 304] on span "COMPLETE" at bounding box center [237, 307] width 63 height 13
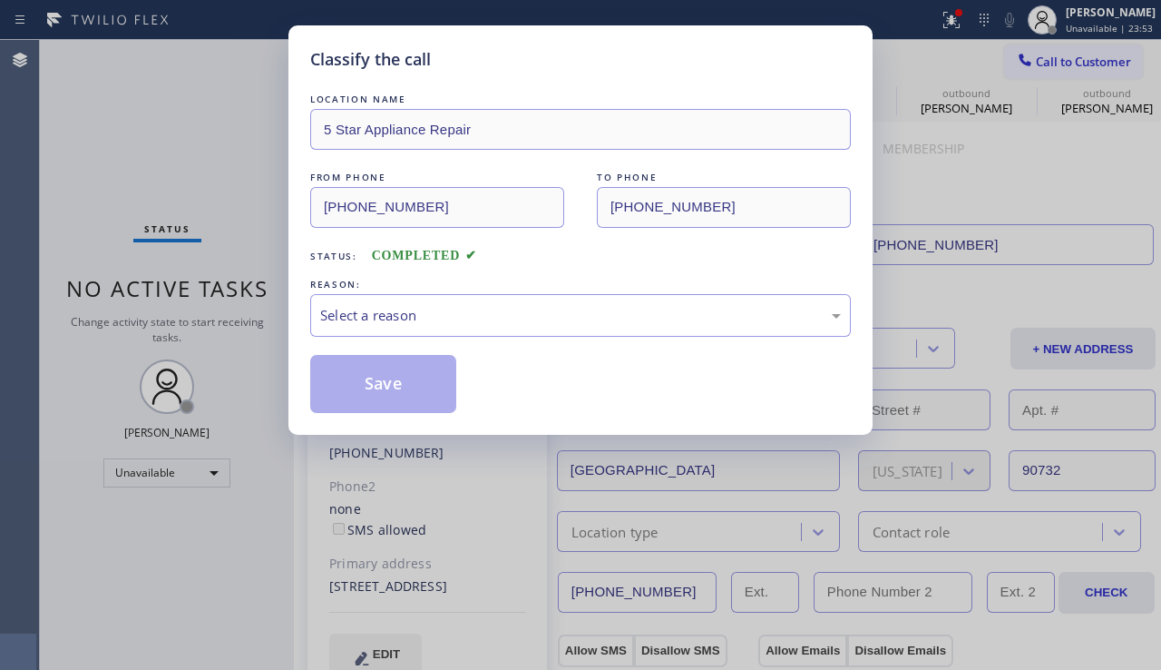
click at [525, 305] on div "Select a reason" at bounding box center [580, 315] width 521 height 21
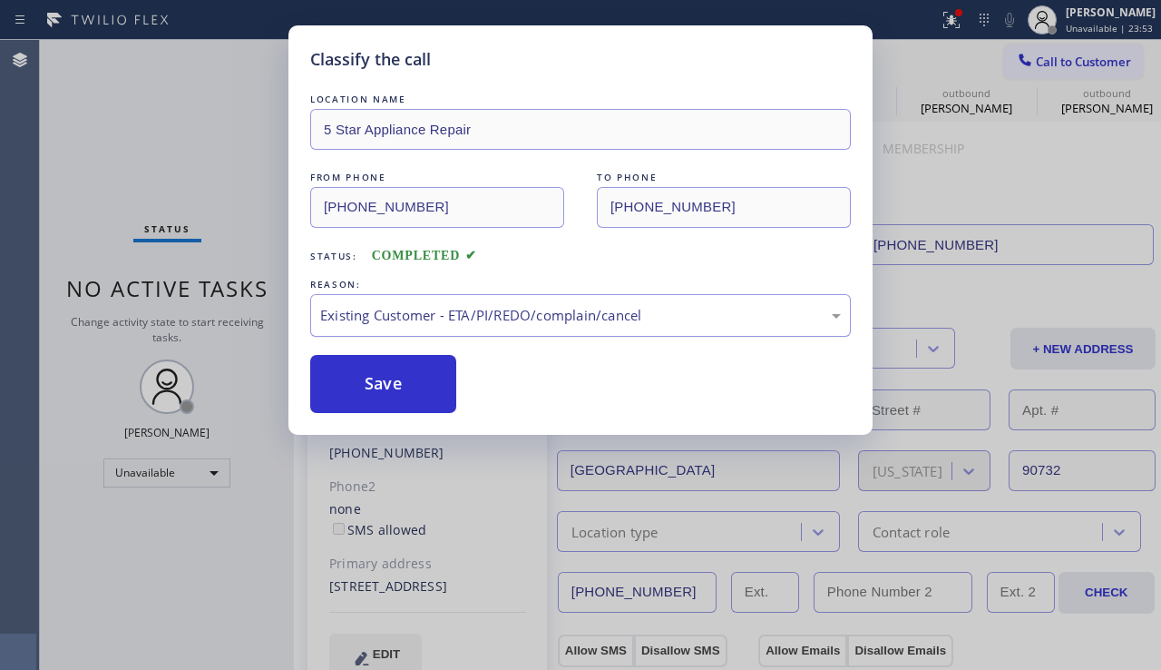
click at [439, 326] on div "Existing Customer - ETA/PI/REDO/complain/cancel" at bounding box center [580, 315] width 541 height 43
click at [398, 382] on button "Save" at bounding box center [383, 384] width 146 height 58
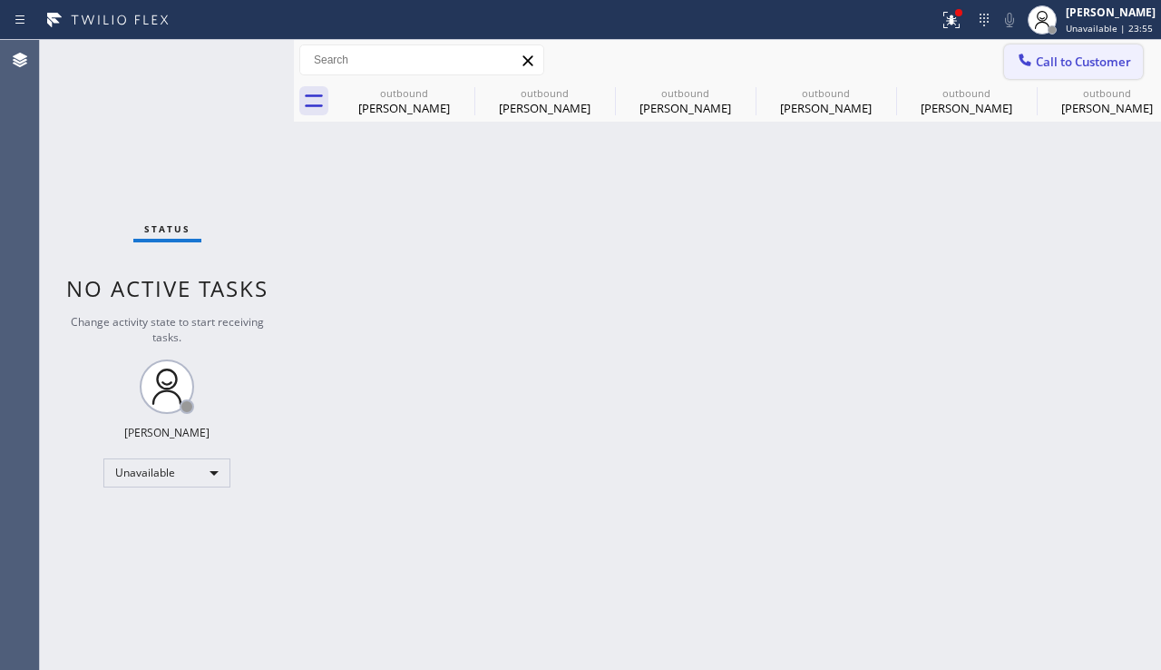
click at [1037, 63] on span "Call to Customer" at bounding box center [1083, 62] width 95 height 16
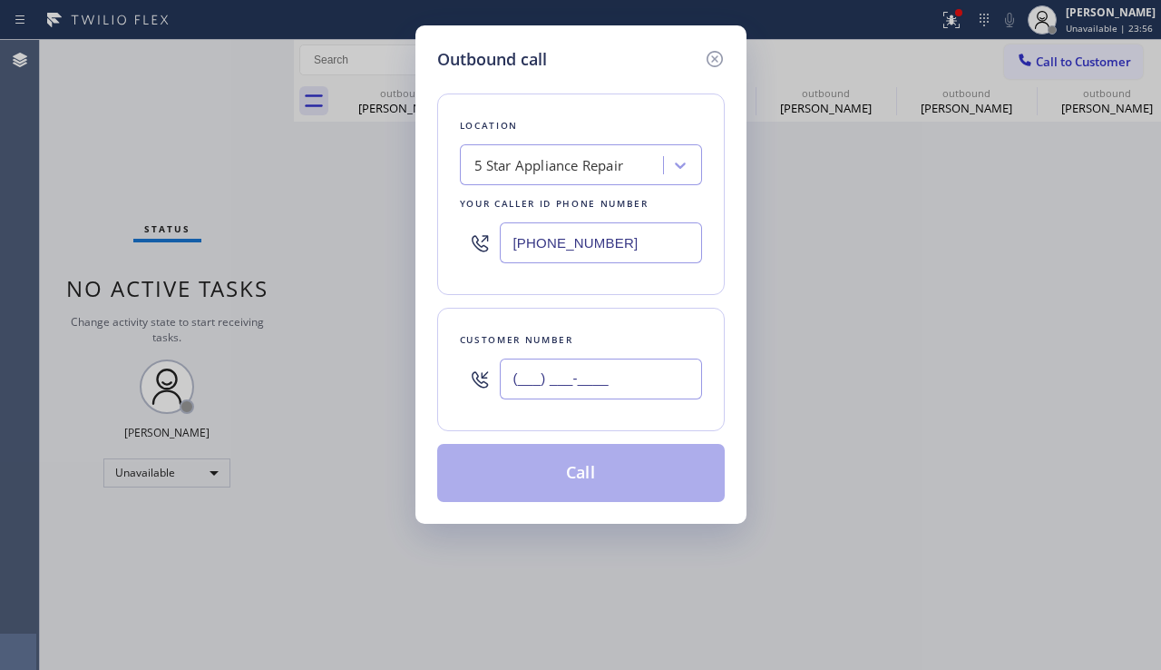
click at [604, 392] on input "(___) ___-____" at bounding box center [601, 378] width 202 height 41
paste input "202) 790-2500"
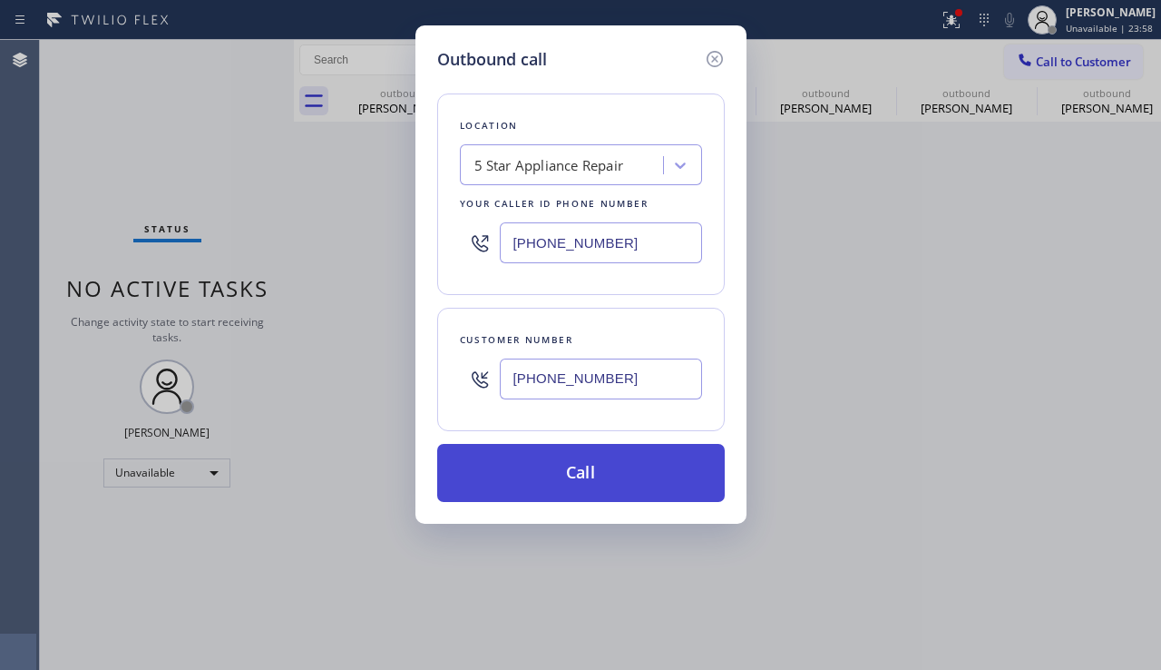
type input "(202) 790-2500"
click at [573, 480] on button "Call" at bounding box center [581, 473] width 288 height 58
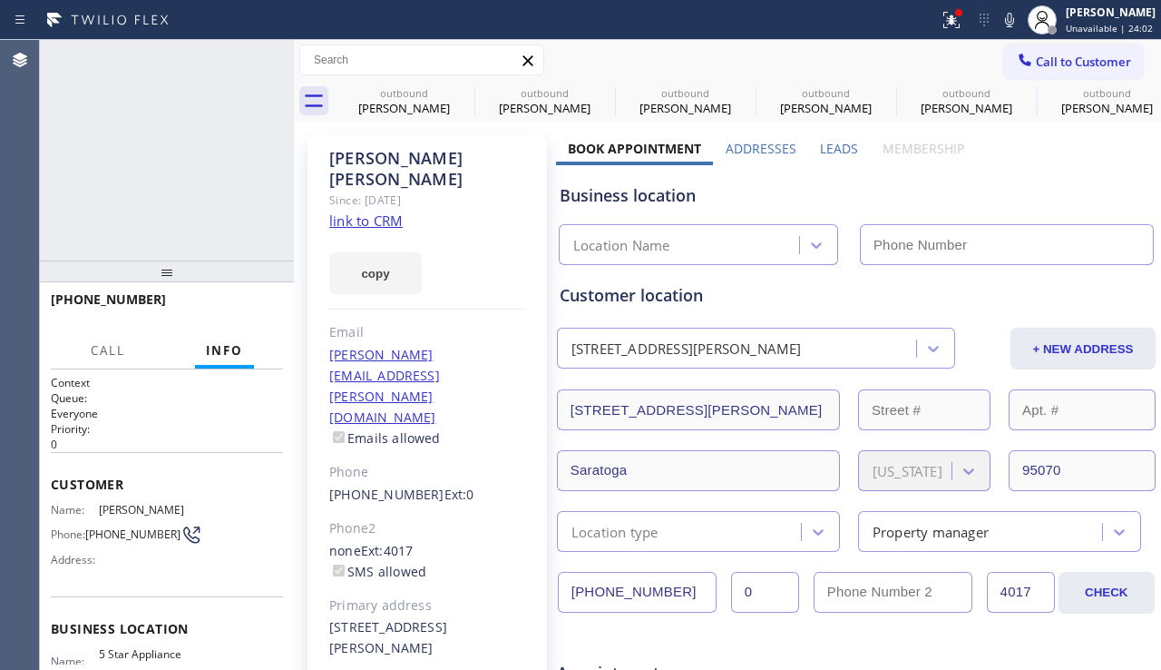
type input "[PHONE_NUMBER]"
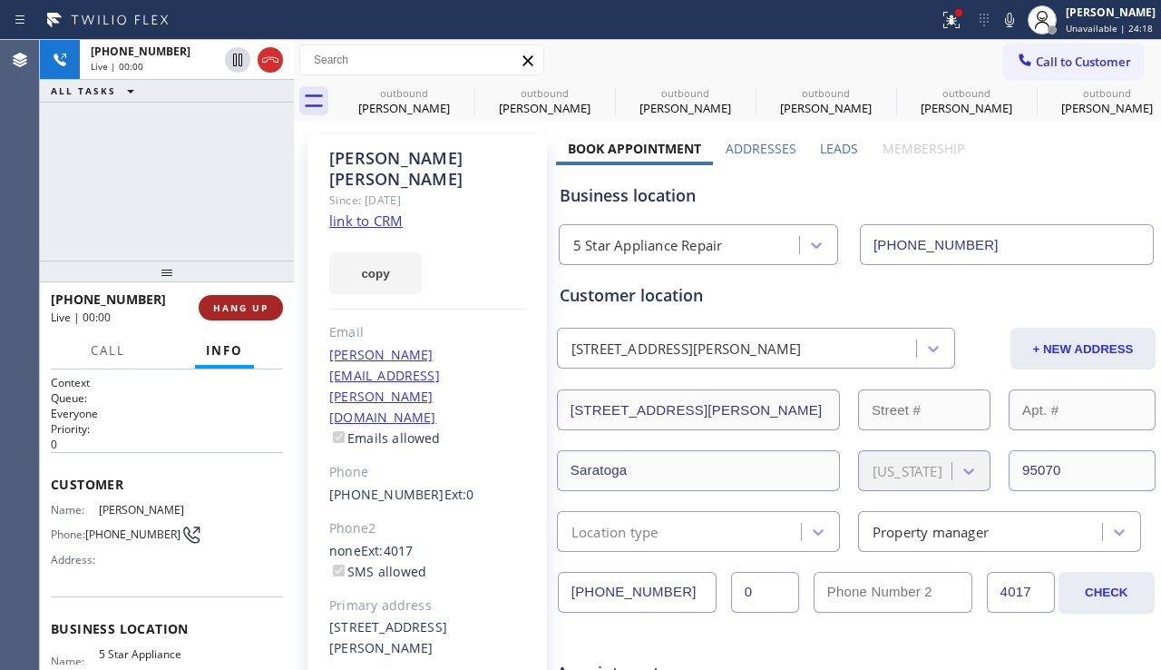
click at [250, 307] on span "HANG UP" at bounding box center [240, 307] width 55 height 13
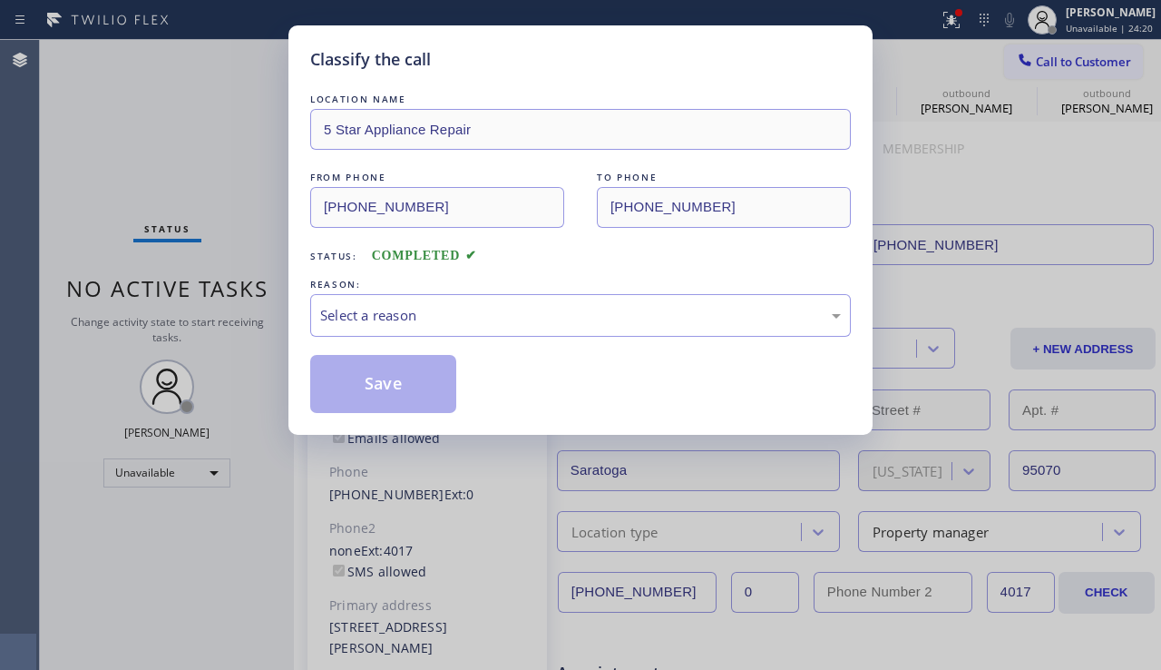
click at [402, 312] on div "Select a reason" at bounding box center [580, 315] width 521 height 21
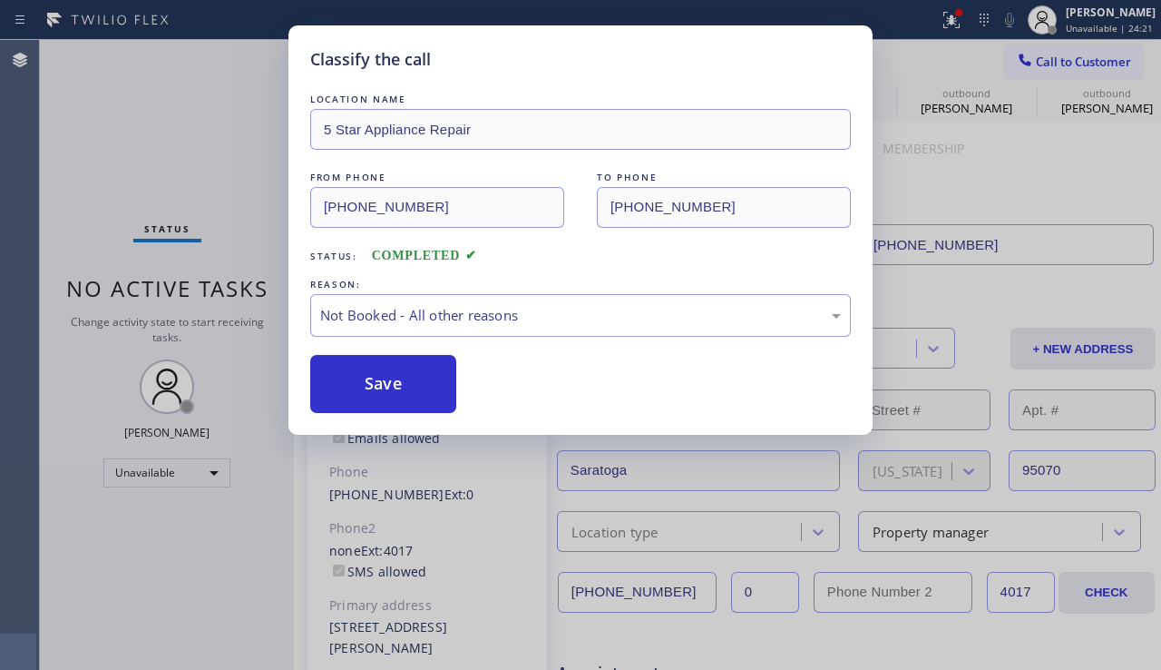
click at [380, 373] on button "Save" at bounding box center [383, 384] width 146 height 58
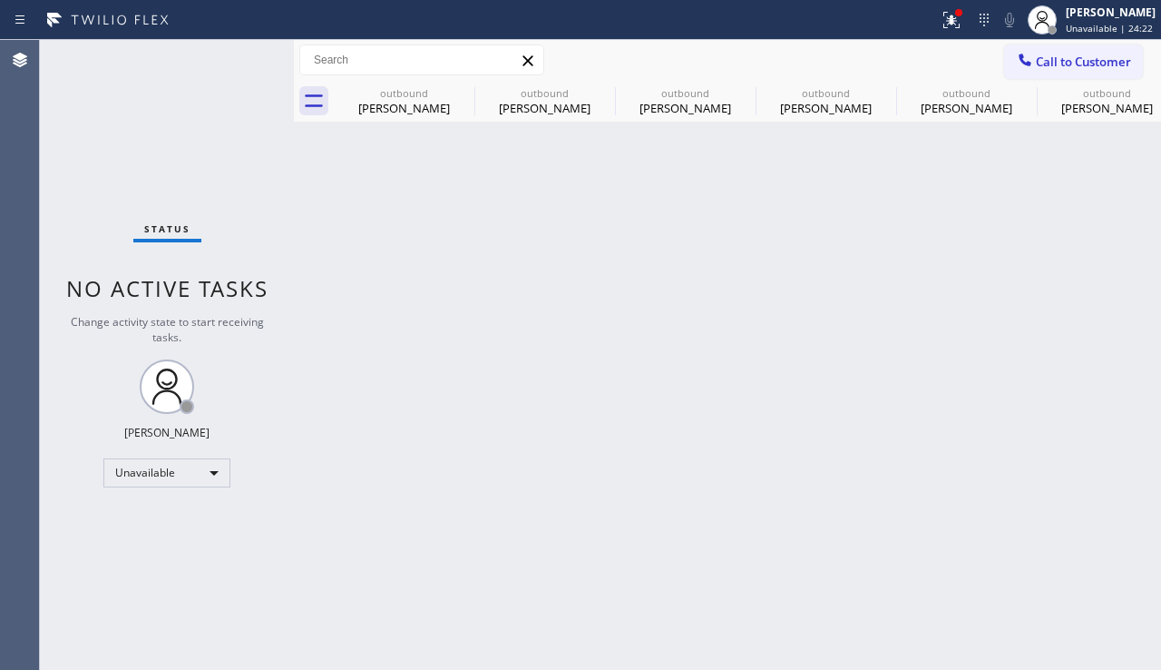
click at [1017, 70] on div at bounding box center [1025, 62] width 22 height 22
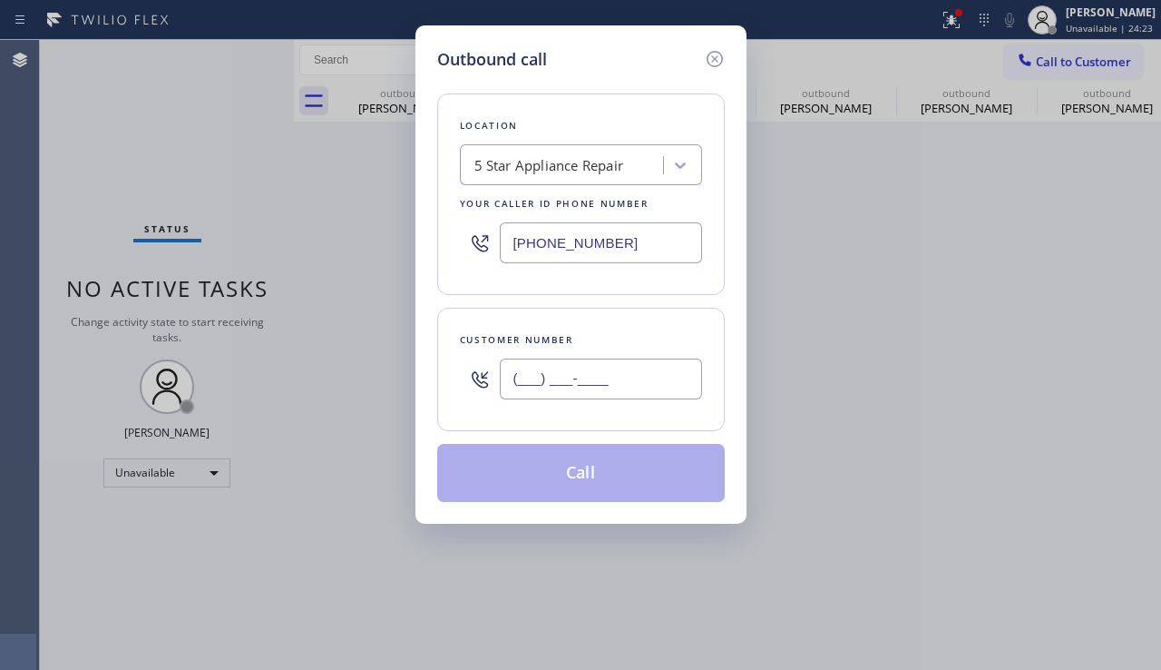
click at [551, 380] on input "(___) ___-____" at bounding box center [601, 378] width 202 height 41
paste input "818) 458-5891"
type input "(818) 458-5891"
click at [545, 486] on button "Call" at bounding box center [581, 473] width 288 height 58
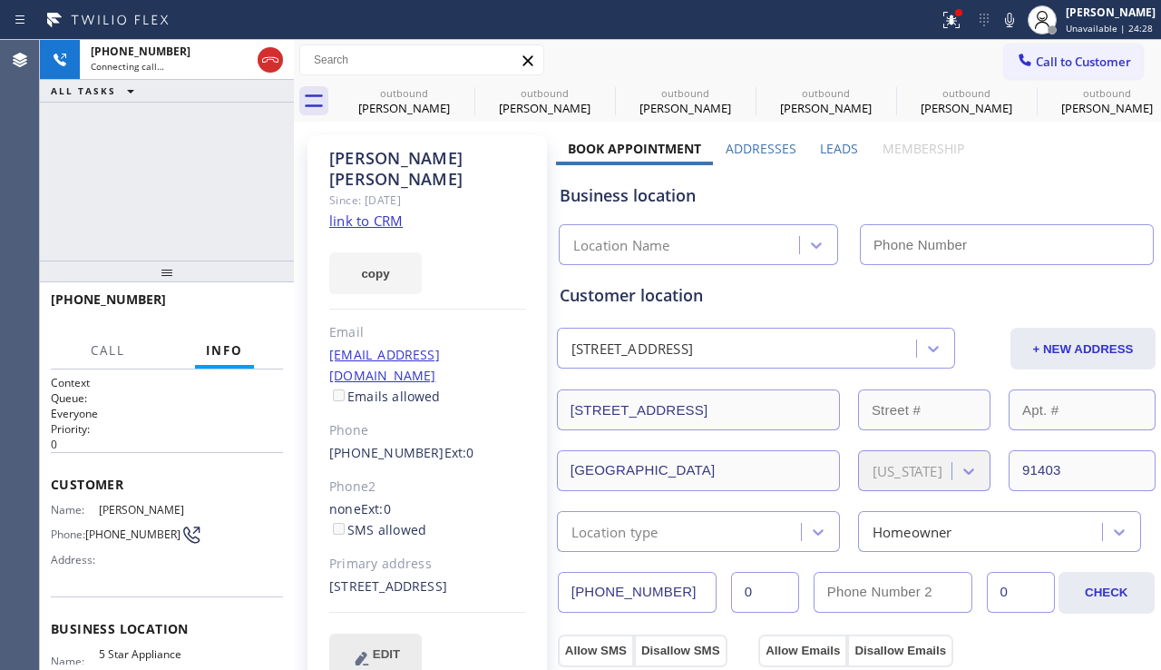
type input "[PHONE_NUMBER]"
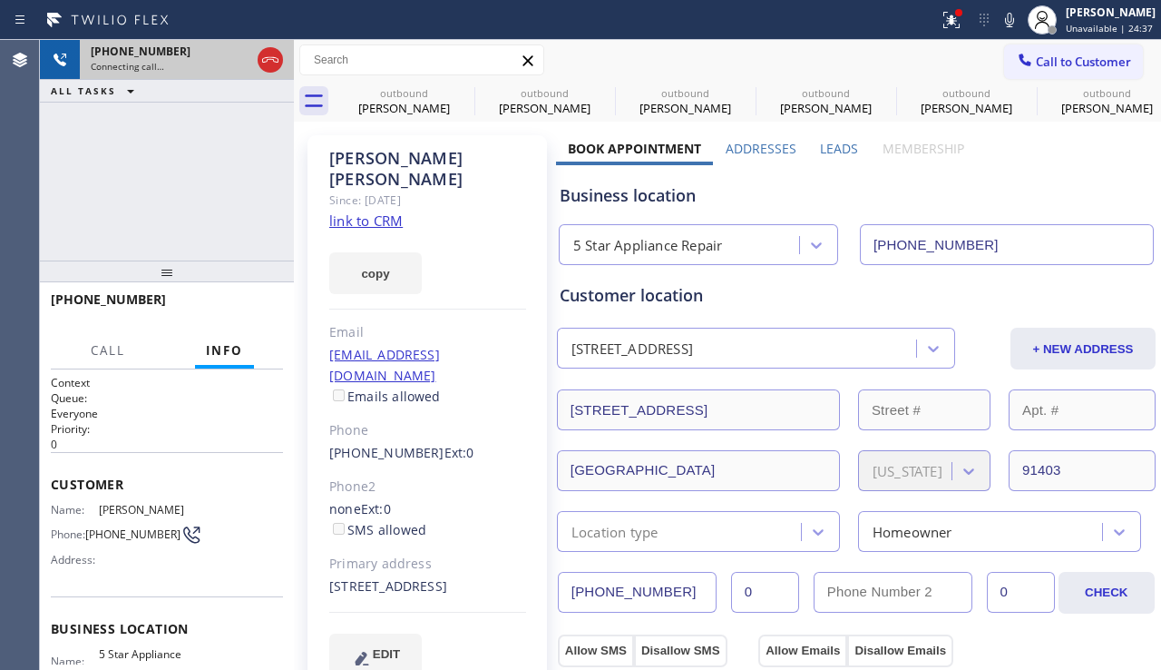
drag, startPoint x: 271, startPoint y: 66, endPoint x: 284, endPoint y: 65, distance: 12.7
click at [271, 66] on icon at bounding box center [271, 60] width 22 height 22
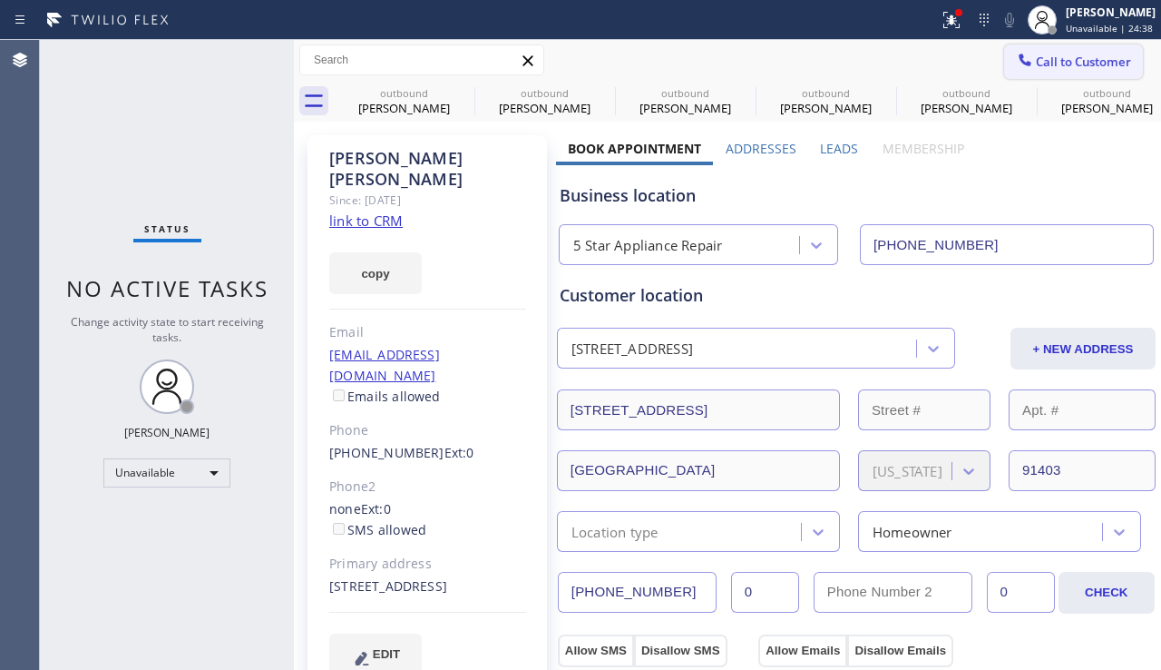
click at [1060, 73] on button "Call to Customer" at bounding box center [1073, 61] width 139 height 34
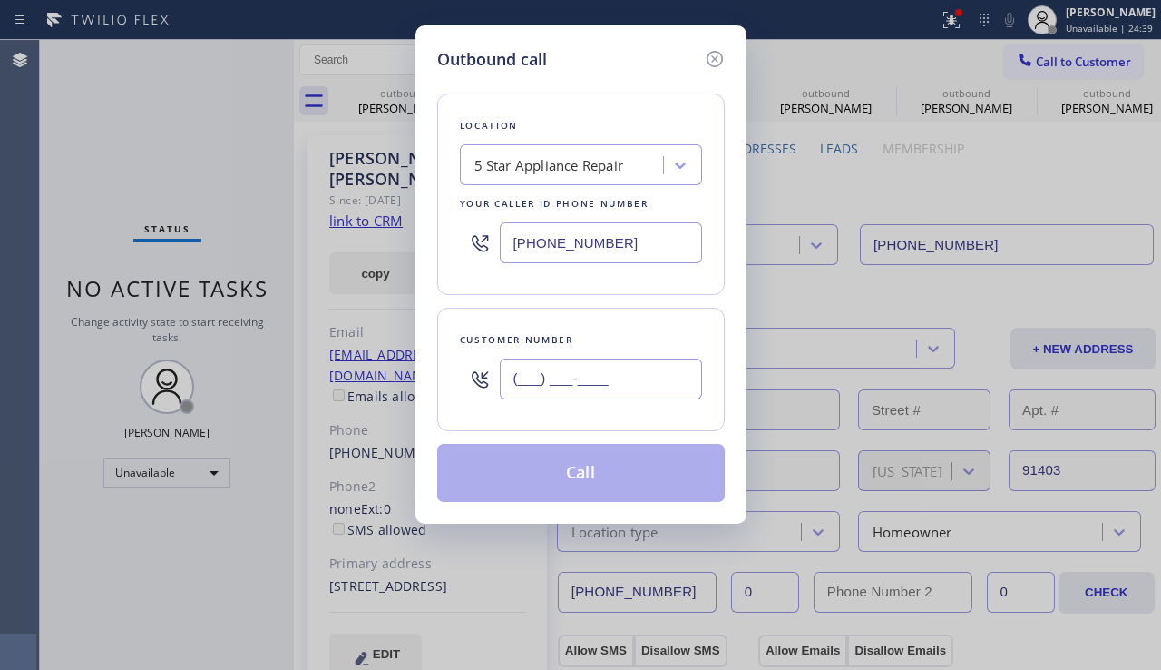
click at [584, 375] on input "(___) ___-____" at bounding box center [601, 378] width 202 height 41
paste input "310) 430-6894"
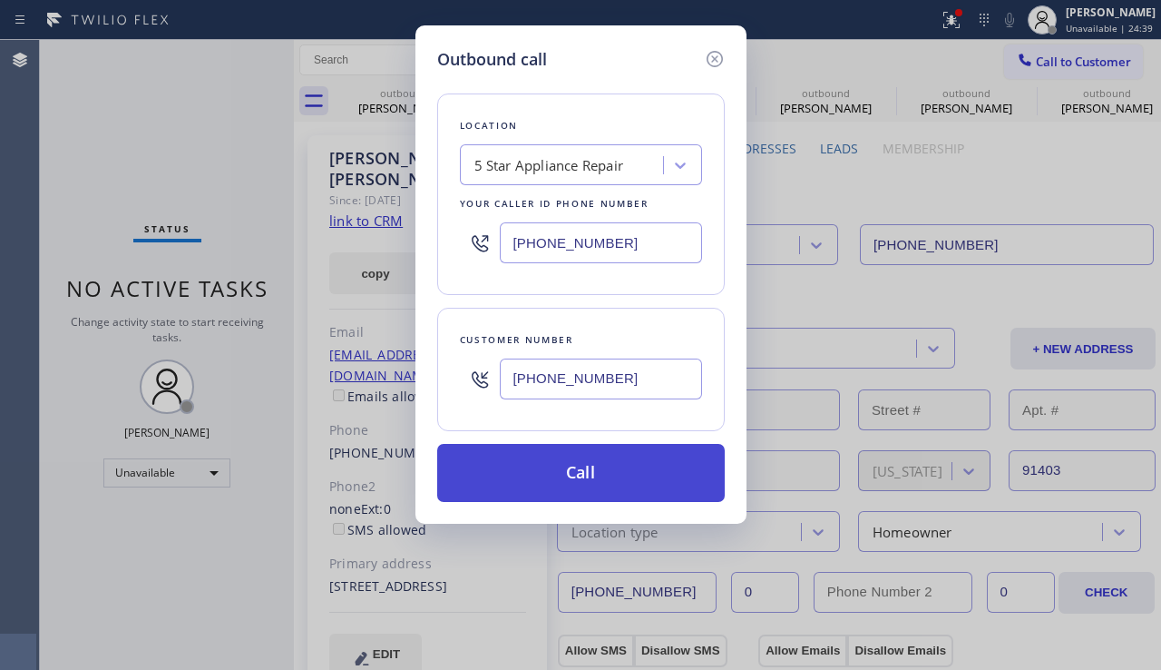
type input "(310) 430-6894"
click at [573, 467] on button "Call" at bounding box center [581, 473] width 288 height 58
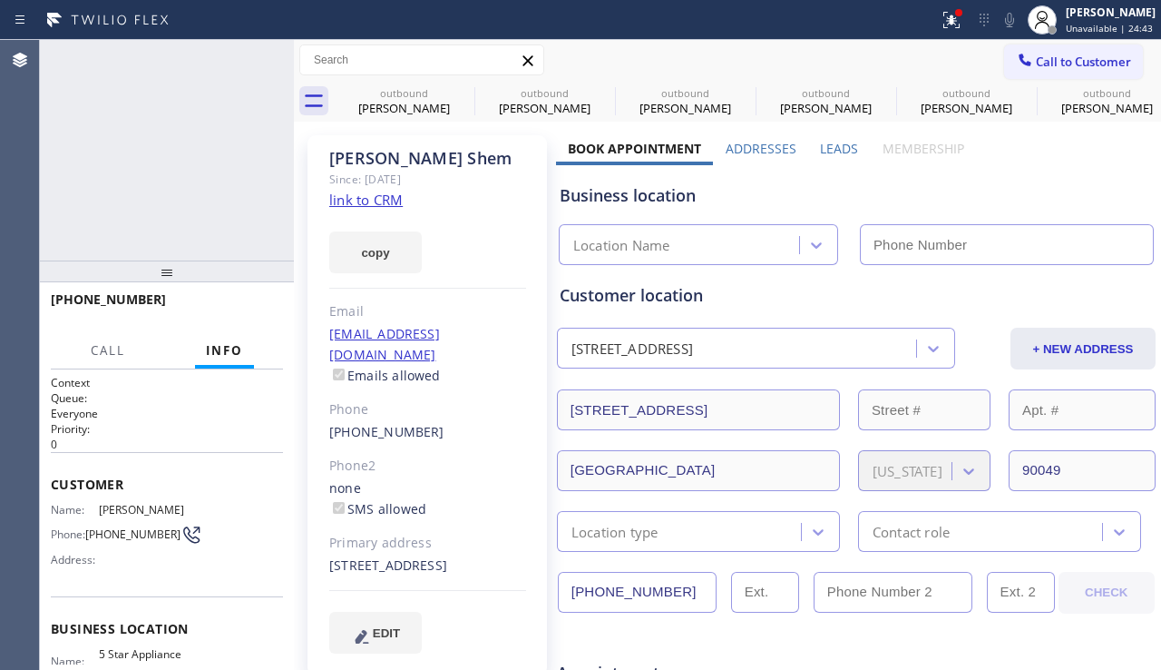
type input "[PHONE_NUMBER]"
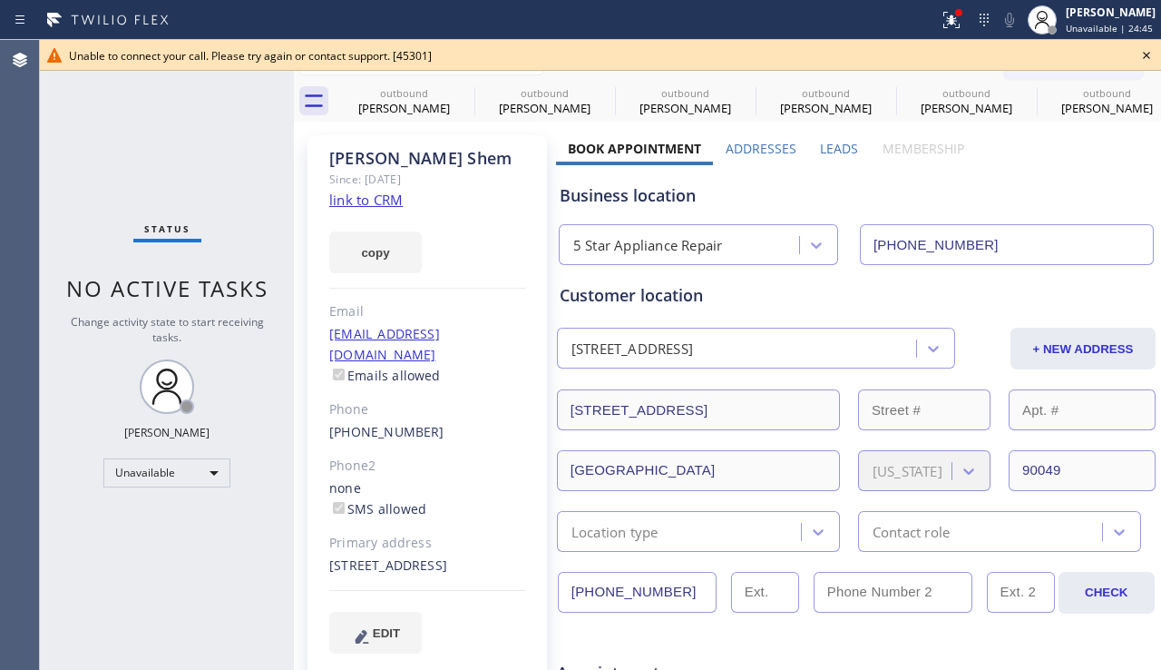
click at [1143, 57] on icon at bounding box center [1147, 55] width 22 height 22
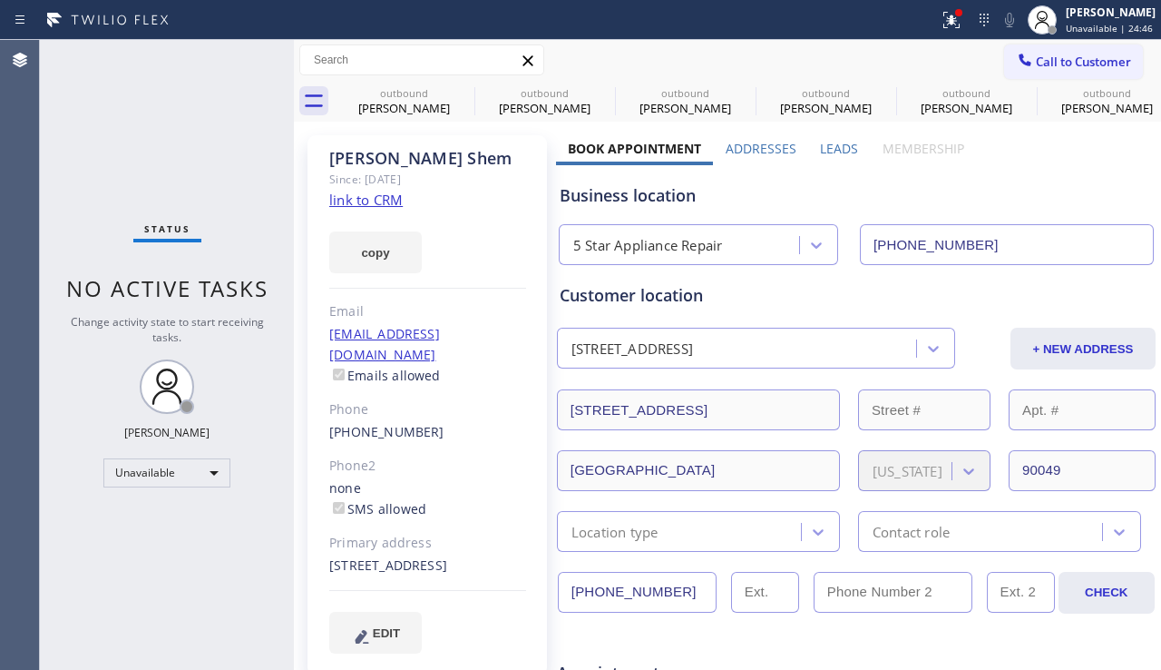
click at [1047, 82] on div "outbound Lorena Orola" at bounding box center [1107, 101] width 137 height 41
click at [1034, 71] on button "Call to Customer" at bounding box center [1073, 61] width 139 height 34
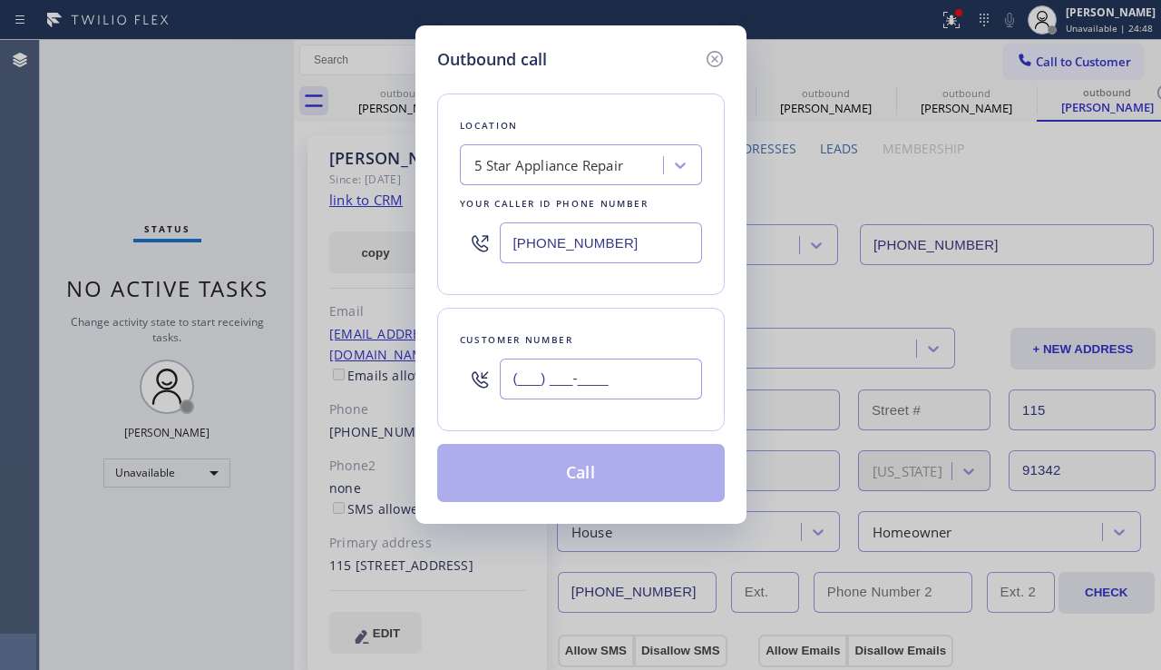
click at [541, 375] on input "(___) ___-____" at bounding box center [601, 378] width 202 height 41
paste input "818) 588-9355"
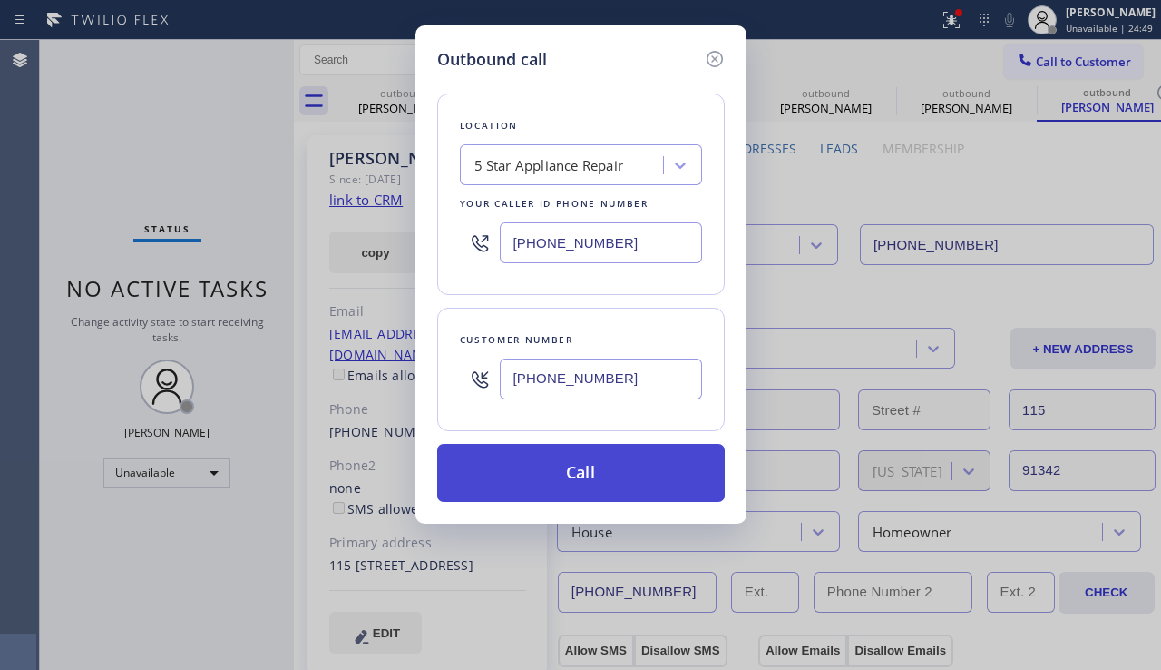
type input "(818) 588-9355"
click at [538, 479] on button "Call" at bounding box center [581, 473] width 288 height 58
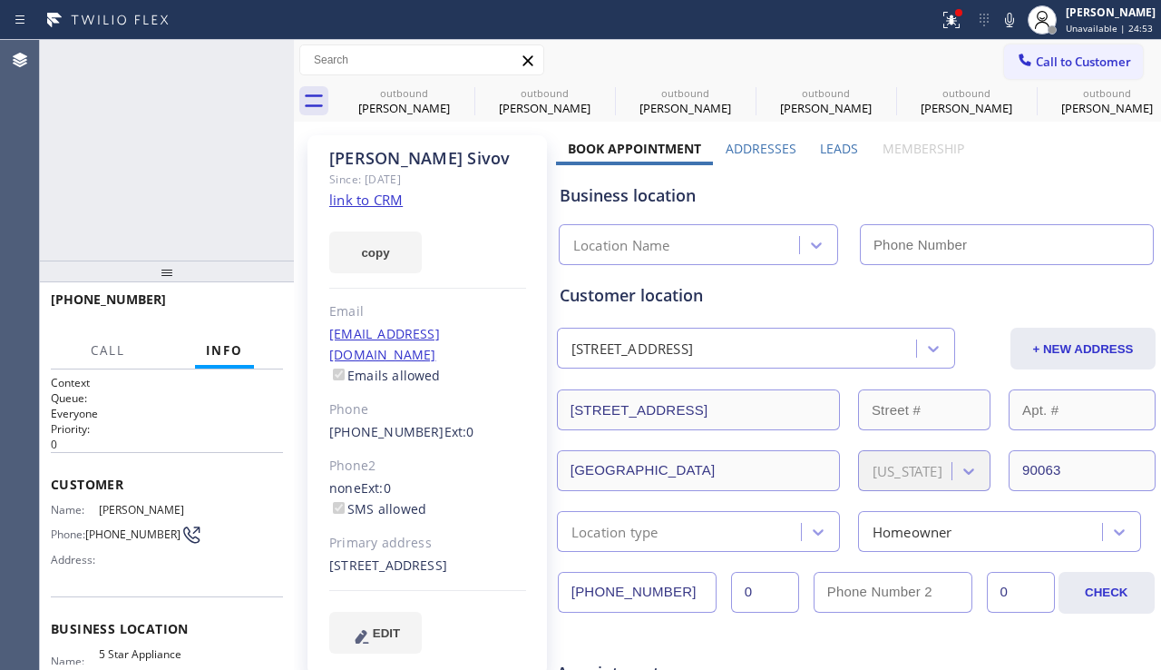
type input "[PHONE_NUMBER]"
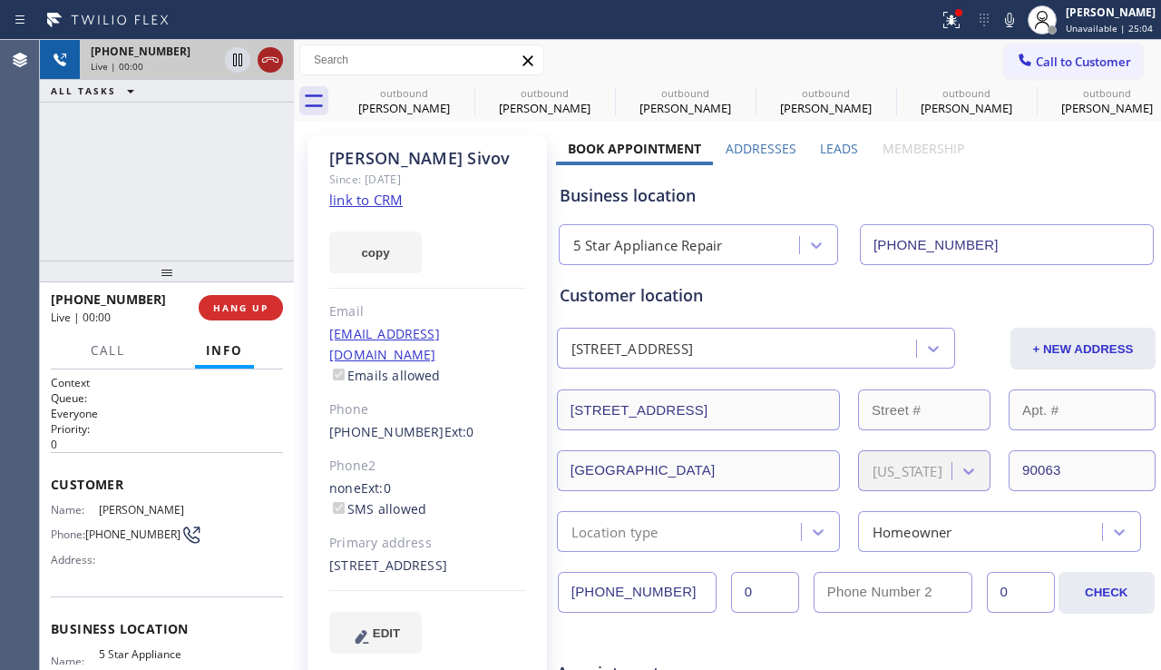
click at [270, 65] on icon at bounding box center [271, 60] width 22 height 22
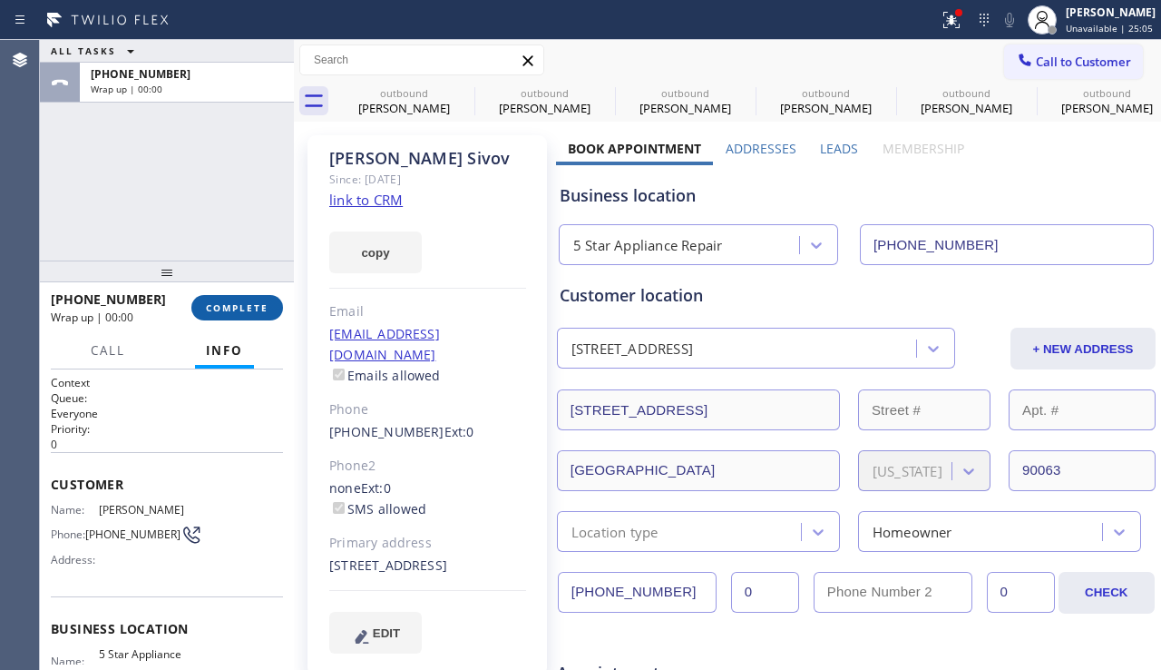
click at [211, 313] on span "COMPLETE" at bounding box center [237, 307] width 63 height 13
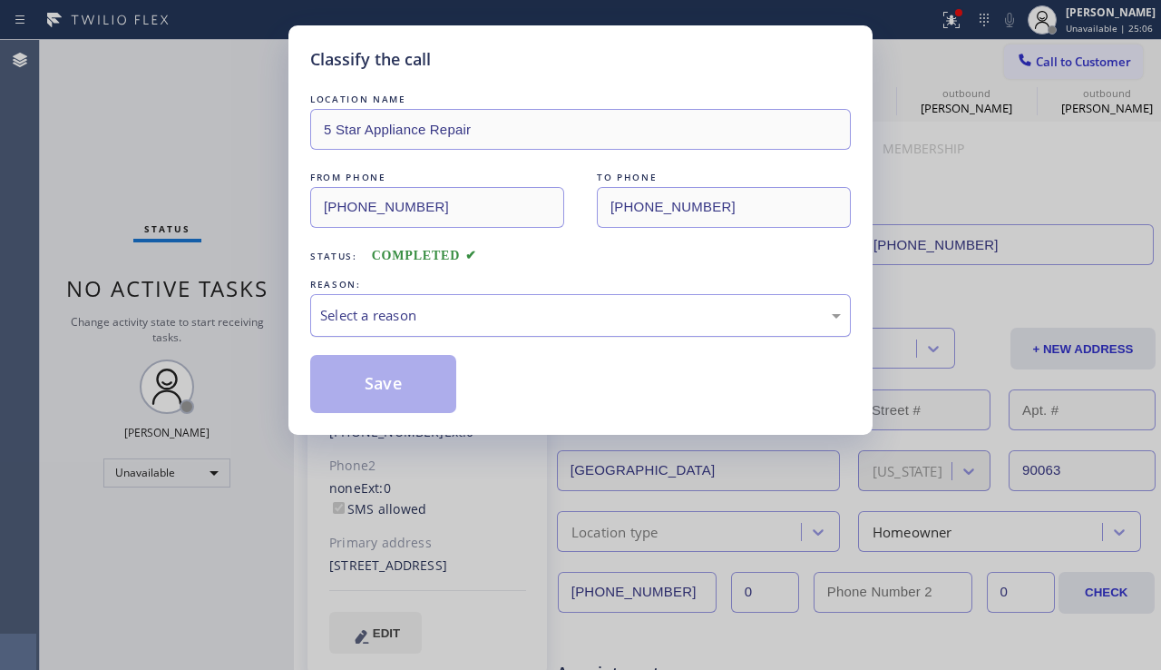
click at [438, 309] on div "Select a reason" at bounding box center [580, 315] width 521 height 21
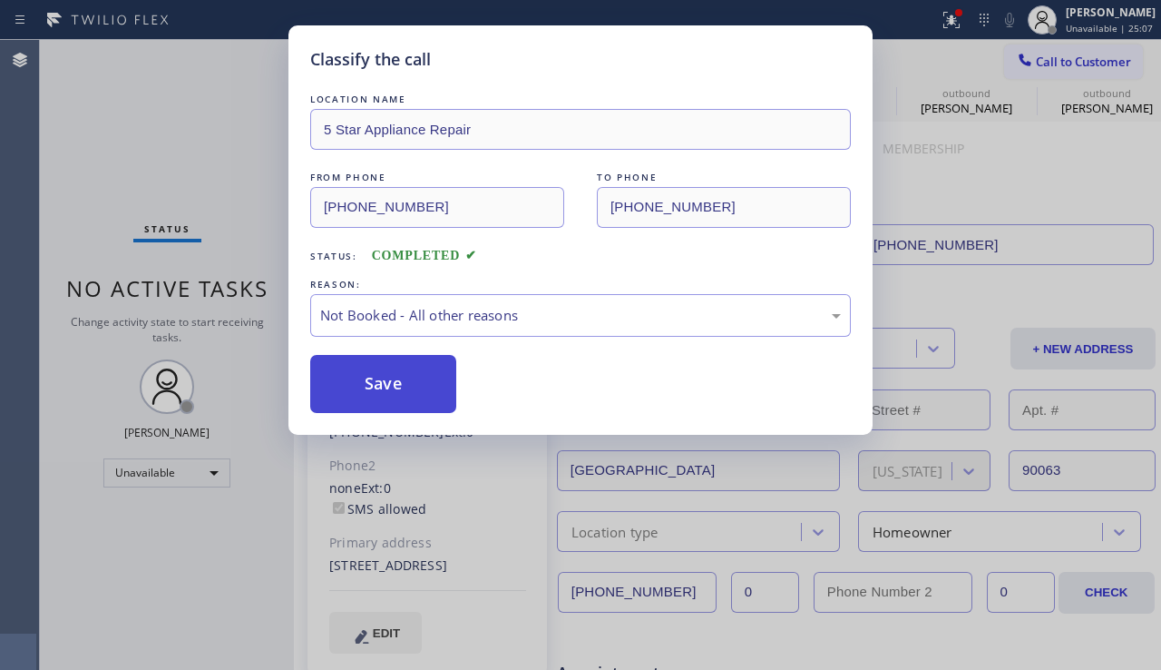
click at [378, 390] on button "Save" at bounding box center [383, 384] width 146 height 58
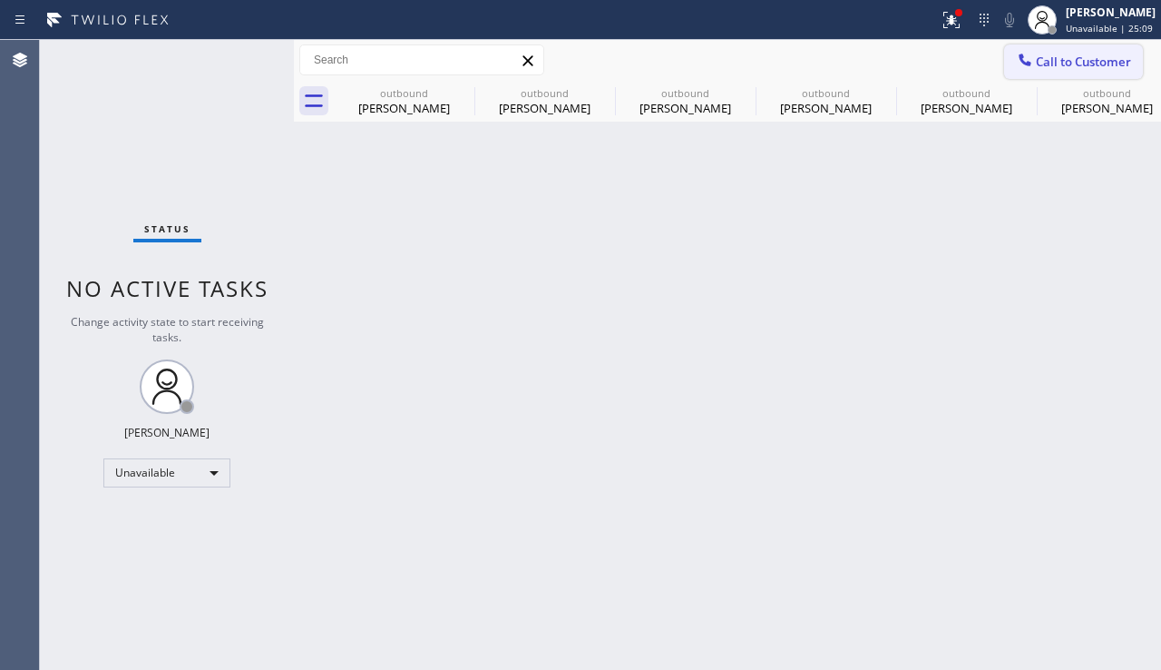
click at [1060, 55] on span "Call to Customer" at bounding box center [1083, 62] width 95 height 16
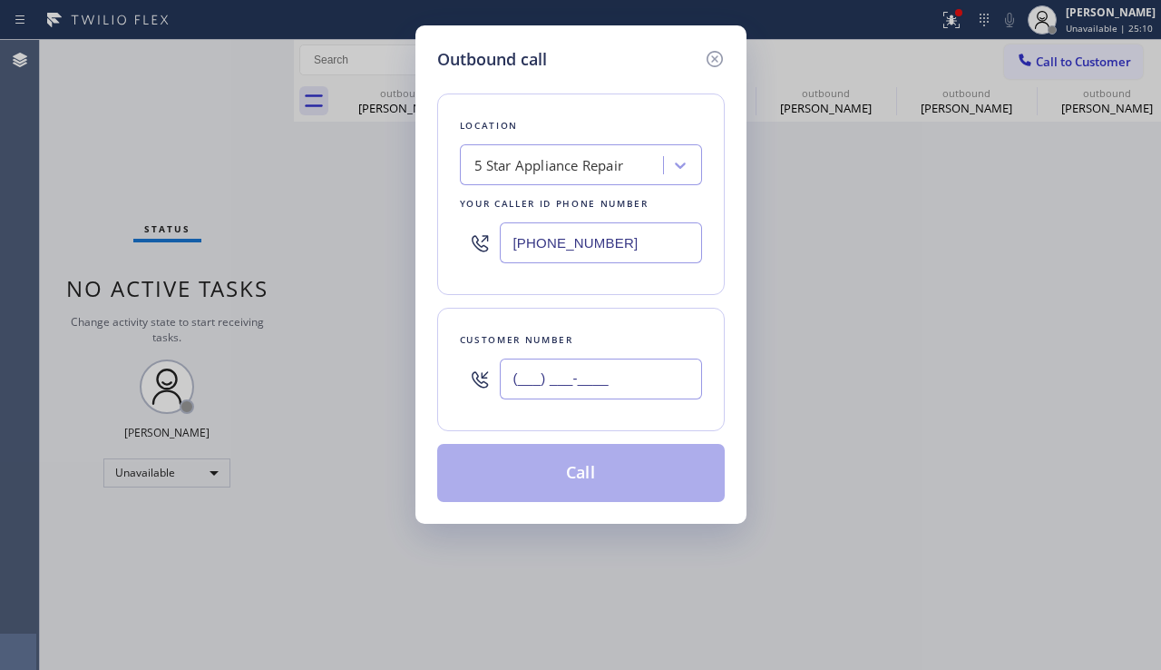
click at [563, 368] on input "(___) ___-____" at bounding box center [601, 378] width 202 height 41
paste input "323) 963-0135"
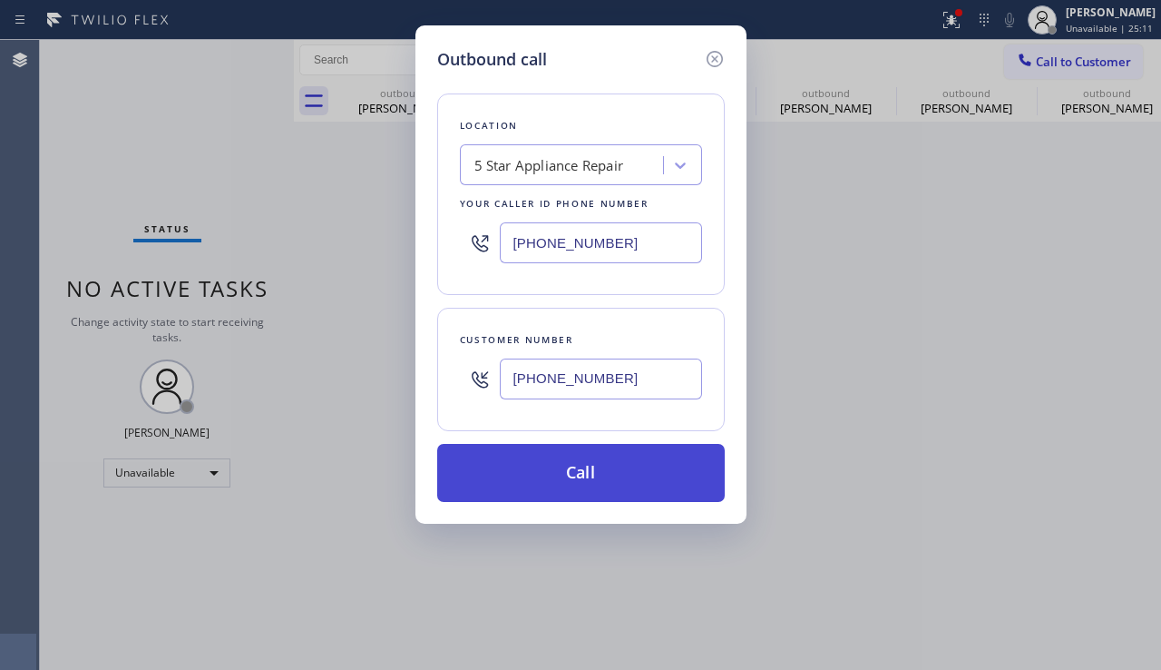
type input "(323) 963-0135"
click at [579, 483] on button "Call" at bounding box center [581, 473] width 288 height 58
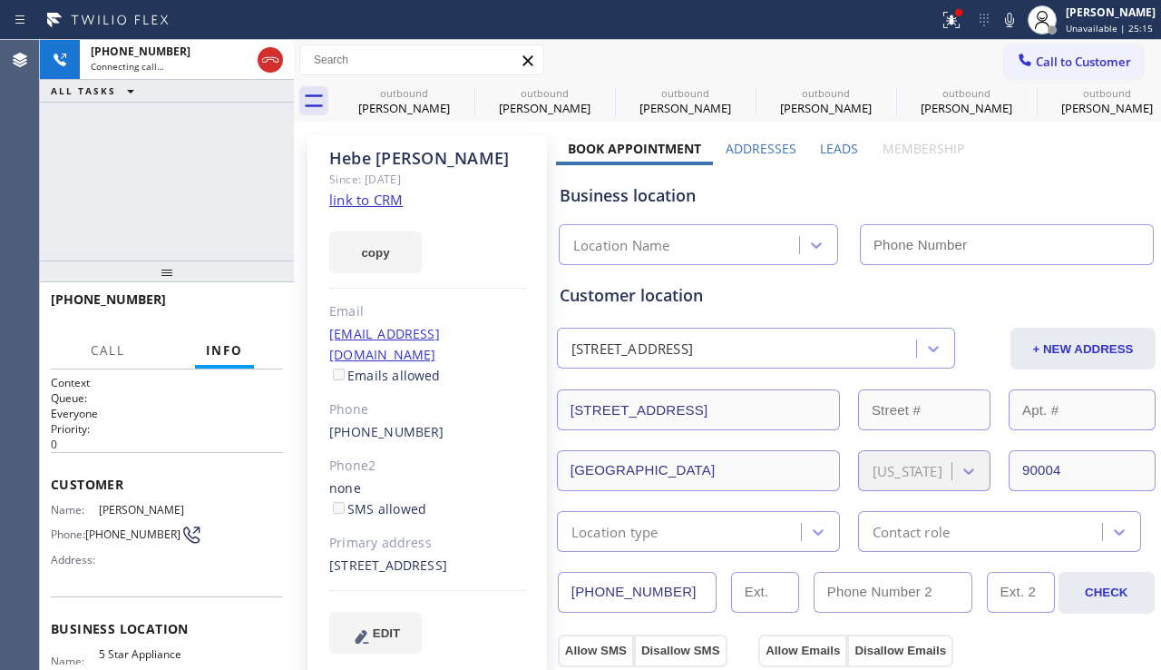
type input "[PHONE_NUMBER]"
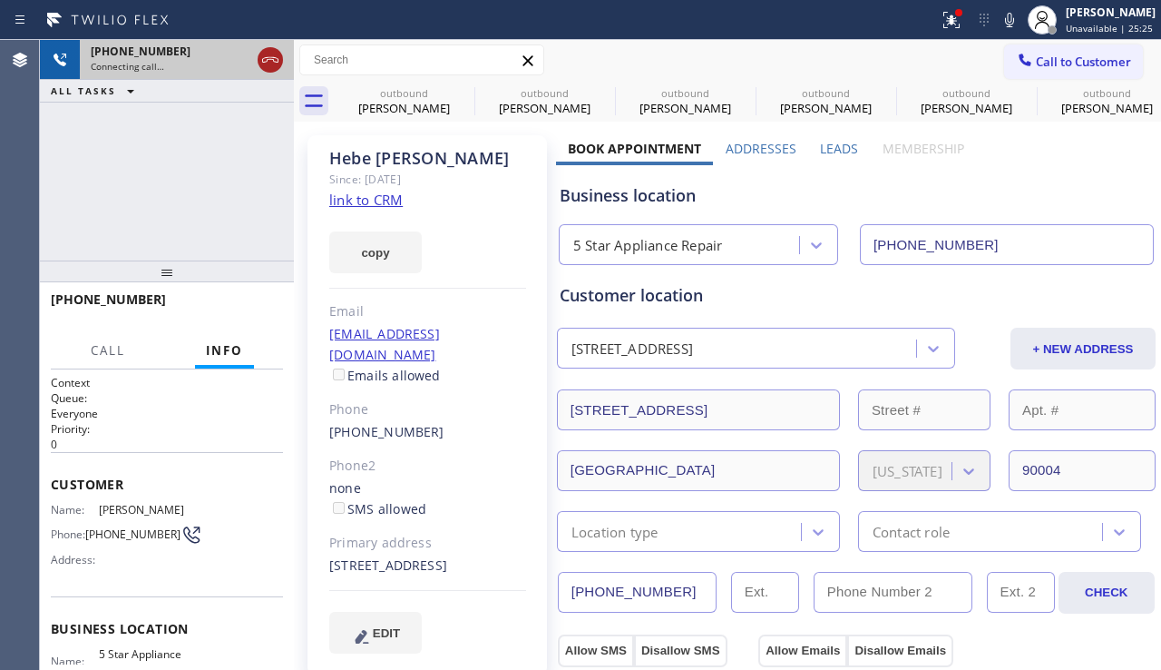
click at [269, 64] on icon at bounding box center [271, 60] width 22 height 22
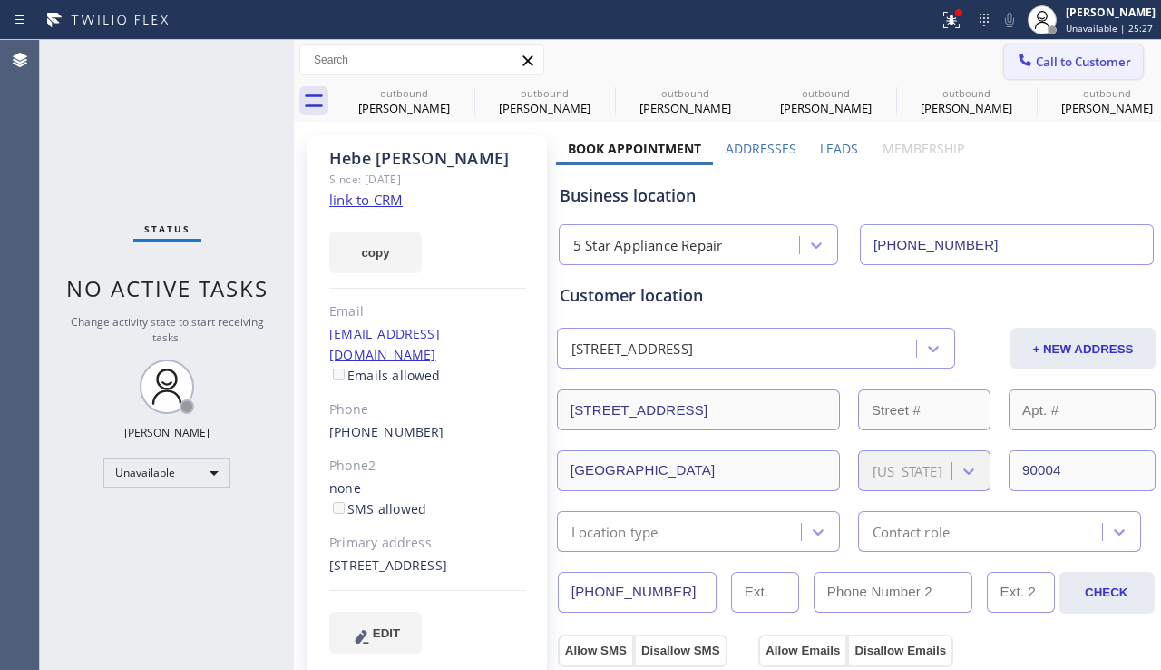
click at [1036, 54] on span "Call to Customer" at bounding box center [1083, 62] width 95 height 16
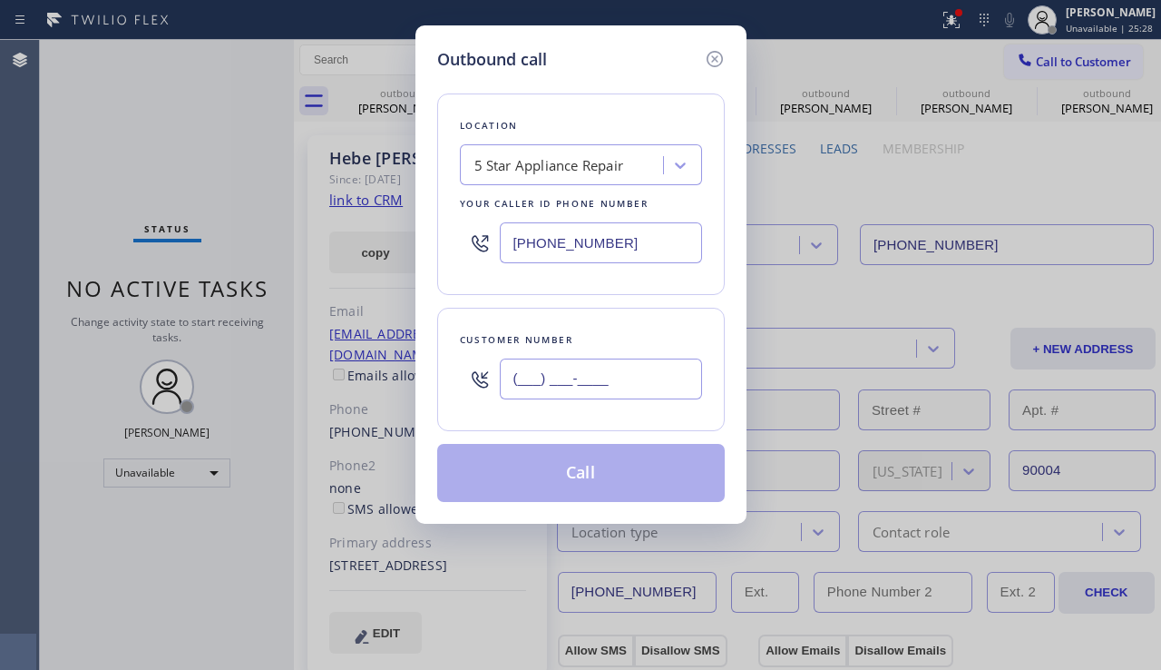
click at [566, 374] on input "(___) ___-____" at bounding box center [601, 378] width 202 height 41
paste input "916) 947-0221"
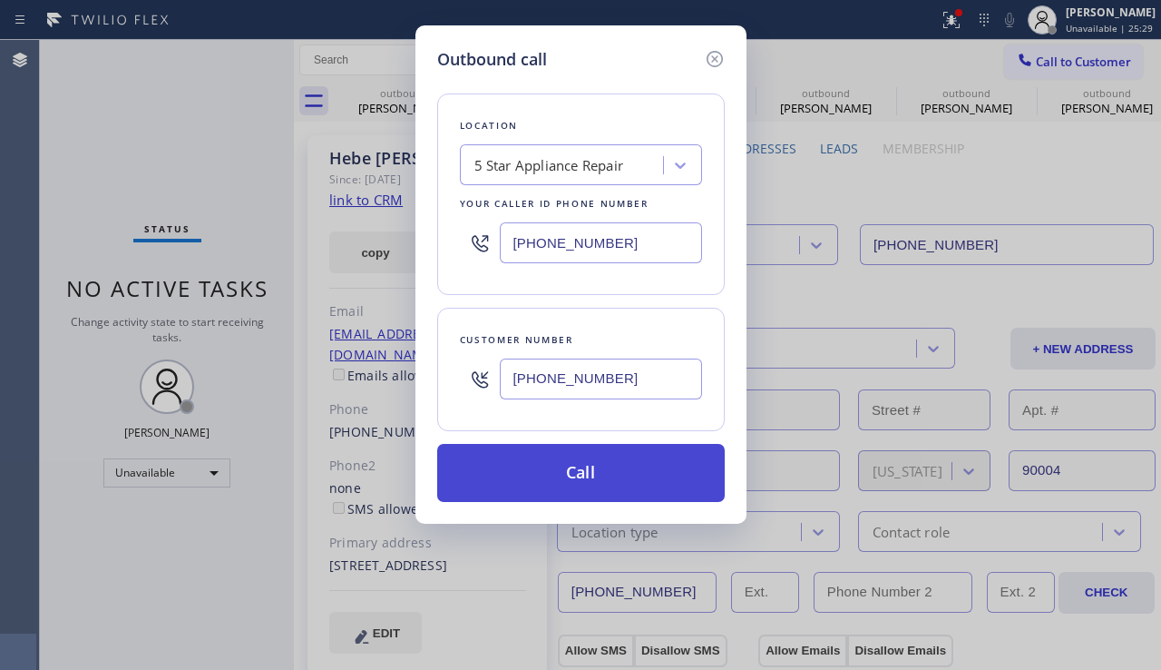
type input "(916) 947-0221"
click at [533, 476] on button "Call" at bounding box center [581, 473] width 288 height 58
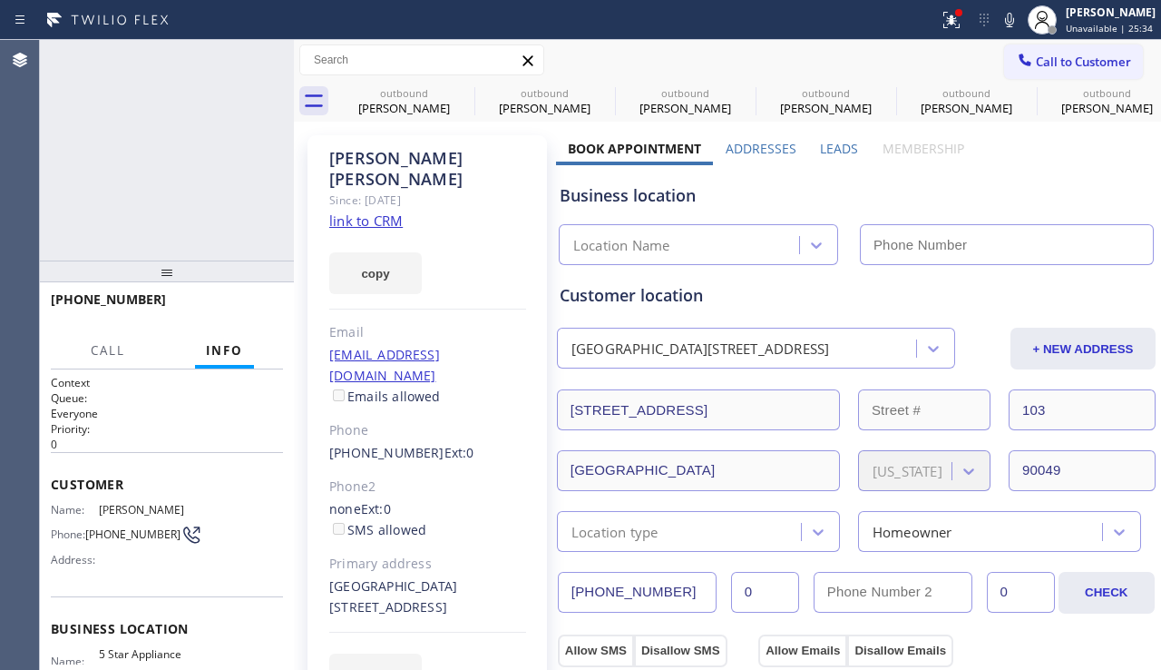
type input "[PHONE_NUMBER]"
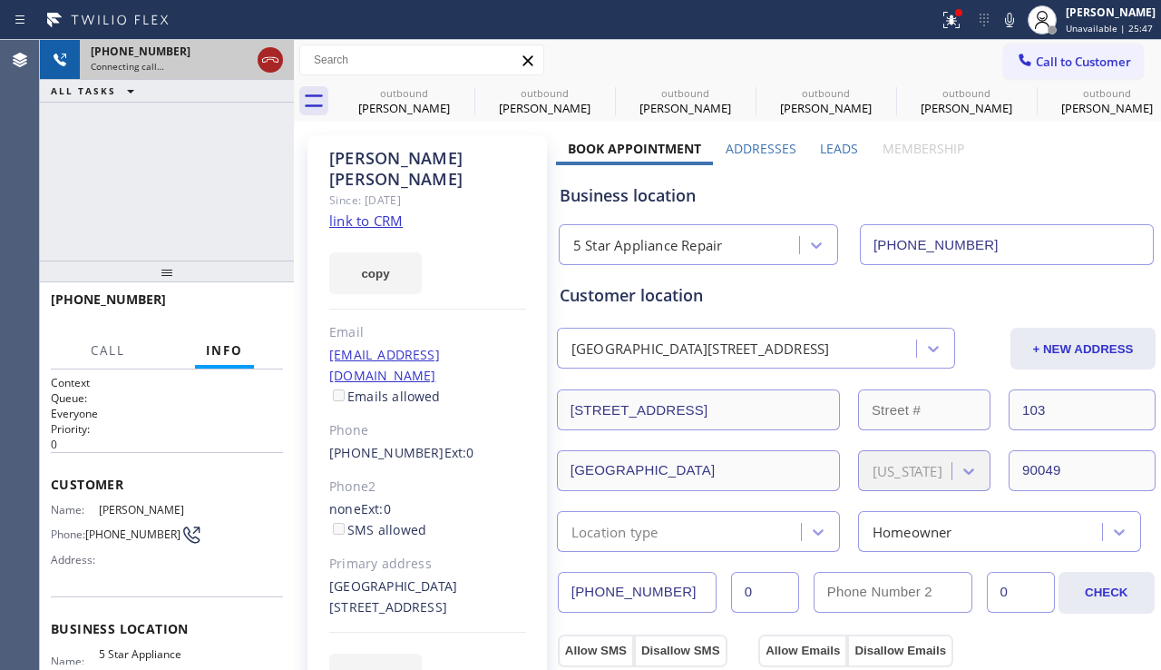
click at [257, 54] on div at bounding box center [270, 60] width 33 height 40
click at [270, 64] on icon at bounding box center [271, 60] width 22 height 22
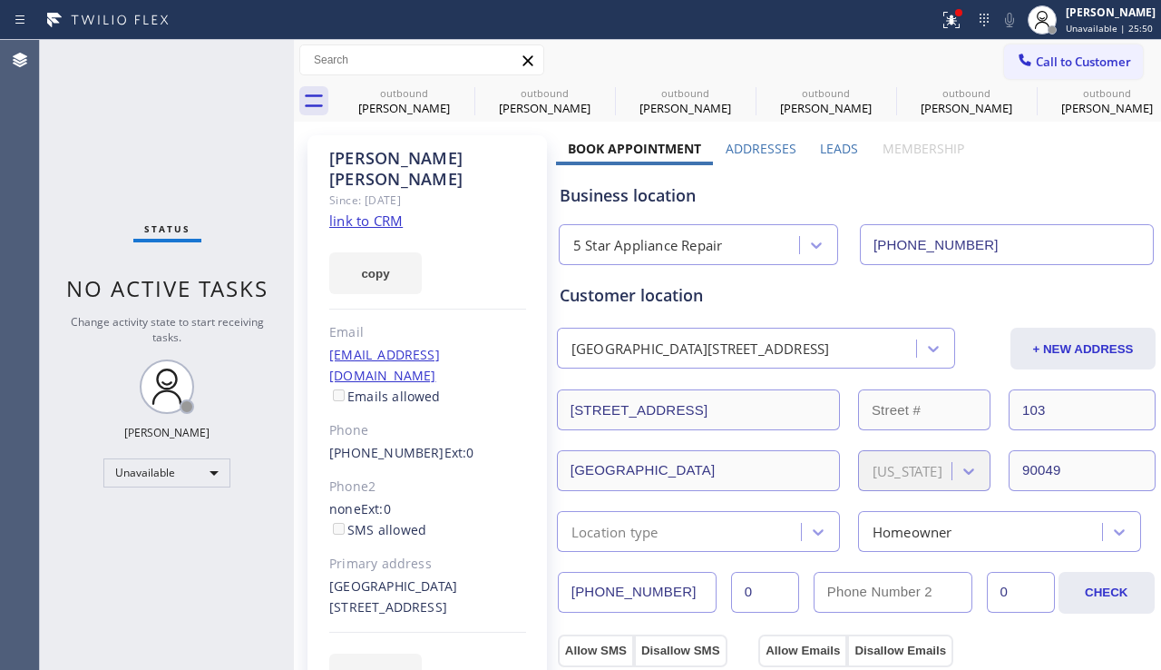
click at [1036, 55] on span "Call to Customer" at bounding box center [1083, 62] width 95 height 16
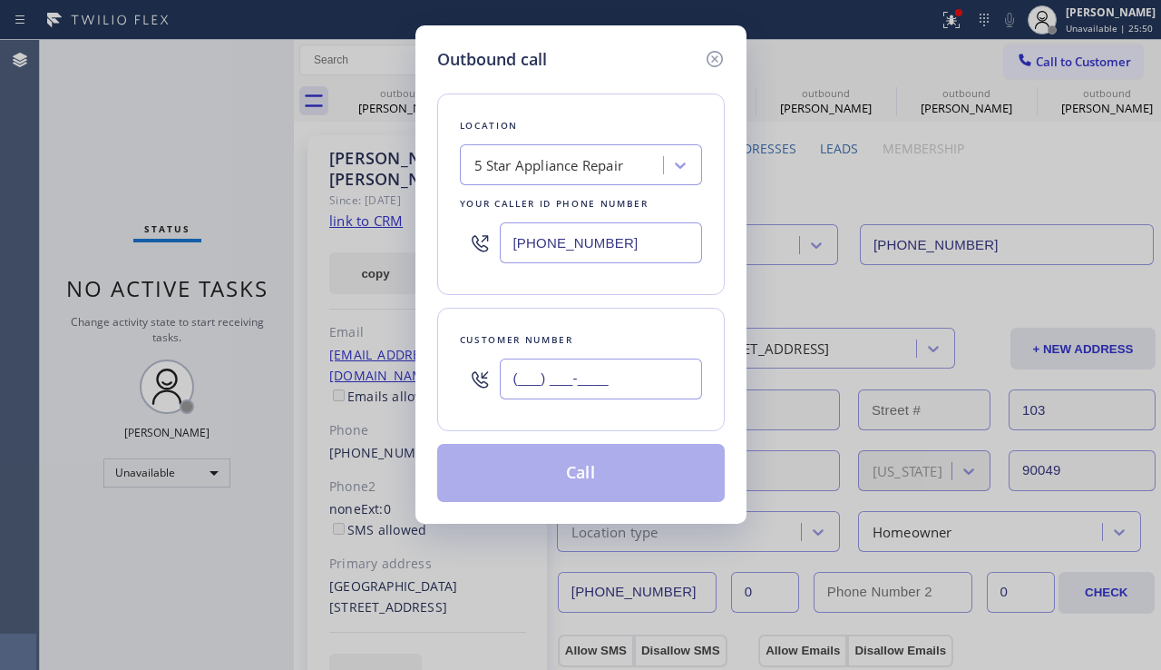
click at [645, 386] on input "(___) ___-____" at bounding box center [601, 378] width 202 height 41
paste input "818) 268-0767"
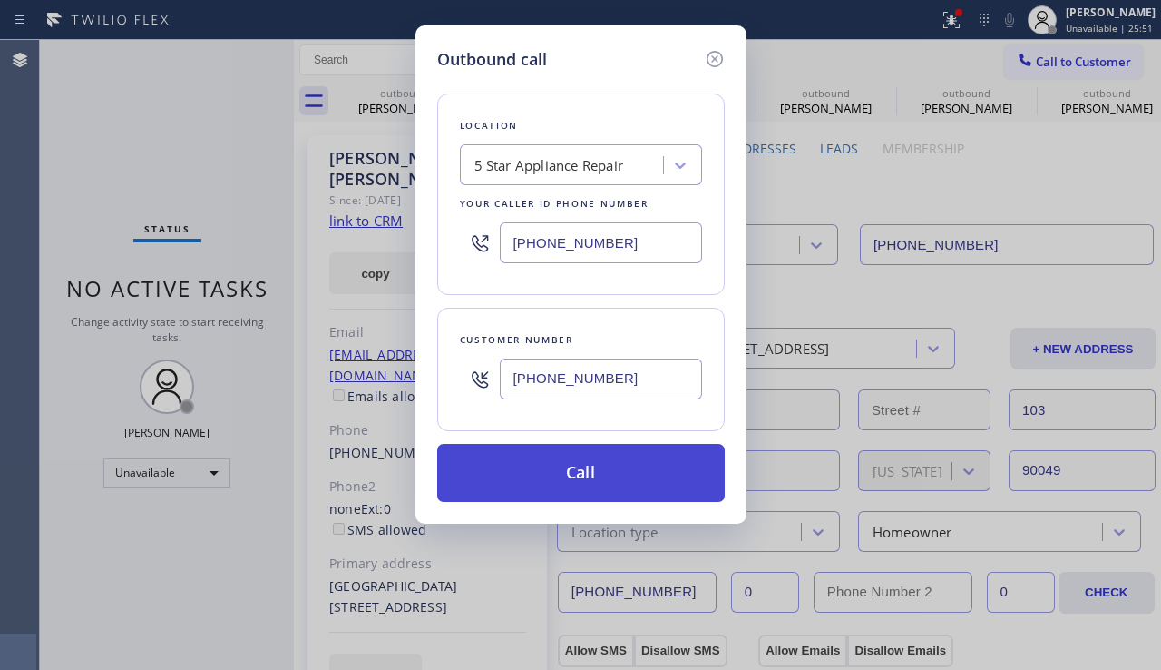
type input "(818) 268-0767"
click at [609, 464] on button "Call" at bounding box center [581, 473] width 288 height 58
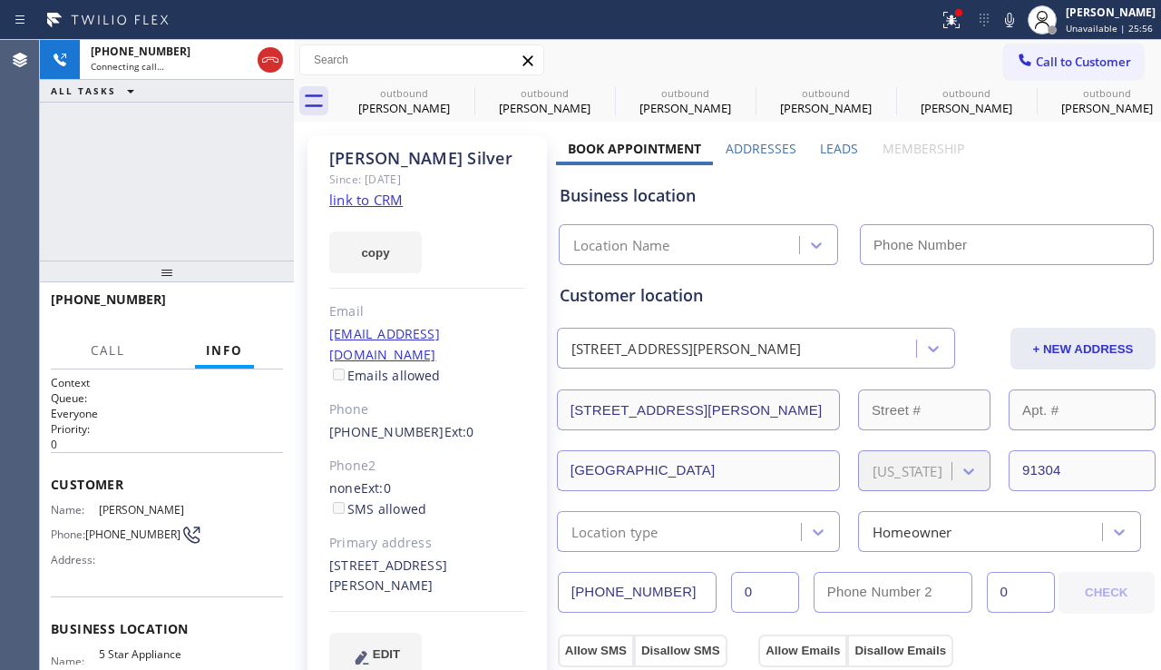
type input "[PHONE_NUMBER]"
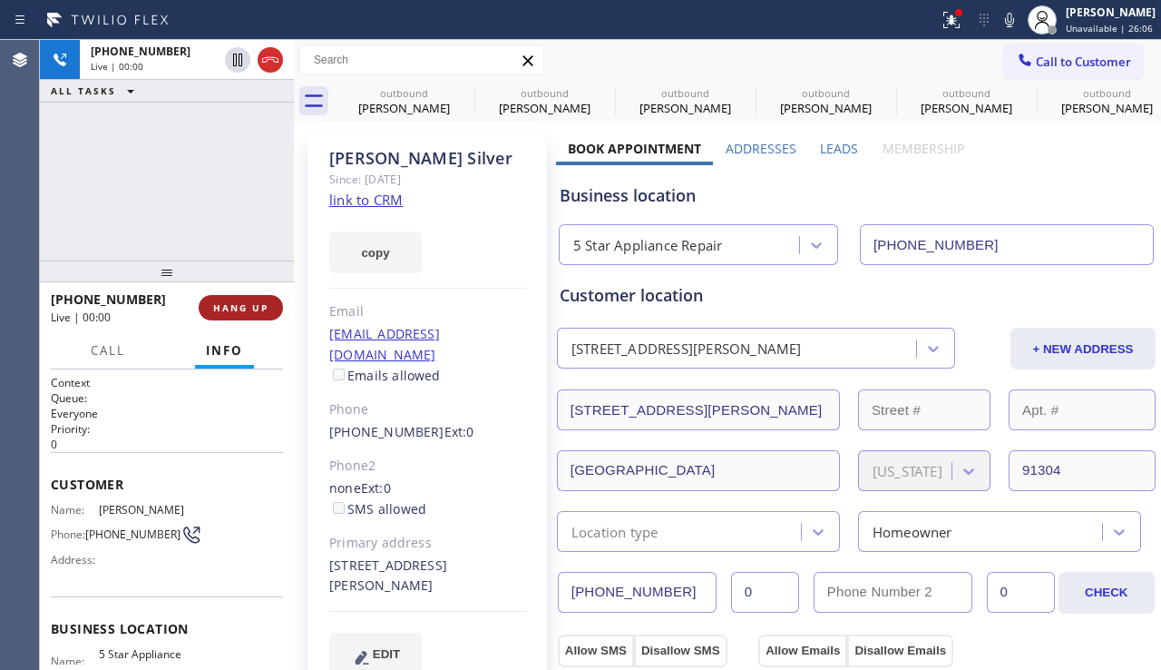
click at [248, 296] on button "HANG UP" at bounding box center [241, 307] width 84 height 25
click at [250, 297] on button "HANG UP" at bounding box center [241, 307] width 84 height 25
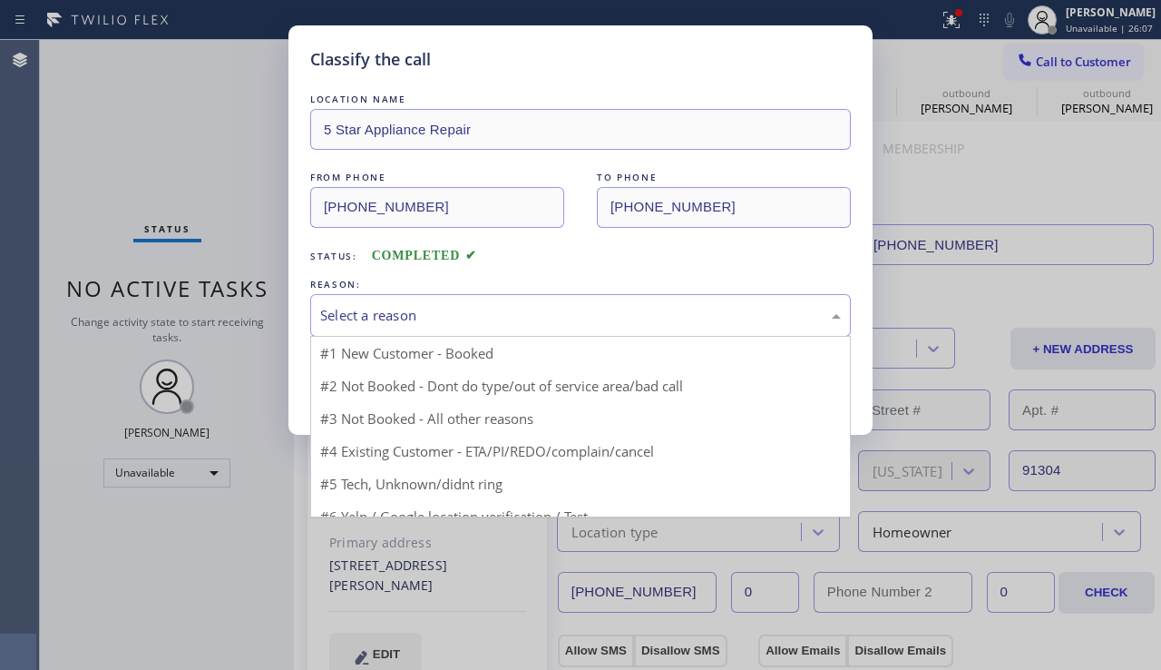
click at [468, 305] on div "Select a reason" at bounding box center [580, 315] width 521 height 21
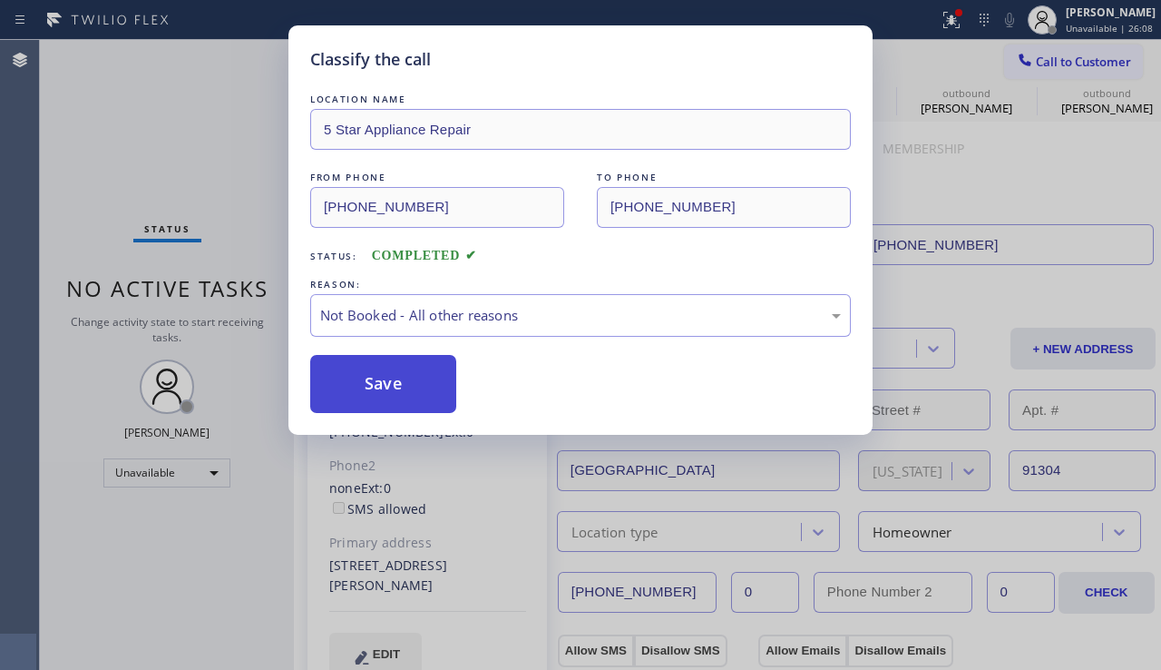
click at [408, 377] on button "Save" at bounding box center [383, 384] width 146 height 58
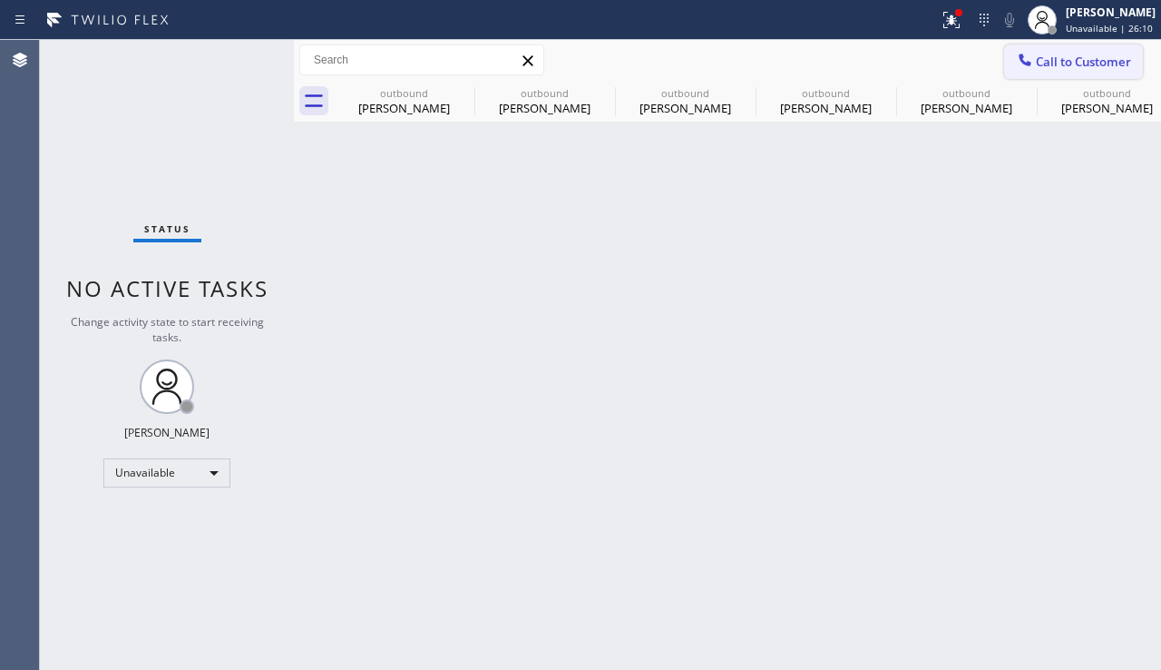
click at [1082, 58] on span "Call to Customer" at bounding box center [1083, 62] width 95 height 16
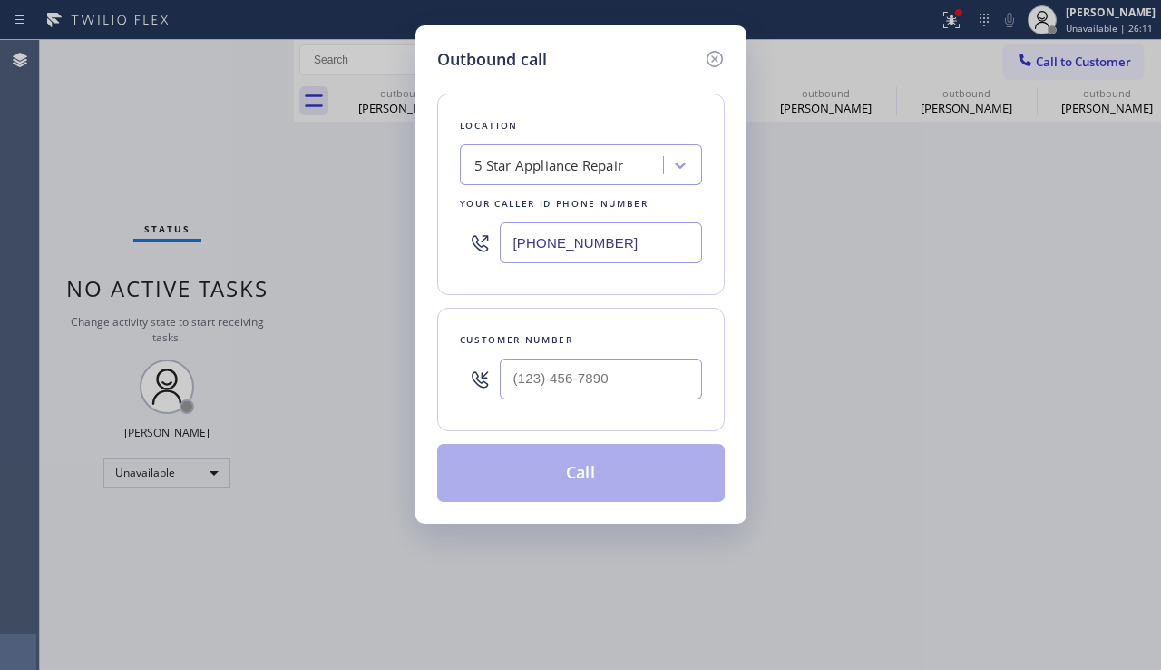
click at [568, 400] on div at bounding box center [601, 378] width 202 height 59
click at [556, 384] on input "(___) ___-____" at bounding box center [601, 378] width 202 height 41
paste input "971) 327-1910"
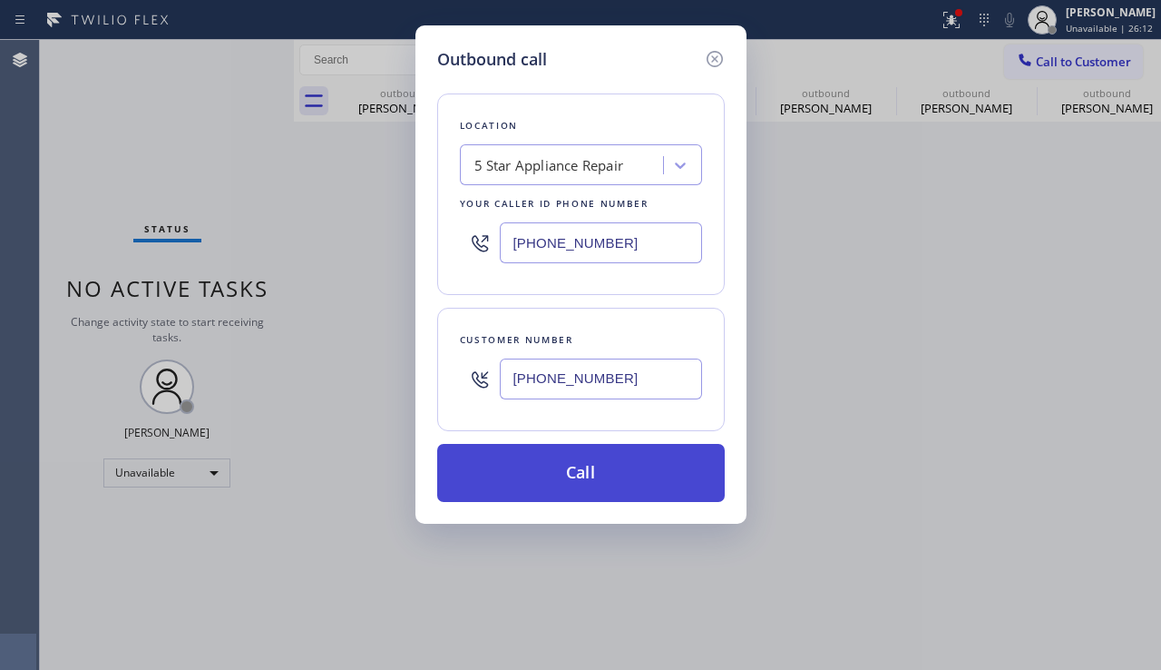
type input "(971) 327-1910"
click at [560, 477] on button "Call" at bounding box center [581, 473] width 288 height 58
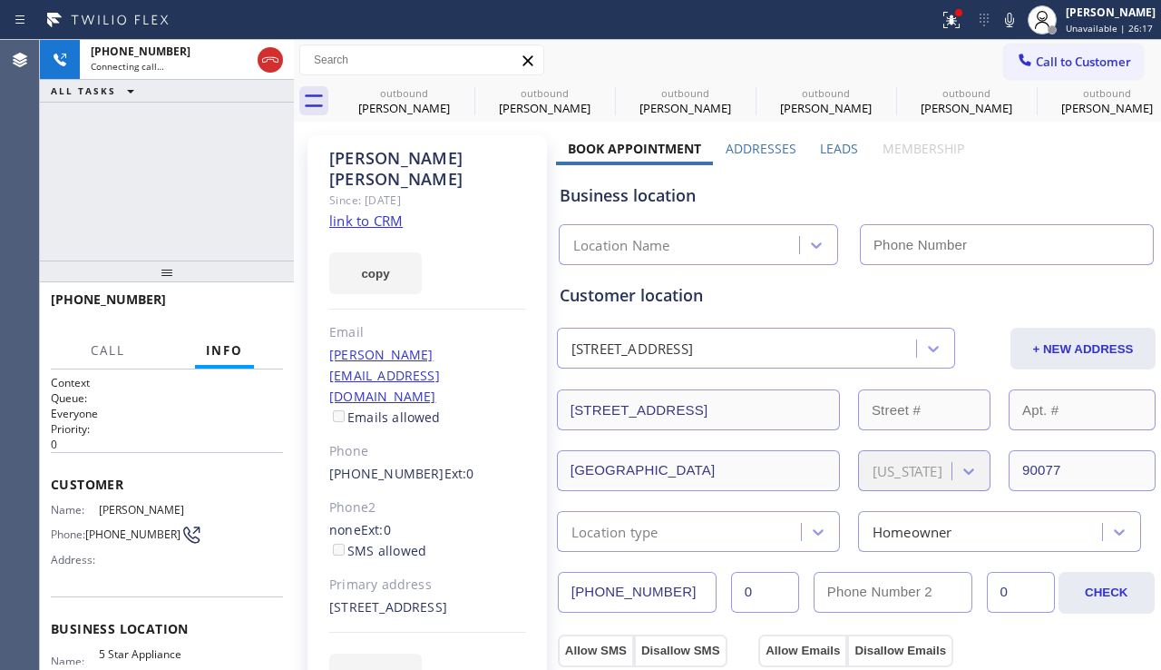
type input "[PHONE_NUMBER]"
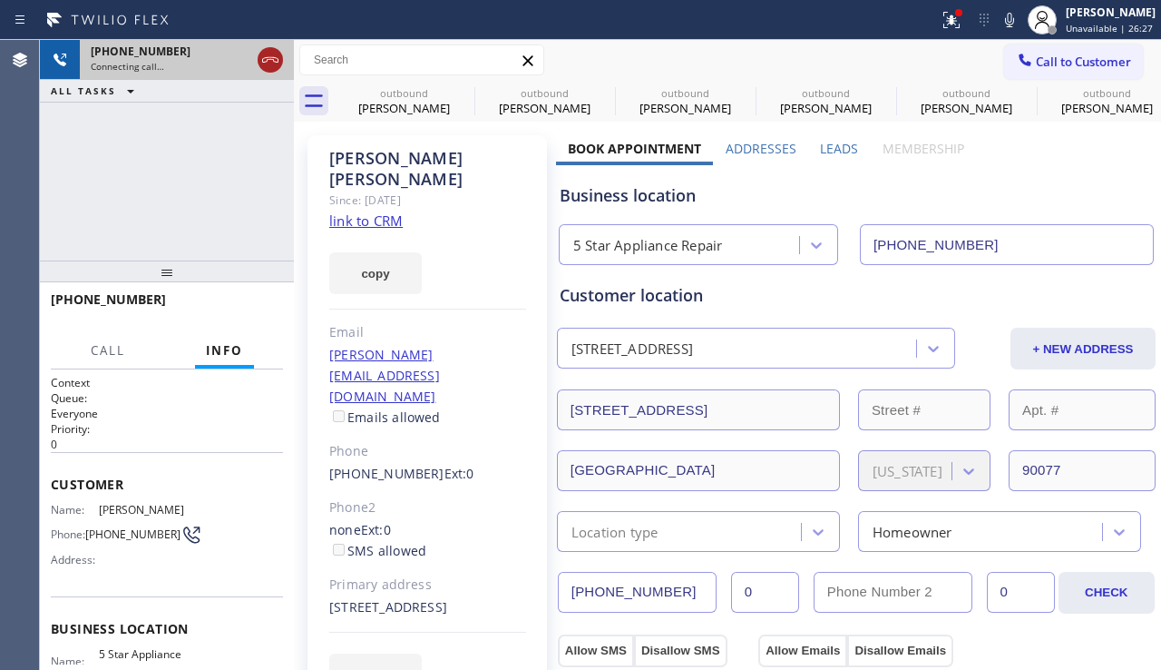
click at [279, 59] on icon at bounding box center [271, 60] width 22 height 22
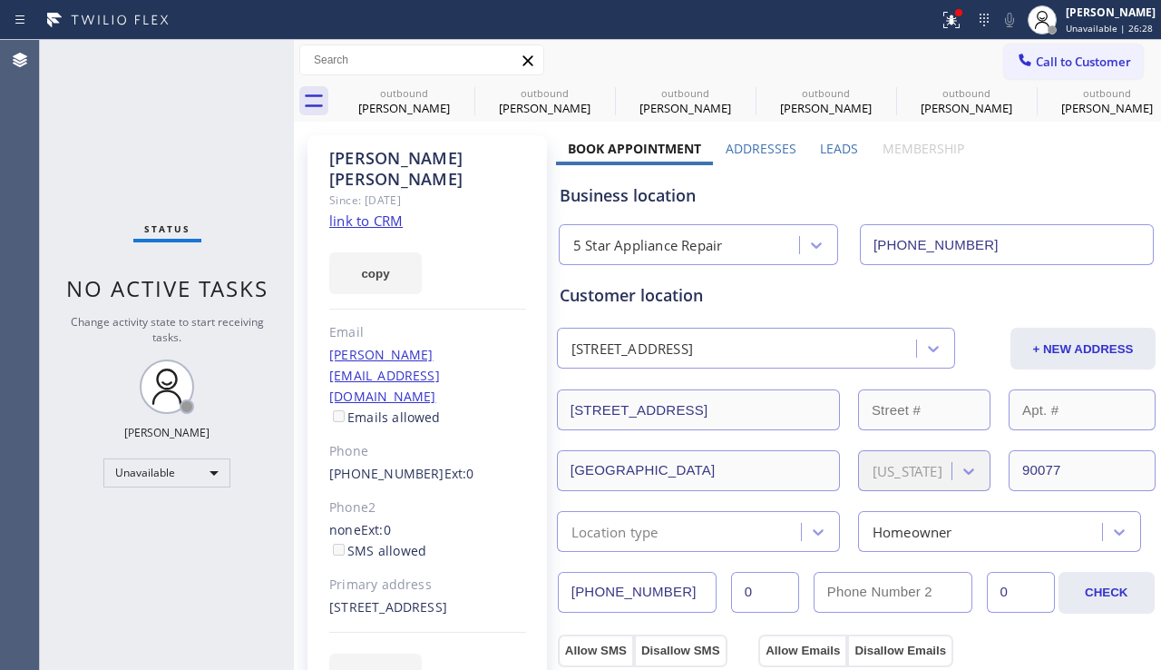
drag, startPoint x: 280, startPoint y: 58, endPoint x: 335, endPoint y: 184, distance: 137.4
click at [226, 190] on div "Status No active tasks Change activity state to start receiving tasks. [PERSON_…" at bounding box center [167, 355] width 254 height 630
click at [1042, 56] on span "Call to Customer" at bounding box center [1083, 62] width 95 height 16
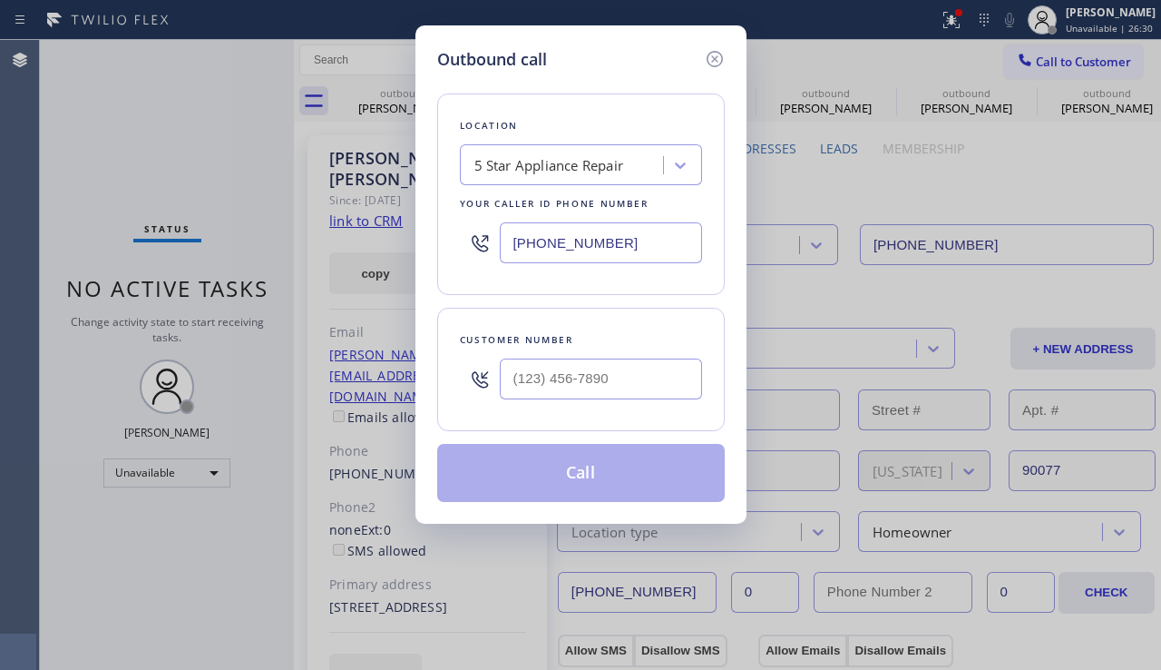
click at [605, 402] on div at bounding box center [601, 378] width 202 height 59
click at [595, 379] on input "(___) ___-____" at bounding box center [601, 378] width 202 height 41
paste input "310) 990-9148"
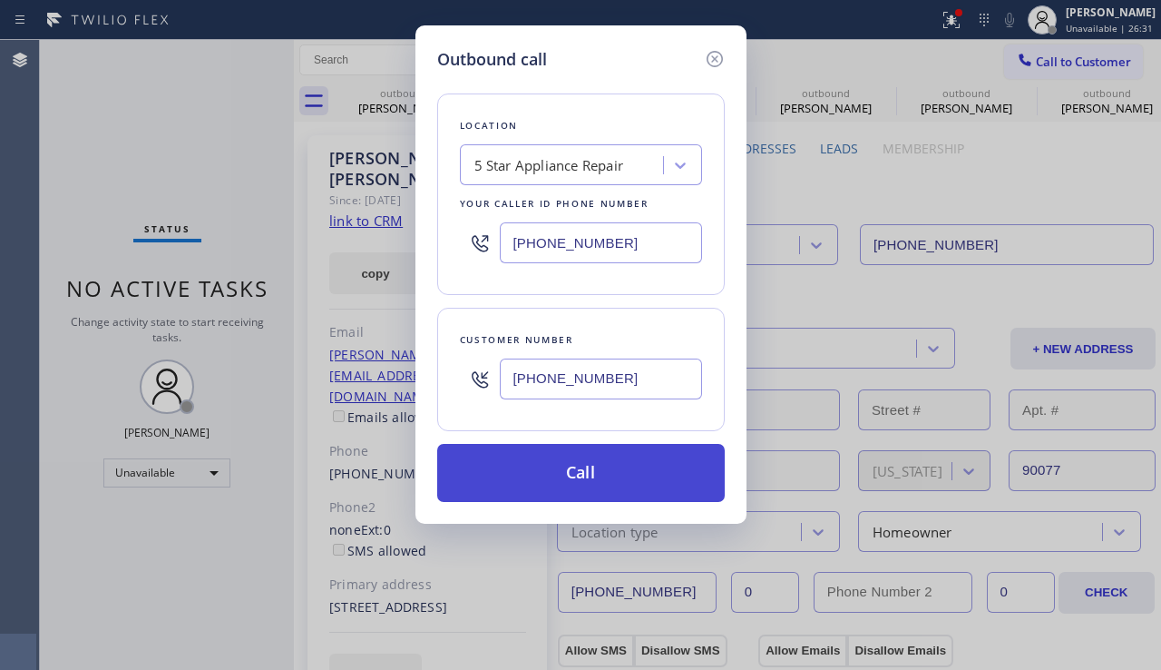
type input "(310) 990-9148"
click at [593, 461] on button "Call" at bounding box center [581, 473] width 288 height 58
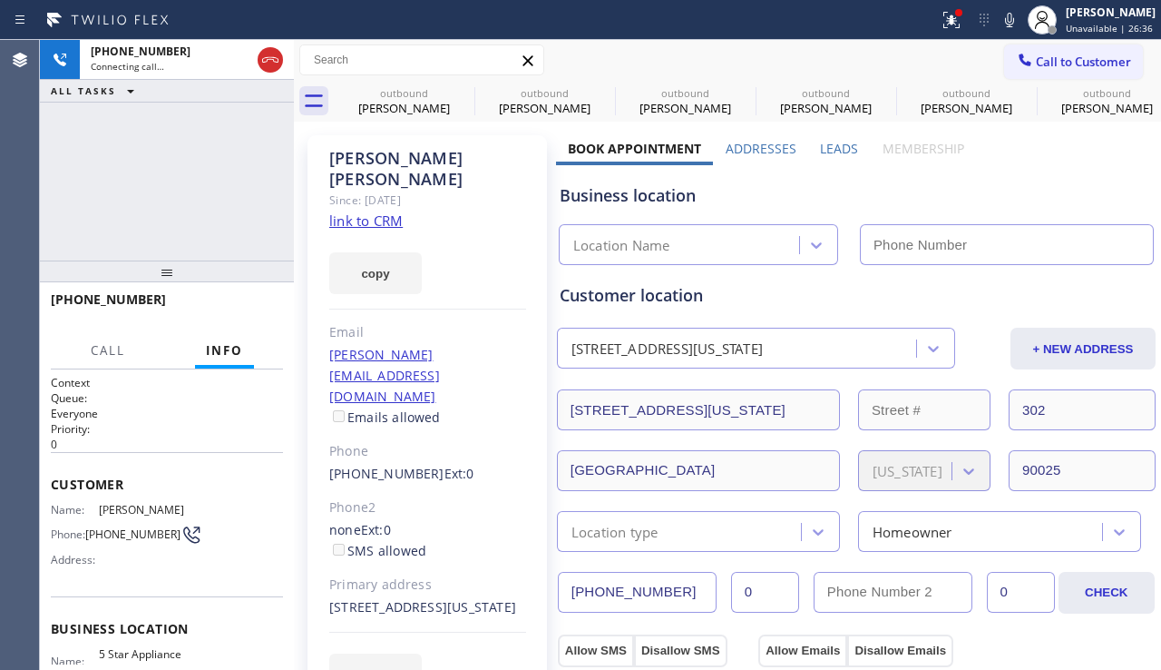
type input "[PHONE_NUMBER]"
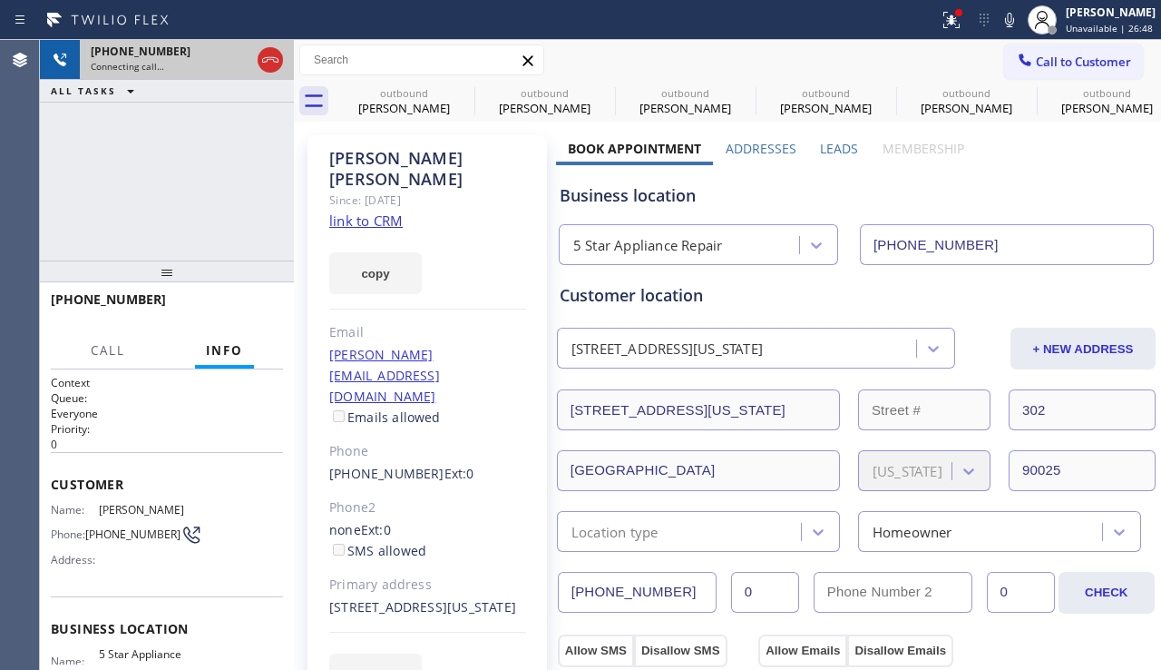
click at [285, 61] on div at bounding box center [270, 60] width 33 height 40
click at [270, 64] on icon at bounding box center [271, 60] width 22 height 22
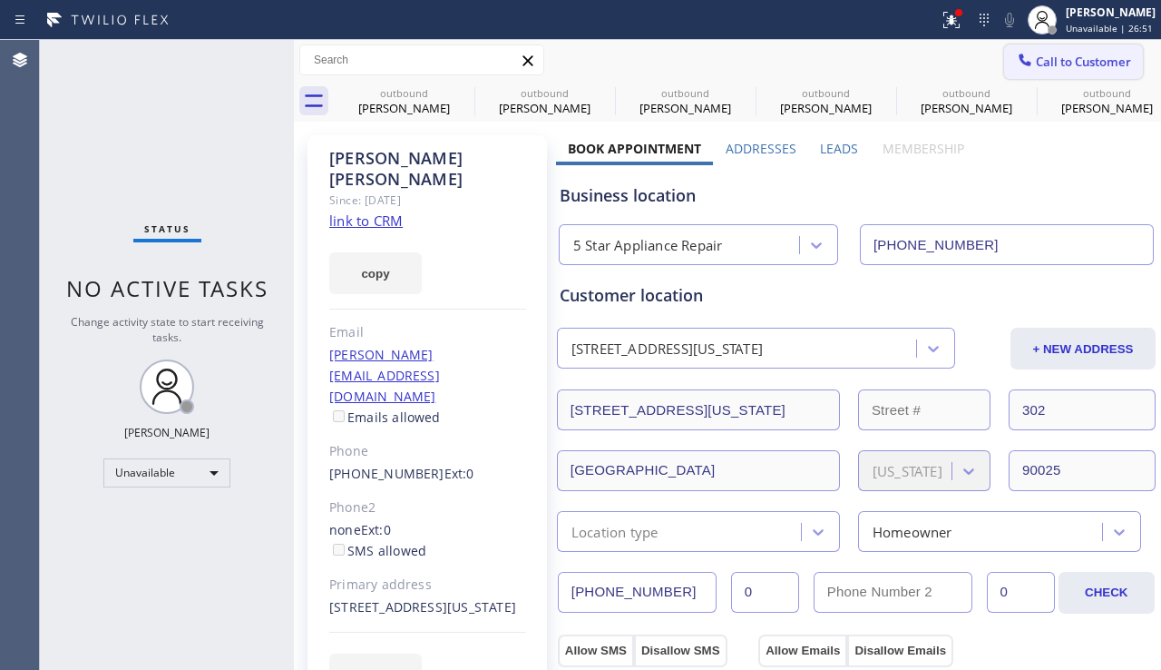
click at [1063, 53] on button "Call to Customer" at bounding box center [1073, 61] width 139 height 34
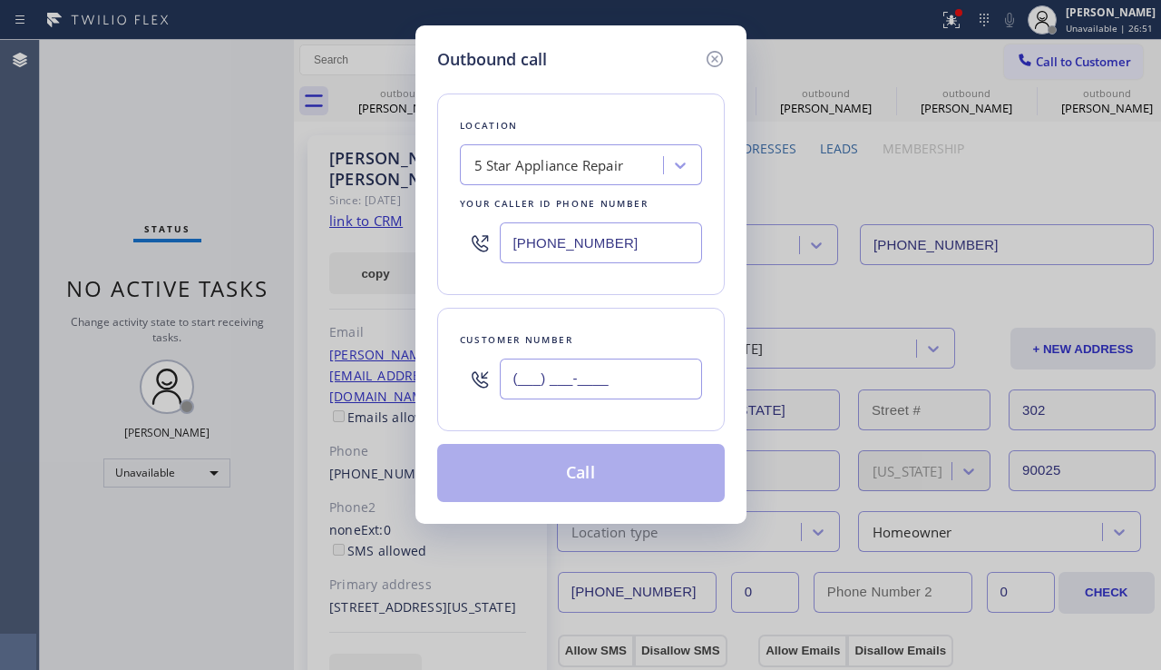
click at [580, 396] on input "(___) ___-____" at bounding box center [601, 378] width 202 height 41
paste input "213) 220-2390"
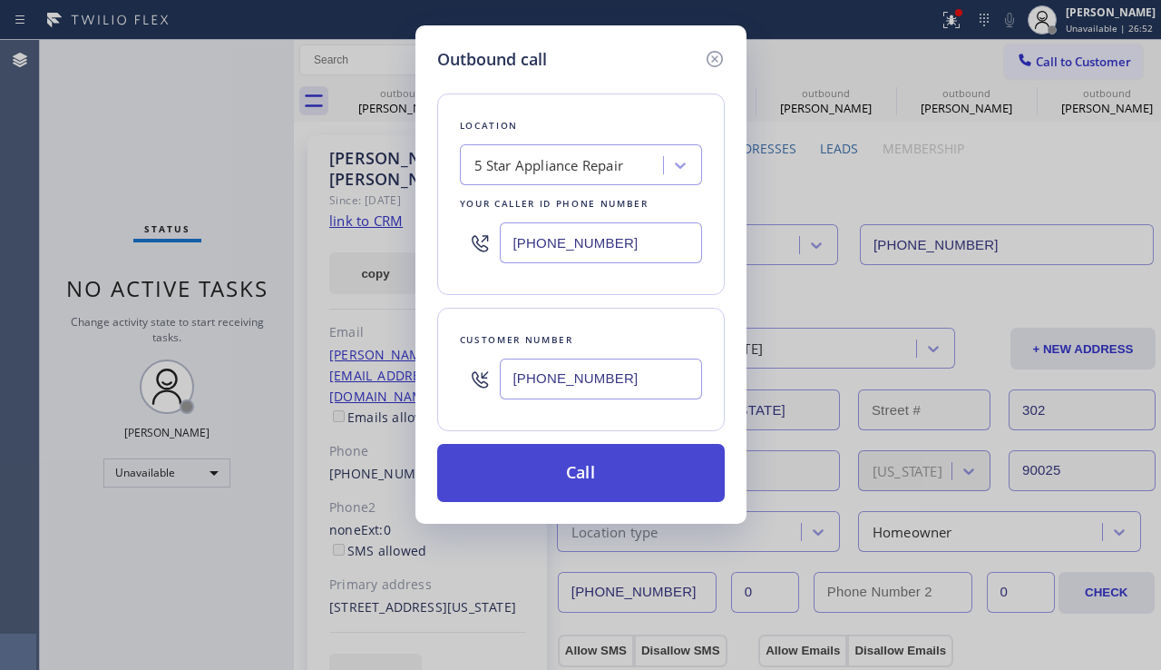
type input "(213) 220-2390"
click at [539, 469] on button "Call" at bounding box center [581, 473] width 288 height 58
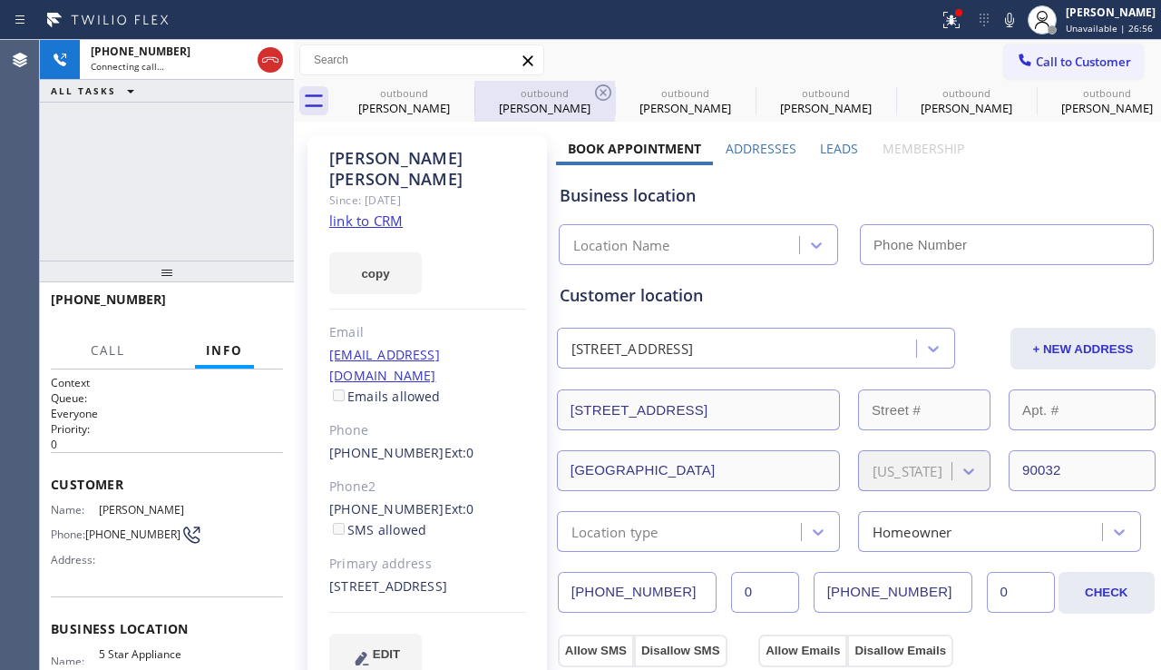
type input "[PHONE_NUMBER]"
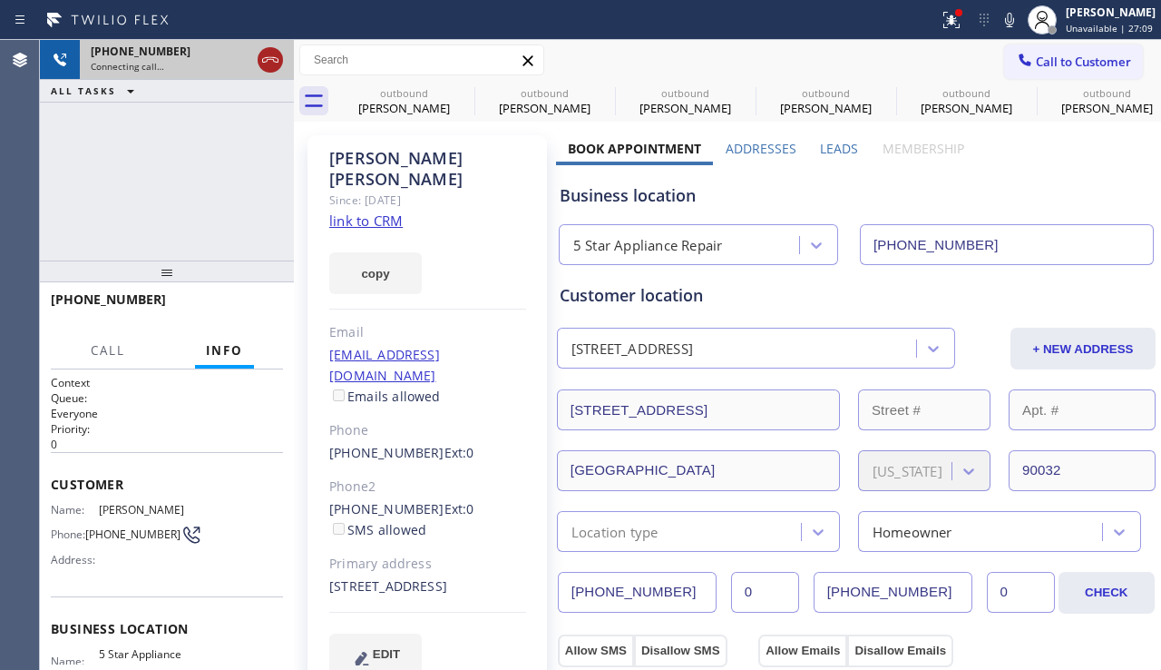
click at [277, 63] on icon at bounding box center [271, 60] width 22 height 22
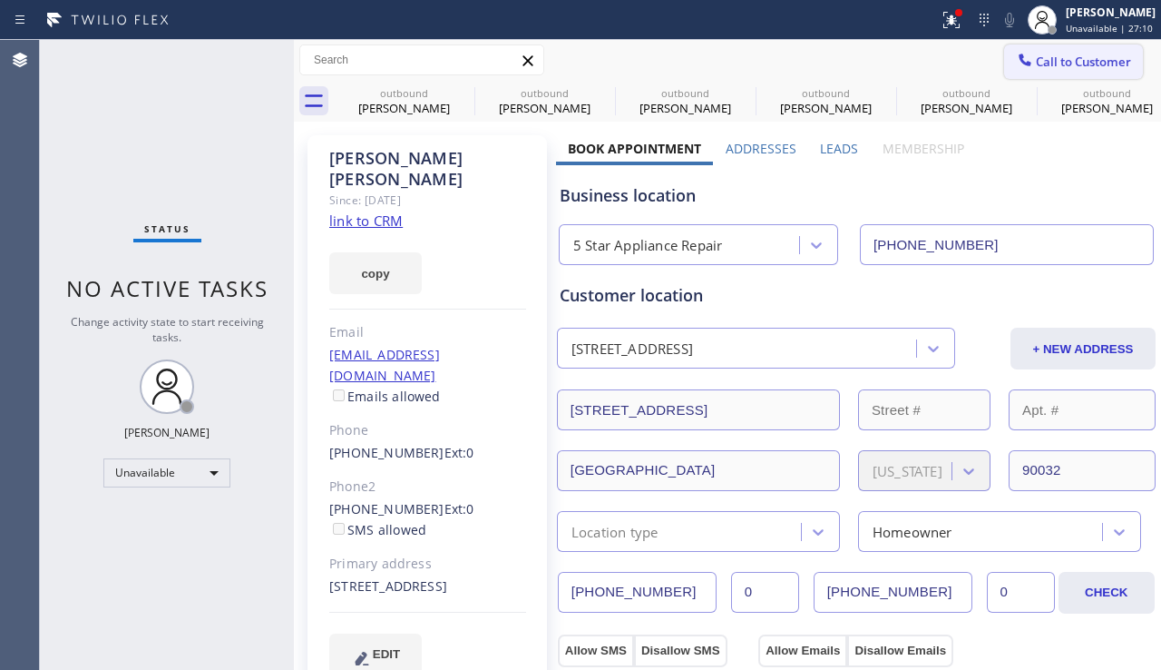
click at [1036, 64] on span "Call to Customer" at bounding box center [1083, 62] width 95 height 16
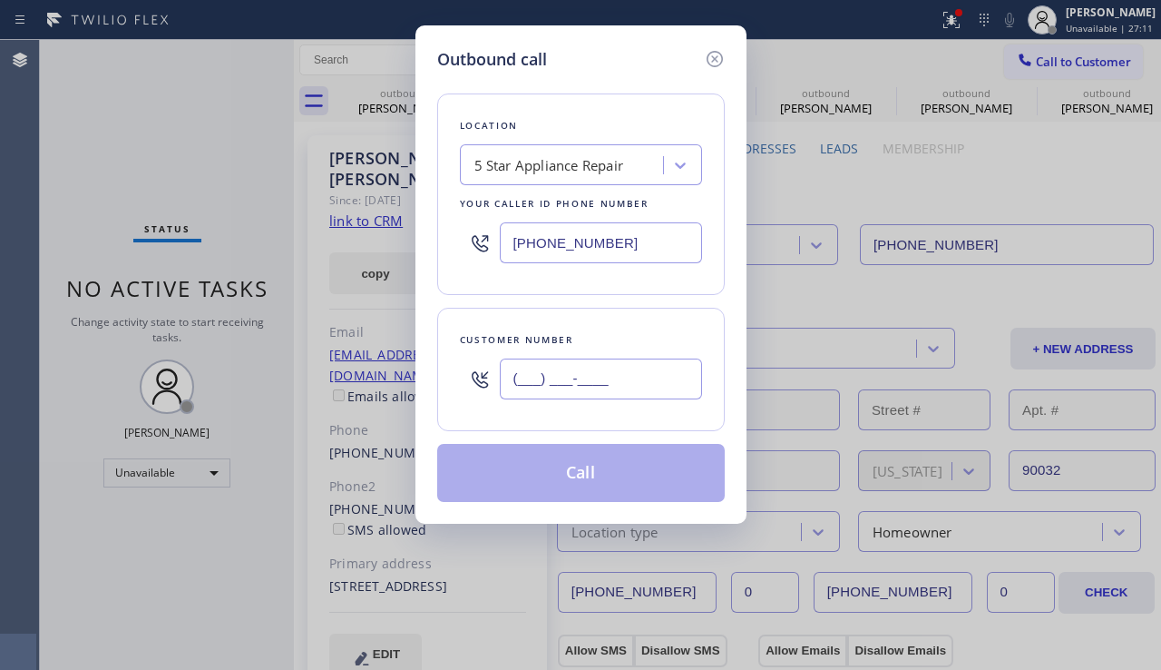
click at [531, 379] on input "(___) ___-____" at bounding box center [601, 378] width 202 height 41
paste input "213) 247-6325"
type input "(213) 247-6325"
click at [529, 488] on button "Call" at bounding box center [581, 473] width 288 height 58
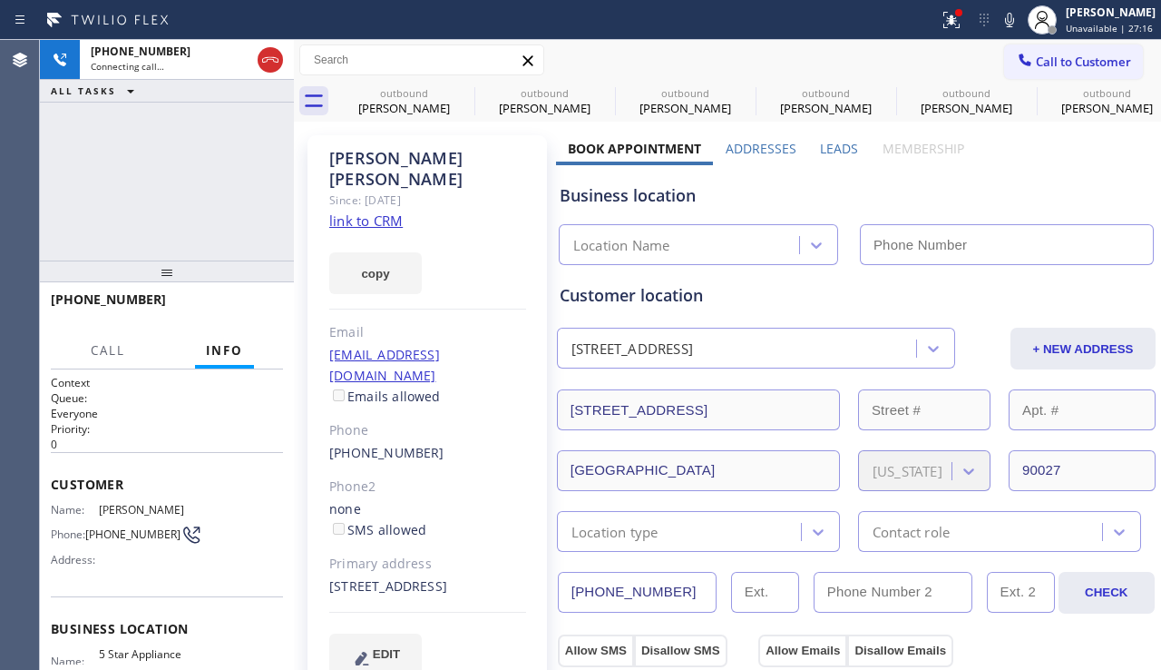
type input "[PHONE_NUMBER]"
click at [457, 97] on icon at bounding box center [463, 92] width 16 height 16
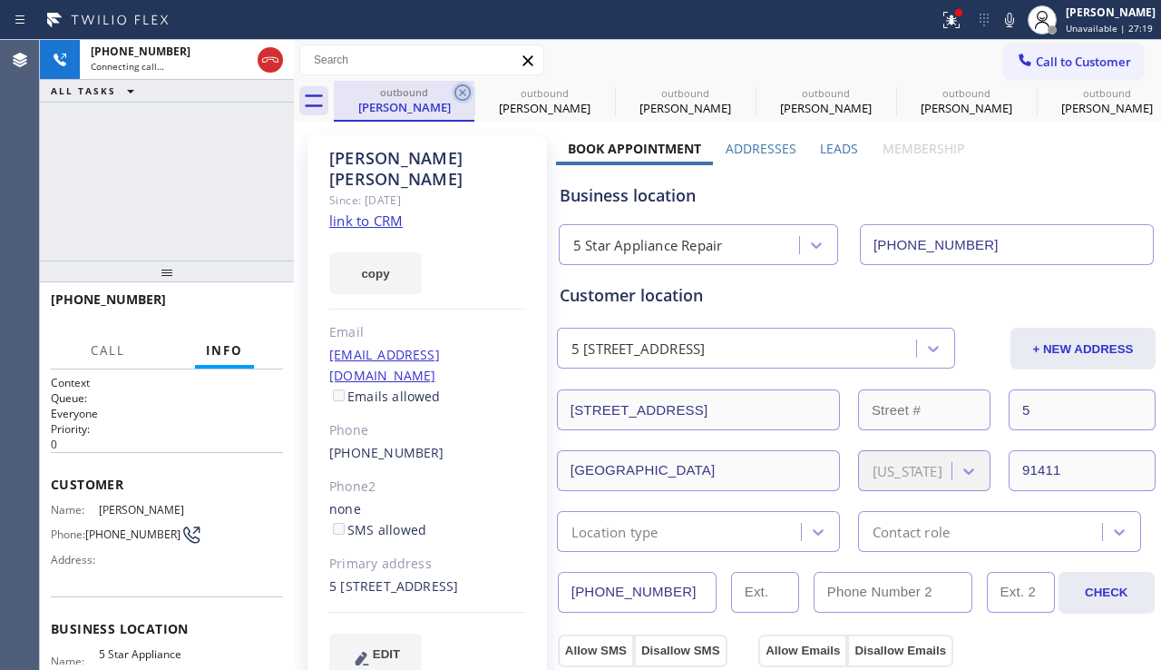
click at [458, 99] on icon at bounding box center [463, 92] width 16 height 16
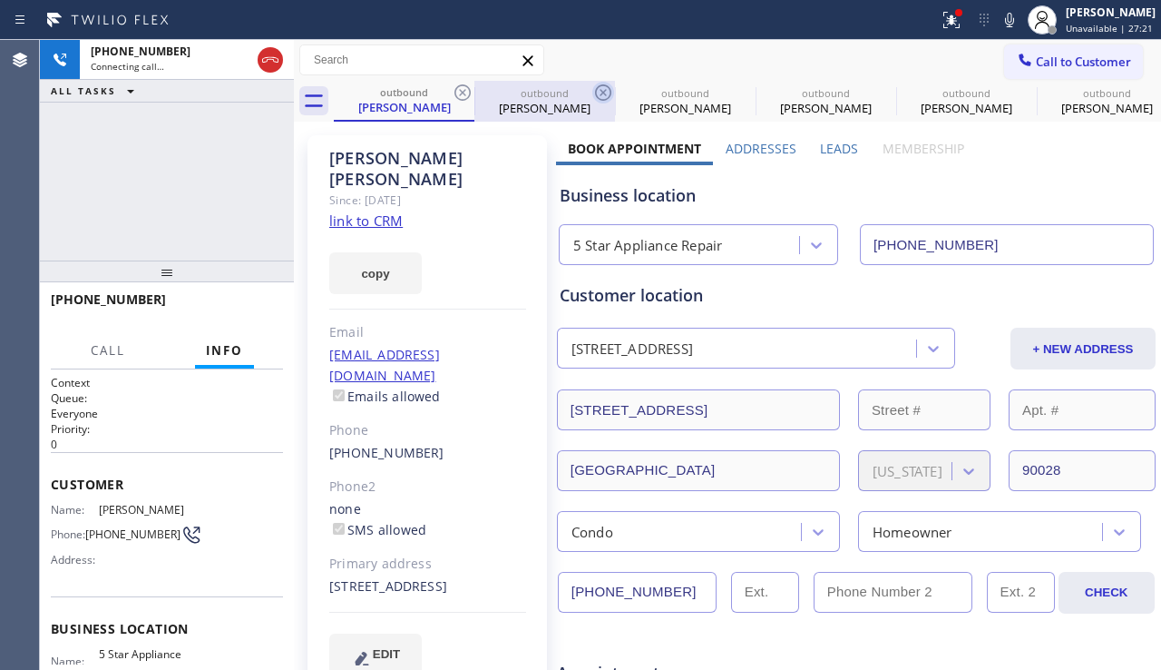
click at [465, 98] on icon at bounding box center [463, 93] width 22 height 22
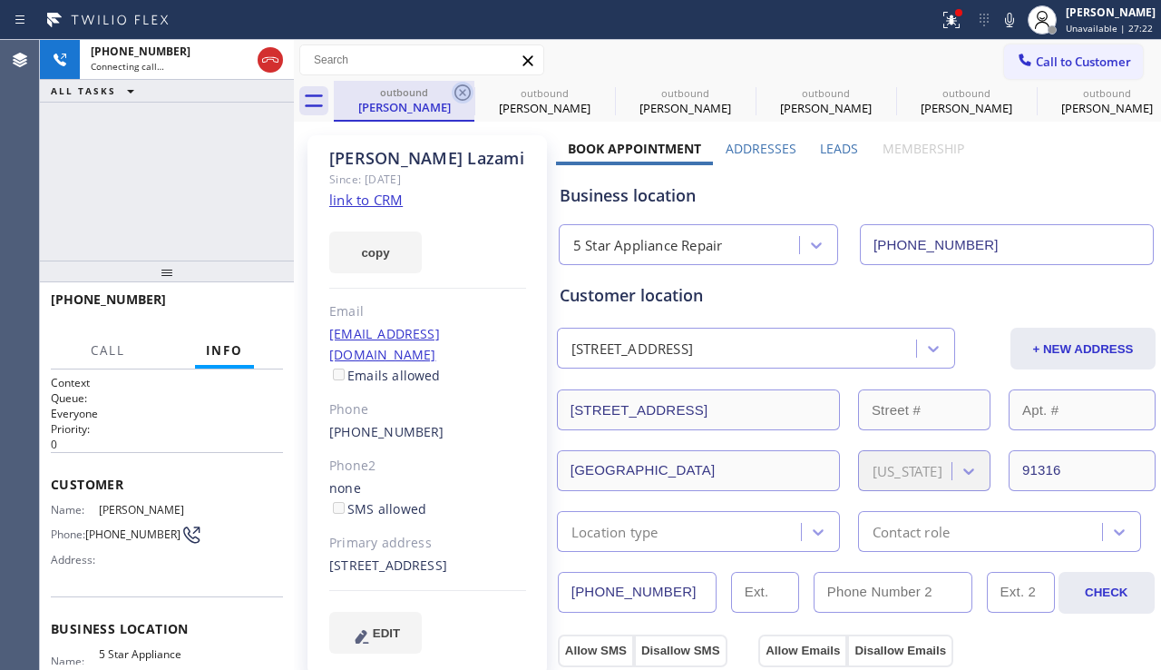
click at [465, 98] on icon at bounding box center [463, 93] width 22 height 22
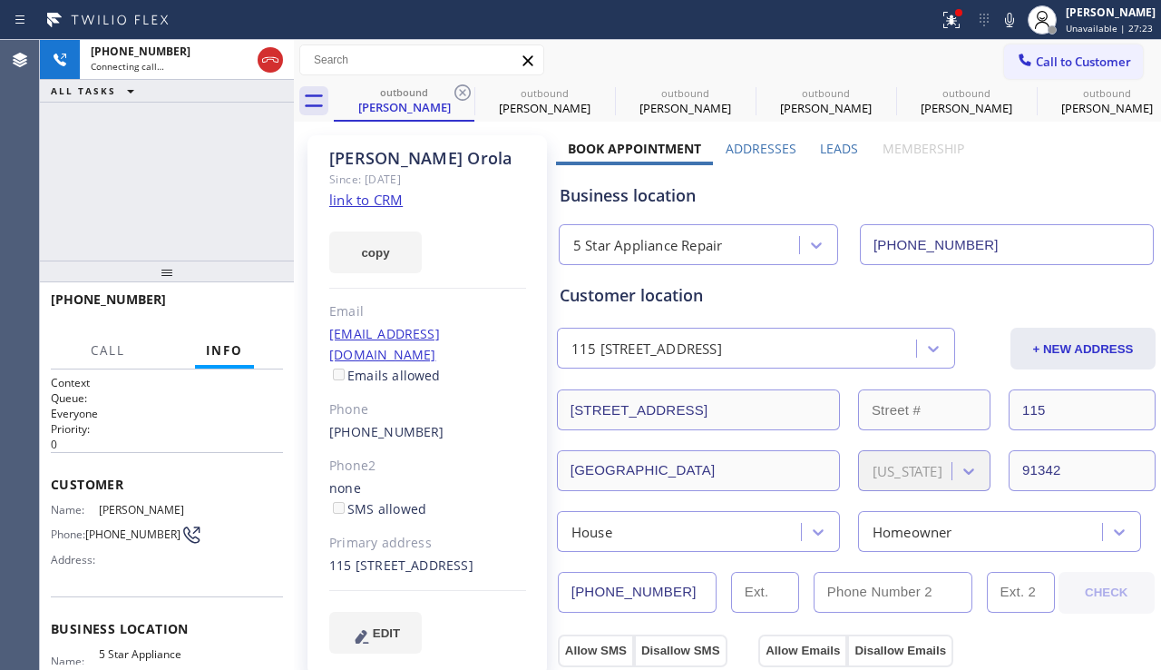
click at [465, 98] on icon at bounding box center [463, 93] width 22 height 22
click at [470, 93] on icon at bounding box center [463, 92] width 16 height 16
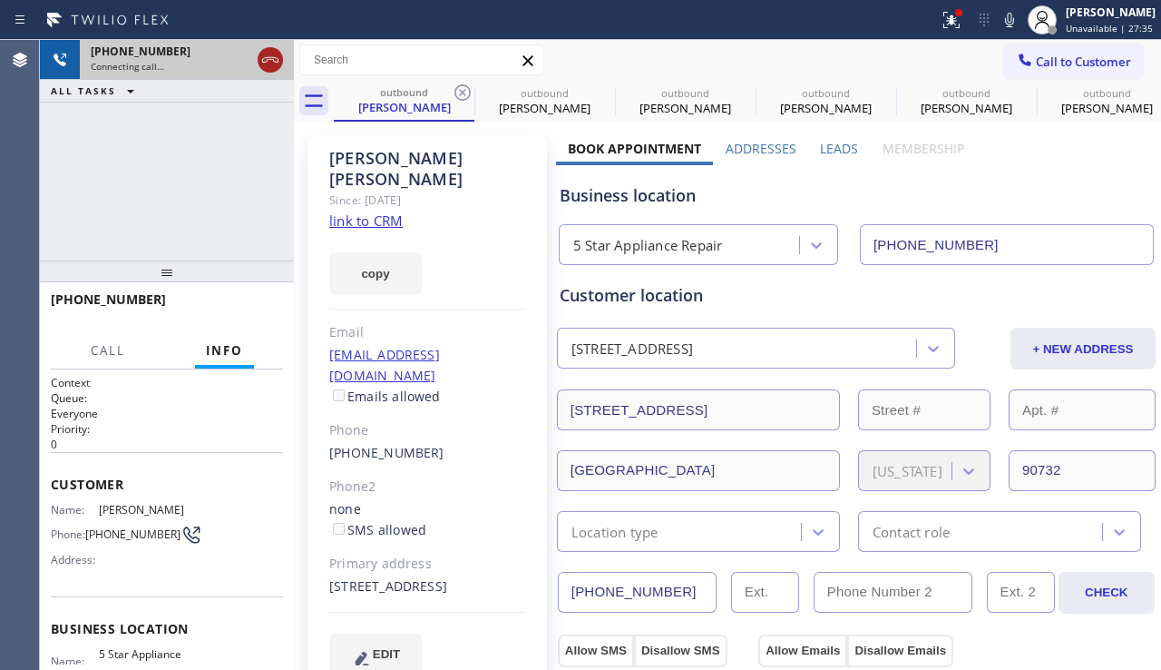
click at [260, 62] on icon at bounding box center [271, 60] width 22 height 22
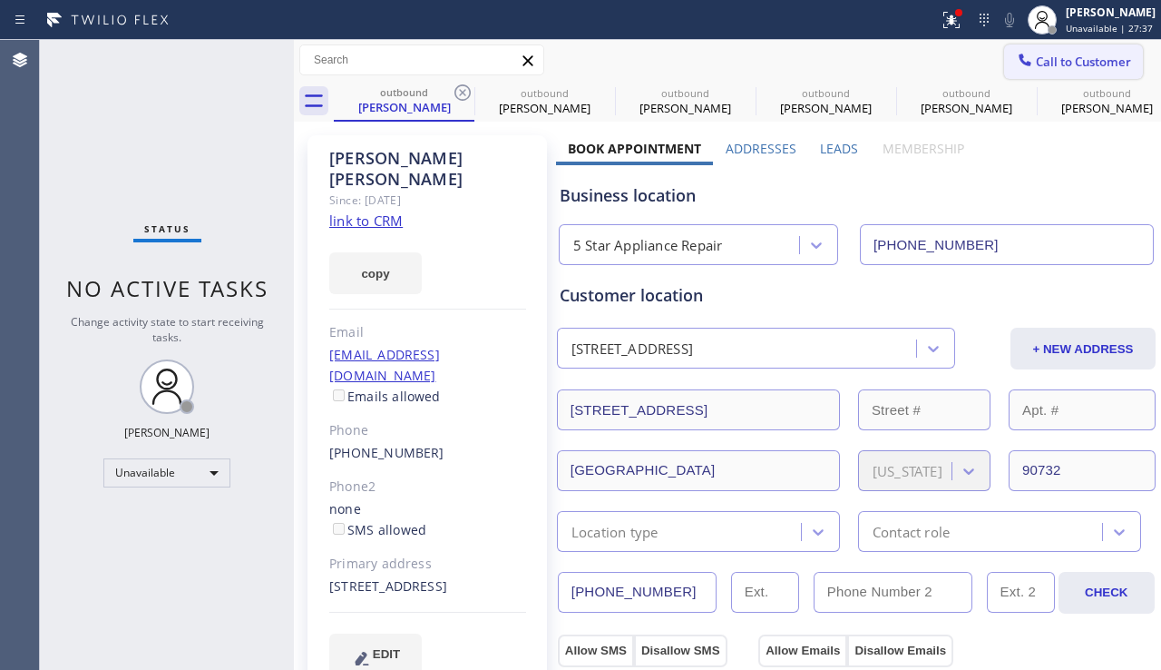
click at [1112, 73] on button "Call to Customer" at bounding box center [1073, 61] width 139 height 34
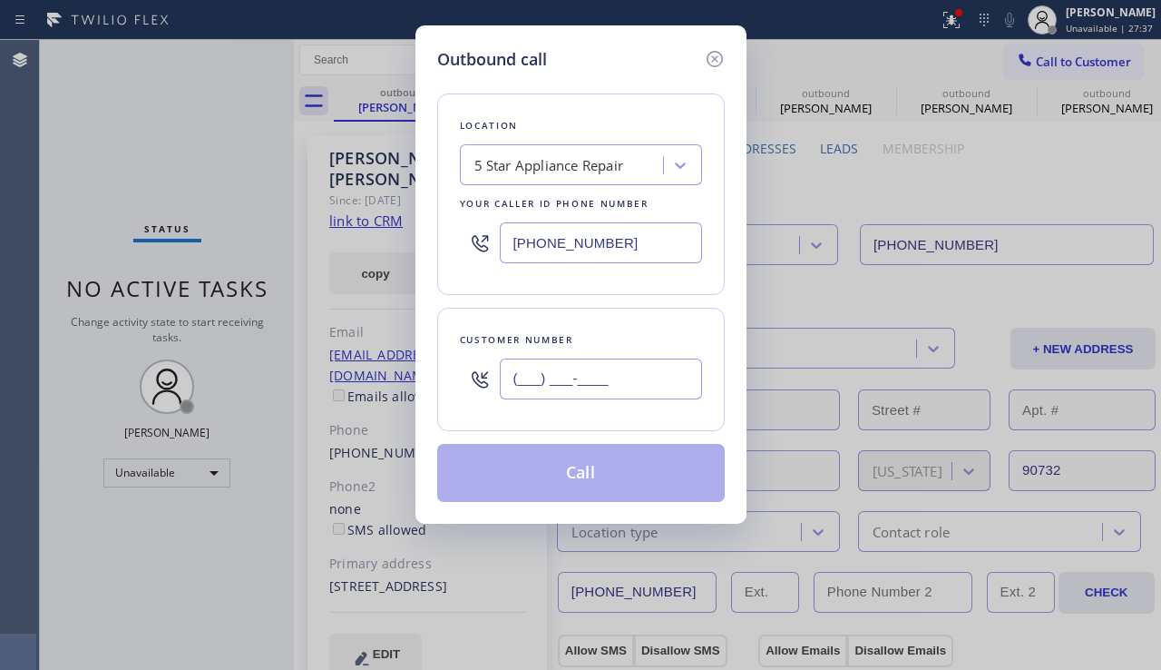
click at [563, 370] on input "(___) ___-____" at bounding box center [601, 378] width 202 height 41
paste input "949) 466-3876"
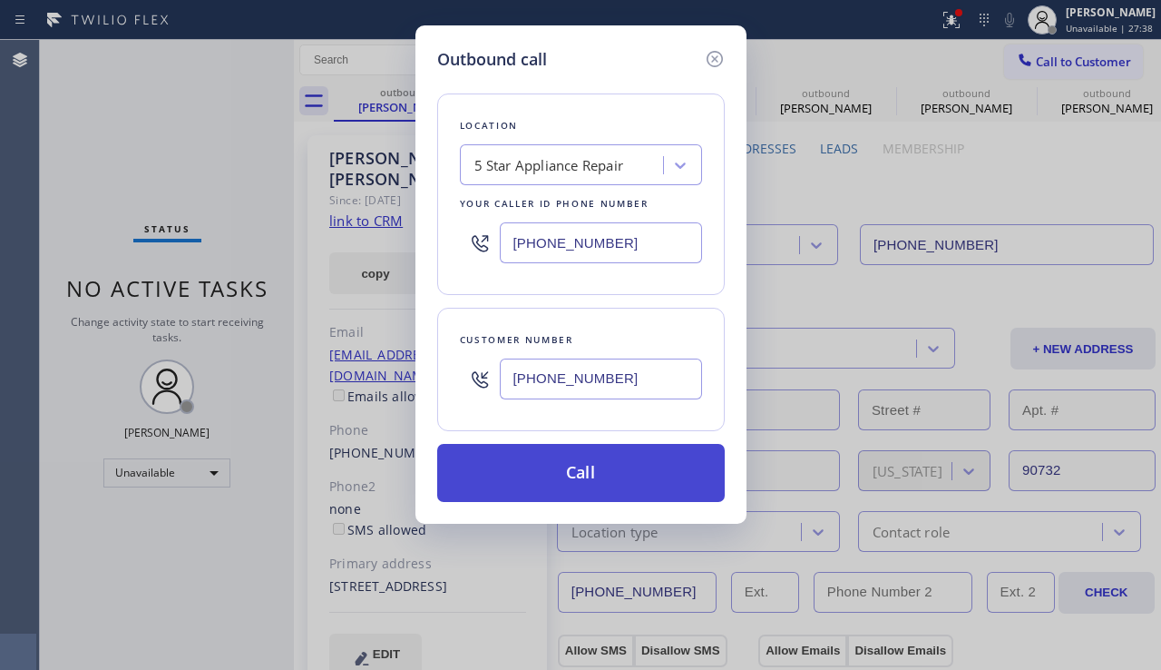
type input "(949) 466-3876"
click at [536, 463] on button "Call" at bounding box center [581, 473] width 288 height 58
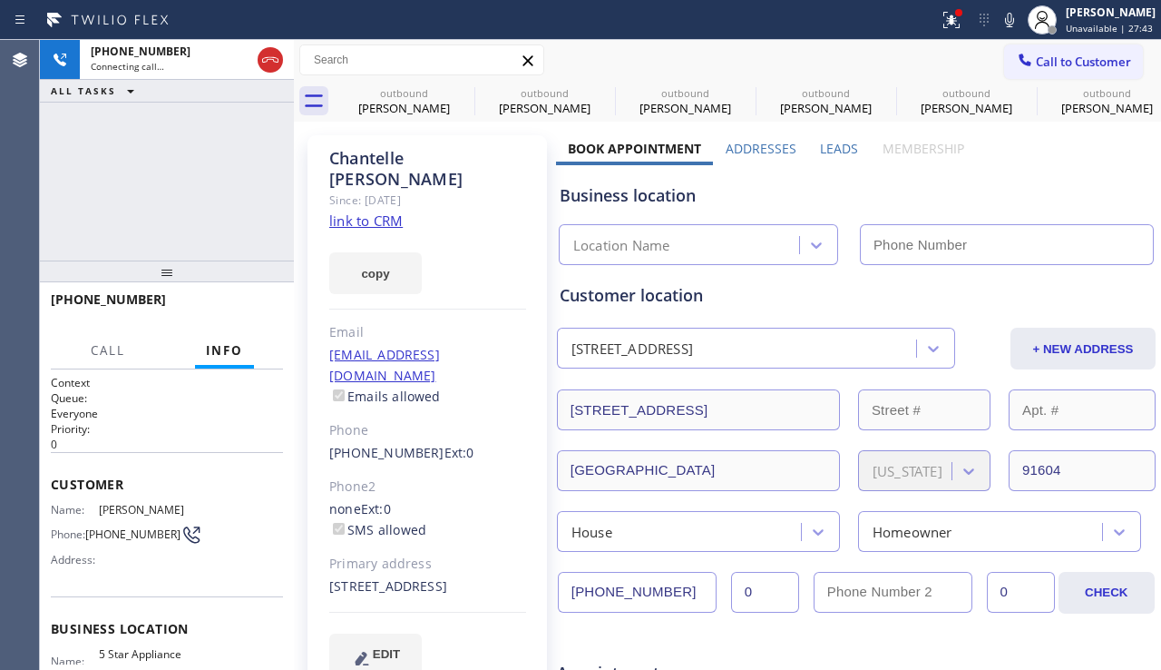
type input "[PHONE_NUMBER]"
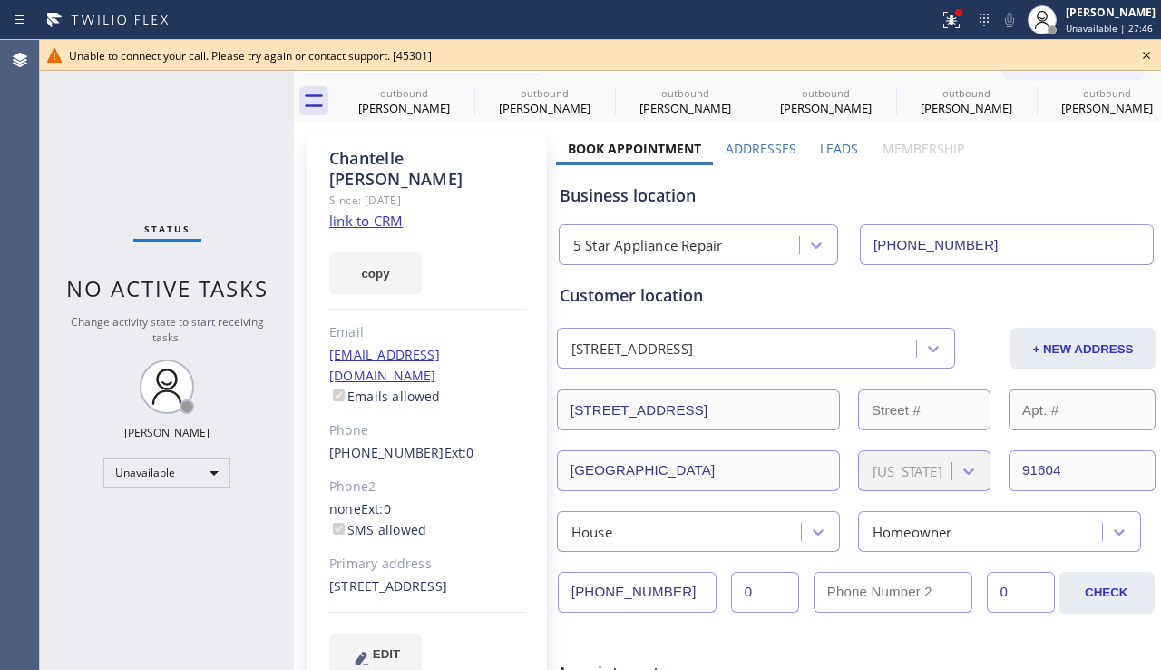
click at [1149, 56] on icon at bounding box center [1147, 55] width 22 height 22
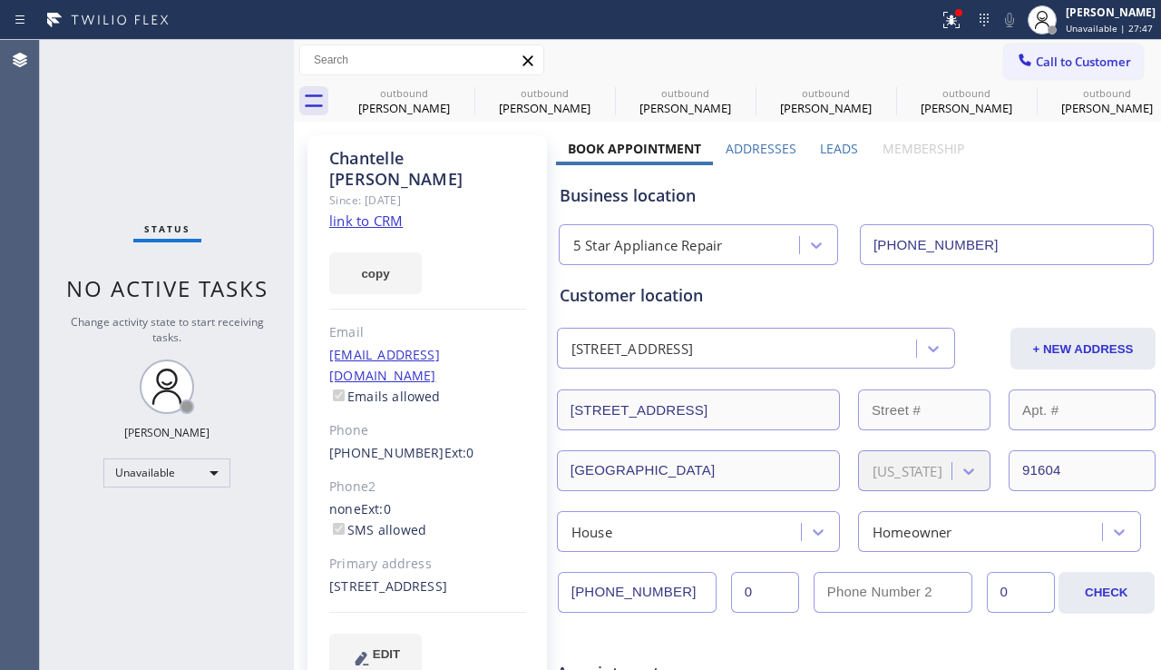
click at [1051, 71] on button "Call to Customer" at bounding box center [1073, 61] width 139 height 34
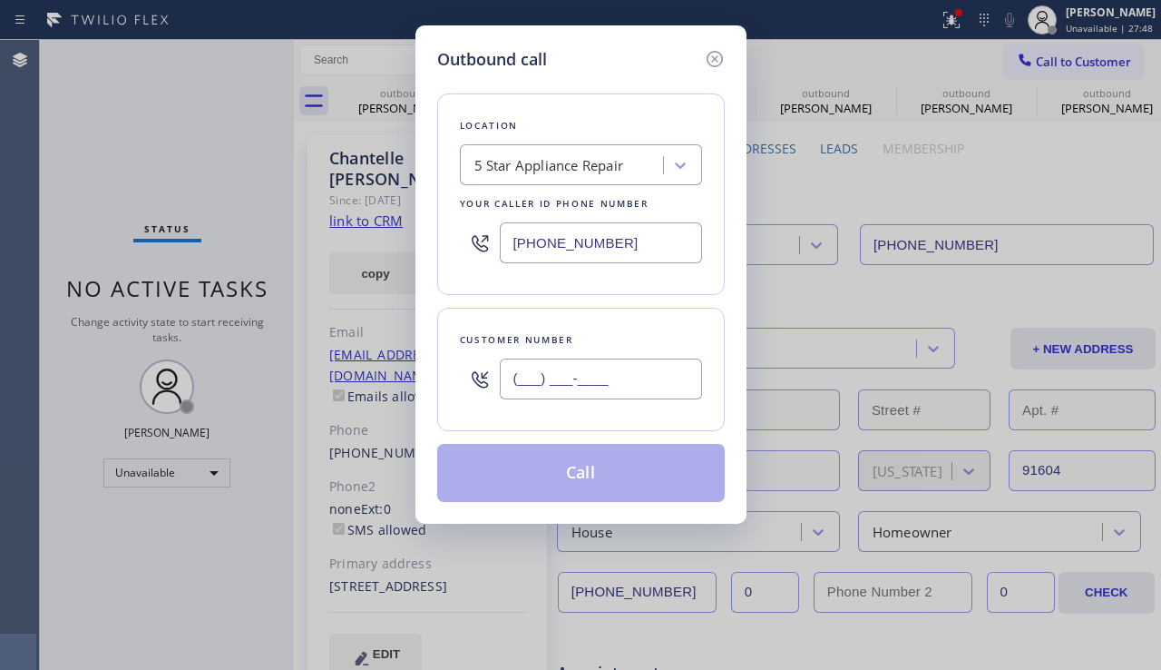
click at [515, 384] on input "(___) ___-____" at bounding box center [601, 378] width 202 height 41
paste input "818) 903-1781"
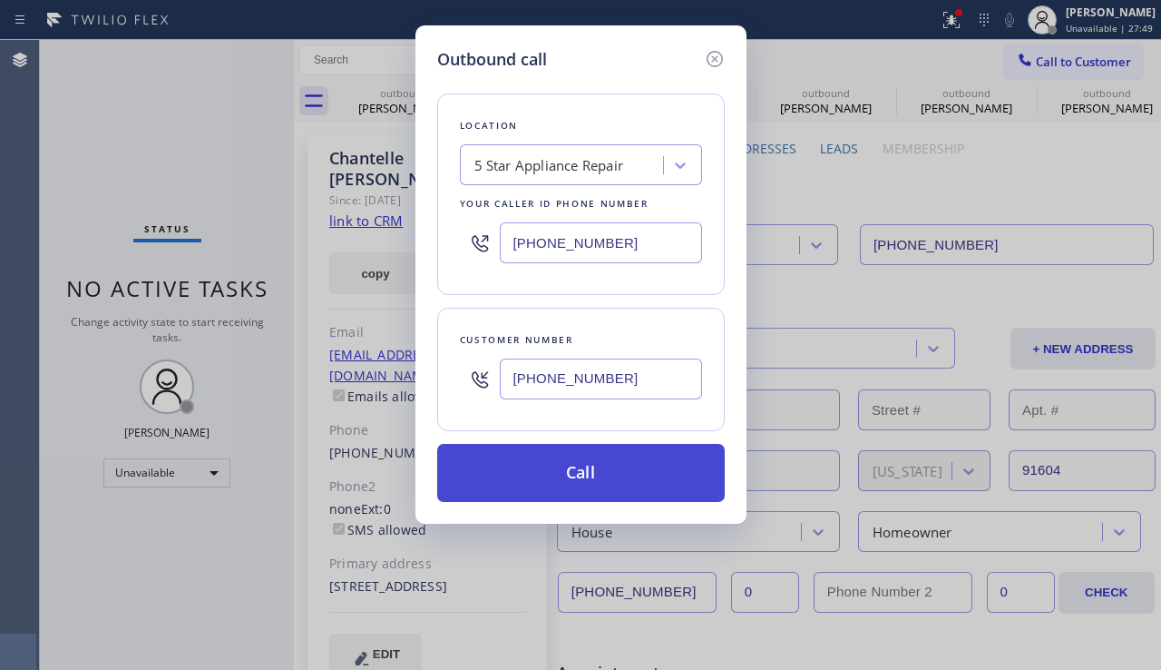
type input "(818) 903-1781"
click at [499, 475] on button "Call" at bounding box center [581, 473] width 288 height 58
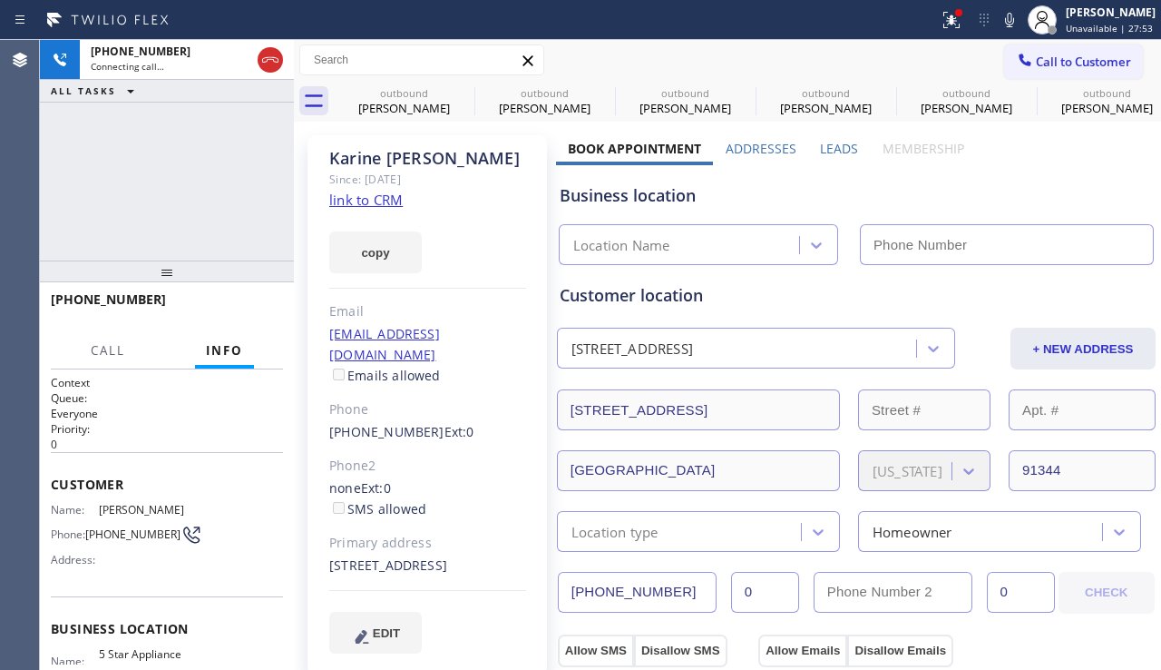
type input "[PHONE_NUMBER]"
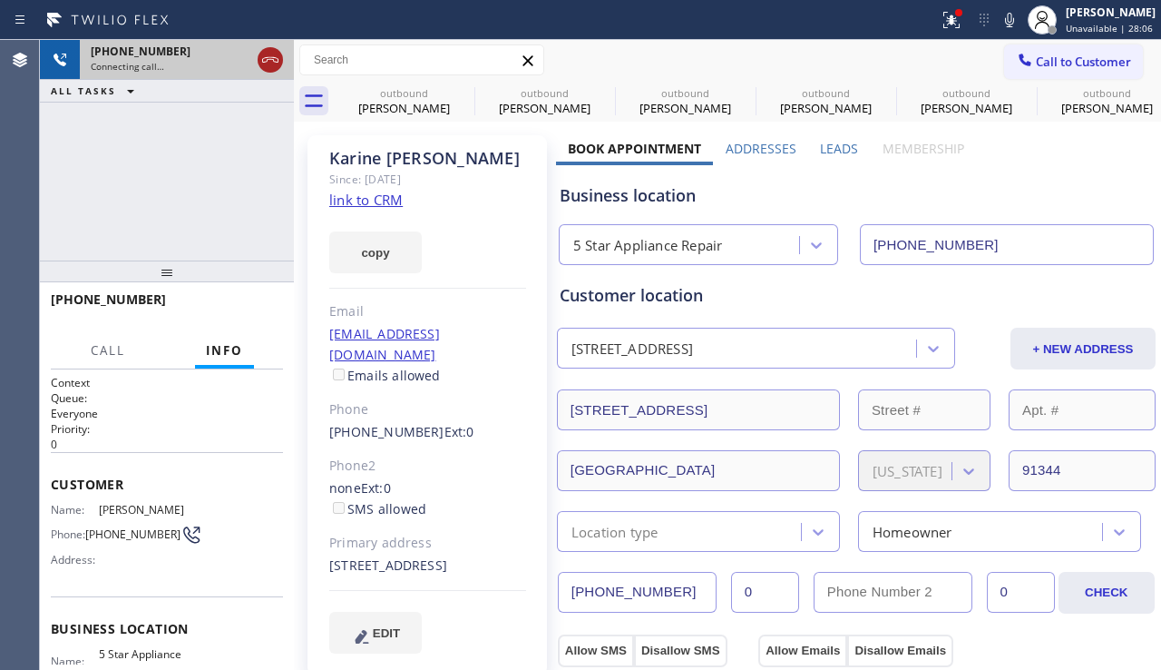
drag, startPoint x: 280, startPoint y: 56, endPoint x: 264, endPoint y: 68, distance: 20.1
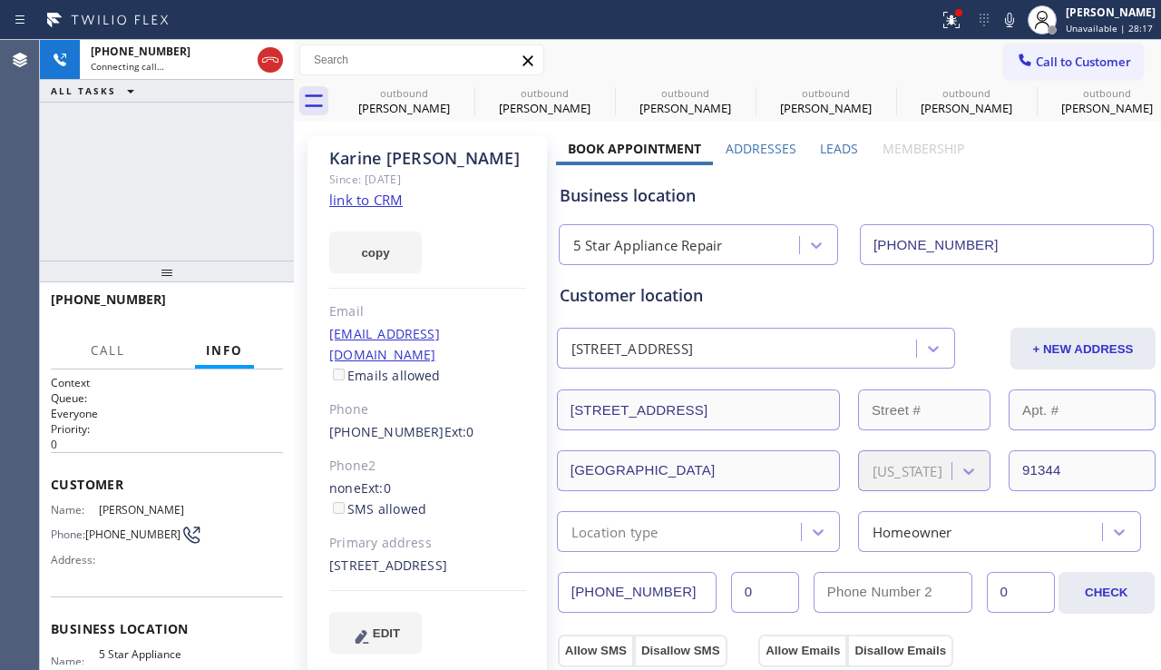
drag, startPoint x: 264, startPoint y: 68, endPoint x: 192, endPoint y: 162, distance: 118.5
click at [191, 162] on div "+18189031781 Connecting call… ALL TASKS ALL TASKS ACTIVE TASKS TASKS IN WRAP UP" at bounding box center [167, 150] width 254 height 220
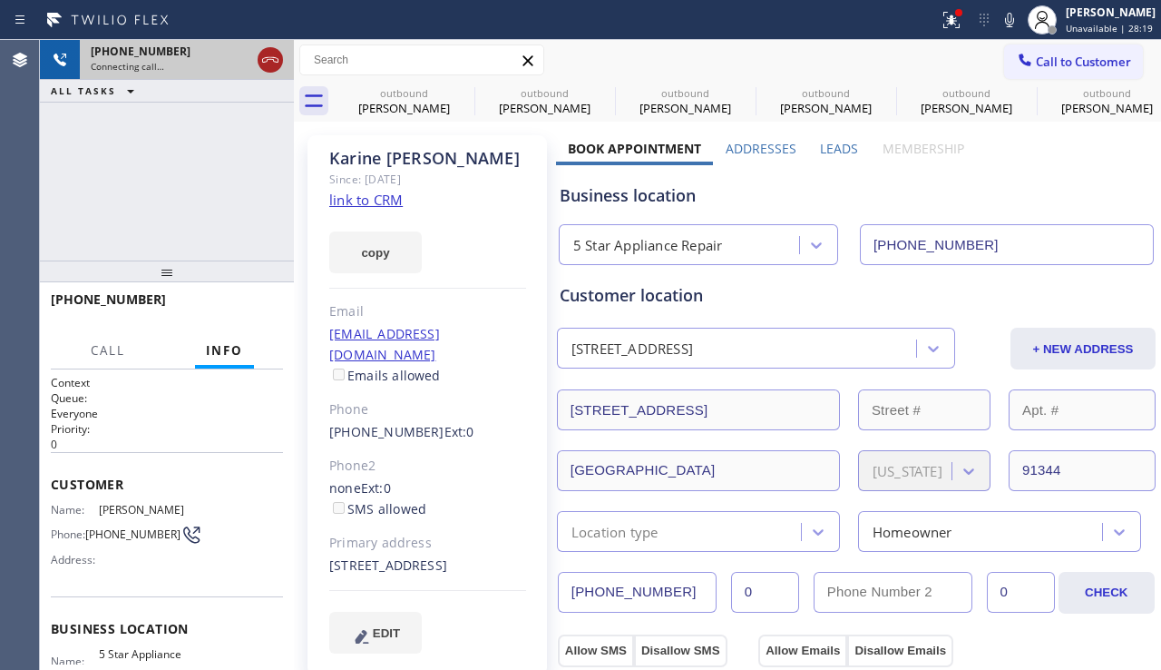
click at [266, 64] on icon at bounding box center [271, 60] width 22 height 22
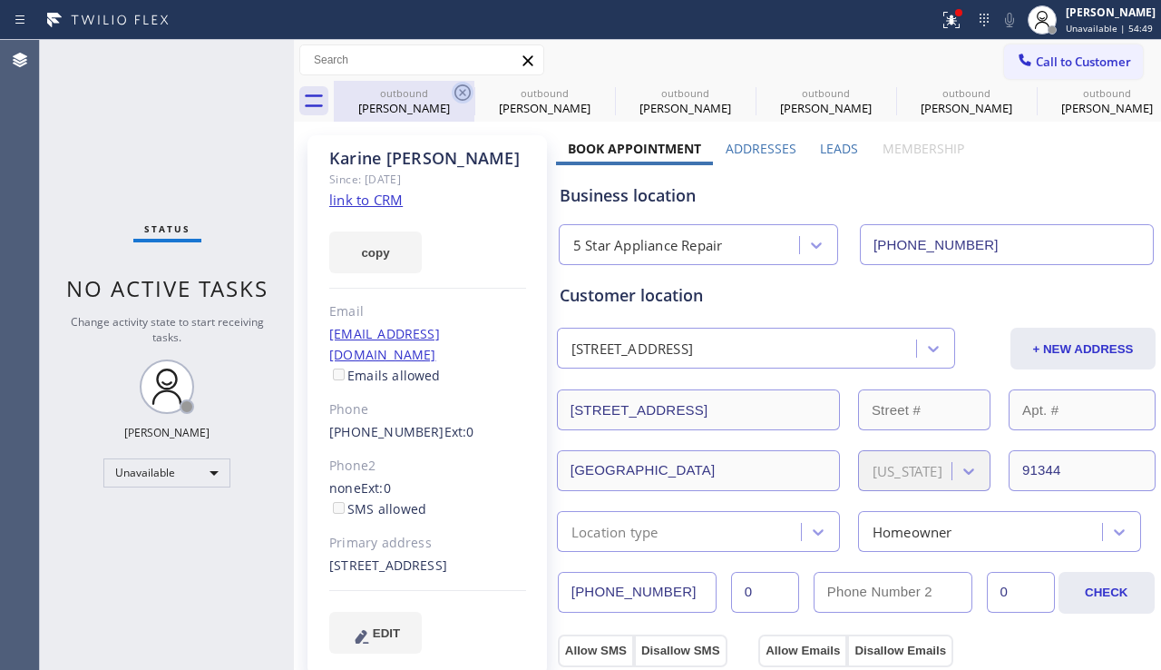
click at [459, 87] on icon at bounding box center [463, 93] width 22 height 22
click at [0, 0] on icon at bounding box center [0, 0] width 0 height 0
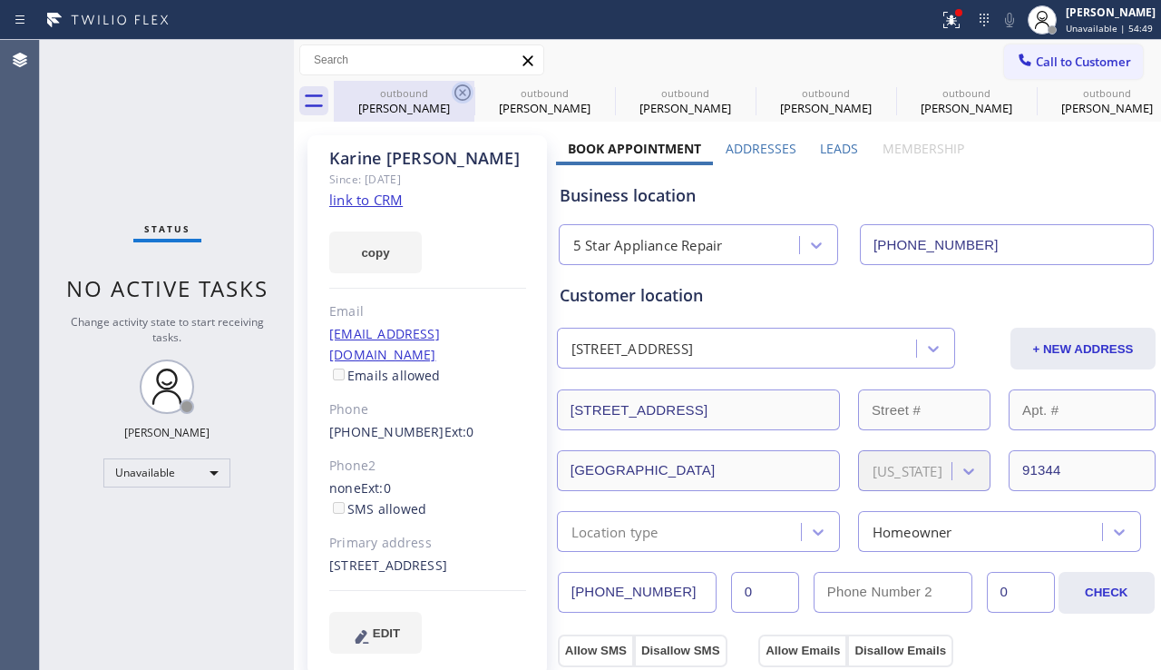
click at [0, 0] on icon at bounding box center [0, 0] width 0 height 0
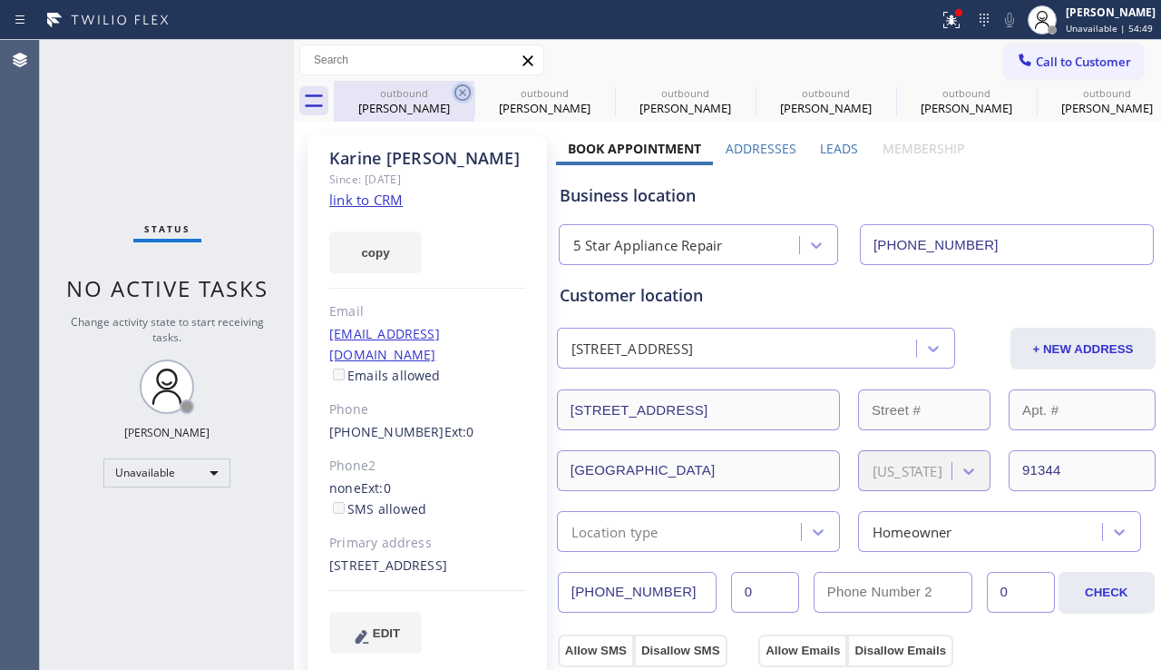
click at [0, 0] on icon at bounding box center [0, 0] width 0 height 0
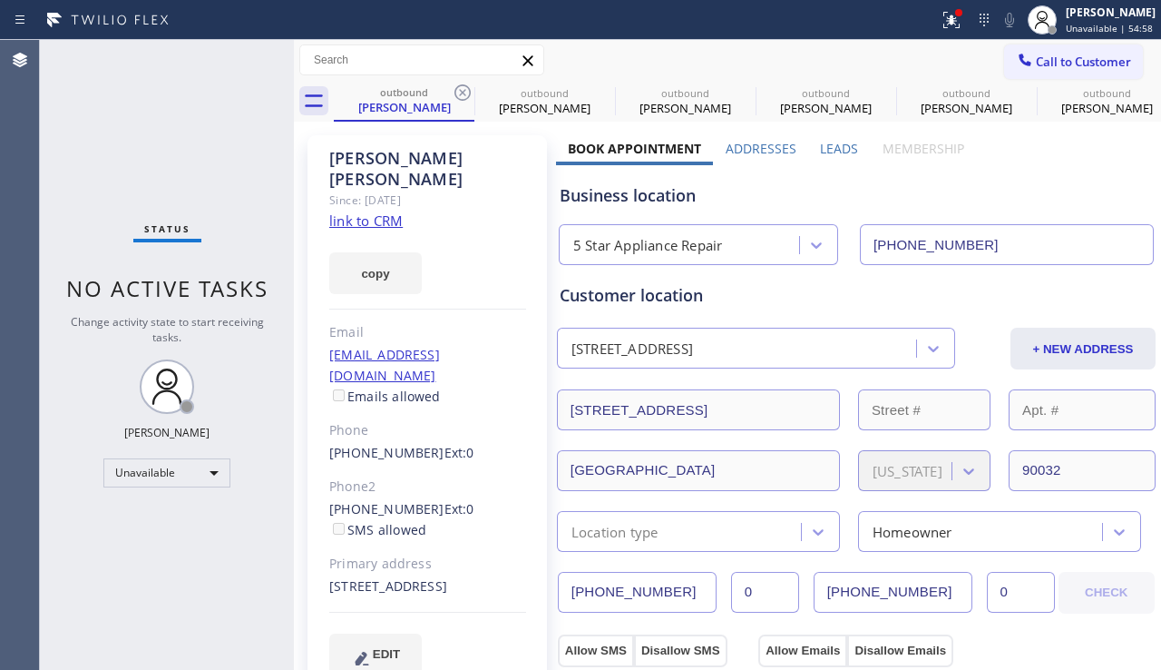
click at [463, 95] on icon at bounding box center [463, 93] width 22 height 22
click at [0, 0] on icon at bounding box center [0, 0] width 0 height 0
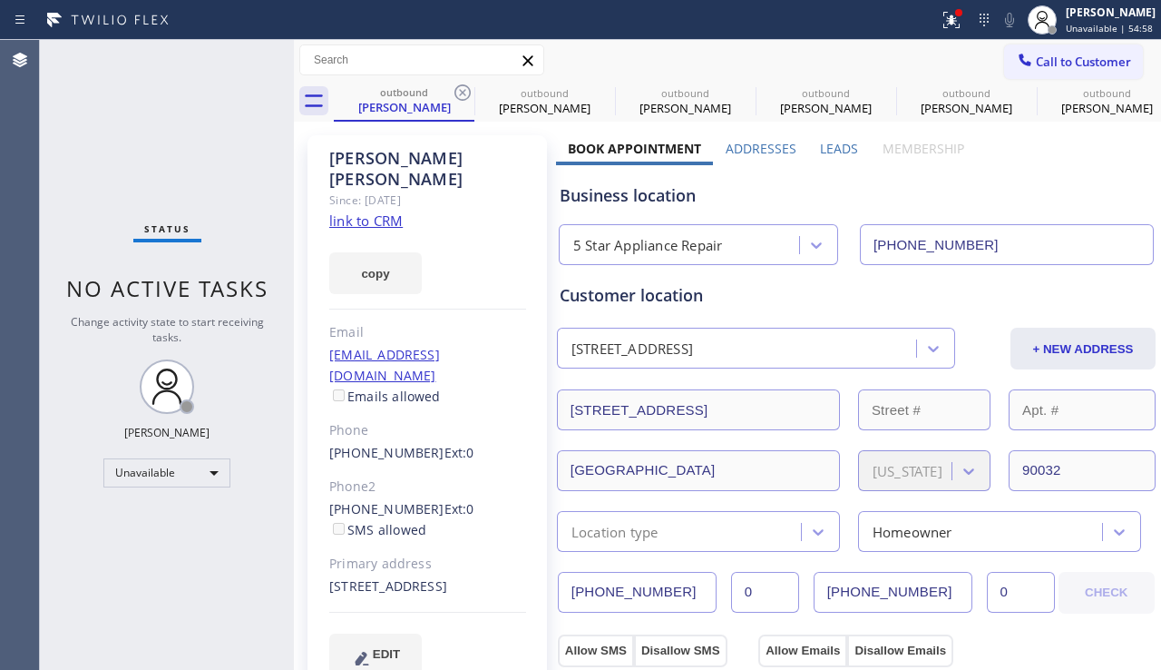
click at [0, 0] on icon at bounding box center [0, 0] width 0 height 0
click at [464, 94] on div "outbound Santiago Jackson outbound Santiago Jackson outbound Barbara Fuller out…" at bounding box center [748, 101] width 828 height 41
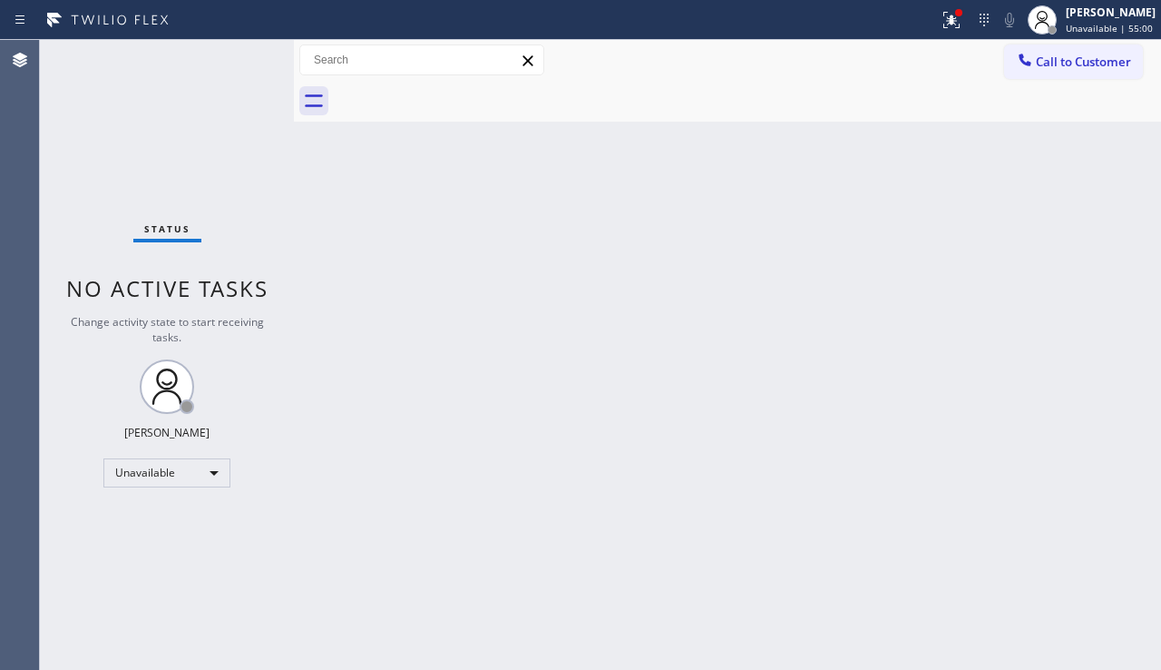
click at [464, 94] on div at bounding box center [748, 101] width 828 height 41
click at [152, 545] on div "Status No active tasks Change activity state to start receiving tasks. [PERSON_…" at bounding box center [167, 355] width 254 height 630
click at [794, 219] on div "Back to Dashboard Change Sender ID Customers Technicians Select a contact Outbo…" at bounding box center [727, 355] width 867 height 630
click at [932, 27] on div at bounding box center [952, 20] width 40 height 22
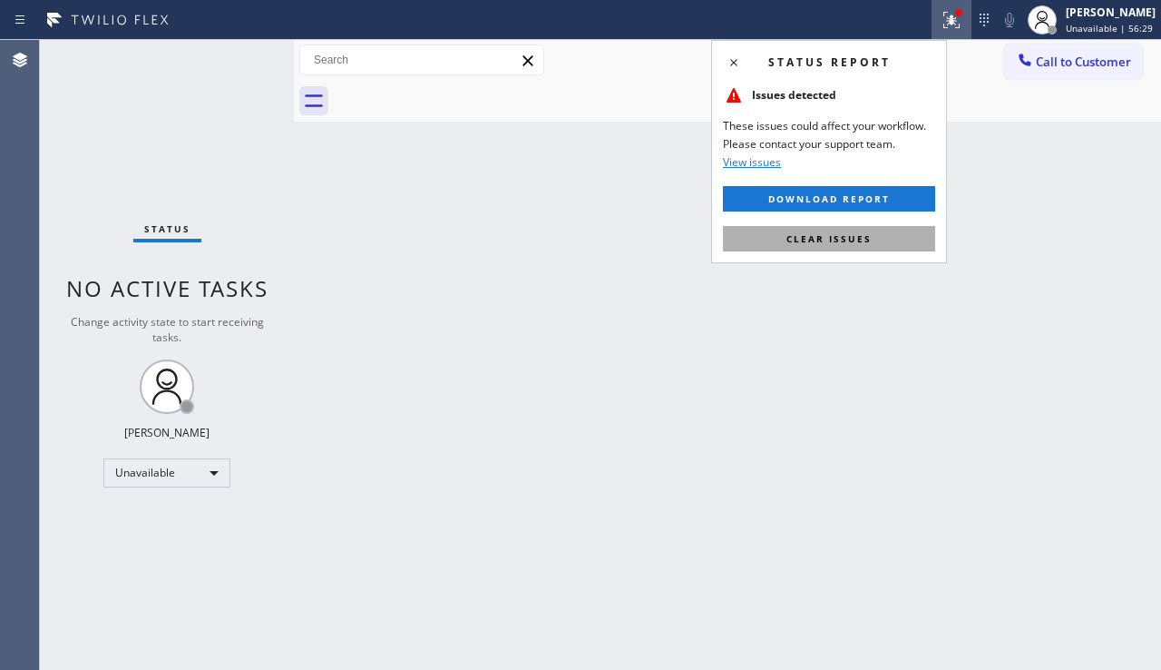
click at [791, 228] on button "Clear issues" at bounding box center [829, 238] width 212 height 25
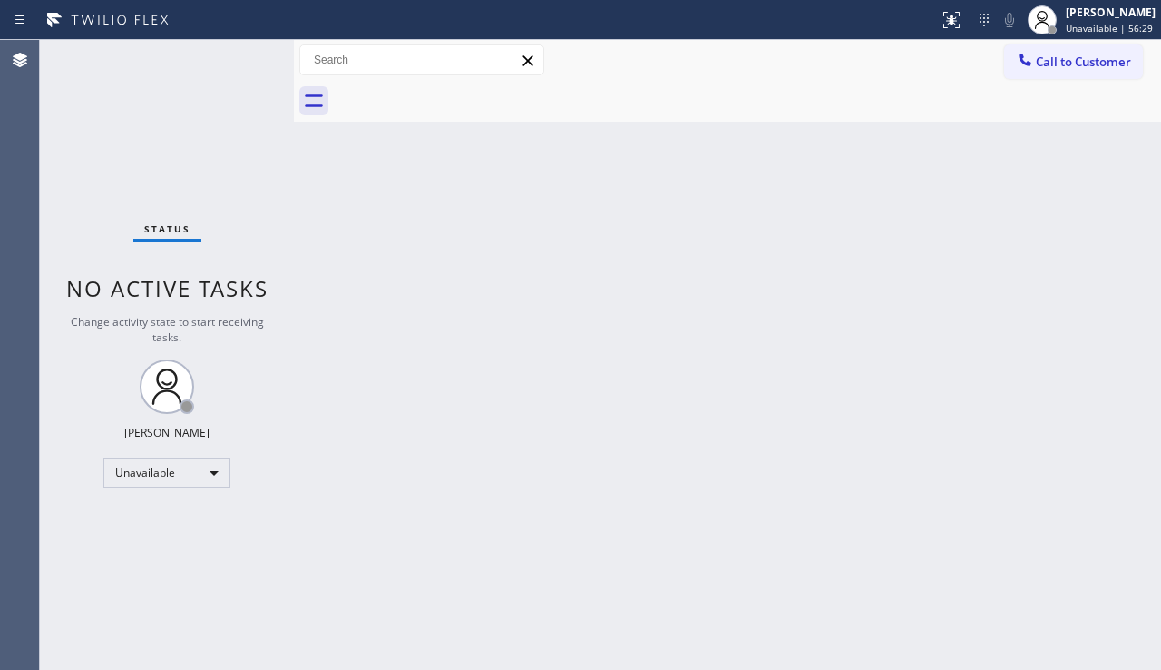
click at [741, 272] on div "Back to Dashboard Change Sender ID Customers Technicians Select a contact Outbo…" at bounding box center [727, 355] width 867 height 630
click at [613, 428] on div "Back to Dashboard Change Sender ID Customers Technicians Select a contact Outbo…" at bounding box center [727, 355] width 867 height 630
click at [490, 427] on div "Back to Dashboard Change Sender ID Customers Technicians Select a contact Outbo…" at bounding box center [727, 355] width 867 height 630
